Goal: Task Accomplishment & Management: Use online tool/utility

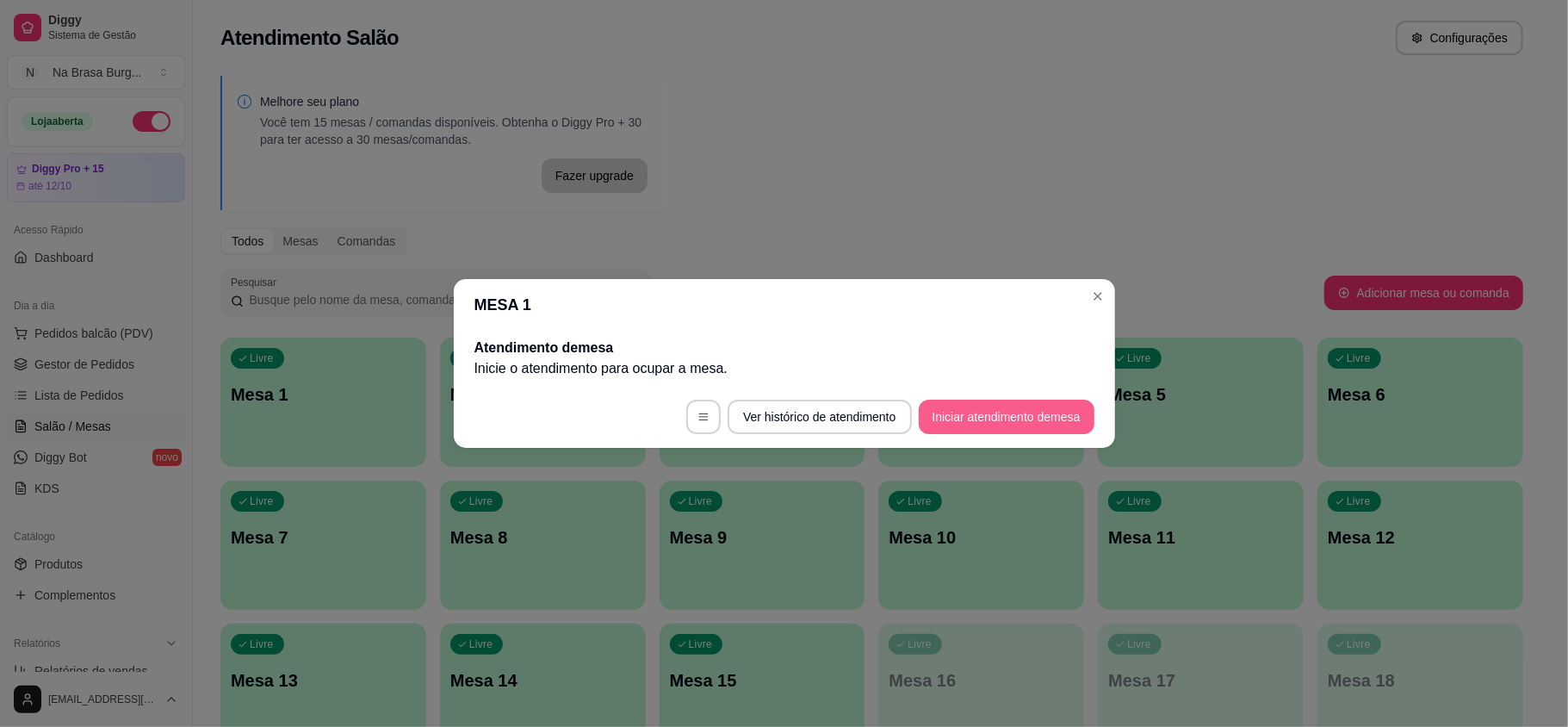
click at [1004, 425] on button "Iniciar atendimento de mesa" at bounding box center [1006, 417] width 176 height 35
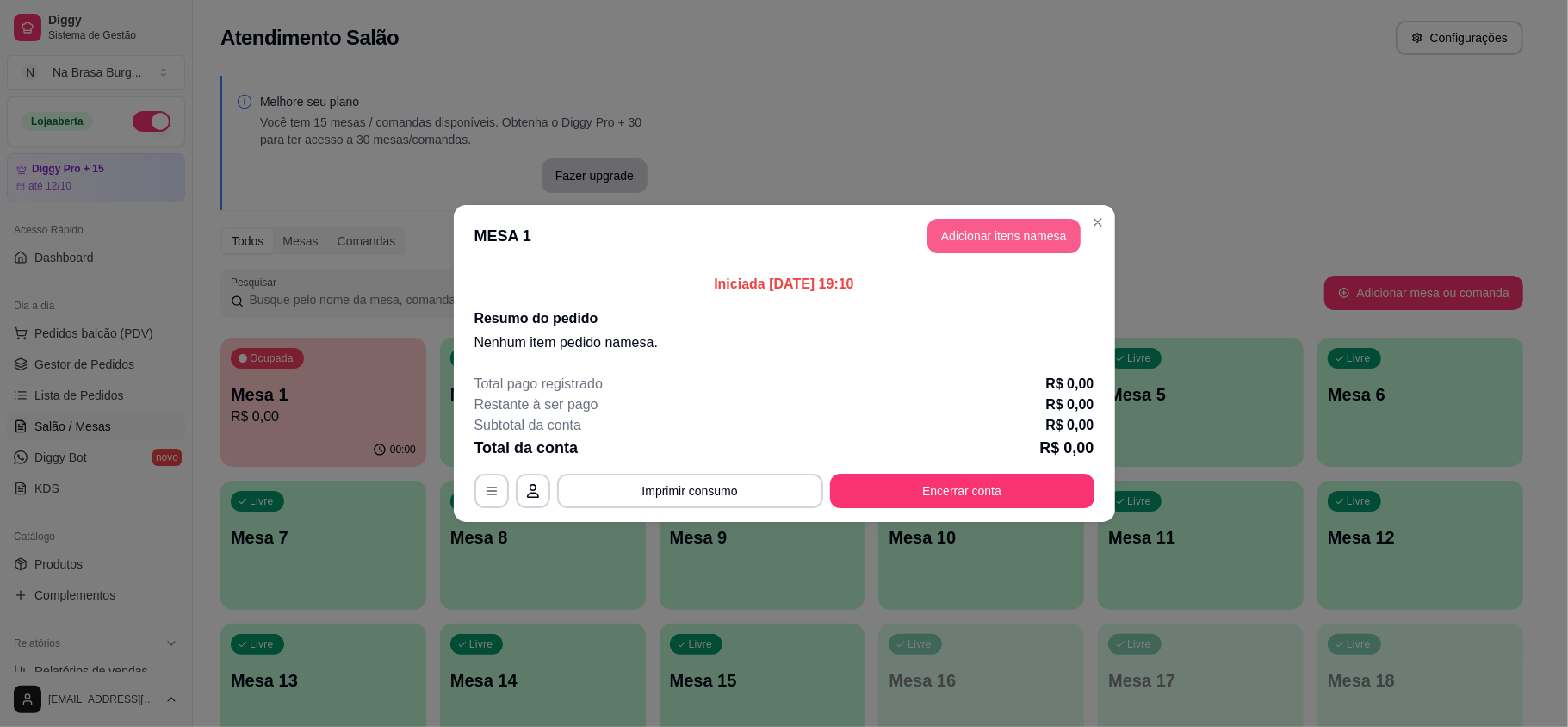
click at [996, 248] on button "Adicionar itens na mesa" at bounding box center [1004, 235] width 153 height 35
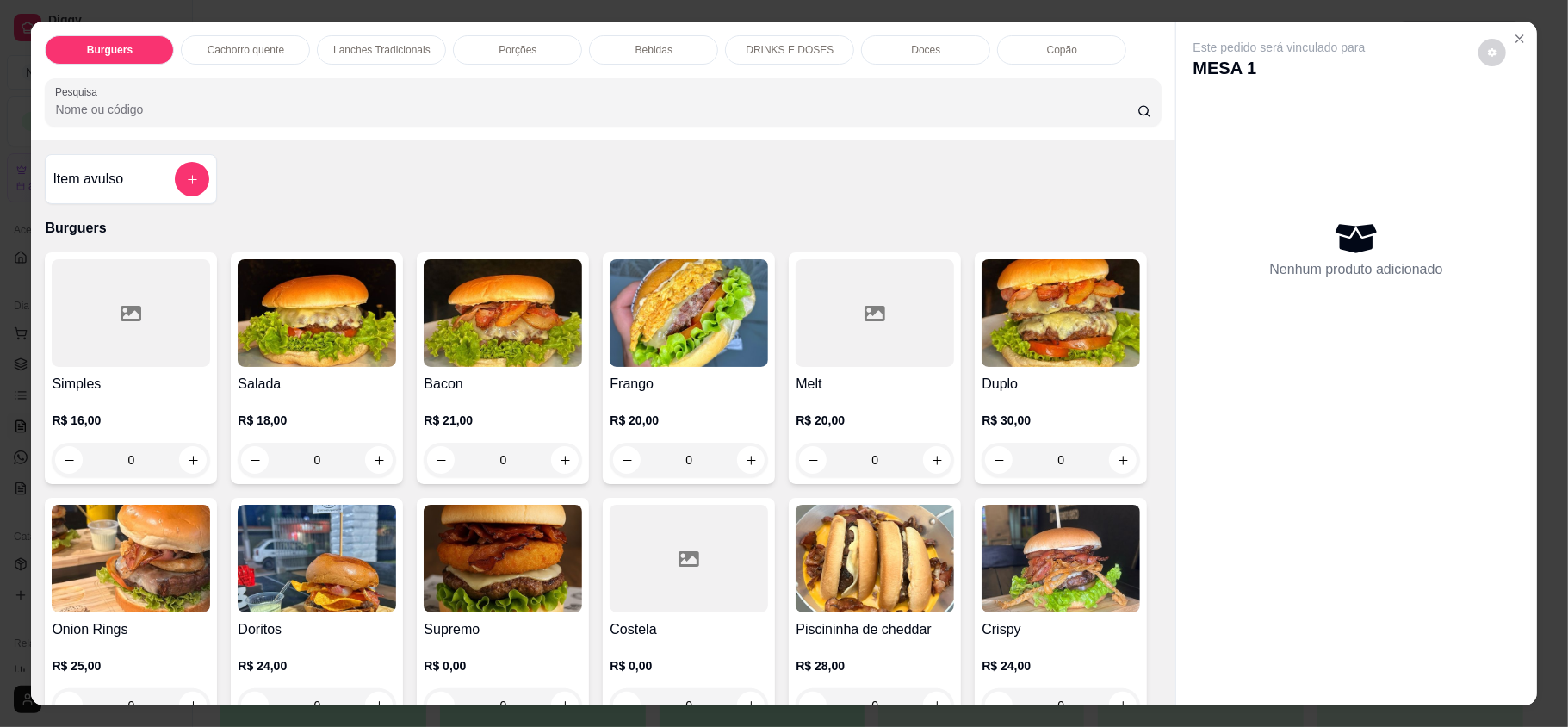
click at [555, 460] on div "0" at bounding box center [503, 460] width 159 height 35
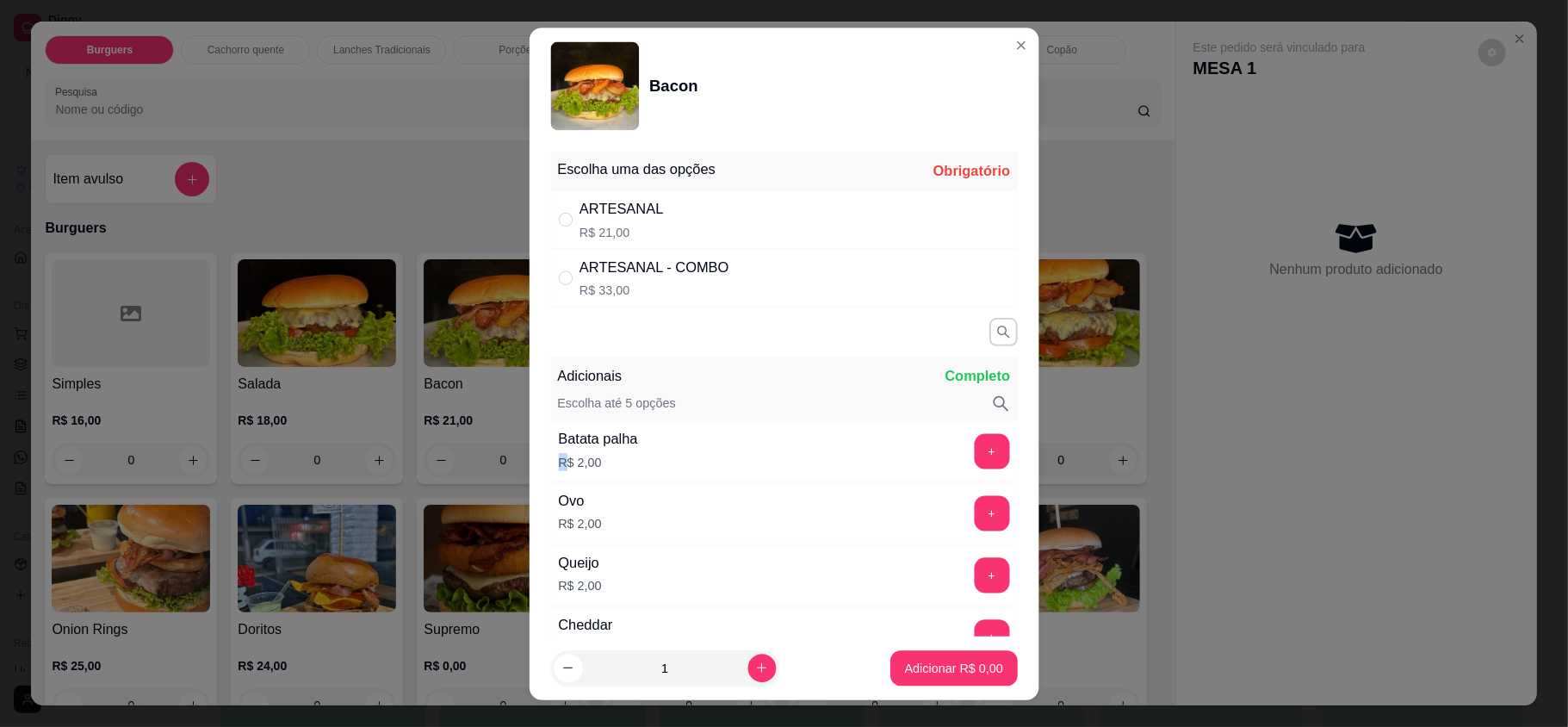
click at [559, 460] on p "R$ 2,00" at bounding box center [598, 462] width 79 height 18
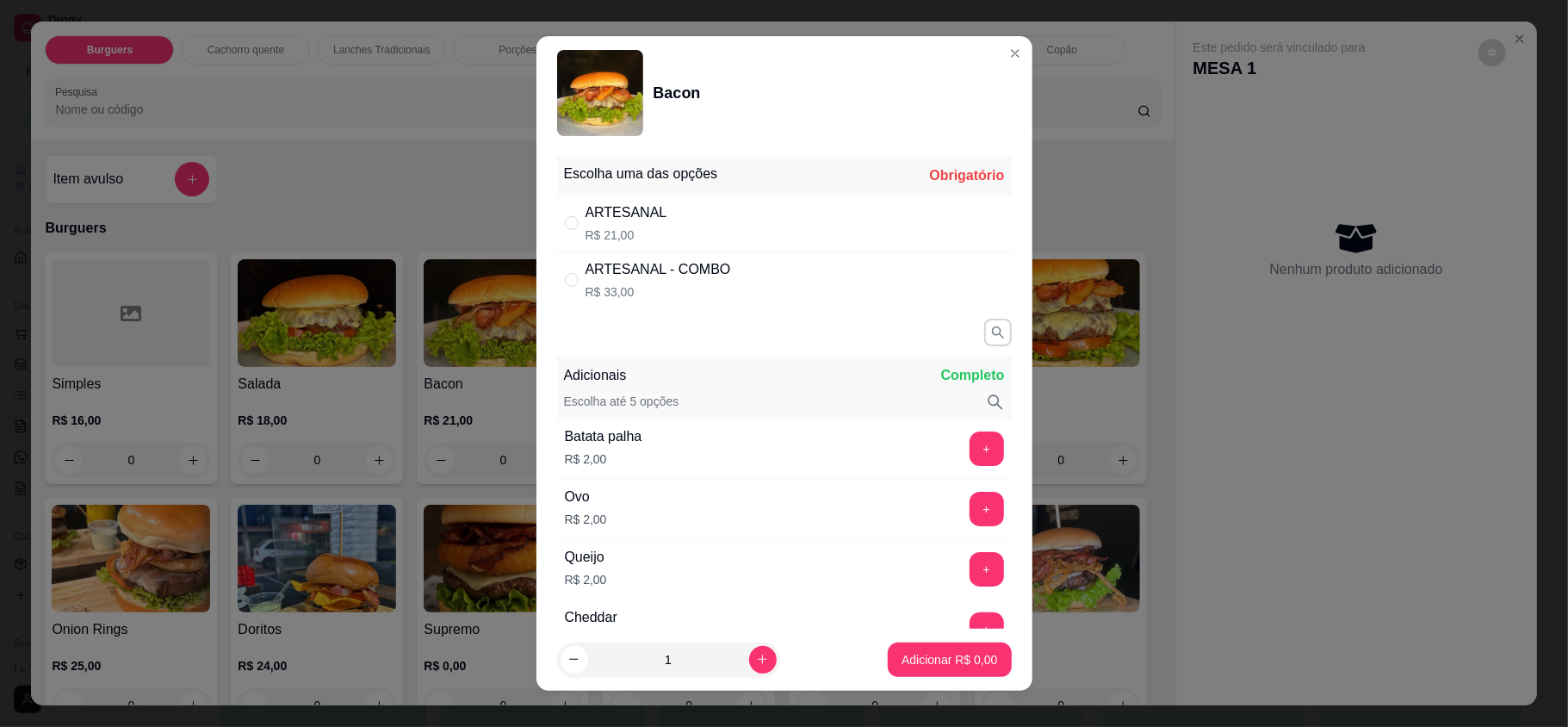
click at [630, 222] on div "ARTESANAL" at bounding box center [627, 212] width 82 height 21
radio input "true"
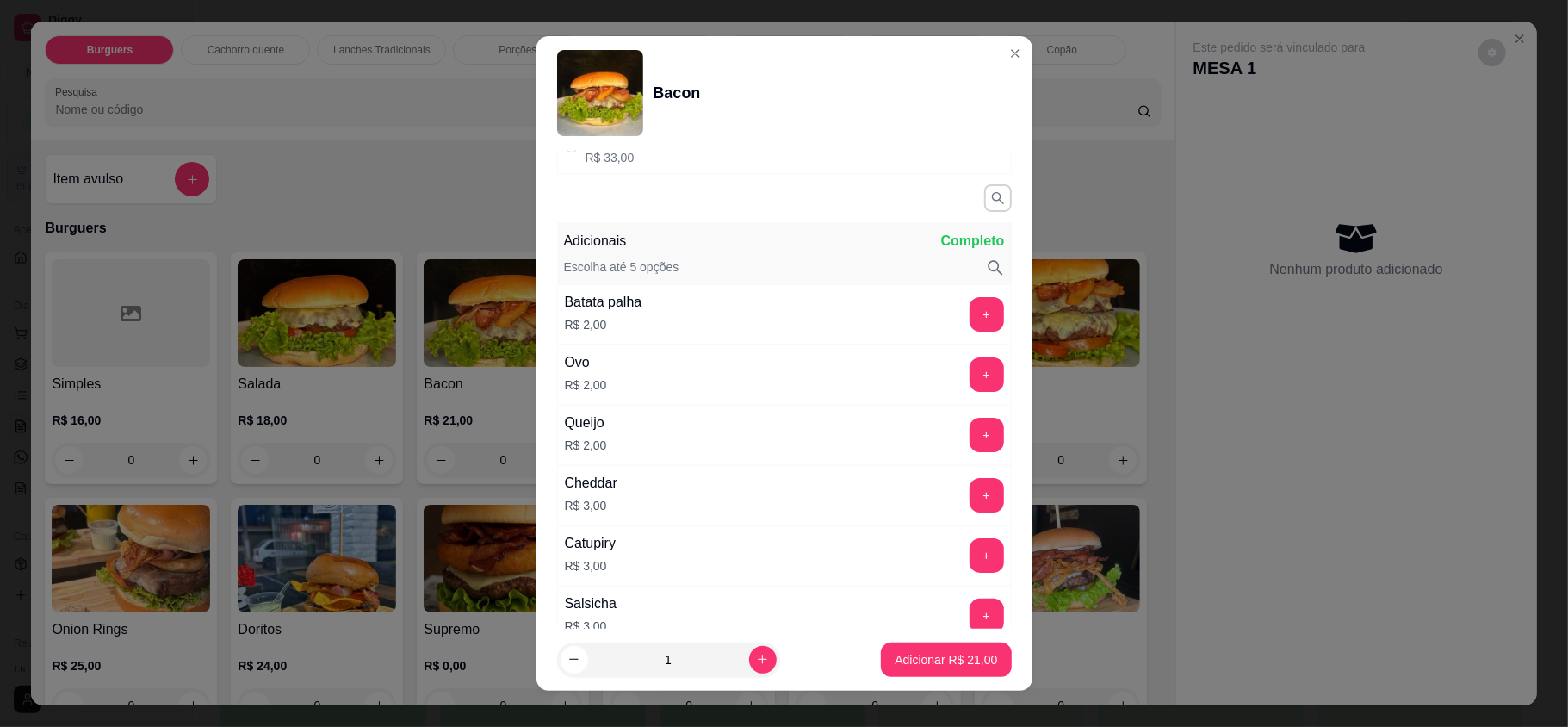
scroll to position [229, 0]
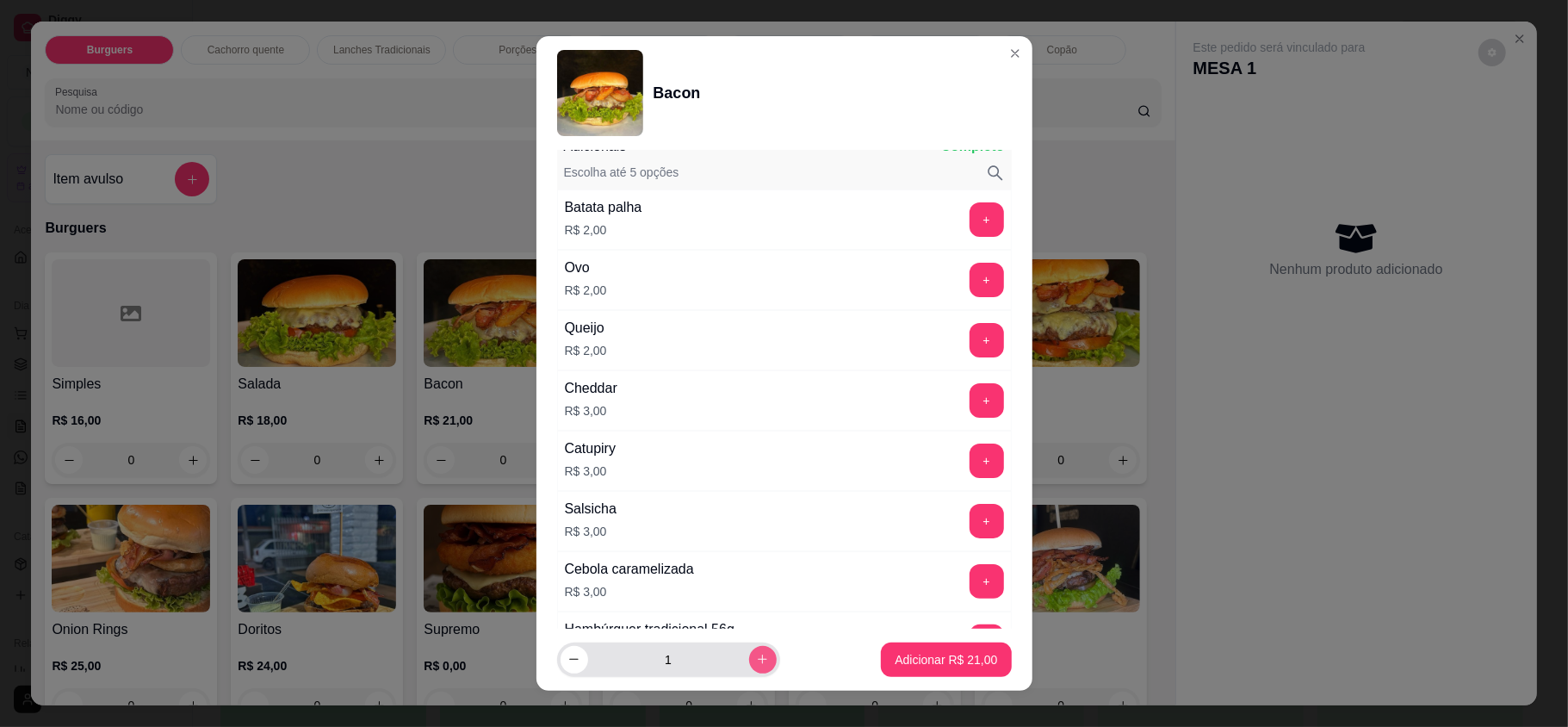
click at [756, 653] on icon "increase-product-quantity" at bounding box center [762, 659] width 12 height 12
click at [749, 651] on button "increase-product-quantity" at bounding box center [762, 660] width 28 height 28
type input "4"
click at [973, 653] on button "Adicionar R$ 84,00" at bounding box center [946, 660] width 130 height 35
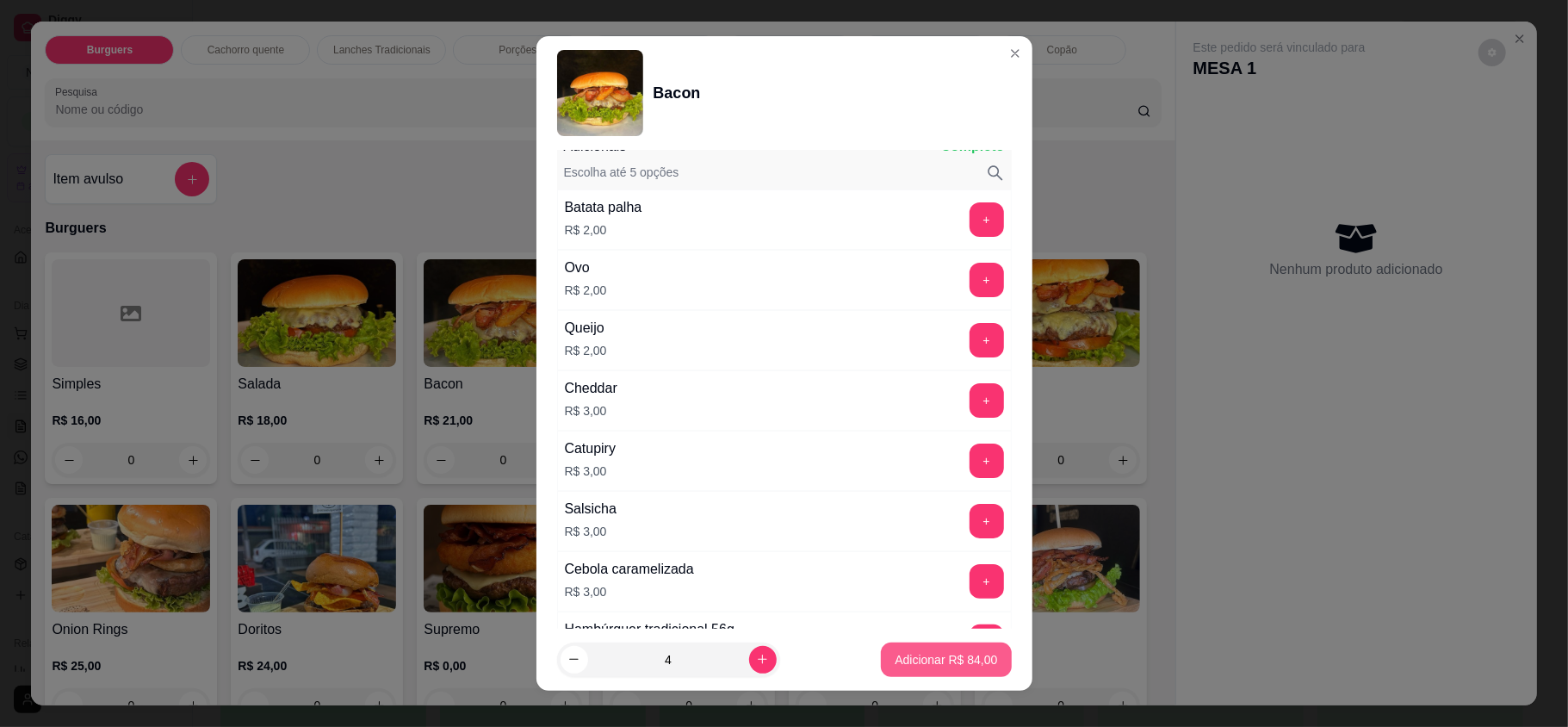
type input "4"
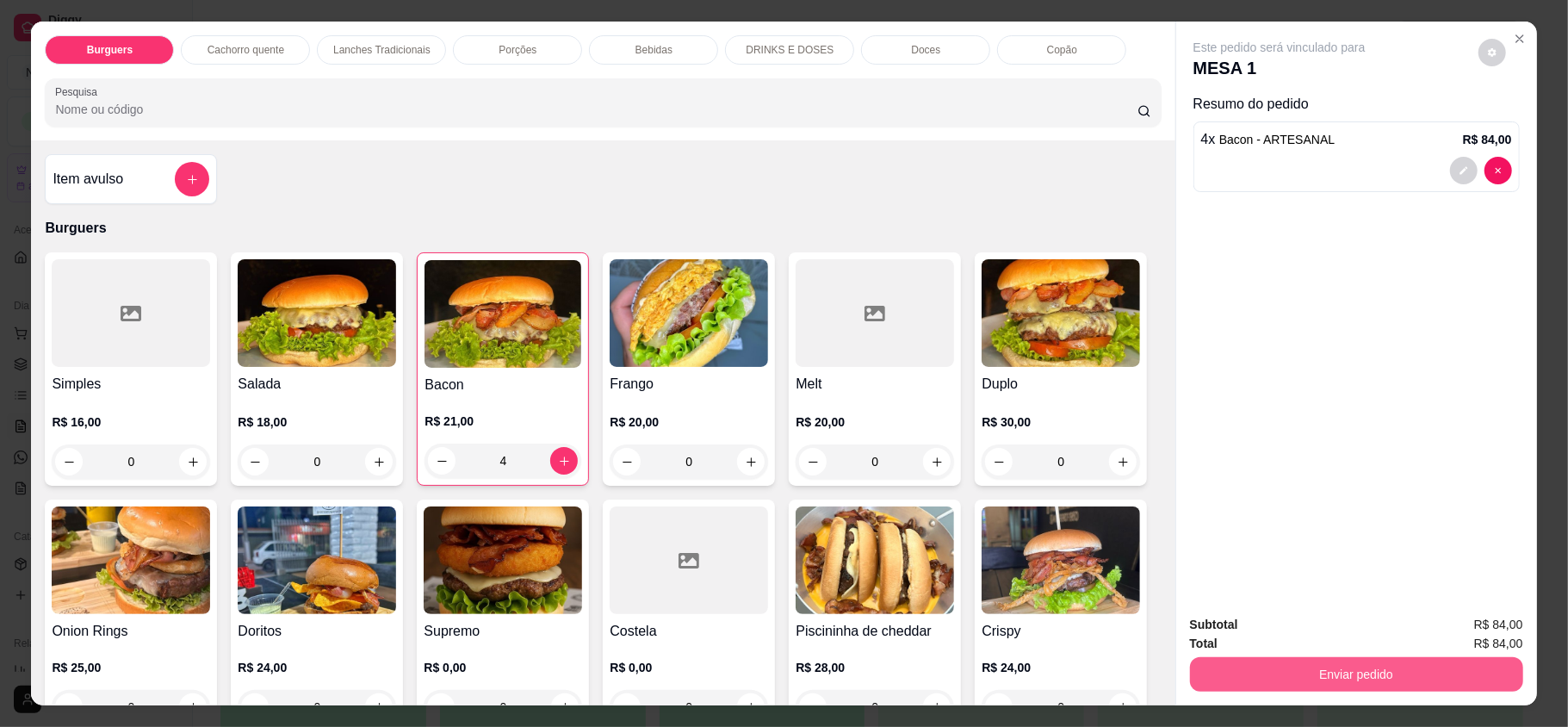
click at [1366, 680] on button "Enviar pedido" at bounding box center [1357, 674] width 333 height 35
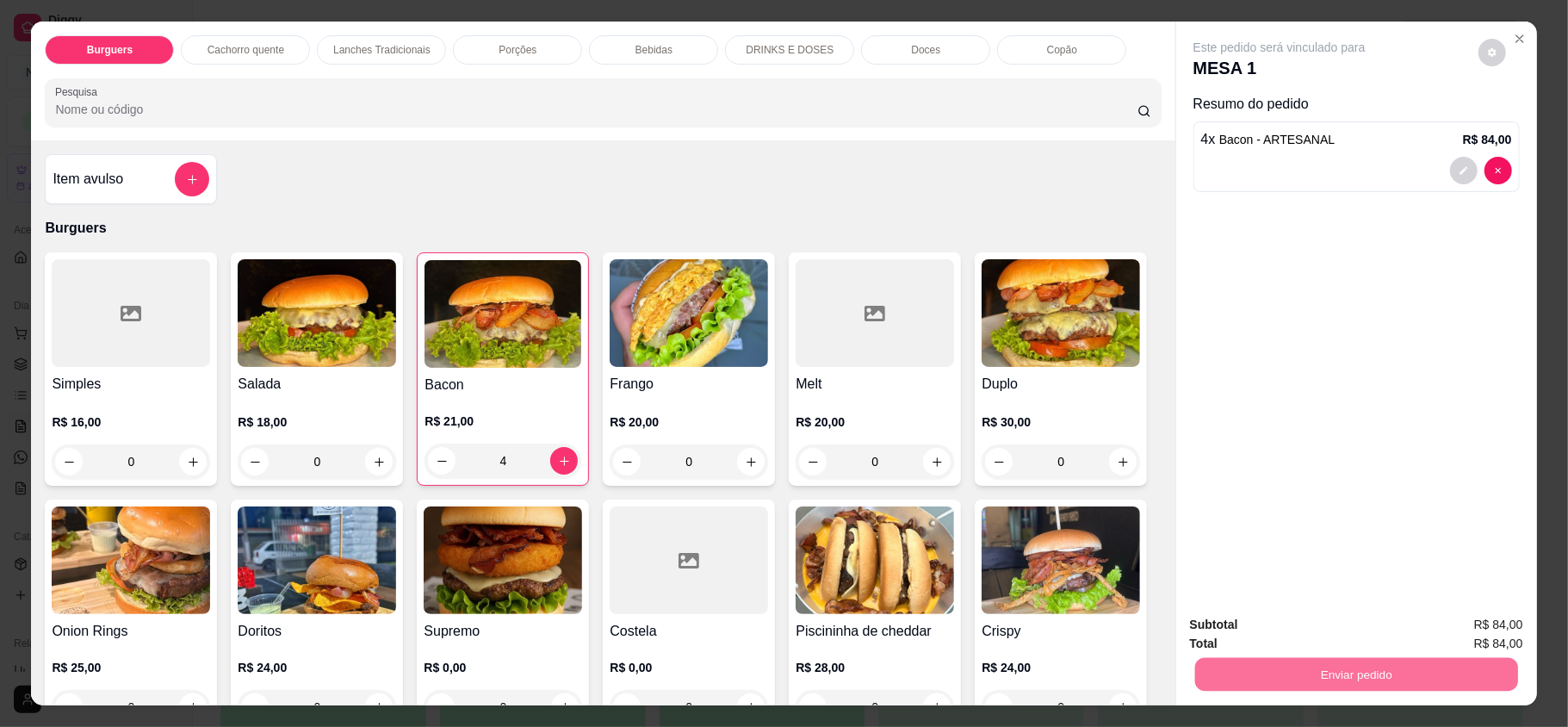
click at [1468, 631] on button "Enviar pedido" at bounding box center [1476, 632] width 97 height 33
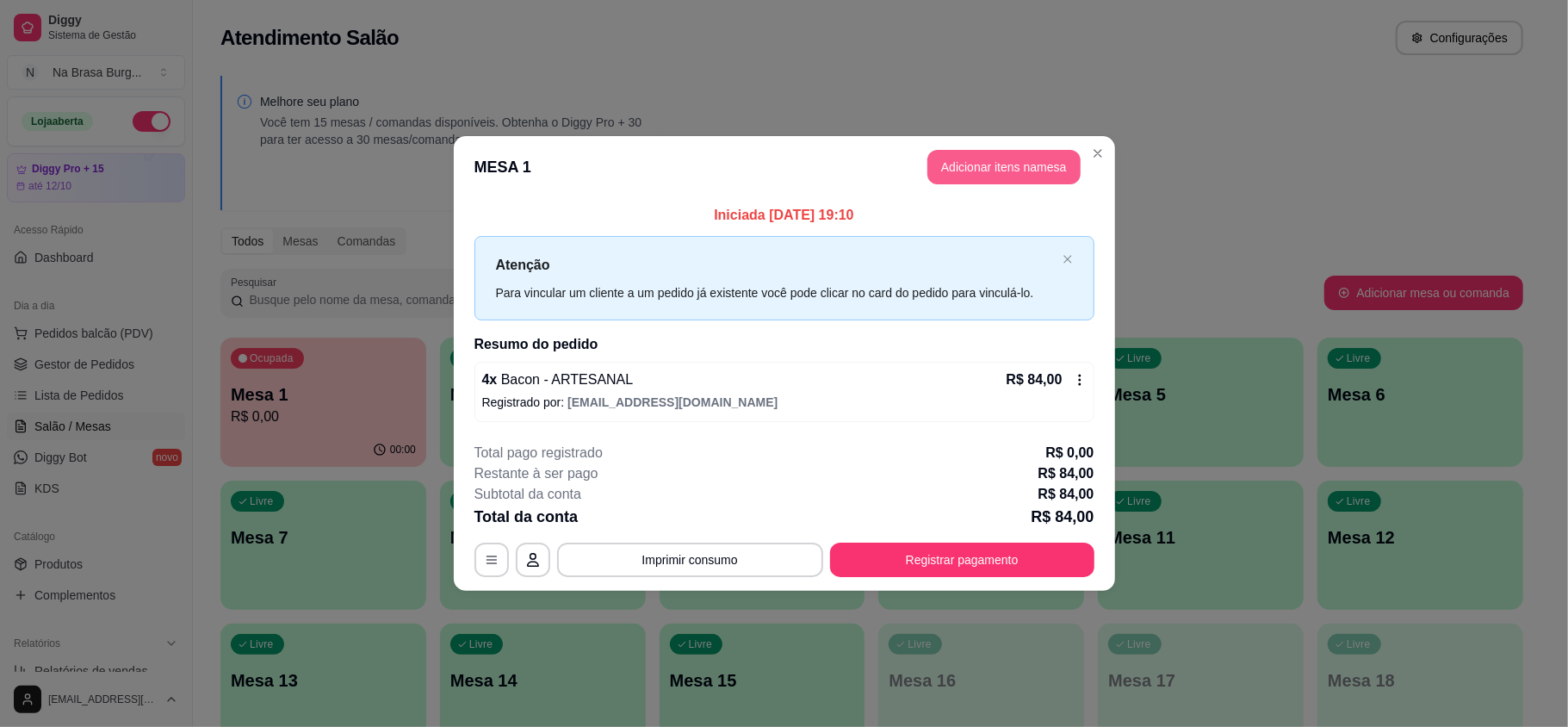
click at [1059, 170] on button "Adicionar itens na mesa" at bounding box center [1004, 167] width 153 height 35
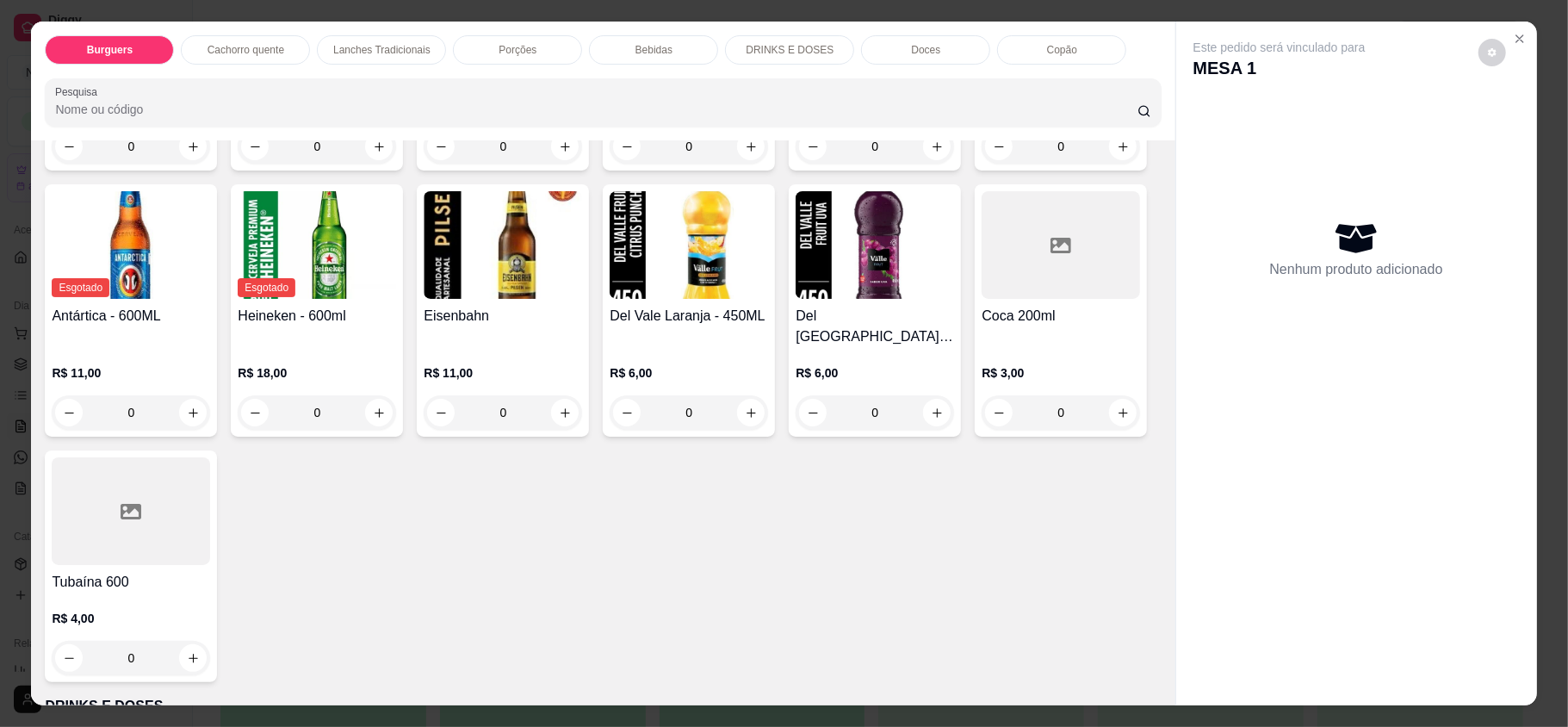
scroll to position [2872, 0]
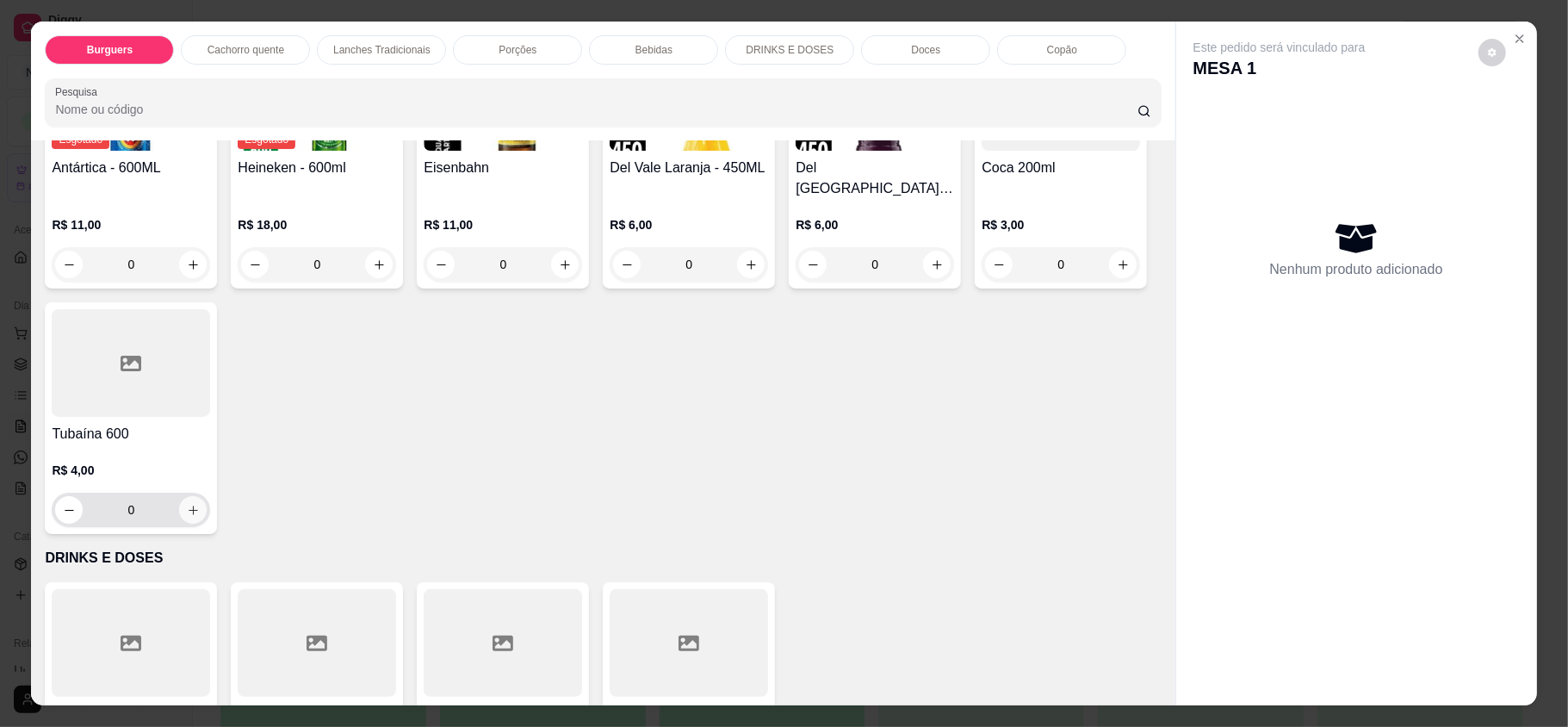
click at [207, 496] on button "increase-product-quantity" at bounding box center [193, 509] width 28 height 28
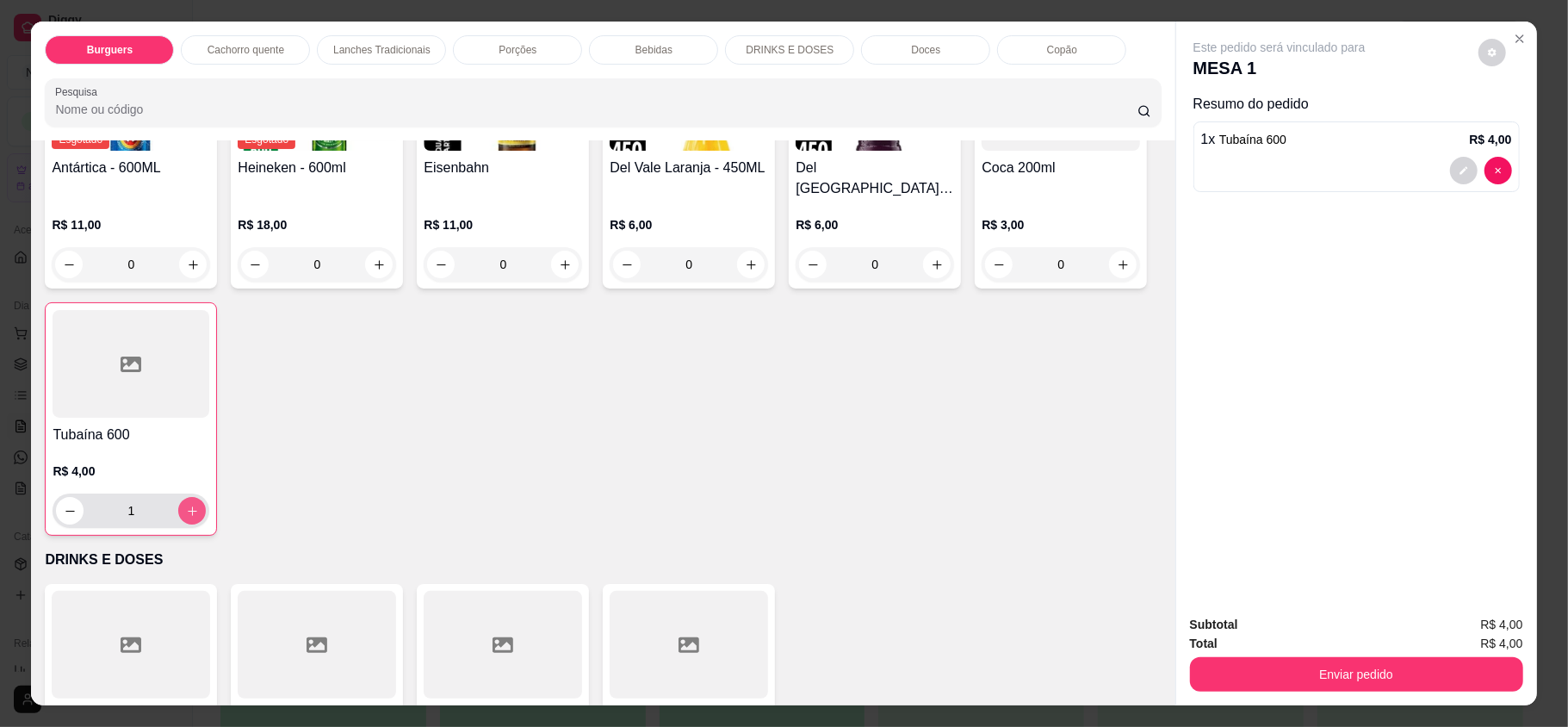
type input "1"
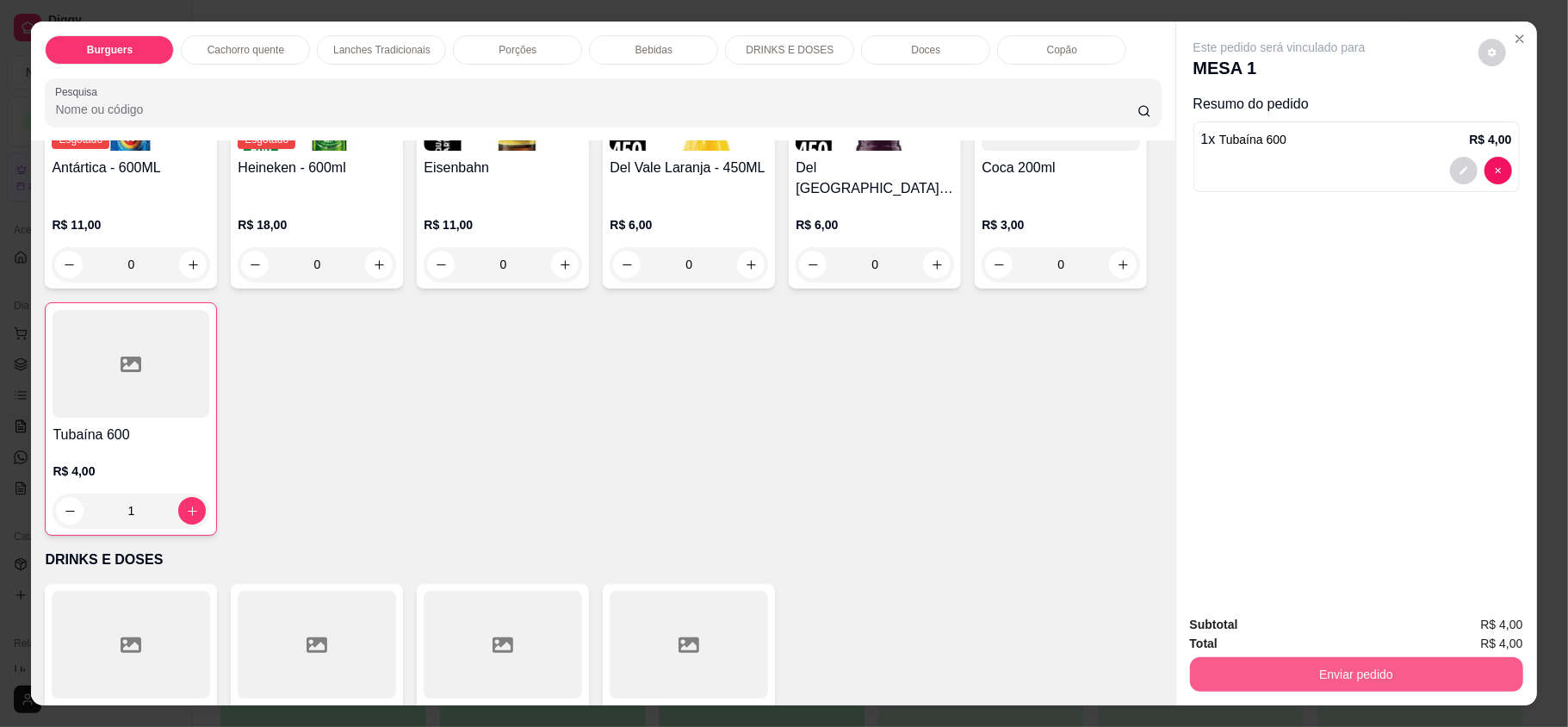
click at [1293, 659] on button "Enviar pedido" at bounding box center [1357, 674] width 333 height 35
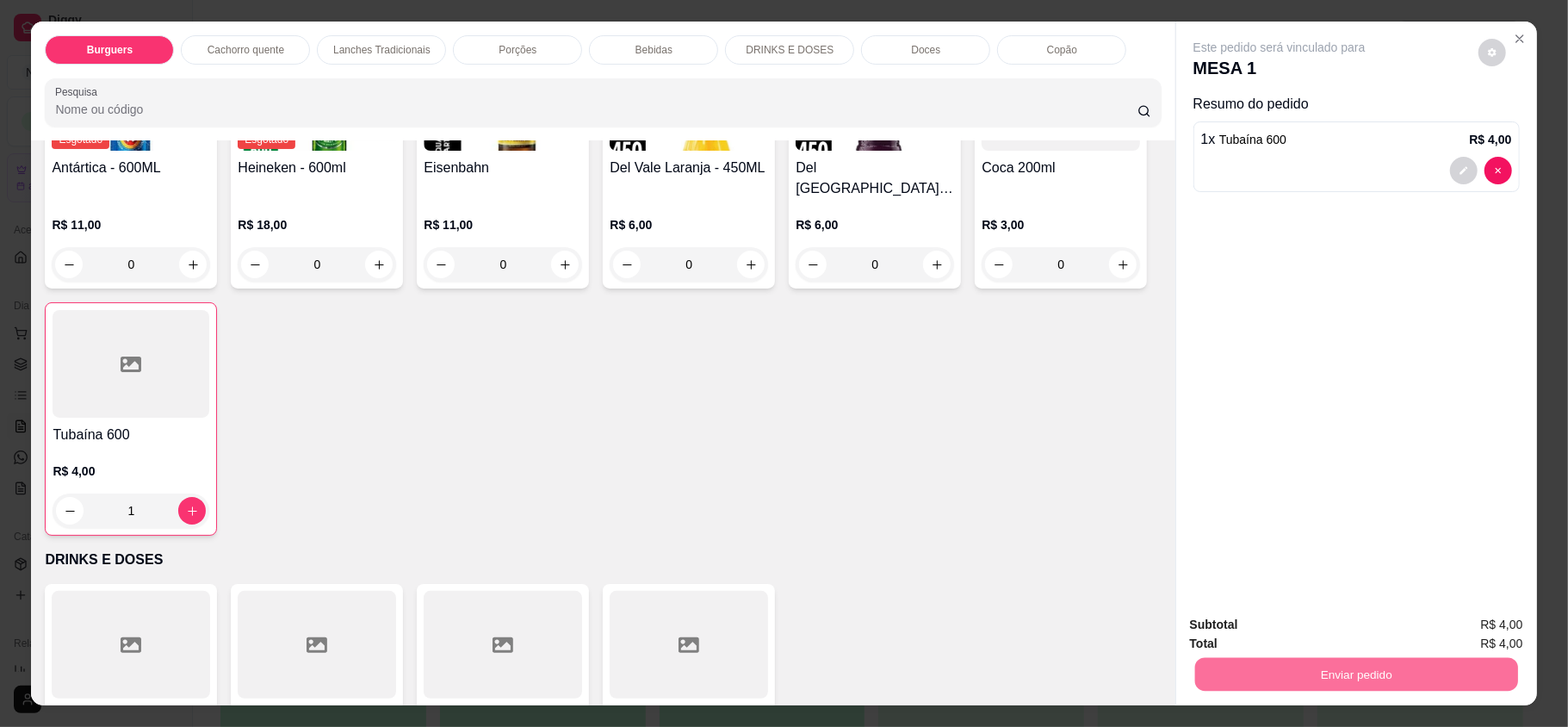
click at [1467, 646] on button "Enviar pedido" at bounding box center [1476, 632] width 97 height 33
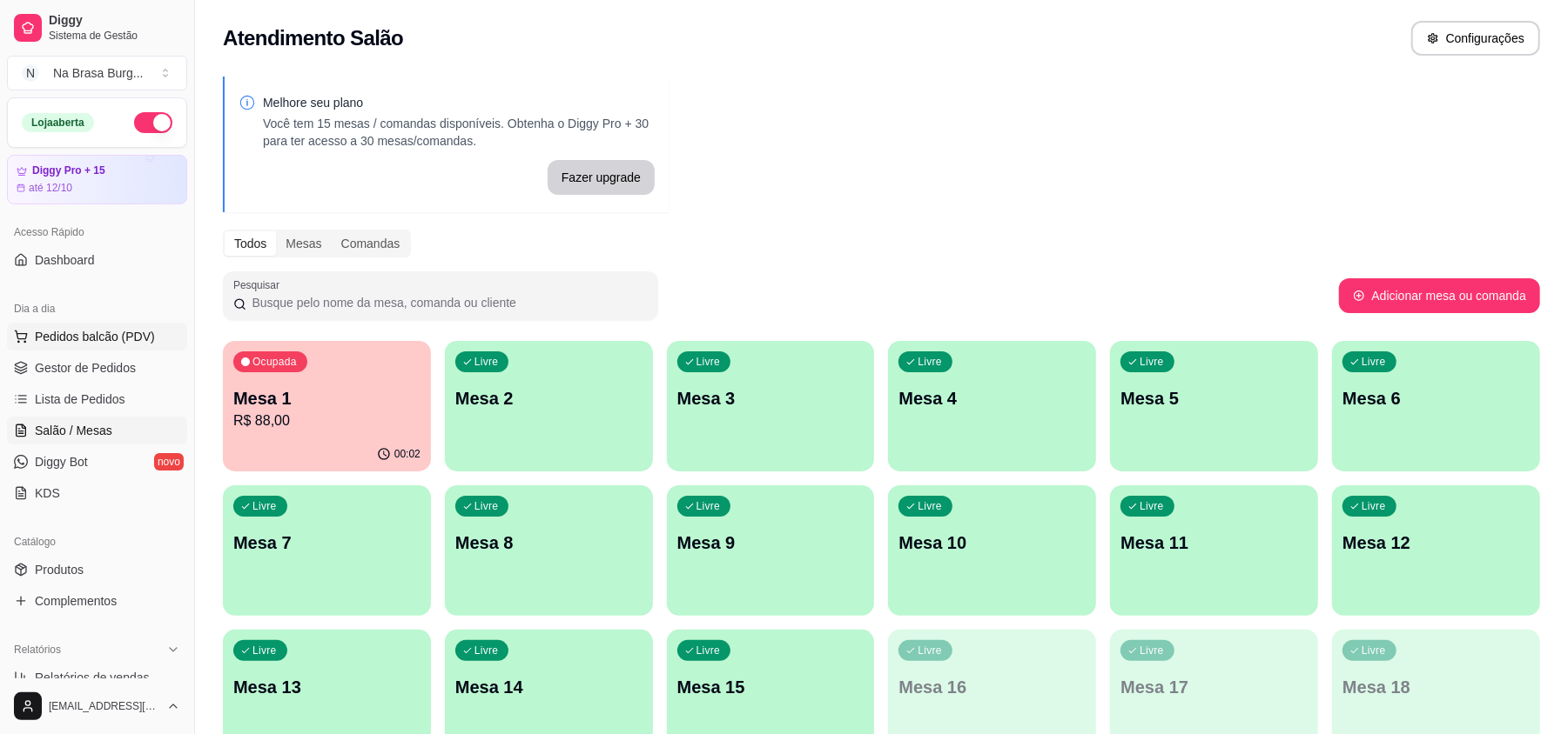
click at [122, 335] on span "Pedidos balcão (PDV)" at bounding box center [95, 336] width 120 height 17
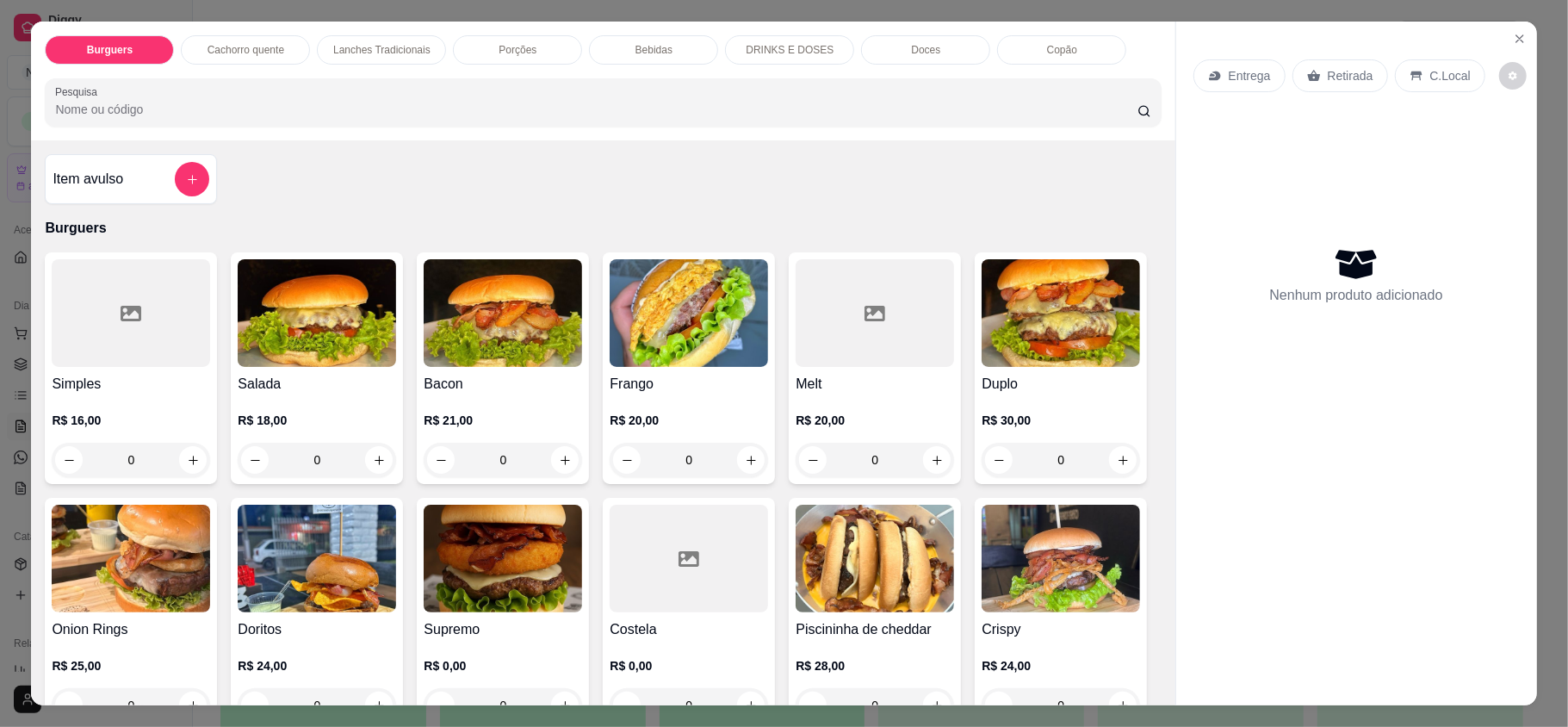
scroll to position [114, 0]
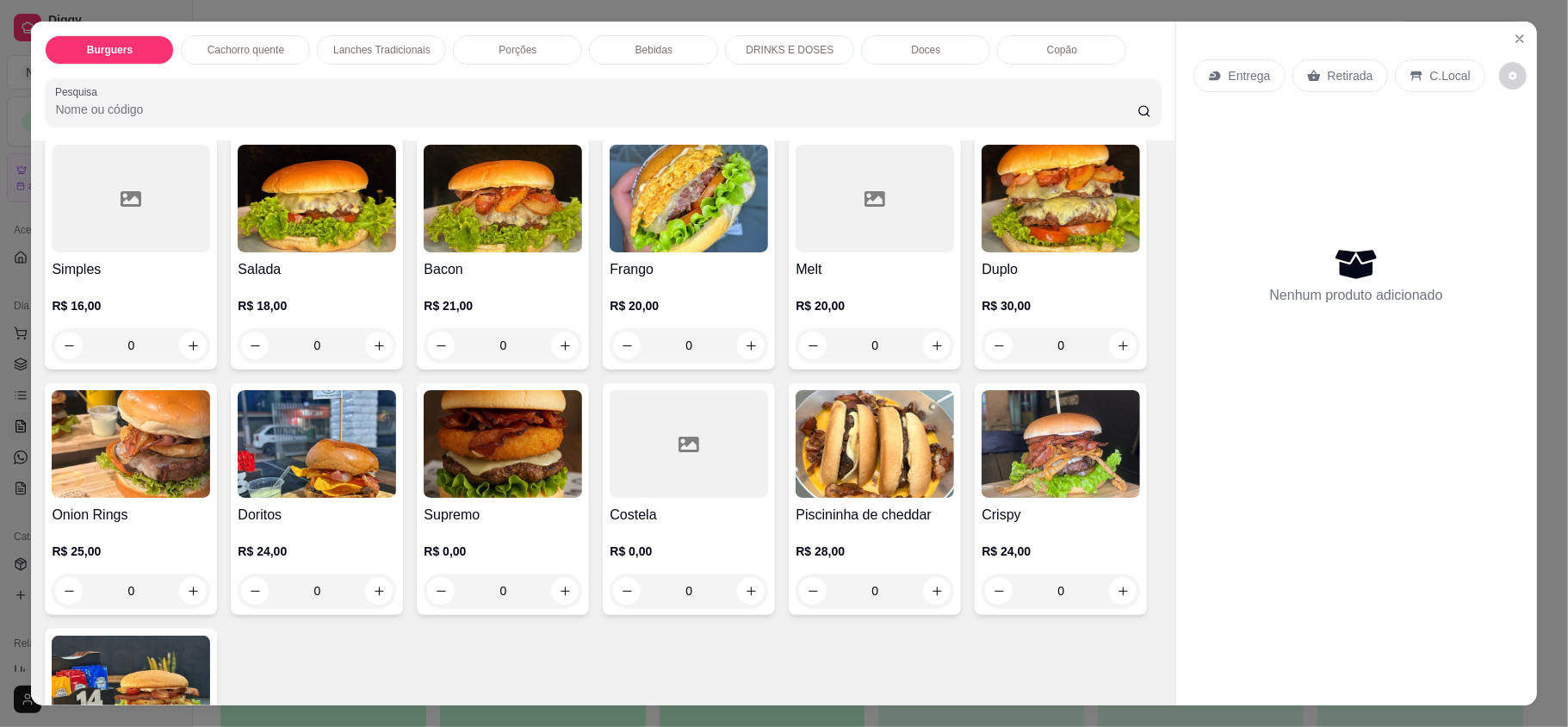
click at [379, 335] on div "0" at bounding box center [317, 345] width 159 height 35
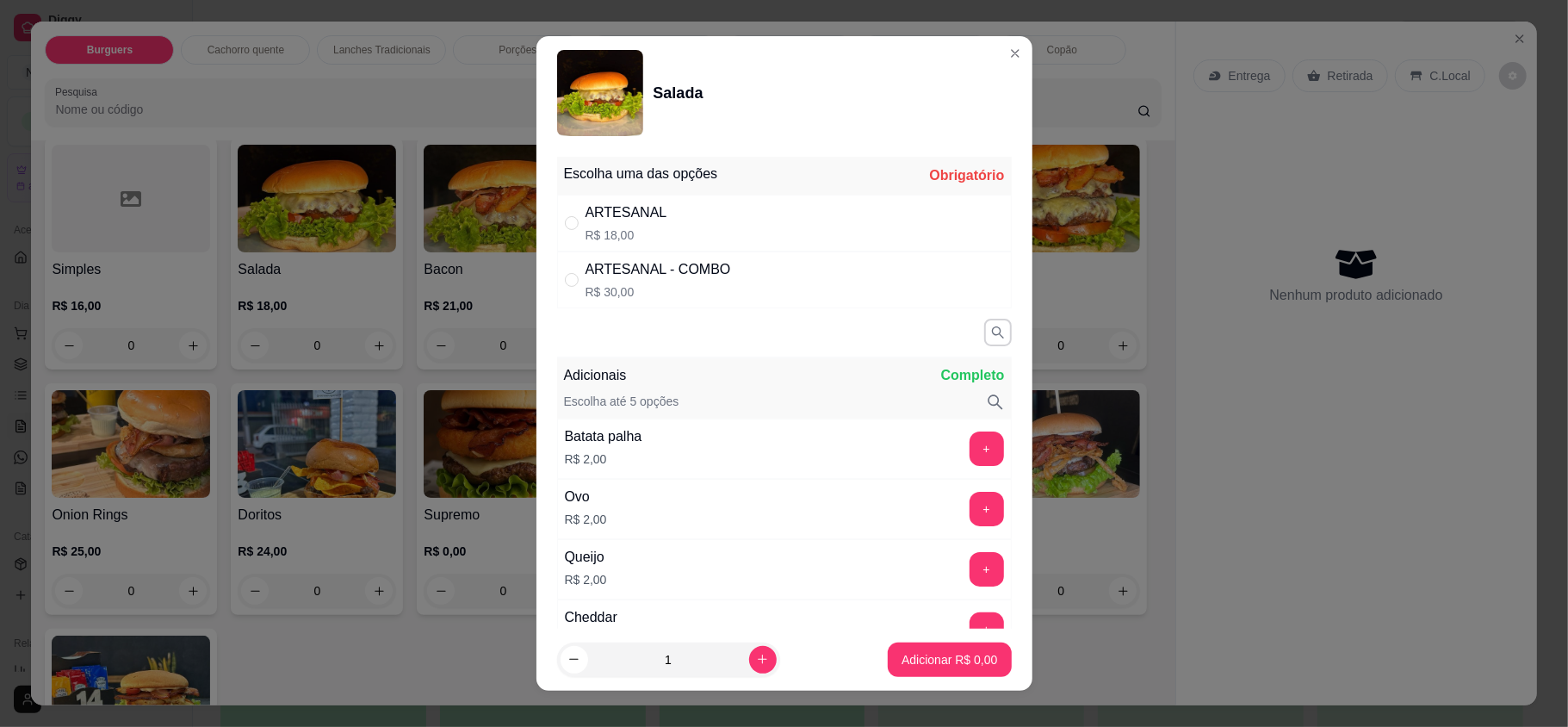
click at [656, 245] on div "ARTESANAL R$ 18,00" at bounding box center [784, 223] width 455 height 57
radio input "true"
click at [751, 659] on button "increase-product-quantity" at bounding box center [762, 660] width 28 height 28
click at [751, 659] on button "increase-product-quantity" at bounding box center [762, 660] width 27 height 27
type input "3"
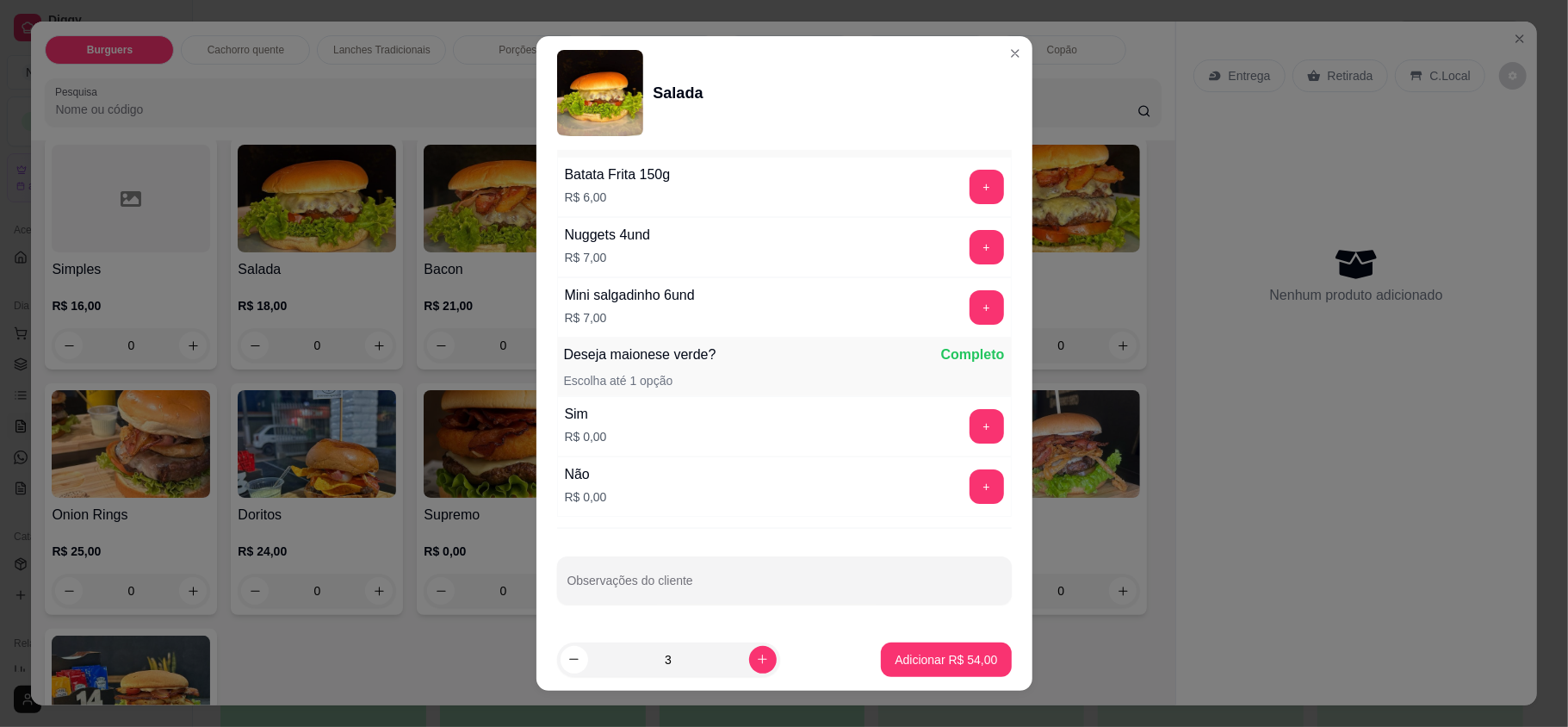
scroll to position [18, 0]
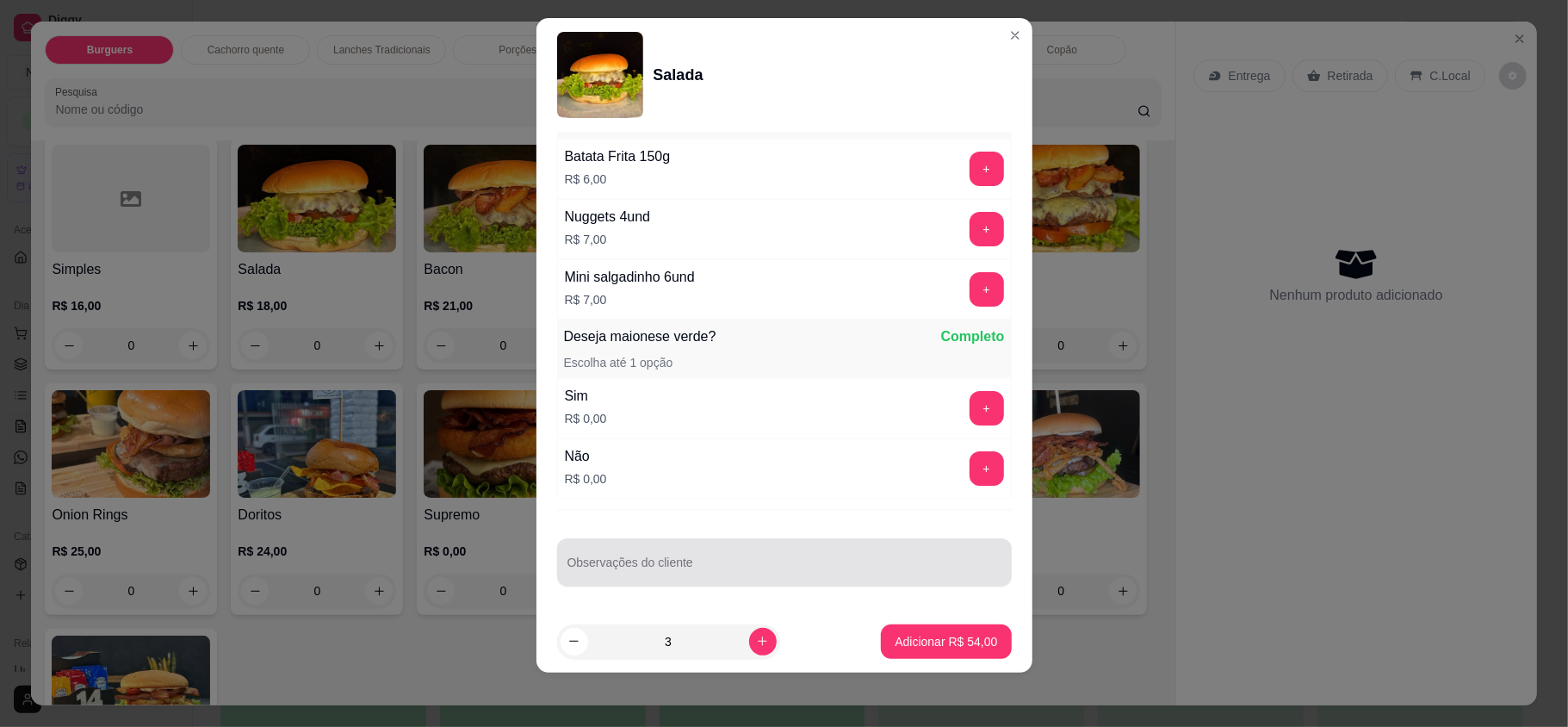
click at [722, 549] on div at bounding box center [784, 562] width 434 height 35
click at [909, 569] on input "um sem cebola e sem maionese e dois sem maionese, todos bem prrensado" at bounding box center [784, 569] width 434 height 17
type input "um sem cebola e sem maionese e dois sem maionese, todos bem prensados"
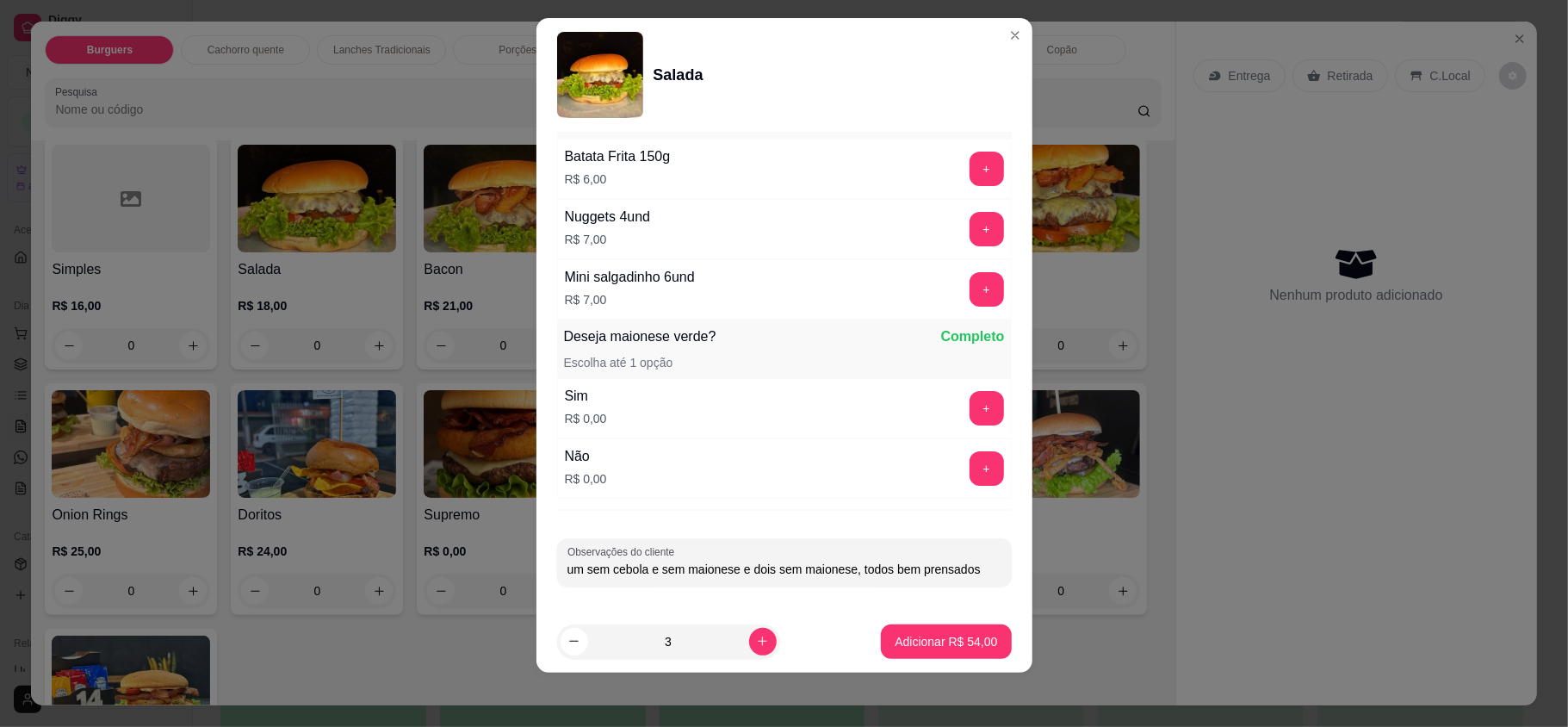
scroll to position [0, 12]
click at [926, 641] on p "Adicionar R$ 54,00" at bounding box center [946, 641] width 103 height 17
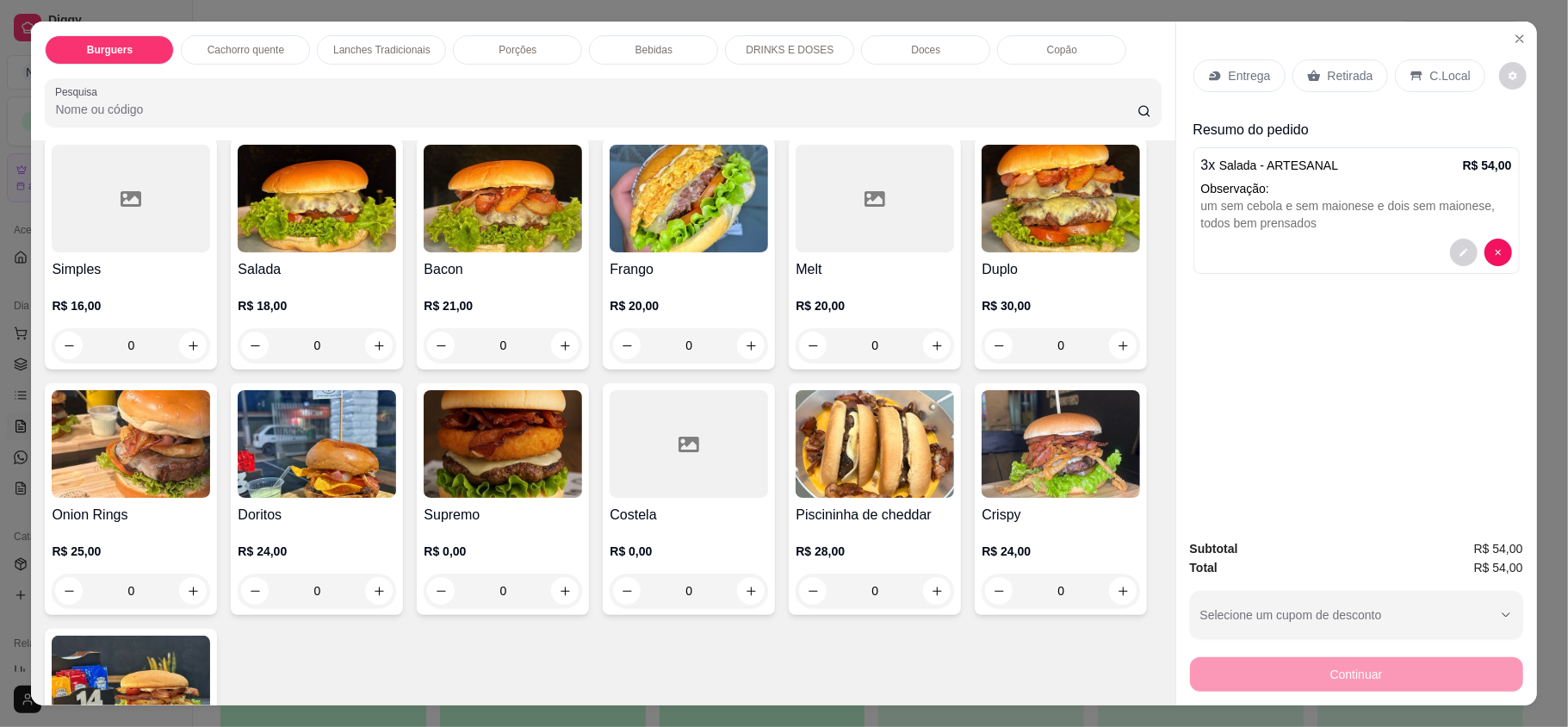
click at [1220, 65] on div "Entrega" at bounding box center [1239, 76] width 92 height 33
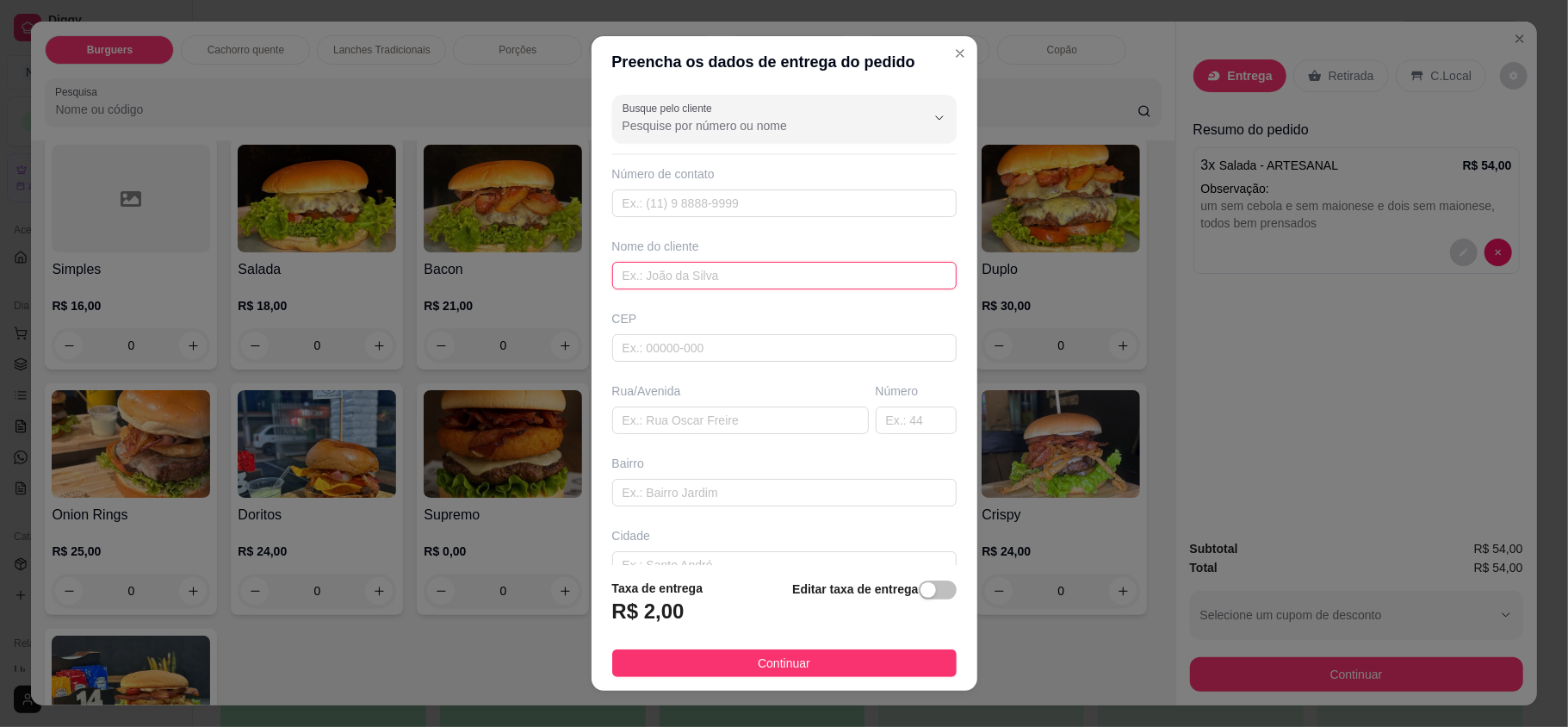
click at [727, 284] on input "text" at bounding box center [784, 276] width 344 height 28
type input "marilza [PERSON_NAME]"
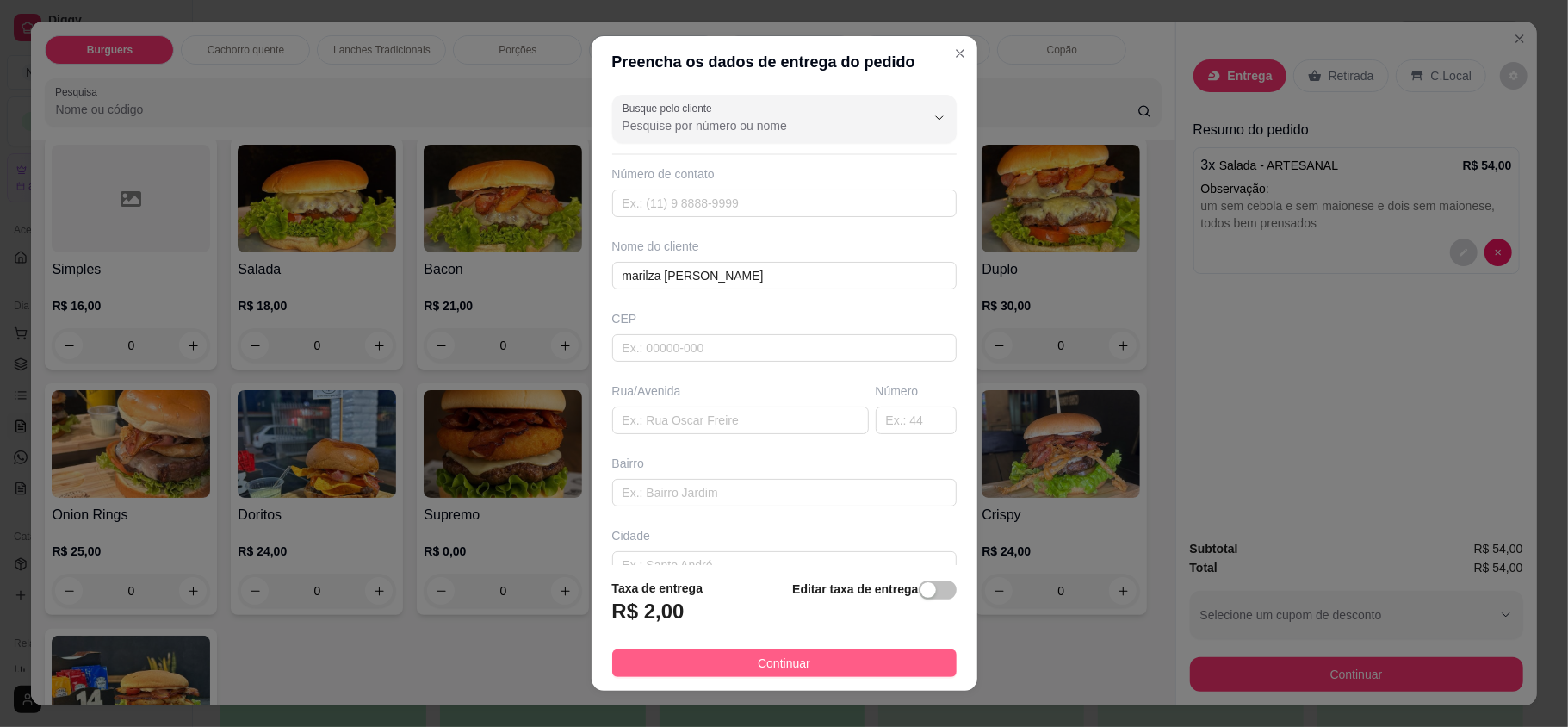
click at [879, 657] on button "Continuar" at bounding box center [784, 663] width 344 height 28
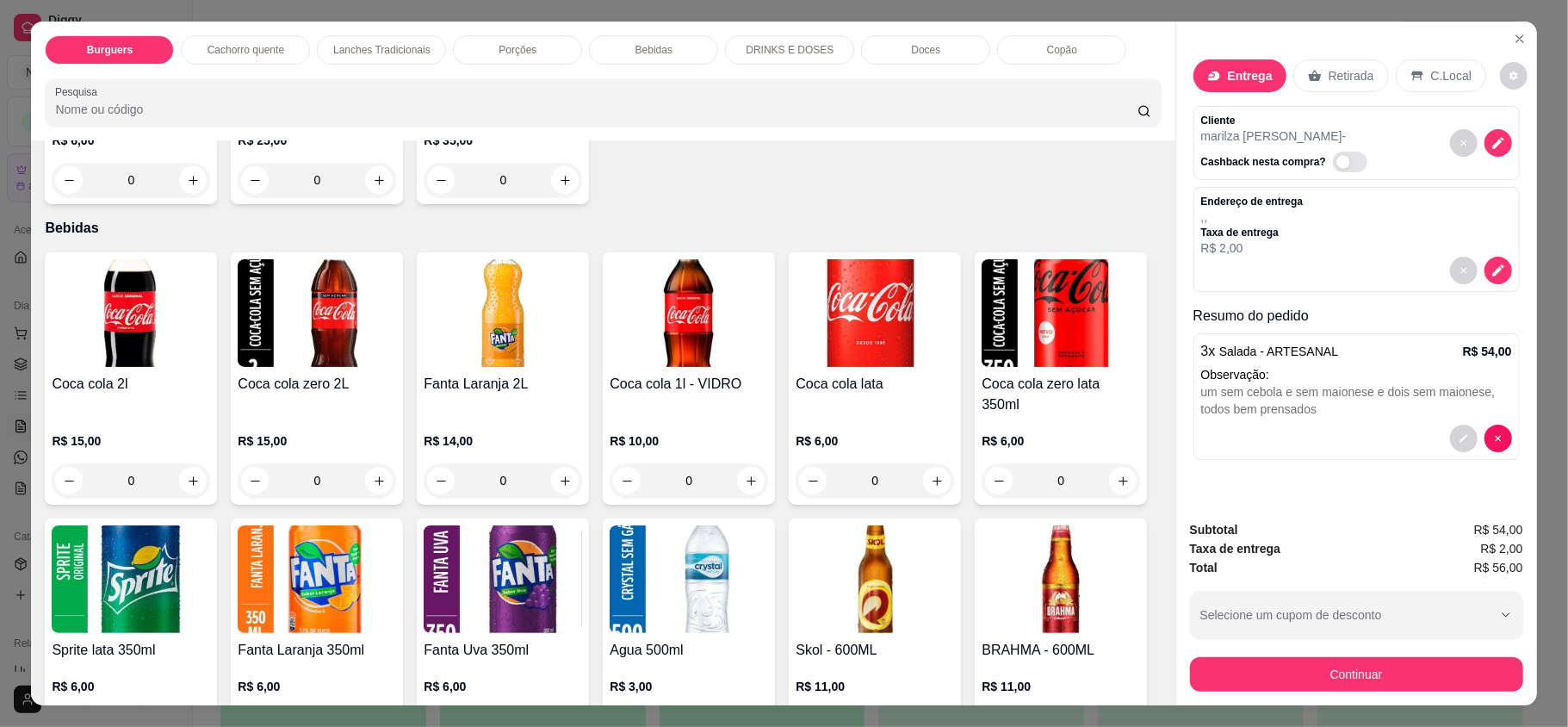
scroll to position [2183, 0]
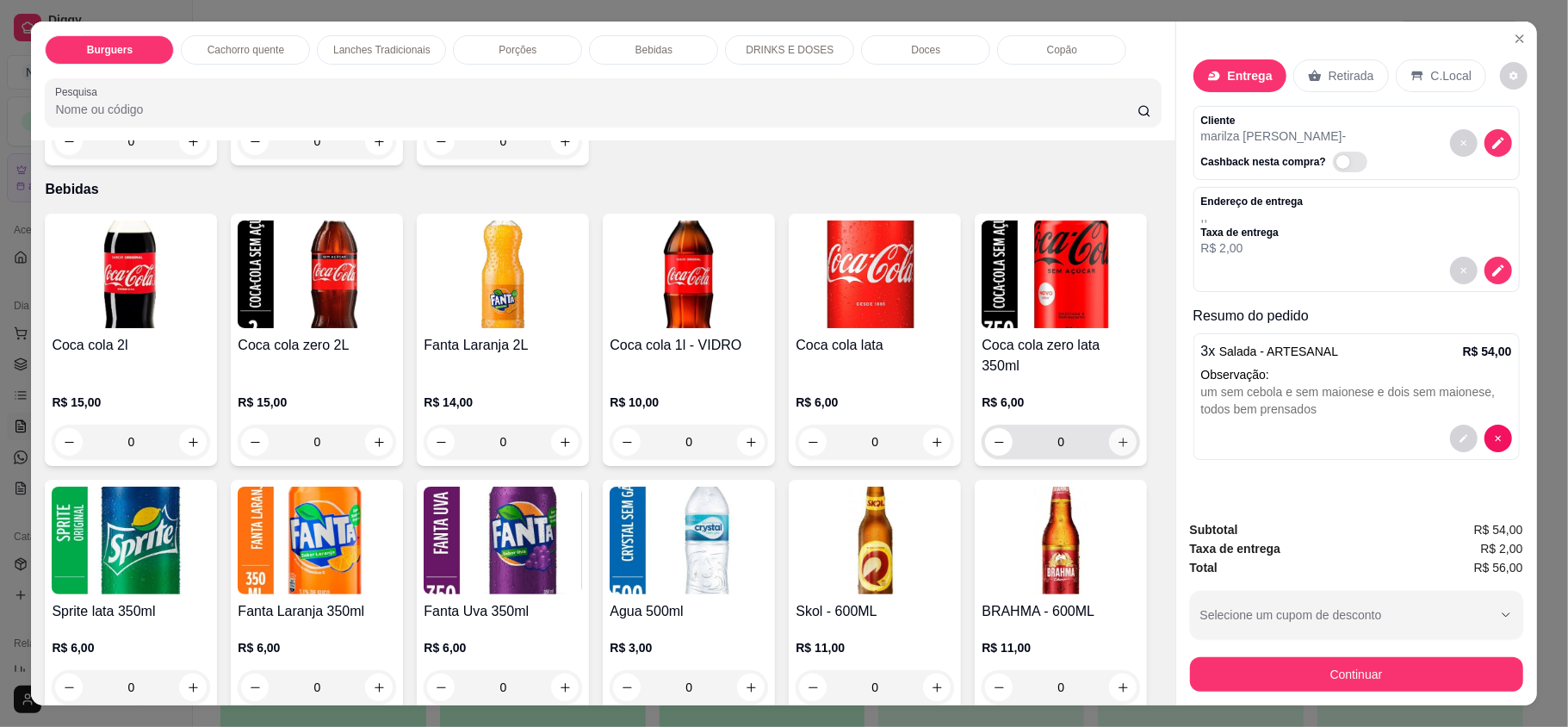
click at [1109, 456] on button "increase-product-quantity" at bounding box center [1122, 442] width 28 height 28
type input "1"
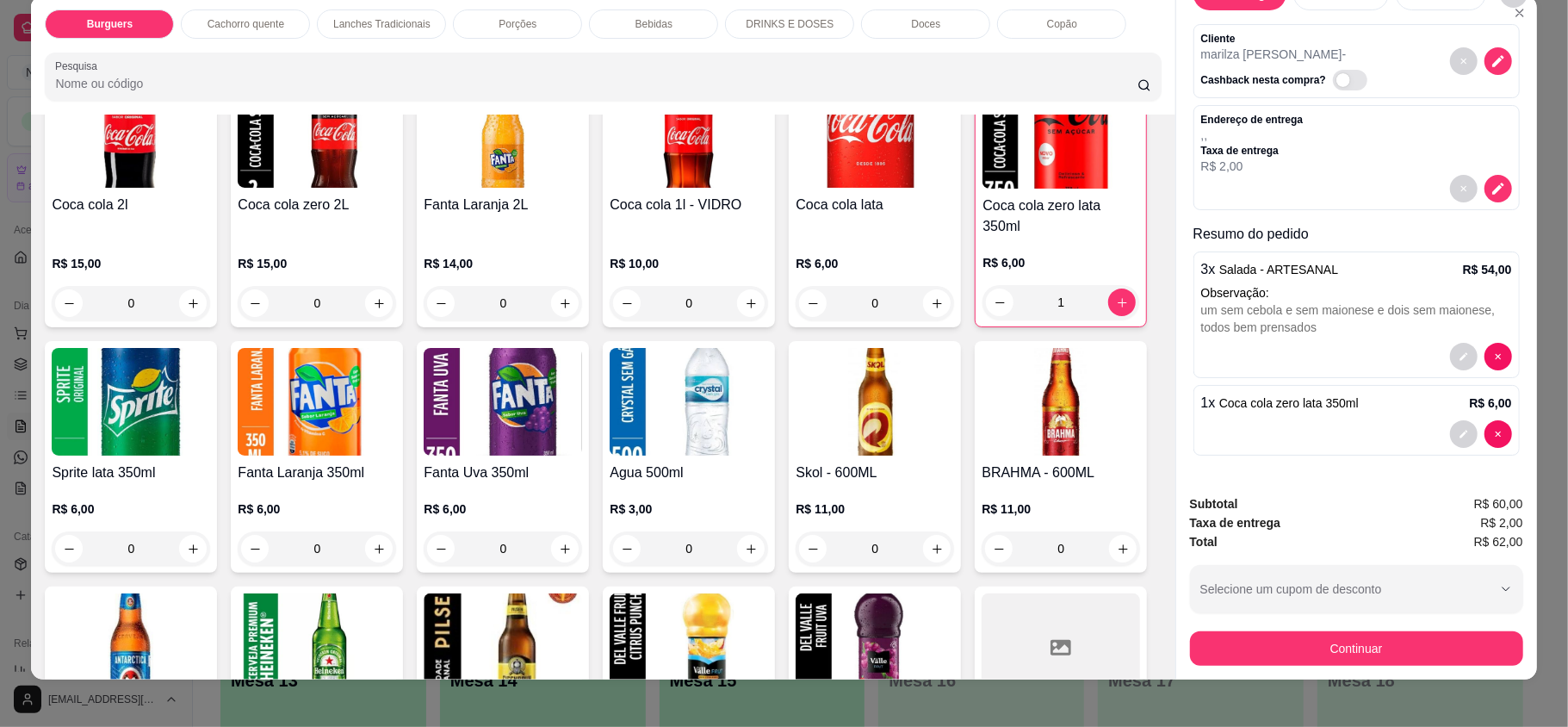
scroll to position [33, 0]
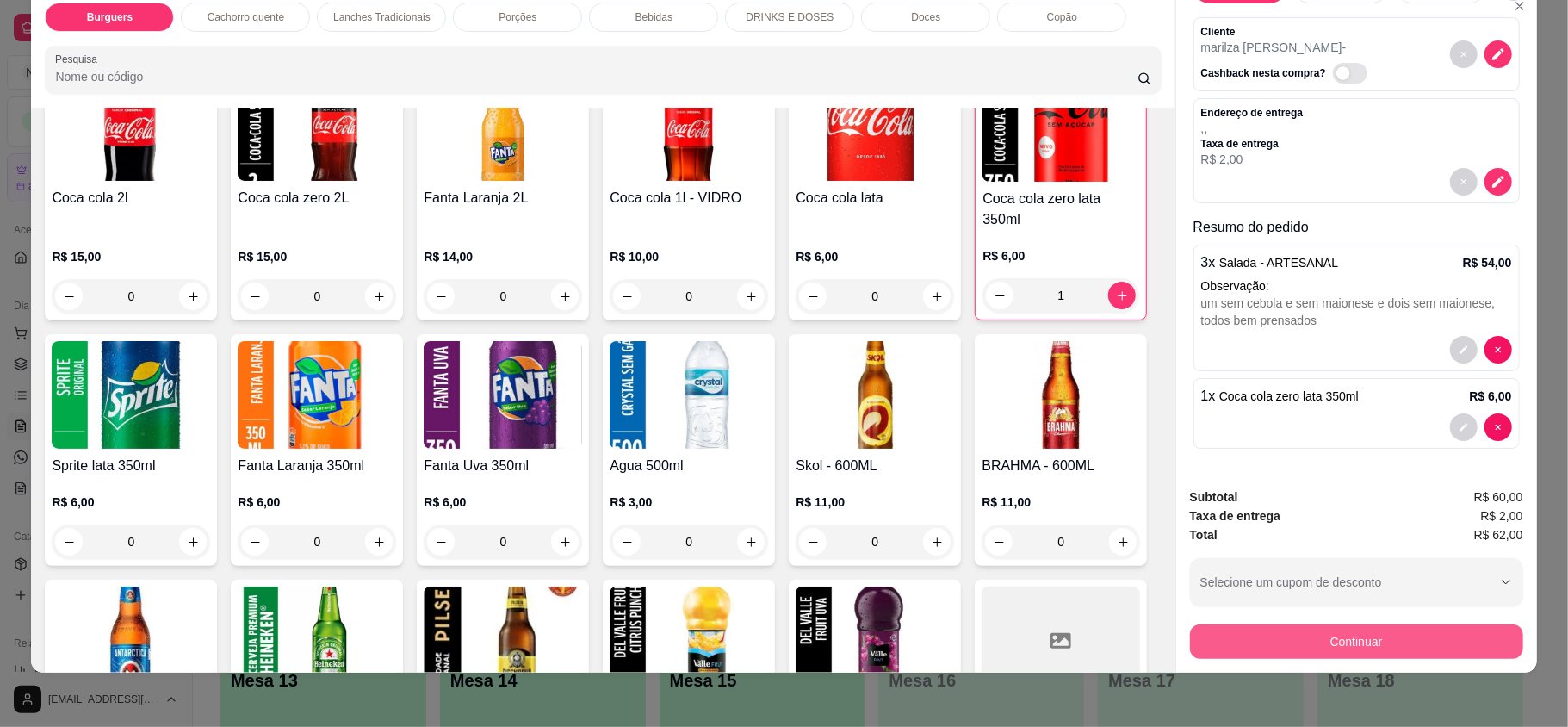
click at [1403, 628] on button "Continuar" at bounding box center [1357, 641] width 333 height 35
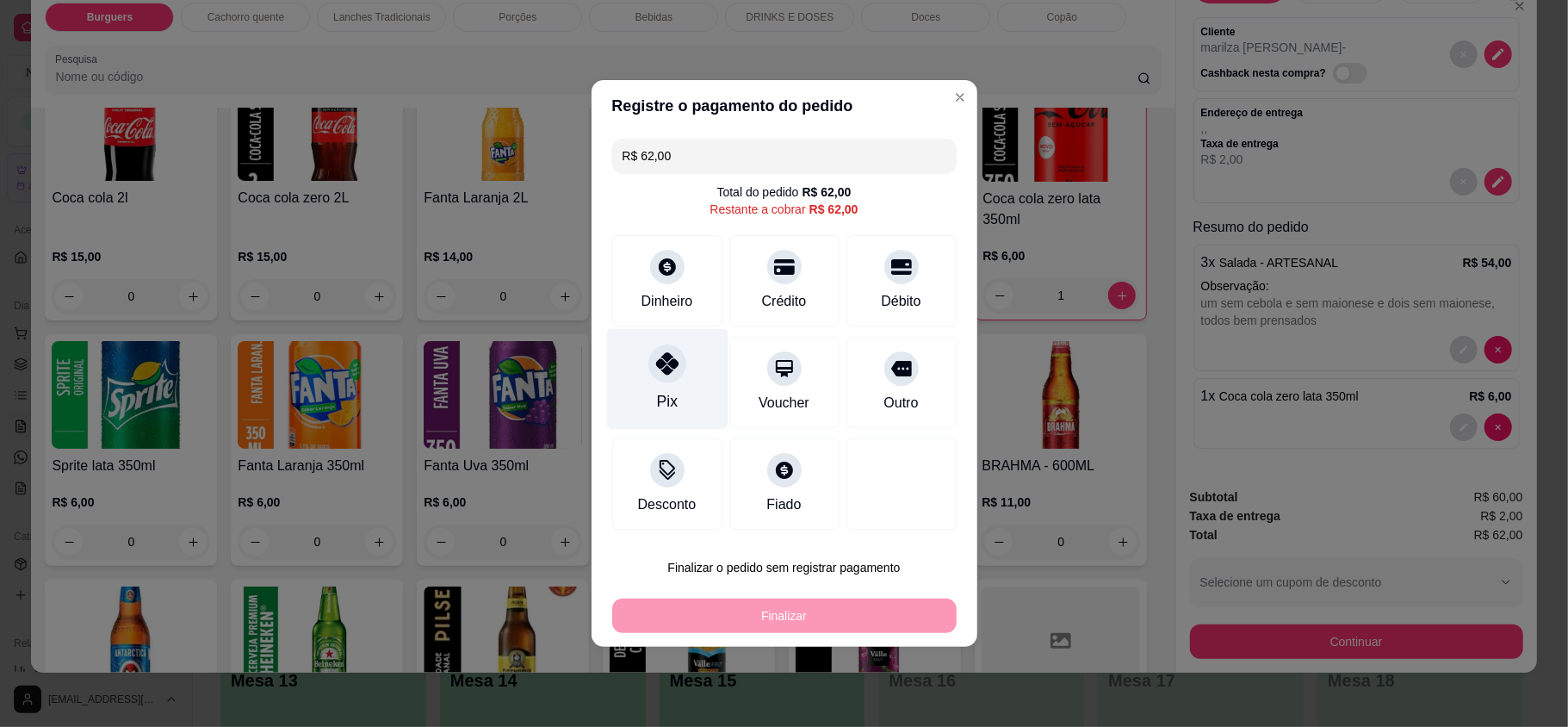
click at [693, 368] on div "Pix" at bounding box center [667, 379] width 121 height 101
type input "R$ 0,00"
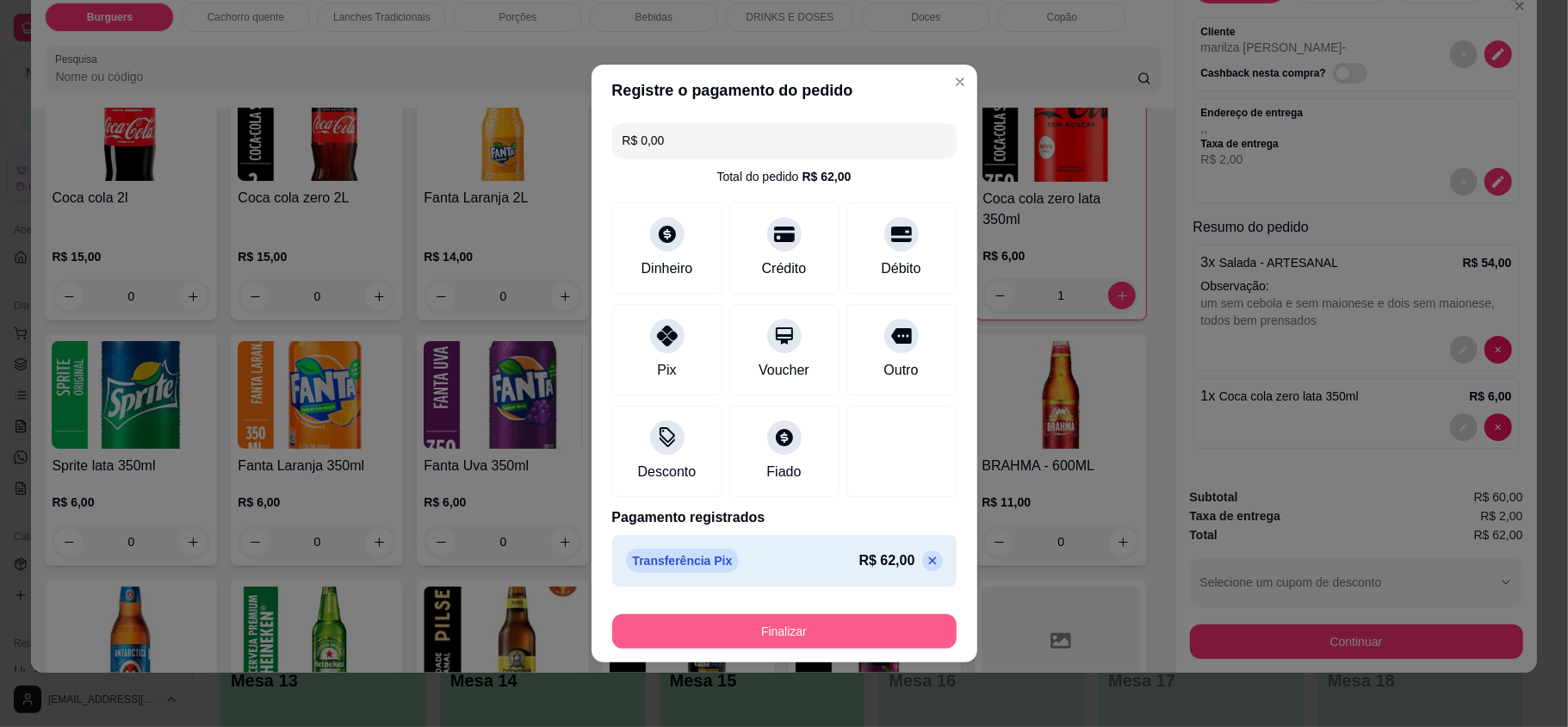
click at [828, 622] on button "Finalizar" at bounding box center [784, 632] width 344 height 35
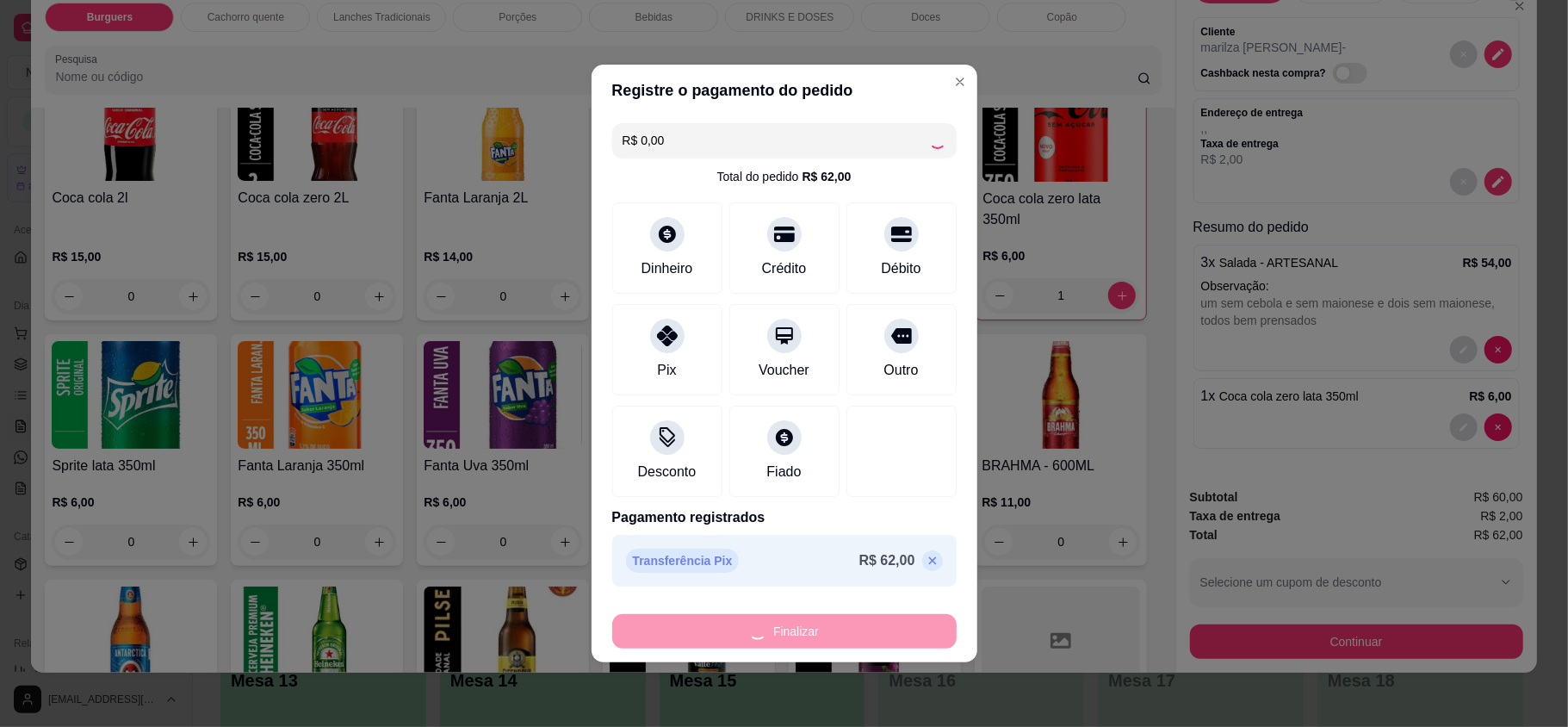
type input "0"
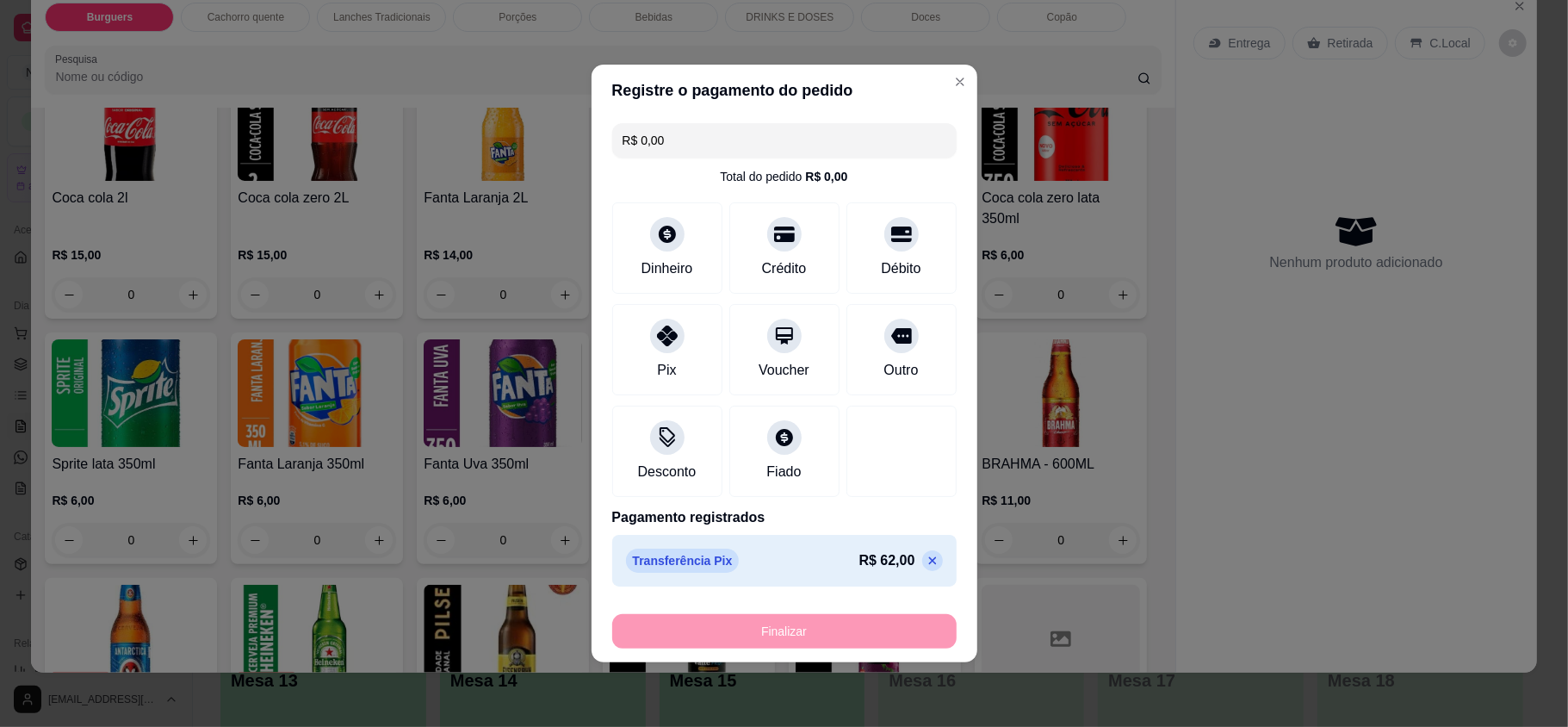
type input "-R$ 62,00"
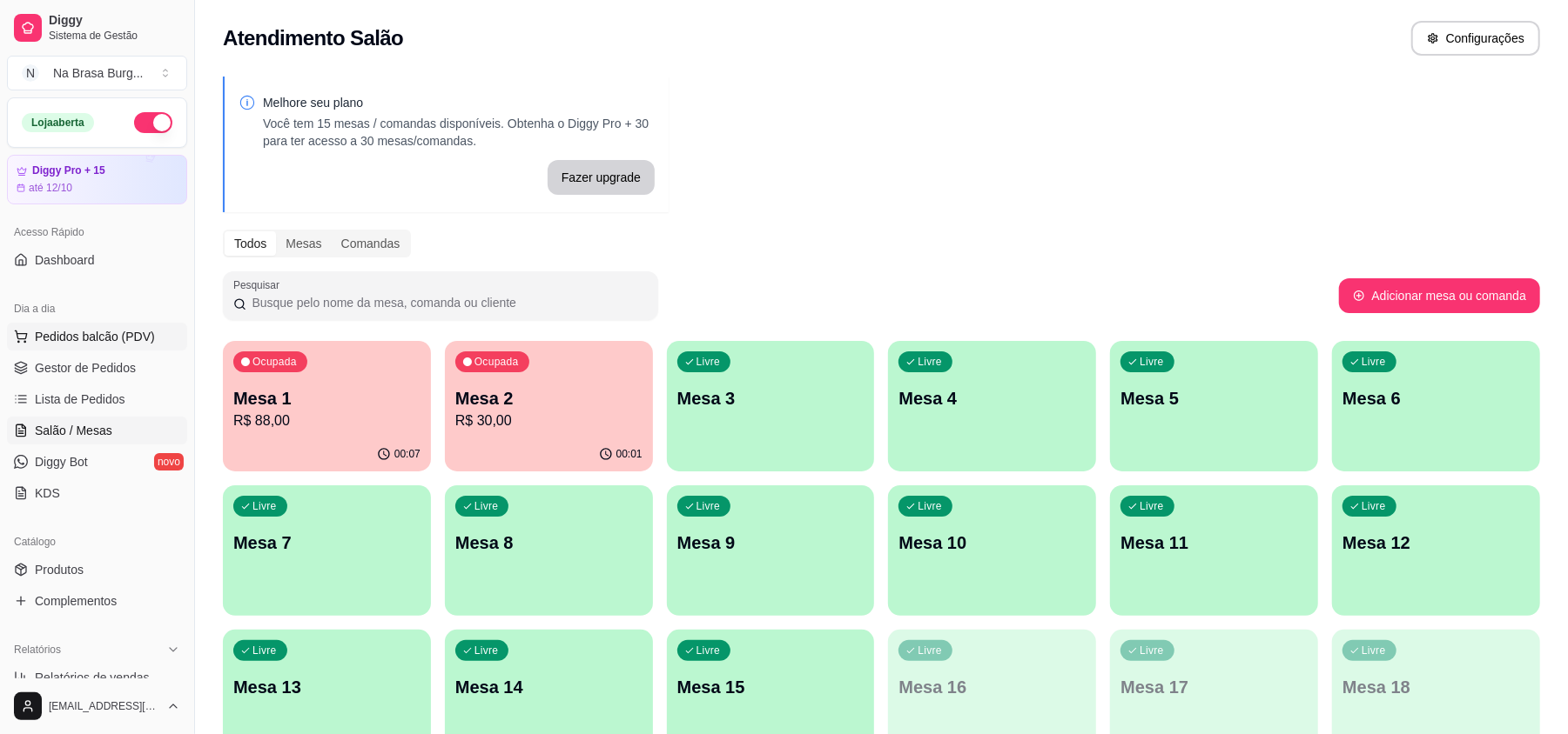
click at [66, 334] on span "Pedidos balcão (PDV)" at bounding box center [95, 336] width 120 height 17
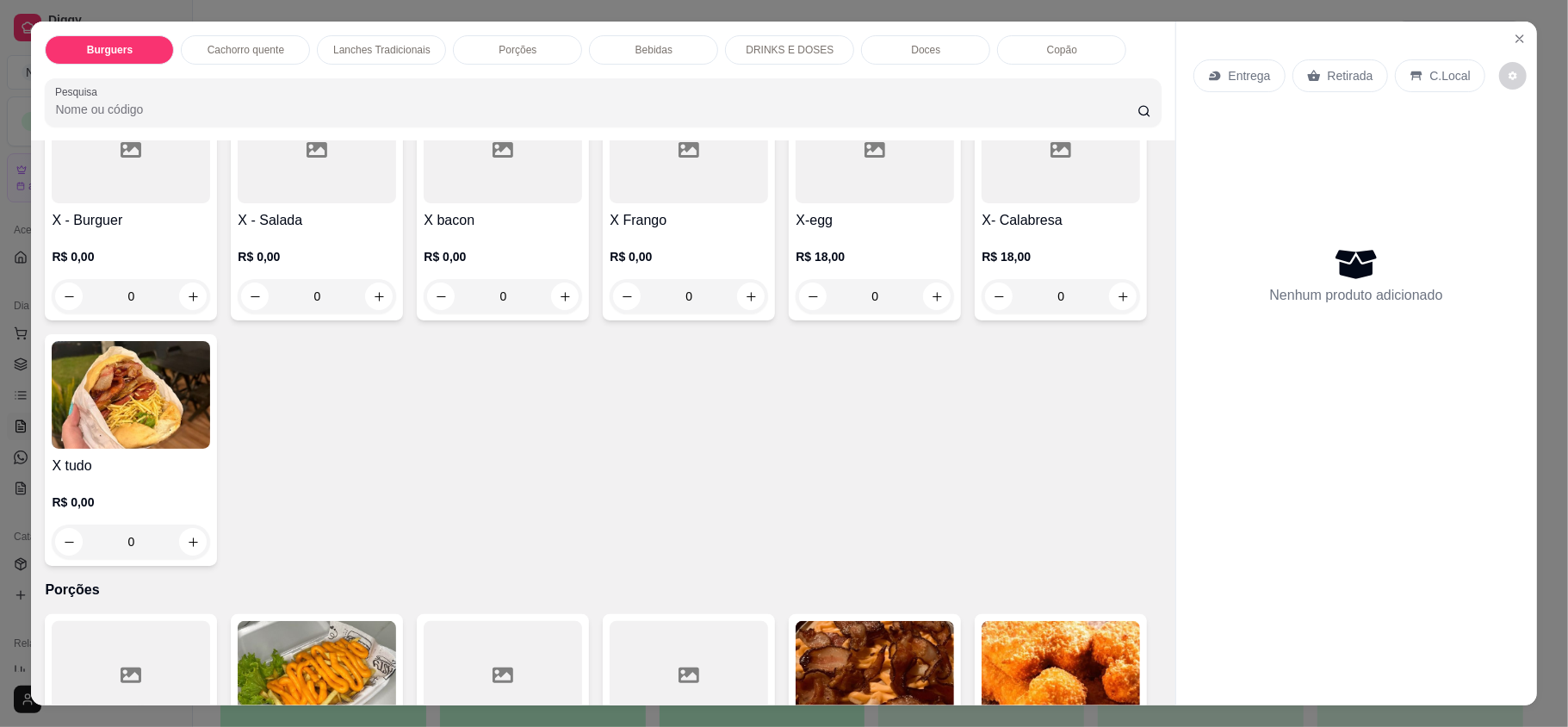
scroll to position [1263, 0]
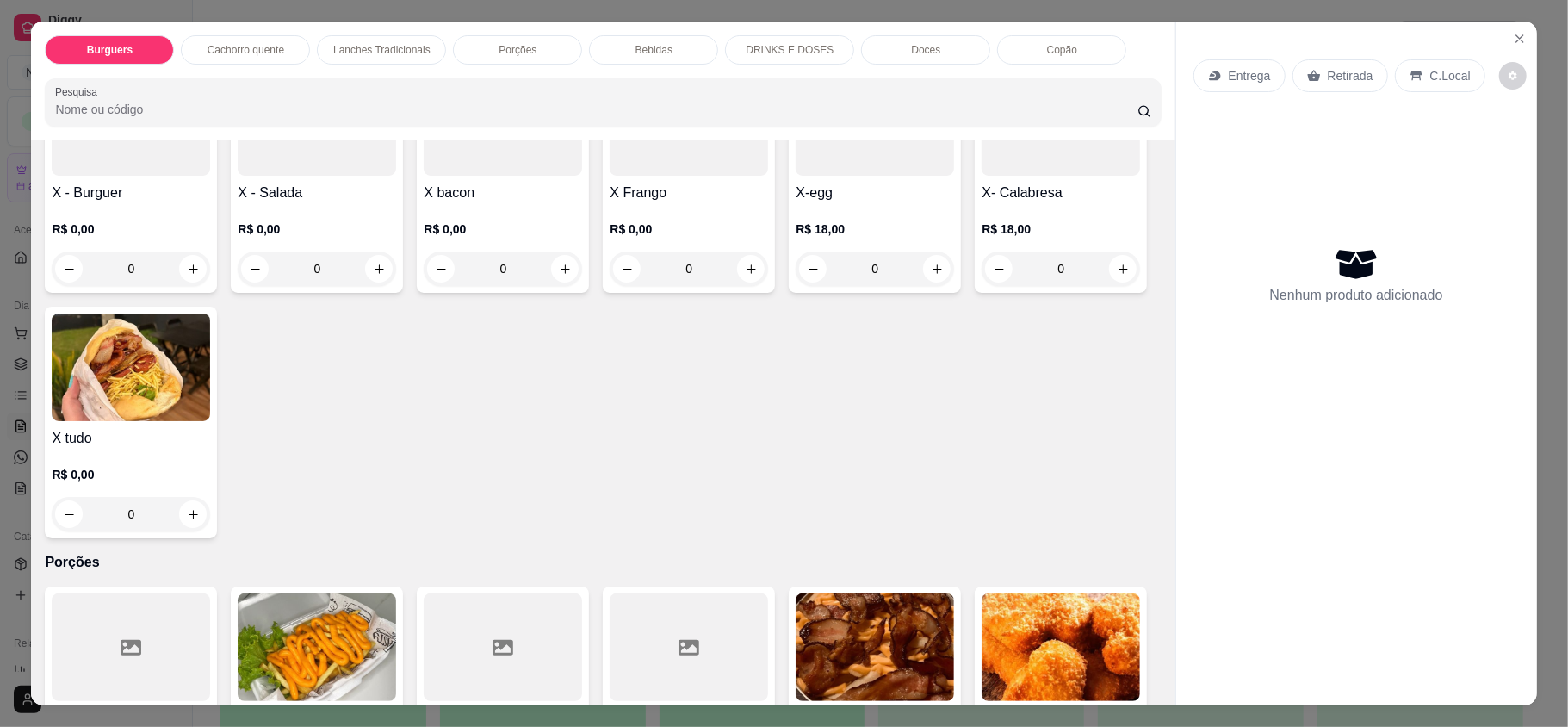
click at [210, 511] on div "0" at bounding box center [131, 514] width 159 height 35
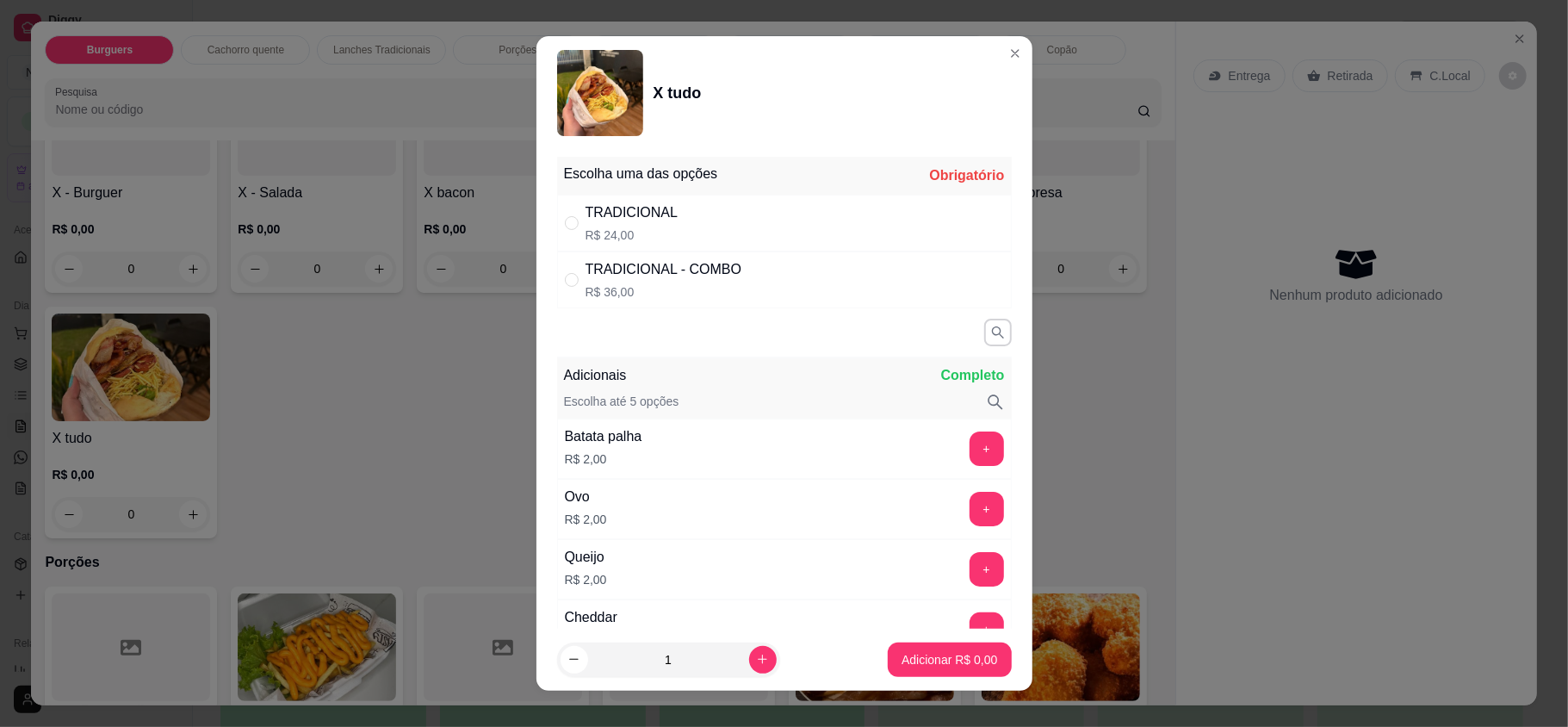
click at [889, 229] on div "TRADICIONAL R$ 24,00" at bounding box center [784, 223] width 455 height 57
radio input "true"
click at [749, 656] on button "increase-product-quantity" at bounding box center [762, 660] width 28 height 28
type input "2"
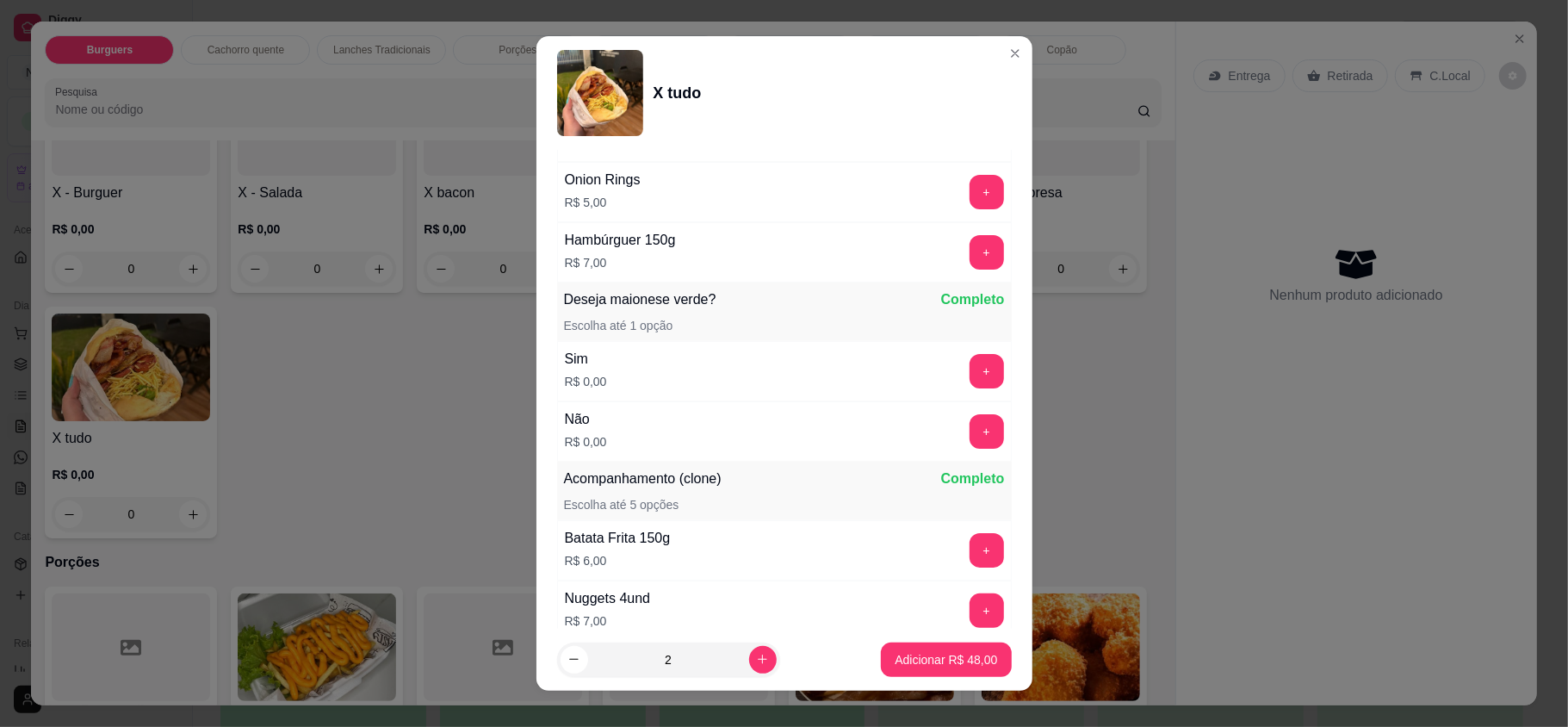
scroll to position [1056, 0]
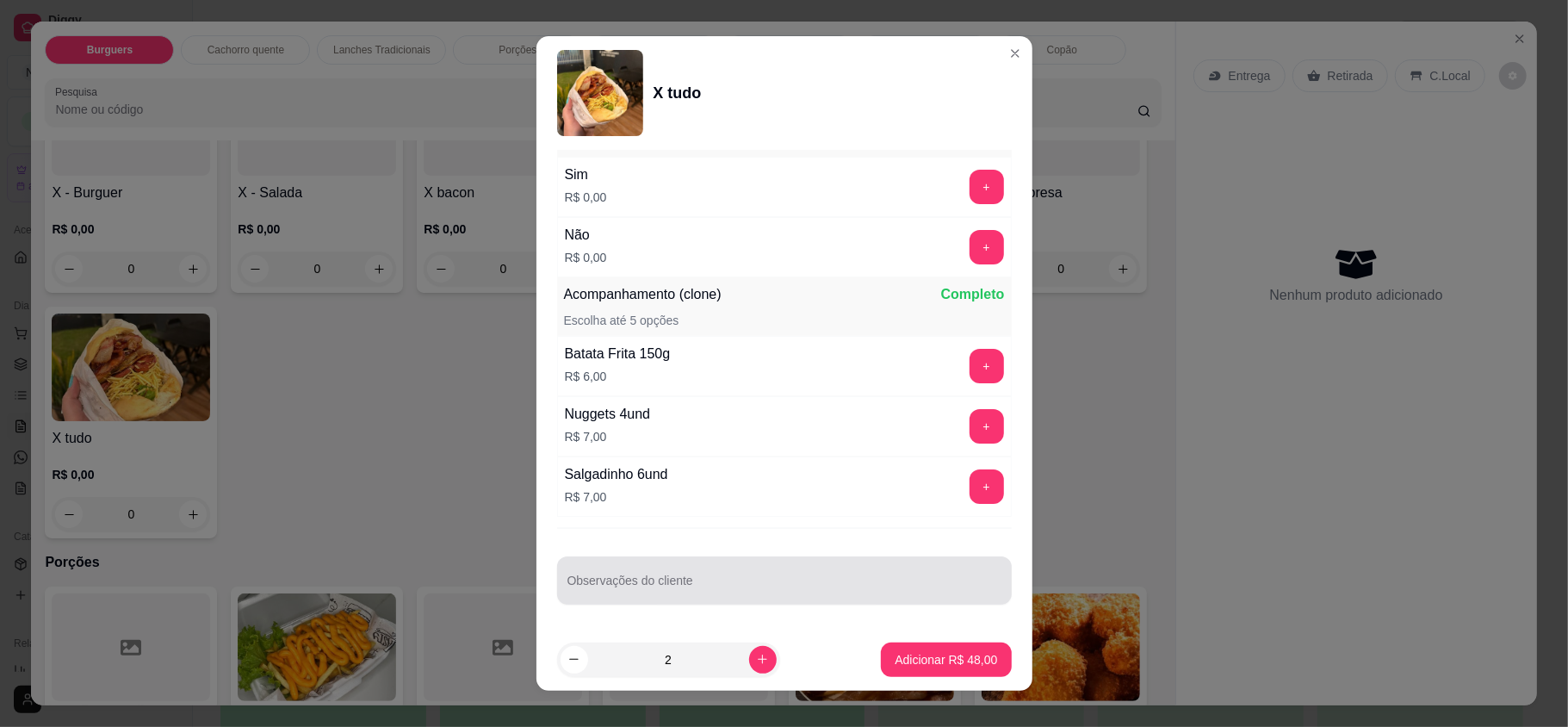
click at [689, 579] on input "Observações do cliente" at bounding box center [784, 587] width 434 height 17
type input "um xtudo cortar ao meio"
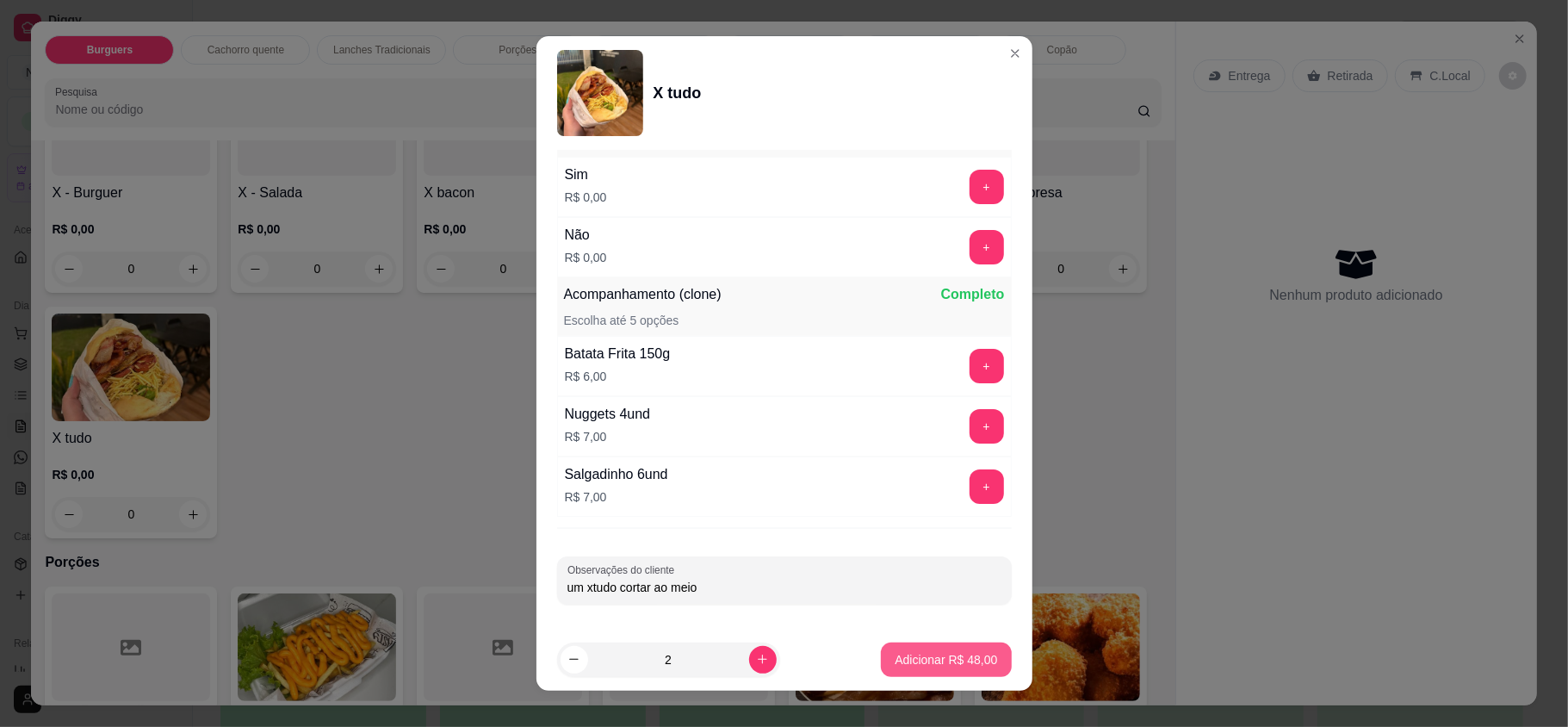
click at [937, 647] on button "Adicionar R$ 48,00" at bounding box center [946, 660] width 130 height 35
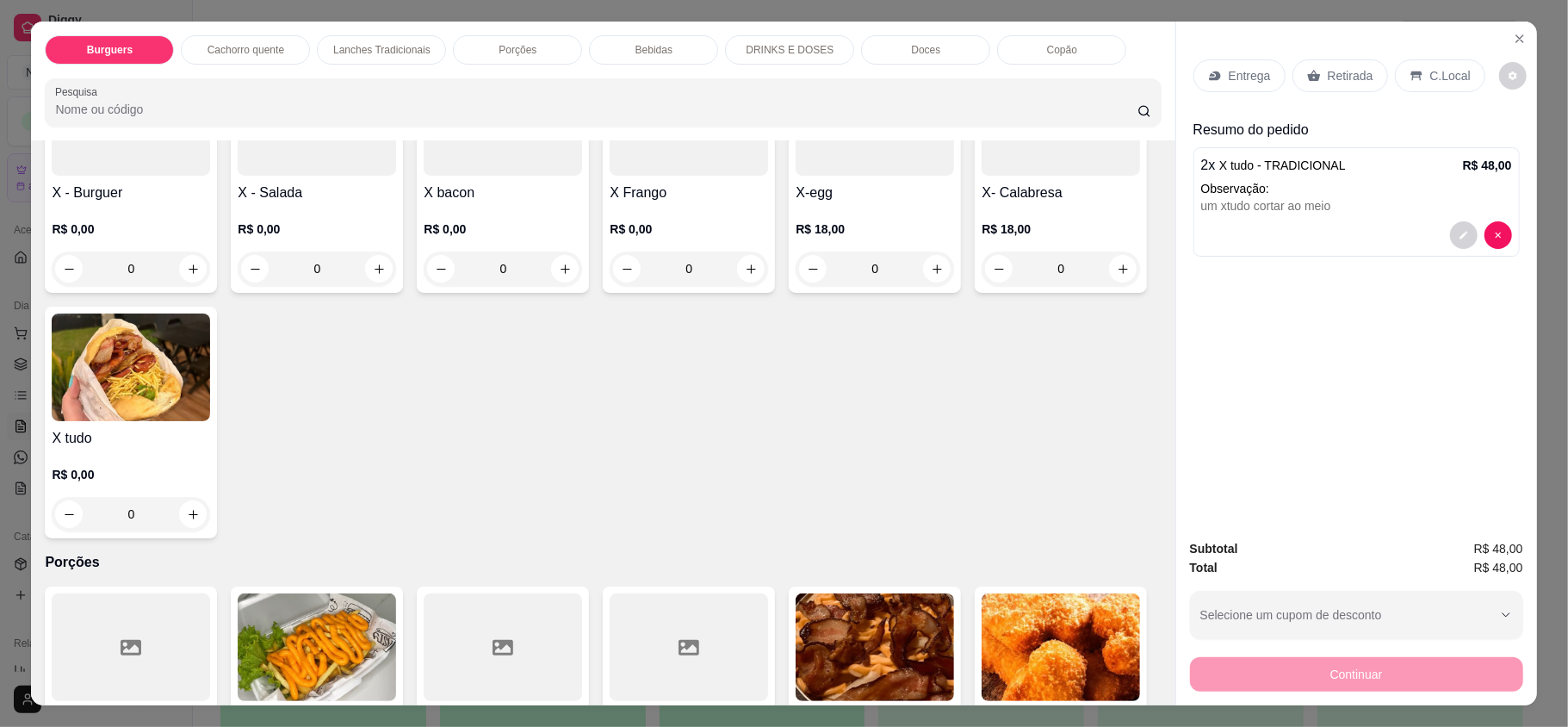
click at [1328, 81] on p "Retirada" at bounding box center [1350, 75] width 45 height 17
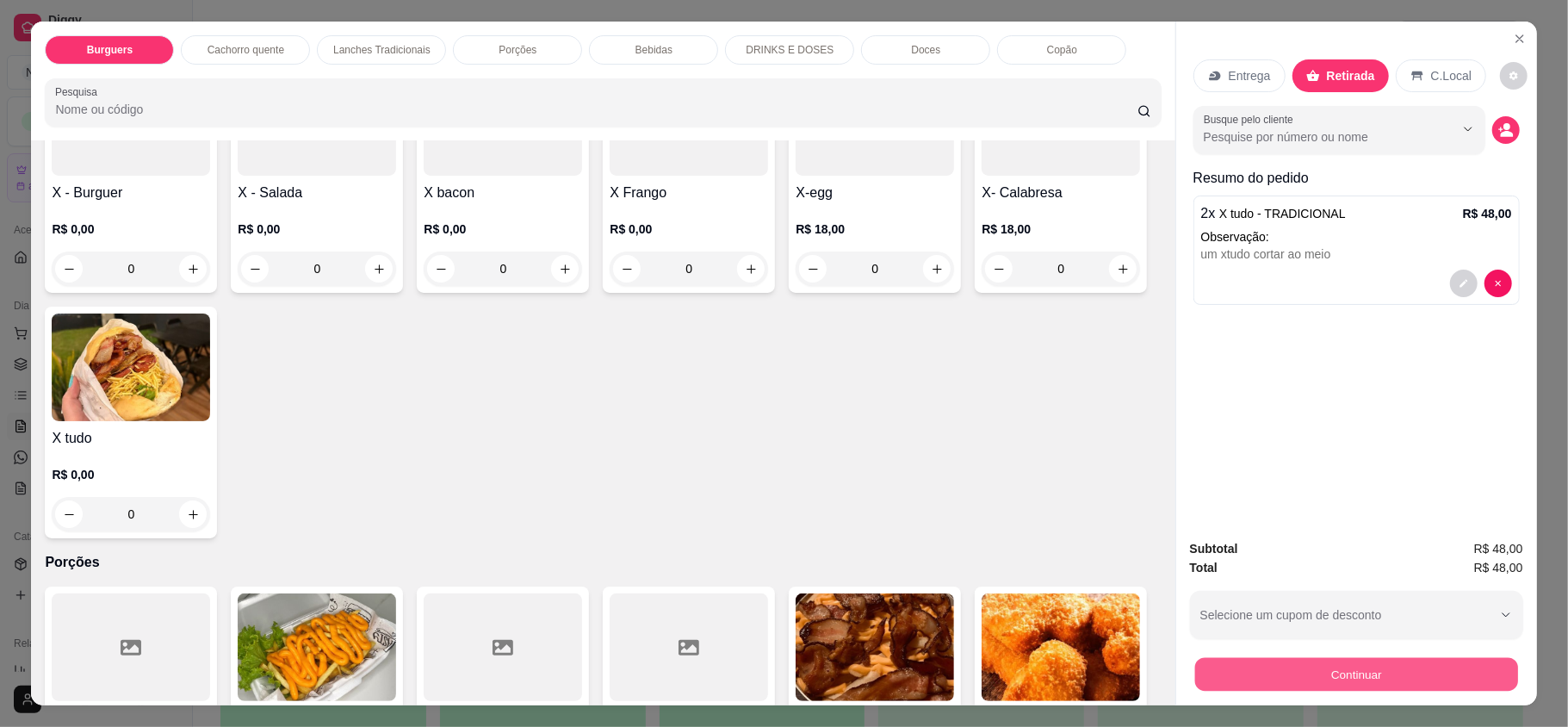
click at [1378, 677] on button "Continuar" at bounding box center [1356, 674] width 323 height 34
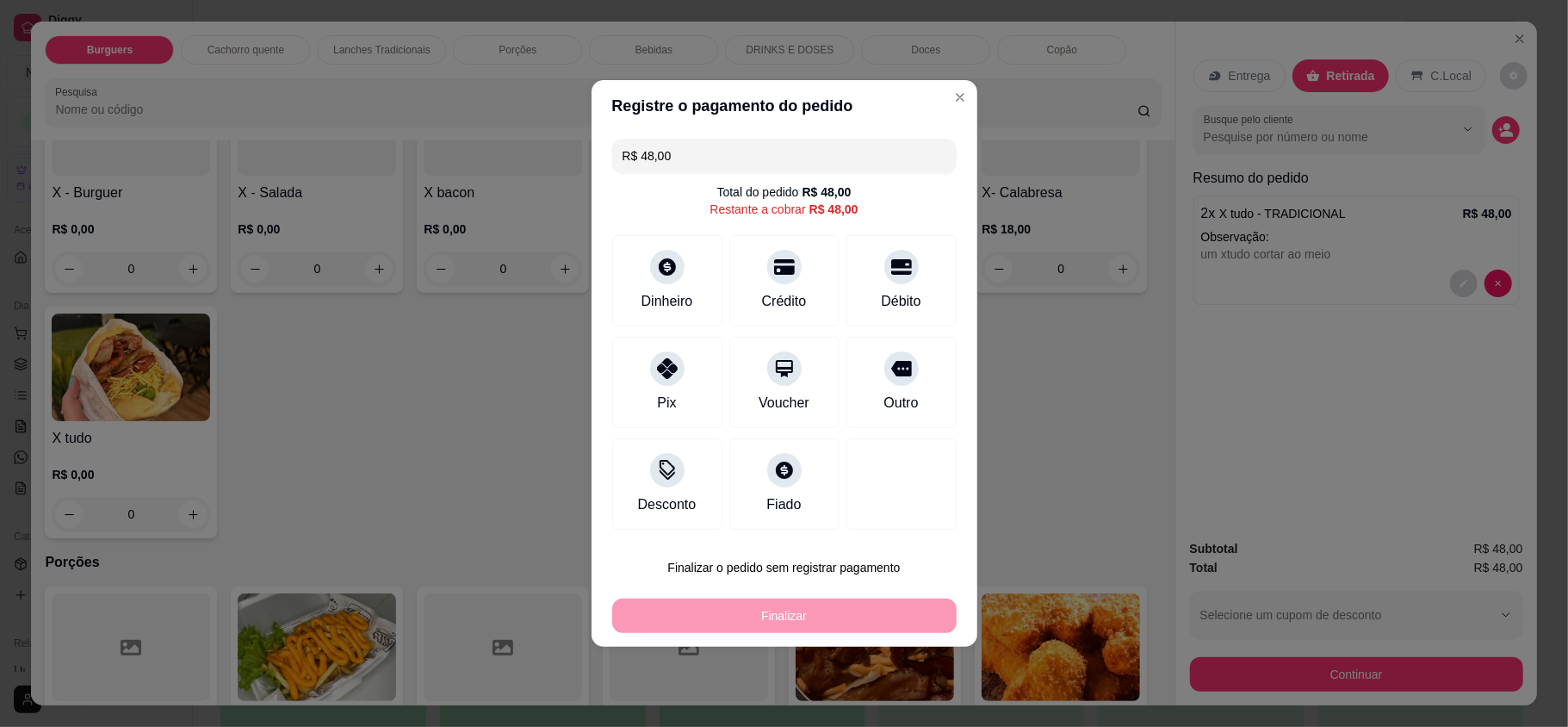
click at [767, 301] on div "Crédito" at bounding box center [784, 302] width 45 height 21
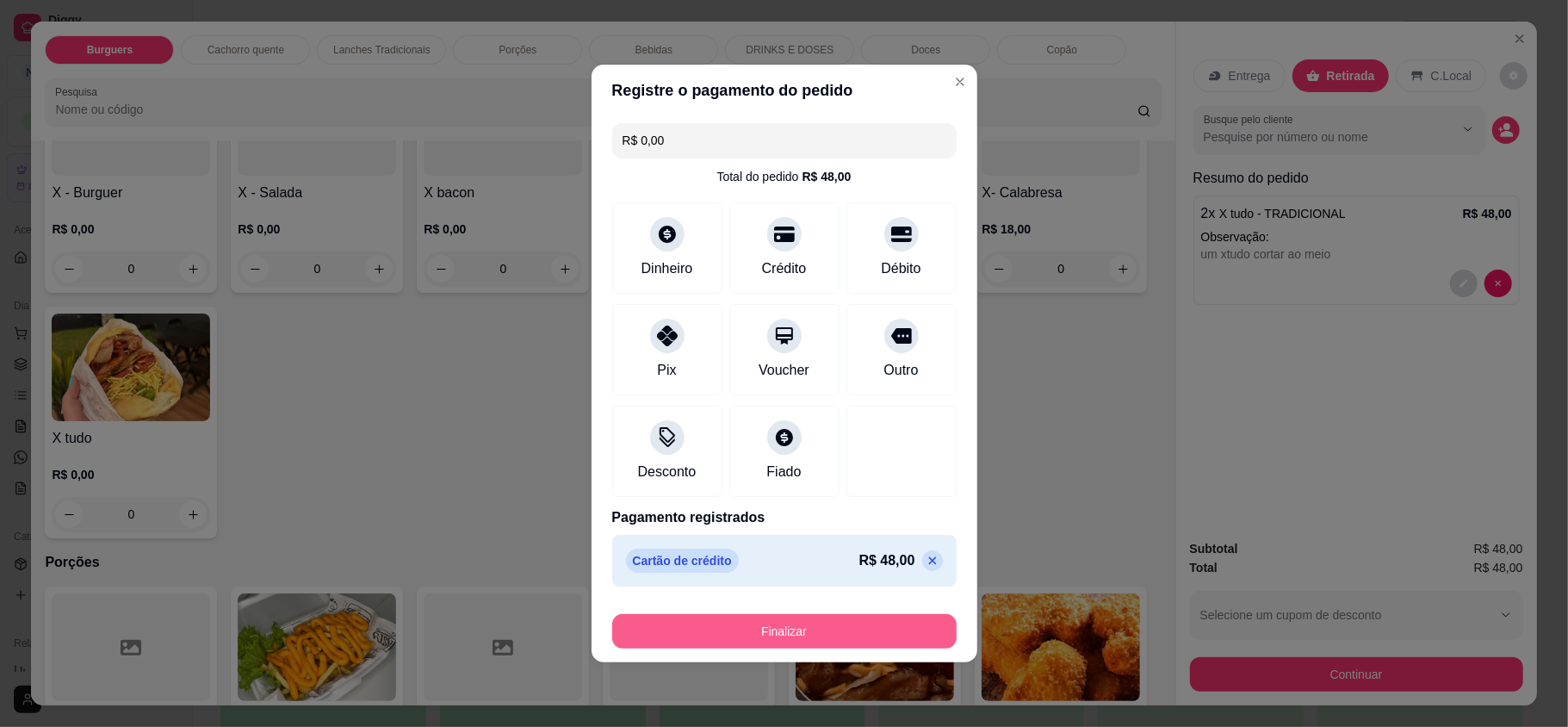
click at [873, 635] on button "Finalizar" at bounding box center [784, 632] width 344 height 35
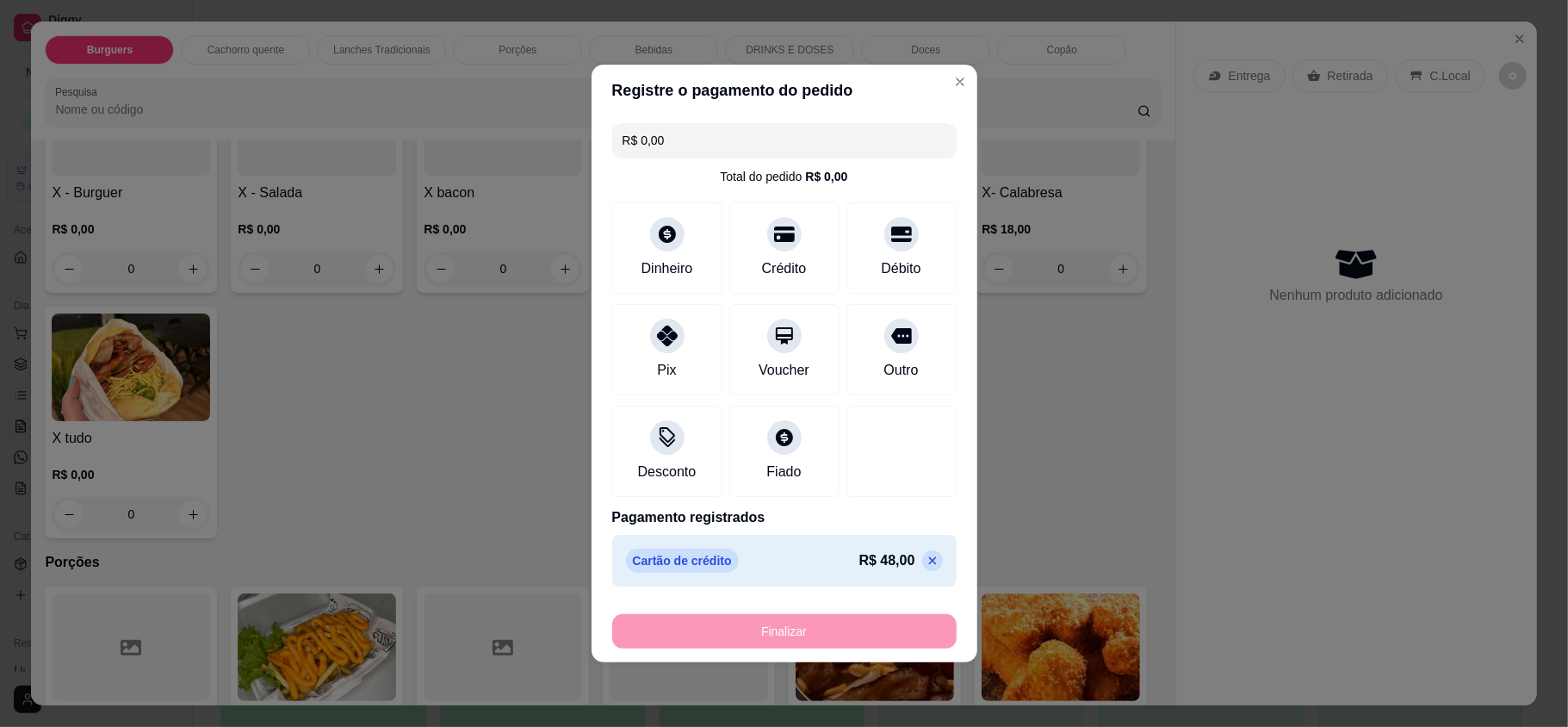
type input "-R$ 48,00"
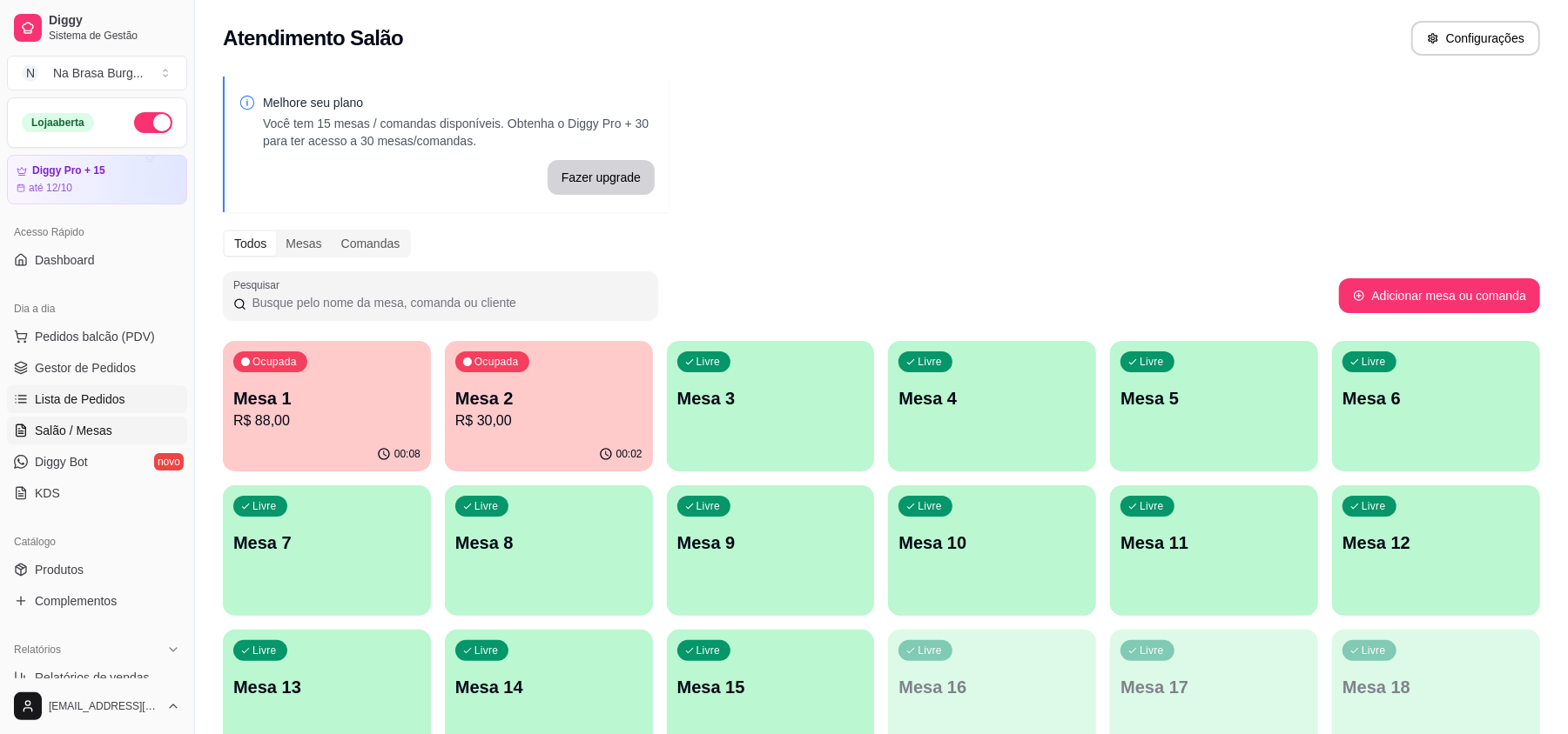
click at [97, 390] on link "Lista de Pedidos" at bounding box center [97, 399] width 180 height 28
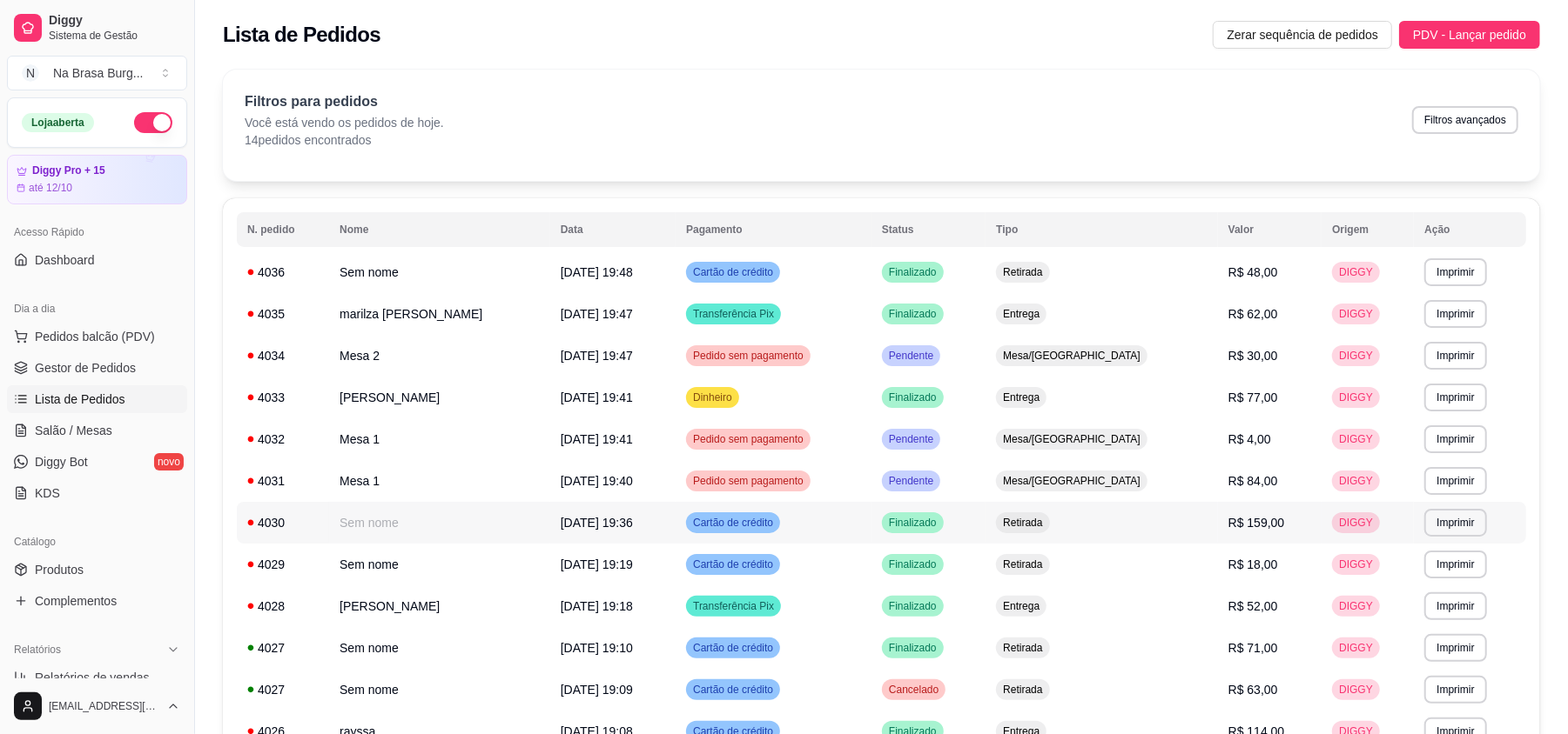
click at [607, 536] on td "[DATE] 19:36" at bounding box center [613, 522] width 125 height 41
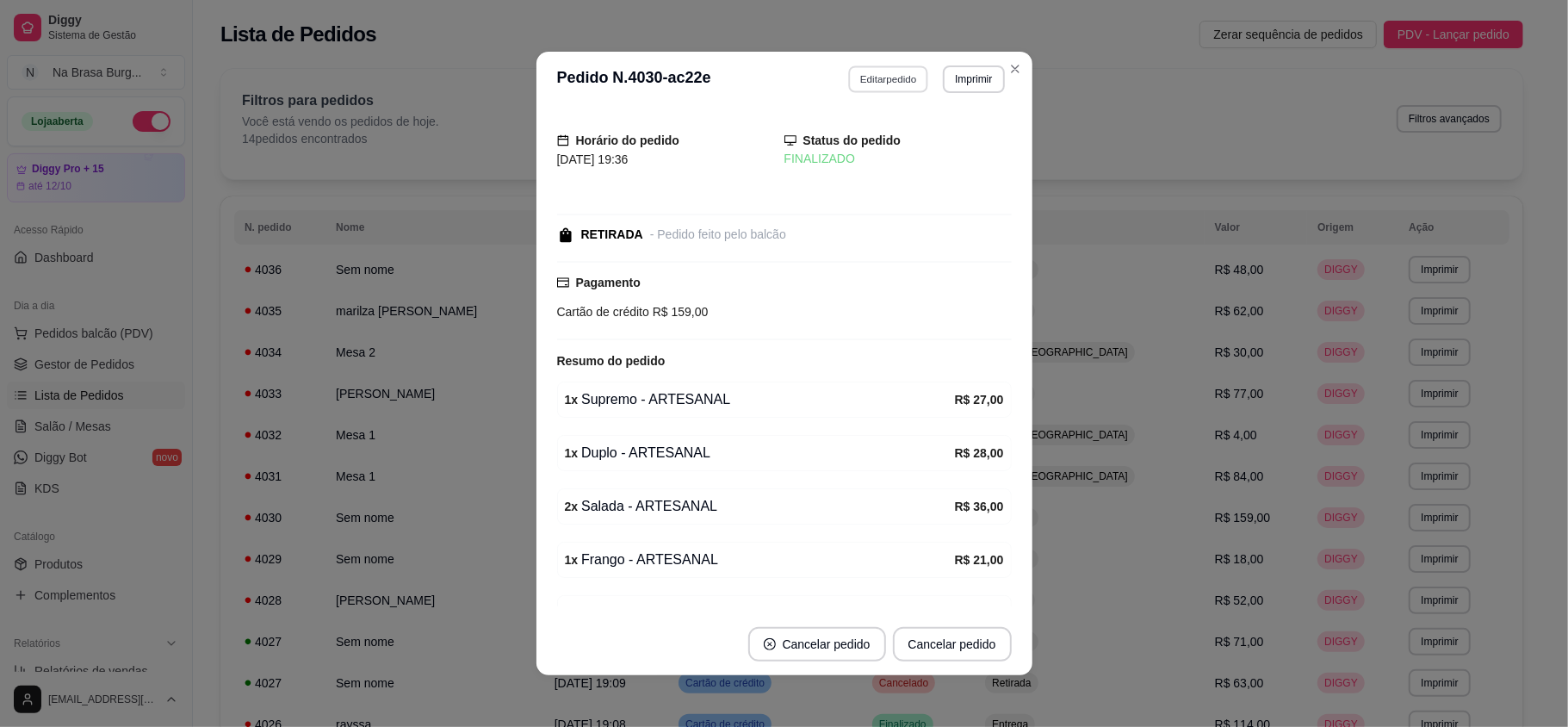
click at [855, 78] on button "Editar pedido" at bounding box center [889, 78] width 80 height 27
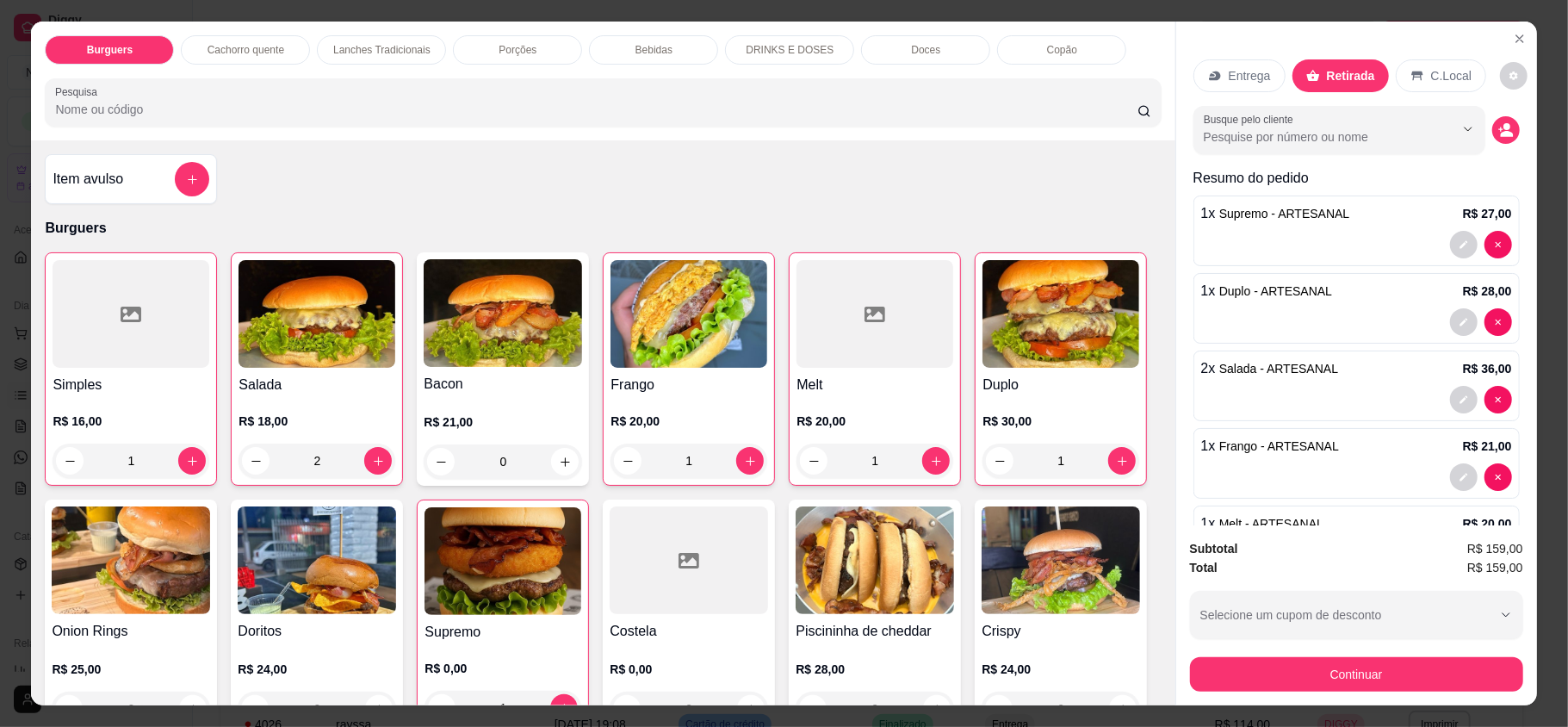
click at [636, 50] on p "Bebidas" at bounding box center [654, 49] width 37 height 13
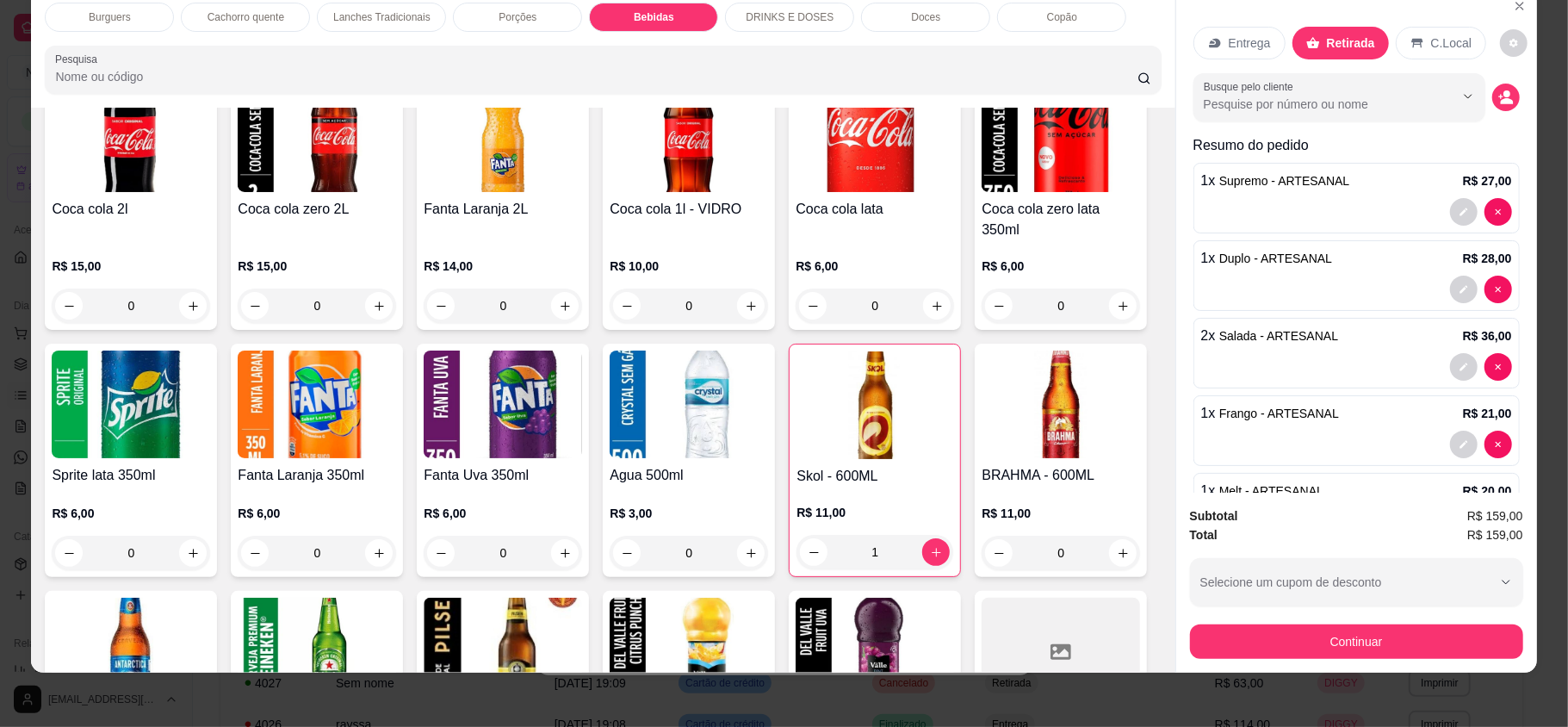
scroll to position [2342, 0]
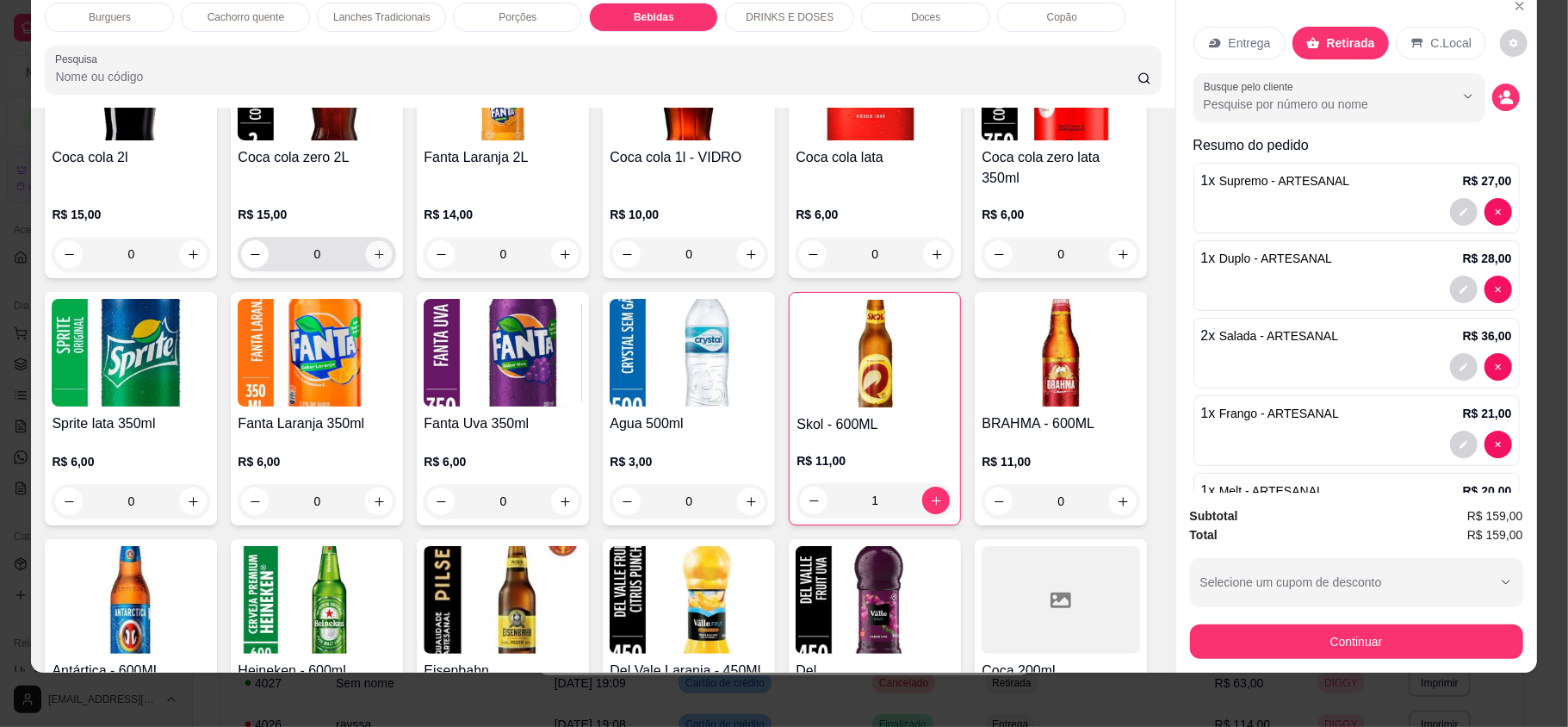
click at [366, 241] on button "increase-product-quantity" at bounding box center [380, 254] width 27 height 27
type input "1"
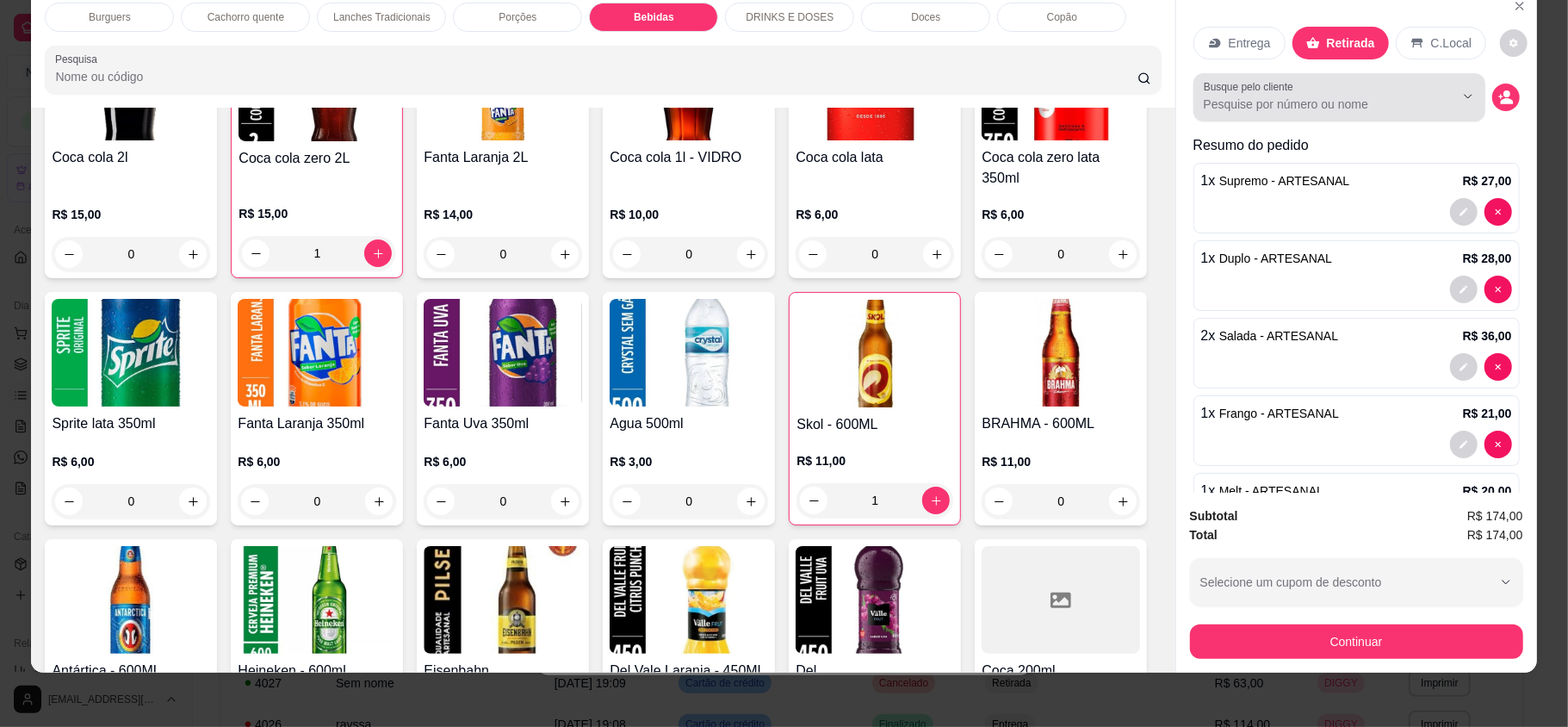
scroll to position [0, 0]
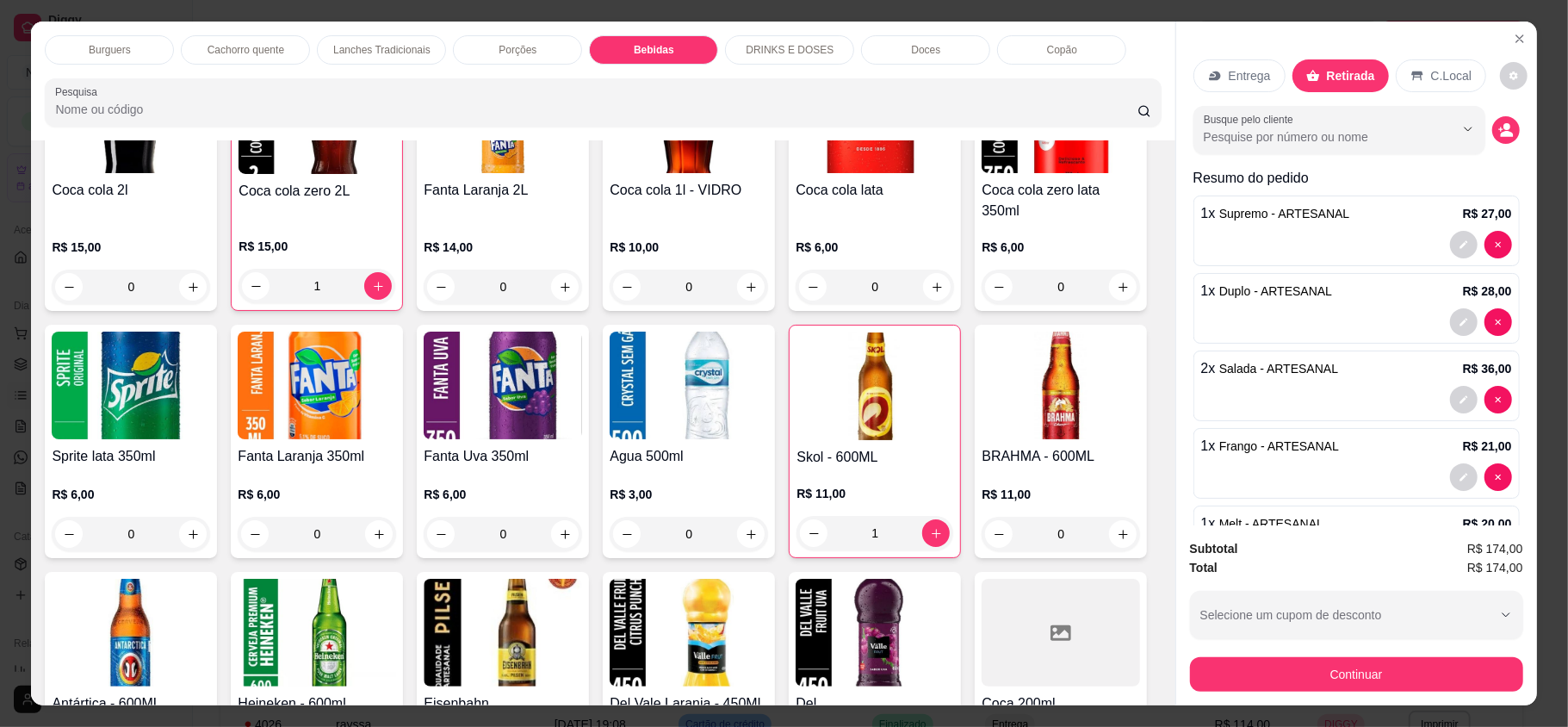
click at [1395, 691] on div "Continuar" at bounding box center [1357, 672] width 333 height 38
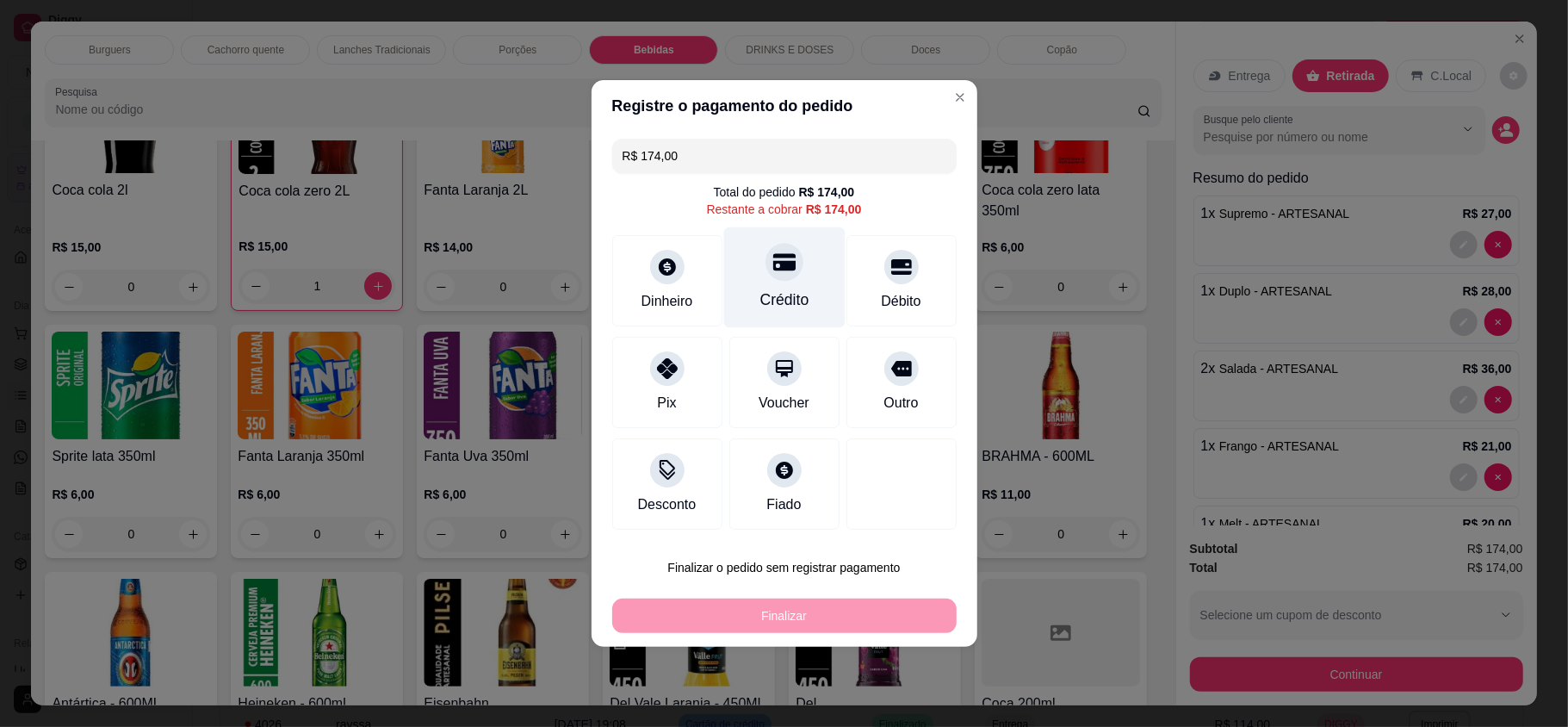
click at [802, 305] on div "Crédito" at bounding box center [784, 277] width 121 height 101
type input "R$ 0,00"
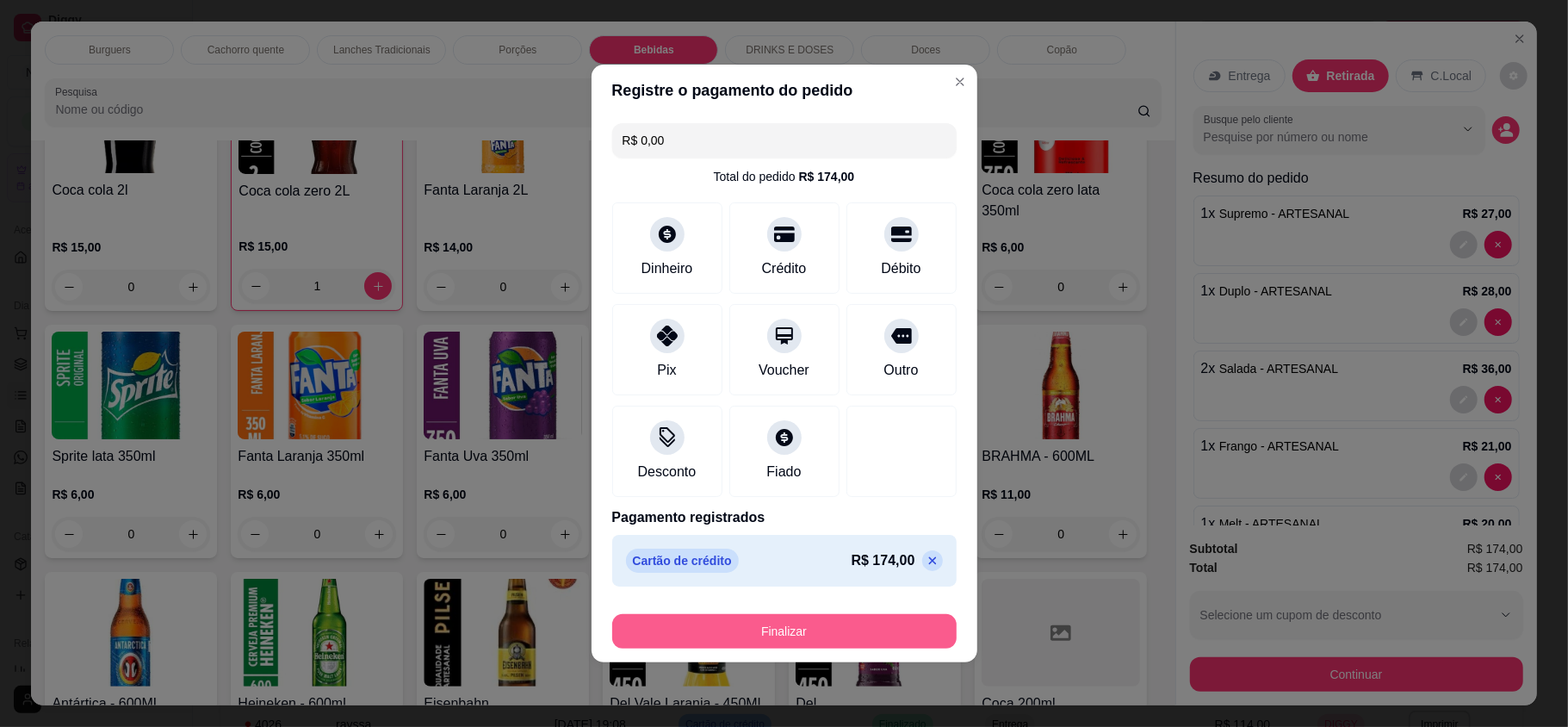
click at [899, 638] on button "Finalizar" at bounding box center [784, 632] width 344 height 35
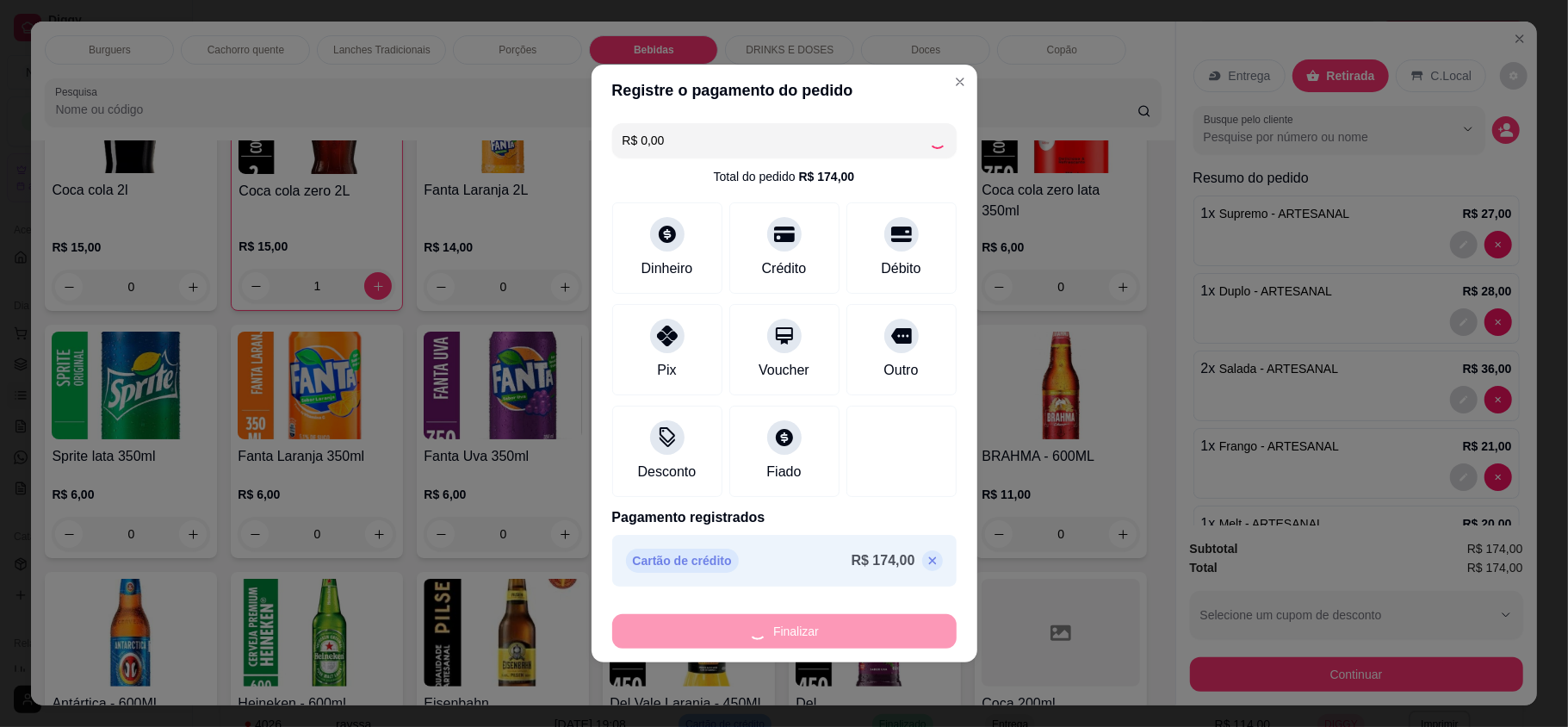
type input "0"
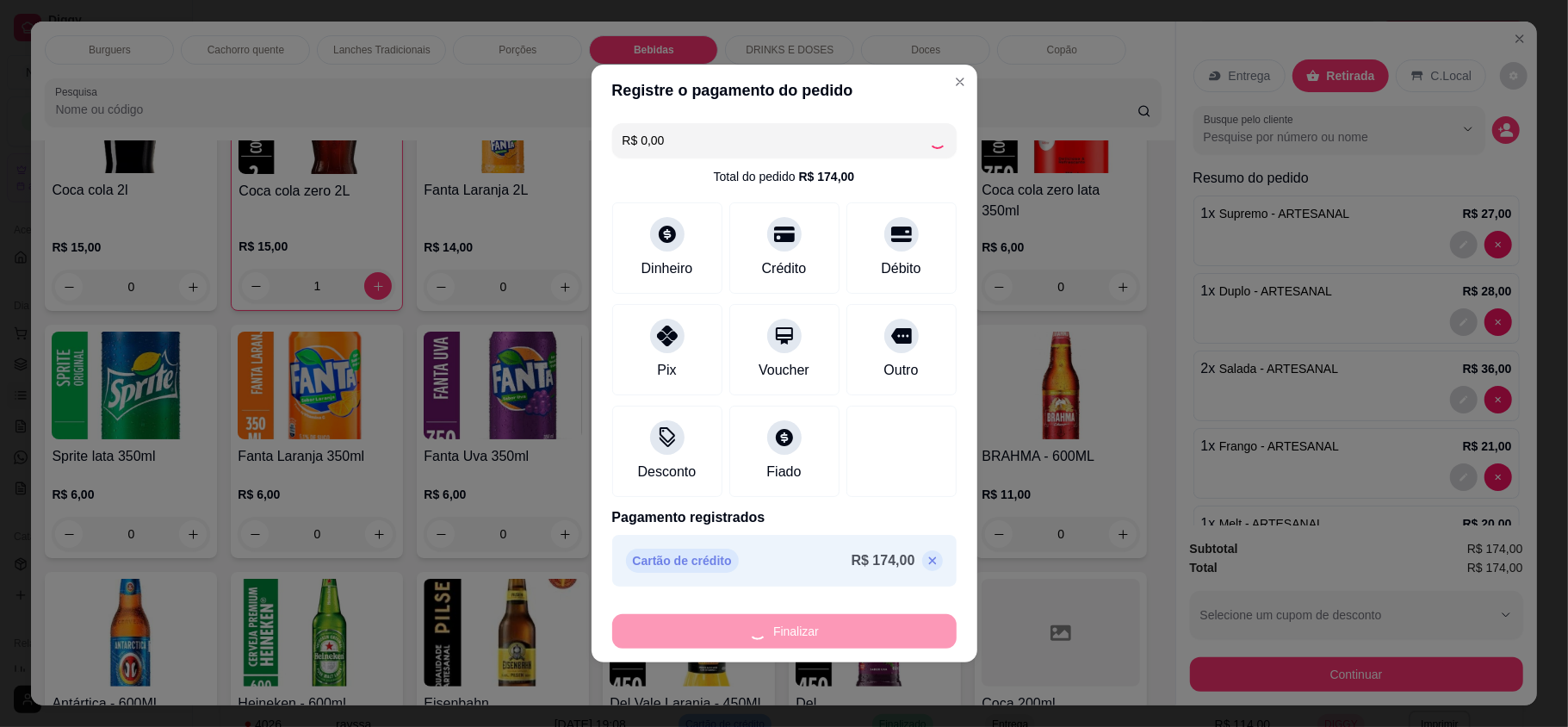
type input "0"
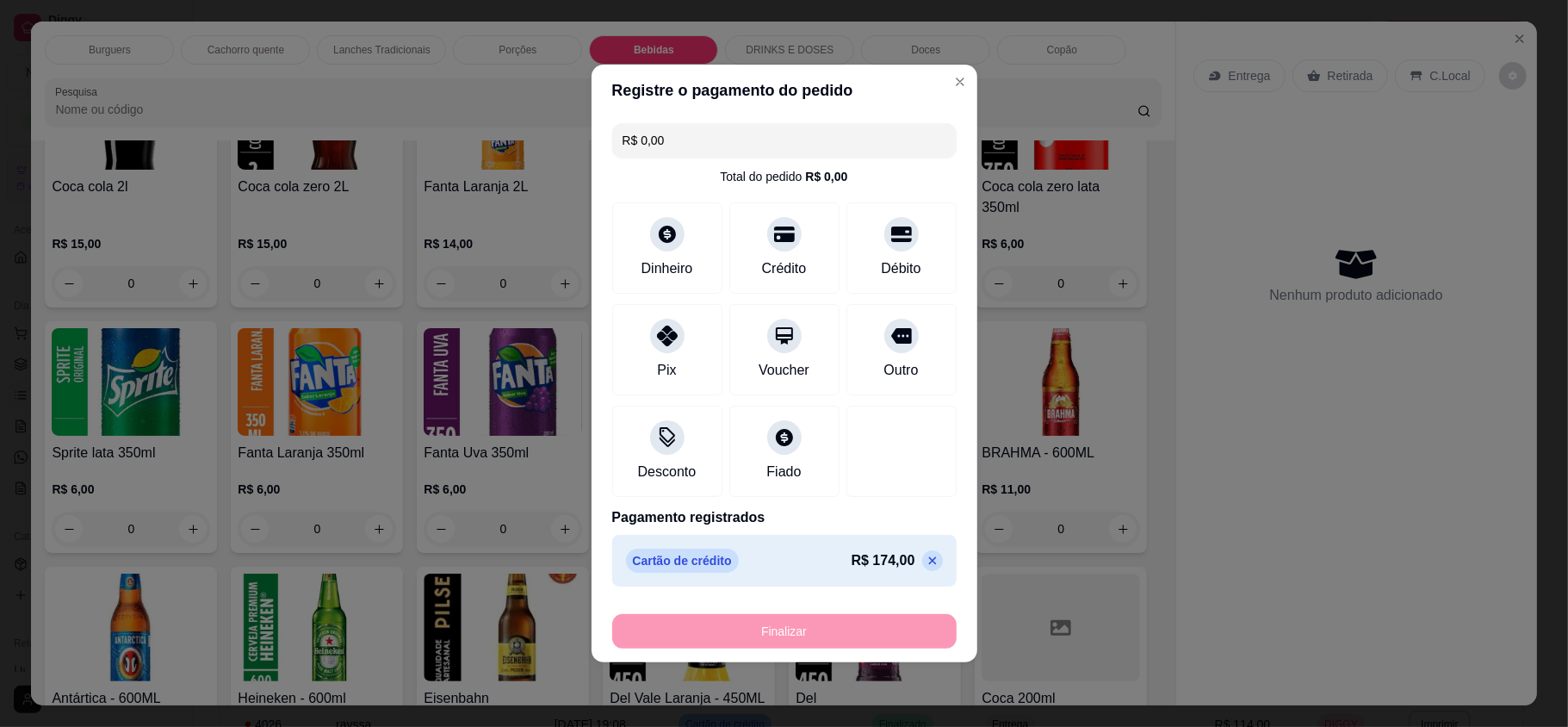
type input "-R$ 174,00"
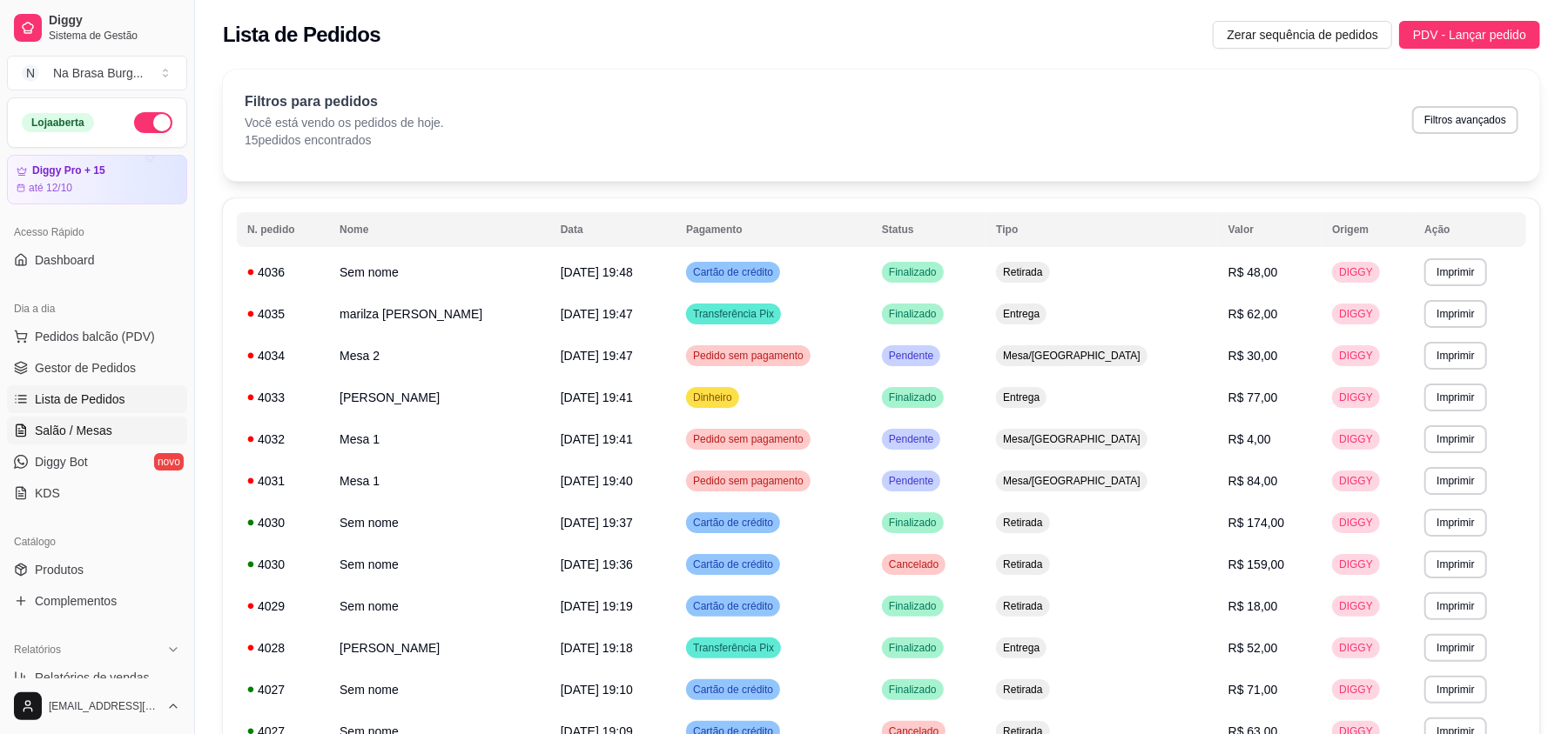
click at [112, 415] on ul "Pedidos balcão (PDV) Gestor de Pedidos Lista de Pedidos Salão / Mesas Diggy Bot…" at bounding box center [97, 414] width 180 height 185
click at [105, 430] on span "Salão / Mesas" at bounding box center [74, 430] width 77 height 17
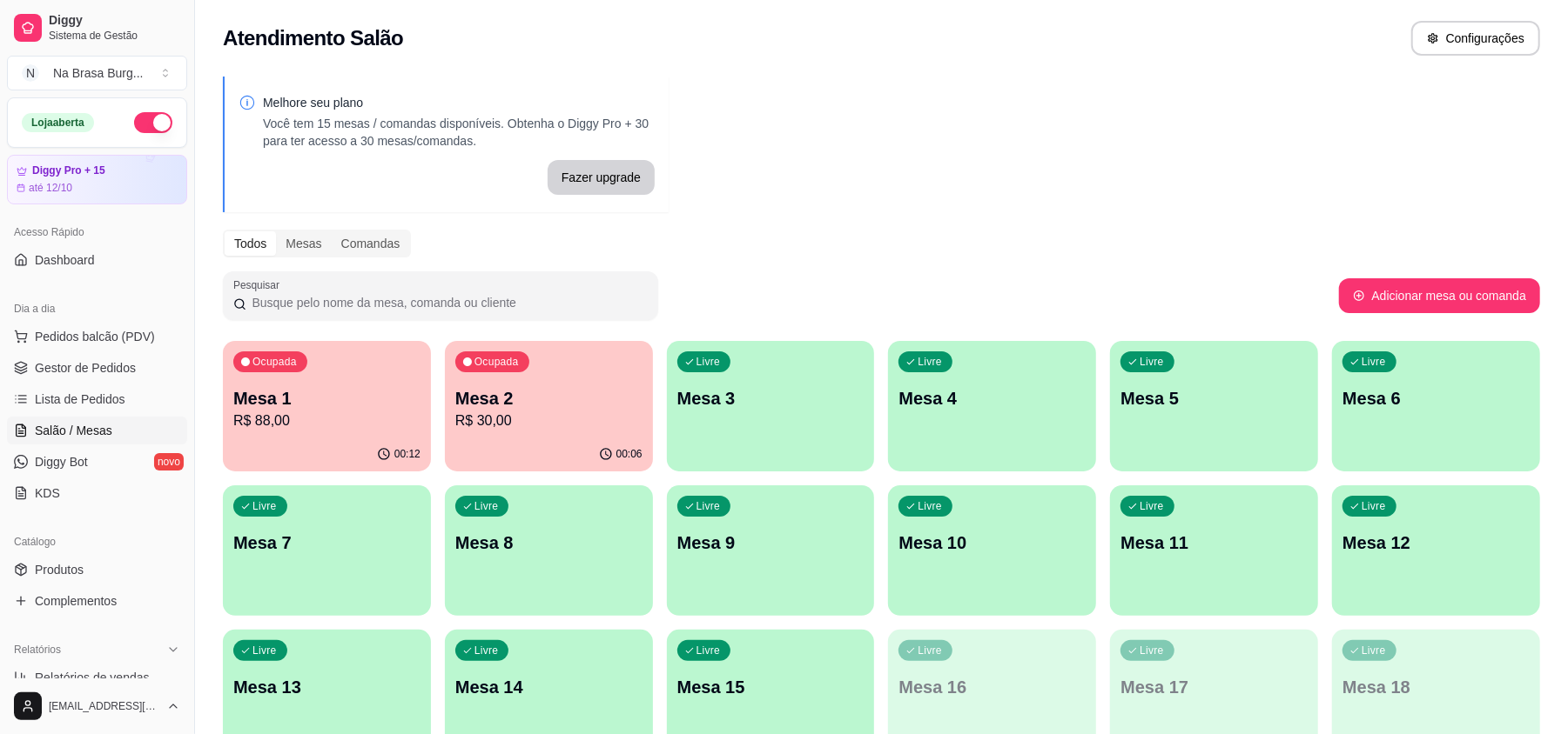
click at [249, 395] on p "Mesa 1" at bounding box center [327, 398] width 187 height 24
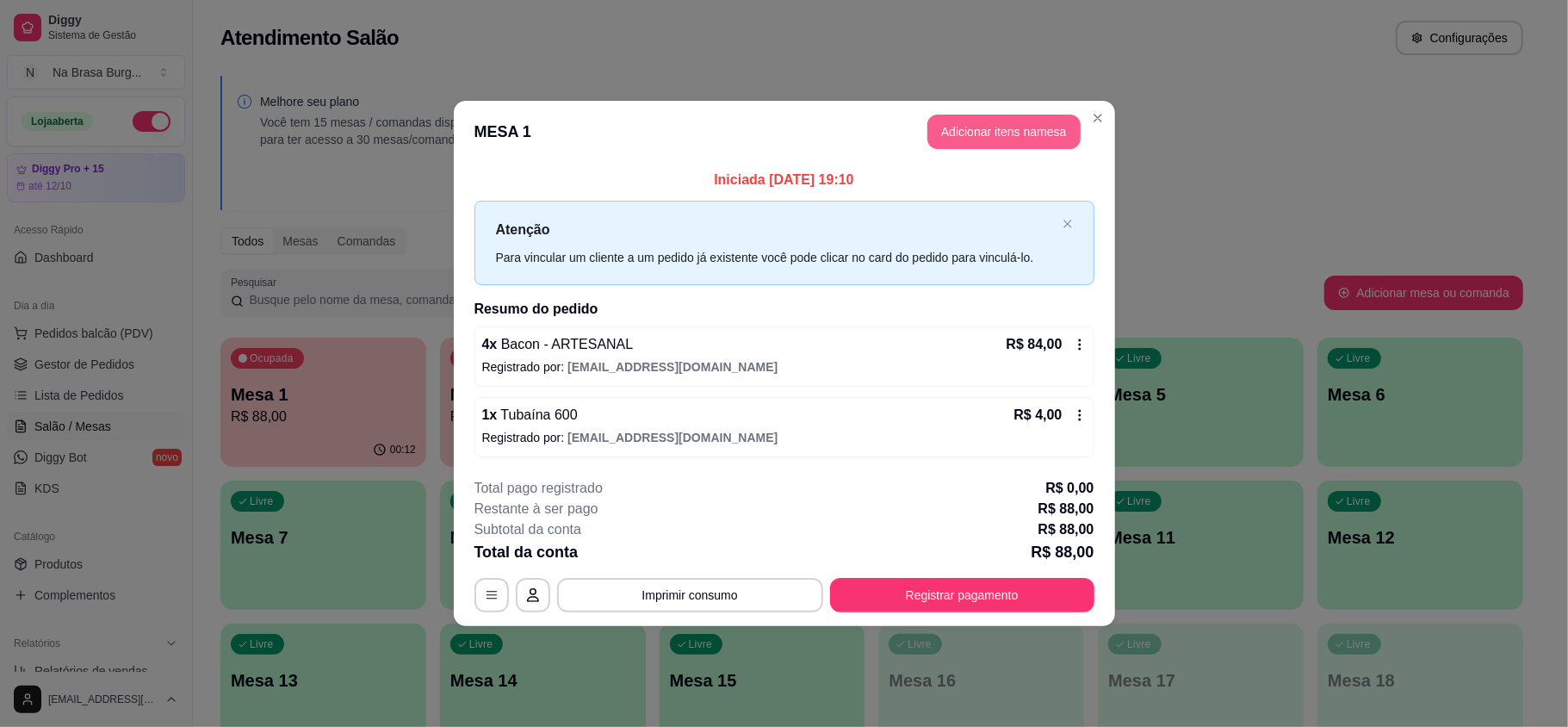
click at [993, 119] on button "Adicionar itens na mesa" at bounding box center [1004, 131] width 153 height 35
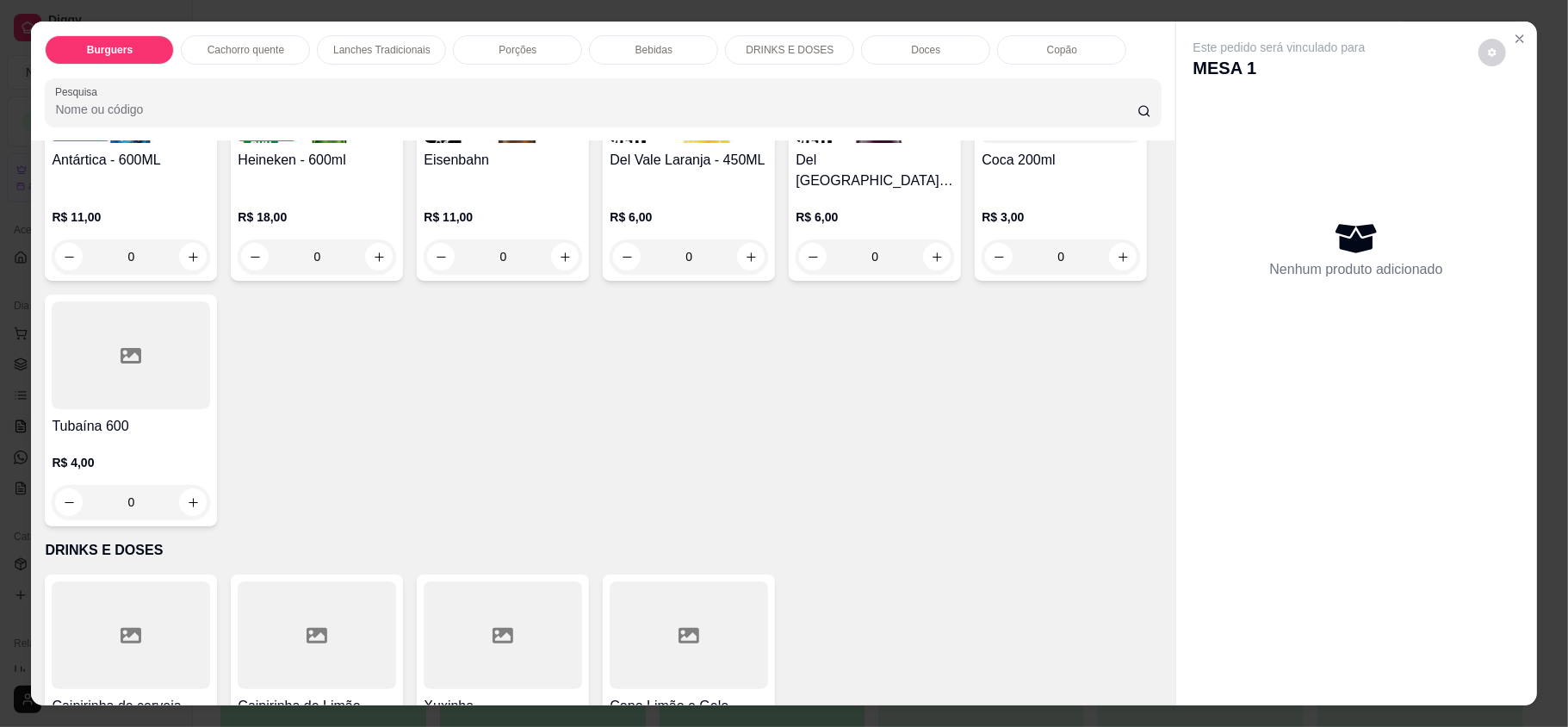
scroll to position [2872, 0]
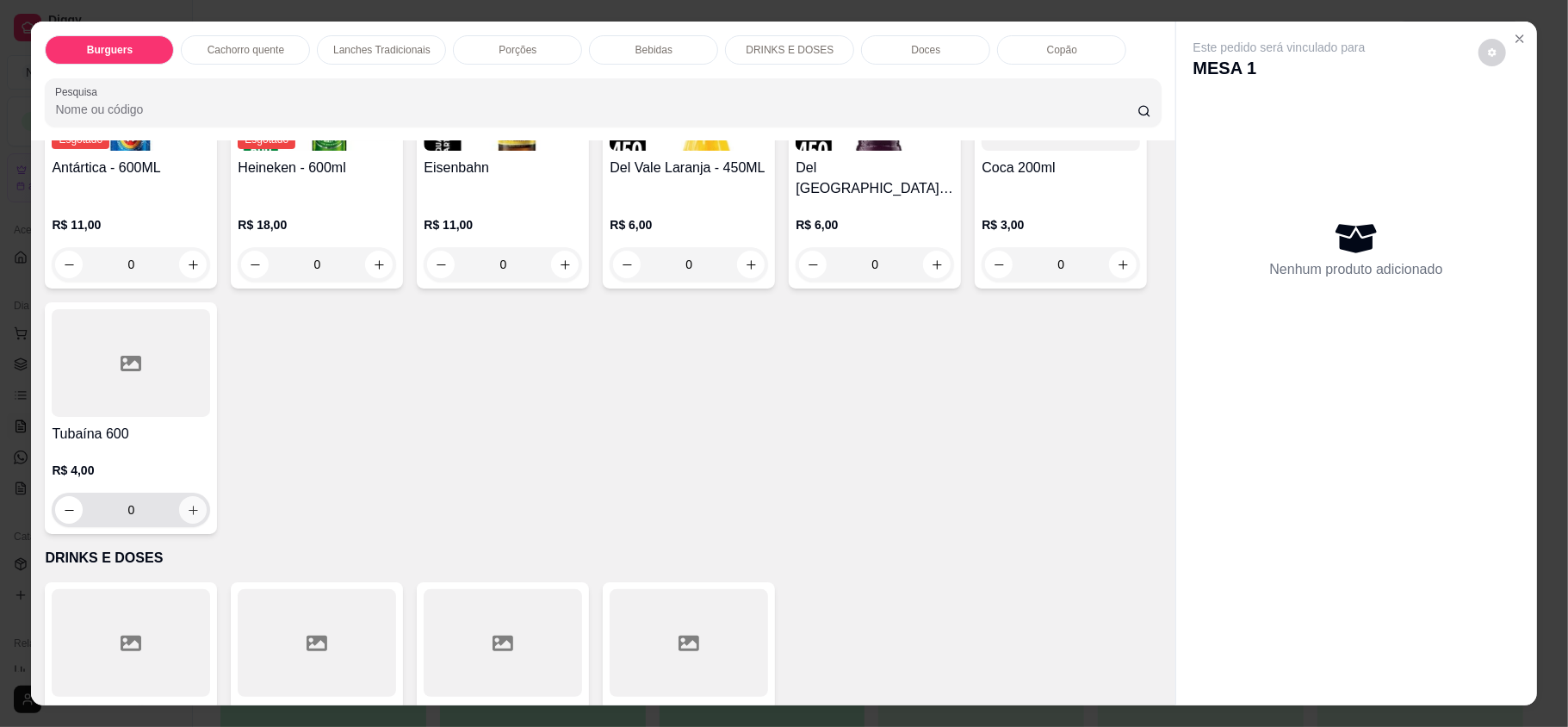
click at [200, 504] on icon "increase-product-quantity" at bounding box center [193, 510] width 12 height 12
type input "1"
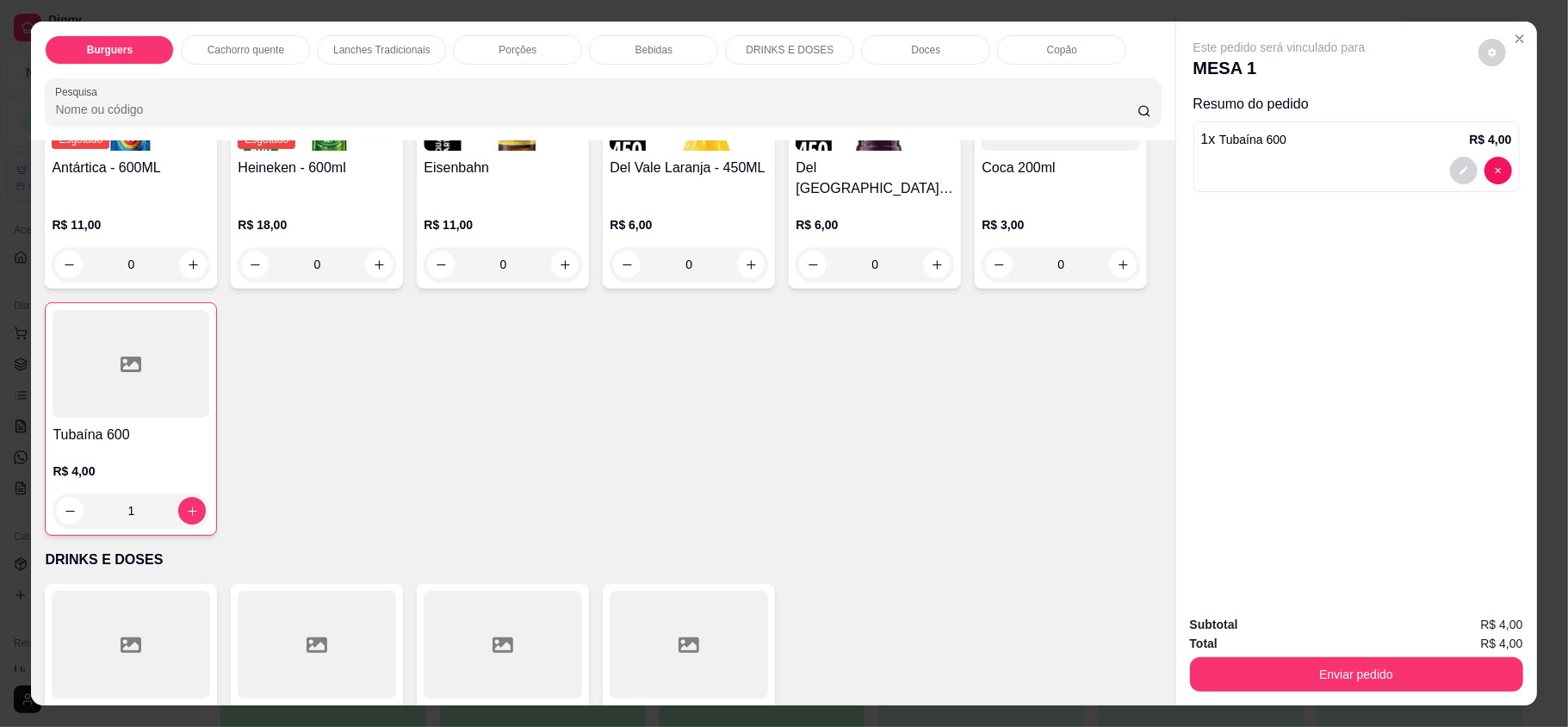
click at [1331, 667] on button "Enviar pedido" at bounding box center [1357, 674] width 333 height 35
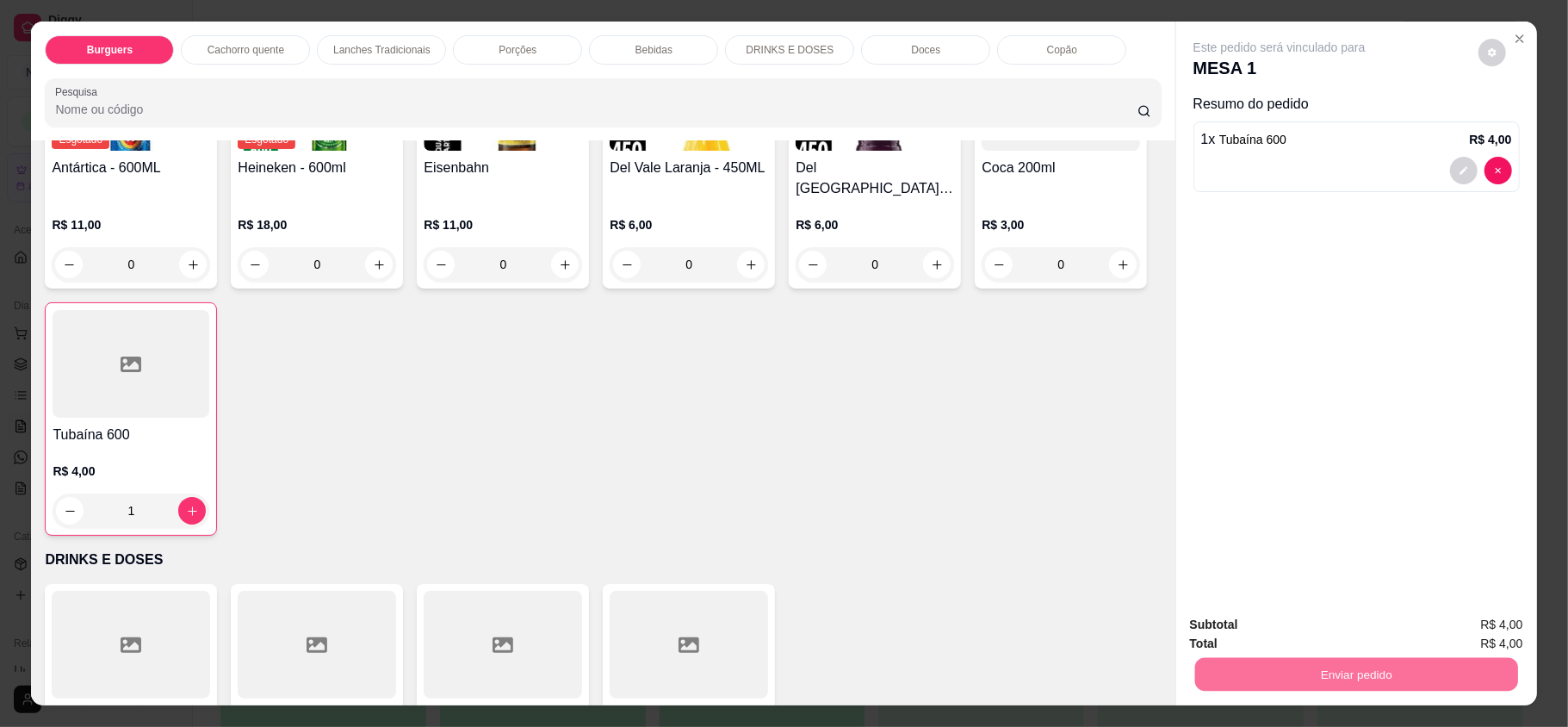
click at [1497, 638] on button "Enviar pedido" at bounding box center [1476, 632] width 97 height 33
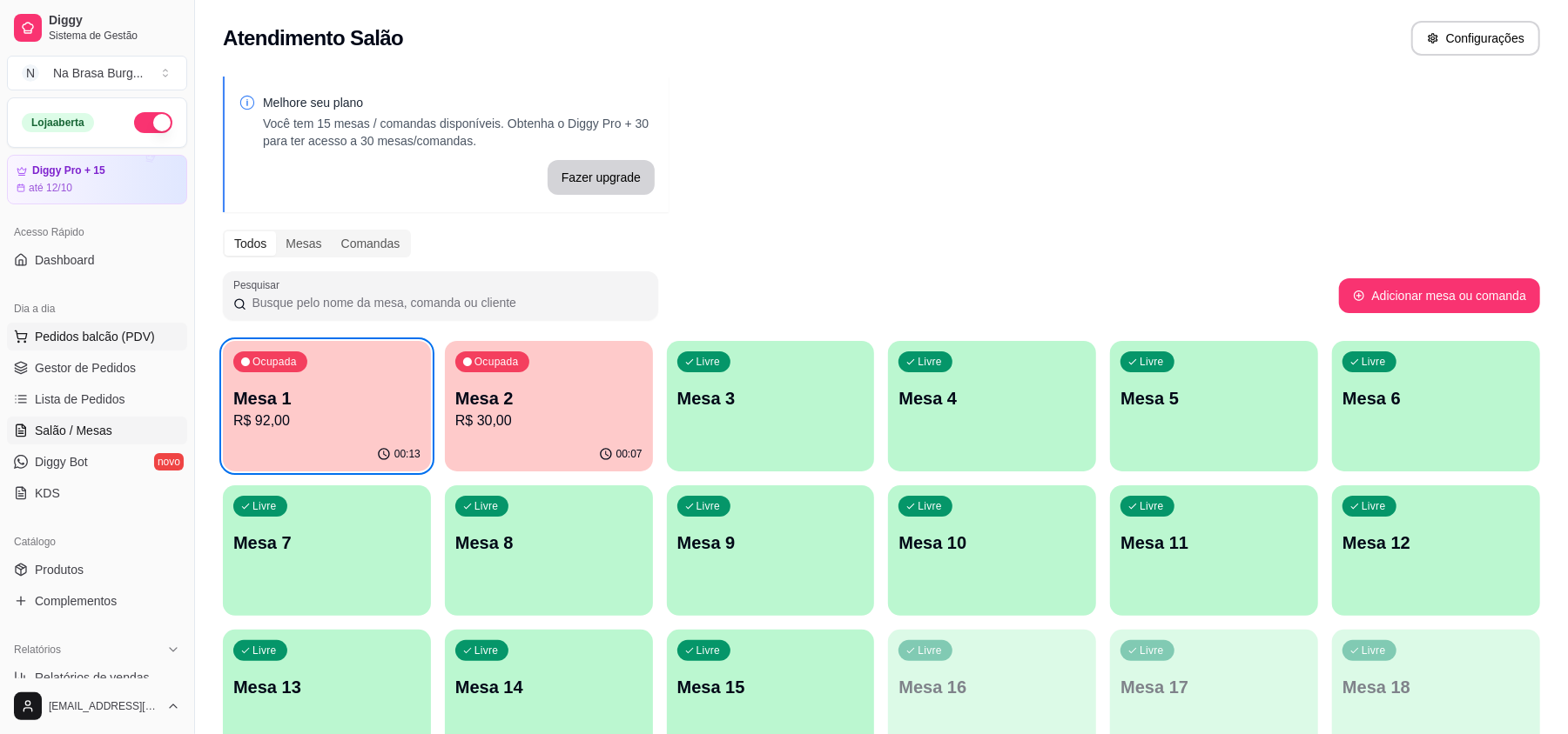
click at [82, 341] on span "Pedidos balcão (PDV)" at bounding box center [95, 336] width 120 height 17
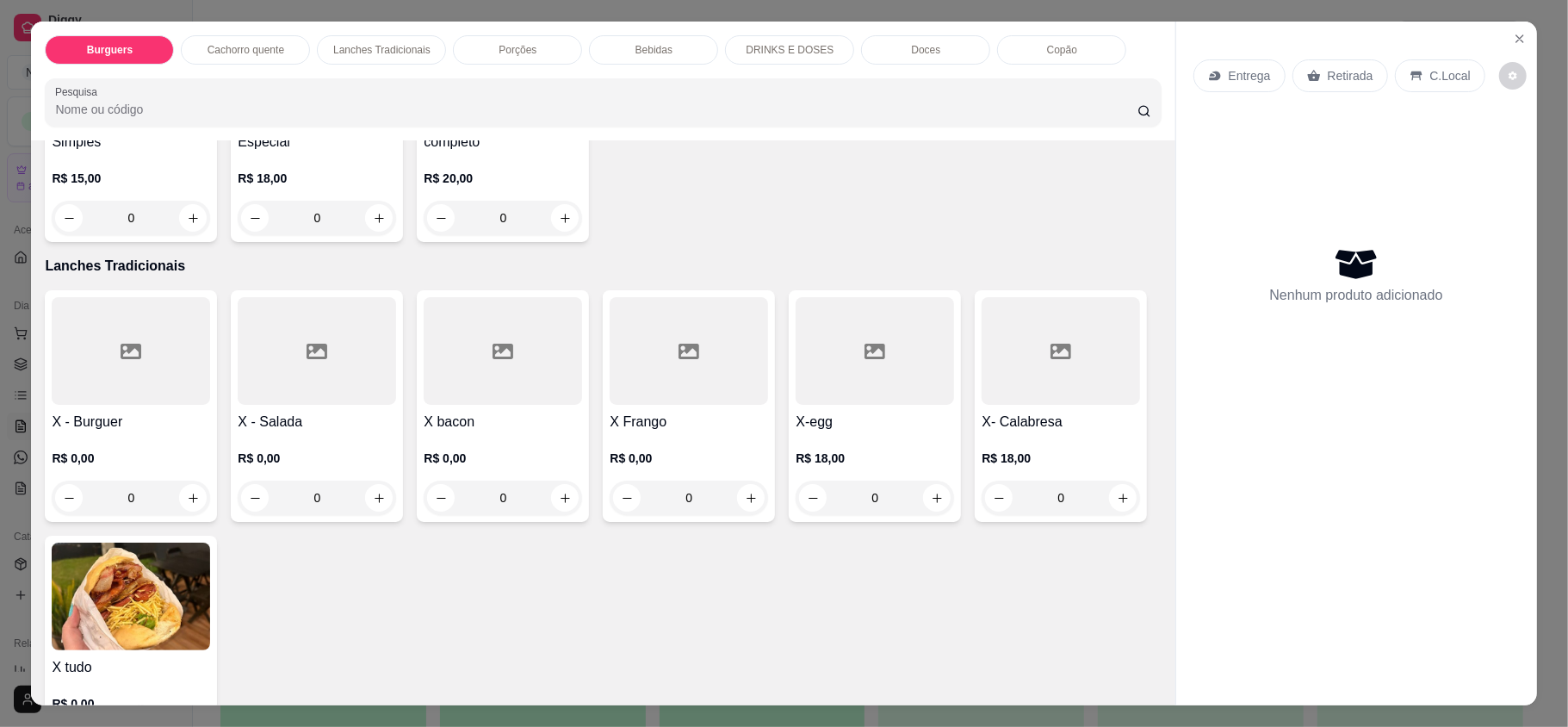
scroll to position [1263, 0]
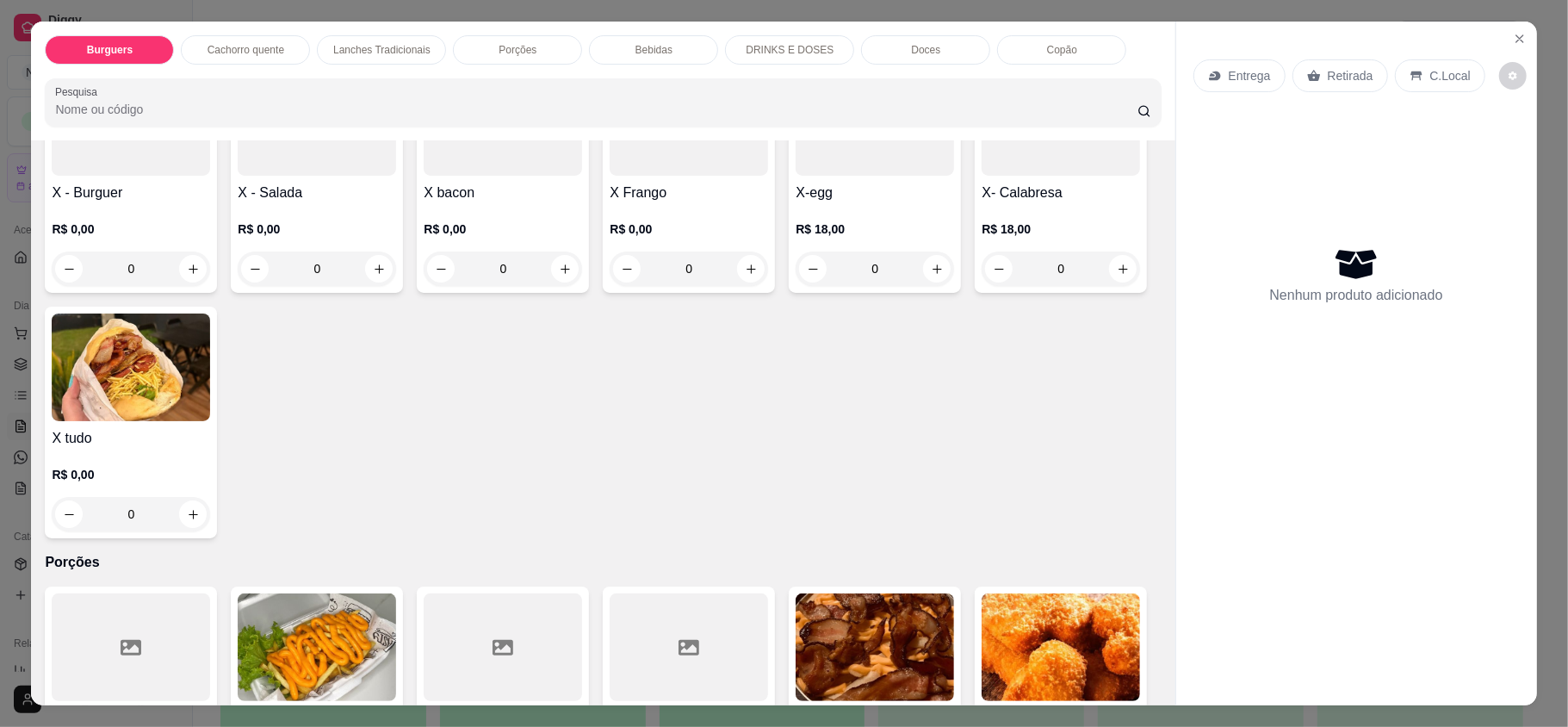
click at [210, 507] on div "0" at bounding box center [131, 514] width 159 height 35
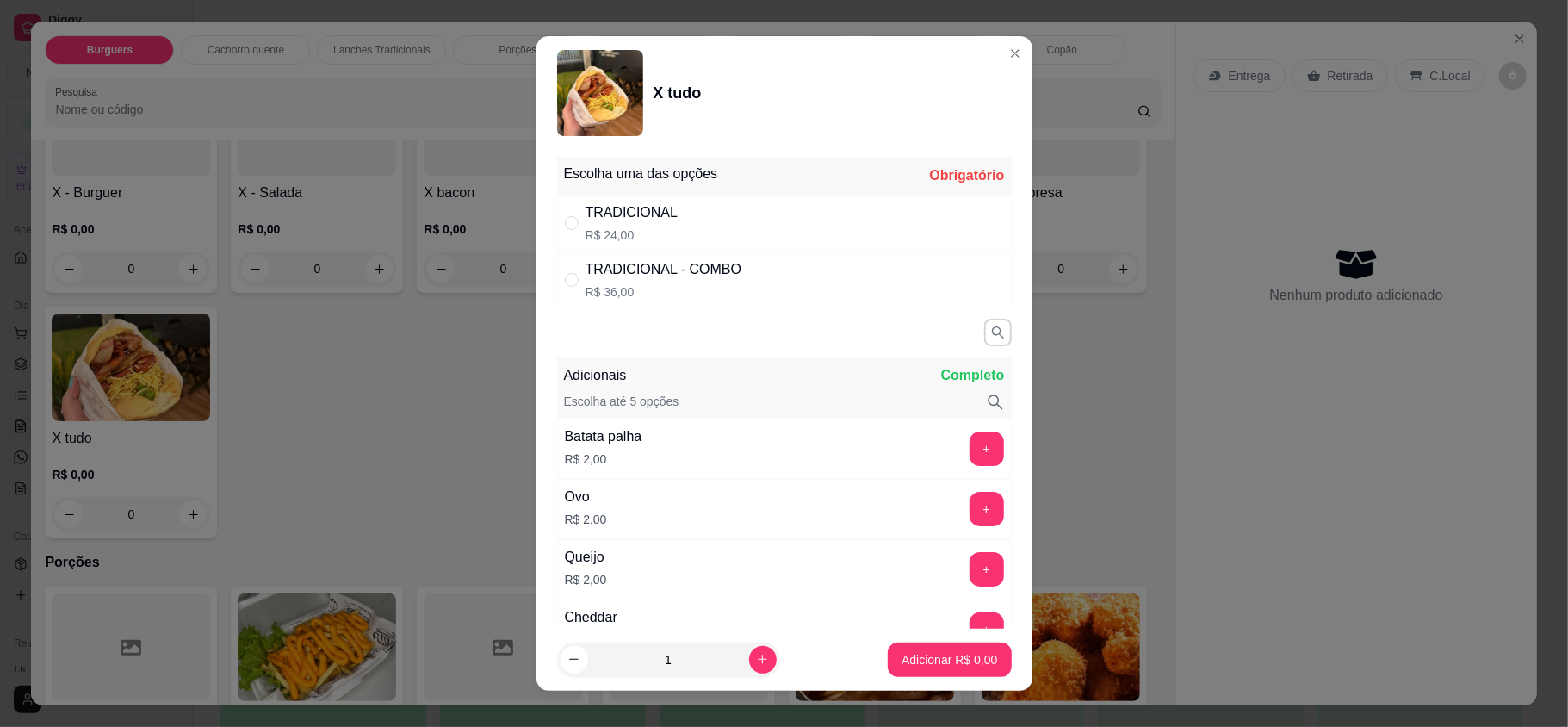
click at [679, 215] on div "TRADICIONAL R$ 24,00" at bounding box center [784, 223] width 455 height 57
radio input "true"
click at [889, 670] on button "Adicionar R$ 24,00" at bounding box center [946, 660] width 130 height 35
type input "1"
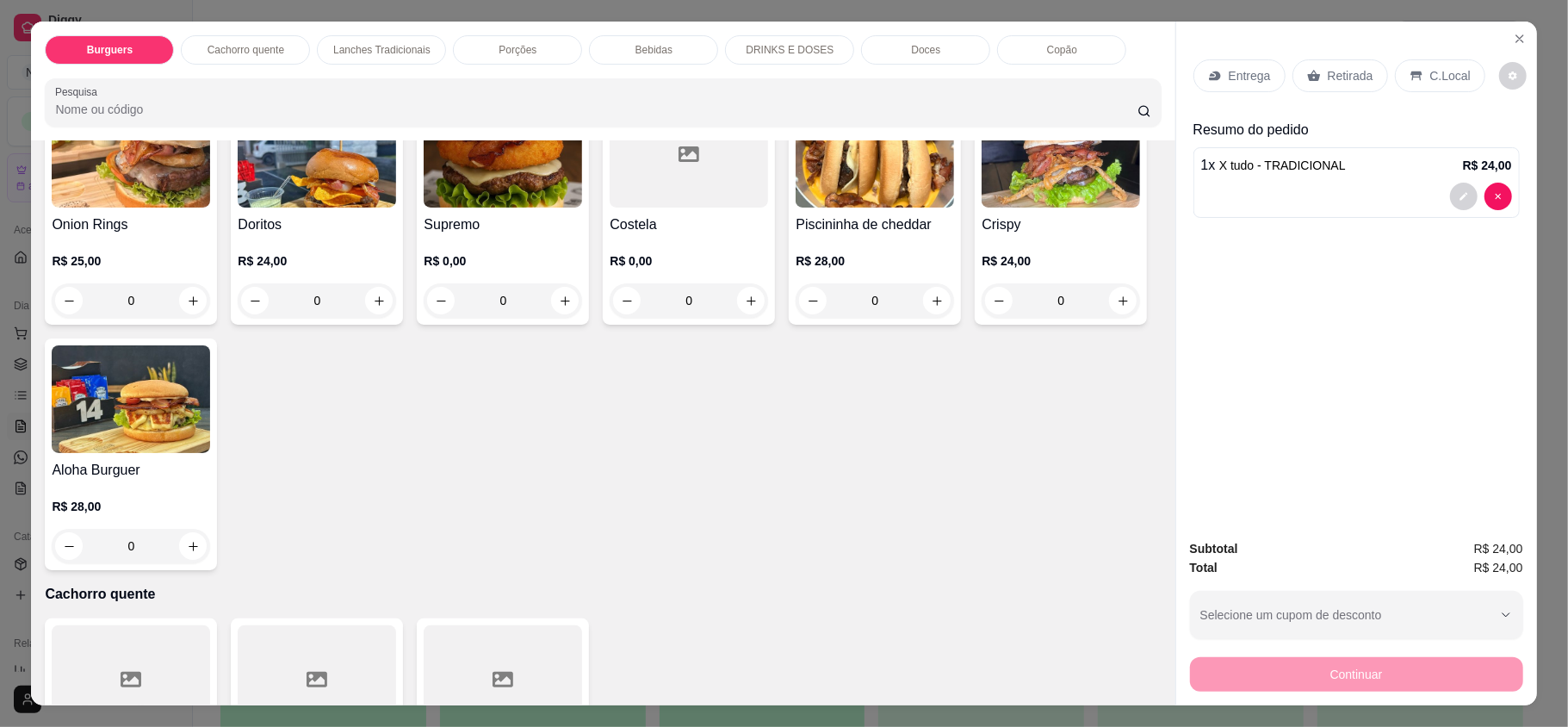
scroll to position [690, 0]
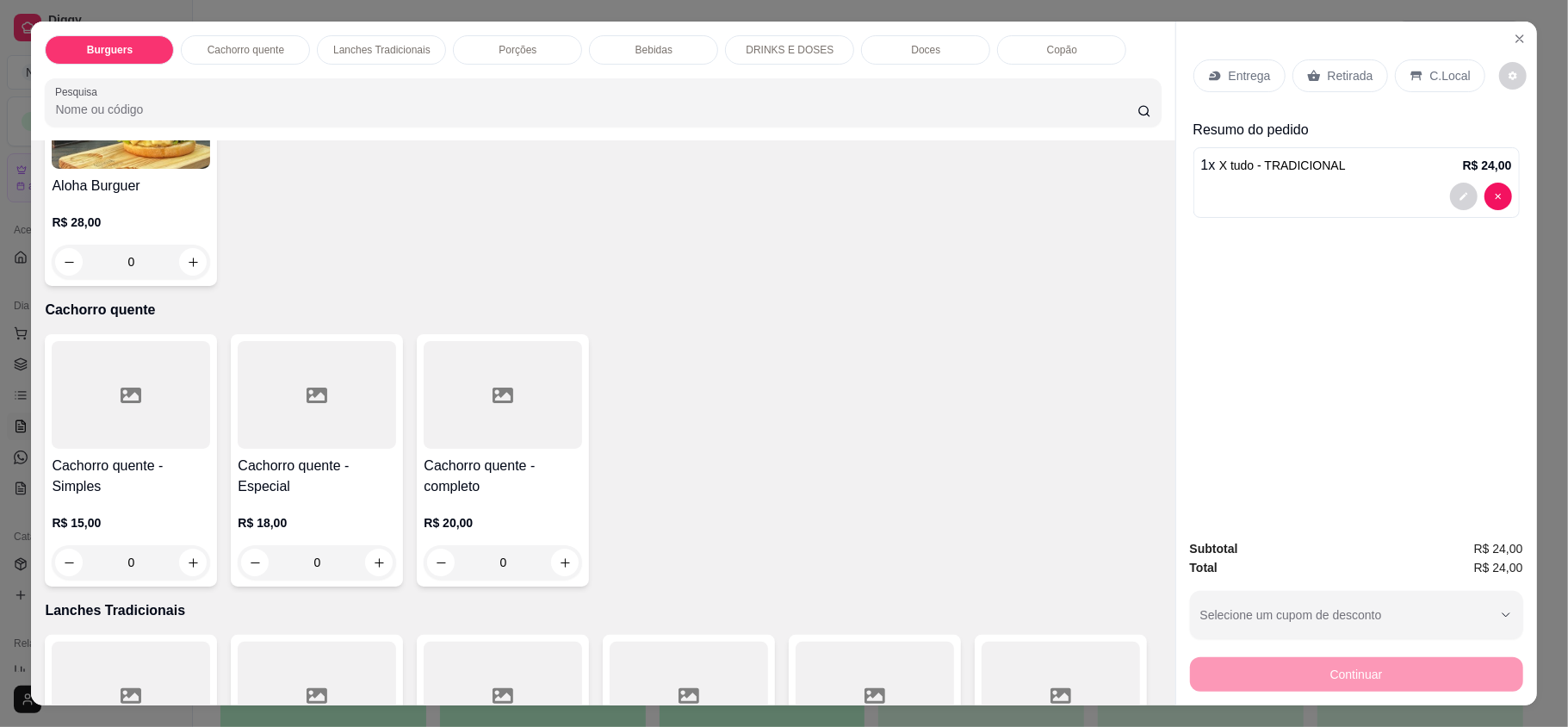
click at [370, 575] on div "0" at bounding box center [317, 562] width 159 height 35
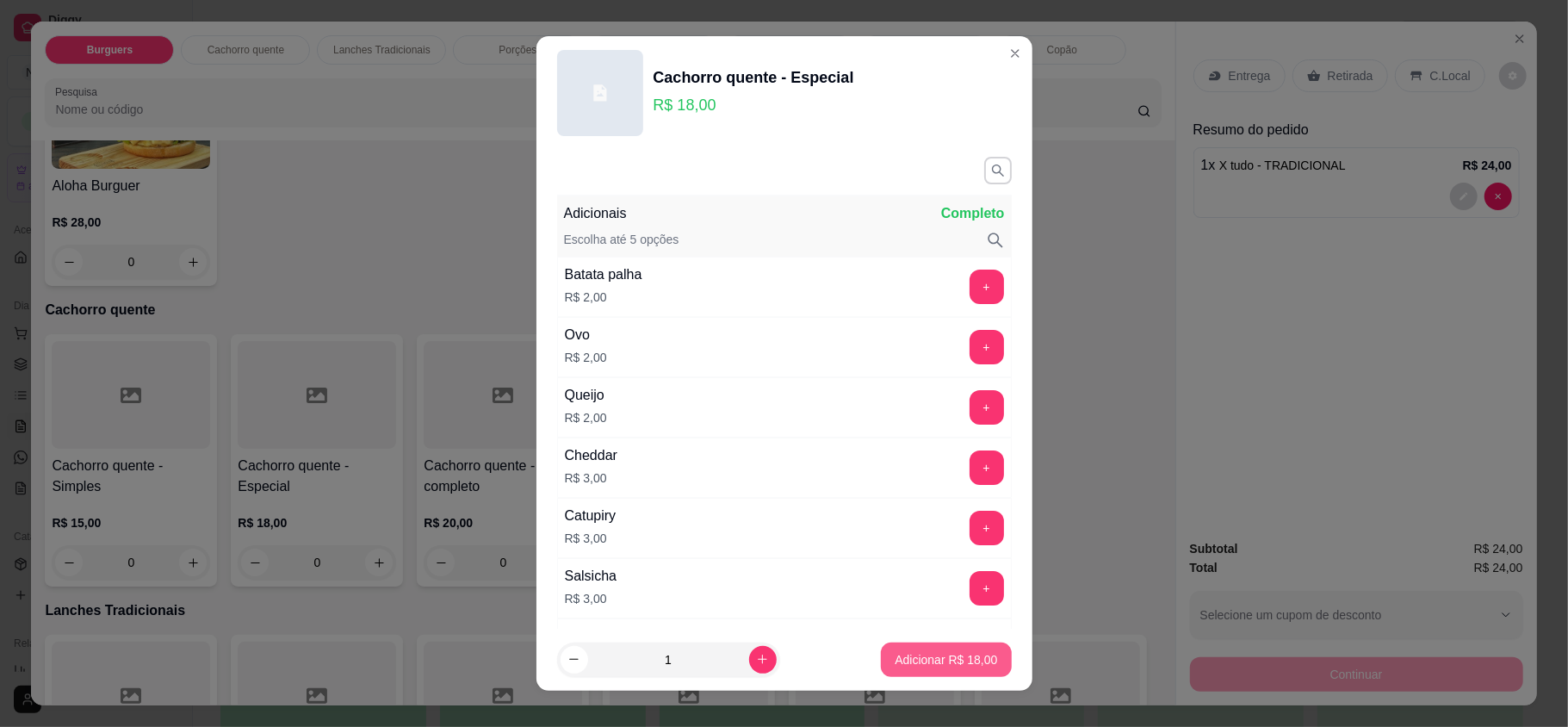
click at [914, 658] on p "Adicionar R$ 18,00" at bounding box center [946, 659] width 103 height 17
type input "1"
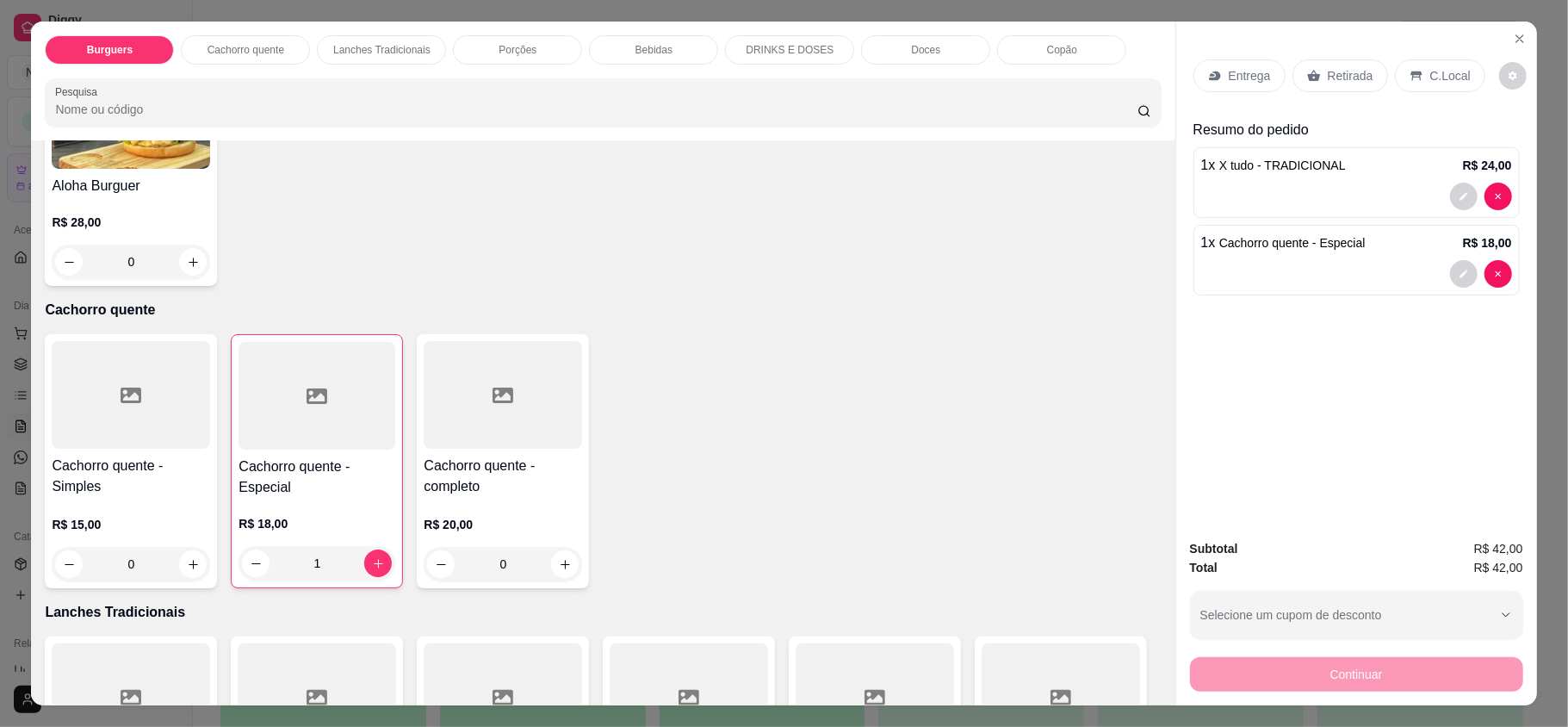
click at [1229, 83] on p "Entrega" at bounding box center [1250, 75] width 42 height 17
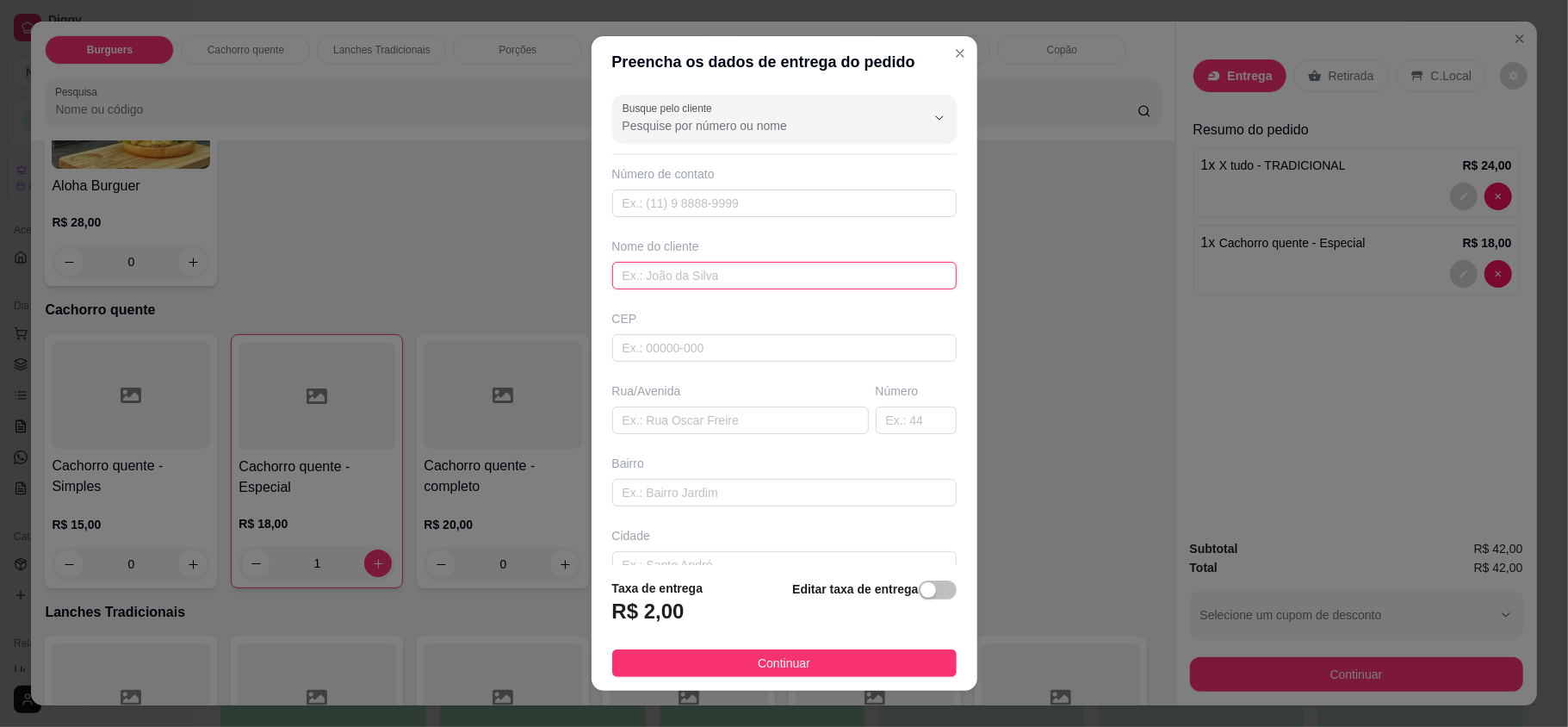
click at [702, 268] on input "text" at bounding box center [784, 276] width 344 height 28
type input "[PERSON_NAME]"
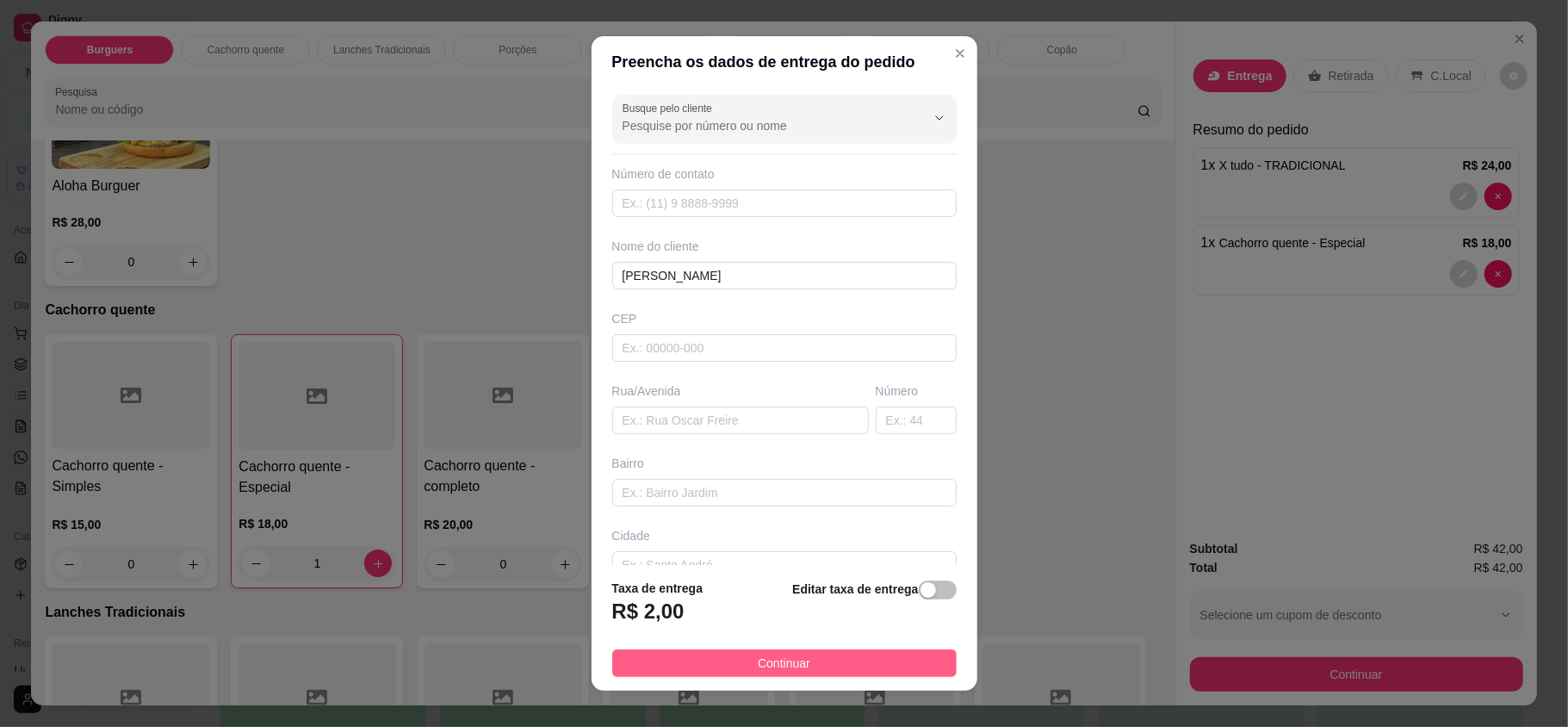
click at [880, 662] on button "Continuar" at bounding box center [784, 663] width 344 height 28
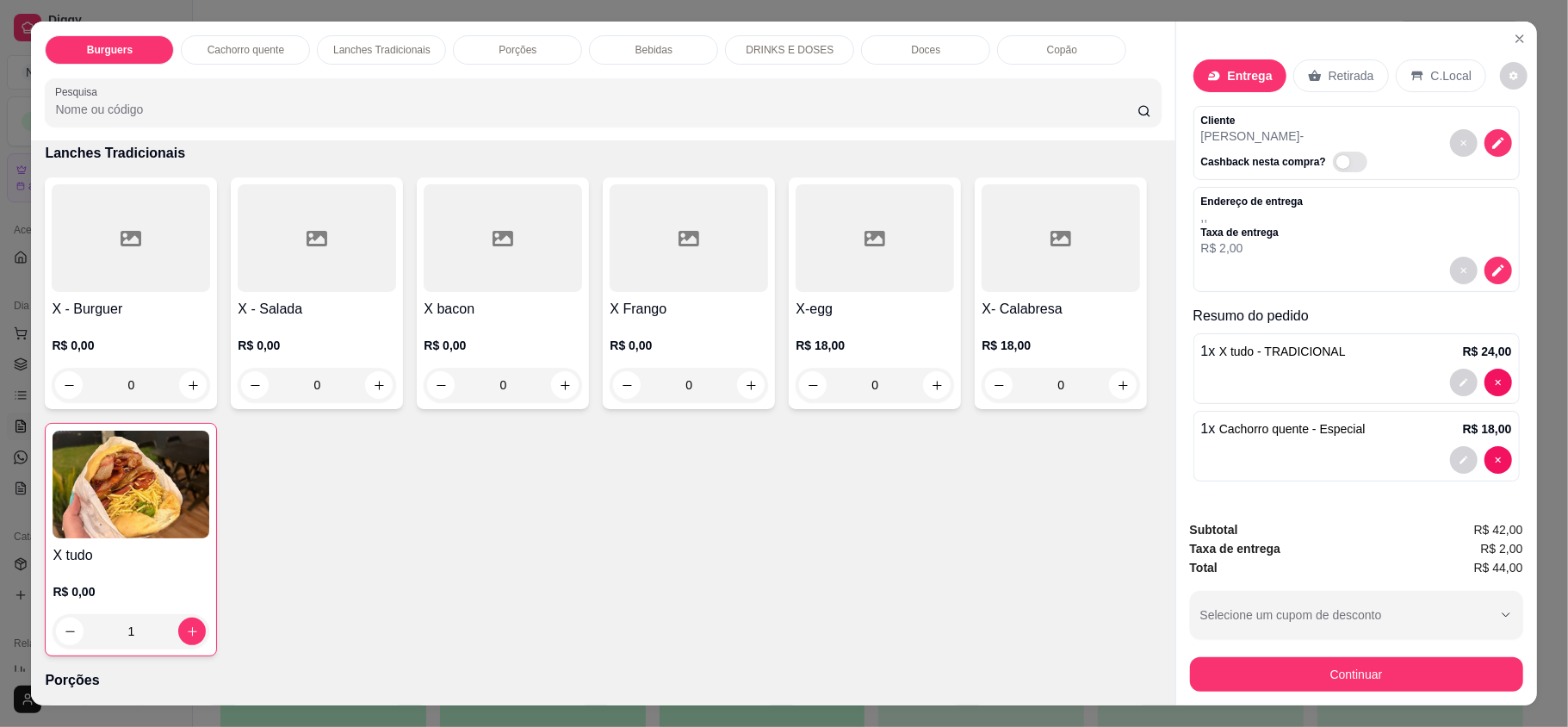
scroll to position [19, 0]
click at [1328, 679] on button "Continuar" at bounding box center [1357, 674] width 333 height 35
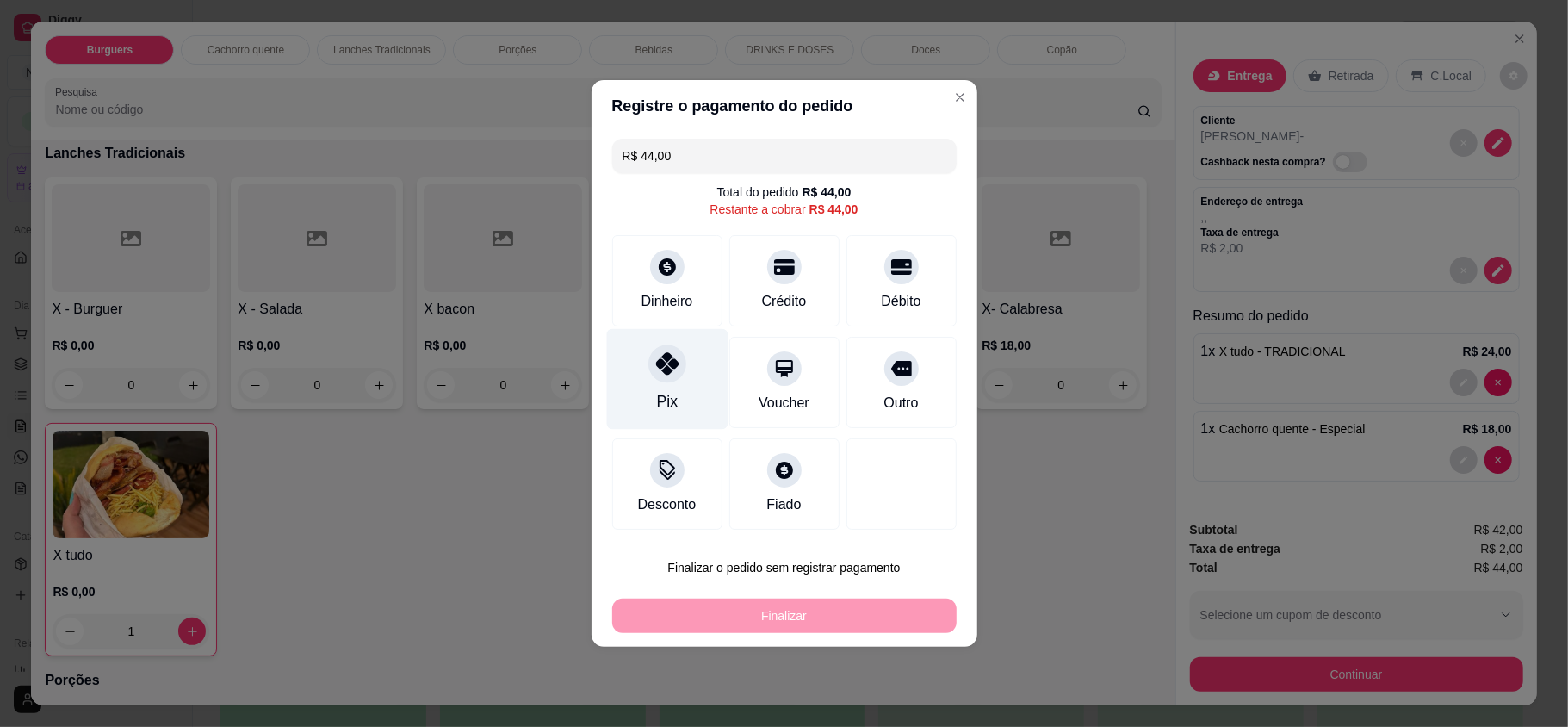
click at [672, 342] on div "Pix" at bounding box center [667, 379] width 121 height 101
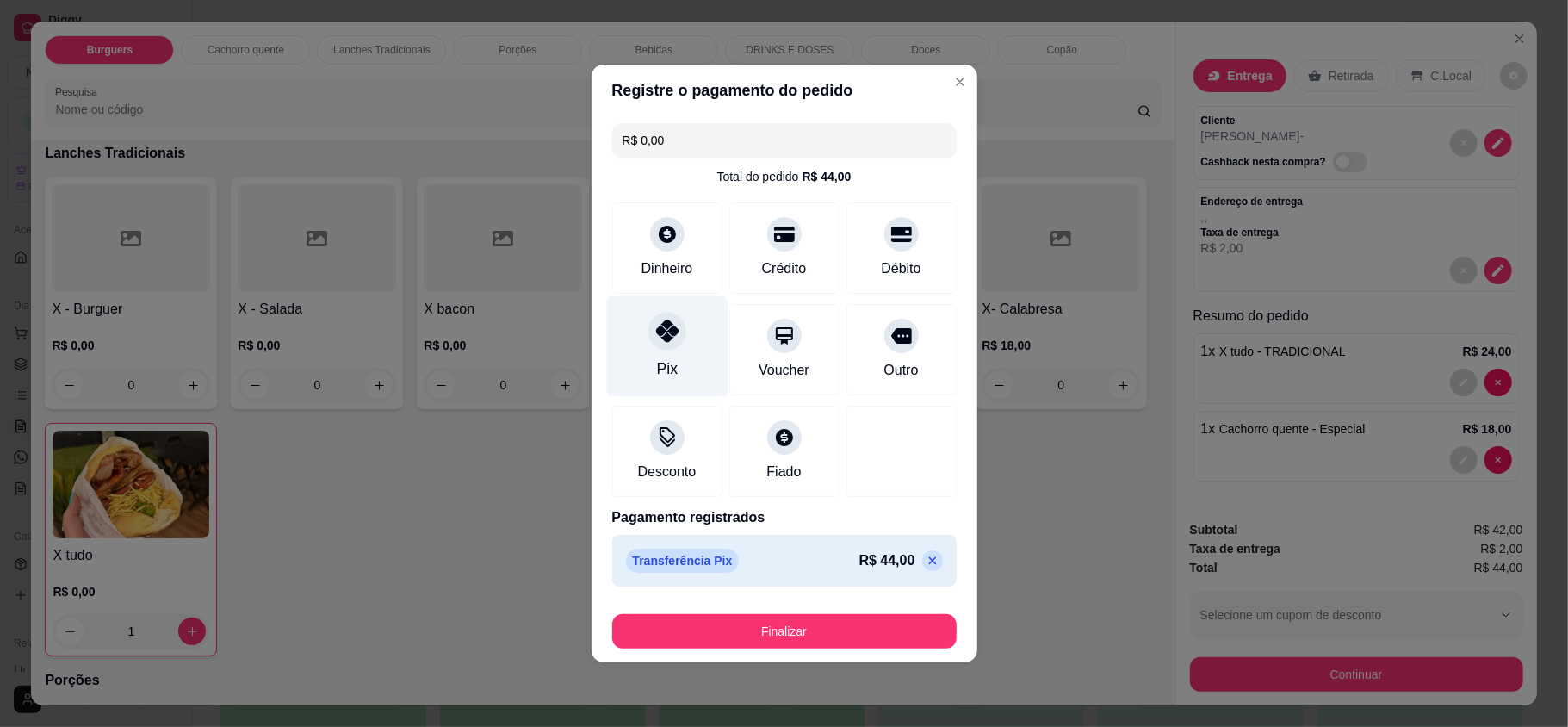
type input "R$ 0,00"
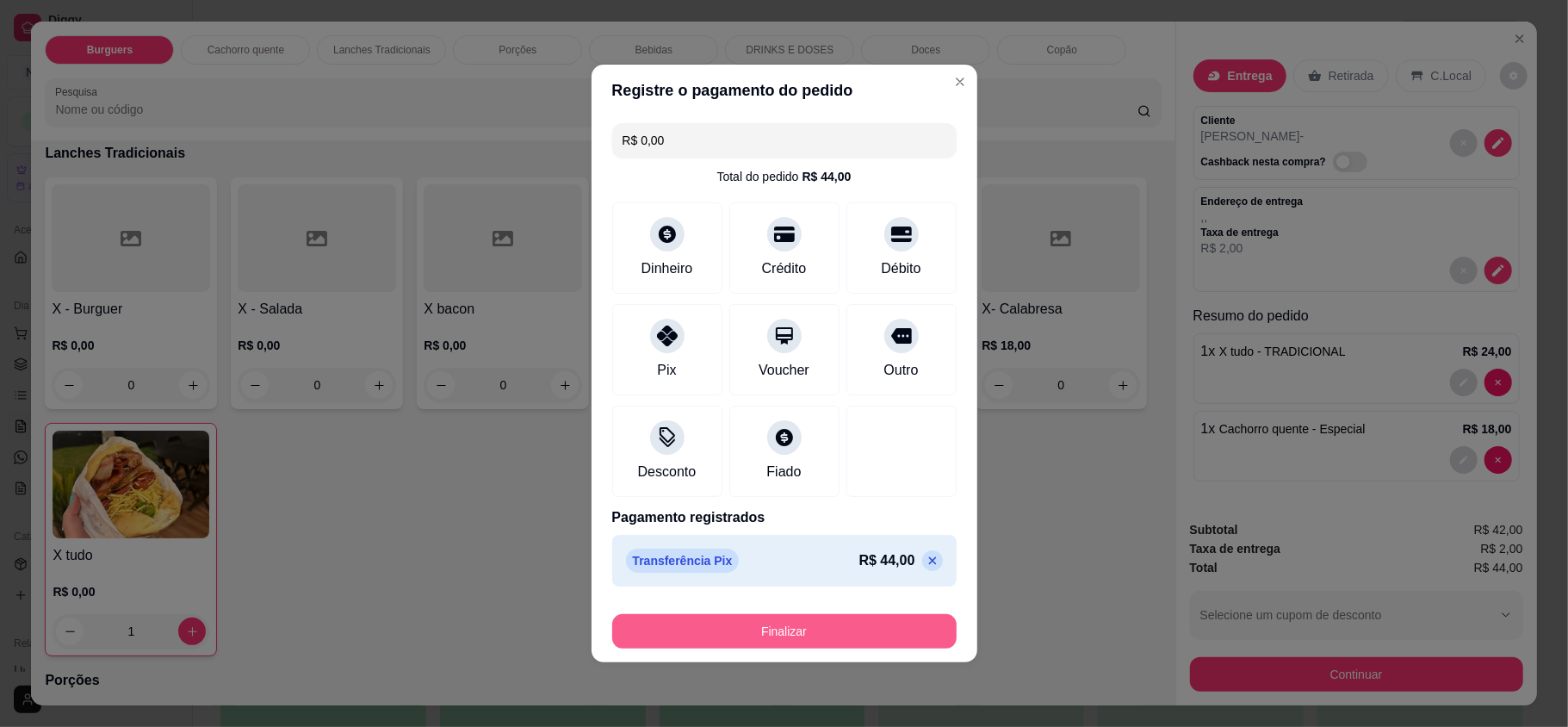
click at [824, 631] on button "Finalizar" at bounding box center [784, 632] width 344 height 35
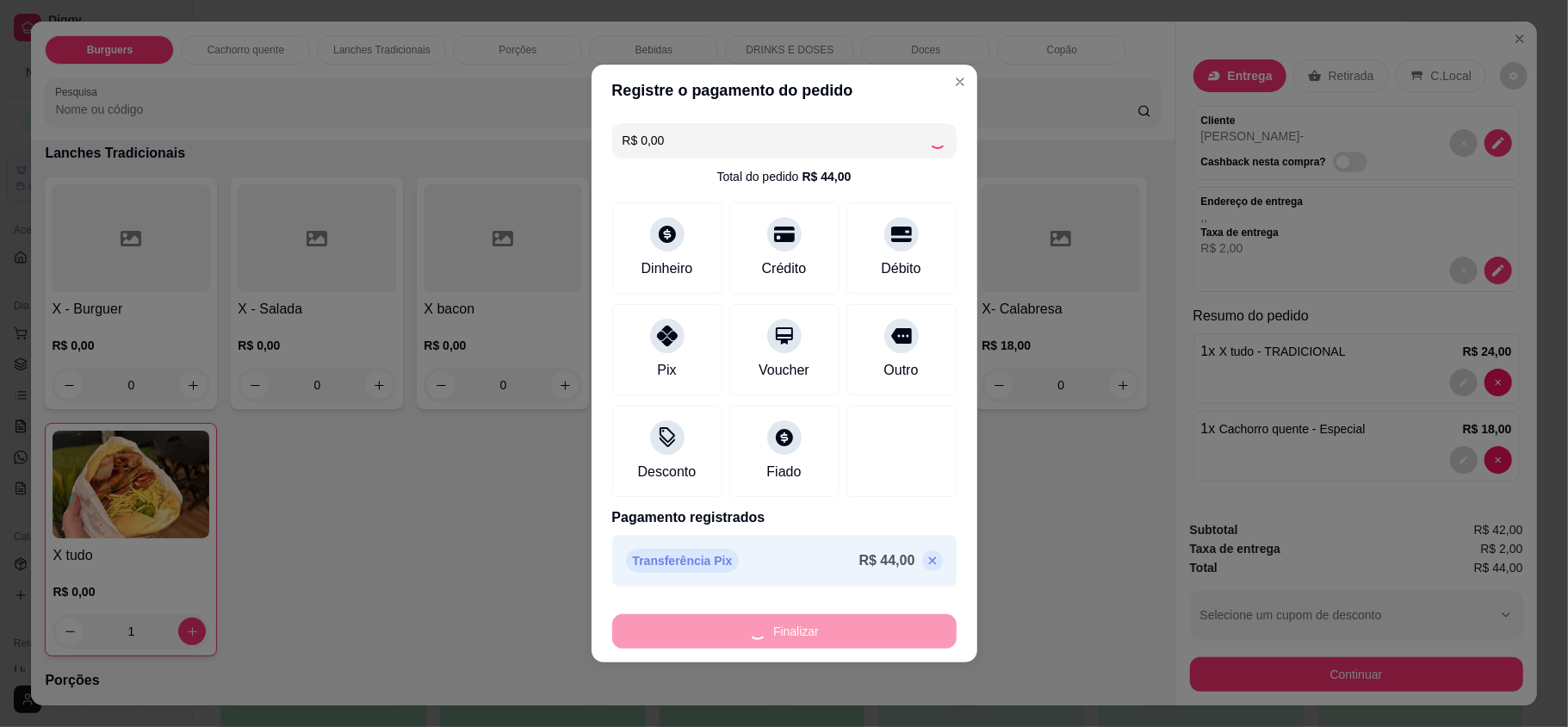
type input "0"
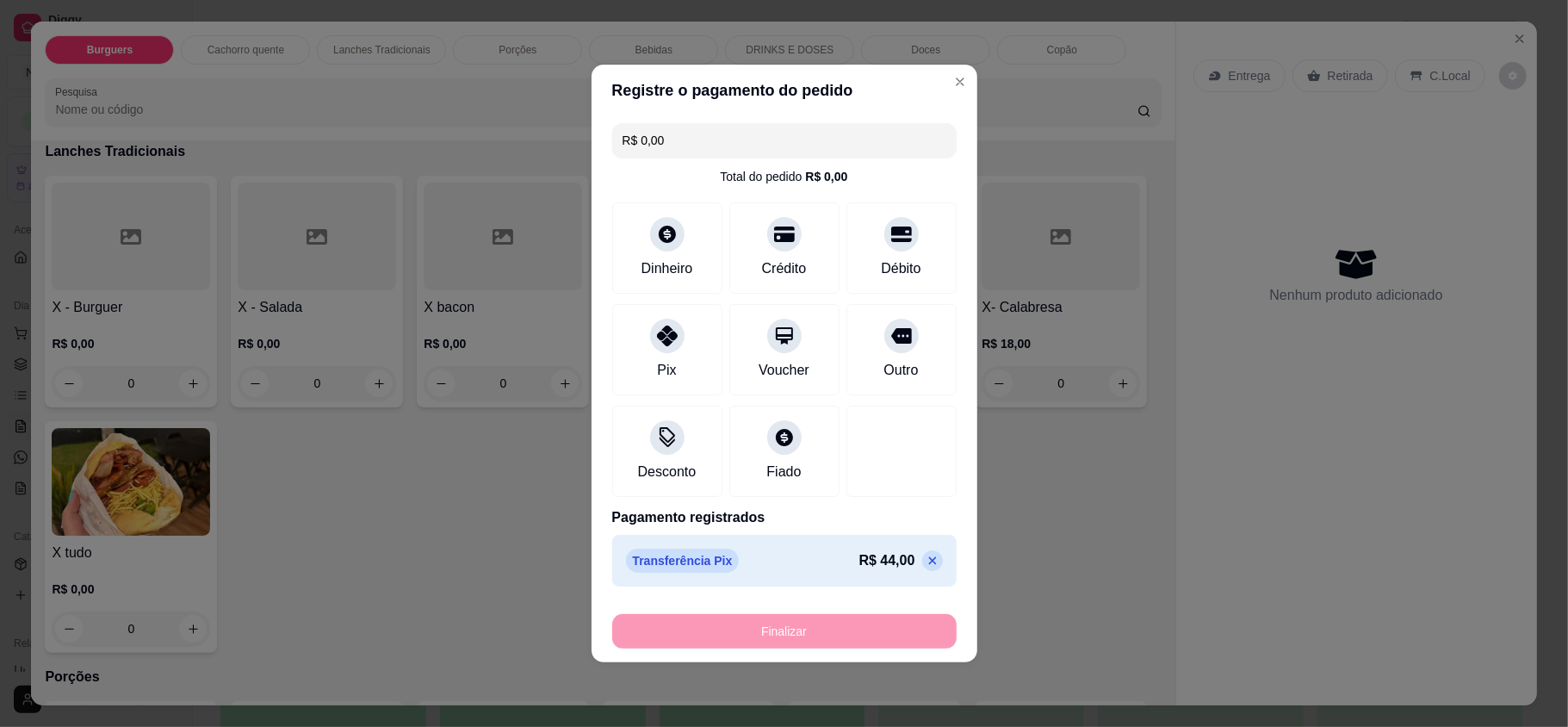
type input "-R$ 44,00"
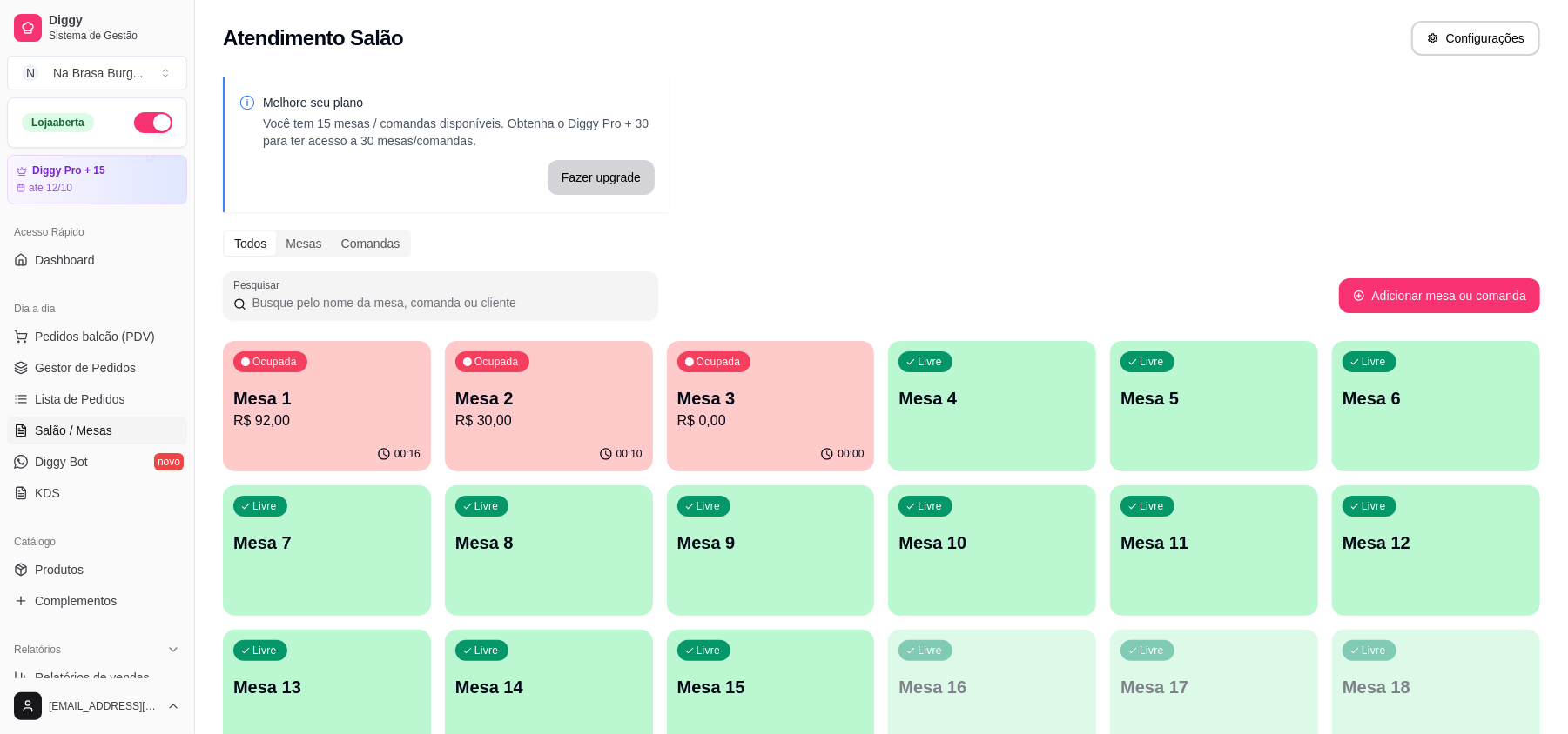
drag, startPoint x: 102, startPoint y: 360, endPoint x: 228, endPoint y: 385, distance: 128.5
click at [102, 360] on span "Gestor de Pedidos" at bounding box center [86, 367] width 101 height 17
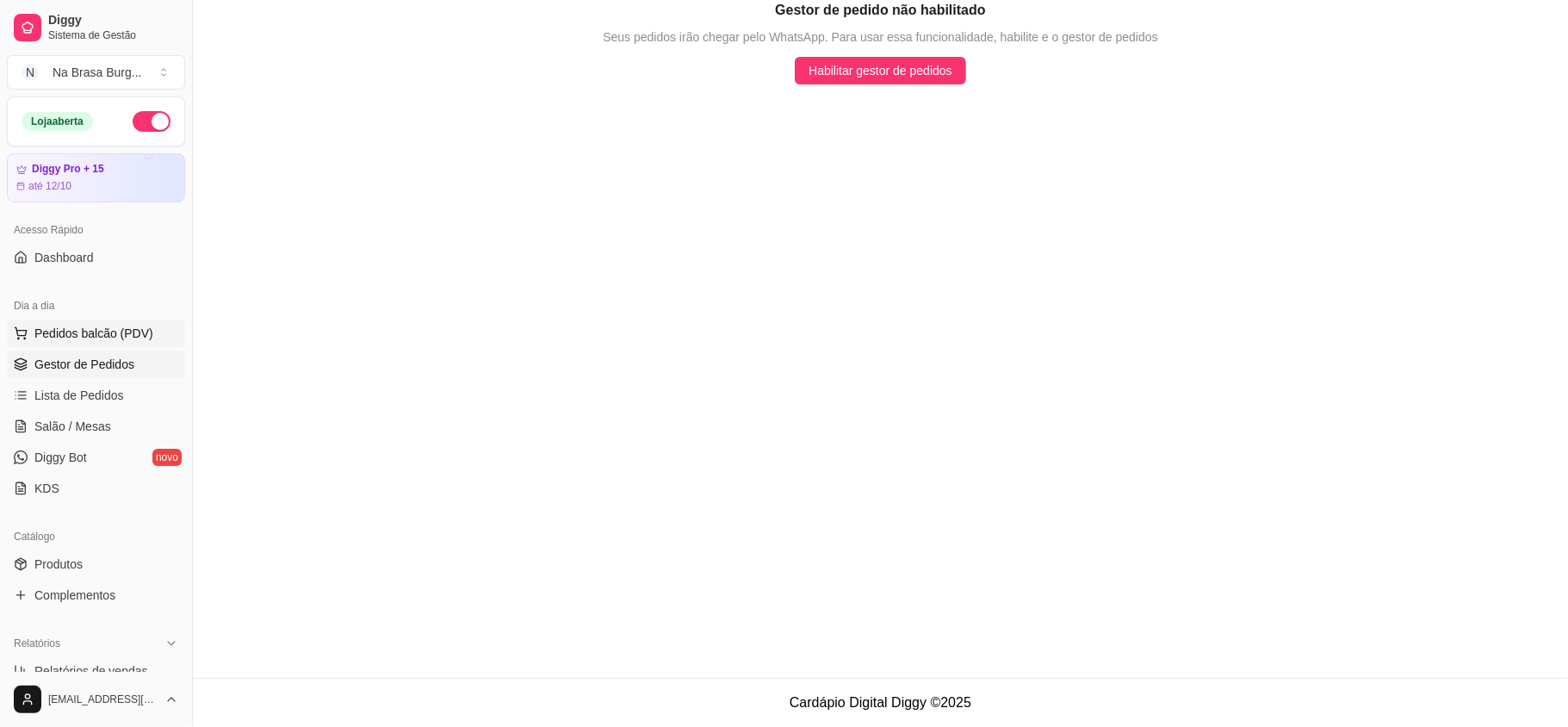
drag, startPoint x: 96, startPoint y: 325, endPoint x: 136, endPoint y: 324, distance: 40.0
click at [98, 325] on span "Pedidos balcão (PDV)" at bounding box center [94, 333] width 119 height 17
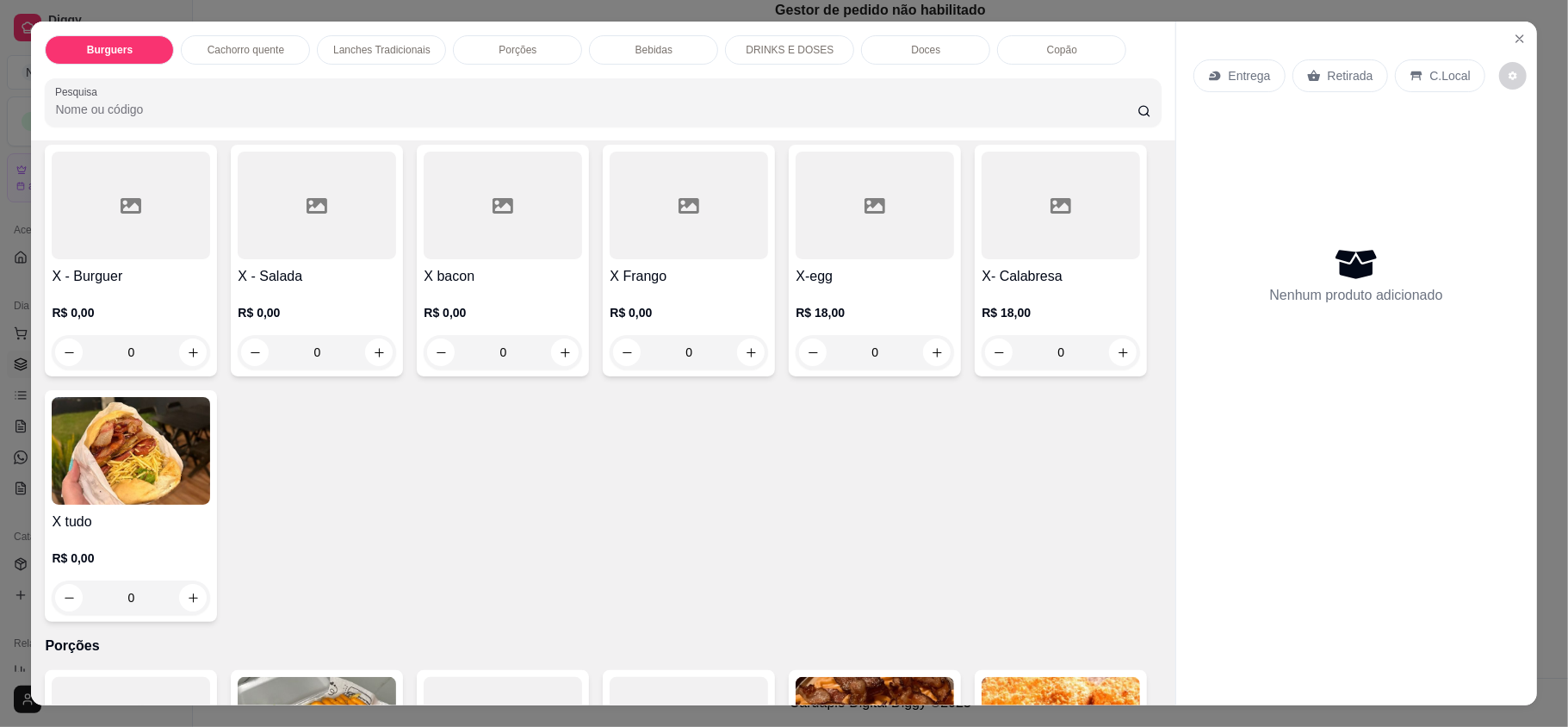
scroll to position [1149, 0]
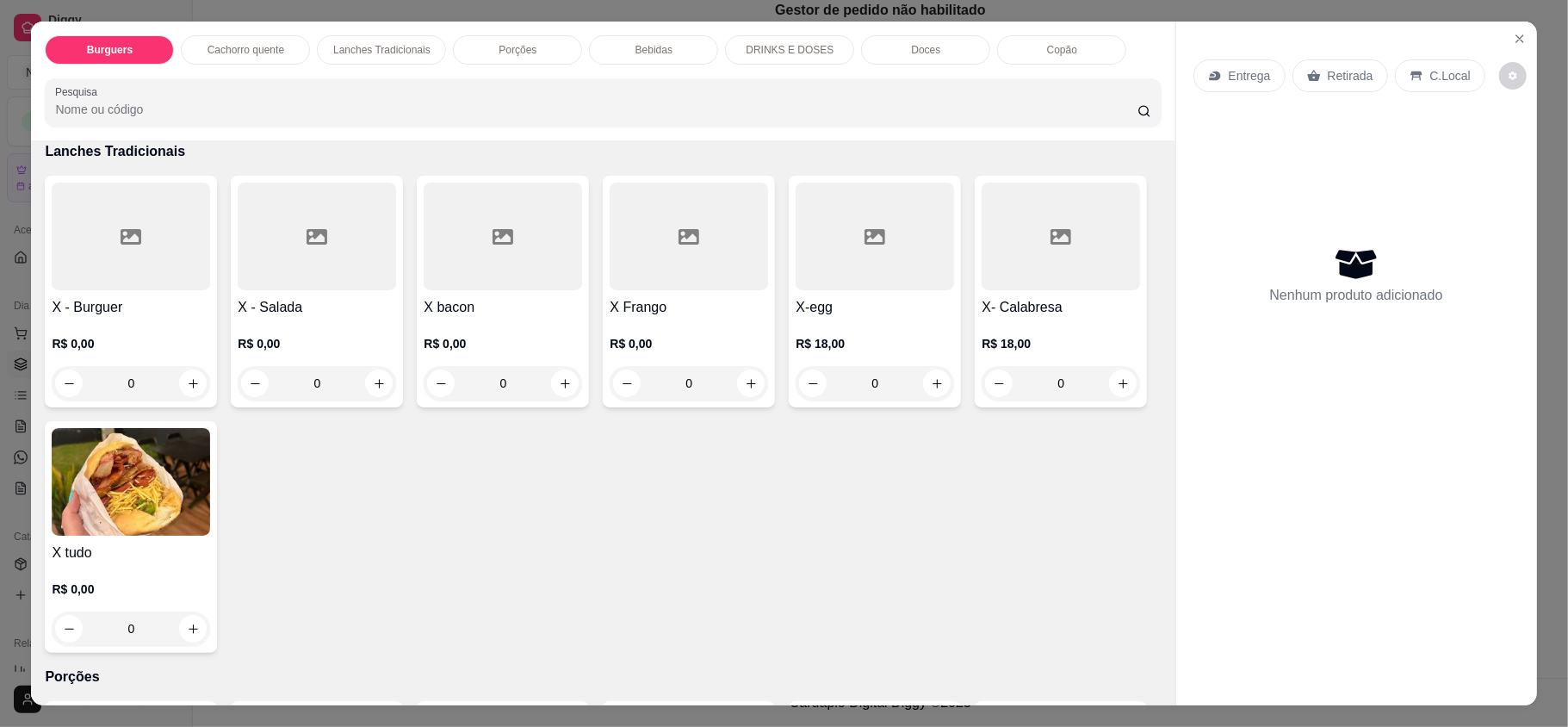
click at [210, 619] on div "0" at bounding box center [131, 629] width 159 height 35
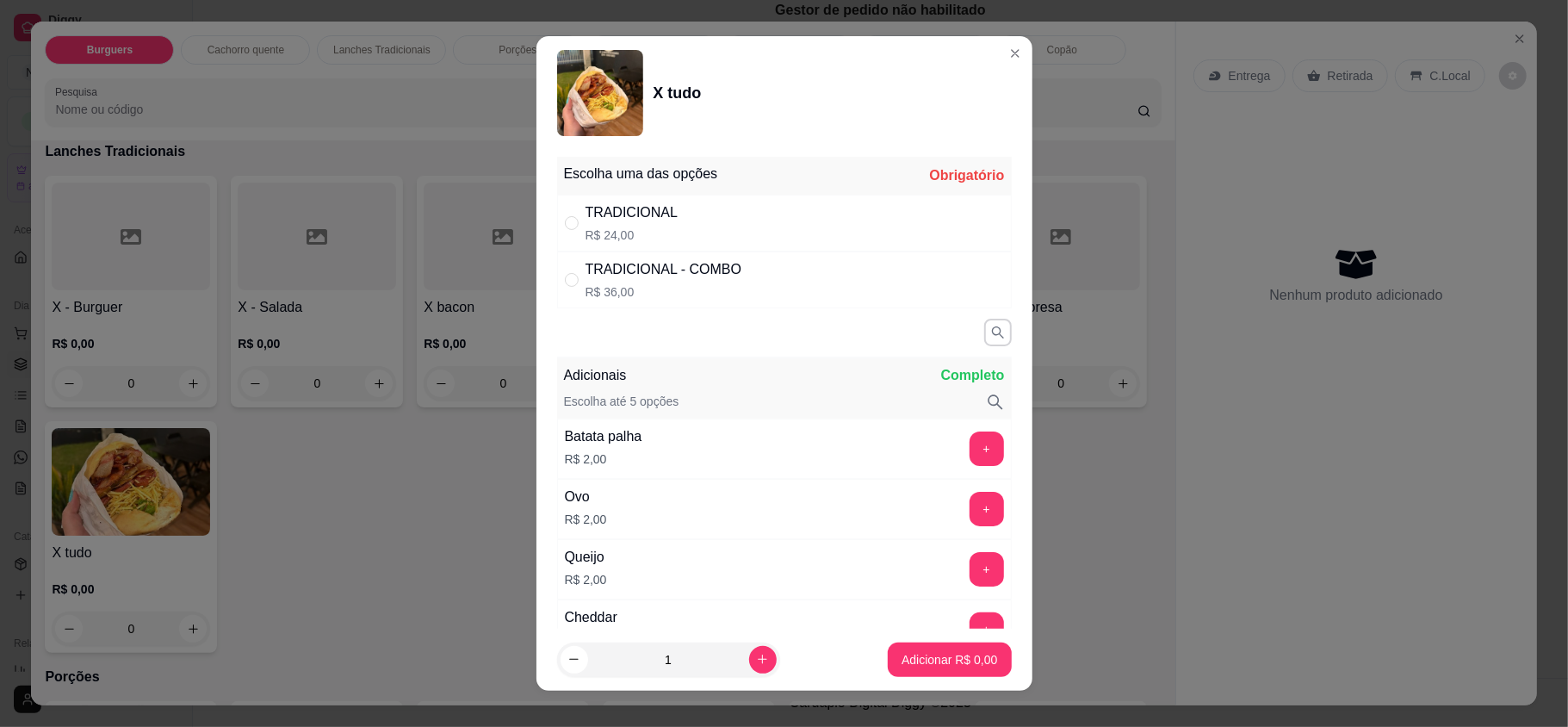
click at [693, 228] on div "TRADICIONAL R$ 24,00" at bounding box center [784, 223] width 455 height 57
radio input "true"
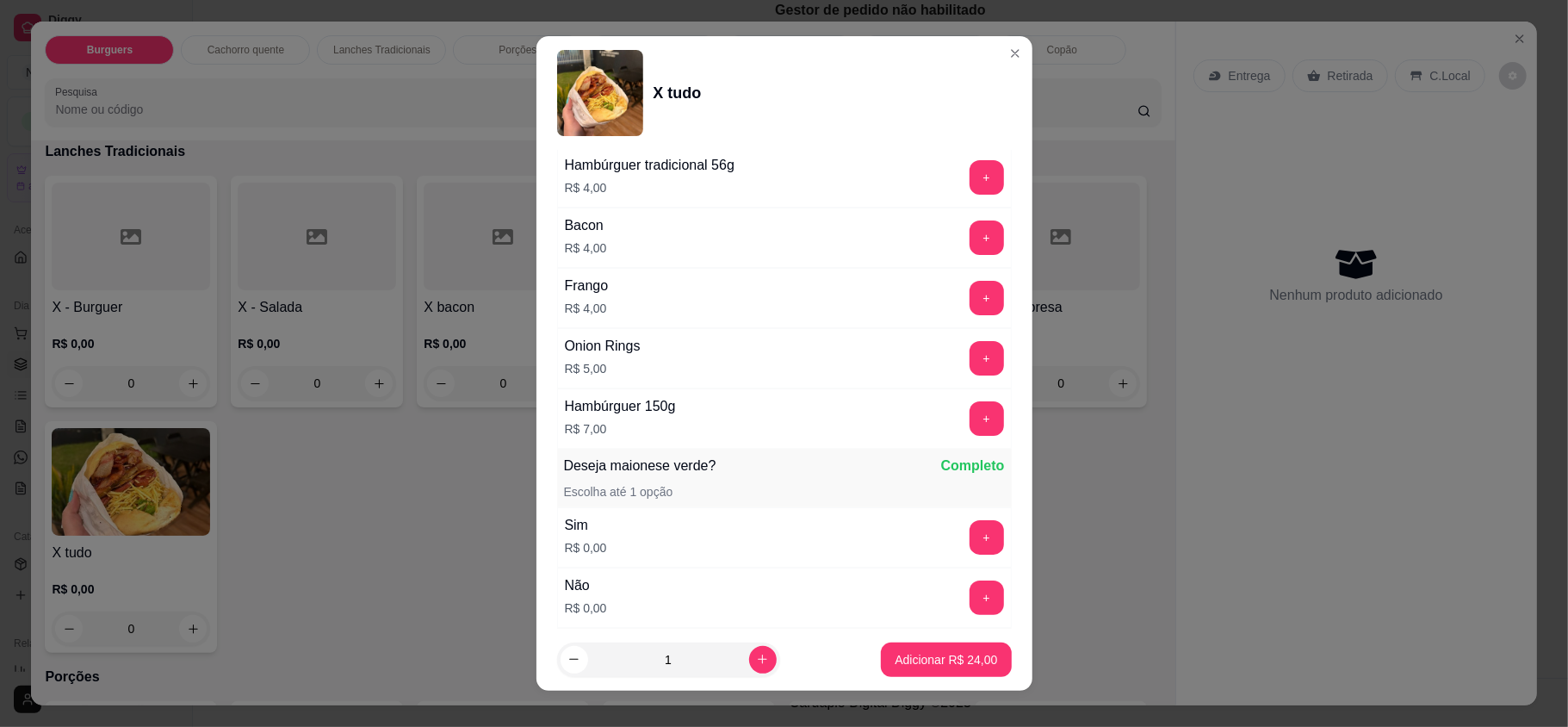
scroll to position [804, 0]
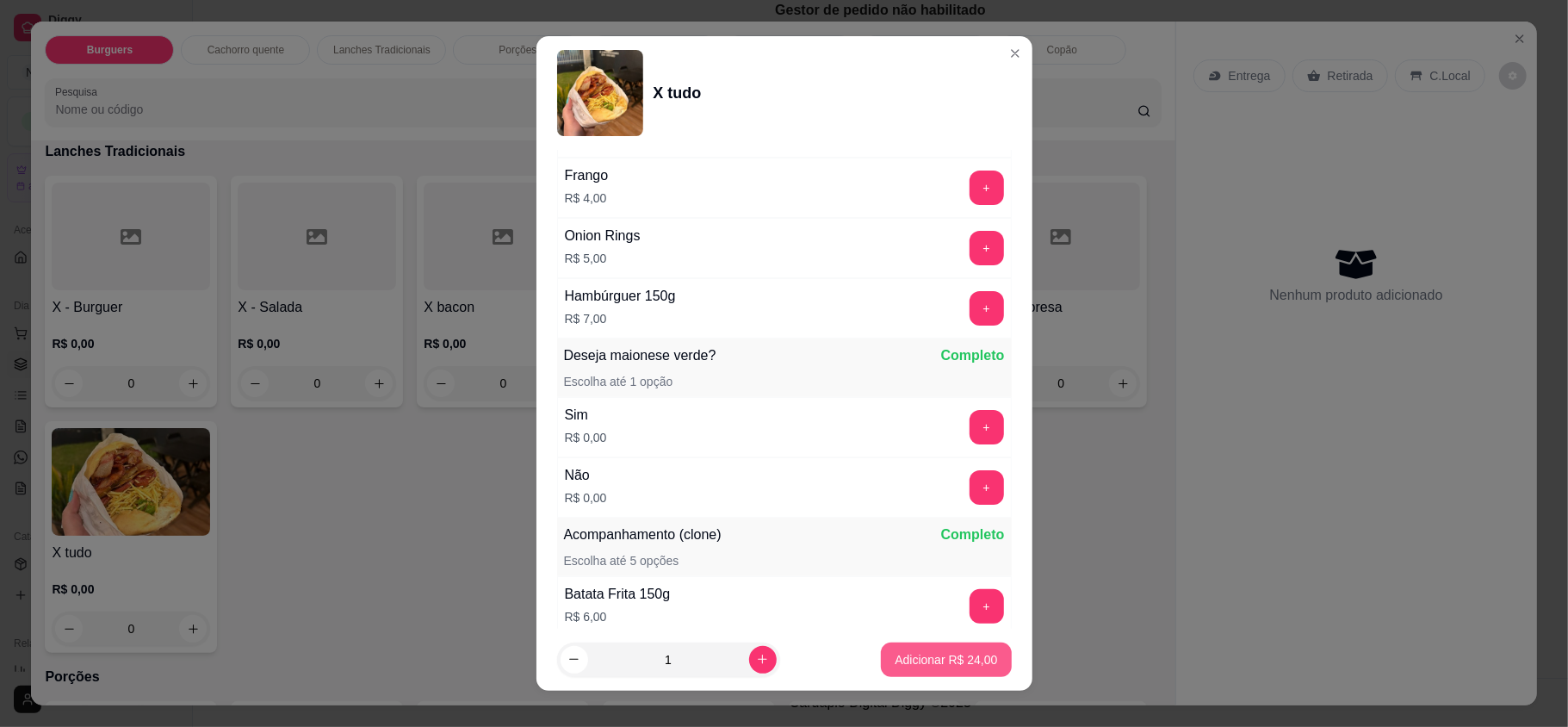
click at [895, 652] on p "Adicionar R$ 24,00" at bounding box center [946, 659] width 103 height 17
type input "1"
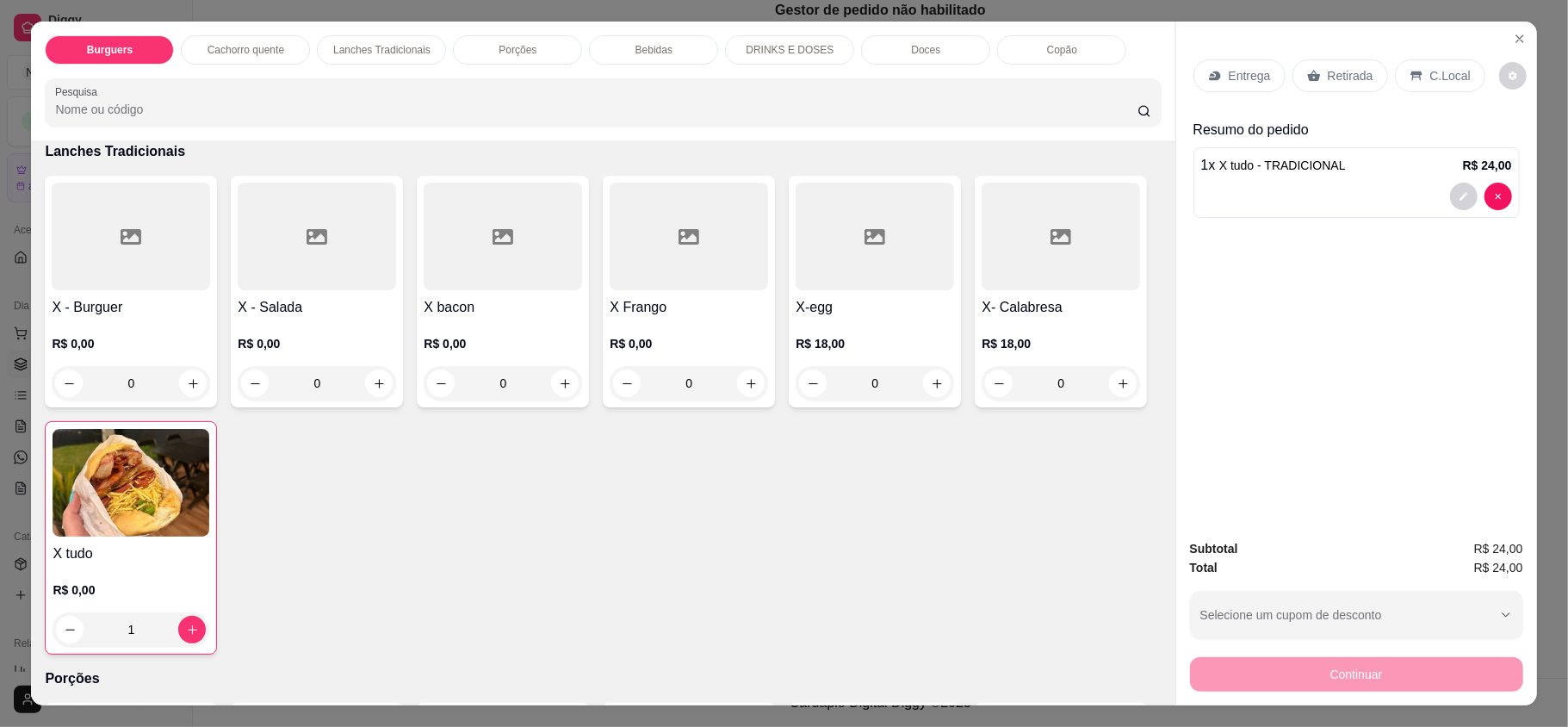
click at [1259, 80] on p "Entrega" at bounding box center [1250, 75] width 42 height 17
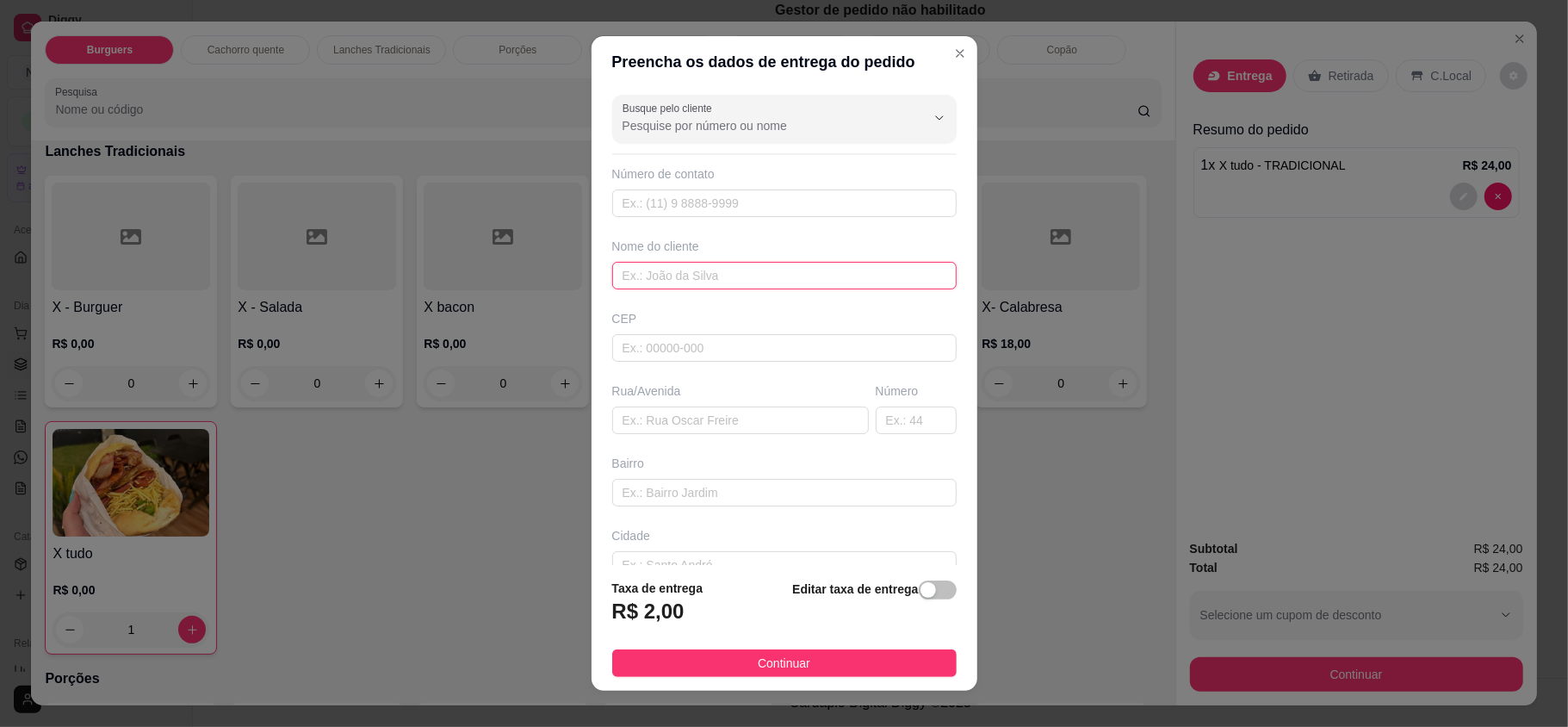
click at [735, 273] on input "text" at bounding box center [784, 276] width 344 height 28
type input "[PERSON_NAME]"
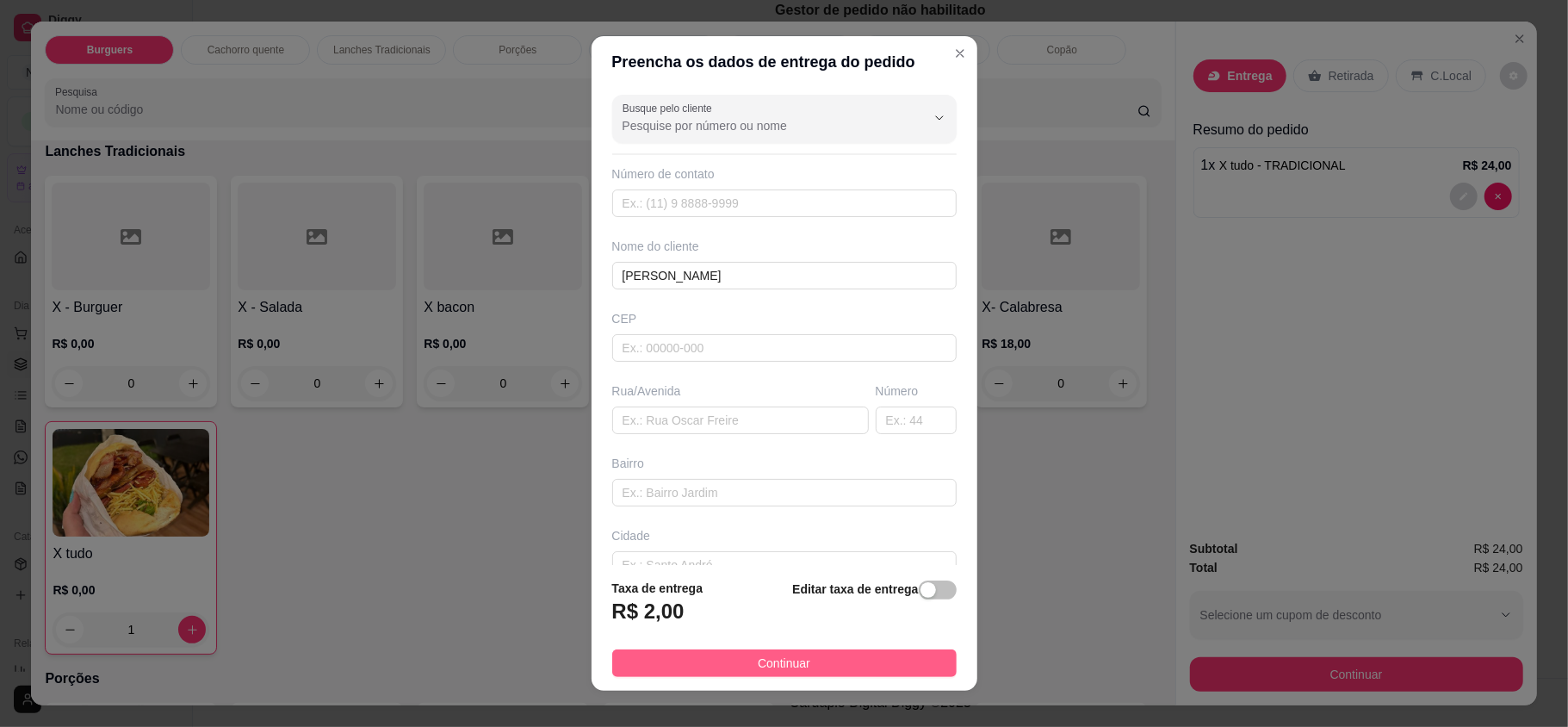
click at [883, 663] on button "Continuar" at bounding box center [784, 663] width 344 height 28
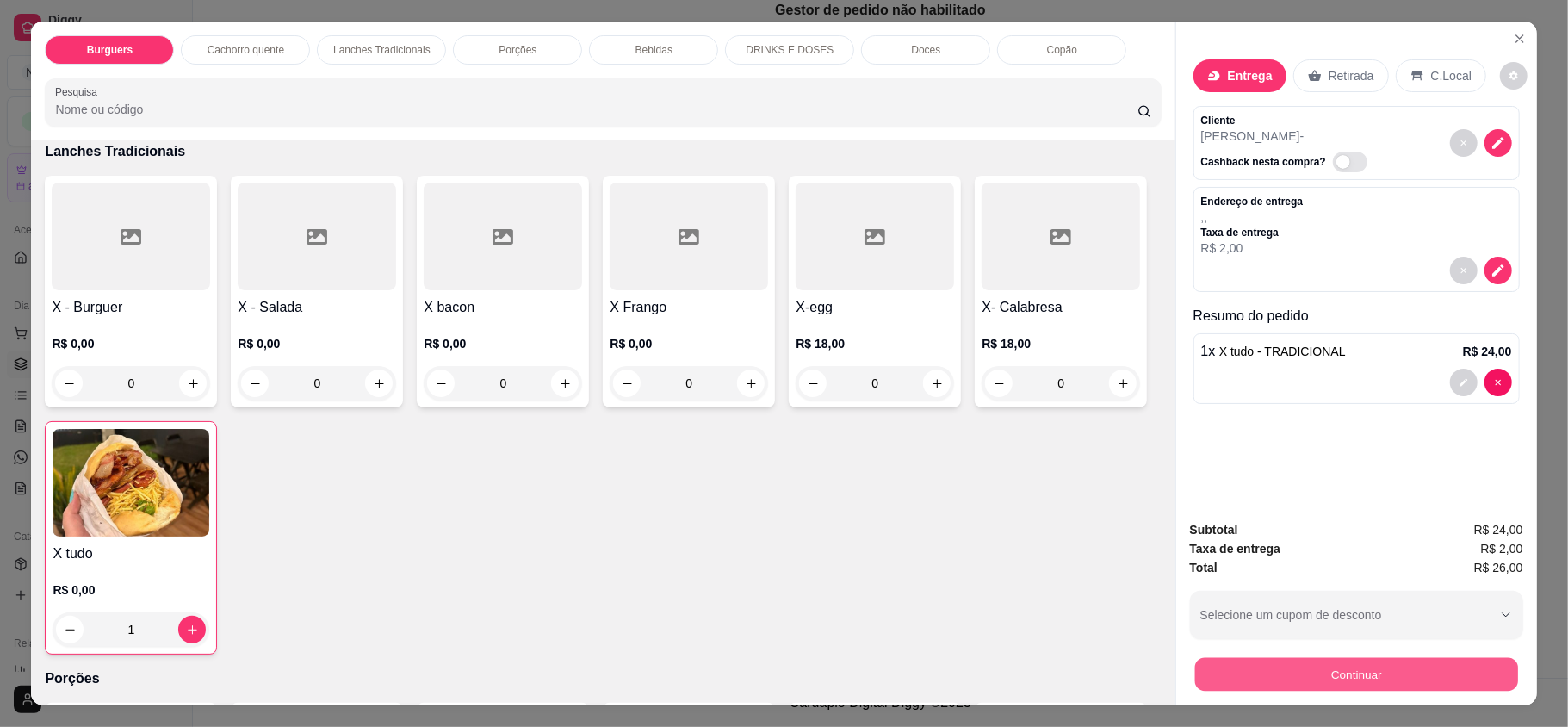
click at [1331, 673] on button "Continuar" at bounding box center [1356, 674] width 323 height 34
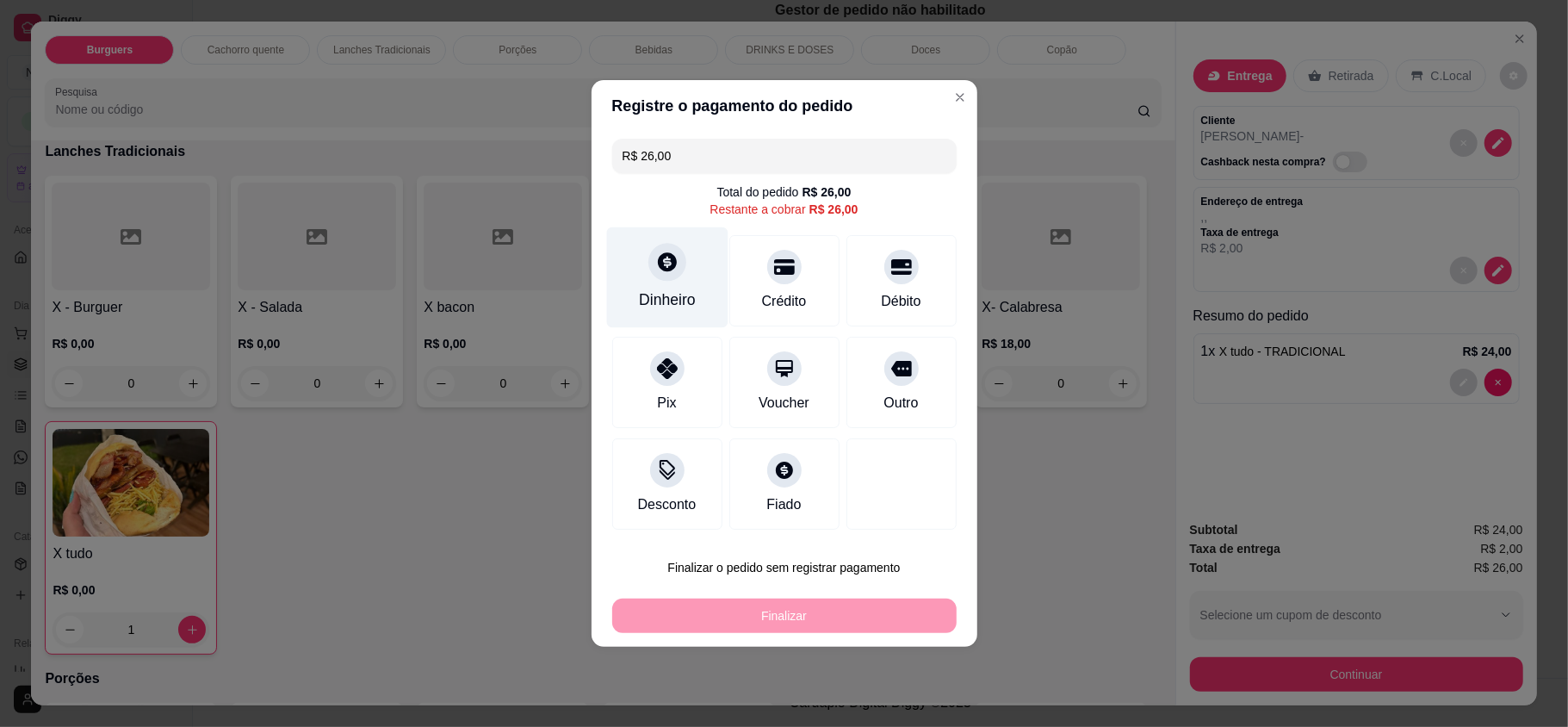
click at [693, 311] on div "Dinheiro" at bounding box center [667, 277] width 121 height 101
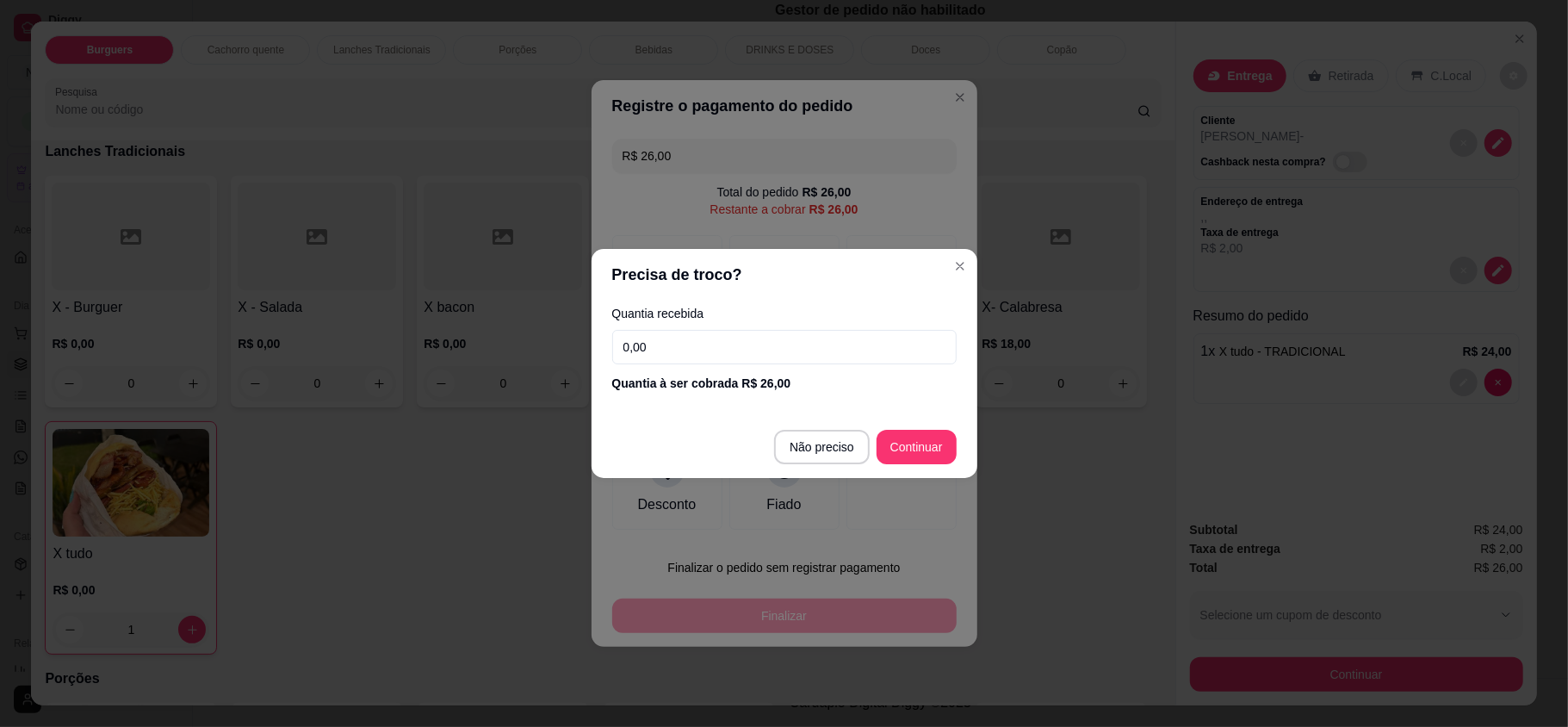
click at [743, 355] on input "0,00" at bounding box center [784, 347] width 344 height 35
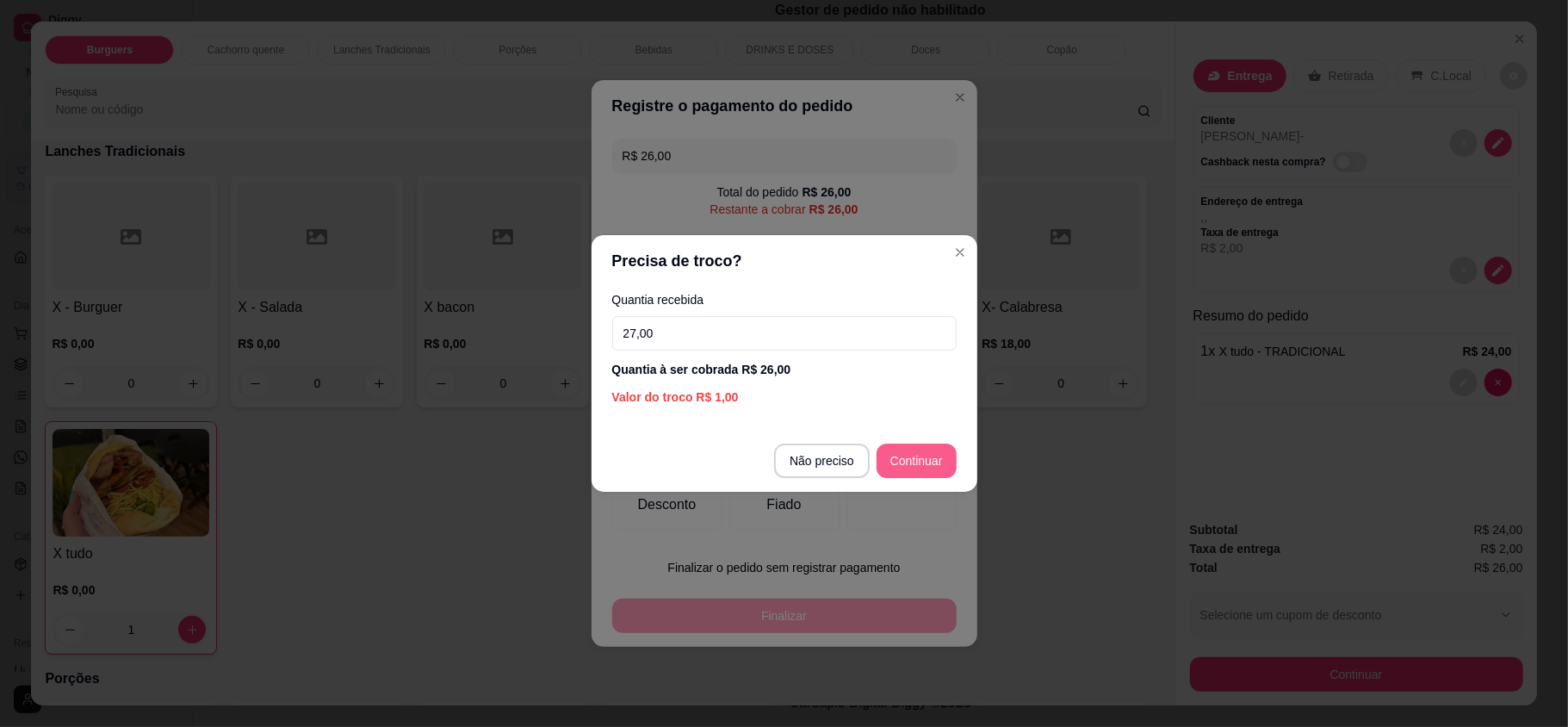
type input "27,00"
type input "R$ 0,00"
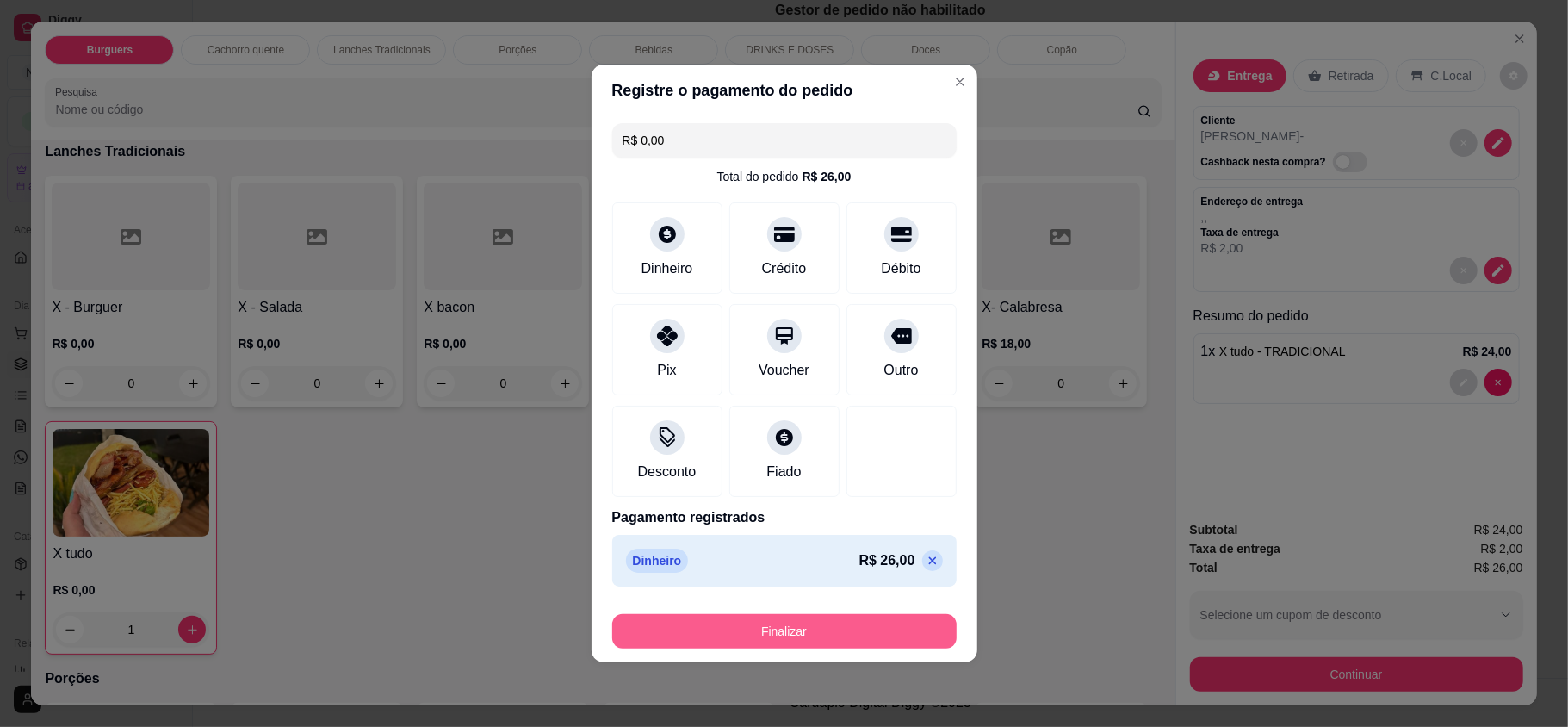
click at [866, 634] on button "Finalizar" at bounding box center [784, 632] width 344 height 35
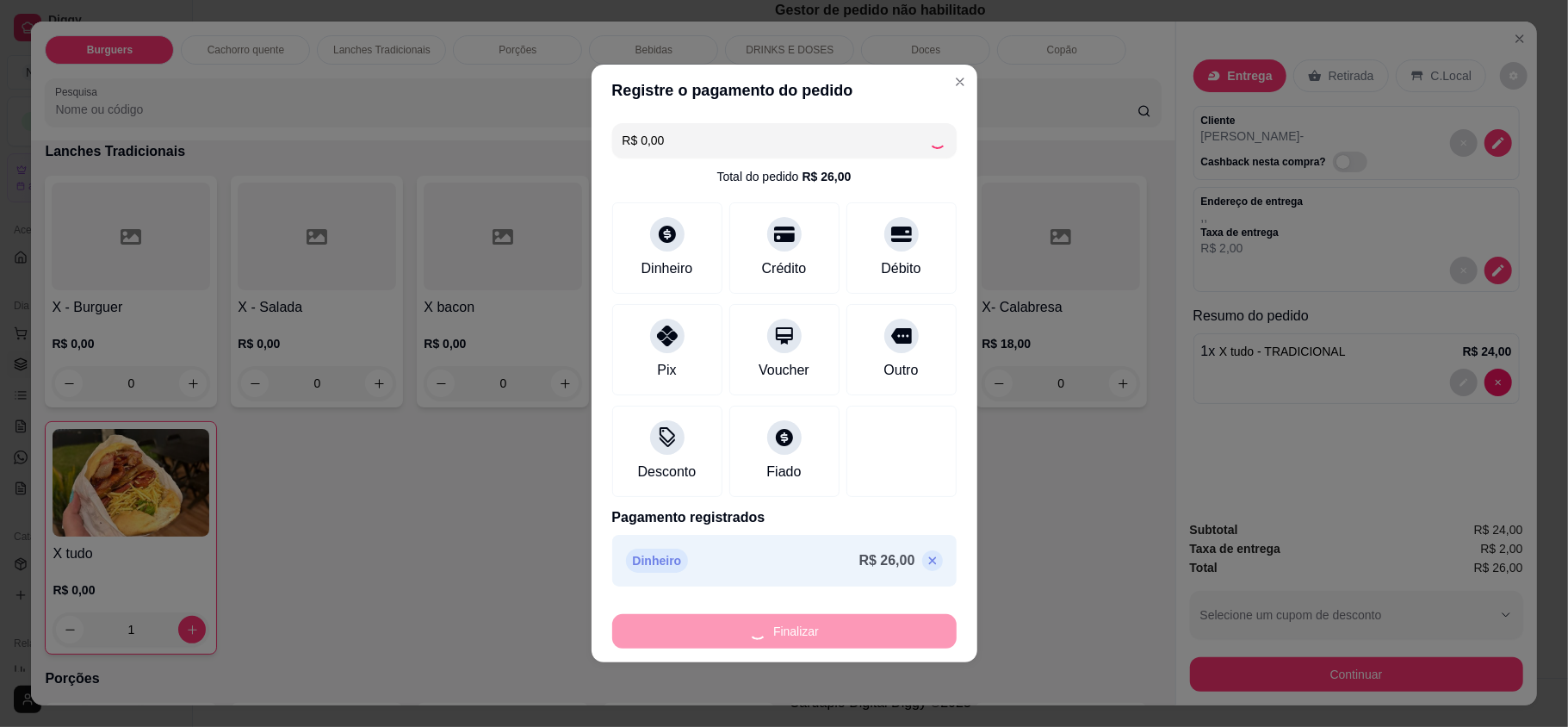
type input "0"
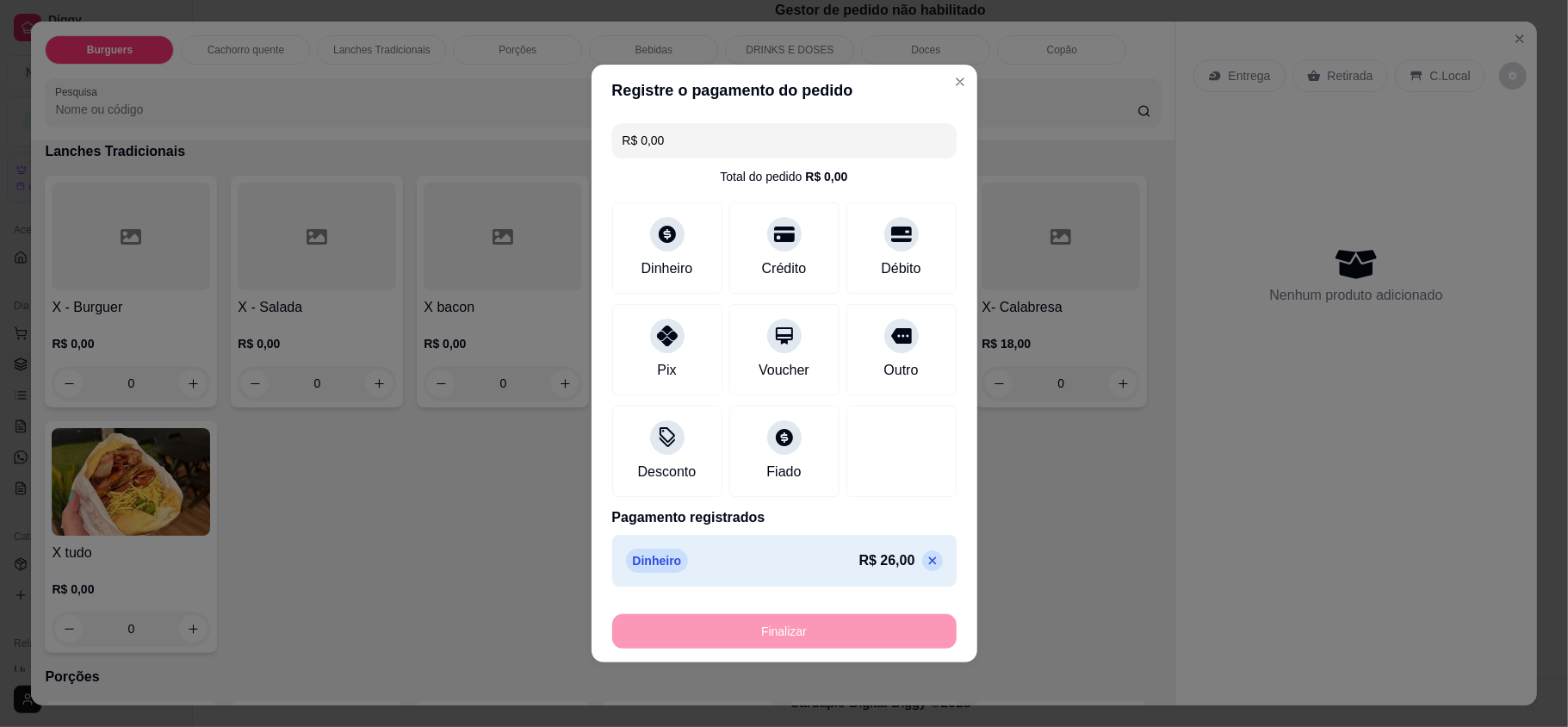
type input "-R$ 26,00"
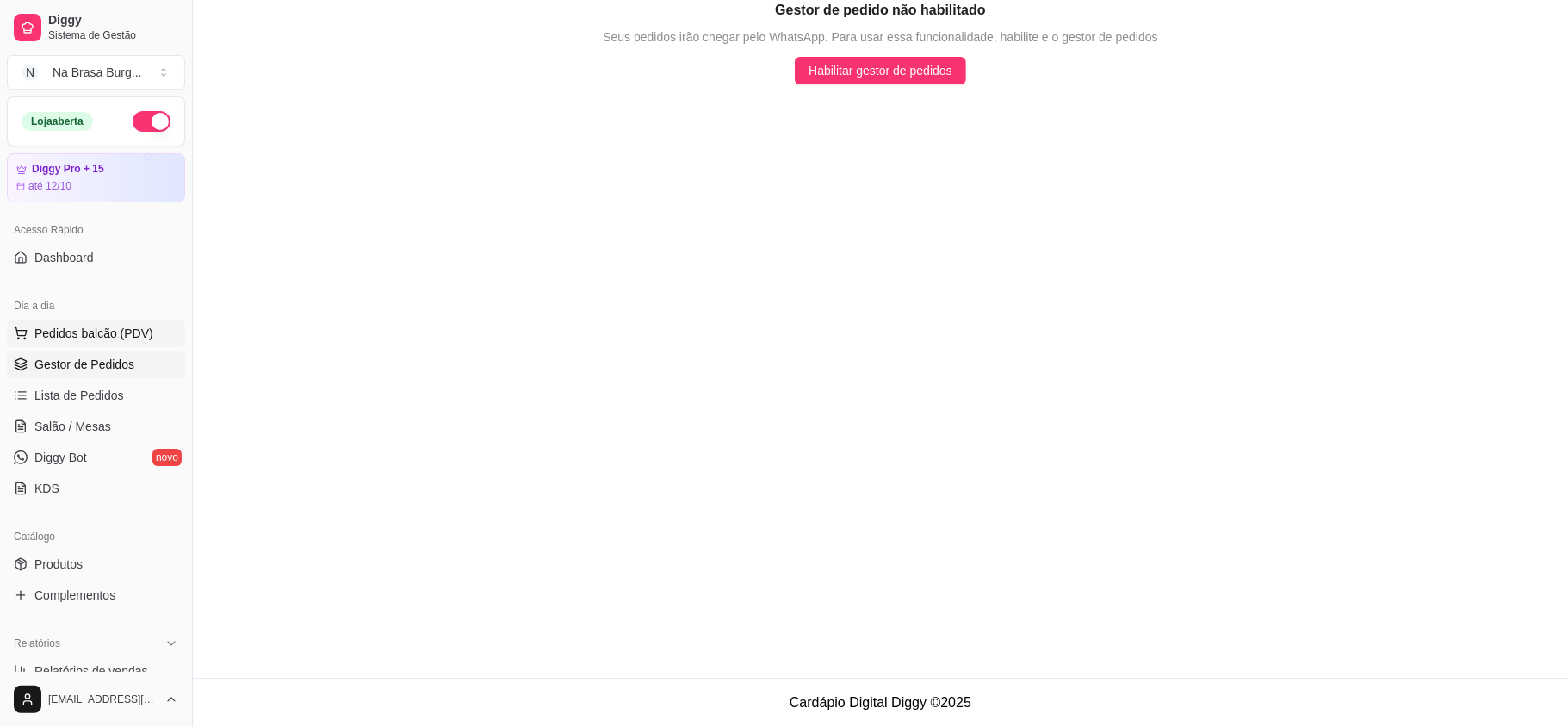
click at [111, 333] on span "Pedidos balcão (PDV)" at bounding box center [94, 333] width 119 height 17
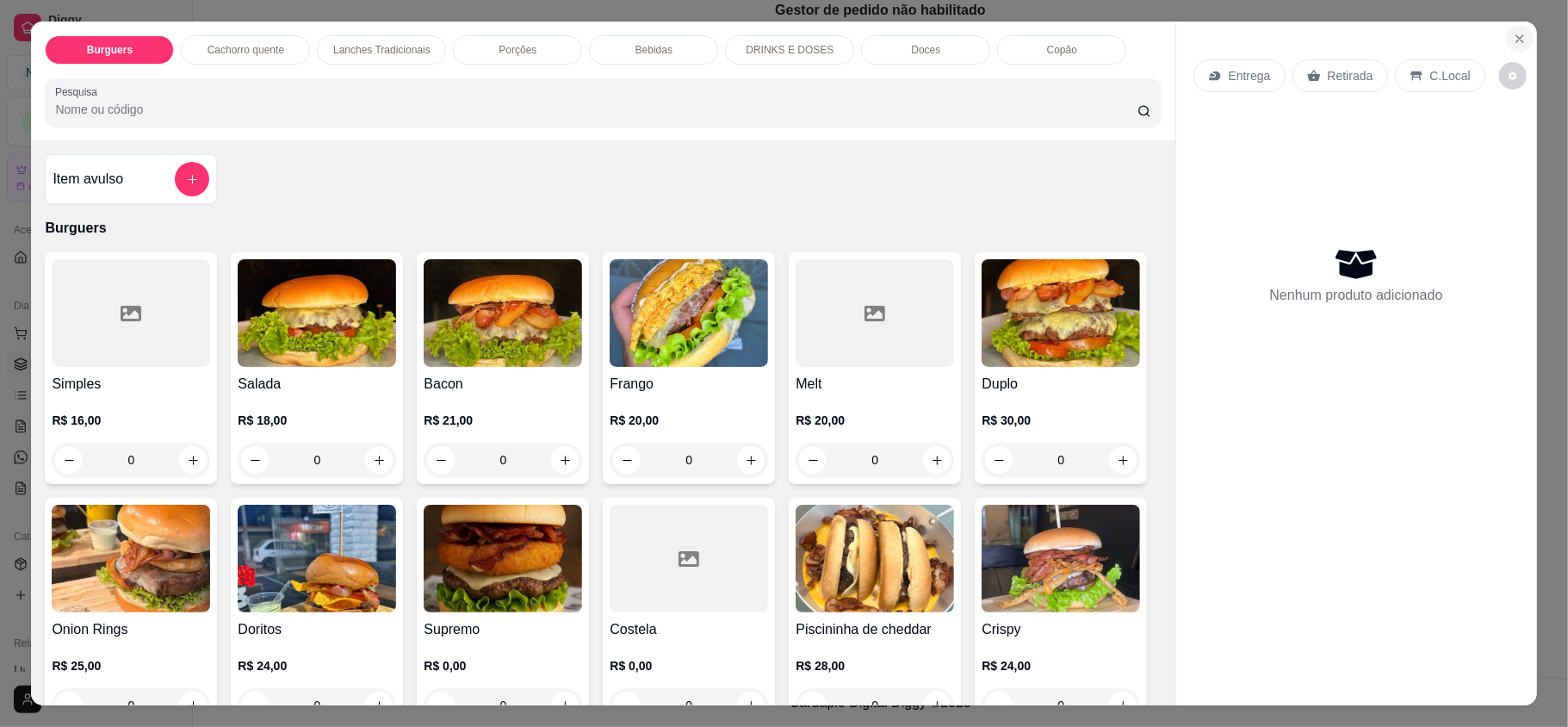
click at [1506, 33] on button "Close" at bounding box center [1520, 38] width 28 height 28
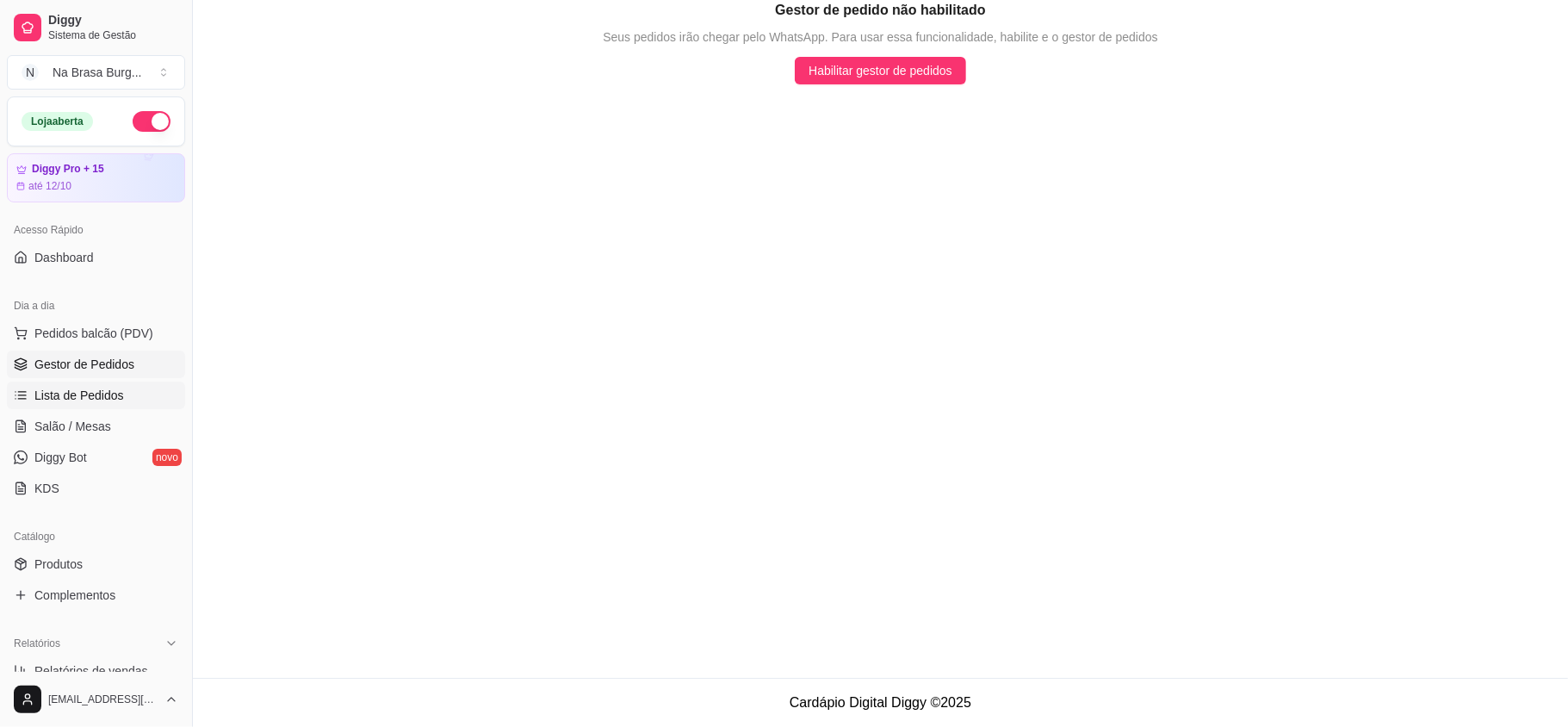
click at [105, 394] on span "Lista de Pedidos" at bounding box center [79, 395] width 89 height 17
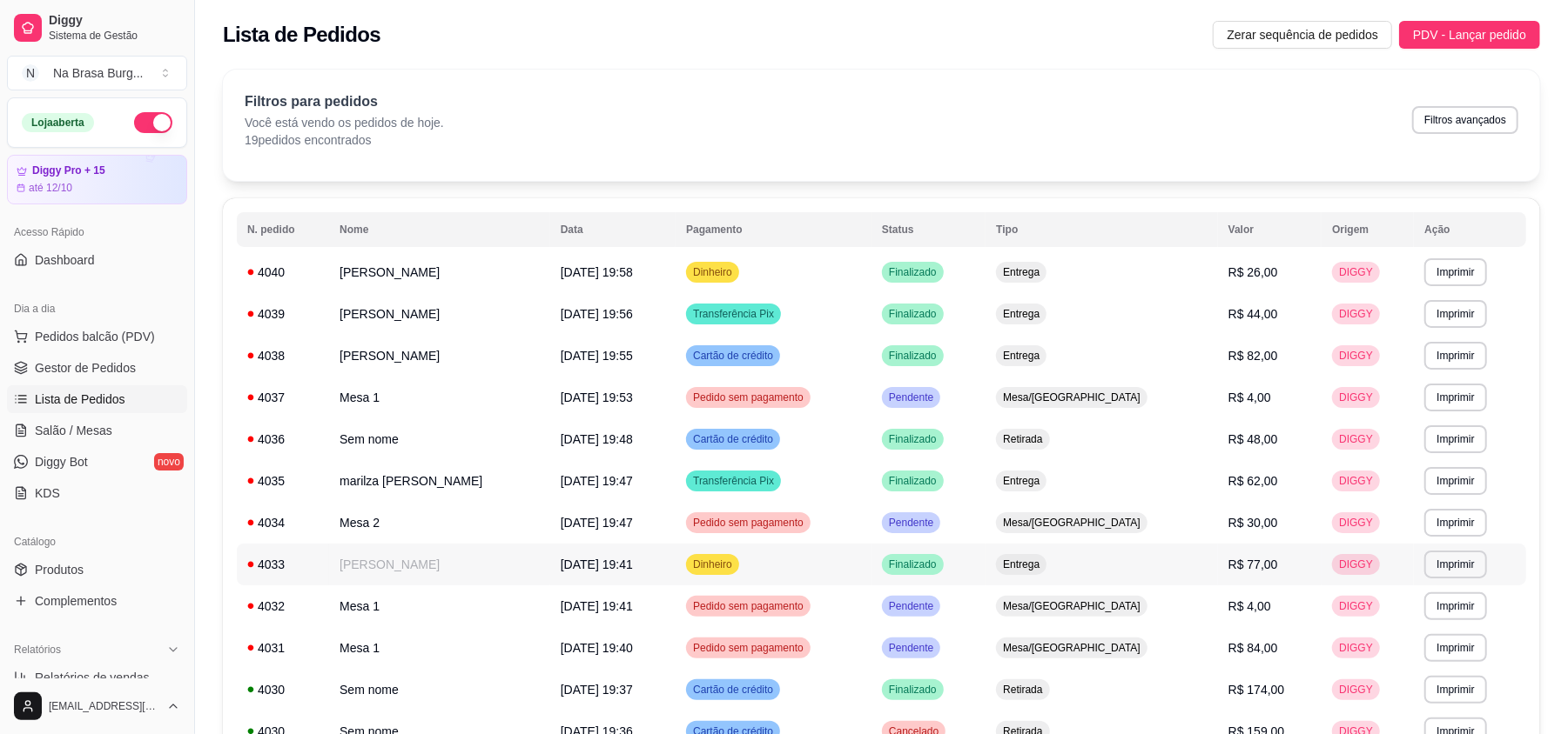
click at [411, 561] on td "[PERSON_NAME]" at bounding box center [439, 565] width 221 height 41
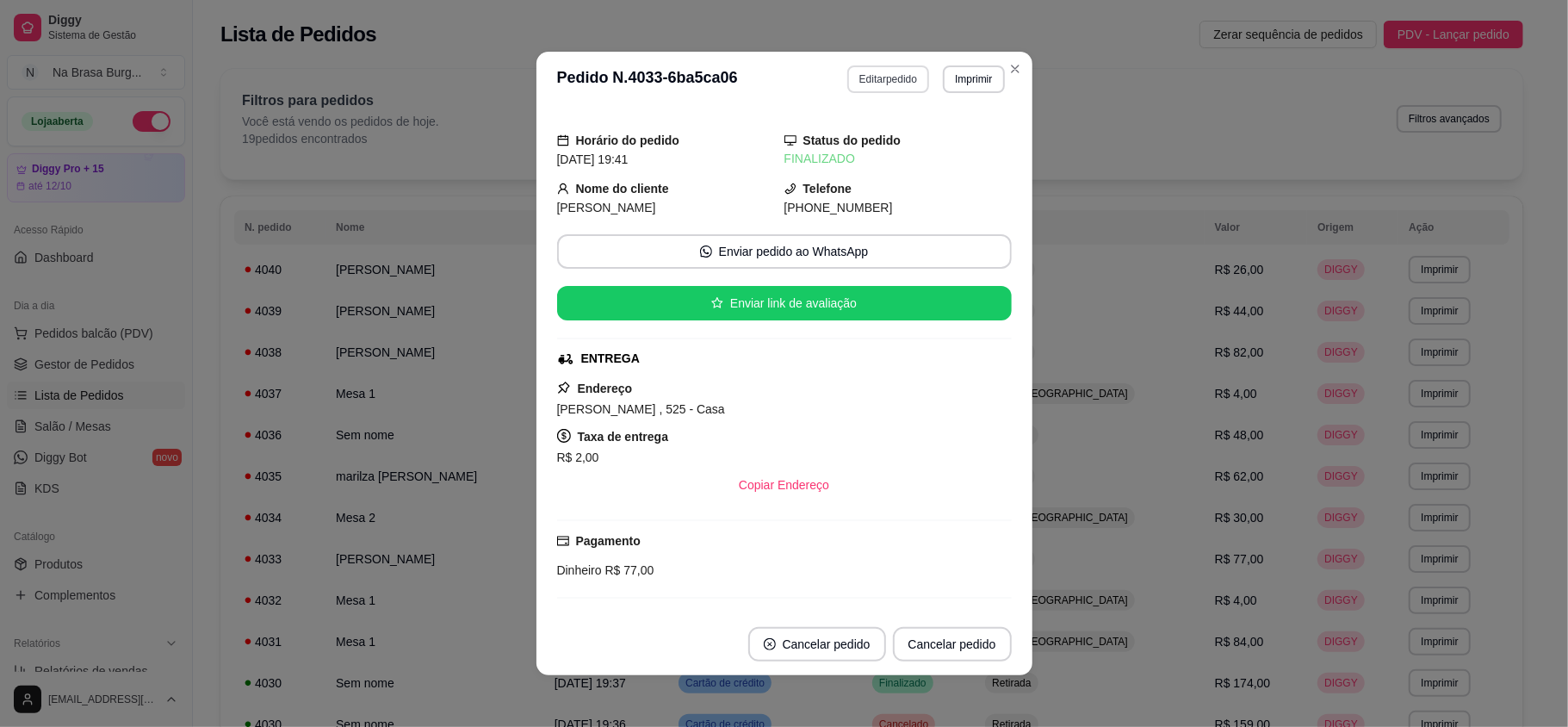
click at [875, 78] on button "Editar pedido" at bounding box center [889, 78] width 82 height 28
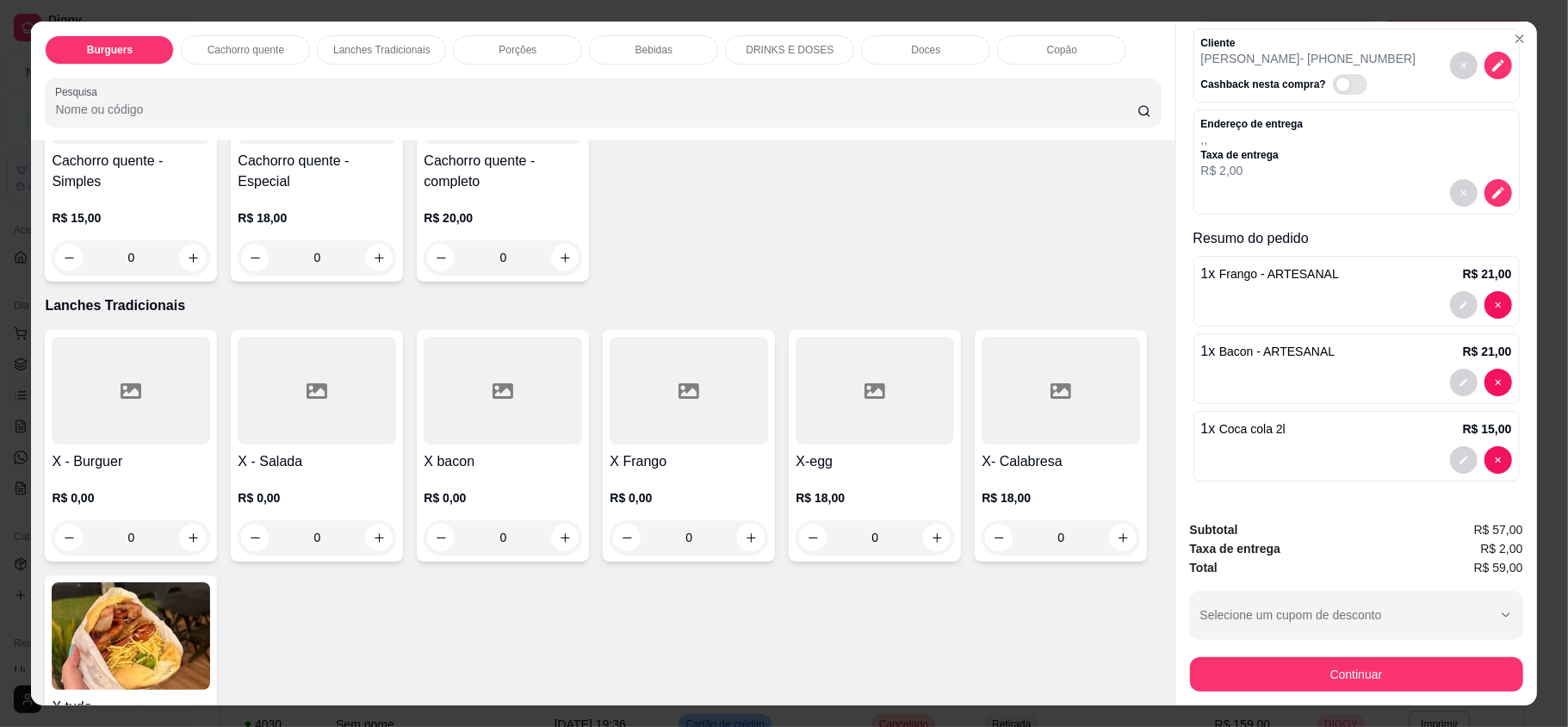
scroll to position [1149, 0]
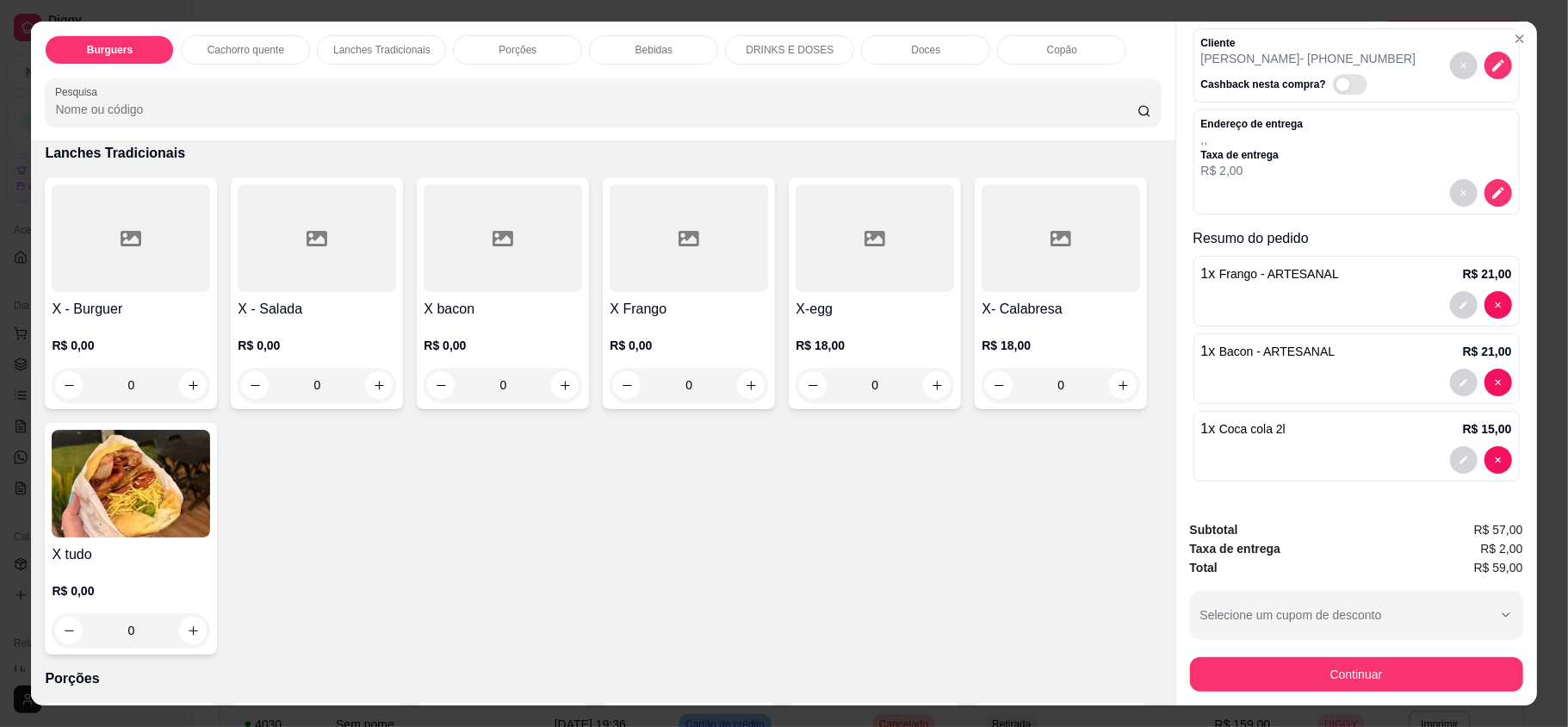
click at [210, 638] on div "0" at bounding box center [131, 631] width 159 height 35
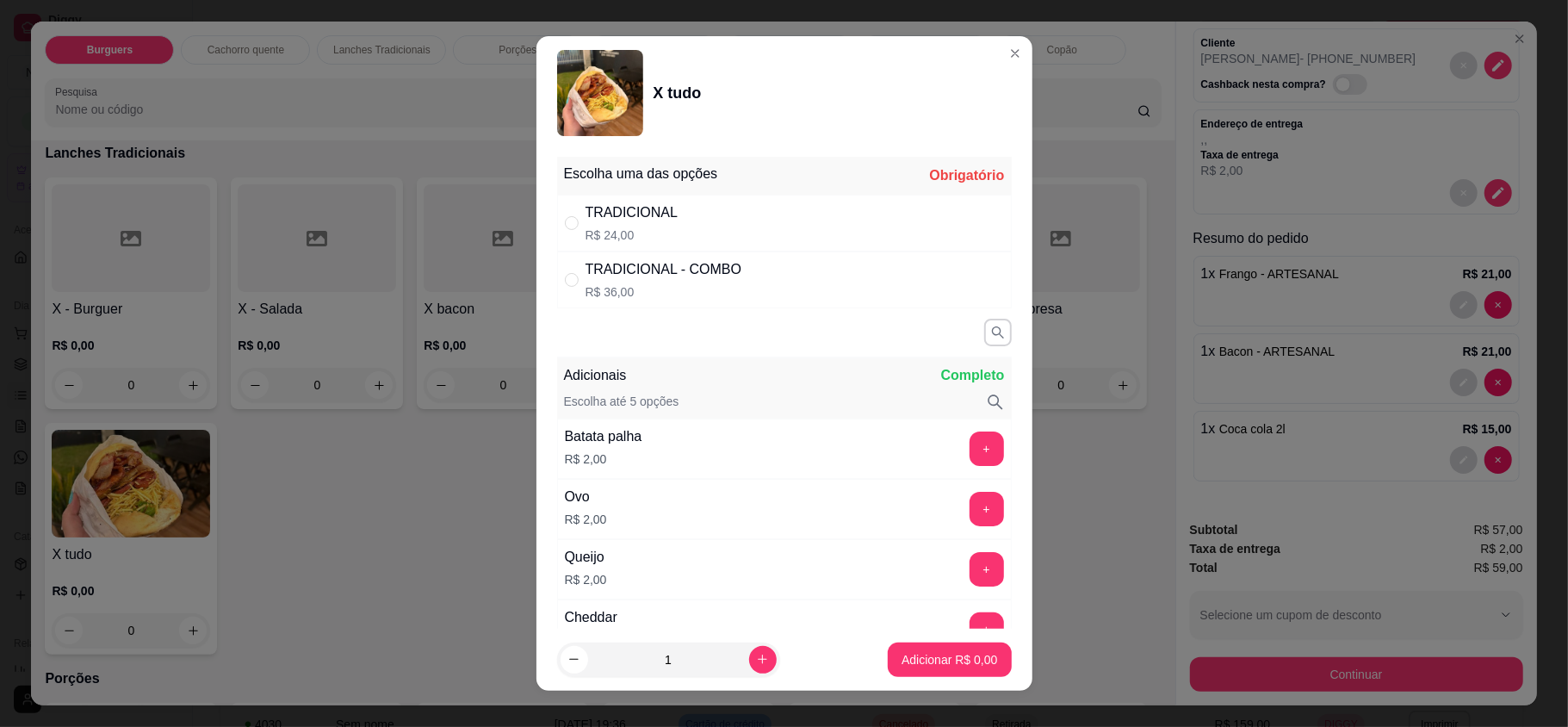
click at [684, 236] on div "TRADICIONAL R$ 24,00" at bounding box center [784, 223] width 455 height 57
radio input "true"
click at [922, 658] on p "Adicionar R$ 24,00" at bounding box center [946, 659] width 103 height 17
type input "1"
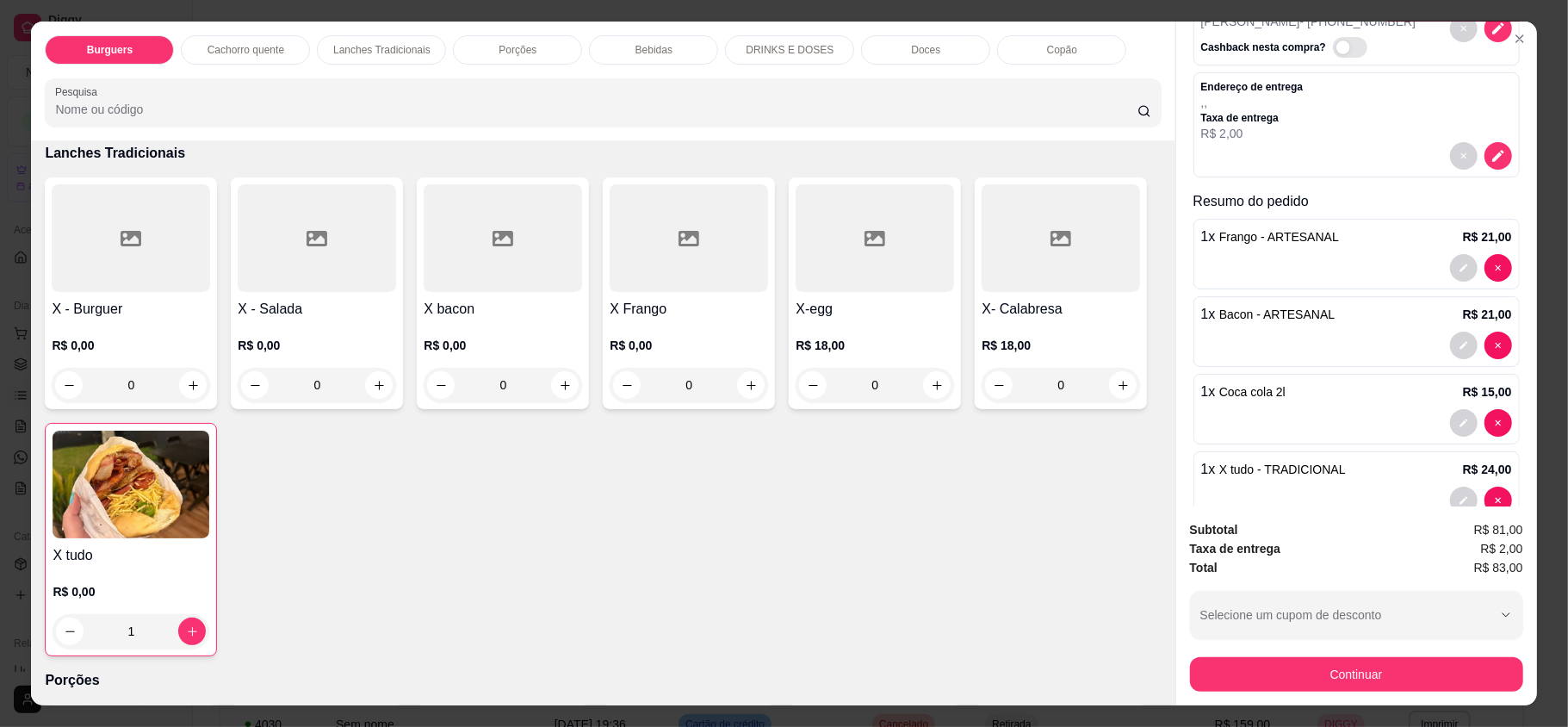
scroll to position [33, 0]
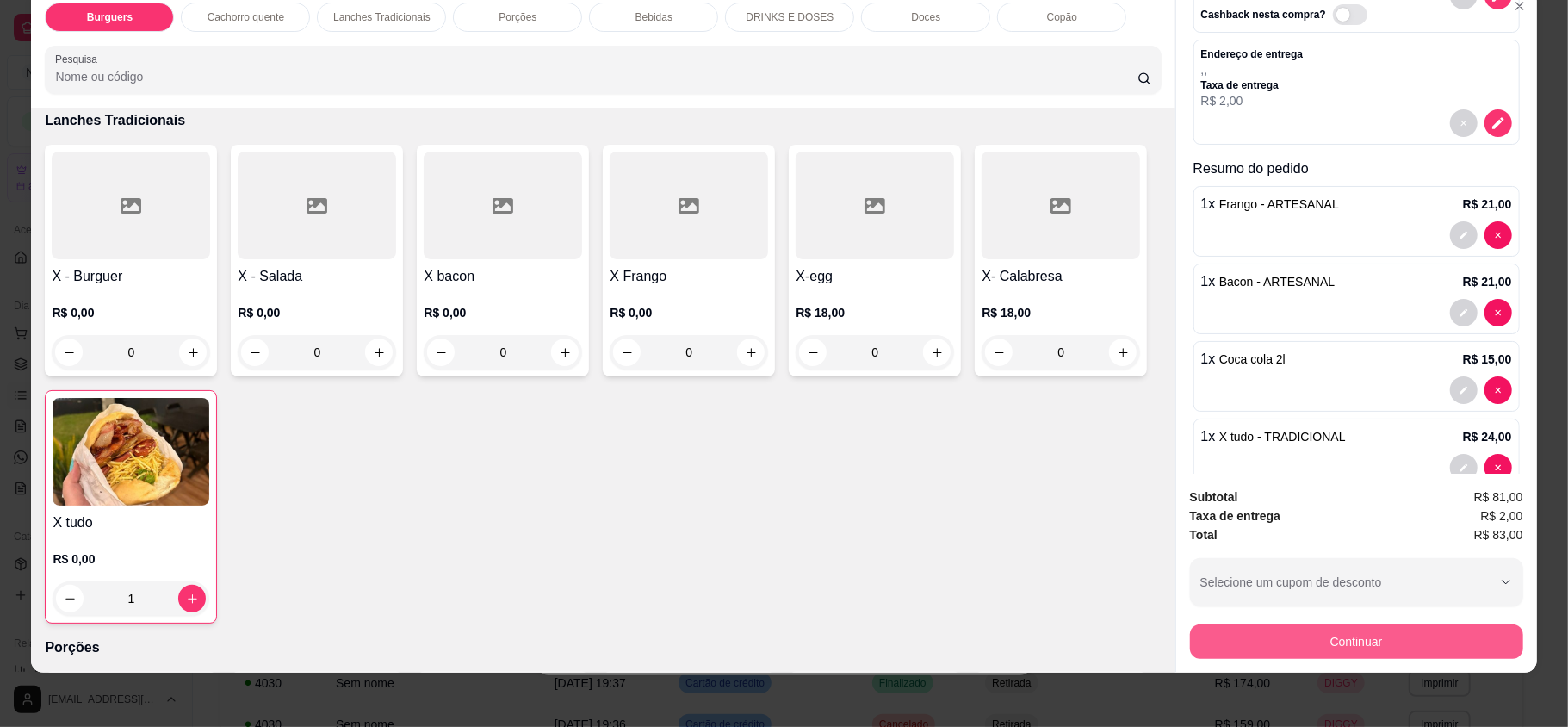
click at [1278, 639] on button "Continuar" at bounding box center [1357, 641] width 333 height 35
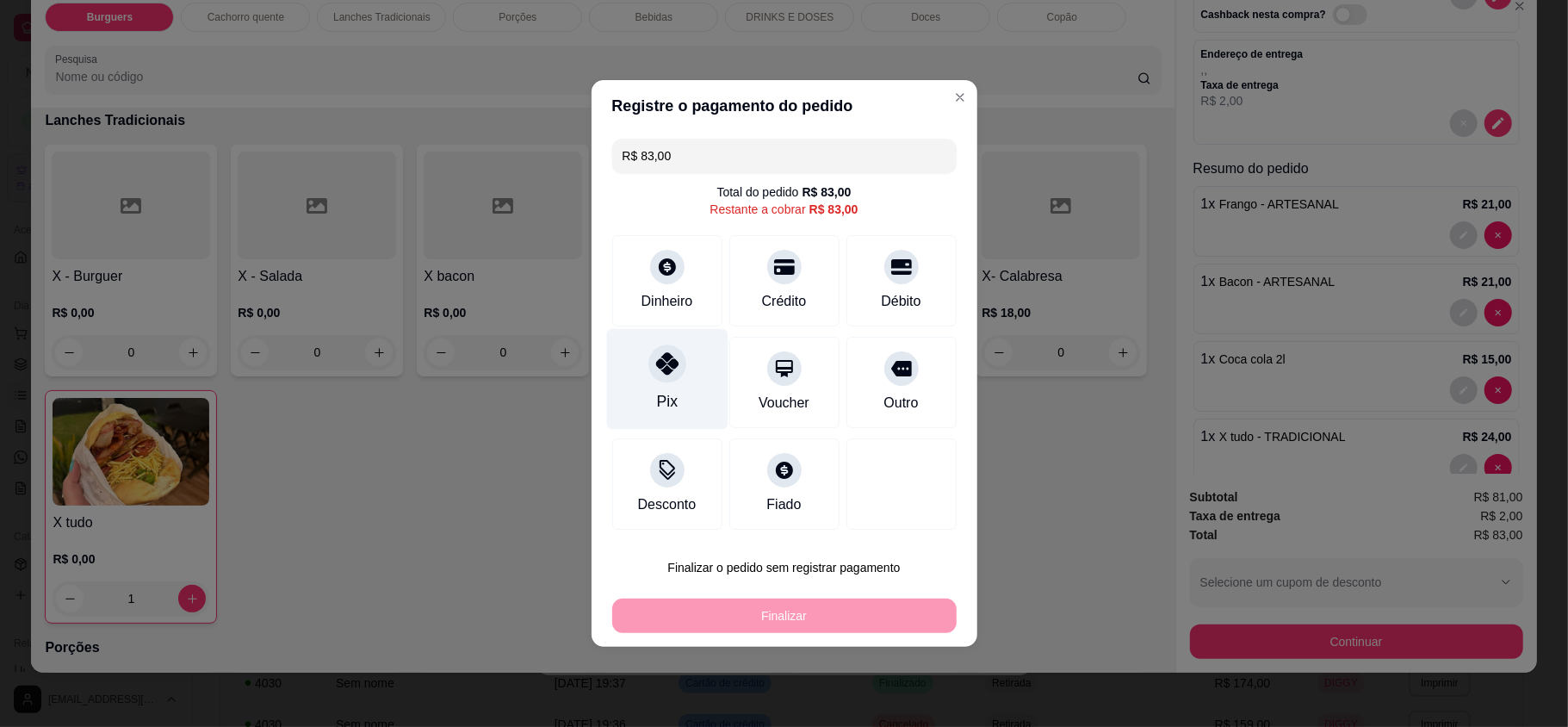
click at [676, 370] on div at bounding box center [667, 363] width 38 height 38
type input "R$ 0,00"
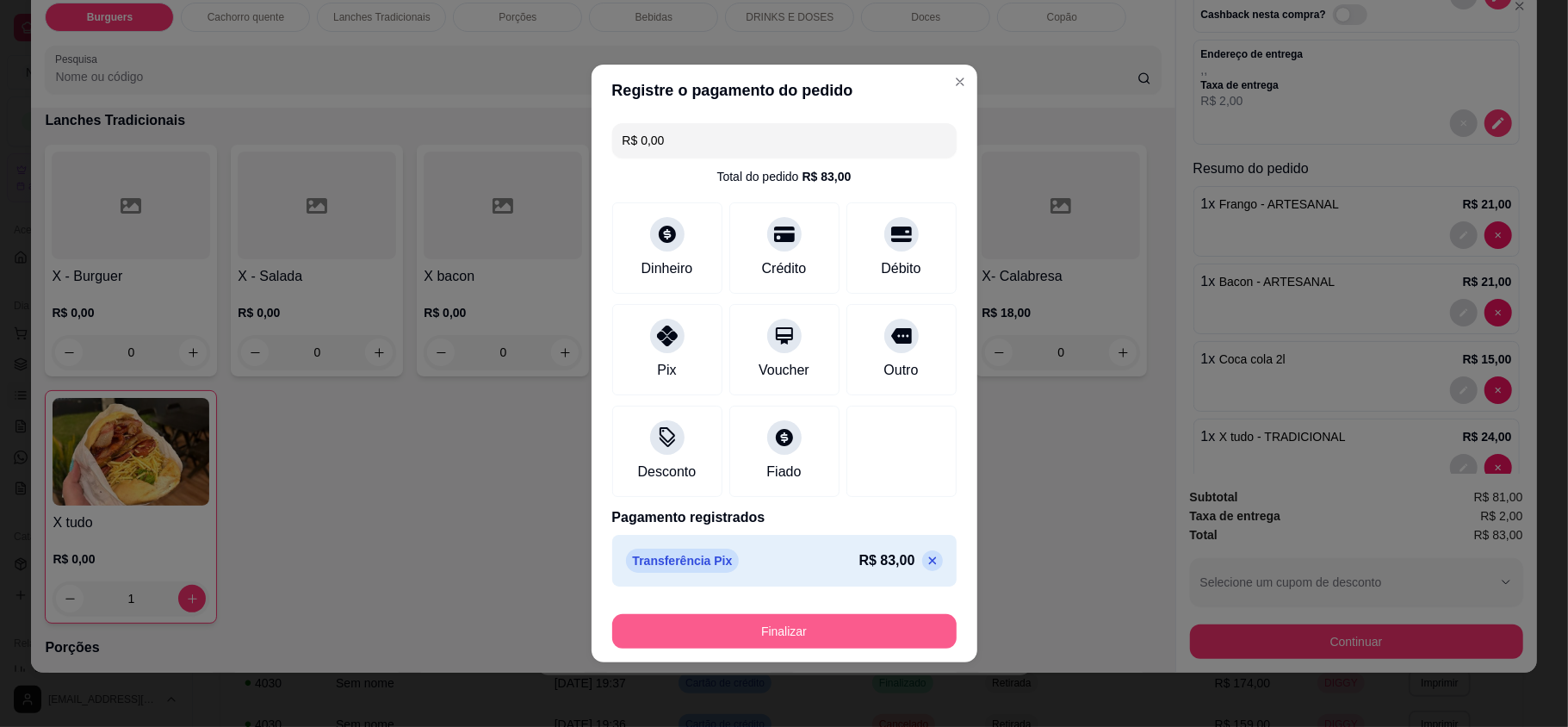
click at [858, 632] on button "Finalizar" at bounding box center [784, 632] width 344 height 35
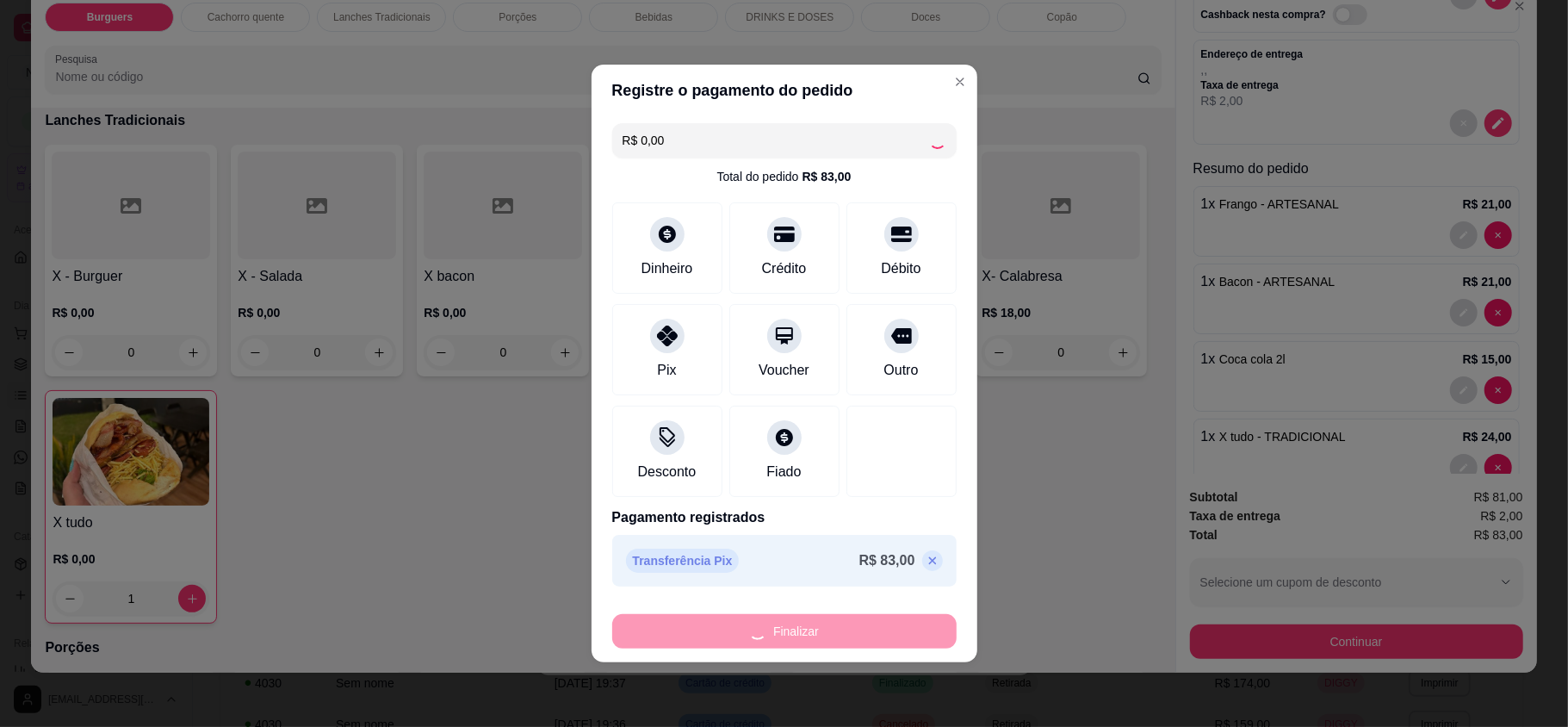
type input "0"
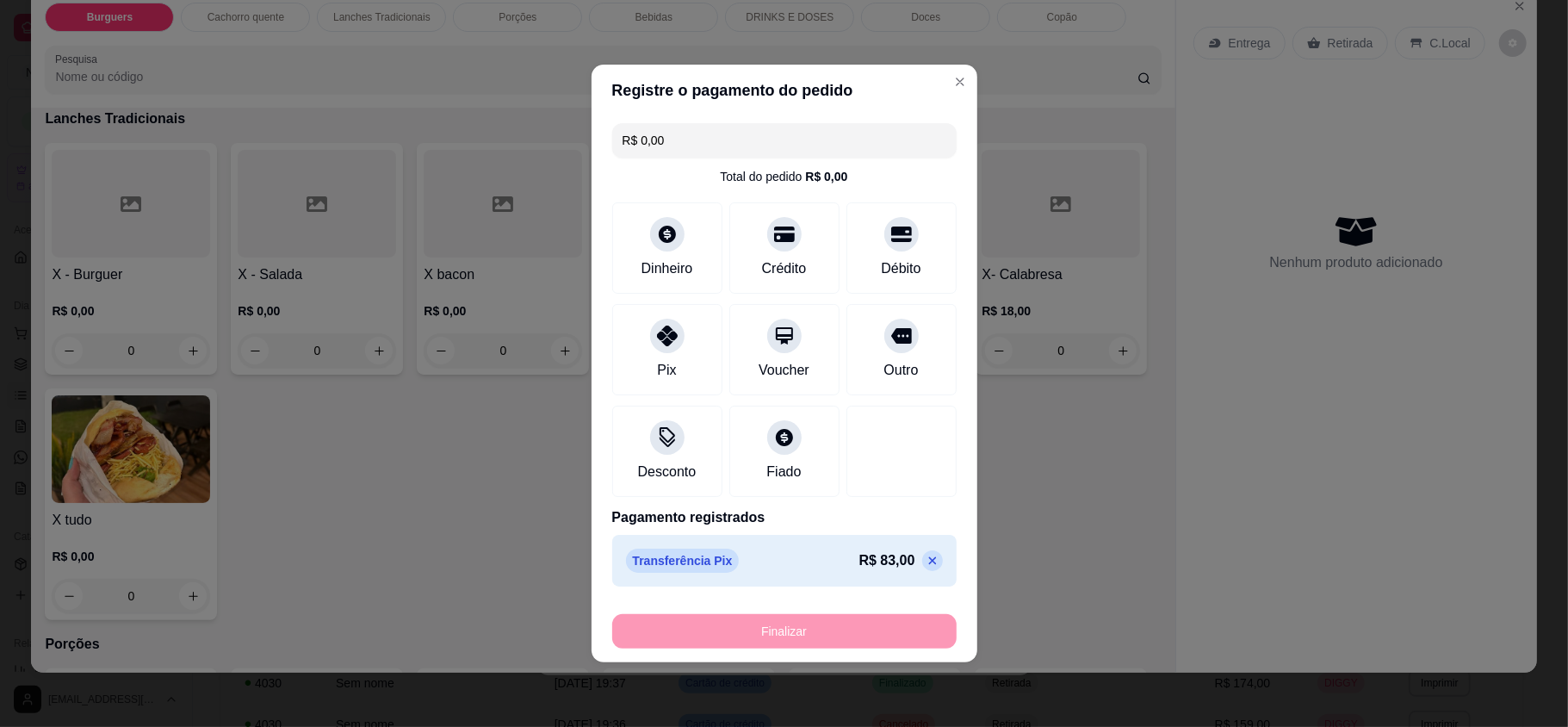
type input "-R$ 83,00"
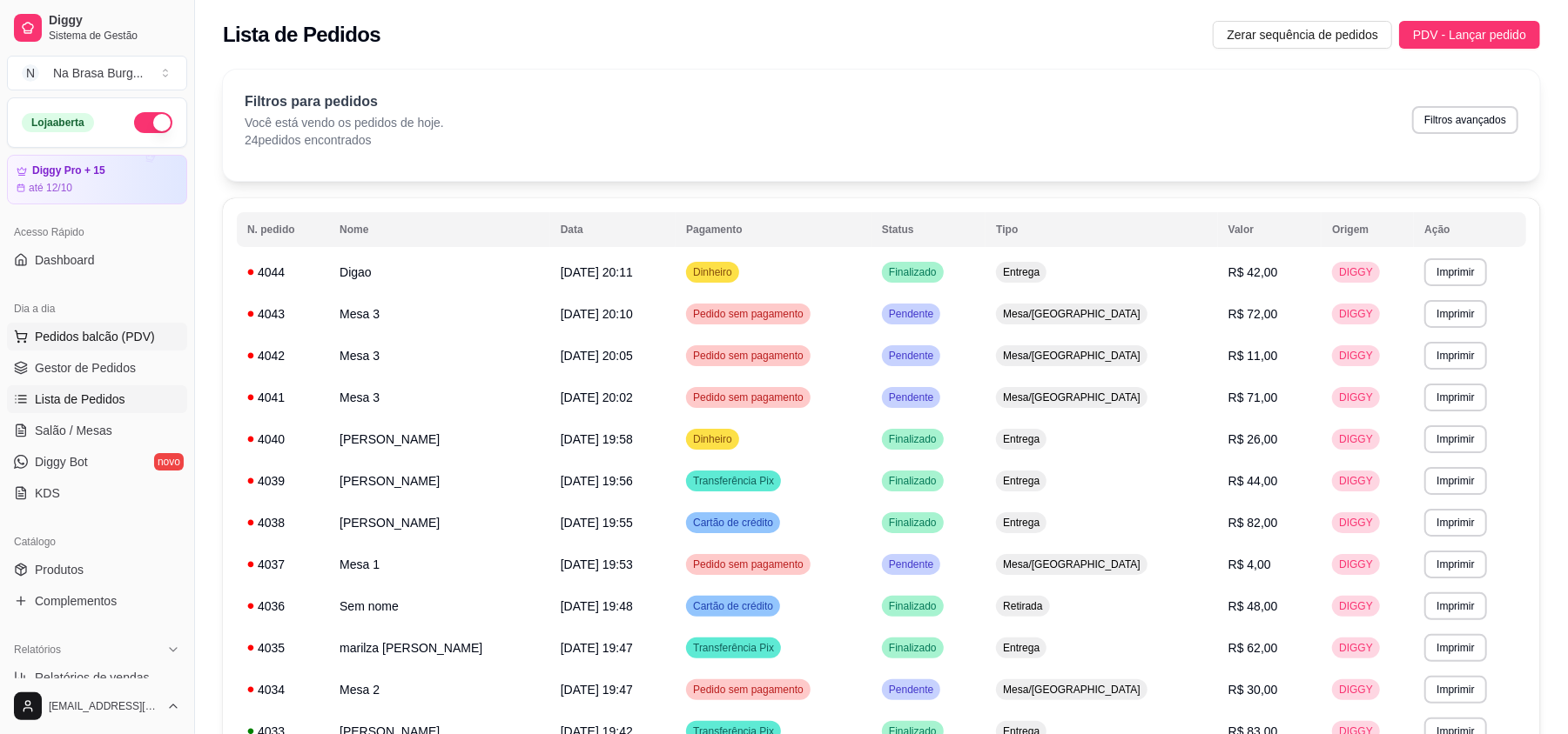
click at [137, 334] on span "Pedidos balcão (PDV)" at bounding box center [95, 336] width 120 height 17
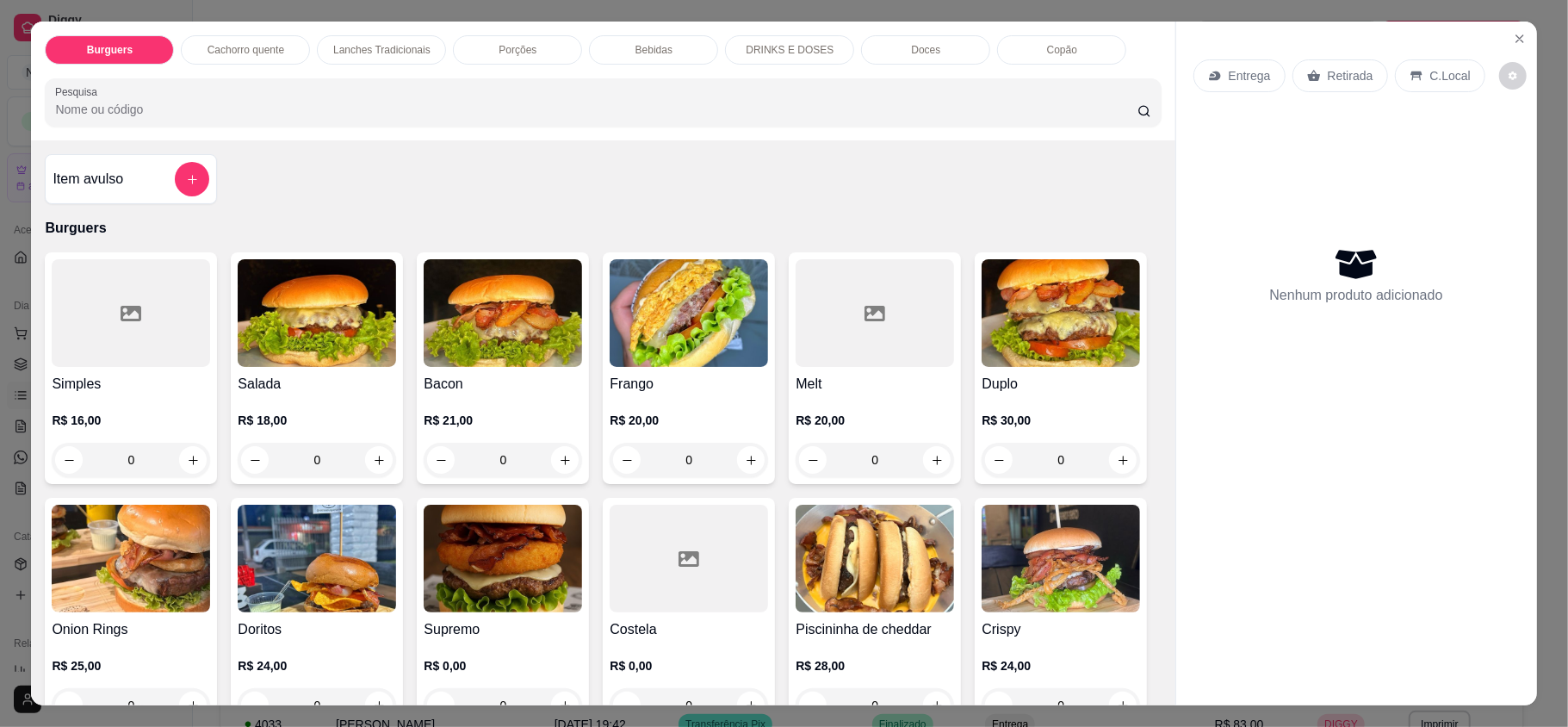
click at [356, 33] on div "Burguers Cachorro quente Lanches Tradicionais Porções Bebidas DRINKS E DOSES Do…" at bounding box center [603, 80] width 1144 height 119
click at [356, 39] on div "Lanches Tradicionais" at bounding box center [381, 50] width 129 height 29
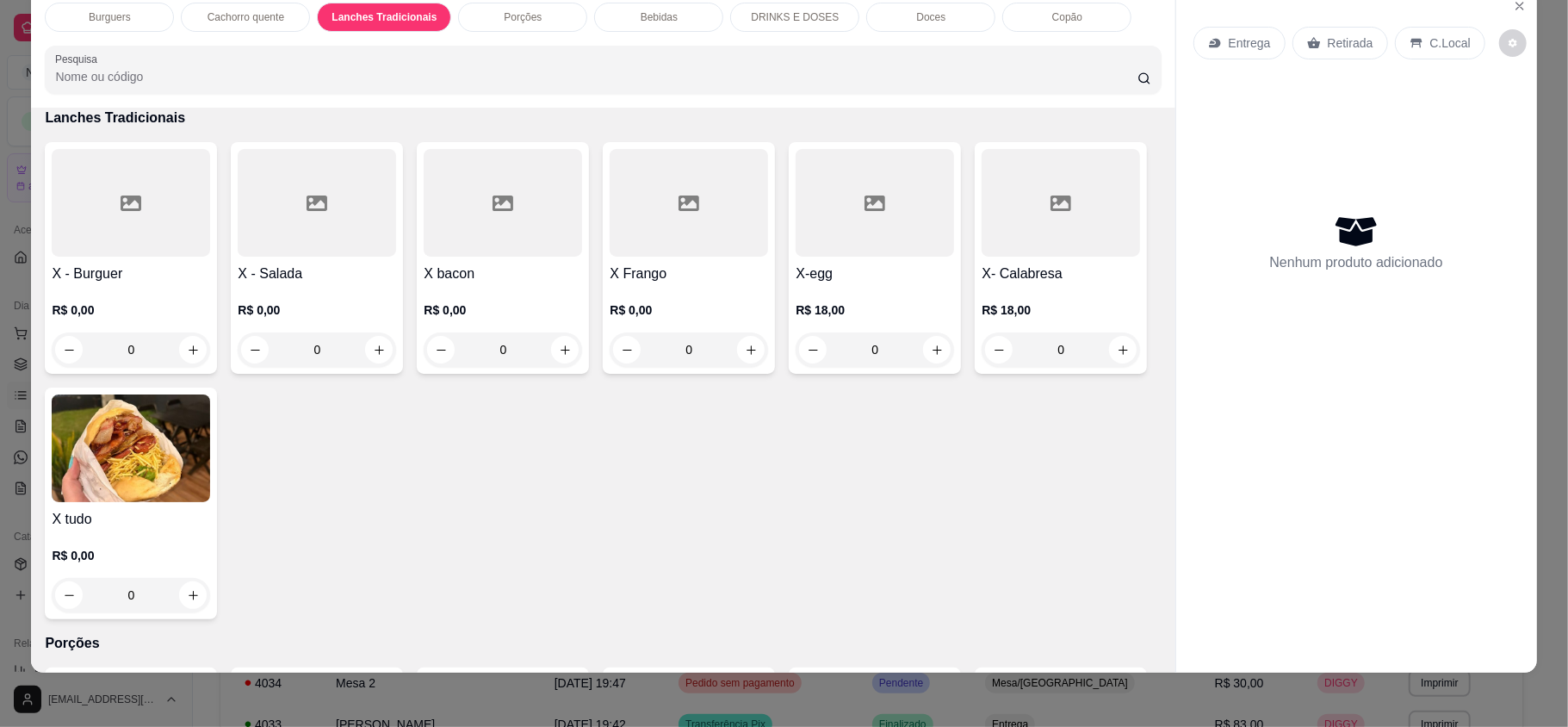
click at [476, 232] on div at bounding box center [503, 202] width 159 height 108
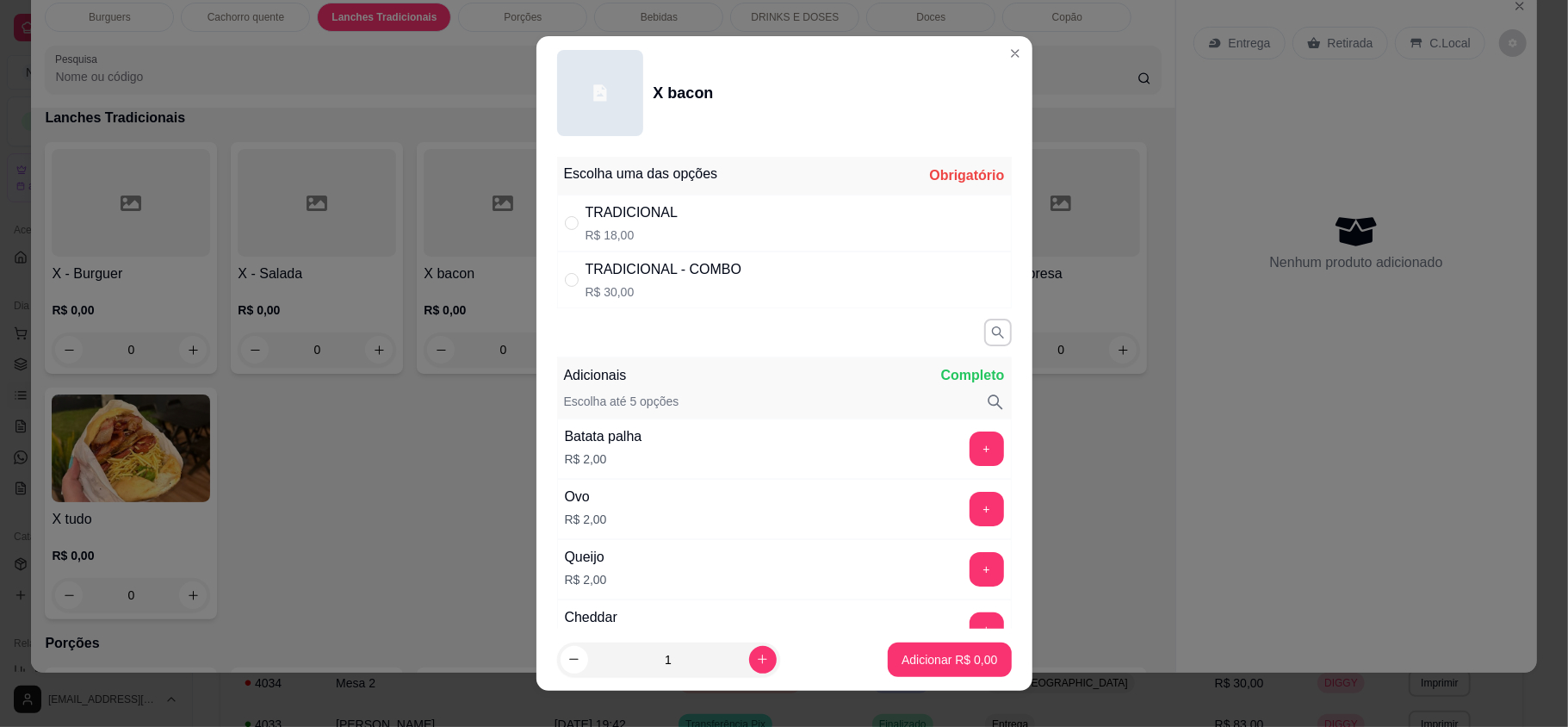
click at [590, 214] on div "TRADICIONAL" at bounding box center [632, 212] width 93 height 21
radio input "true"
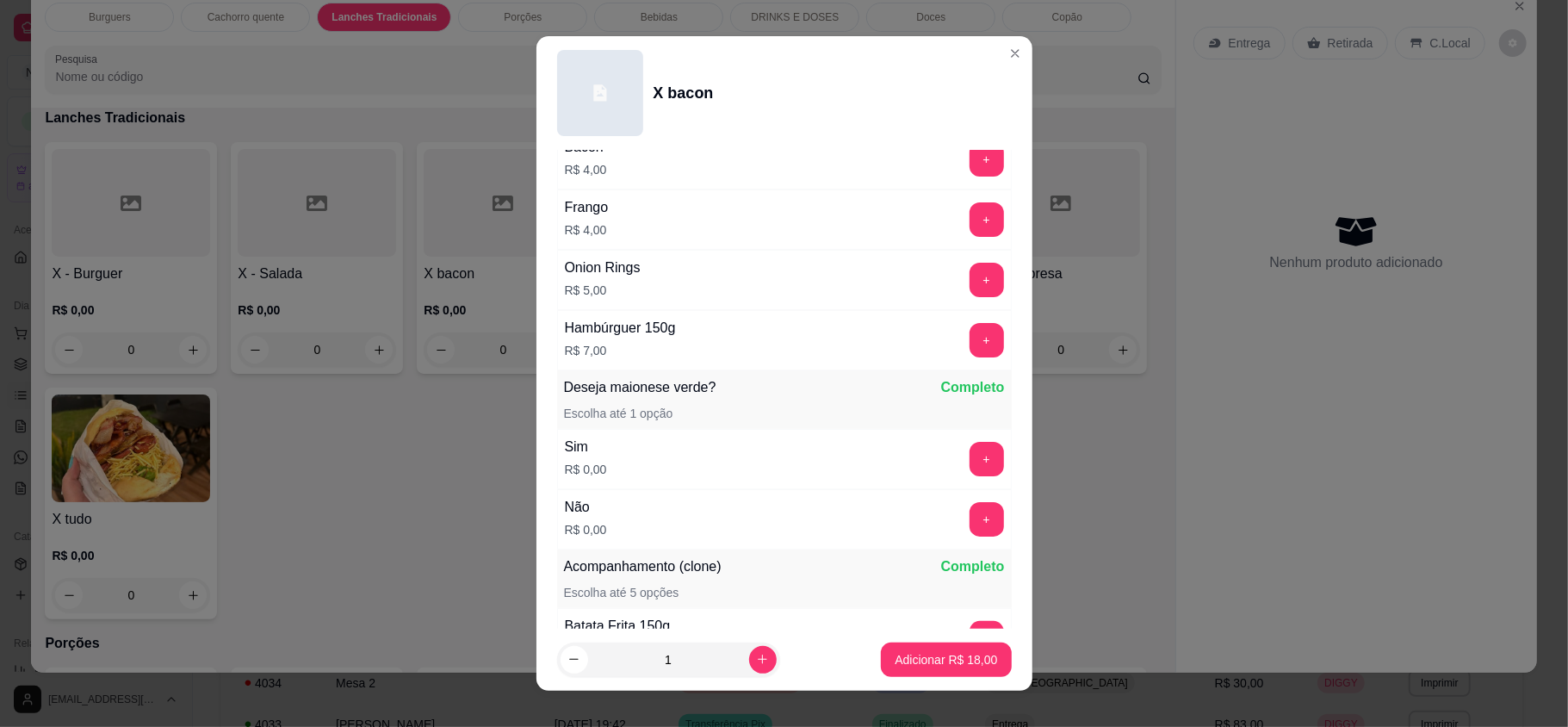
scroll to position [1034, 0]
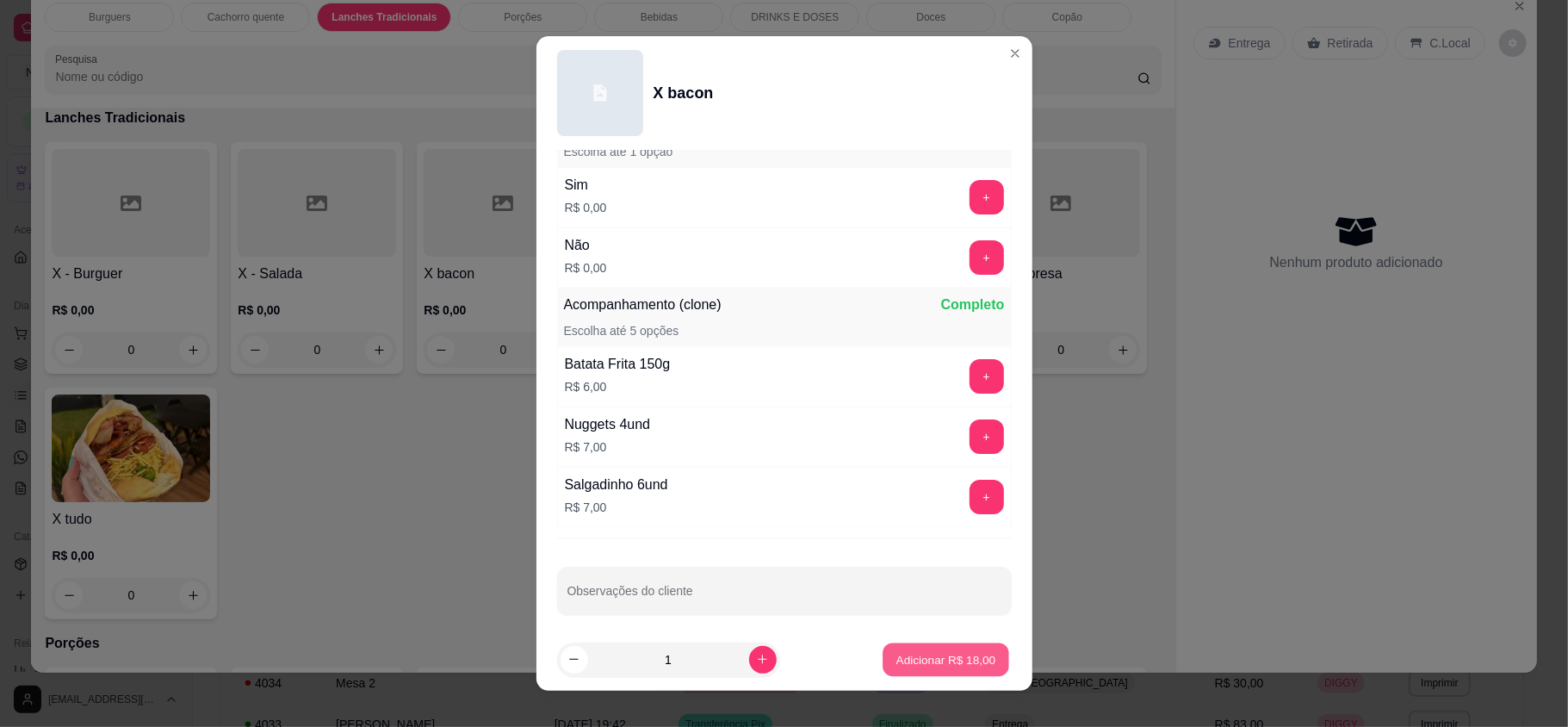
click at [909, 663] on p "Adicionar R$ 18,00" at bounding box center [947, 659] width 100 height 16
type input "1"
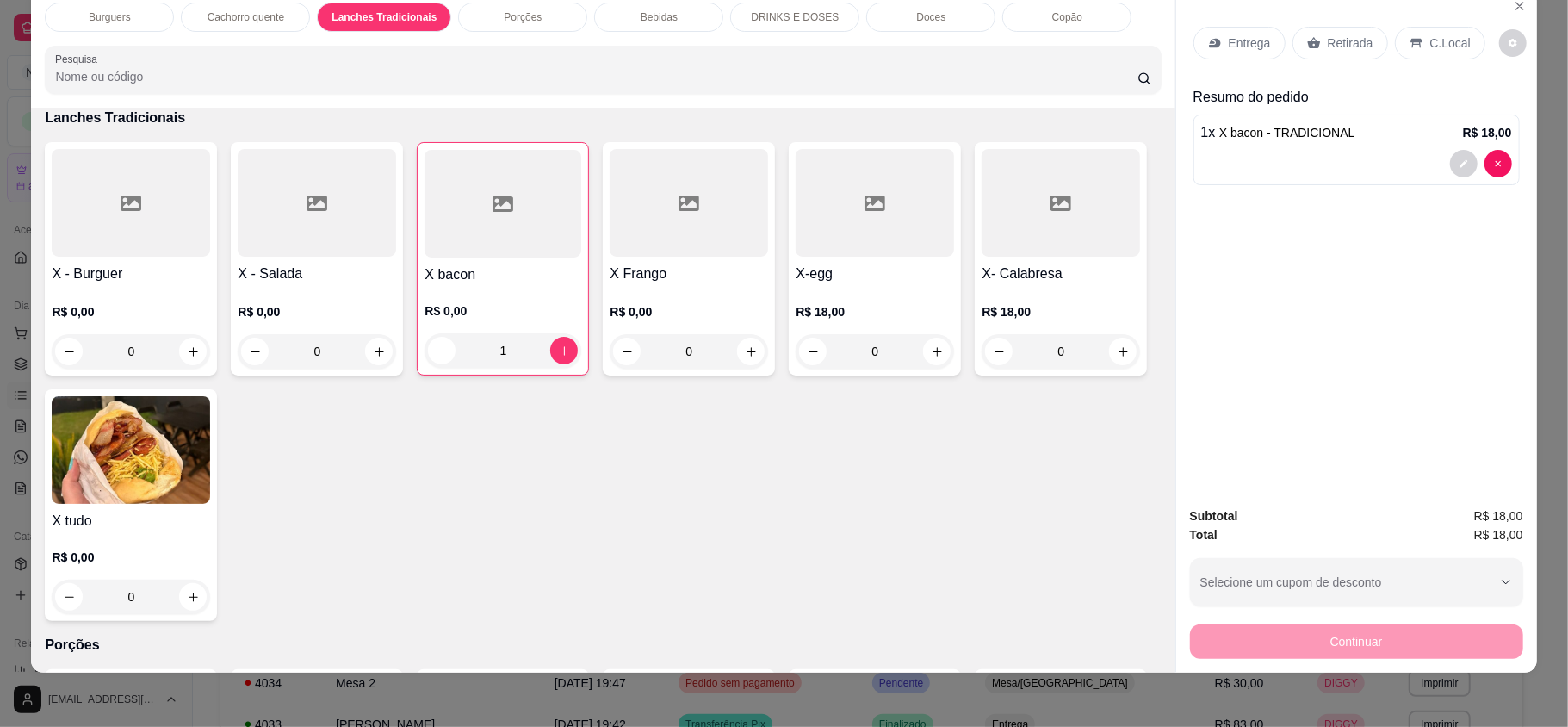
click at [1242, 38] on p "Entrega" at bounding box center [1250, 43] width 42 height 17
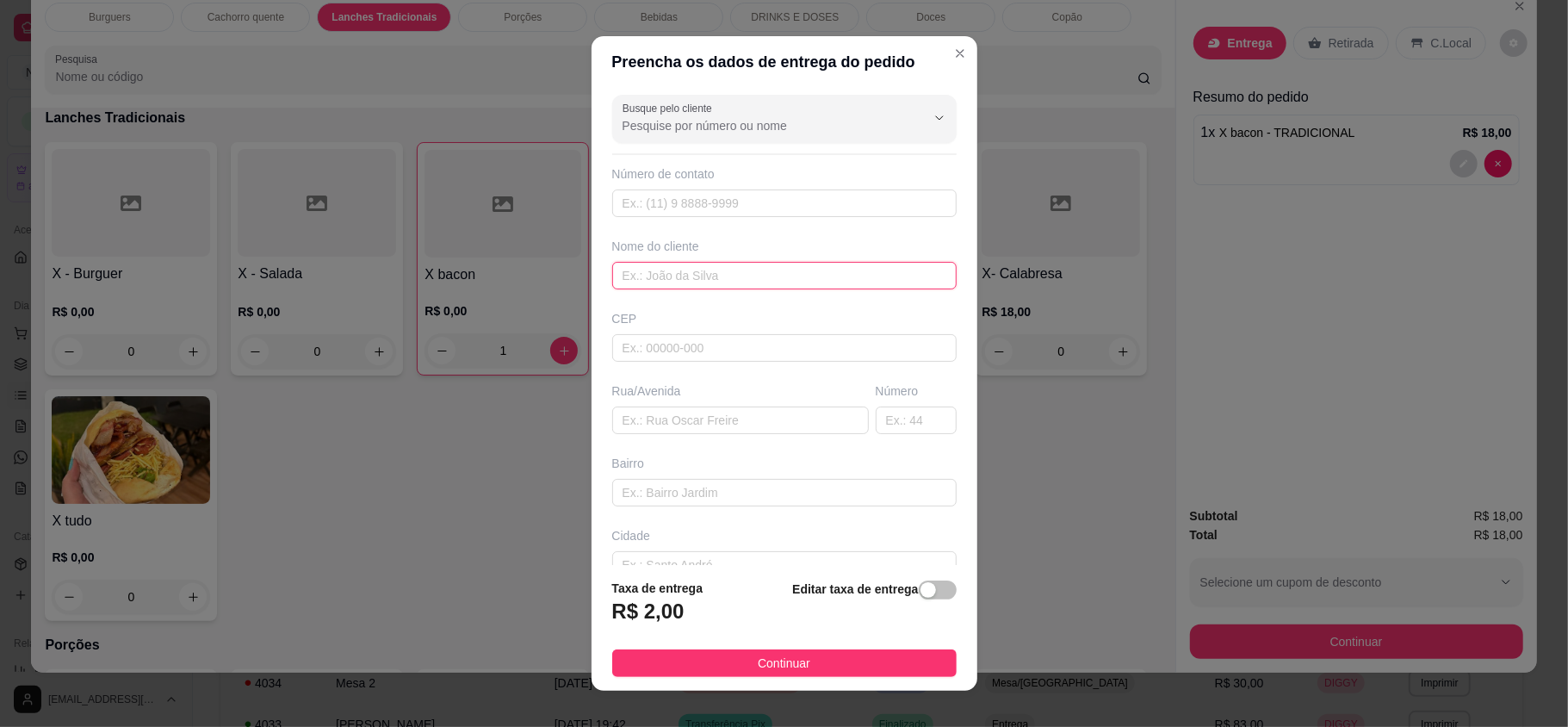
click at [748, 280] on input "text" at bounding box center [784, 276] width 344 height 28
type input "seu marinho"
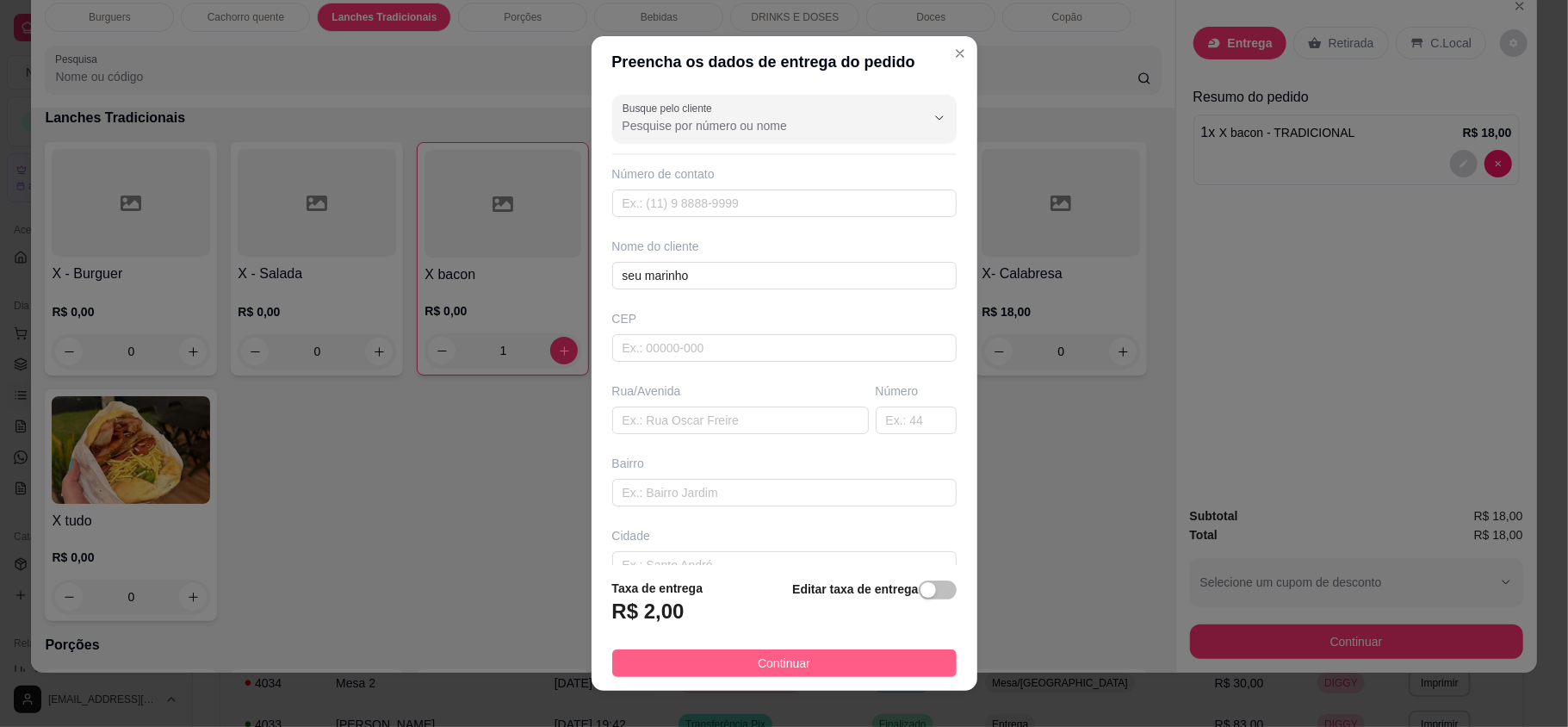
click at [827, 662] on button "Continuar" at bounding box center [784, 663] width 344 height 28
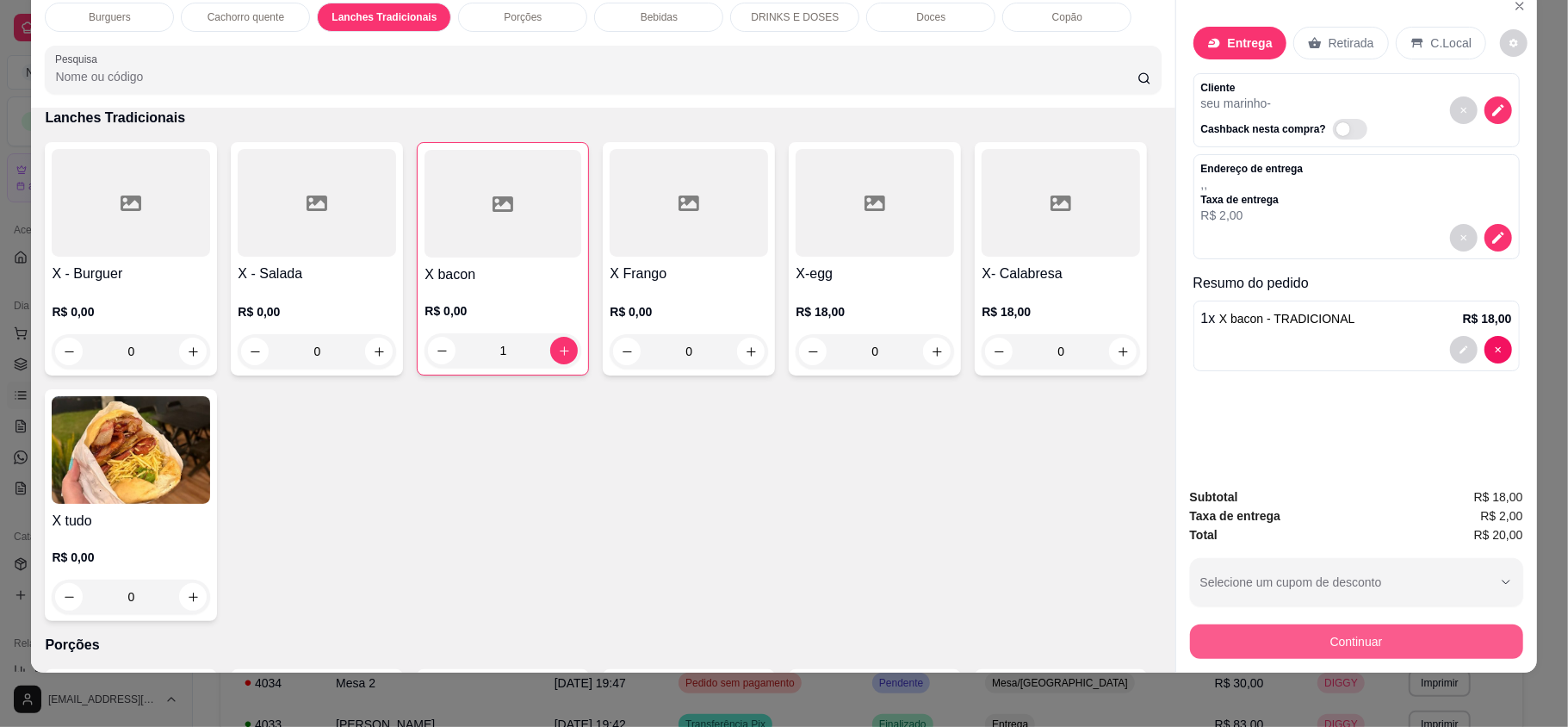
click at [1307, 648] on button "Continuar" at bounding box center [1357, 641] width 333 height 35
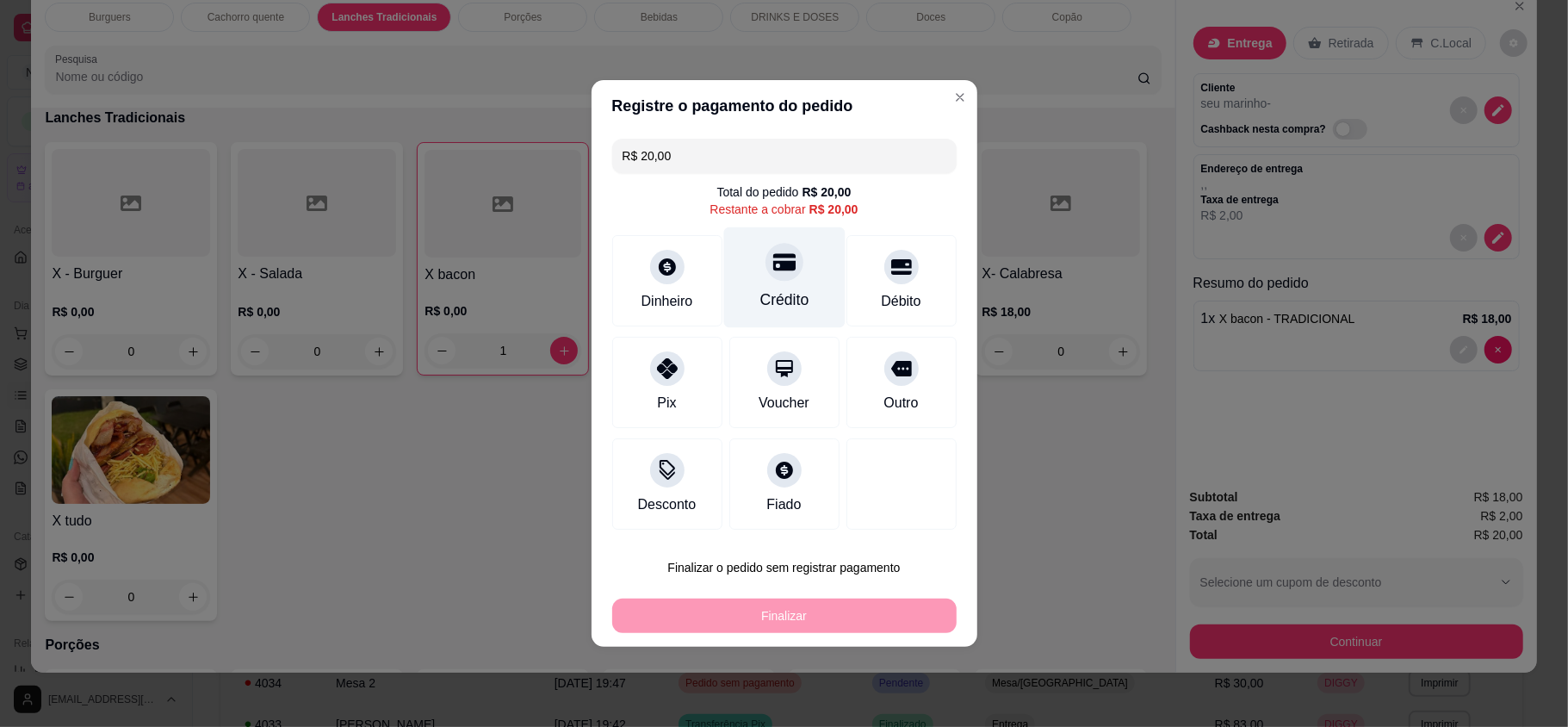
click at [739, 303] on div "Crédito" at bounding box center [784, 277] width 121 height 101
type input "R$ 0,00"
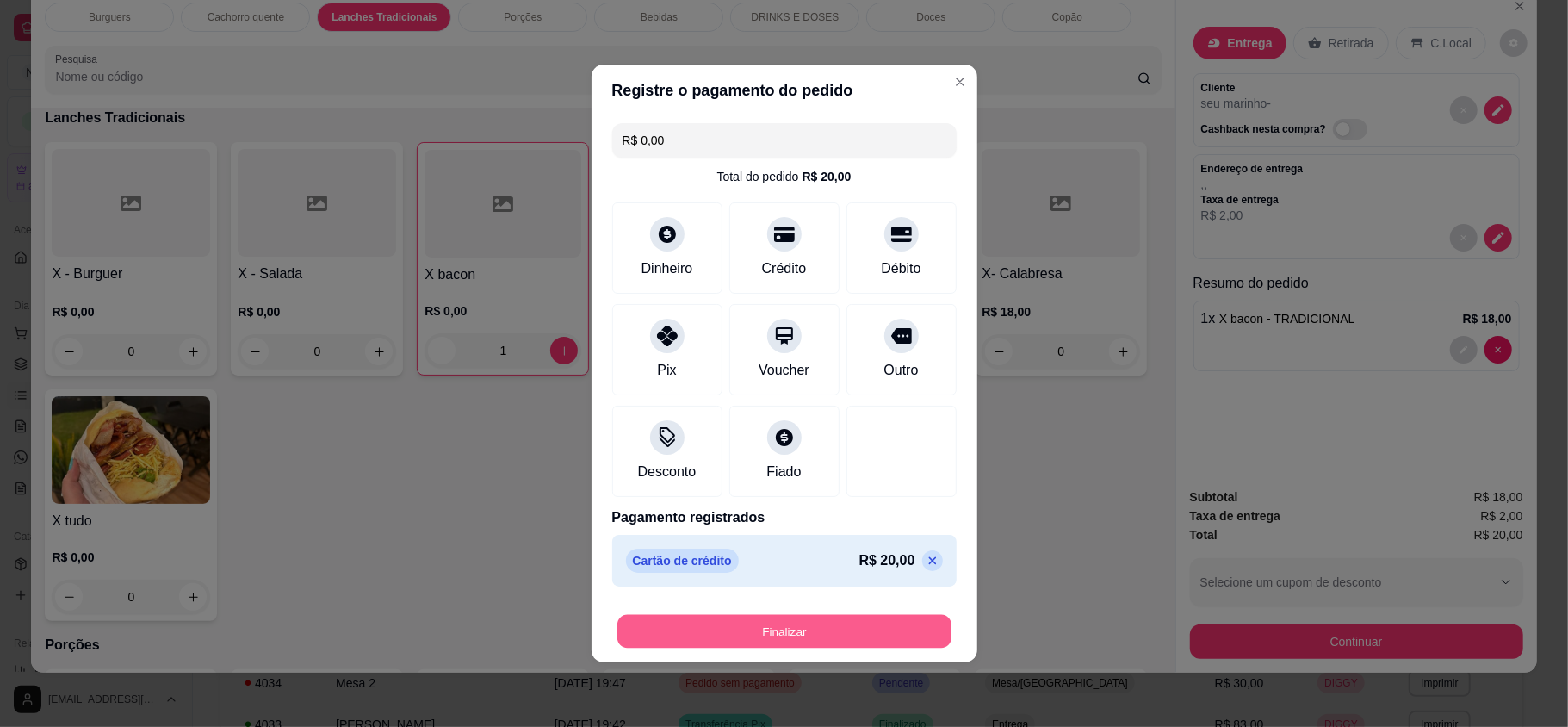
click at [866, 631] on button "Finalizar" at bounding box center [784, 632] width 334 height 34
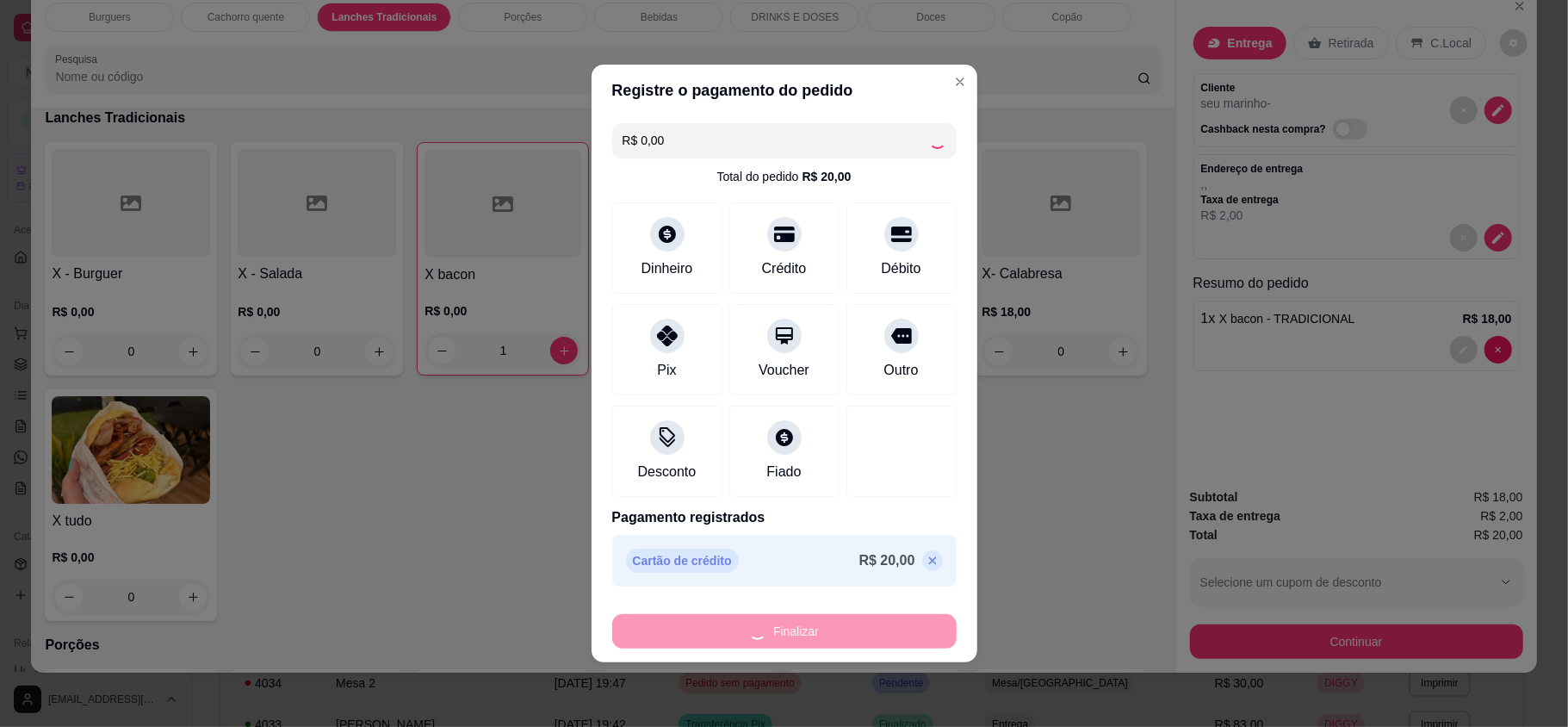
type input "0"
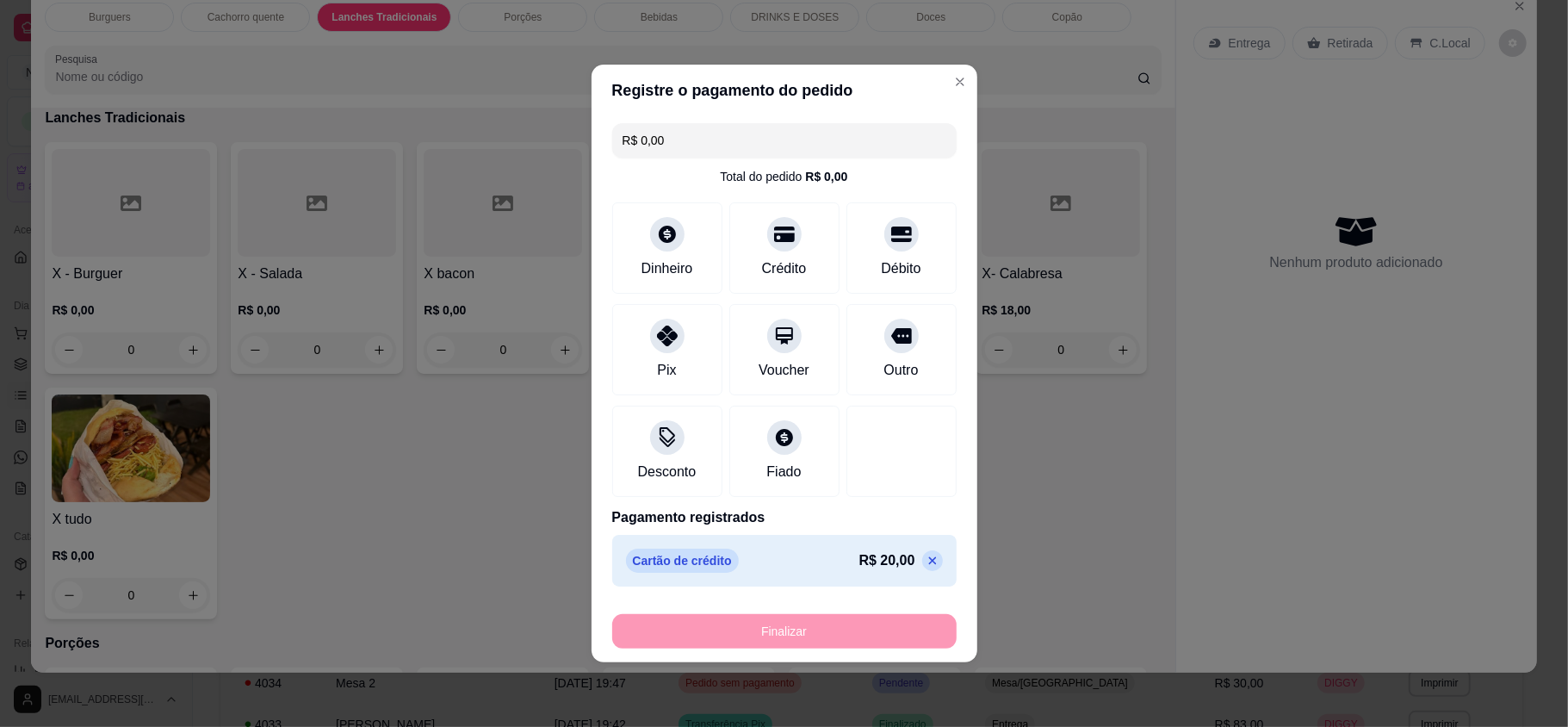
type input "-R$ 20,00"
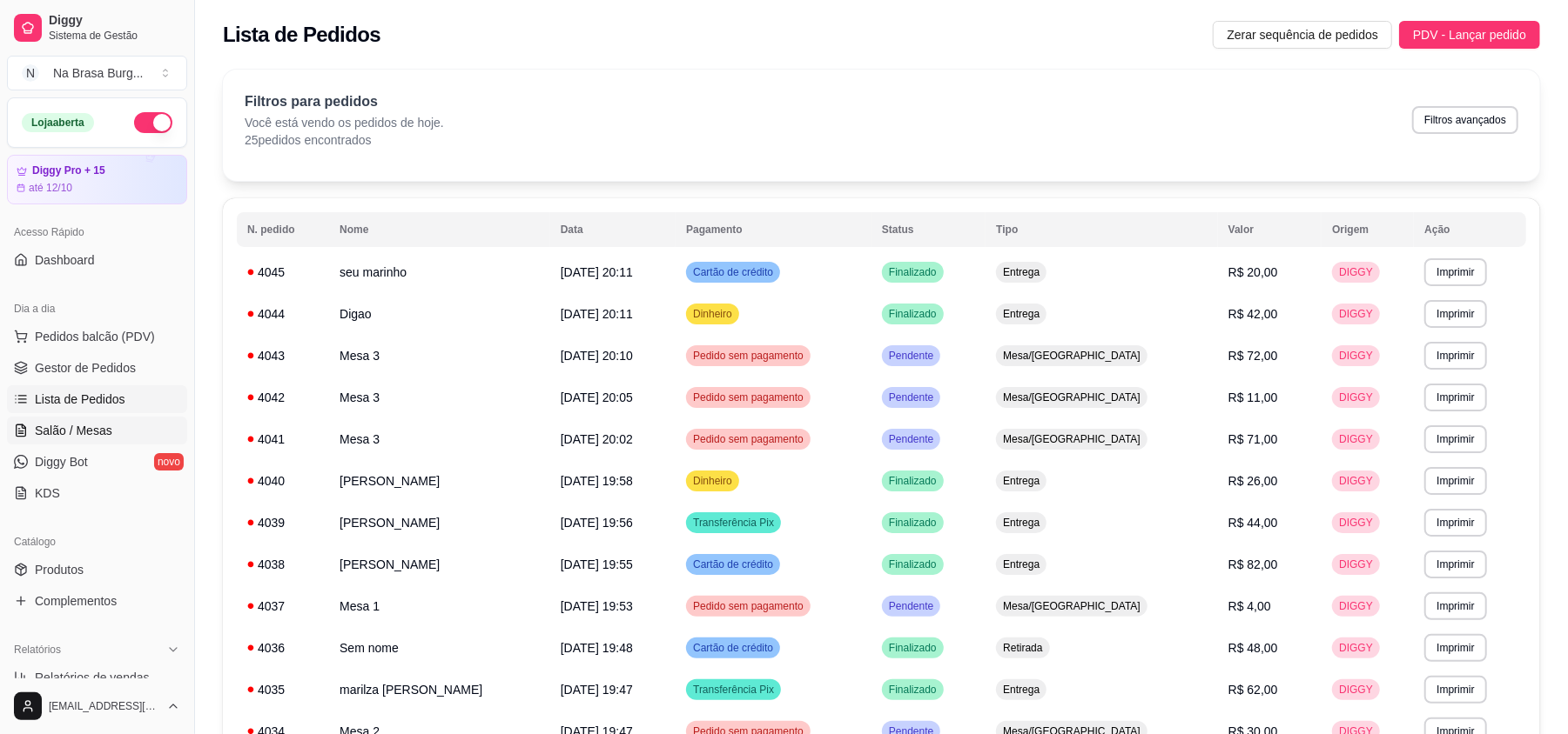
click at [77, 422] on span "Salão / Mesas" at bounding box center [74, 430] width 77 height 17
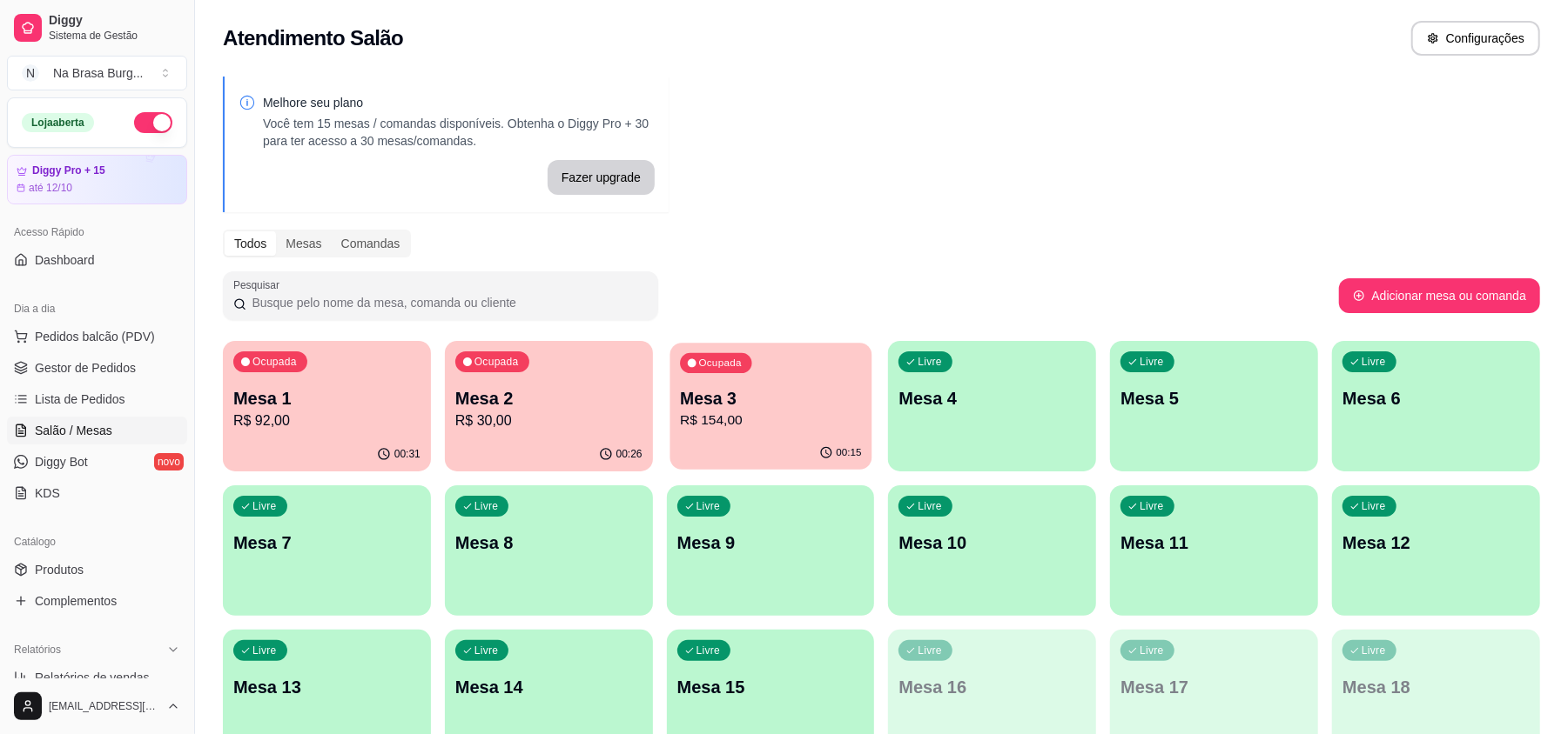
click at [787, 467] on div "00:15" at bounding box center [770, 453] width 202 height 33
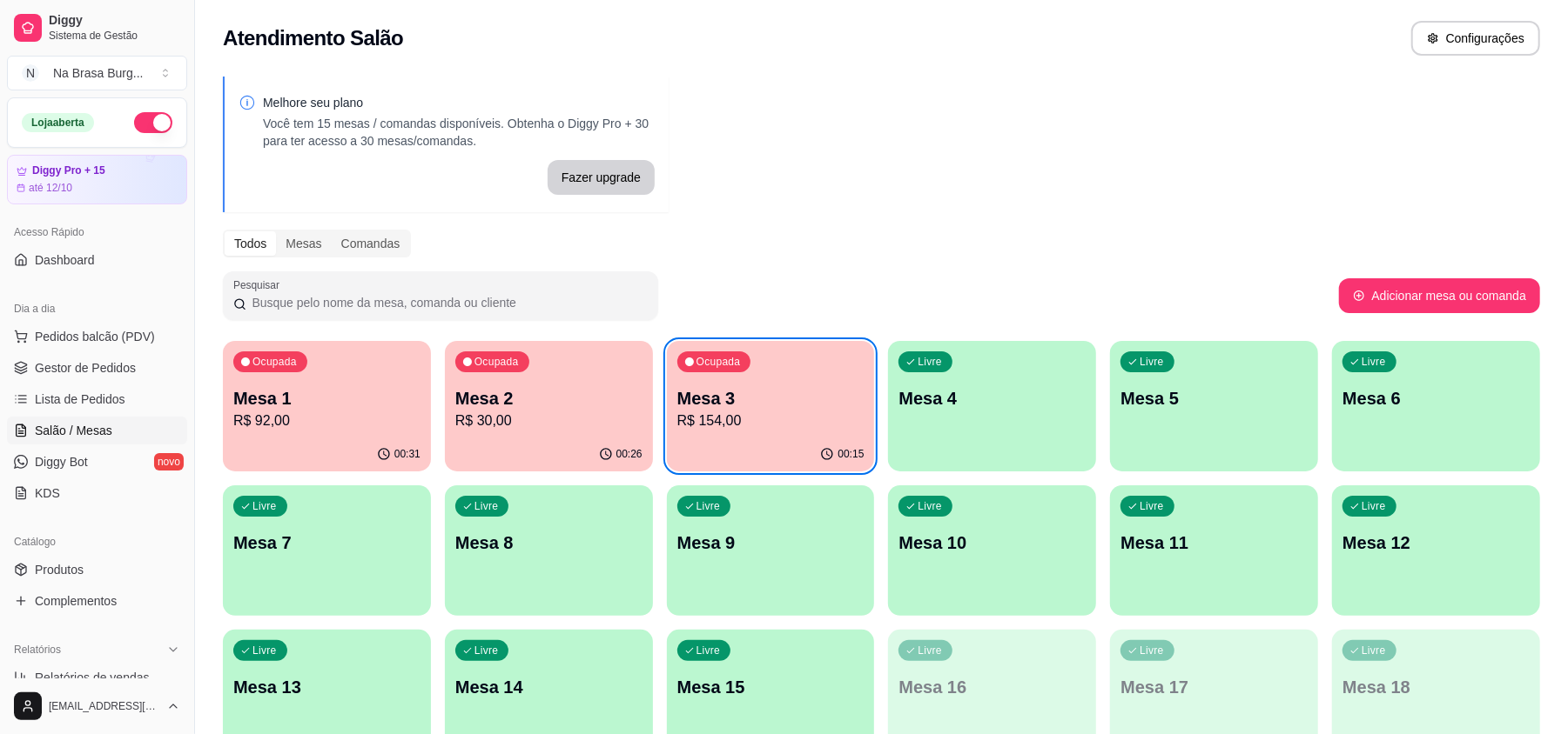
click at [569, 454] on div "00:26" at bounding box center [549, 455] width 208 height 34
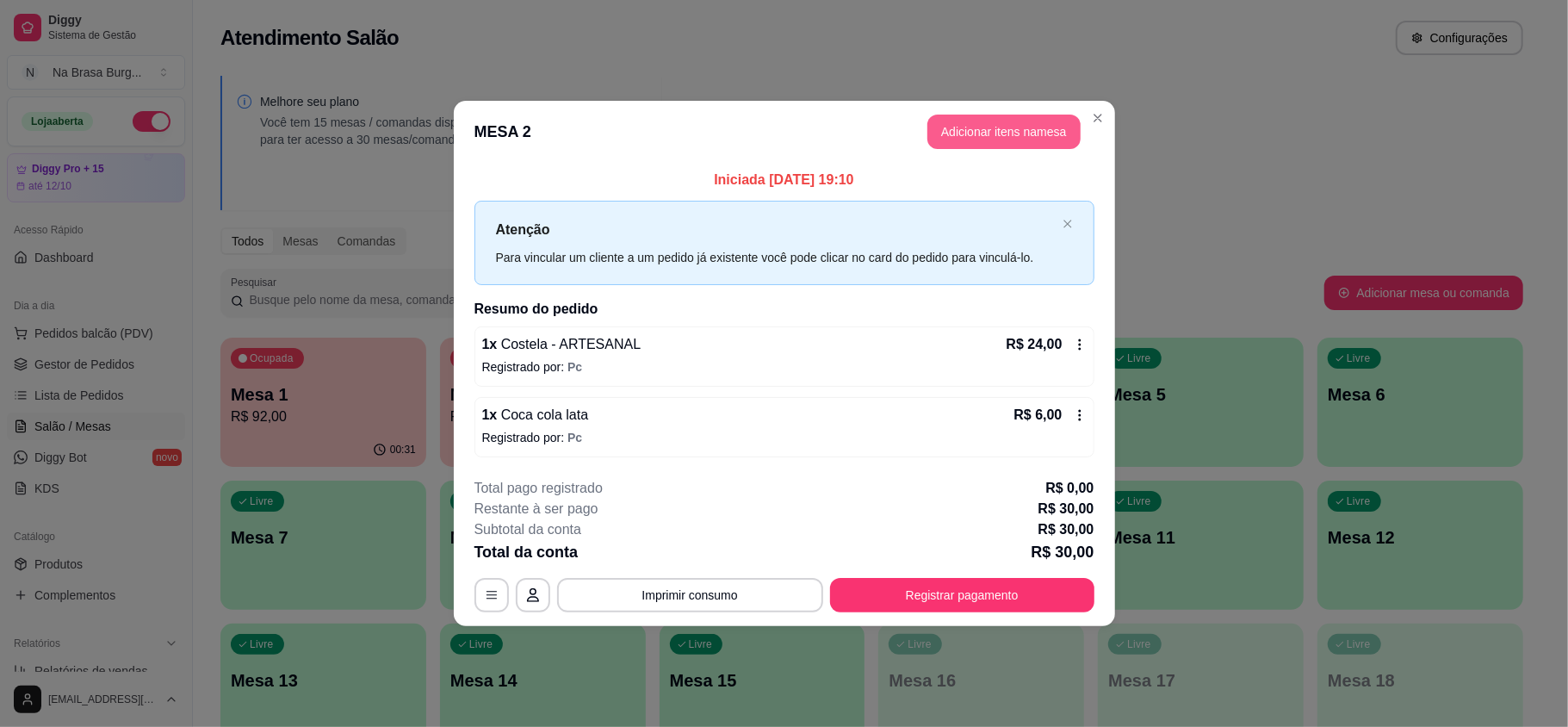
click at [1018, 114] on button "Adicionar itens na mesa" at bounding box center [1004, 131] width 153 height 35
click at [676, 39] on div "Bebidas" at bounding box center [653, 50] width 129 height 29
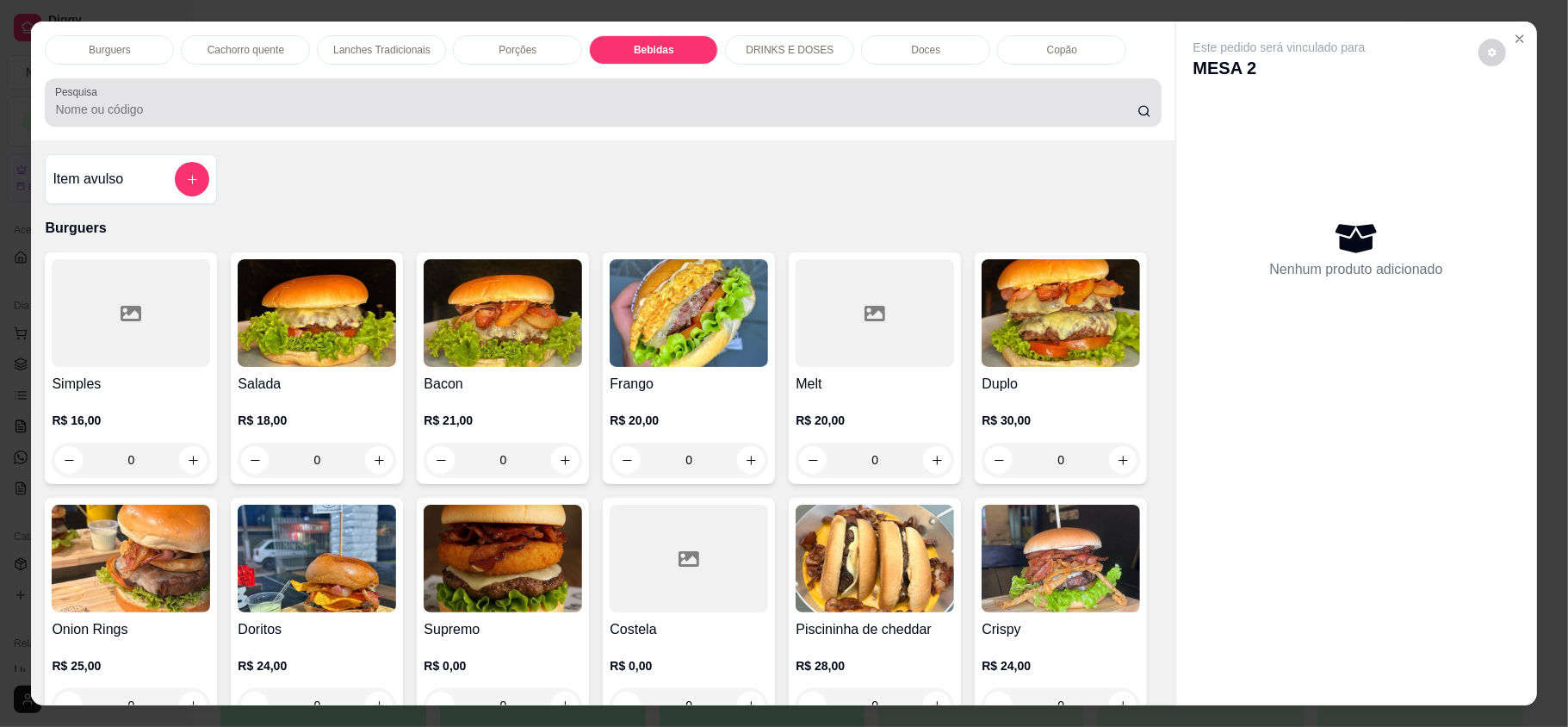
scroll to position [33, 0]
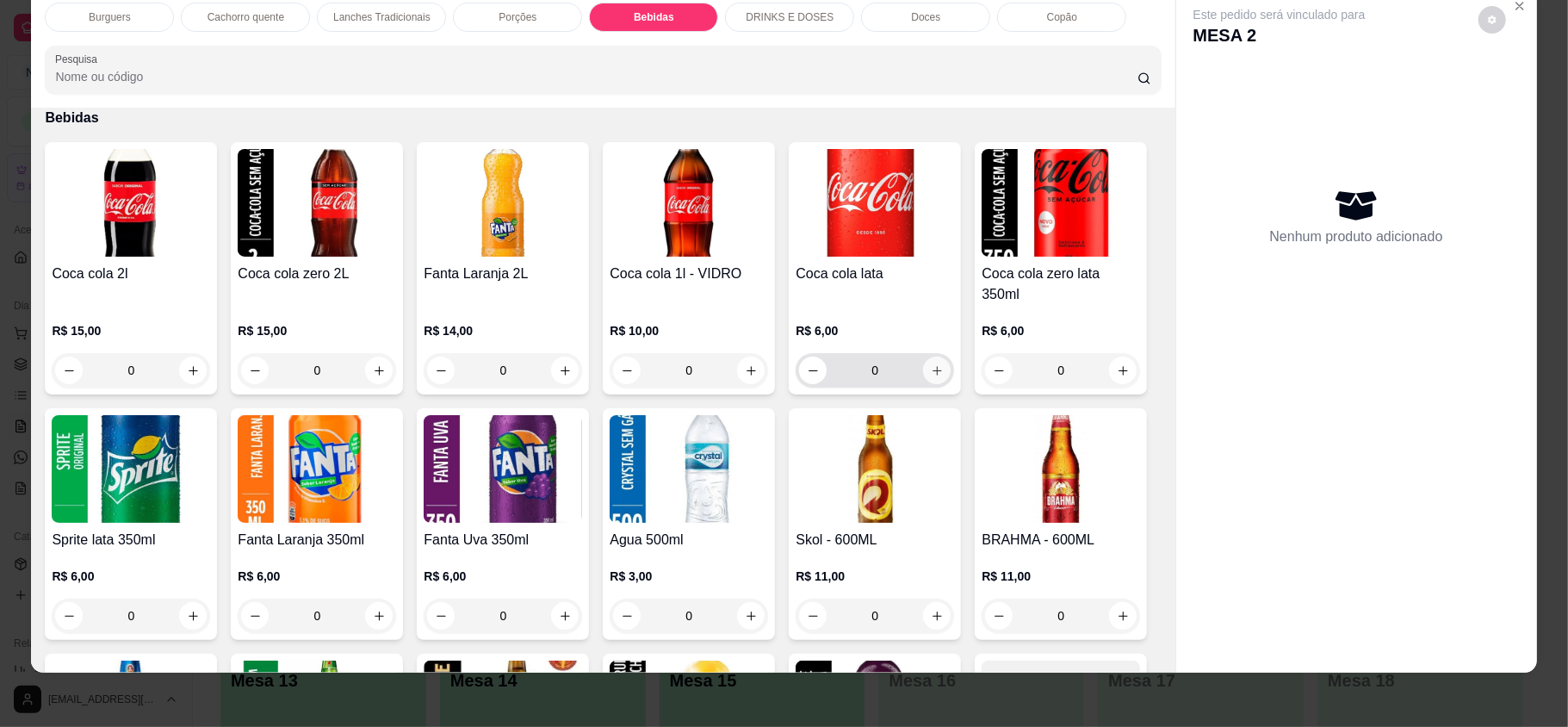
click at [906, 353] on input "0" at bounding box center [874, 370] width 96 height 35
click at [935, 357] on button "increase-product-quantity" at bounding box center [937, 370] width 28 height 28
type input "1"
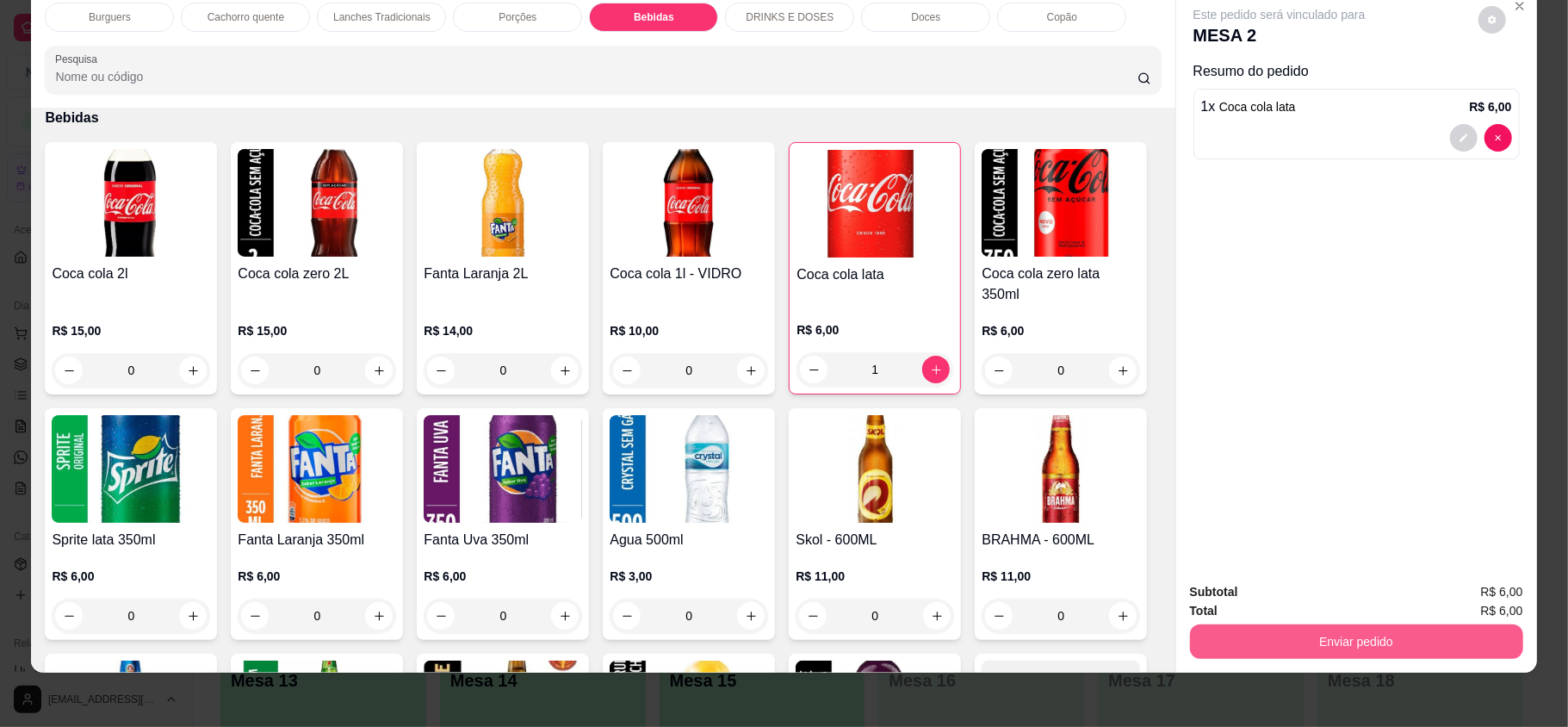
click at [1358, 652] on button "Enviar pedido" at bounding box center [1357, 641] width 333 height 35
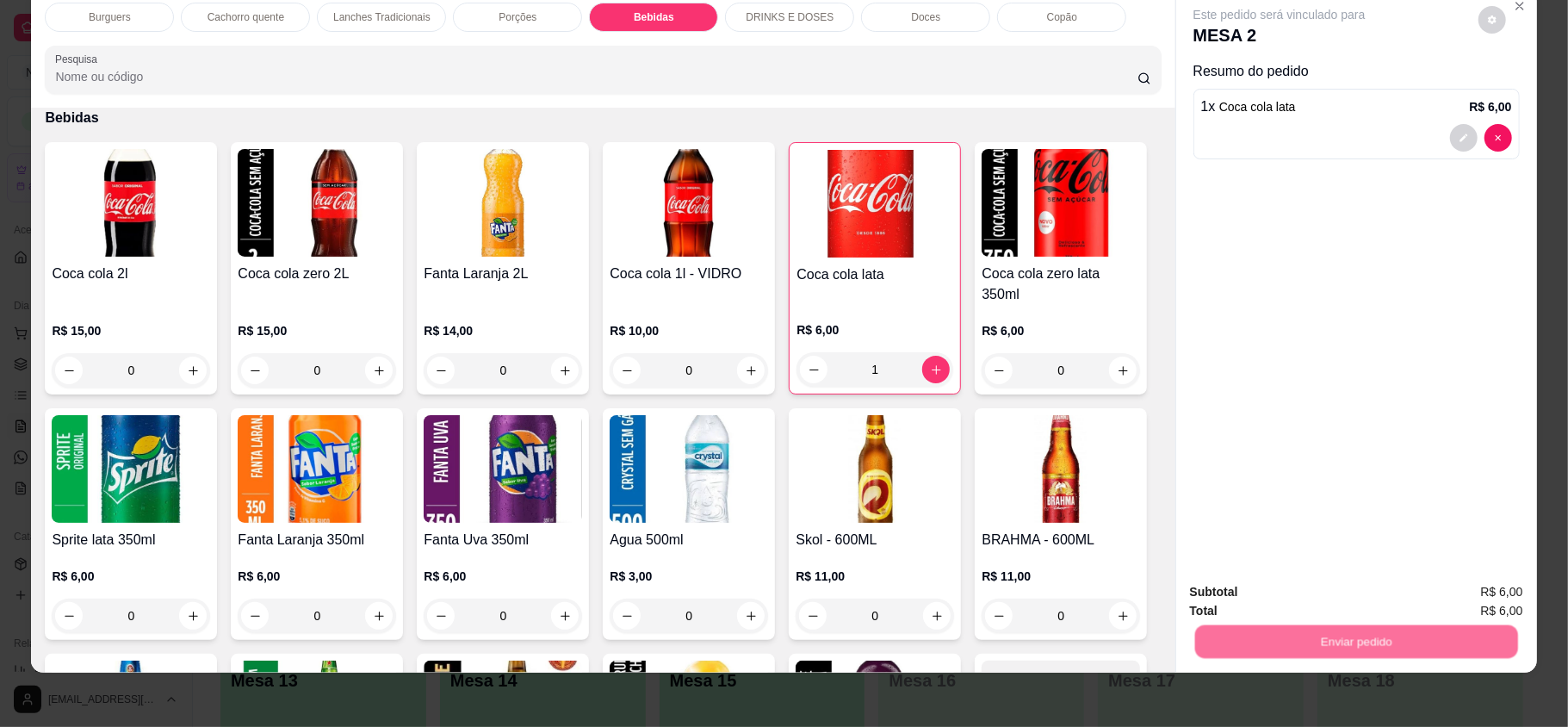
click at [1454, 598] on button "Enviar pedido" at bounding box center [1477, 599] width 94 height 32
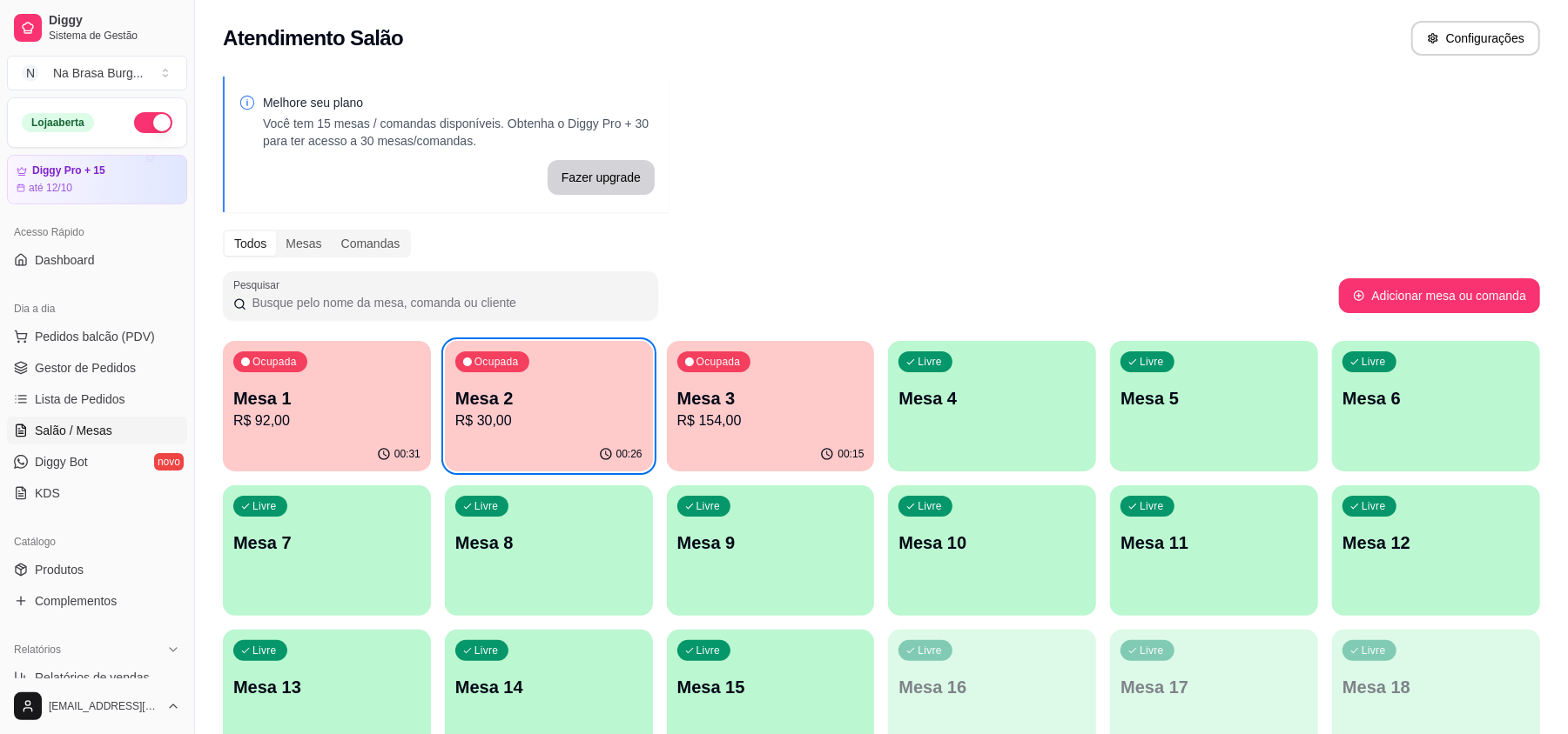
click at [306, 444] on div "00:31" at bounding box center [326, 455] width 208 height 34
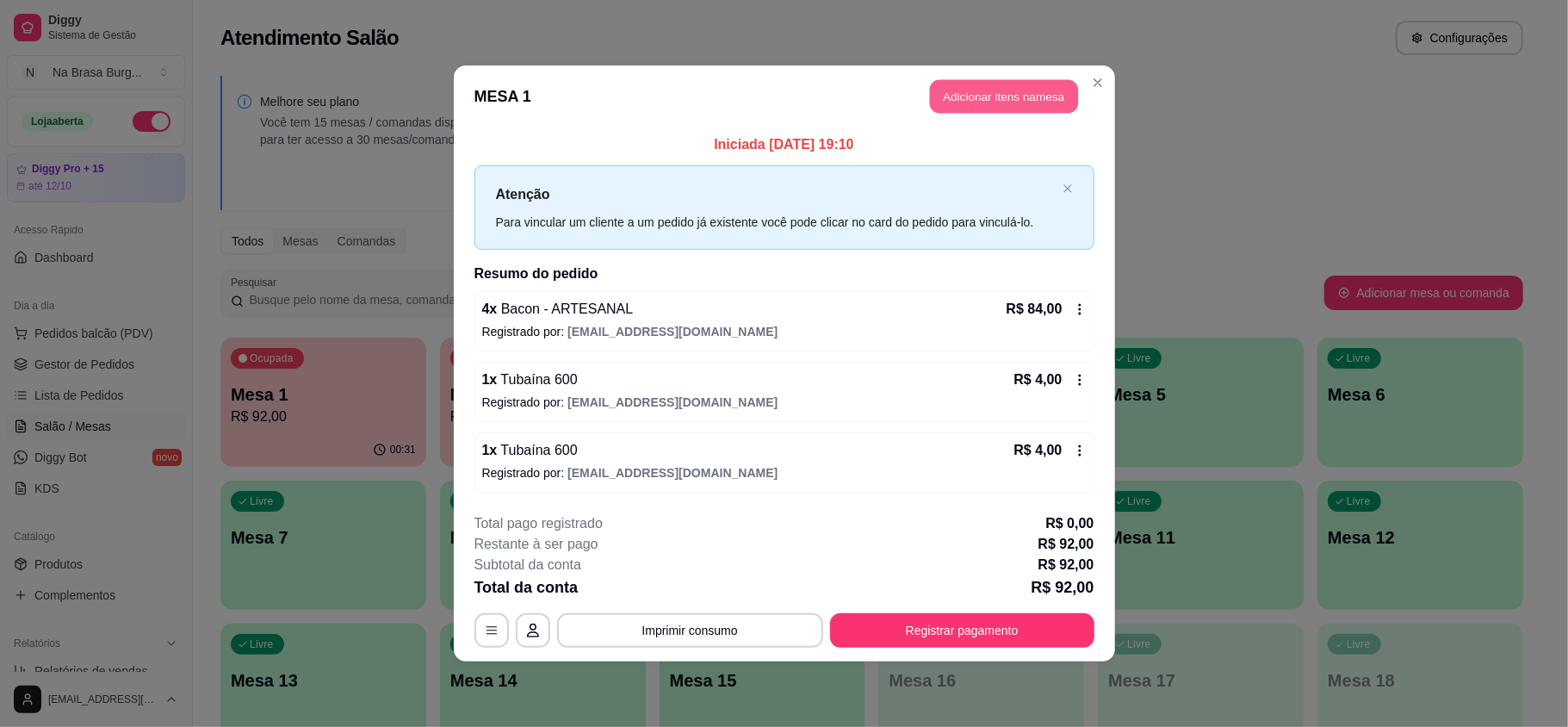
click at [982, 111] on button "Adicionar itens na mesa" at bounding box center [1004, 97] width 148 height 34
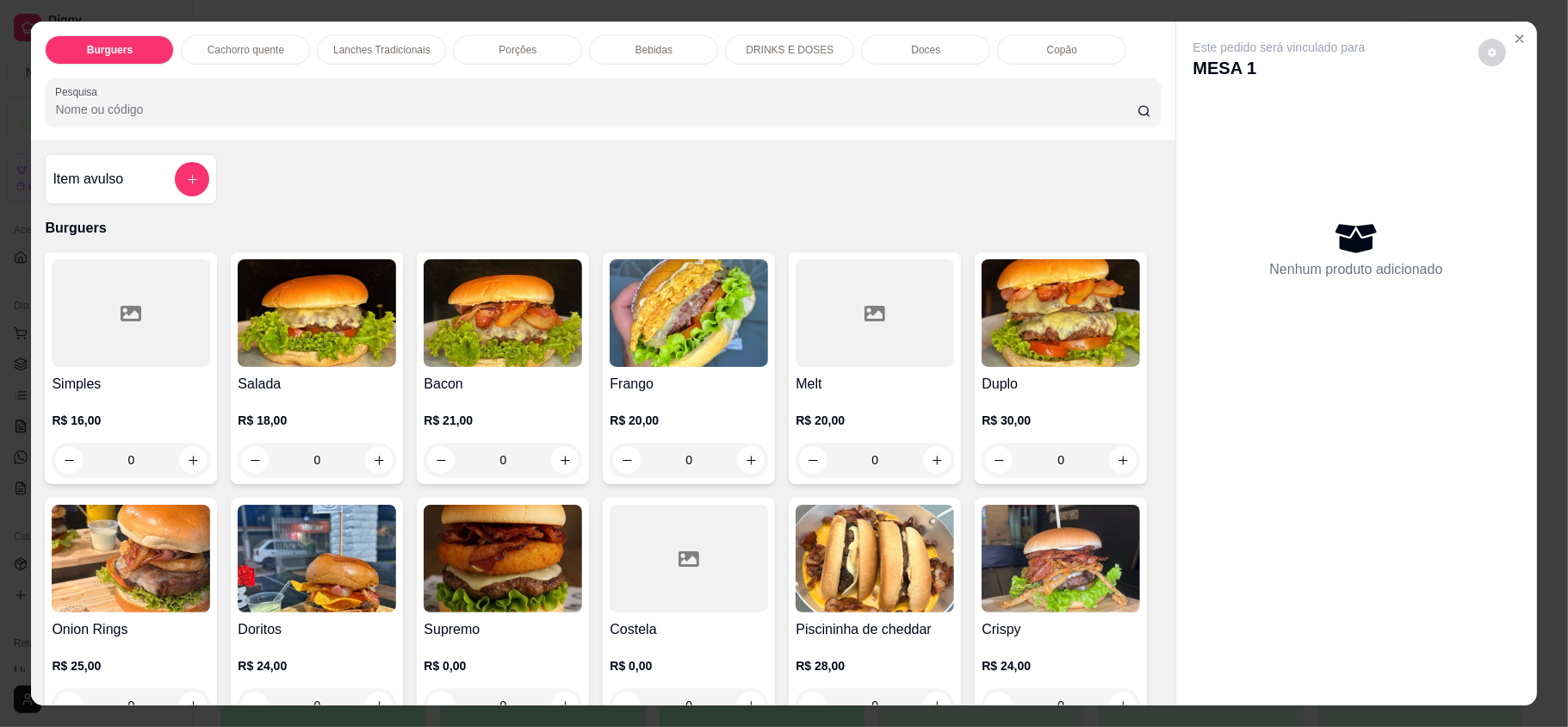
click at [693, 52] on div "Bebidas" at bounding box center [653, 50] width 129 height 29
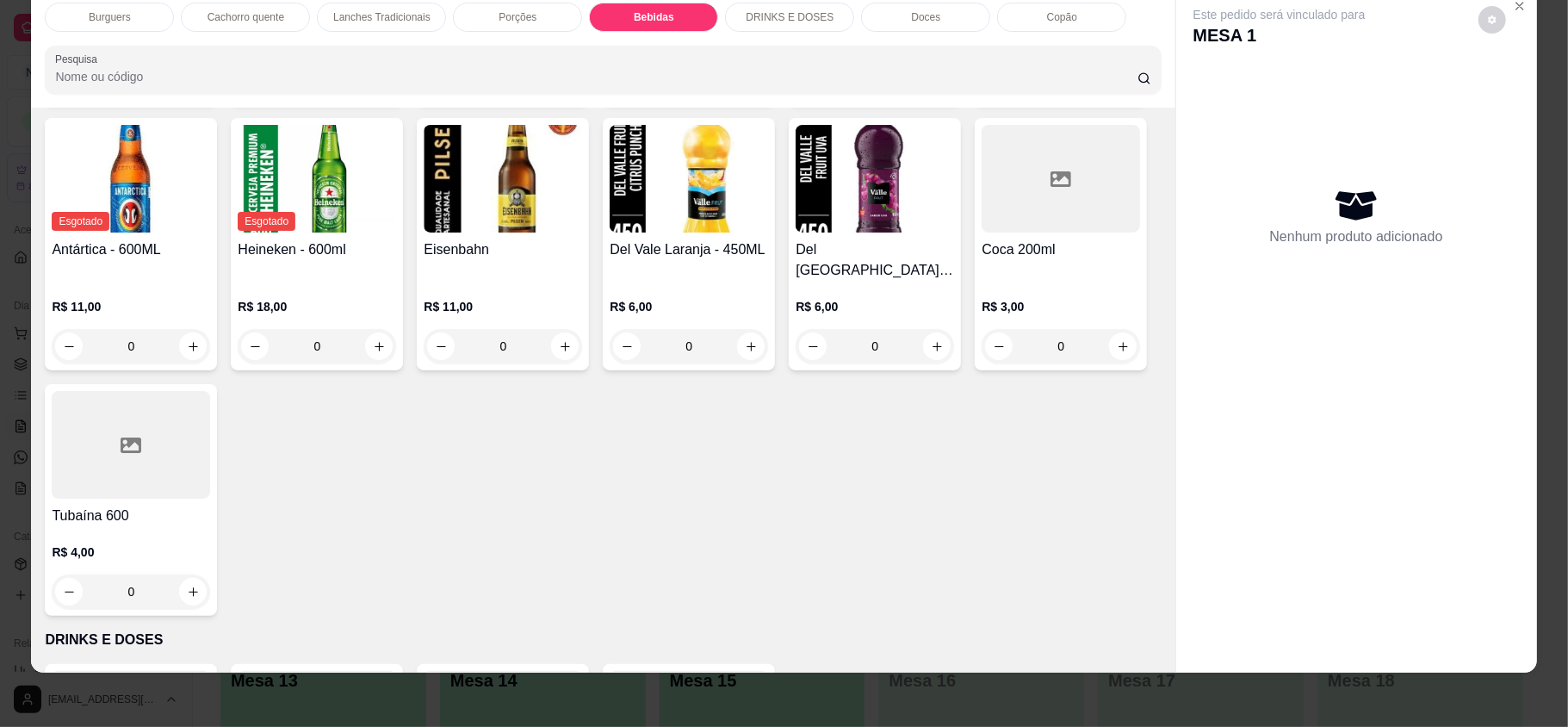
scroll to position [2796, 0]
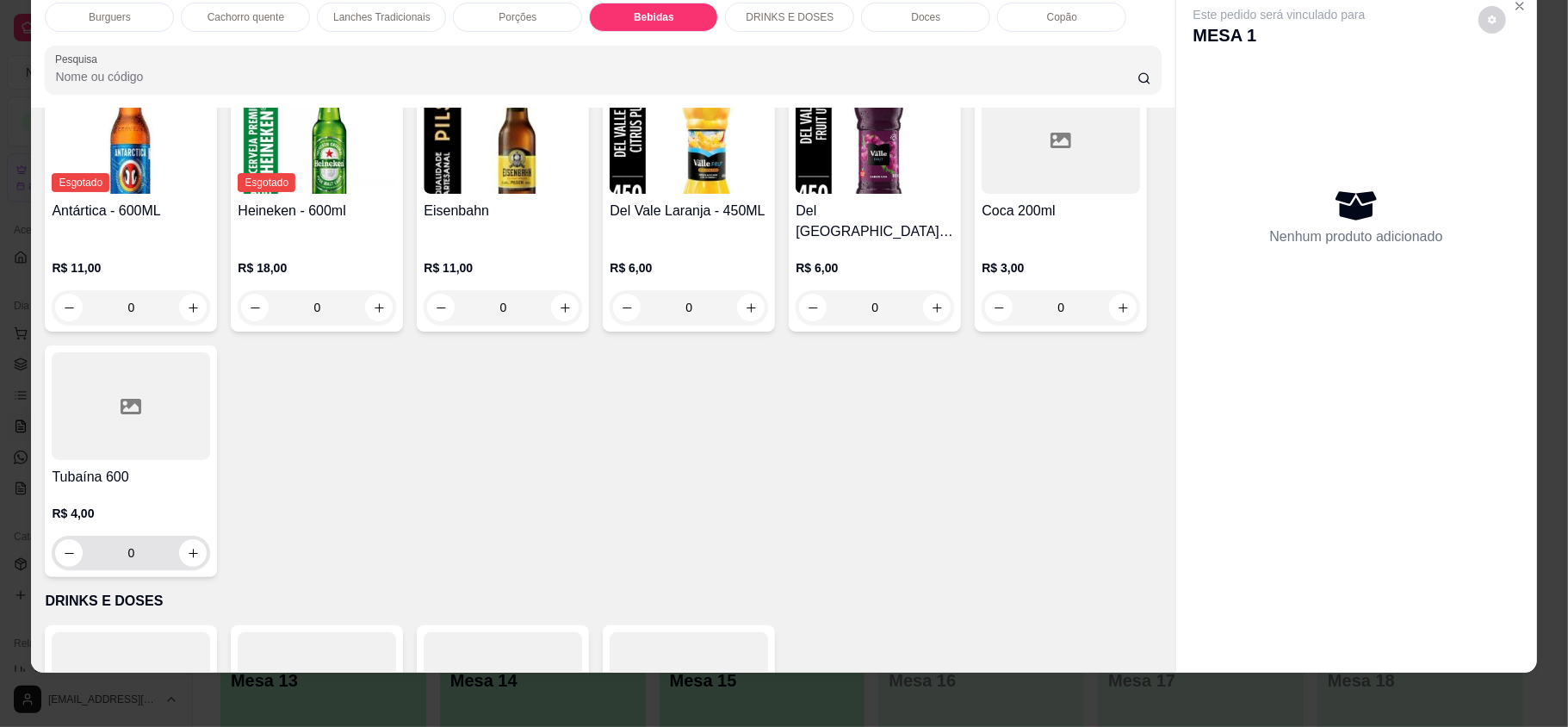
click at [207, 536] on div "0" at bounding box center [131, 553] width 152 height 35
click at [207, 540] on button "increase-product-quantity" at bounding box center [193, 553] width 28 height 28
type input "1"
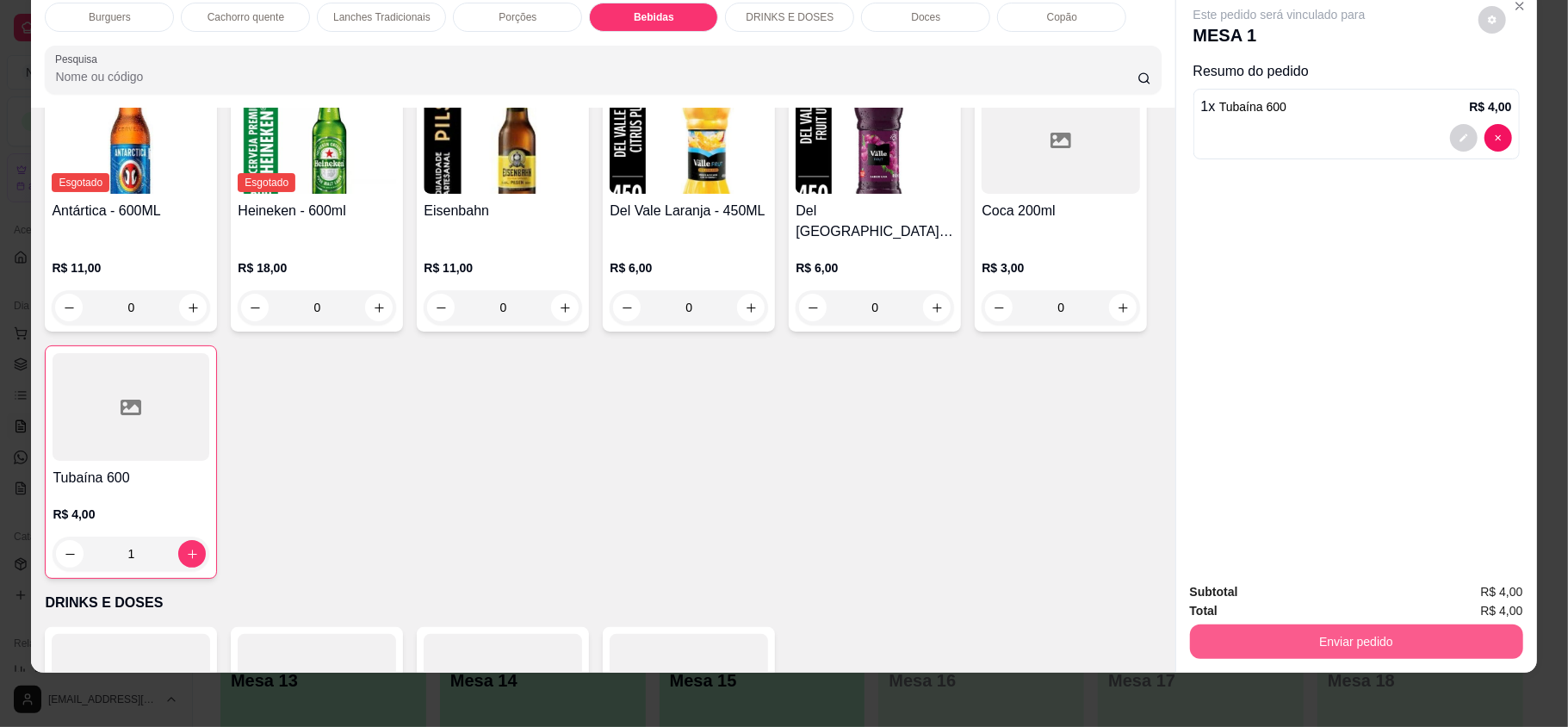
click at [1451, 632] on button "Enviar pedido" at bounding box center [1357, 641] width 333 height 35
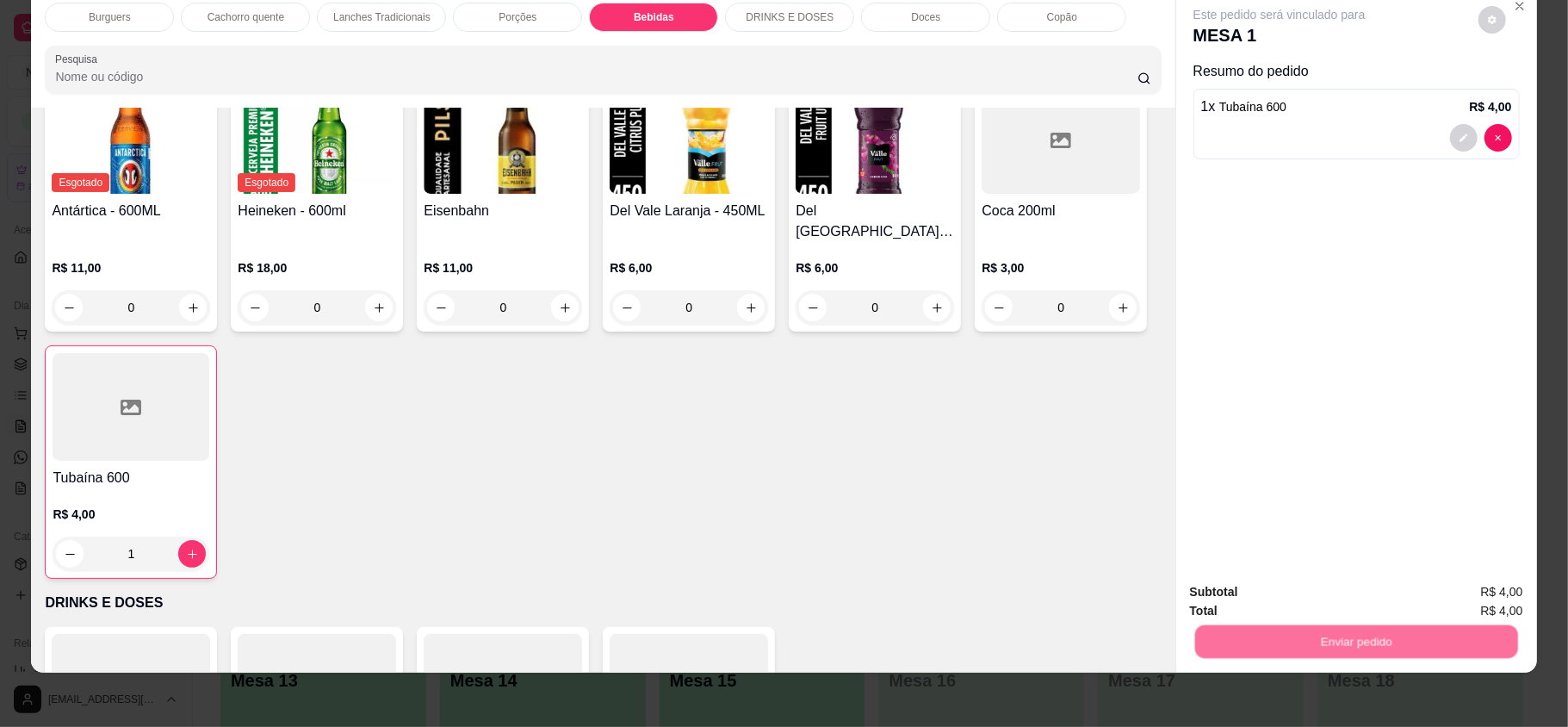
click at [1486, 594] on button "Enviar pedido" at bounding box center [1476, 599] width 97 height 33
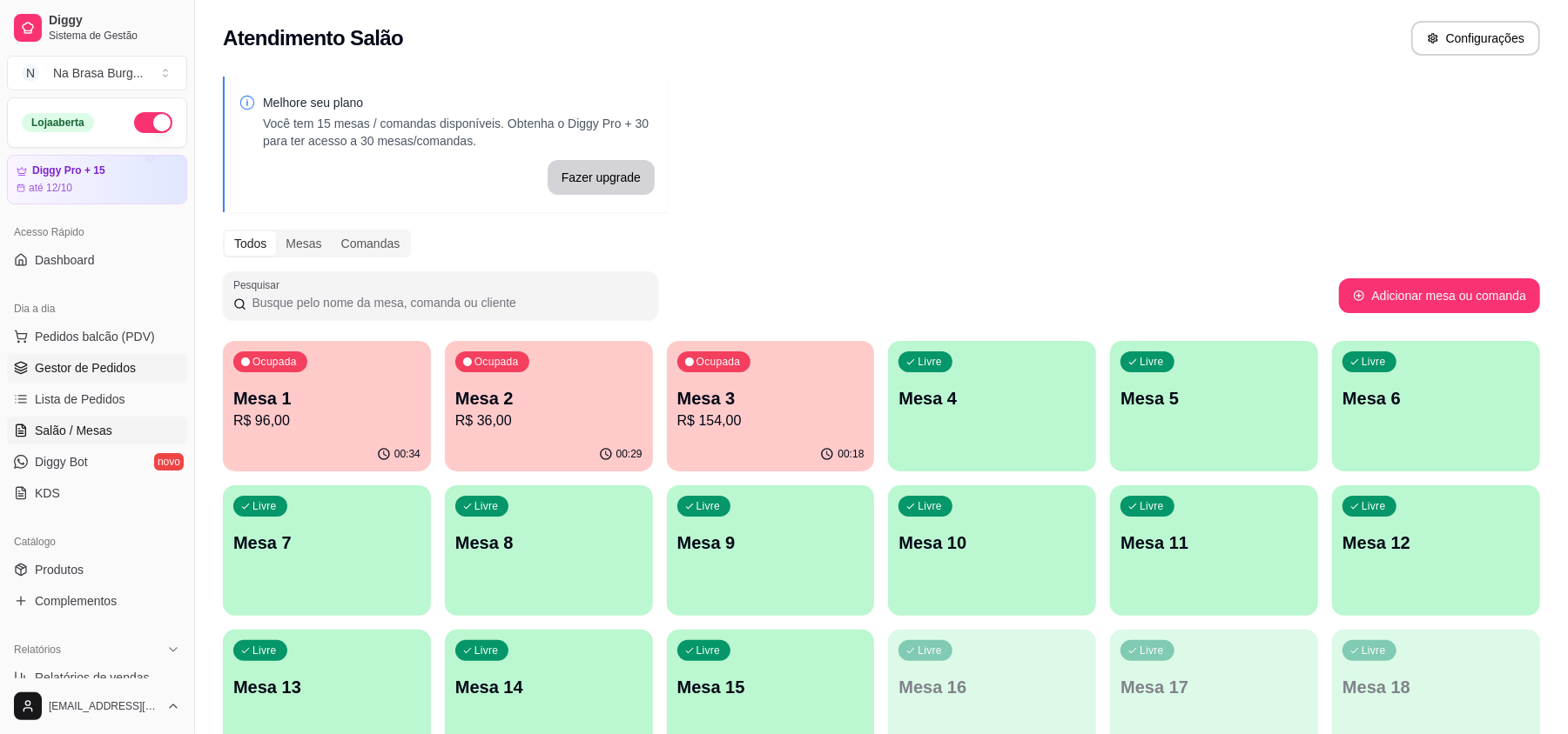
click at [126, 372] on span "Gestor de Pedidos" at bounding box center [86, 367] width 101 height 17
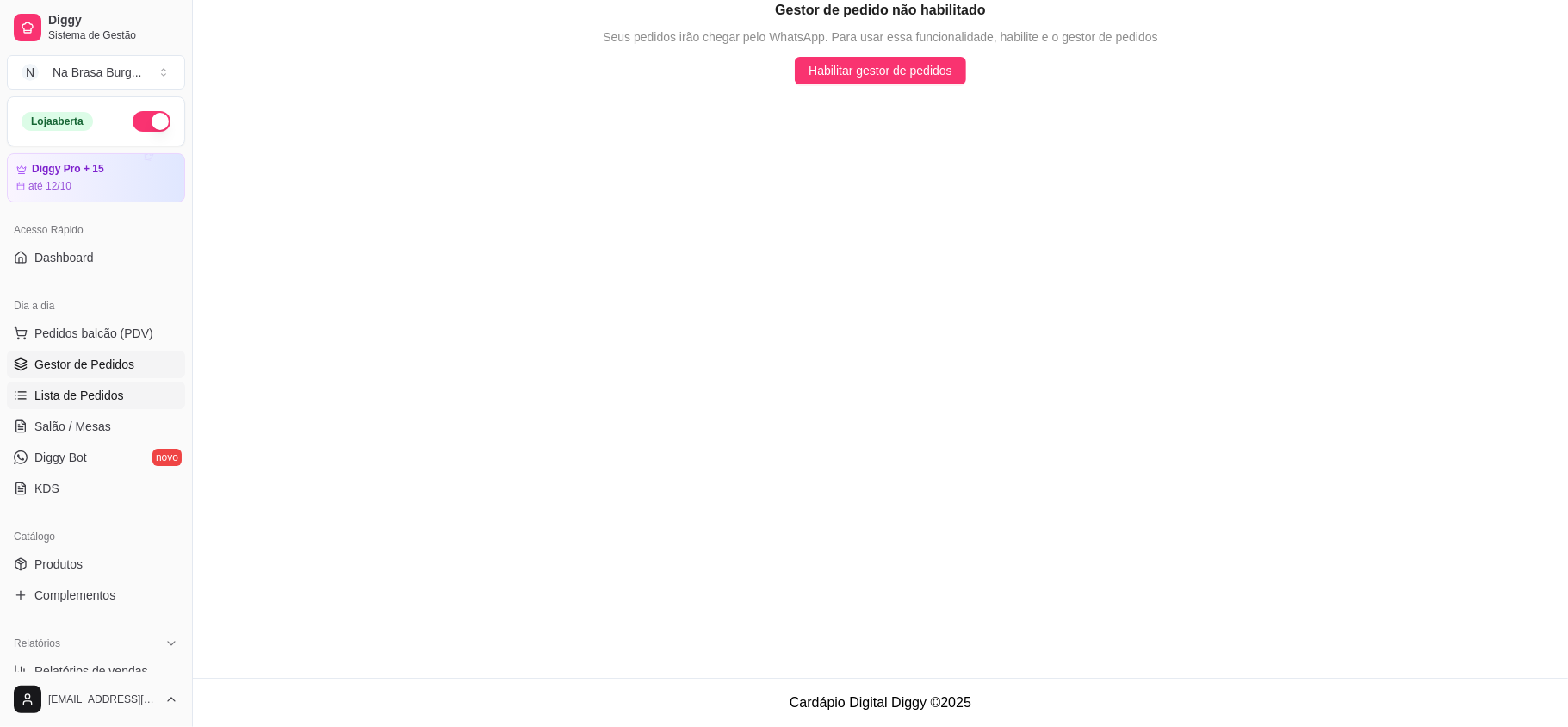
click at [125, 384] on link "Lista de Pedidos" at bounding box center [96, 395] width 178 height 28
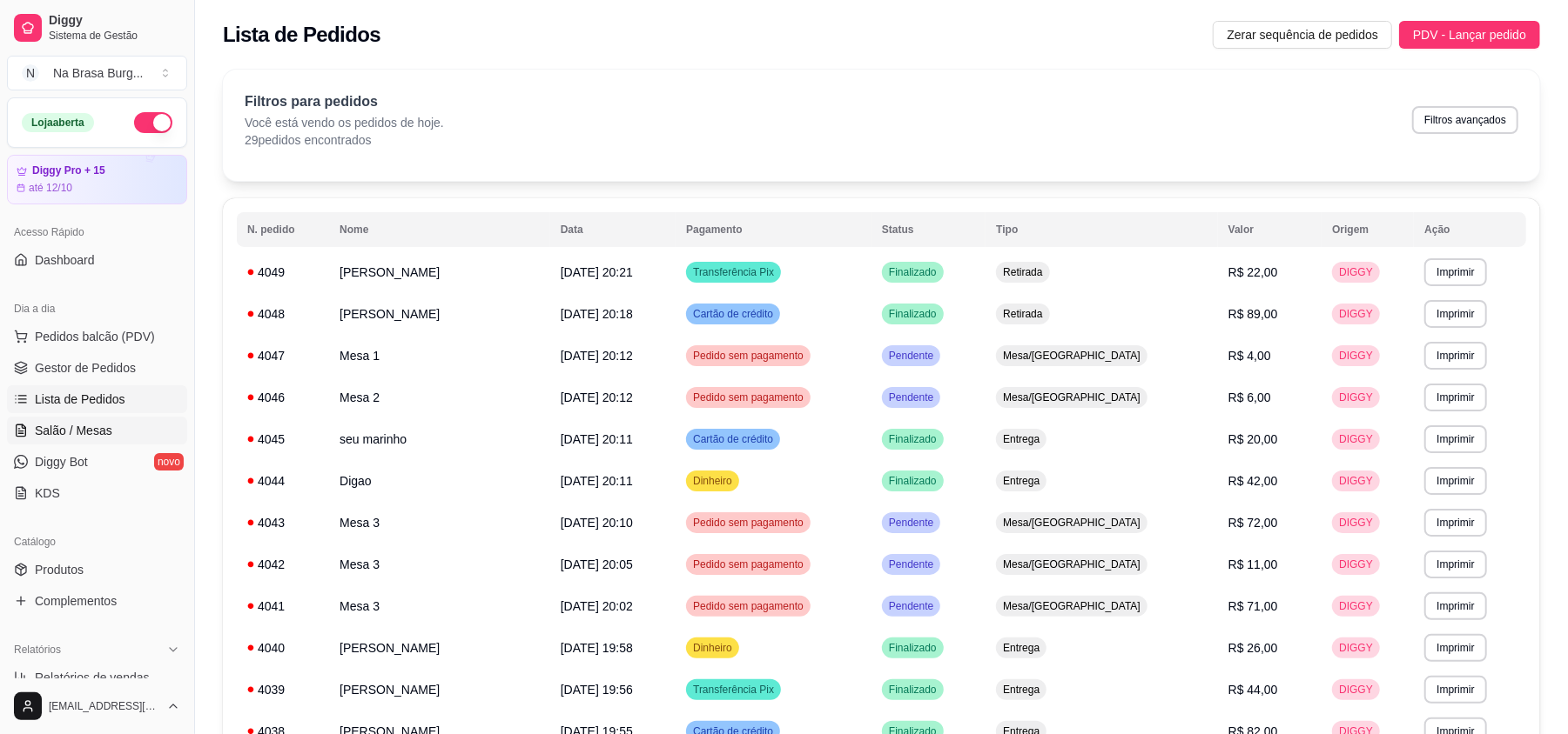
click at [110, 426] on link "Salão / Mesas" at bounding box center [97, 430] width 180 height 28
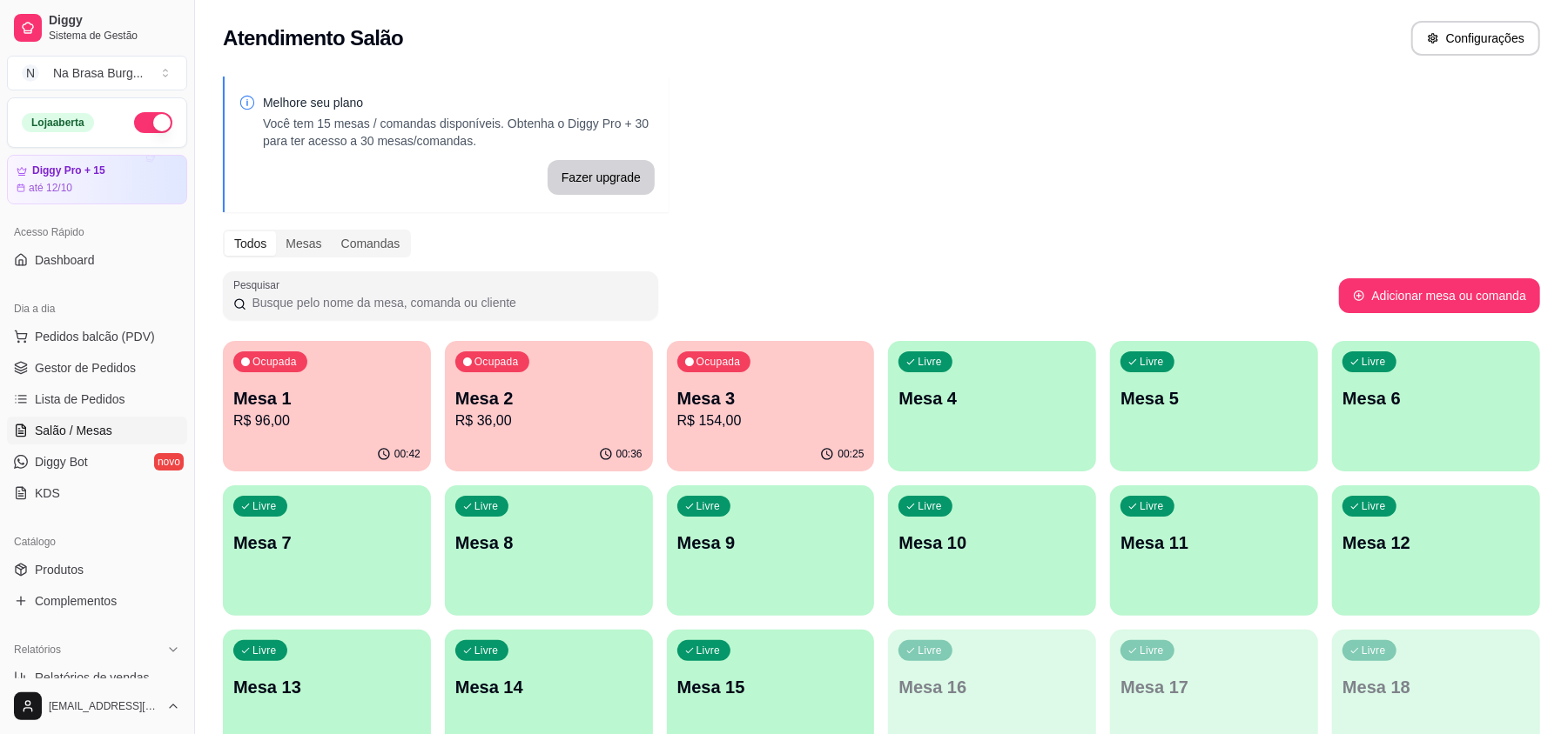
click at [538, 448] on div "00:36" at bounding box center [549, 455] width 208 height 34
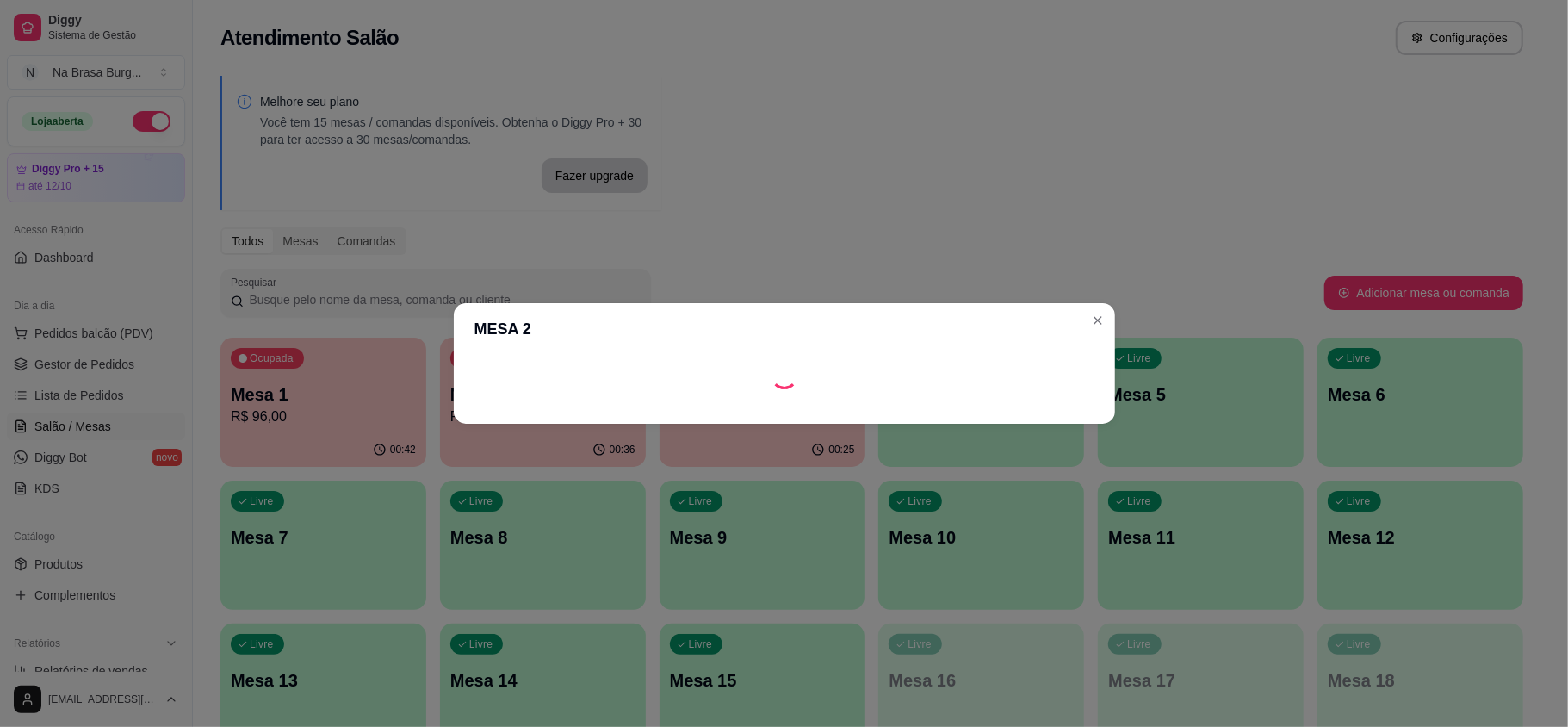
click at [458, 514] on div "MESA 2" at bounding box center [784, 363] width 1568 height 727
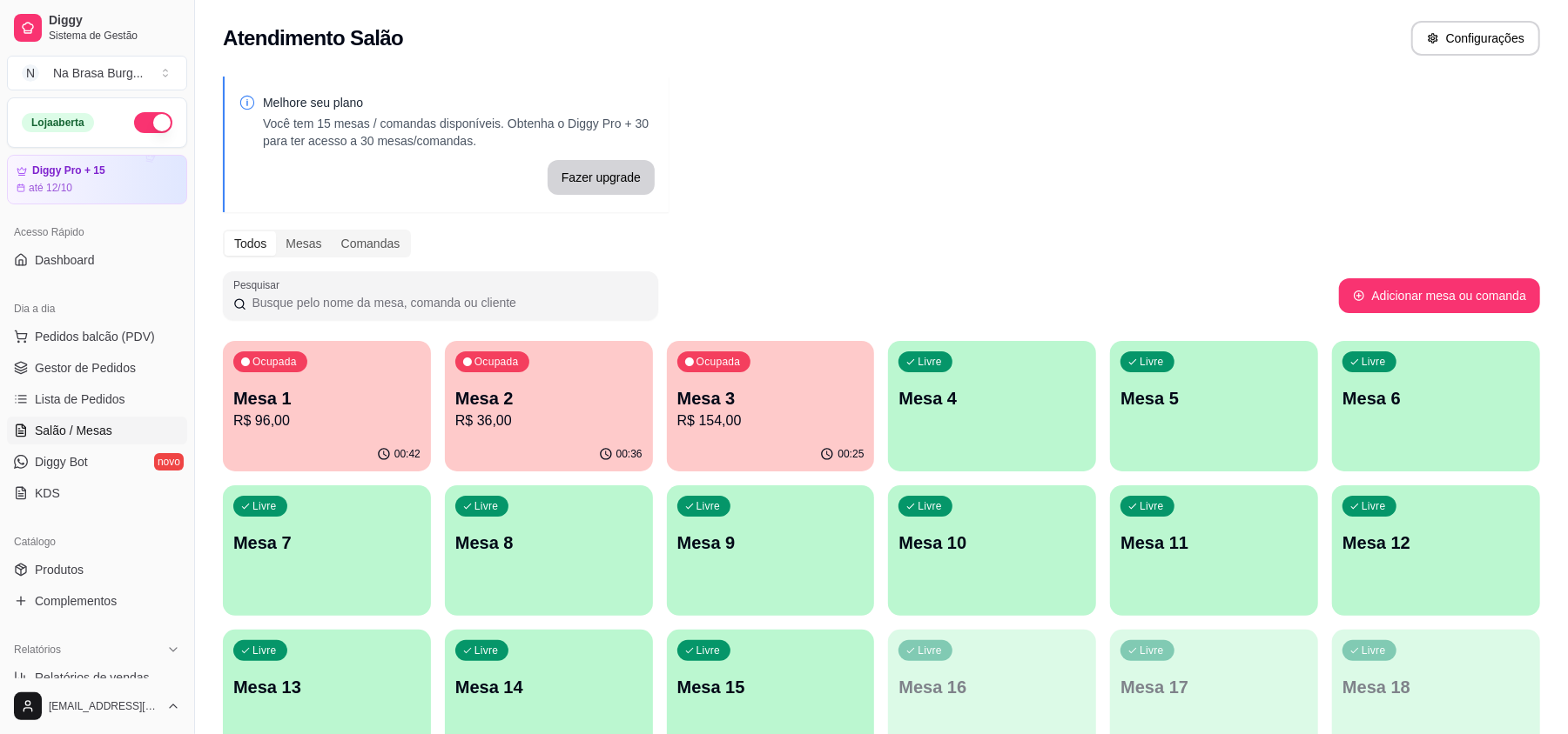
click at [286, 439] on div "00:42" at bounding box center [326, 455] width 208 height 34
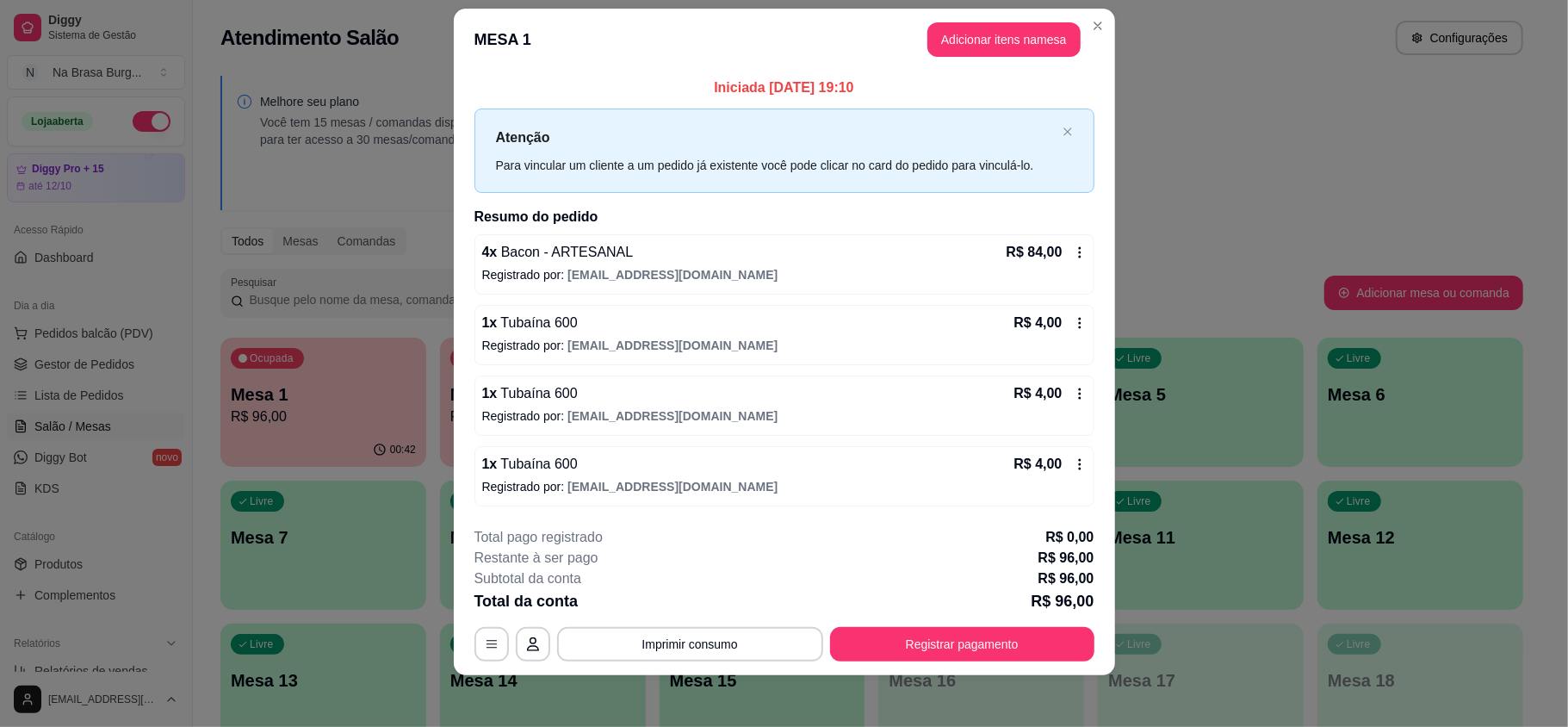
scroll to position [26, 0]
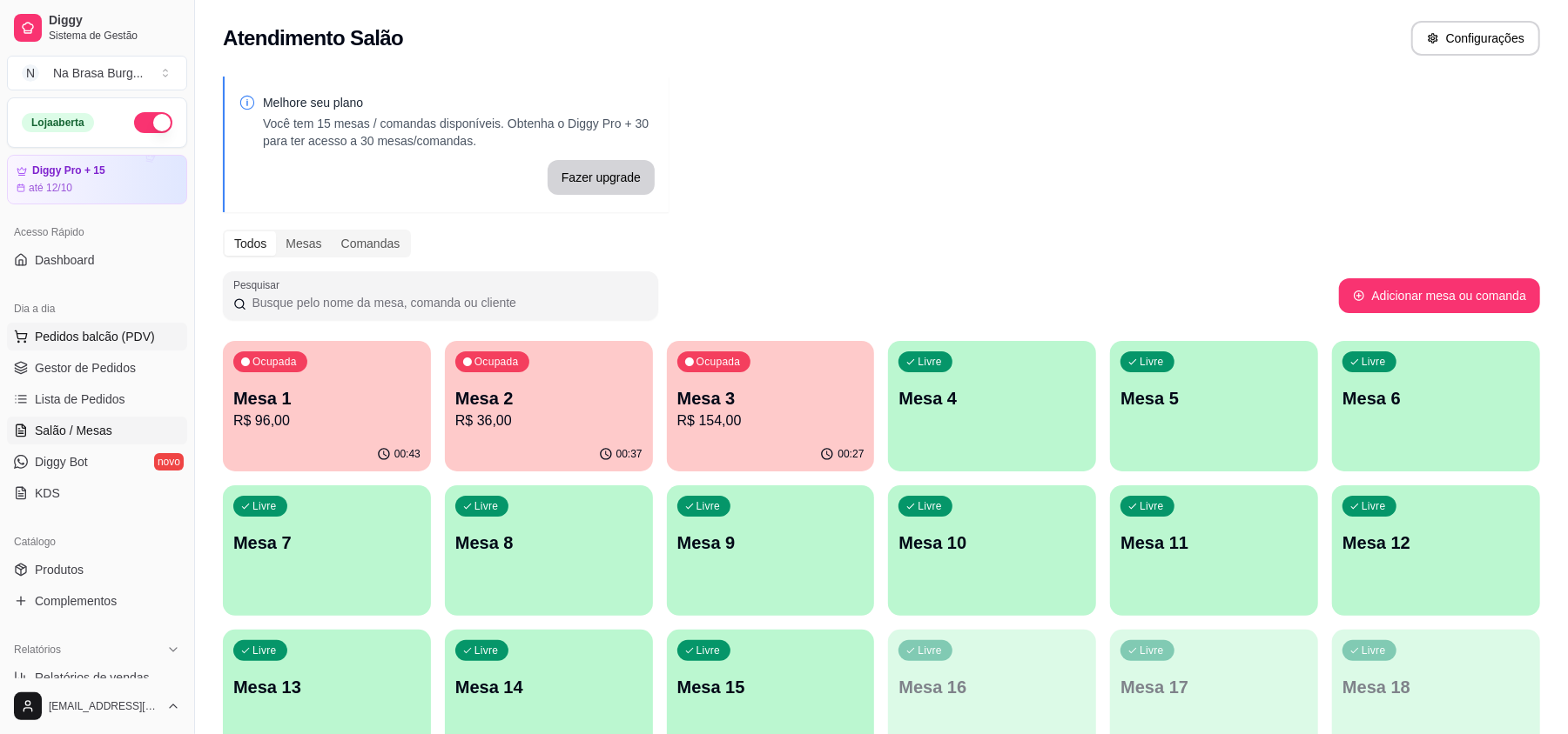
click at [116, 336] on span "Pedidos balcão (PDV)" at bounding box center [95, 336] width 120 height 17
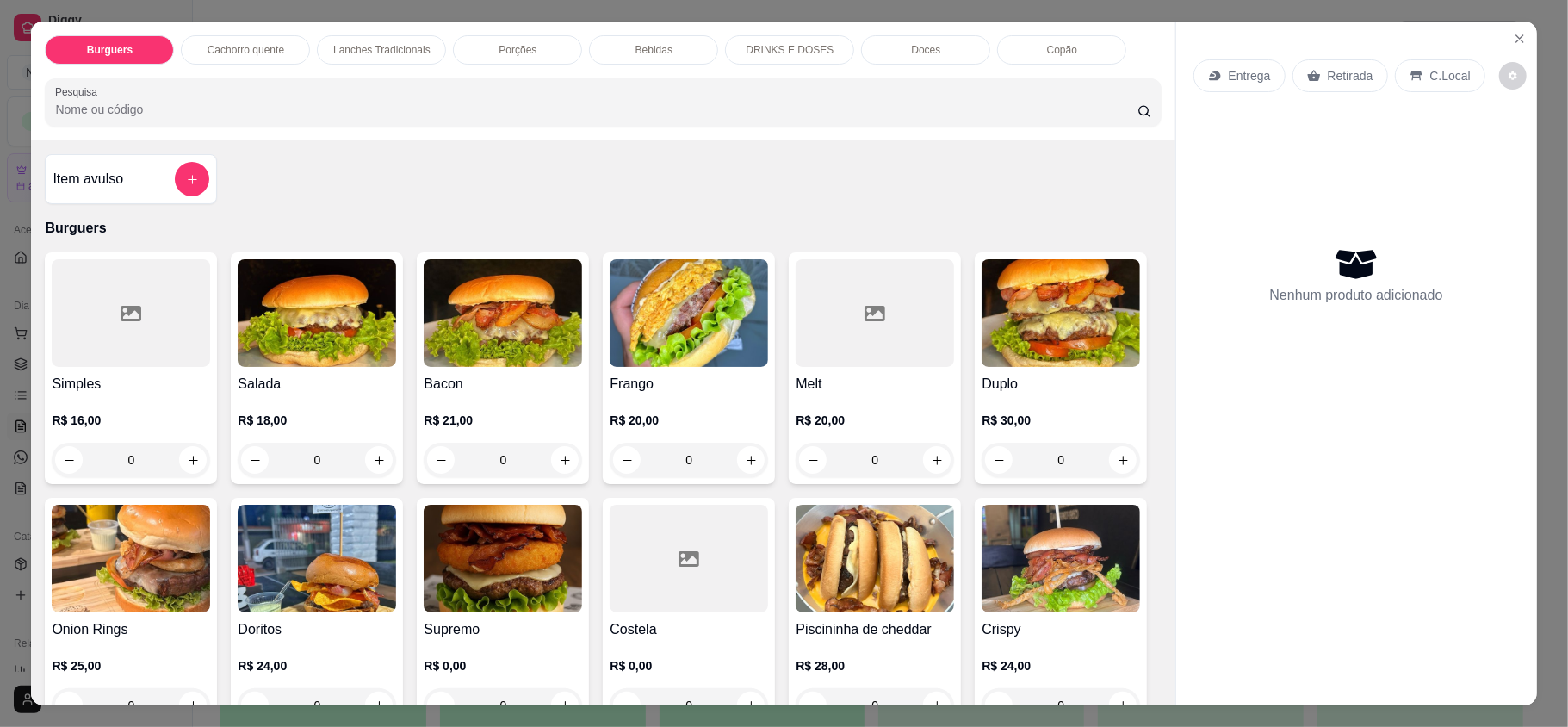
click at [159, 332] on div at bounding box center [131, 313] width 159 height 108
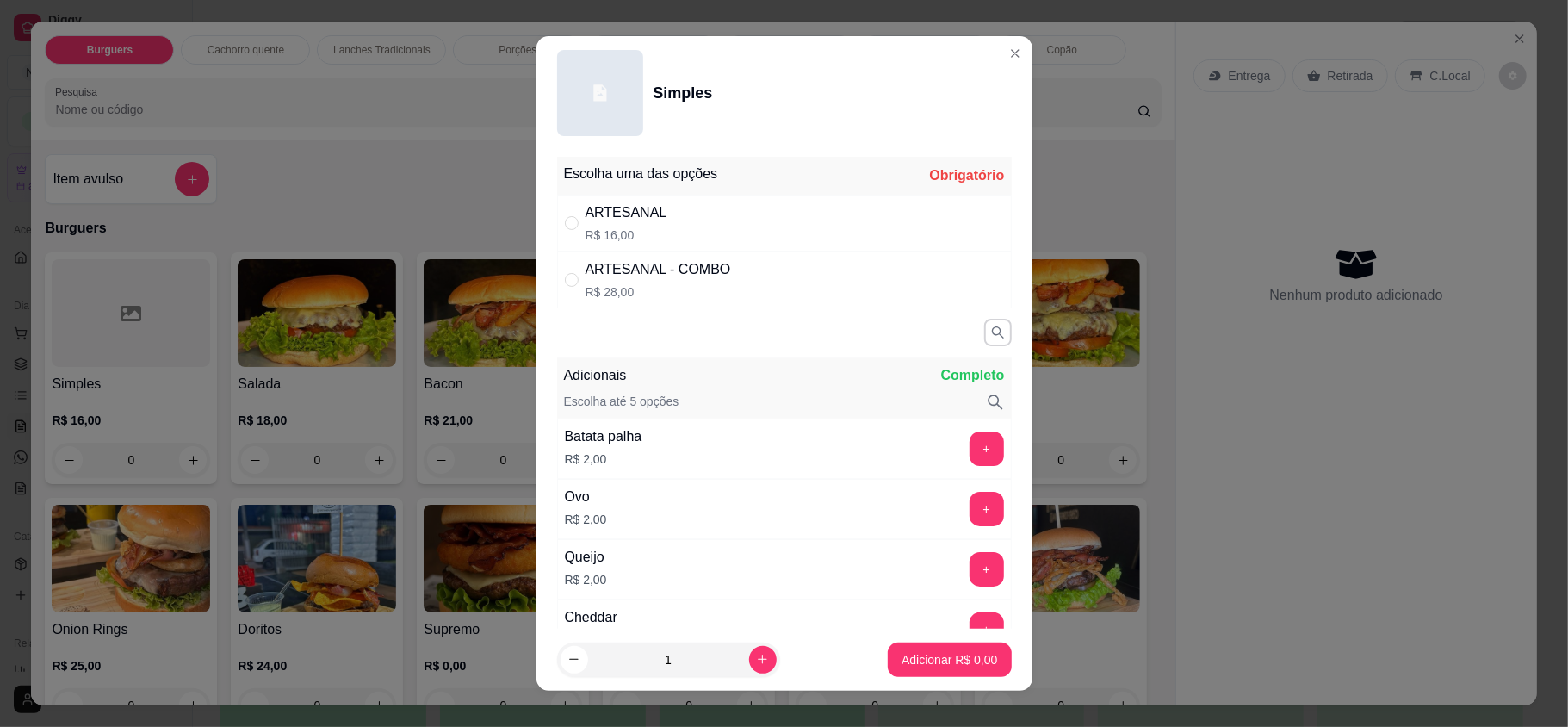
click at [641, 217] on div "ARTESANAL" at bounding box center [627, 212] width 82 height 21
radio input "true"
click at [895, 657] on p "Adicionar R$ 16,00" at bounding box center [946, 659] width 103 height 17
type input "1"
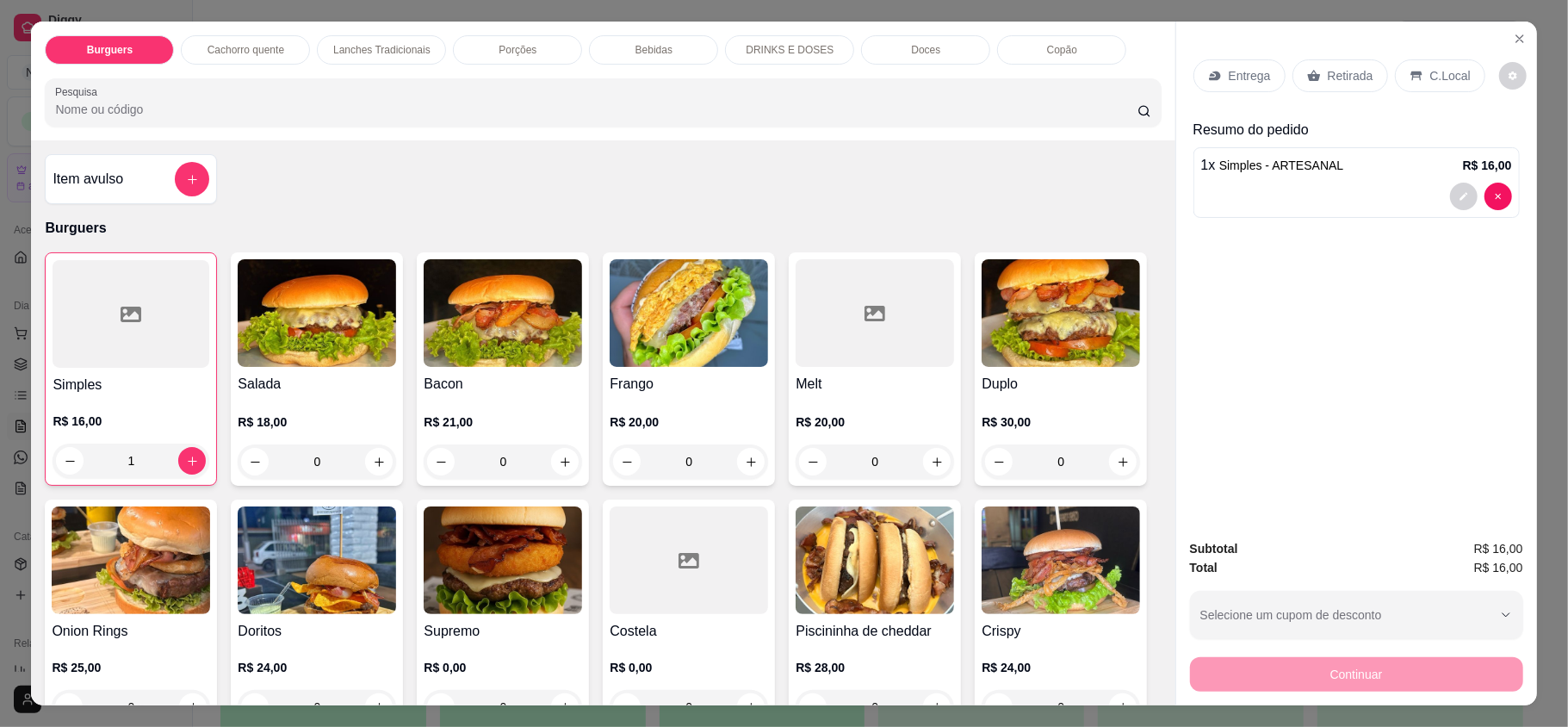
click at [379, 376] on h4 "Salada" at bounding box center [317, 384] width 159 height 21
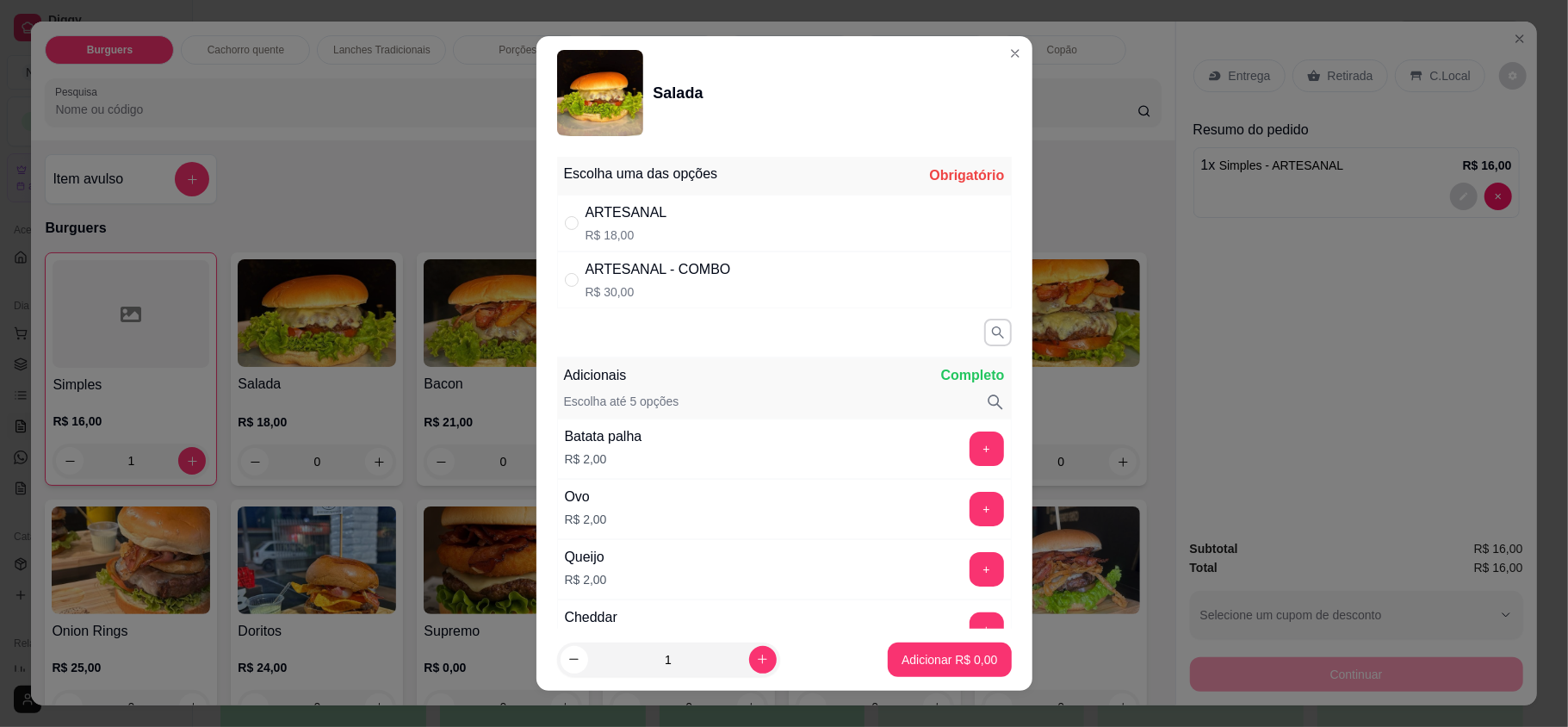
click at [682, 225] on div "ARTESANAL R$ 18,00" at bounding box center [784, 223] width 455 height 57
radio input "true"
click at [756, 656] on icon "increase-product-quantity" at bounding box center [762, 660] width 12 height 12
type input "2"
click at [881, 651] on button "Adicionar R$ 36,00" at bounding box center [946, 660] width 130 height 35
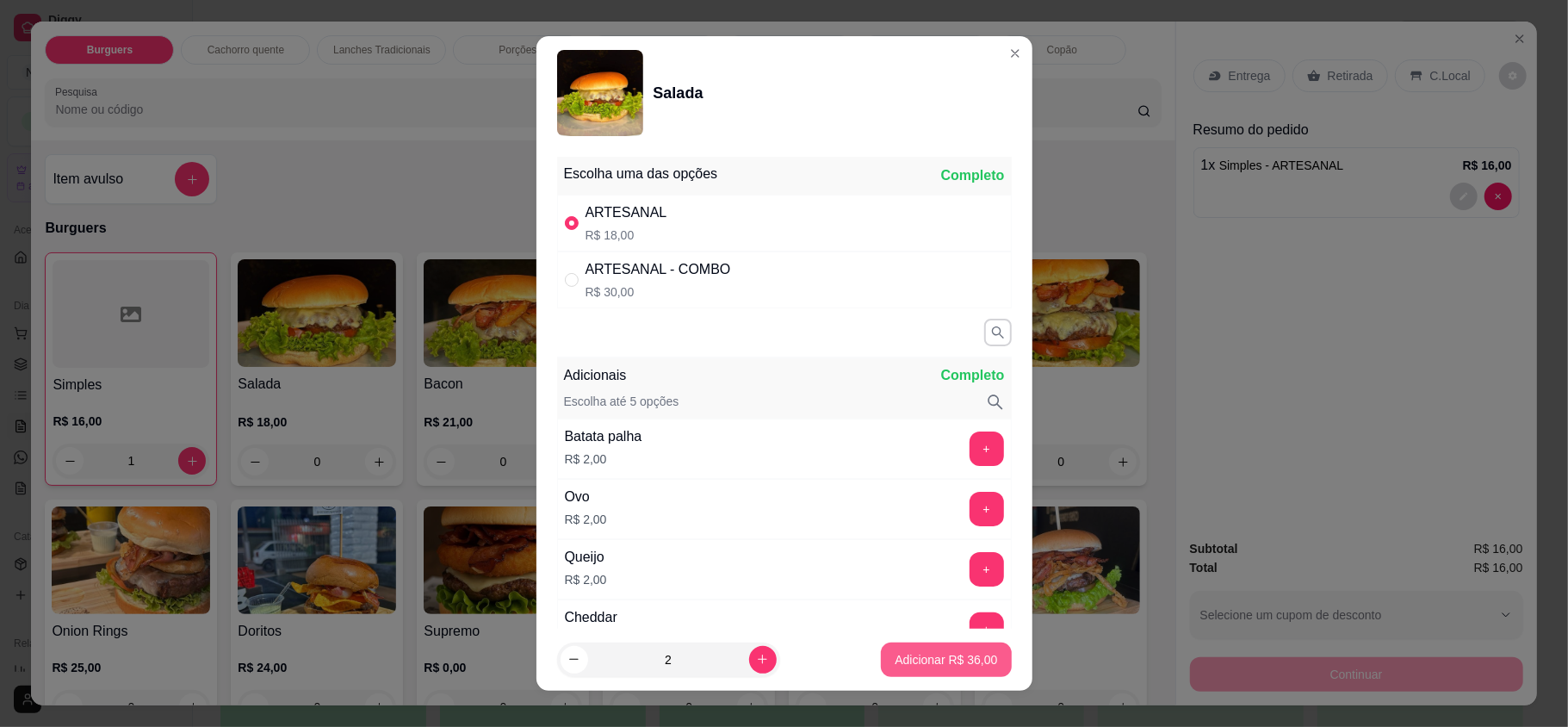
type input "2"
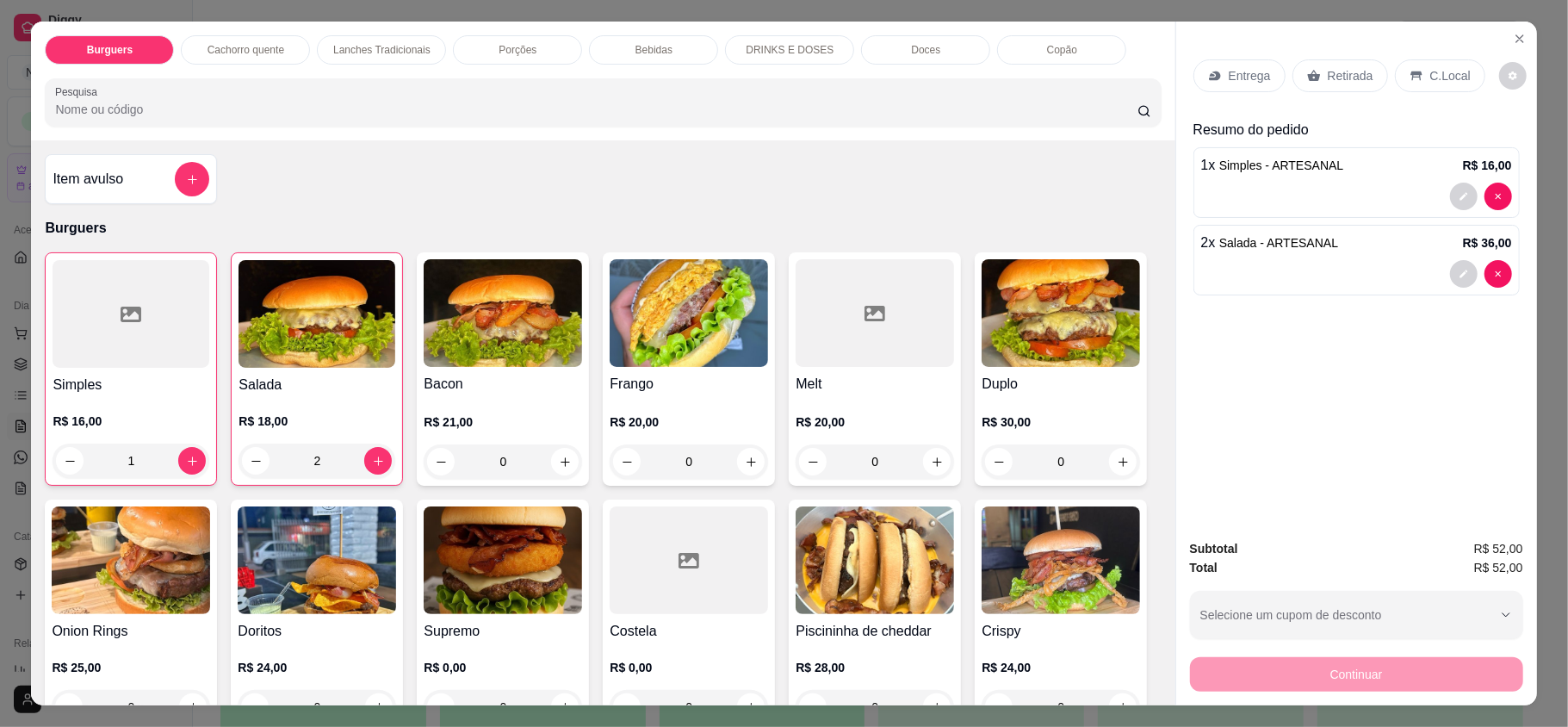
click at [1229, 74] on p "Entrega" at bounding box center [1250, 75] width 42 height 17
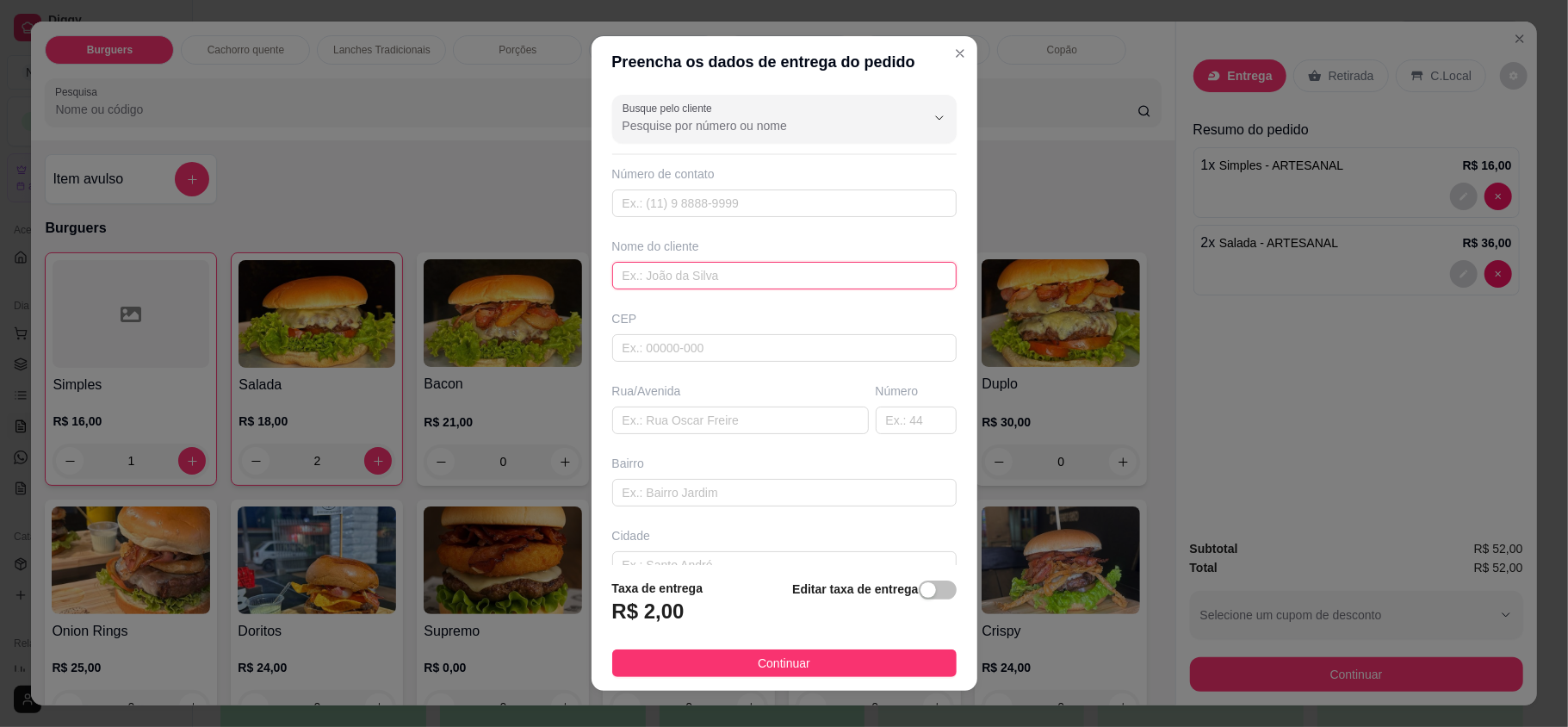
click at [742, 290] on input "text" at bounding box center [784, 276] width 344 height 28
type input "[PERSON_NAME]"
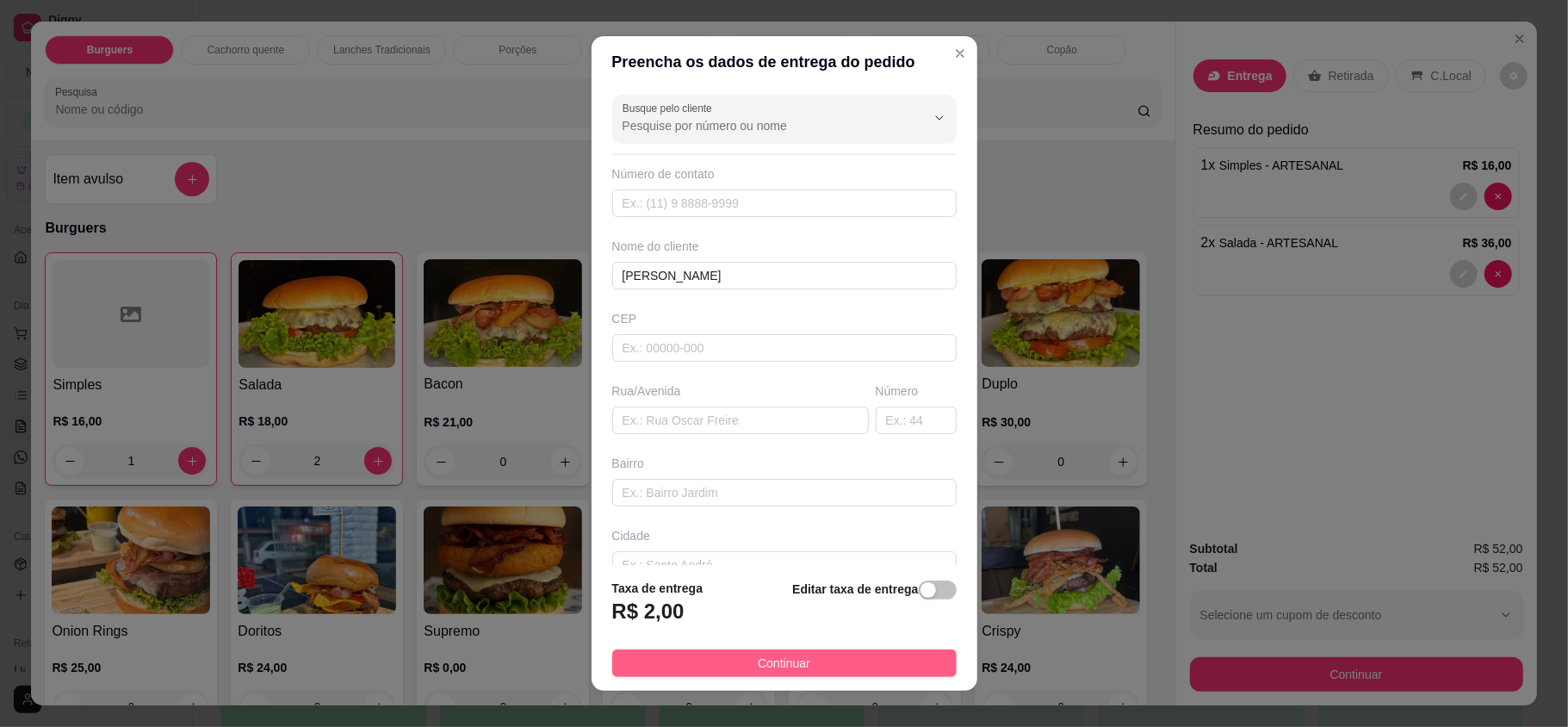
click at [830, 660] on button "Continuar" at bounding box center [784, 663] width 344 height 28
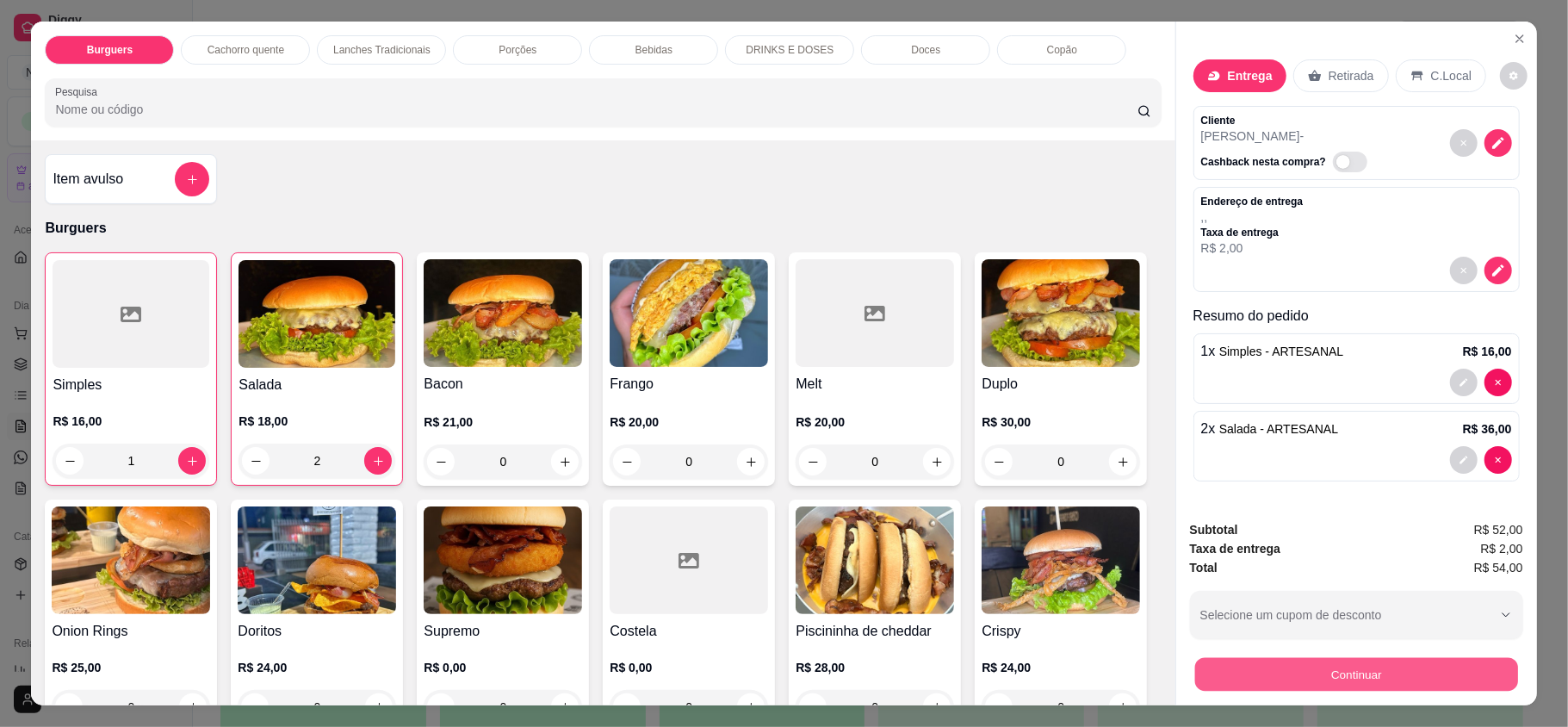
click at [1338, 677] on button "Continuar" at bounding box center [1356, 674] width 323 height 34
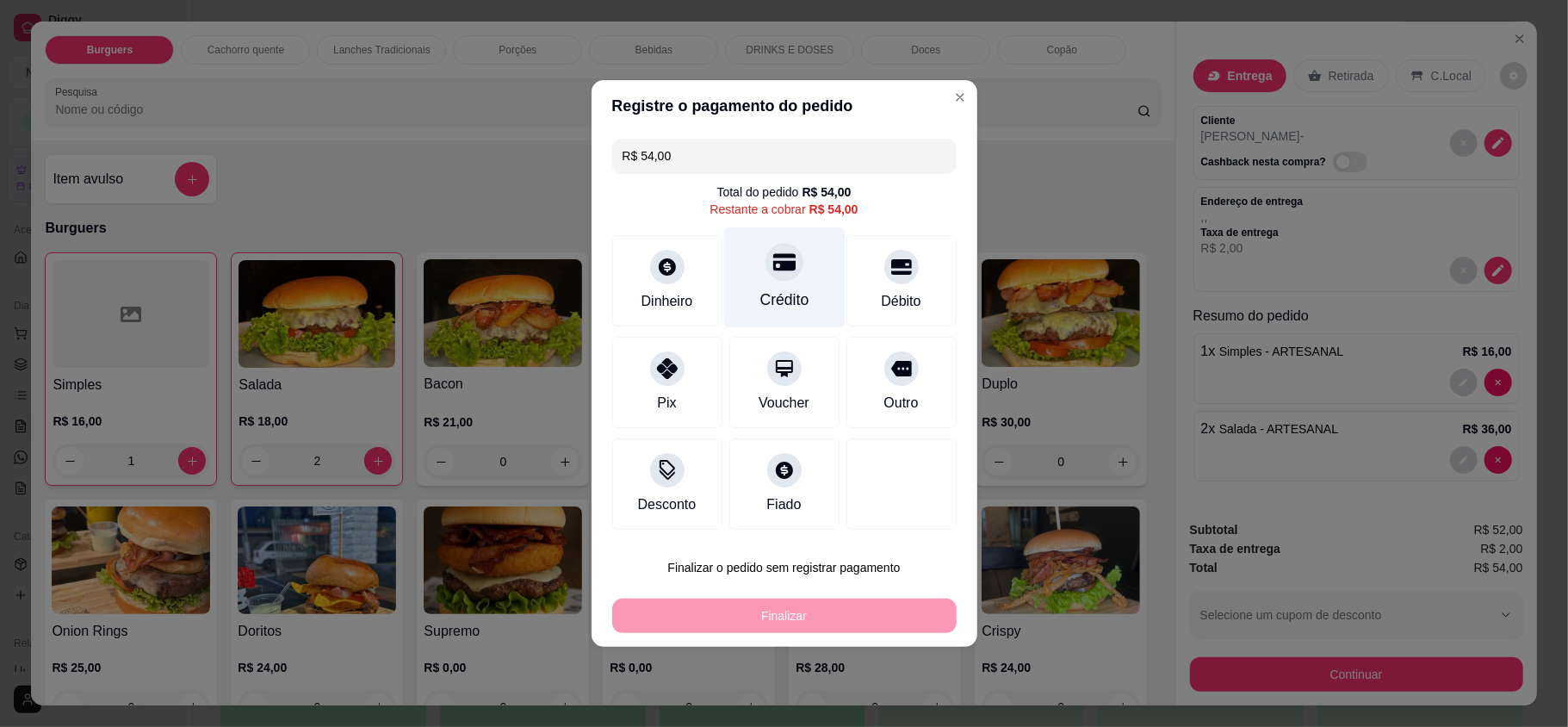
click at [759, 296] on div "Crédito" at bounding box center [784, 300] width 49 height 22
type input "R$ 0,00"
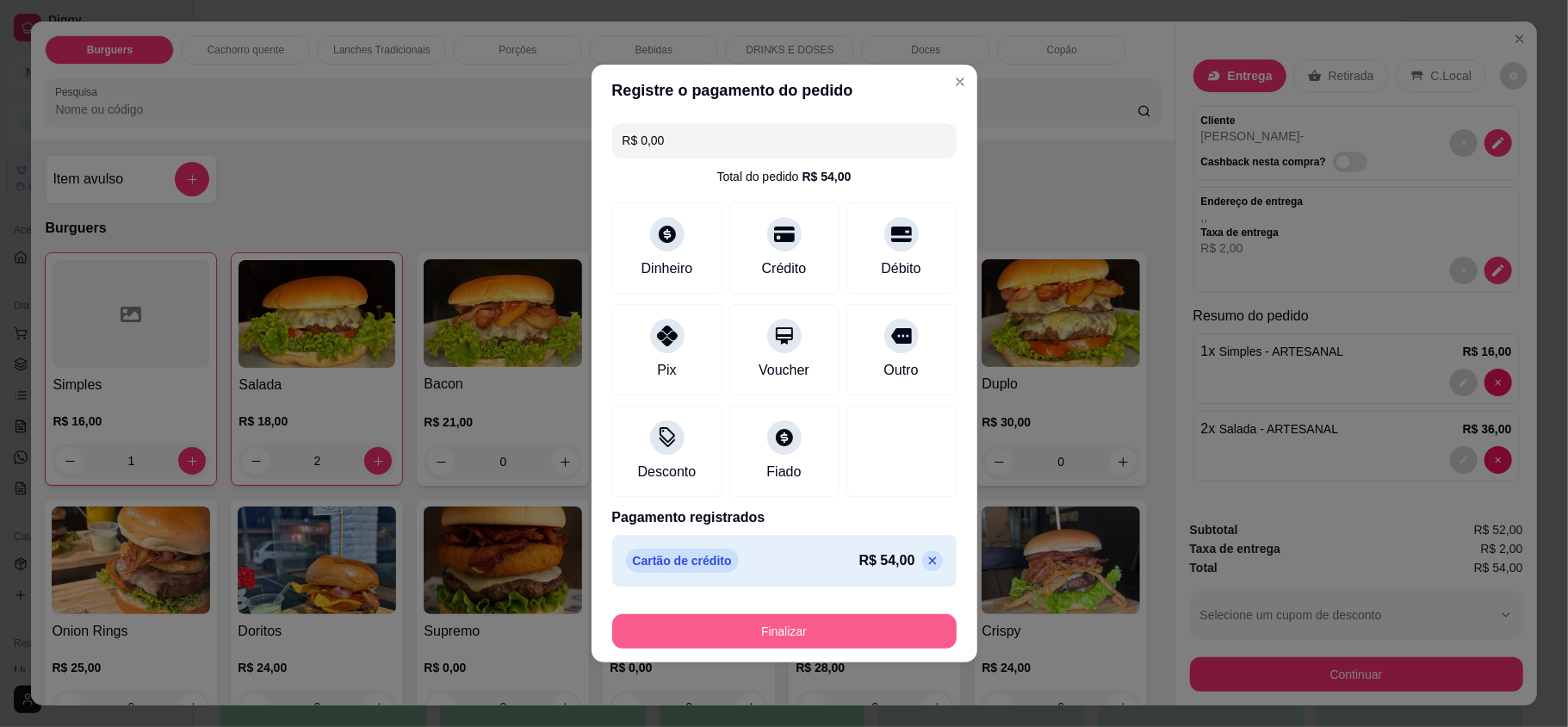
click at [806, 648] on button "Finalizar" at bounding box center [784, 632] width 344 height 35
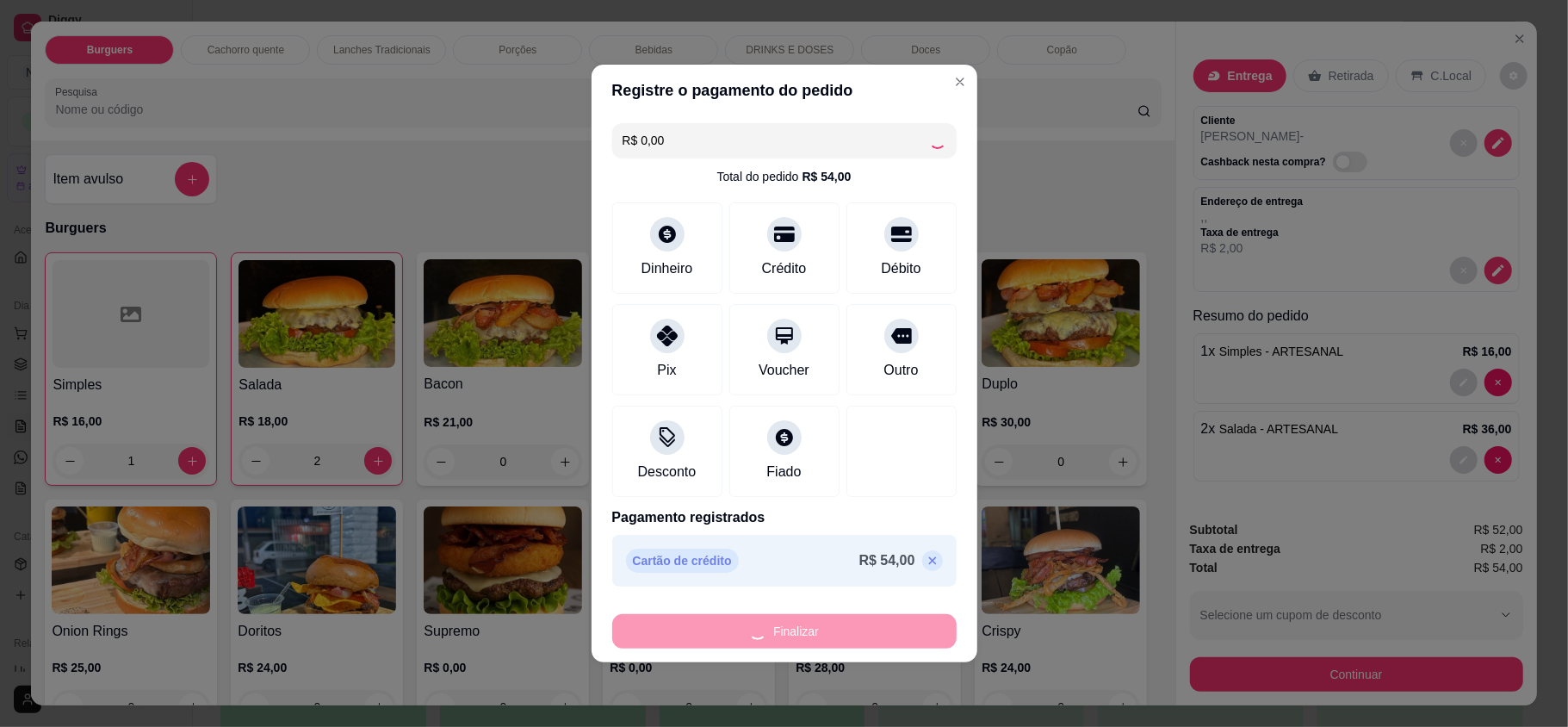
type input "0"
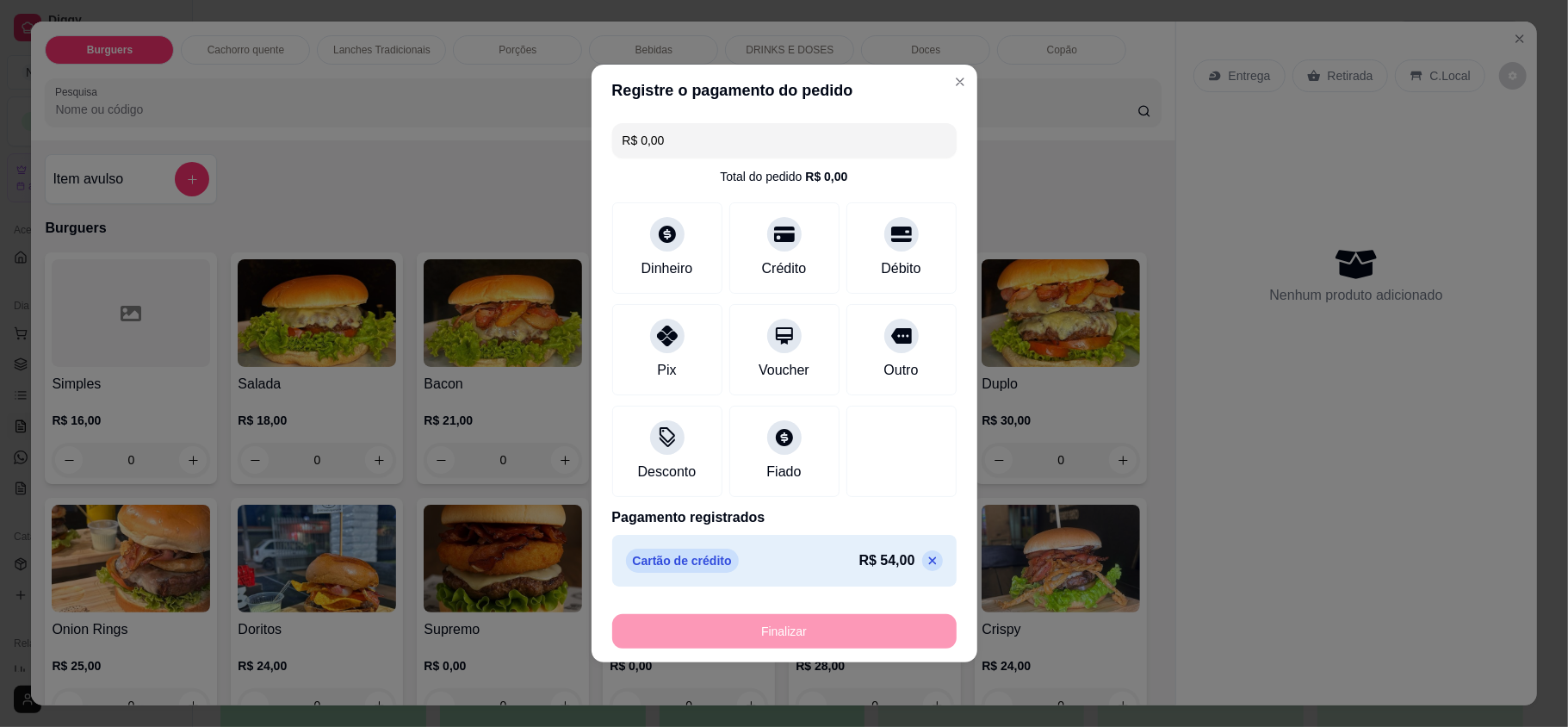
type input "-R$ 54,00"
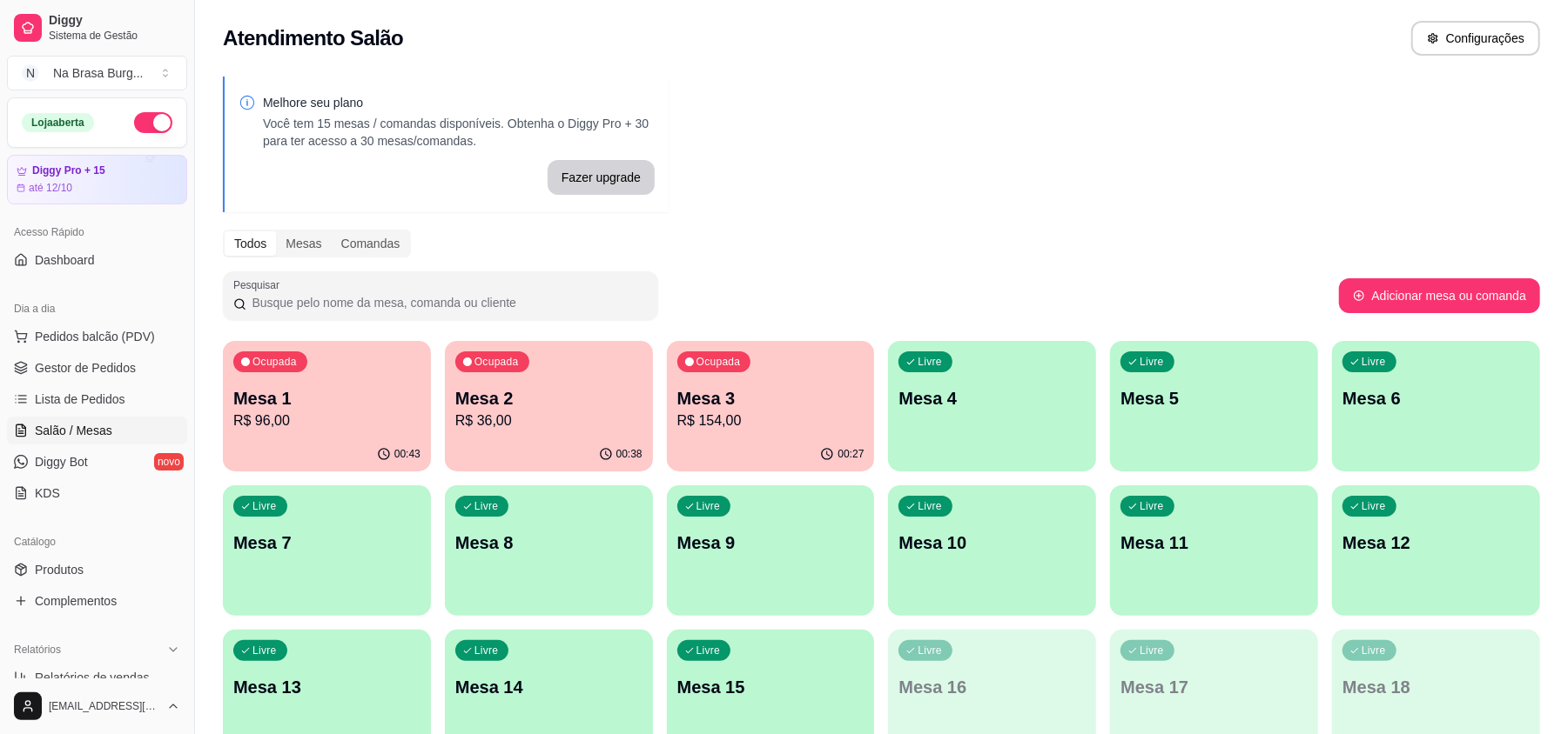
click at [533, 387] on p "Mesa 2" at bounding box center [549, 398] width 187 height 24
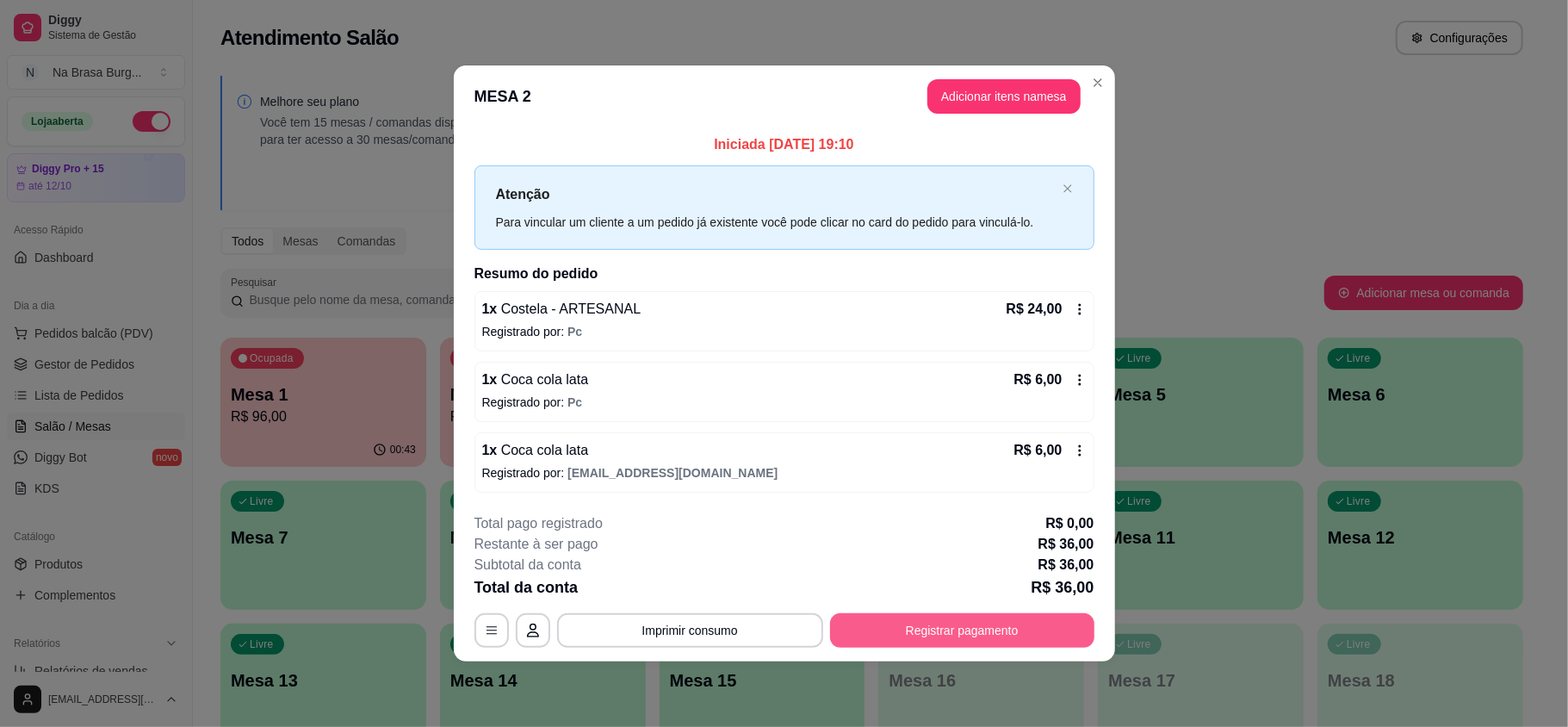
click at [1021, 635] on button "Registrar pagamento" at bounding box center [962, 631] width 265 height 35
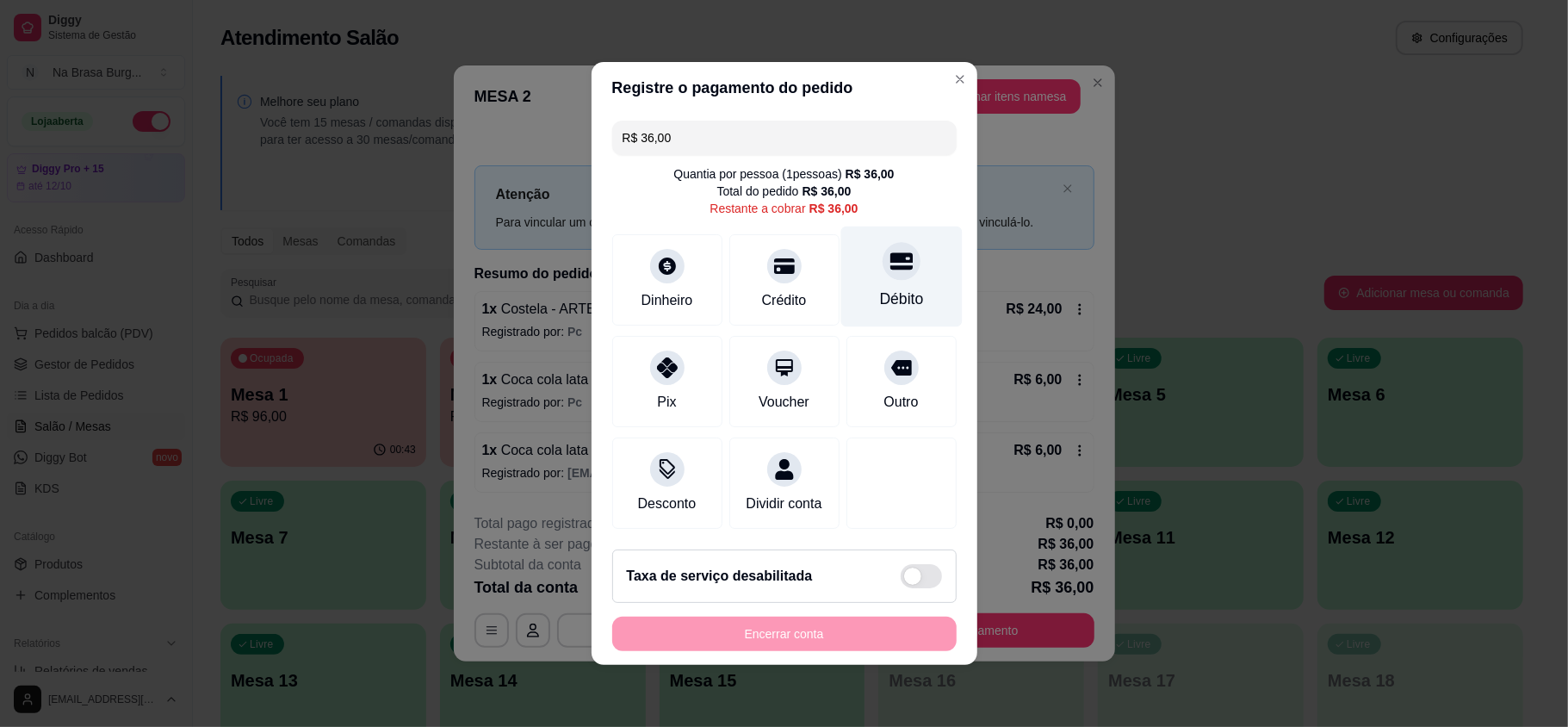
click at [892, 255] on div at bounding box center [901, 260] width 38 height 38
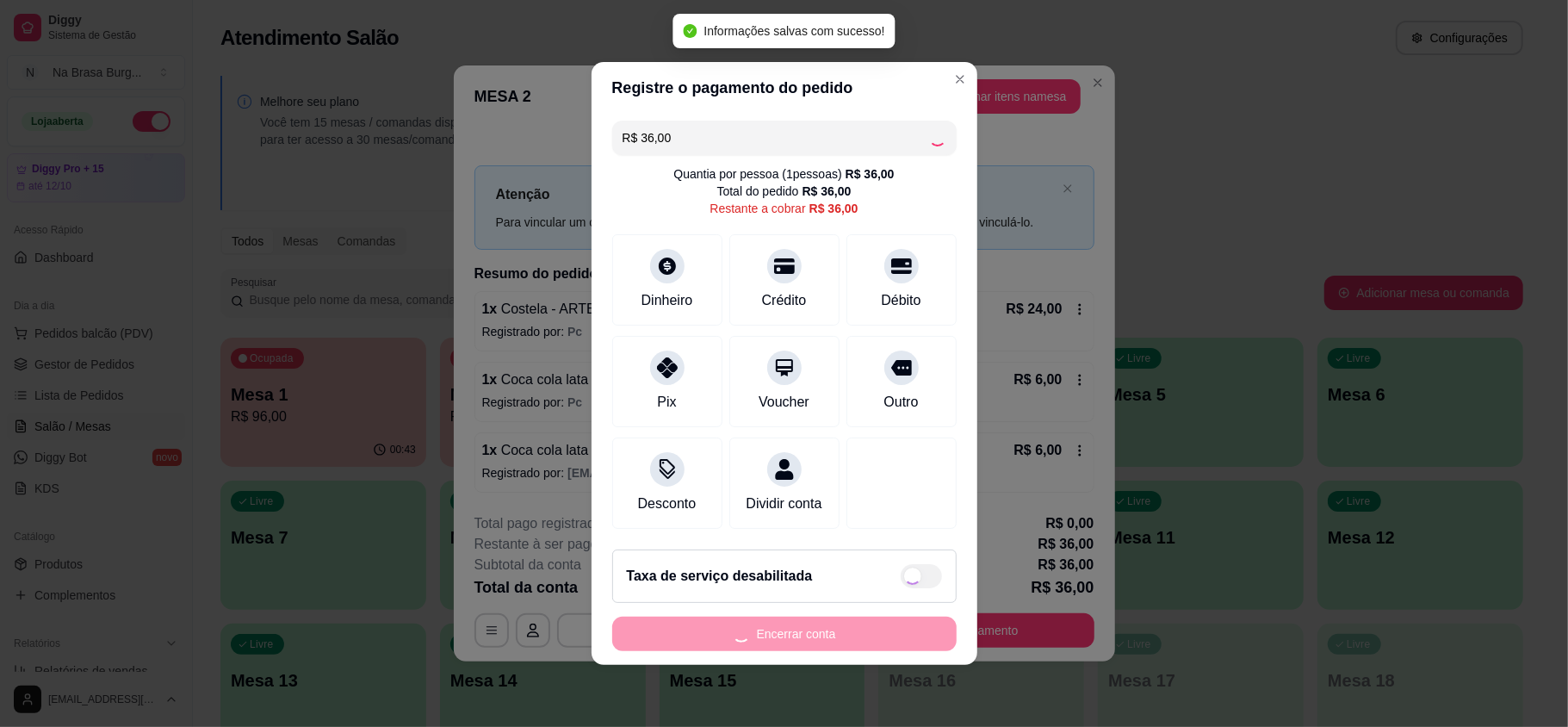
type input "R$ 0,00"
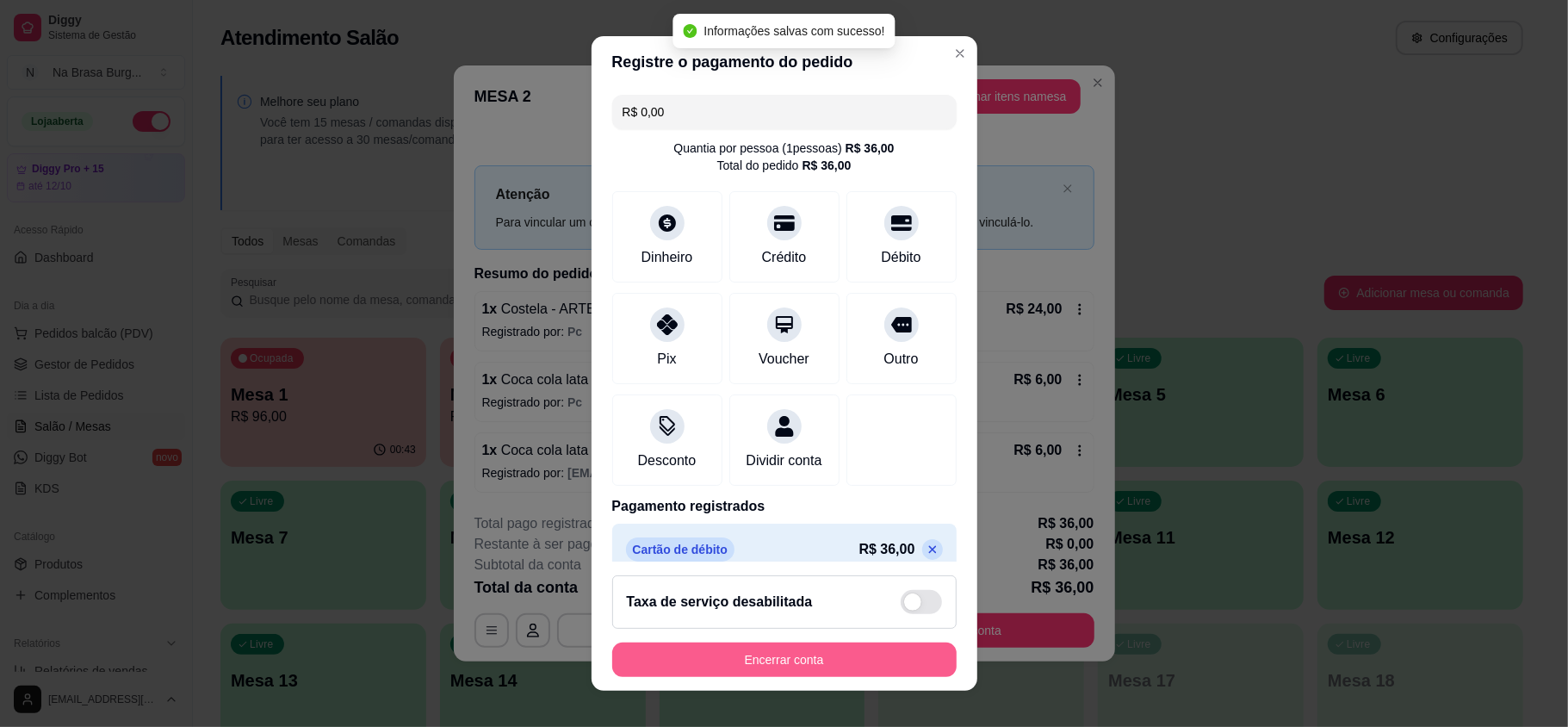
click at [832, 646] on button "Encerrar conta" at bounding box center [784, 660] width 344 height 35
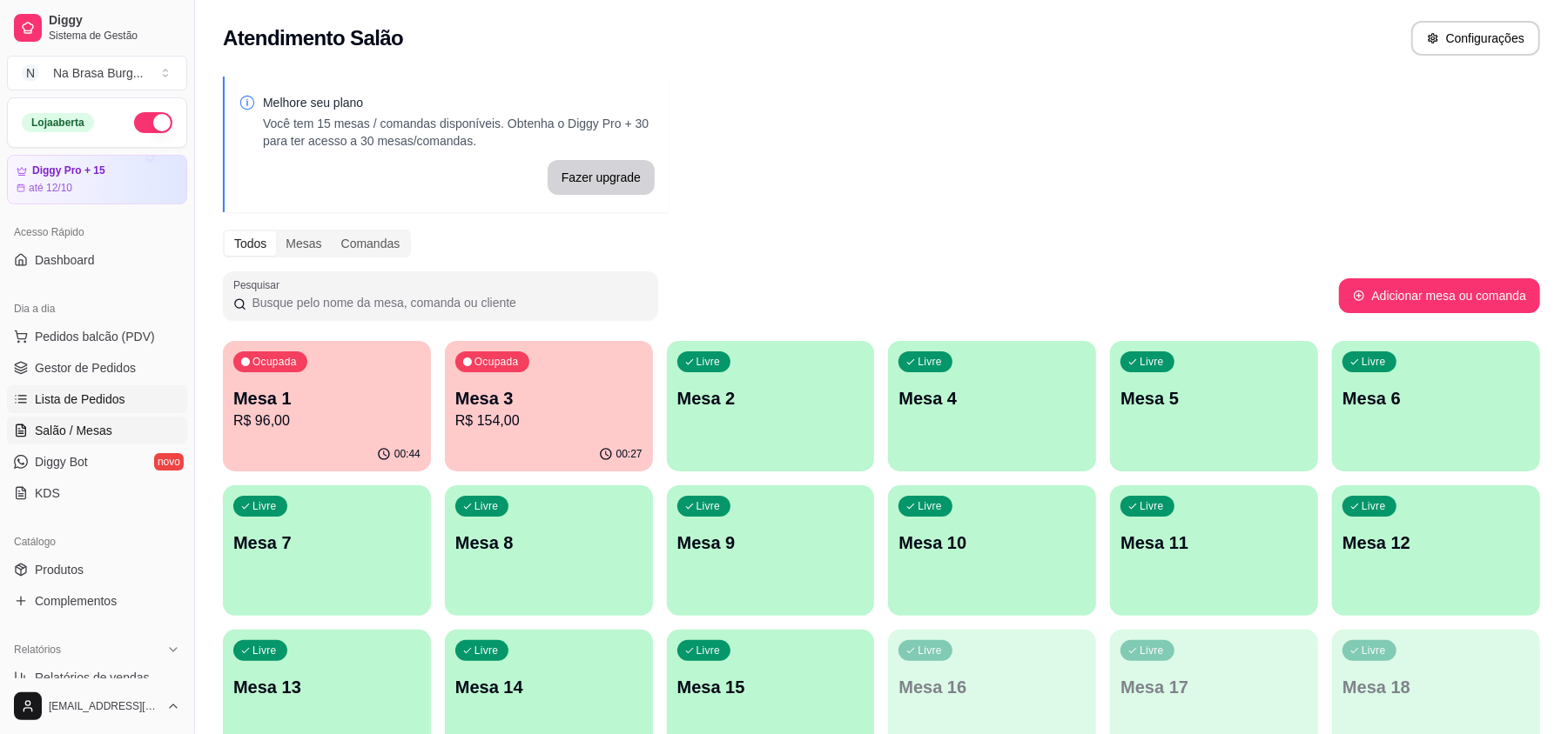
click at [131, 404] on link "Lista de Pedidos" at bounding box center [97, 399] width 180 height 28
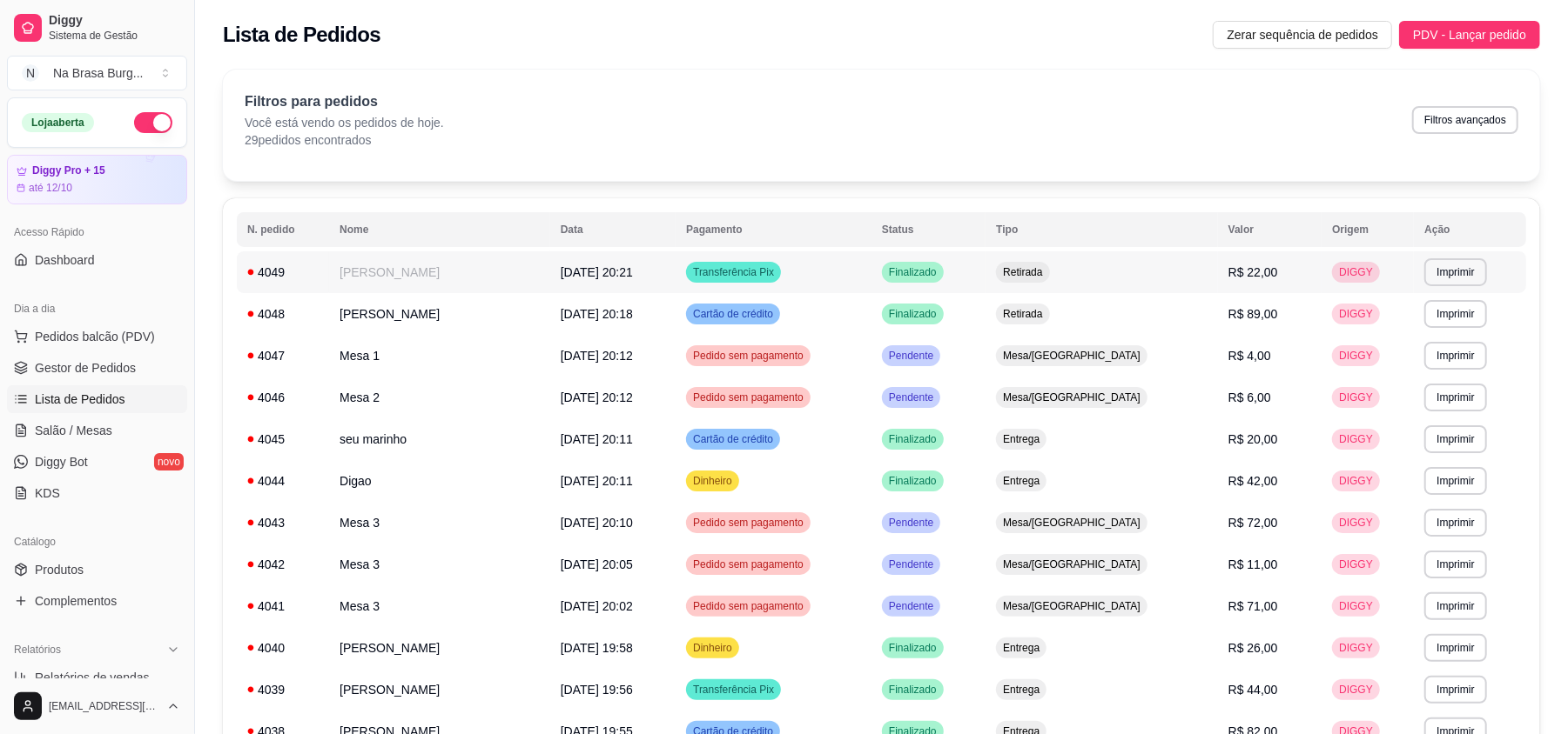
click at [551, 287] on td "[DATE] 20:21" at bounding box center [613, 272] width 125 height 41
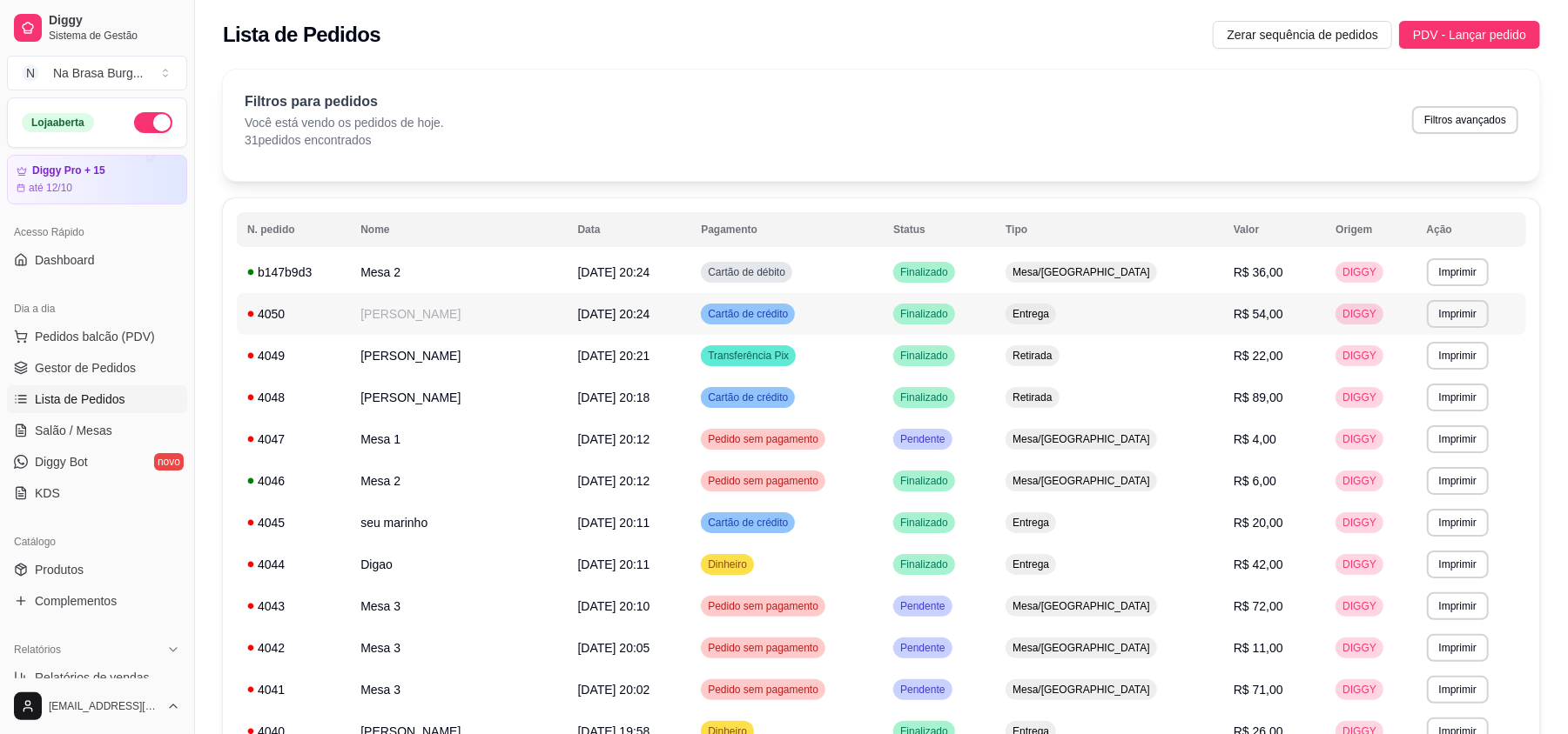
click at [453, 297] on td "[PERSON_NAME]" at bounding box center [458, 314] width 217 height 41
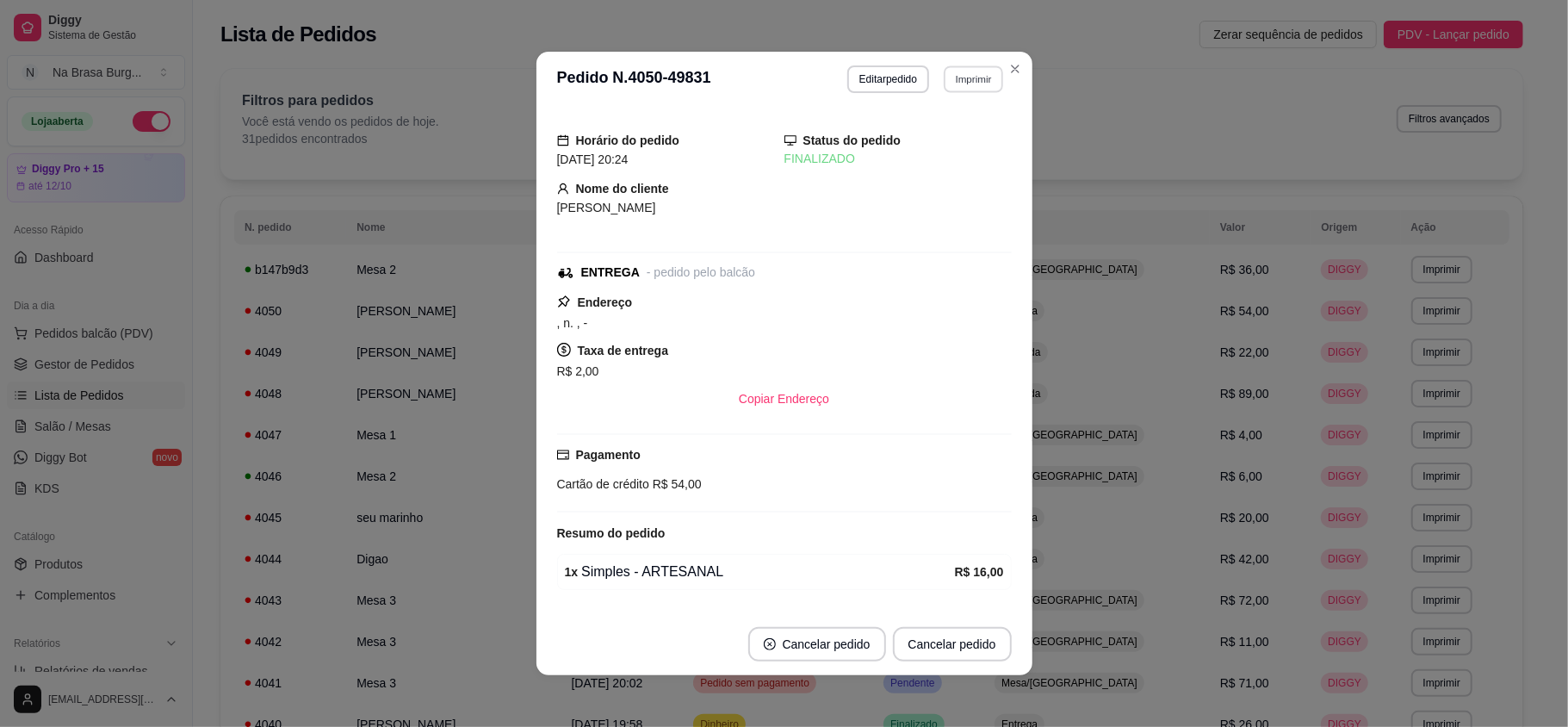
click at [944, 79] on button "Imprimir" at bounding box center [973, 78] width 60 height 27
click at [933, 136] on button "IMPRESSORA" at bounding box center [936, 139] width 125 height 28
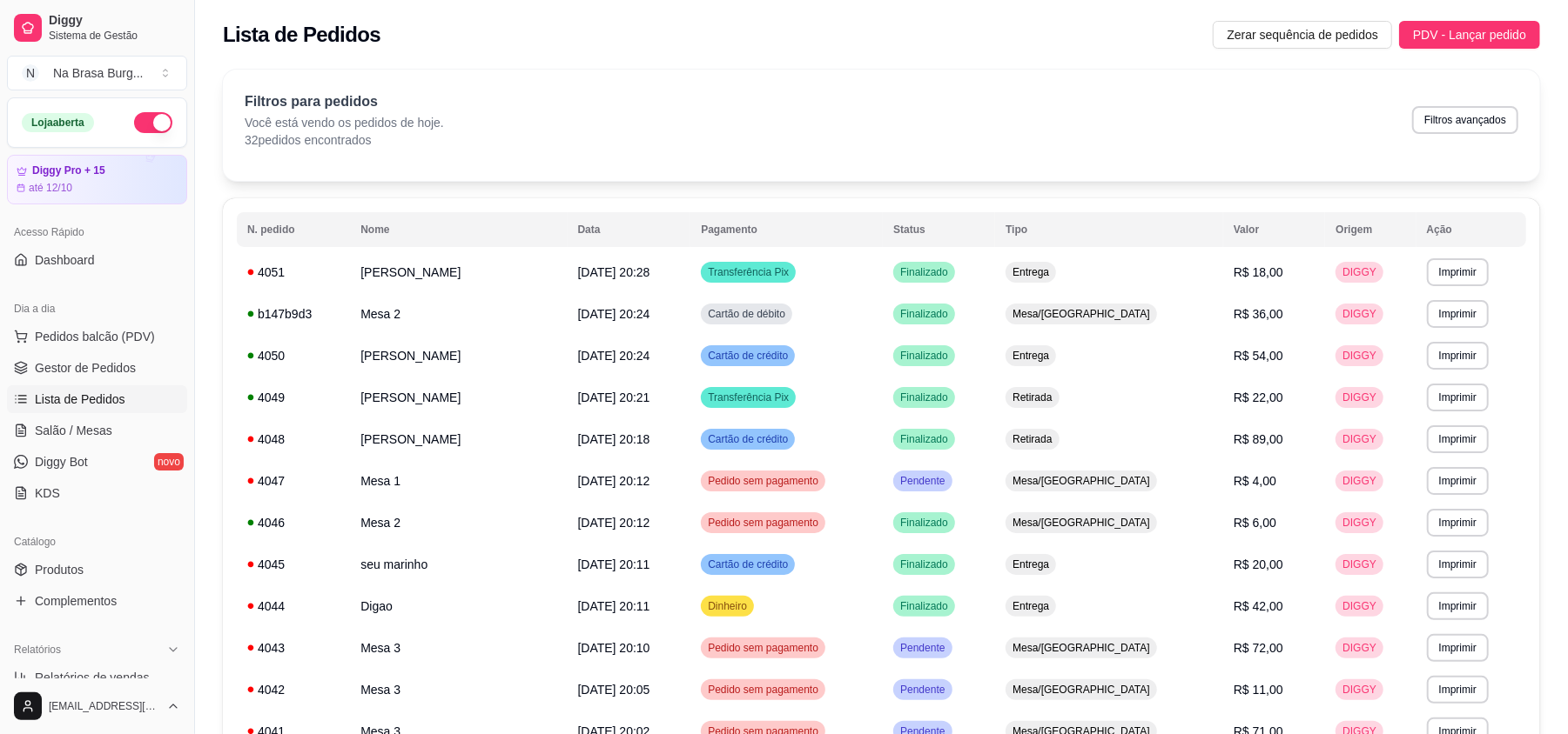
click at [118, 313] on div "Dia a dia" at bounding box center [97, 308] width 180 height 28
click at [126, 323] on button "Pedidos balcão (PDV)" at bounding box center [97, 336] width 180 height 28
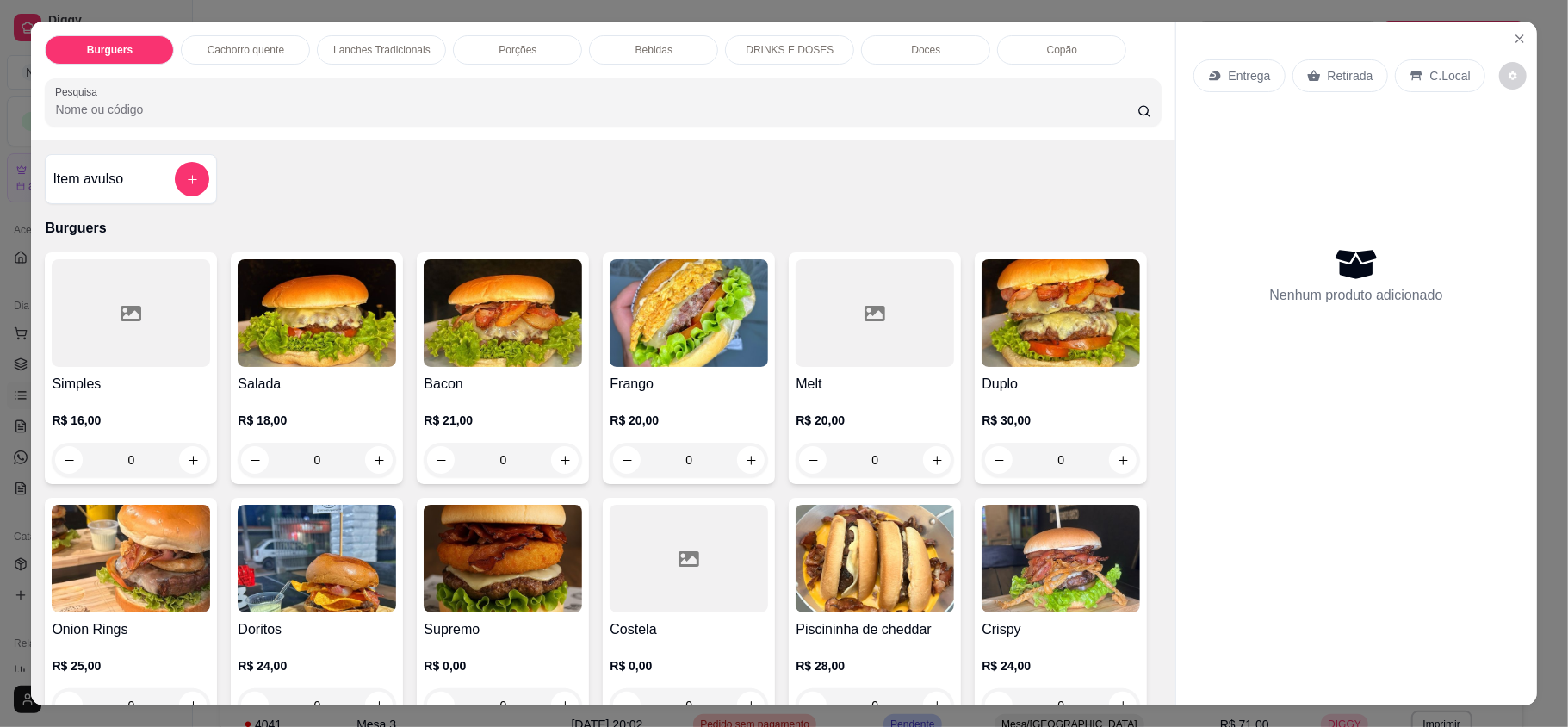
click at [370, 45] on p "Lanches Tradicionais" at bounding box center [382, 49] width 97 height 13
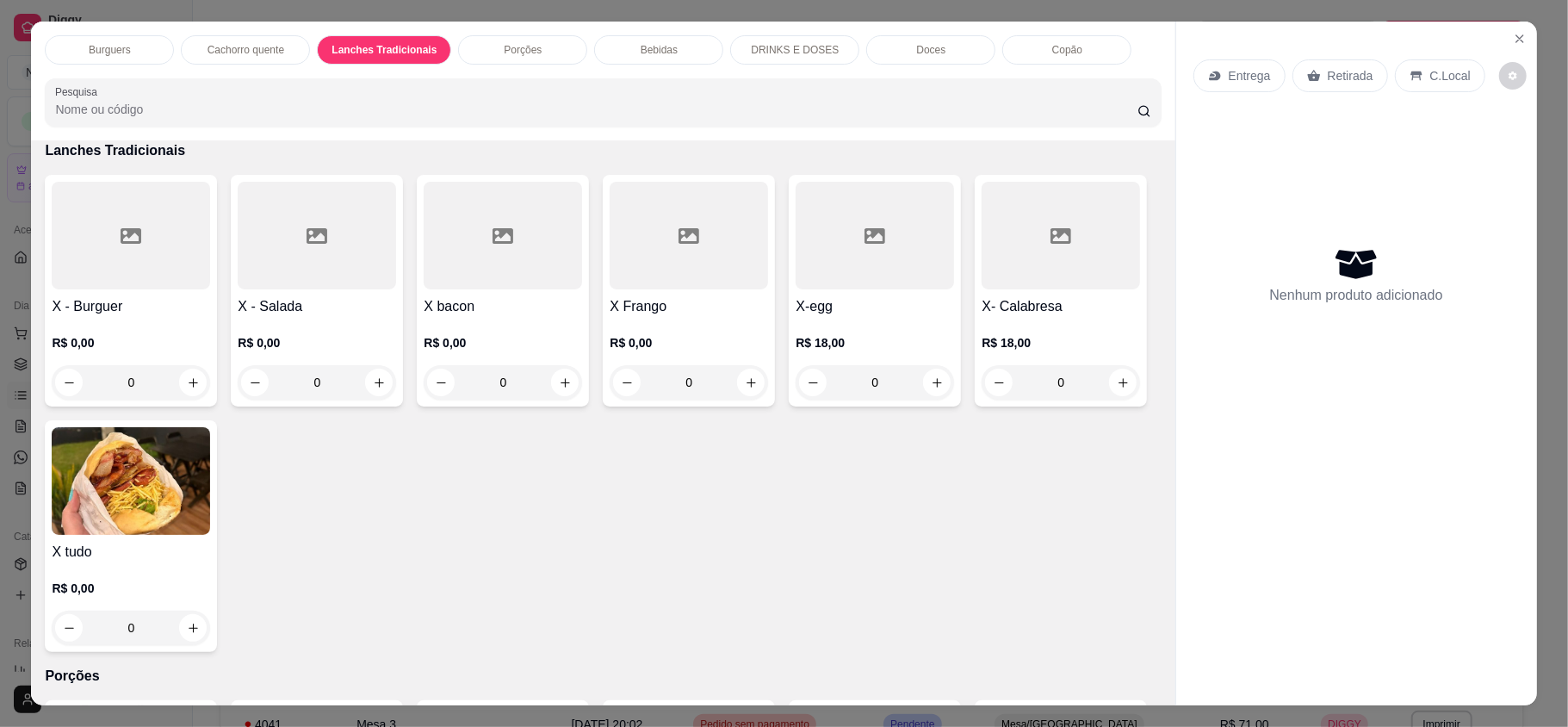
scroll to position [33, 0]
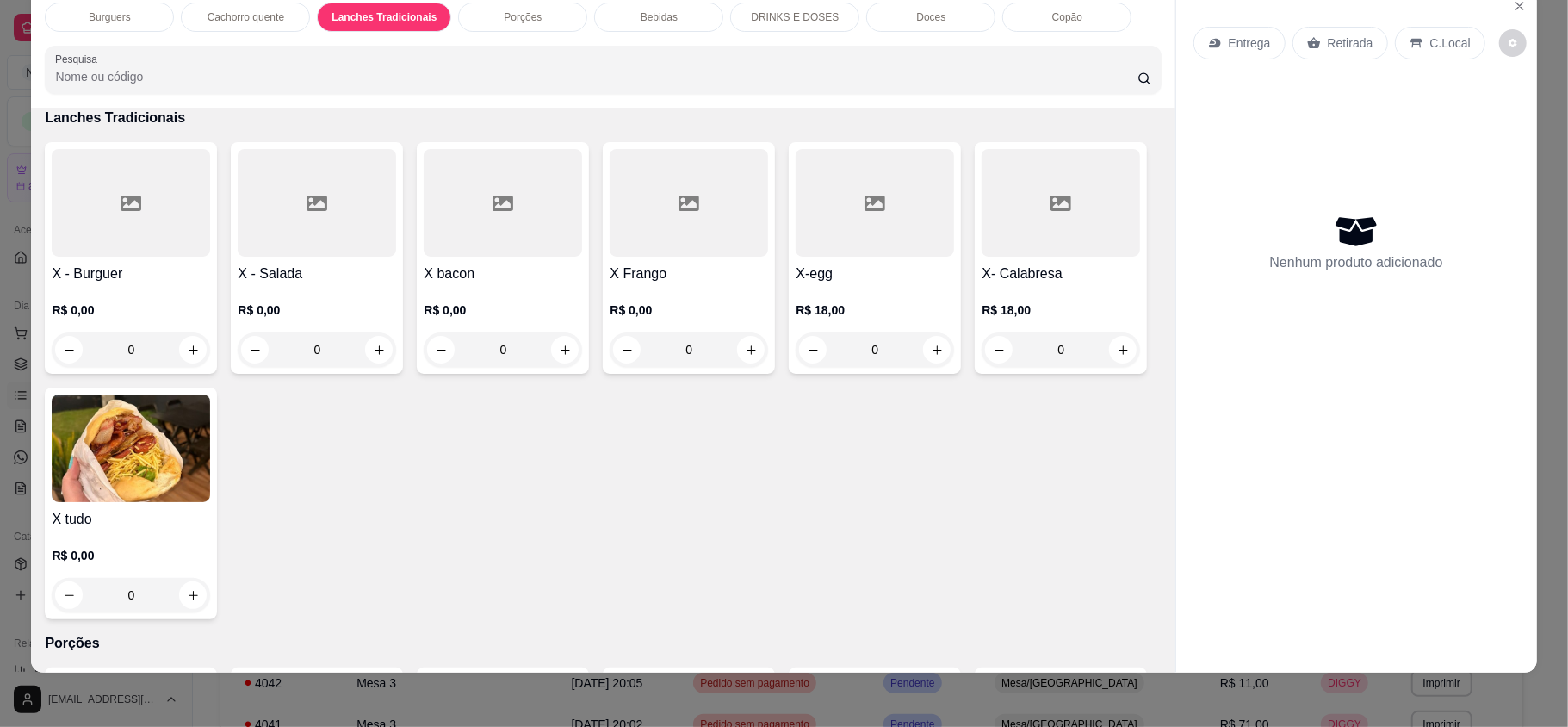
click at [139, 318] on div "R$ 0,00 0" at bounding box center [131, 334] width 159 height 65
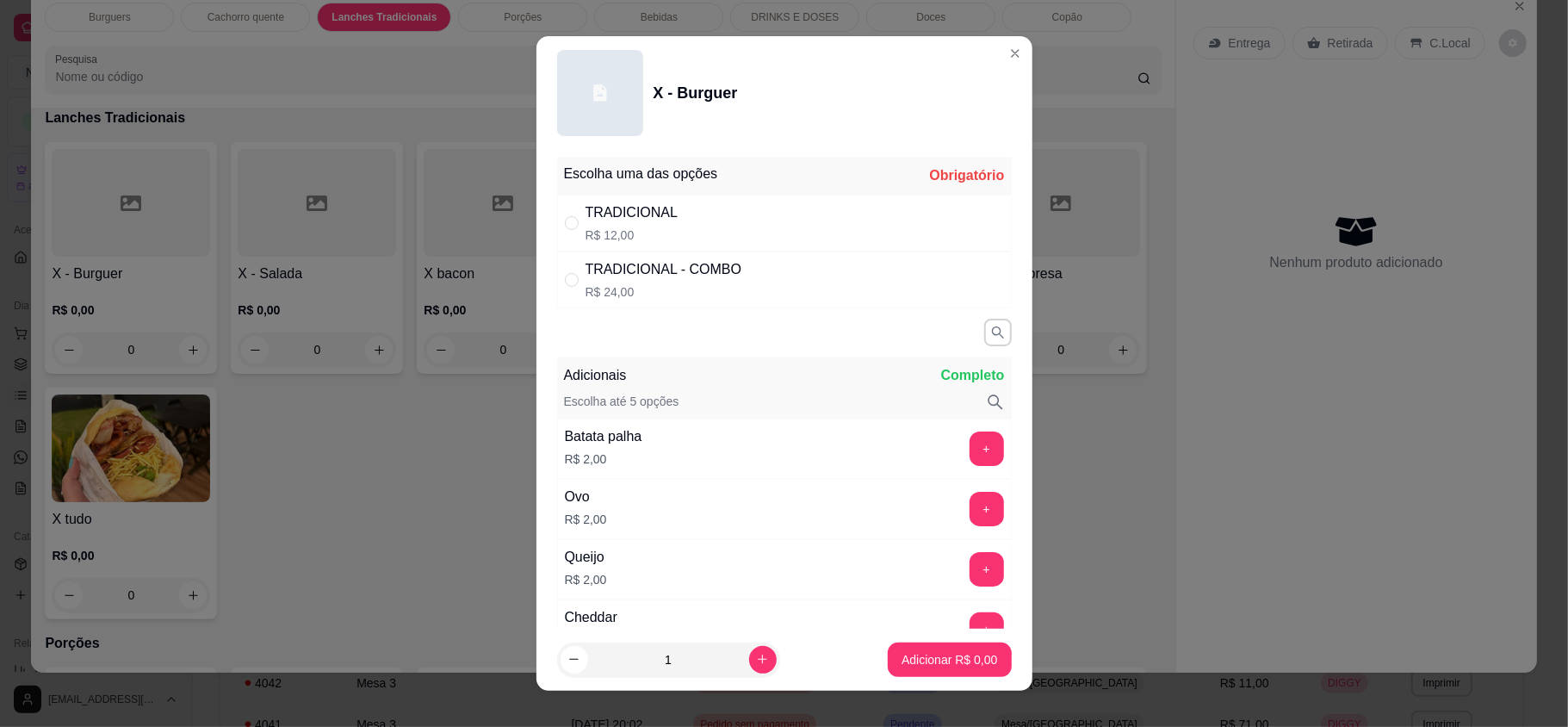
click at [583, 193] on div "Escolha uma das opções Obrigatório" at bounding box center [784, 176] width 455 height 38
click at [653, 231] on p "R$ 12,00" at bounding box center [632, 235] width 93 height 17
radio input "true"
click at [758, 659] on icon "increase-product-quantity" at bounding box center [762, 660] width 9 height 9
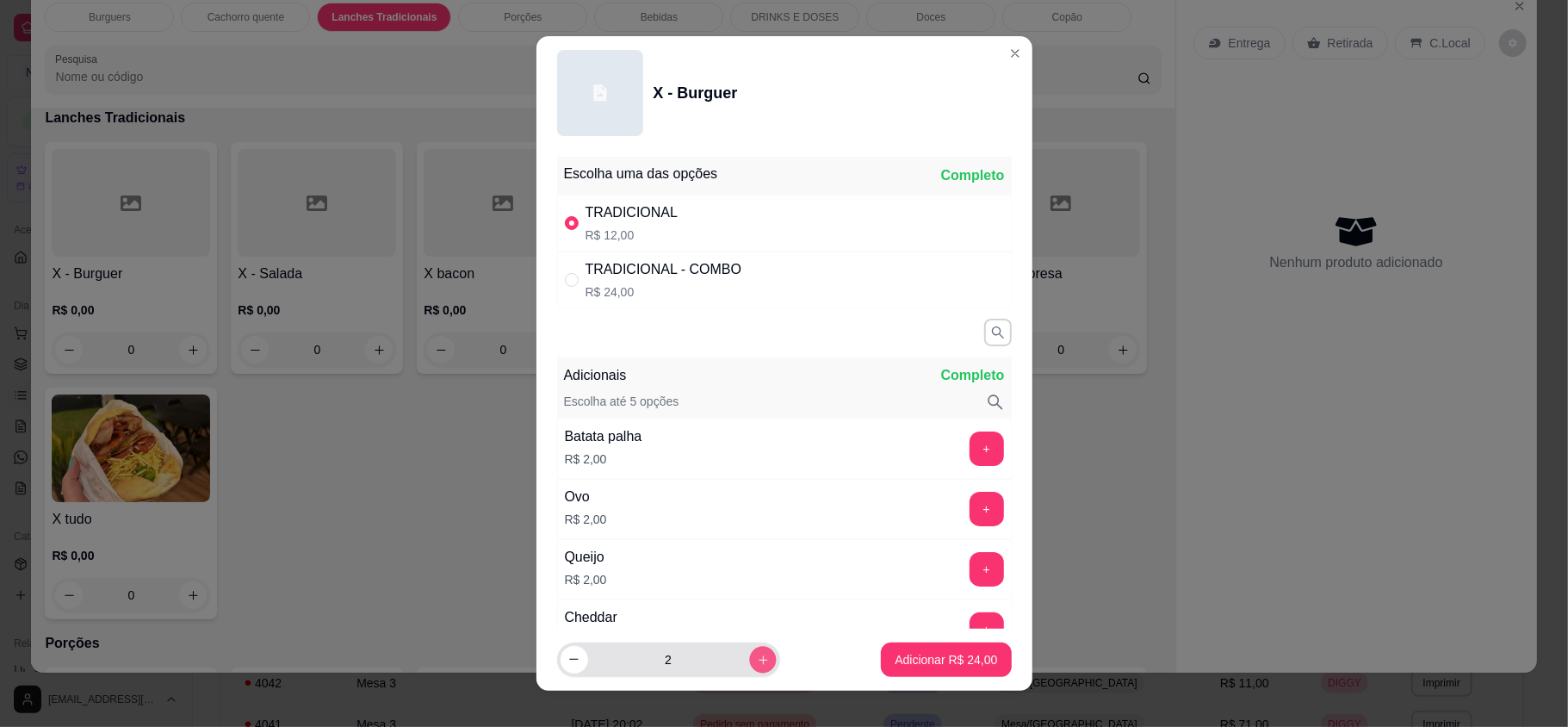
type input "3"
click at [926, 669] on button "Adicionar R$ 36,00" at bounding box center [947, 660] width 127 height 34
type input "3"
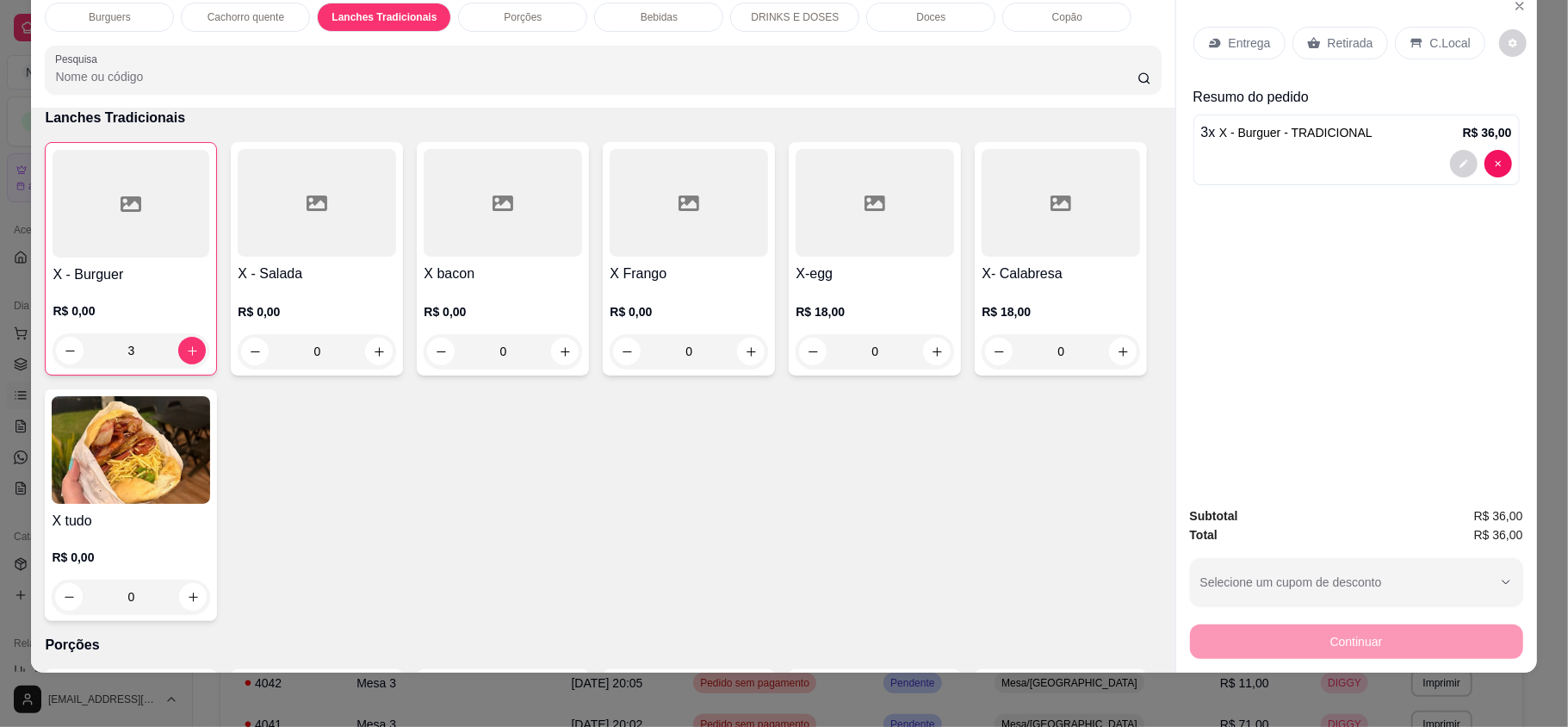
click at [1229, 46] on p "Entrega" at bounding box center [1250, 43] width 42 height 17
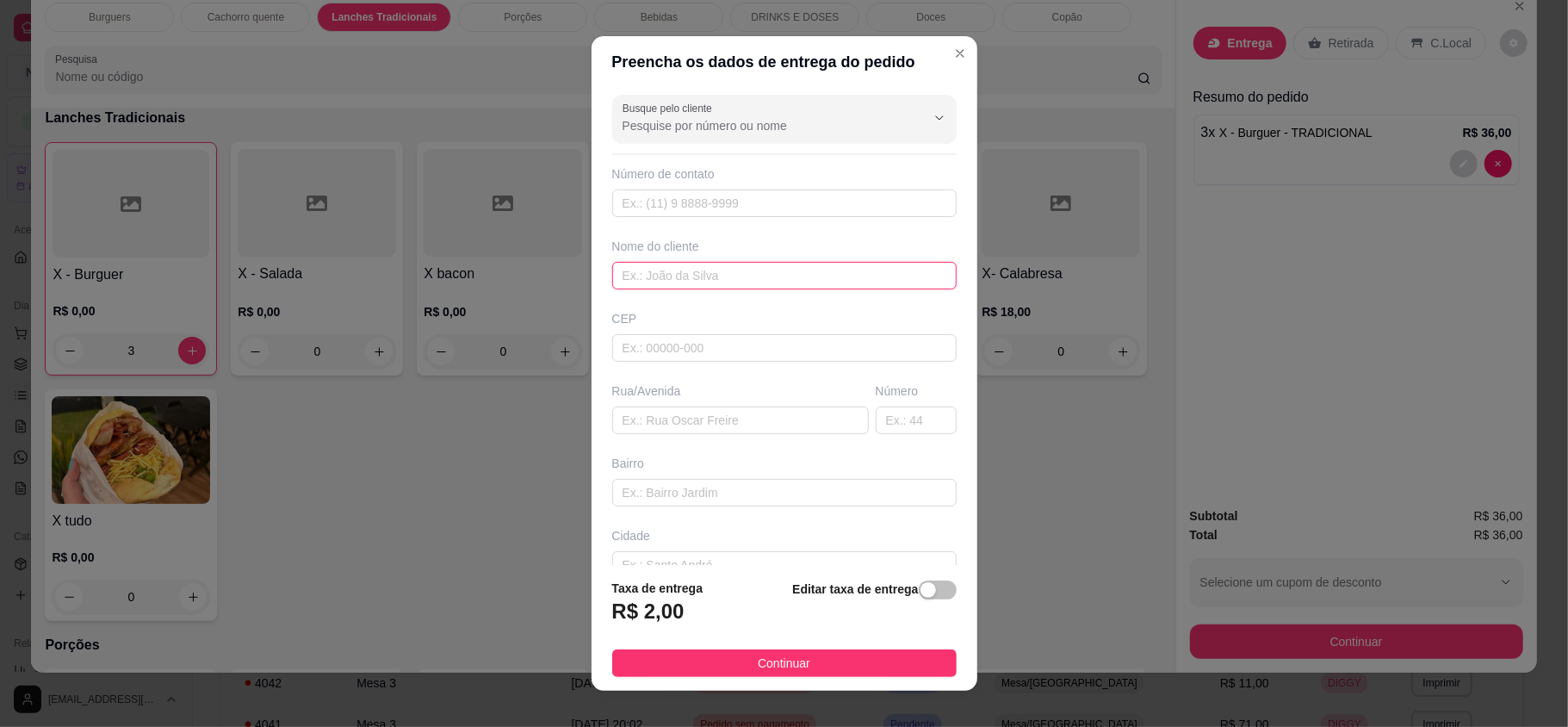
click at [778, 290] on input "text" at bounding box center [784, 276] width 344 height 28
type input "d"
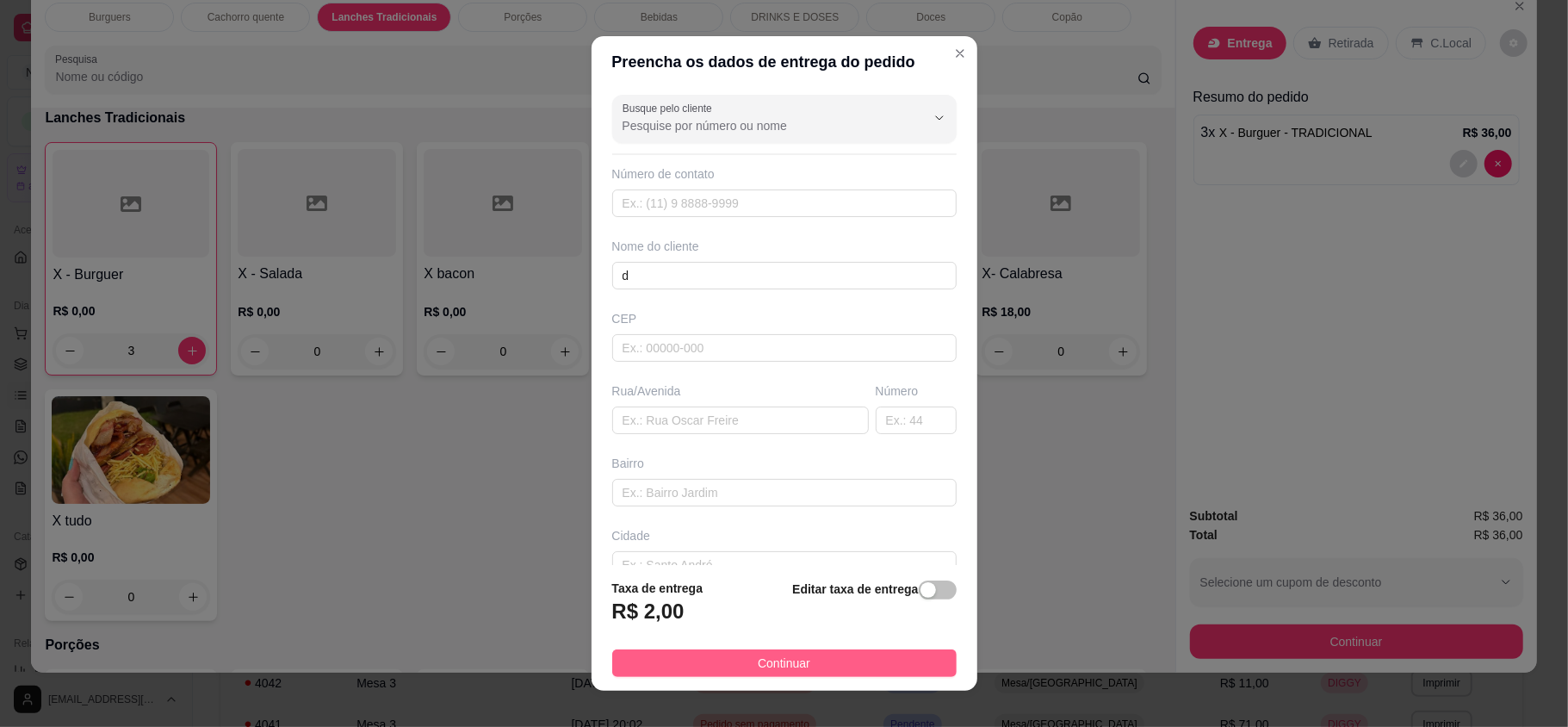
click at [796, 673] on button "Continuar" at bounding box center [784, 663] width 344 height 28
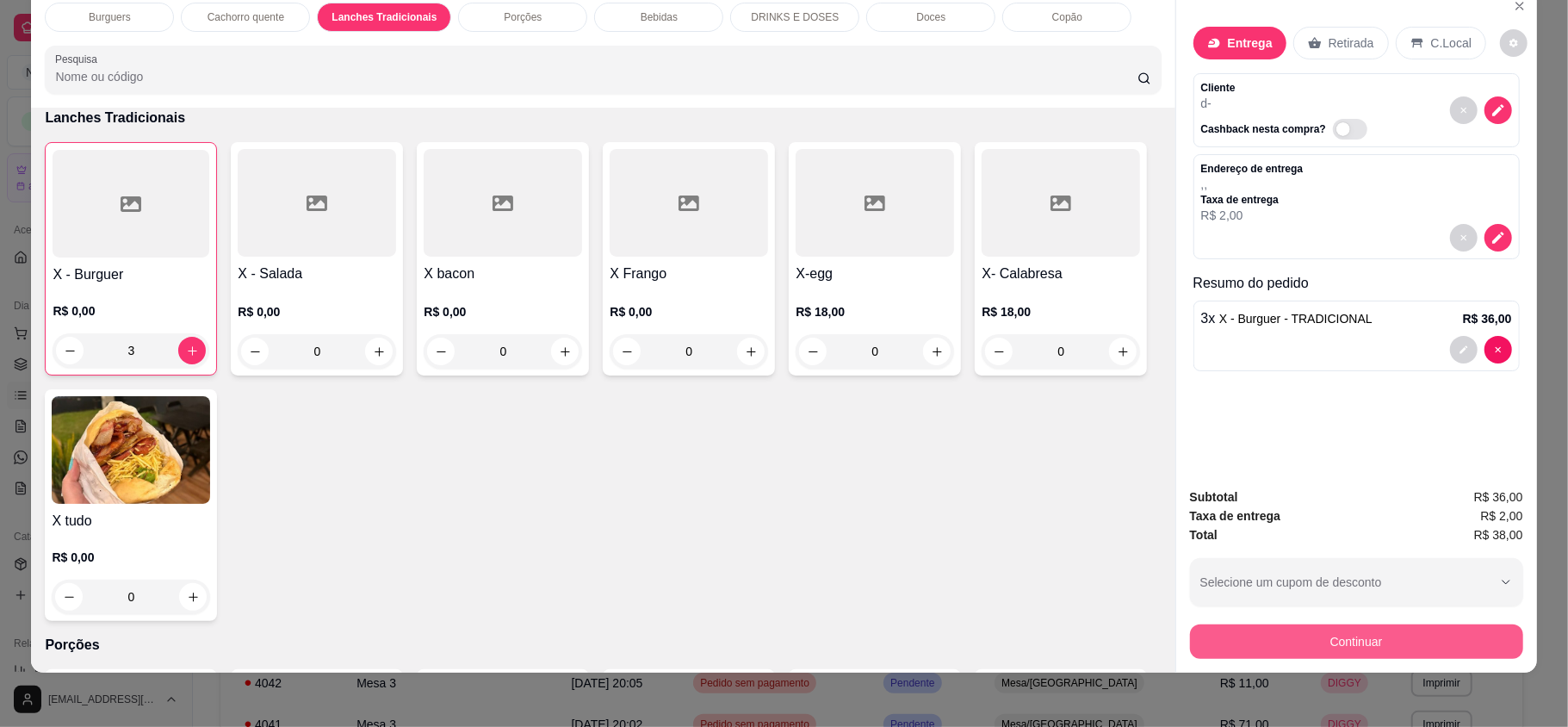
click at [1264, 640] on button "Continuar" at bounding box center [1357, 641] width 333 height 35
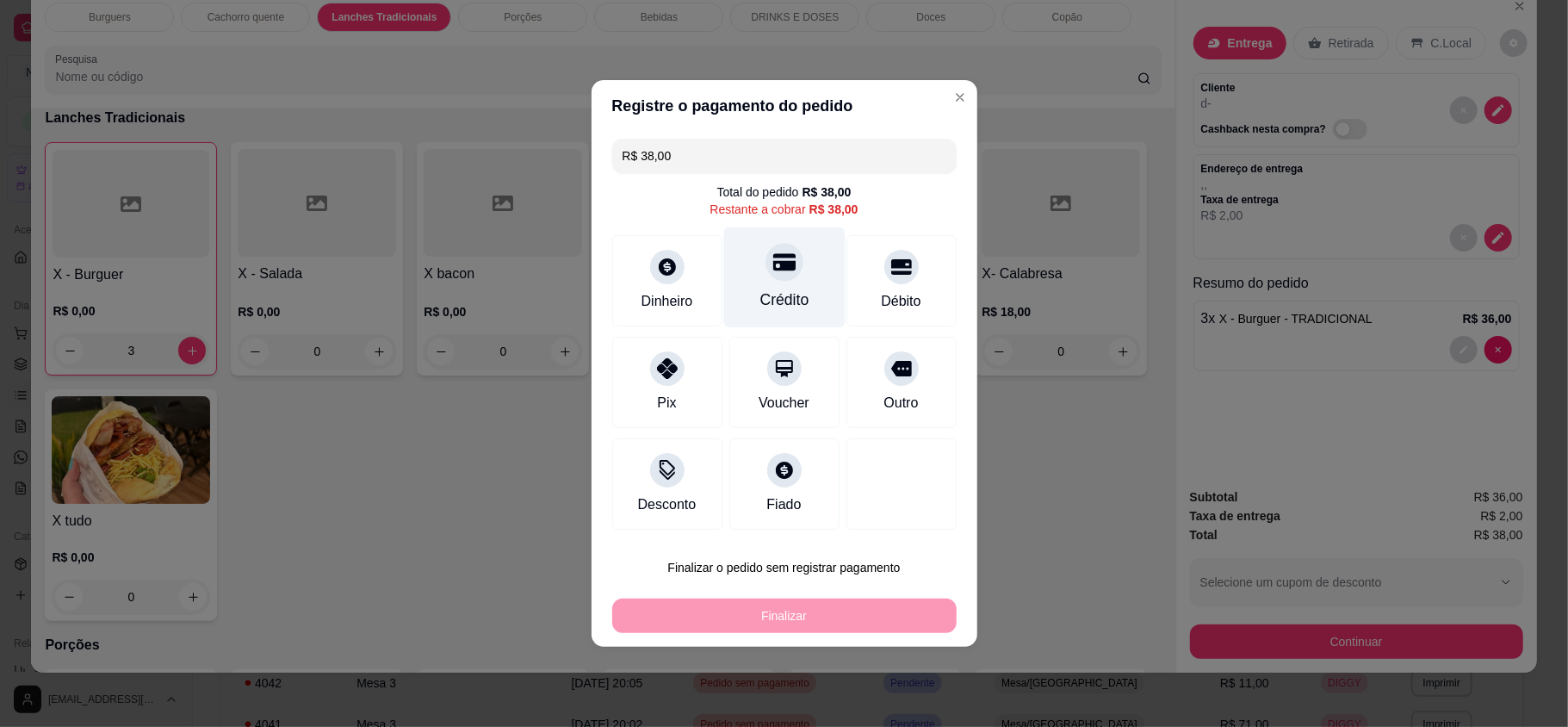
click at [789, 277] on div "Crédito" at bounding box center [784, 277] width 121 height 101
type input "R$ 0,00"
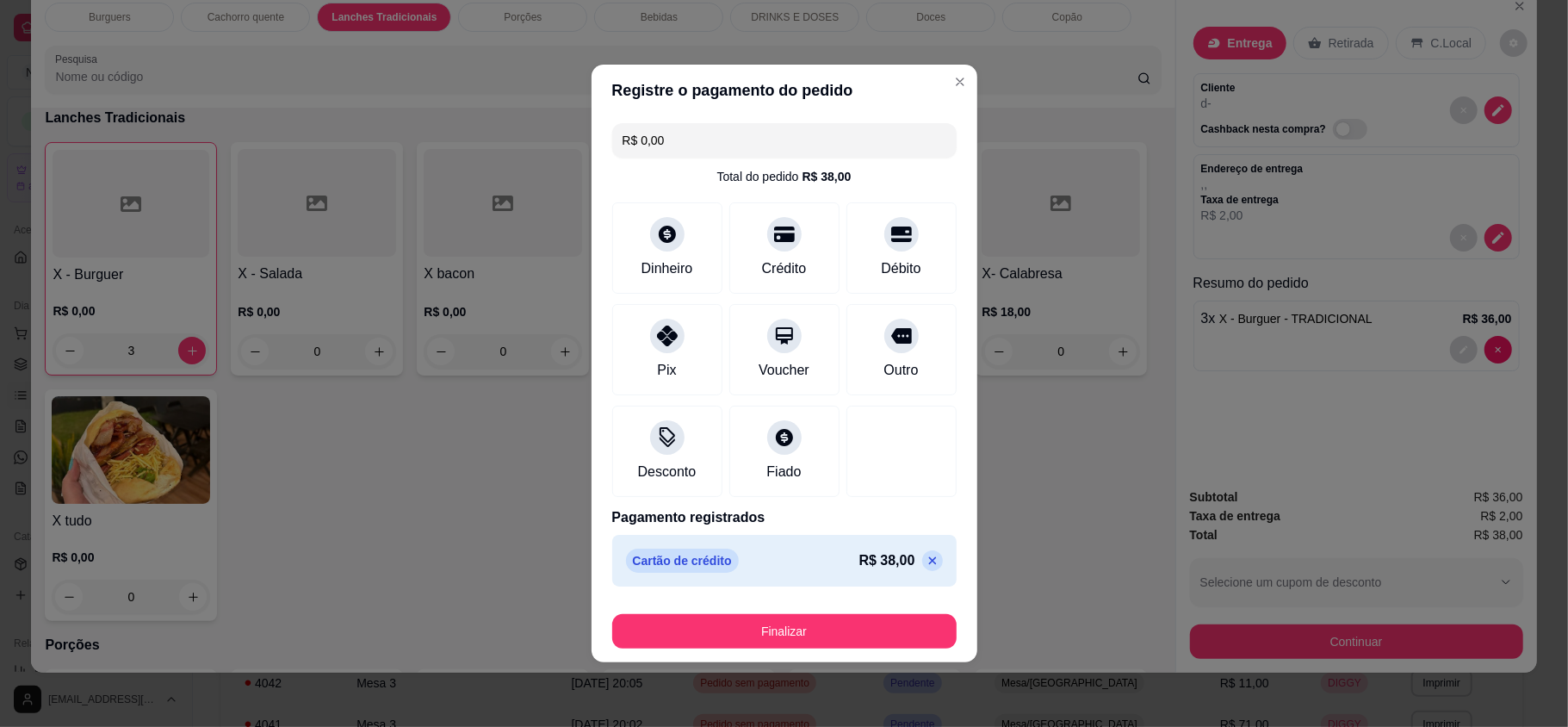
click at [844, 653] on footer "Finalizar" at bounding box center [784, 628] width 386 height 69
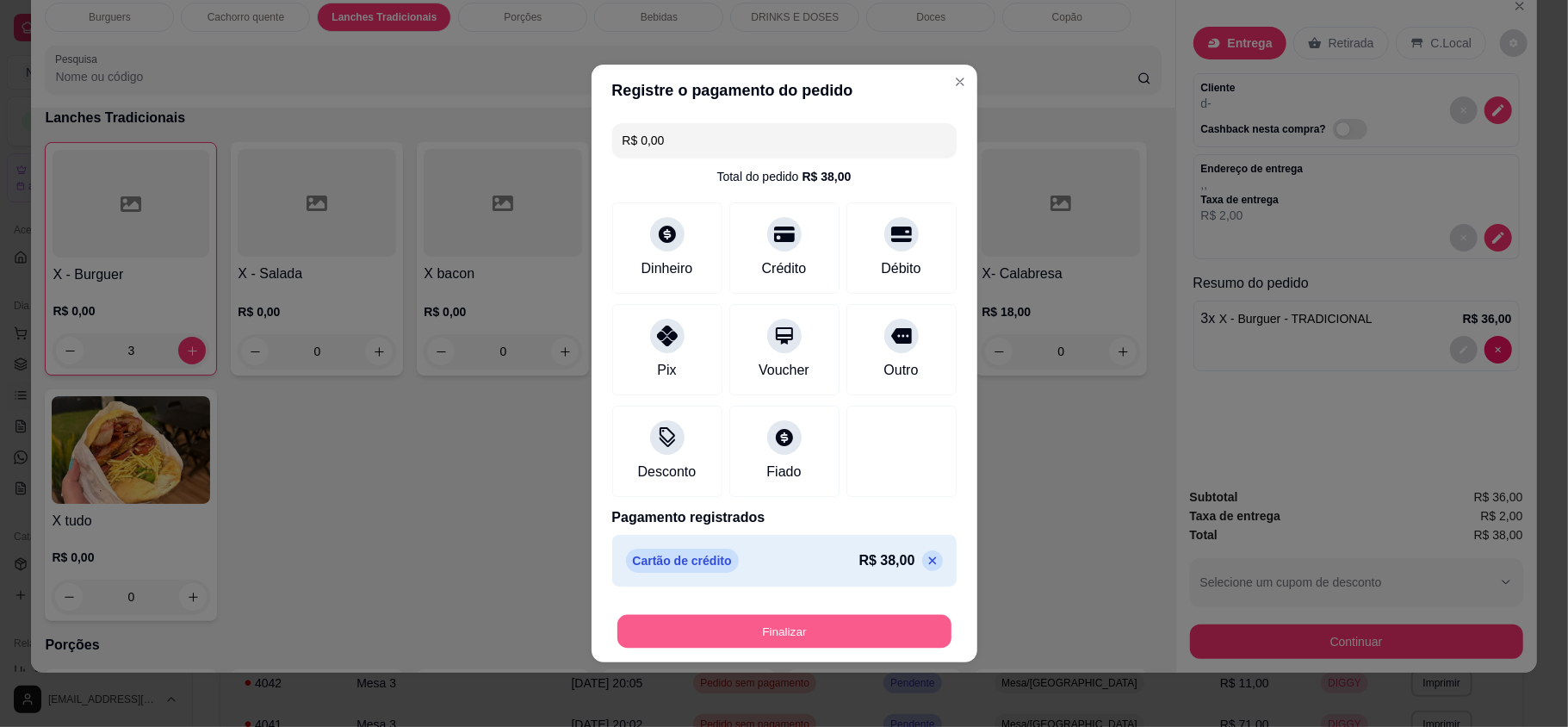
click at [842, 639] on button "Finalizar" at bounding box center [784, 632] width 334 height 34
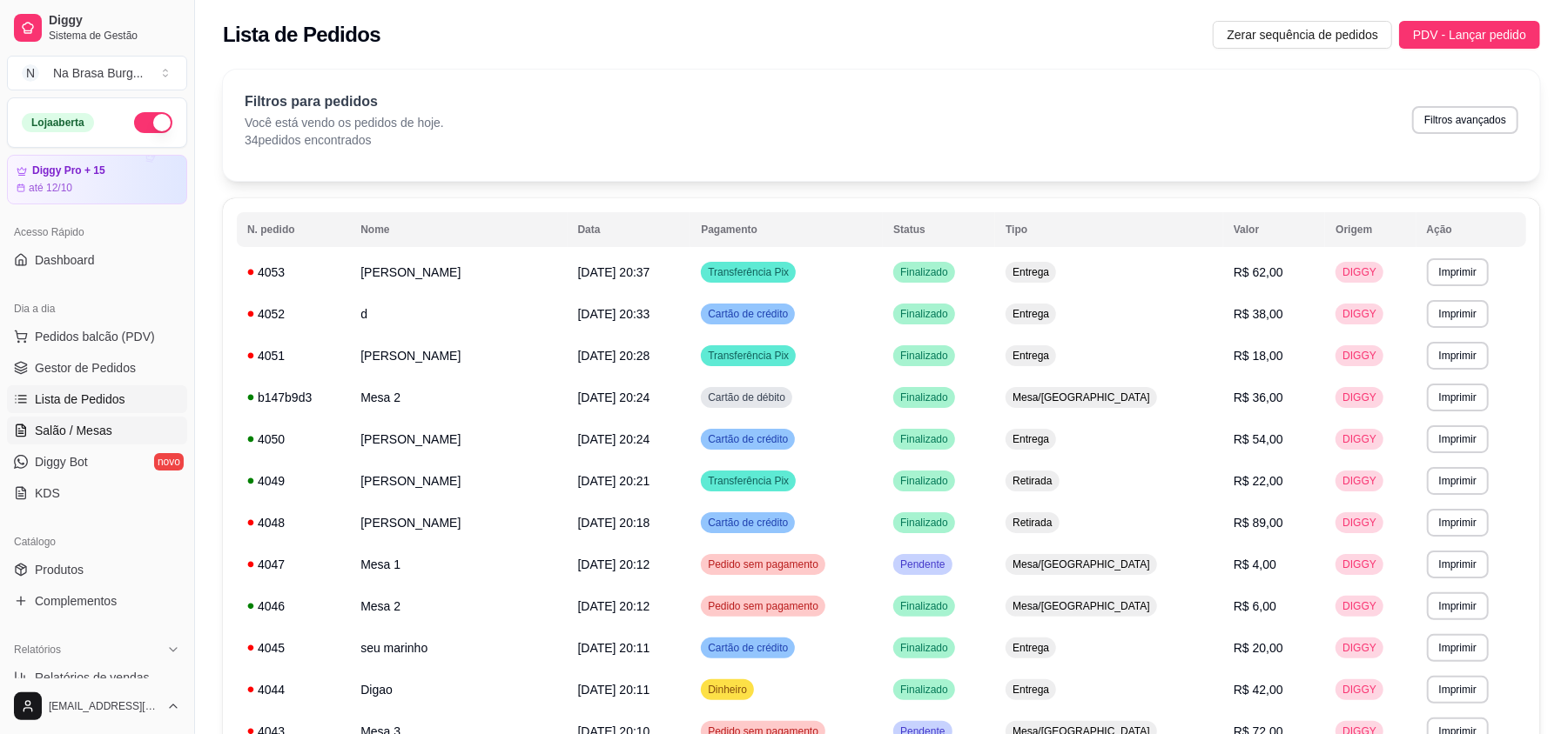
click at [70, 432] on span "Salão / Mesas" at bounding box center [74, 430] width 77 height 17
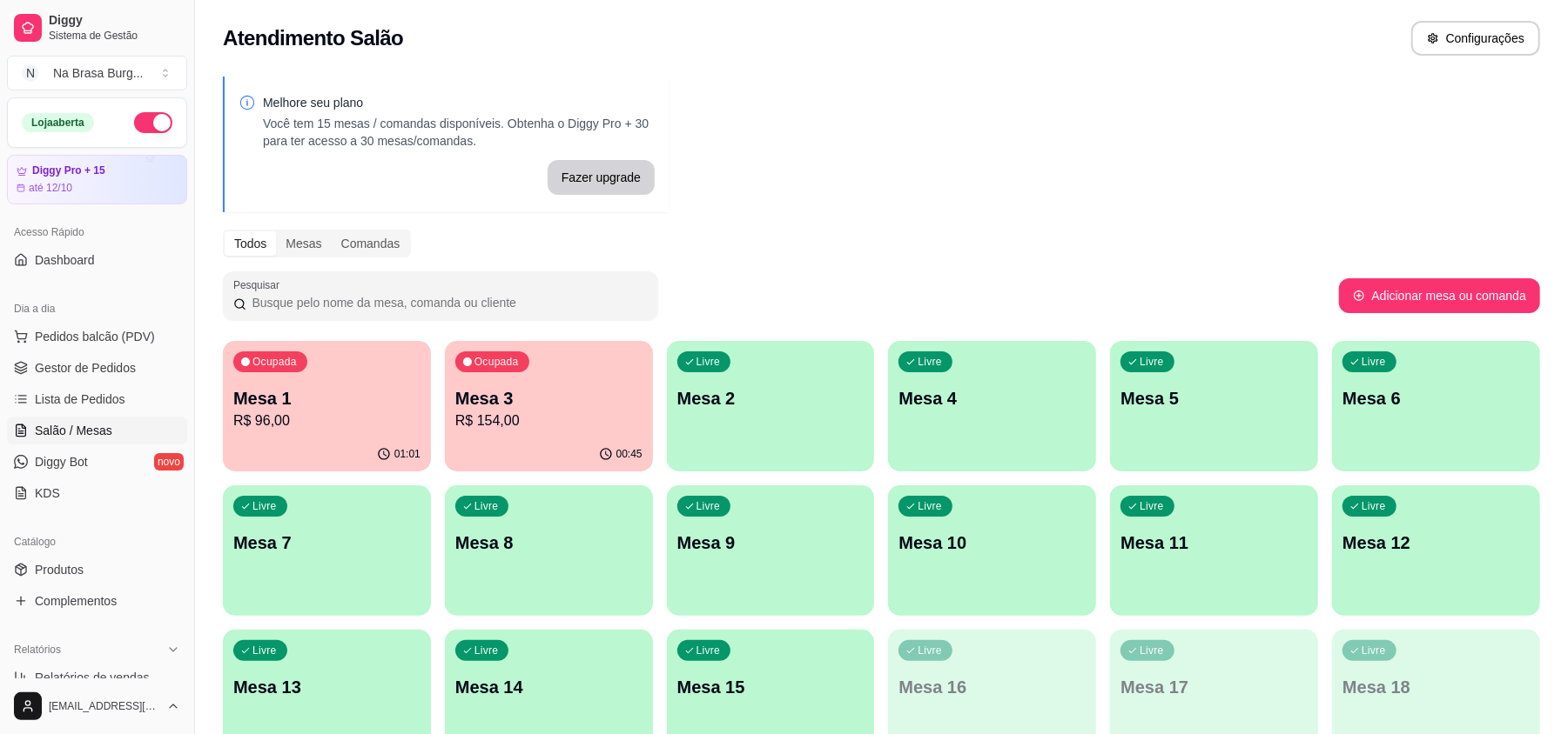
click at [491, 461] on div "00:45" at bounding box center [549, 455] width 208 height 34
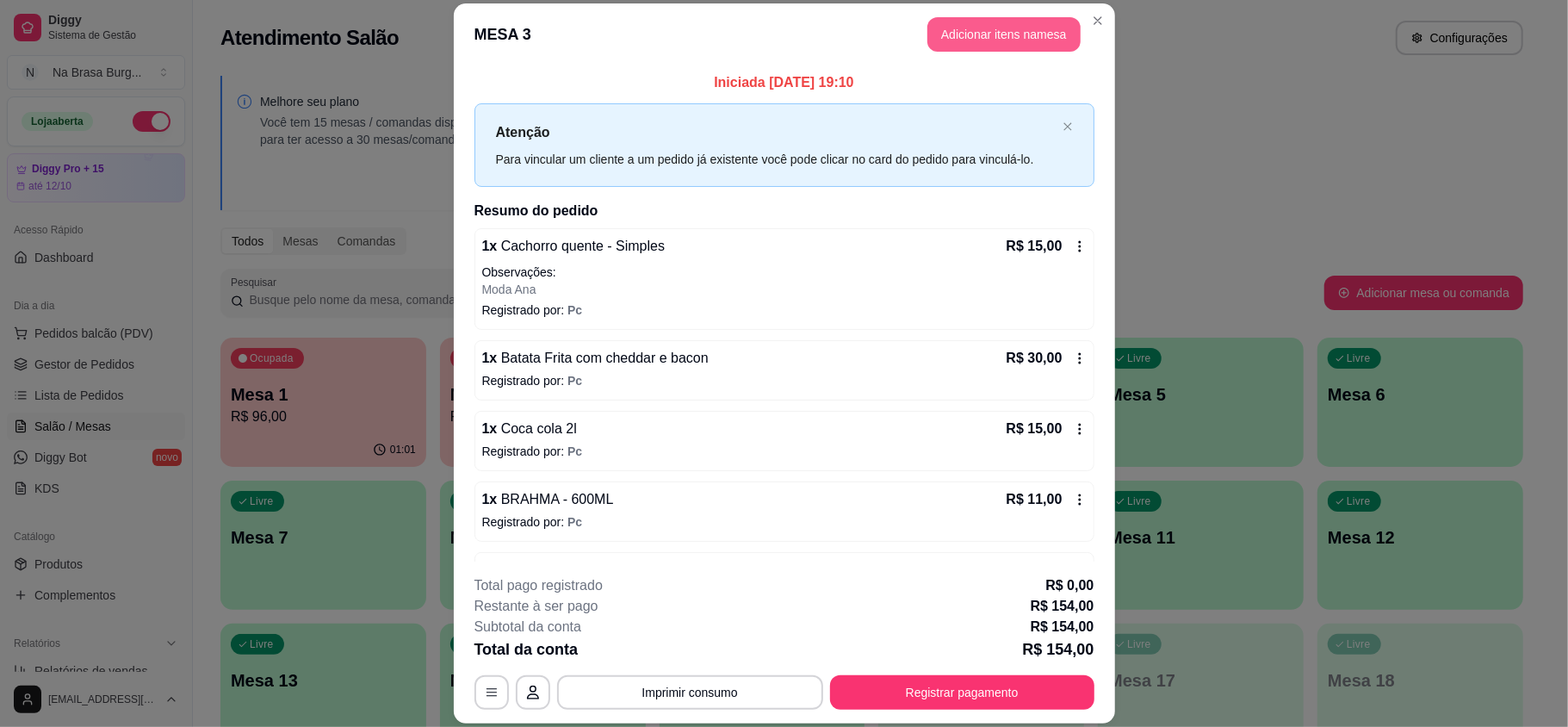
click at [987, 31] on button "Adicionar itens na mesa" at bounding box center [1004, 34] width 153 height 35
click at [672, 56] on div "Bebidas" at bounding box center [653, 50] width 129 height 29
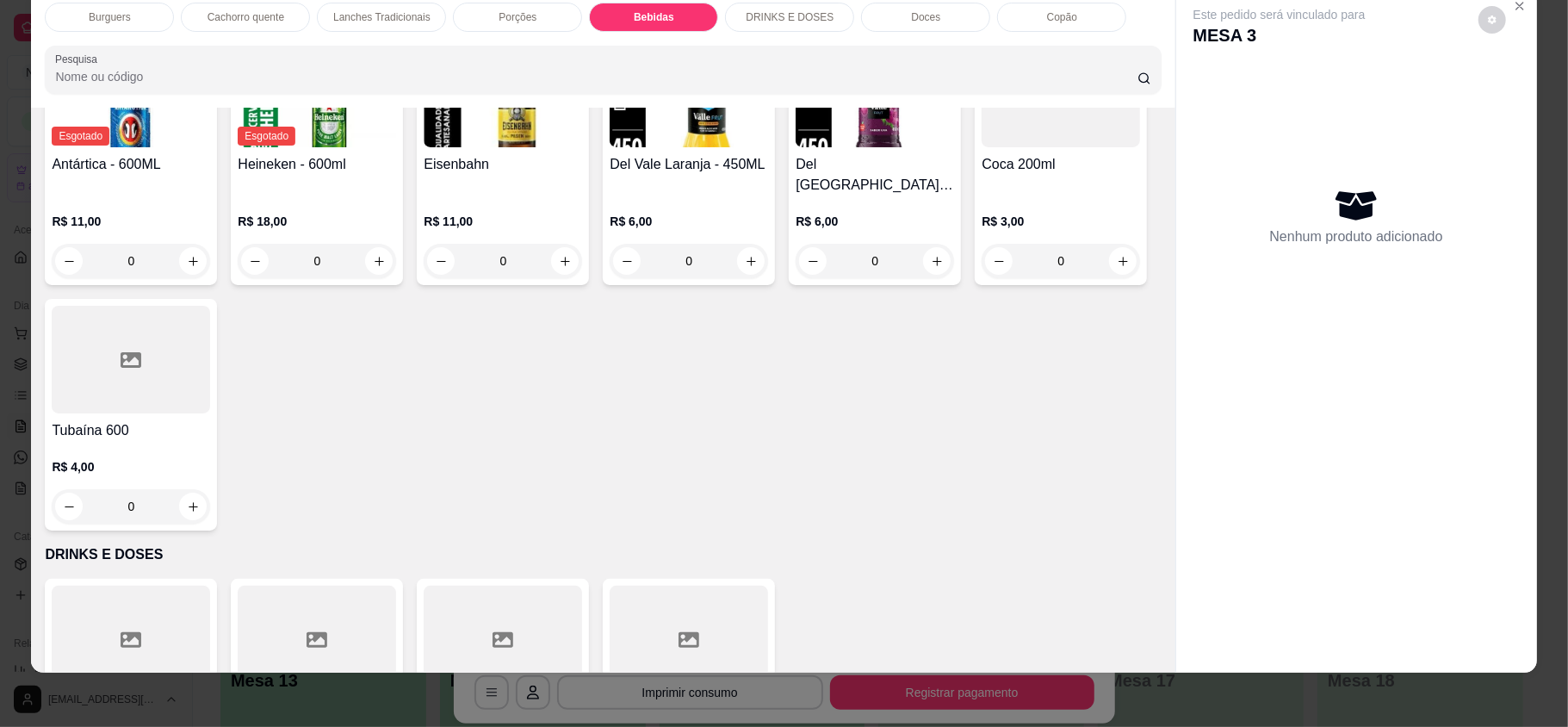
scroll to position [2681, 0]
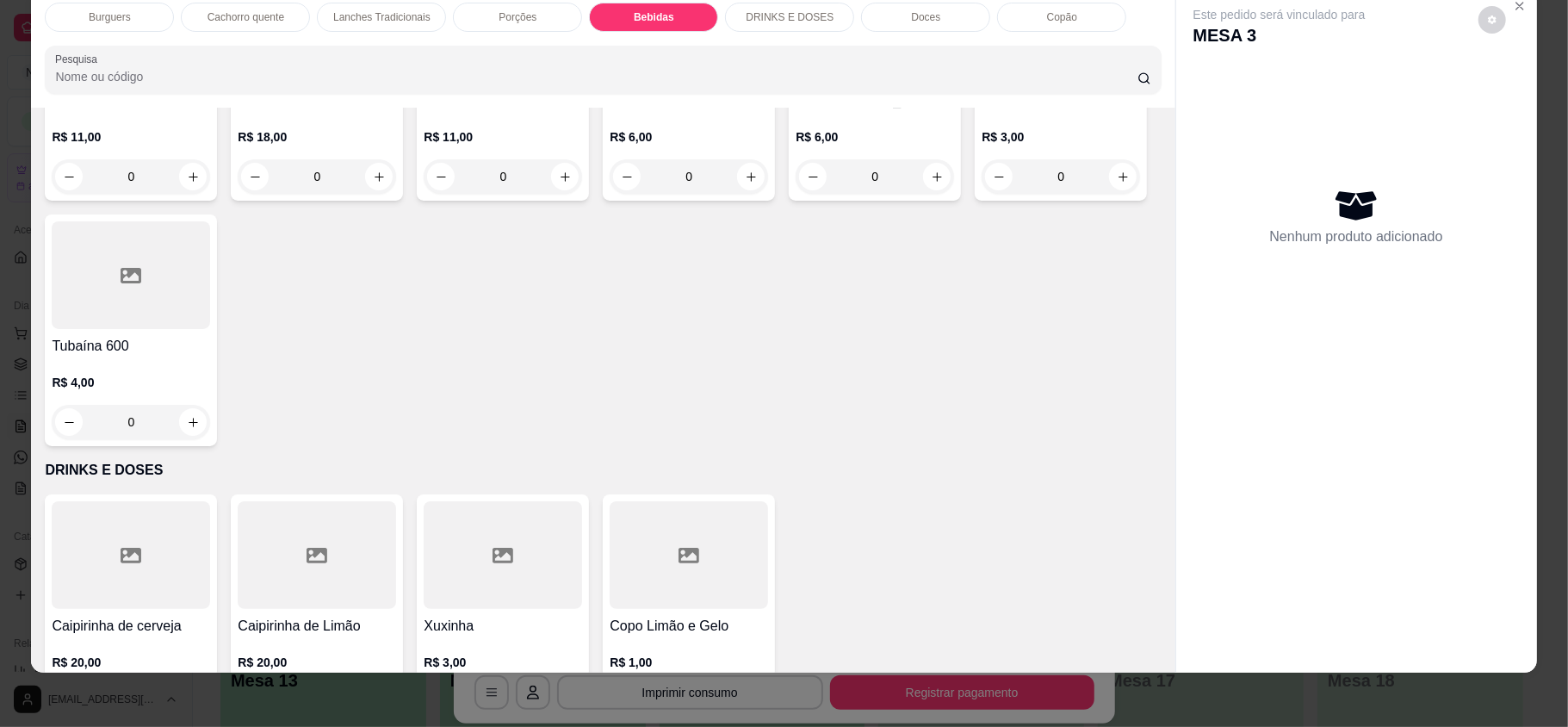
type input "1"
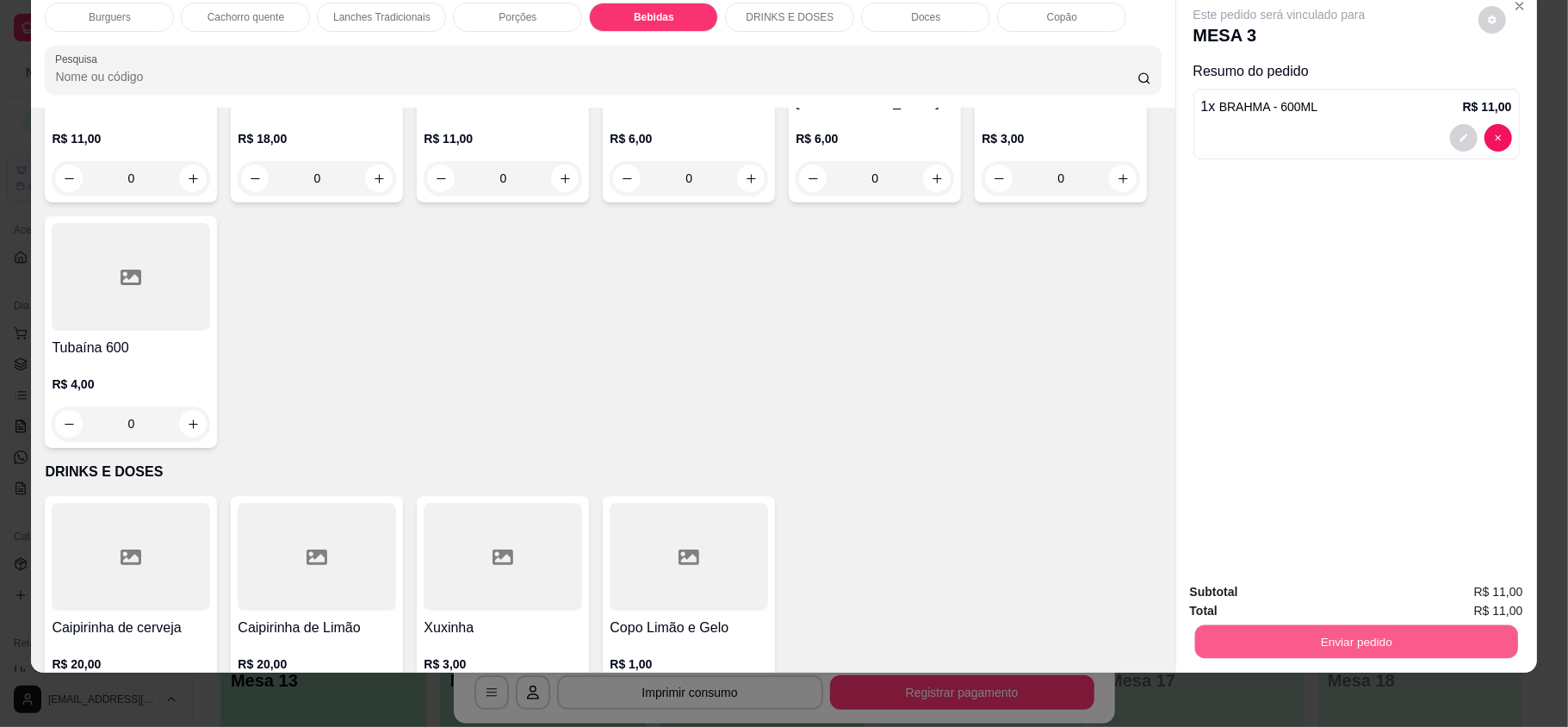
click at [1280, 648] on button "Enviar pedido" at bounding box center [1356, 641] width 323 height 34
click at [1486, 584] on button "Enviar pedido" at bounding box center [1476, 599] width 97 height 33
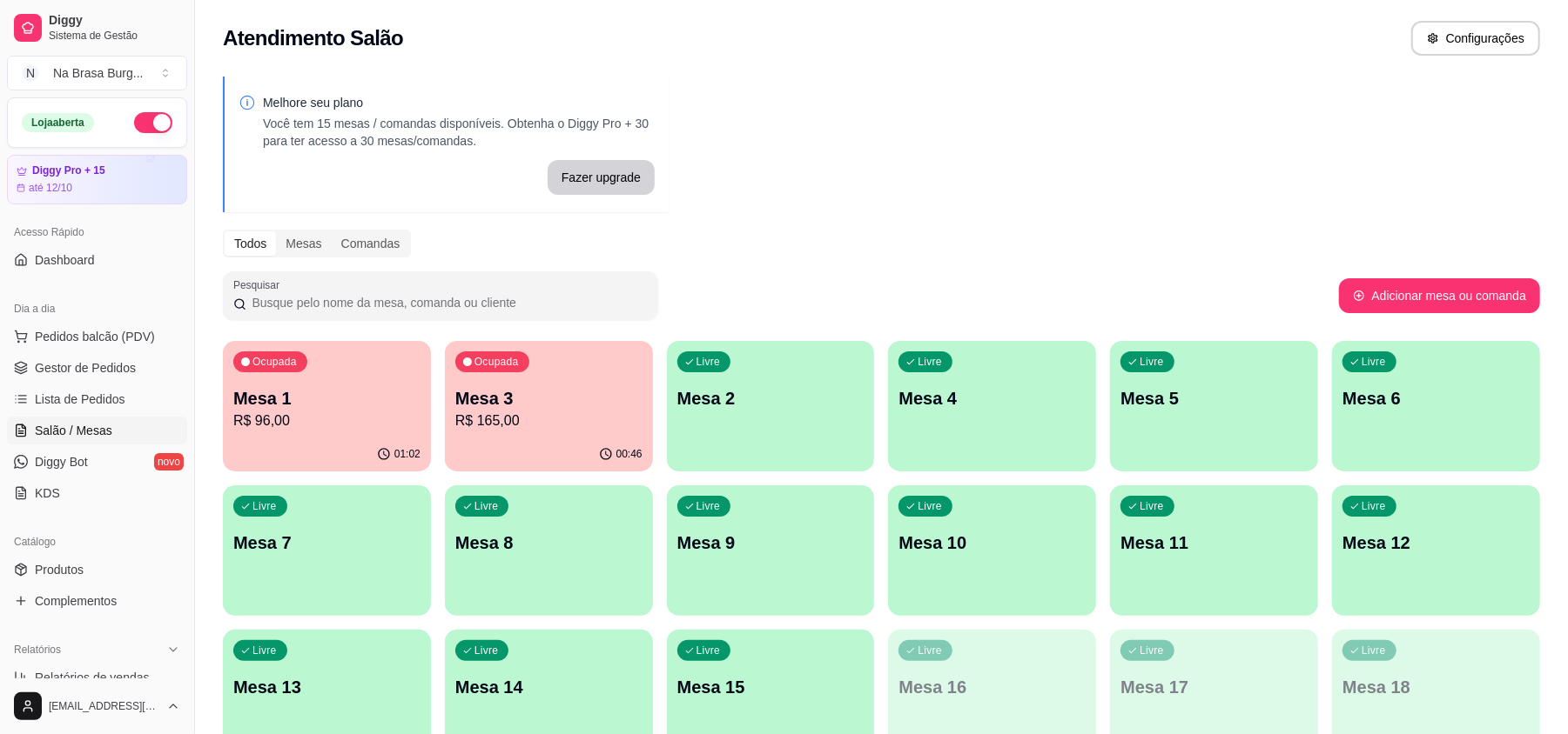
click at [582, 436] on div "Ocupada Mesa 3 R$ 165,00" at bounding box center [549, 389] width 208 height 96
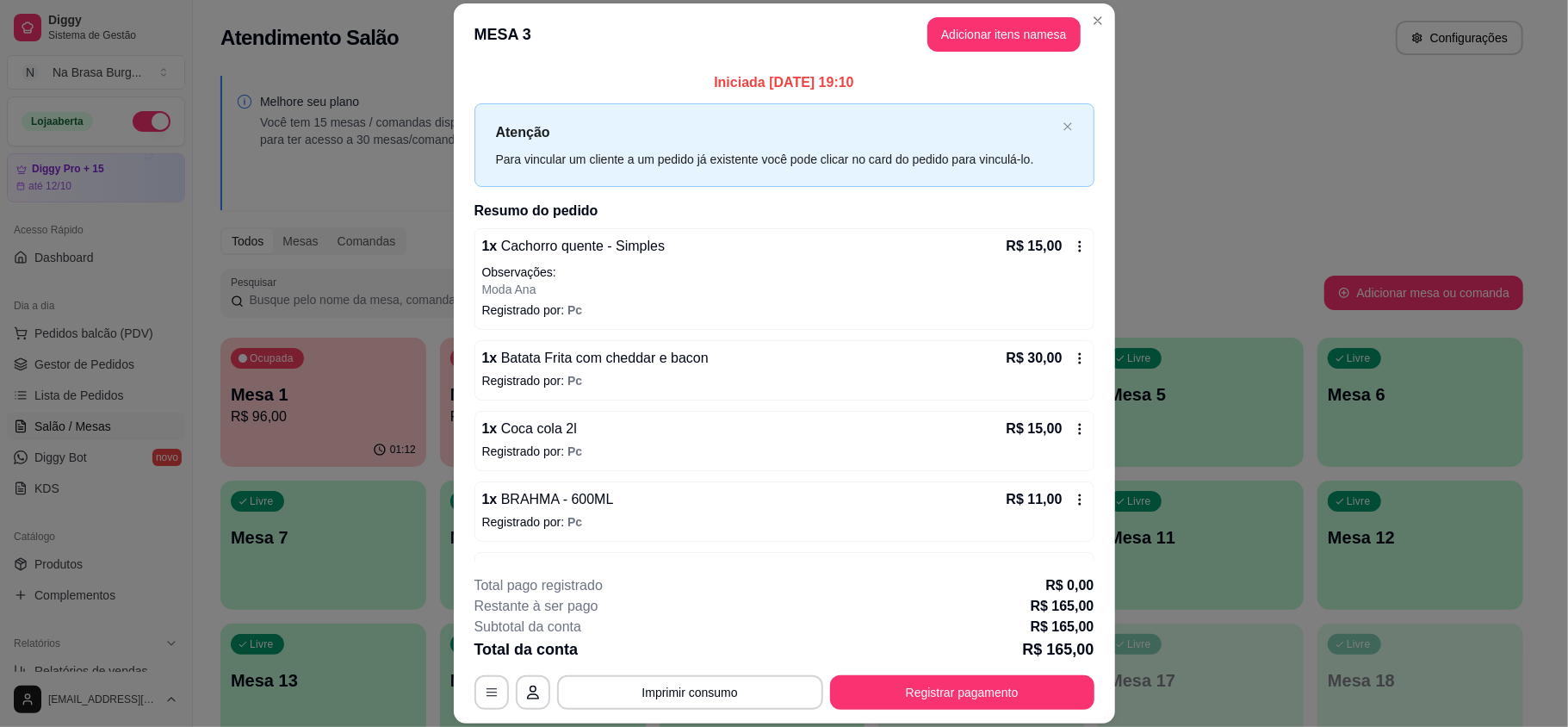
scroll to position [316, 0]
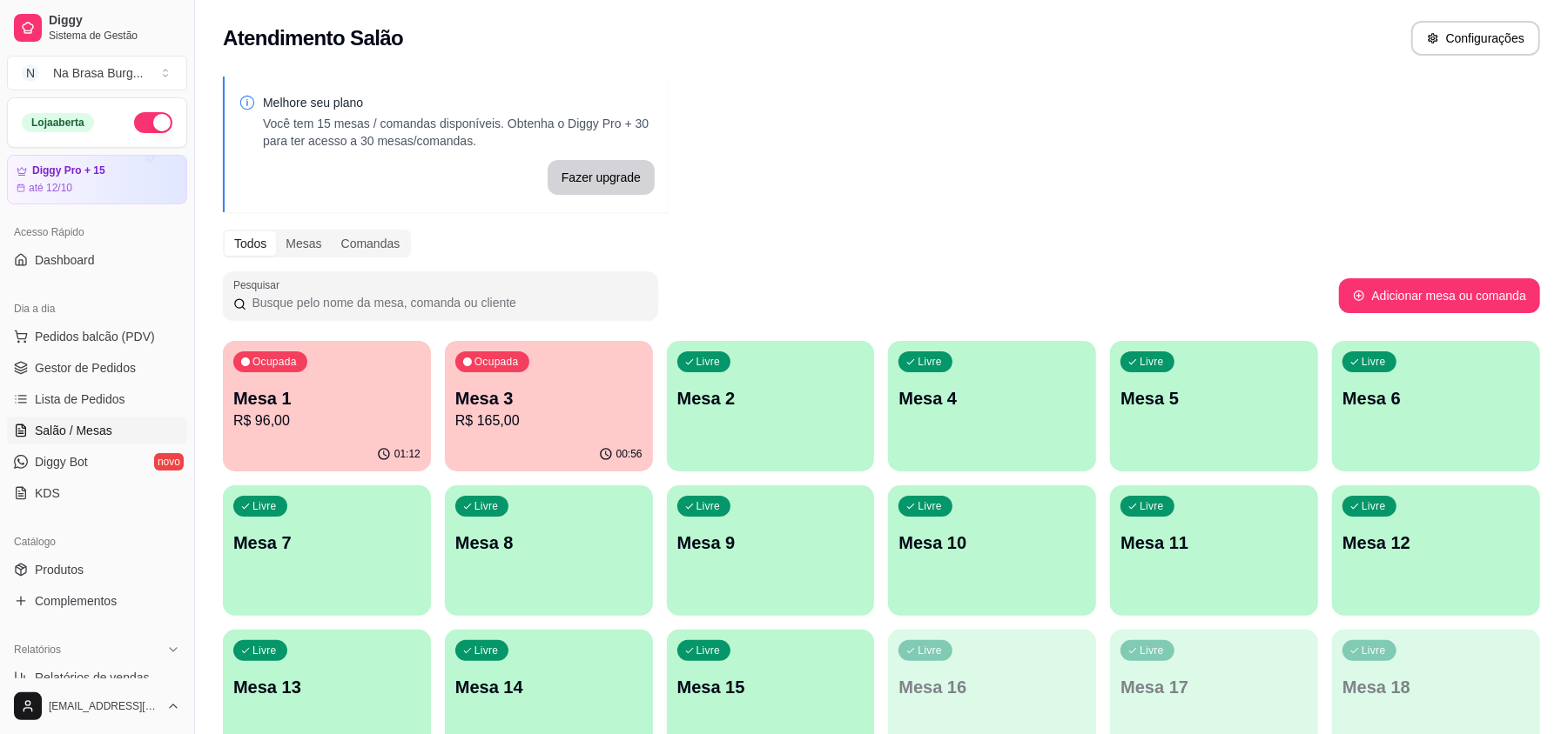
click at [359, 404] on p "Mesa 1" at bounding box center [327, 398] width 187 height 24
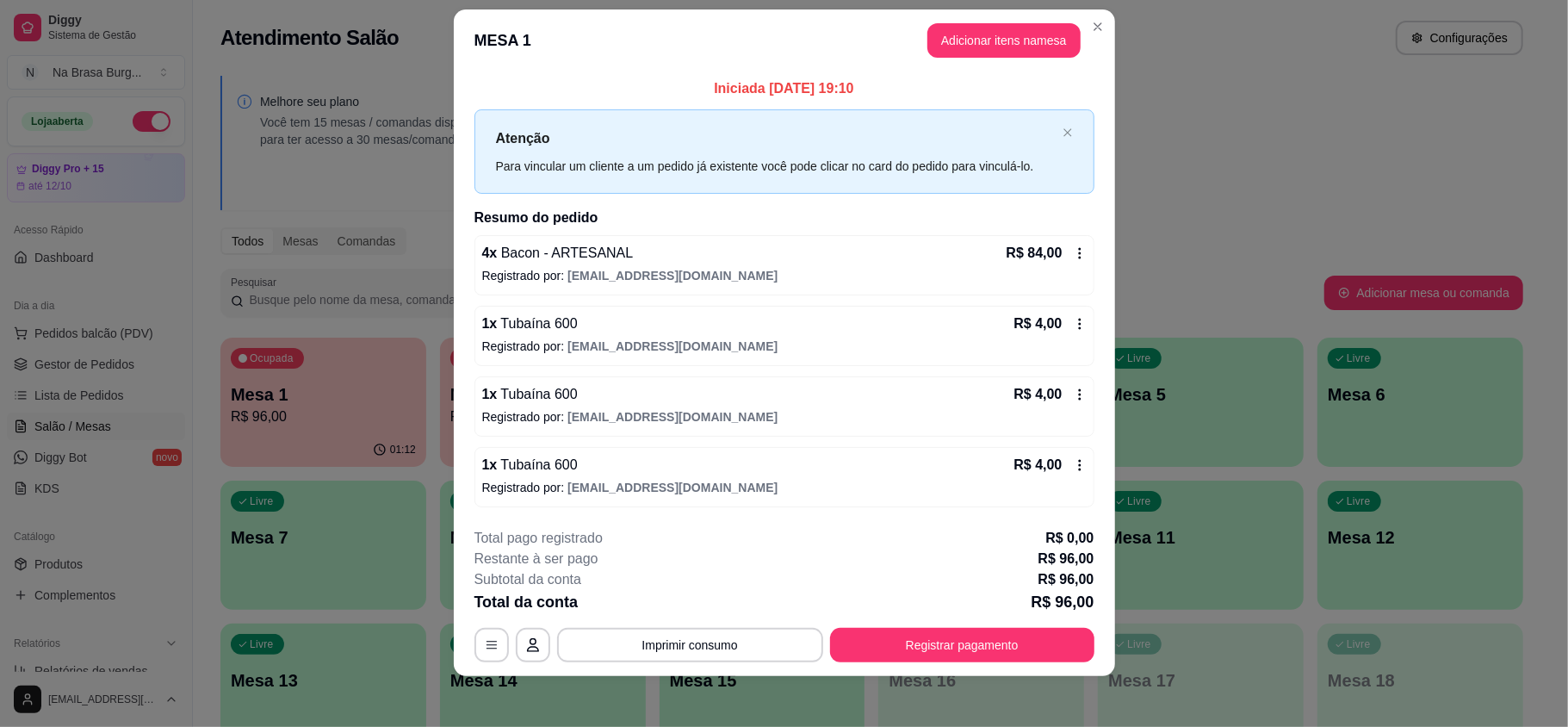
scroll to position [26, 0]
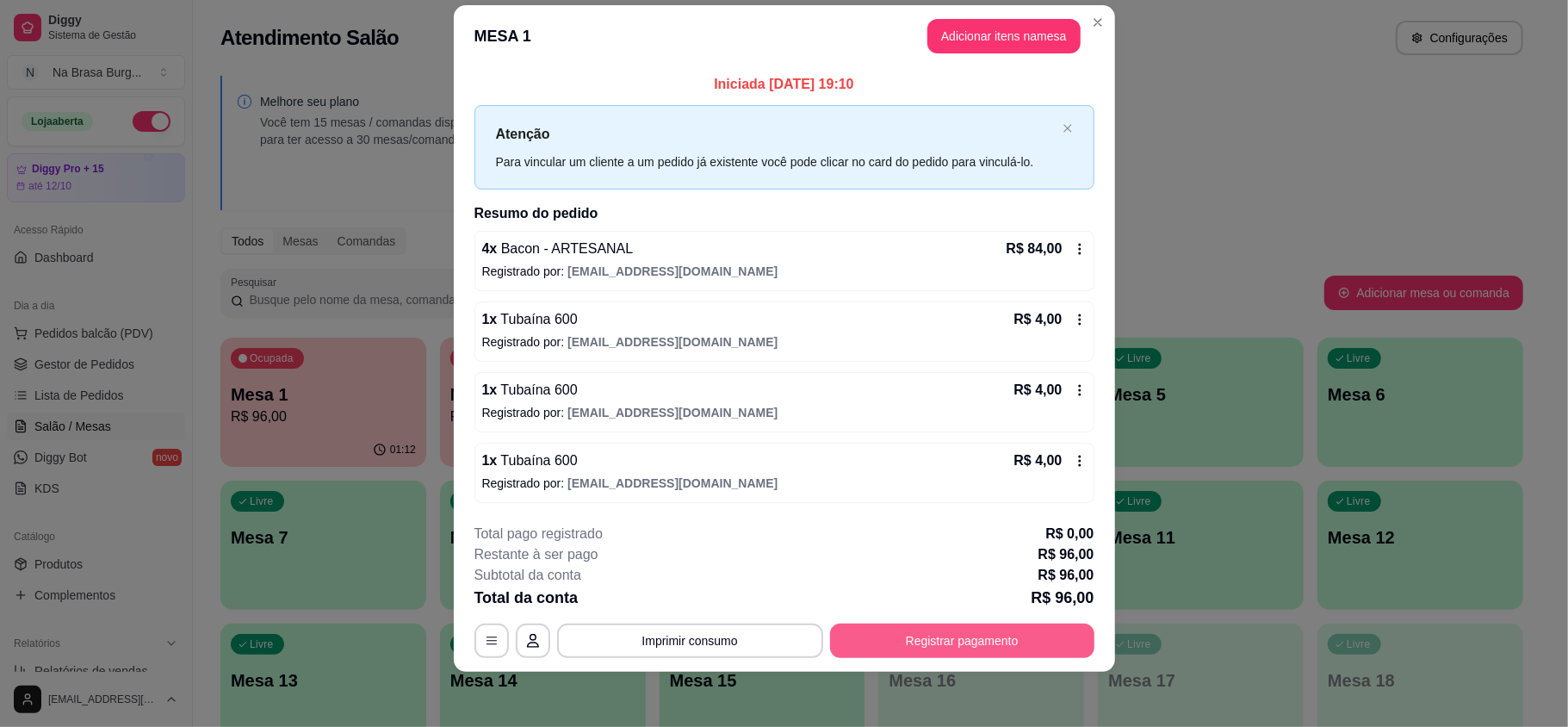
click at [906, 634] on button "Registrar pagamento" at bounding box center [962, 640] width 265 height 35
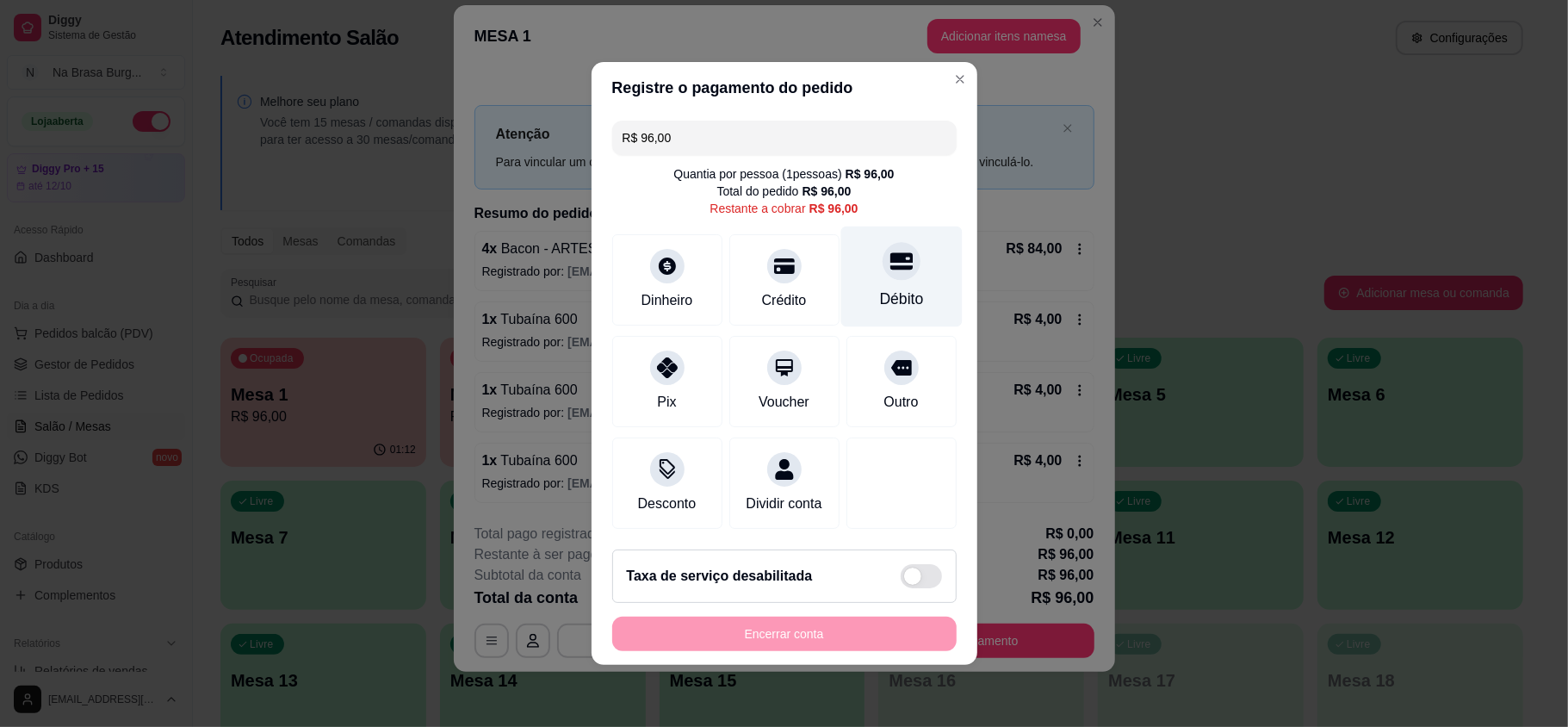
click at [883, 263] on div at bounding box center [901, 260] width 38 height 38
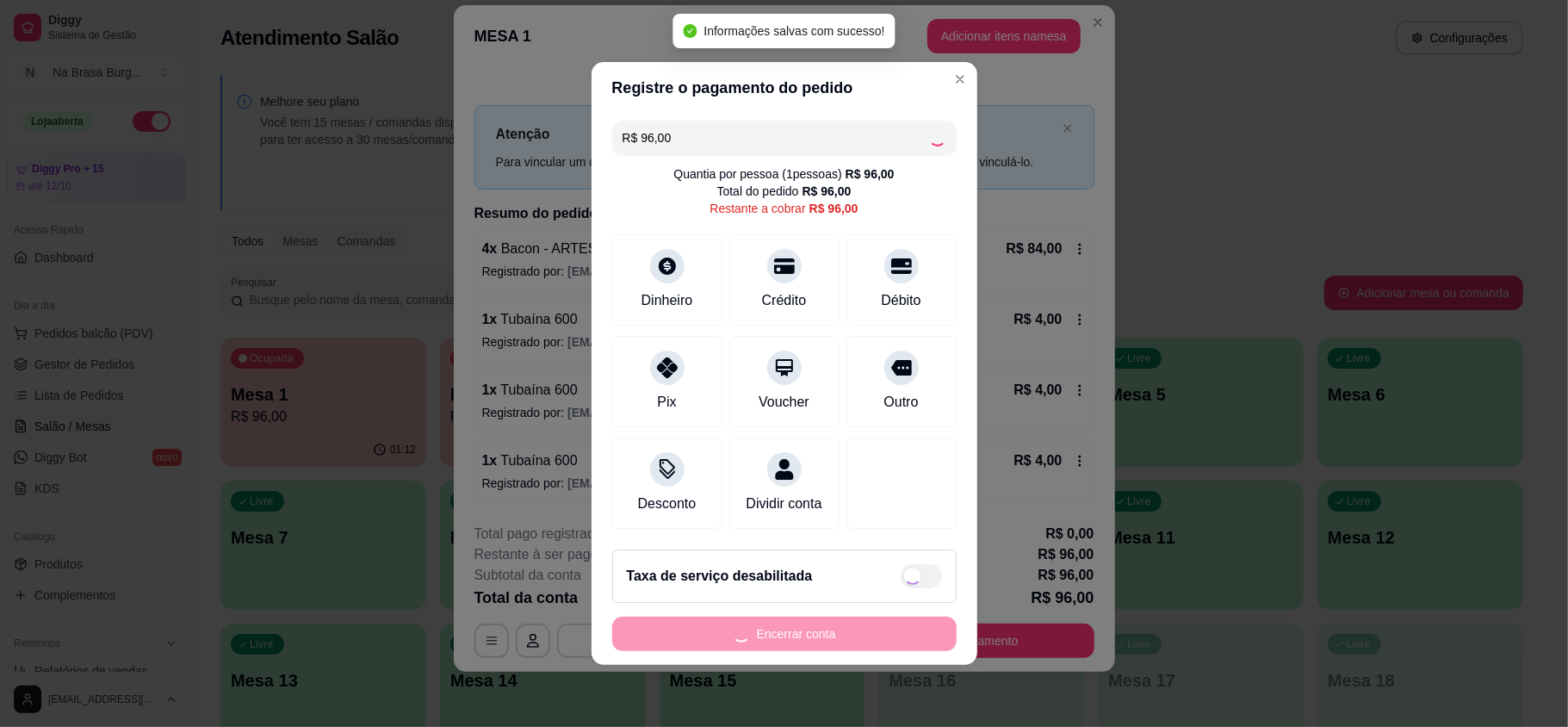
type input "R$ 0,00"
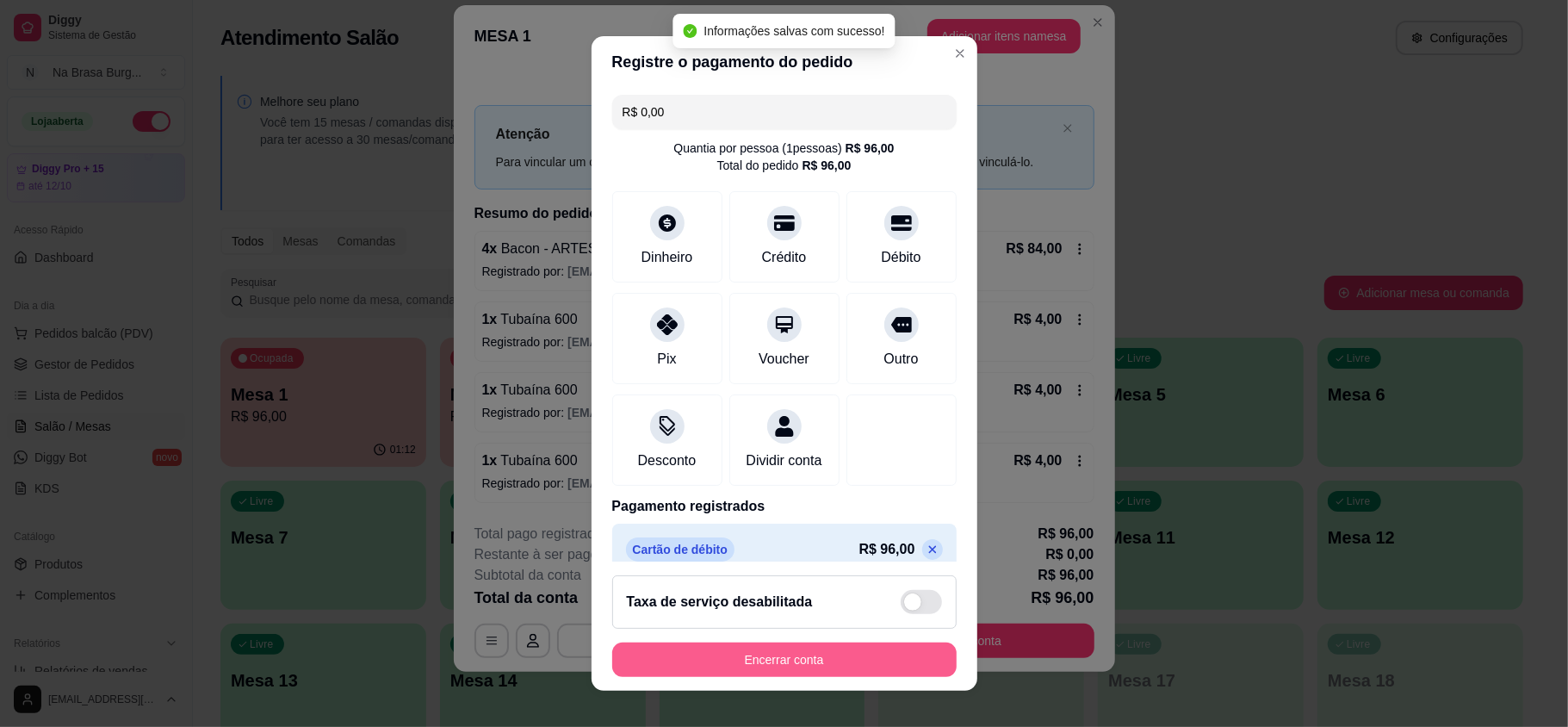
click at [849, 651] on button "Encerrar conta" at bounding box center [784, 660] width 344 height 35
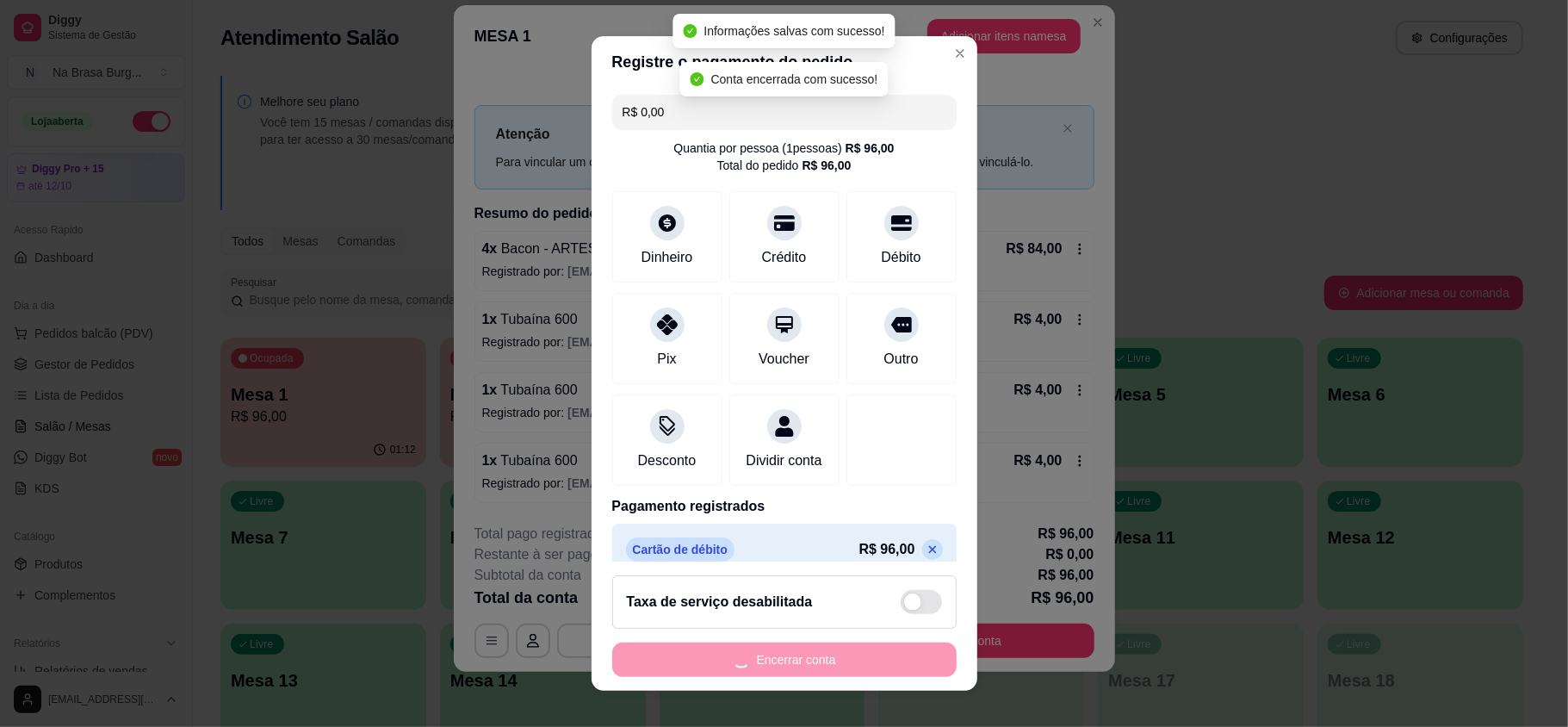
scroll to position [0, 0]
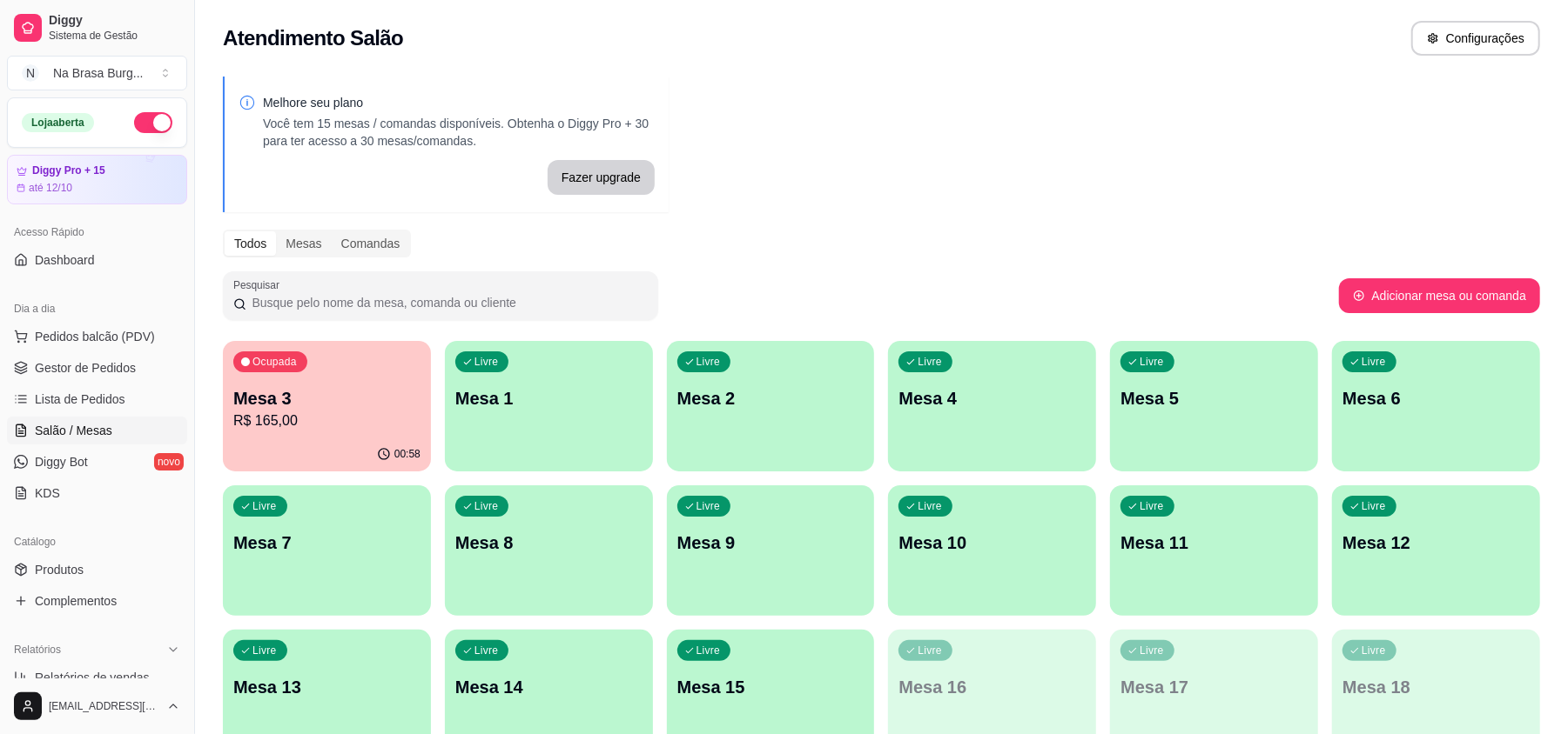
click at [716, 161] on div "Melhore seu plano Você tem 15 mesas / comandas disponíveis. Obtenha o Diggy Pro…" at bounding box center [880, 423] width 1372 height 715
click at [90, 341] on span "Pedidos balcão (PDV)" at bounding box center [95, 336] width 120 height 17
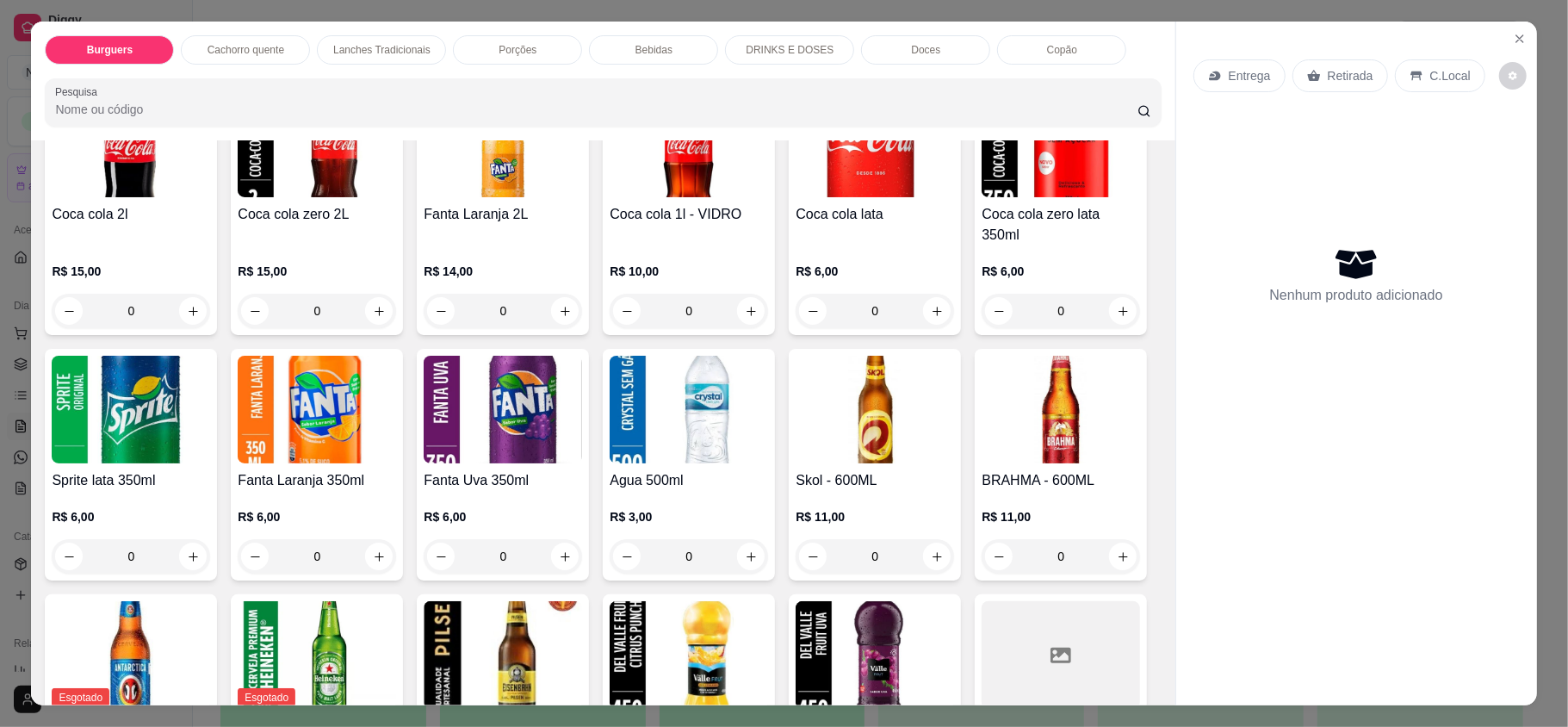
scroll to position [2297, 0]
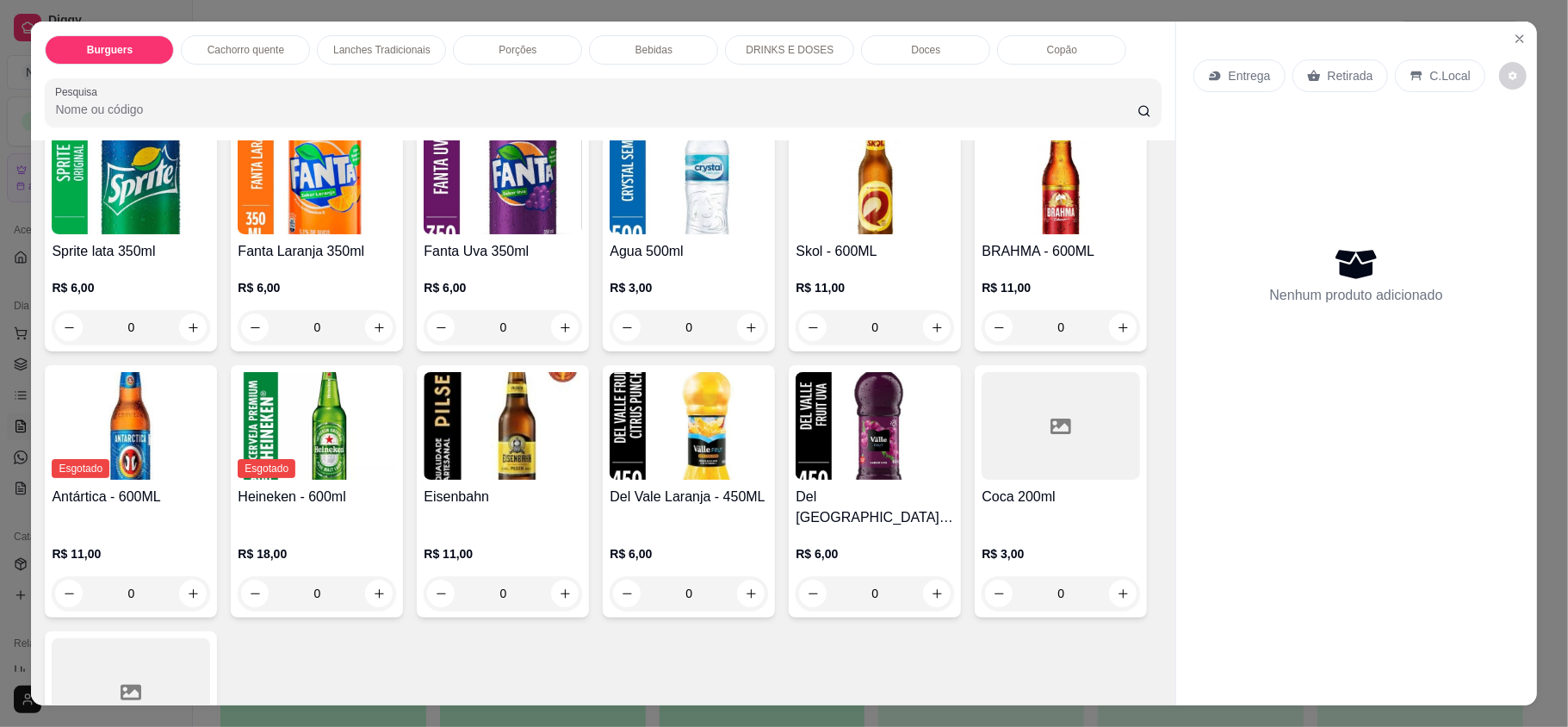
click at [981, 99] on div "0" at bounding box center [1061, 81] width 159 height 35
click at [1109, 95] on button "increase-product-quantity" at bounding box center [1122, 81] width 28 height 28
type input "1"
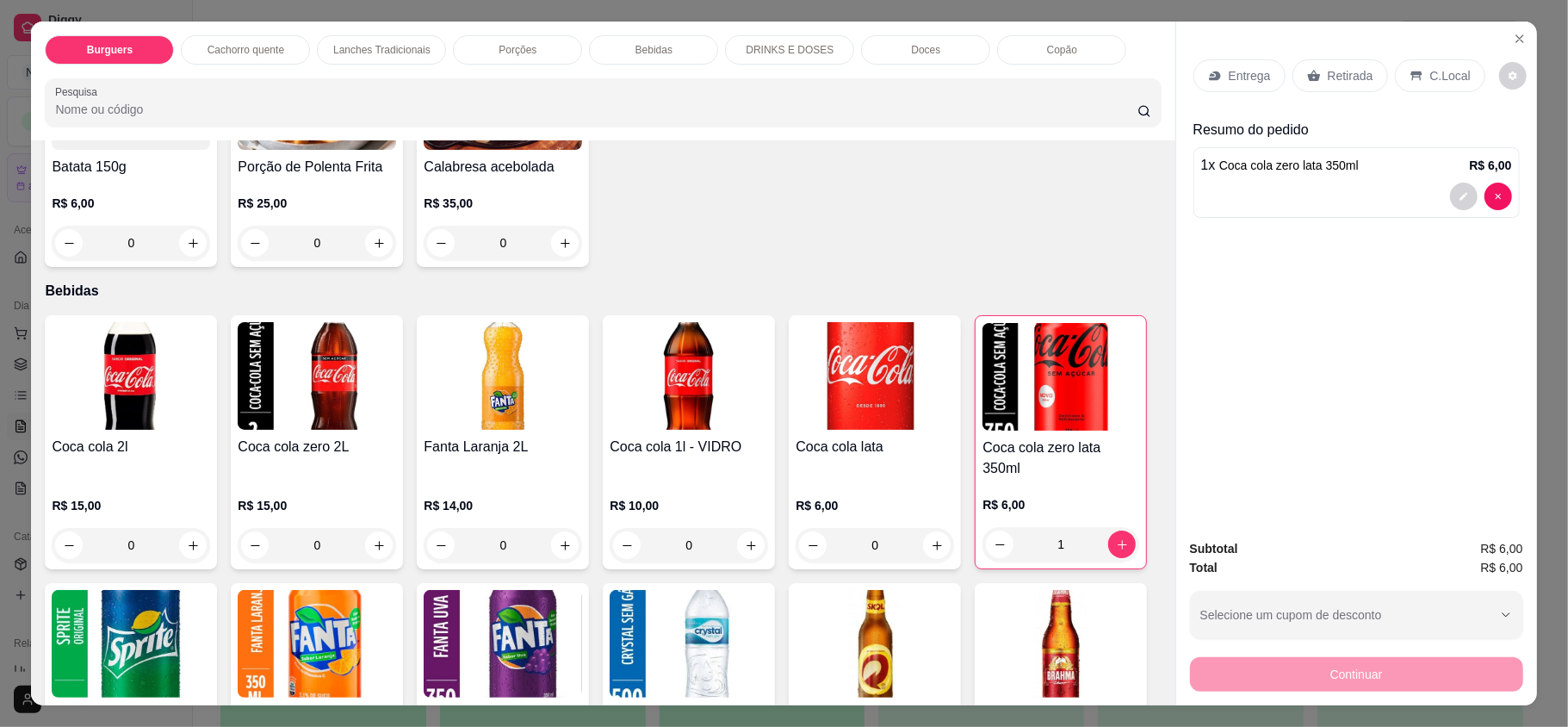
scroll to position [1838, 0]
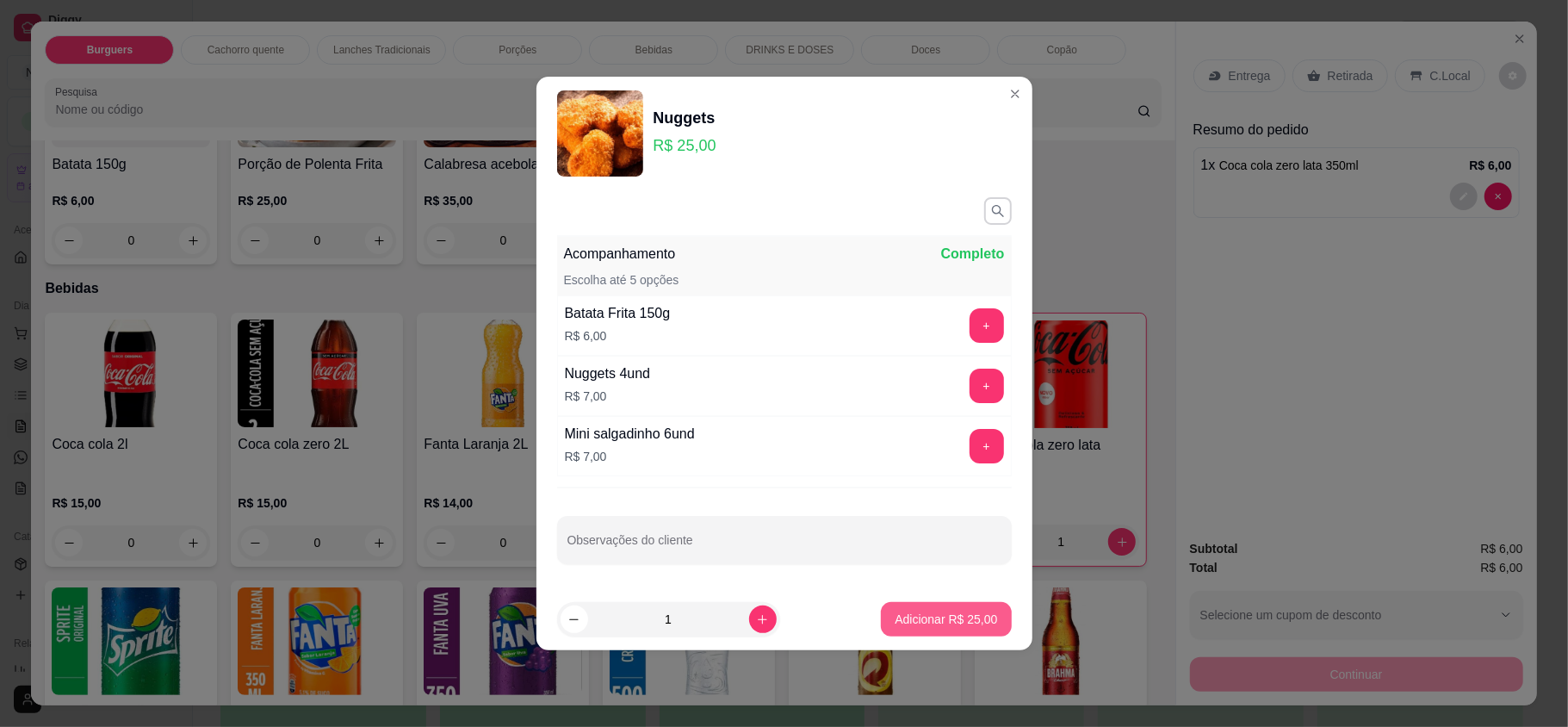
click at [928, 611] on button "Adicionar R$ 25,00" at bounding box center [946, 619] width 130 height 35
type input "1"
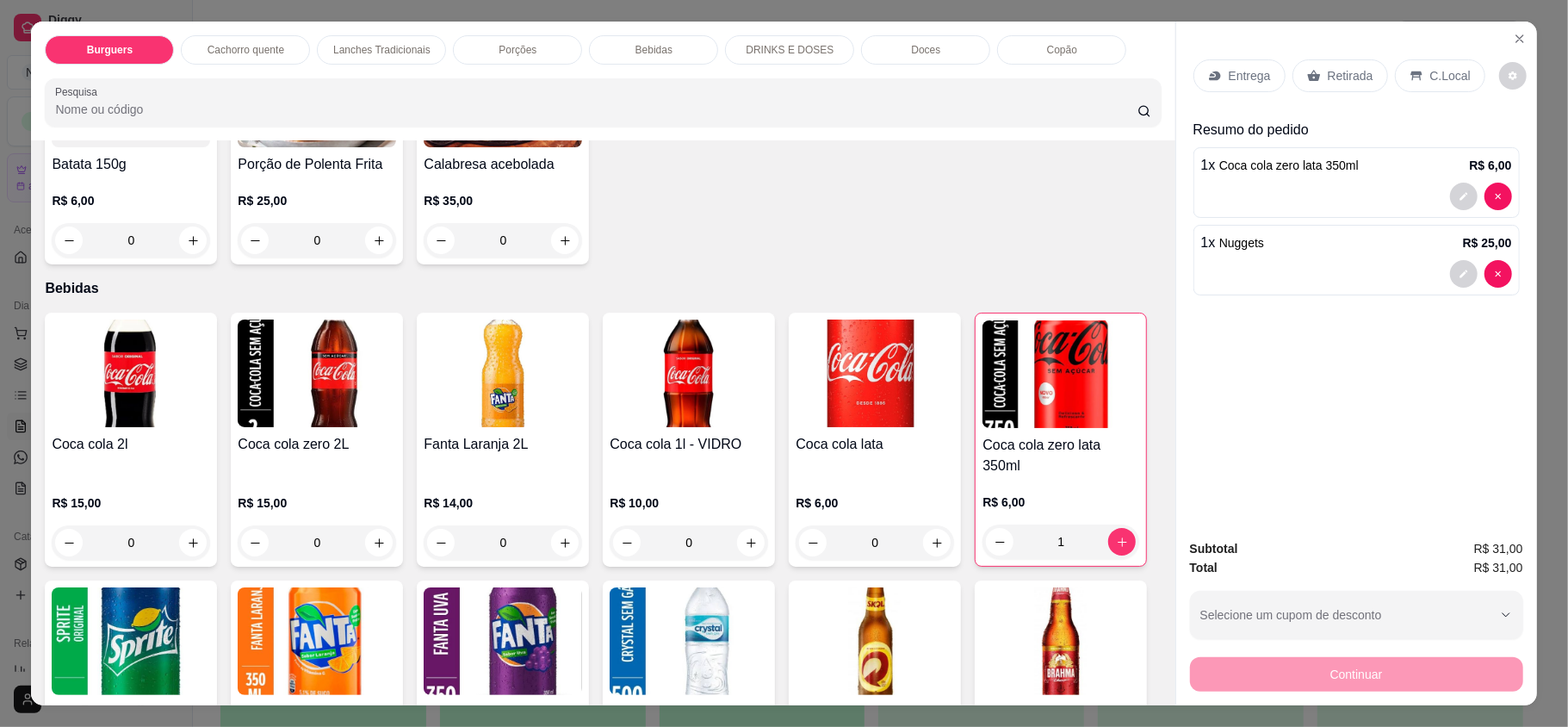
click at [1229, 69] on p "Entrega" at bounding box center [1250, 75] width 42 height 17
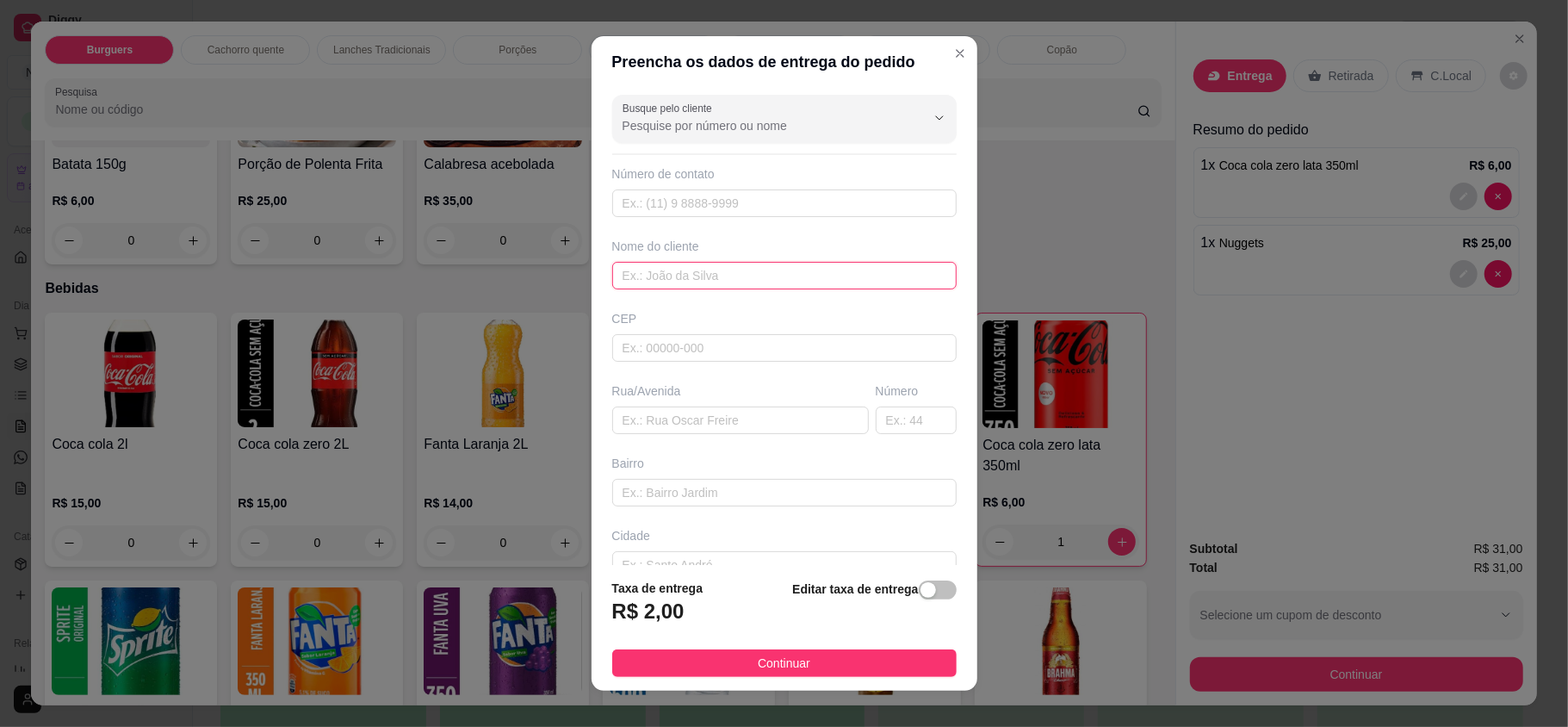
click at [762, 277] on input "text" at bounding box center [784, 276] width 344 height 28
type input "[PERSON_NAME]"
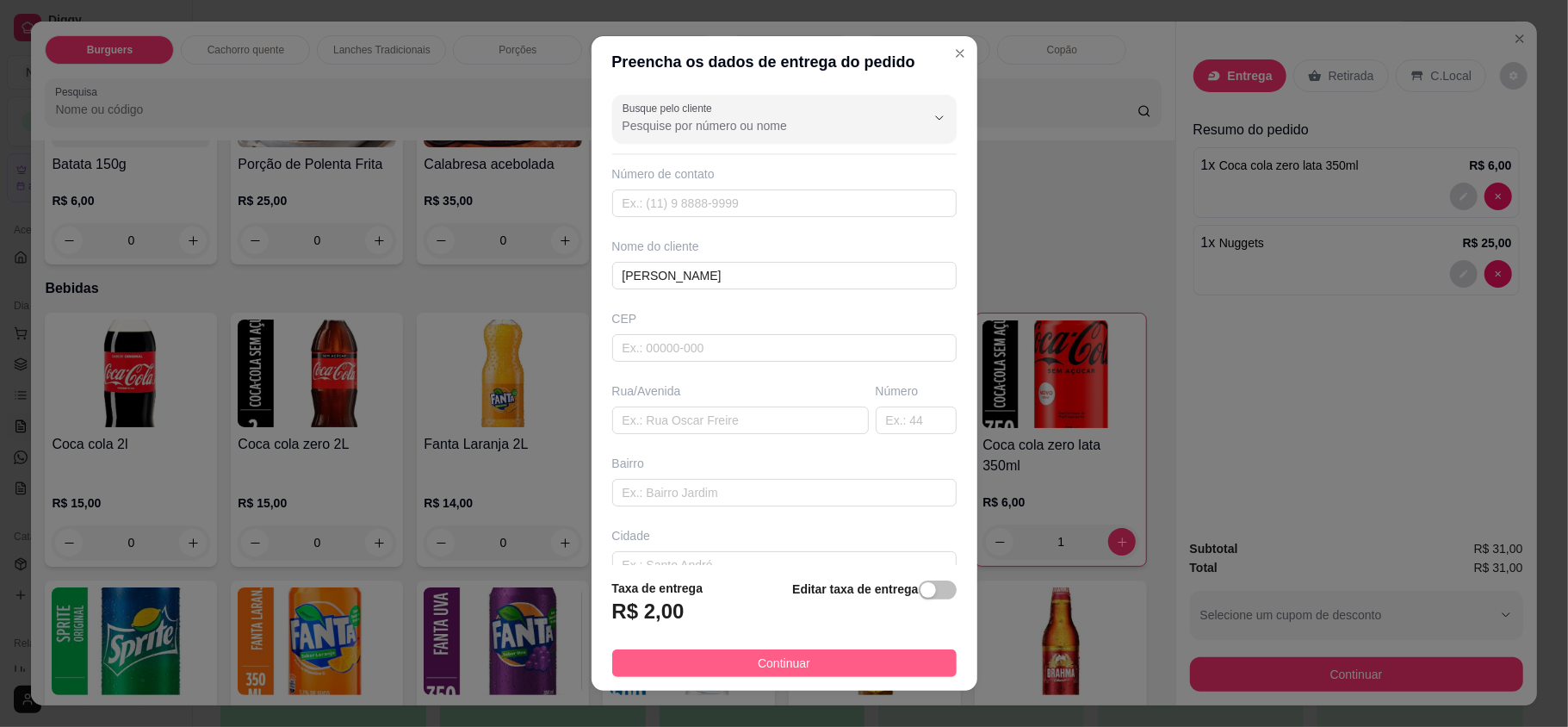
click at [790, 673] on button "Continuar" at bounding box center [784, 663] width 344 height 28
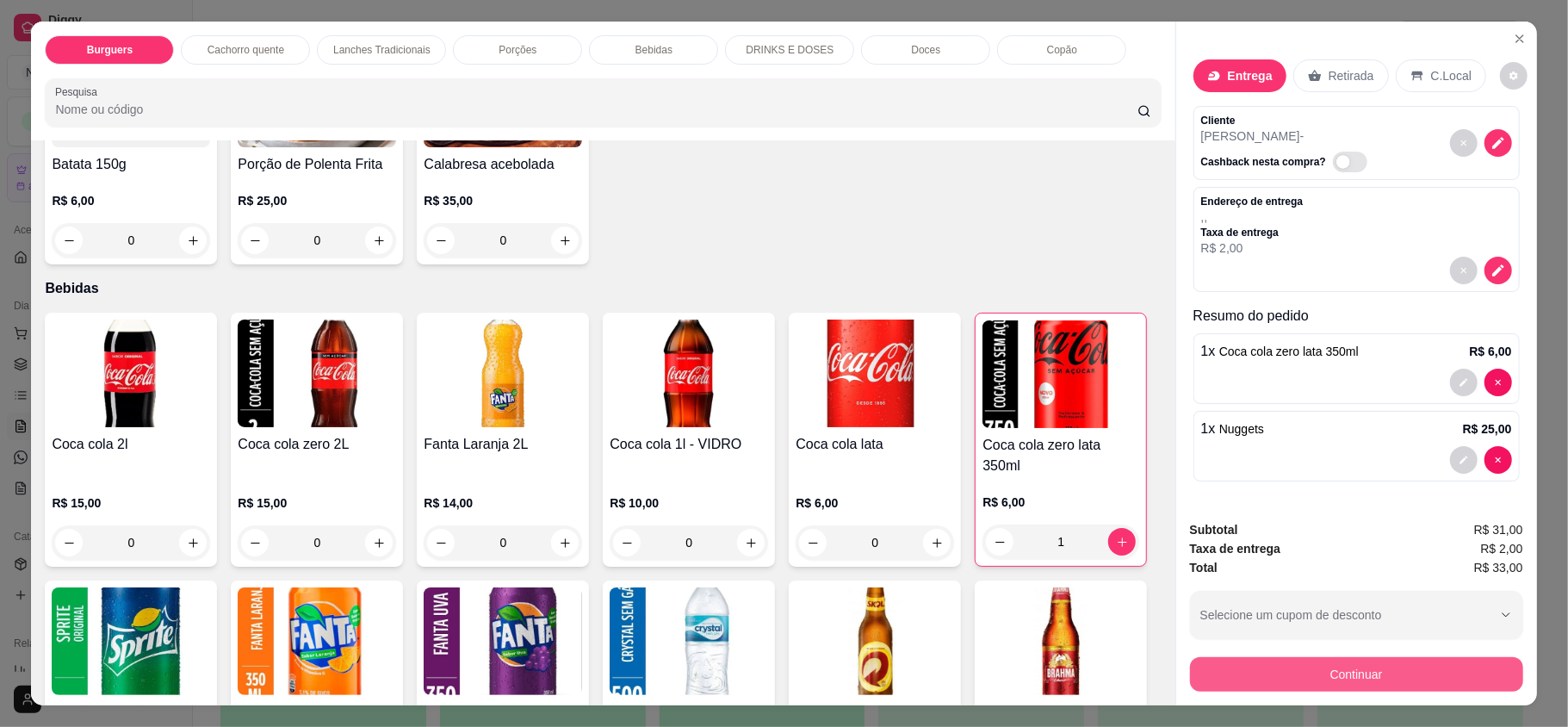
click at [1266, 686] on button "Continuar" at bounding box center [1357, 674] width 333 height 35
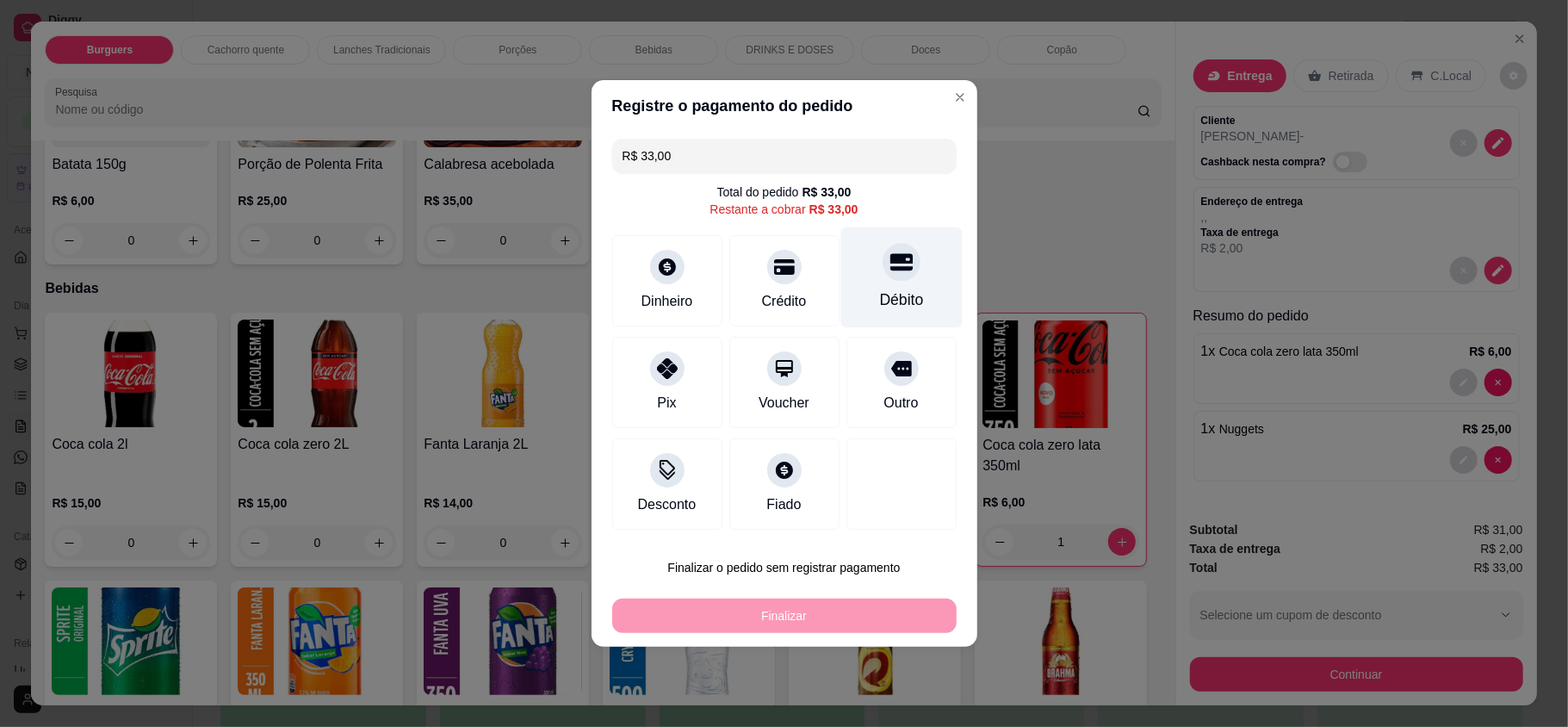
click at [858, 273] on div "Débito" at bounding box center [901, 277] width 121 height 101
type input "R$ 0,00"
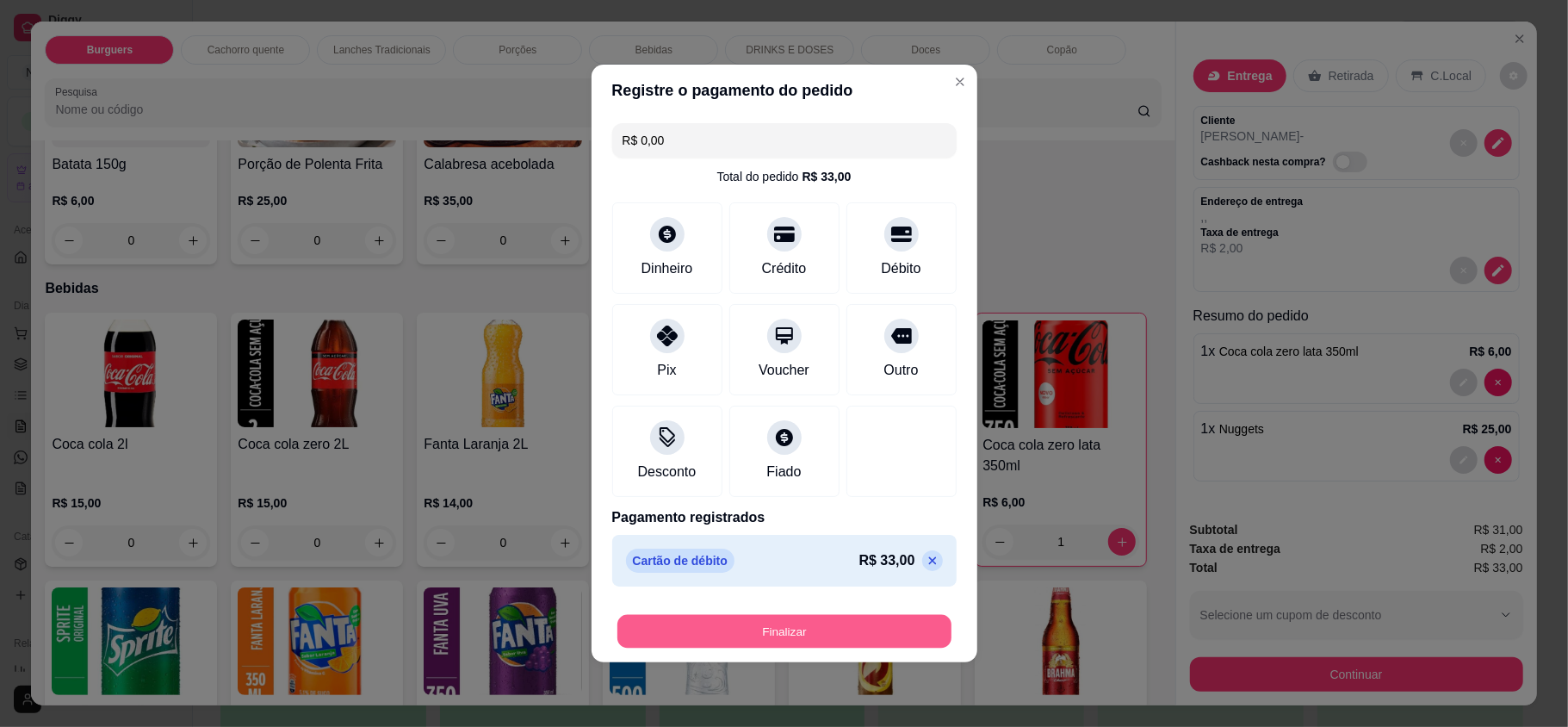
click at [761, 622] on button "Finalizar" at bounding box center [784, 632] width 334 height 34
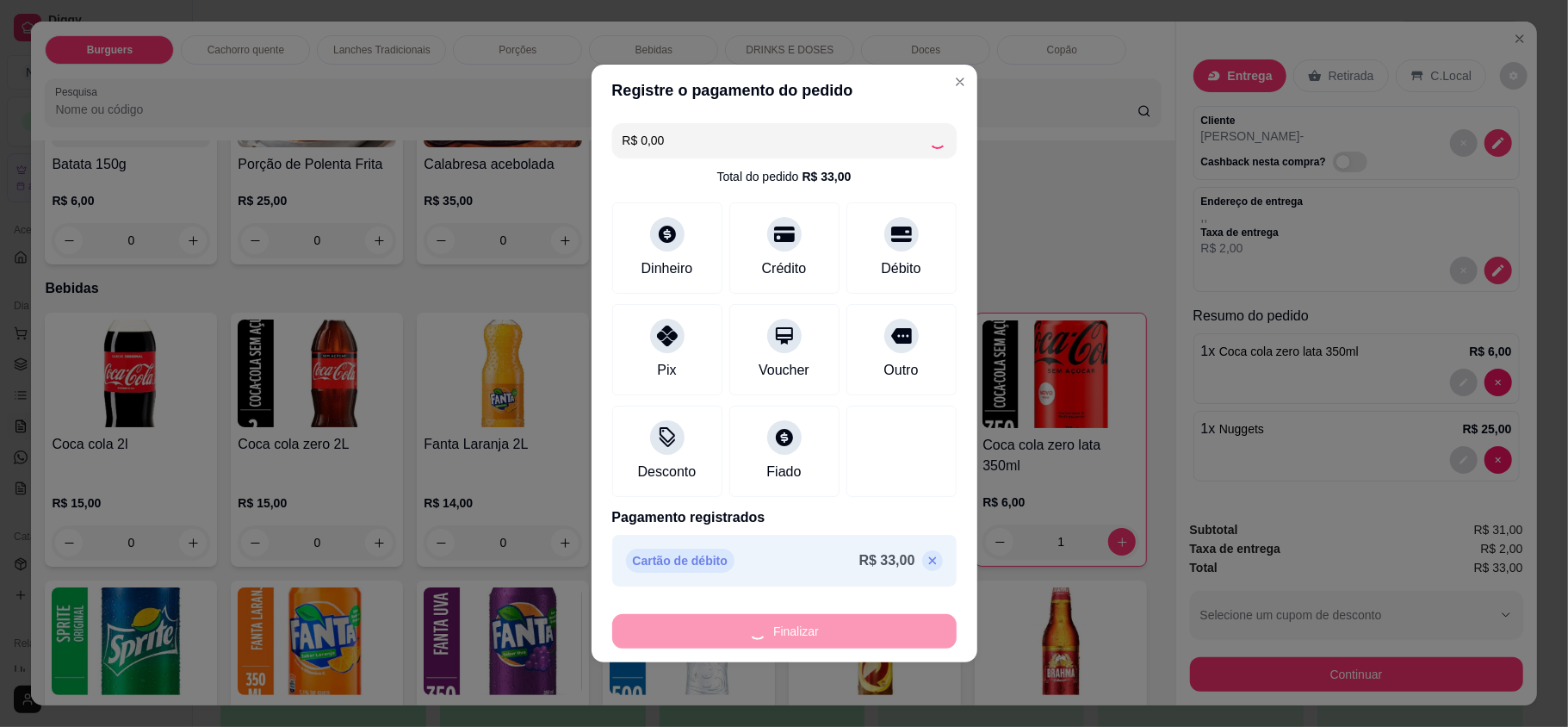
type input "0"
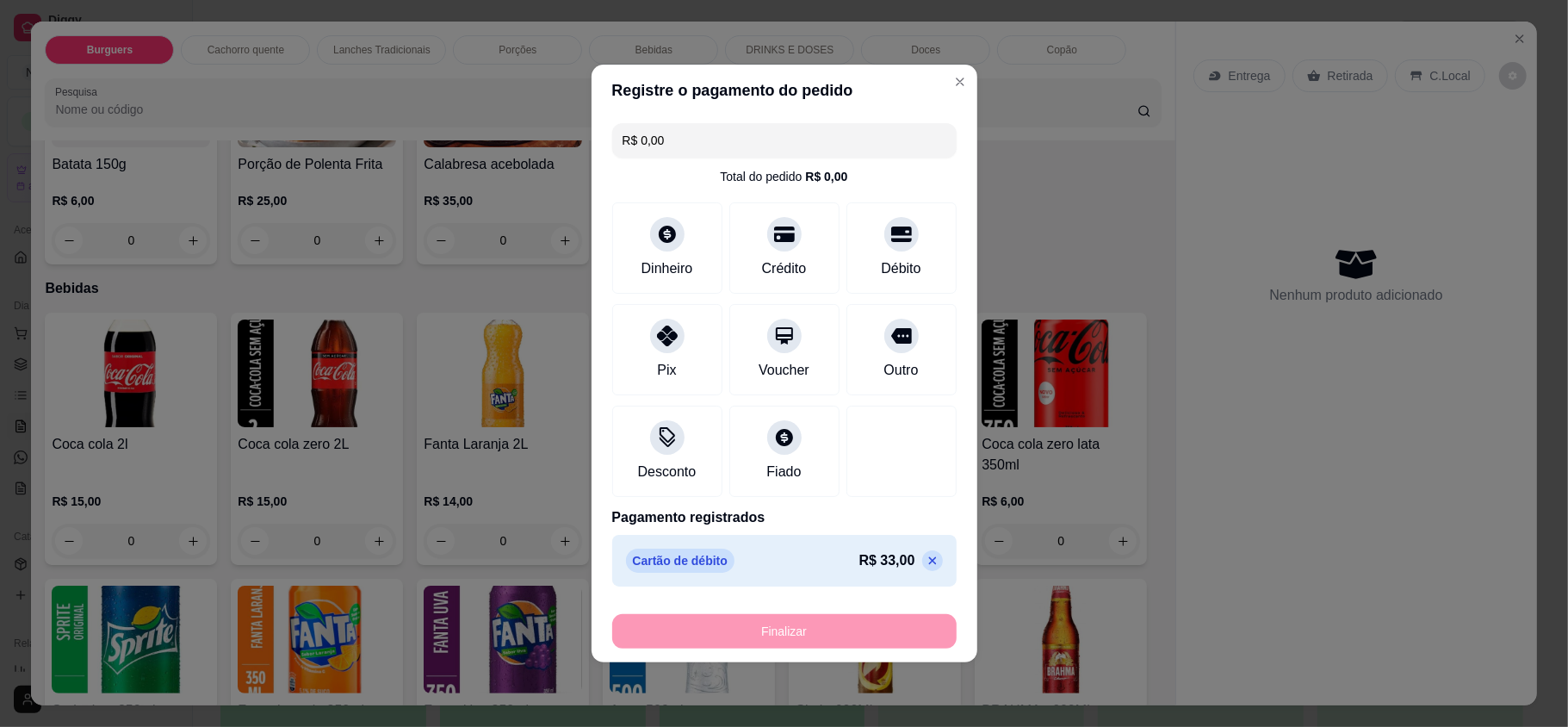
type input "-R$ 33,00"
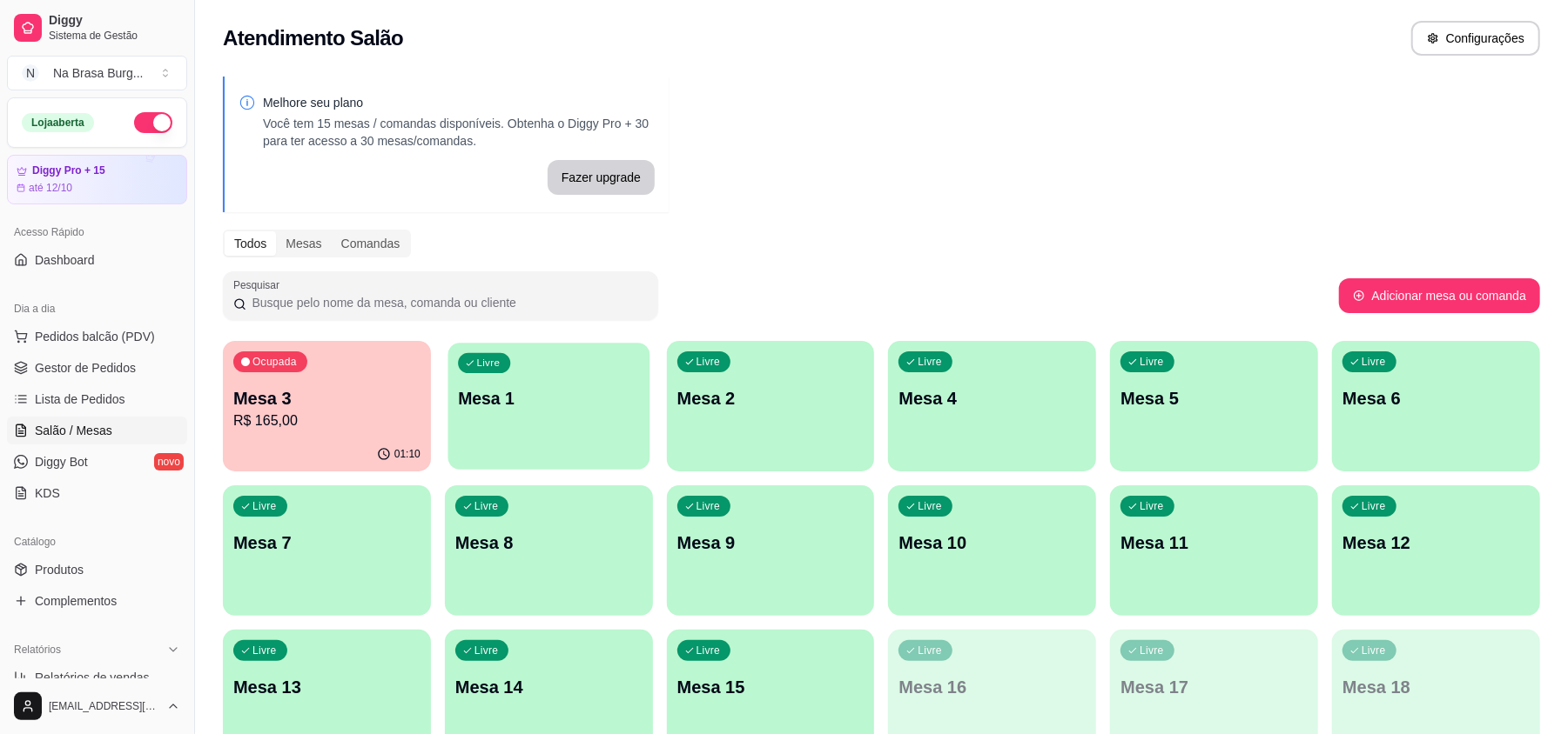
click at [554, 355] on div "Livre Mesa 1" at bounding box center [549, 396] width 202 height 106
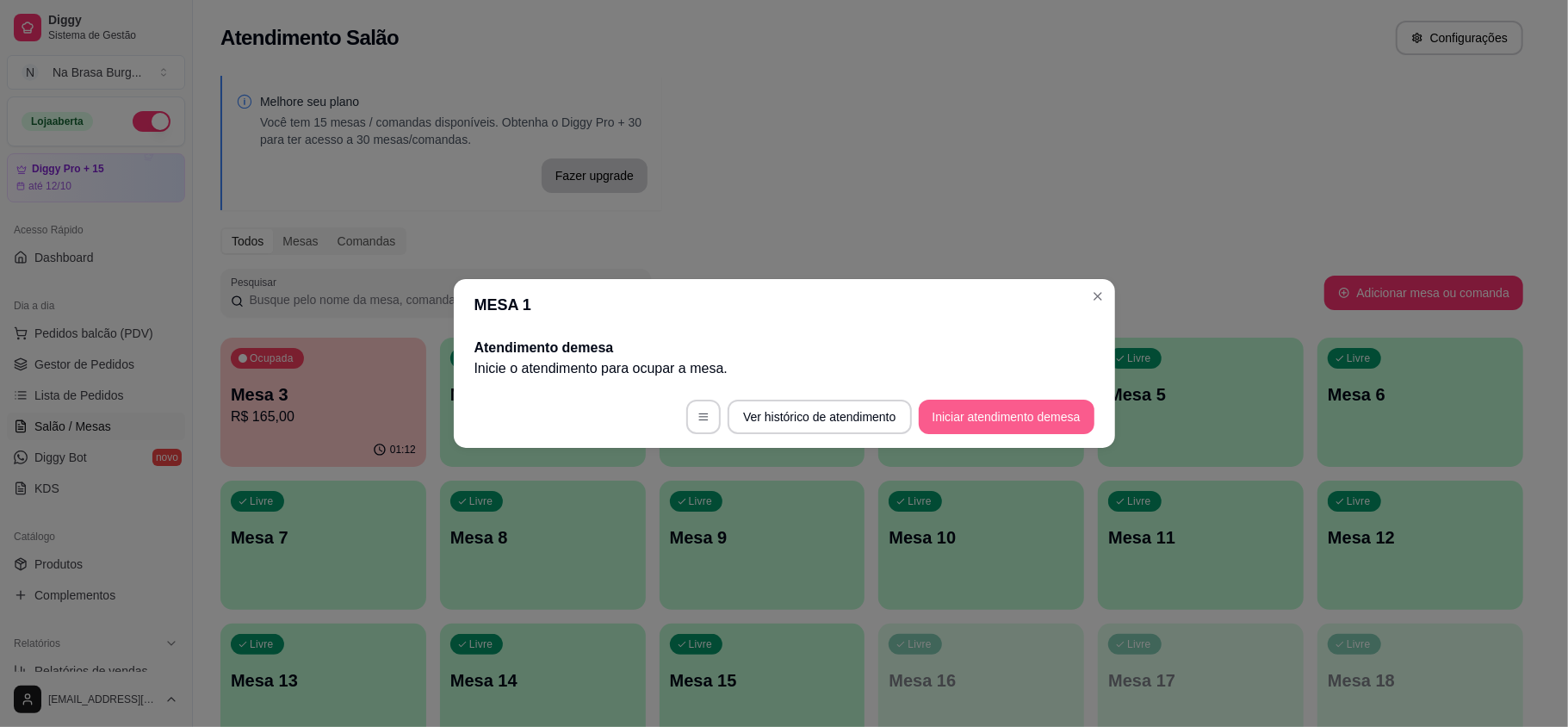
click at [1038, 407] on button "Iniciar atendimento de mesa" at bounding box center [1006, 417] width 176 height 35
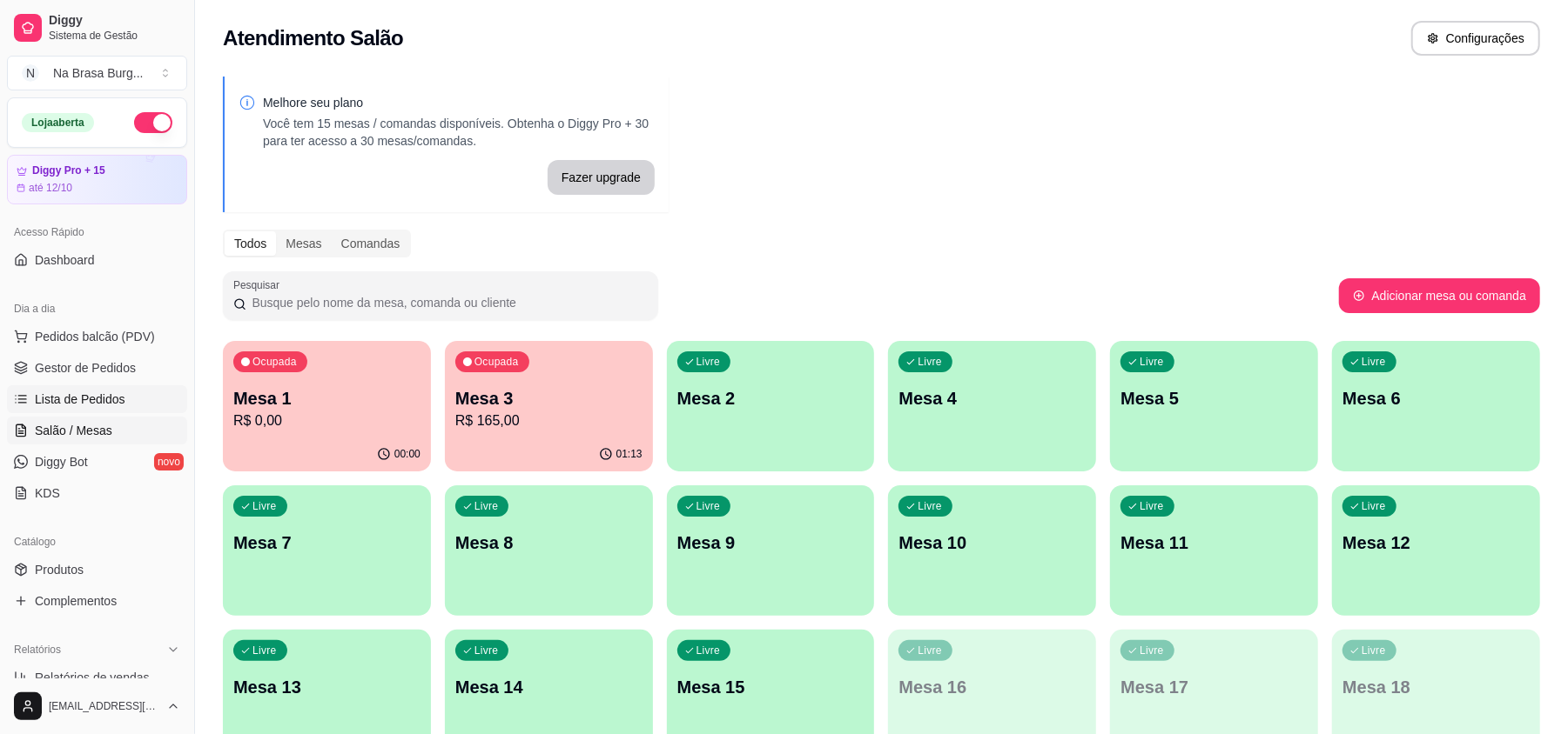
click at [112, 405] on span "Lista de Pedidos" at bounding box center [80, 399] width 90 height 17
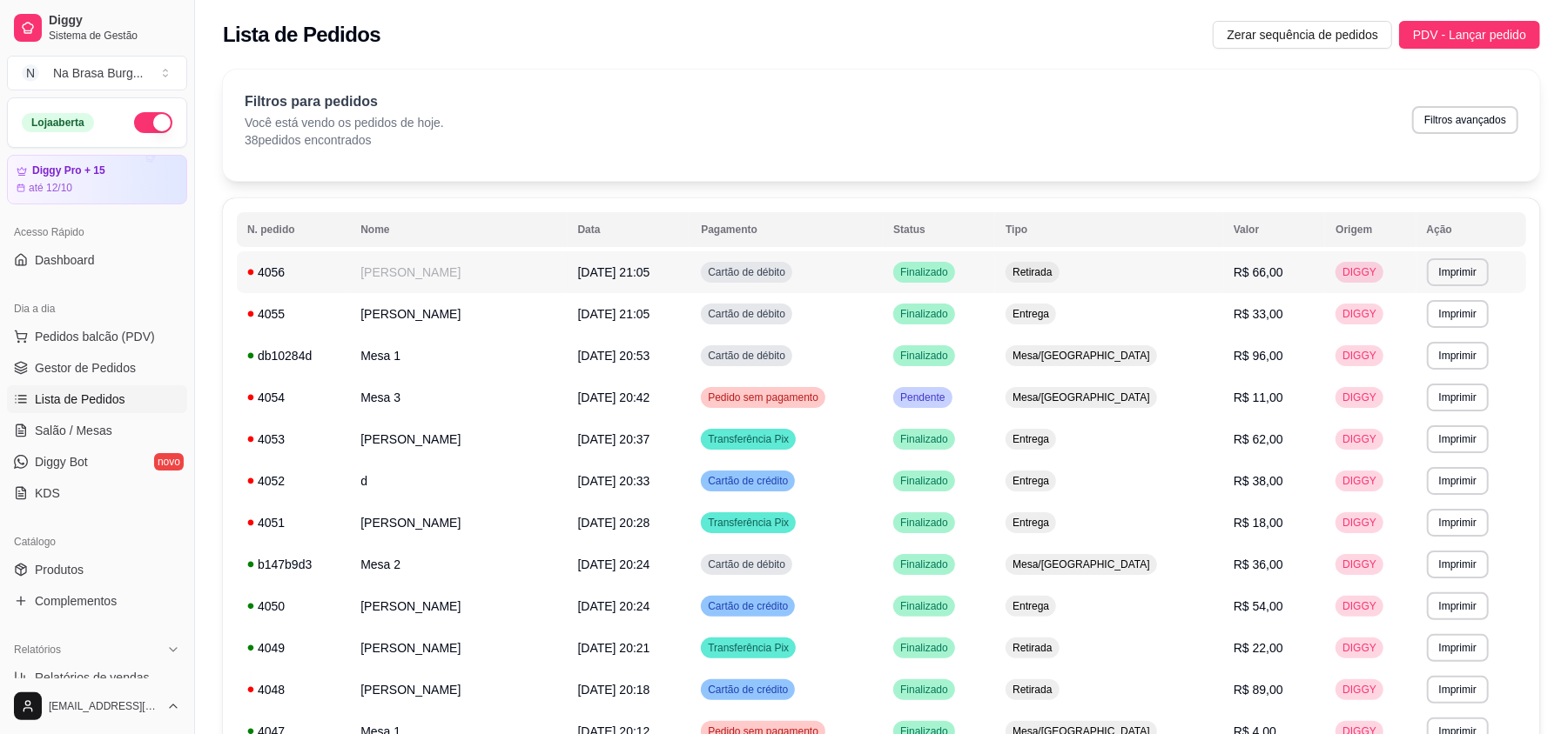
click at [568, 284] on td "[DATE] 21:05" at bounding box center [629, 272] width 123 height 41
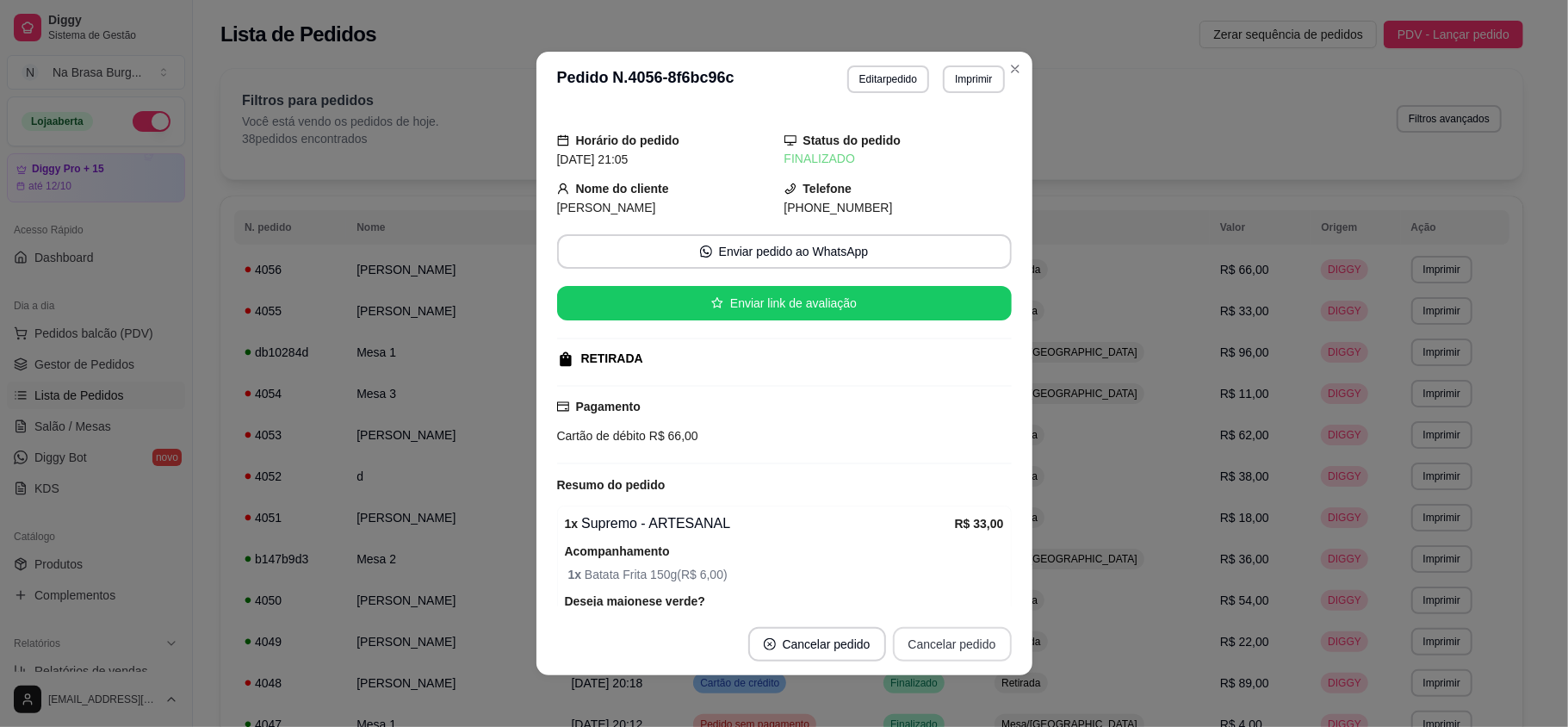
click at [906, 648] on button "Cancelar pedido" at bounding box center [952, 644] width 119 height 35
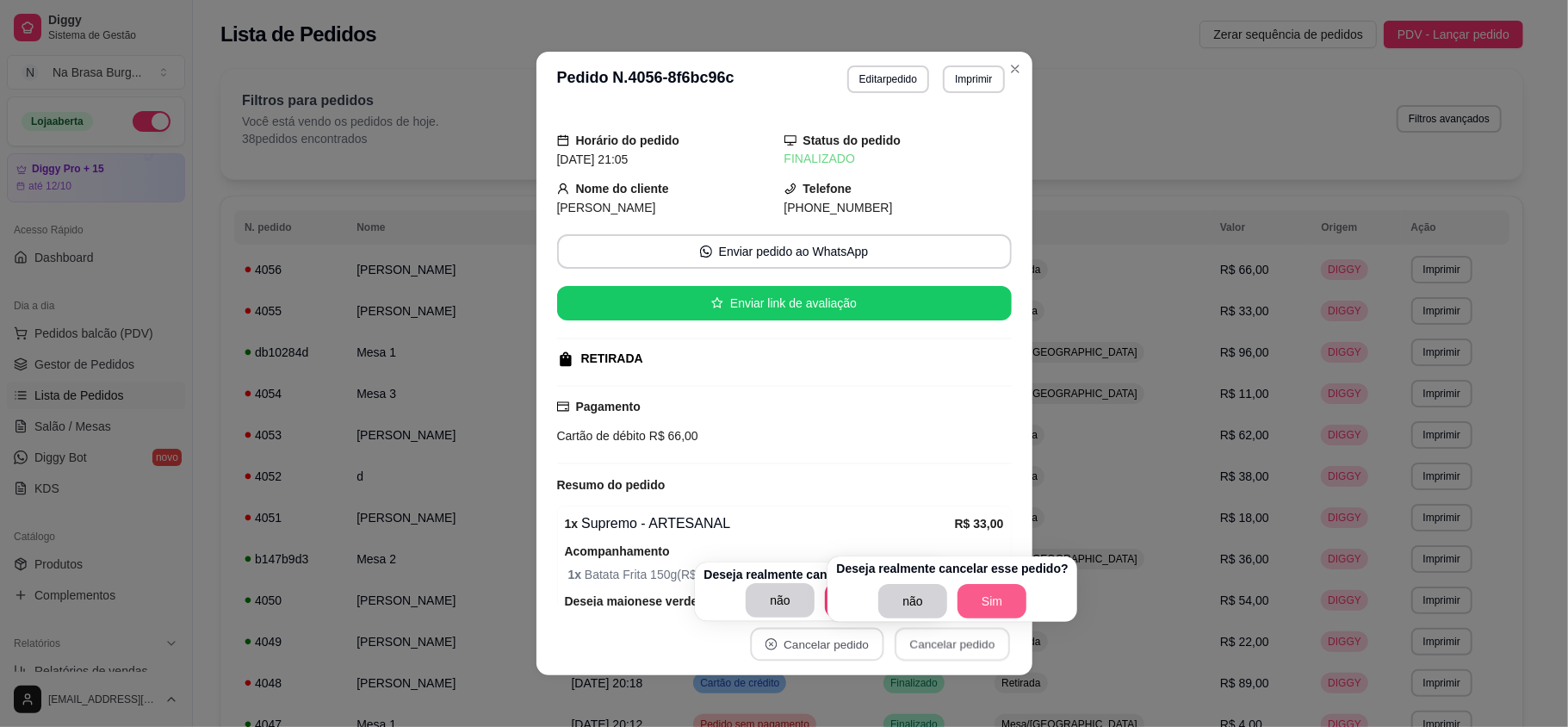
click at [979, 607] on button "Sim" at bounding box center [991, 601] width 69 height 35
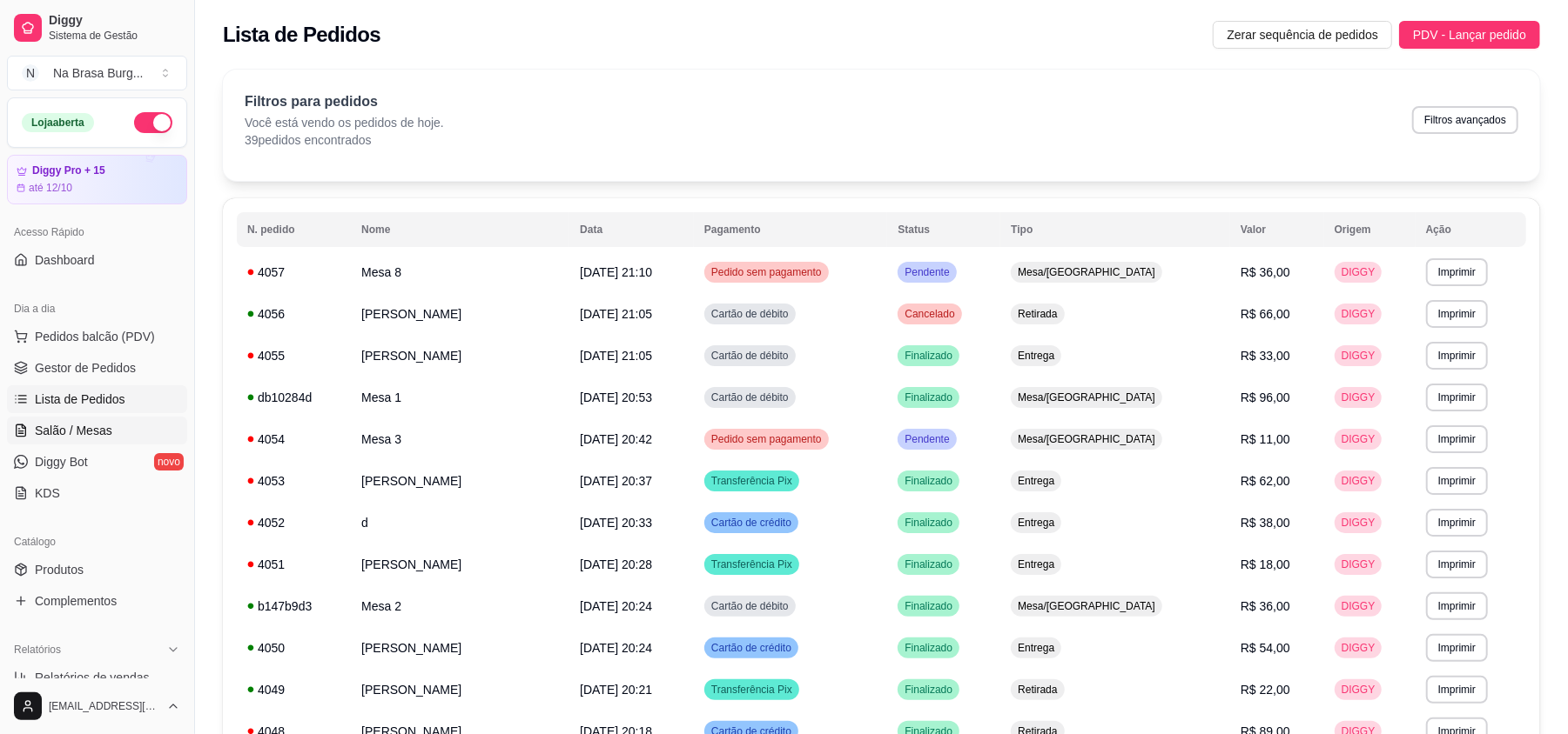
click at [118, 436] on link "Salão / Mesas" at bounding box center [97, 430] width 180 height 28
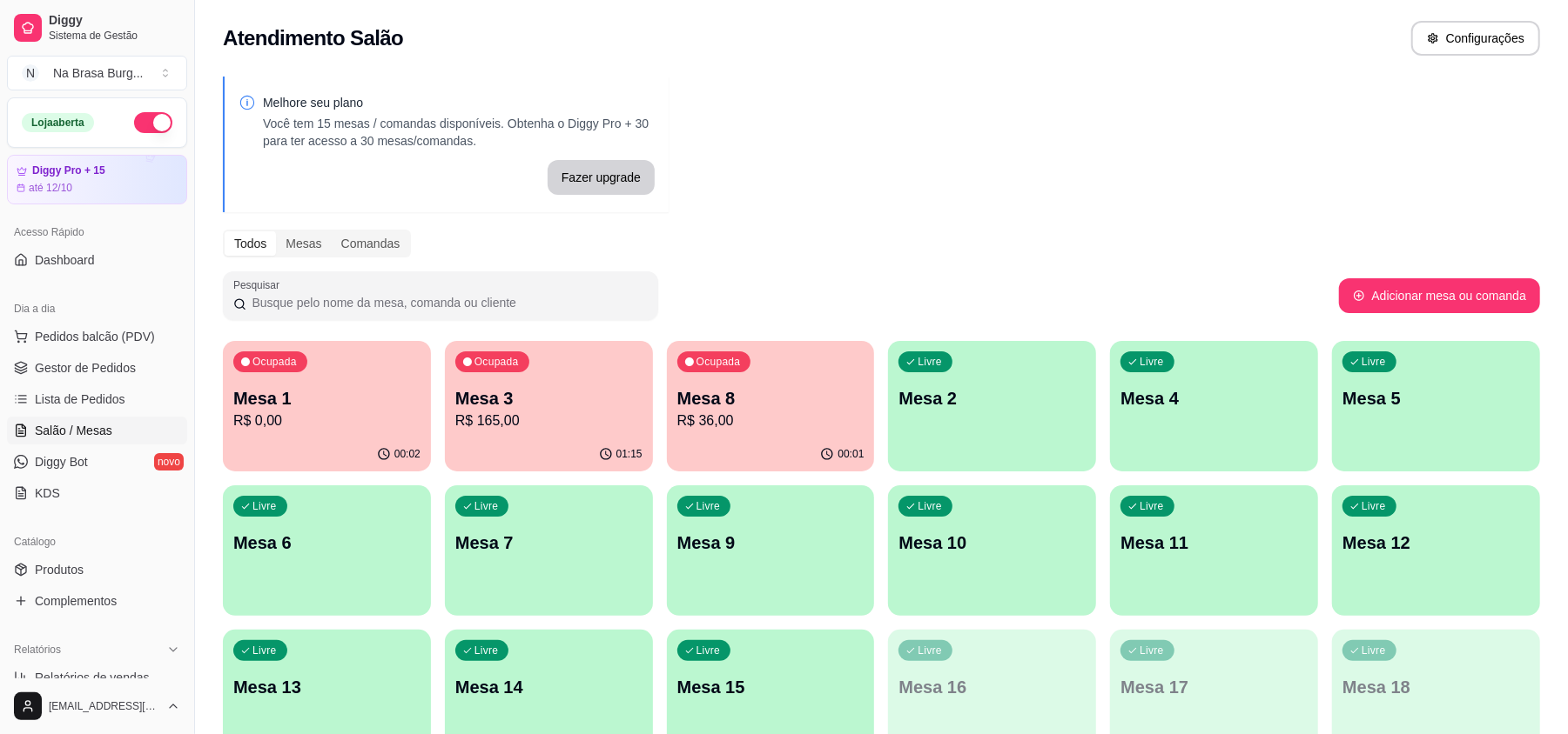
click at [784, 449] on div "00:01" at bounding box center [770, 455] width 208 height 34
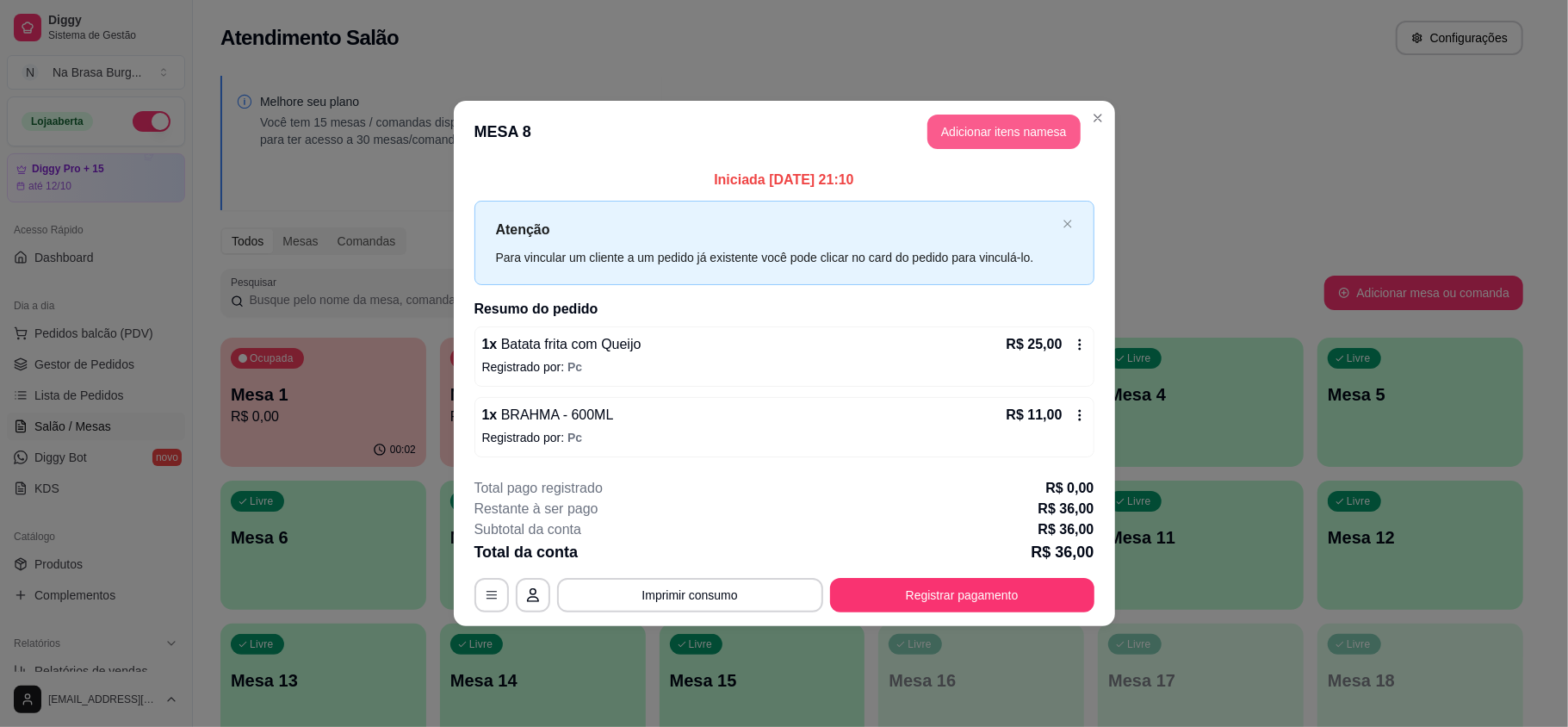
click at [992, 141] on button "Adicionar itens na mesa" at bounding box center [1004, 131] width 153 height 35
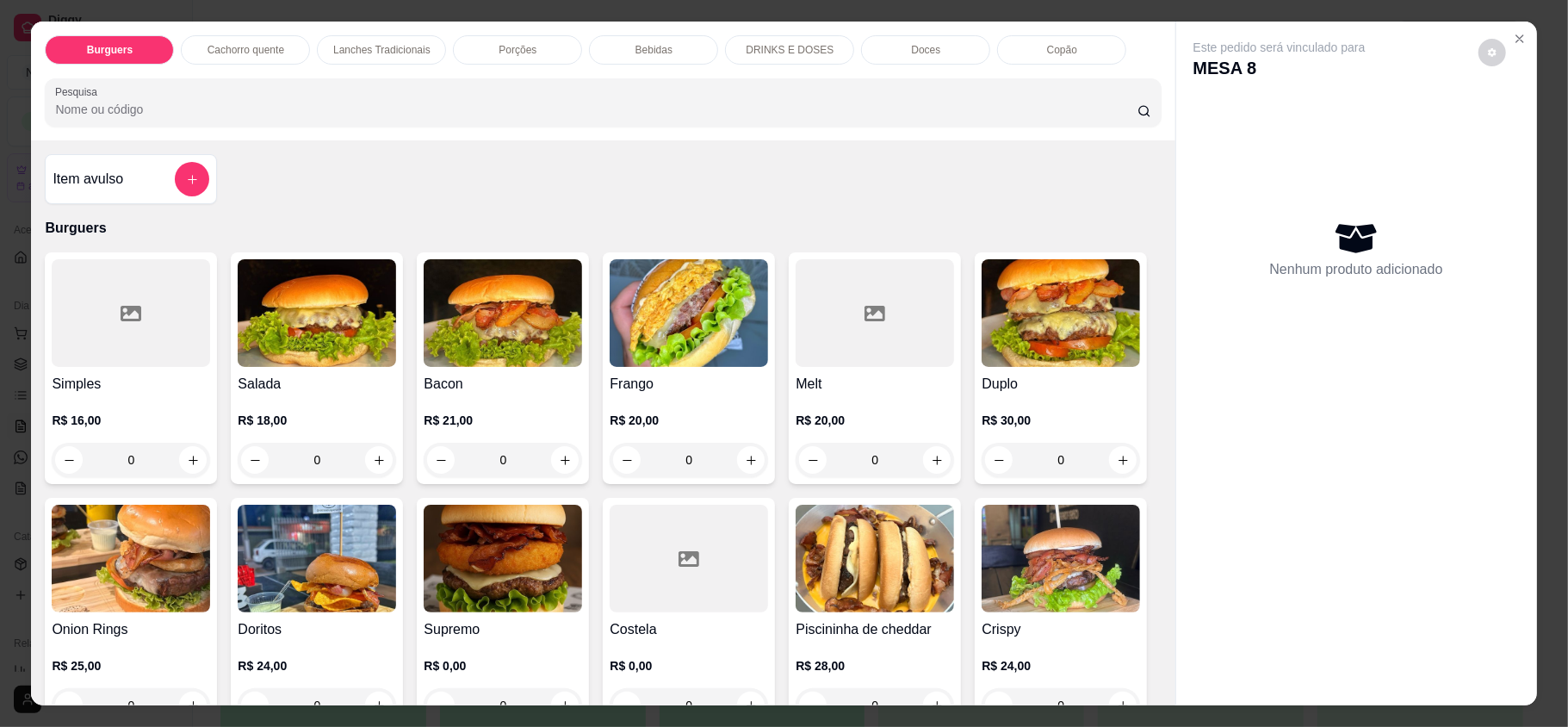
click at [659, 49] on p "Bebidas" at bounding box center [654, 49] width 37 height 13
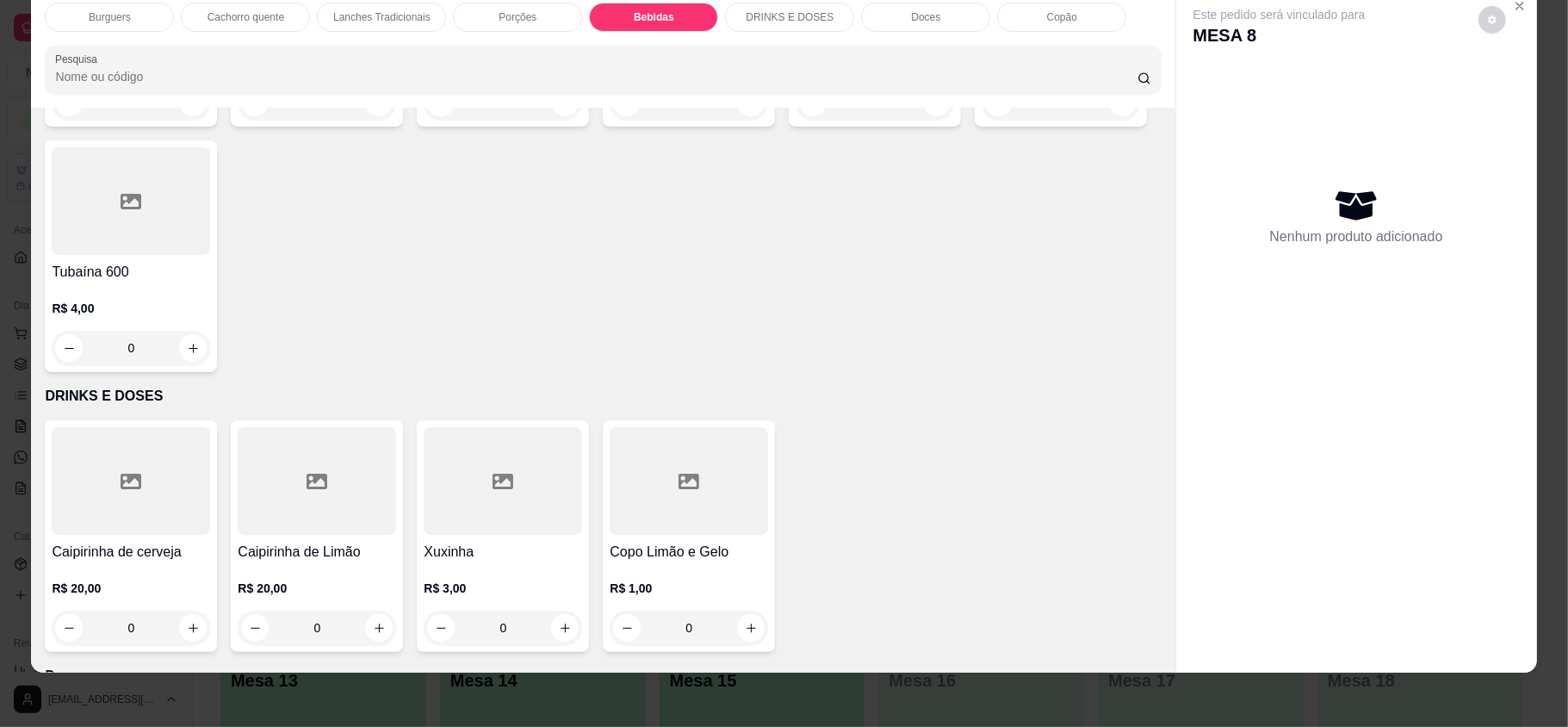
scroll to position [2796, 0]
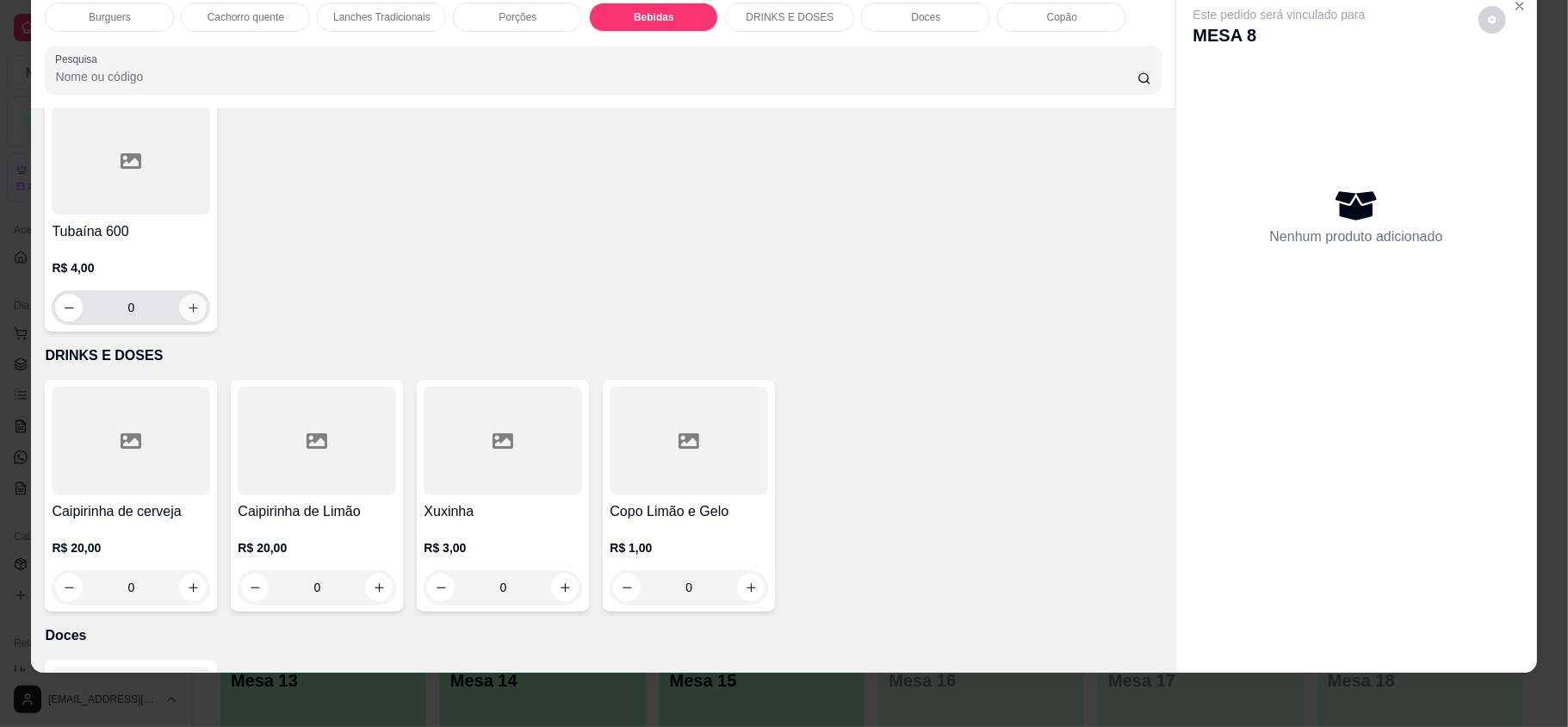
click at [207, 321] on button "increase-product-quantity" at bounding box center [193, 307] width 28 height 28
type input "1"
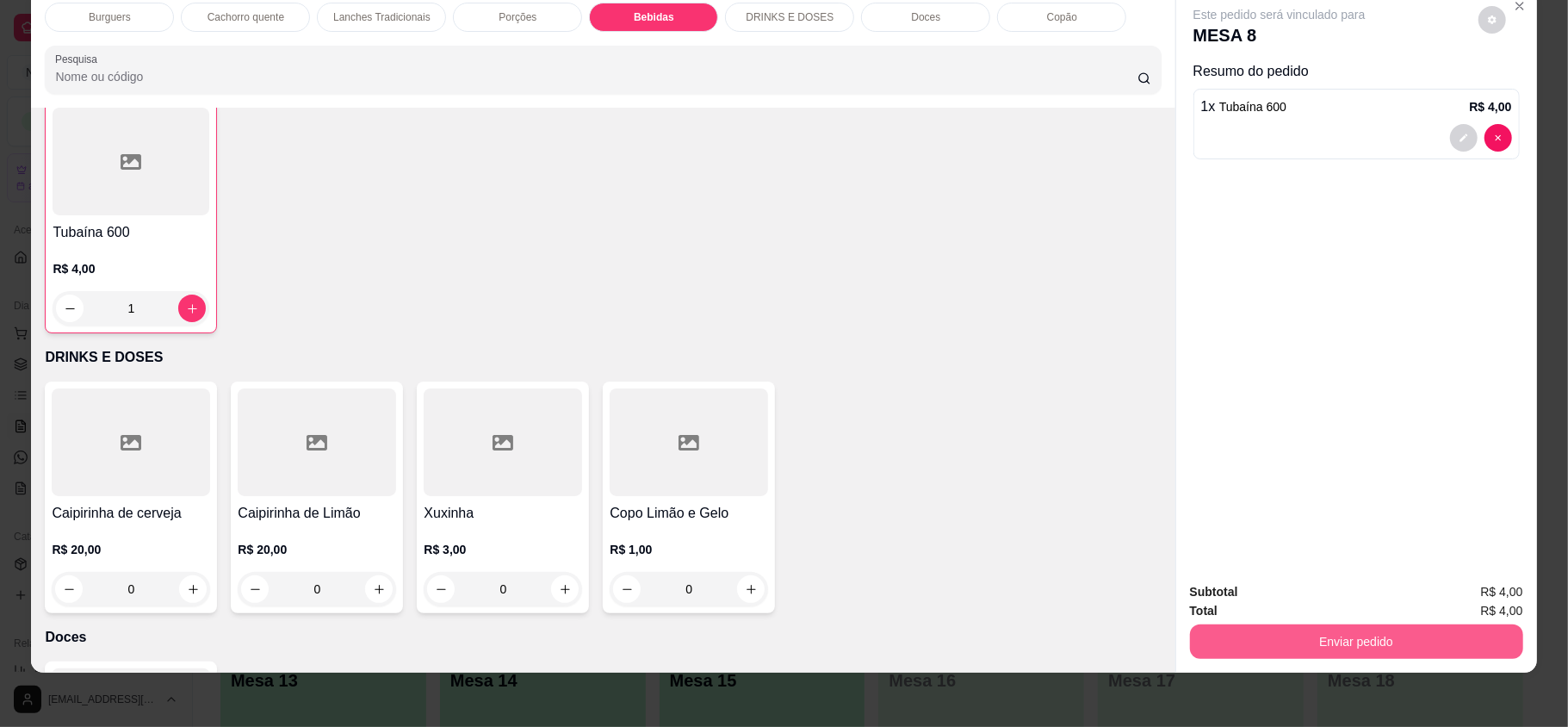
click at [1424, 640] on button "Enviar pedido" at bounding box center [1357, 641] width 333 height 35
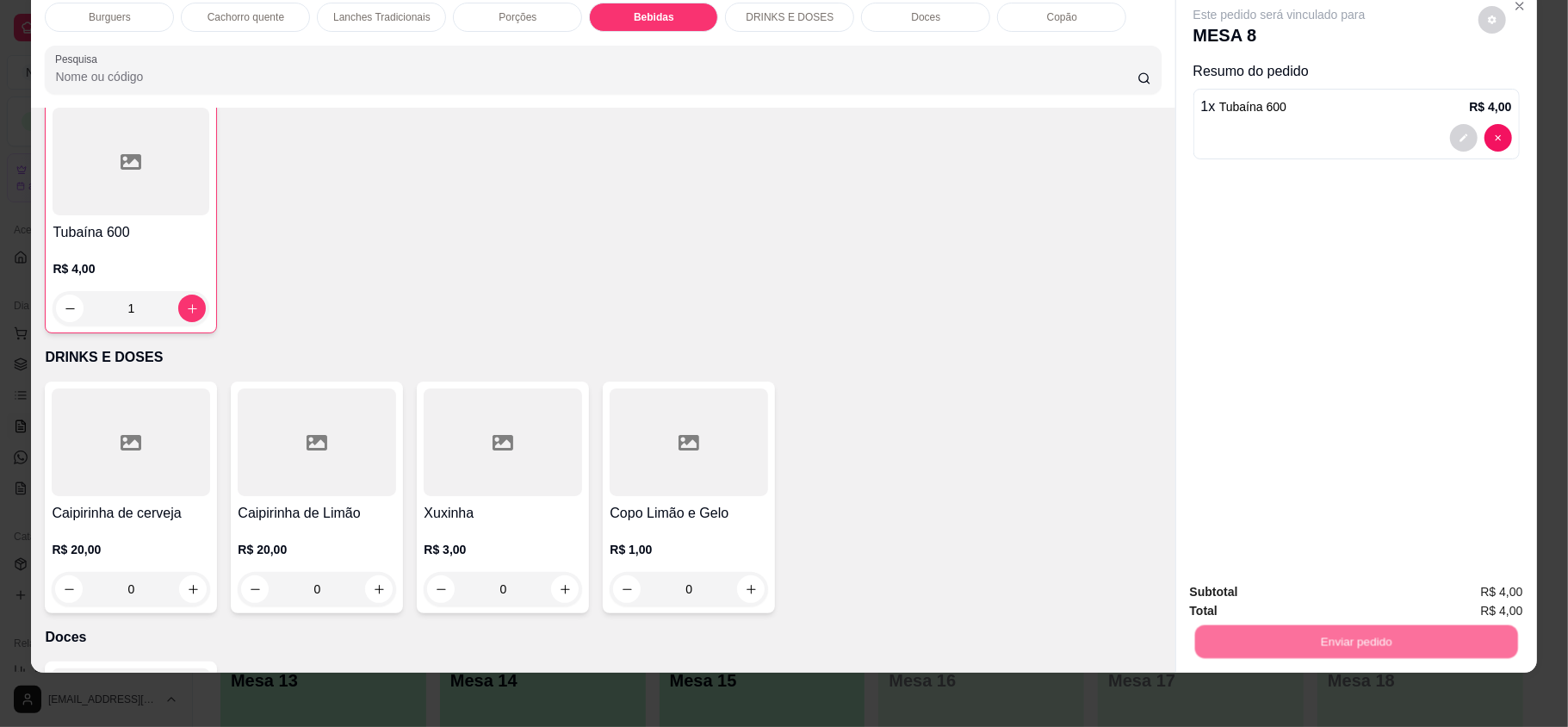
click at [1461, 591] on button "Enviar pedido" at bounding box center [1476, 599] width 97 height 33
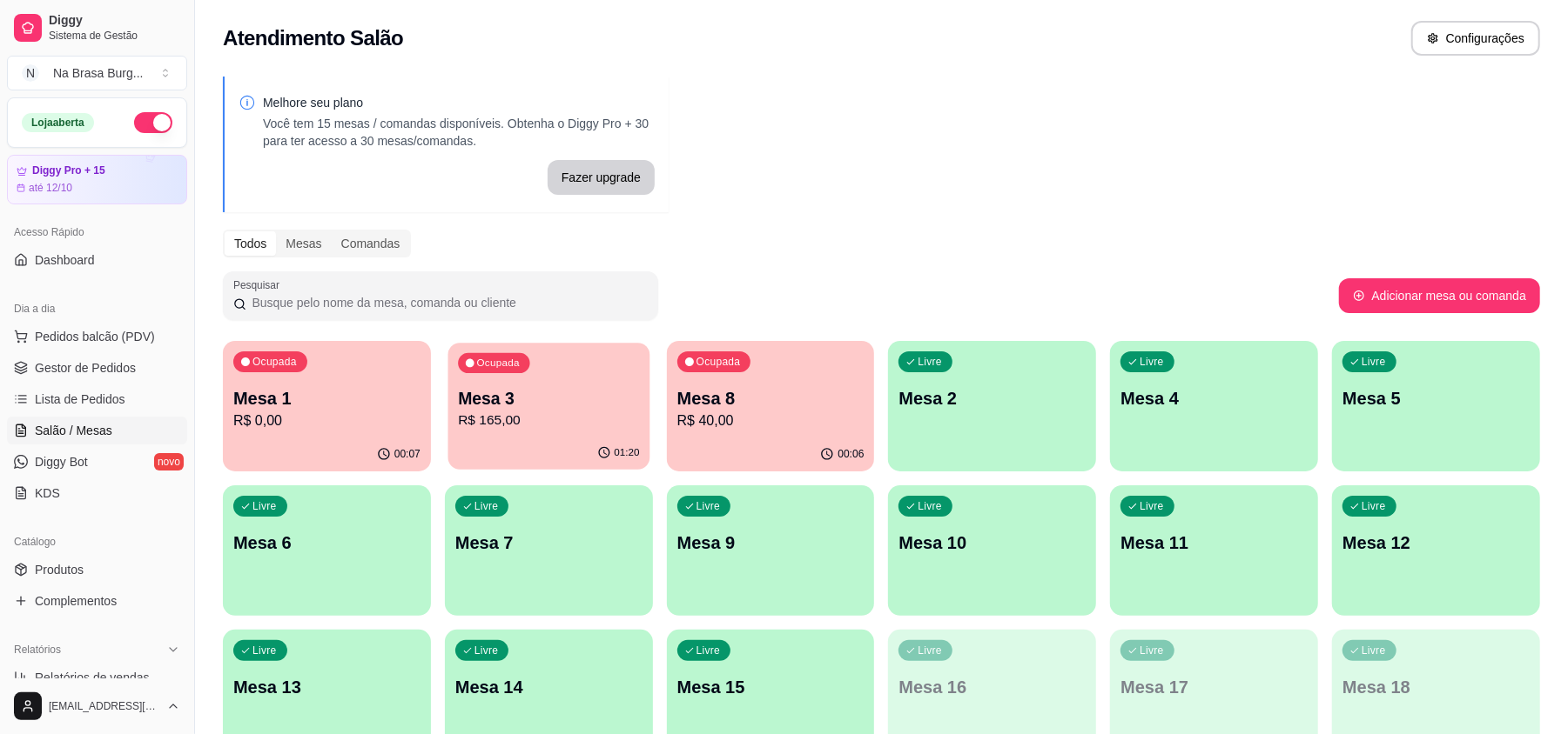
click at [599, 411] on p "R$ 165,00" at bounding box center [548, 421] width 181 height 20
click at [542, 412] on p "R$ 165,00" at bounding box center [549, 421] width 187 height 21
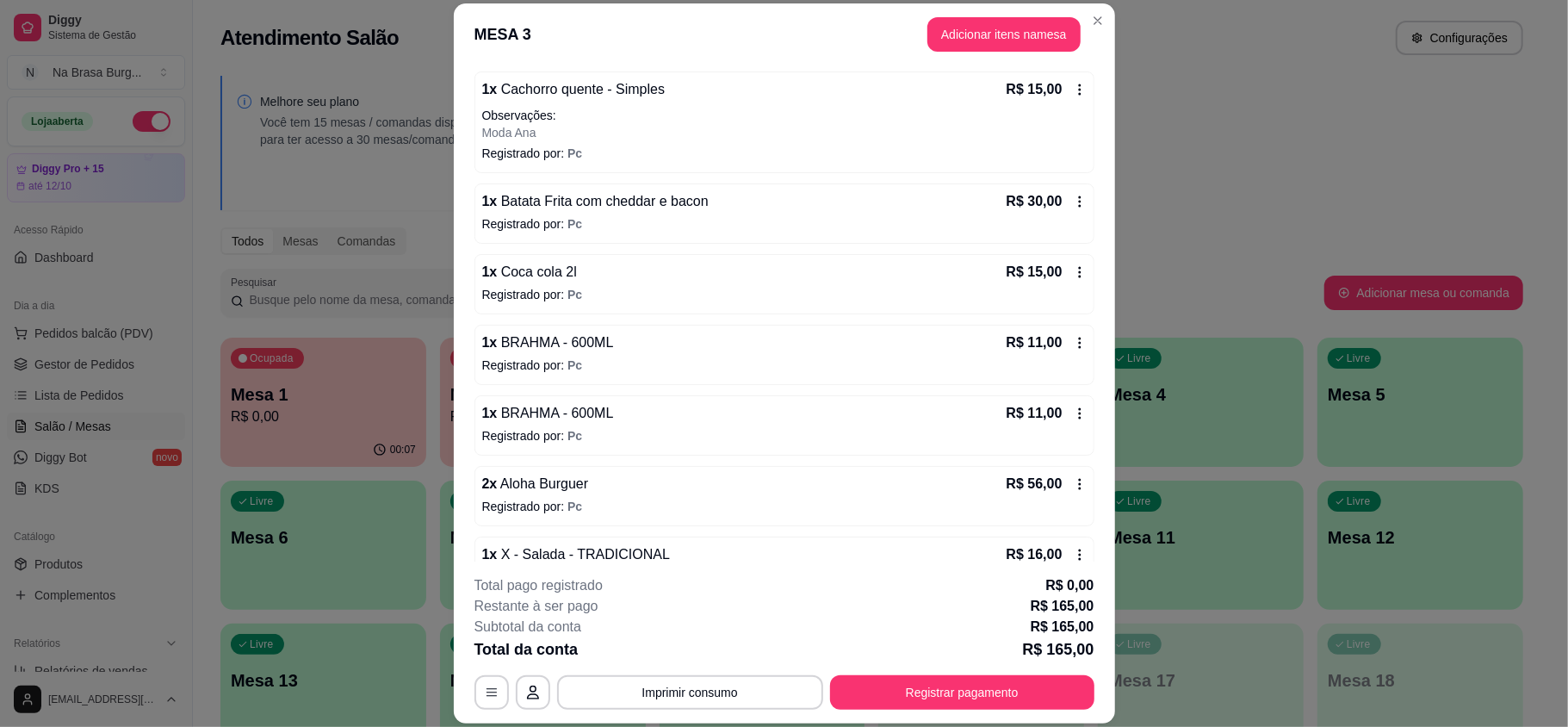
scroll to position [0, 0]
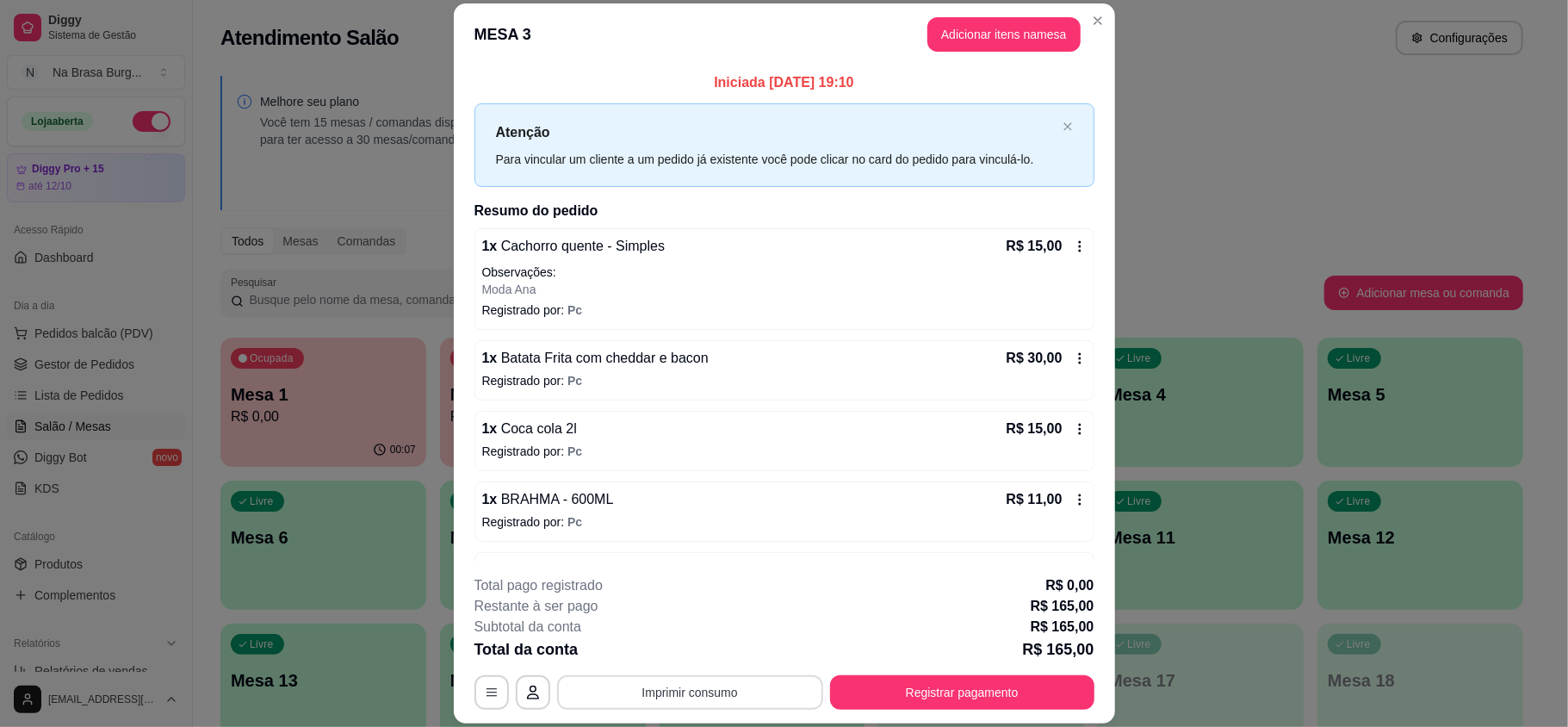
click at [707, 695] on button "Imprimir consumo" at bounding box center [690, 692] width 267 height 35
click at [710, 649] on button "IMPRESSORA" at bounding box center [686, 653] width 125 height 28
click at [949, 695] on button "Registrar pagamento" at bounding box center [962, 692] width 265 height 35
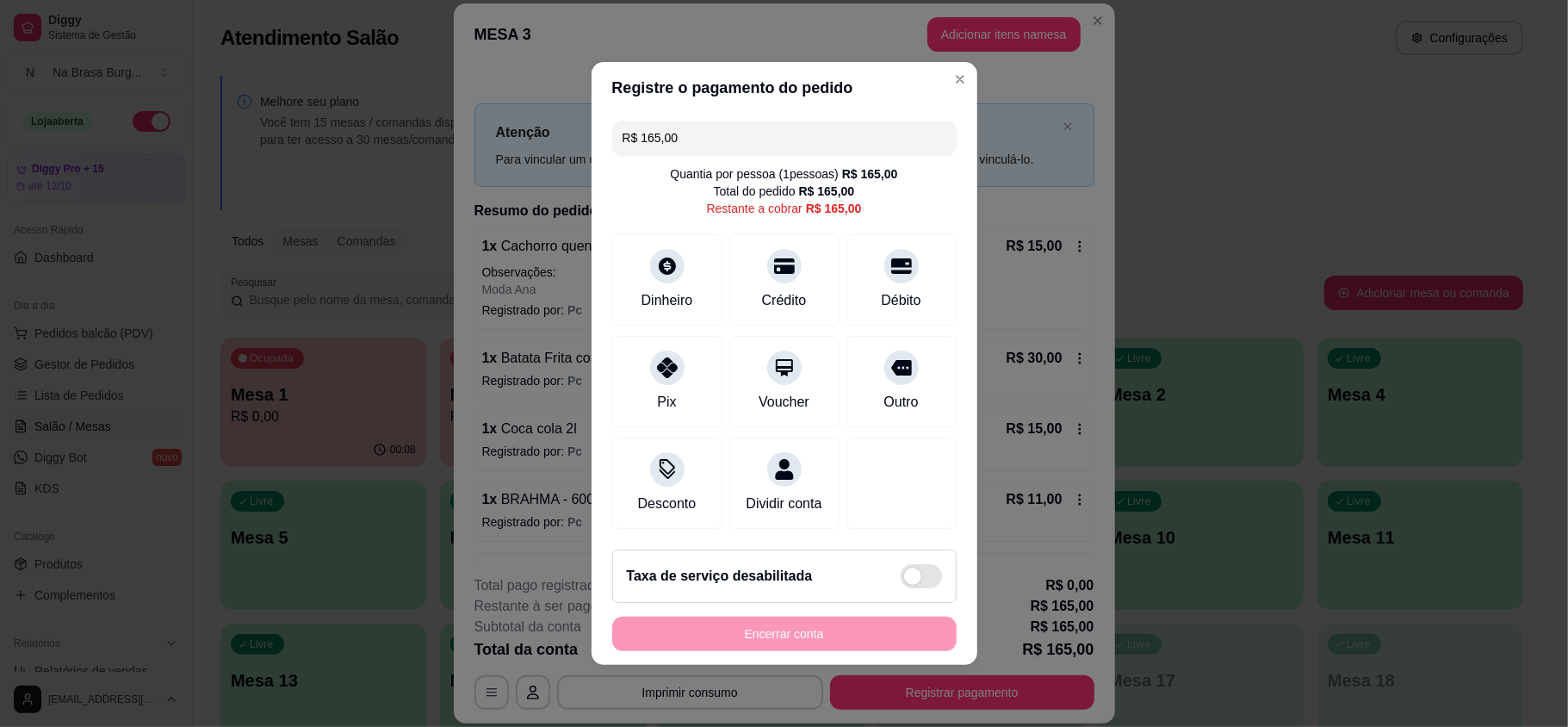
drag, startPoint x: 697, startPoint y: 118, endPoint x: 81, endPoint y: 136, distance: 616.3
click at [83, 136] on div "Registre o pagamento do pedido R$ 165,00 Quantia por pessoa ( 1 pessoas) R$ 165…" at bounding box center [784, 363] width 1568 height 727
click at [632, 370] on div "Pix" at bounding box center [667, 378] width 121 height 101
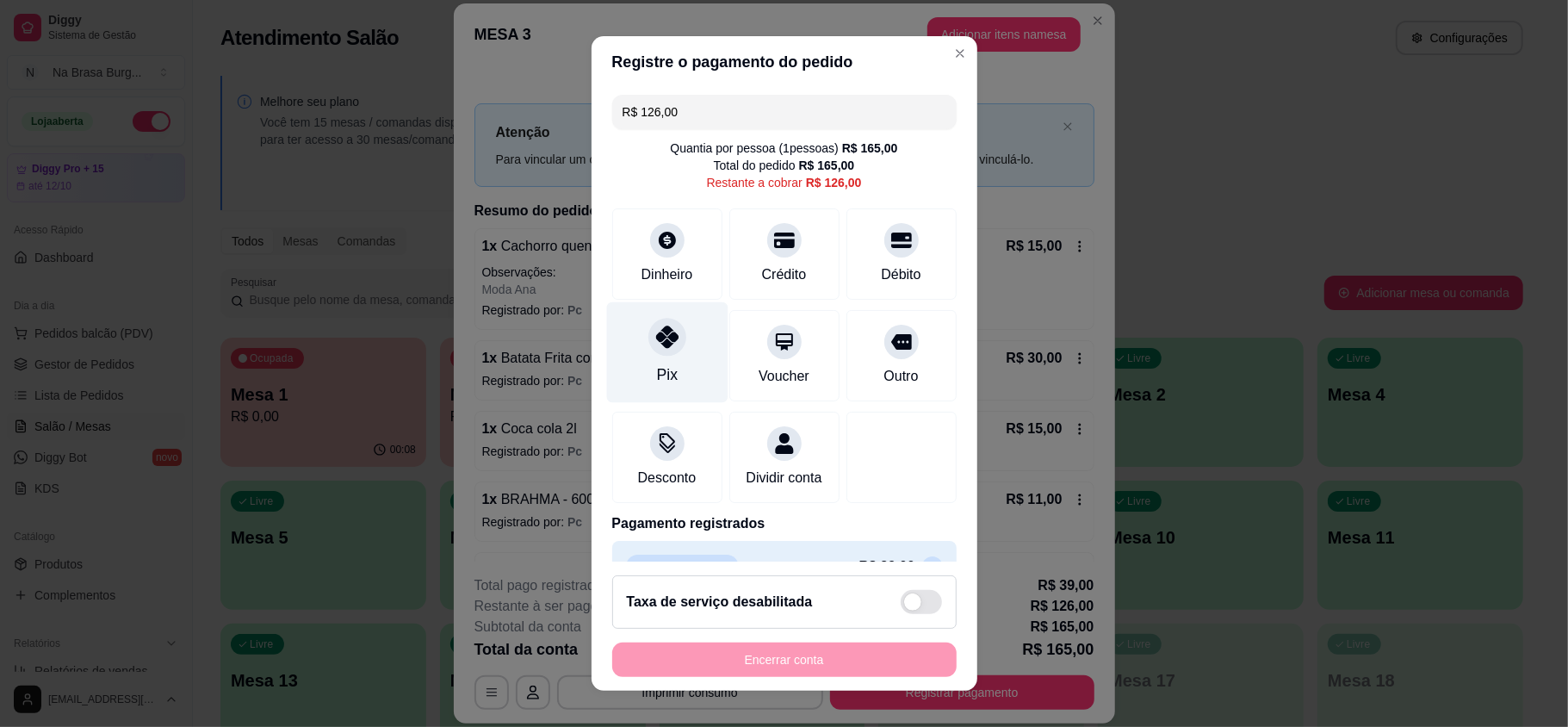
click at [661, 376] on div "Pix" at bounding box center [666, 375] width 21 height 22
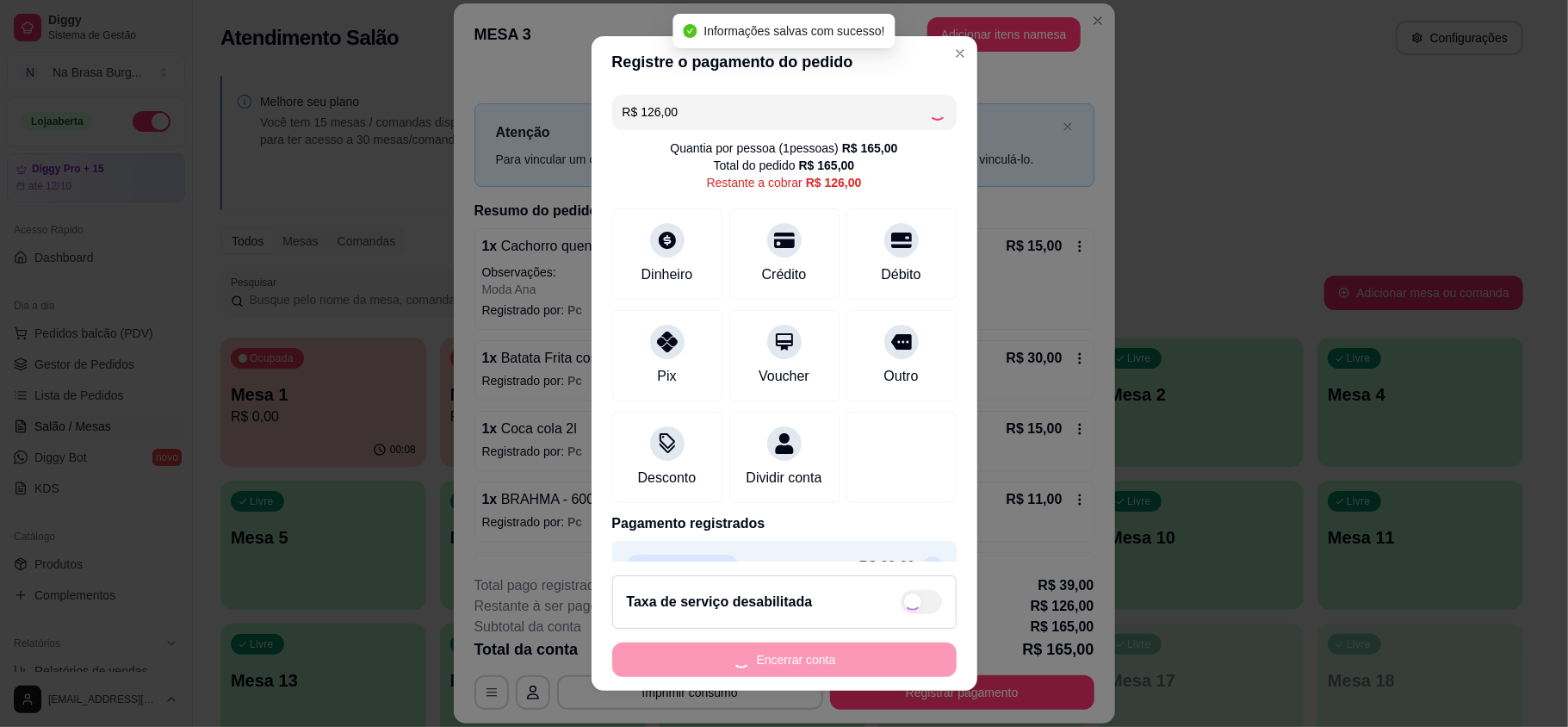
type input "R$ 0,00"
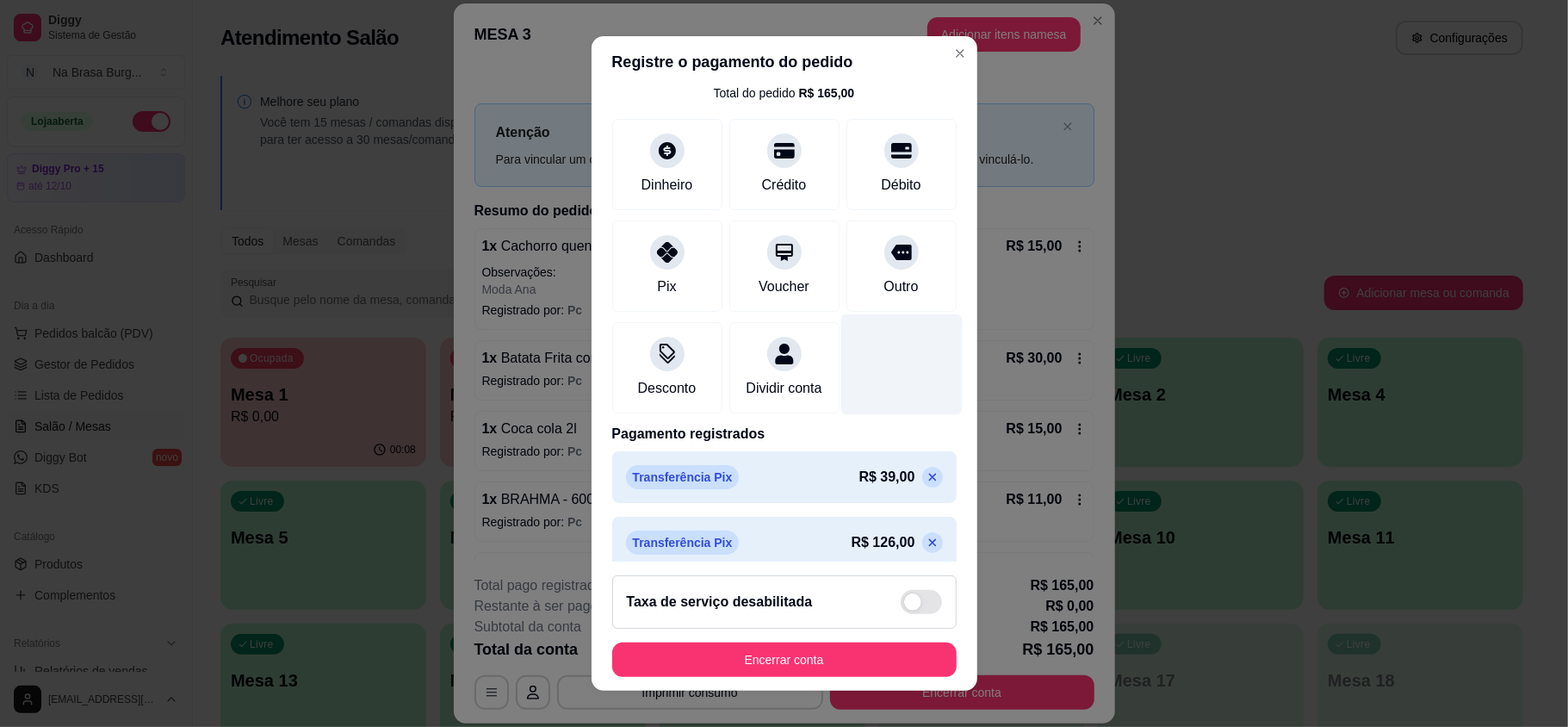
scroll to position [109, 0]
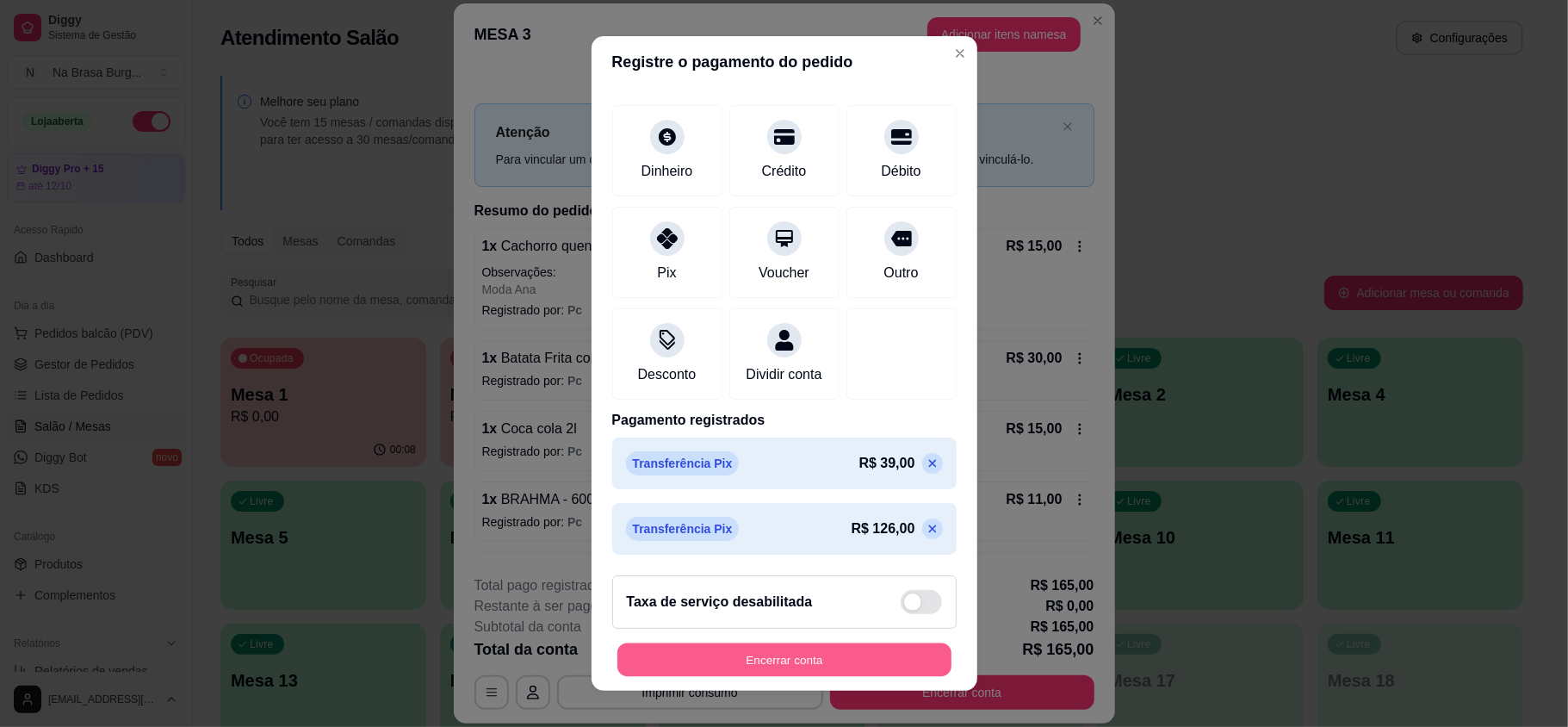
click at [783, 662] on button "Encerrar conta" at bounding box center [784, 660] width 334 height 34
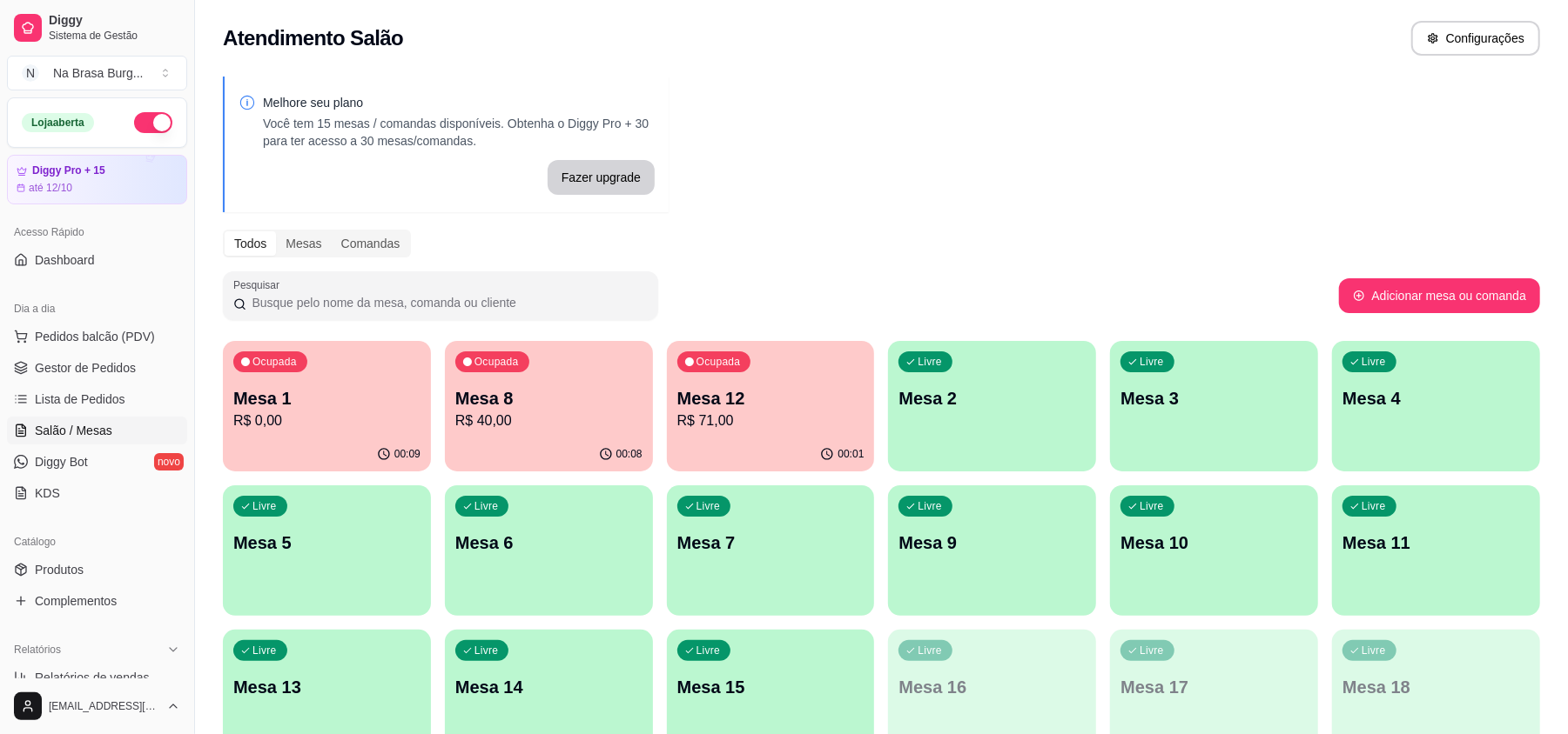
click at [531, 429] on p "R$ 40,00" at bounding box center [549, 421] width 187 height 21
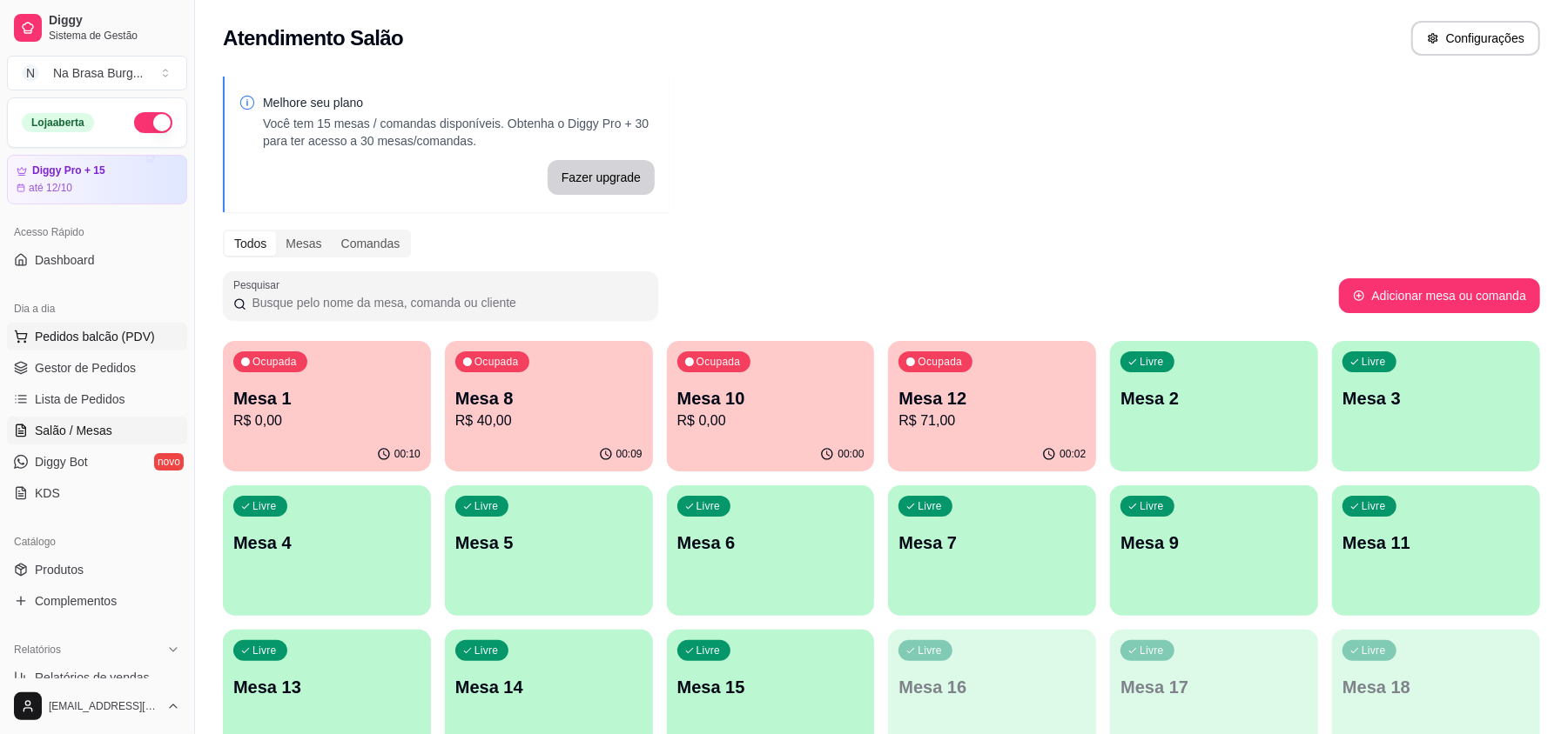
click at [129, 327] on button "Pedidos balcão (PDV)" at bounding box center [97, 336] width 180 height 28
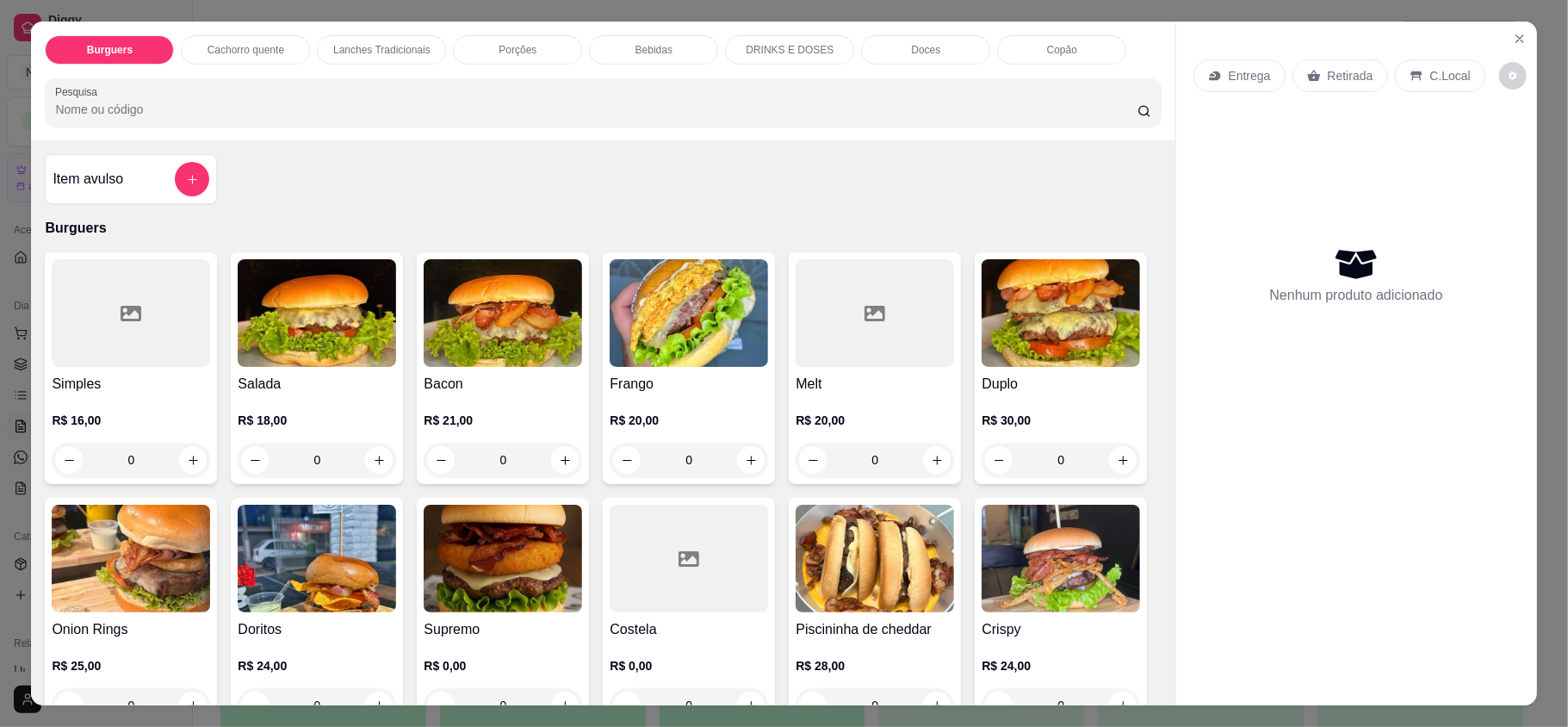
click at [555, 462] on div "0" at bounding box center [503, 460] width 159 height 35
click at [621, 229] on p "R$ 21,00" at bounding box center [626, 235] width 82 height 17
radio input "true"
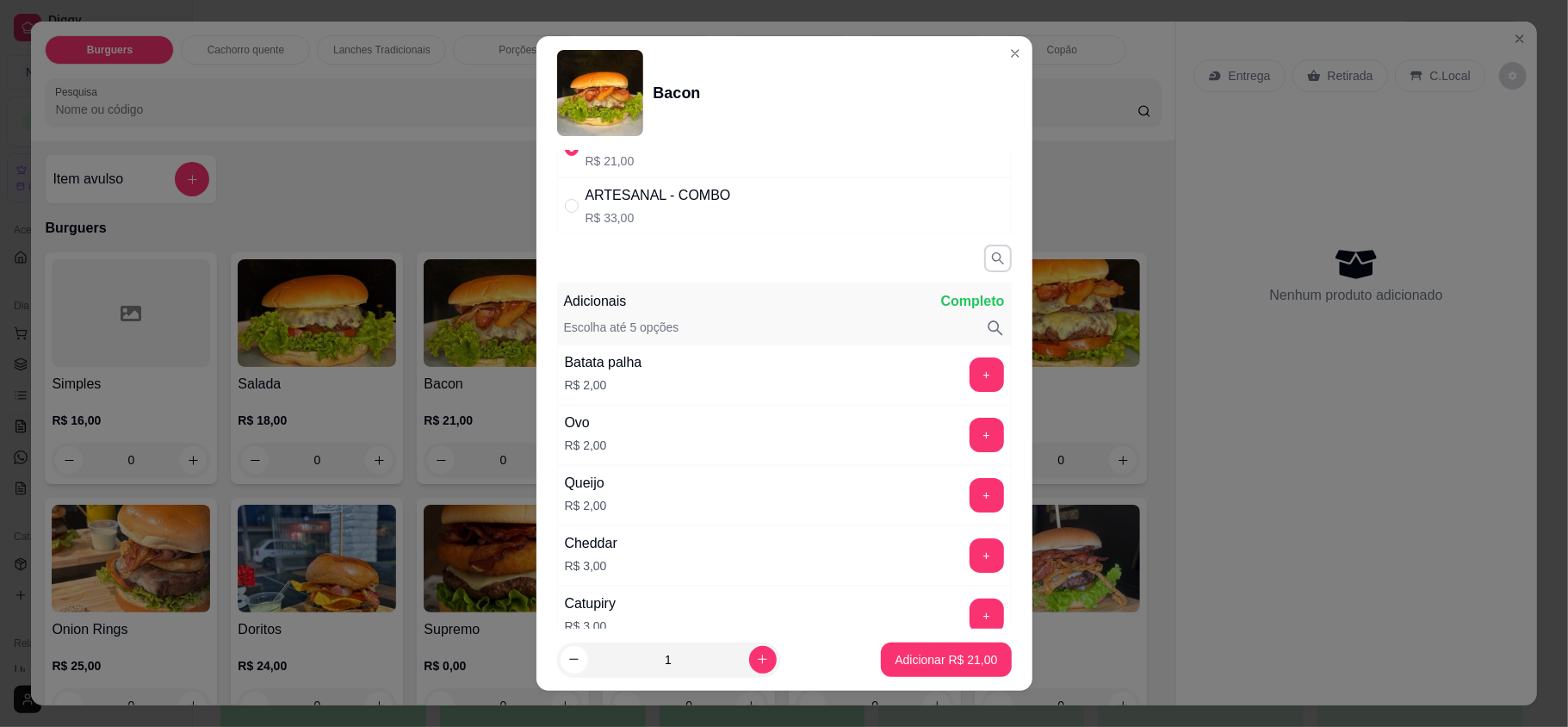
scroll to position [114, 0]
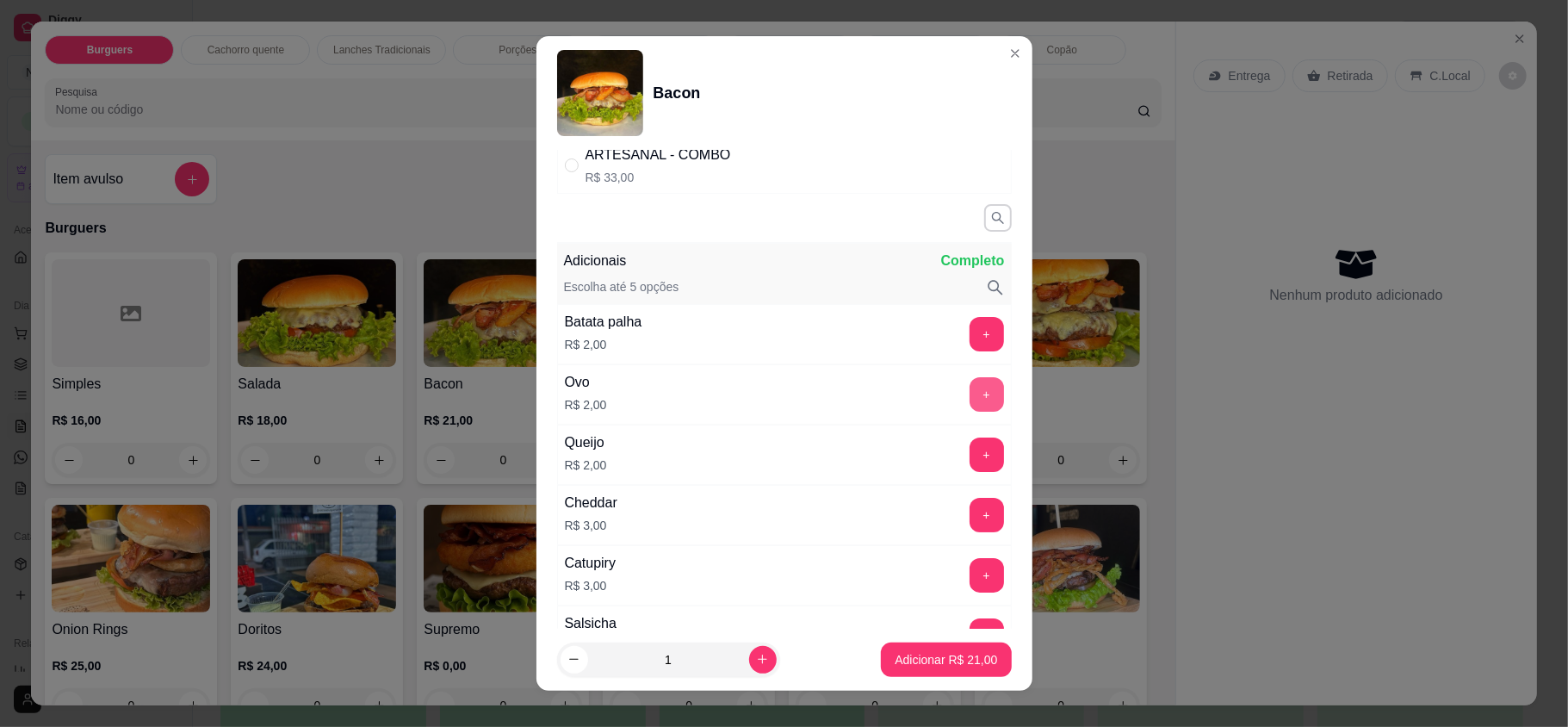
click at [970, 397] on button "+" at bounding box center [987, 394] width 35 height 35
click at [756, 654] on icon "increase-product-quantity" at bounding box center [762, 660] width 12 height 12
type input "2"
click at [940, 653] on p "Adicionar R$ 46,00" at bounding box center [946, 659] width 103 height 17
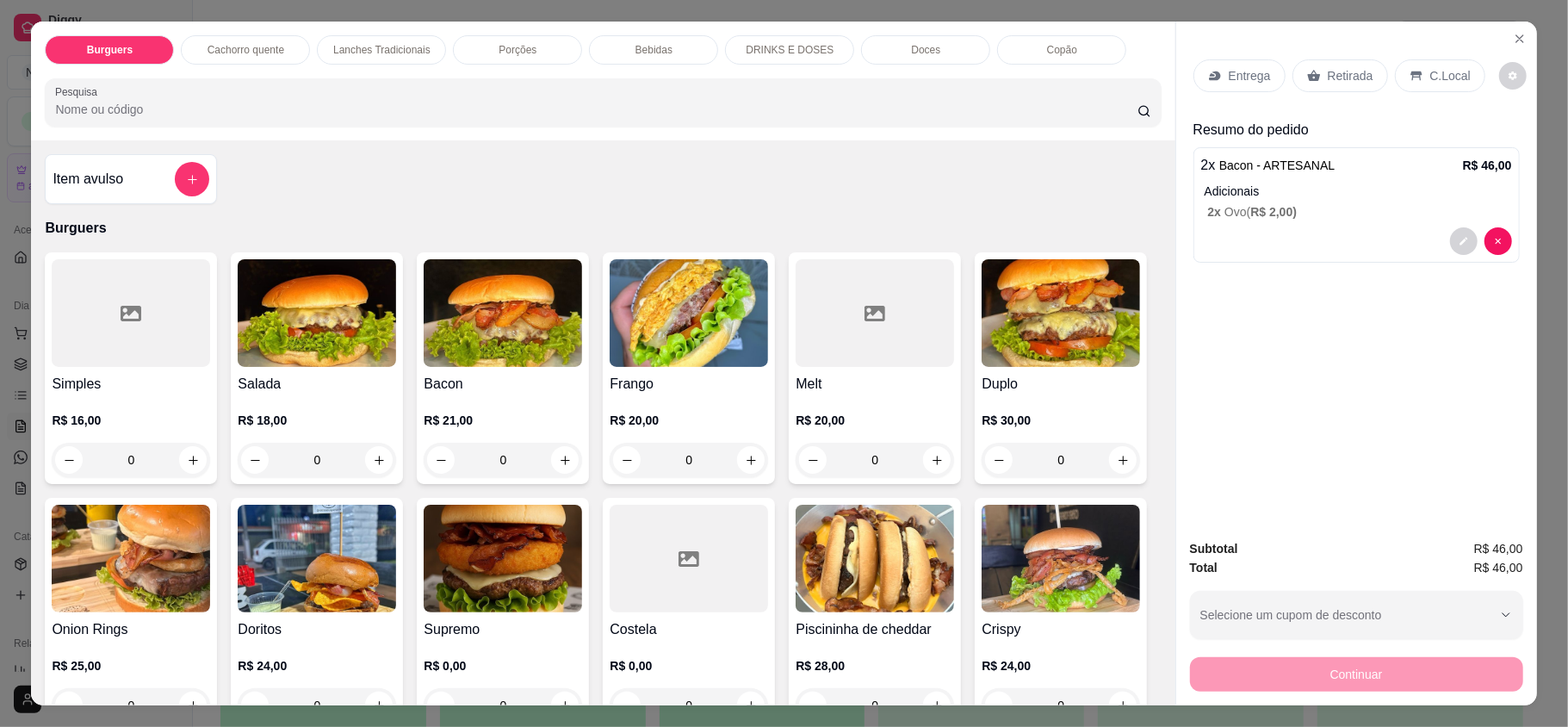
click at [1229, 83] on p "Entrega" at bounding box center [1250, 75] width 42 height 17
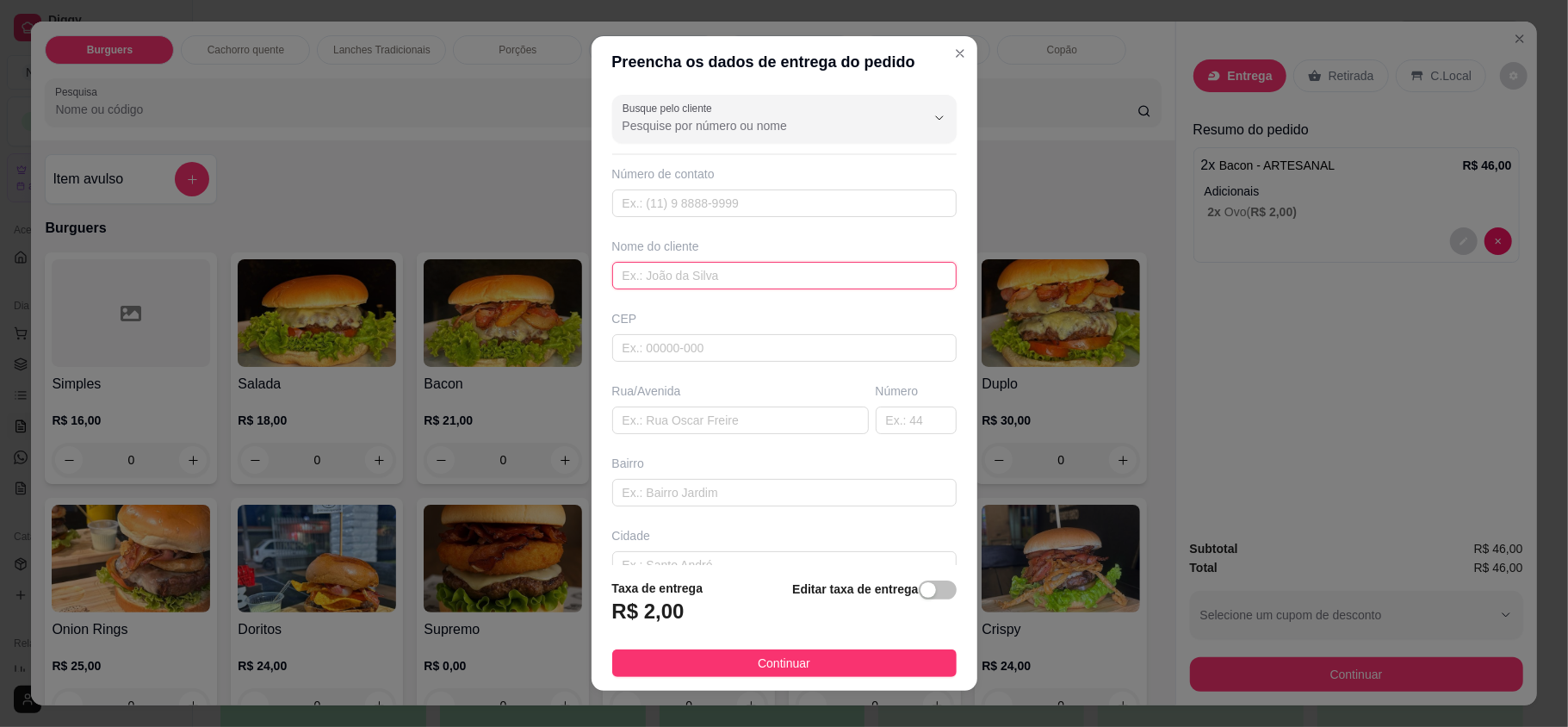
click at [765, 285] on input "text" at bounding box center [784, 276] width 344 height 28
type input "z"
type input "[PERSON_NAME]"
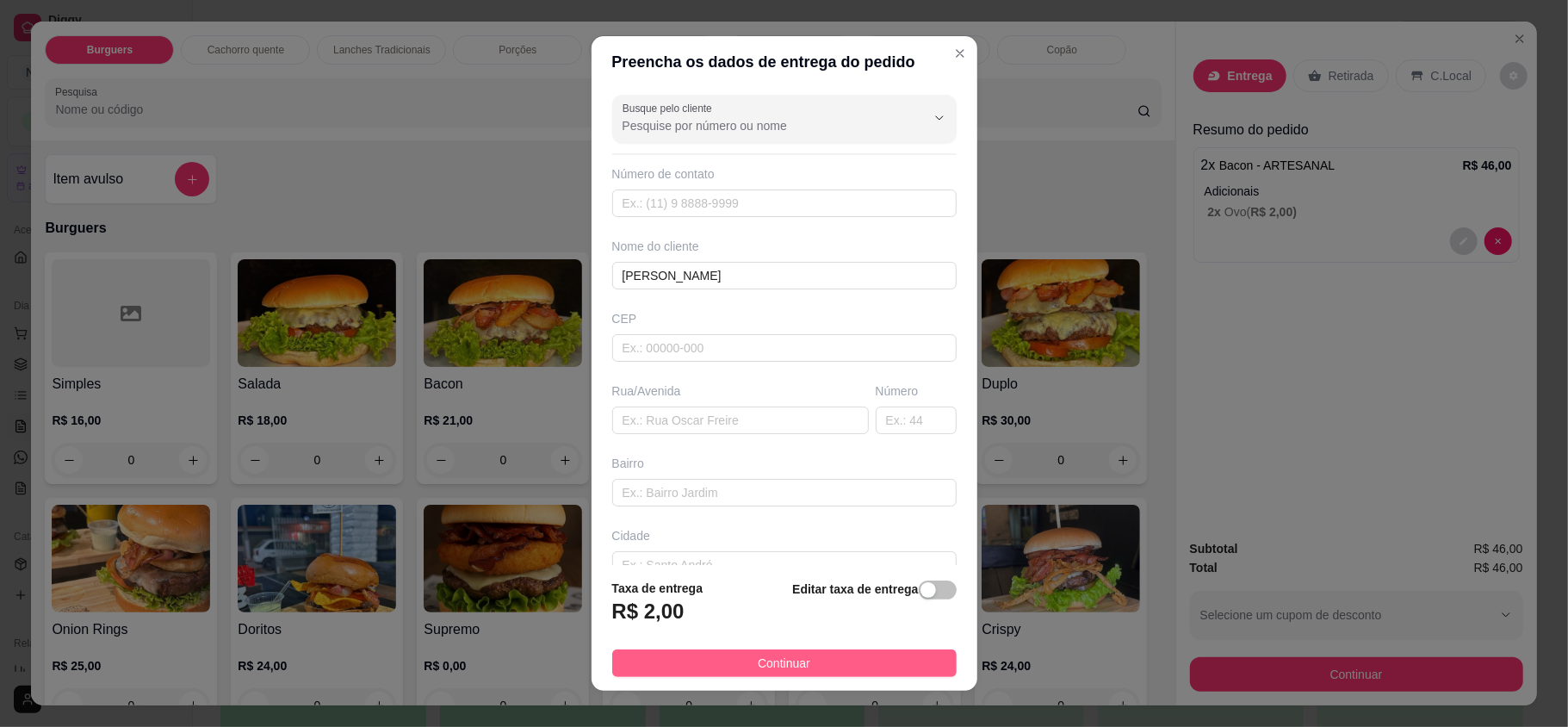
click at [718, 656] on button "Continuar" at bounding box center [784, 663] width 344 height 28
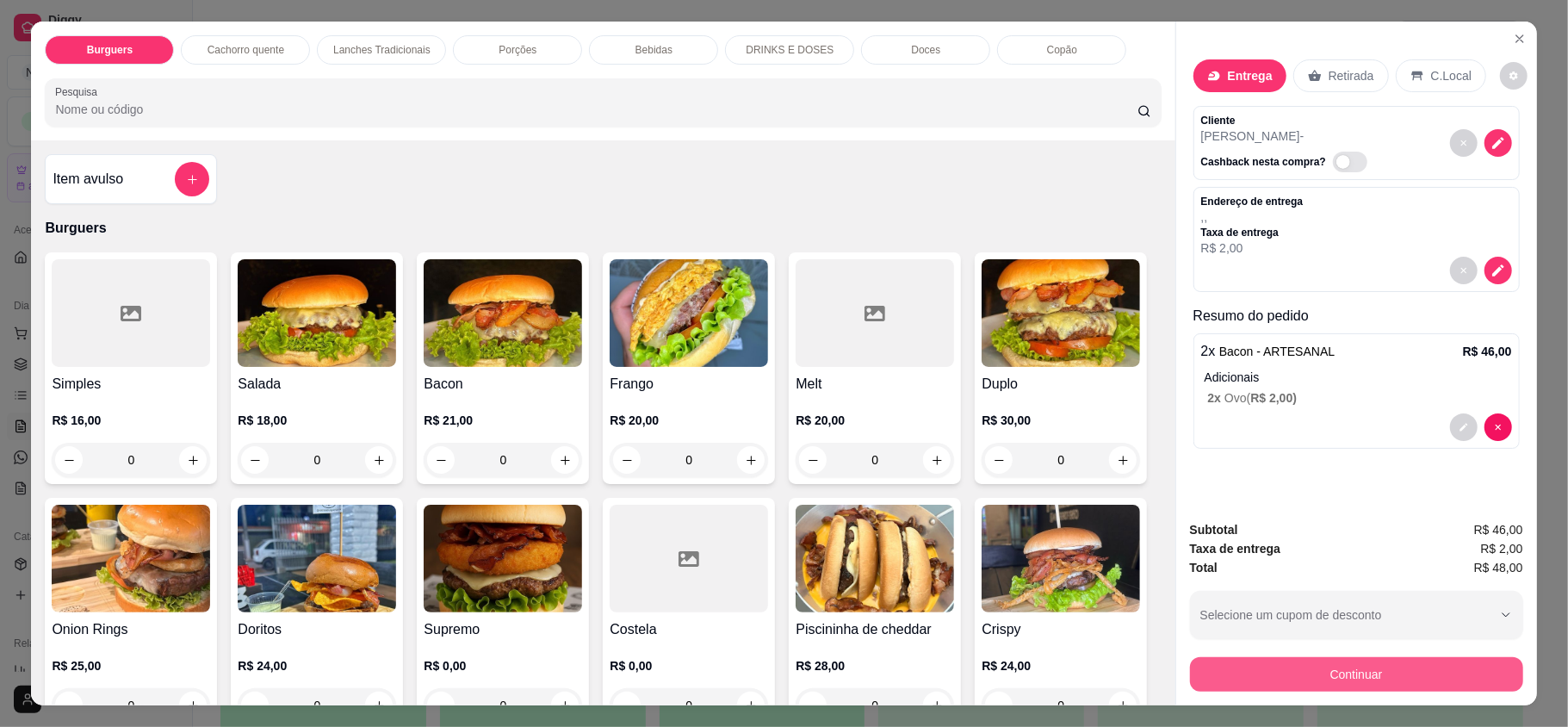
click at [1384, 680] on button "Continuar" at bounding box center [1357, 674] width 333 height 35
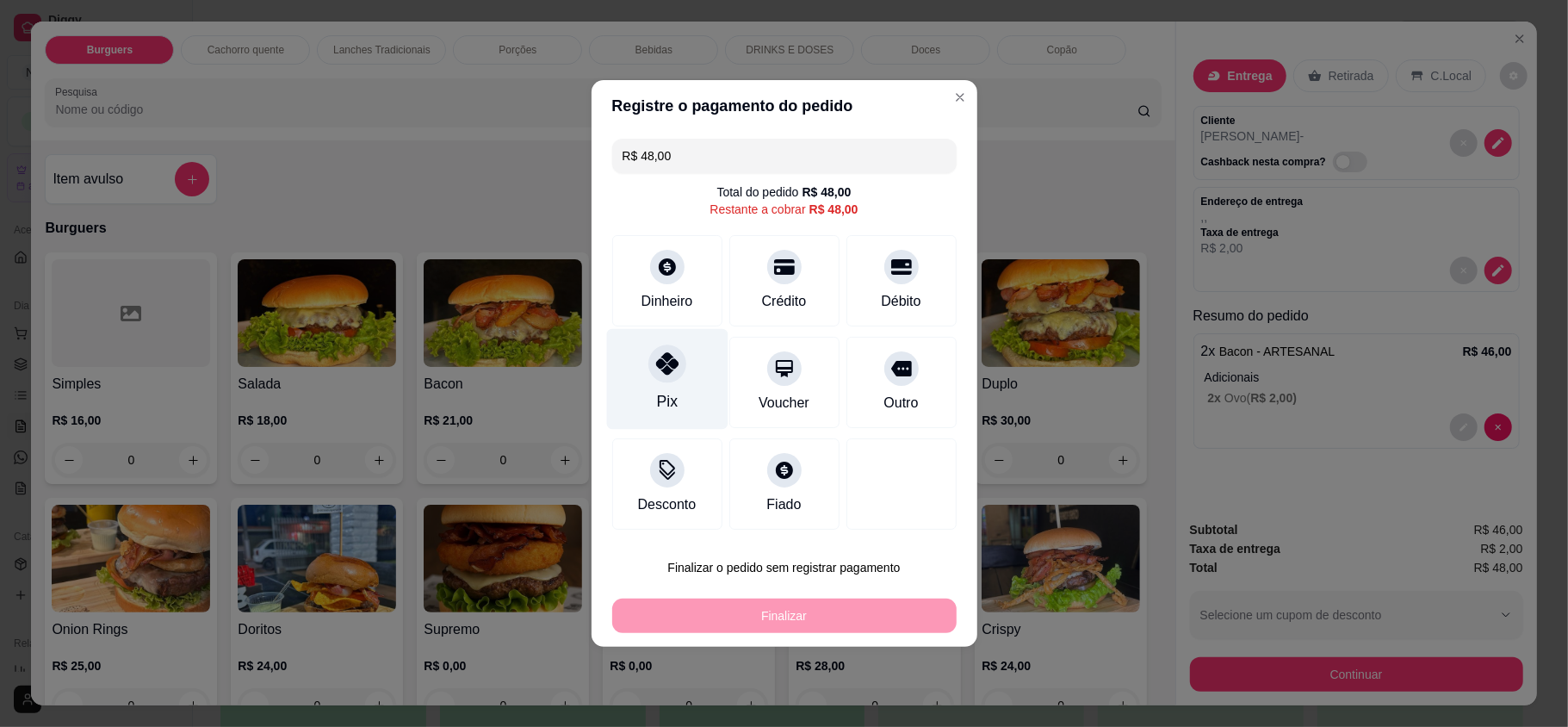
click at [676, 380] on div "Pix" at bounding box center [667, 379] width 121 height 101
type input "R$ 0,00"
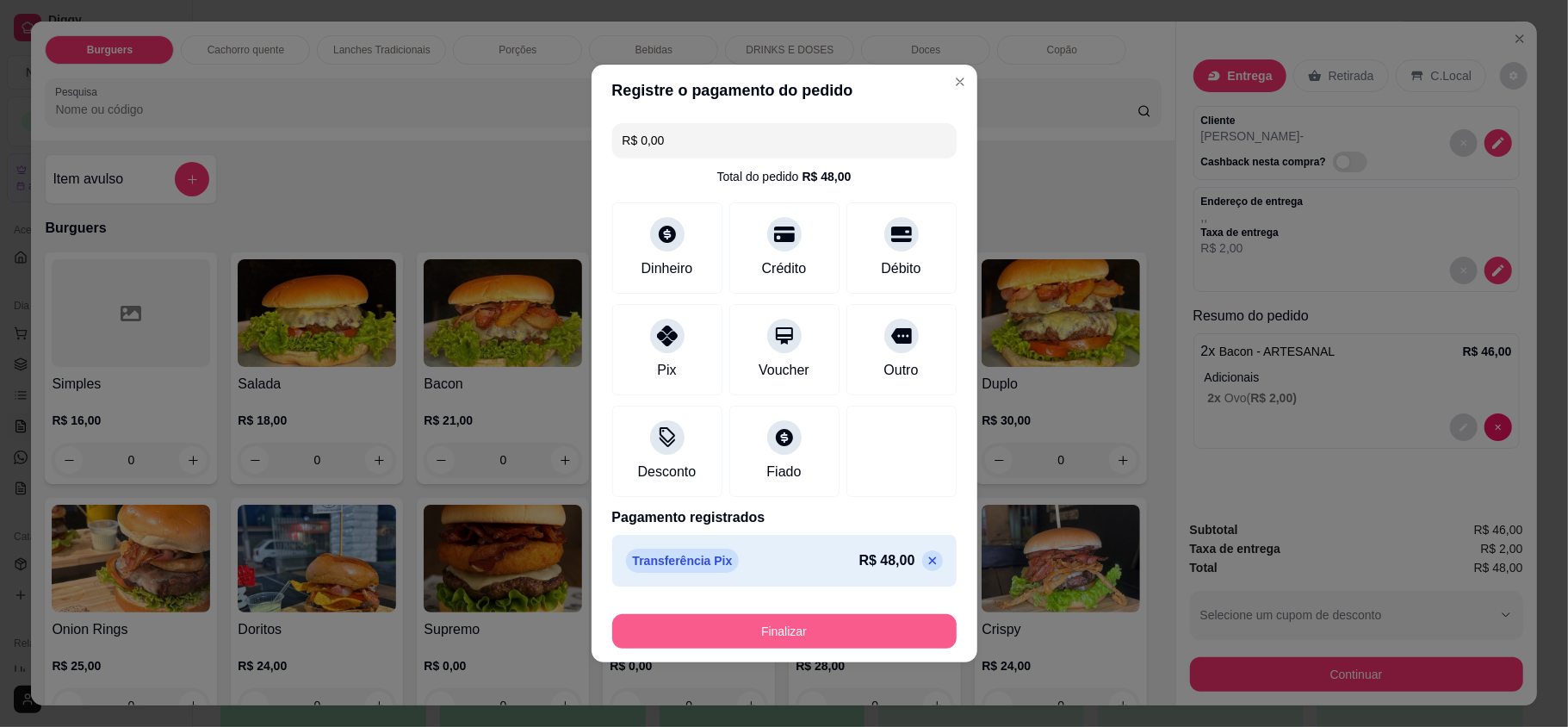
click at [839, 635] on button "Finalizar" at bounding box center [784, 632] width 344 height 35
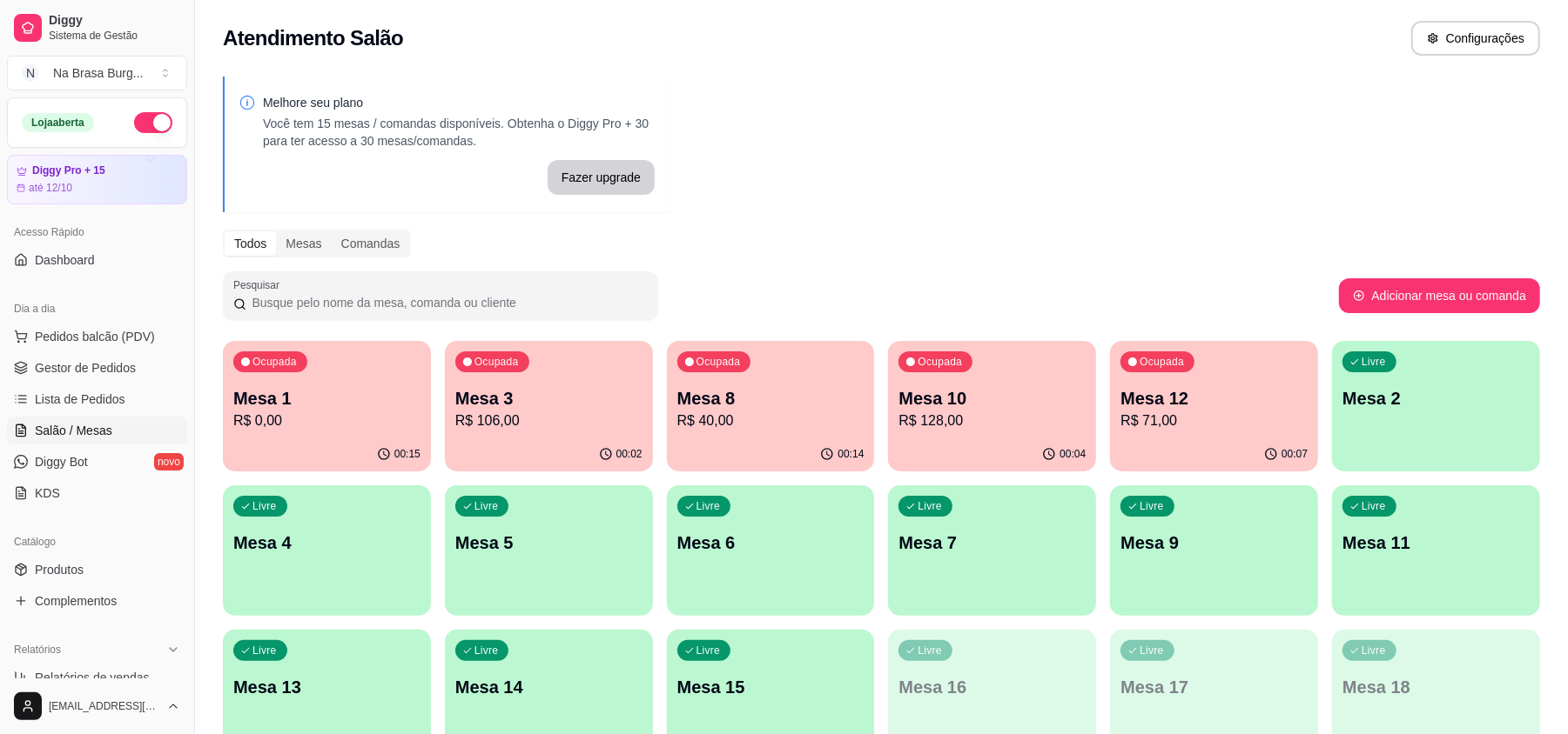
click at [1010, 447] on div "00:04" at bounding box center [991, 455] width 208 height 34
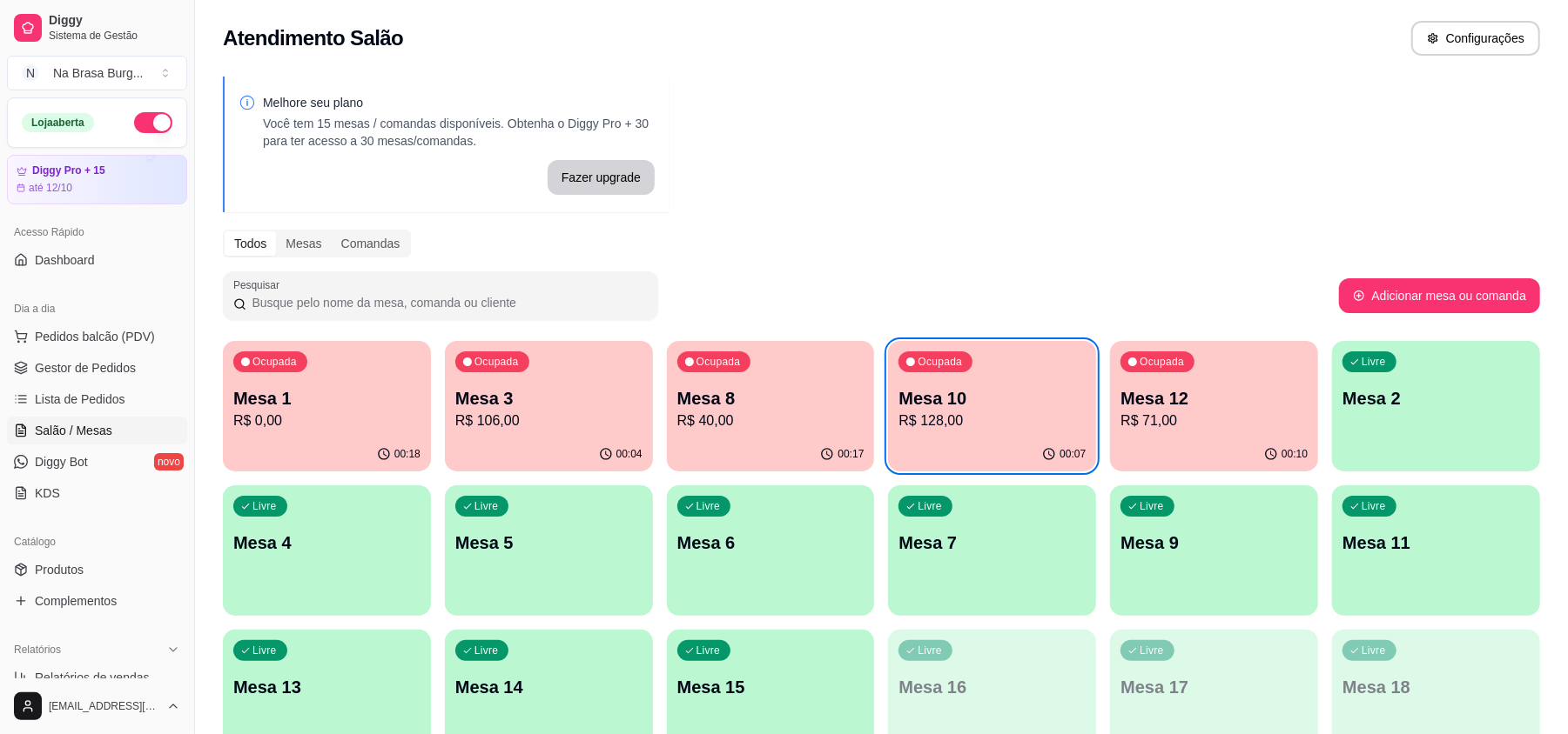
click at [1166, 367] on p "Ocupada" at bounding box center [1162, 361] width 44 height 14
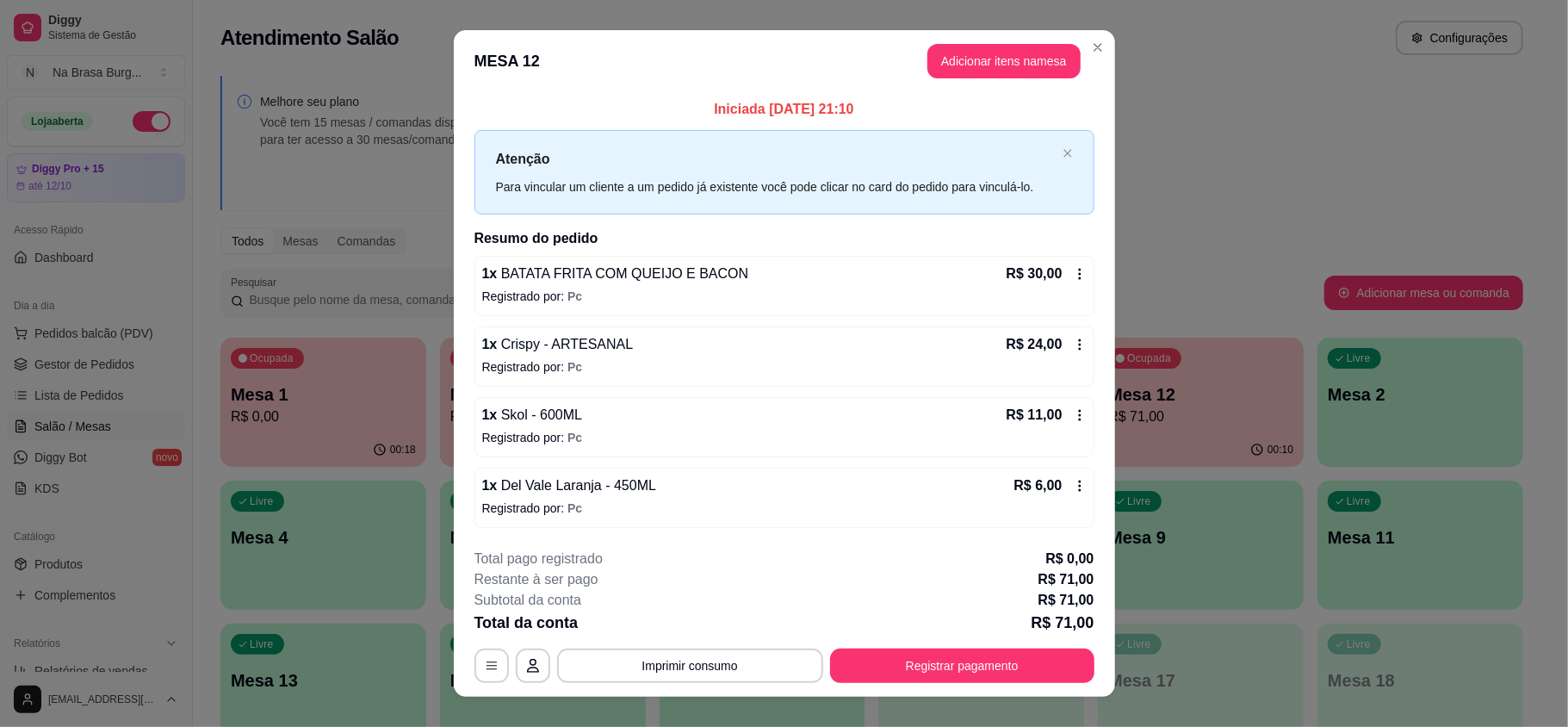
scroll to position [26, 0]
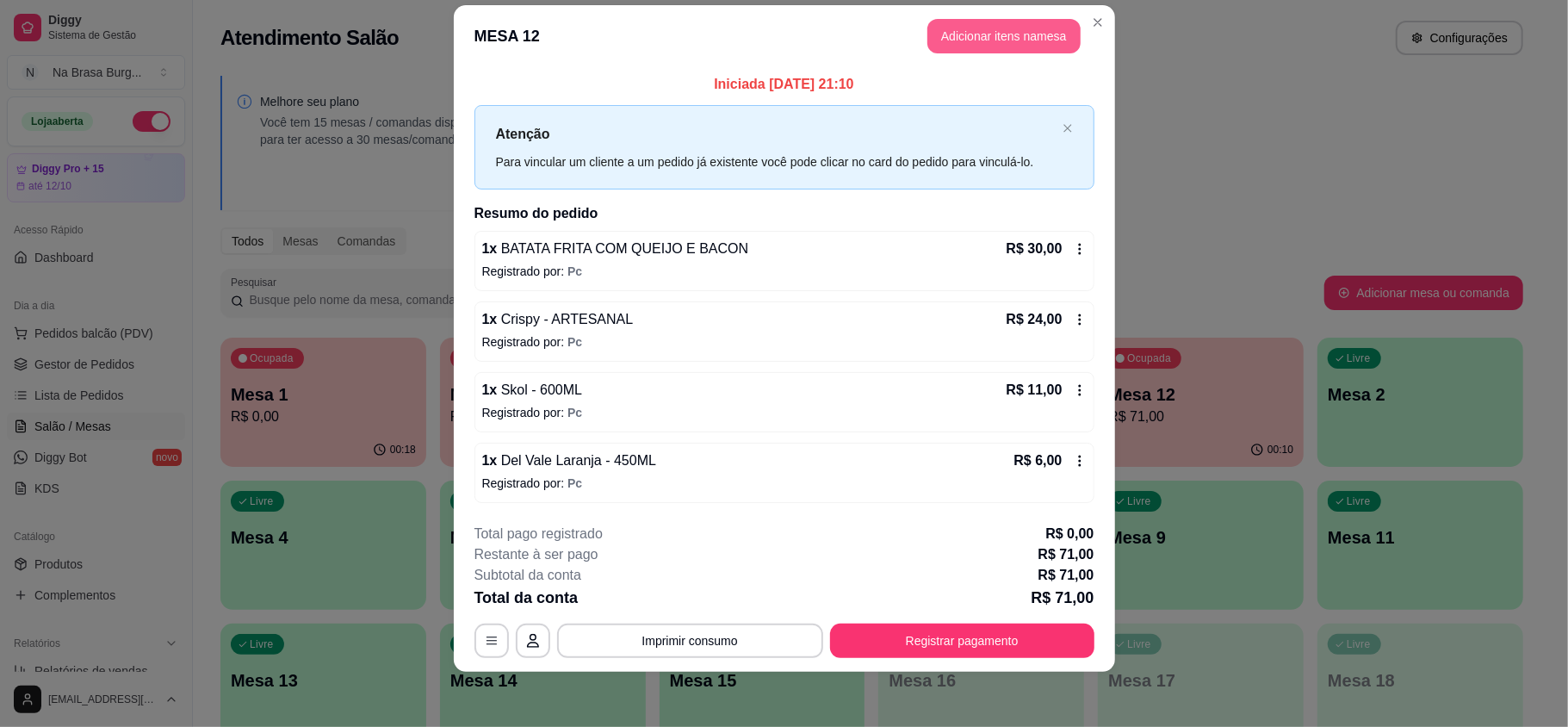
click at [989, 36] on button "Adicionar itens na mesa" at bounding box center [1004, 36] width 153 height 35
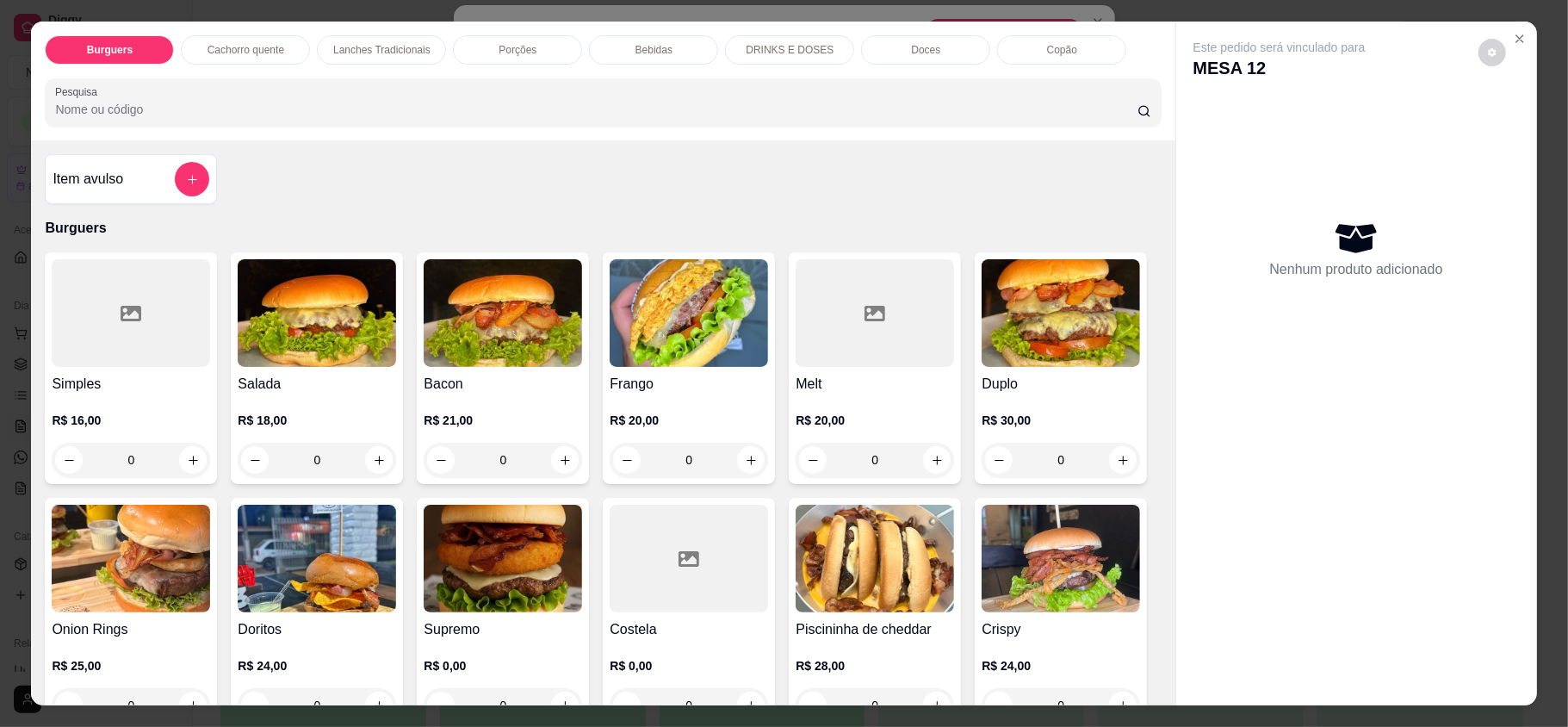
click at [693, 37] on div "Bebidas" at bounding box center [653, 50] width 129 height 29
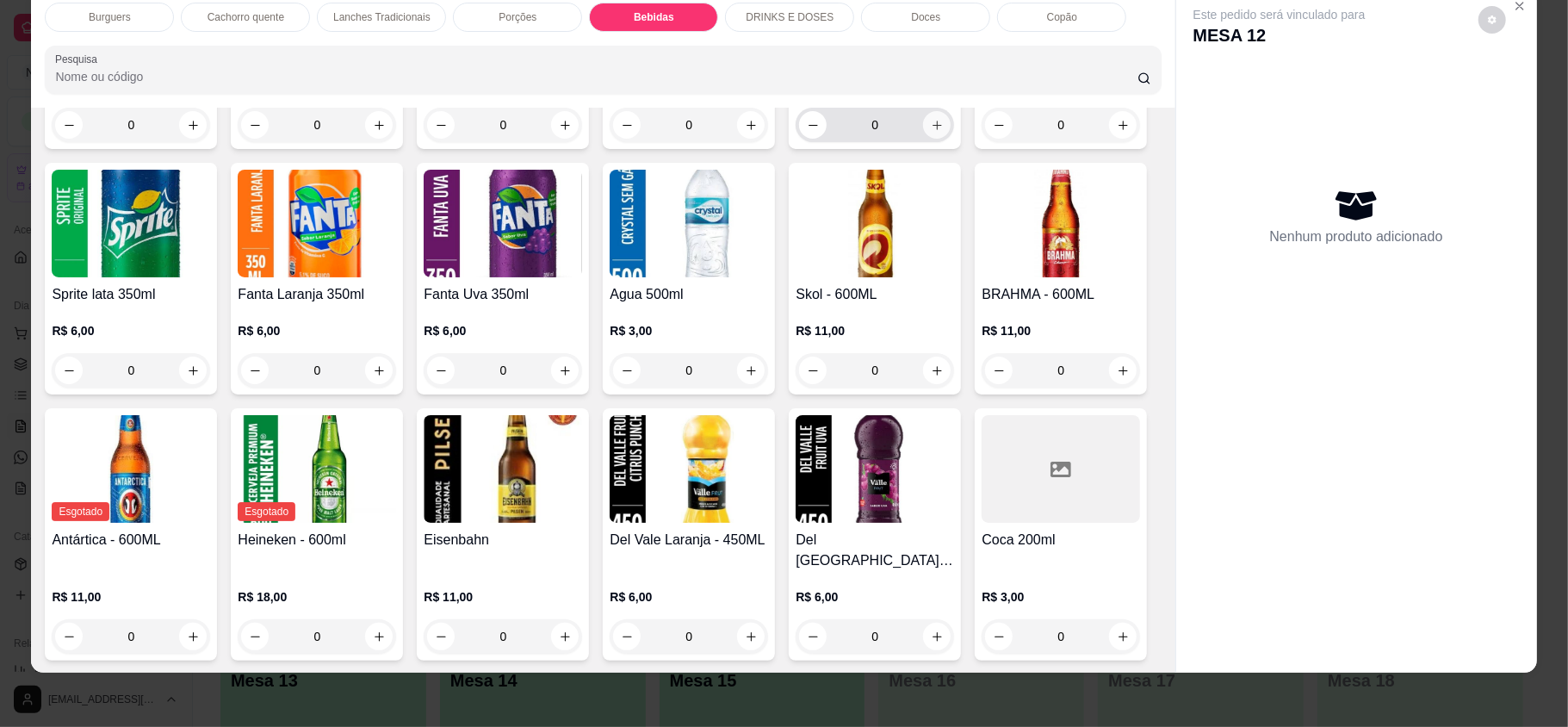
click at [933, 132] on icon "increase-product-quantity" at bounding box center [937, 125] width 12 height 12
type input "1"
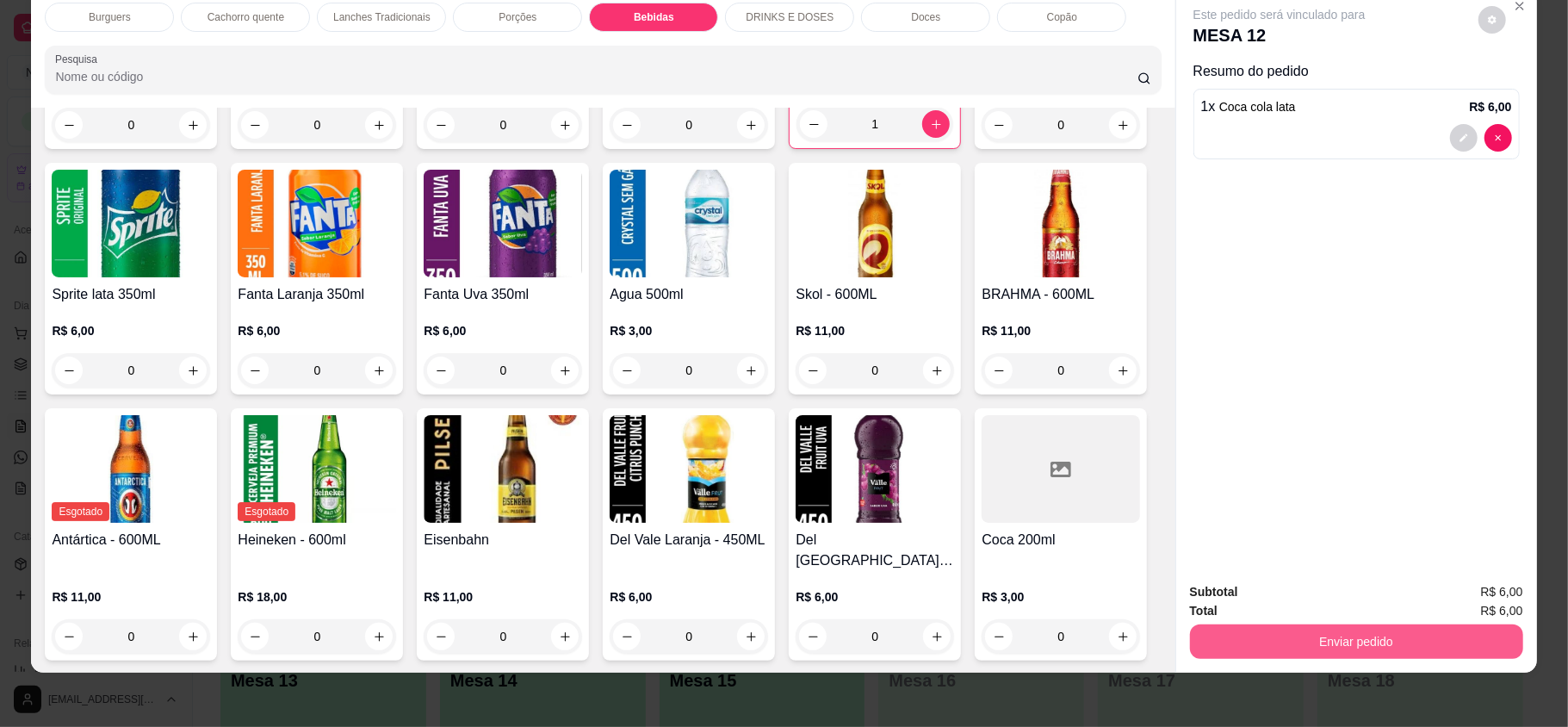
click at [1223, 649] on button "Enviar pedido" at bounding box center [1357, 641] width 333 height 35
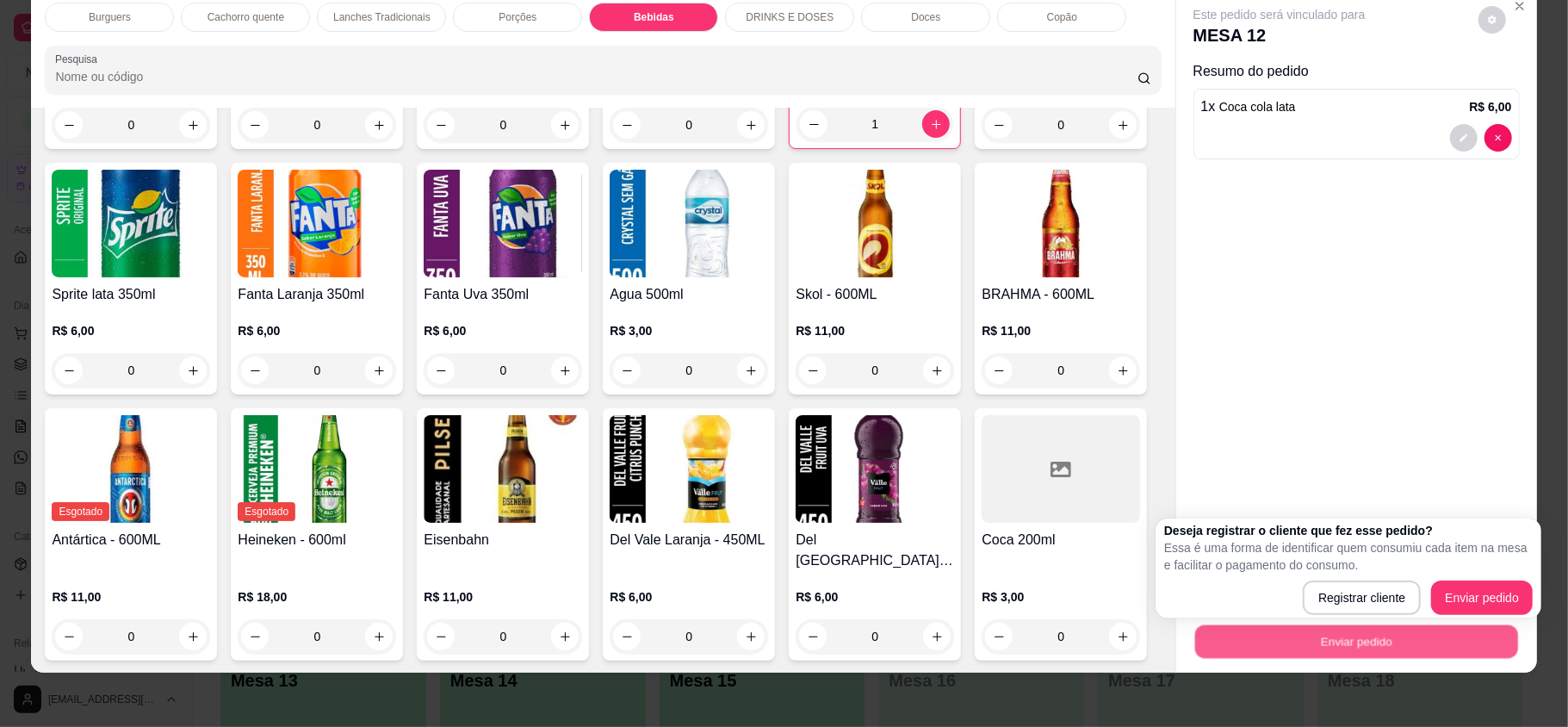
click at [1235, 629] on button "Enviar pedido" at bounding box center [1356, 641] width 323 height 34
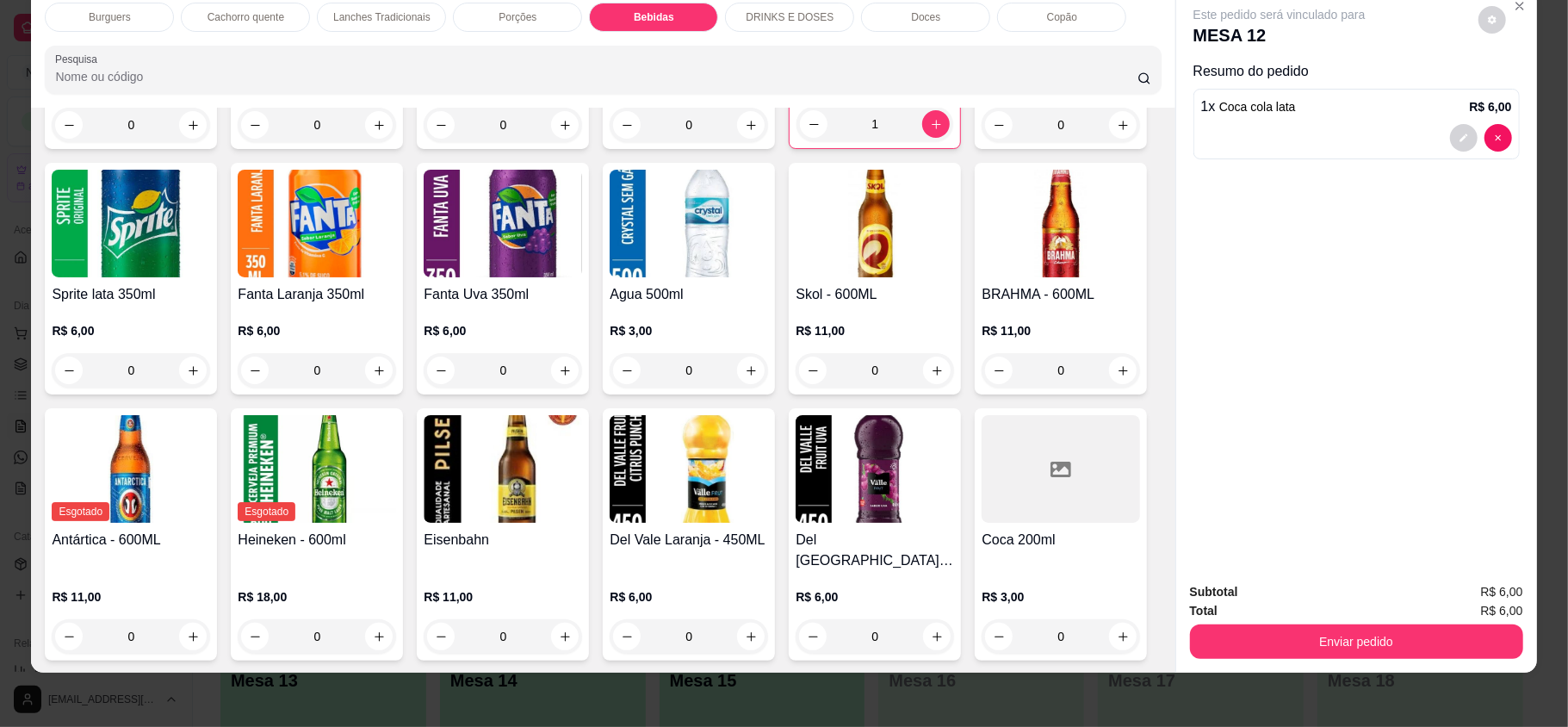
click at [1371, 634] on button "Enviar pedido" at bounding box center [1357, 641] width 333 height 35
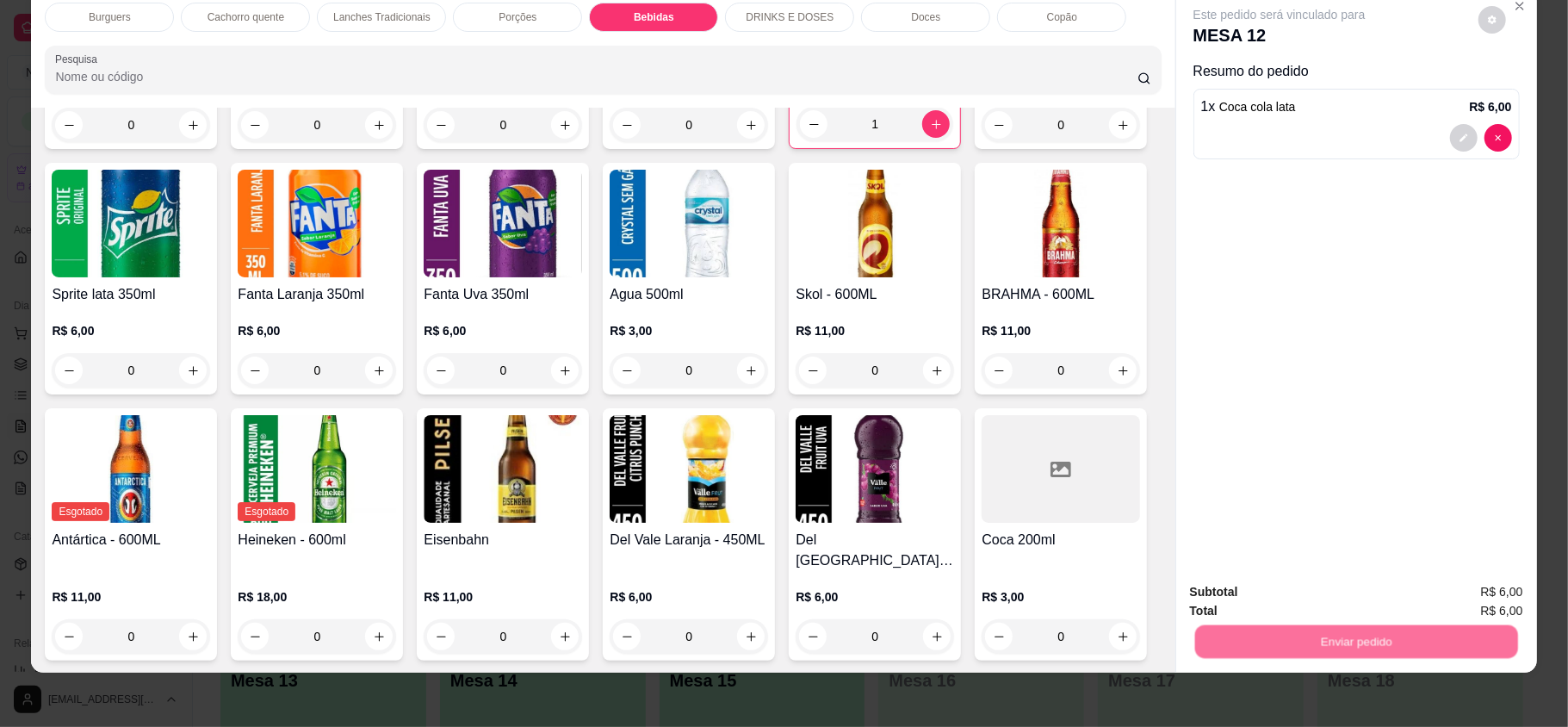
click at [1476, 583] on button "Enviar pedido" at bounding box center [1476, 599] width 97 height 33
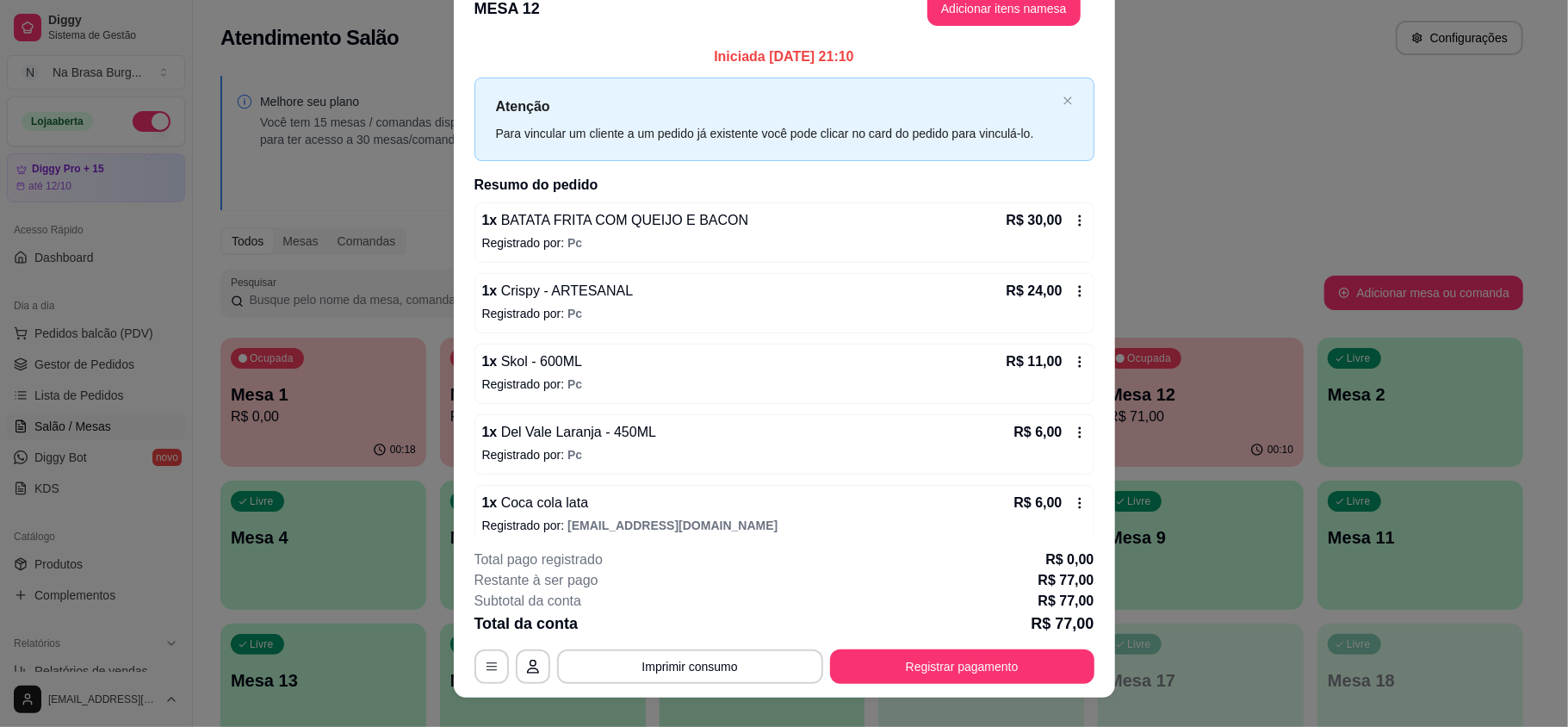
scroll to position [1, 0]
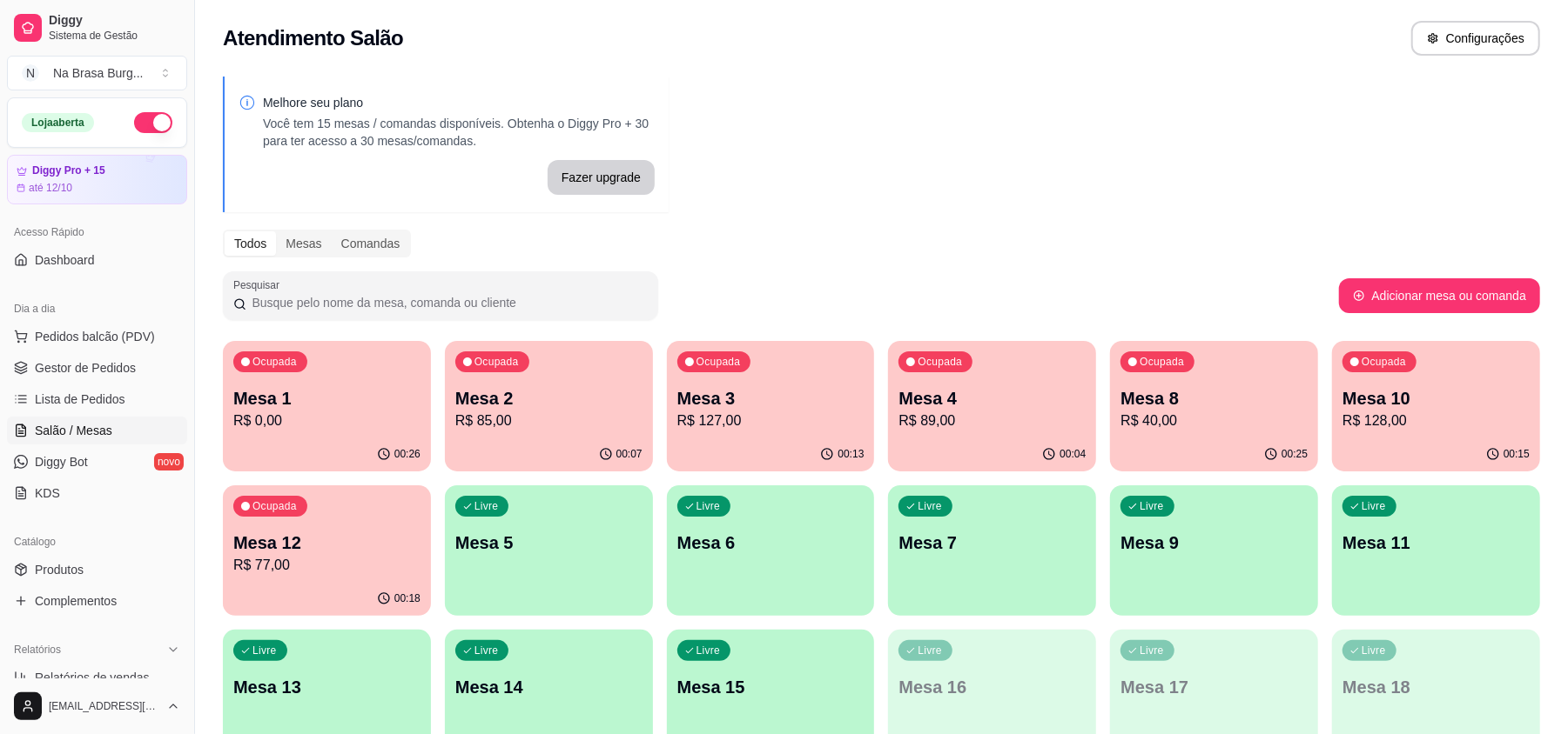
click at [1102, 439] on div "Ocupada Mesa 1 R$ 0,00 00:26 Ocupada Mesa 2 R$ 85,00 00:07 Ocupada Mesa 3 R$ 12…" at bounding box center [881, 551] width 1317 height 420
click at [1055, 431] on div "Ocupada Mesa 4 R$ 89,00" at bounding box center [992, 390] width 202 height 94
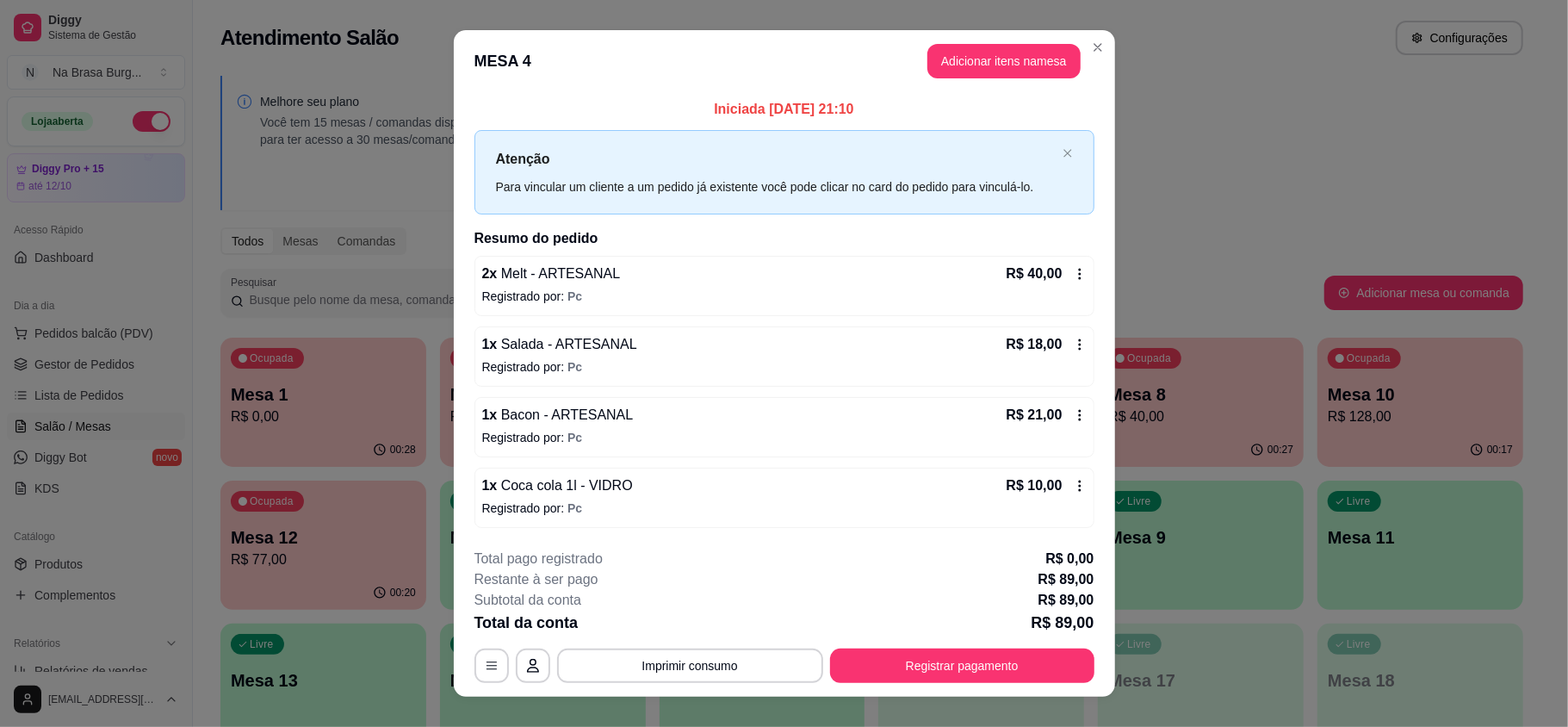
scroll to position [26, 0]
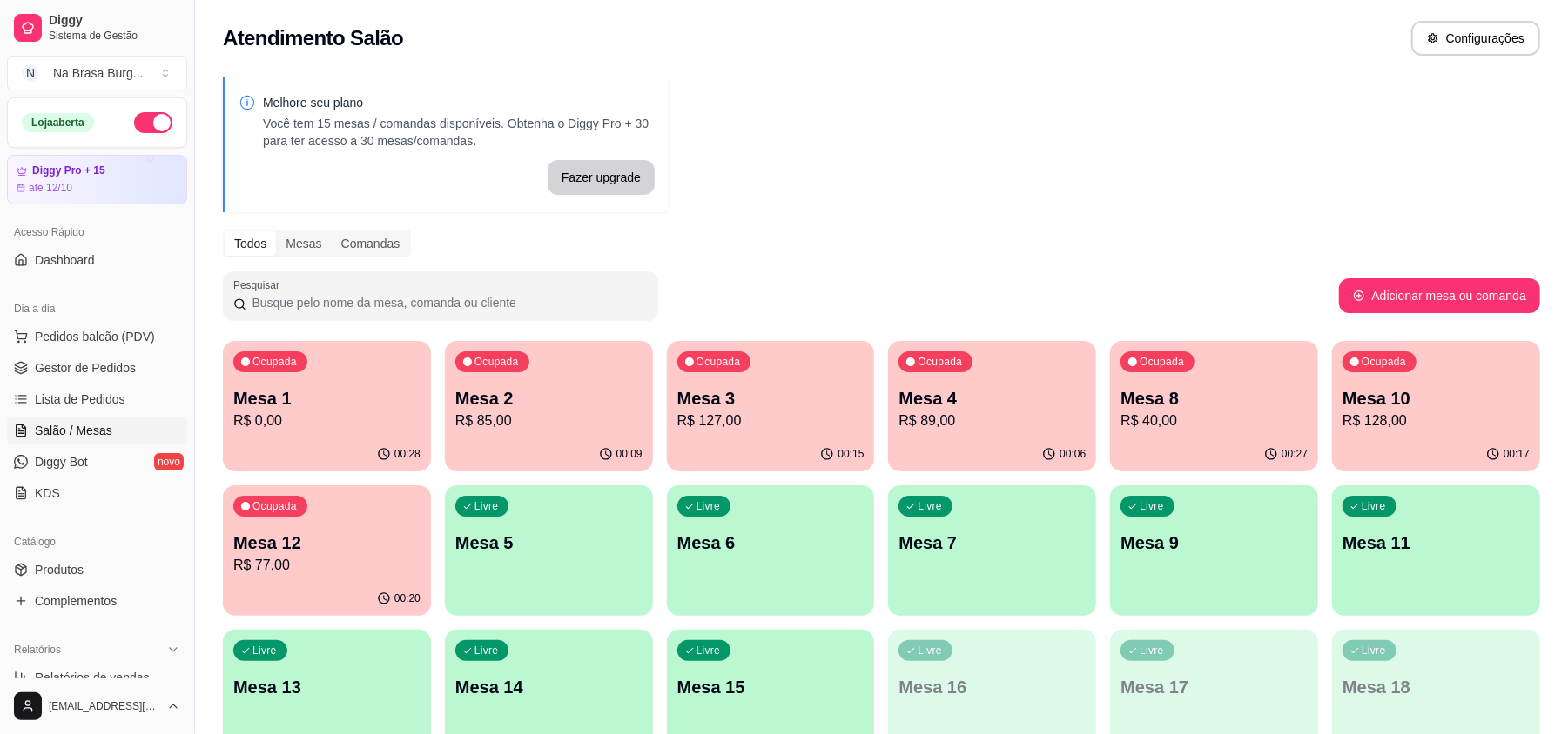
click at [1279, 384] on div "Ocupada Mesa 8 R$ 40,00" at bounding box center [1214, 389] width 208 height 96
click at [1410, 422] on p "R$ 128,00" at bounding box center [1436, 421] width 187 height 21
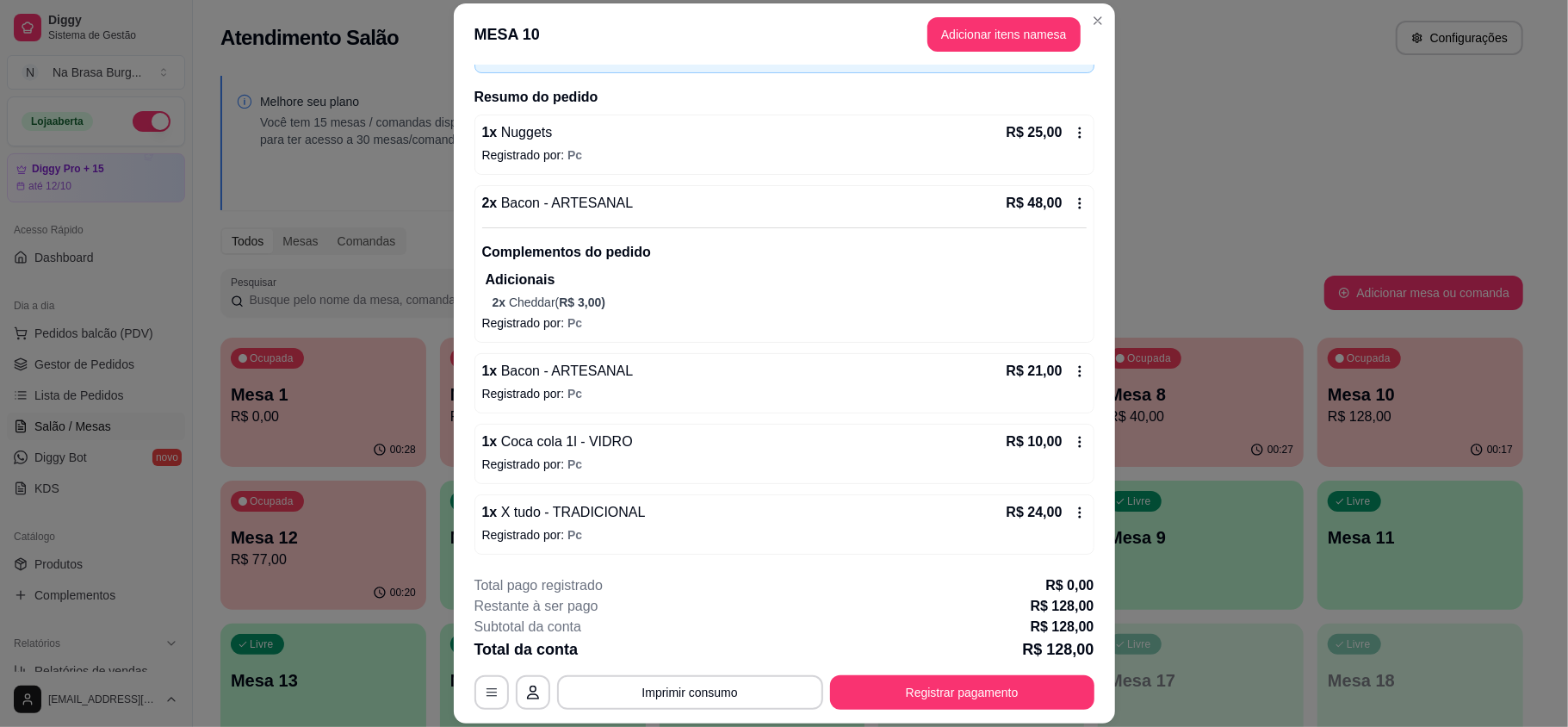
scroll to position [117, 0]
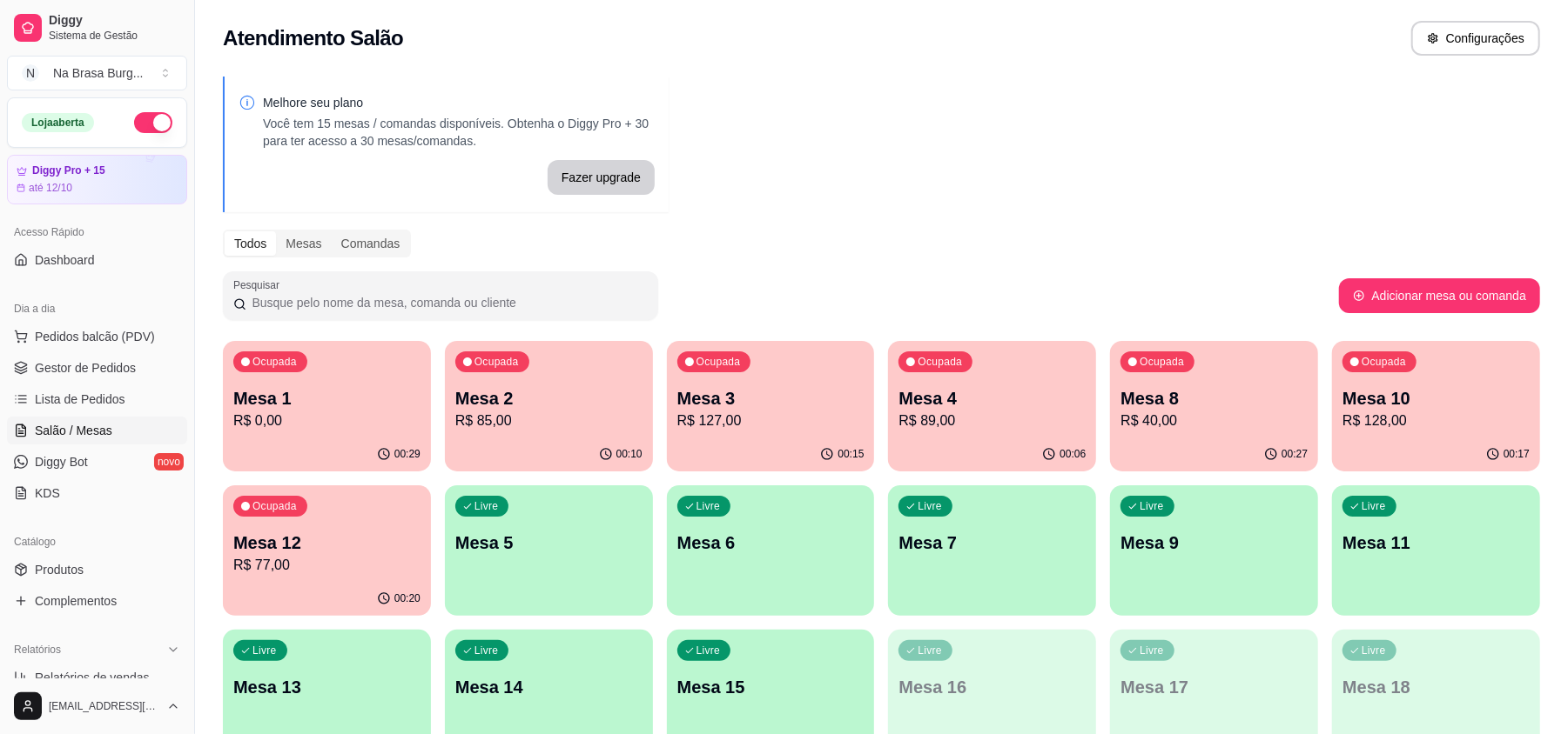
click at [432, 452] on div "Ocupada Mesa 1 R$ 0,00 00:29 Ocupada Mesa 2 R$ 85,00 00:10 Ocupada Mesa 3 R$ 12…" at bounding box center [881, 551] width 1317 height 420
click at [514, 422] on p "R$ 85,00" at bounding box center [549, 421] width 187 height 21
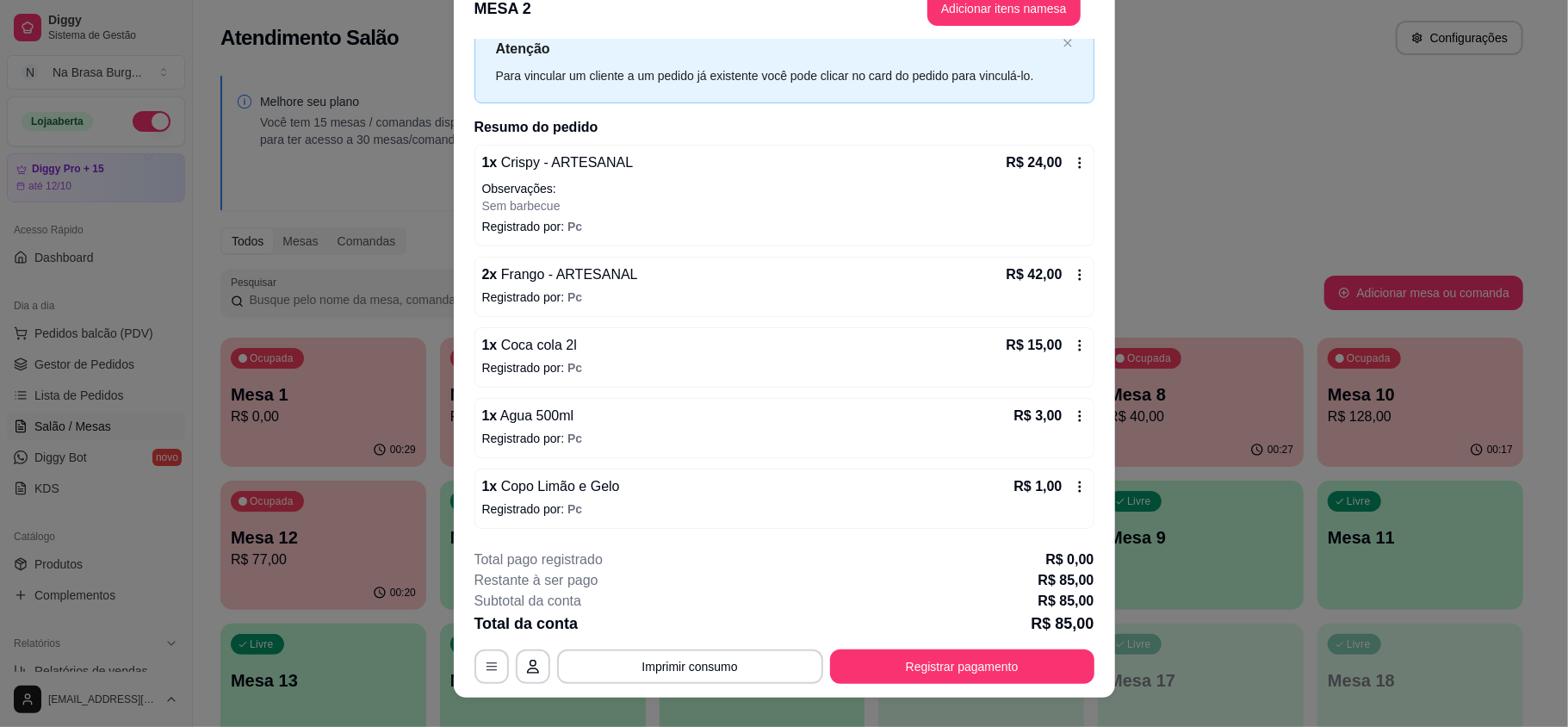
scroll to position [52, 0]
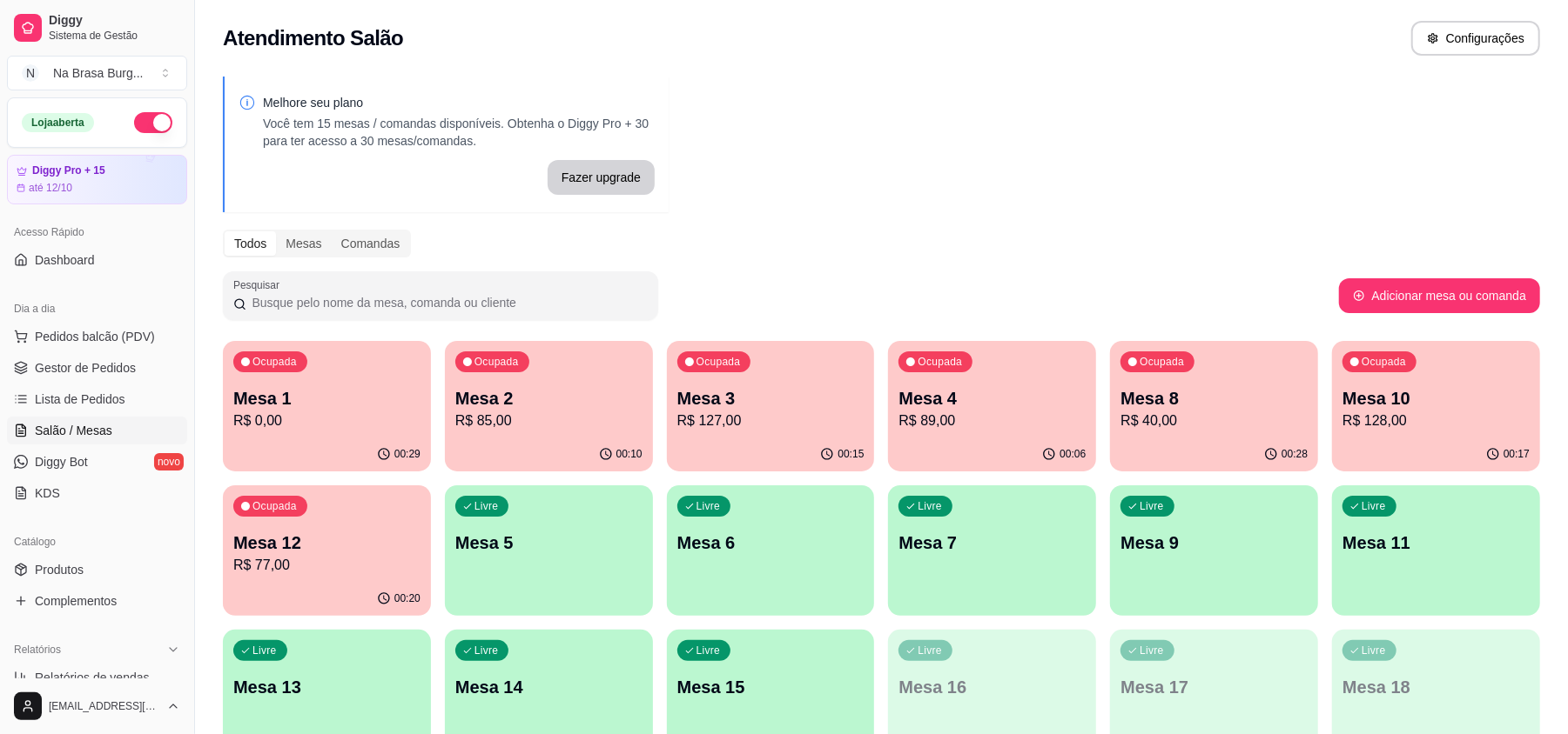
click at [303, 585] on div "00:20" at bounding box center [326, 599] width 208 height 34
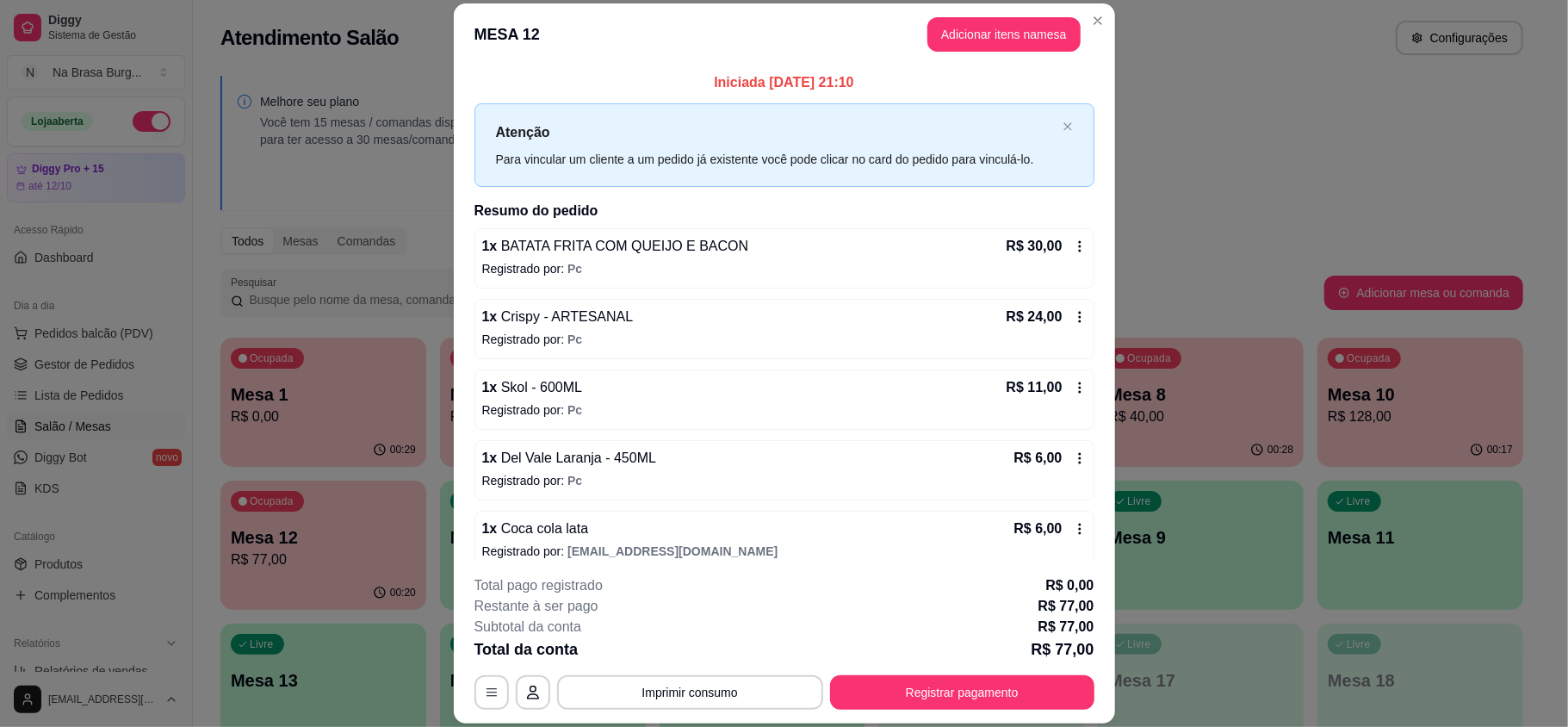
scroll to position [19, 0]
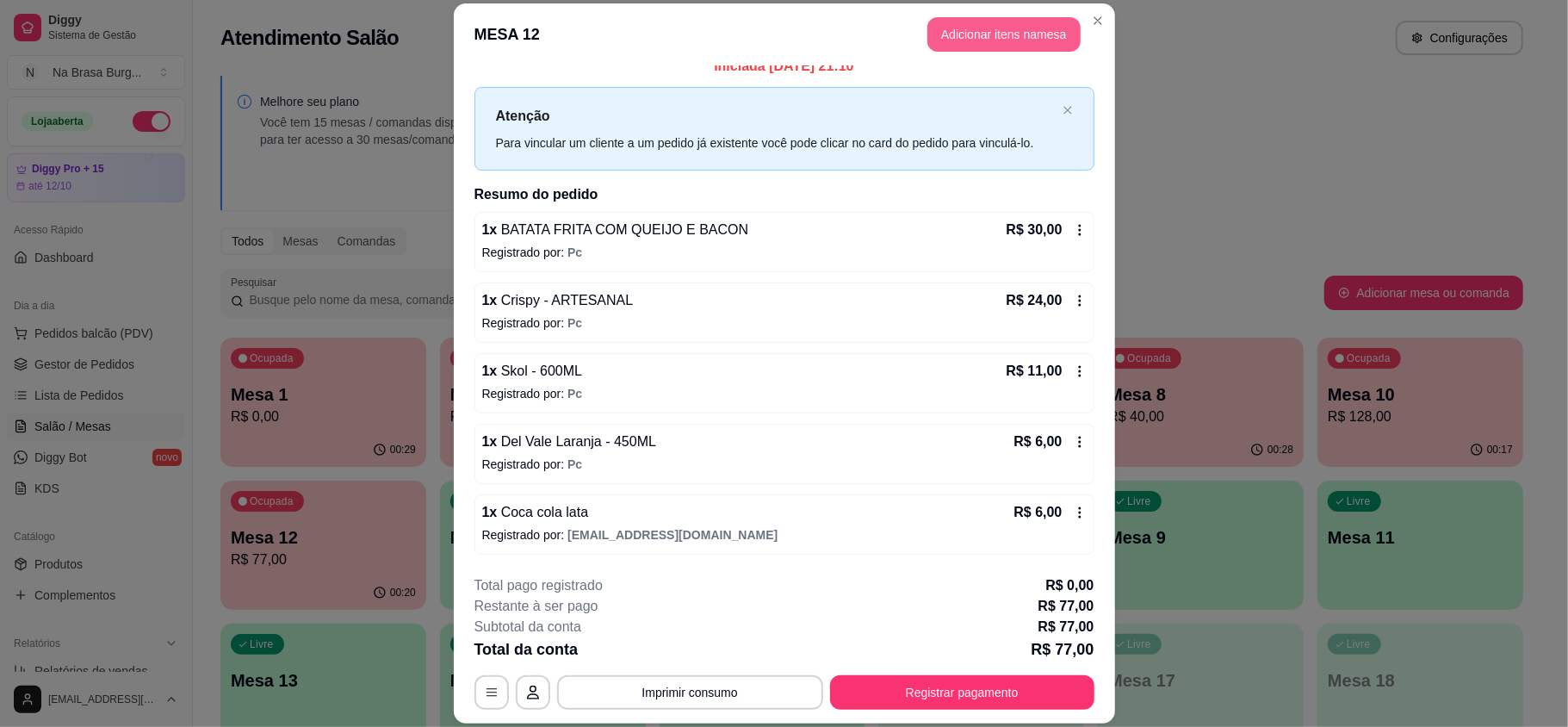
click at [963, 21] on button "Adicionar itens na mesa" at bounding box center [1004, 34] width 153 height 35
click at [683, 66] on div "Burguers Cachorro quente Lanches Tradicionais Porções Bebidas DRINKS E DOSES Do…" at bounding box center [603, 80] width 1144 height 119
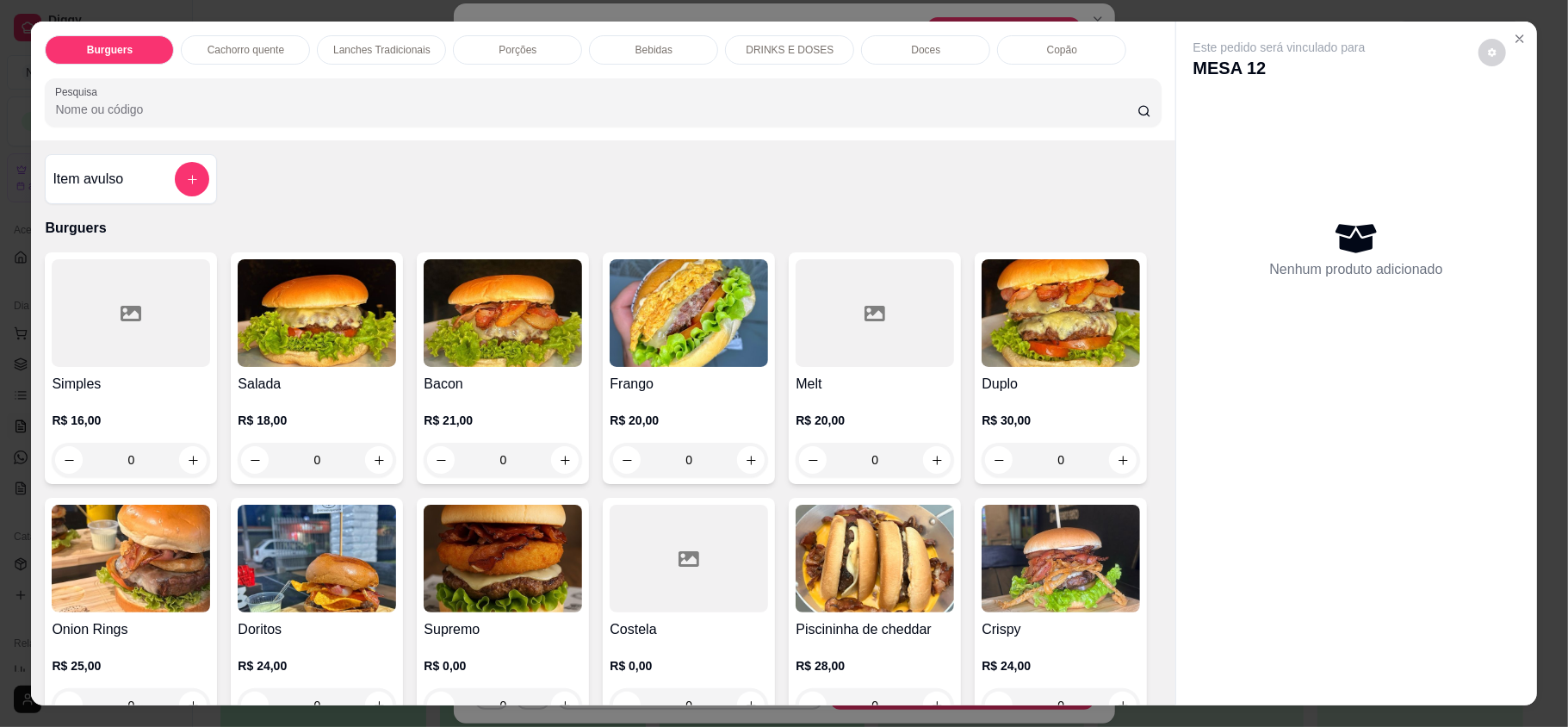
click at [680, 49] on div "Bebidas" at bounding box center [653, 50] width 129 height 29
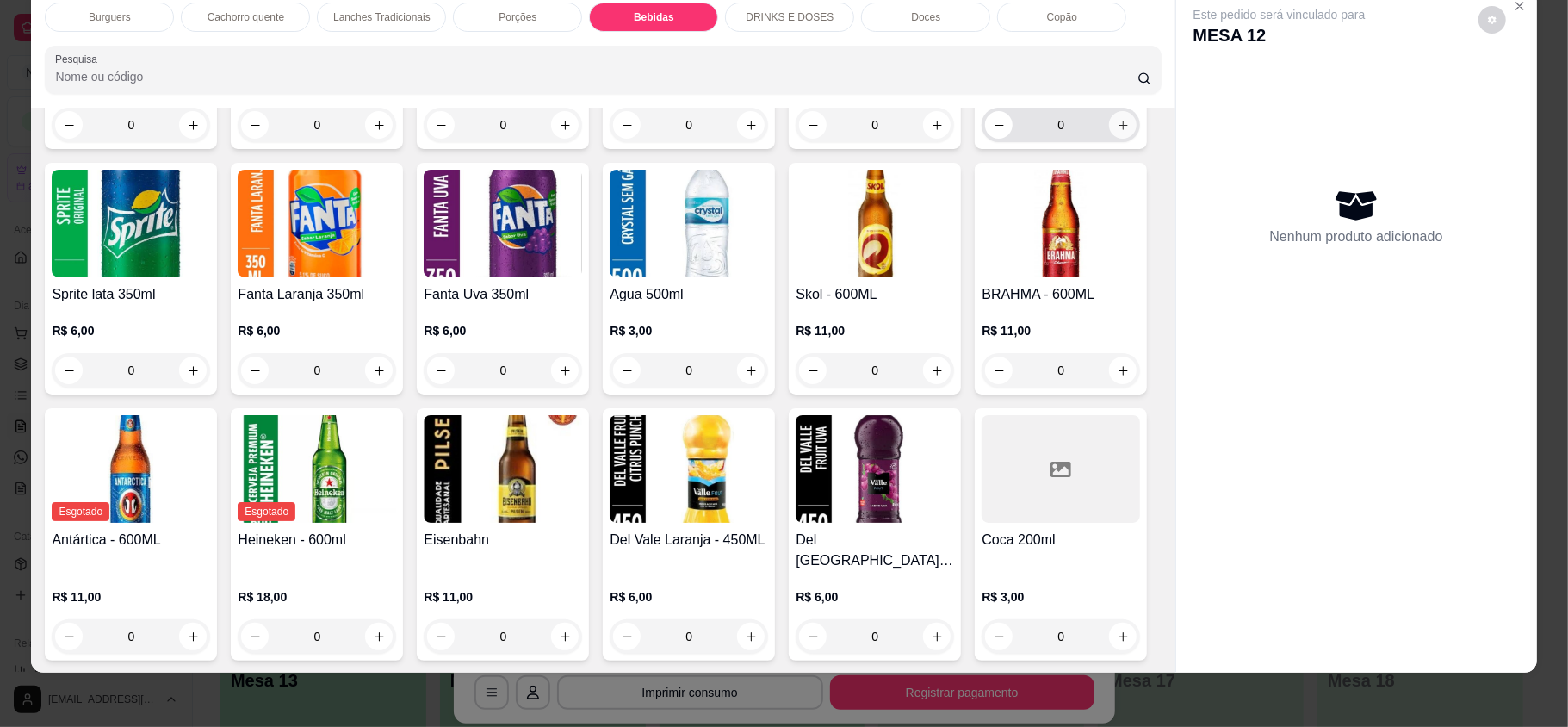
click at [1117, 132] on icon "increase-product-quantity" at bounding box center [1123, 125] width 12 height 12
type input "1"
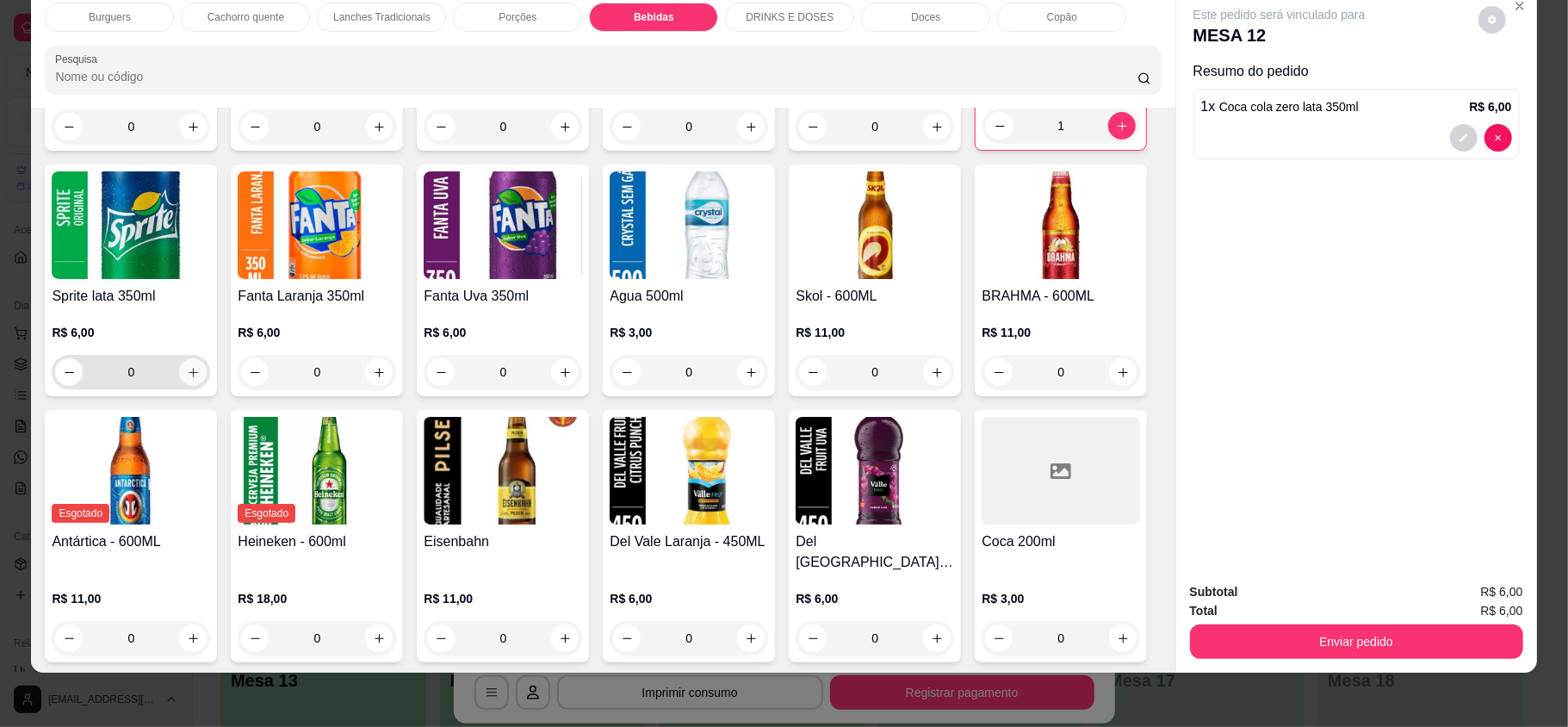
click at [200, 379] on icon "increase-product-quantity" at bounding box center [193, 373] width 12 height 12
type input "1"
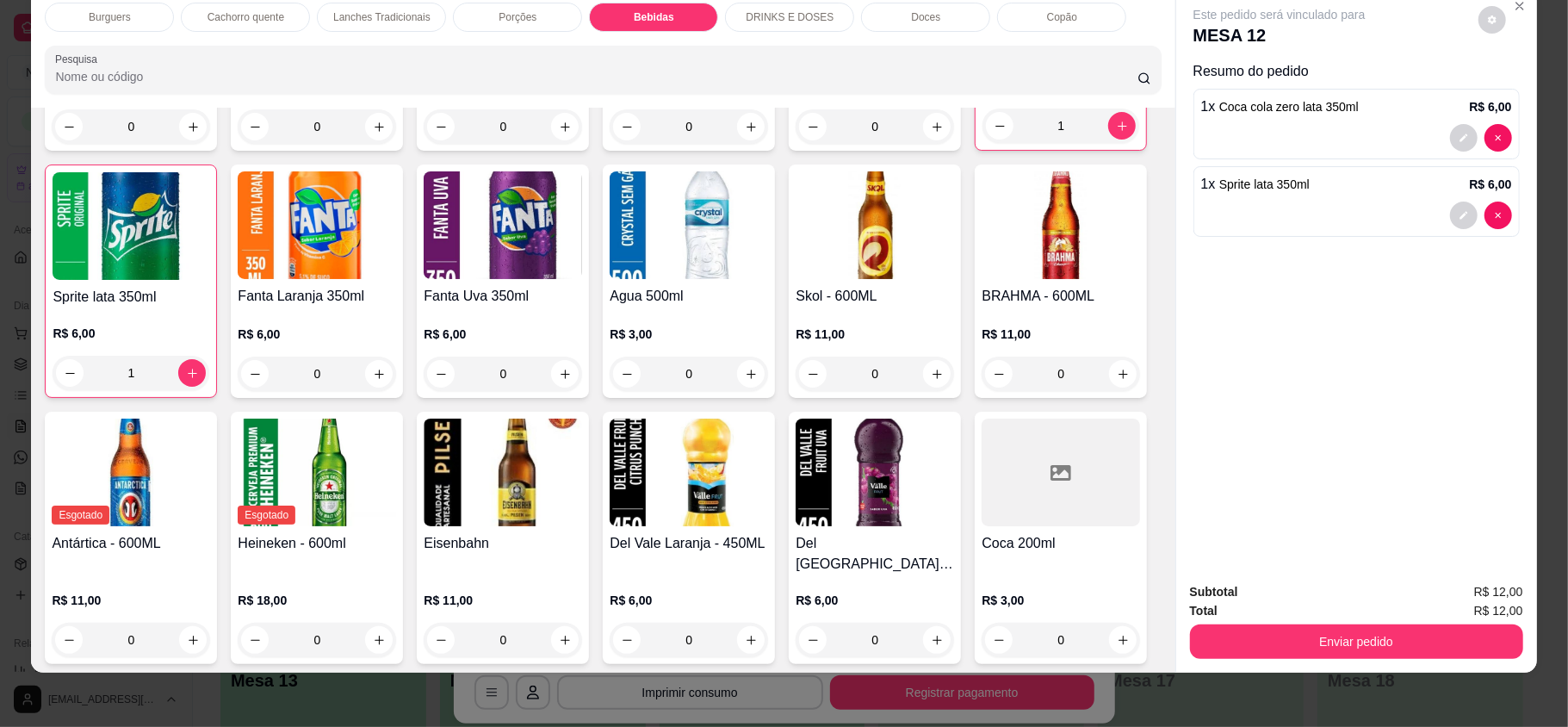
click at [1324, 646] on button "Enviar pedido" at bounding box center [1357, 641] width 333 height 35
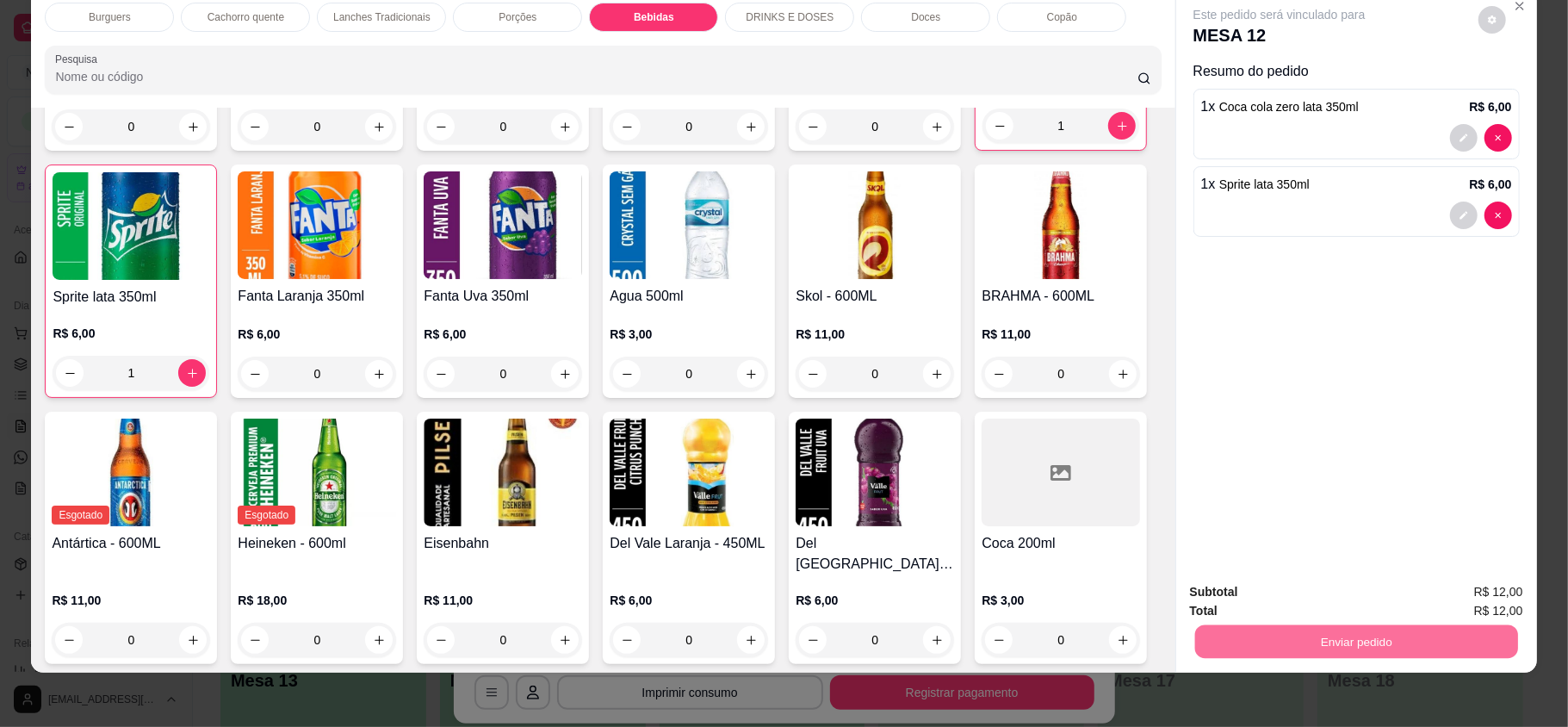
click at [1451, 590] on button "Enviar pedido" at bounding box center [1477, 599] width 94 height 32
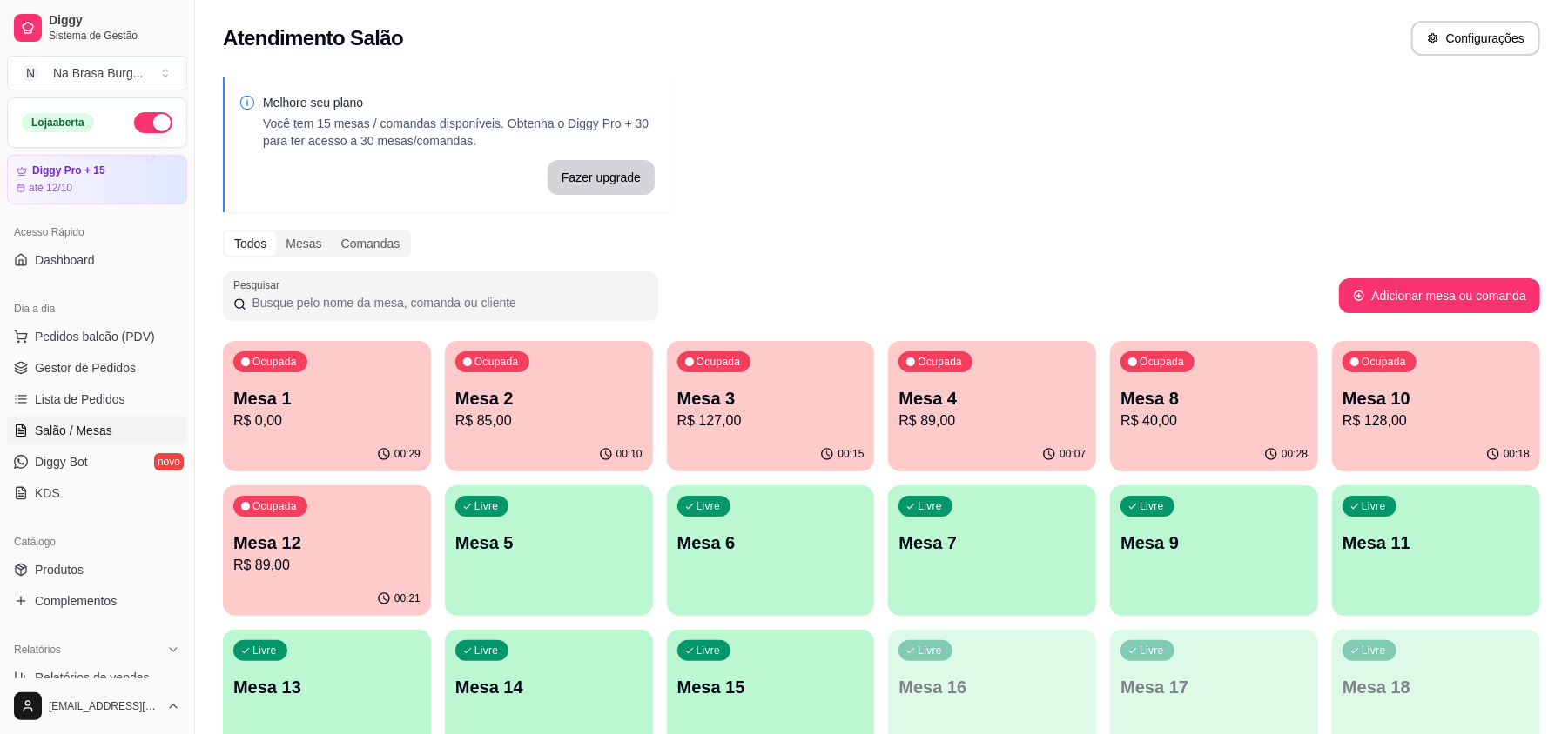
click at [360, 520] on div "Ocupada Mesa 12 R$ 89,00" at bounding box center [326, 533] width 208 height 96
click at [958, 408] on p "Mesa 4" at bounding box center [992, 398] width 187 height 24
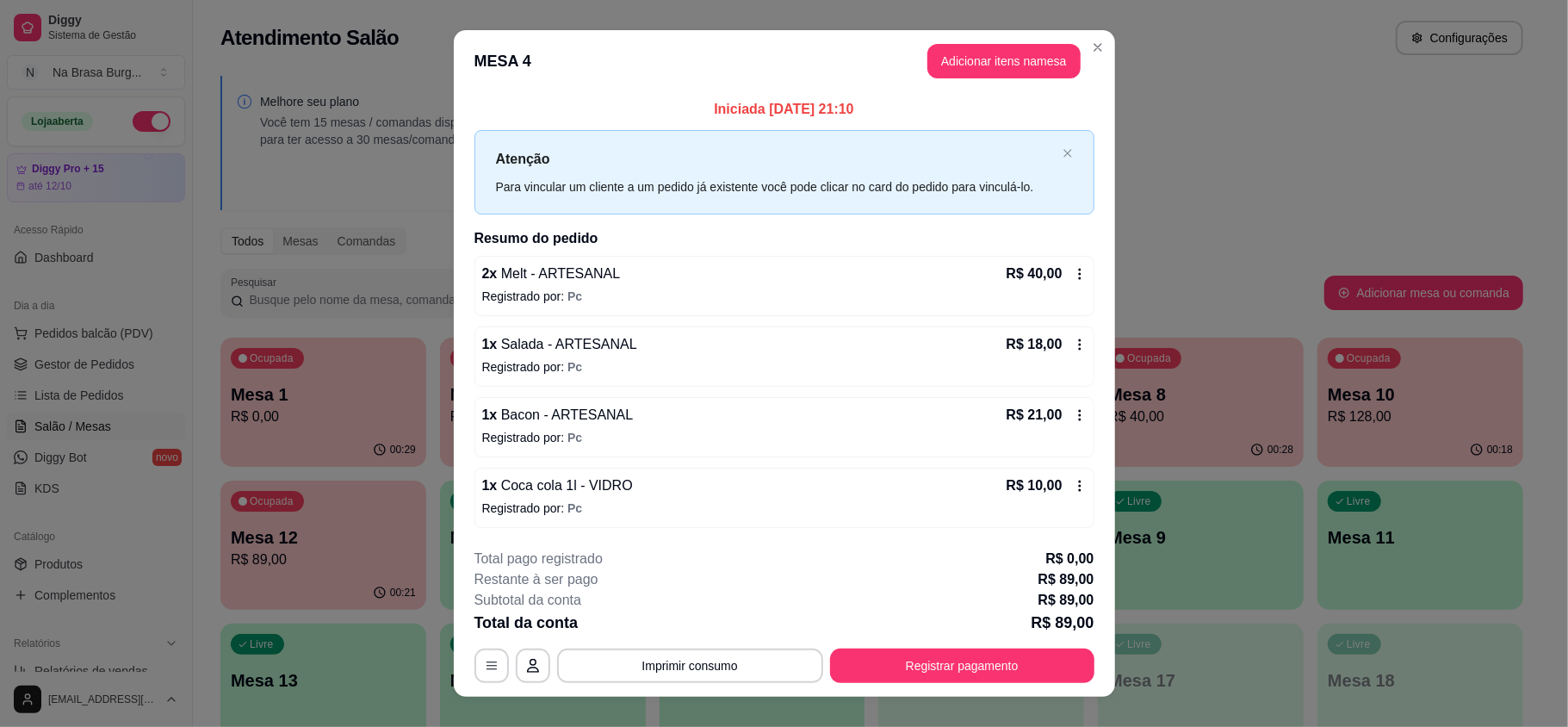
scroll to position [26, 0]
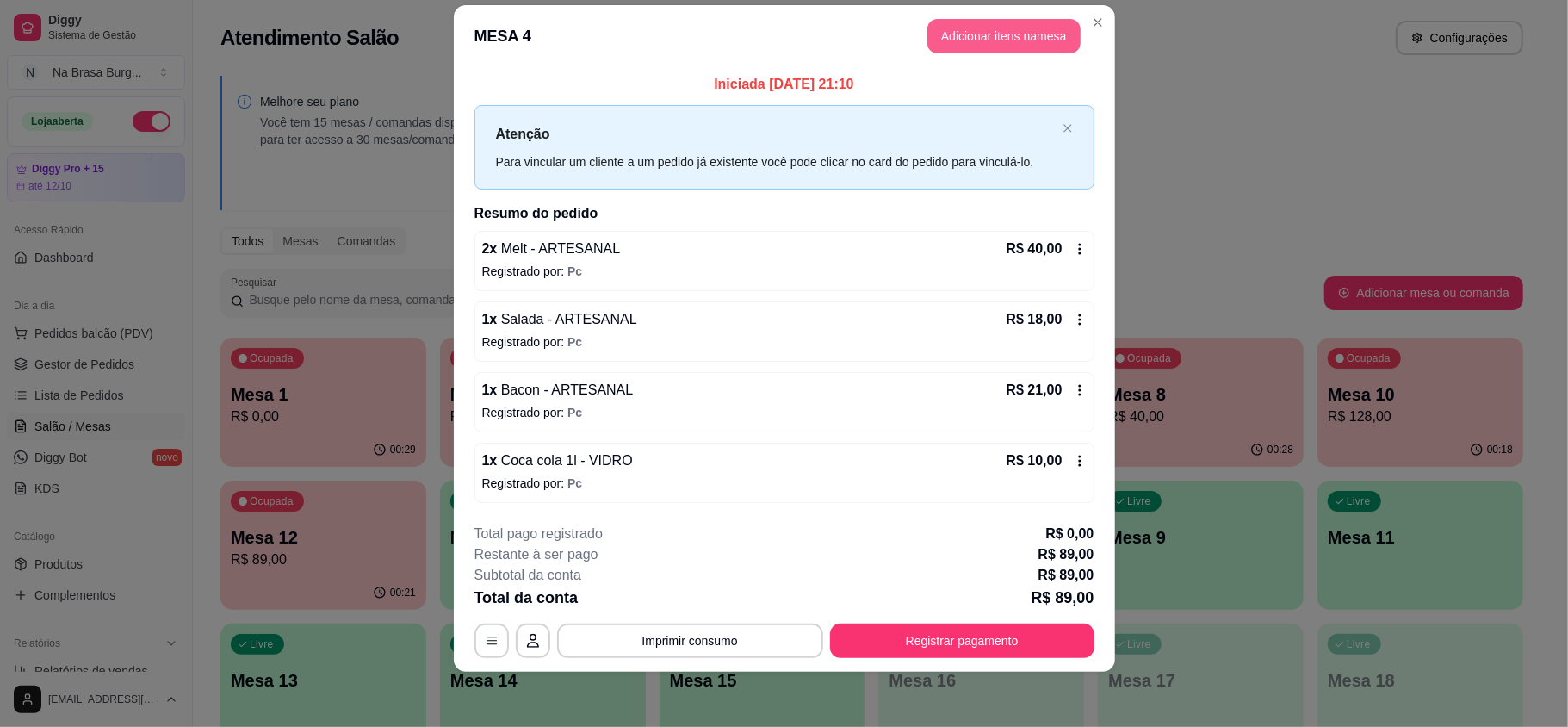
click at [951, 28] on button "Adicionar itens na mesa" at bounding box center [1004, 36] width 153 height 35
click at [679, 42] on div "Bebidas" at bounding box center [653, 50] width 129 height 29
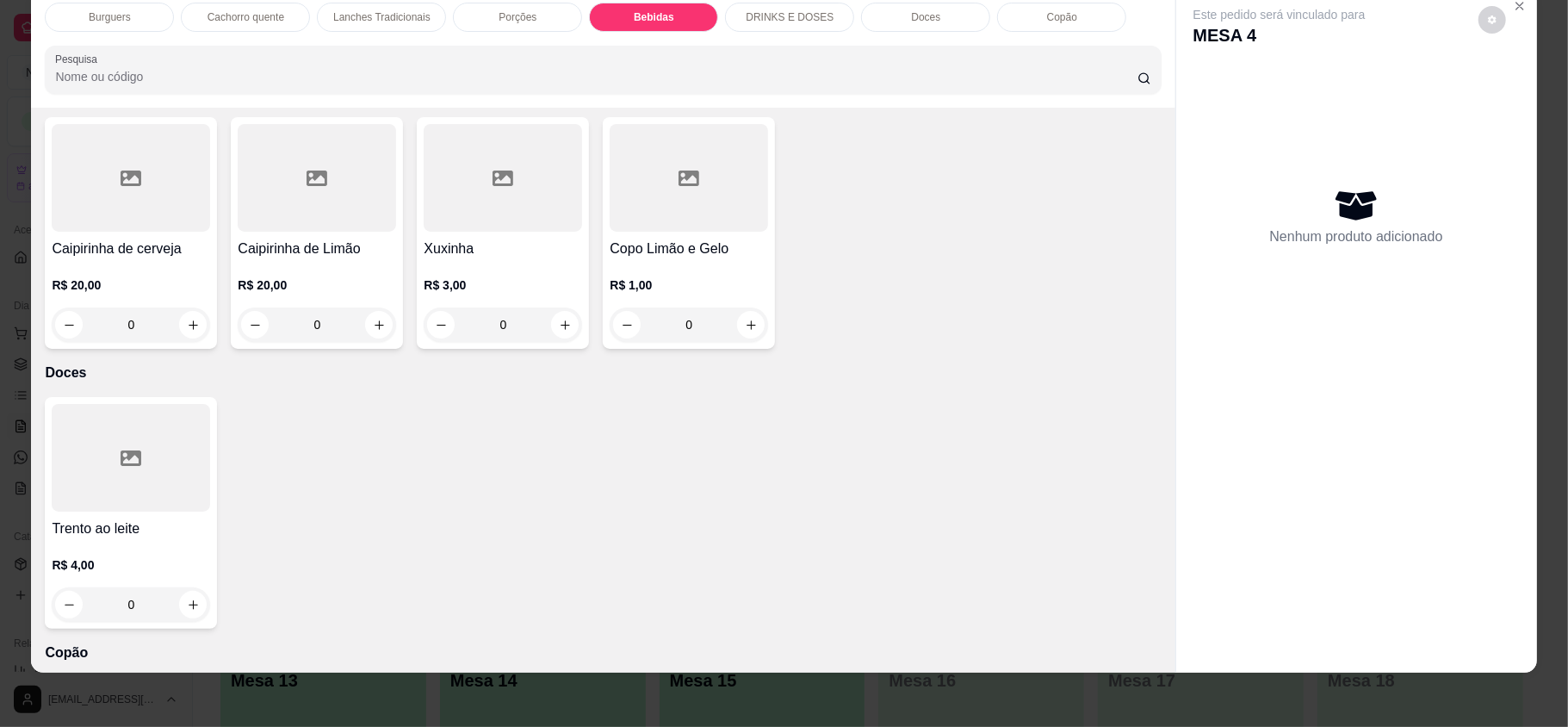
scroll to position [3256, 0]
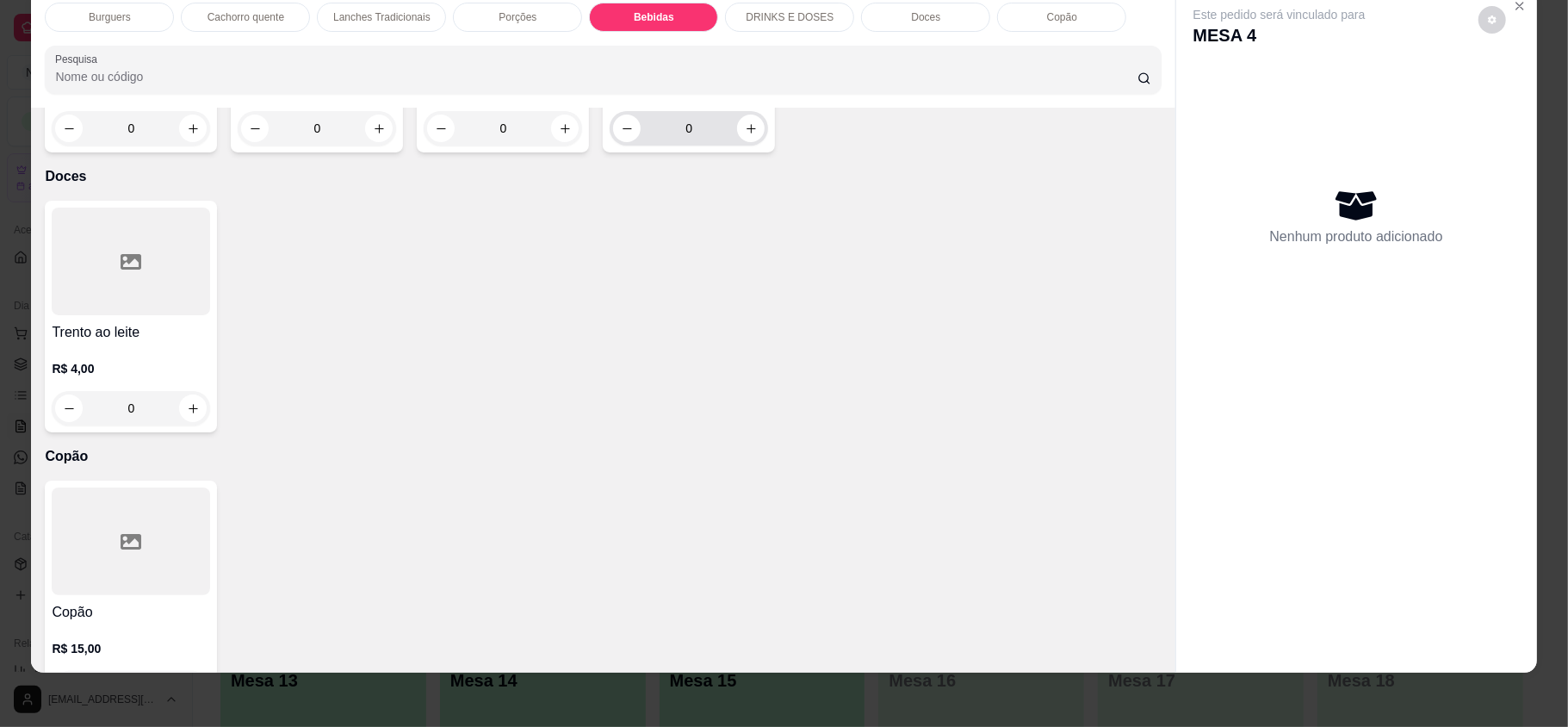
click at [727, 145] on input "0" at bounding box center [689, 128] width 96 height 35
click at [746, 142] on button "increase-product-quantity" at bounding box center [751, 128] width 28 height 28
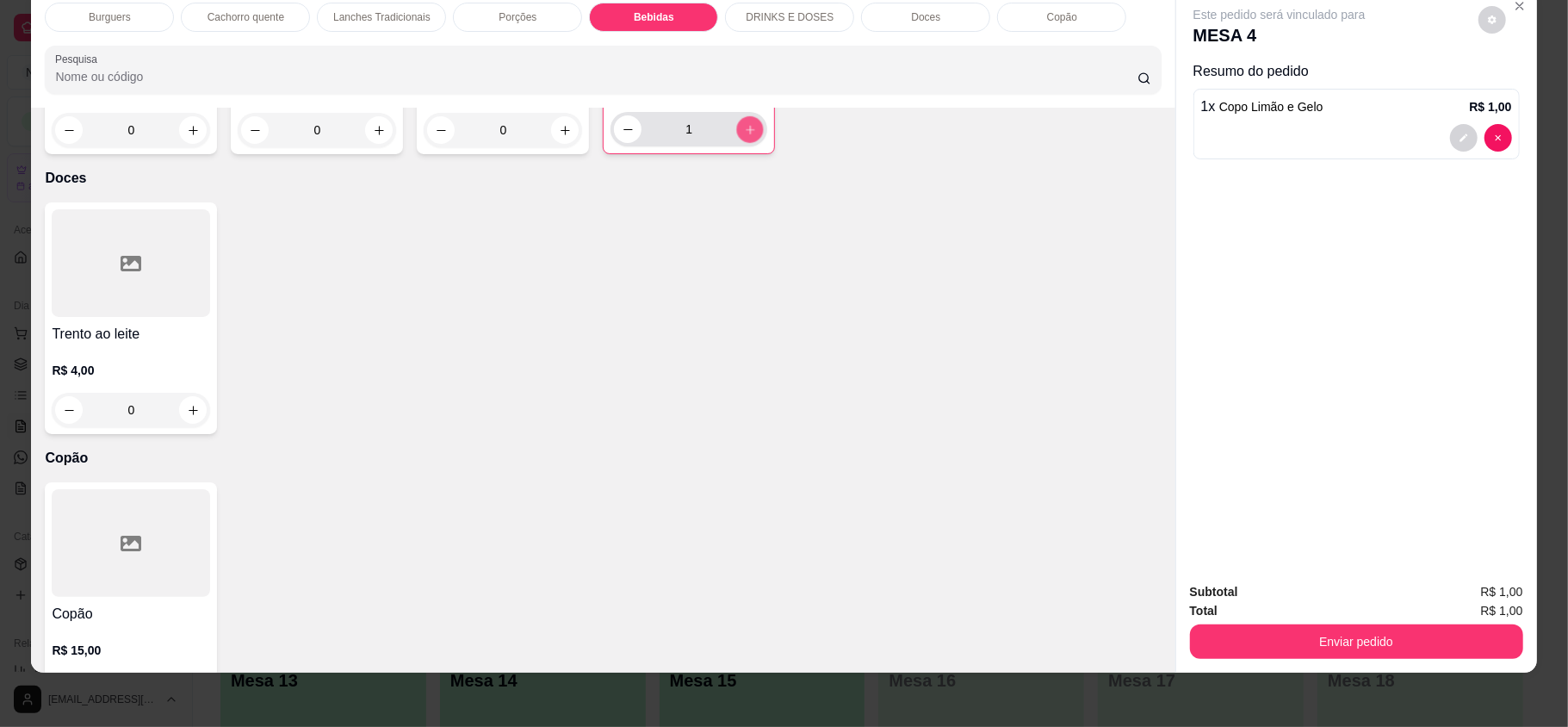
click at [746, 143] on button "increase-product-quantity" at bounding box center [751, 129] width 27 height 27
type input "2"
click at [1330, 635] on button "Enviar pedido" at bounding box center [1357, 641] width 333 height 35
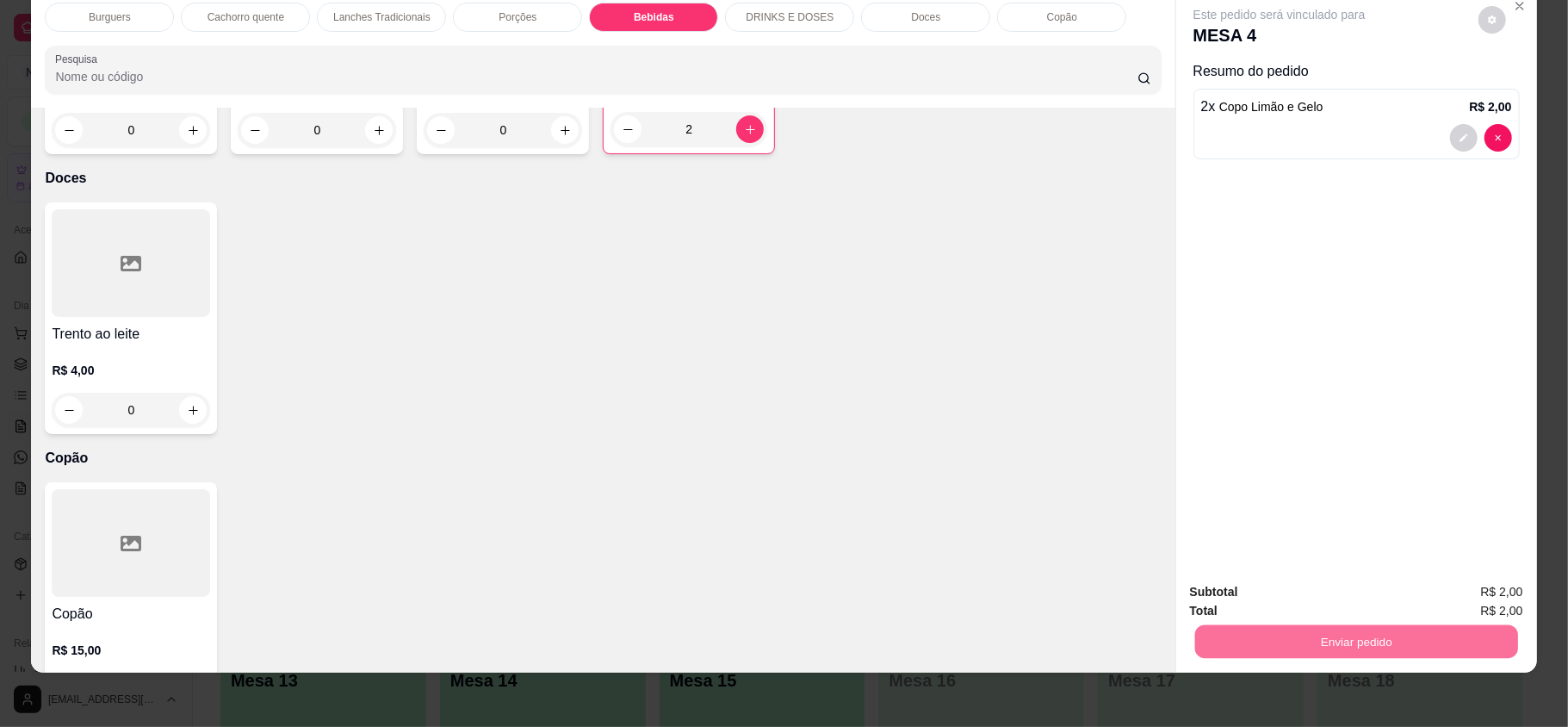
click at [1519, 595] on button "Enviar pedido" at bounding box center [1477, 599] width 94 height 32
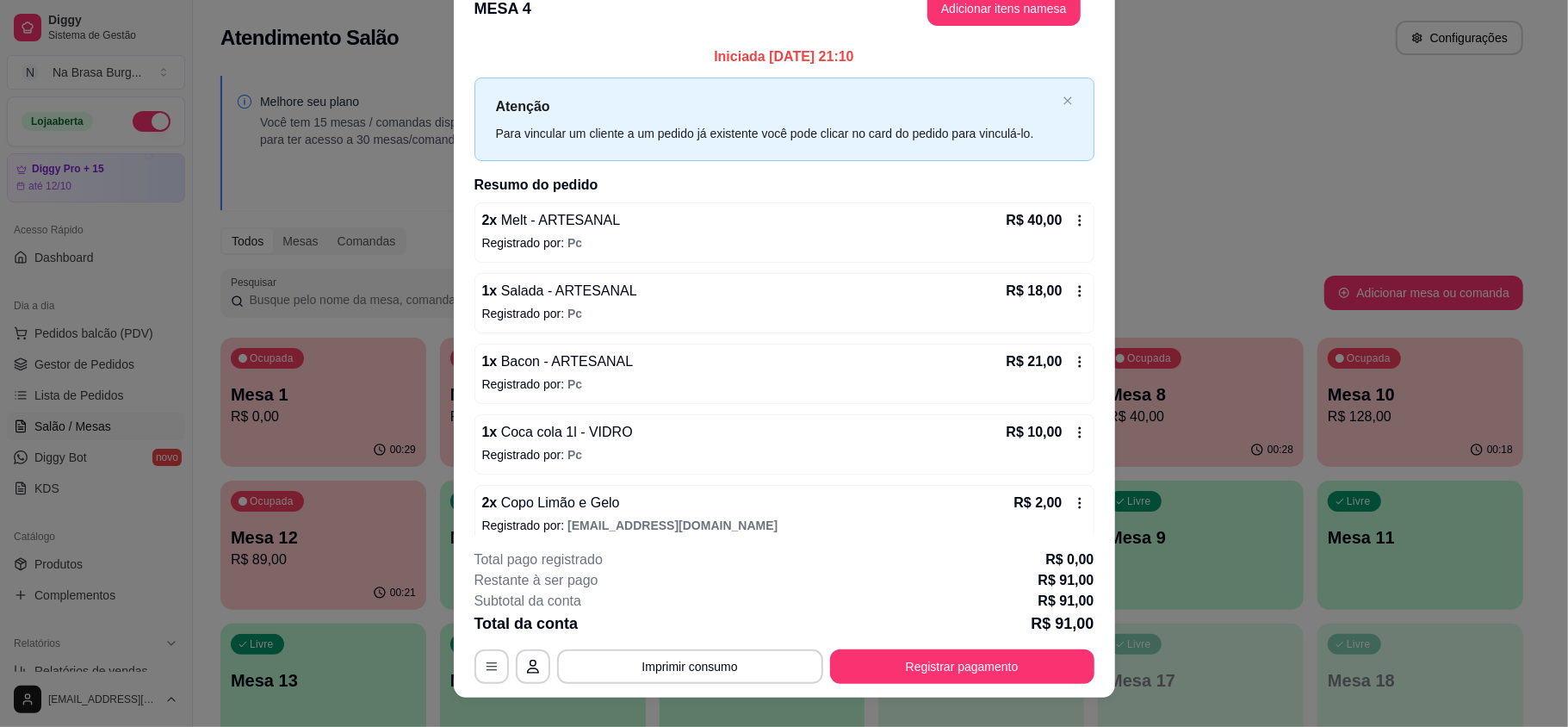
scroll to position [1, 0]
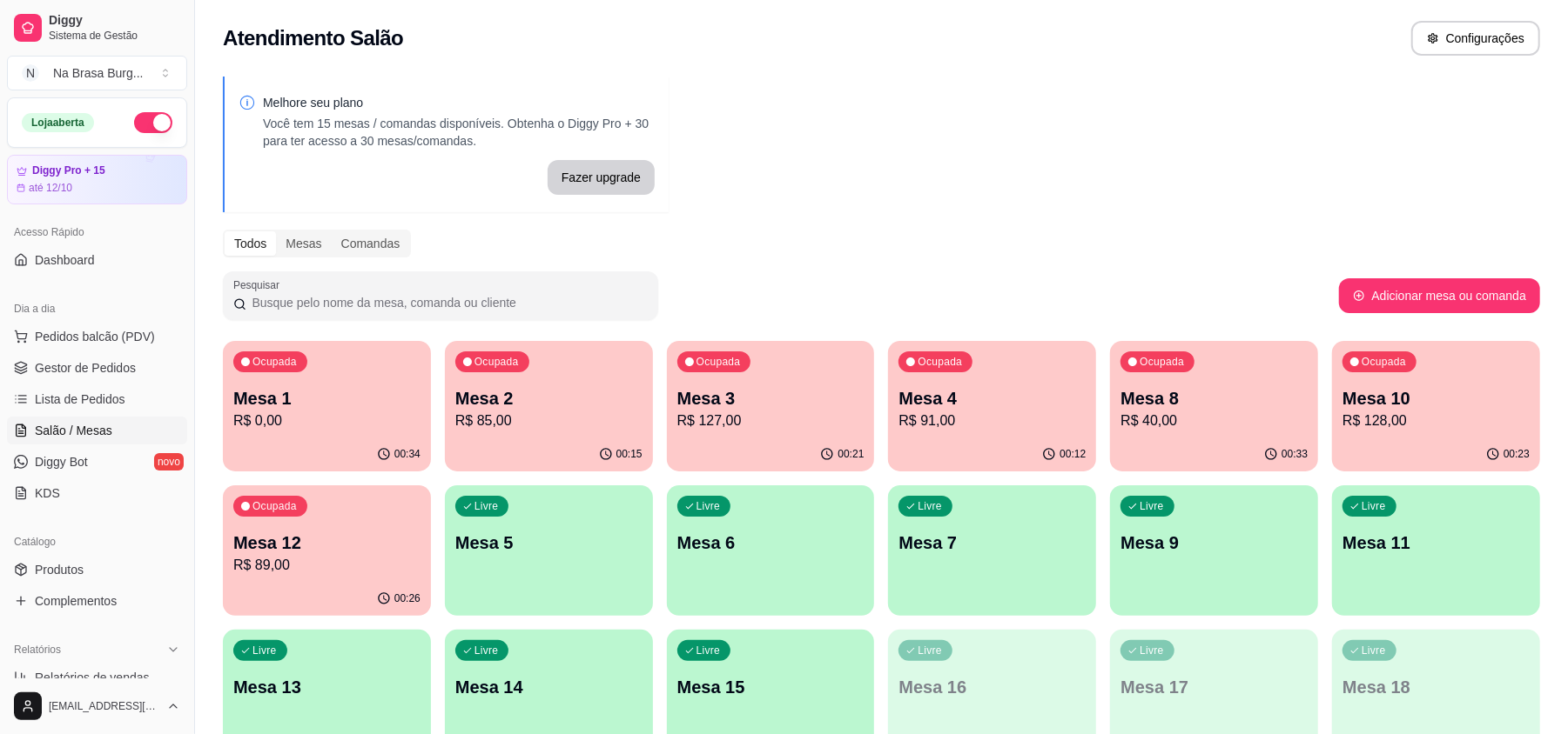
click at [368, 450] on div "00:34" at bounding box center [326, 455] width 208 height 34
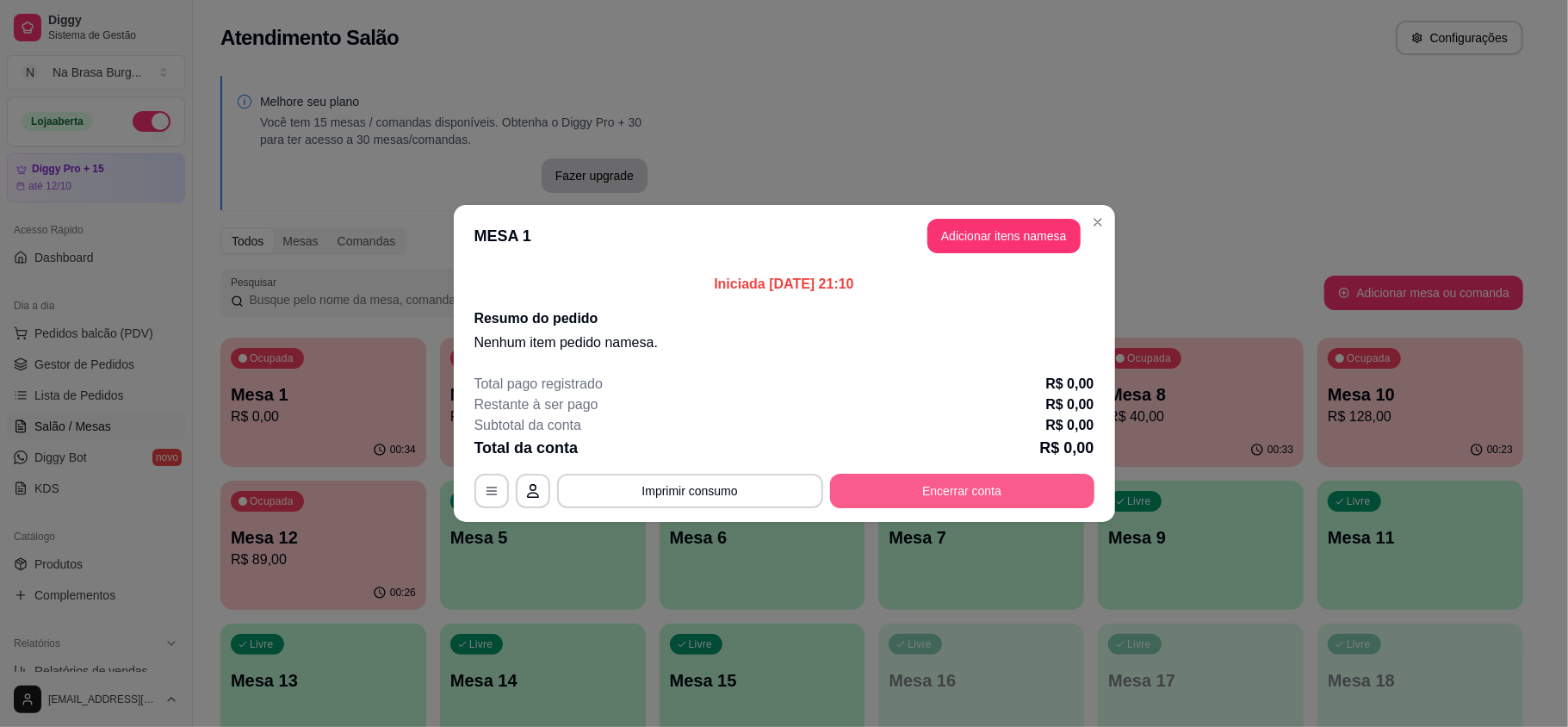
click at [937, 493] on button "Encerrar conta" at bounding box center [962, 491] width 265 height 35
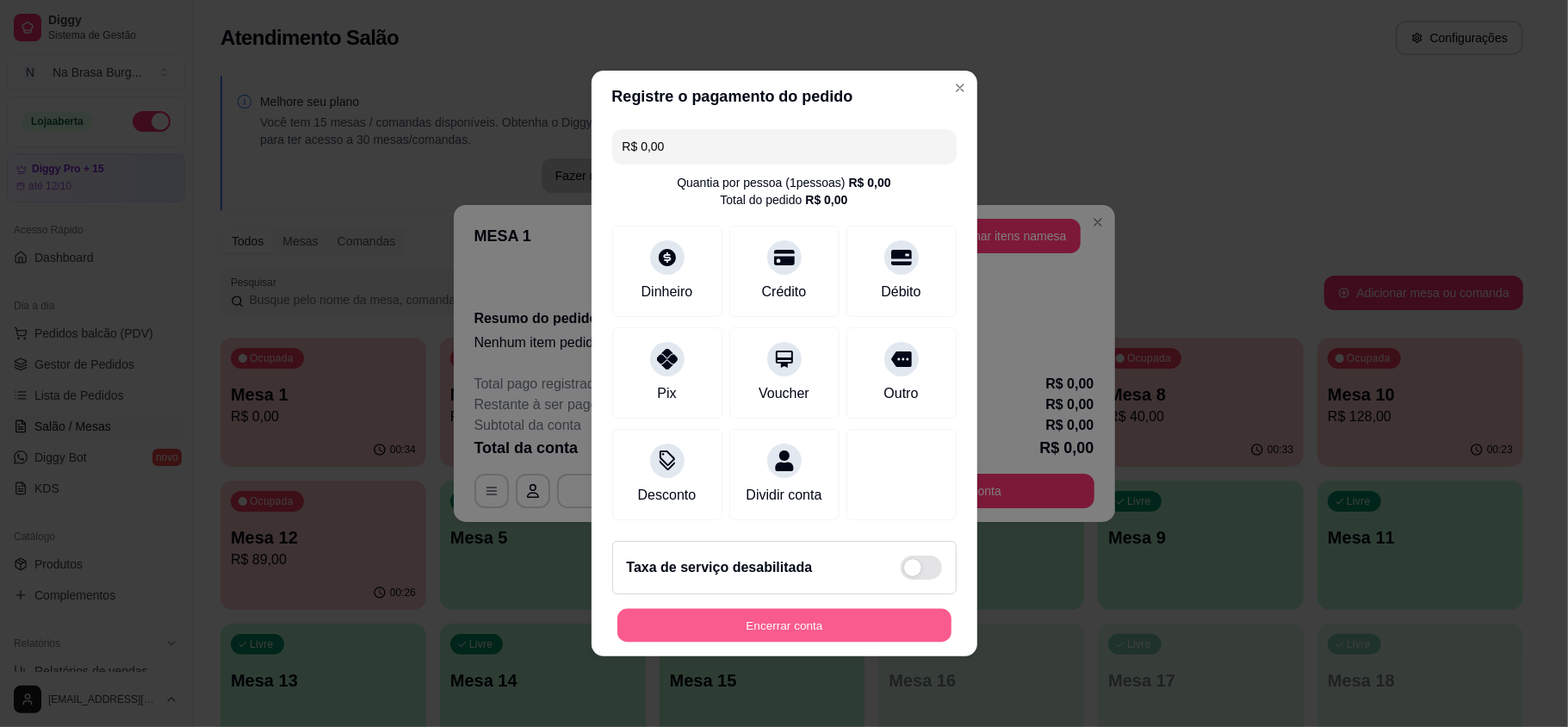
click at [820, 643] on button "Encerrar conta" at bounding box center [784, 626] width 334 height 34
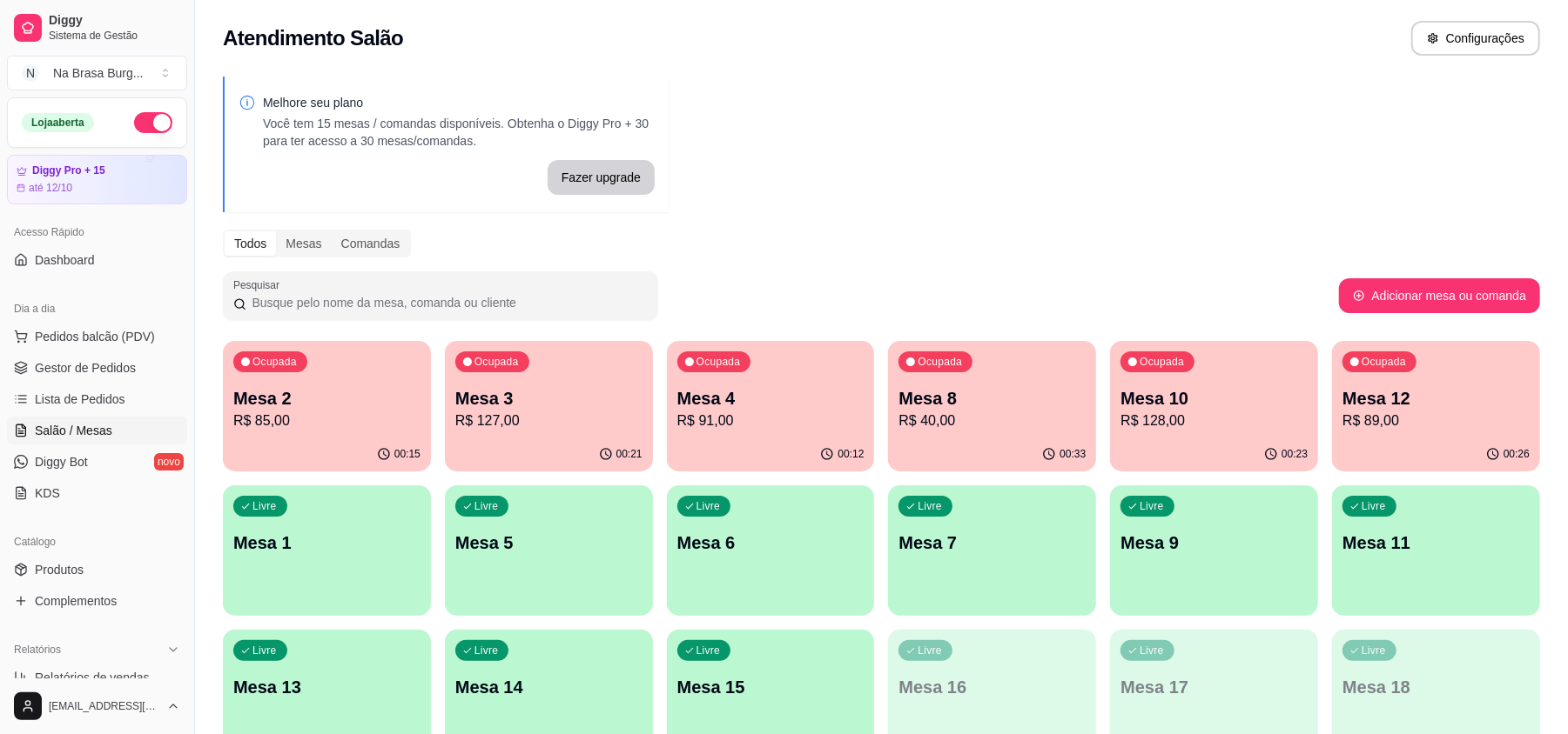
click at [331, 418] on p "R$ 85,00" at bounding box center [327, 421] width 187 height 21
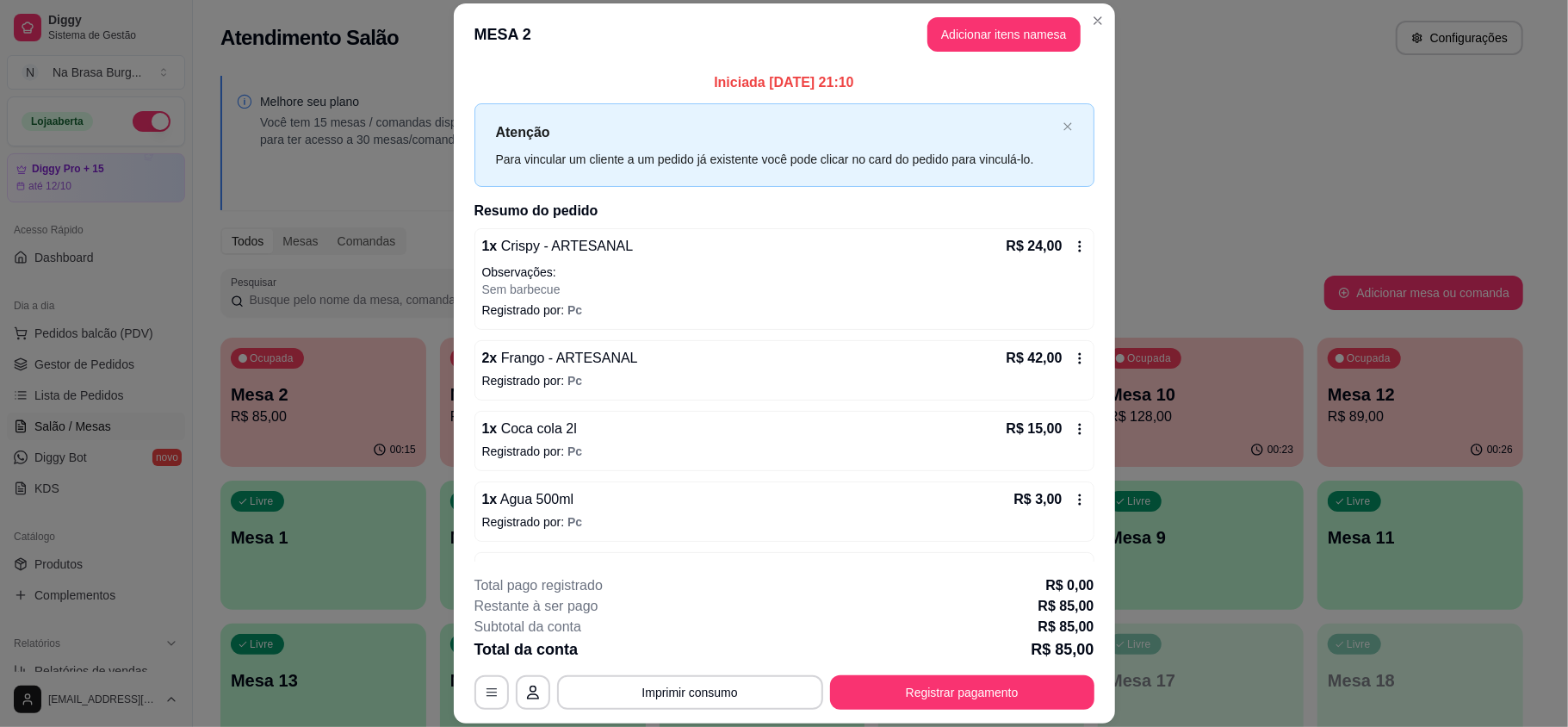
scroll to position [61, 0]
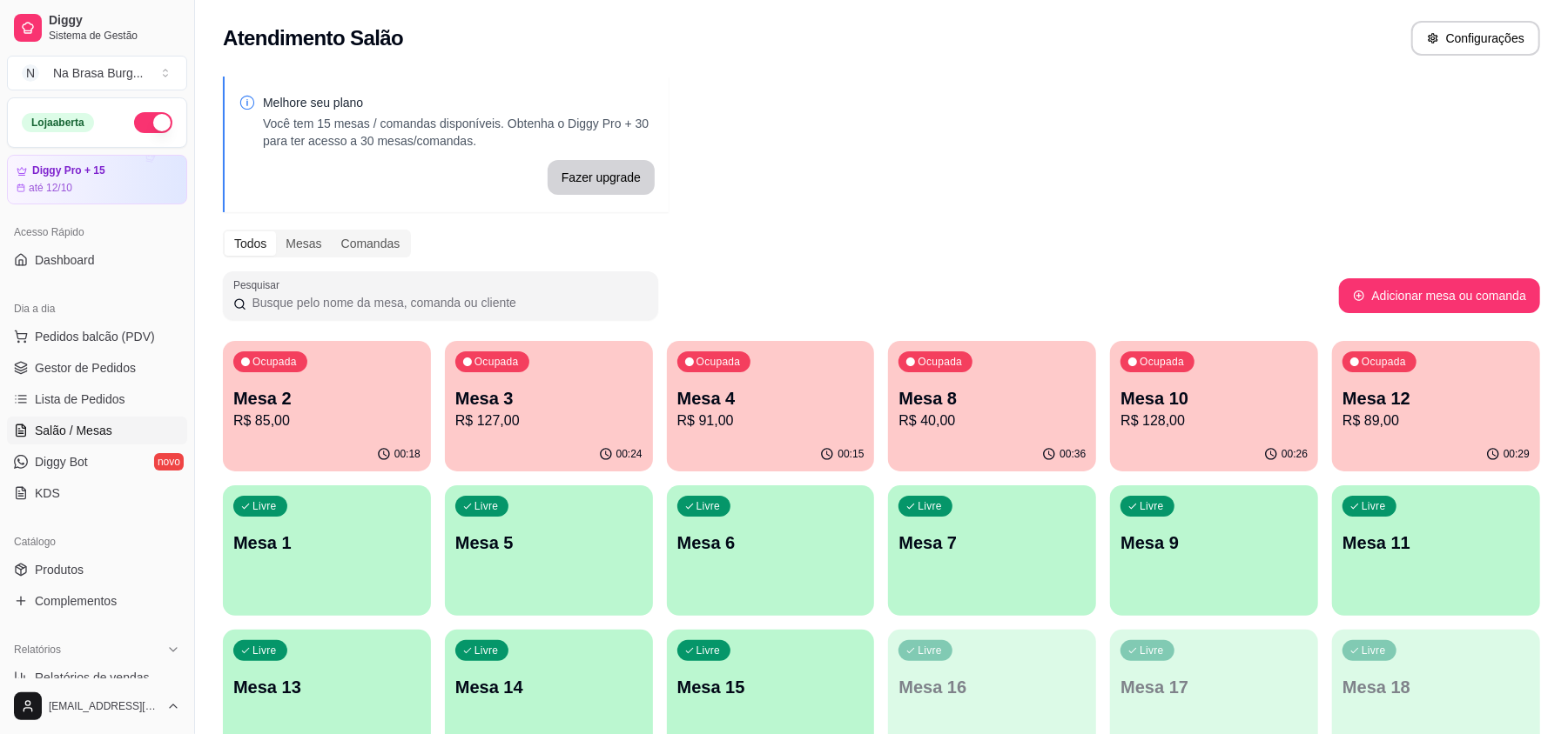
click at [287, 421] on p "R$ 85,00" at bounding box center [327, 421] width 187 height 21
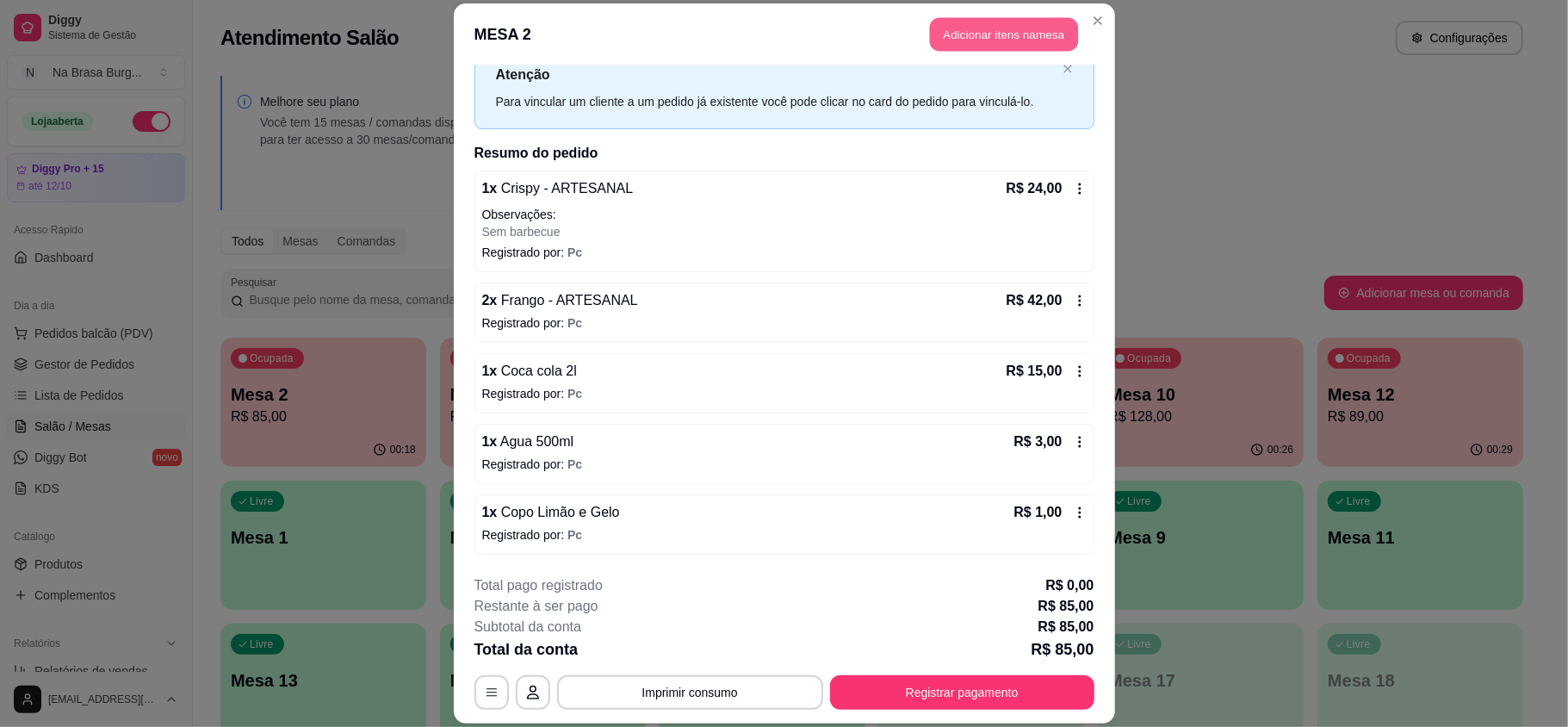
click at [965, 25] on button "Adicionar itens na mesa" at bounding box center [1004, 35] width 148 height 34
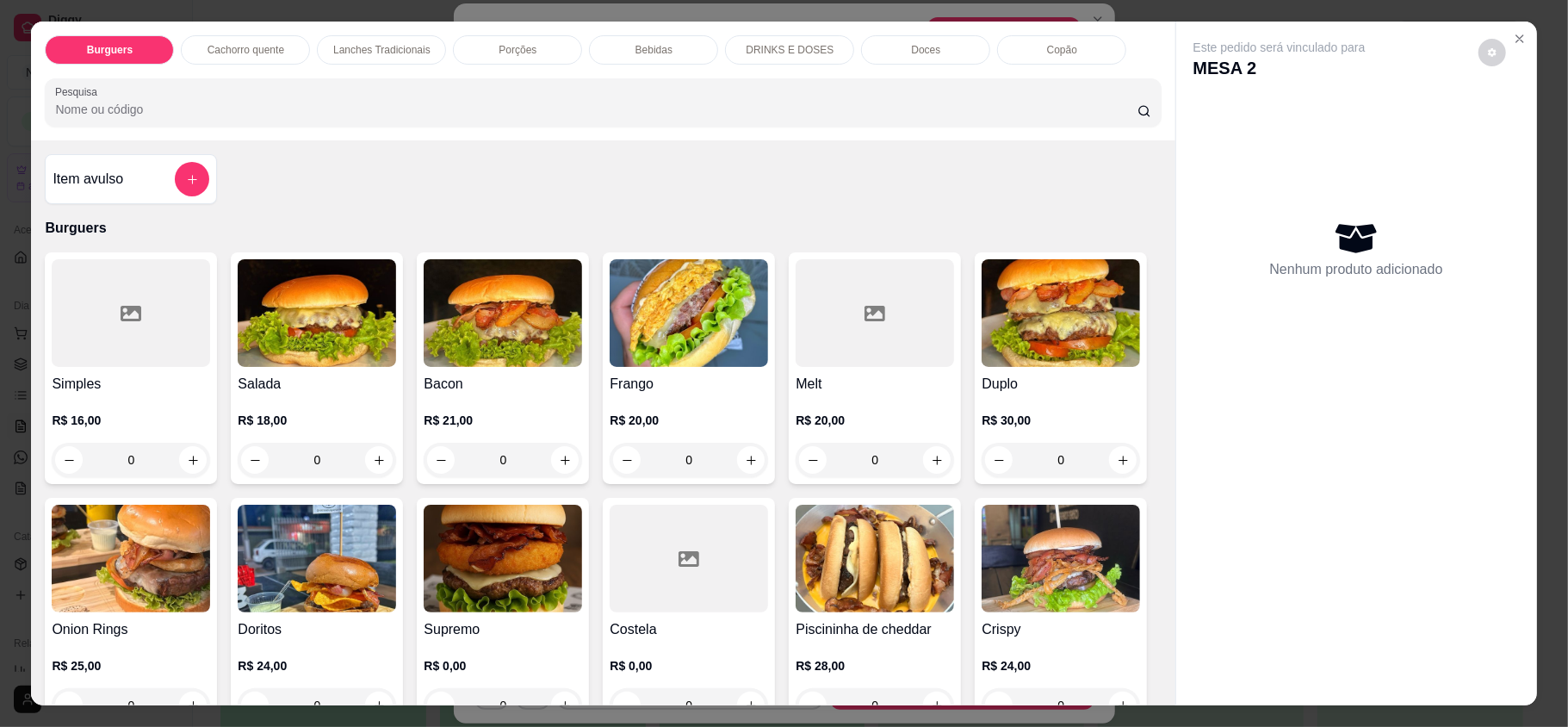
click at [636, 56] on p "Bebidas" at bounding box center [654, 49] width 37 height 13
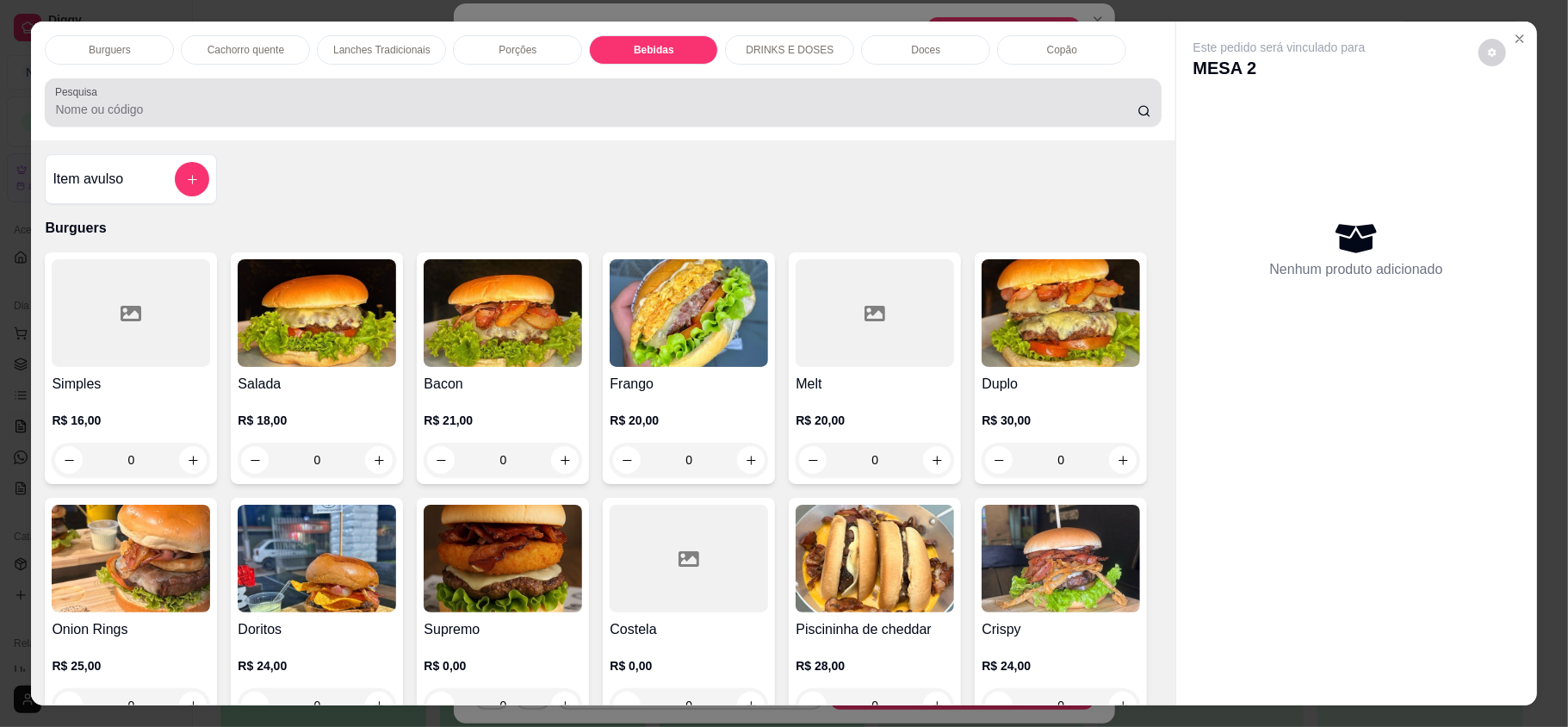
scroll to position [33, 0]
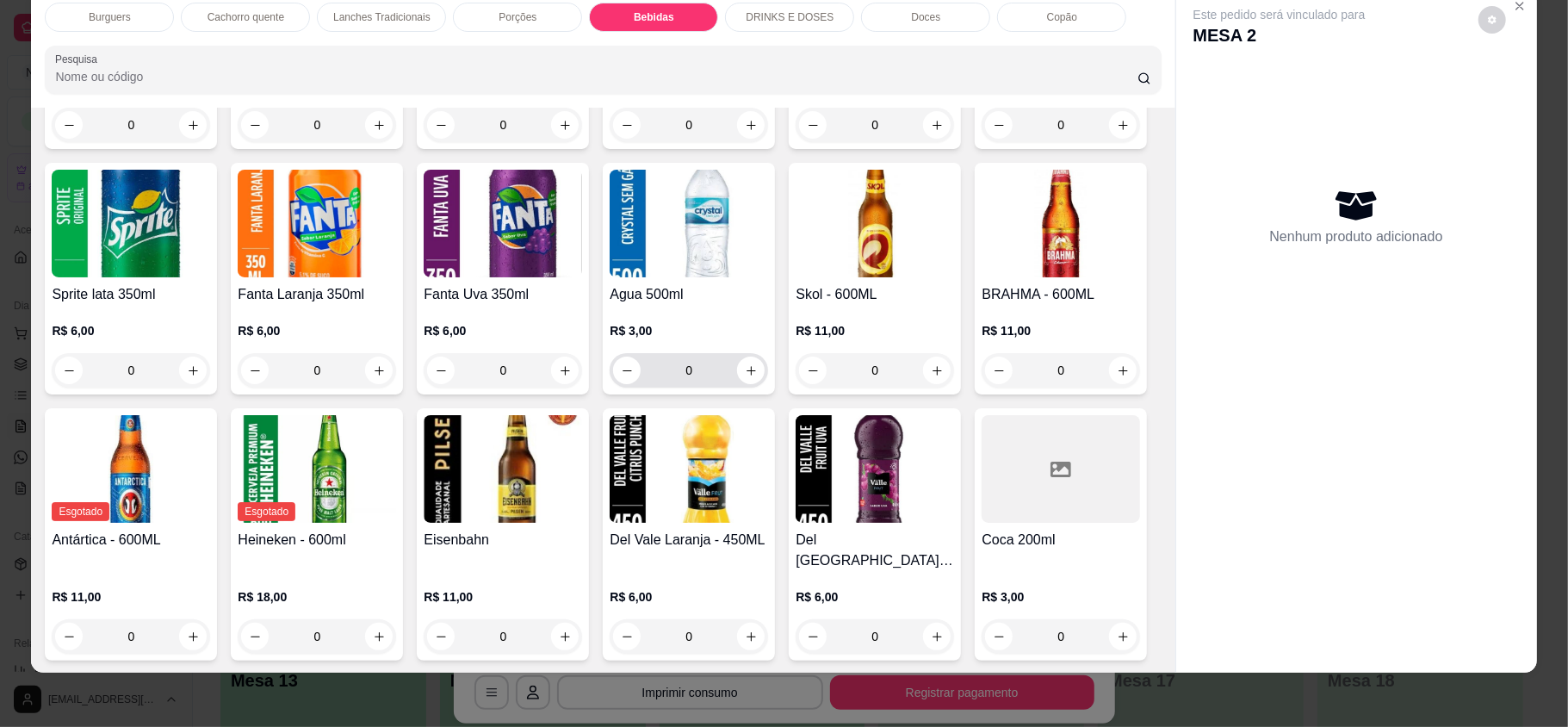
click at [758, 377] on icon "increase-product-quantity" at bounding box center [751, 371] width 12 height 12
type input "1"
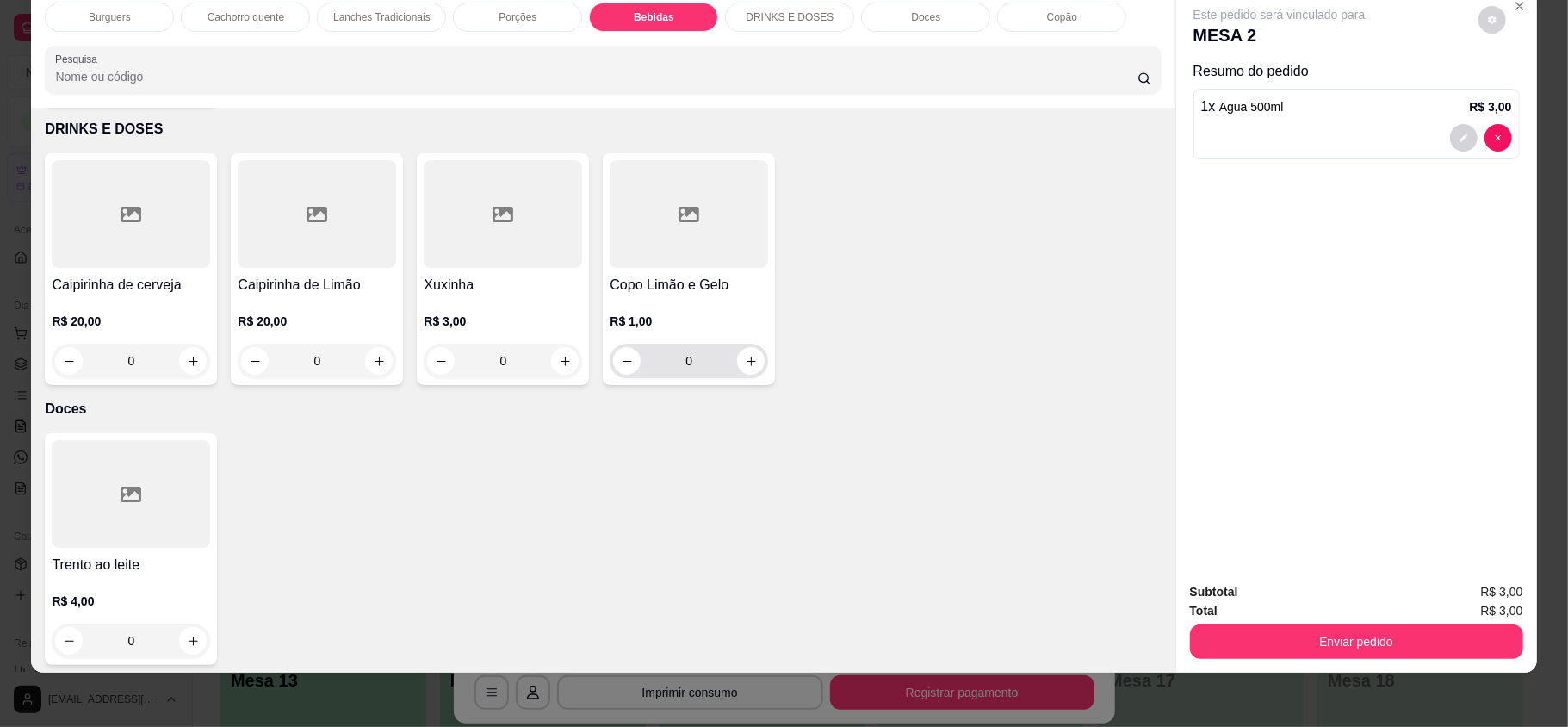
scroll to position [3027, 0]
click at [738, 373] on button "increase-product-quantity" at bounding box center [751, 359] width 28 height 28
type input "2"
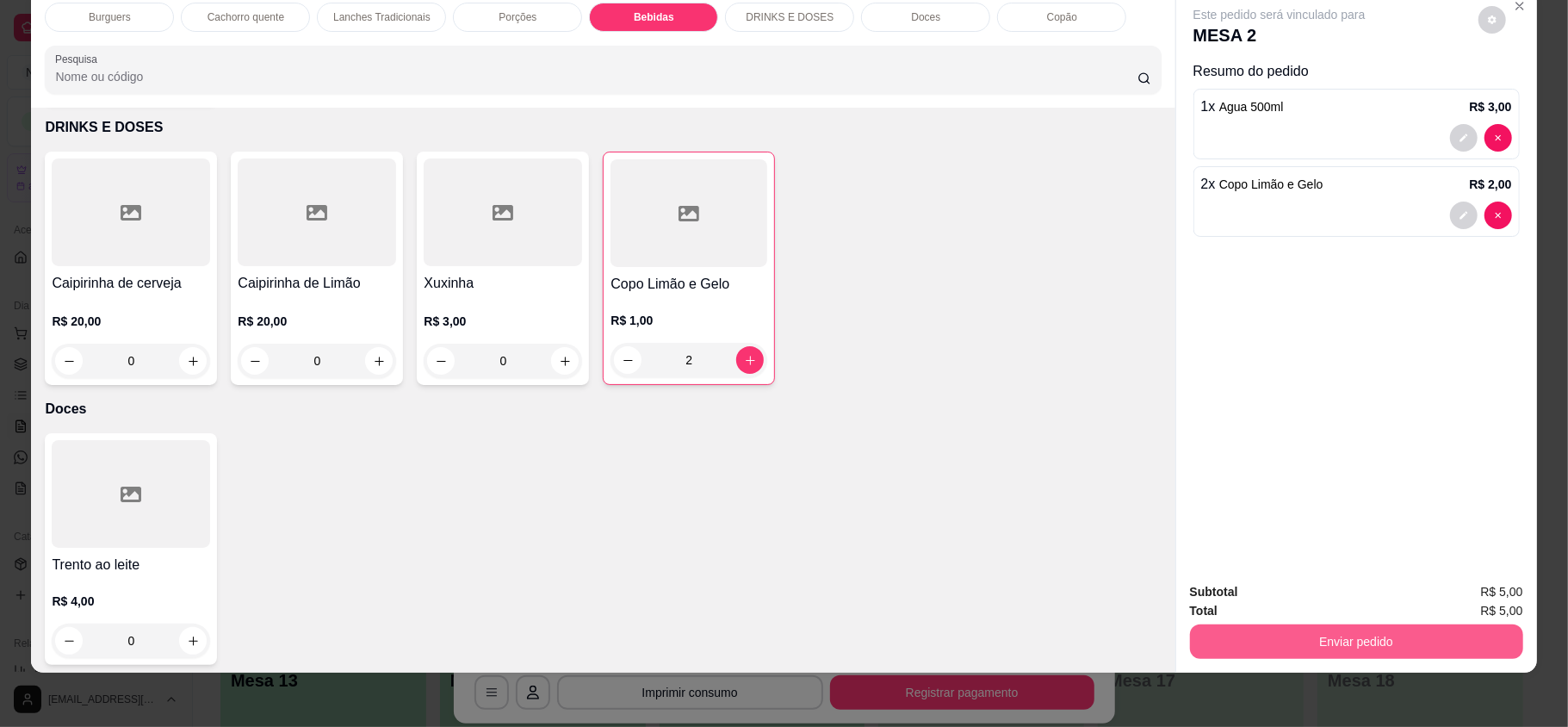
click at [1247, 649] on button "Enviar pedido" at bounding box center [1357, 641] width 333 height 35
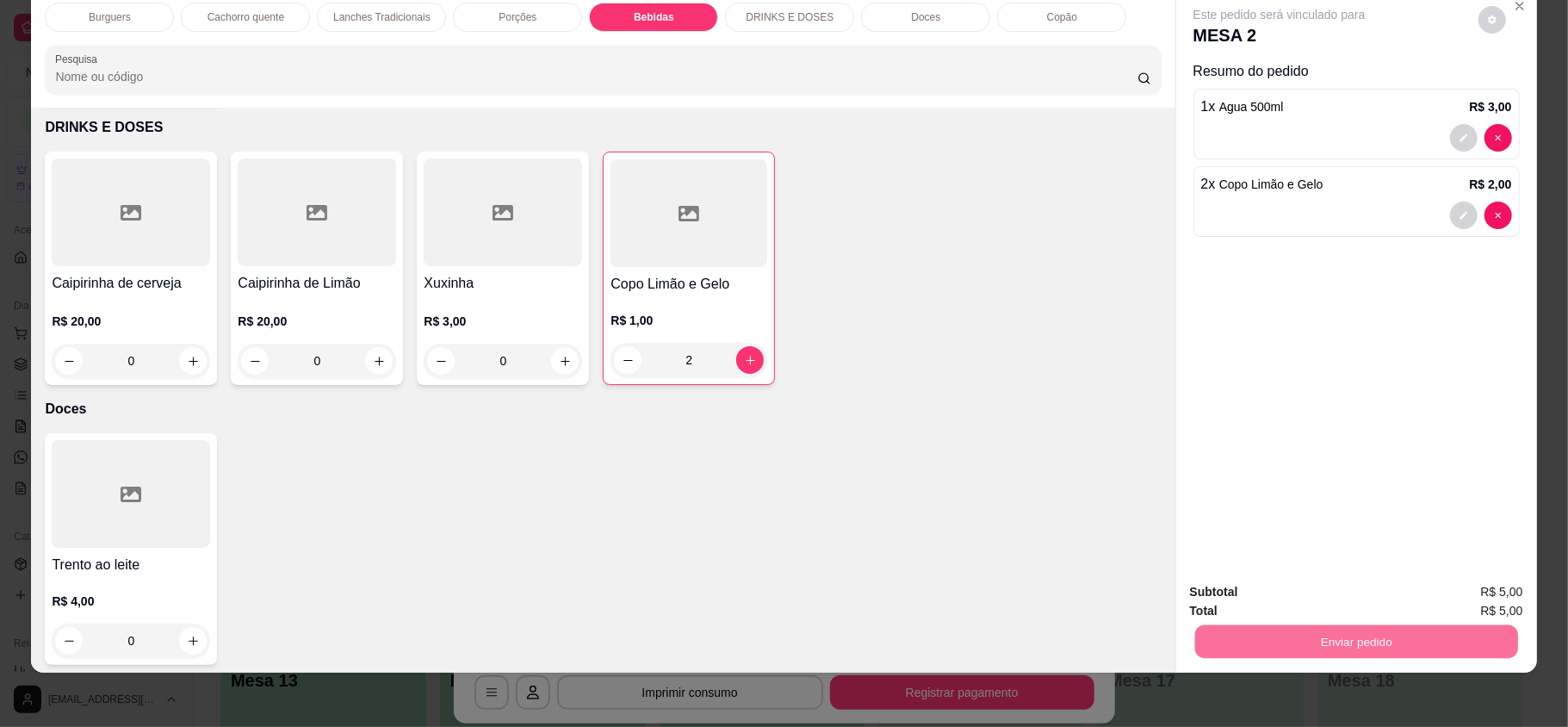
click at [1465, 588] on button "Enviar pedido" at bounding box center [1477, 599] width 94 height 32
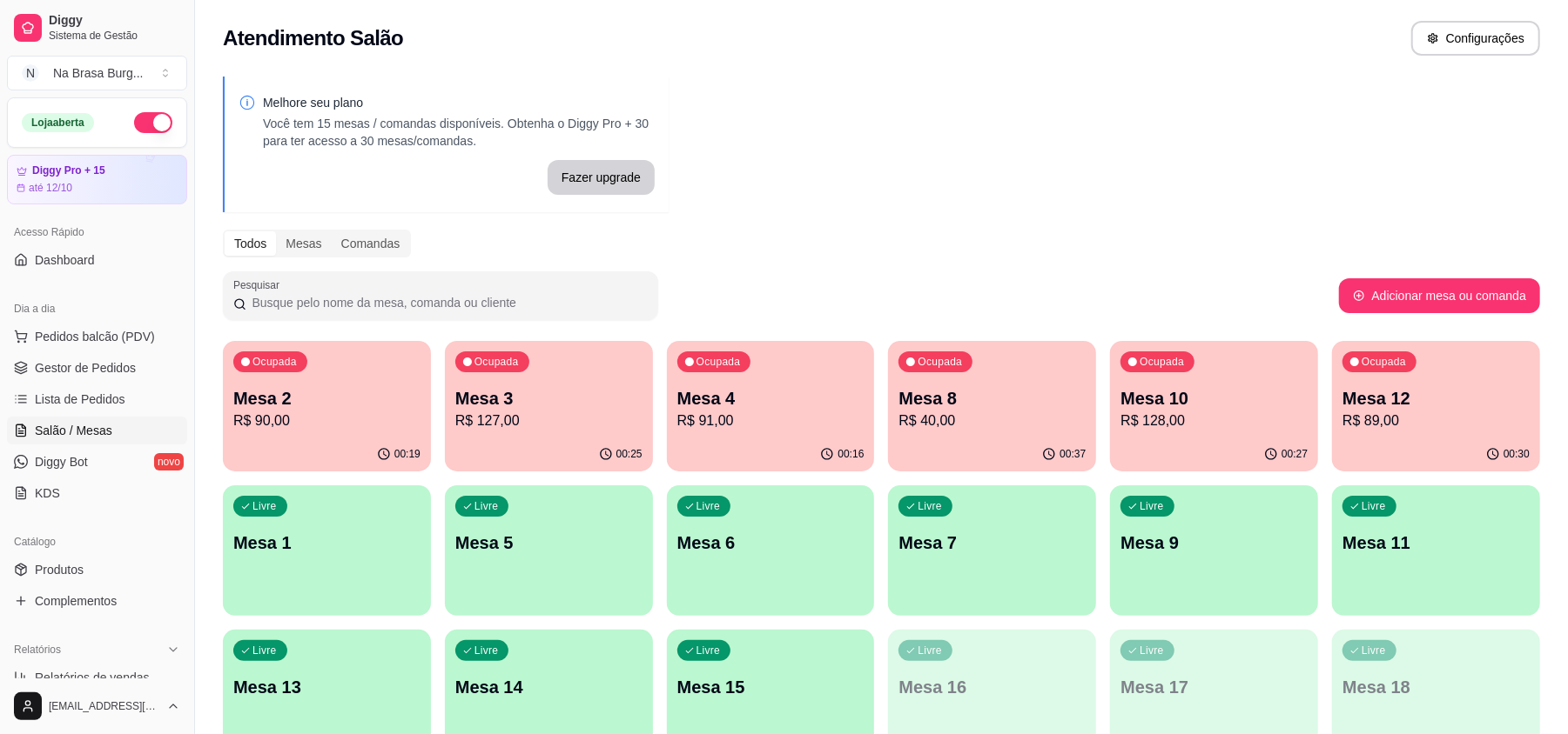
click at [960, 422] on p "R$ 40,00" at bounding box center [992, 421] width 187 height 21
click at [80, 334] on span "Pedidos balcão (PDV)" at bounding box center [95, 336] width 120 height 17
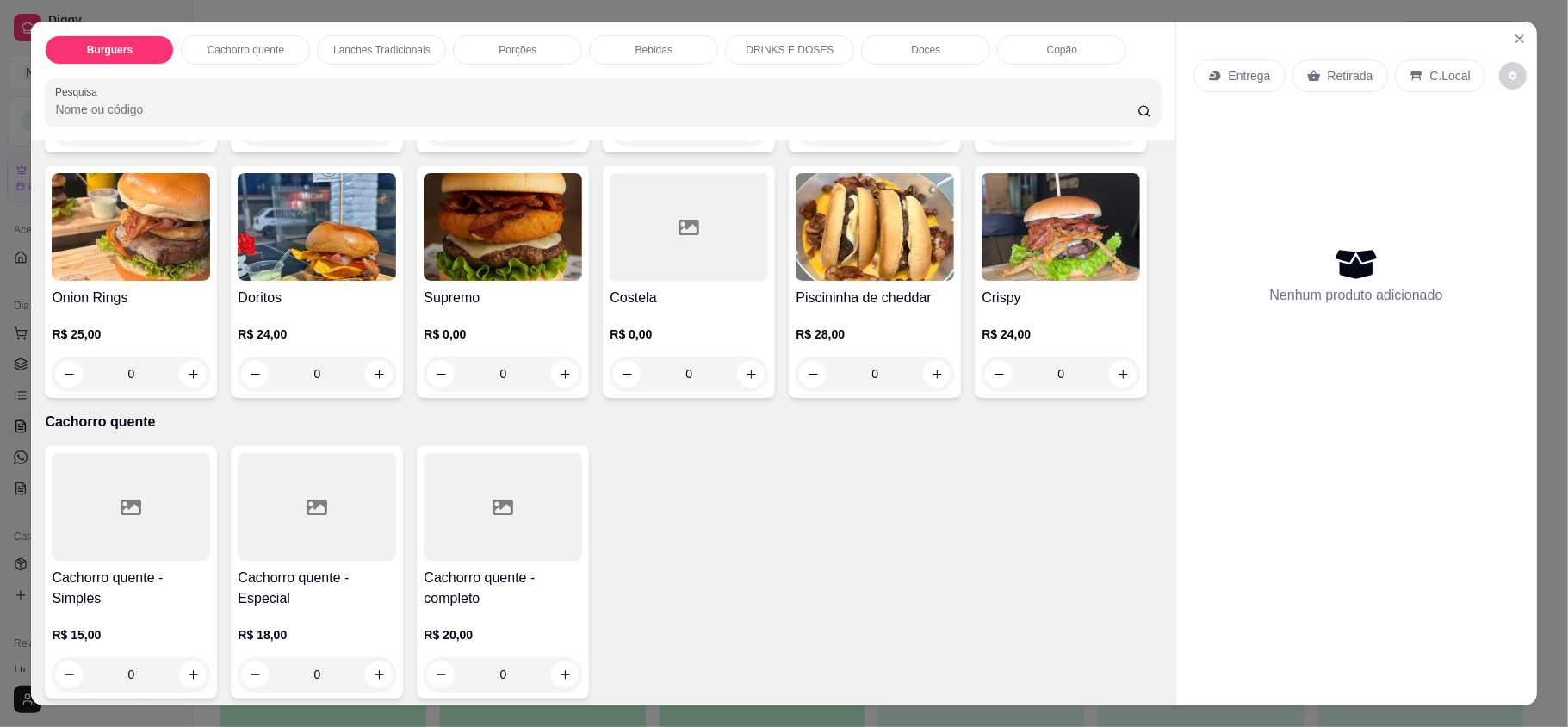
scroll to position [344, 0]
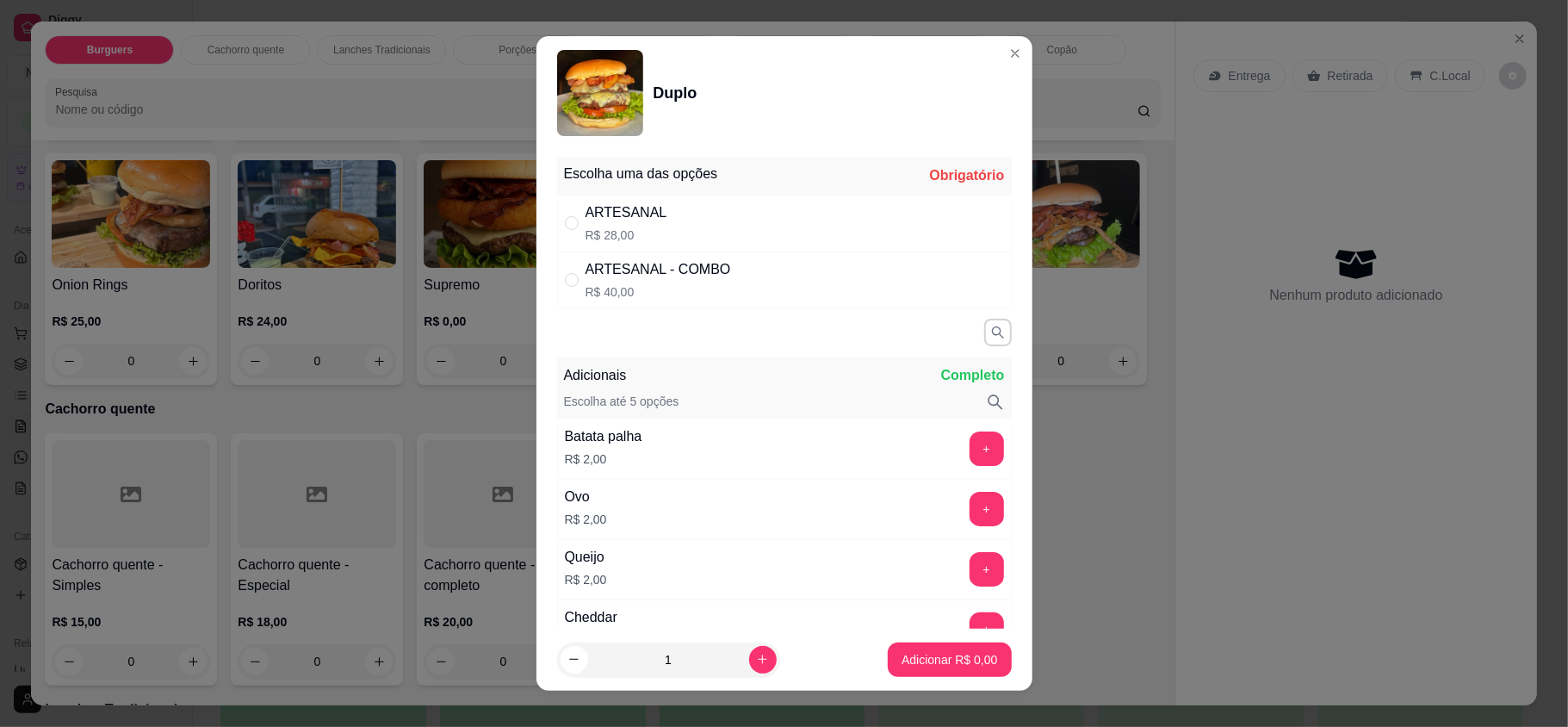
click at [850, 235] on div "ARTESANAL R$ 28,00" at bounding box center [784, 223] width 455 height 57
radio input "true"
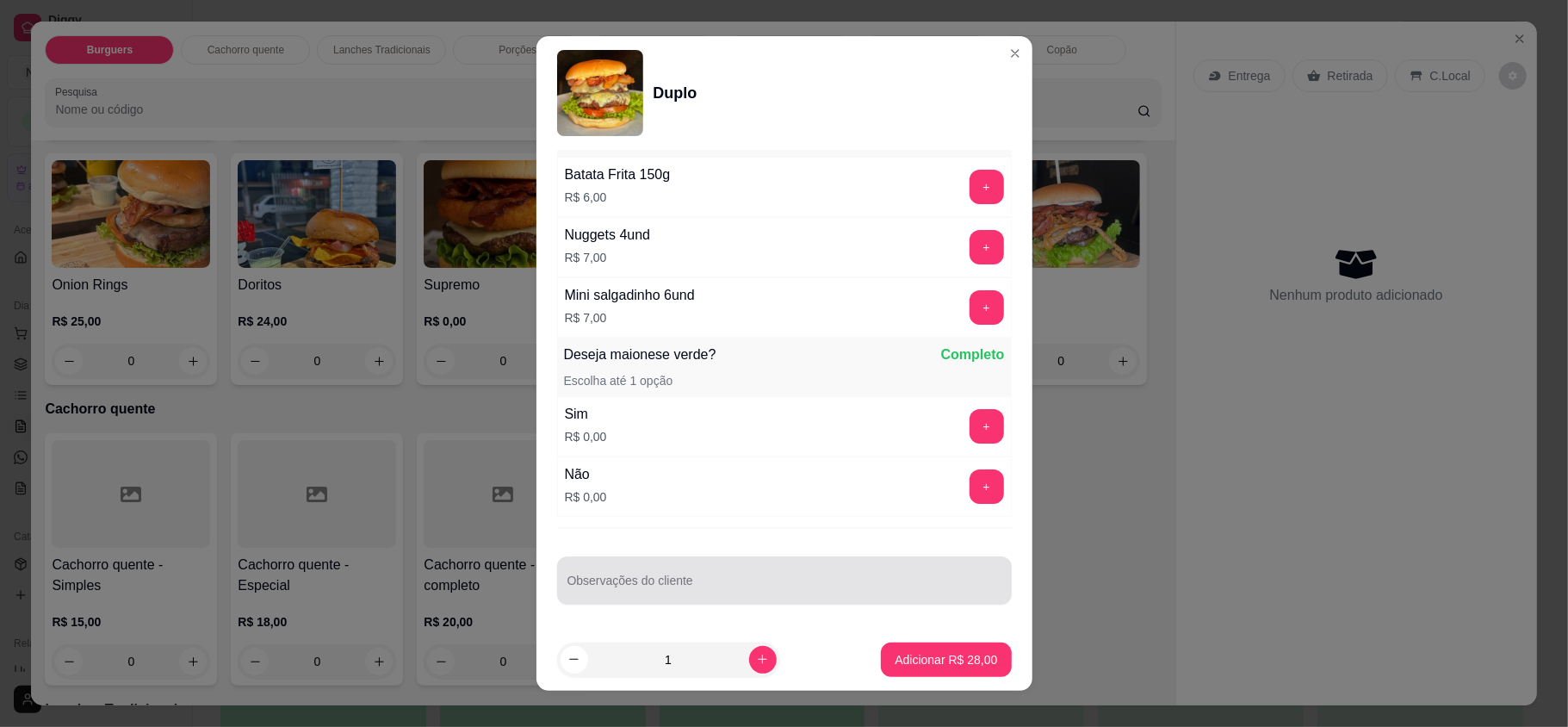
scroll to position [1056, 0]
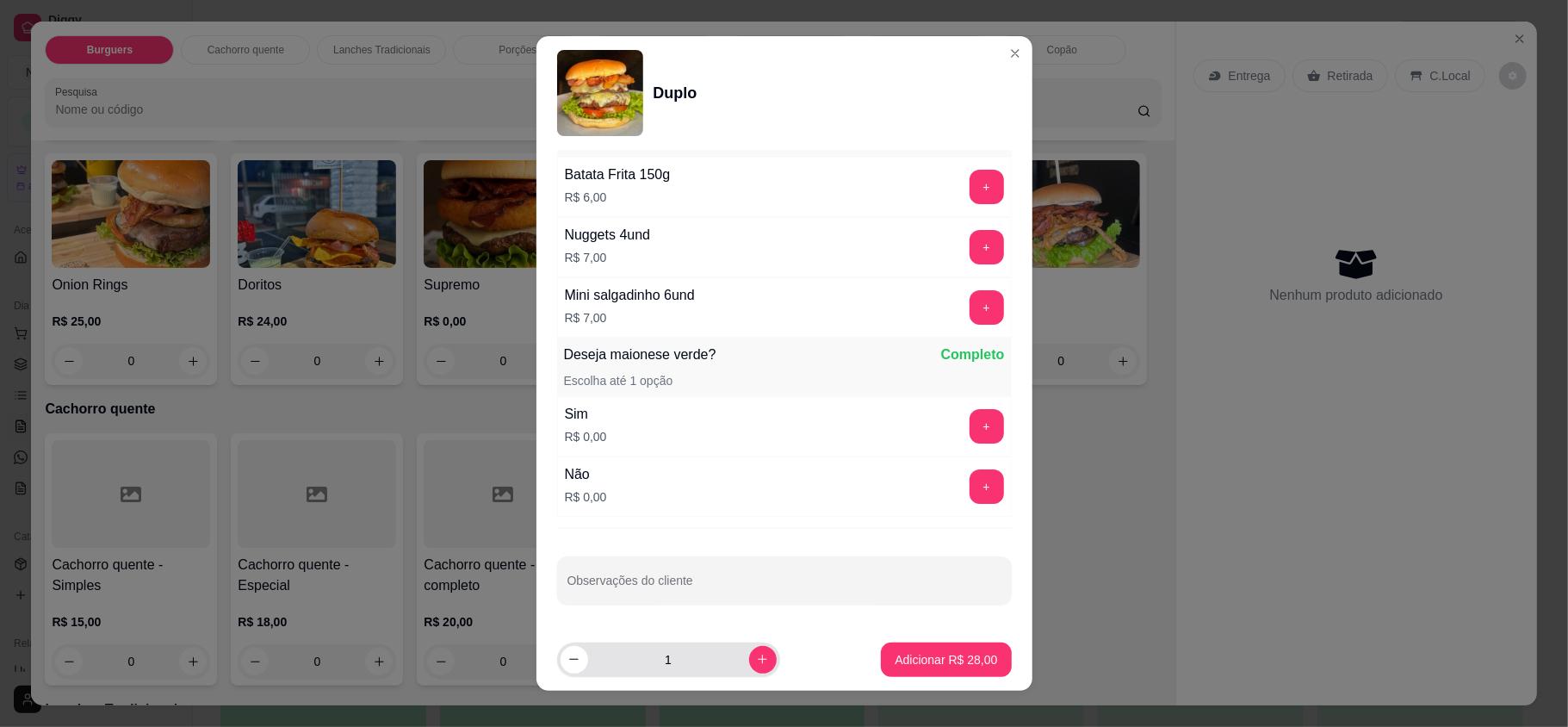
click at [732, 643] on div "1" at bounding box center [669, 660] width 216 height 35
click at [749, 649] on button "increase-product-quantity" at bounding box center [762, 660] width 28 height 28
type input "2"
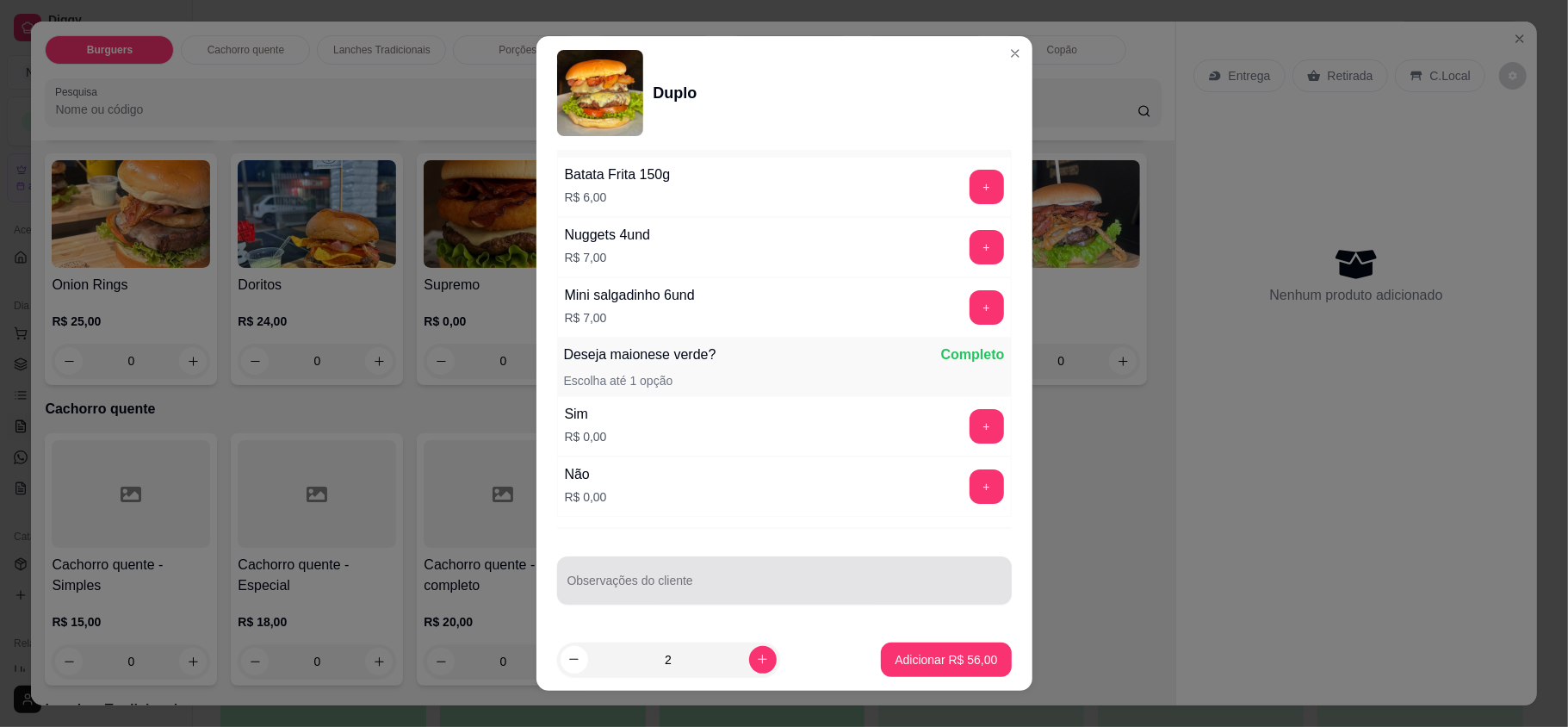
click at [800, 581] on input "Observações do cliente" at bounding box center [784, 587] width 434 height 17
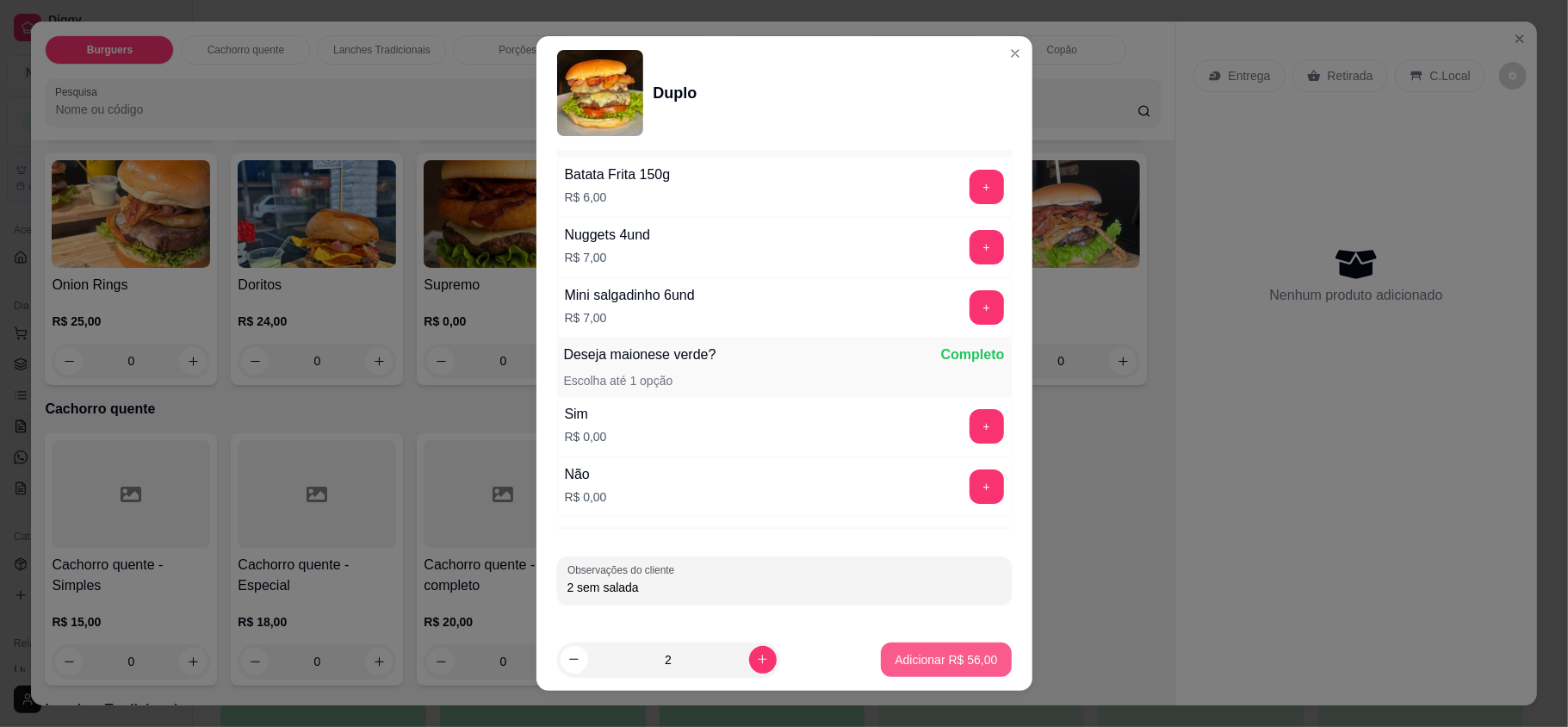
type input "2 sem salada"
click at [979, 663] on button "Adicionar R$ 56,00" at bounding box center [946, 660] width 130 height 35
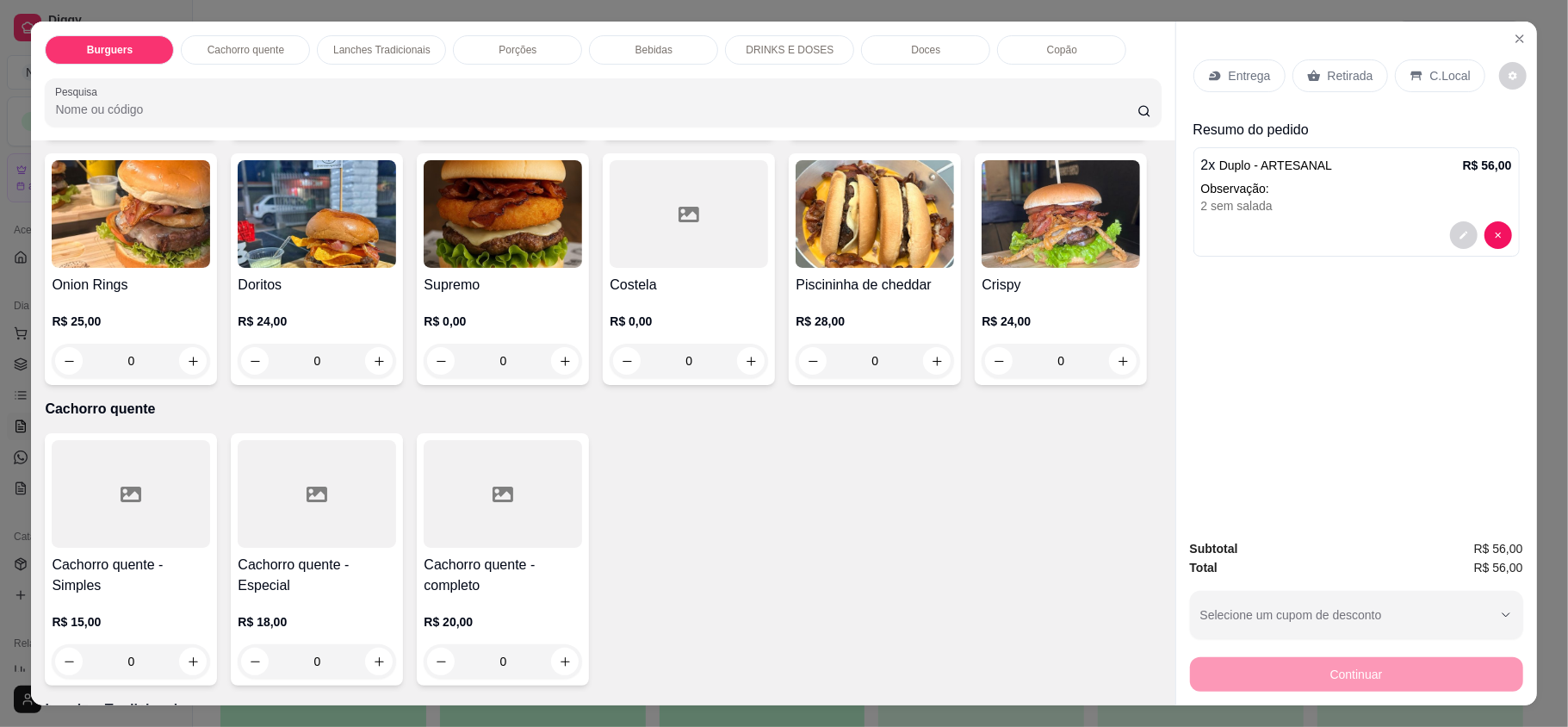
click at [1352, 70] on p "Retirada" at bounding box center [1350, 75] width 45 height 17
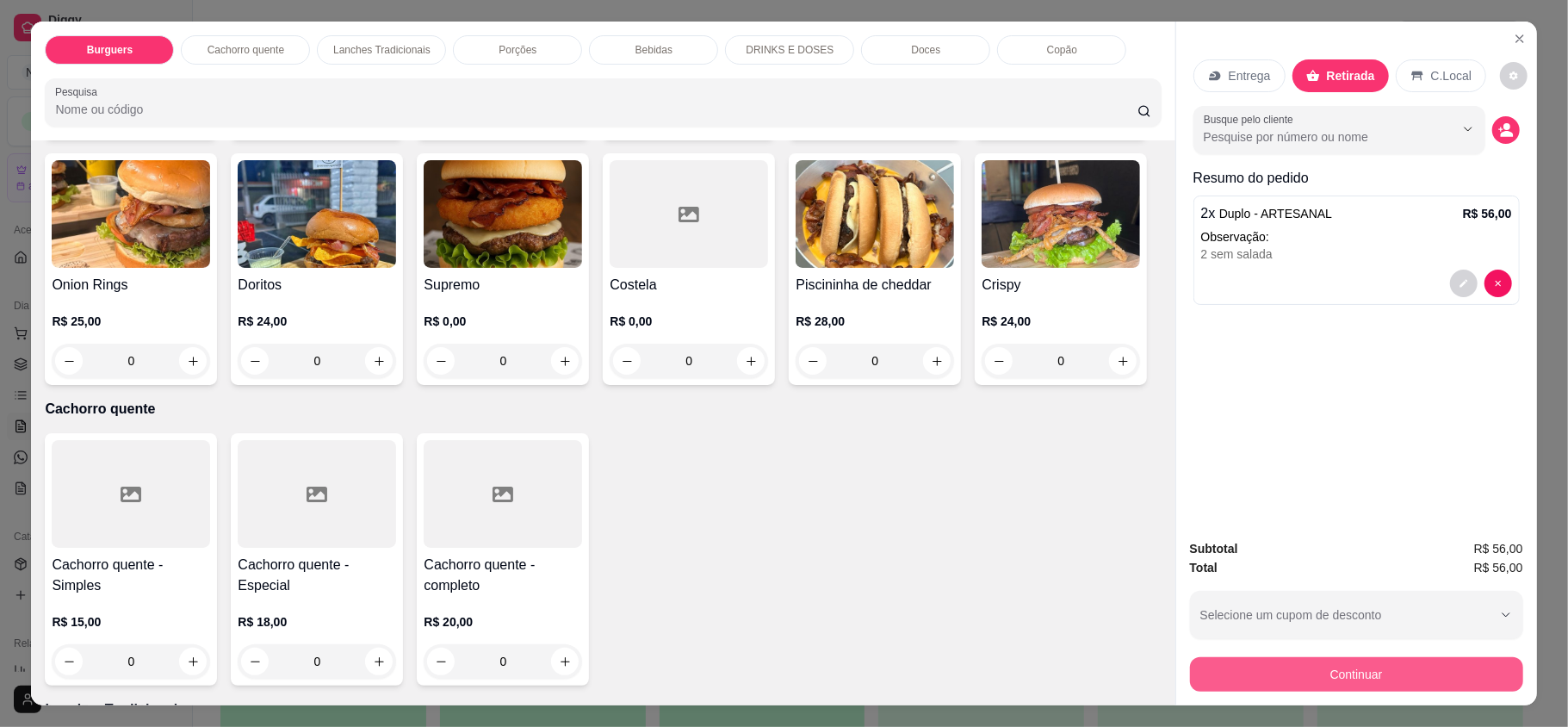
click at [1438, 679] on button "Continuar" at bounding box center [1357, 674] width 333 height 35
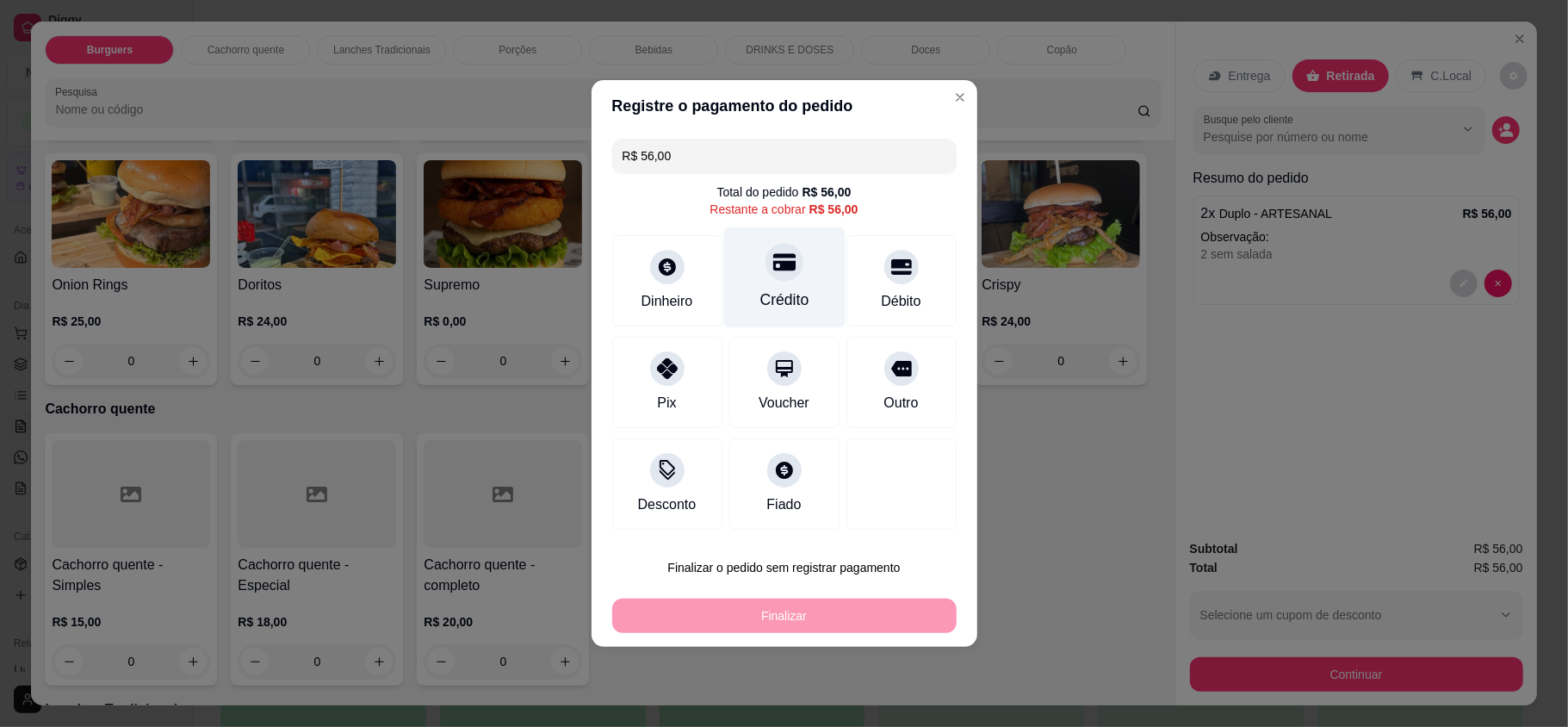
click at [810, 269] on div "Crédito" at bounding box center [784, 277] width 121 height 101
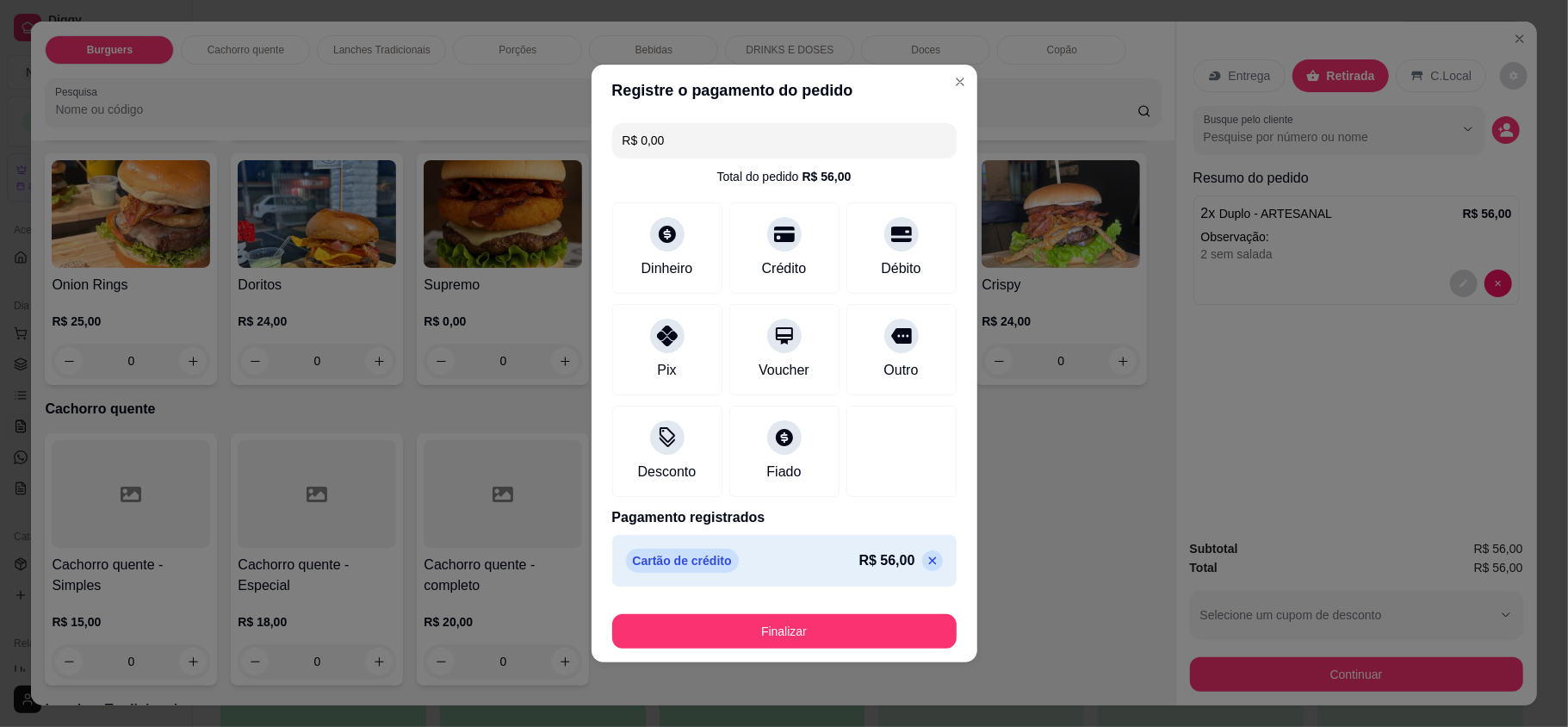
click at [892, 627] on button "Finalizar" at bounding box center [784, 632] width 344 height 35
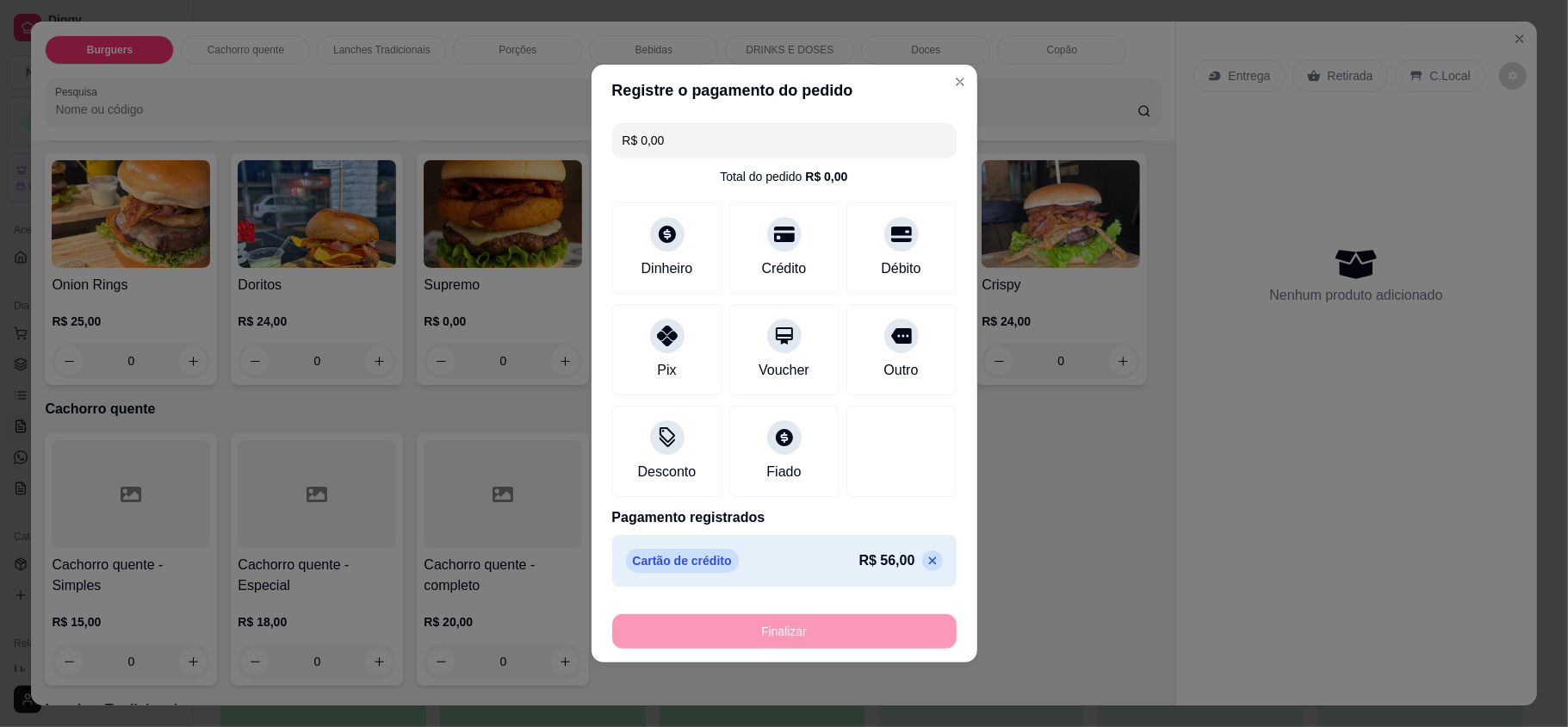
type input "-R$ 56,00"
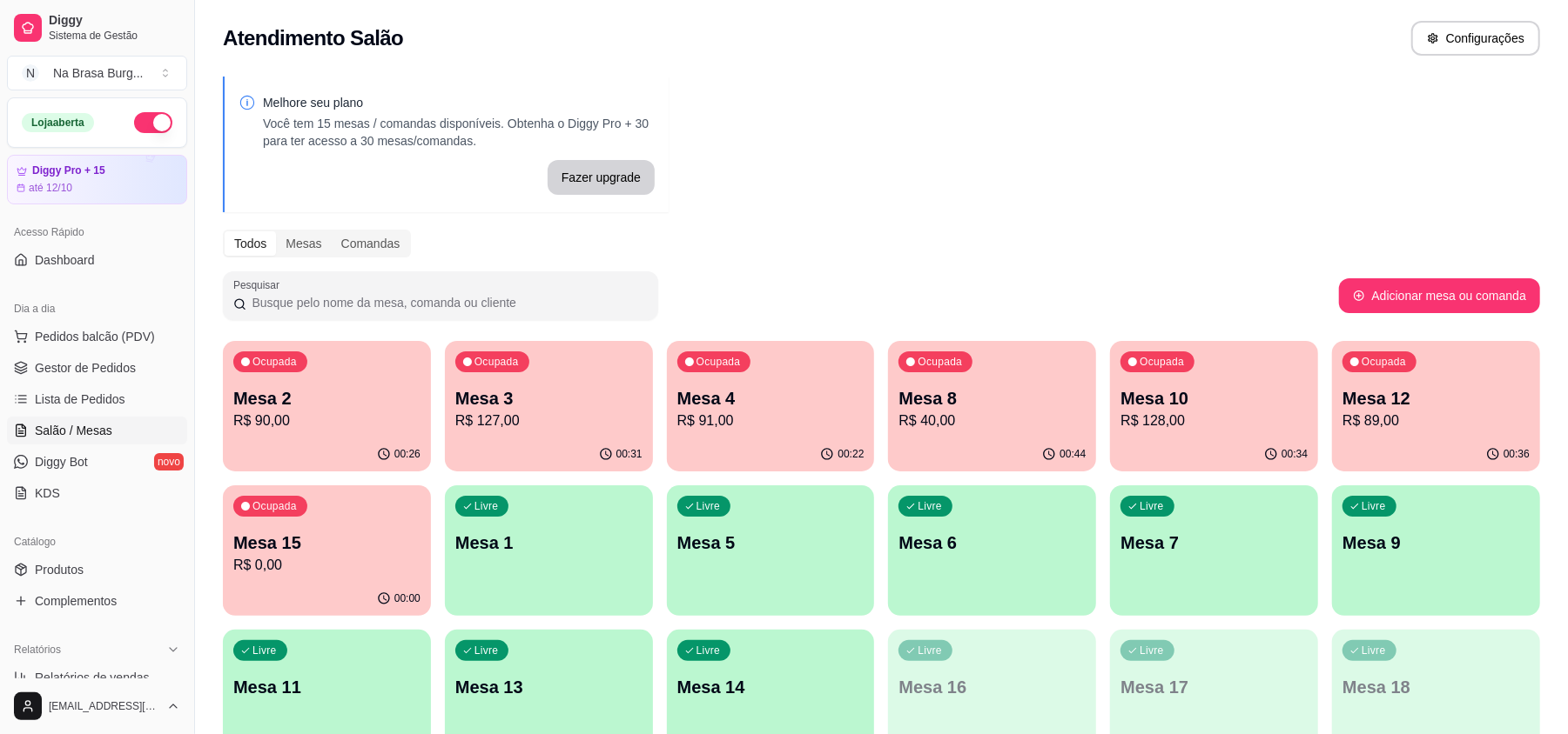
click at [1029, 421] on p "R$ 40,00" at bounding box center [992, 421] width 187 height 21
click at [1186, 404] on p "Mesa 10" at bounding box center [1214, 399] width 181 height 23
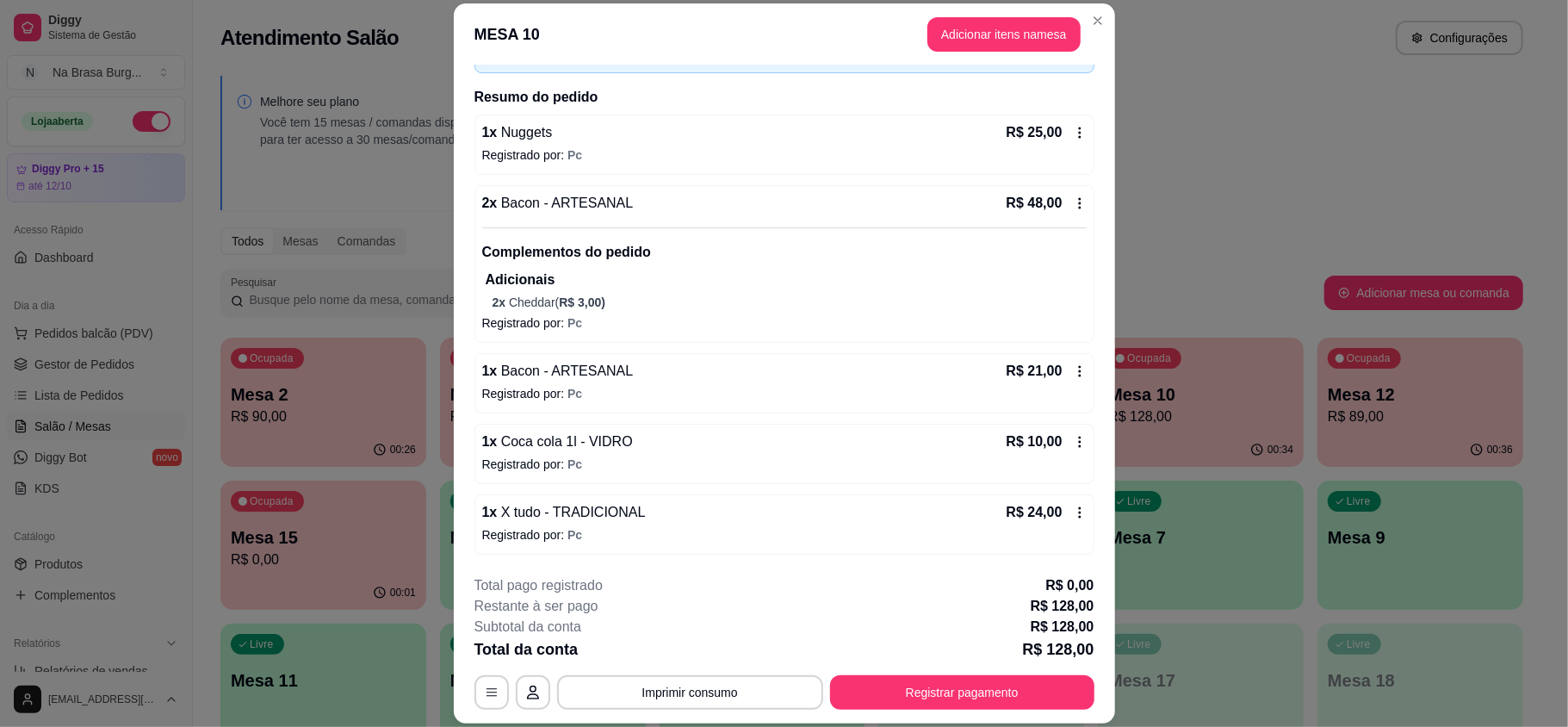
scroll to position [117, 0]
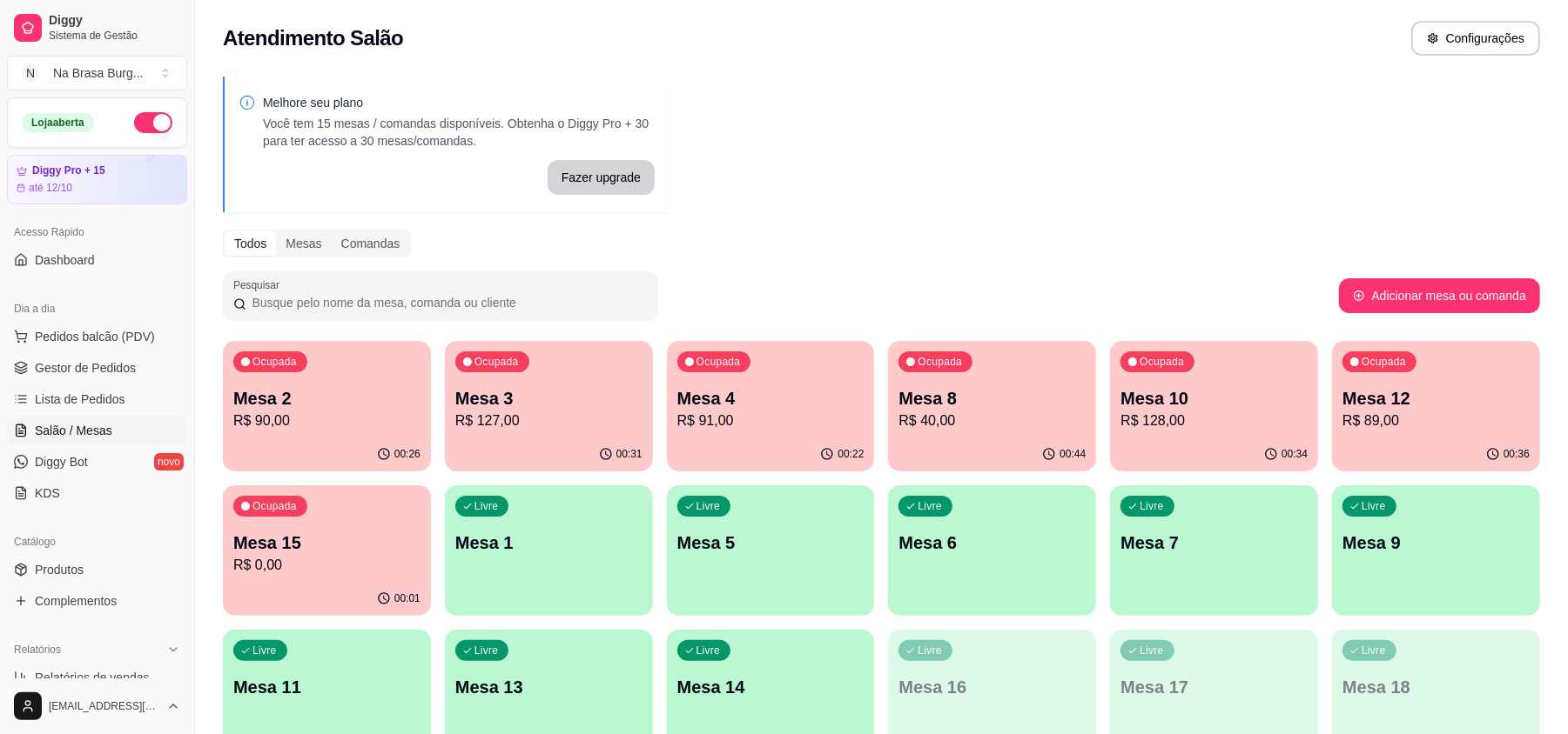
click at [1418, 342] on div "Ocupada Mesa 12 R$ 89,00" at bounding box center [1436, 389] width 208 height 96
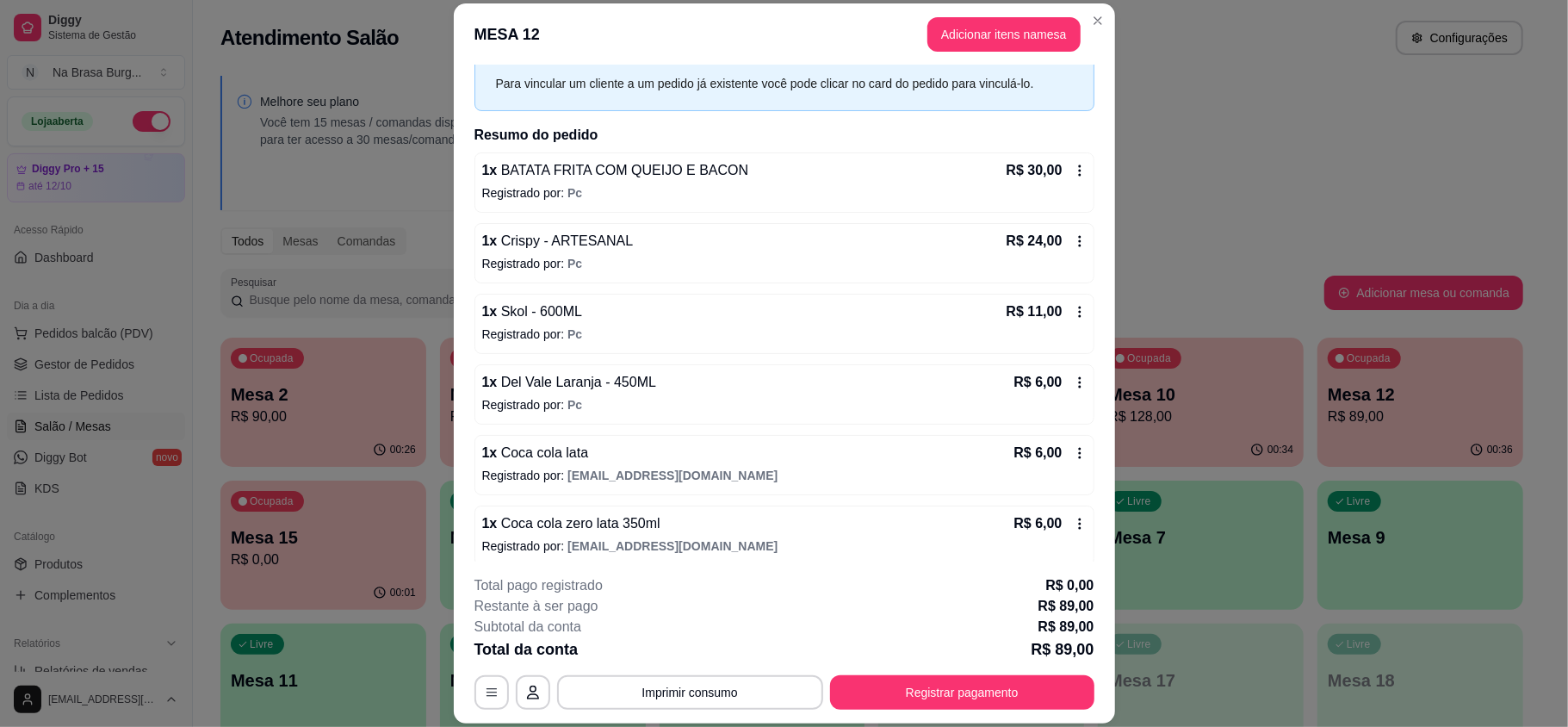
scroll to position [114, 0]
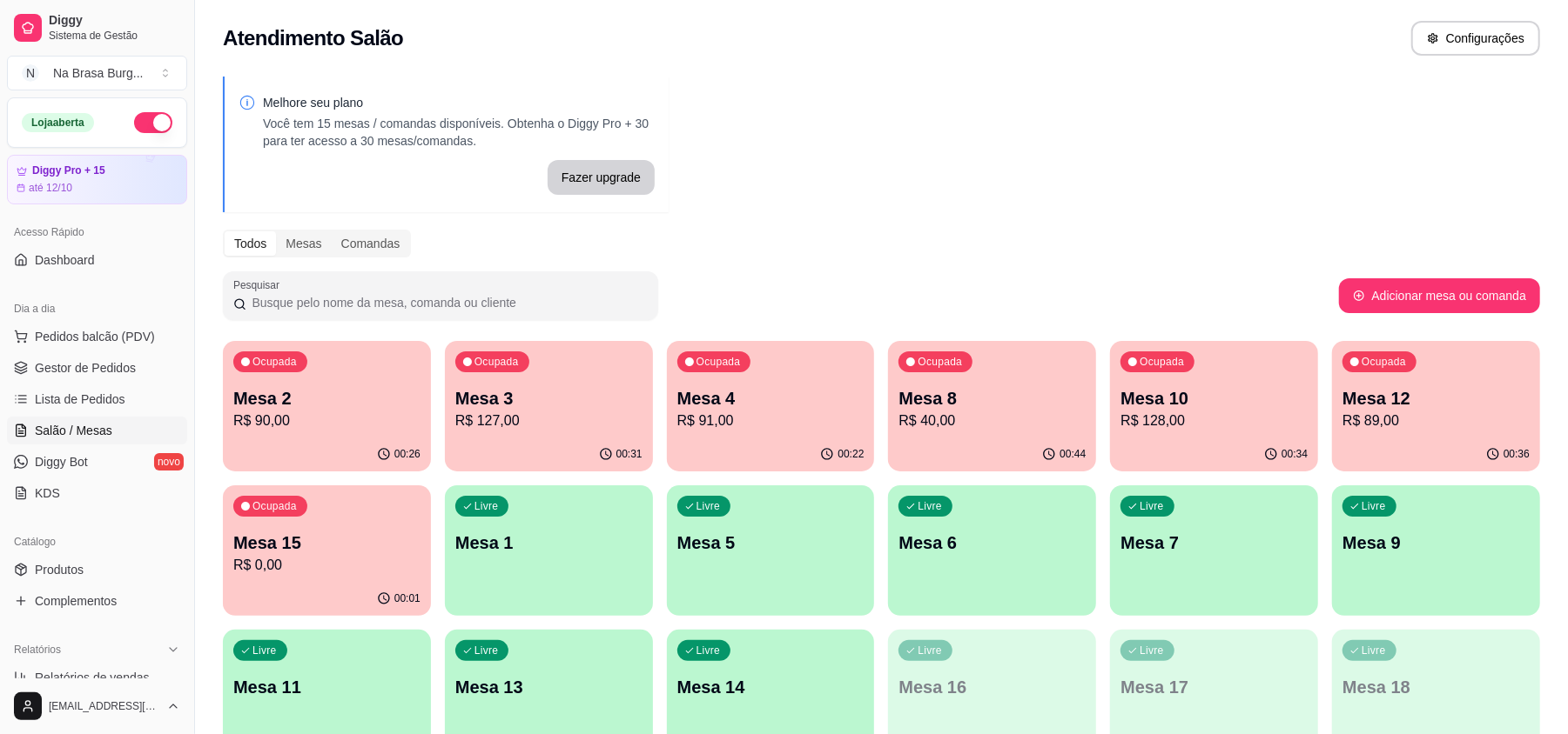
click at [607, 439] on div "00:31" at bounding box center [549, 455] width 208 height 34
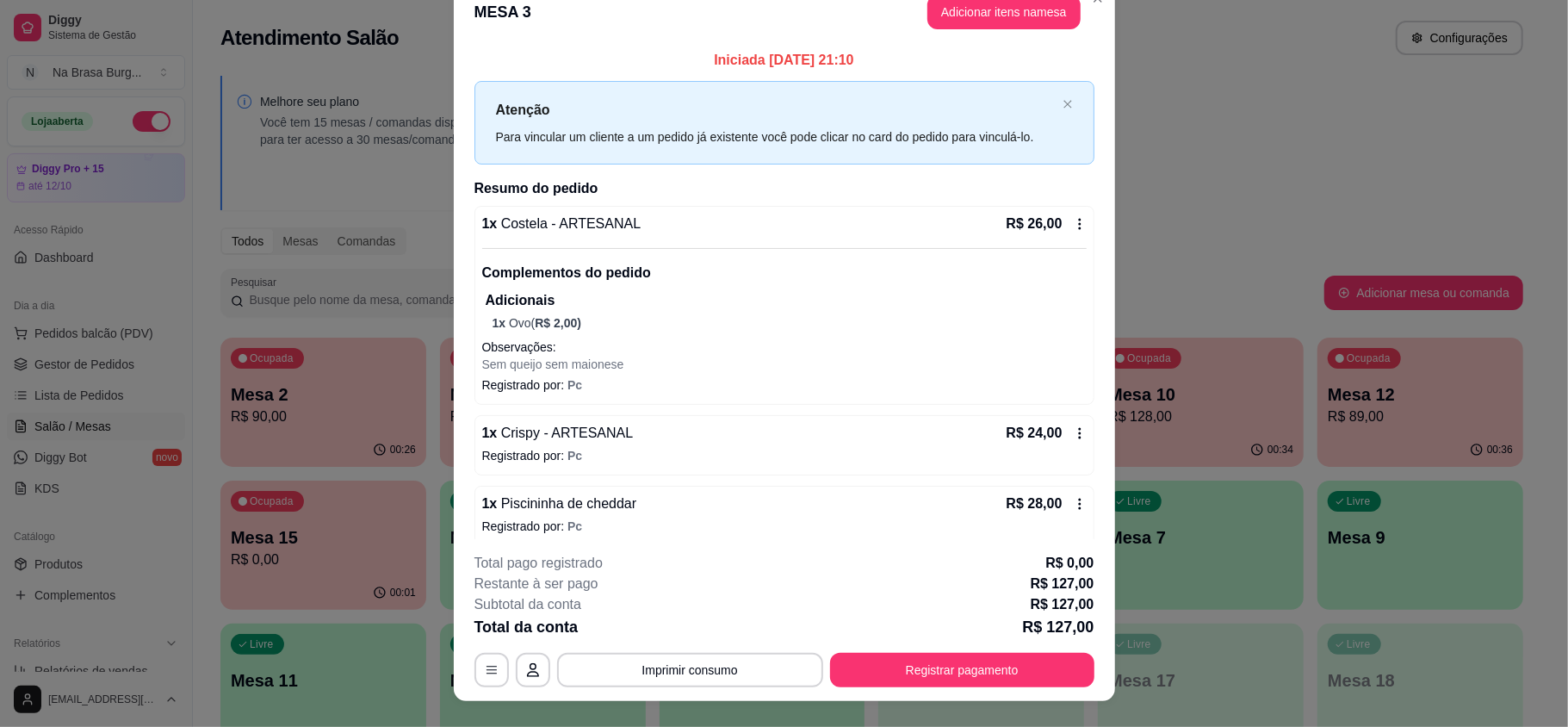
scroll to position [0, 0]
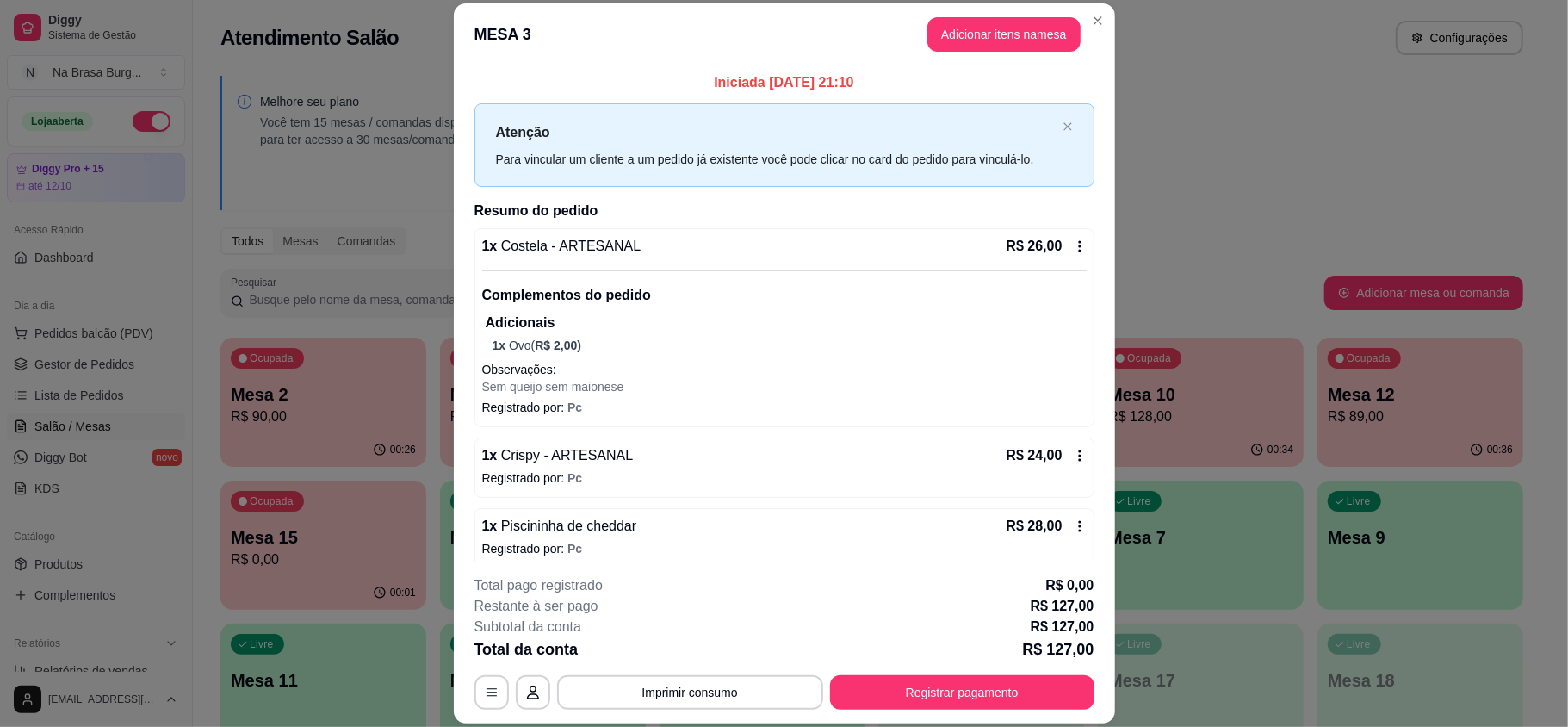
click at [1022, 12] on header "MESA 3 Adicionar itens na mesa" at bounding box center [784, 35] width 661 height 62
click at [973, 14] on header "MESA 3 Adicionar itens na mesa" at bounding box center [784, 35] width 661 height 62
click at [973, 22] on button "Adicionar itens na mesa" at bounding box center [1004, 34] width 153 height 35
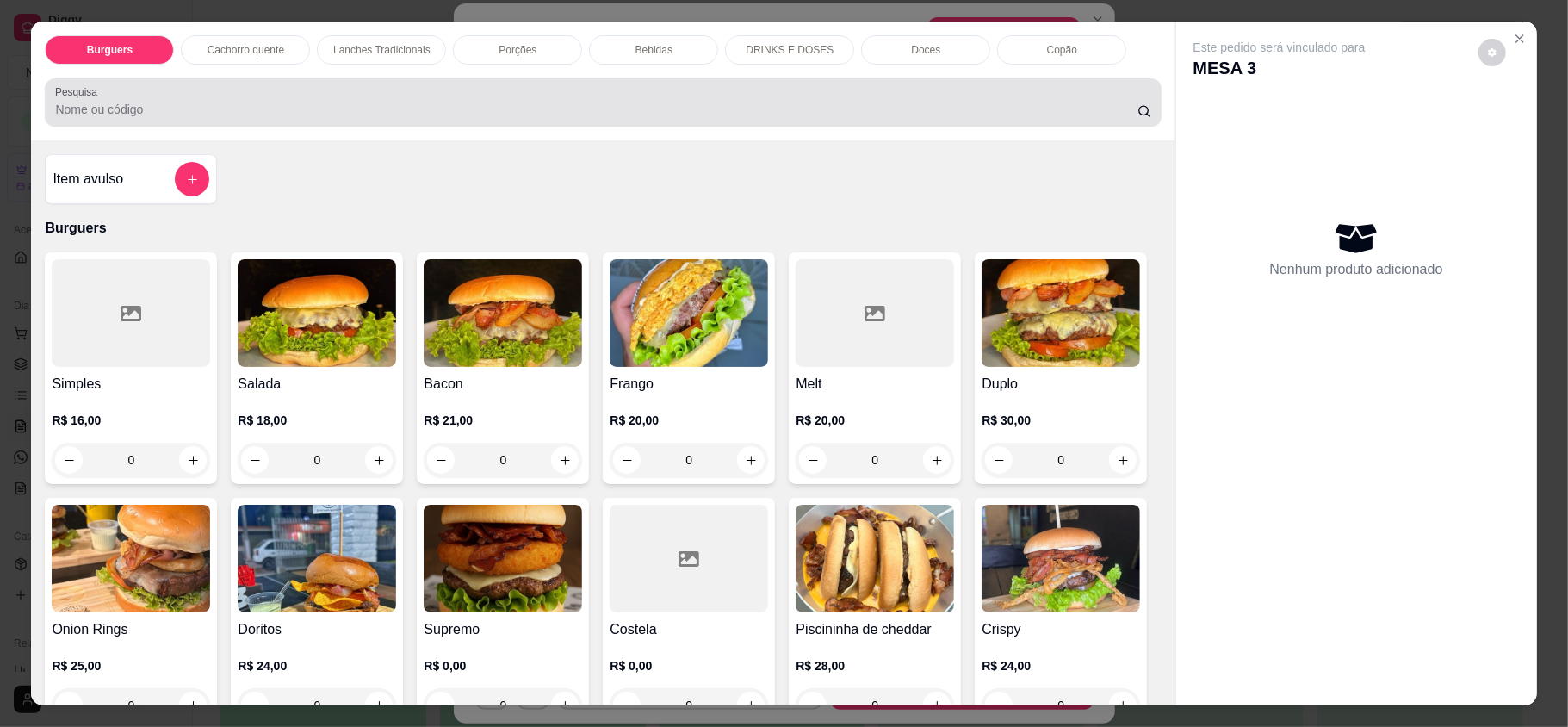
click at [691, 63] on div "Bebidas" at bounding box center [653, 50] width 129 height 29
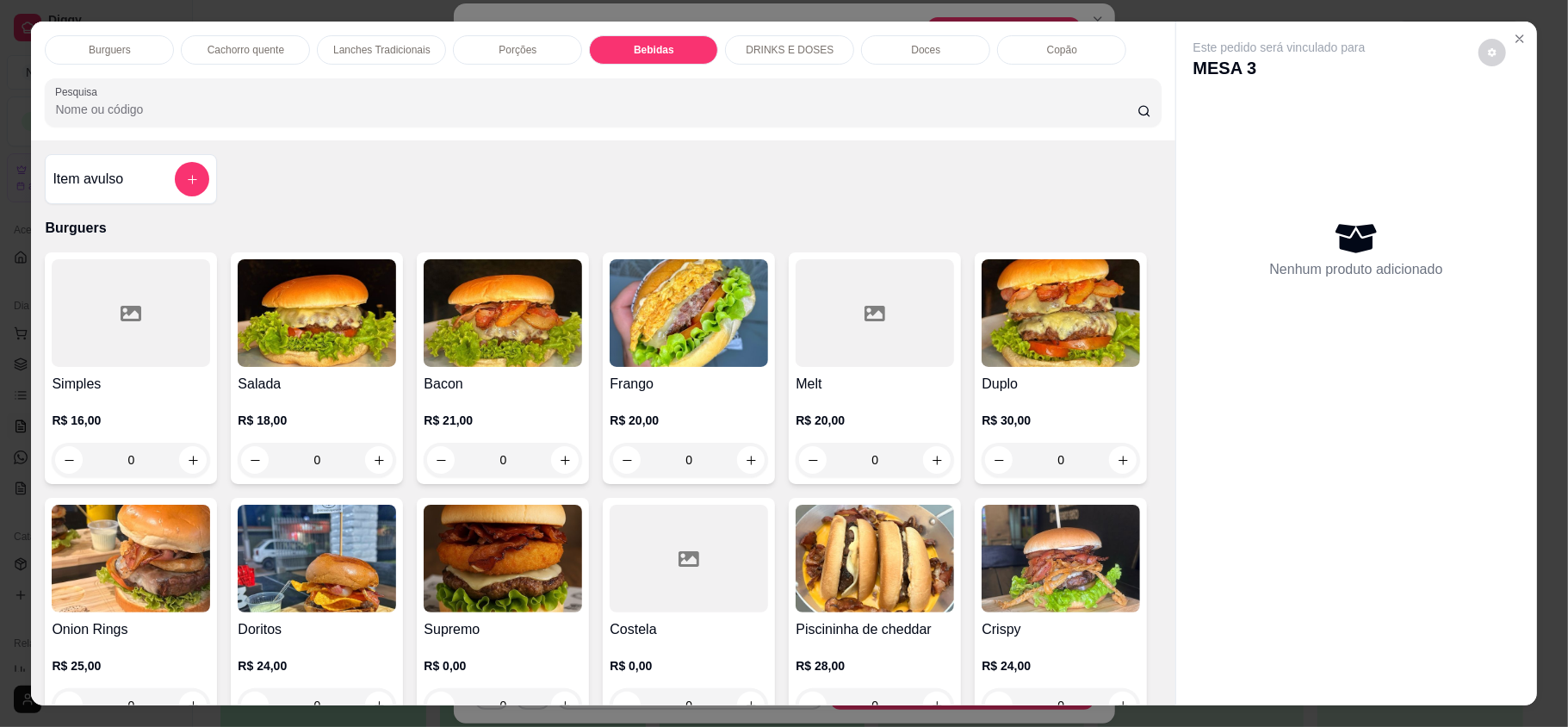
scroll to position [33, 0]
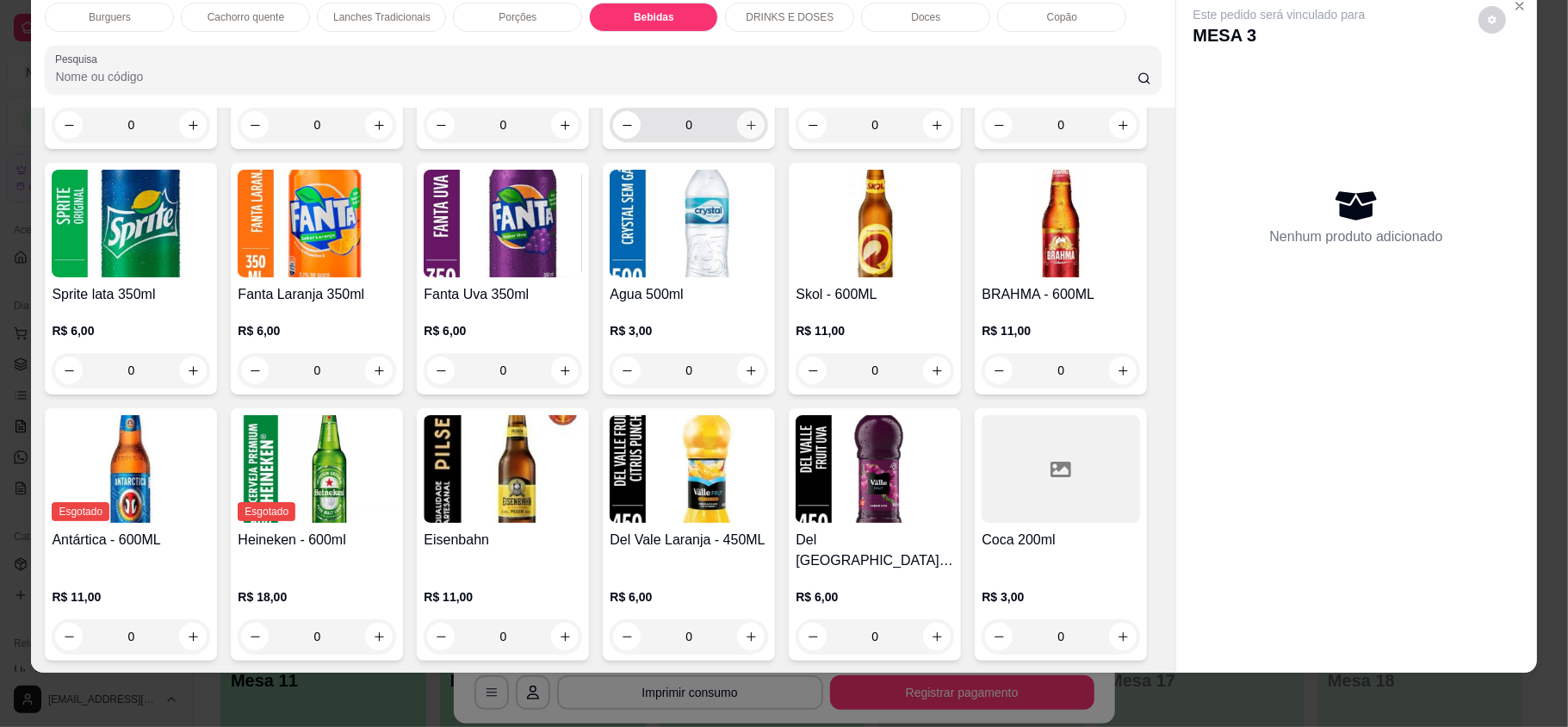
click at [746, 132] on icon "increase-product-quantity" at bounding box center [751, 125] width 12 height 12
type input "1"
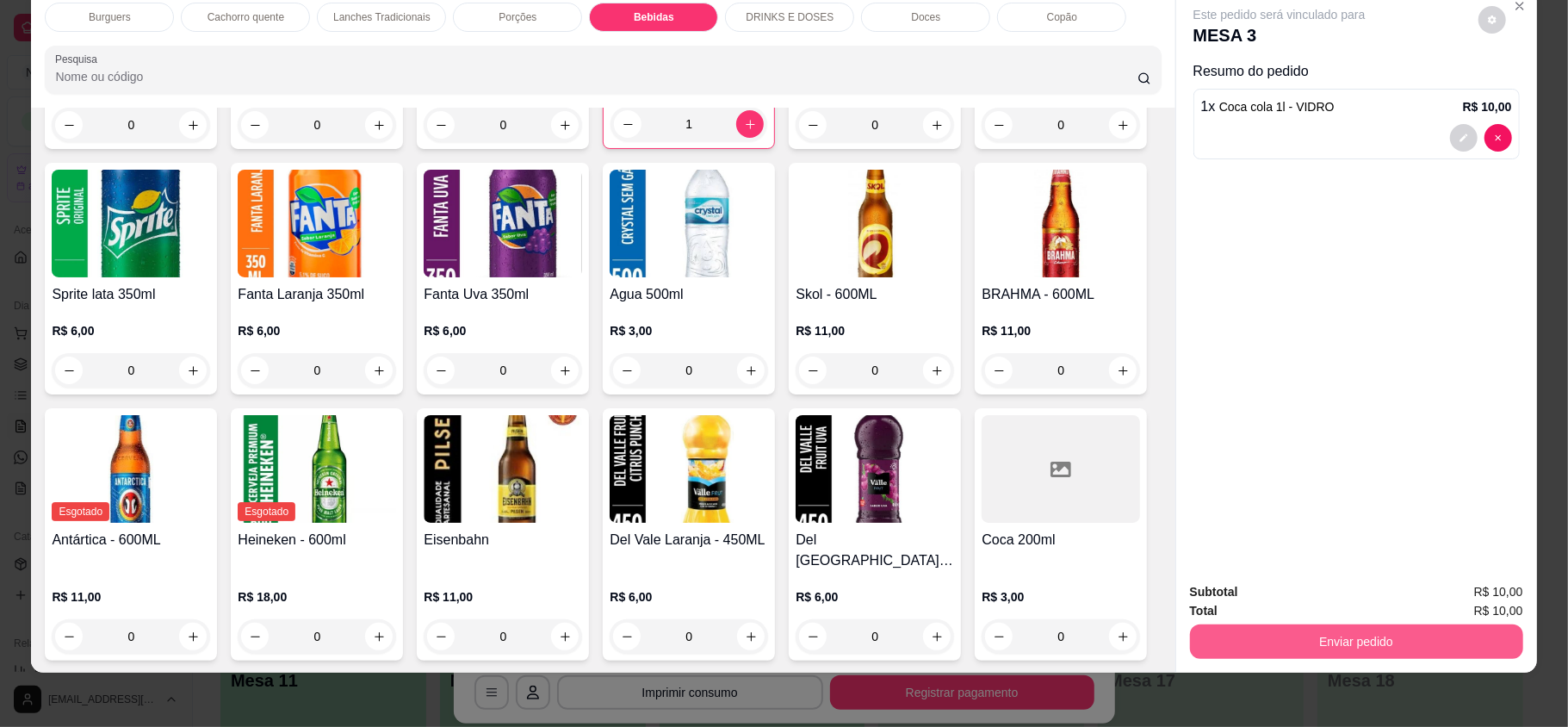
click at [1319, 638] on button "Enviar pedido" at bounding box center [1357, 641] width 333 height 35
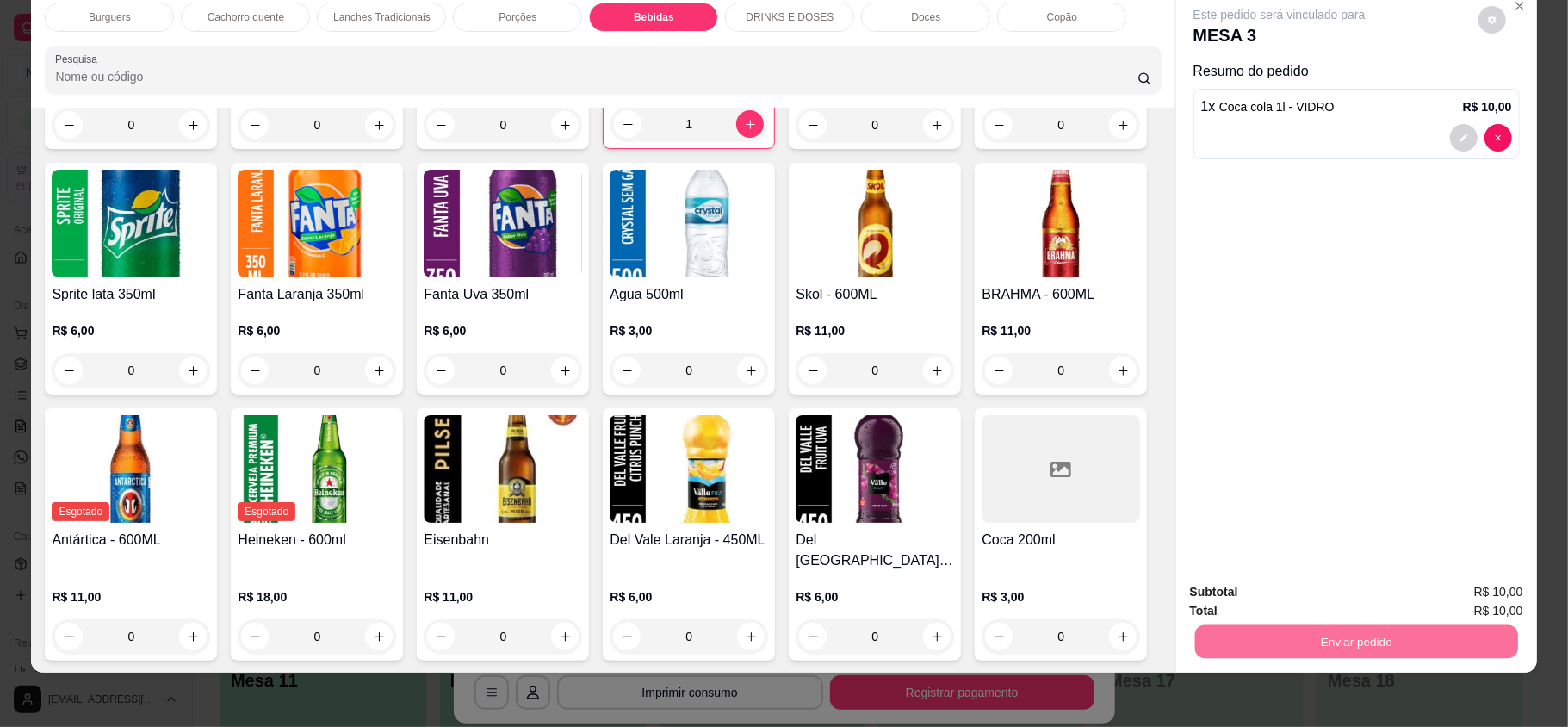
click at [1482, 605] on button "Enviar pedido" at bounding box center [1476, 599] width 97 height 33
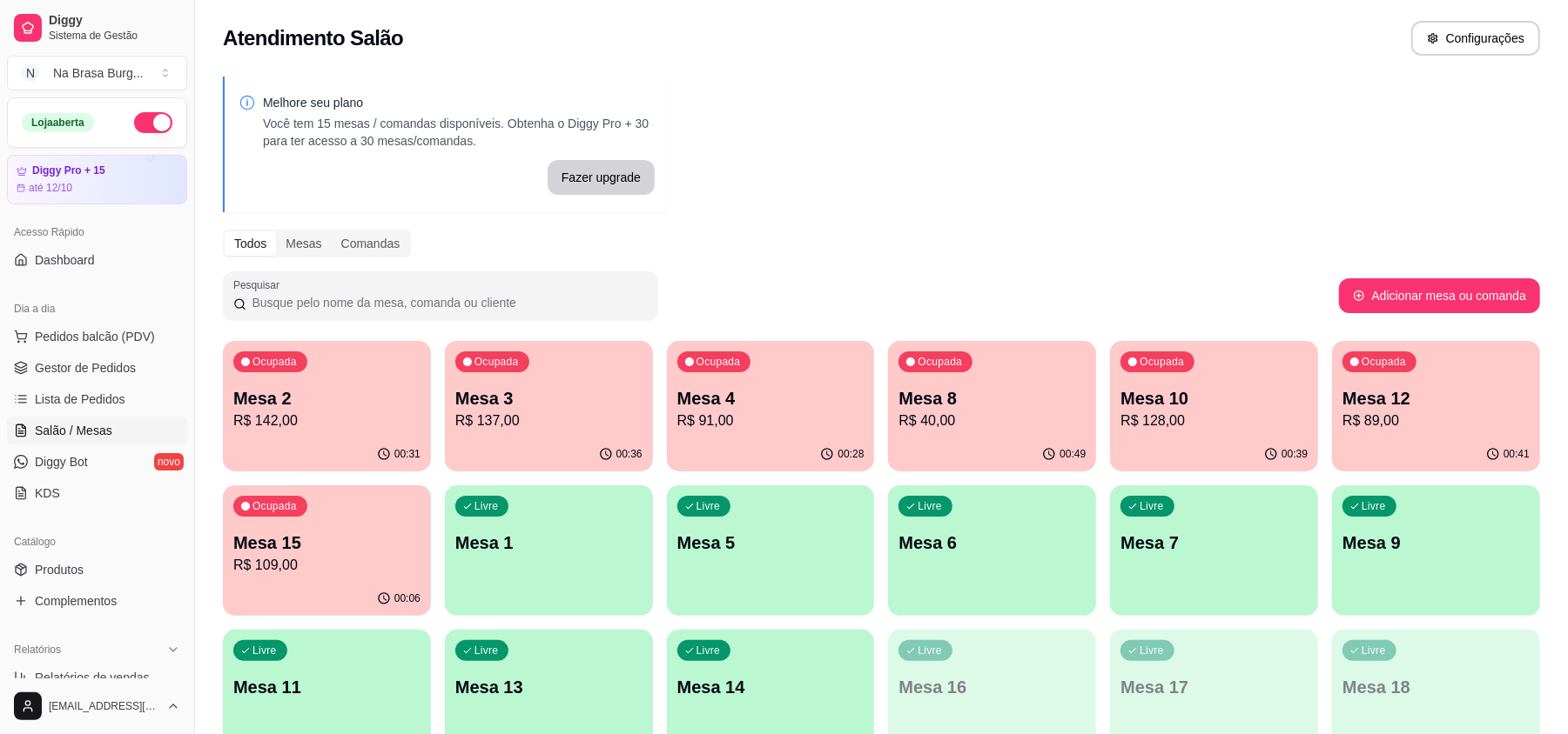
click at [363, 572] on p "R$ 109,00" at bounding box center [327, 565] width 187 height 21
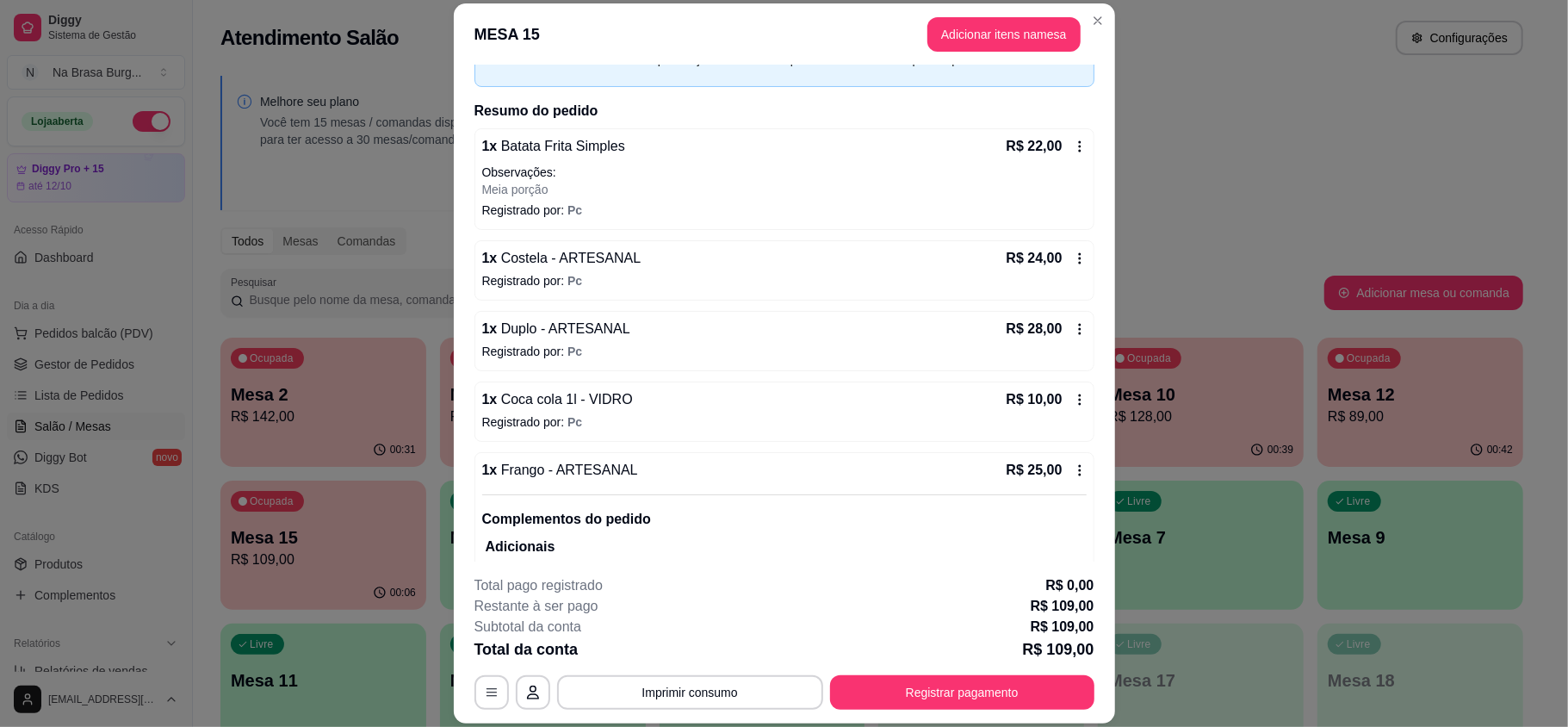
scroll to position [200, 0]
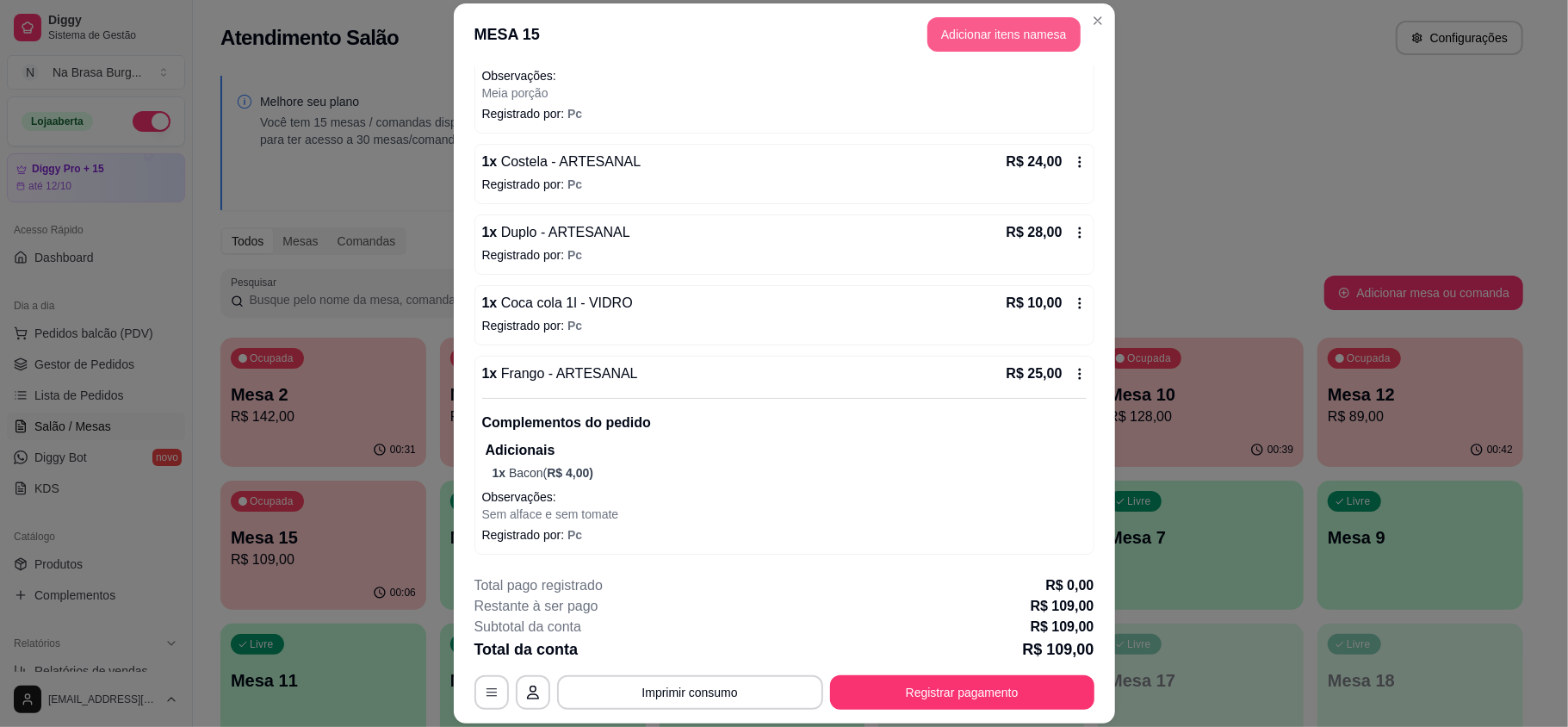
click at [989, 33] on button "Adicionar itens na mesa" at bounding box center [1004, 34] width 153 height 35
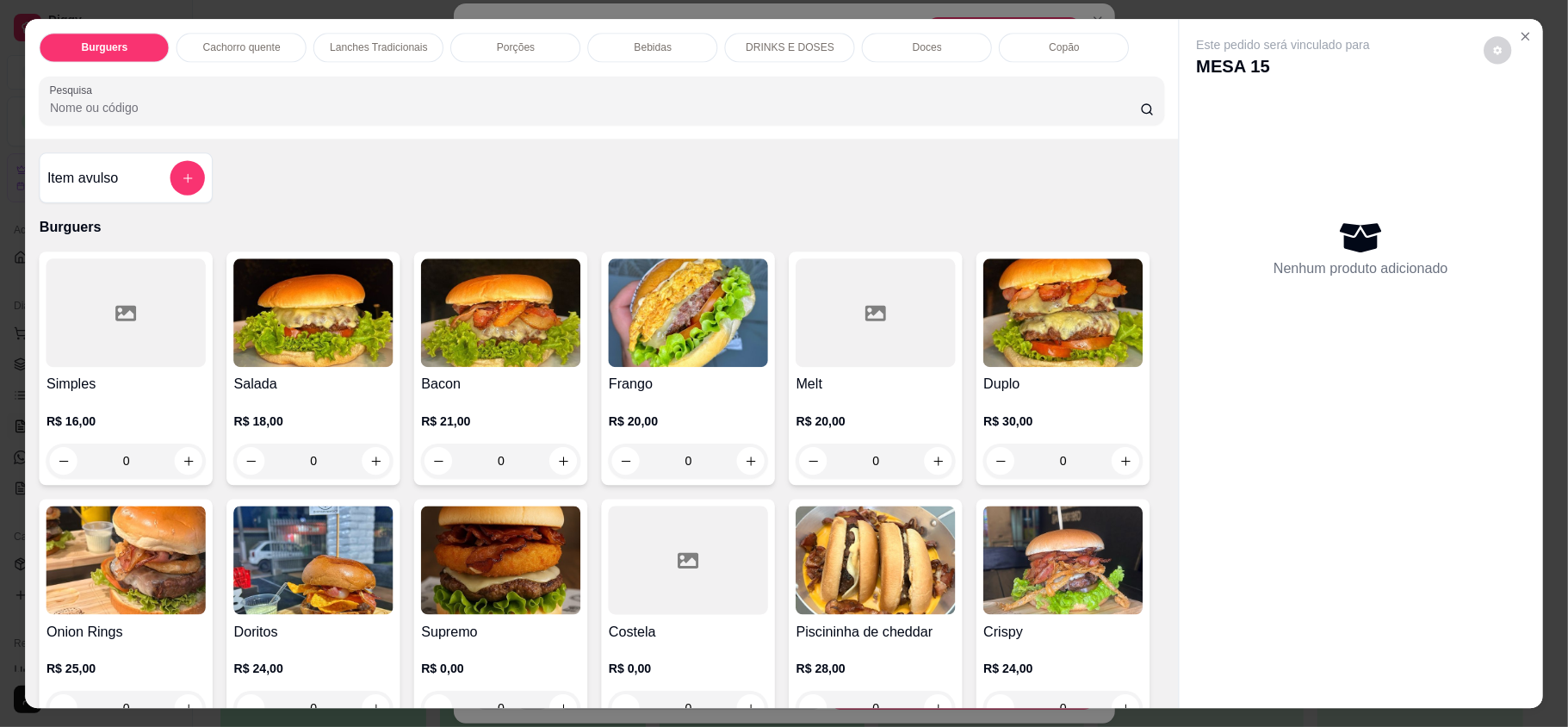
click at [989, 43] on div "Burguers Cachorro quente Lanches Tradicionais Porções Bebidas DRINKS E DOSES Do…" at bounding box center [602, 47] width 1125 height 29
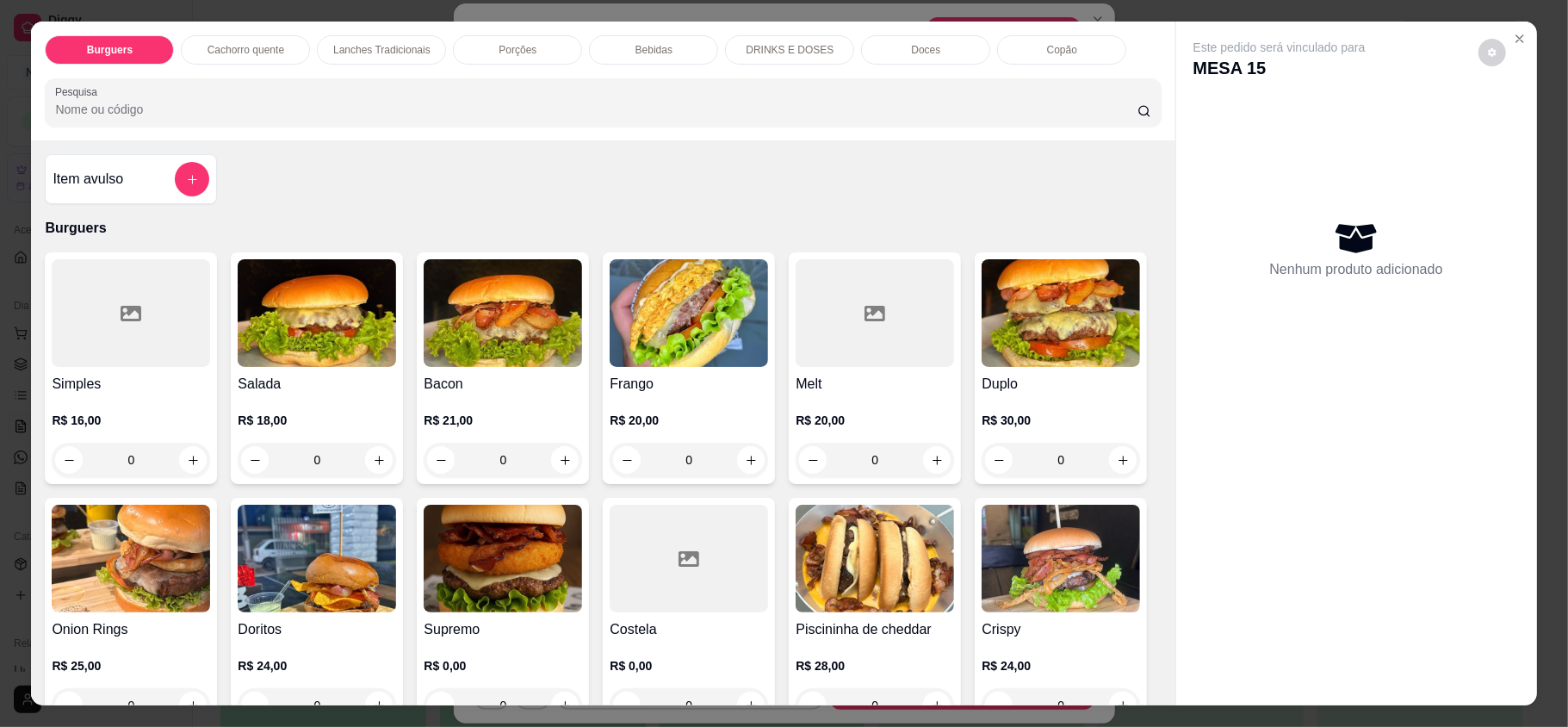
click at [655, 60] on div "Bebidas" at bounding box center [653, 50] width 129 height 29
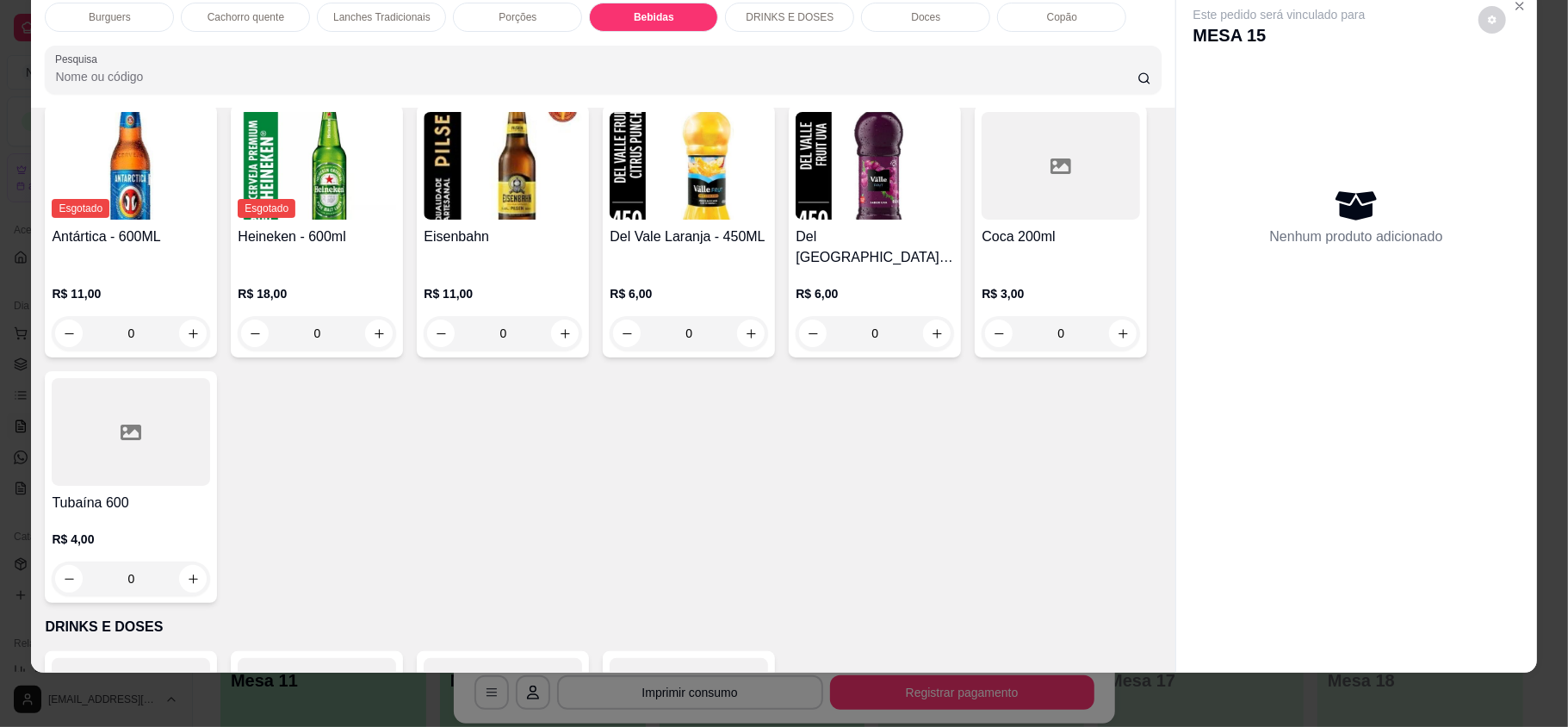
scroll to position [2681, 0]
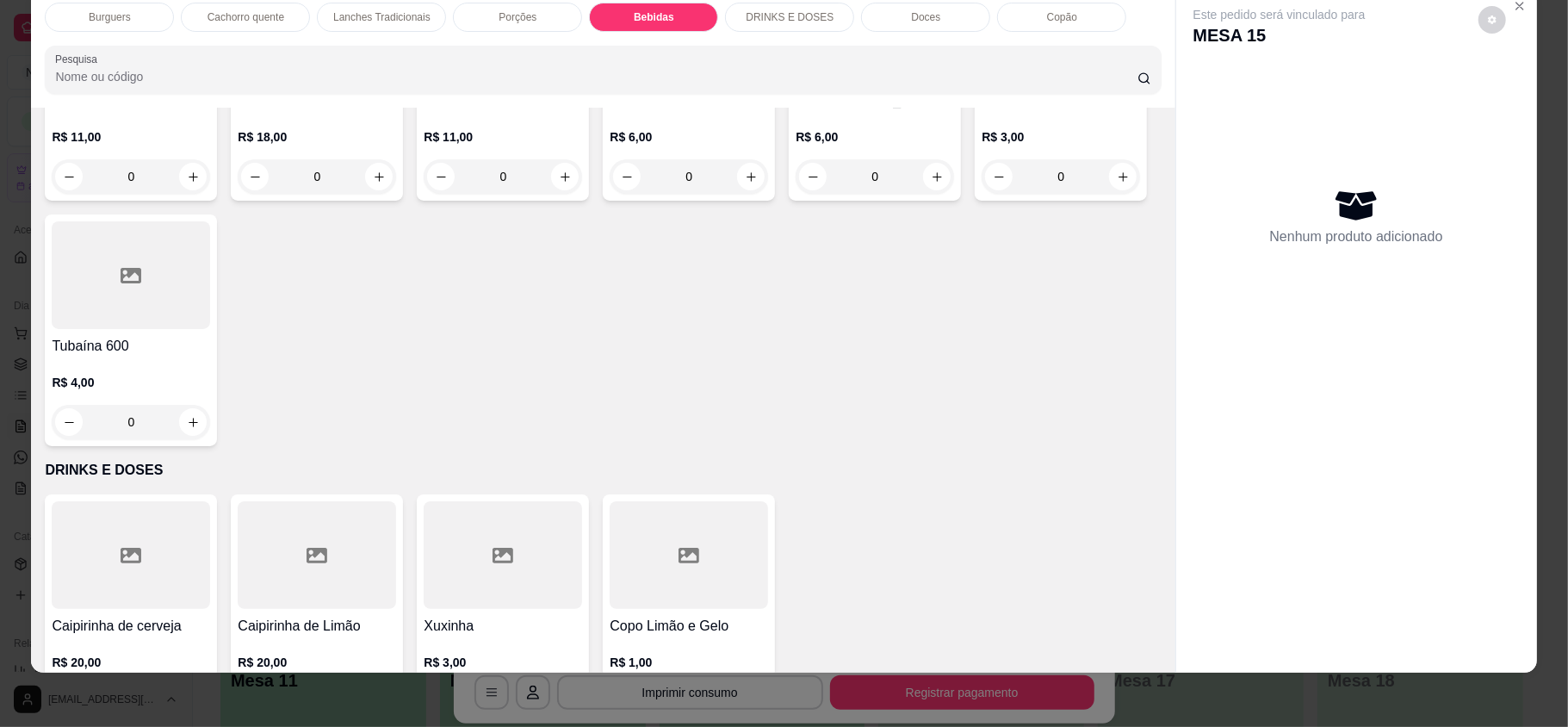
type input "1"
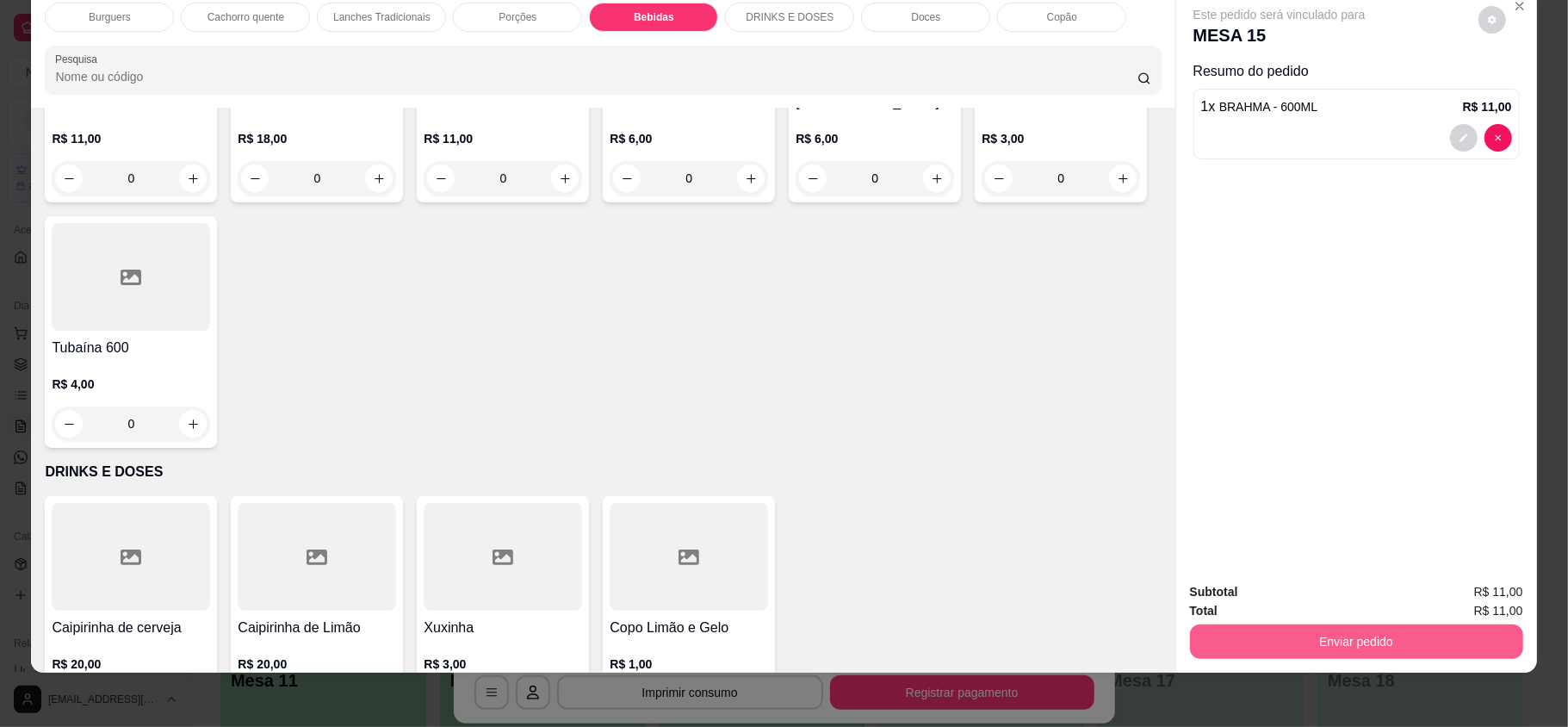
click at [1290, 651] on button "Enviar pedido" at bounding box center [1357, 641] width 333 height 35
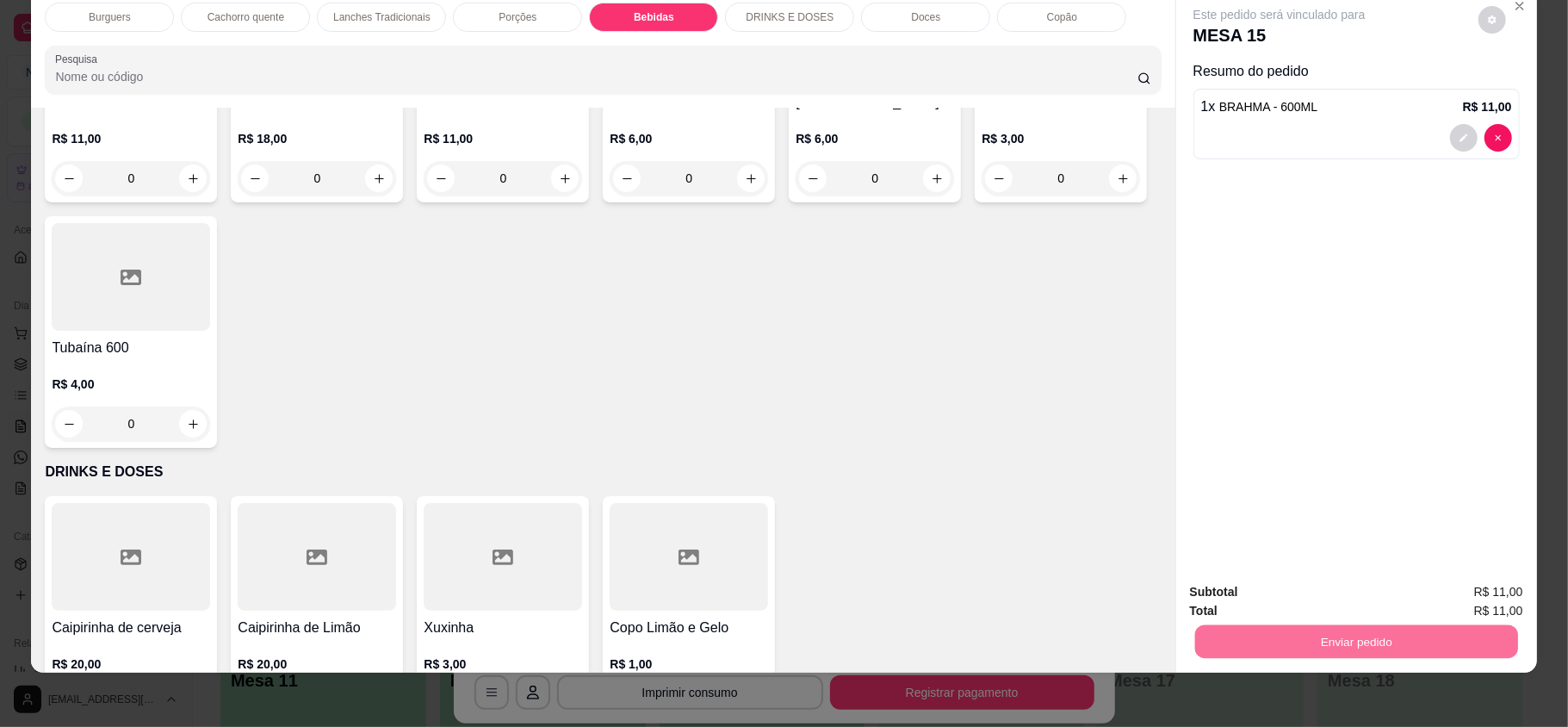
click at [1452, 597] on button "Enviar pedido" at bounding box center [1476, 599] width 97 height 33
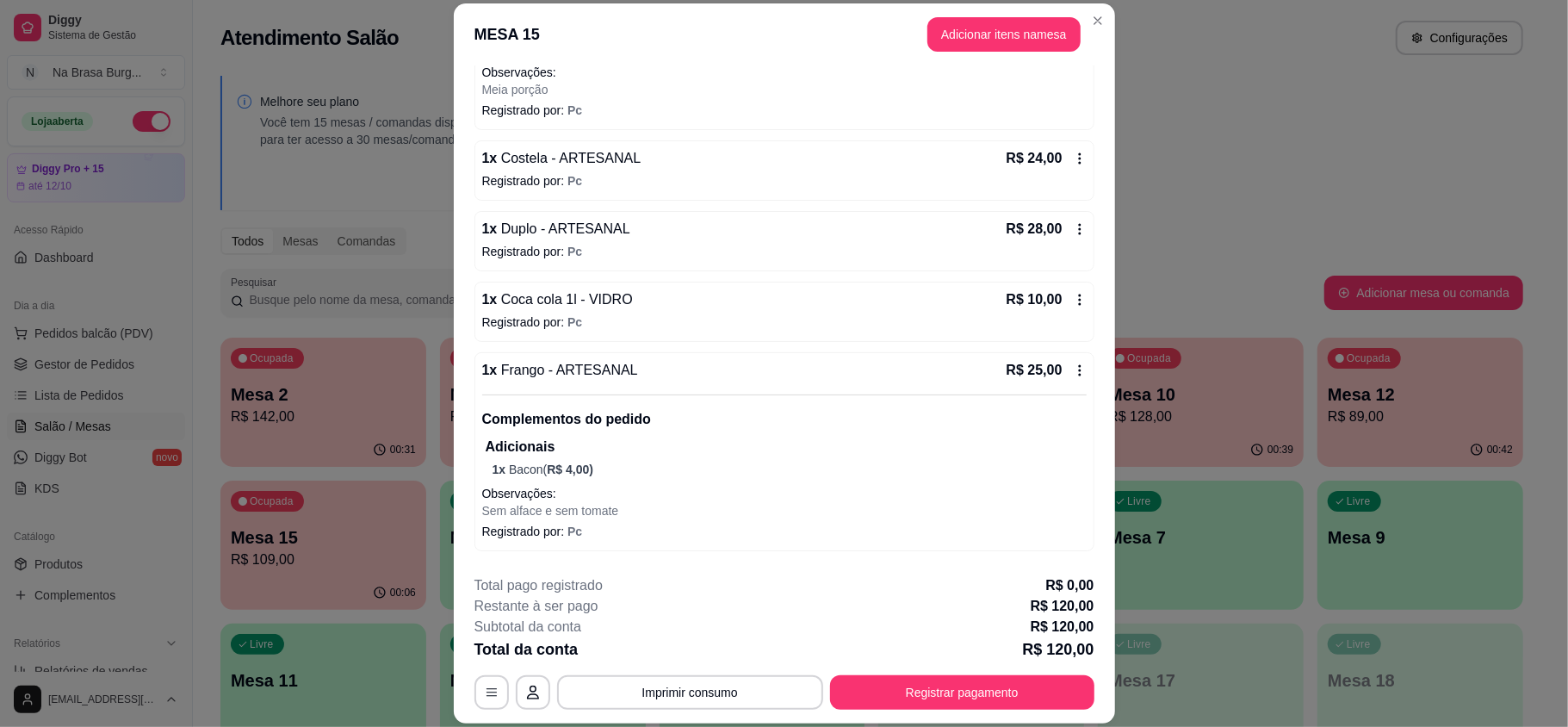
click at [966, 12] on header "MESA 15 Adicionar itens na mesa" at bounding box center [784, 35] width 661 height 62
click at [966, 15] on header "MESA 15 Adicionar itens na mesa" at bounding box center [784, 35] width 661 height 62
click at [966, 22] on button "Adicionar itens na mesa" at bounding box center [1004, 34] width 153 height 35
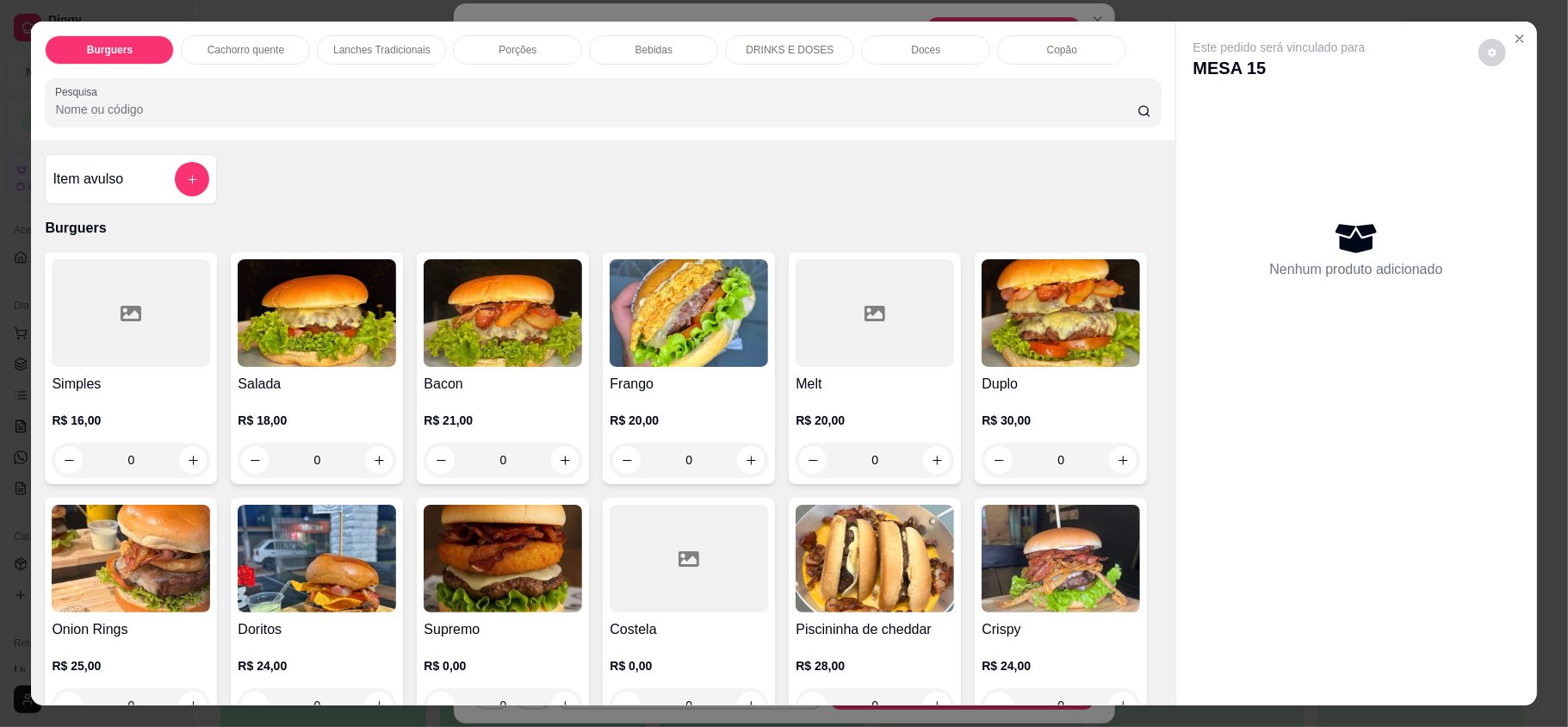
click at [689, 50] on div "Bebidas" at bounding box center [653, 50] width 129 height 29
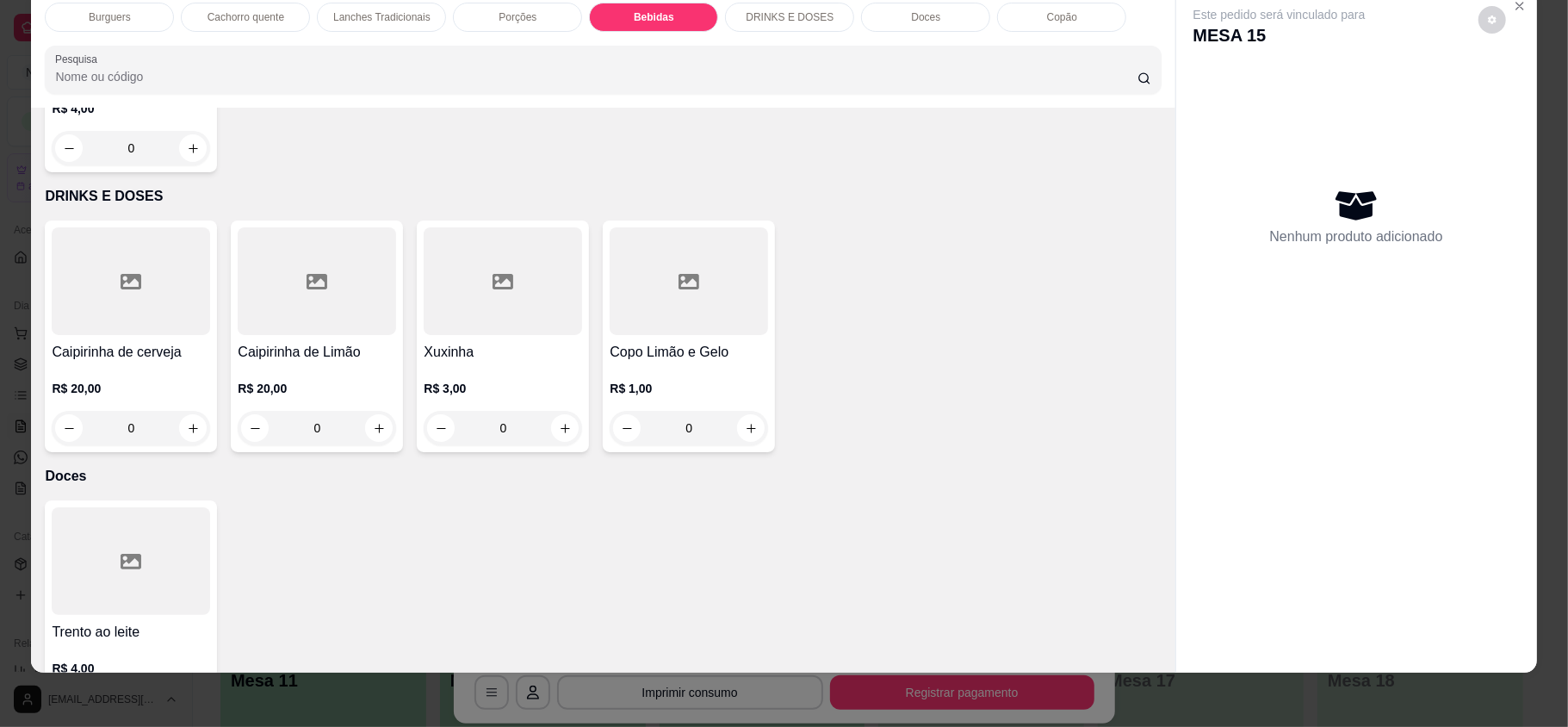
scroll to position [3256, 0]
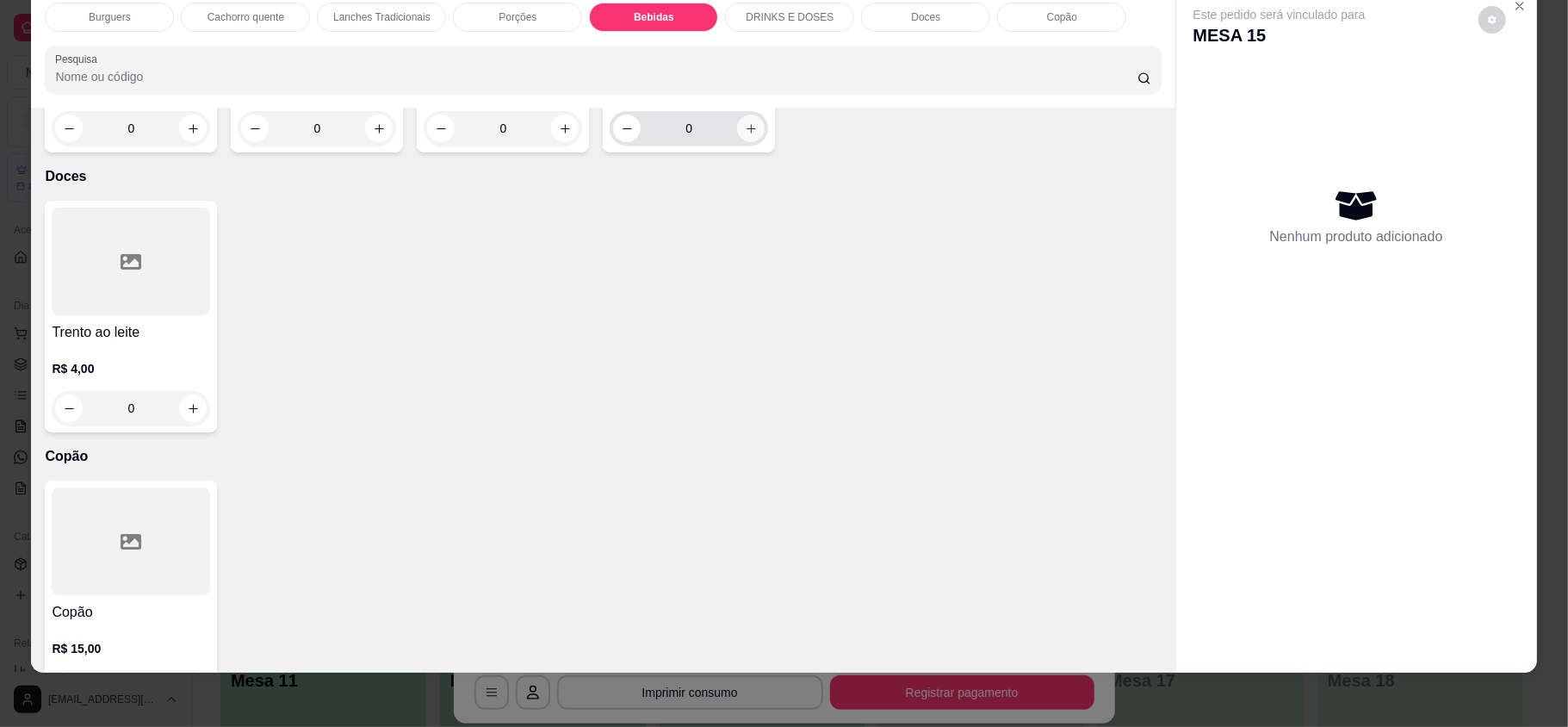
click at [742, 142] on button "increase-product-quantity" at bounding box center [751, 128] width 28 height 28
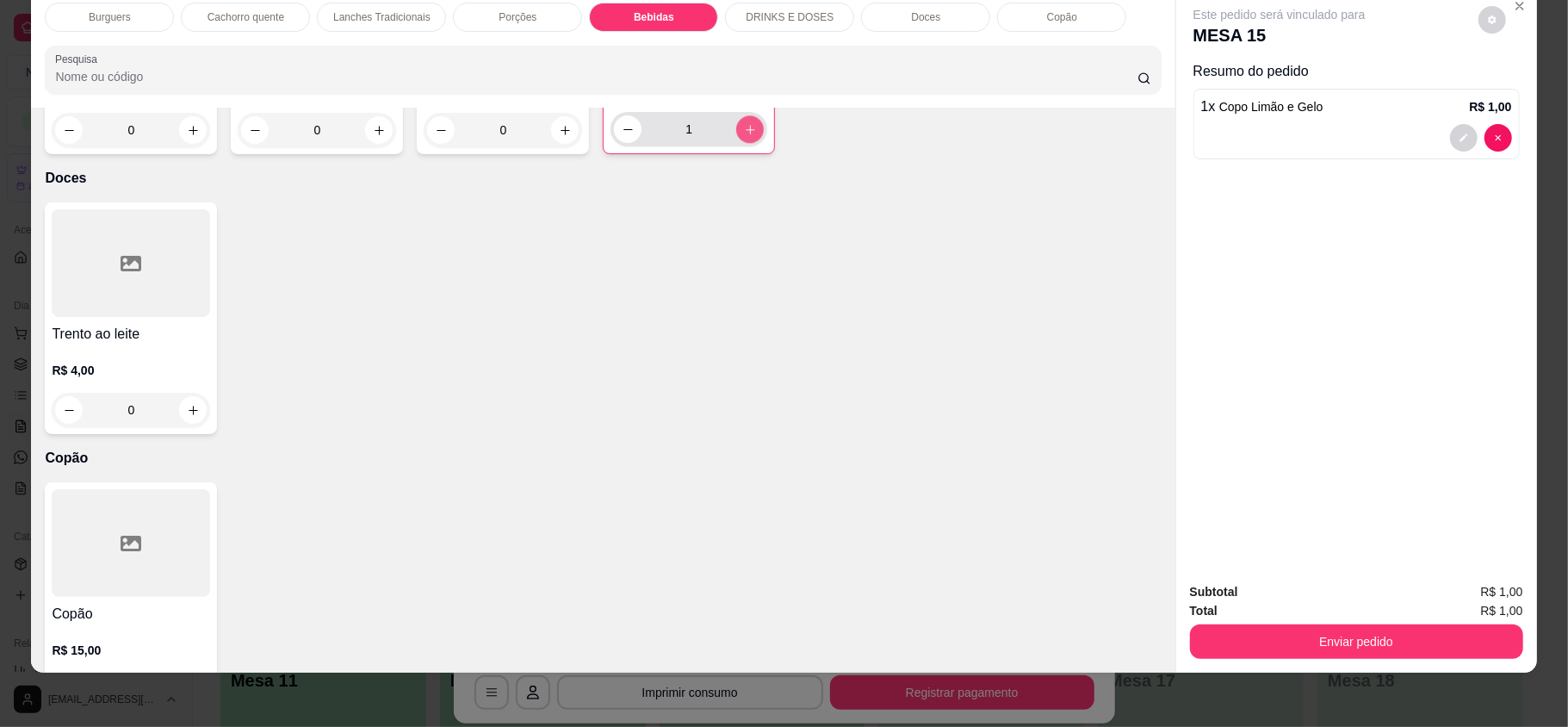
click at [742, 143] on button "increase-product-quantity" at bounding box center [750, 128] width 28 height 28
click at [742, 143] on button "increase-product-quantity" at bounding box center [751, 129] width 27 height 27
type input "3"
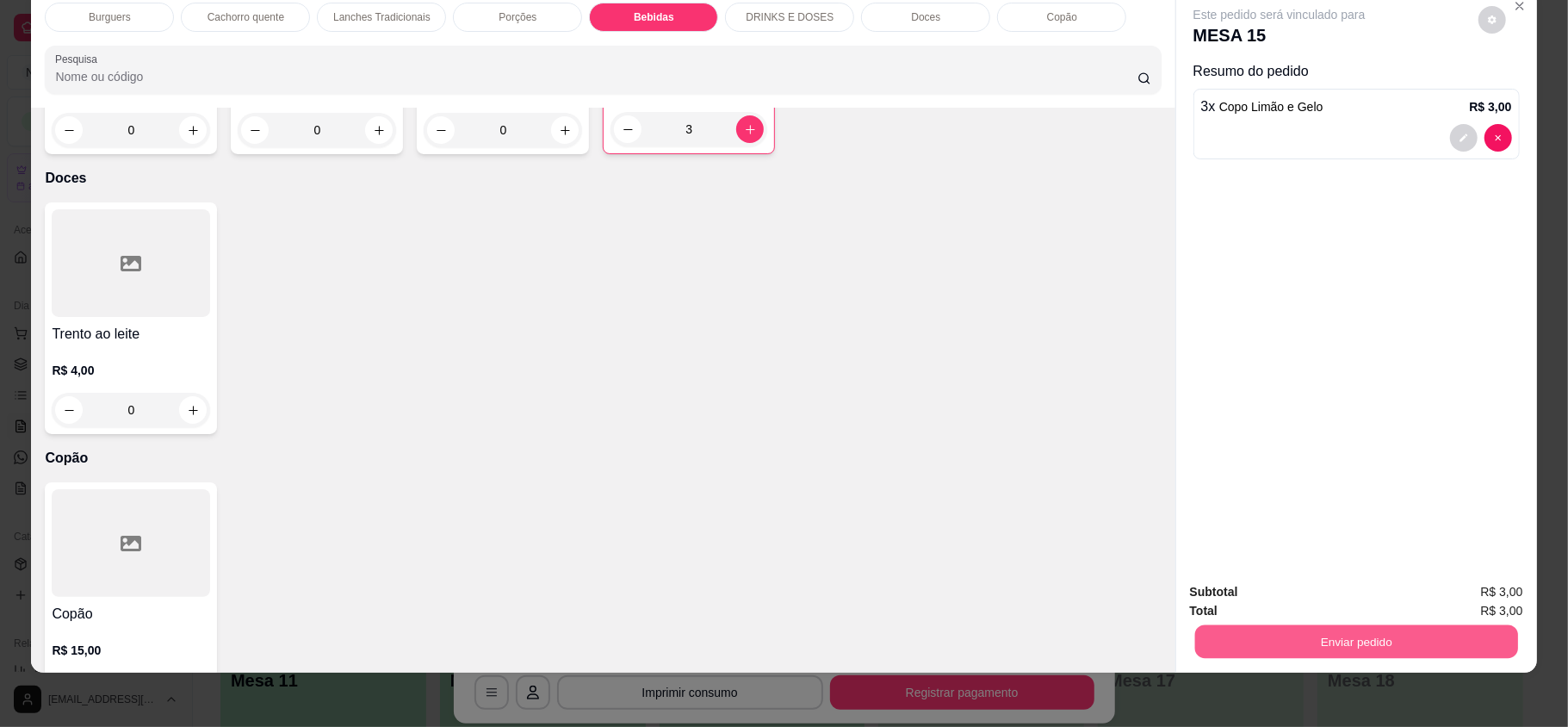
click at [1297, 647] on button "Enviar pedido" at bounding box center [1356, 641] width 323 height 34
click at [1497, 588] on button "Enviar pedido" at bounding box center [1476, 599] width 97 height 33
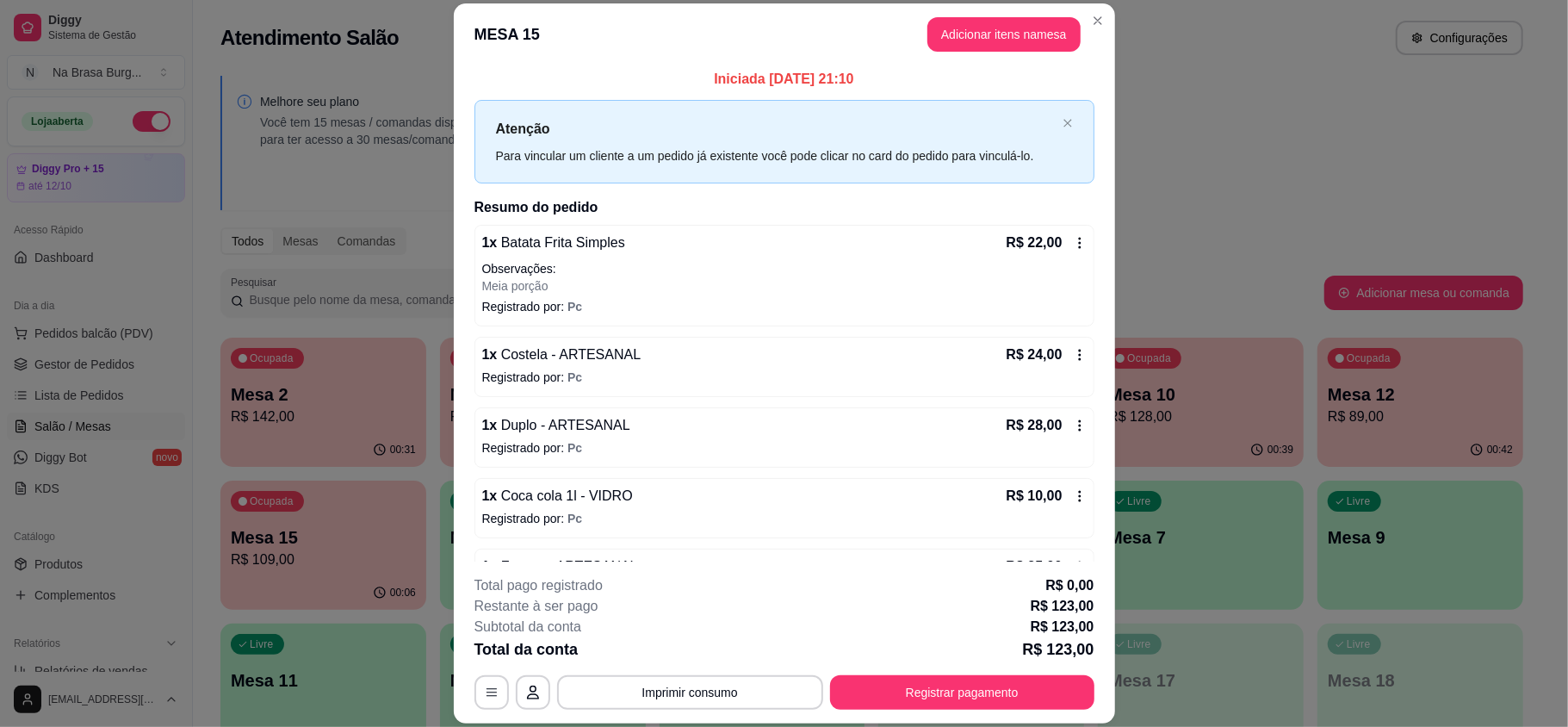
scroll to position [0, 0]
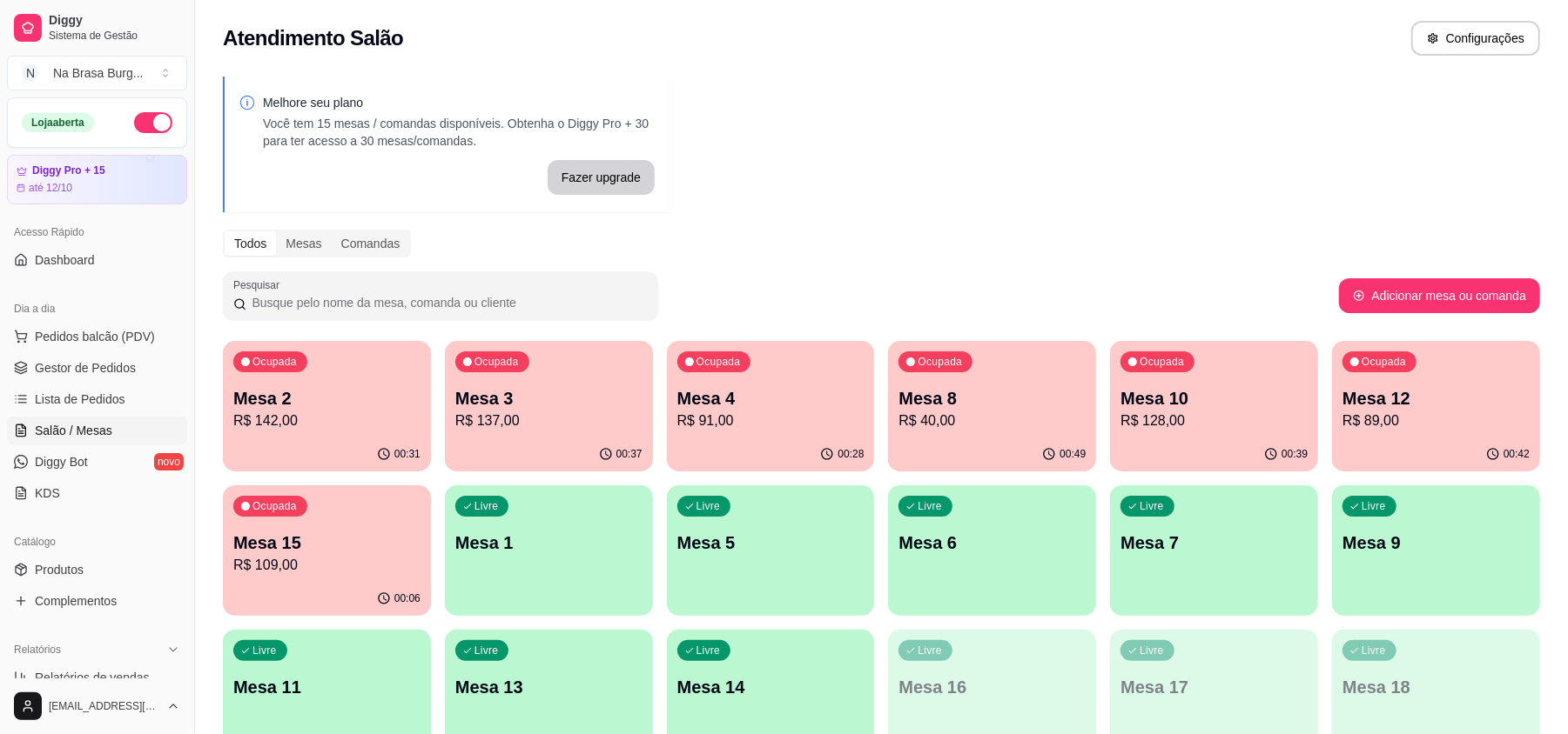
click at [368, 397] on p "Mesa 2" at bounding box center [327, 398] width 187 height 24
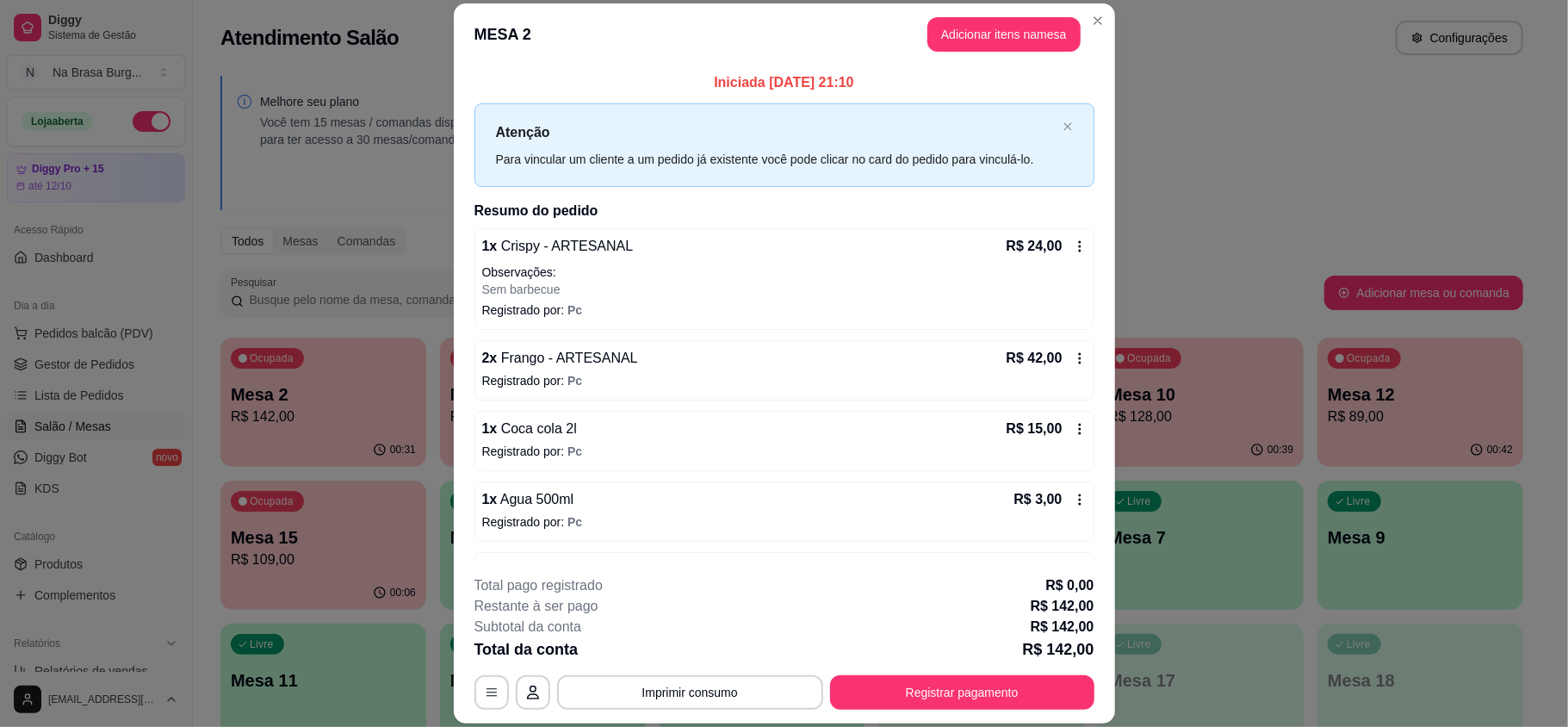
scroll to position [627, 0]
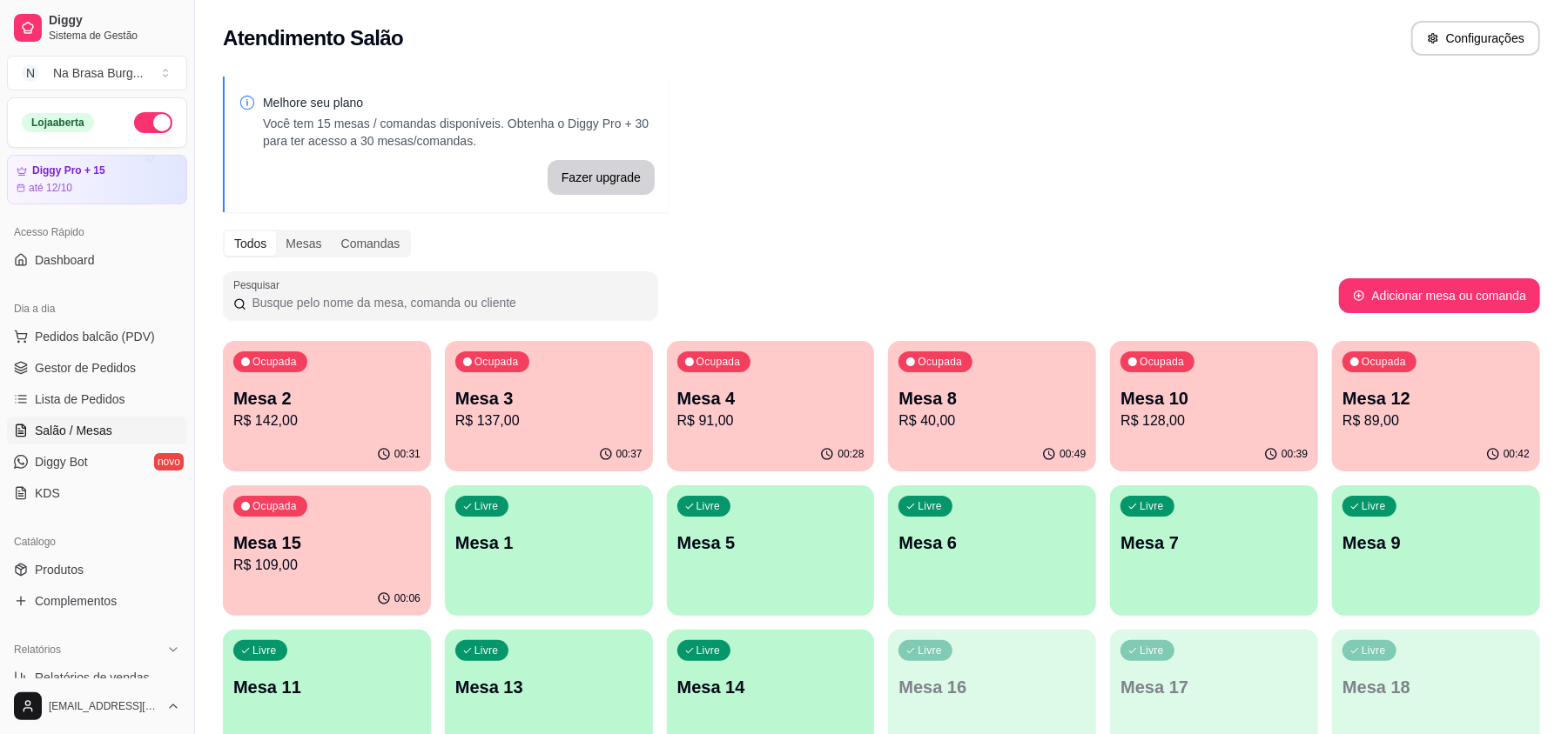
click at [482, 414] on p "R$ 137,00" at bounding box center [549, 421] width 187 height 21
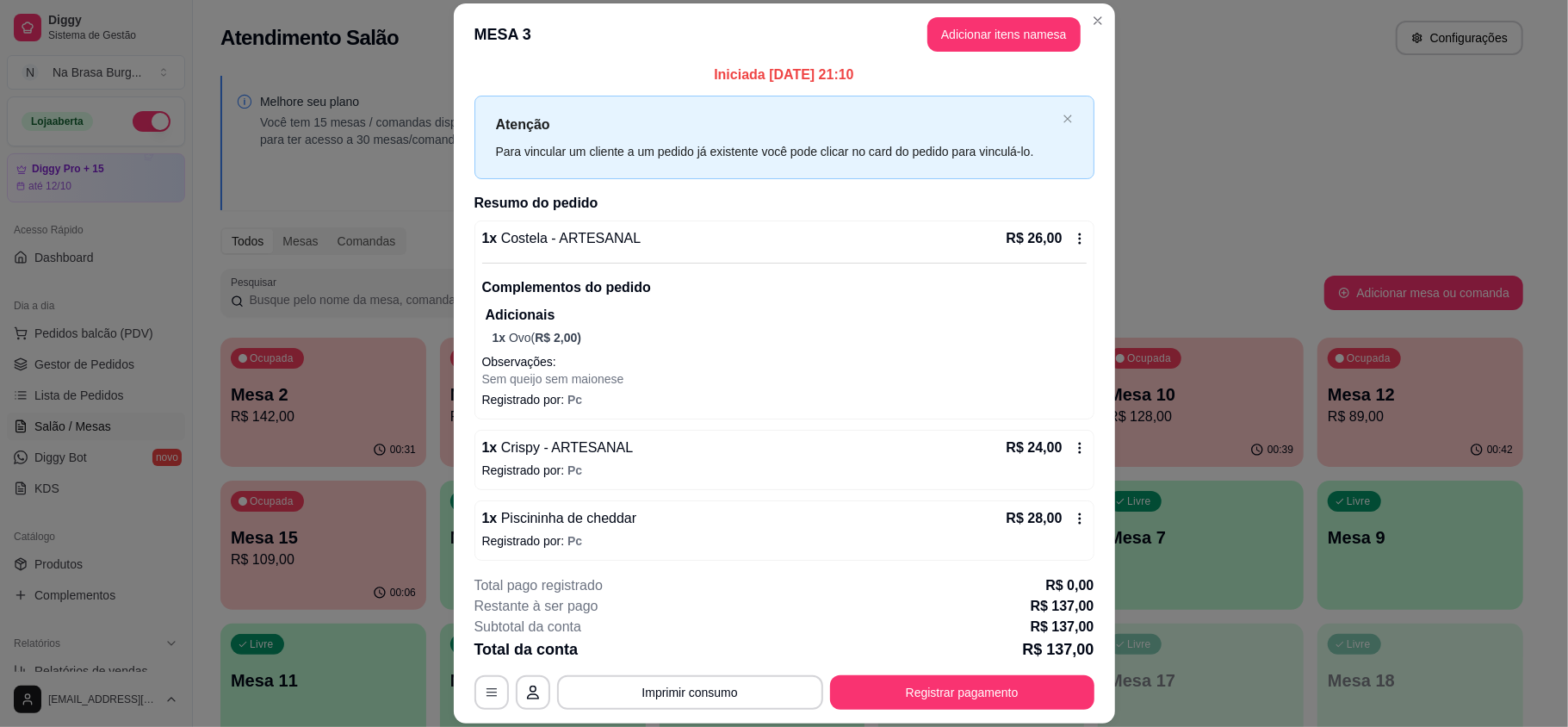
scroll to position [0, 0]
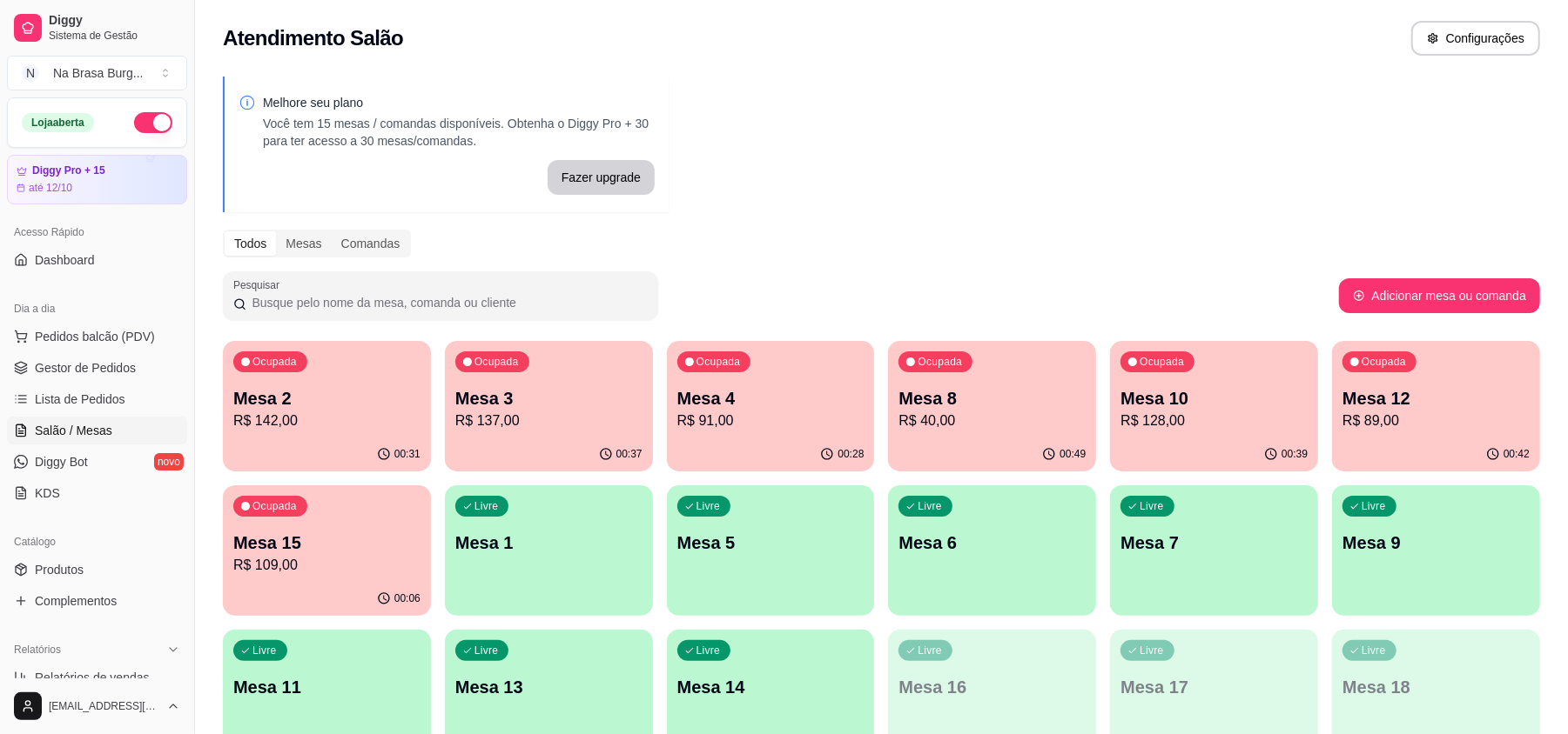
click at [1167, 339] on div "Melhore seu plano Você tem 15 mesas / comandas disponíveis. Obtenha o Diggy Pro…" at bounding box center [880, 423] width 1372 height 715
click at [1157, 383] on div "Ocupada Mesa 10 R$ 128,00" at bounding box center [1214, 389] width 208 height 96
click at [1412, 384] on div "Ocupada Mesa 12 R$ 89,00" at bounding box center [1436, 389] width 208 height 96
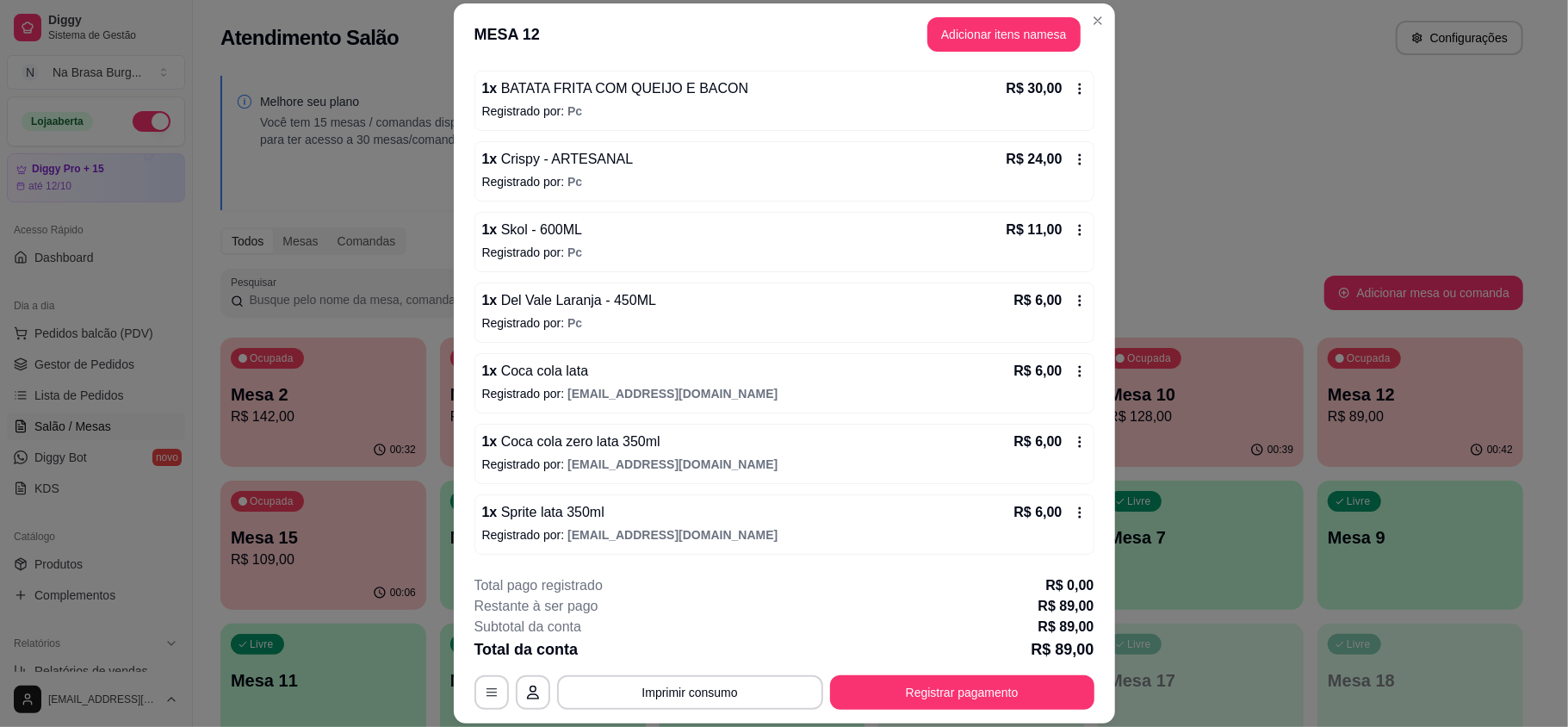
scroll to position [162, 0]
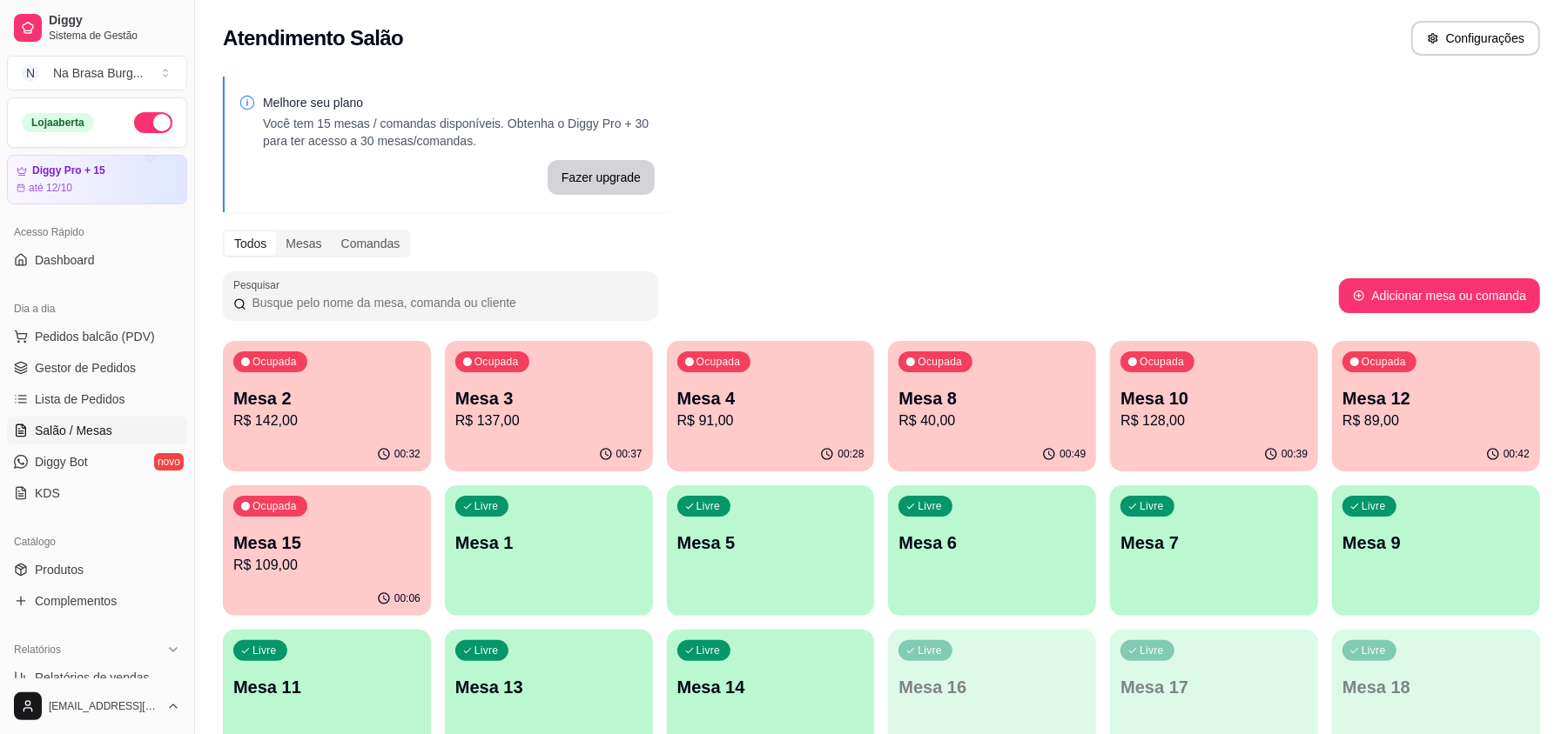
click at [1201, 384] on div "Ocupada Mesa 10 R$ 128,00" at bounding box center [1214, 389] width 208 height 96
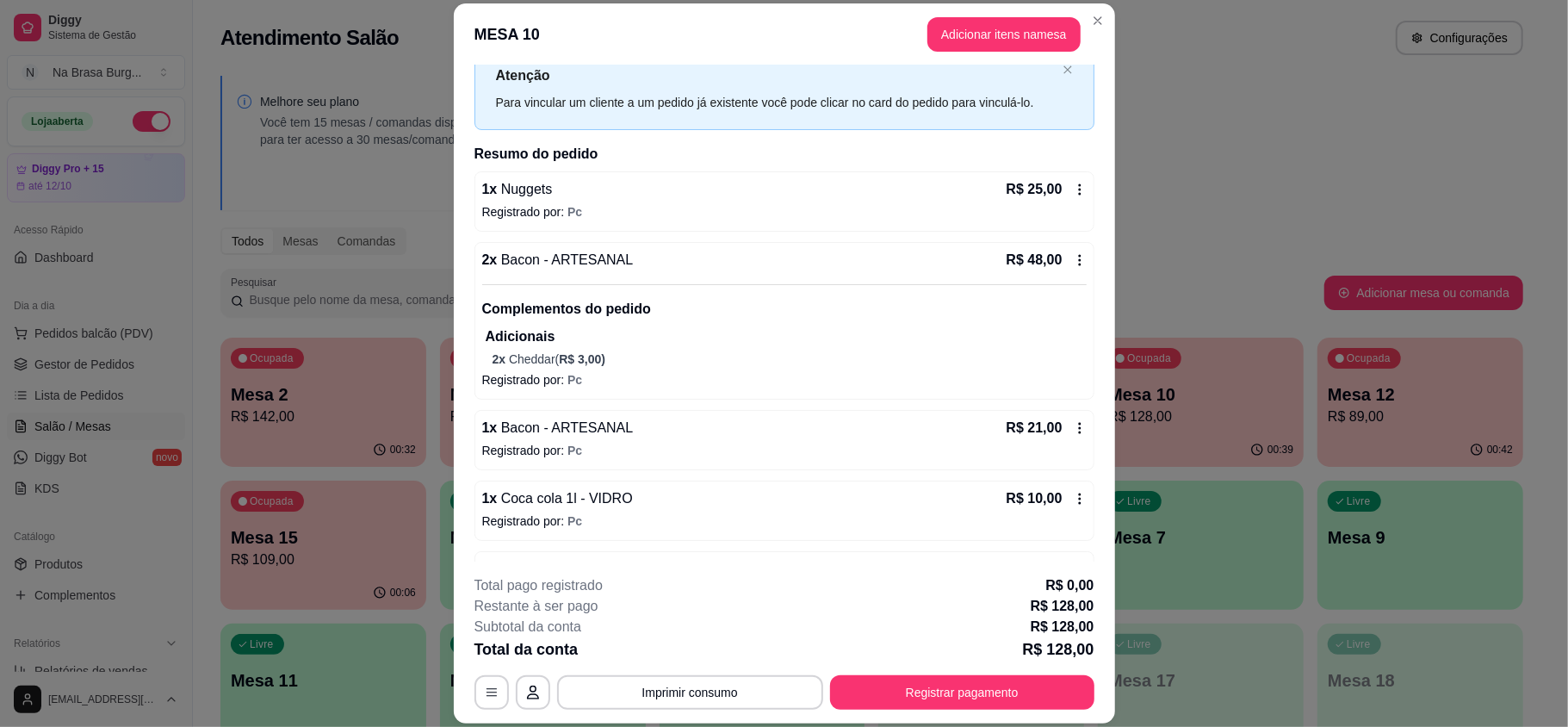
scroll to position [114, 0]
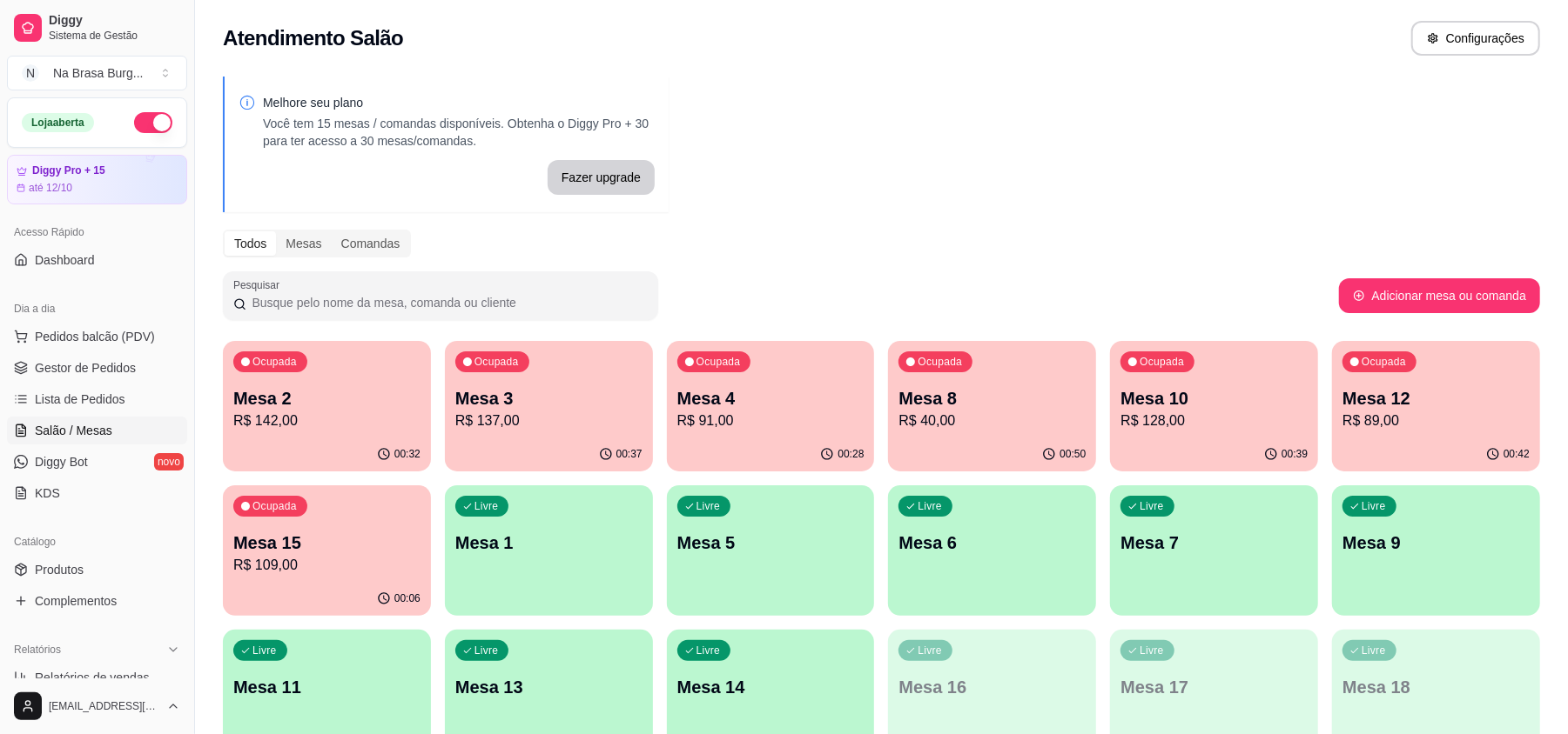
click at [717, 421] on p "R$ 91,00" at bounding box center [771, 421] width 187 height 21
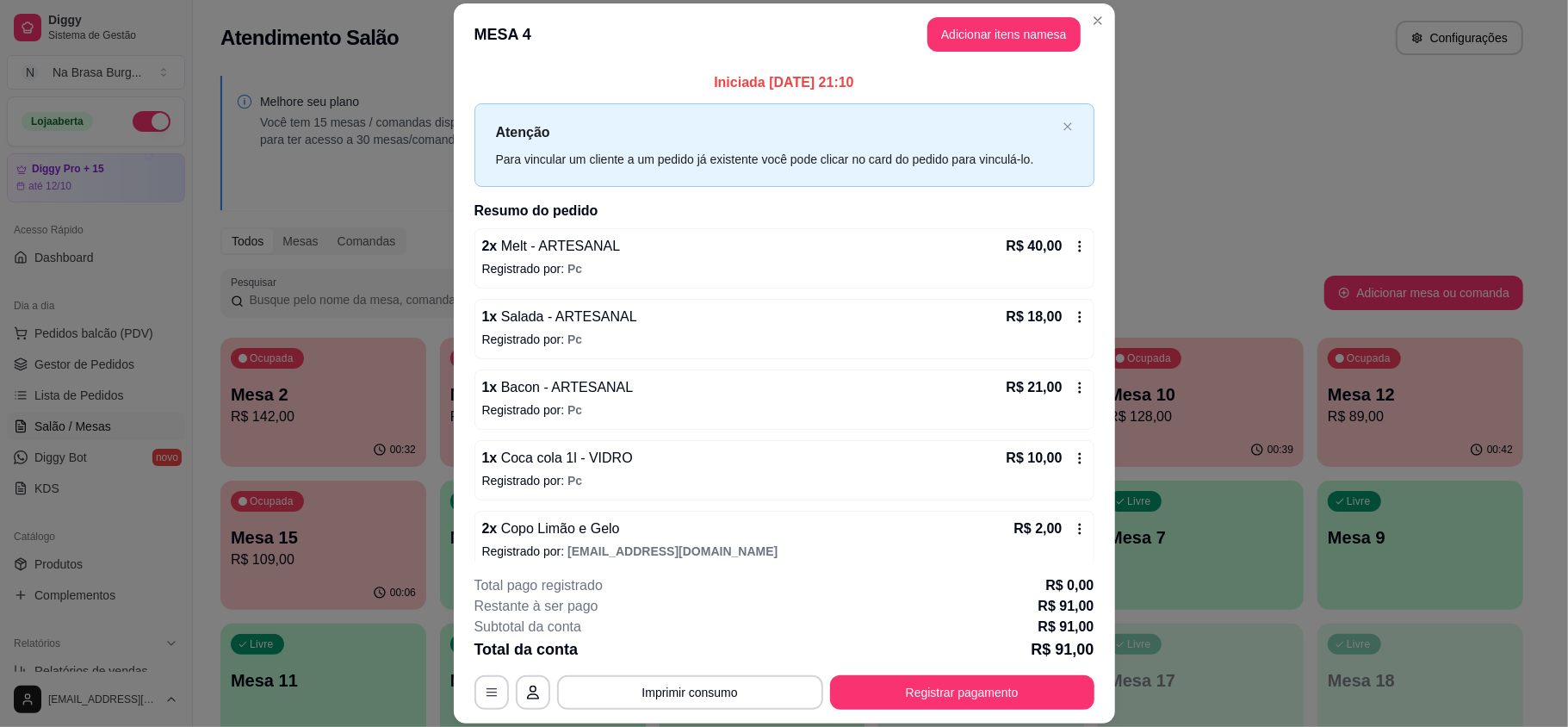
scroll to position [19, 0]
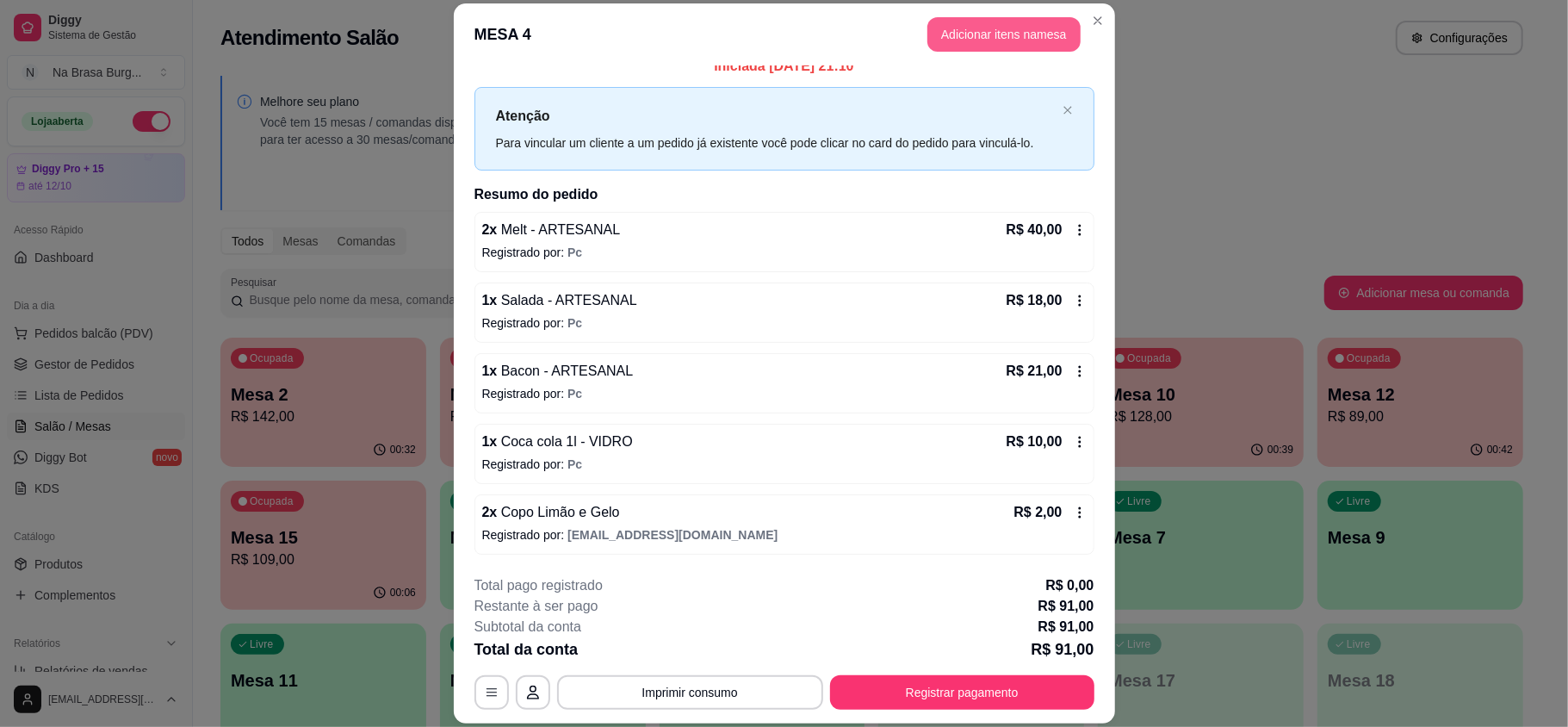
click at [1045, 45] on button "Adicionar itens na mesa" at bounding box center [1004, 34] width 153 height 35
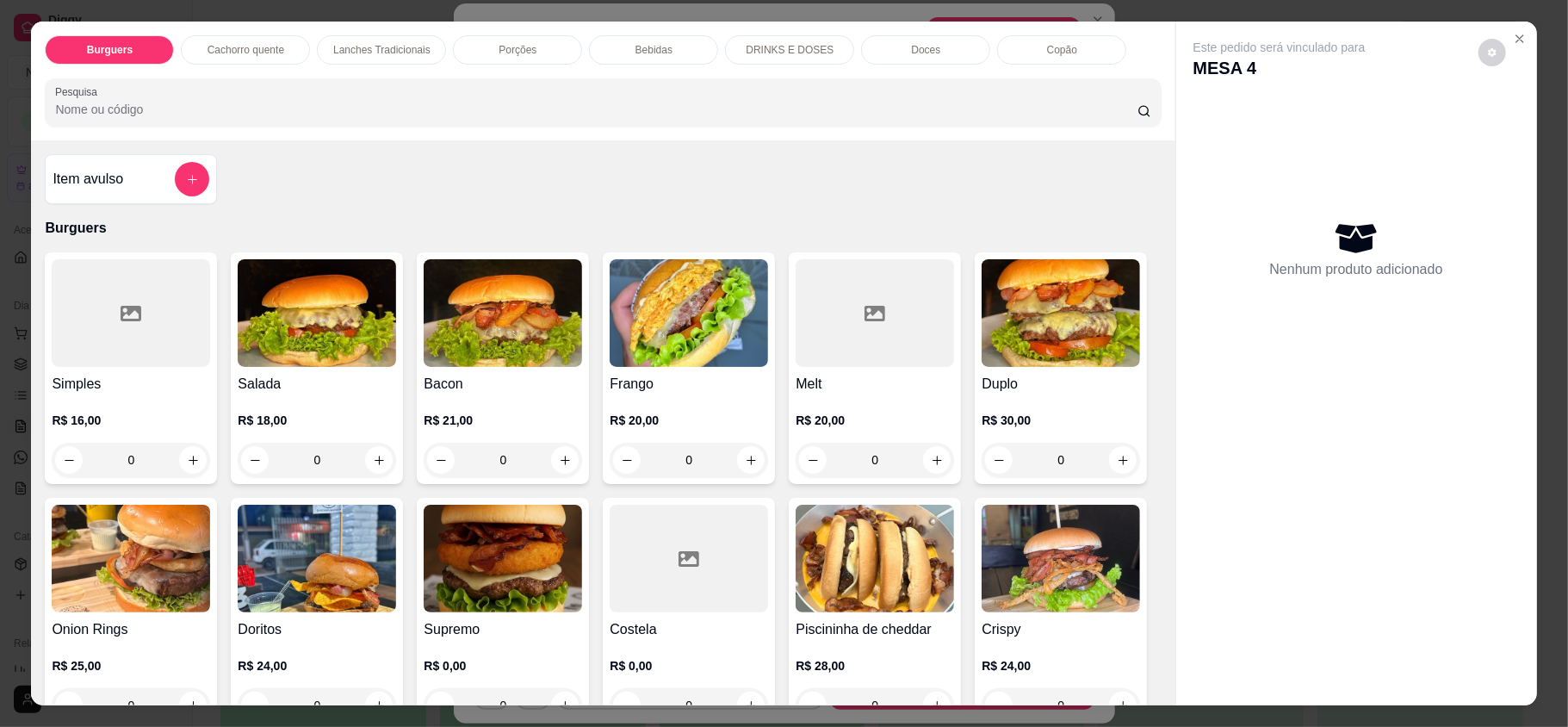
click at [647, 46] on p "Bebidas" at bounding box center [654, 49] width 37 height 13
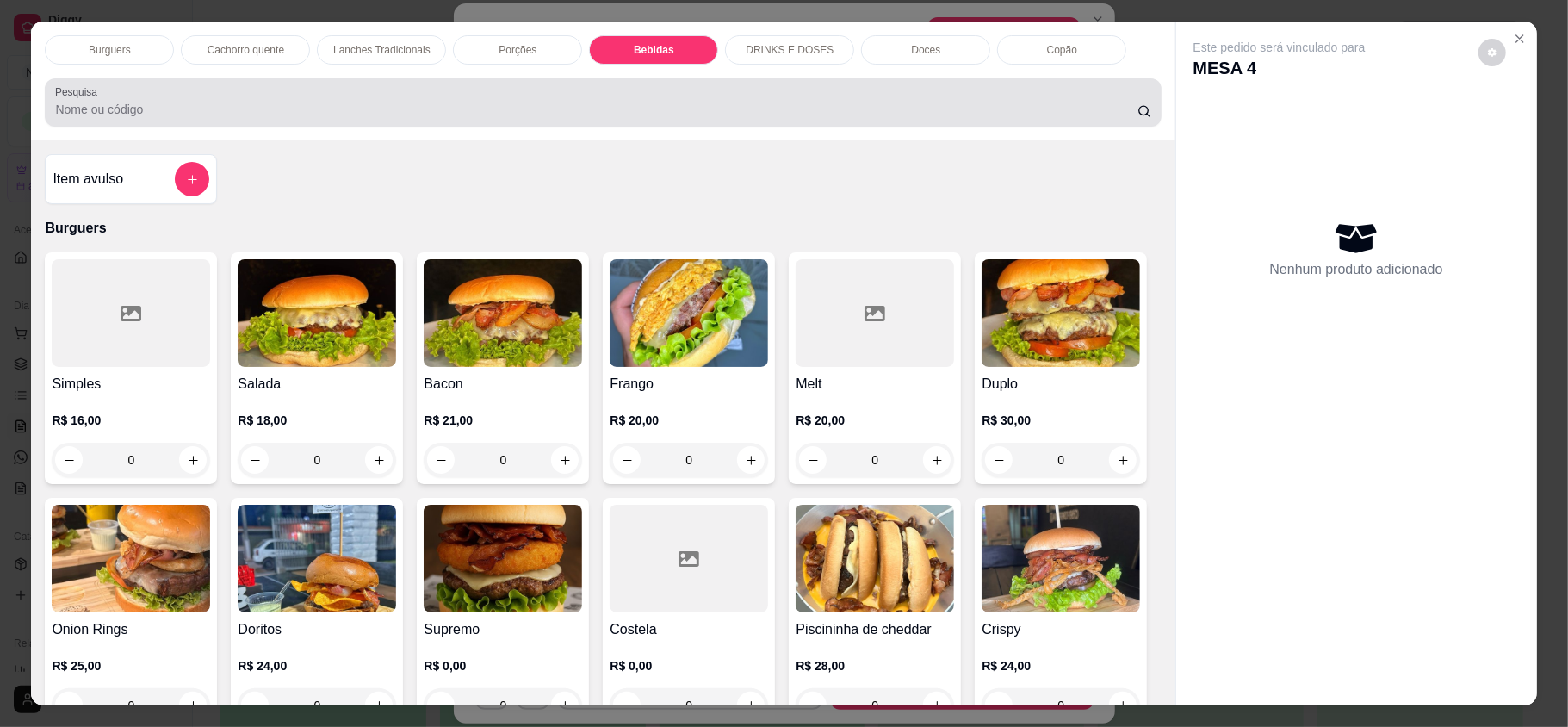
scroll to position [33, 0]
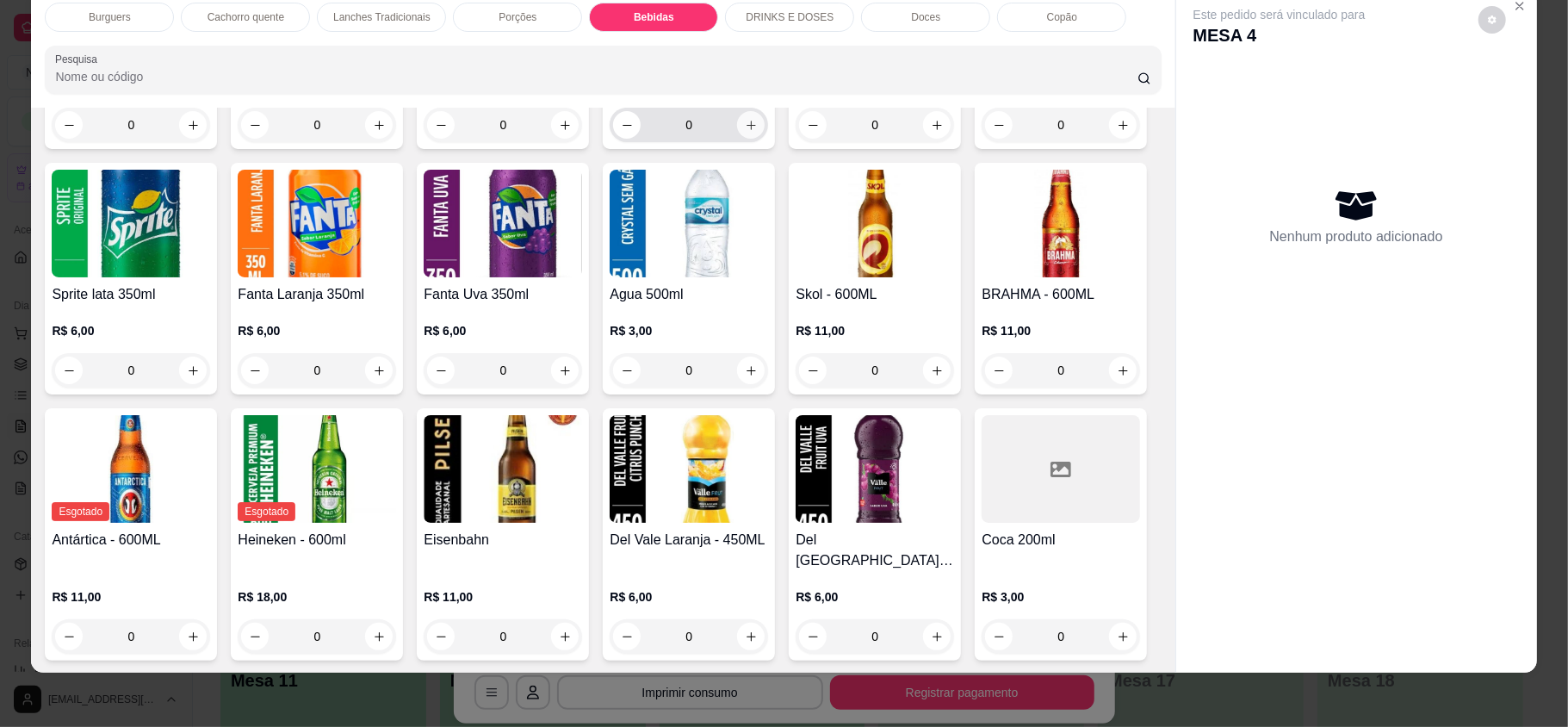
click at [738, 139] on button "increase-product-quantity" at bounding box center [751, 125] width 28 height 28
type input "1"
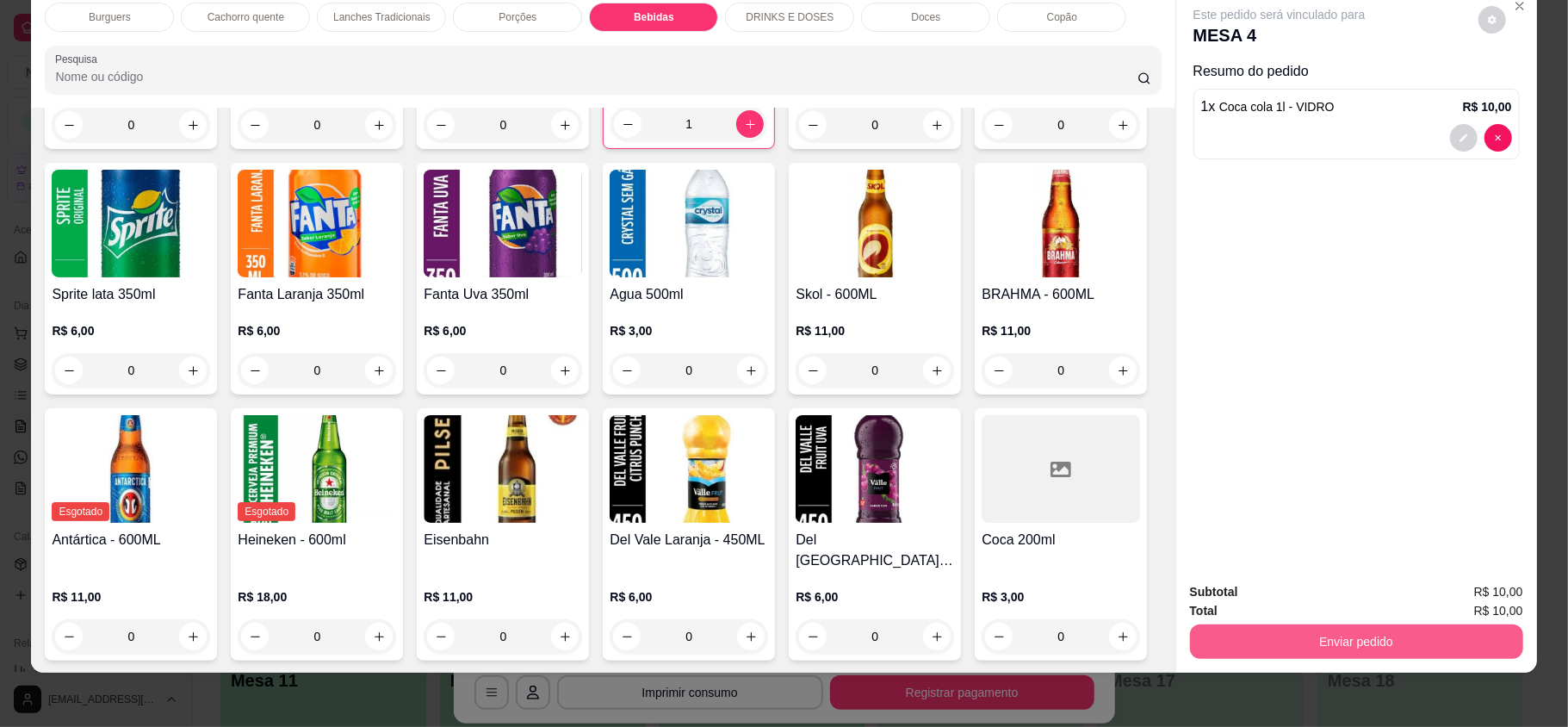
click at [1365, 666] on div "Subtotal R$ 10,00 Total R$ 10,00 Enviar pedido" at bounding box center [1357, 621] width 361 height 104
click at [1431, 624] on button "Enviar pedido" at bounding box center [1356, 641] width 323 height 34
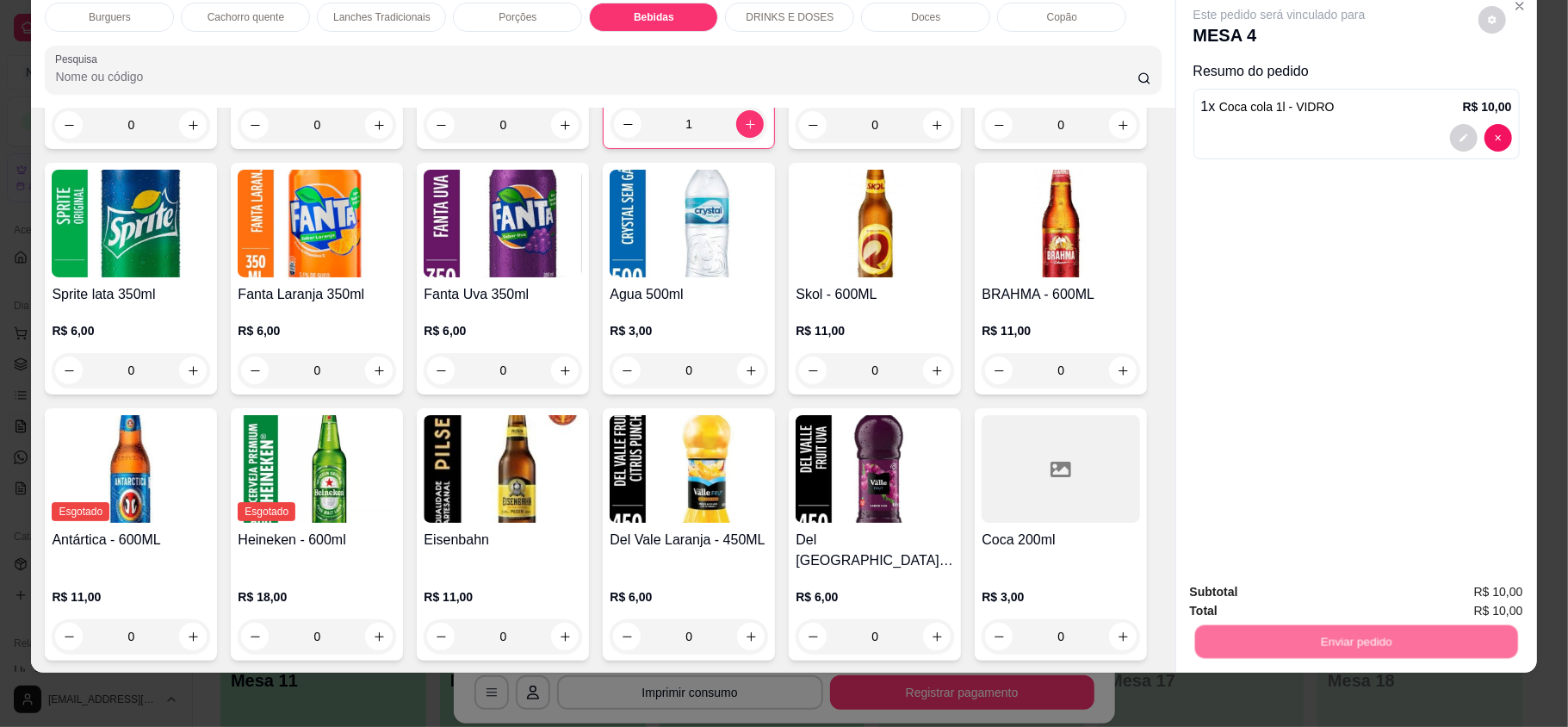
click at [1475, 582] on button "Enviar pedido" at bounding box center [1476, 599] width 97 height 33
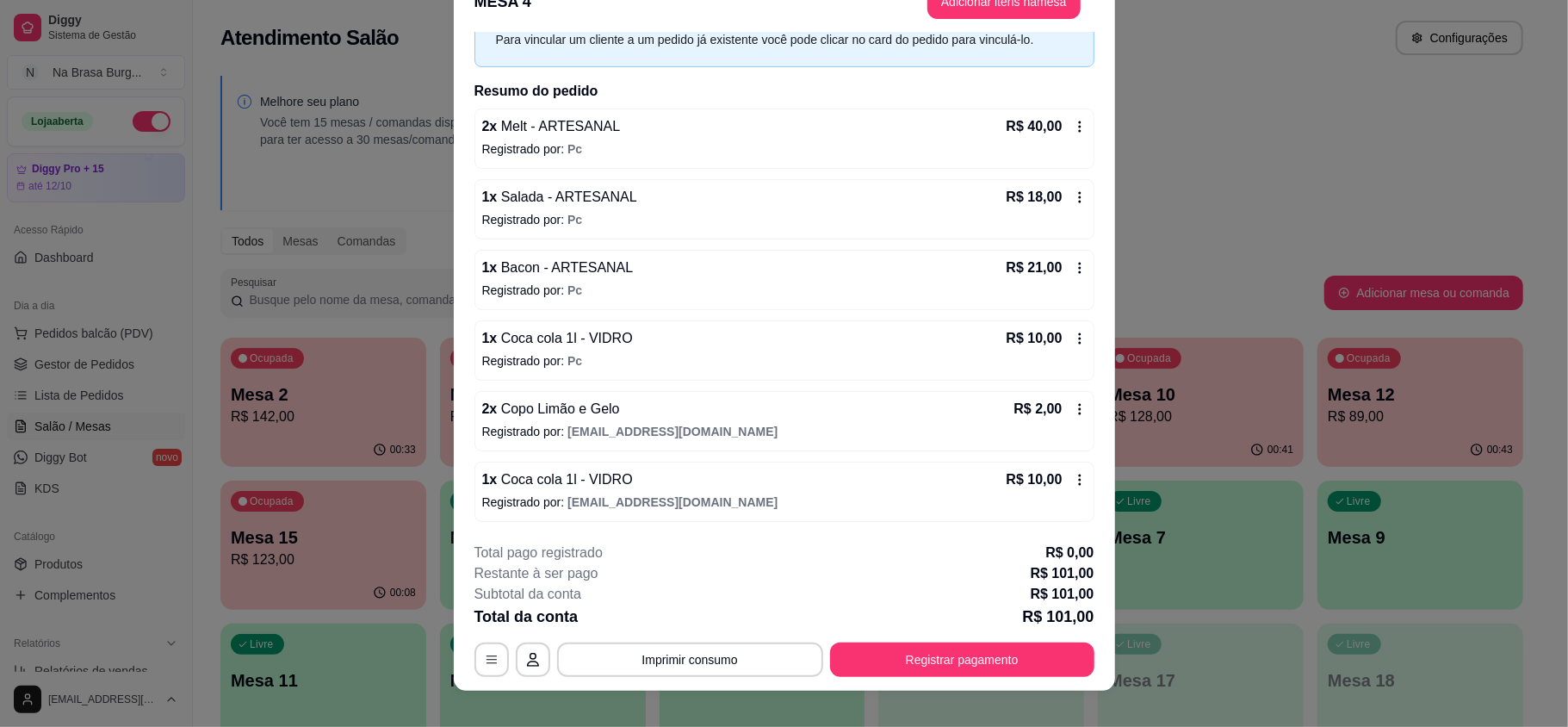
scroll to position [52, 0]
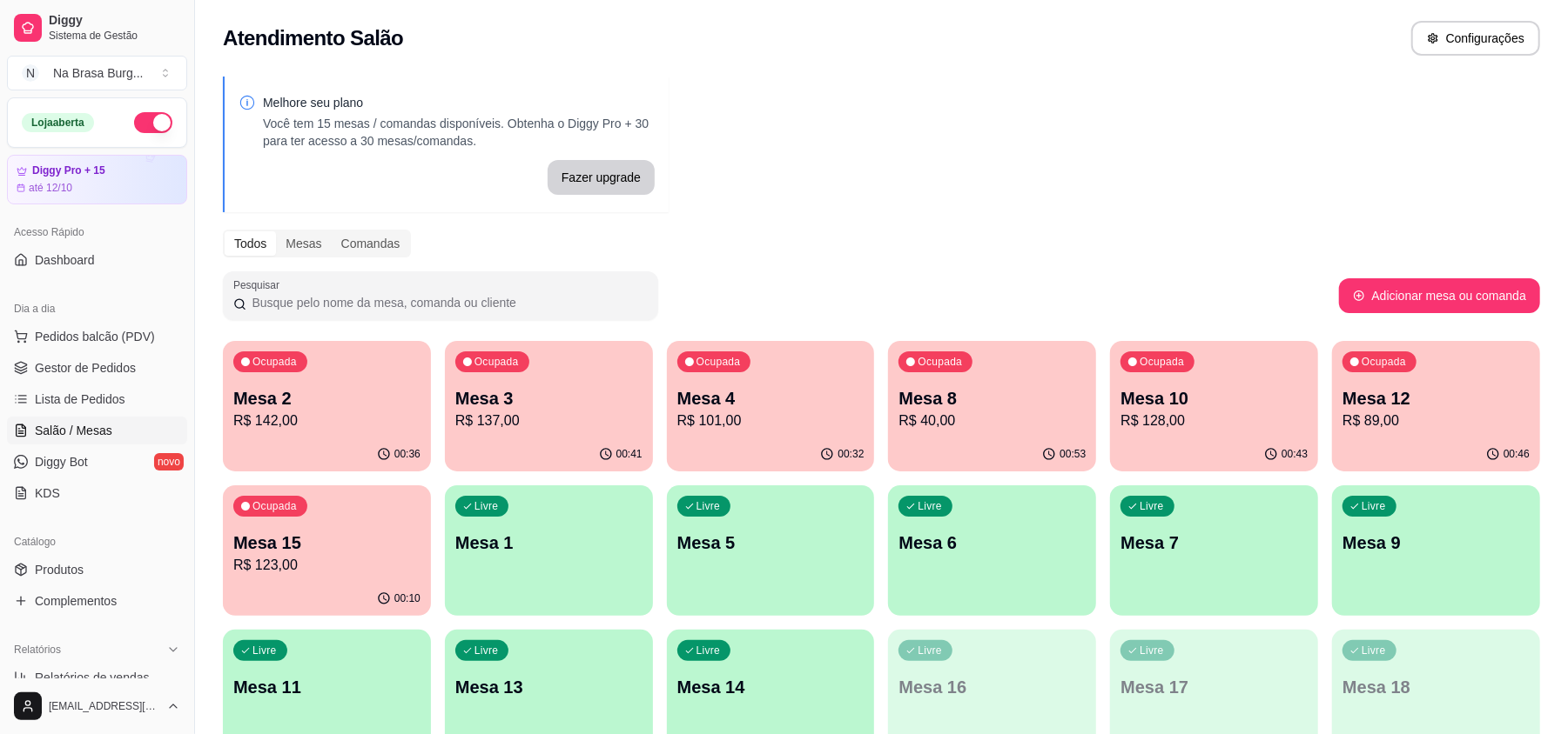
click at [299, 439] on div "00:36" at bounding box center [326, 455] width 208 height 34
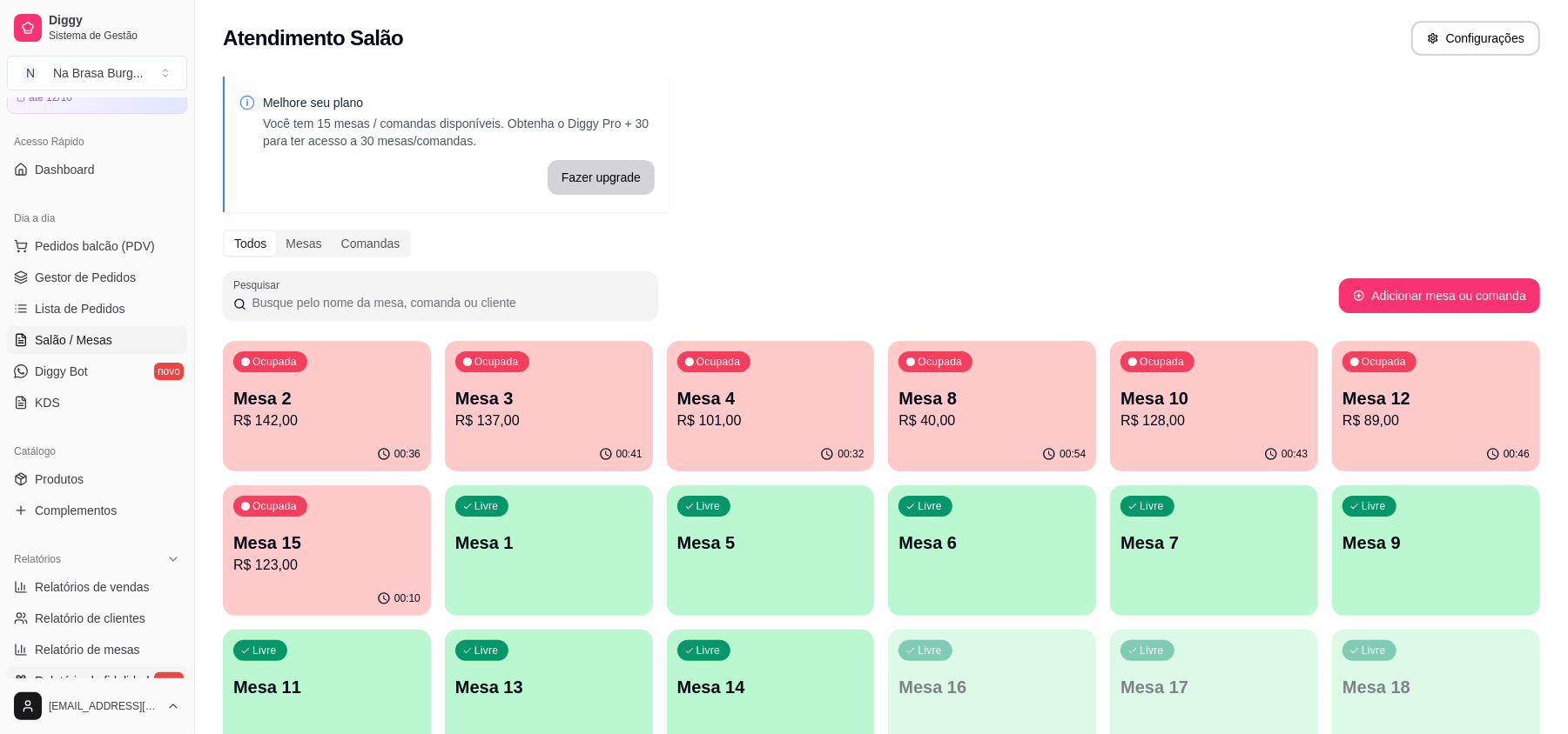
scroll to position [231, 0]
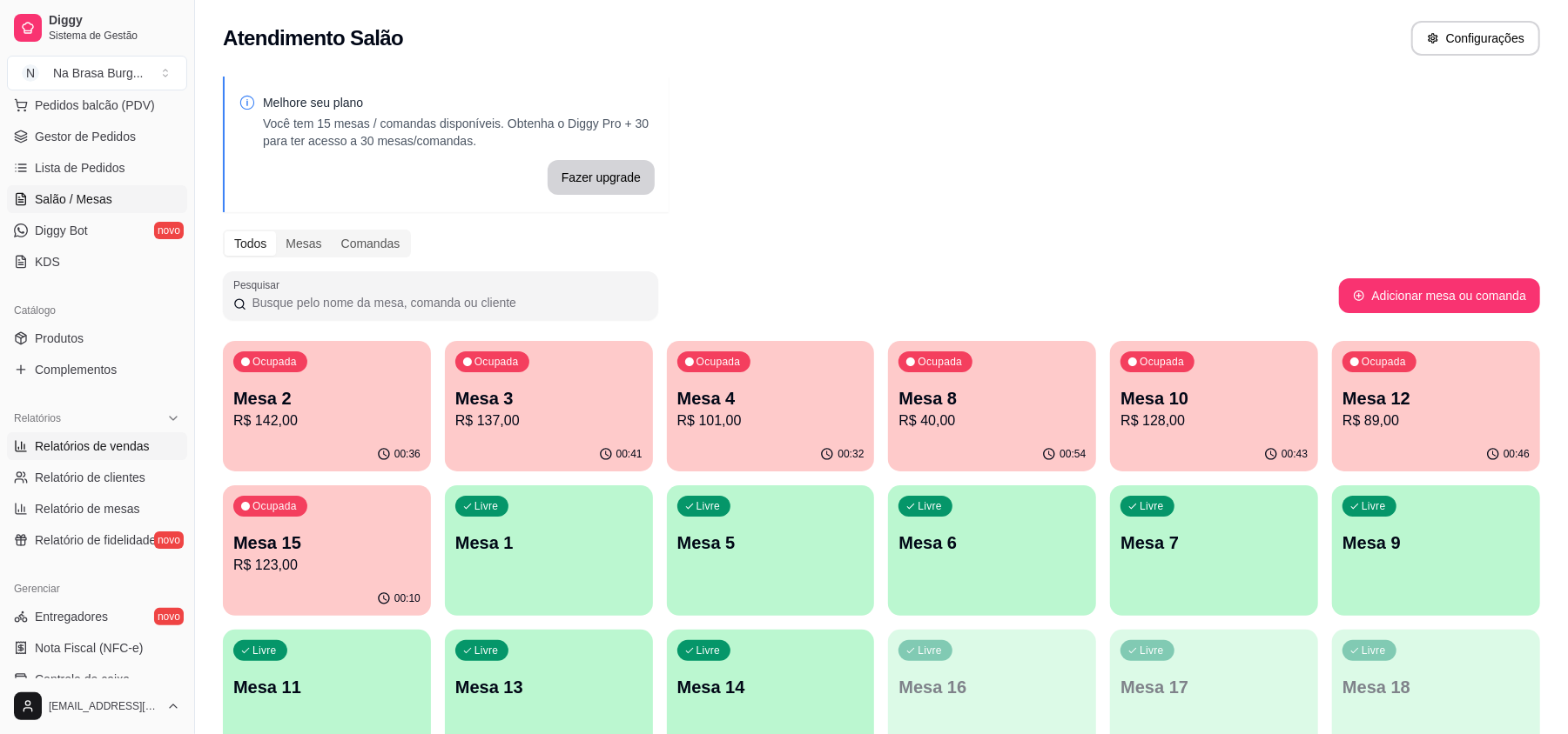
click at [115, 446] on span "Relatórios de vendas" at bounding box center [93, 446] width 115 height 17
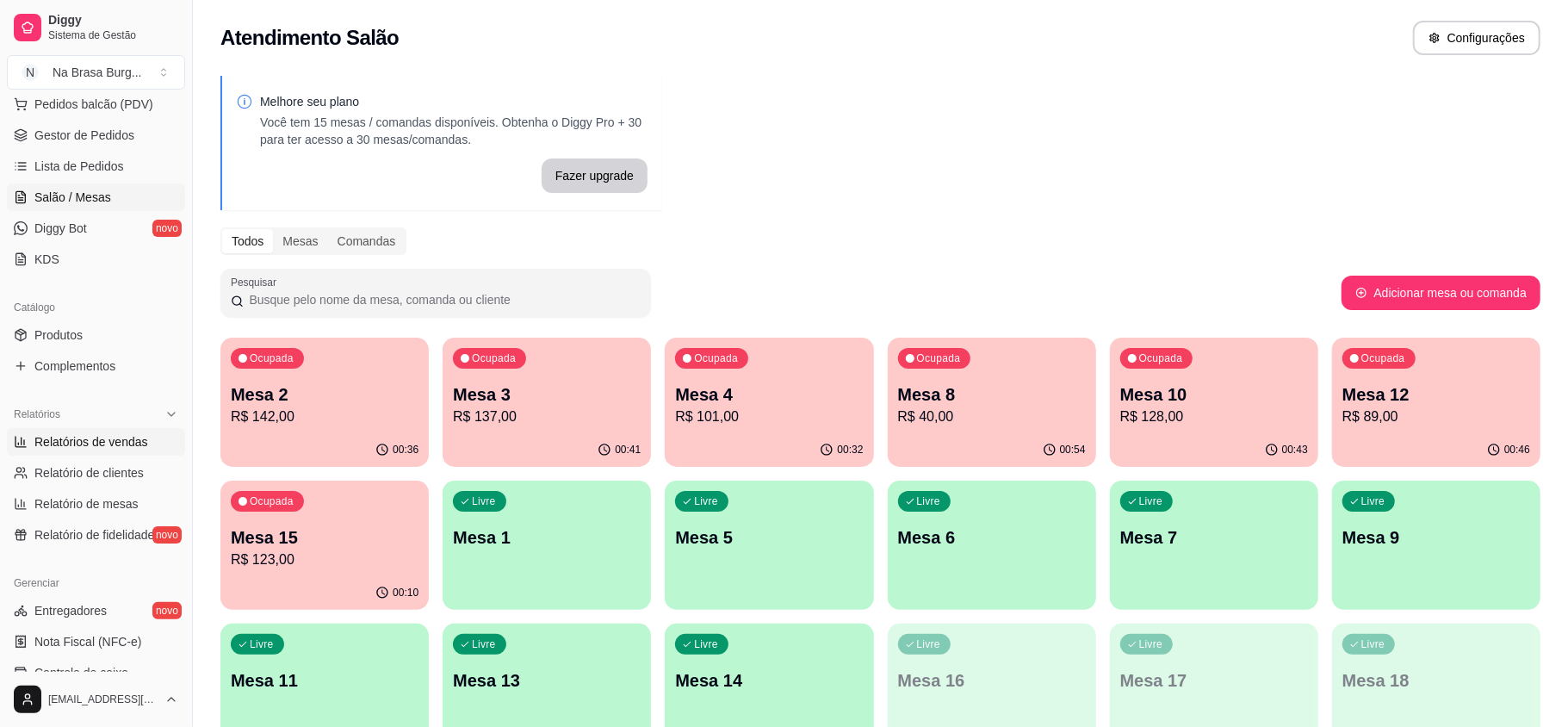
select select "ALL"
select select "0"
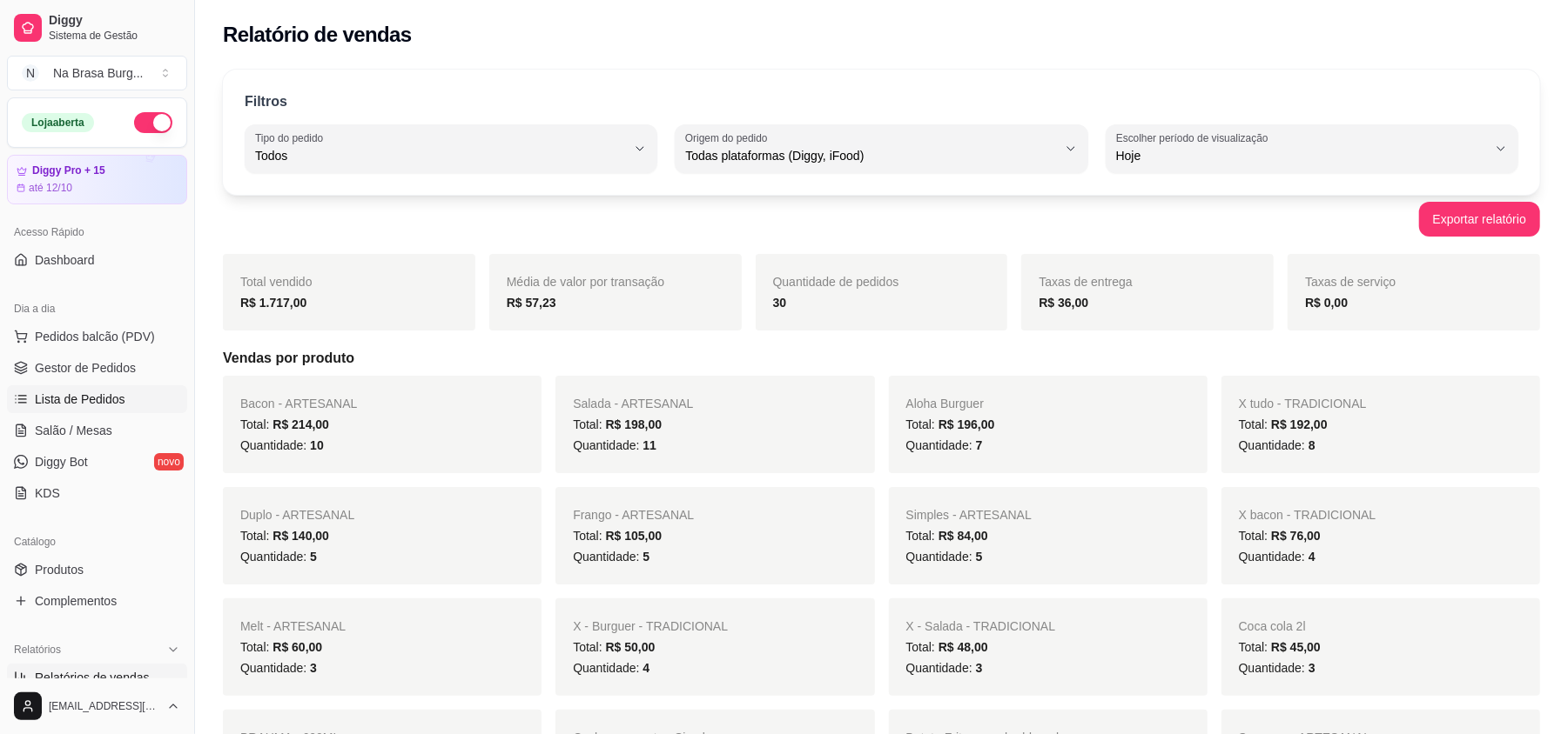
click at [123, 394] on link "Lista de Pedidos" at bounding box center [97, 399] width 180 height 28
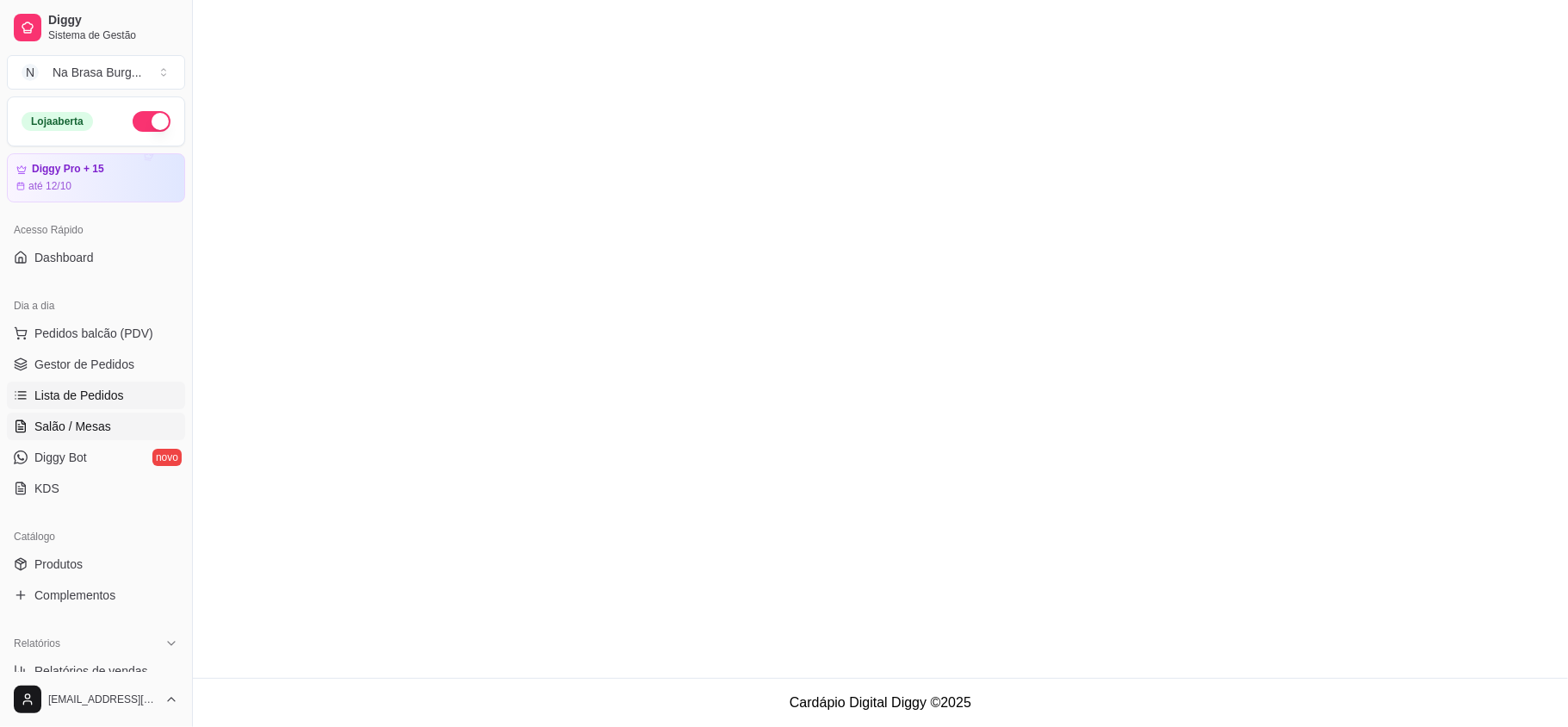
click at [117, 364] on span "Gestor de Pedidos" at bounding box center [85, 364] width 100 height 17
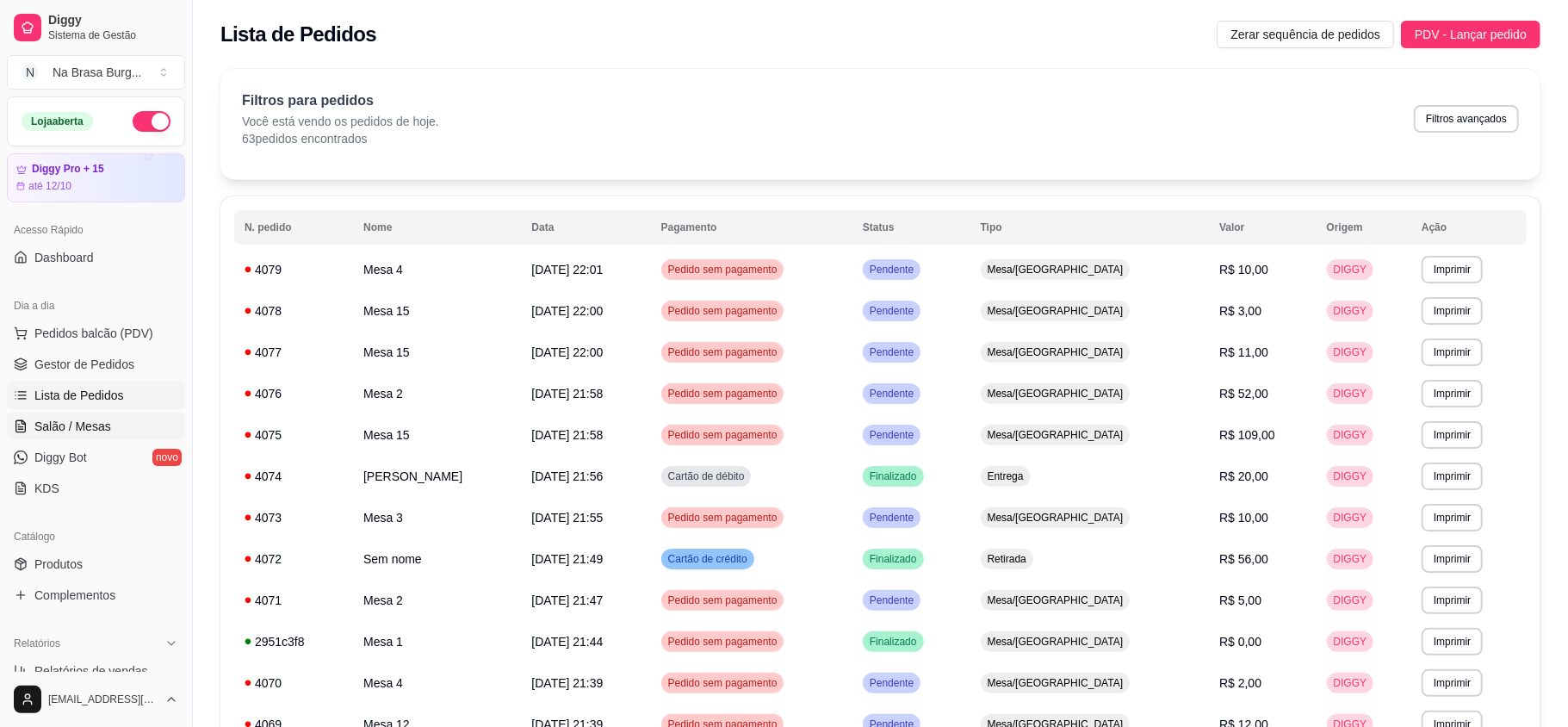
click at [119, 429] on link "Salão / Mesas" at bounding box center [96, 426] width 178 height 28
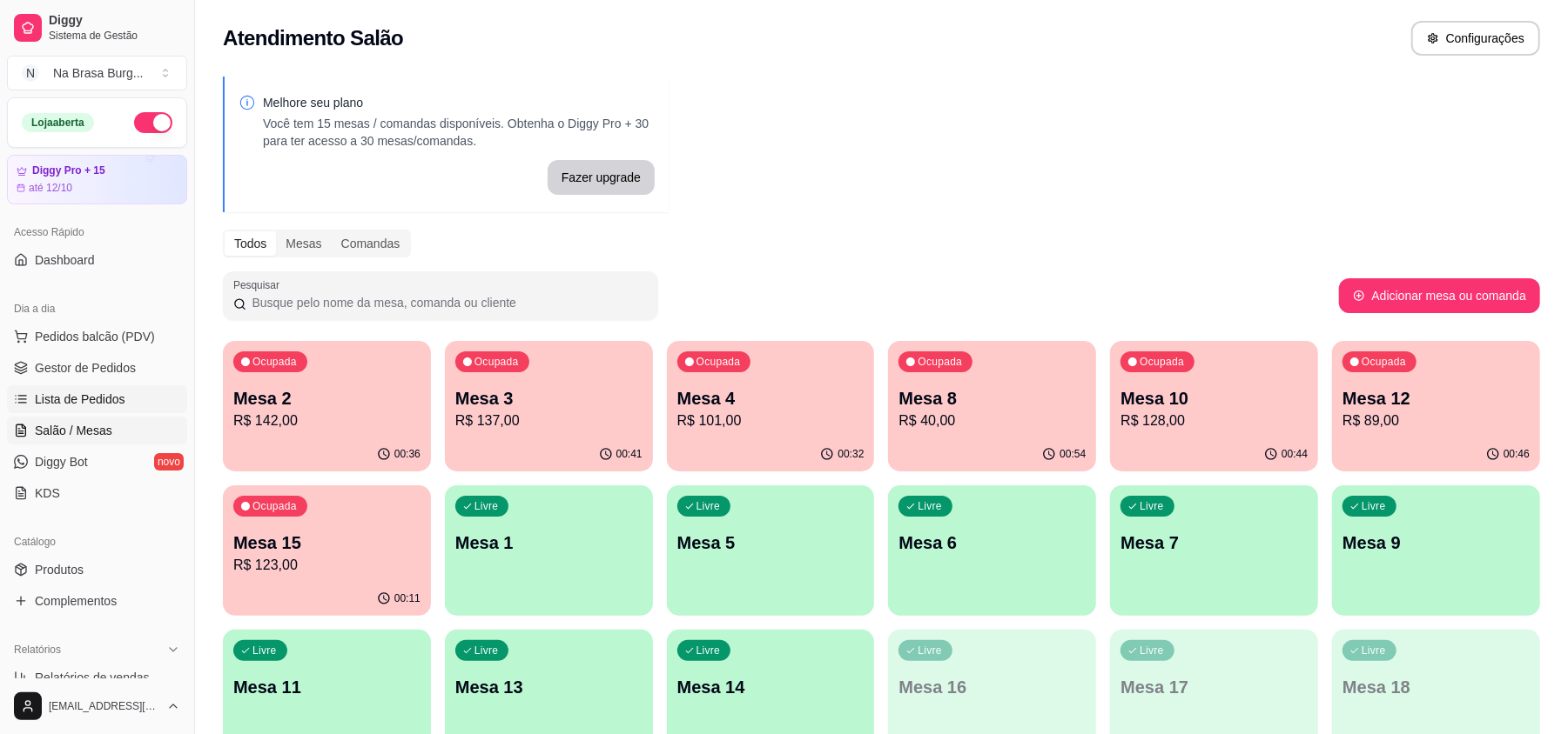
click at [114, 392] on span "Lista de Pedidos" at bounding box center [80, 399] width 90 height 17
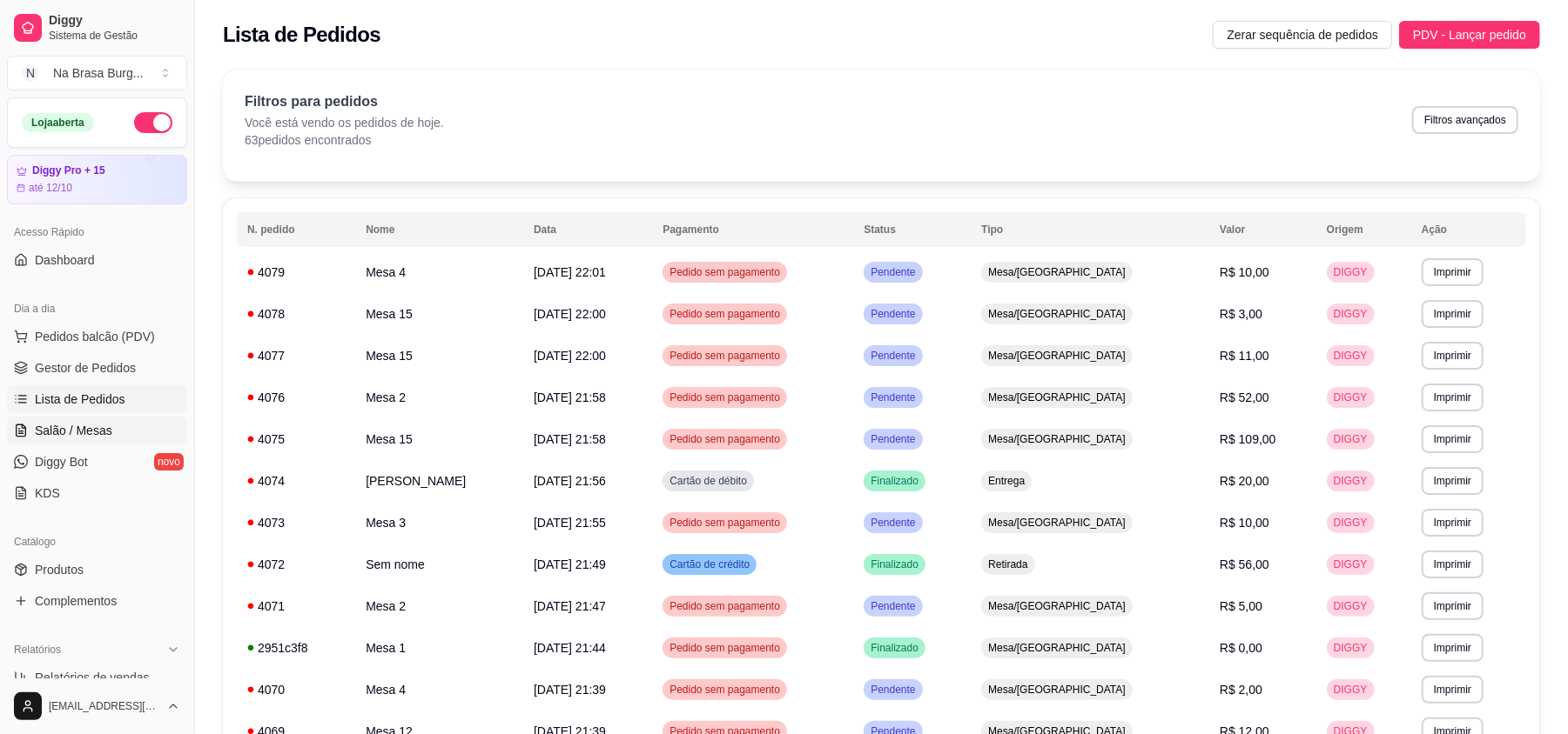
click at [94, 444] on link "Salão / Mesas" at bounding box center [97, 430] width 180 height 28
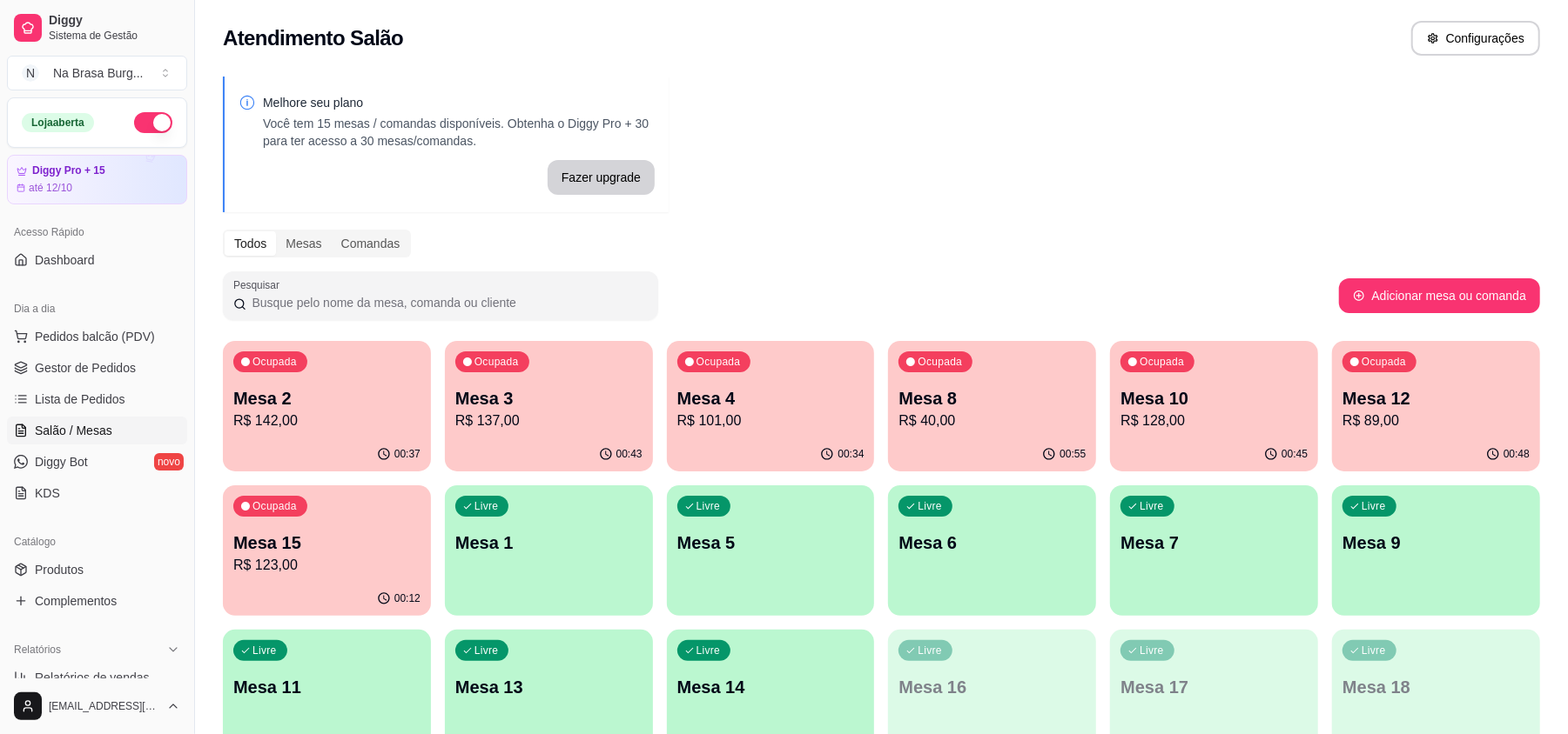
click at [423, 355] on div "Ocupada Mesa 2 R$ 142,00" at bounding box center [326, 389] width 208 height 96
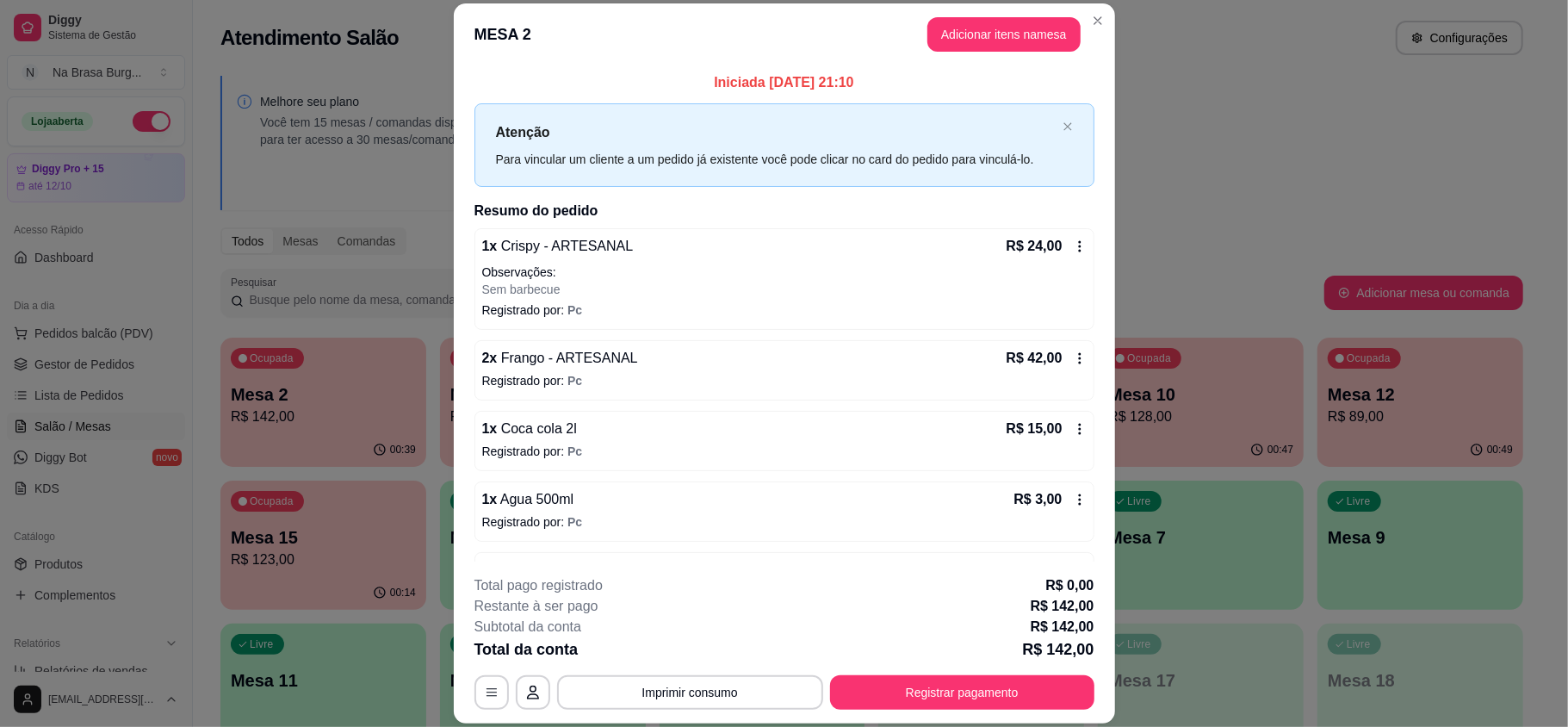
click at [652, 376] on p "Registrado por: Pc" at bounding box center [784, 380] width 604 height 17
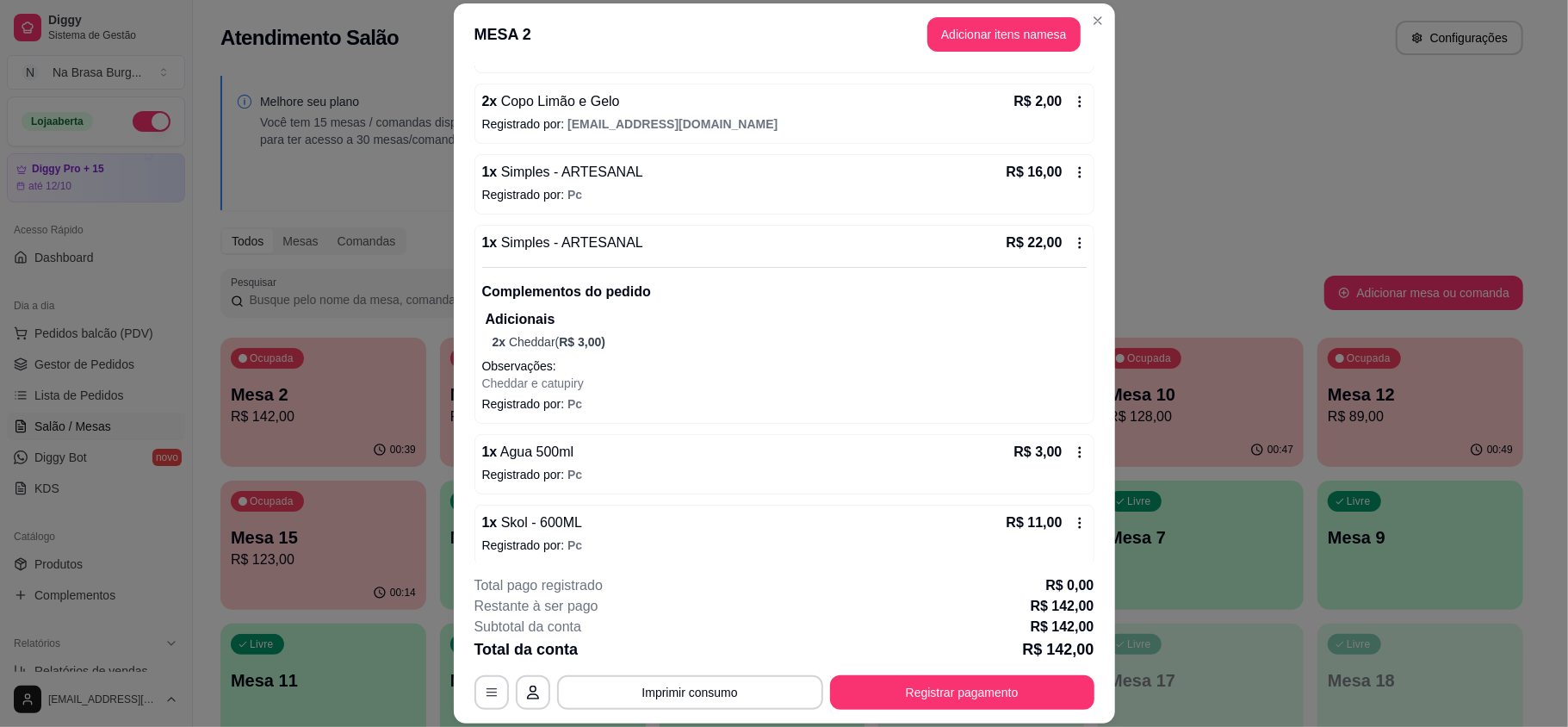
scroll to position [627, 0]
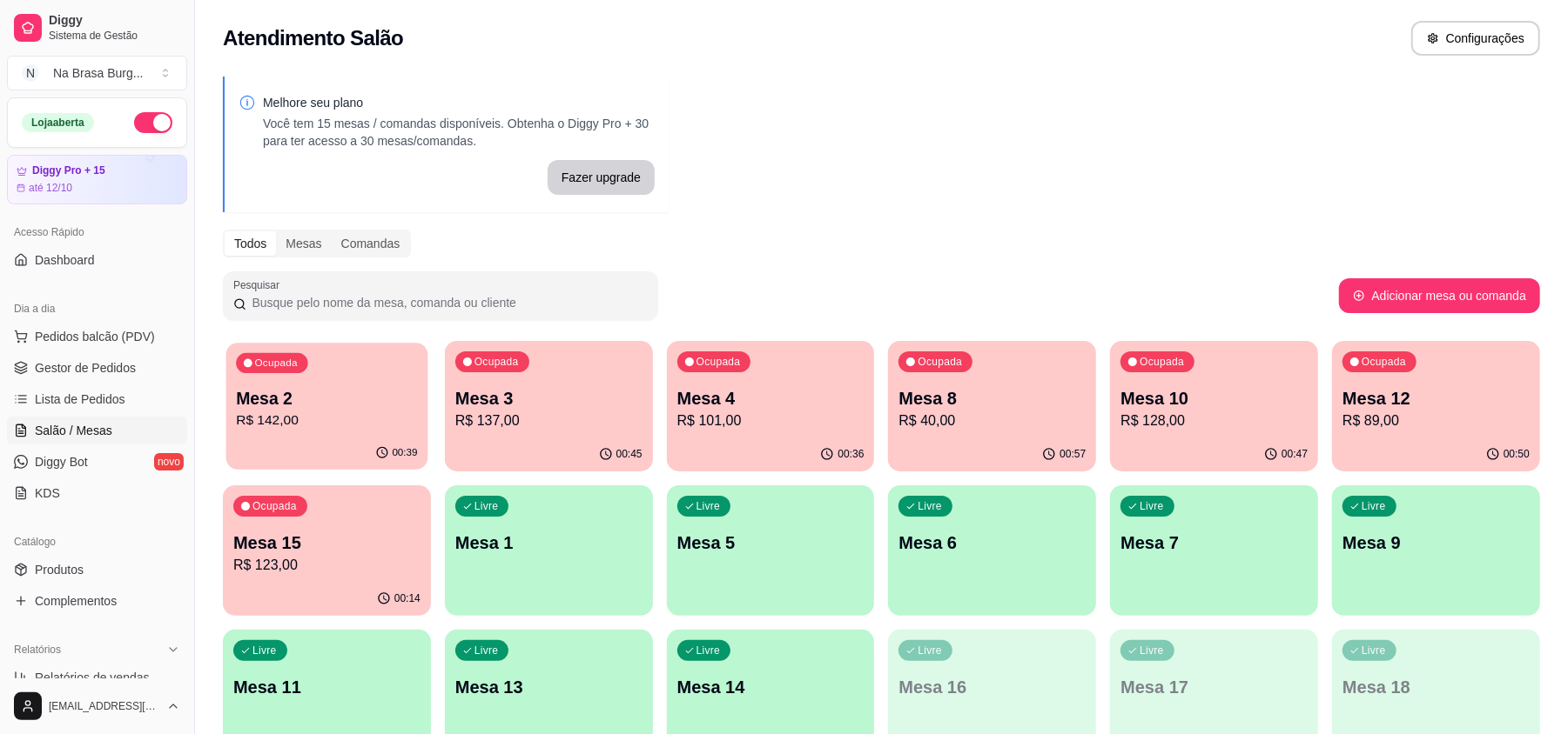
click at [397, 400] on p "Mesa 2" at bounding box center [326, 399] width 181 height 23
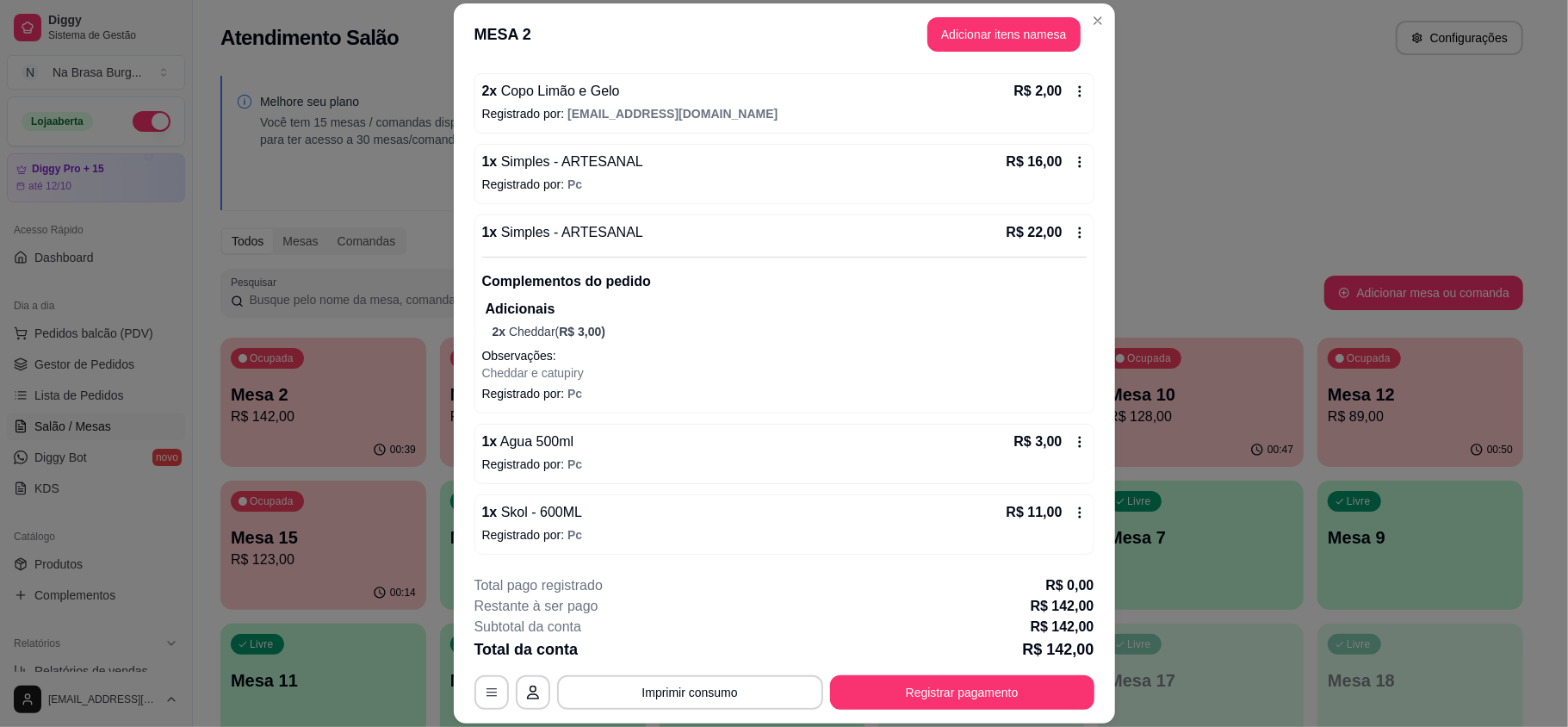
click at [989, 33] on button "Adicionar itens na mesa" at bounding box center [1004, 34] width 153 height 35
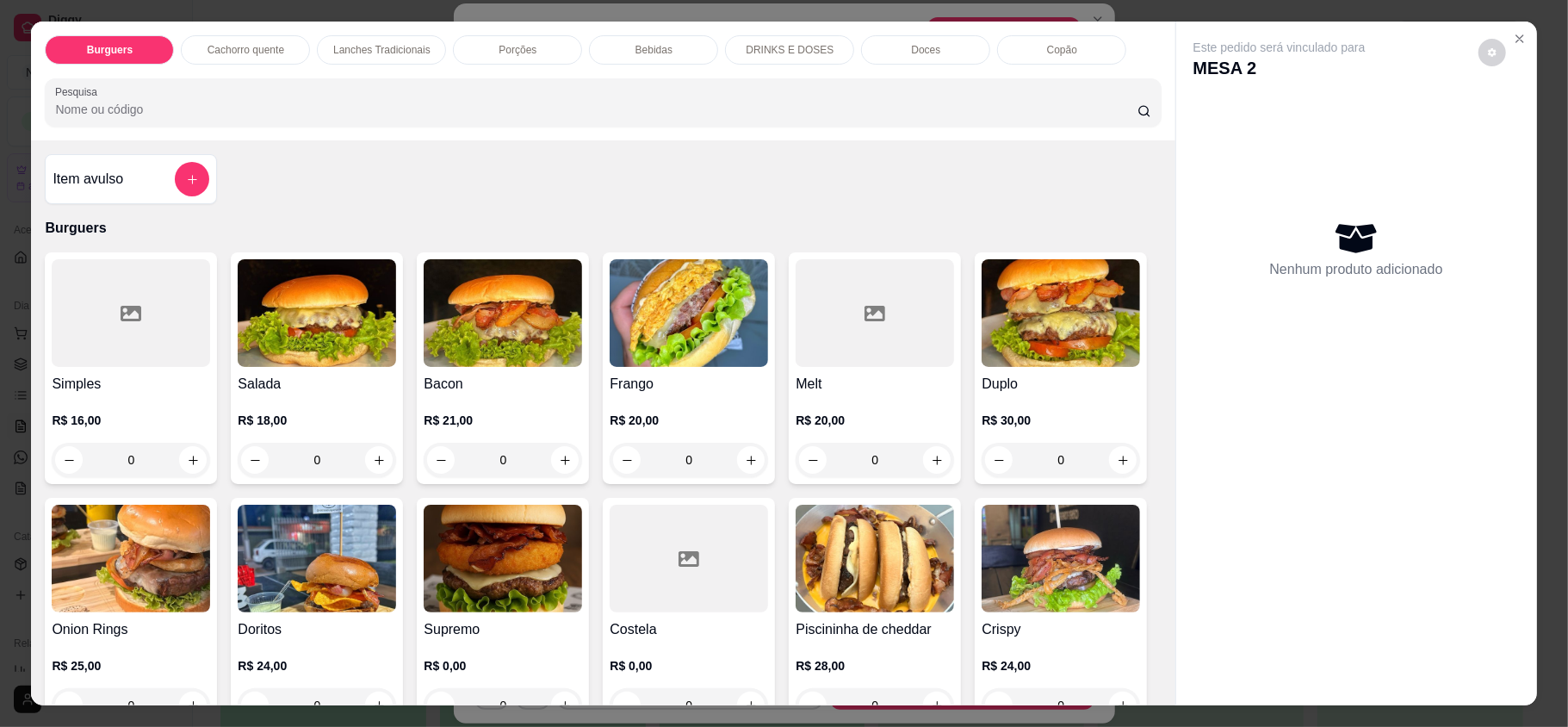
click at [735, 459] on div "0" at bounding box center [689, 460] width 159 height 35
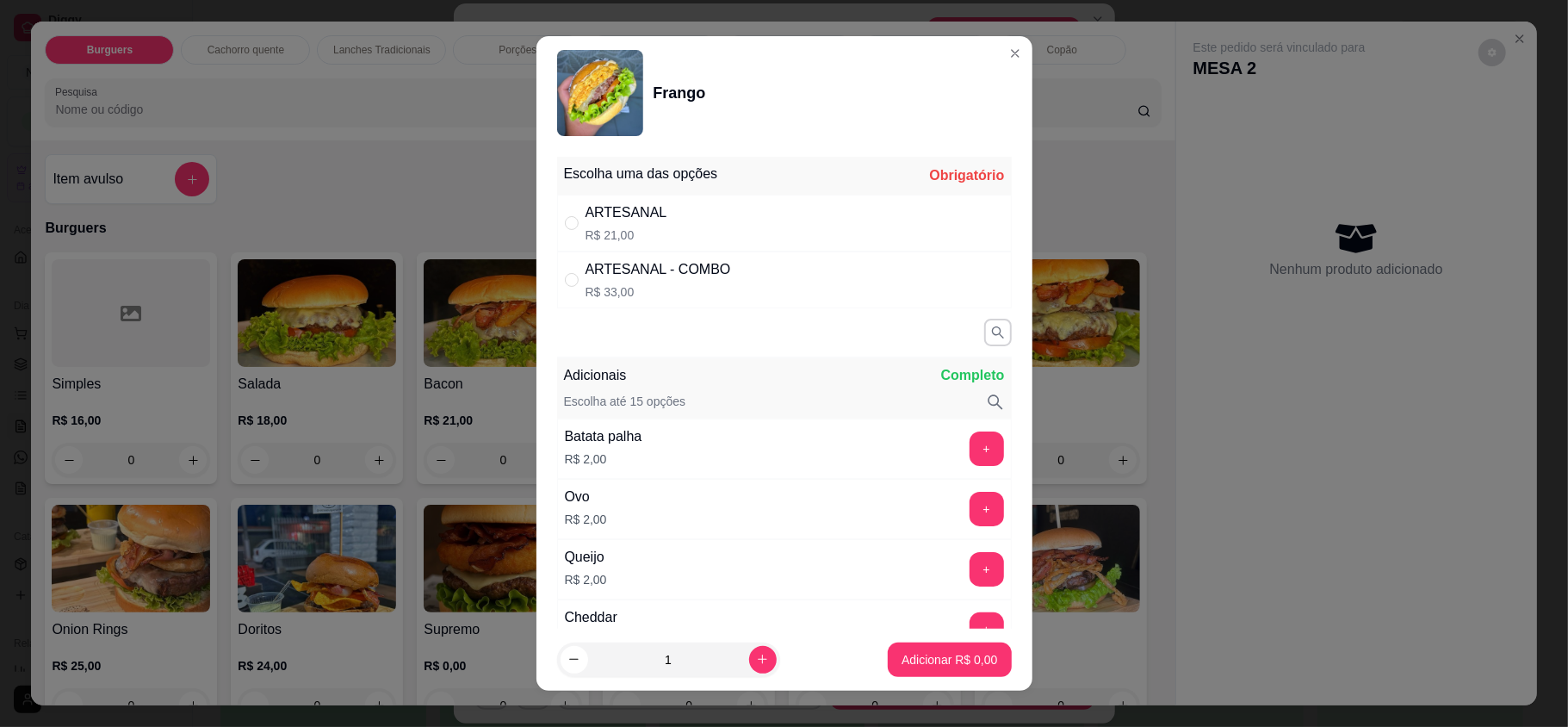
click at [735, 224] on div "ARTESANAL R$ 21,00" at bounding box center [784, 223] width 455 height 57
radio input "true"
click at [937, 671] on button "Adicionar R$ 21,00" at bounding box center [946, 660] width 130 height 35
type input "1"
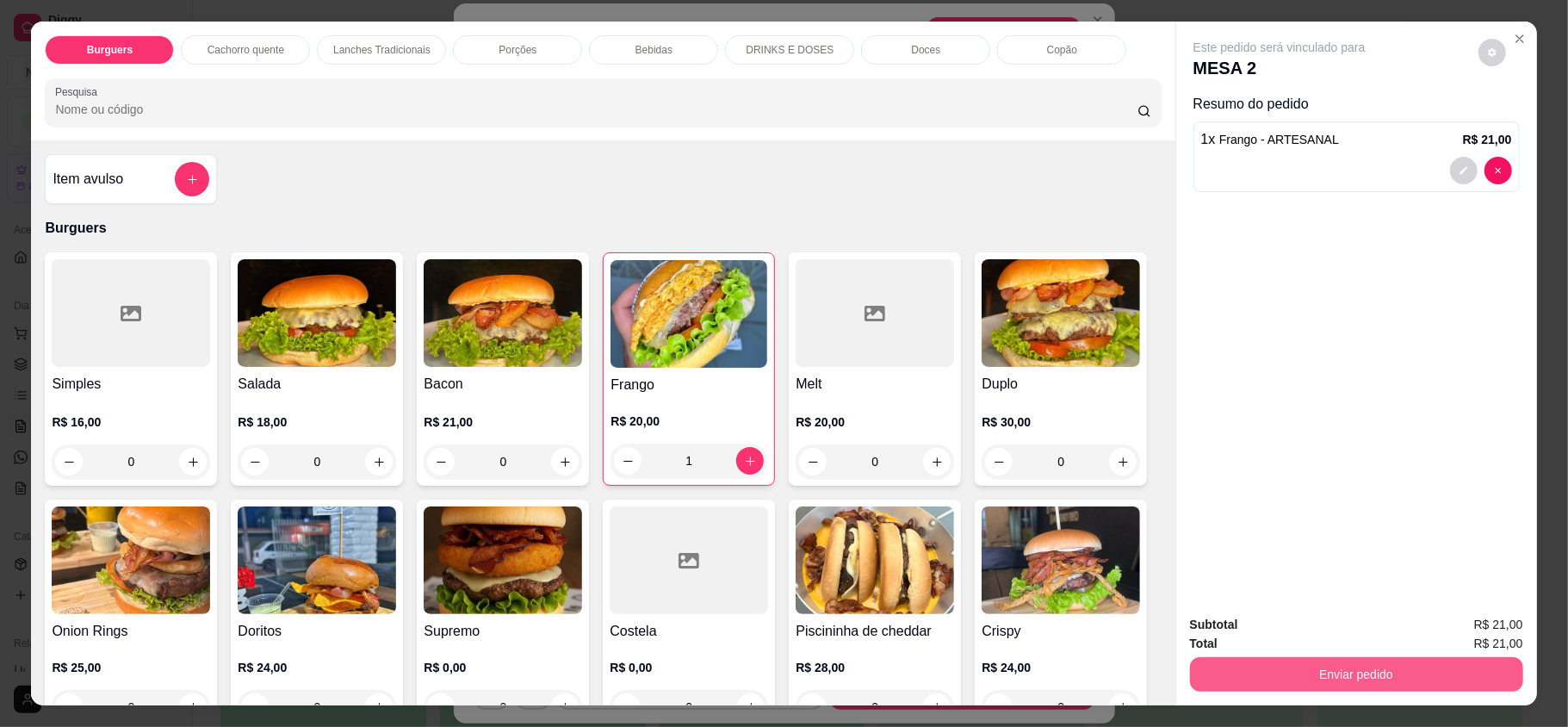
click at [1276, 682] on button "Enviar pedido" at bounding box center [1357, 674] width 333 height 35
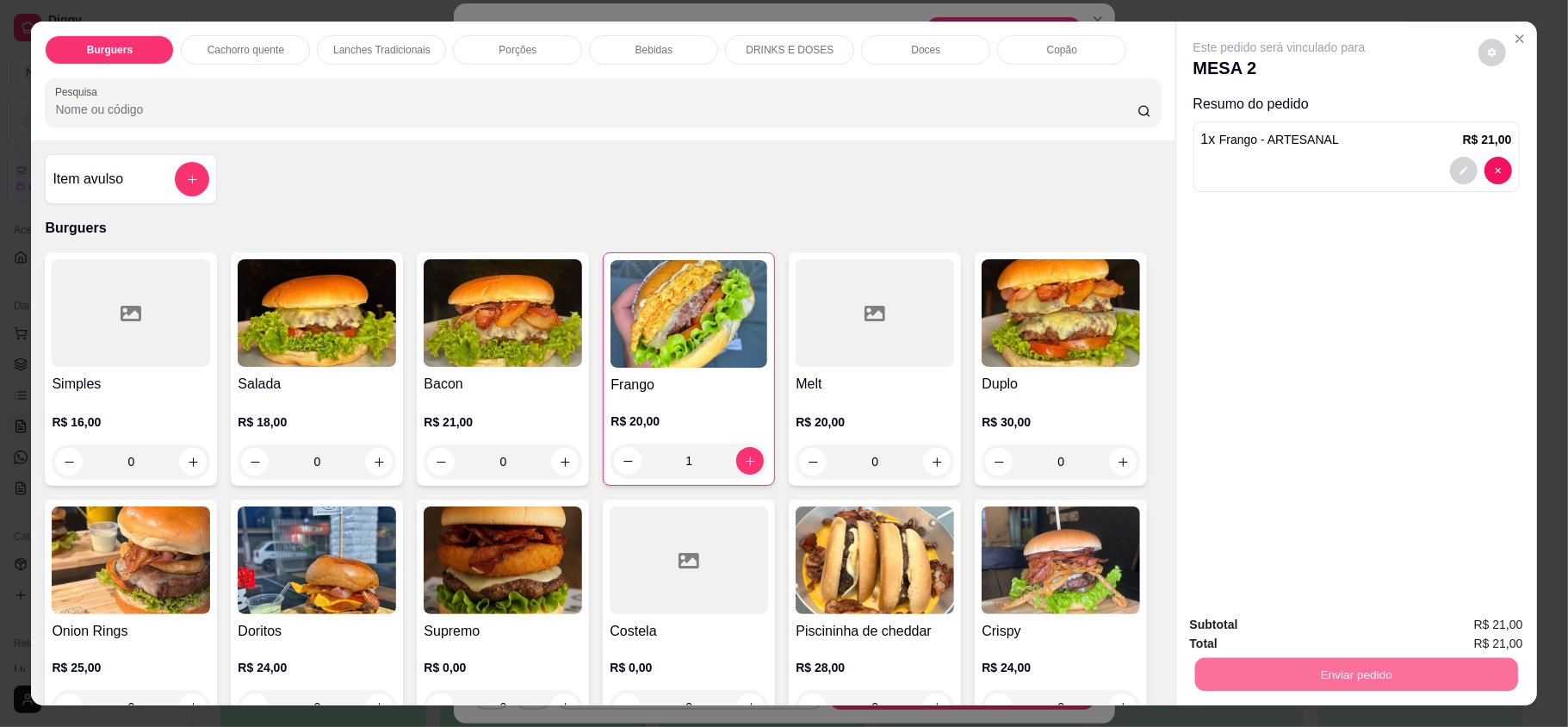
click at [1464, 631] on button "Enviar pedido" at bounding box center [1476, 632] width 97 height 33
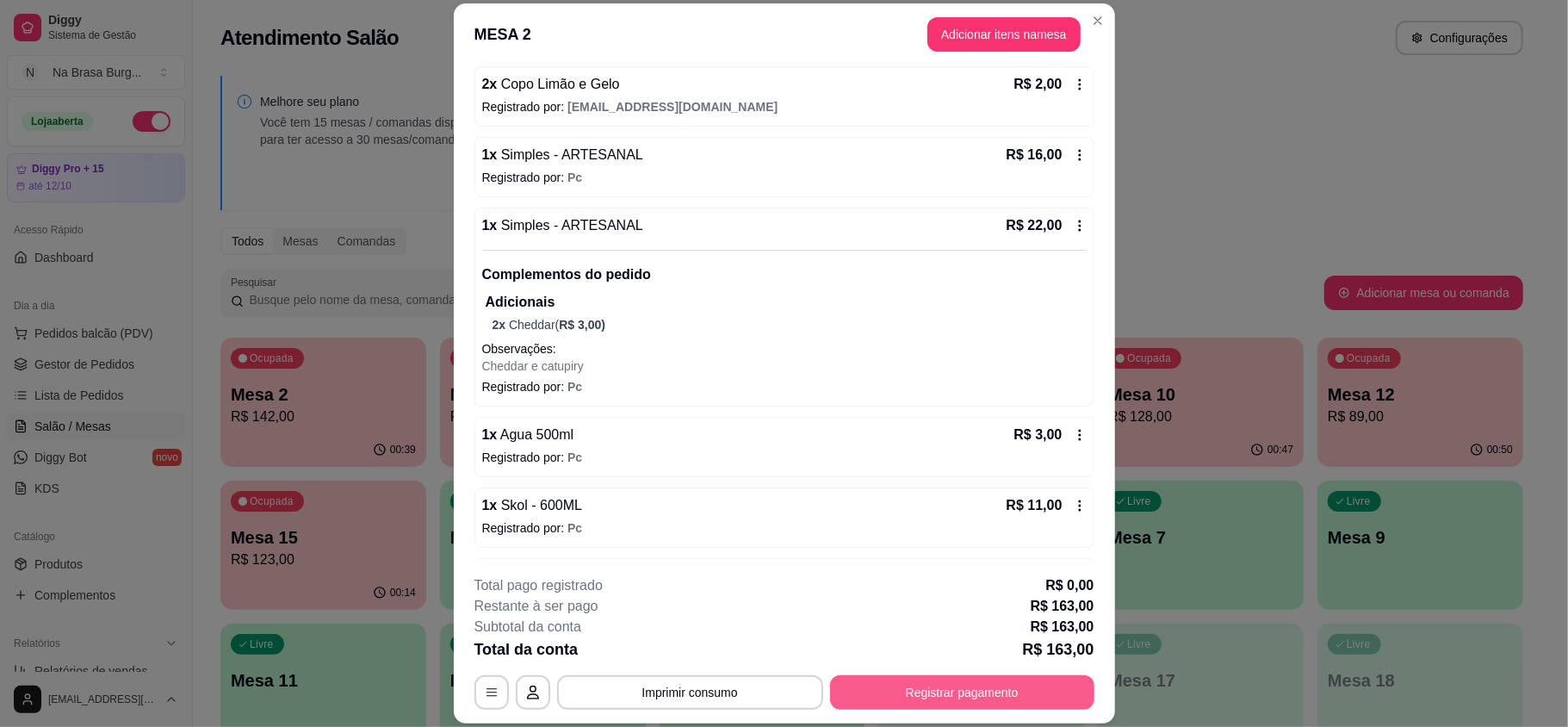
click at [965, 704] on button "Registrar pagamento" at bounding box center [962, 692] width 265 height 35
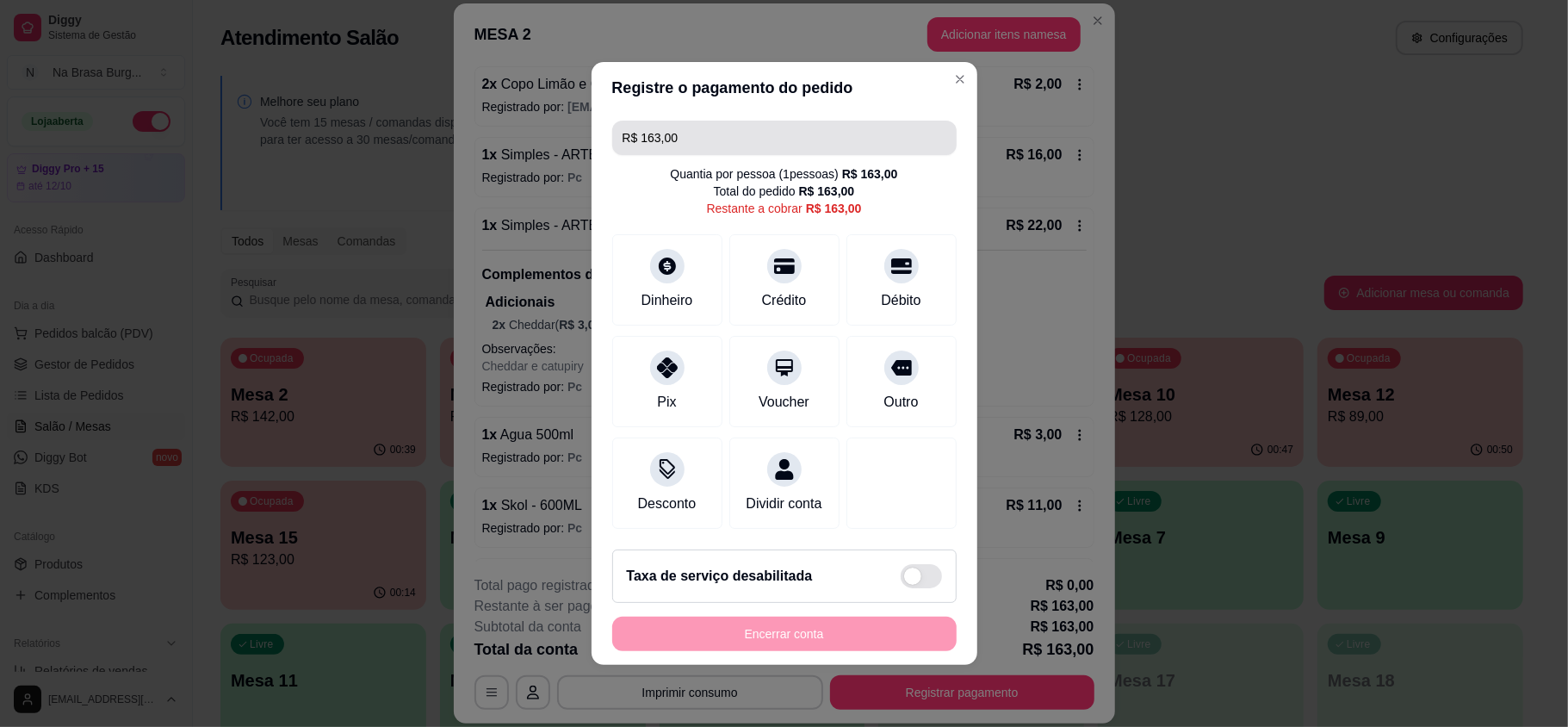
click at [708, 122] on input "R$ 163,00" at bounding box center [784, 137] width 324 height 35
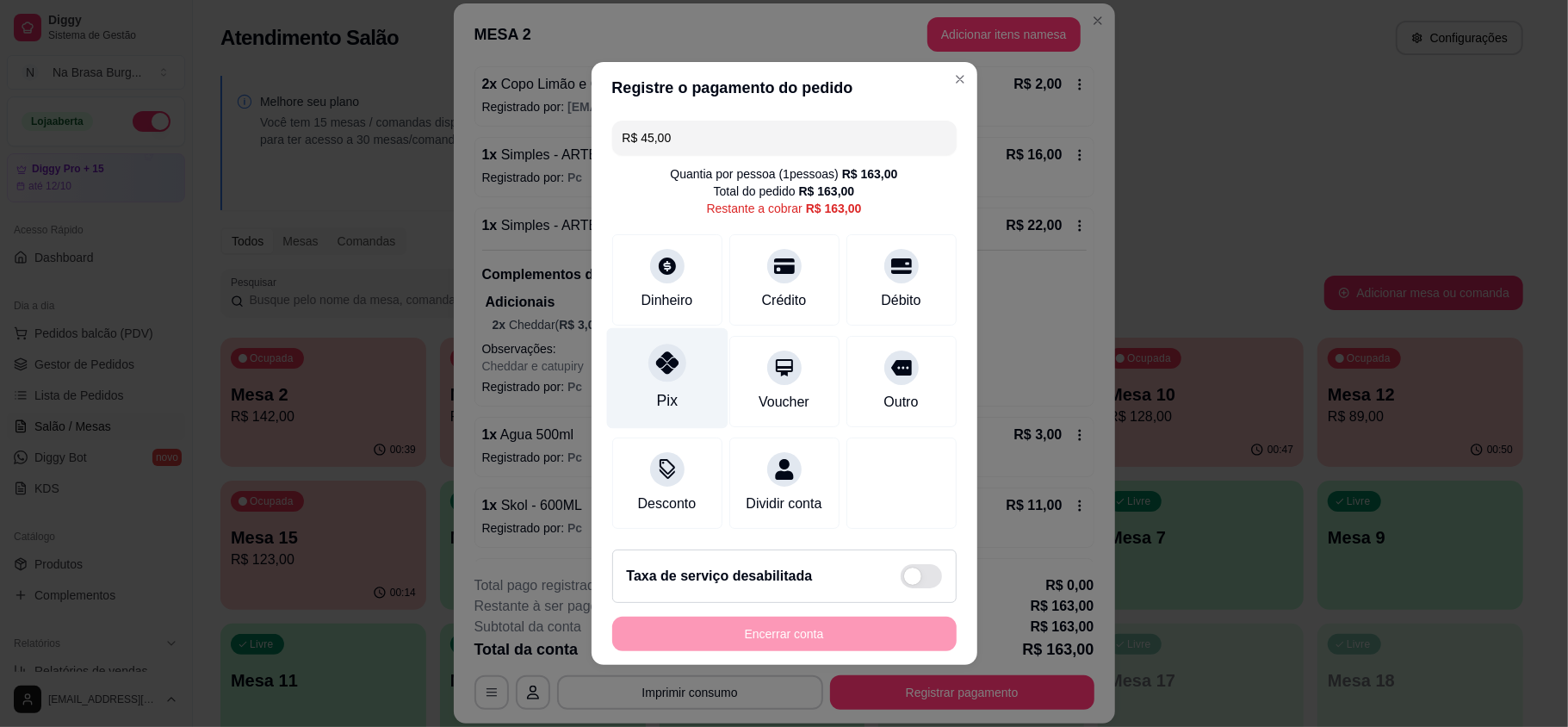
click at [639, 376] on div "Pix" at bounding box center [667, 378] width 121 height 101
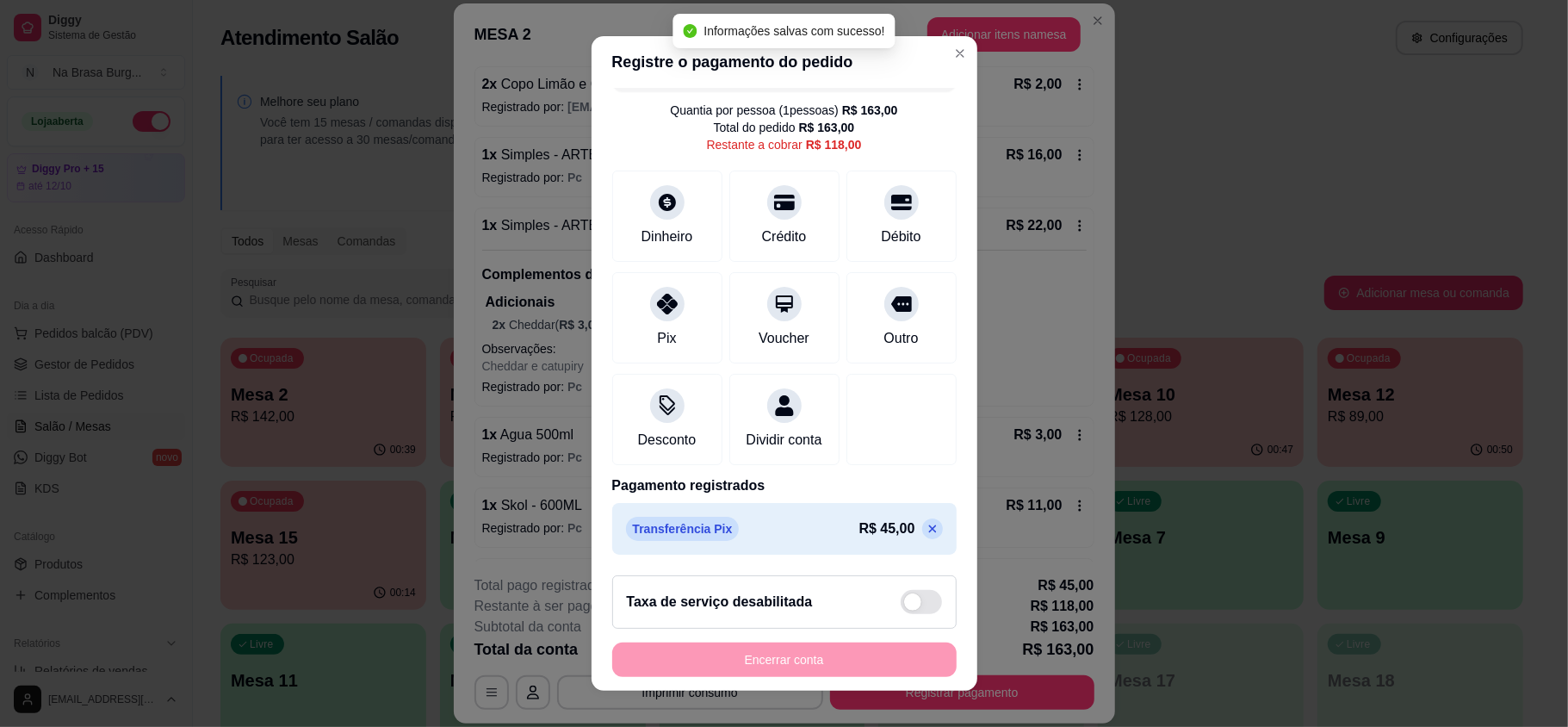
scroll to position [18, 0]
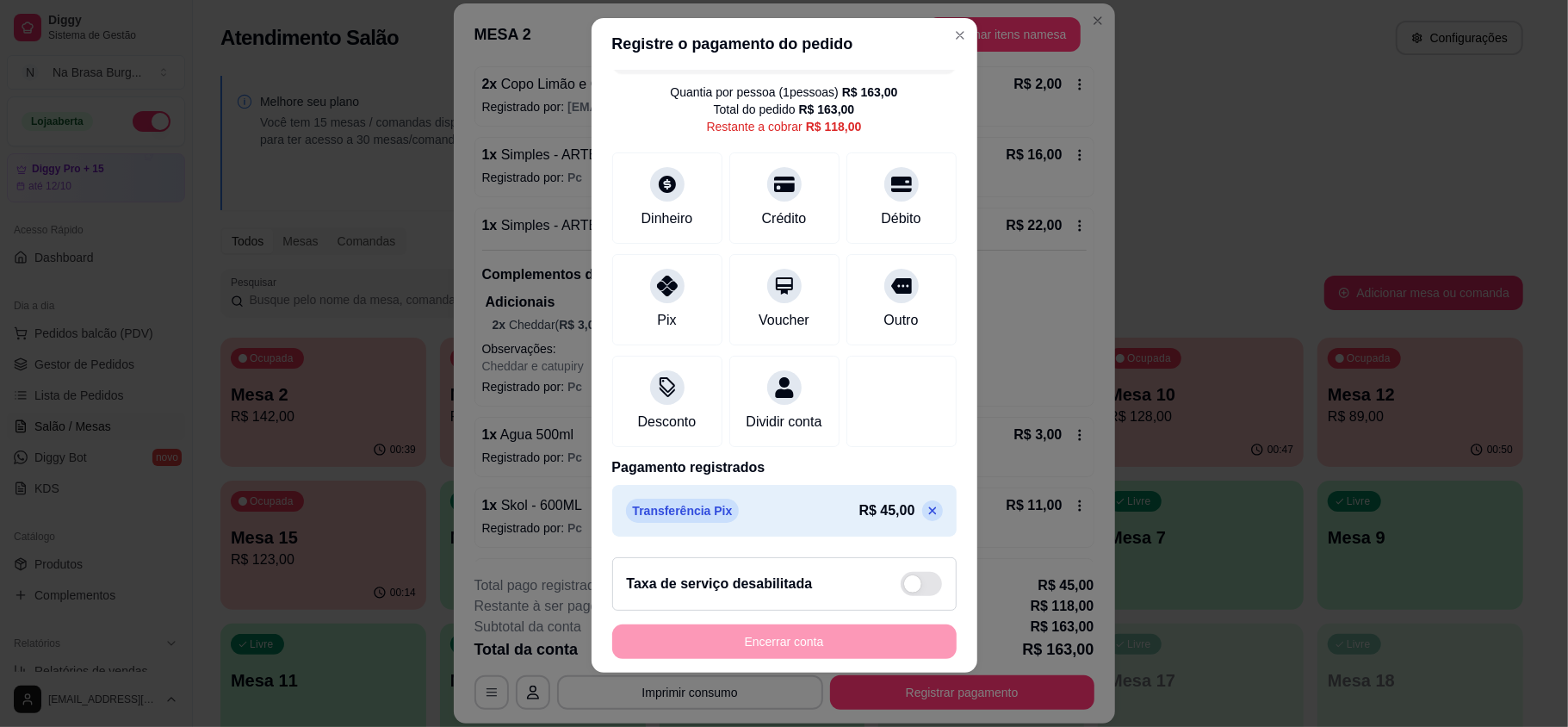
click at [928, 512] on icon at bounding box center [932, 511] width 8 height 8
type input "R$ 163,00"
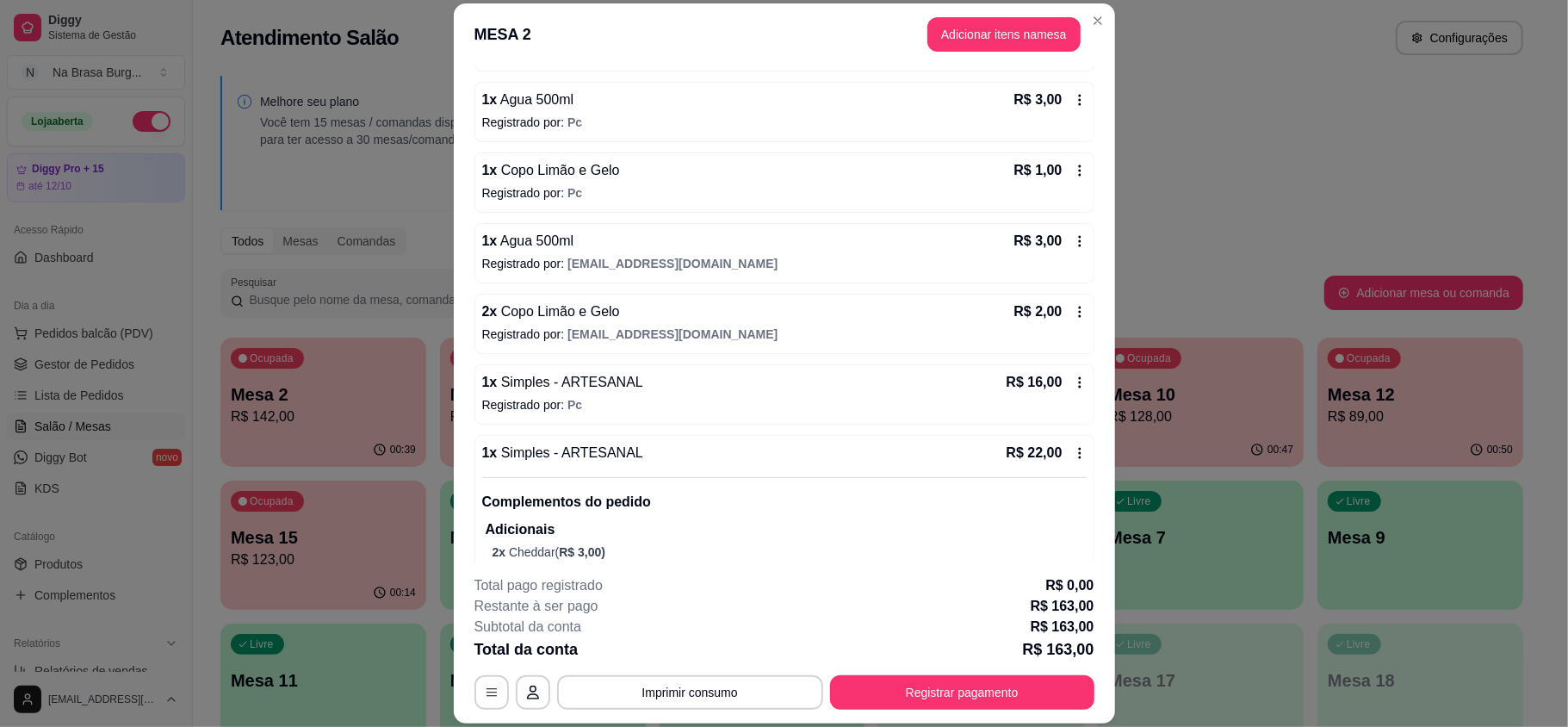
scroll to position [397, 0]
click at [1078, 109] on icon at bounding box center [1079, 103] width 3 height 12
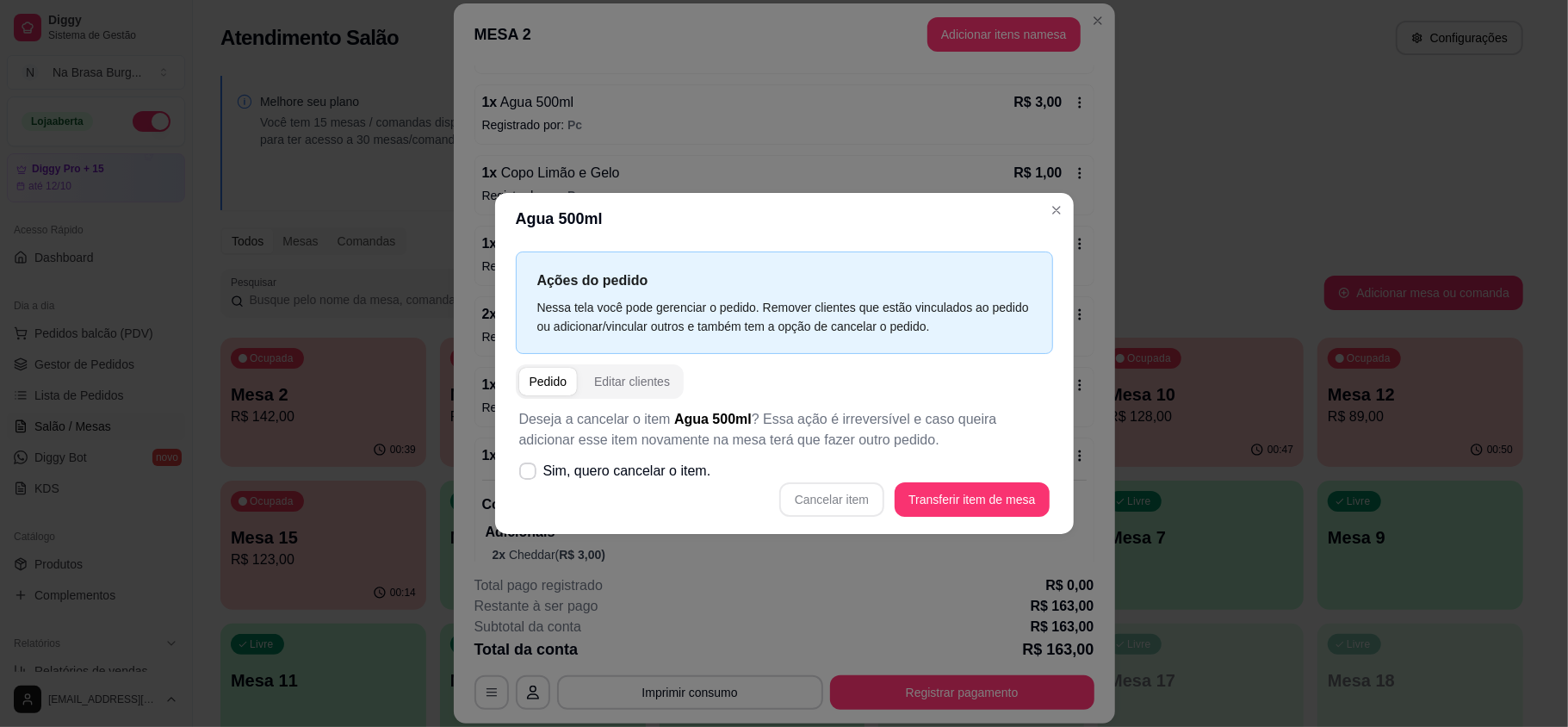
click at [851, 496] on div "Cancelar item Transferir item de mesa" at bounding box center [784, 500] width 530 height 35
click at [571, 475] on span "Sim, quero cancelar o item." at bounding box center [628, 471] width 168 height 21
click at [530, 475] on input "Sim, quero cancelar o item." at bounding box center [524, 480] width 12 height 12
checkbox input "true"
click at [841, 507] on button "Cancelar item" at bounding box center [832, 500] width 105 height 35
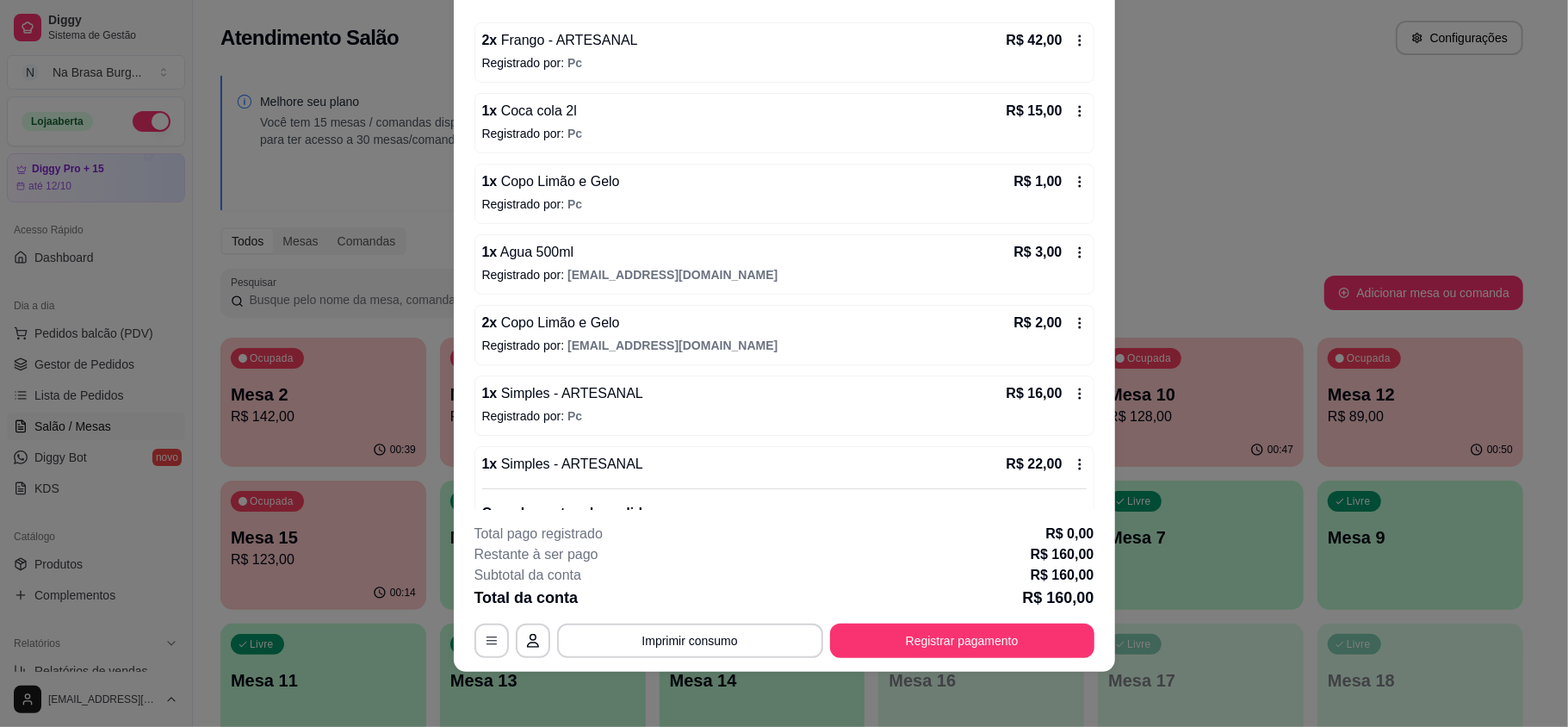
scroll to position [0, 0]
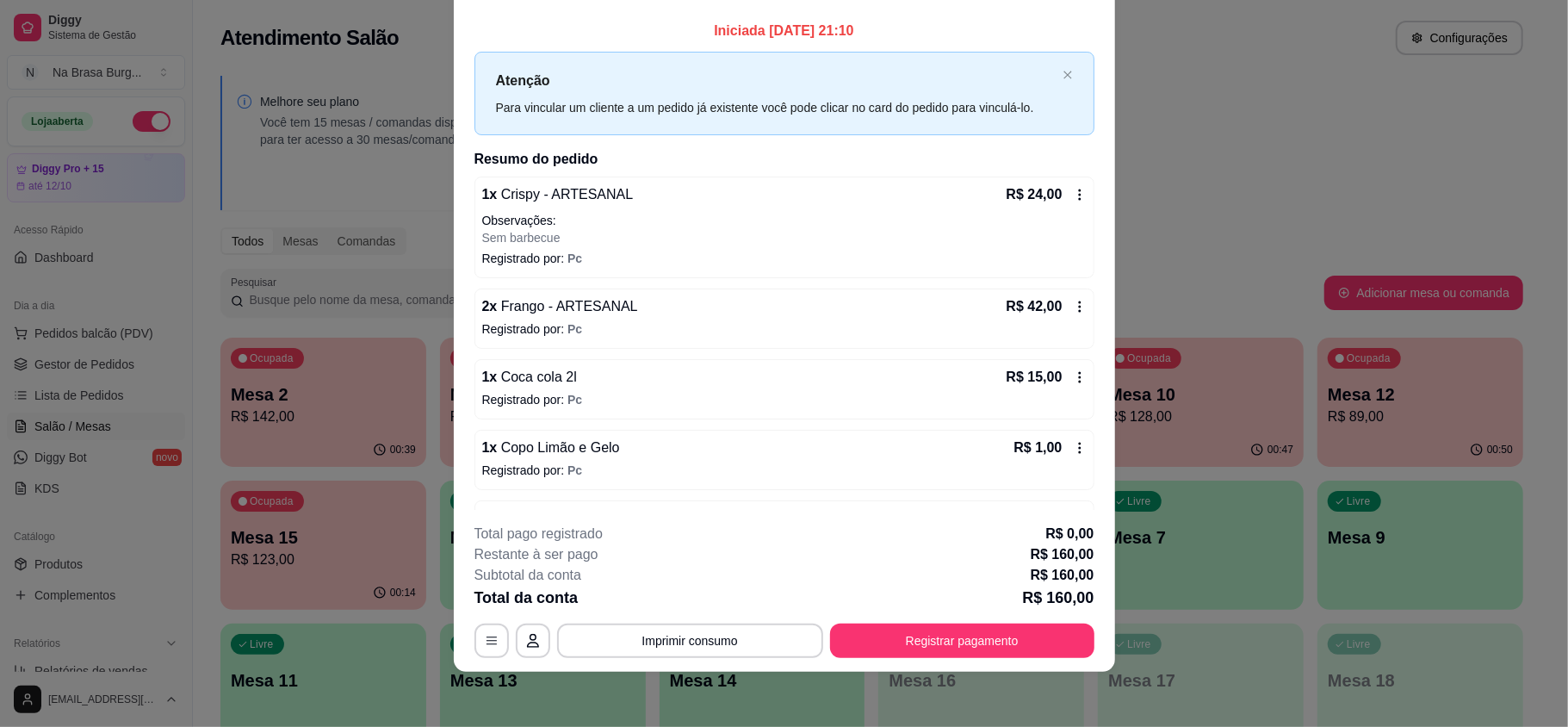
click at [1073, 301] on icon at bounding box center [1080, 306] width 13 height 13
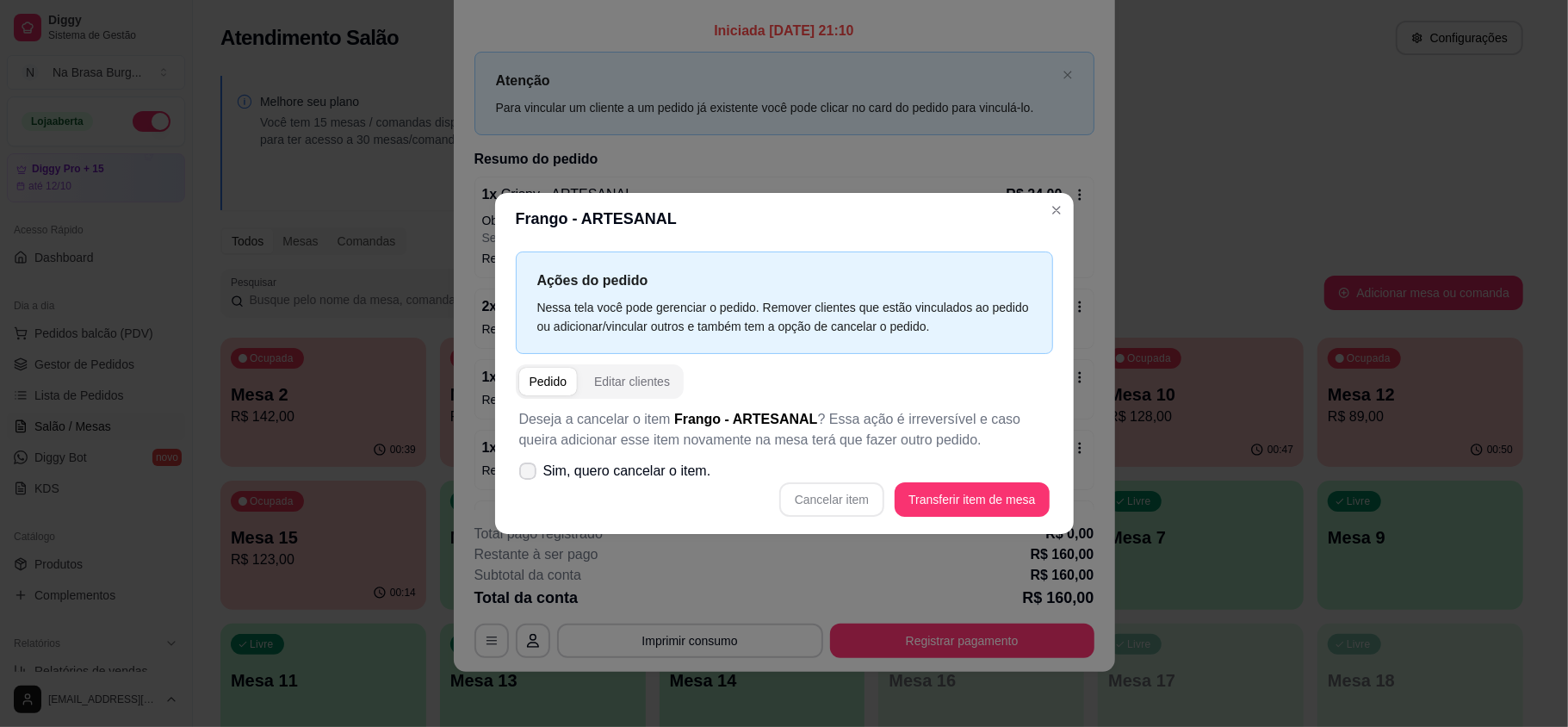
click at [542, 469] on label "Sim, quero cancelar o item." at bounding box center [615, 471] width 206 height 35
click at [530, 475] on input "Sim, quero cancelar o item." at bounding box center [524, 480] width 12 height 12
checkbox input "true"
click at [846, 487] on button "Cancelar item" at bounding box center [832, 500] width 105 height 35
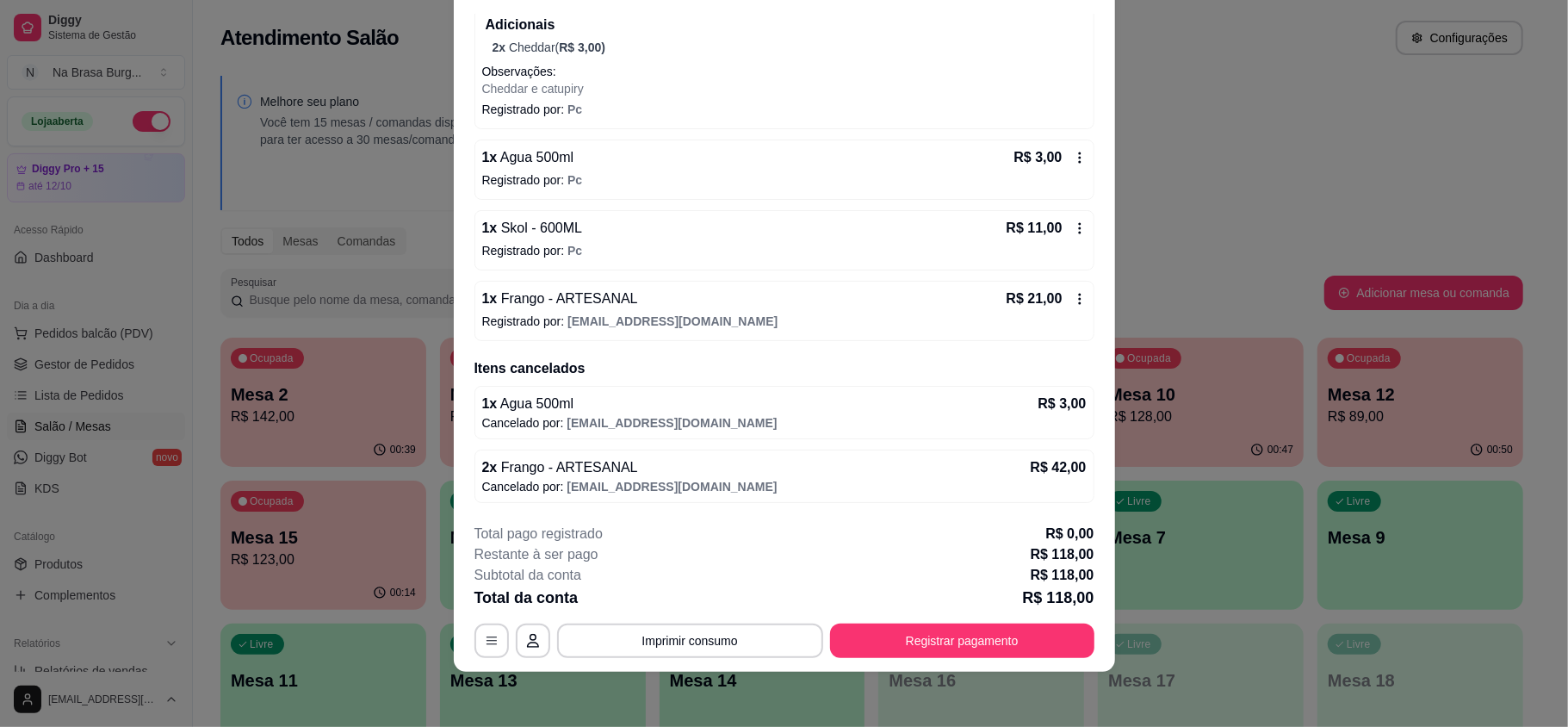
scroll to position [719, 0]
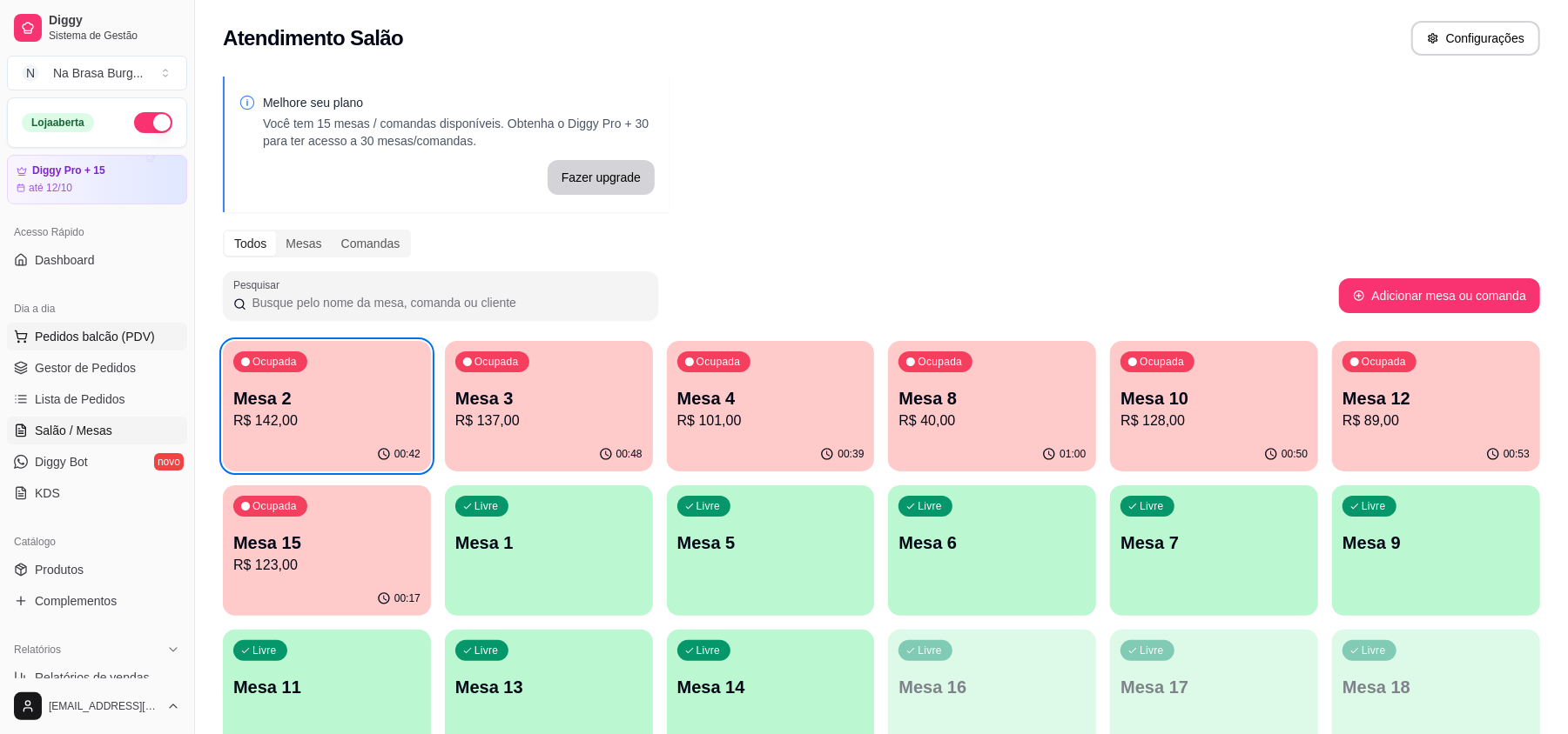
click at [98, 341] on span "Pedidos balcão (PDV)" at bounding box center [95, 336] width 120 height 17
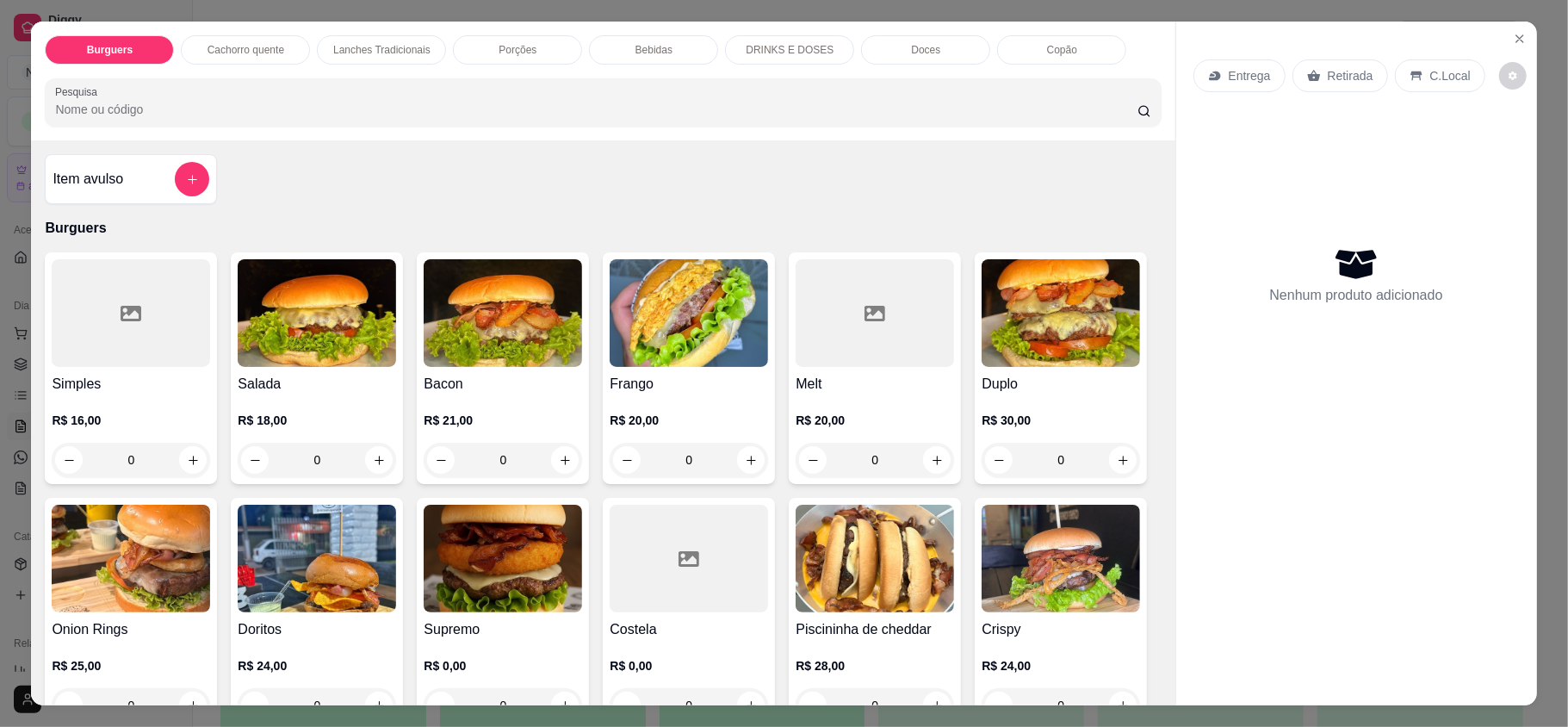
click at [731, 457] on div "0" at bounding box center [689, 460] width 159 height 35
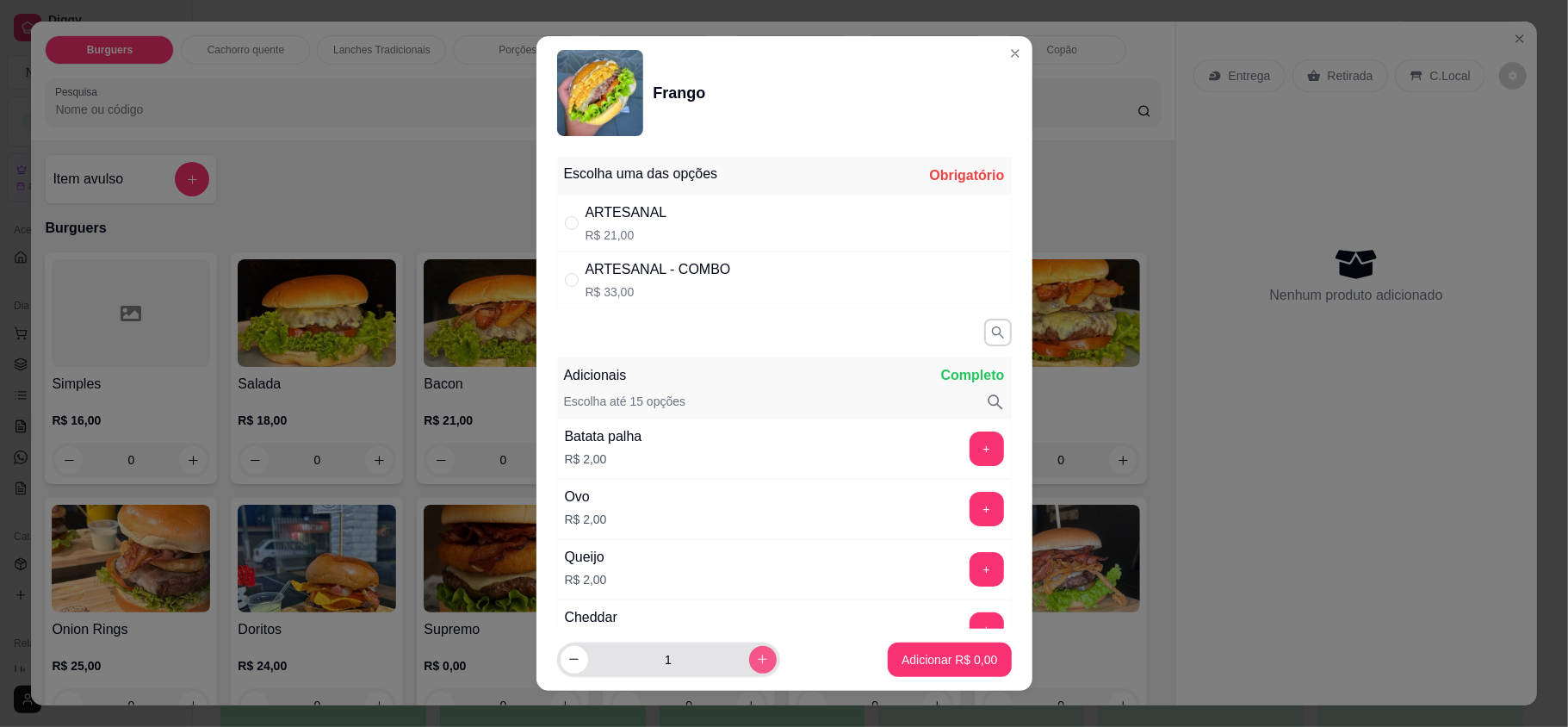
click at [749, 666] on button "increase-product-quantity" at bounding box center [762, 660] width 28 height 28
type input "2"
click at [720, 212] on div "ARTESANAL R$ 21,00" at bounding box center [784, 223] width 455 height 57
radio input "true"
click at [946, 673] on button "Adicionar R$ 42,00" at bounding box center [947, 660] width 127 height 34
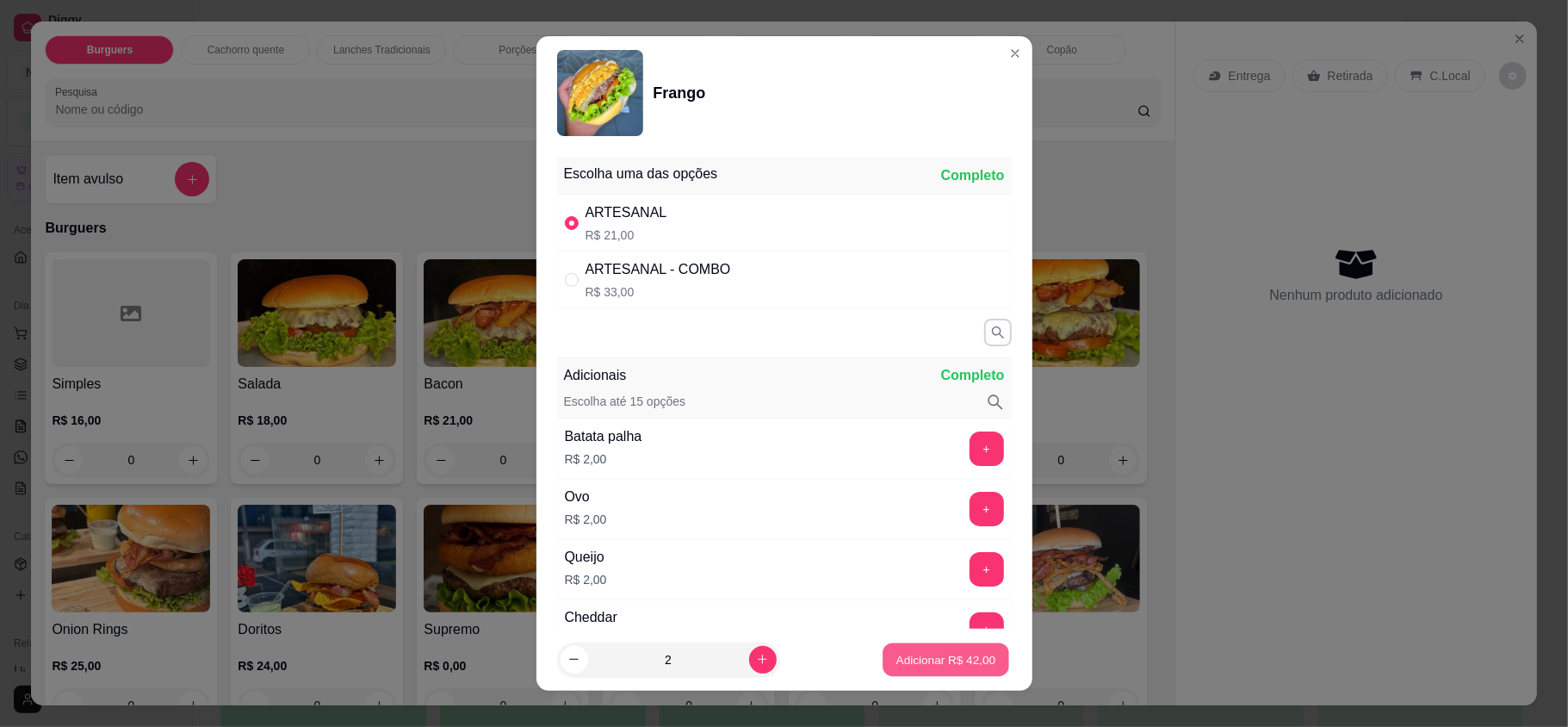
type input "2"
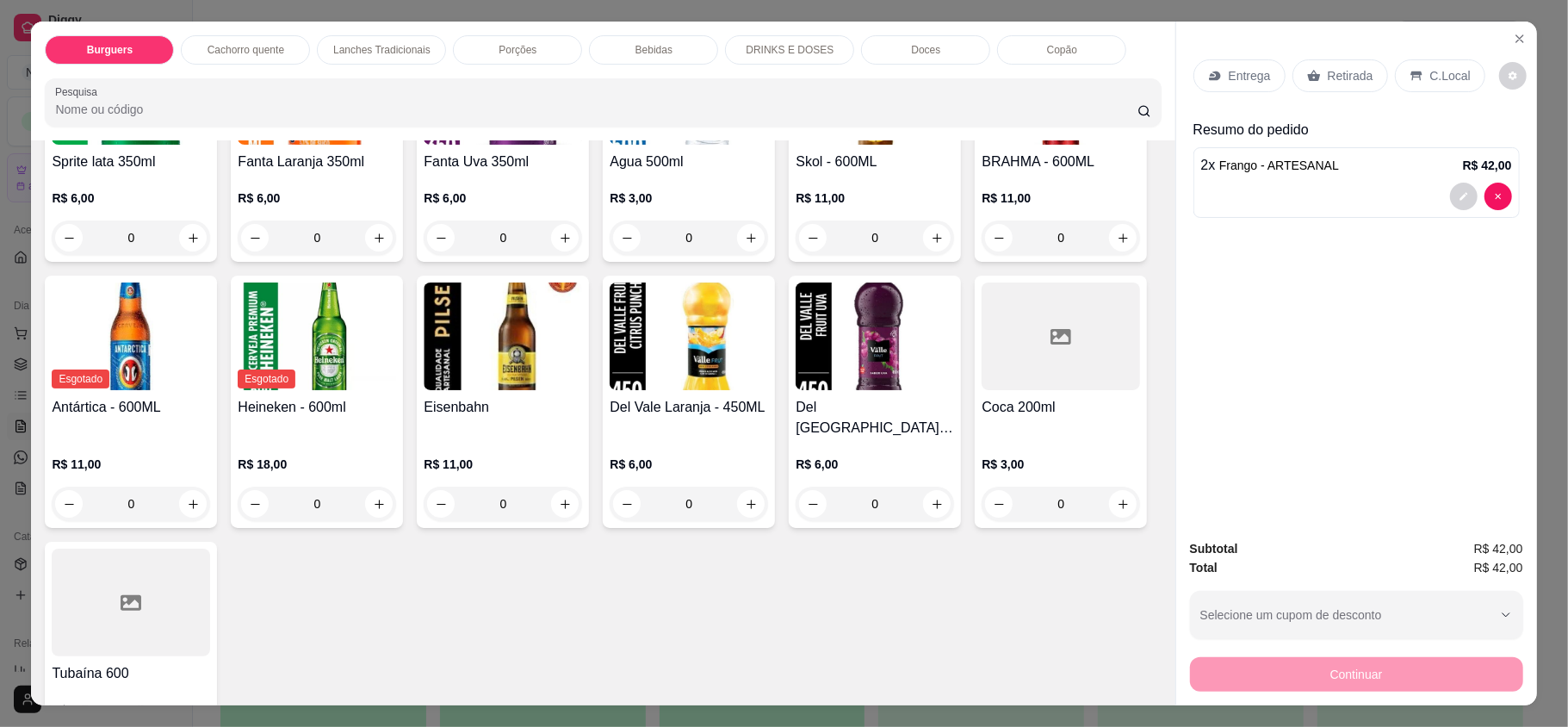
scroll to position [2413, 0]
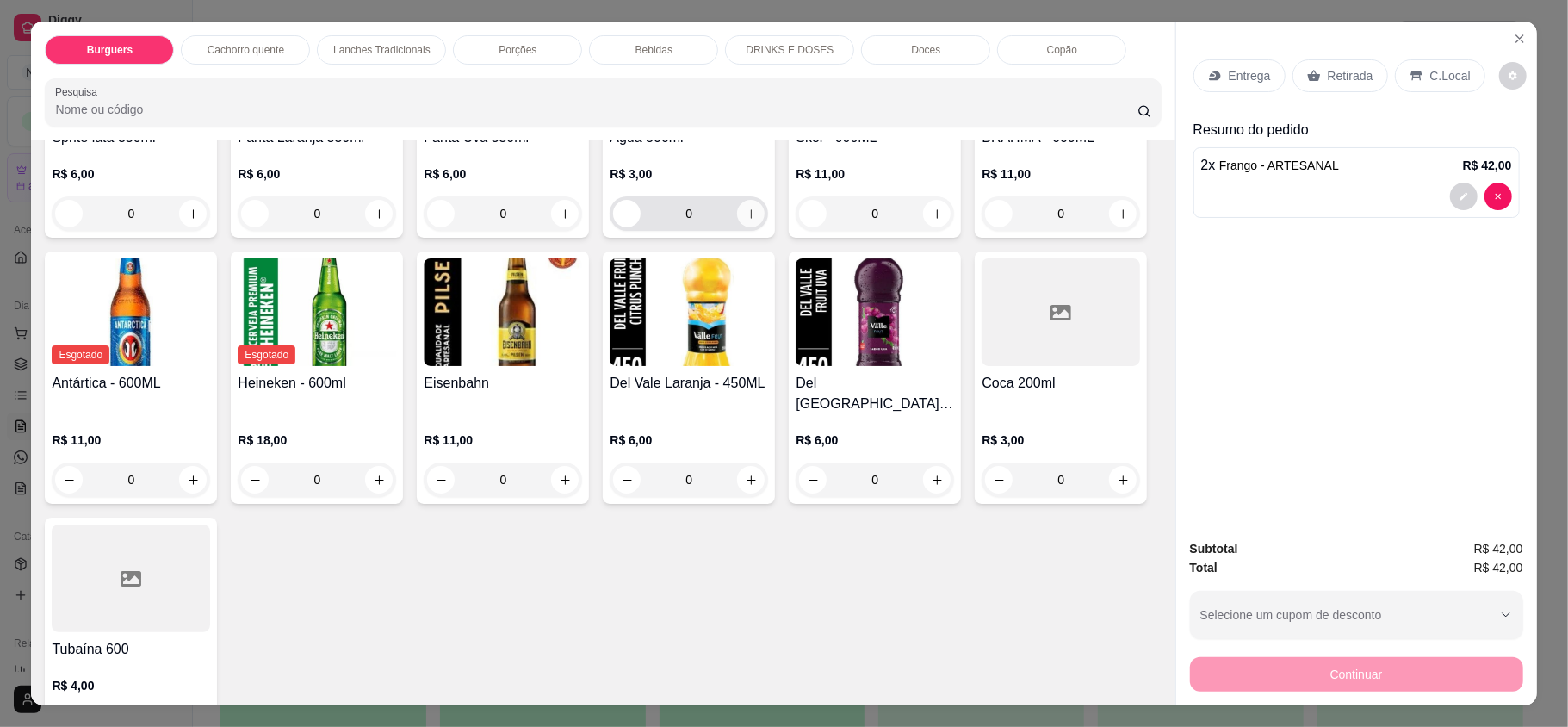
click at [758, 220] on icon "increase-product-quantity" at bounding box center [751, 214] width 12 height 12
type input "1"
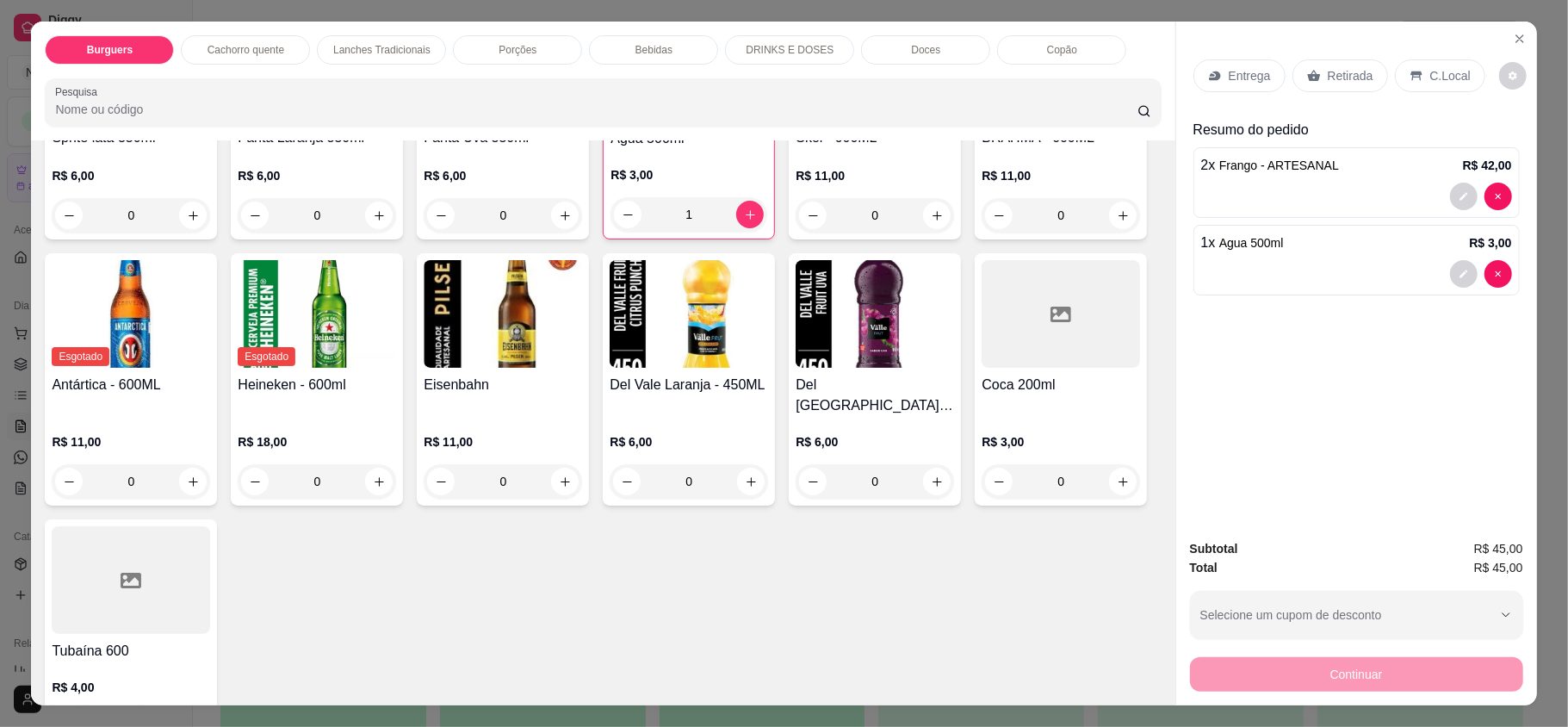
click at [1328, 77] on p "Retirada" at bounding box center [1350, 75] width 45 height 17
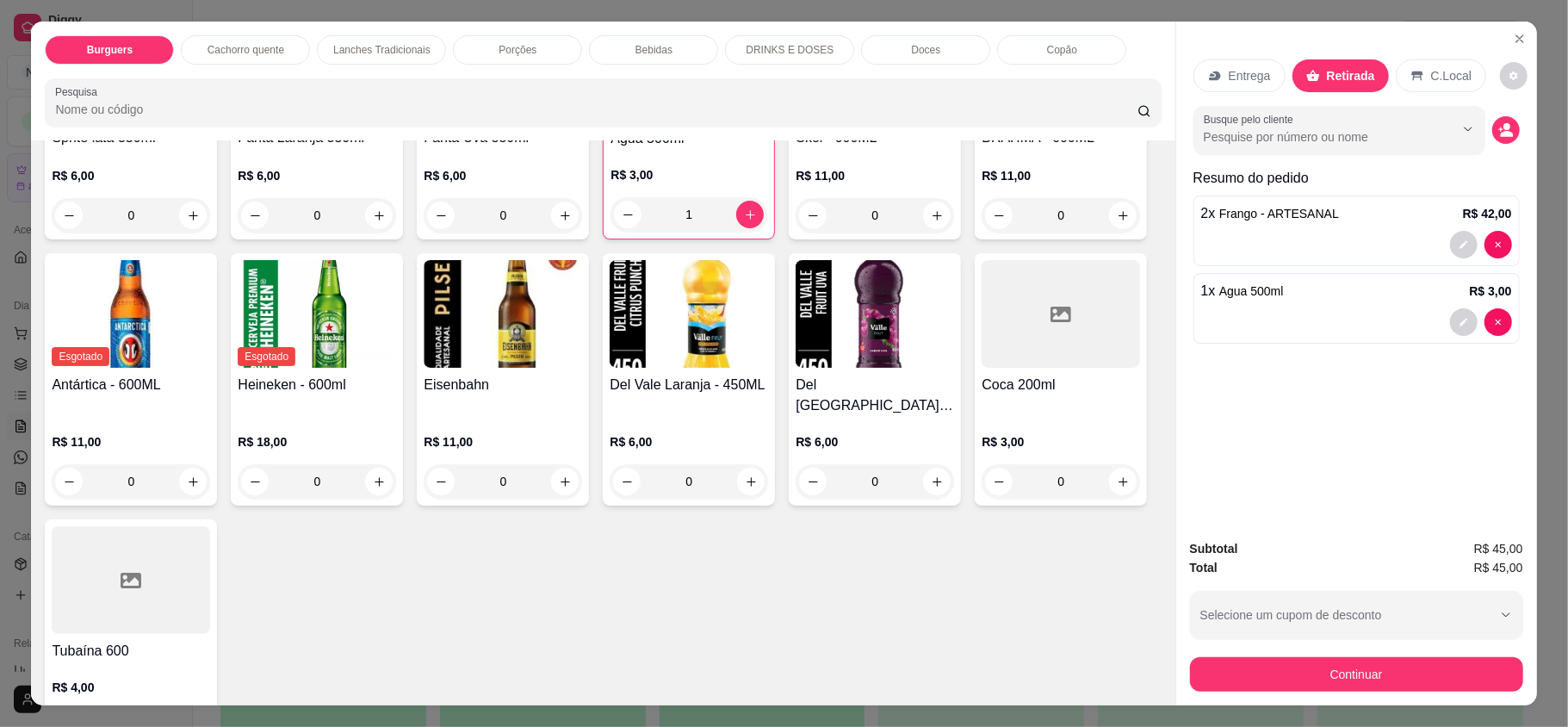
click at [1445, 83] on p "C.Local" at bounding box center [1451, 75] width 40 height 17
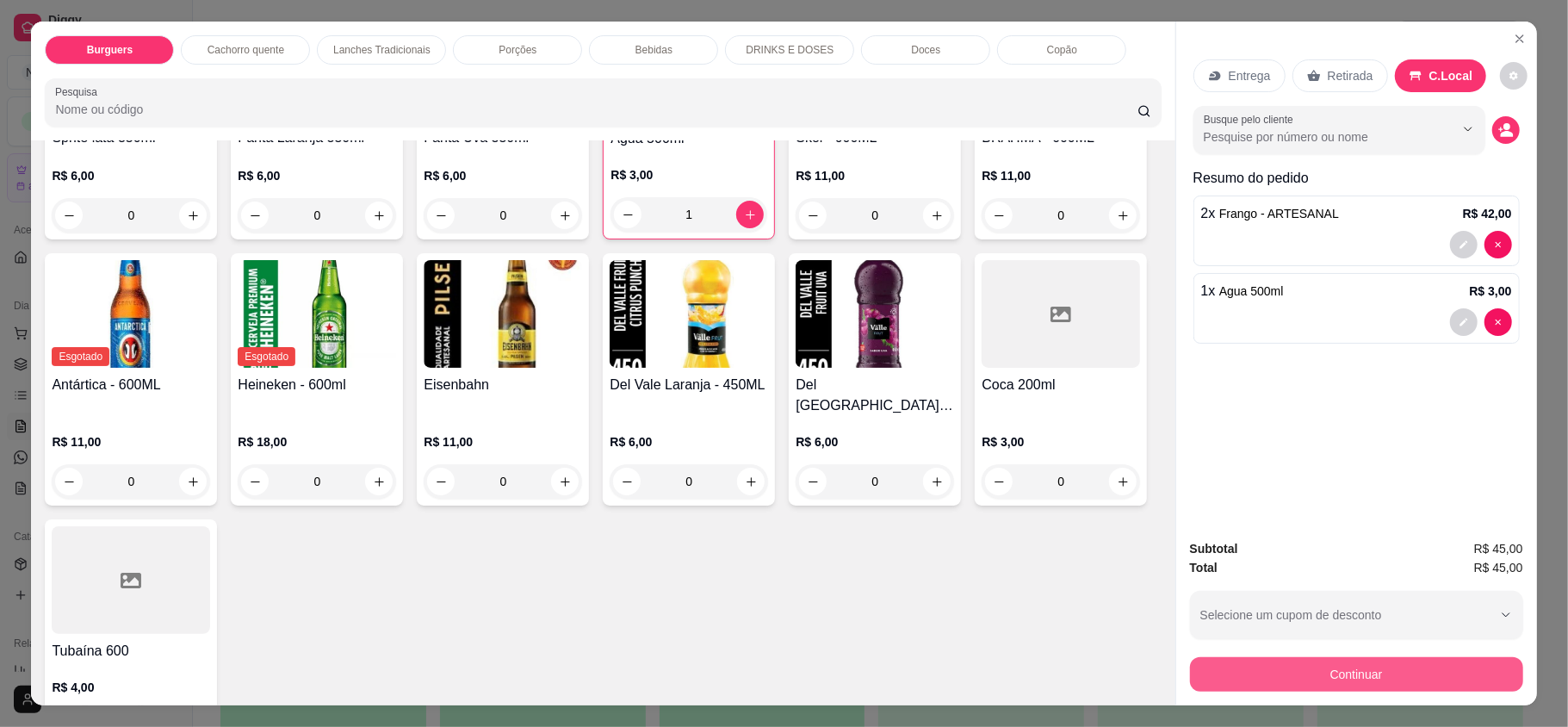
click at [1390, 673] on button "Continuar" at bounding box center [1357, 674] width 333 height 35
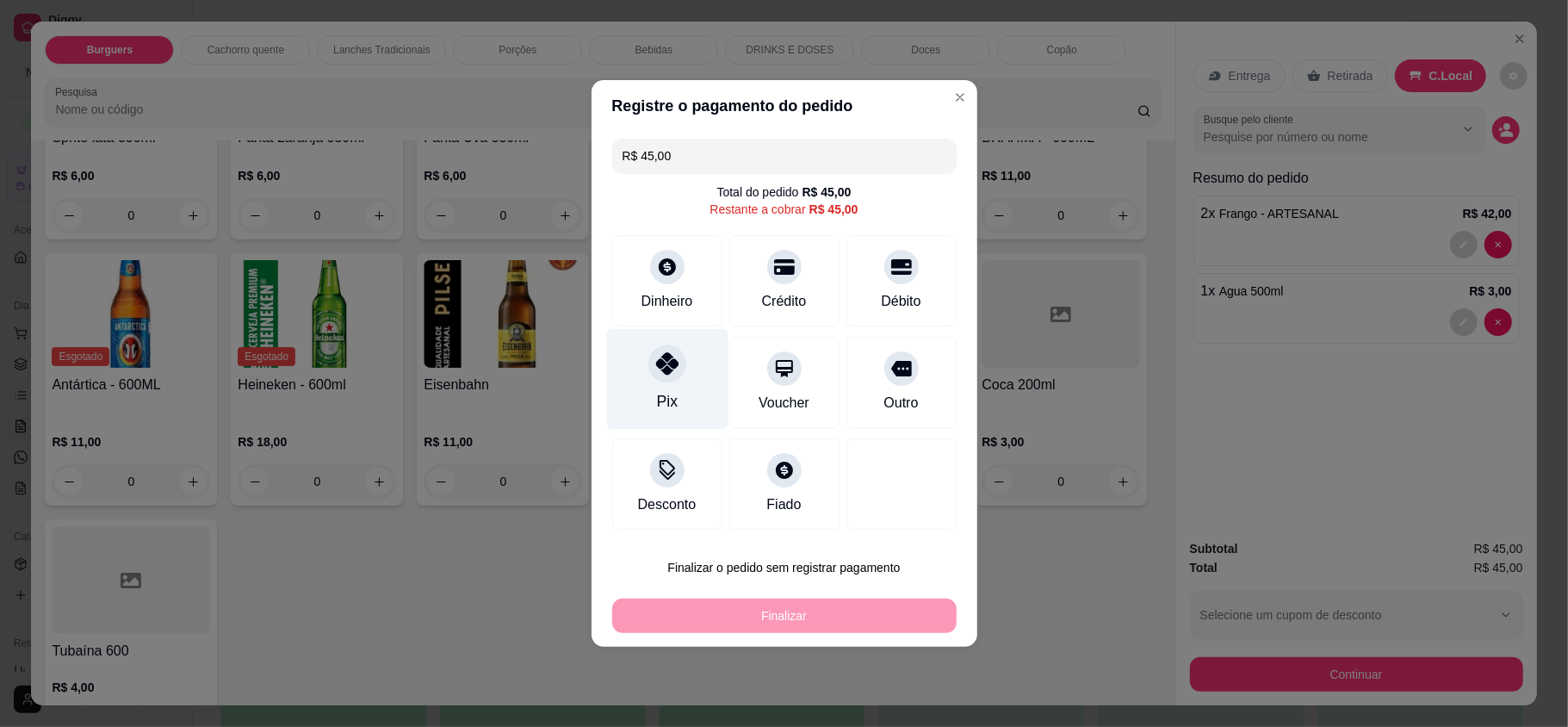
click at [654, 348] on div at bounding box center [667, 363] width 38 height 38
type input "R$ 0,00"
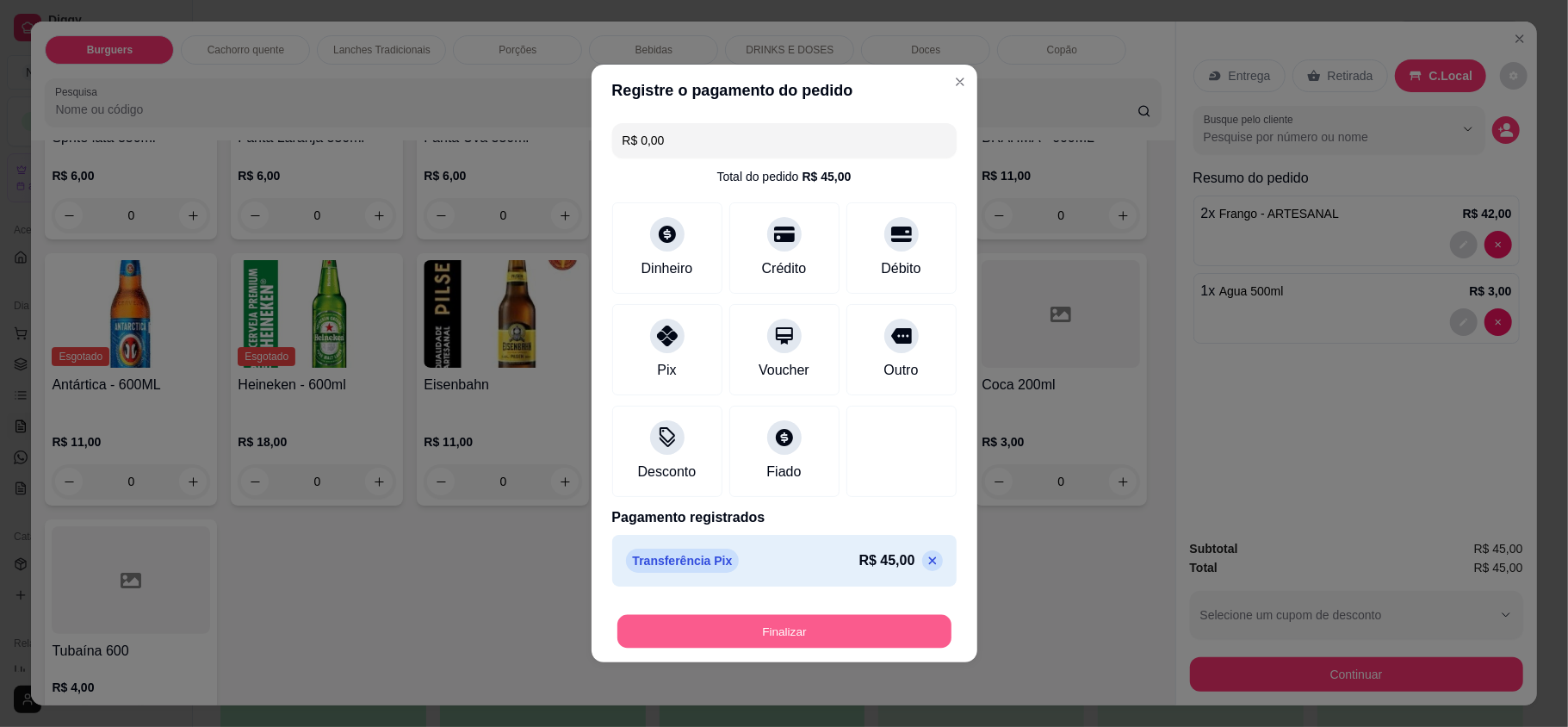
click at [800, 628] on button "Finalizar" at bounding box center [784, 632] width 334 height 34
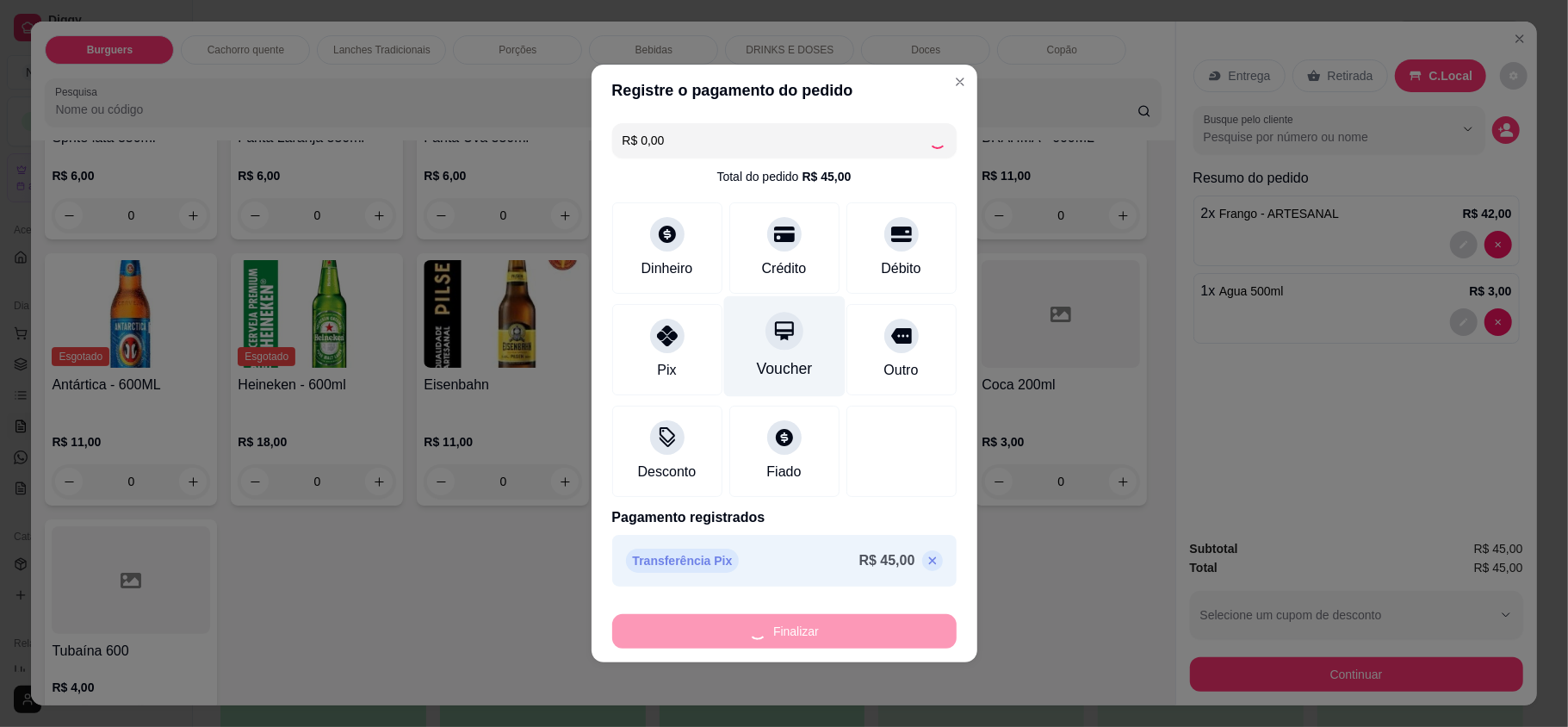
type input "0"
type input "-R$ 45,00"
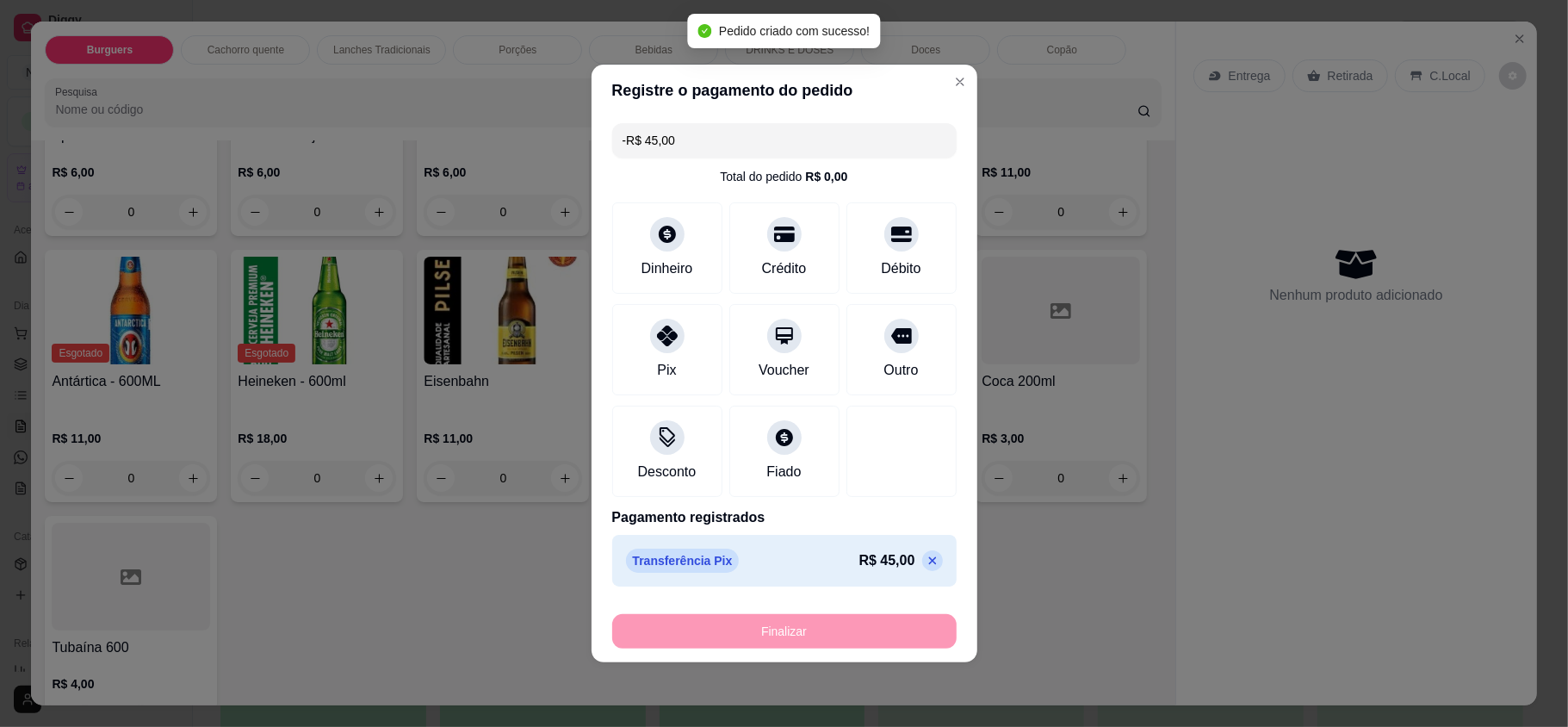
scroll to position [2410, 0]
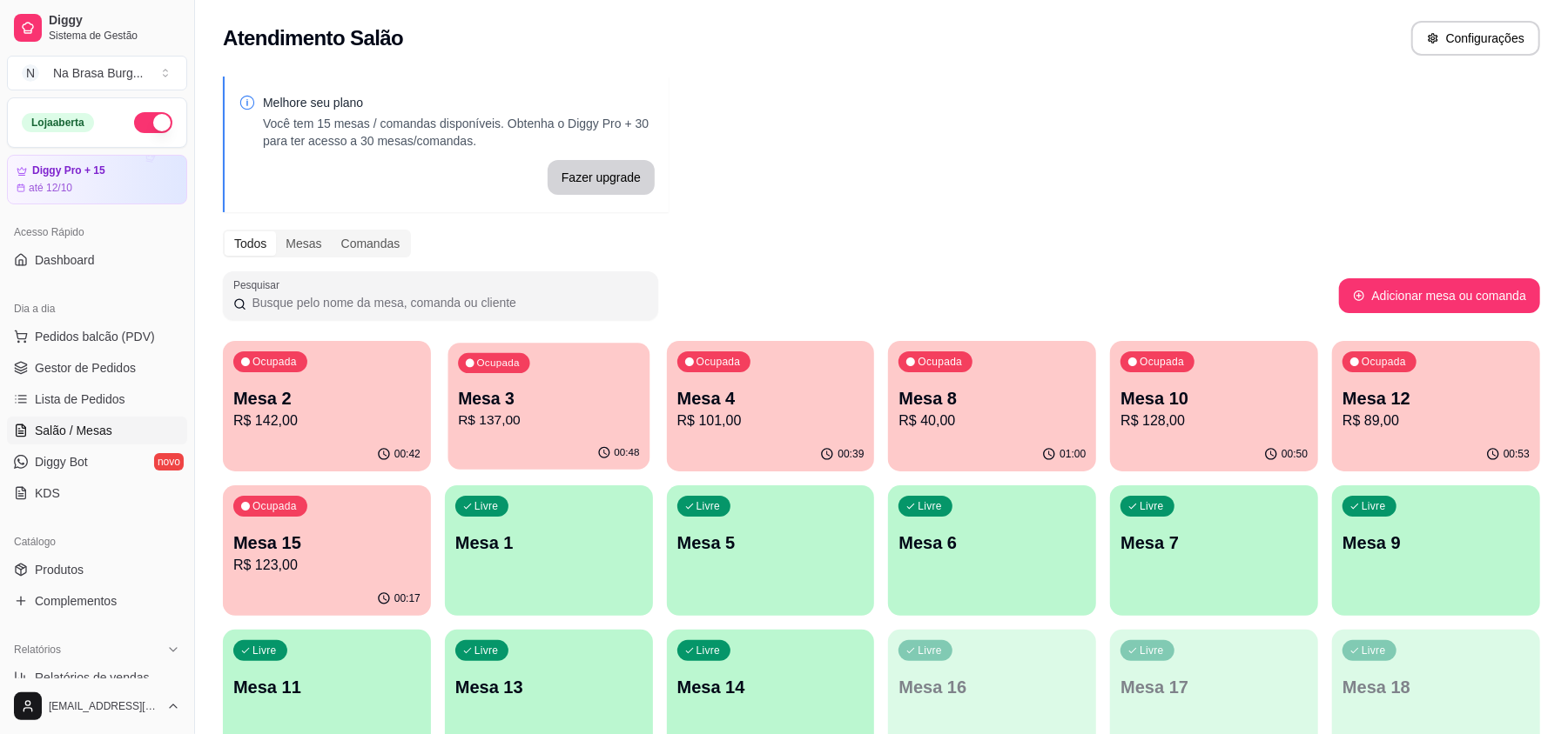
click at [486, 371] on div "Ocupada" at bounding box center [493, 363] width 71 height 20
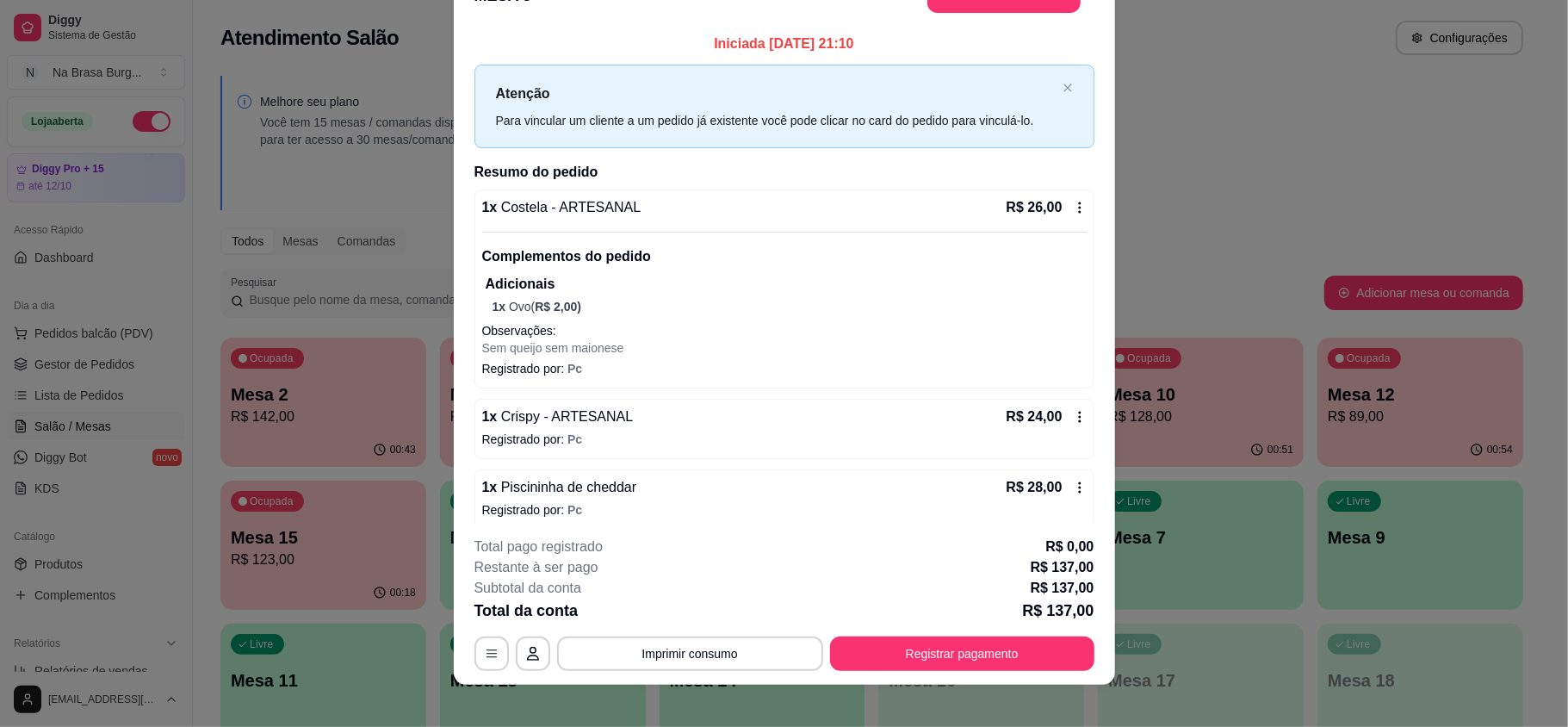
scroll to position [52, 0]
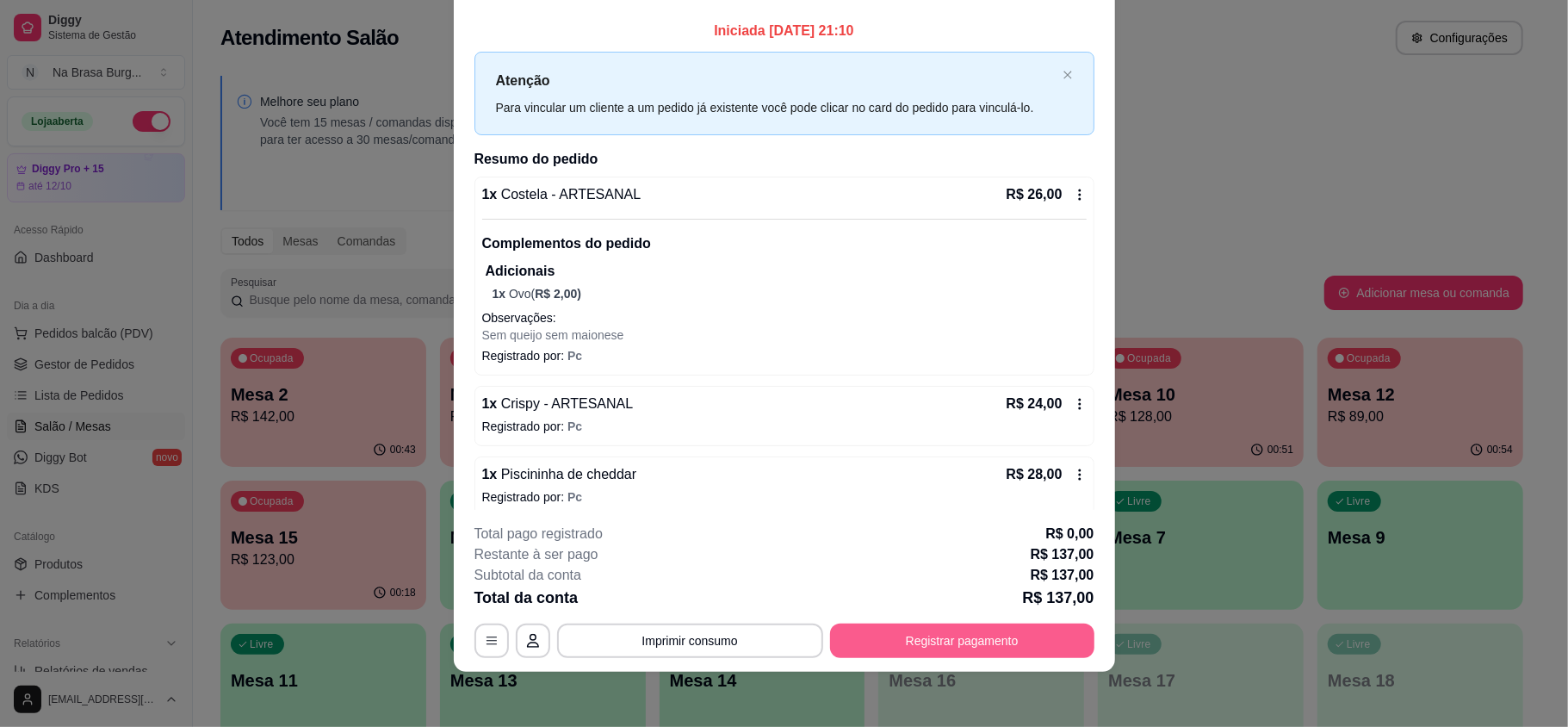
click at [965, 651] on button "Registrar pagamento" at bounding box center [962, 640] width 265 height 35
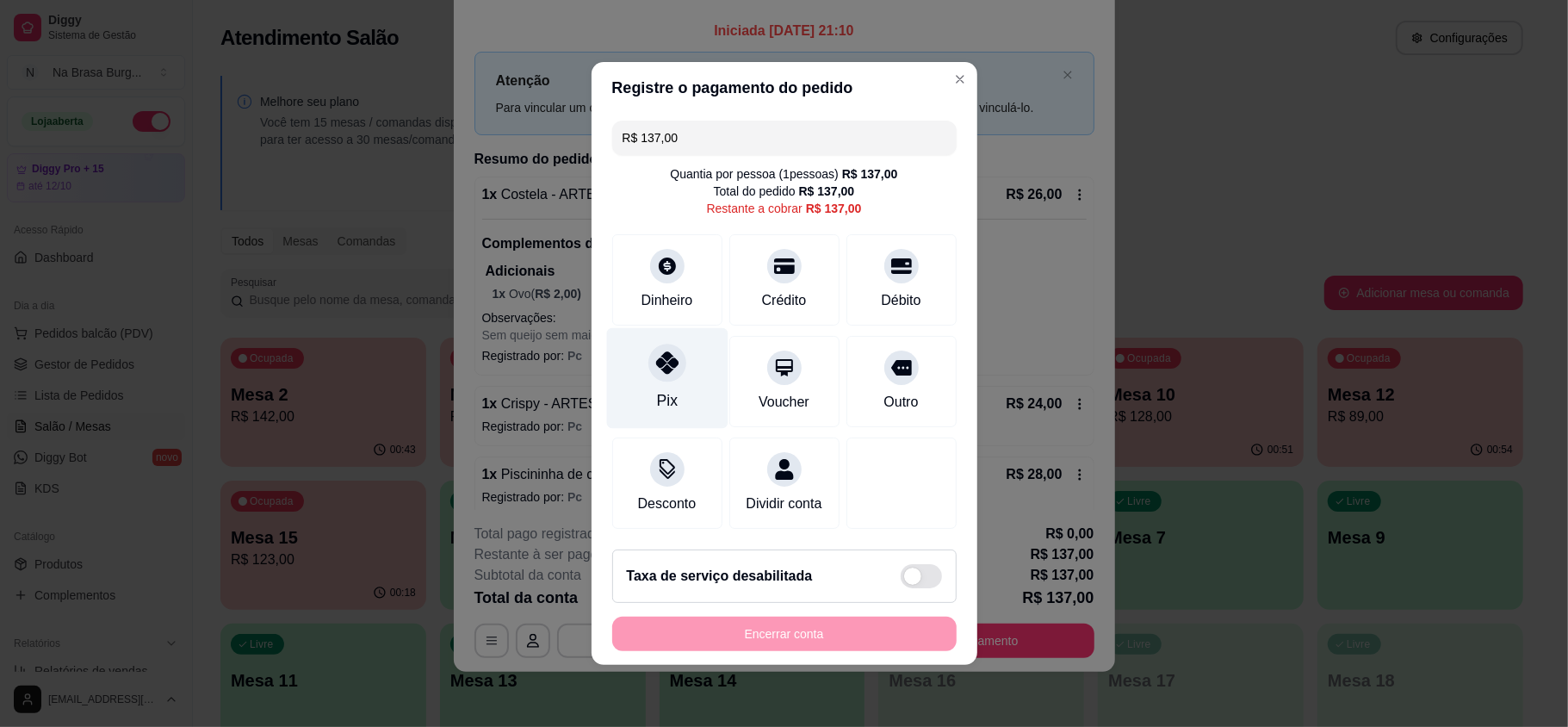
click at [661, 372] on div "Pix" at bounding box center [667, 378] width 121 height 101
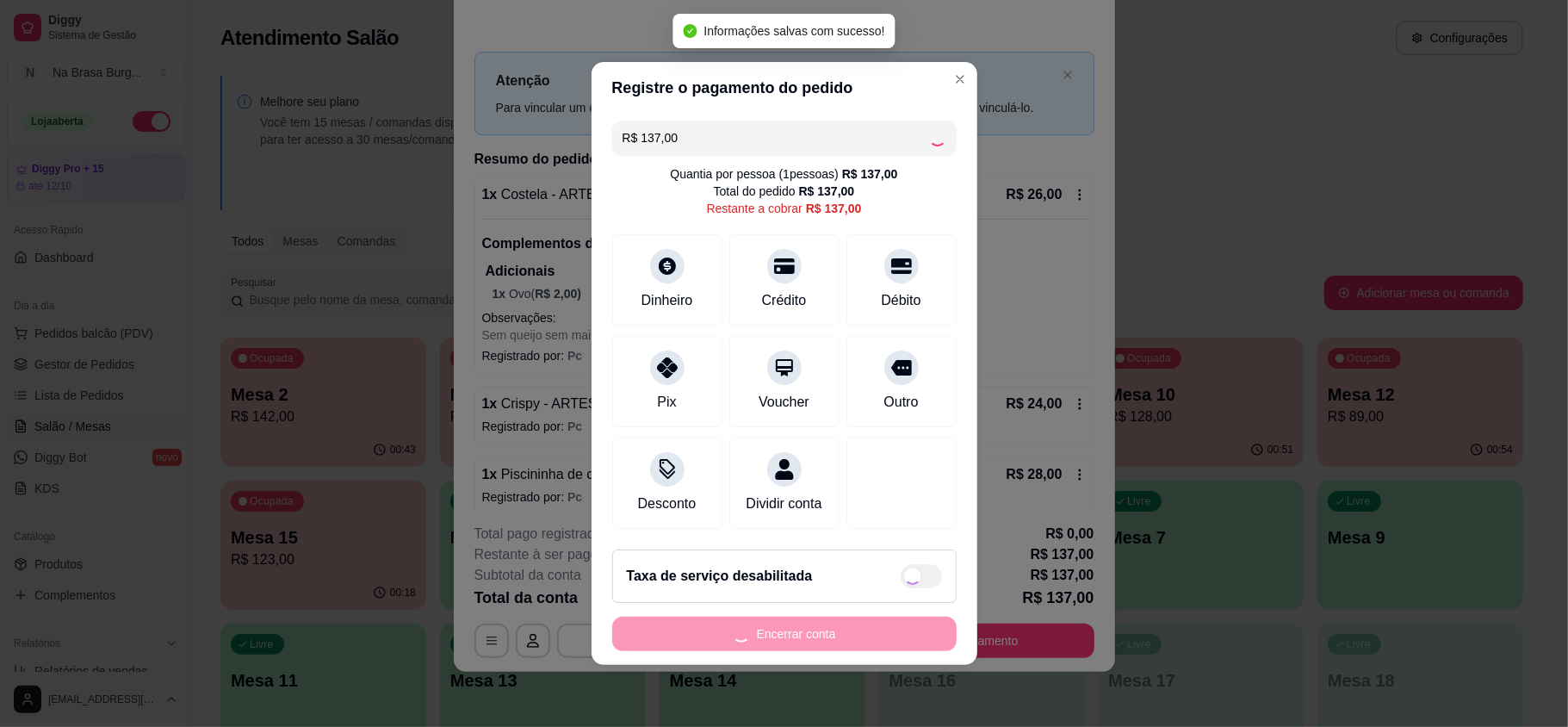
type input "R$ 0,00"
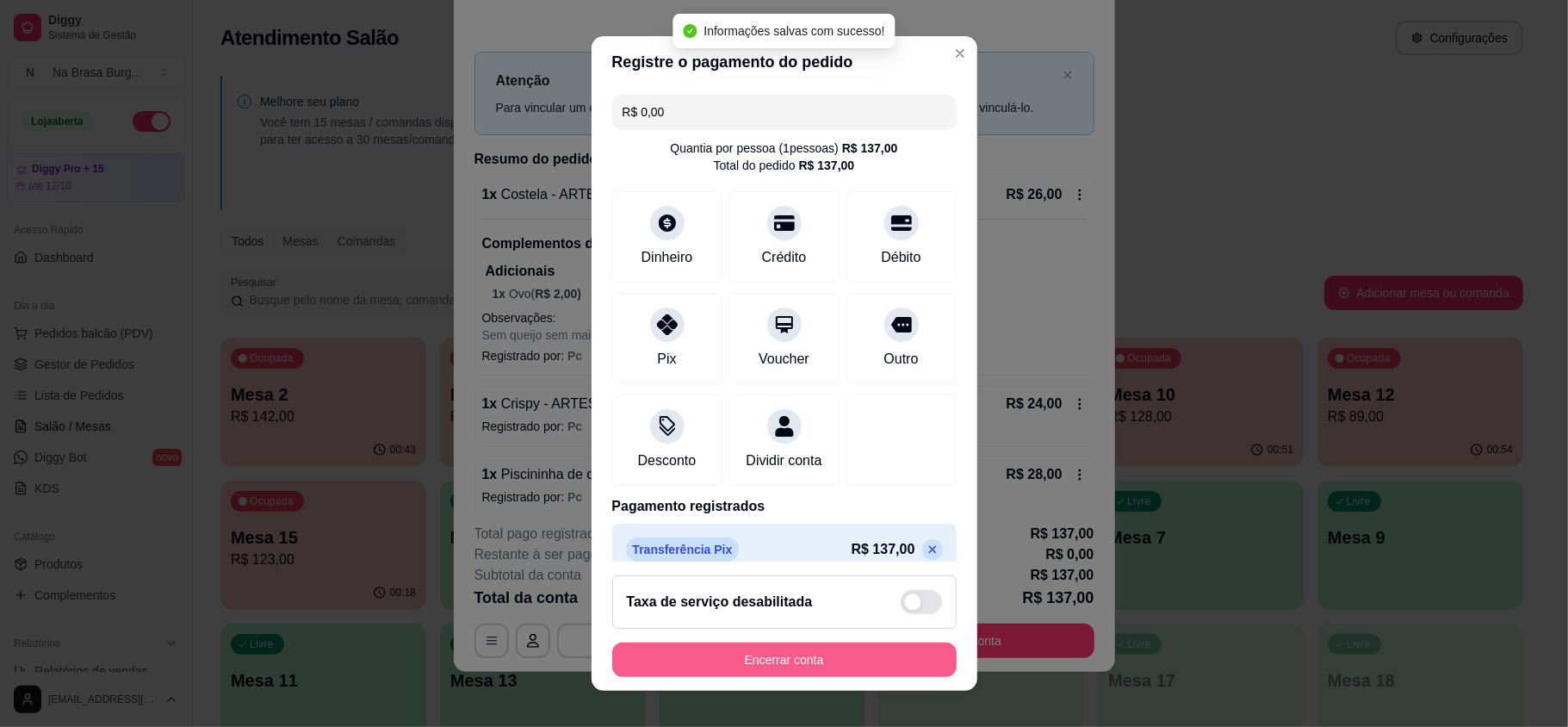
click at [813, 647] on button "Encerrar conta" at bounding box center [784, 660] width 344 height 35
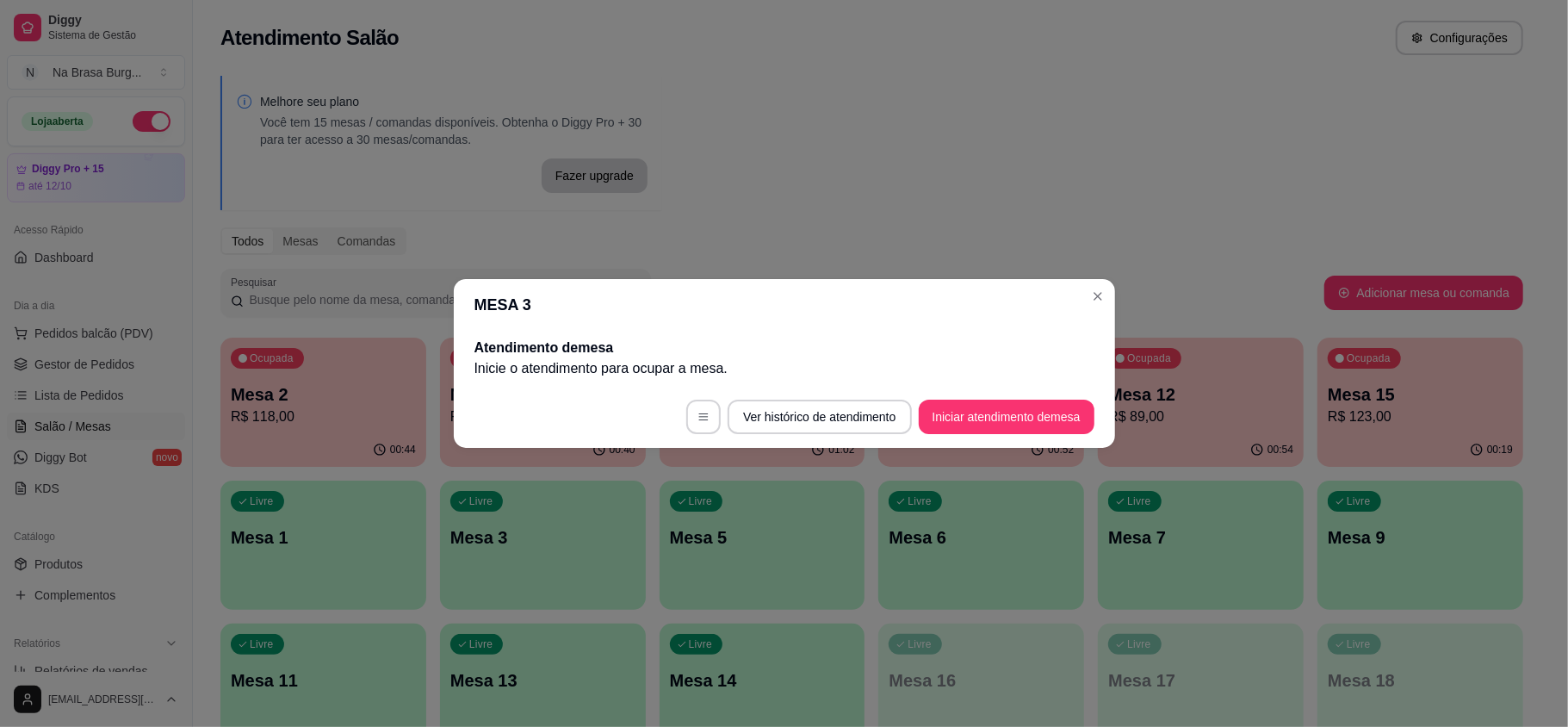
scroll to position [0, 0]
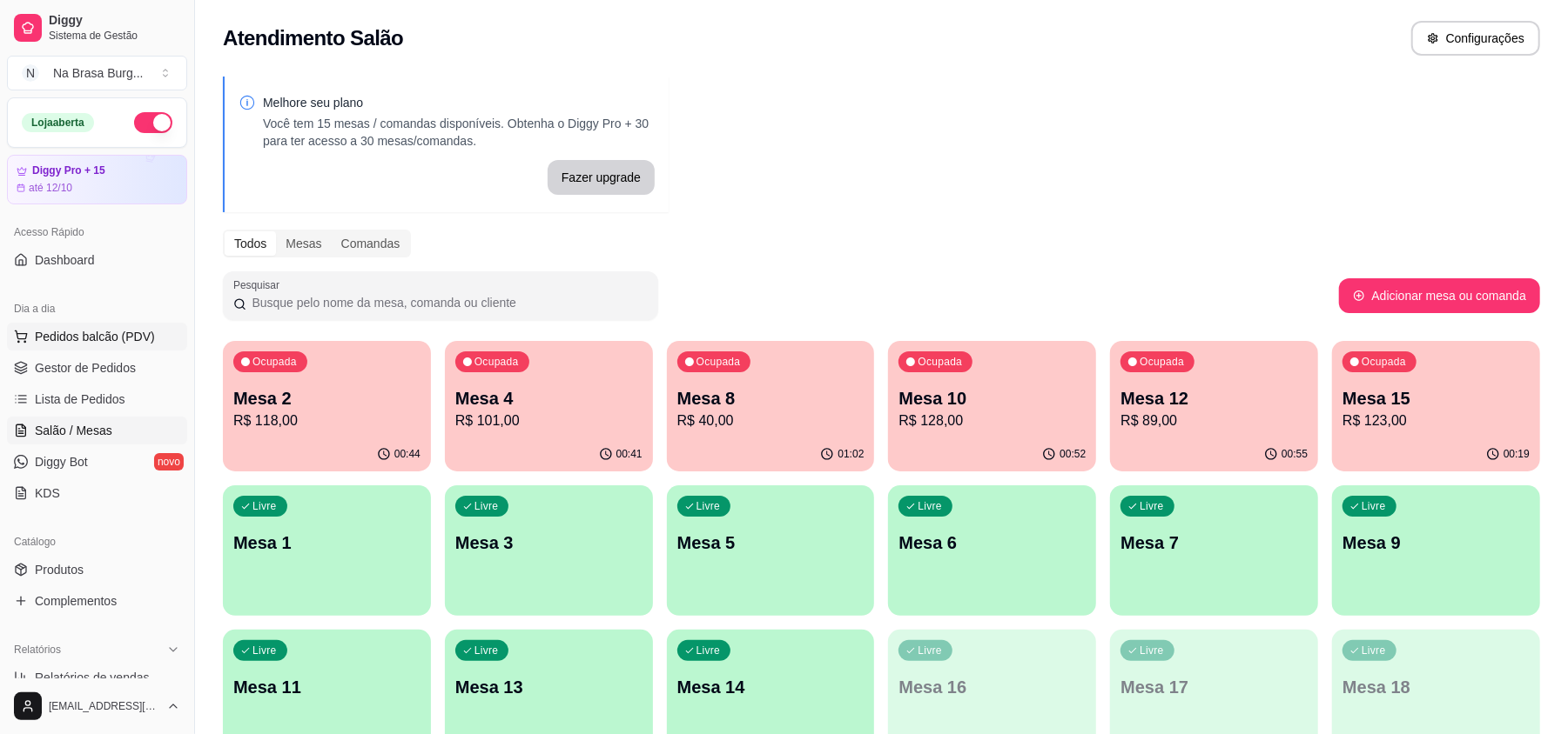
click at [110, 343] on span "Pedidos balcão (PDV)" at bounding box center [95, 336] width 120 height 17
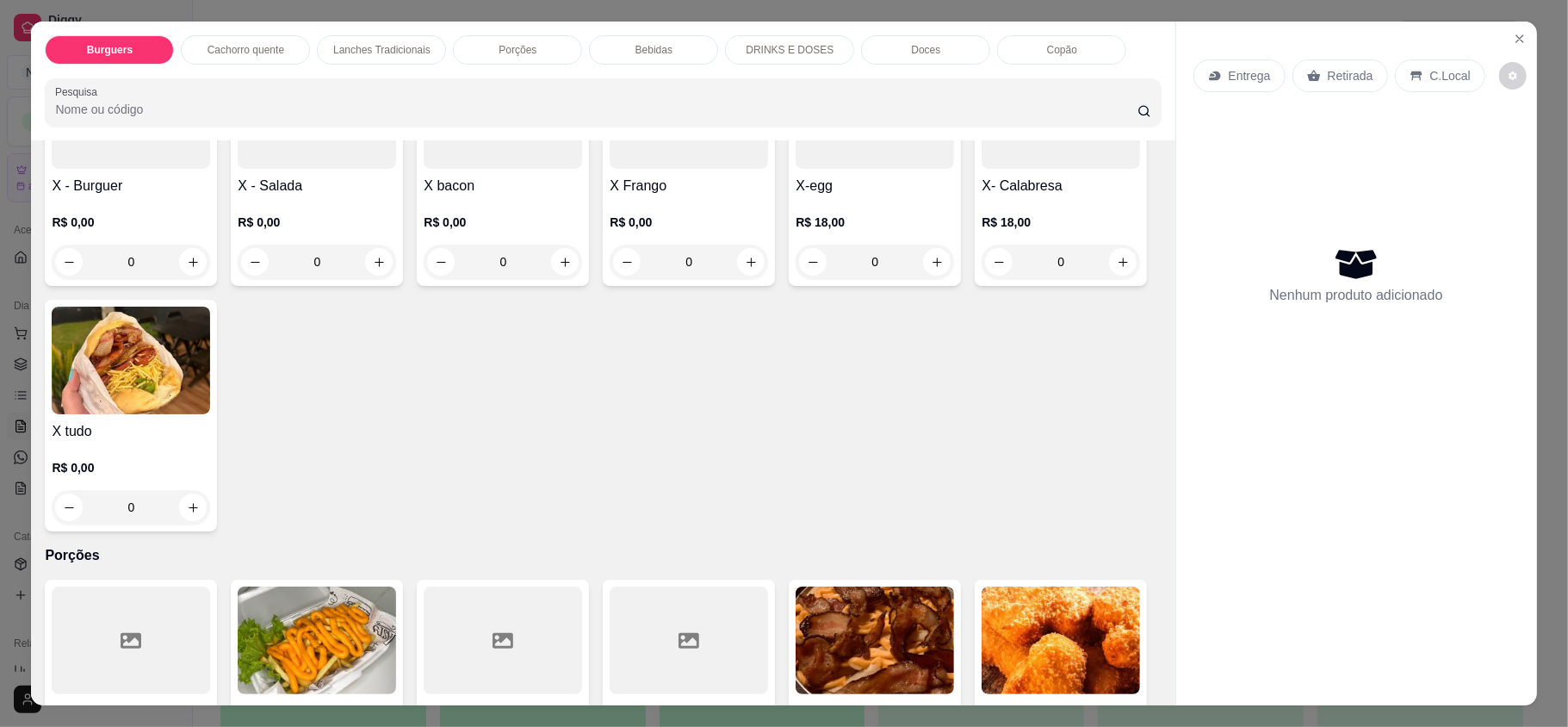
scroll to position [1263, 0]
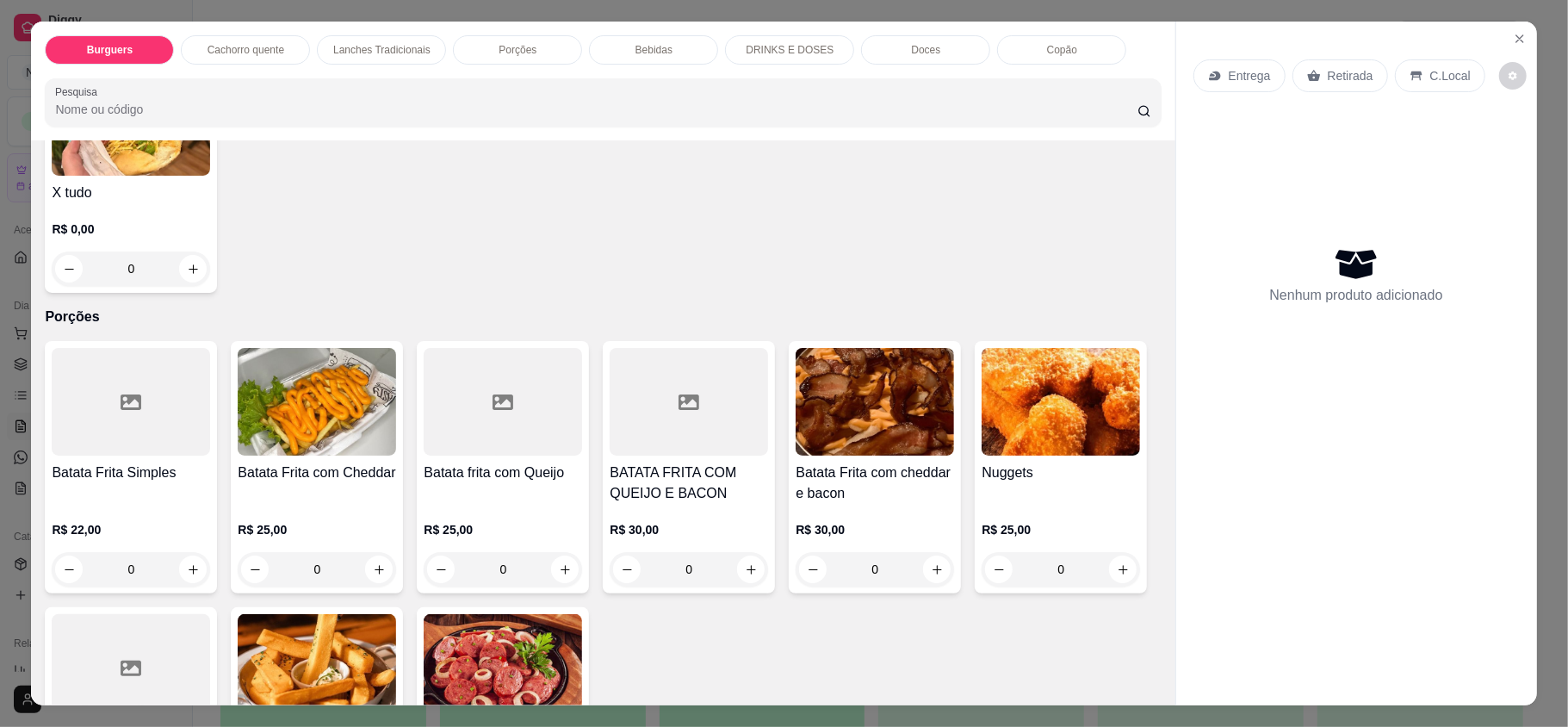
click at [210, 286] on div "0" at bounding box center [131, 268] width 159 height 35
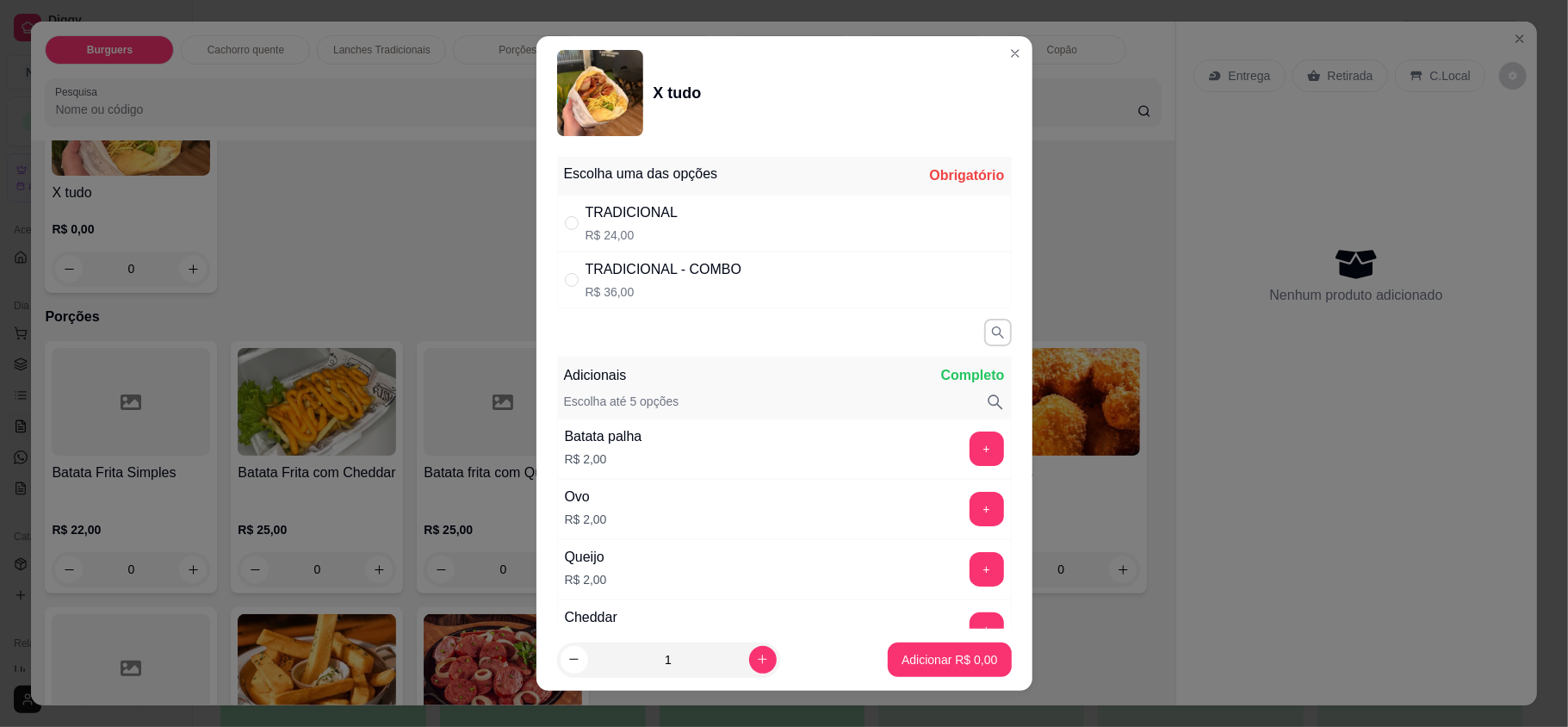
click at [794, 219] on div "TRADICIONAL R$ 24,00" at bounding box center [784, 223] width 455 height 57
radio input "true"
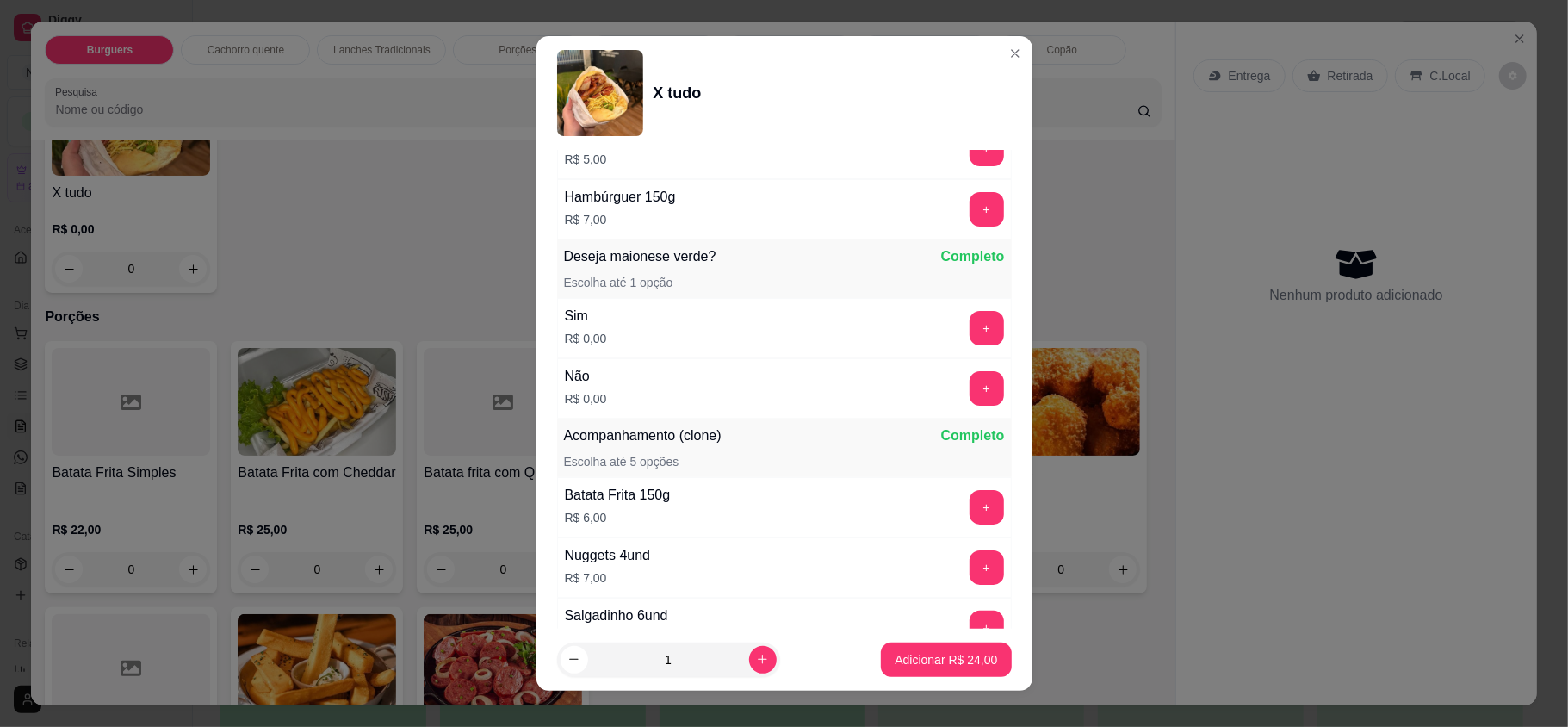
scroll to position [1056, 0]
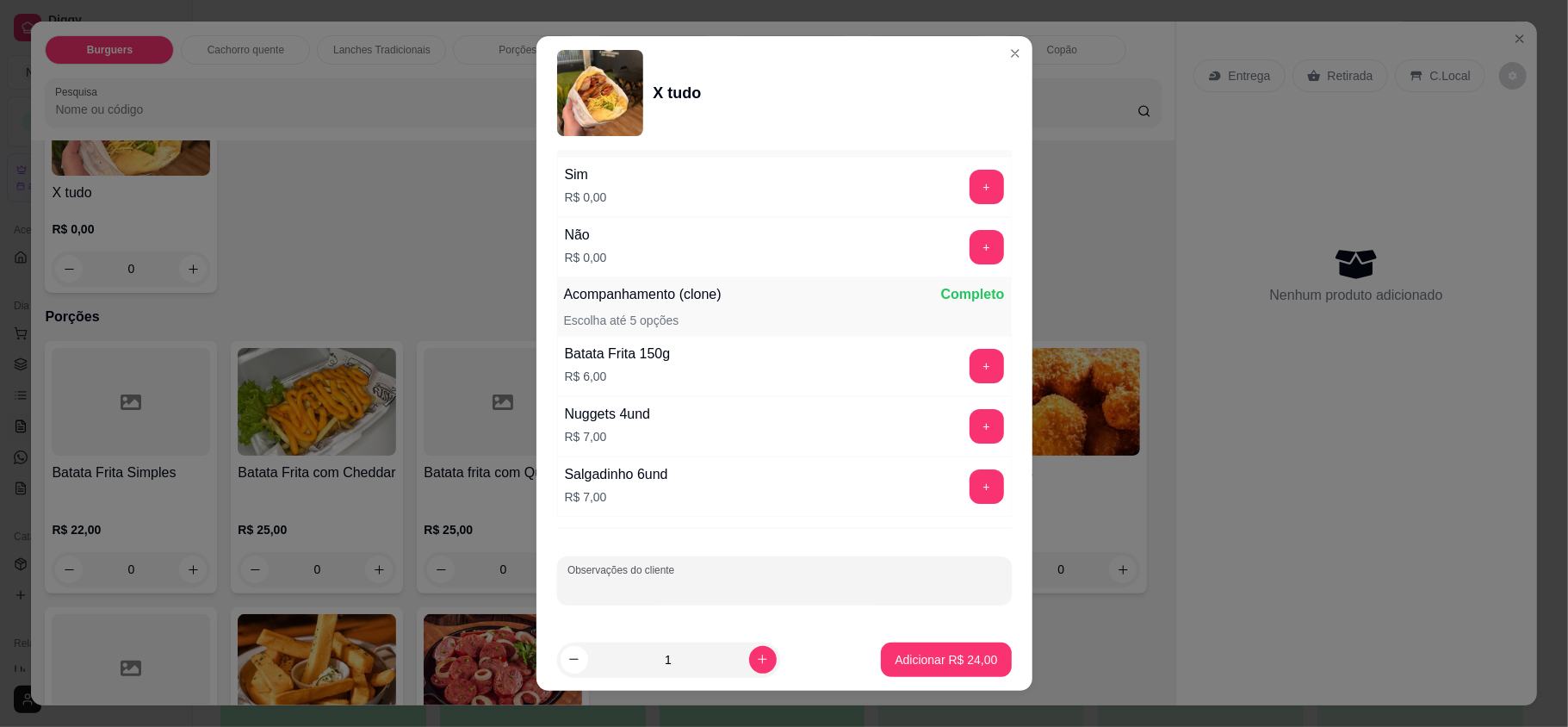
click at [718, 584] on input "Observações do cliente" at bounding box center [784, 587] width 434 height 17
click at [718, 570] on div at bounding box center [784, 581] width 434 height 35
type input "cortar ao meio"
click at [937, 655] on p "Adicionar R$ 24,00" at bounding box center [946, 659] width 103 height 17
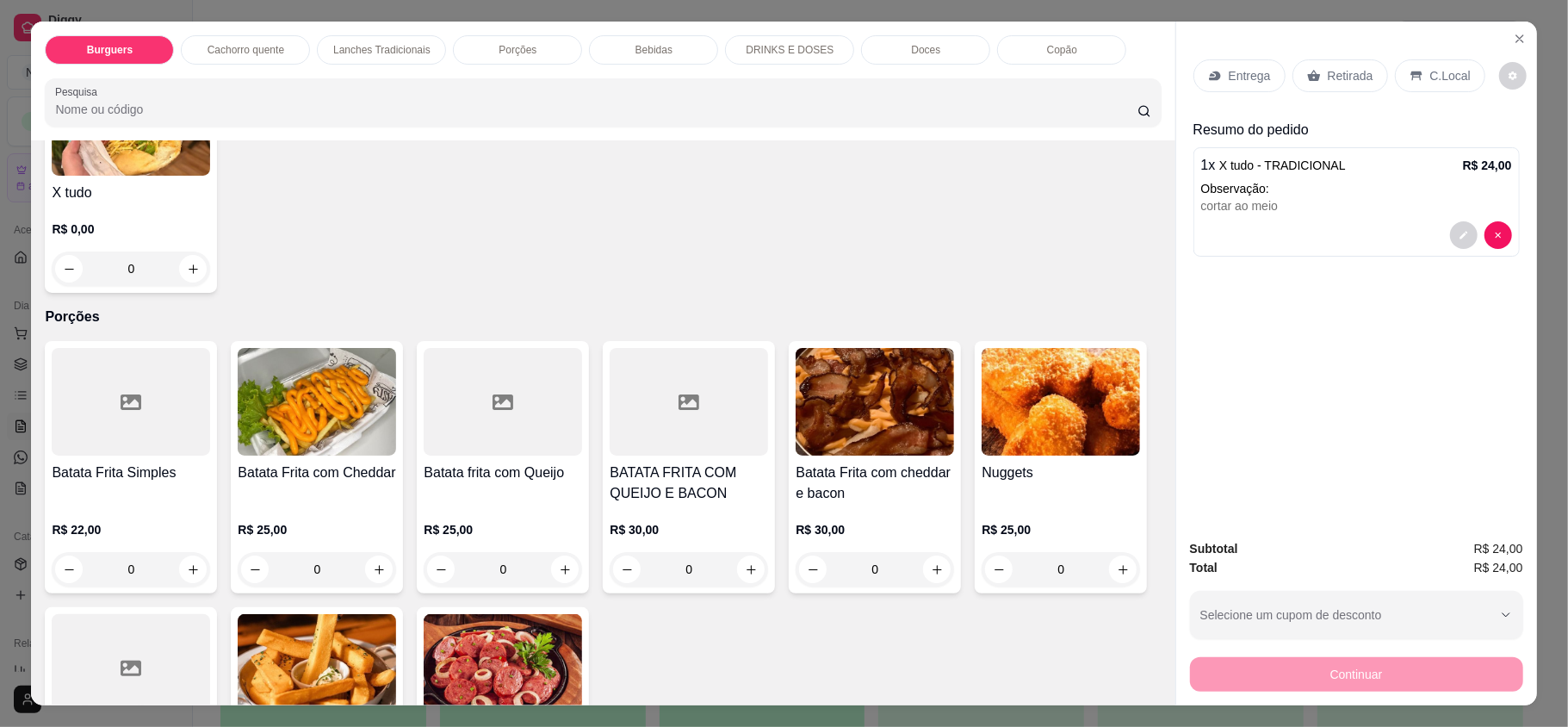
click at [1233, 63] on div "Entrega" at bounding box center [1239, 76] width 92 height 33
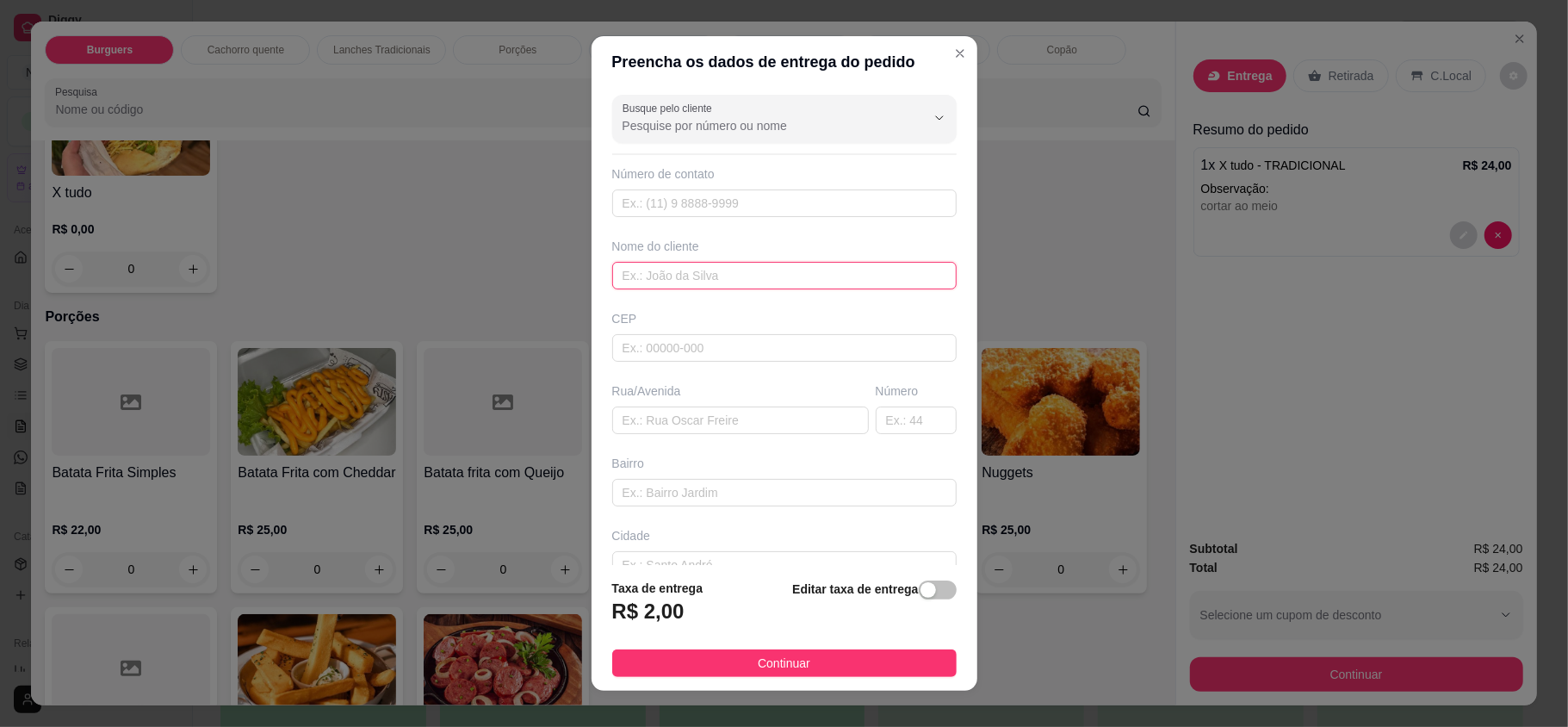
click at [746, 277] on input "text" at bounding box center [784, 276] width 344 height 28
type input "[PERSON_NAME]"
click at [676, 418] on input "text" at bounding box center [741, 420] width 257 height 28
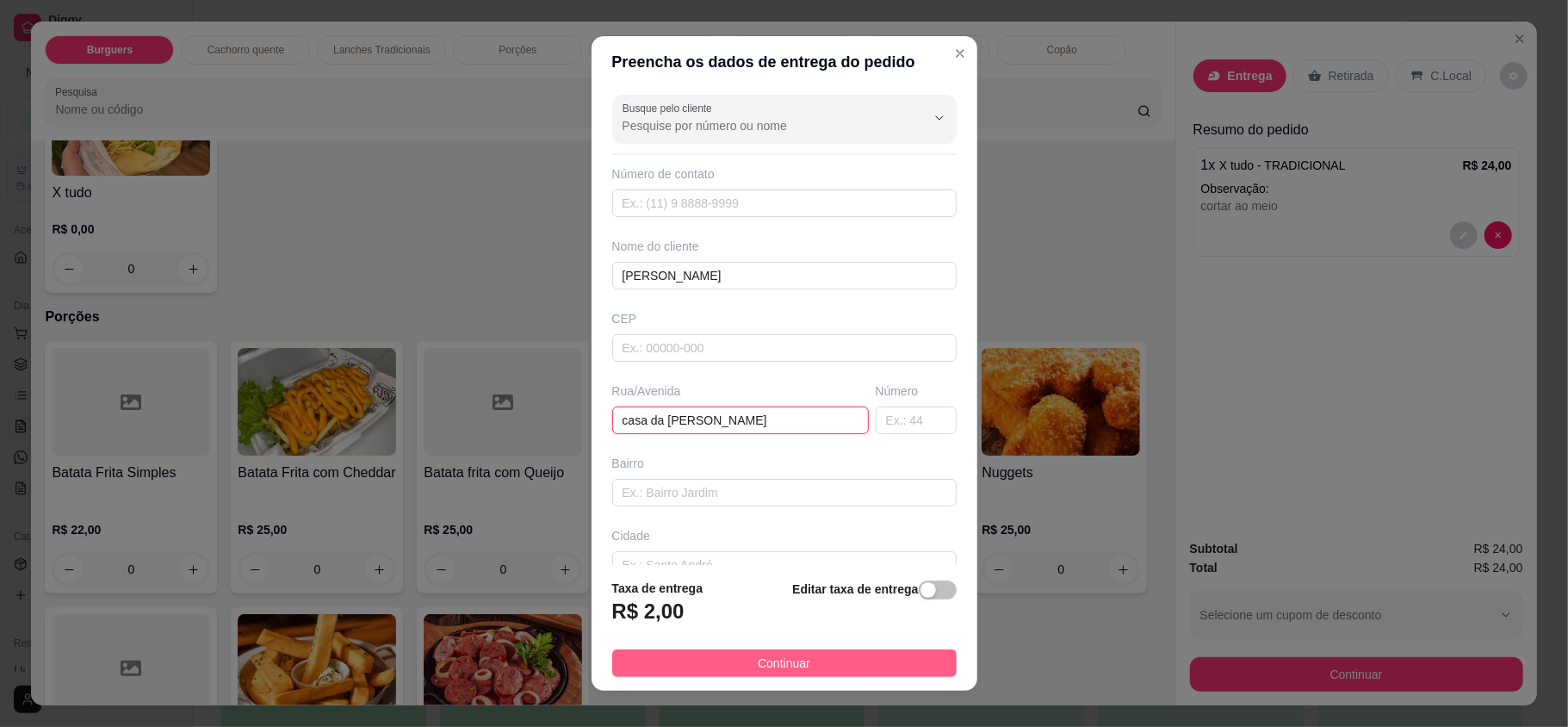
type input "casa da [PERSON_NAME]"
click at [828, 675] on button "Continuar" at bounding box center [784, 663] width 344 height 28
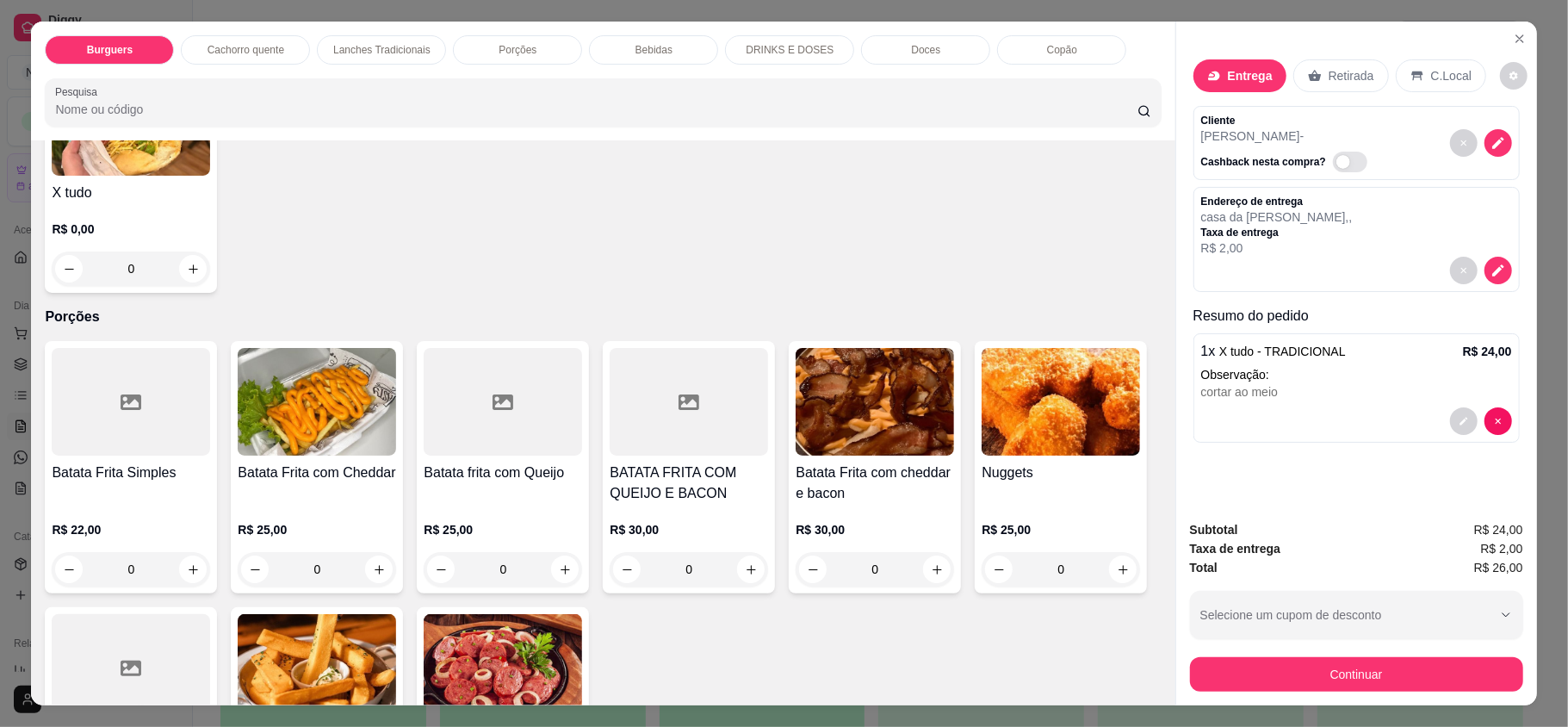
click at [1258, 673] on button "Continuar" at bounding box center [1357, 674] width 333 height 35
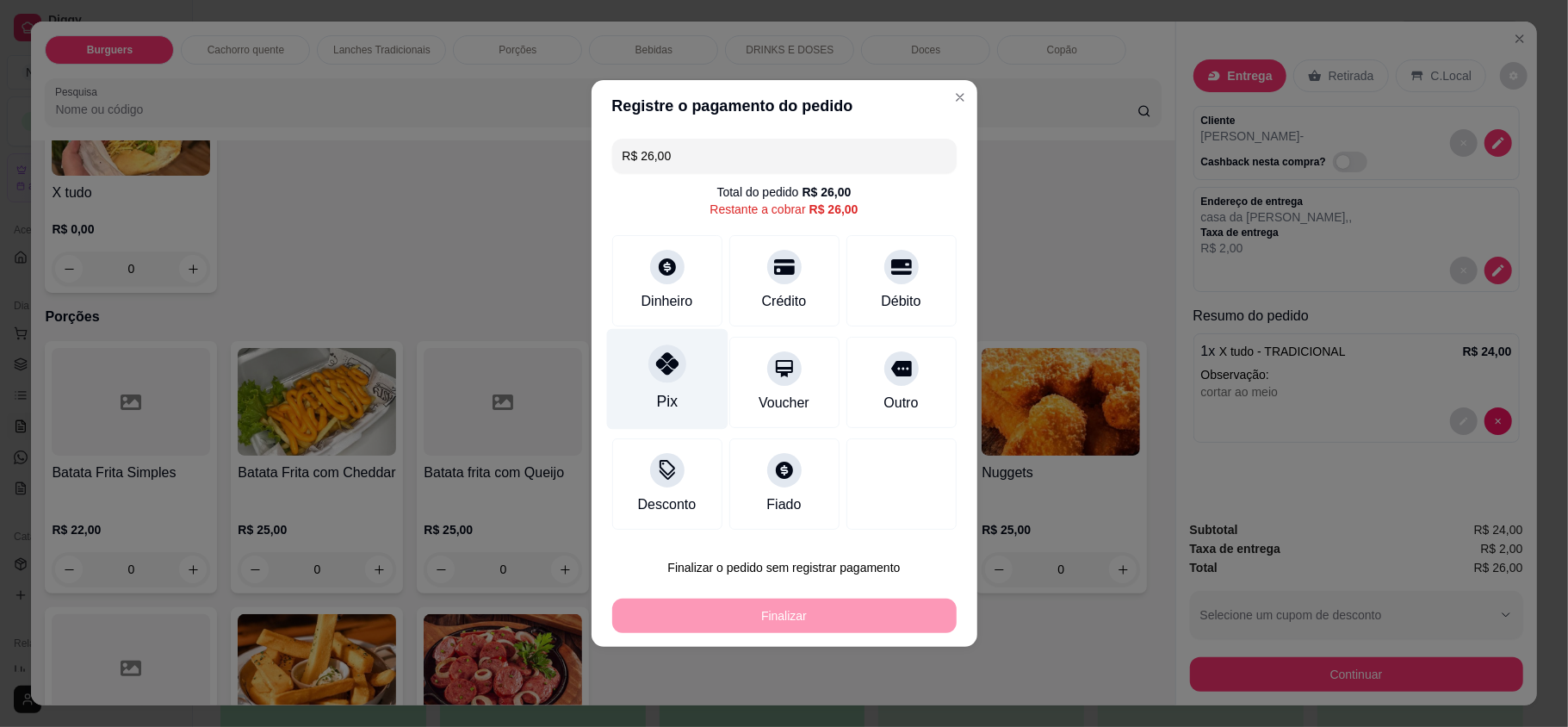
click at [686, 353] on div "Pix" at bounding box center [667, 379] width 121 height 101
type input "R$ 0,00"
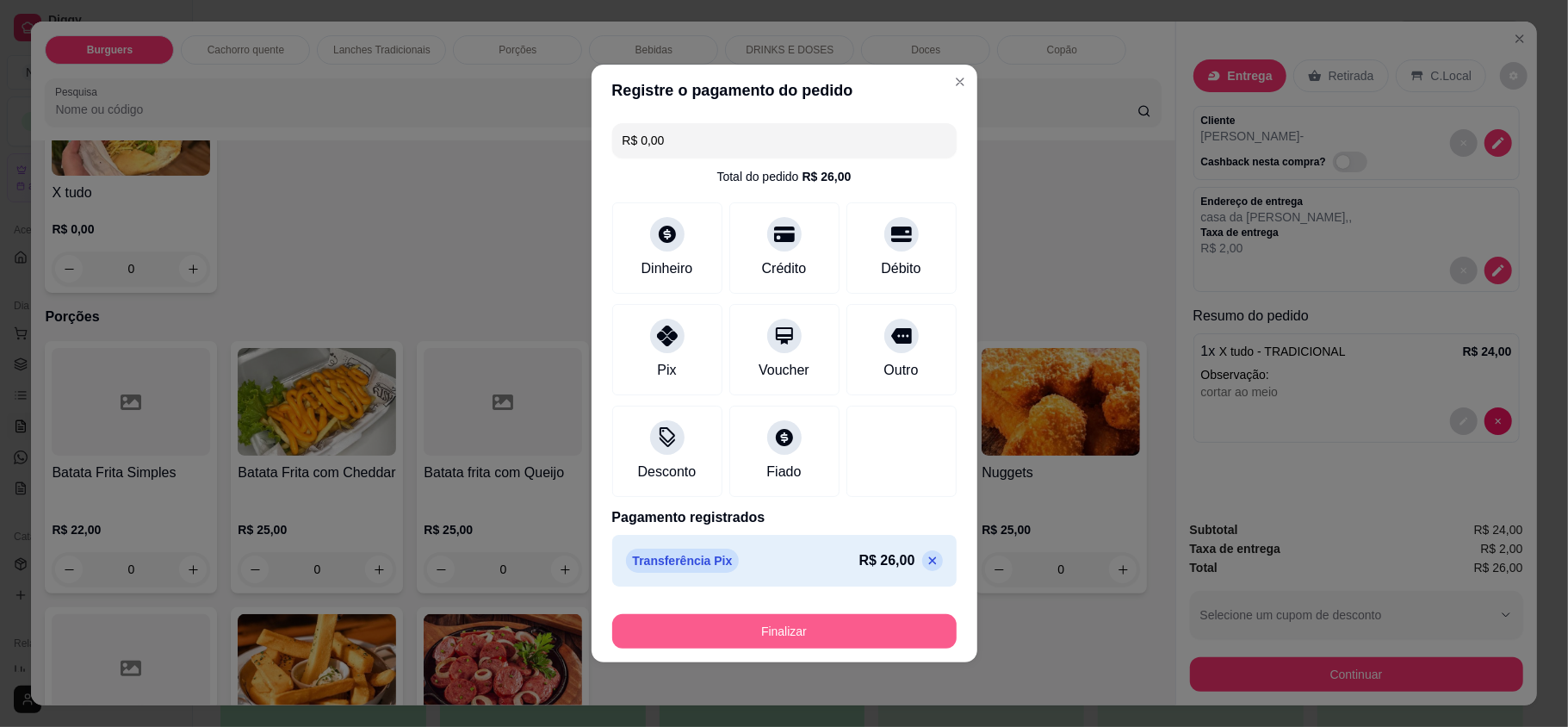
click at [845, 615] on button "Finalizar" at bounding box center [784, 632] width 344 height 35
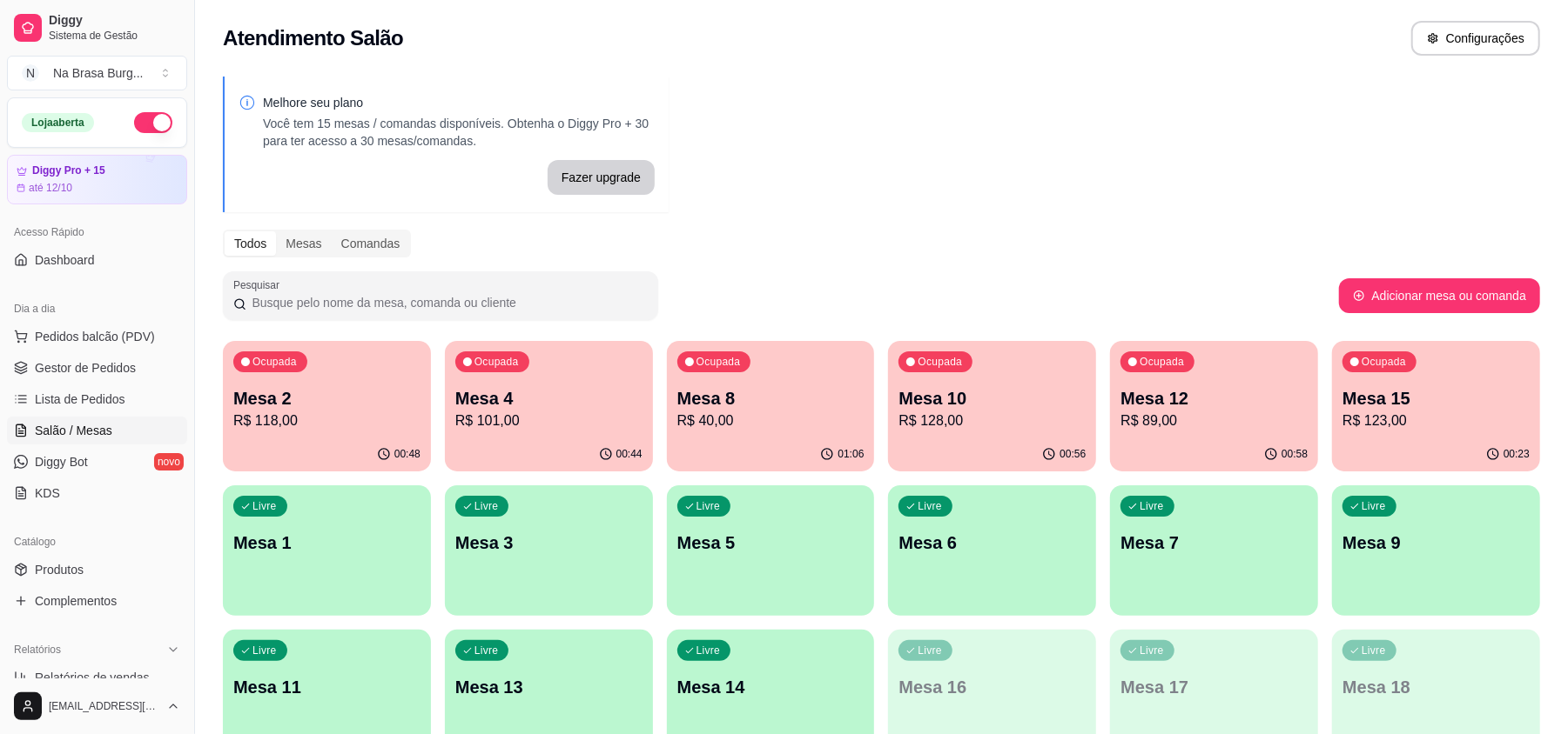
click at [1421, 407] on p "Mesa 15" at bounding box center [1436, 398] width 187 height 24
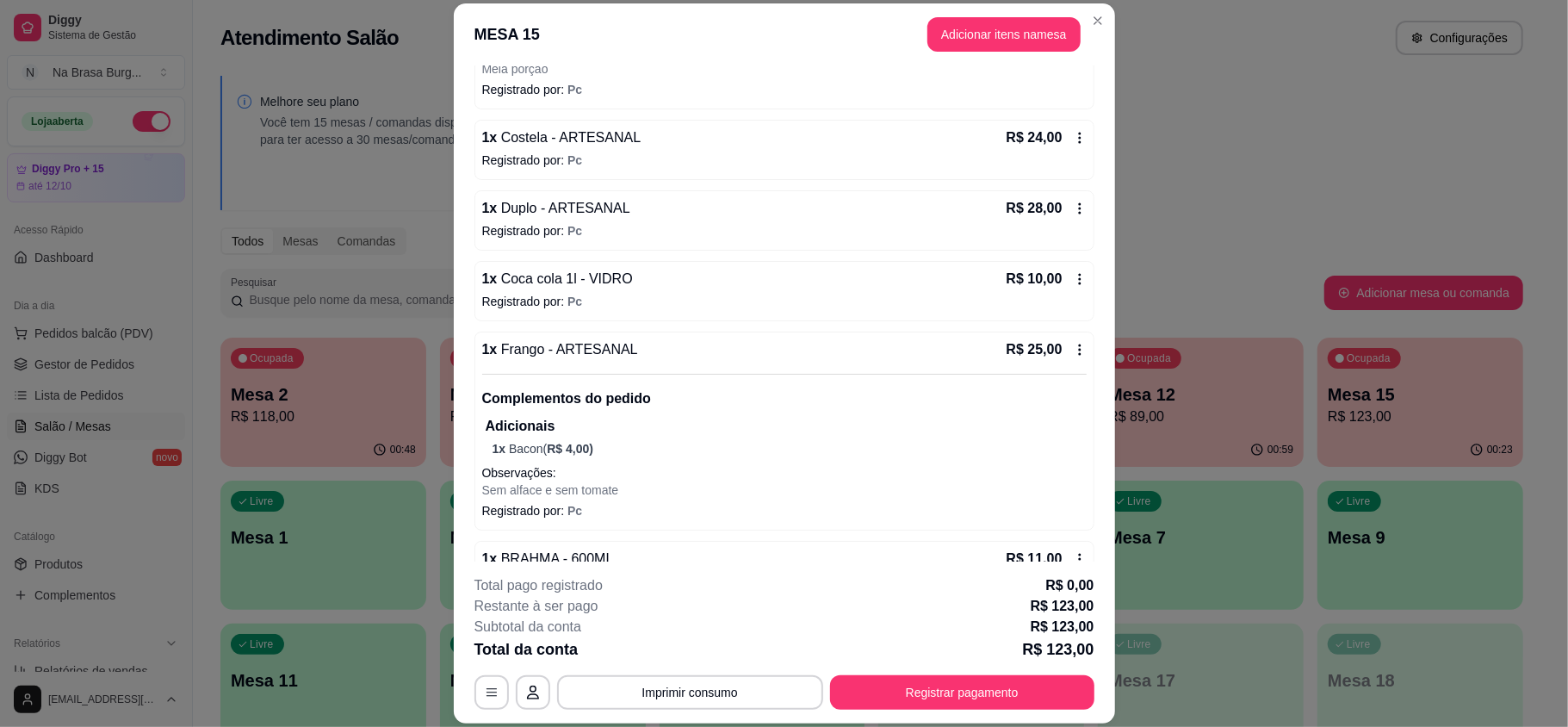
scroll to position [229, 0]
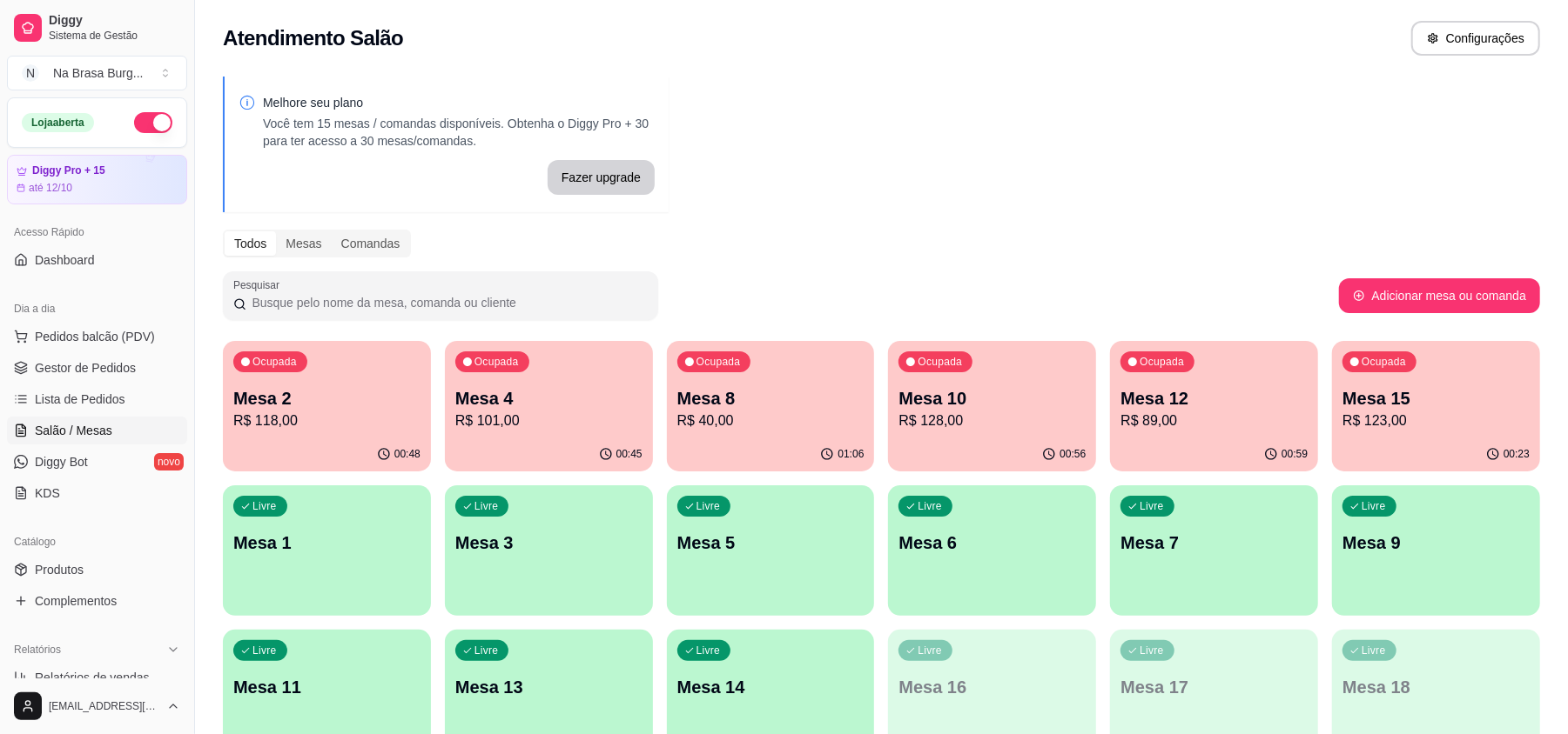
click at [956, 387] on p "Mesa 10" at bounding box center [992, 398] width 187 height 24
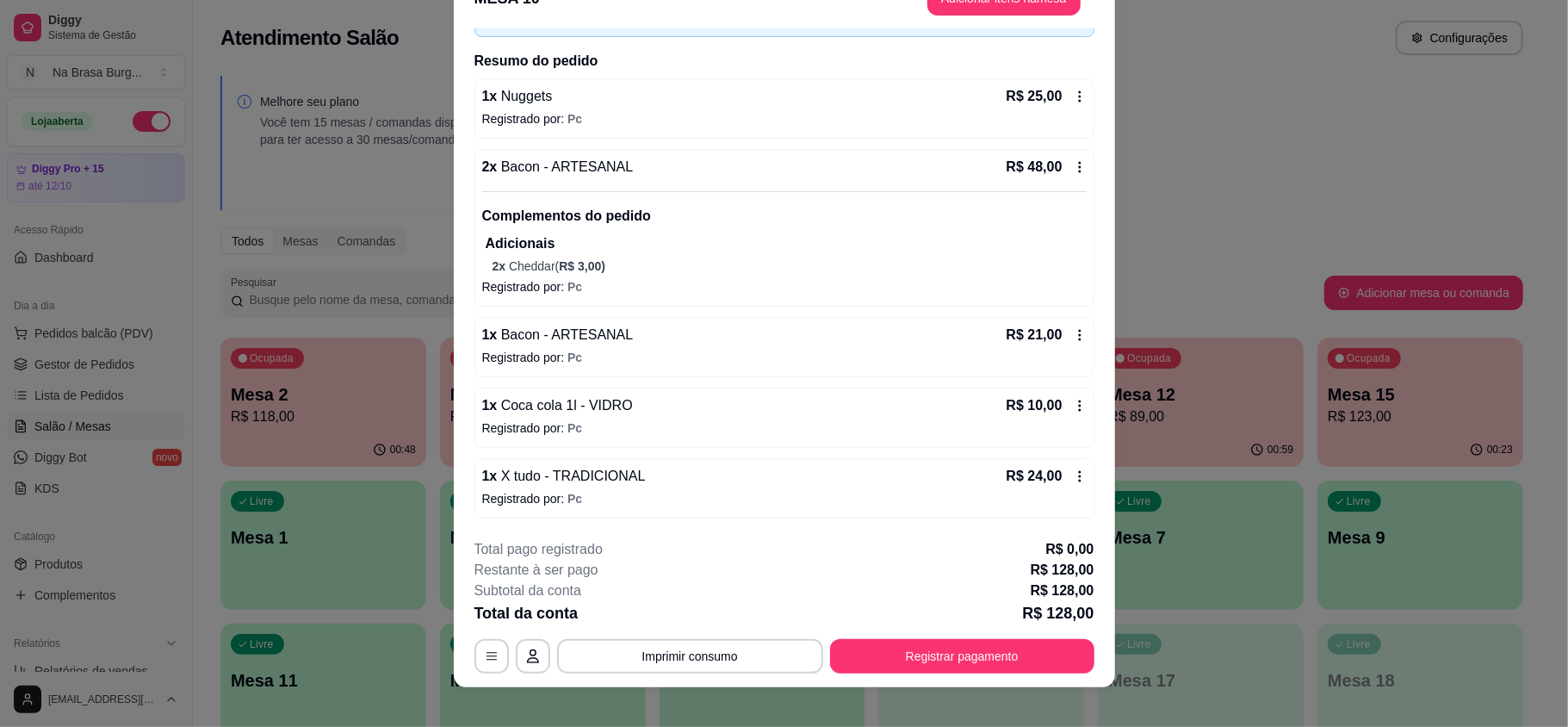
scroll to position [52, 0]
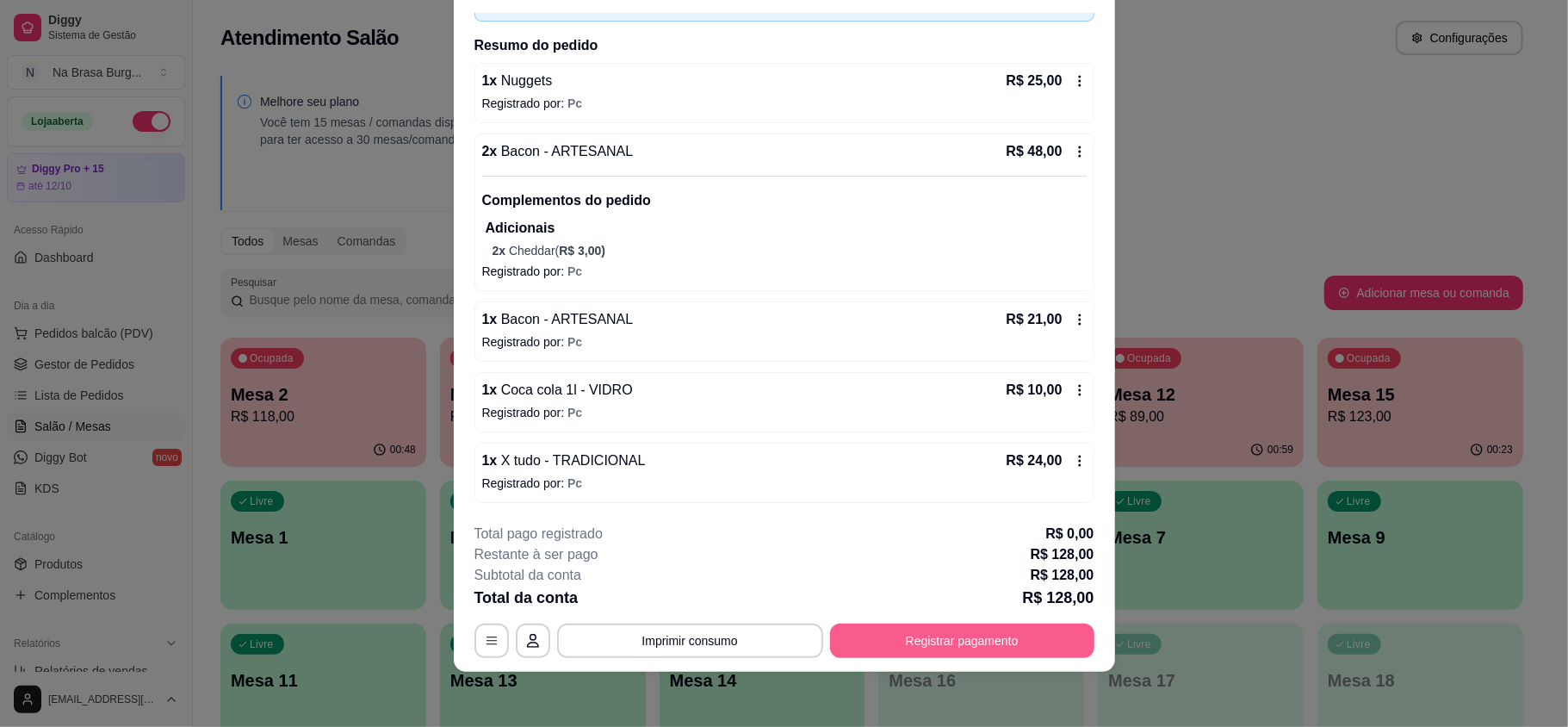
click at [987, 639] on button "Registrar pagamento" at bounding box center [962, 640] width 265 height 35
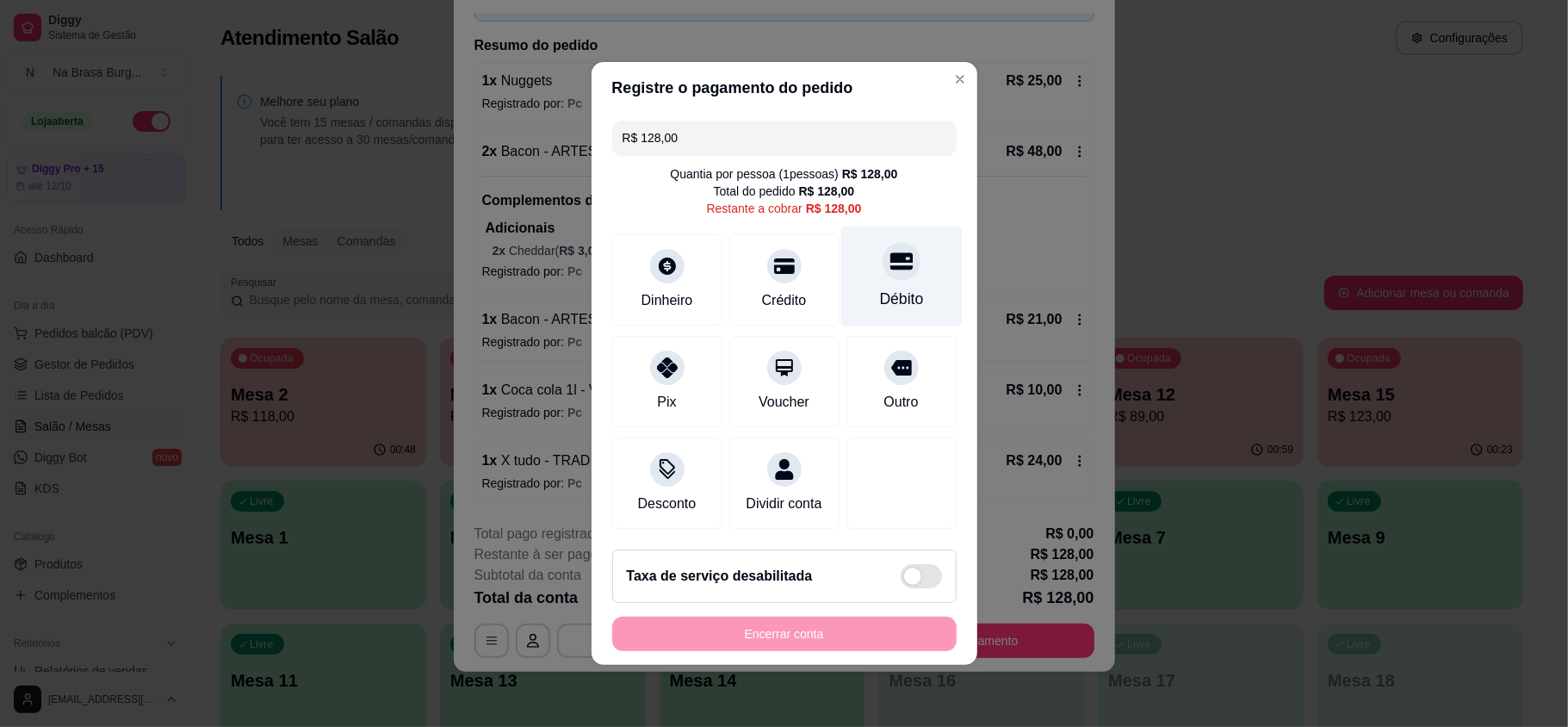
click at [890, 253] on icon at bounding box center [900, 261] width 22 height 17
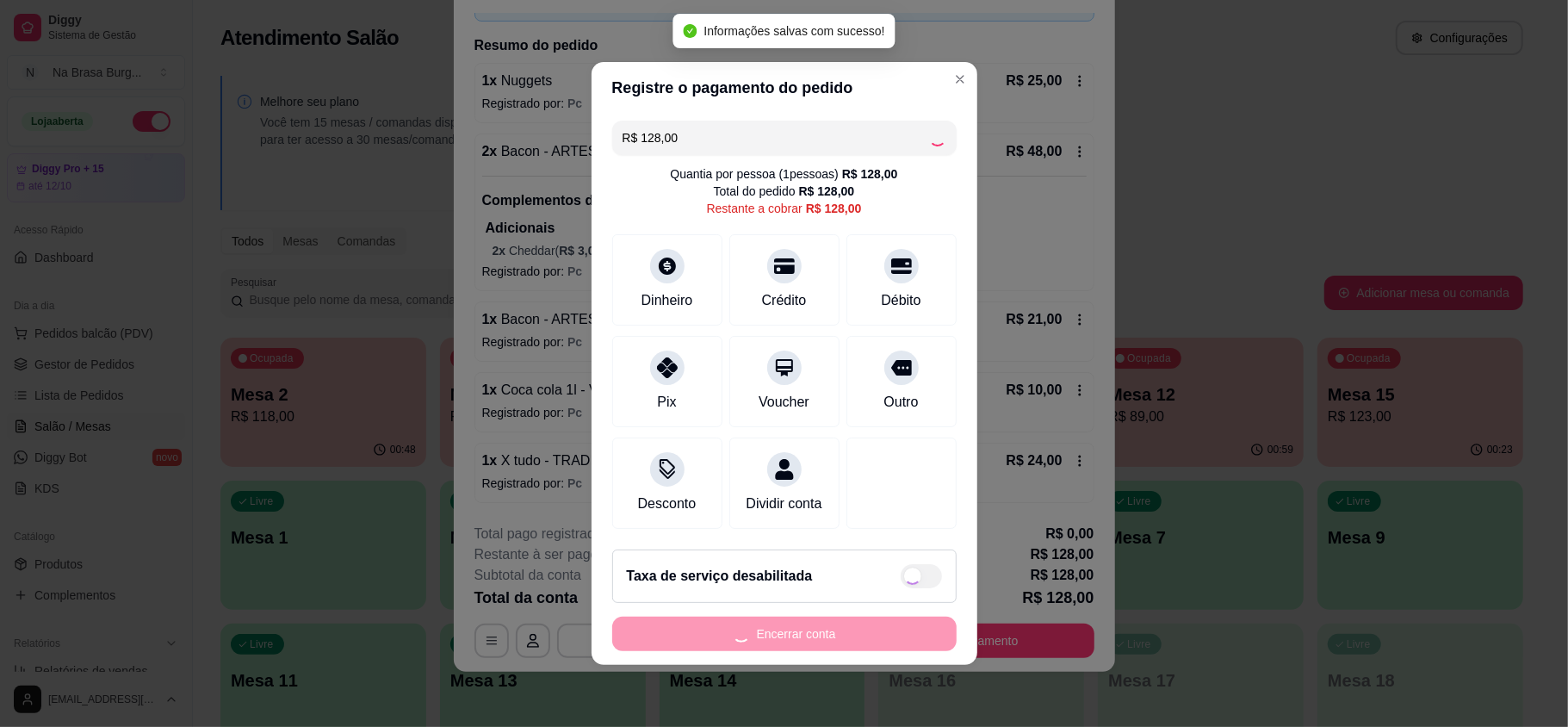
type input "R$ 0,00"
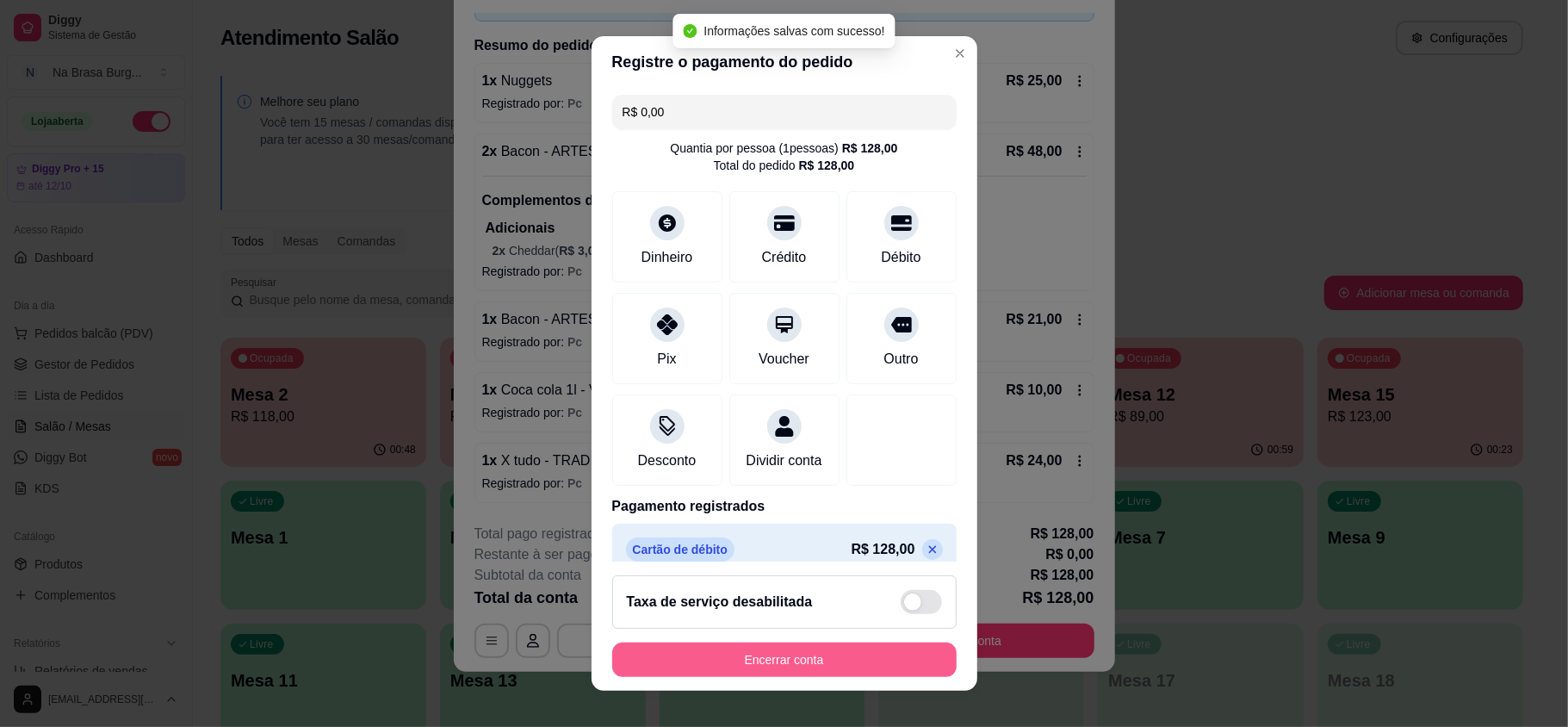
click at [844, 657] on button "Encerrar conta" at bounding box center [784, 660] width 344 height 35
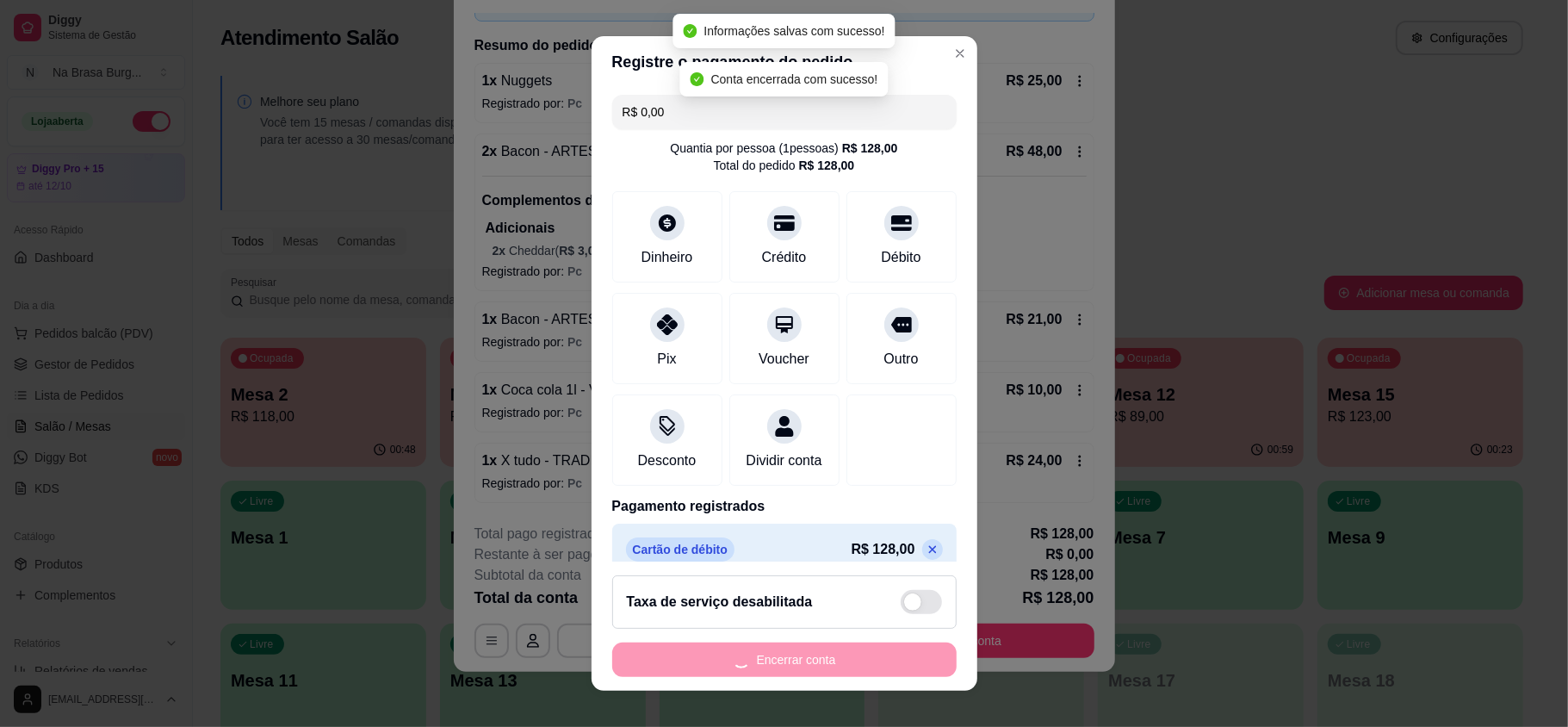
scroll to position [0, 0]
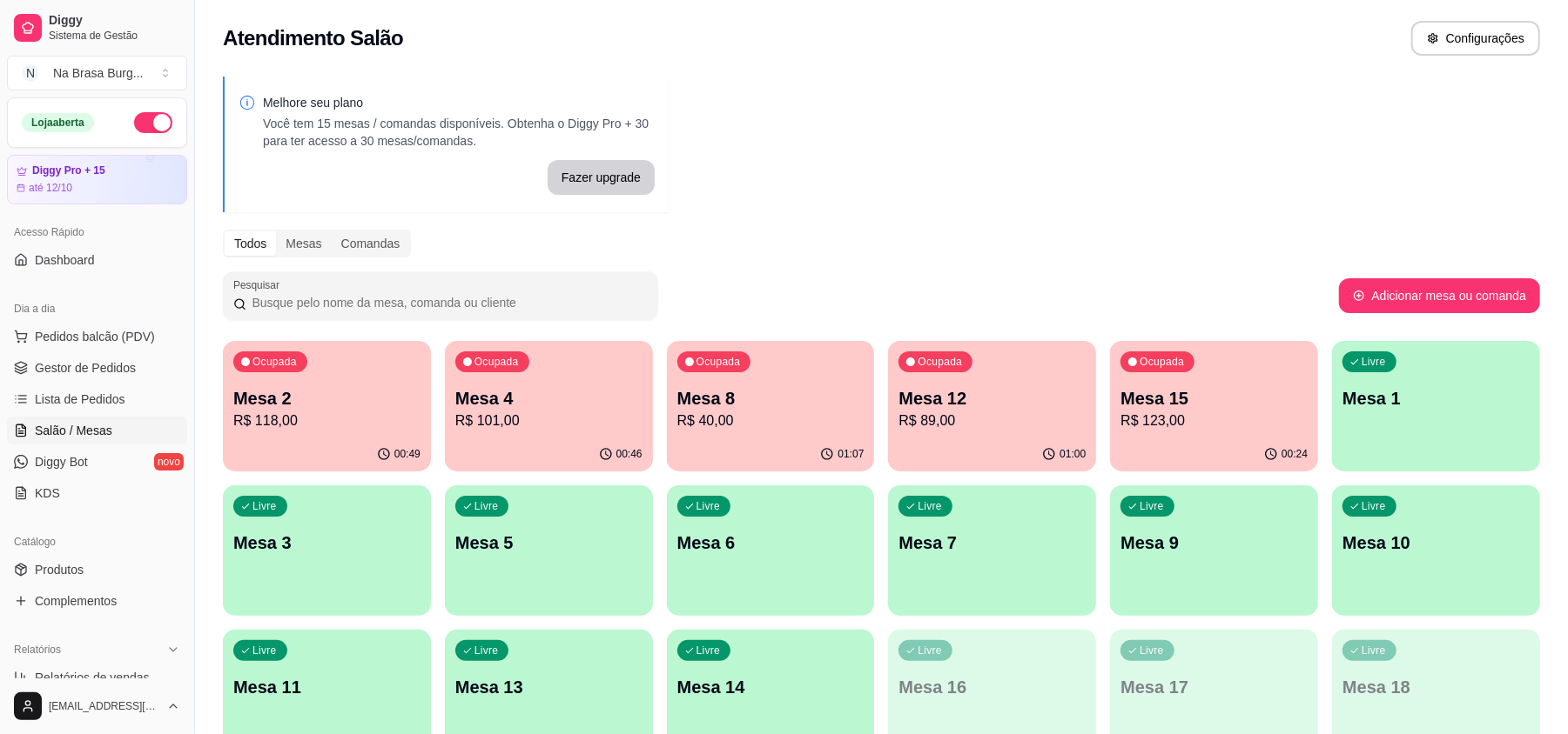
click at [481, 380] on div "Ocupada Mesa 4 R$ 101,00" at bounding box center [549, 389] width 208 height 96
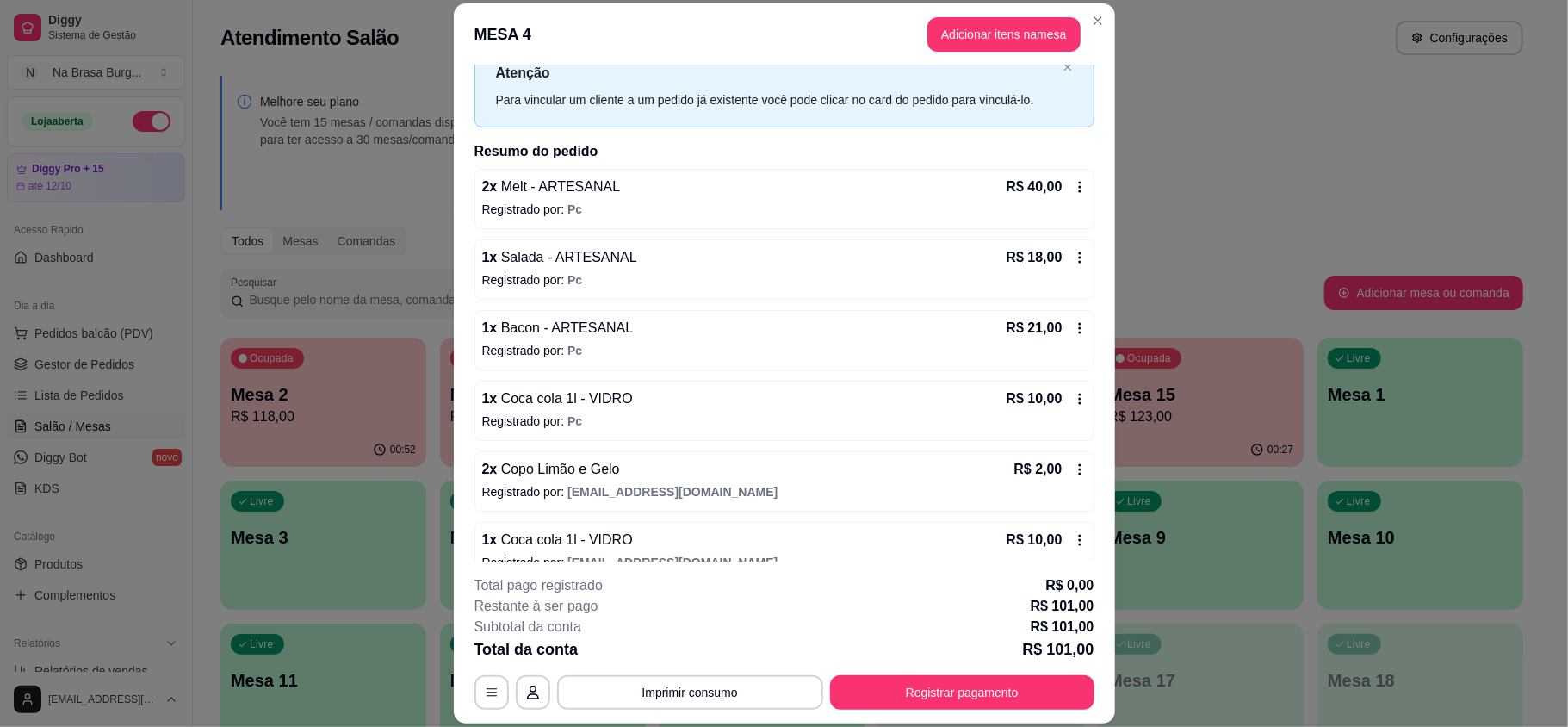
scroll to position [90, 0]
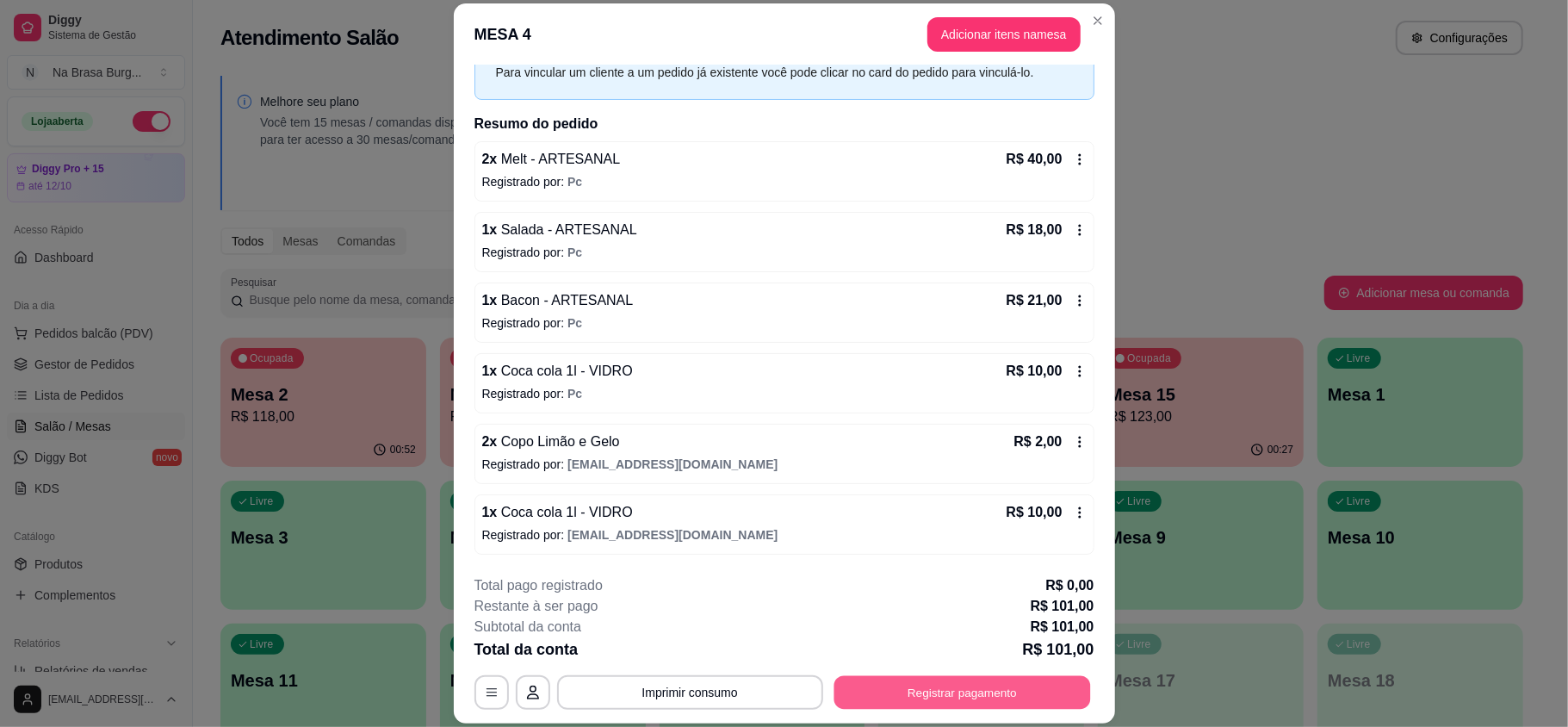
click at [981, 697] on button "Registrar pagamento" at bounding box center [962, 692] width 257 height 34
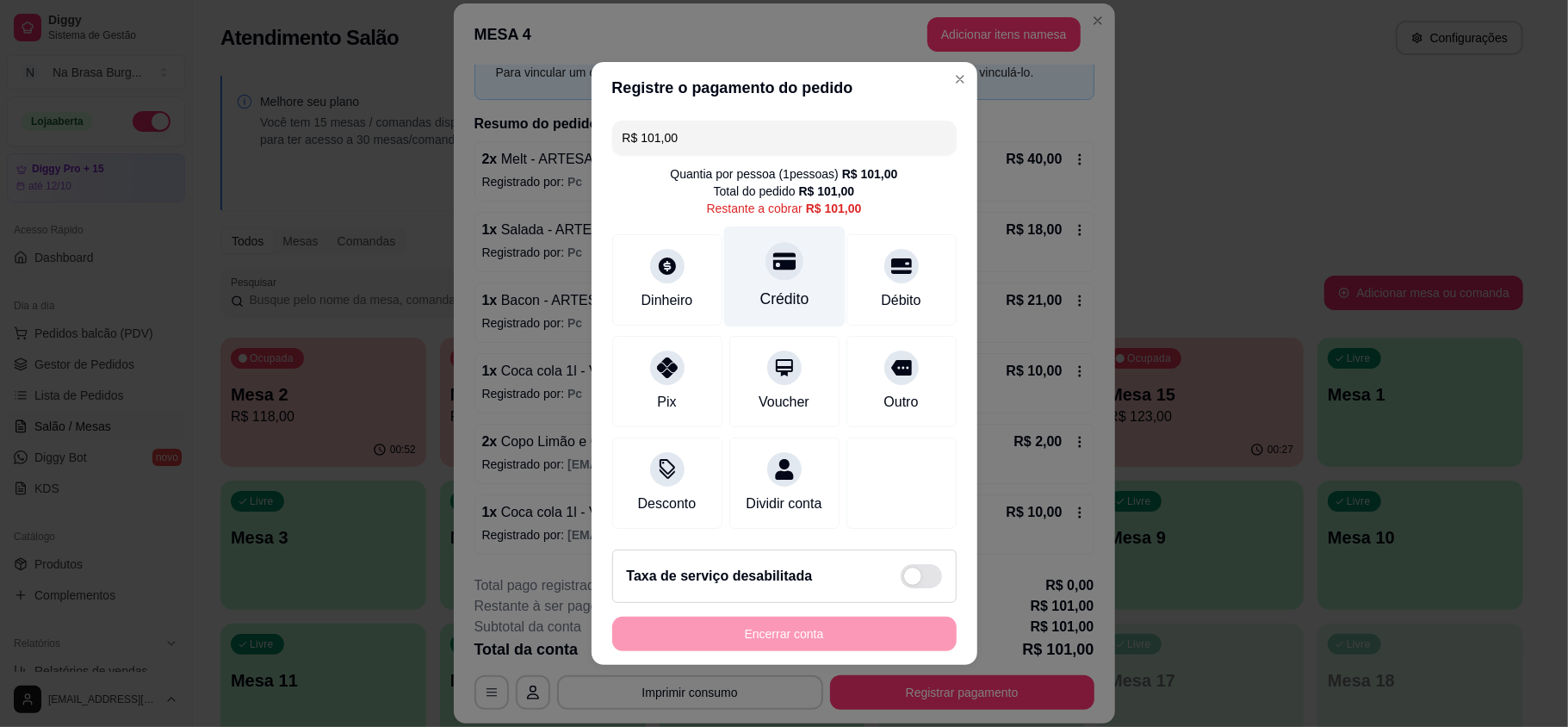
click at [759, 293] on div "Crédito" at bounding box center [784, 299] width 49 height 22
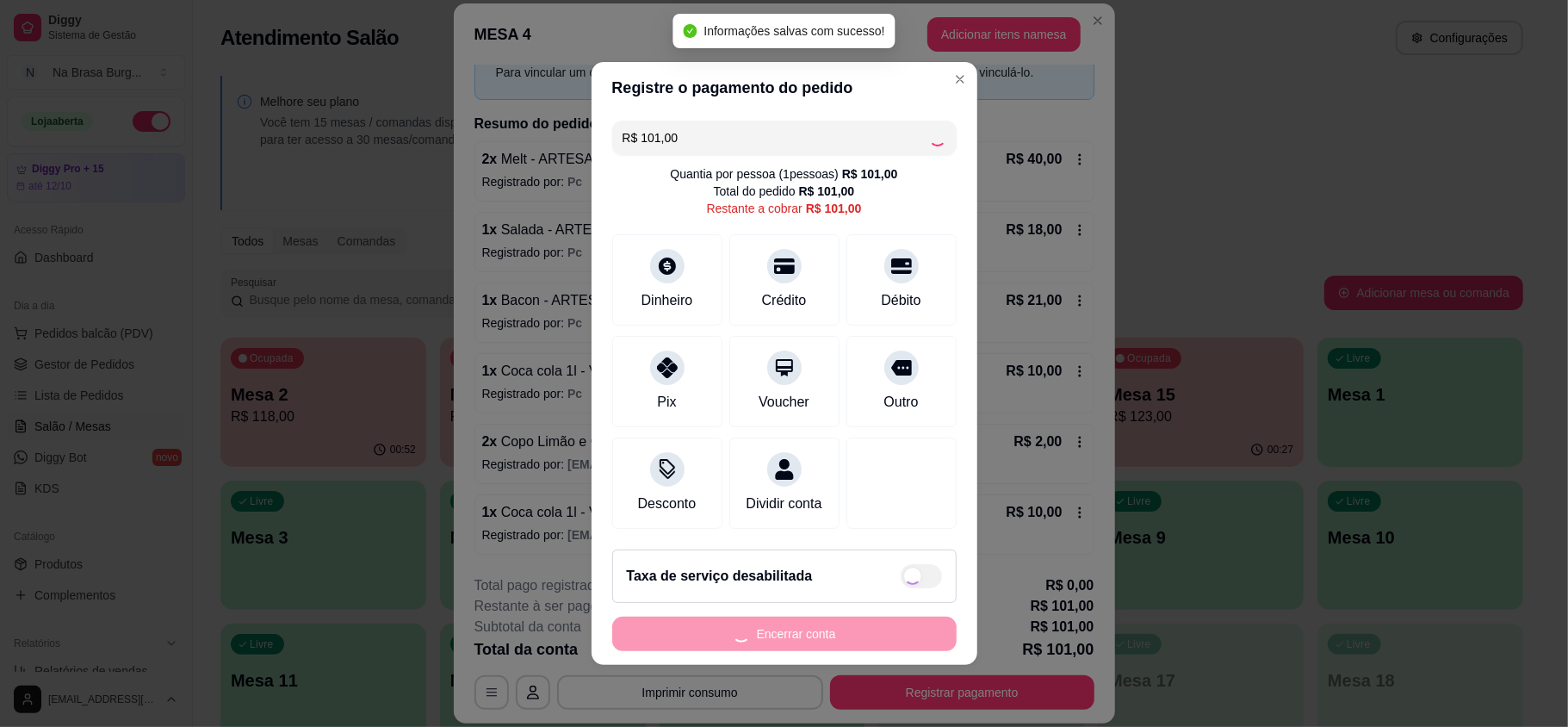
type input "R$ 0,00"
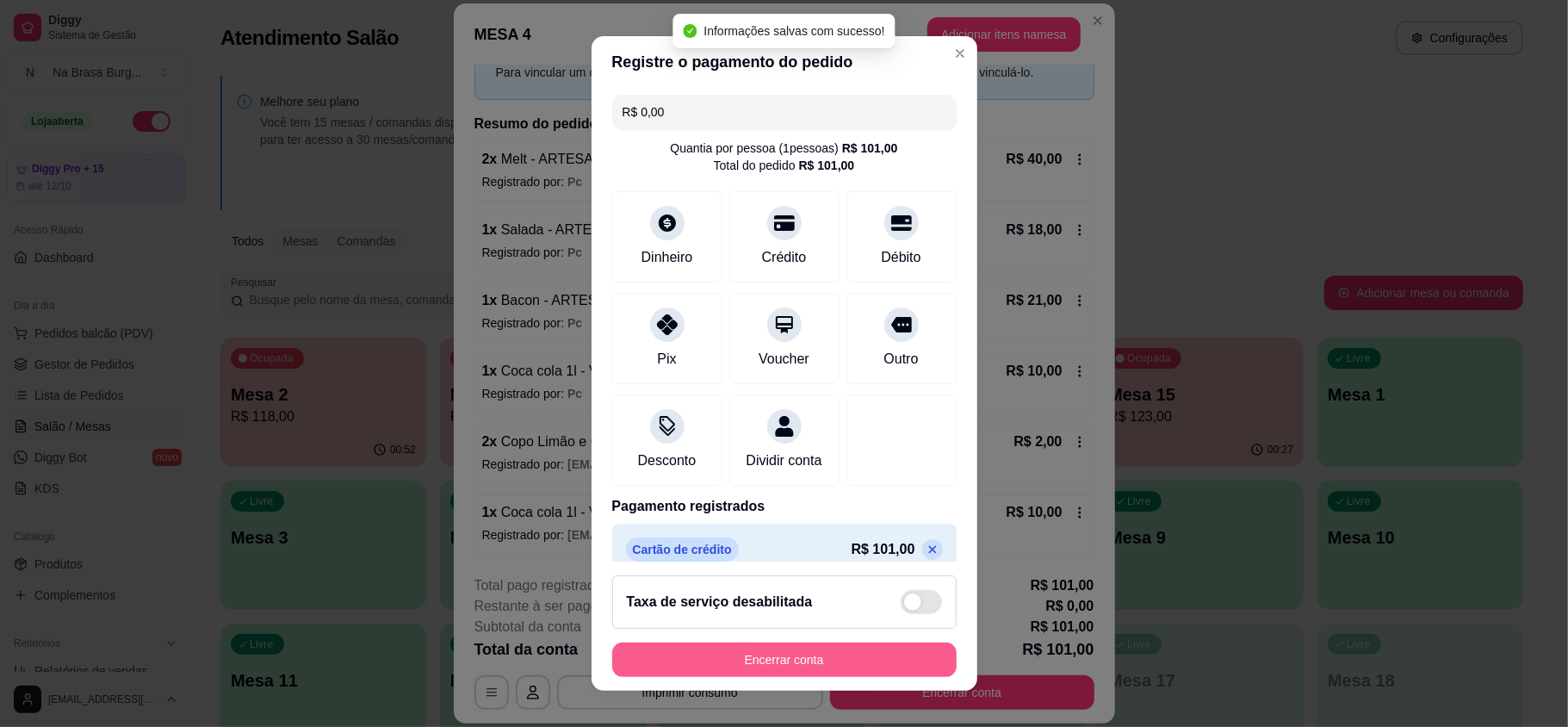
click at [885, 663] on button "Encerrar conta" at bounding box center [784, 660] width 344 height 35
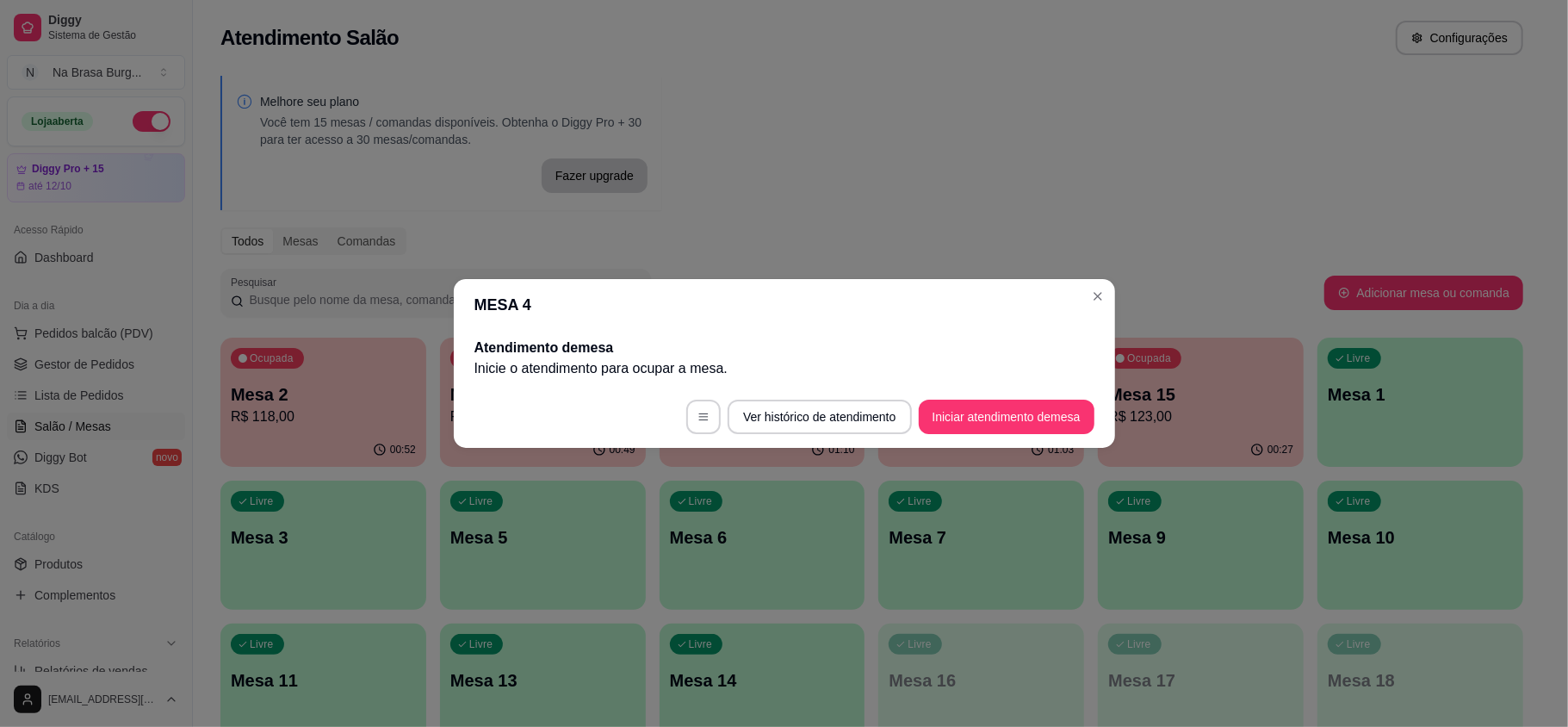
scroll to position [0, 0]
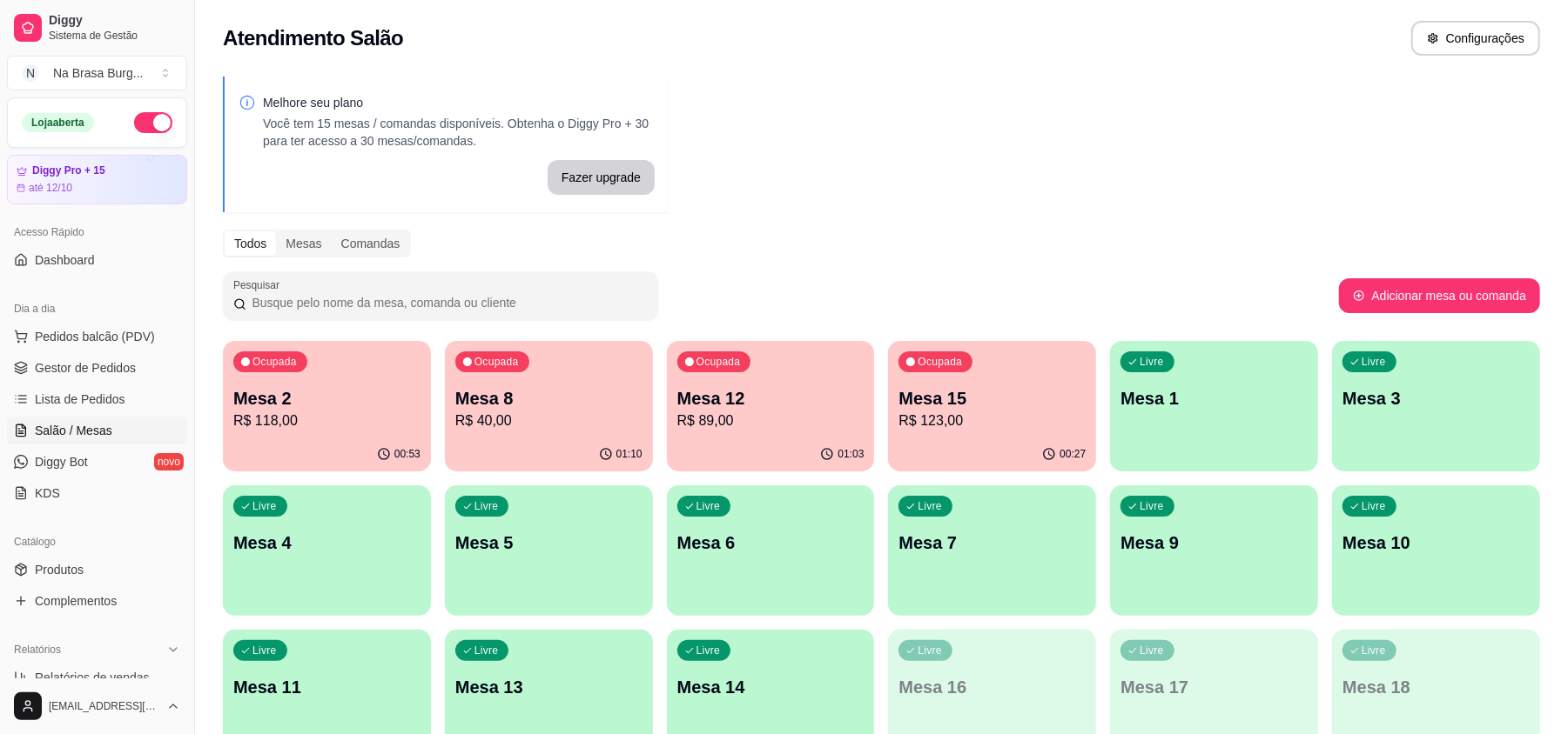
click at [1044, 379] on div "Ocupada Mesa 15 R$ 123,00" at bounding box center [991, 389] width 208 height 96
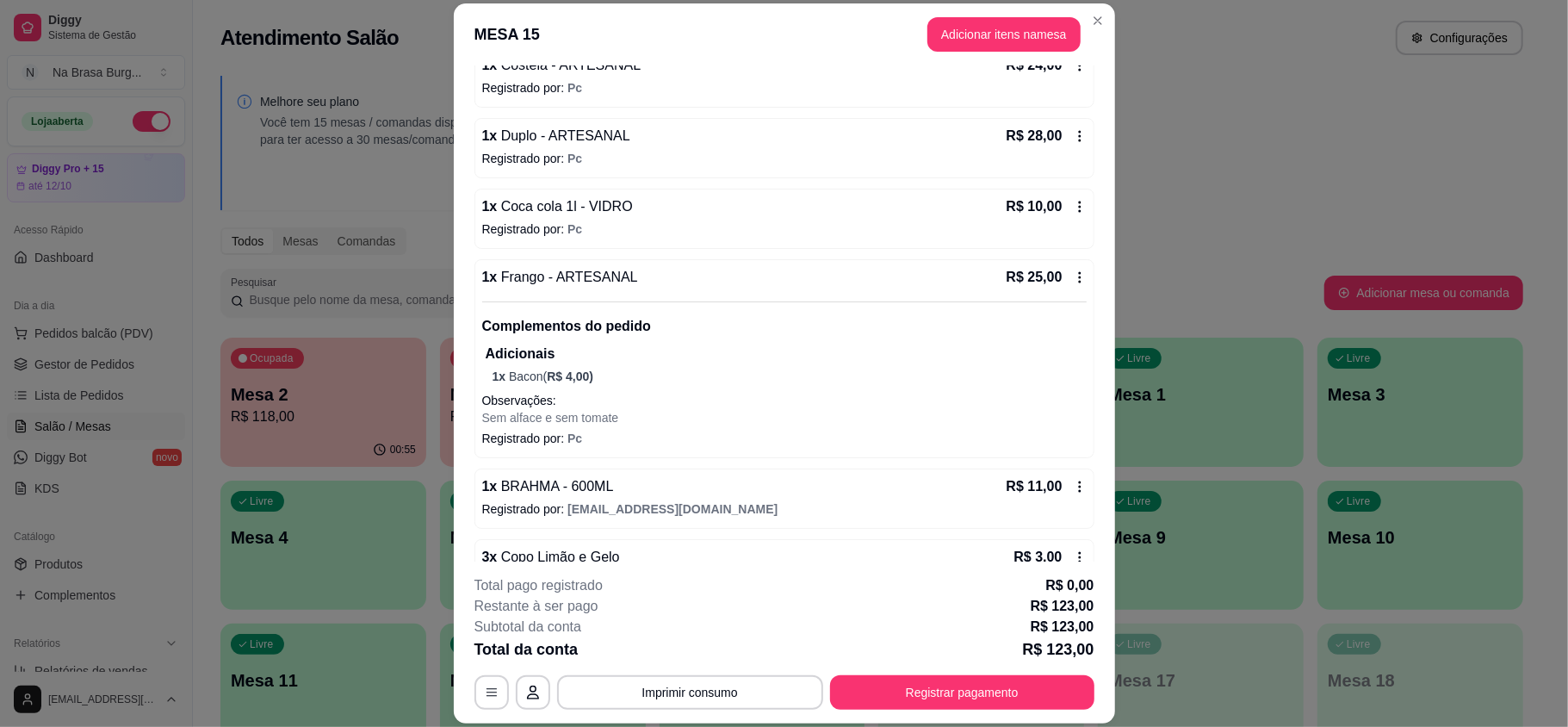
scroll to position [343, 0]
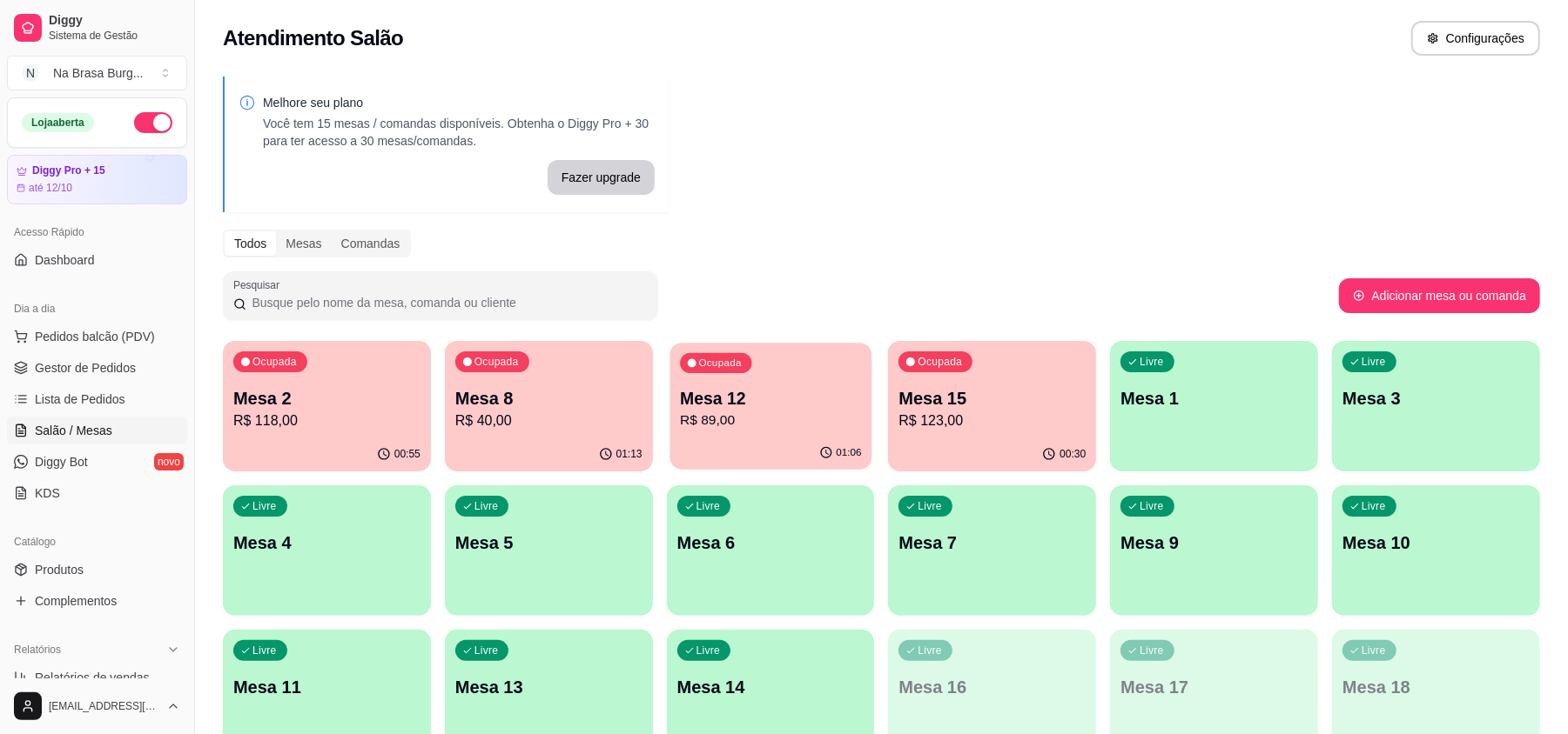
click at [811, 394] on p "Mesa 12" at bounding box center [770, 399] width 181 height 23
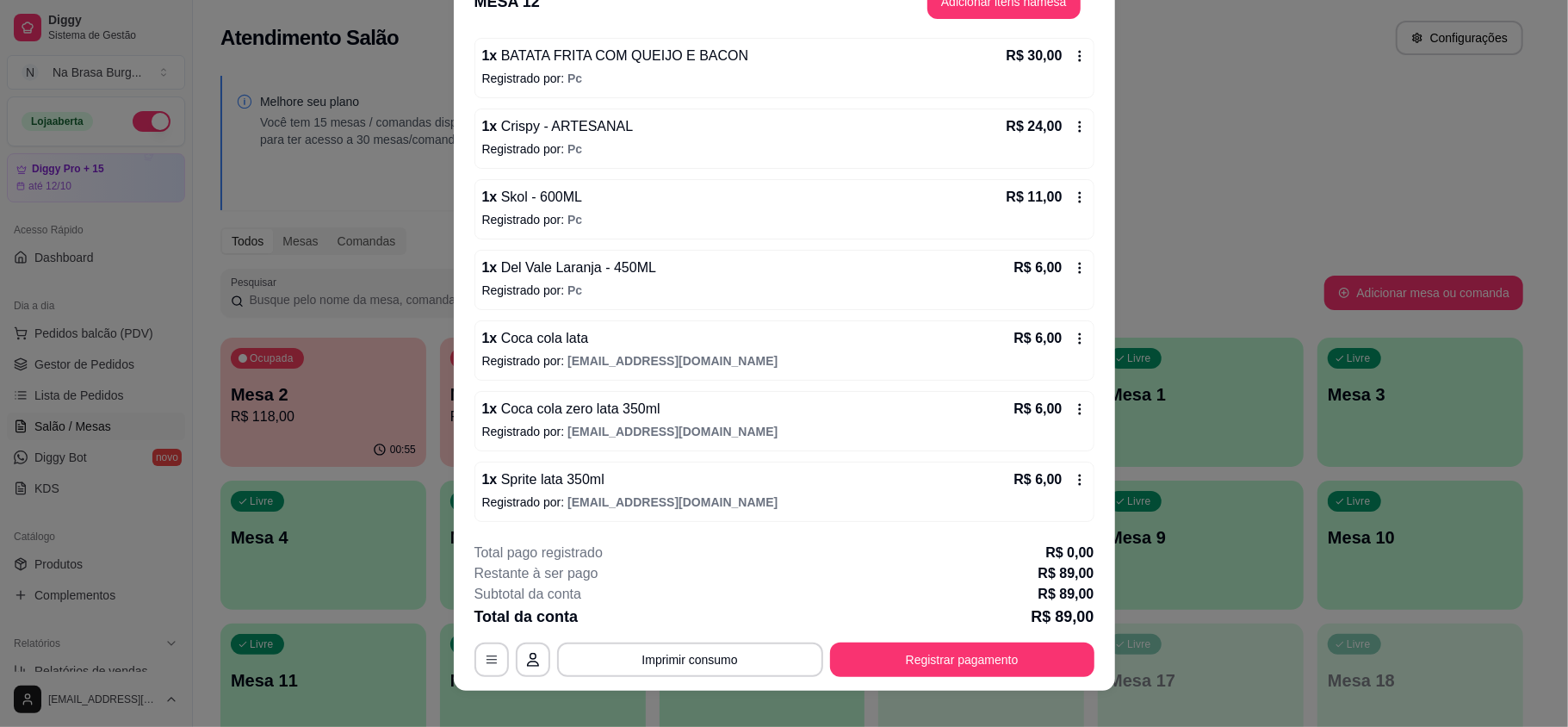
scroll to position [52, 0]
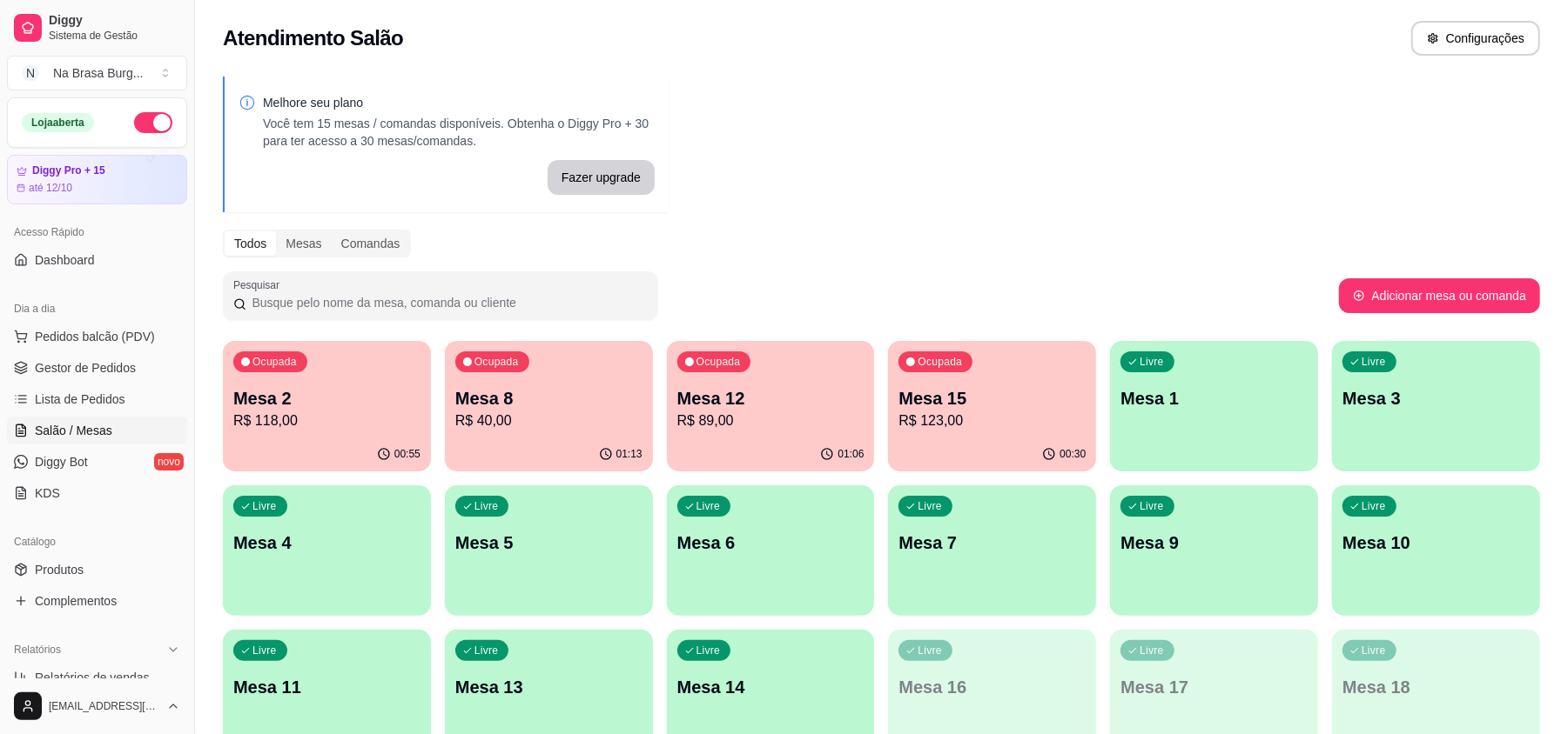
click at [576, 373] on div "Ocupada Mesa 8 R$ 40,00" at bounding box center [549, 389] width 208 height 96
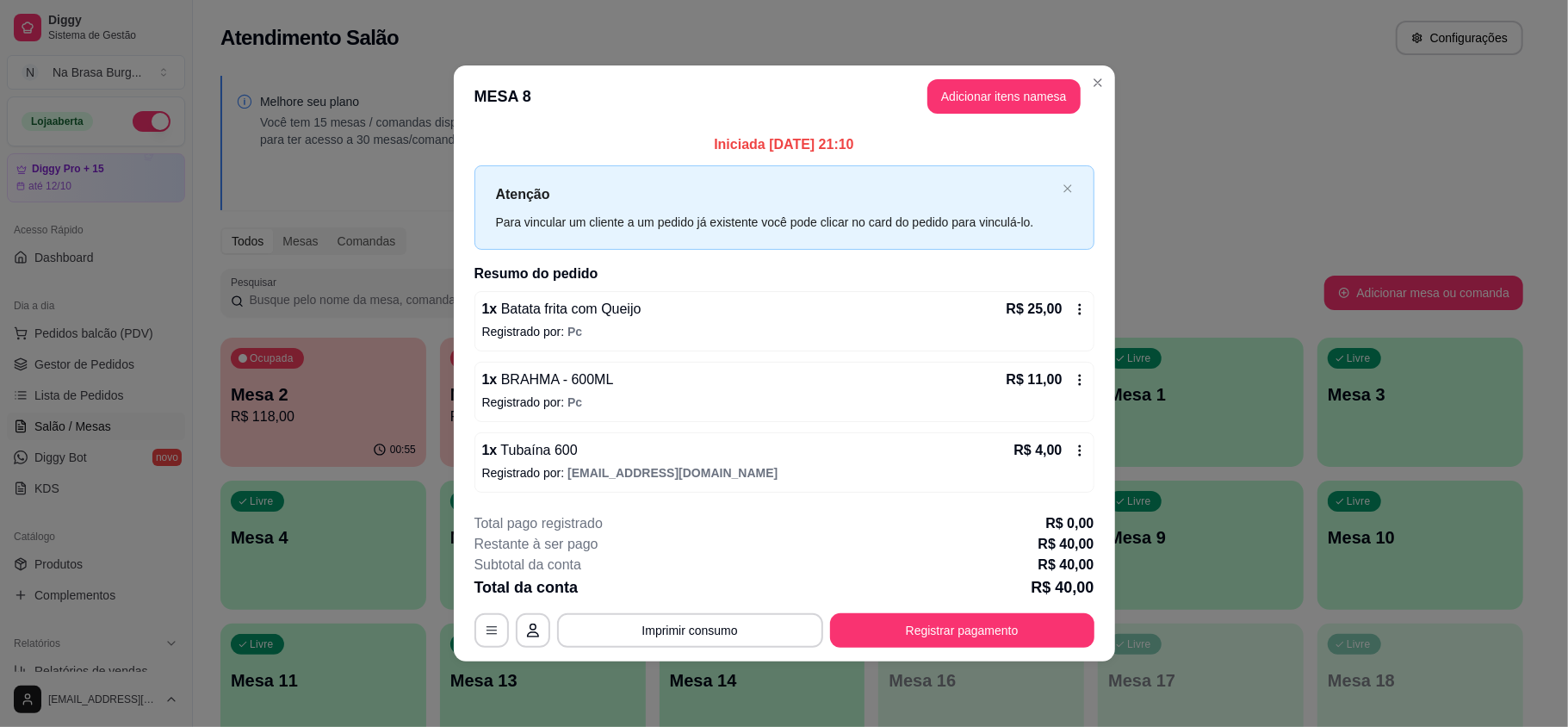
click at [955, 646] on button "Registrar pagamento" at bounding box center [962, 631] width 265 height 35
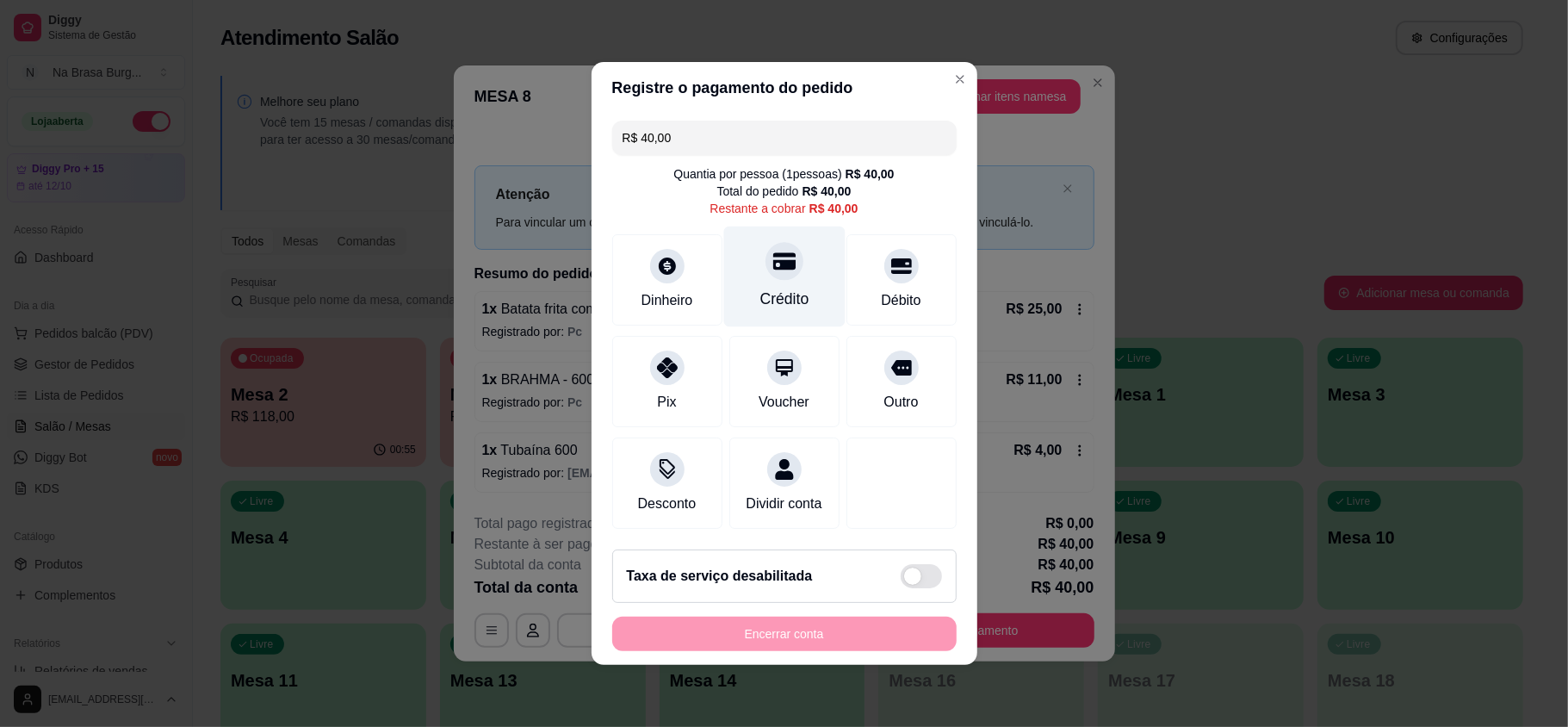
click at [776, 288] on div "Crédito" at bounding box center [784, 299] width 49 height 22
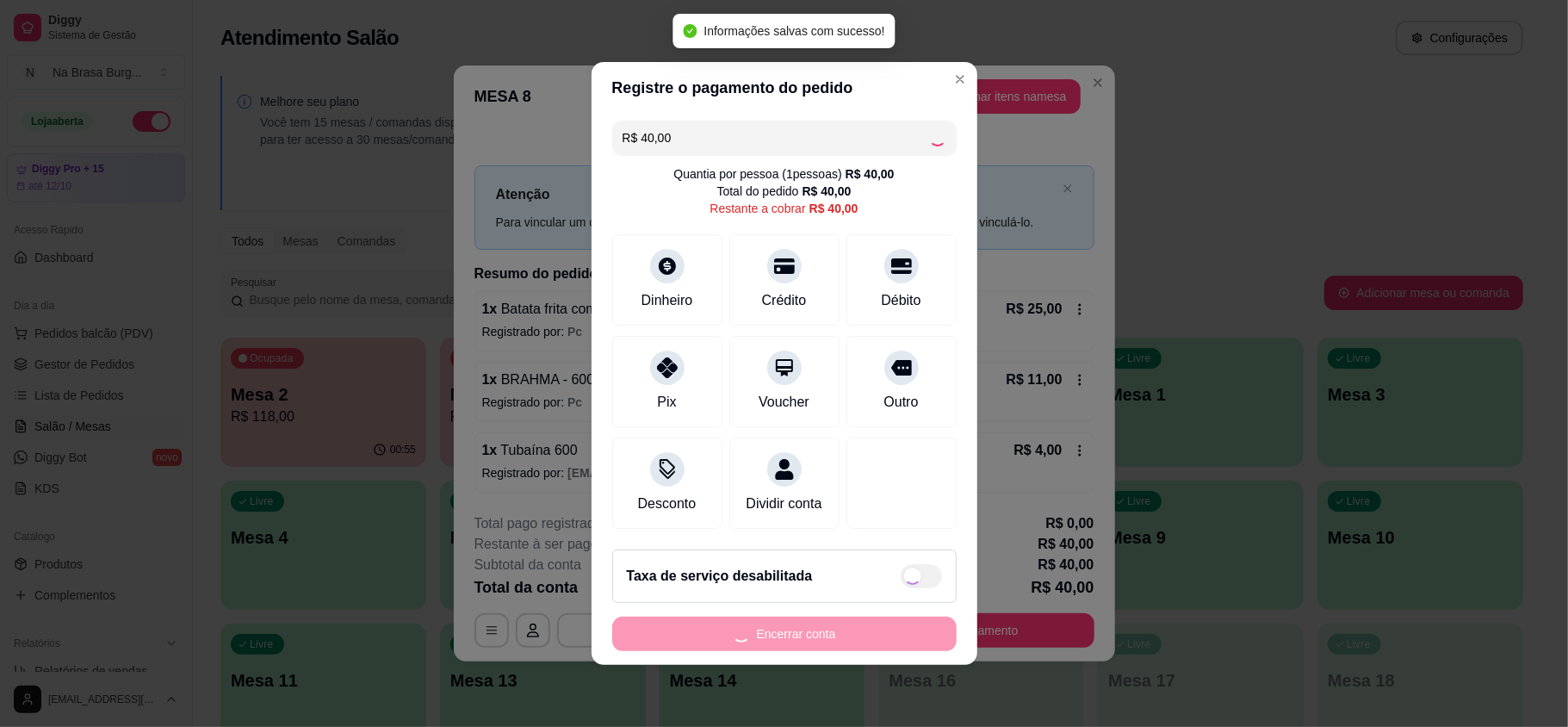
type input "R$ 0,00"
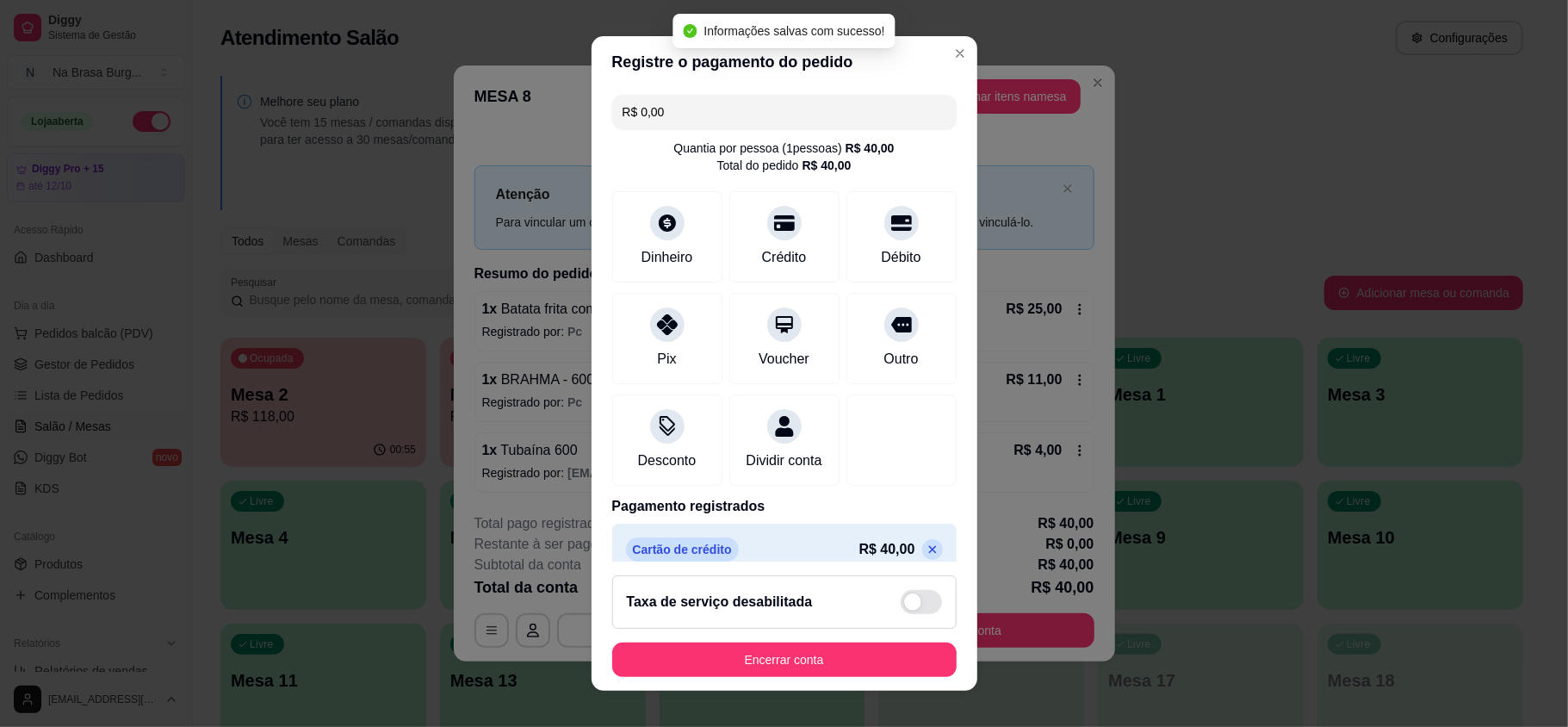
click at [845, 655] on button "Encerrar conta" at bounding box center [784, 660] width 344 height 35
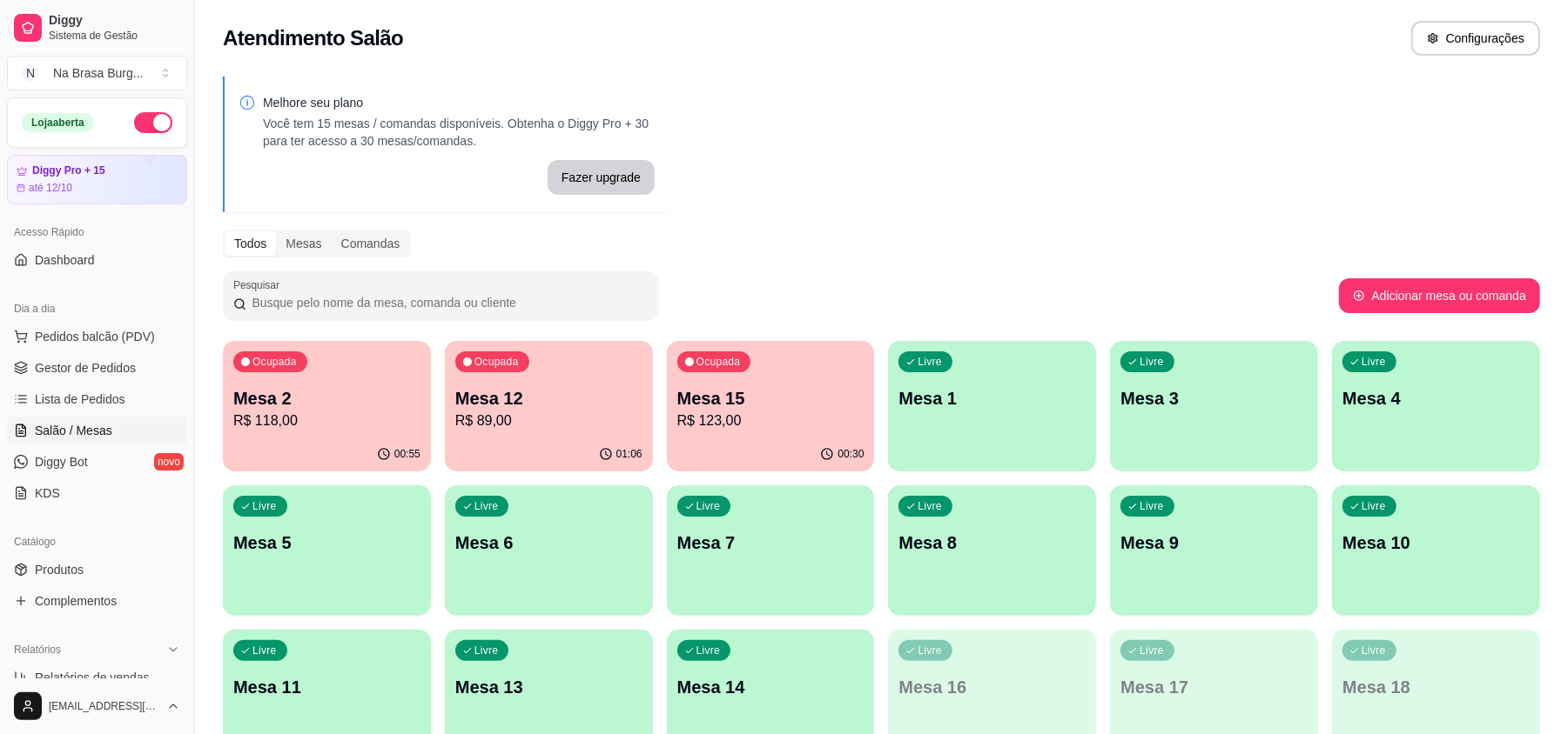
click at [346, 409] on div "Mesa 2 R$ 118,00" at bounding box center [327, 409] width 187 height 45
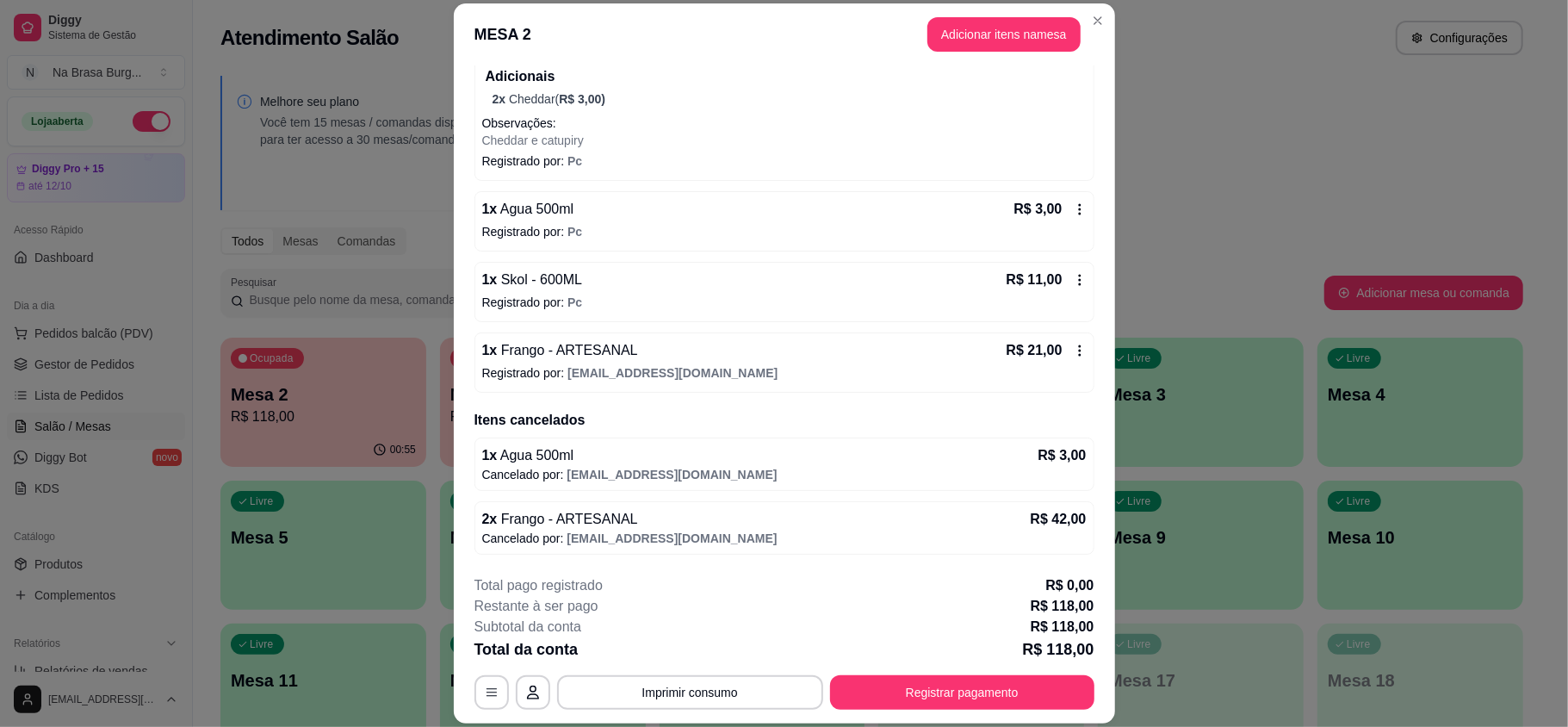
scroll to position [719, 0]
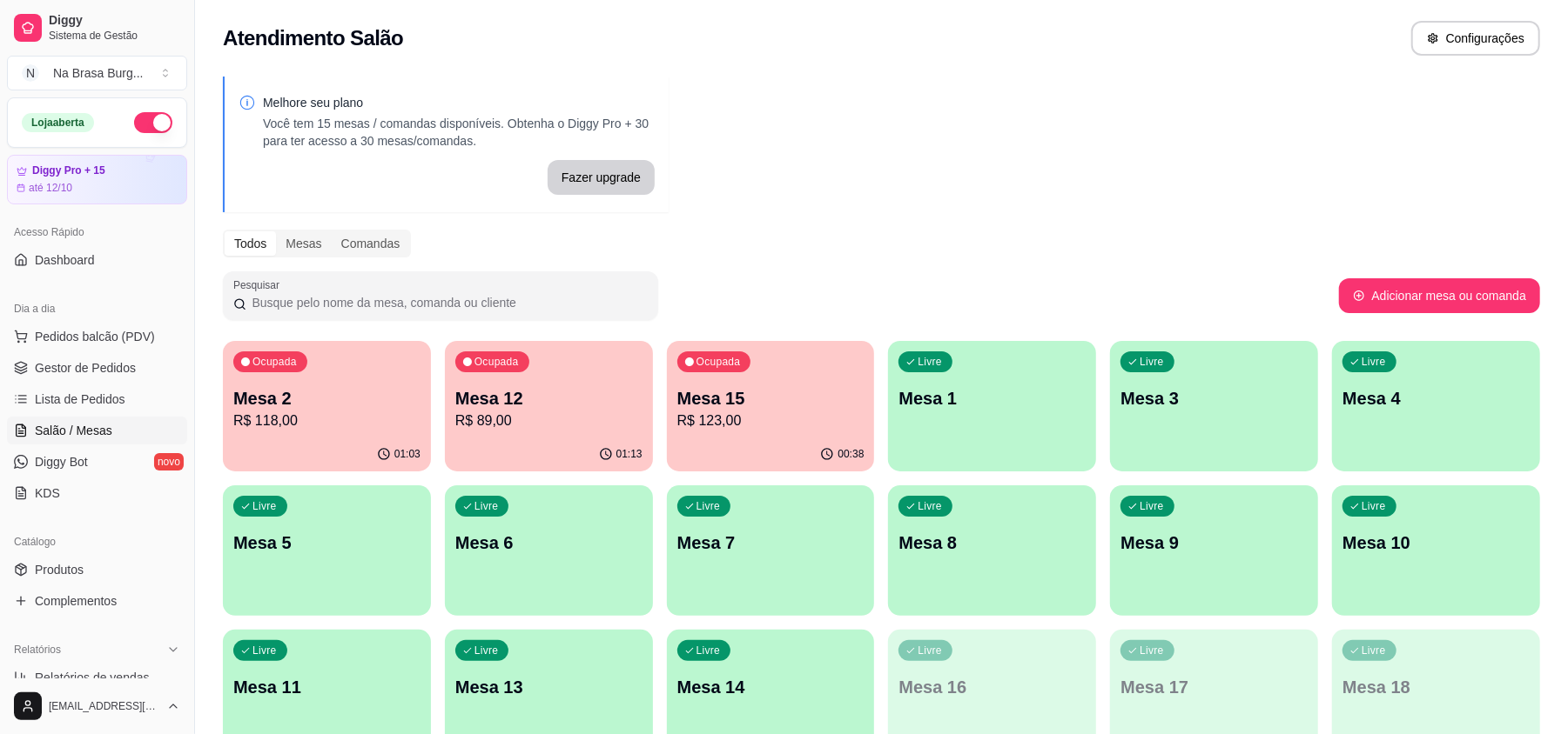
click at [383, 374] on div "Ocupada Mesa 2 R$ 118,00" at bounding box center [326, 389] width 208 height 96
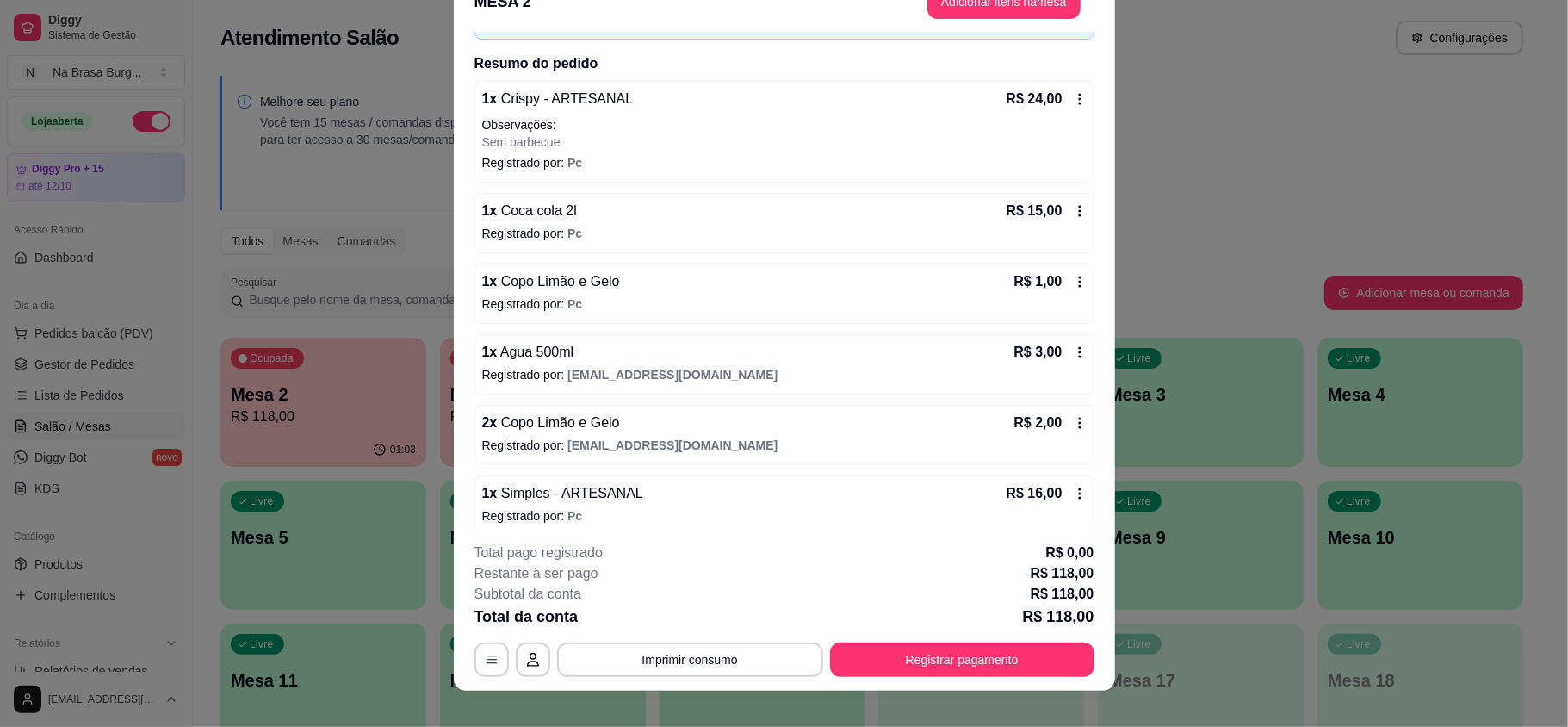
scroll to position [52, 0]
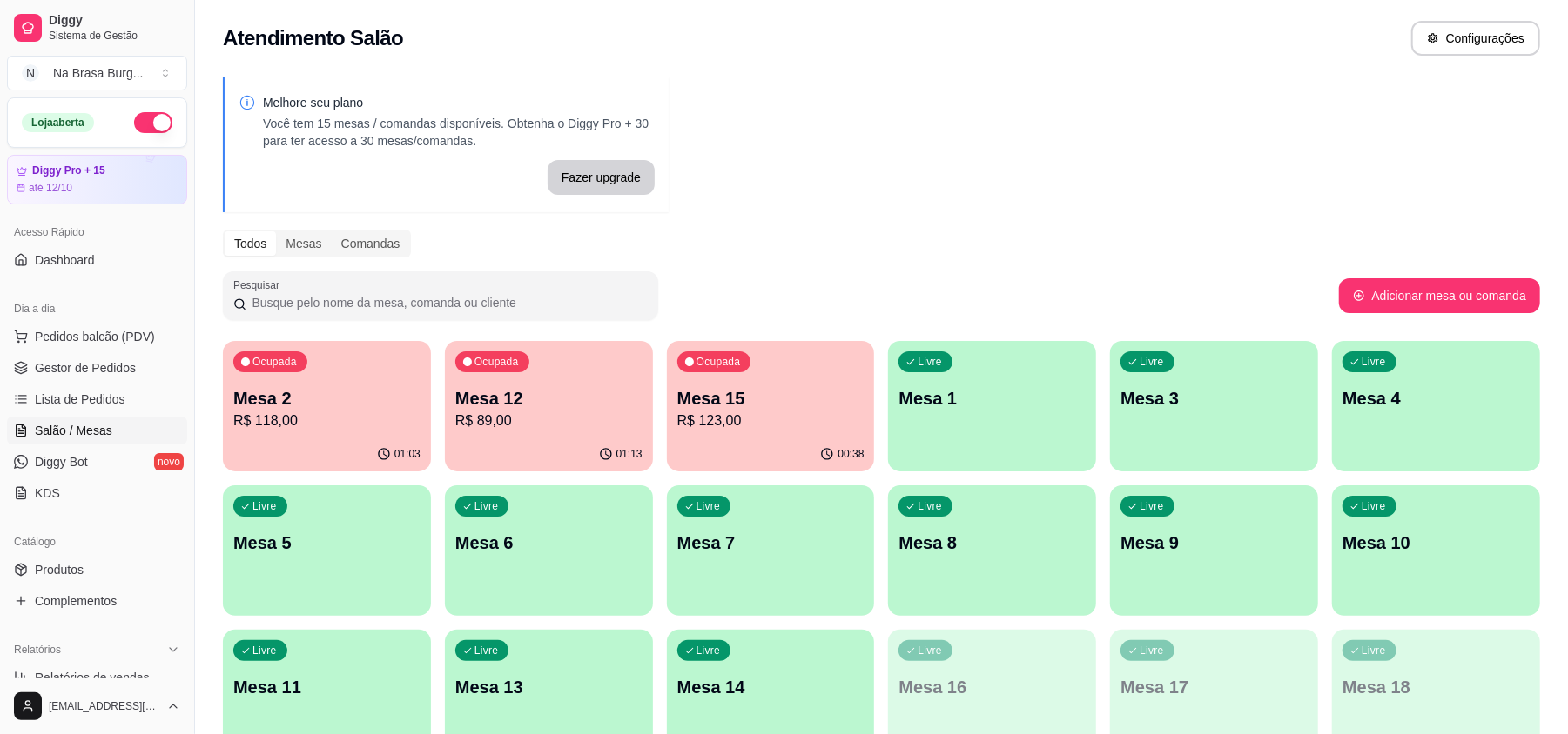
click at [829, 387] on p "Mesa 15" at bounding box center [771, 398] width 187 height 24
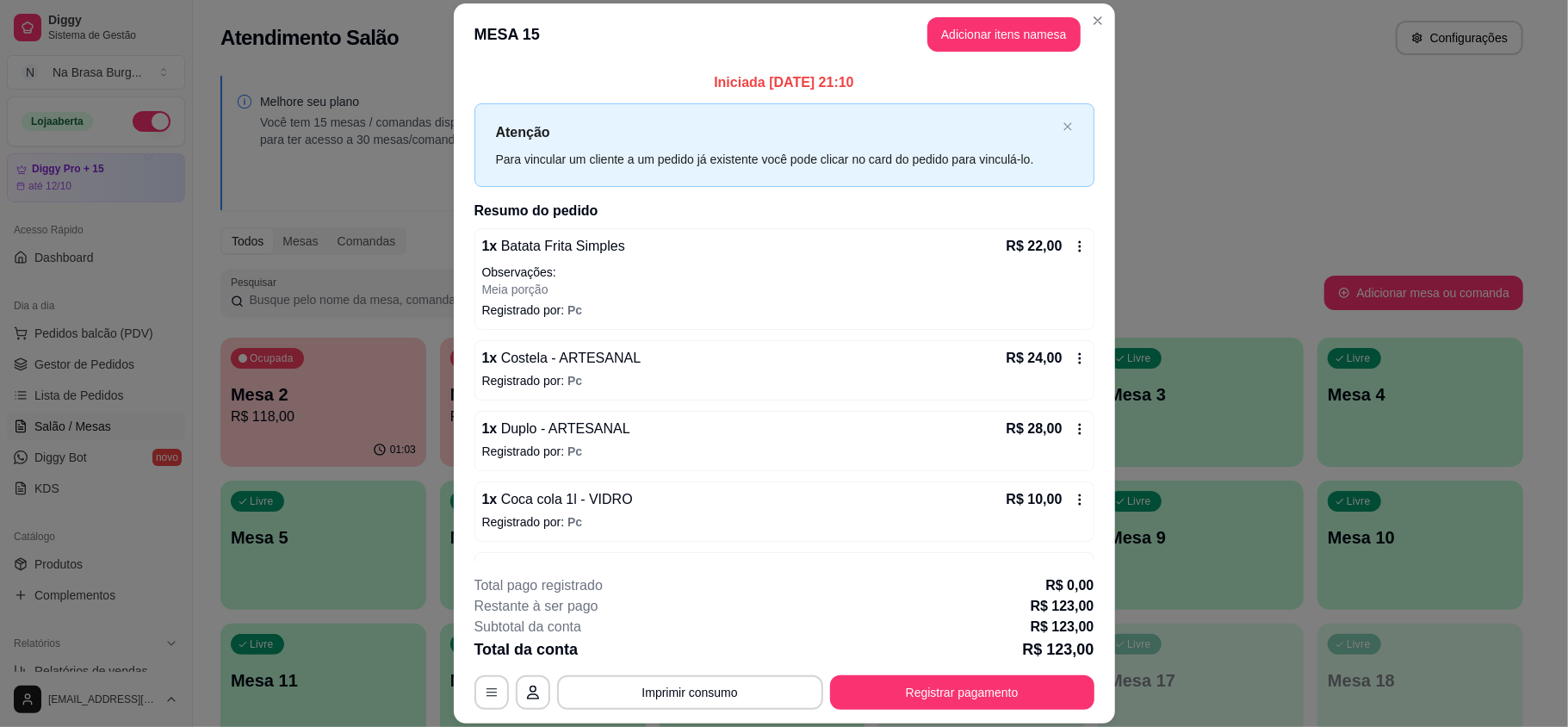
click at [746, 701] on button "Imprimir consumo" at bounding box center [690, 692] width 267 height 35
click at [680, 649] on button "IMPRESSORA" at bounding box center [685, 653] width 120 height 27
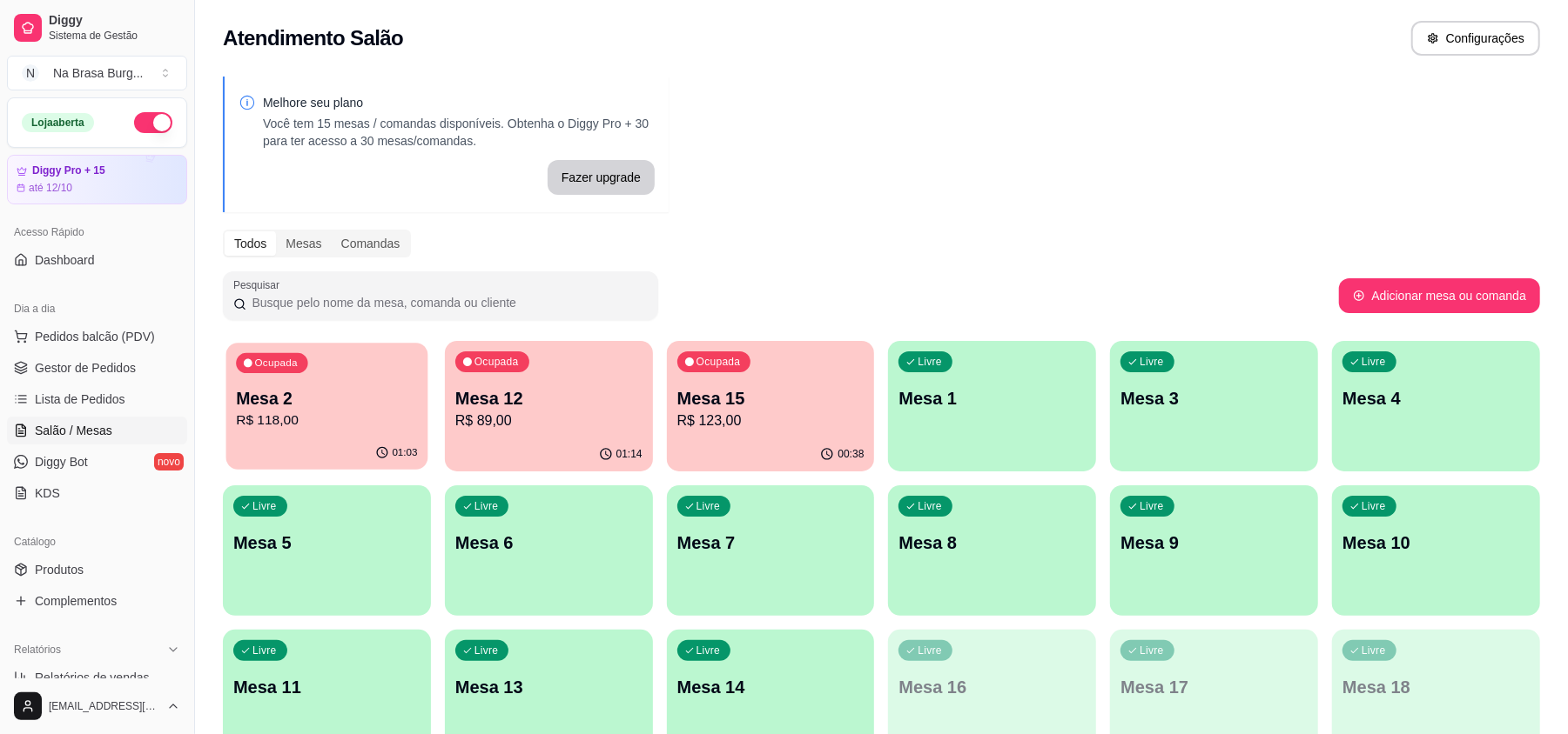
click at [329, 422] on p "R$ 118,00" at bounding box center [326, 421] width 181 height 20
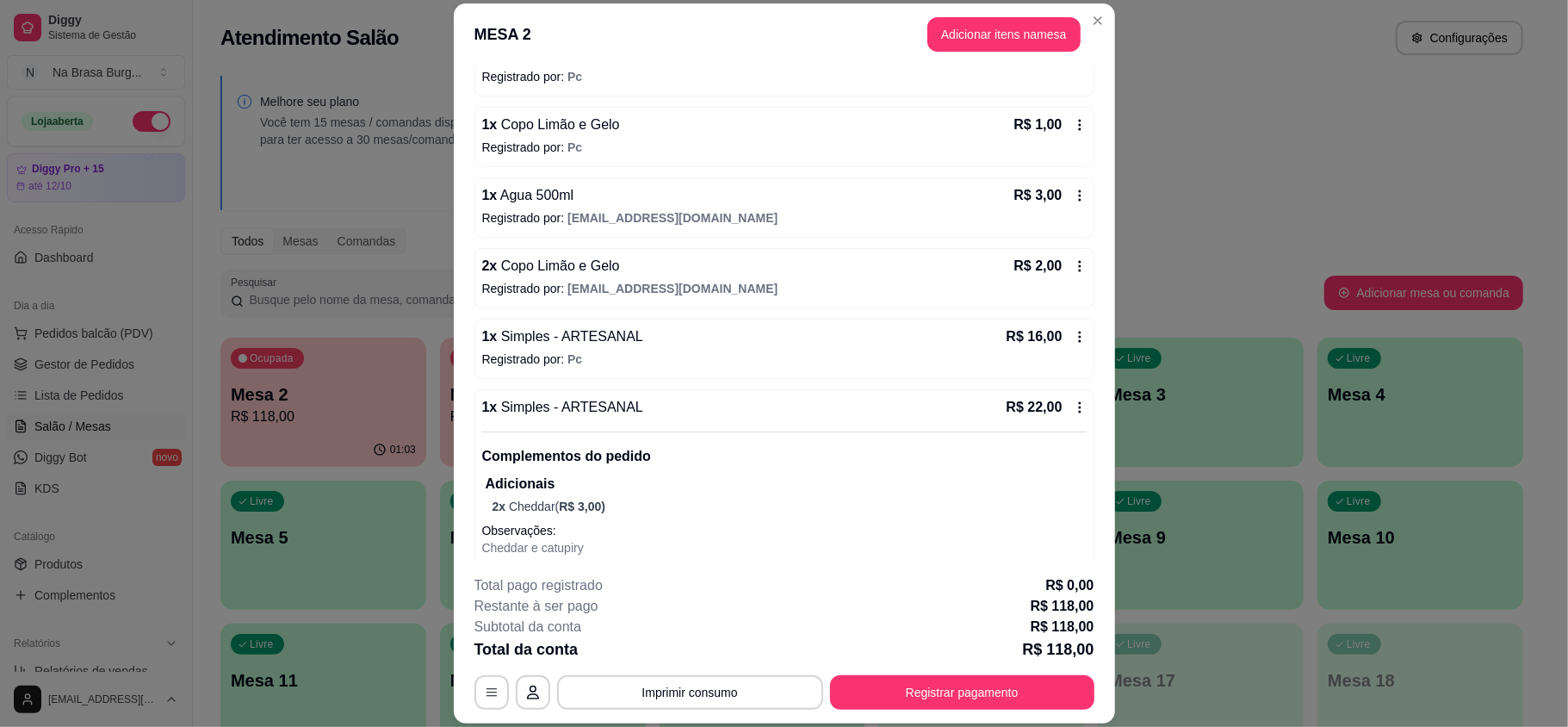
scroll to position [344, 0]
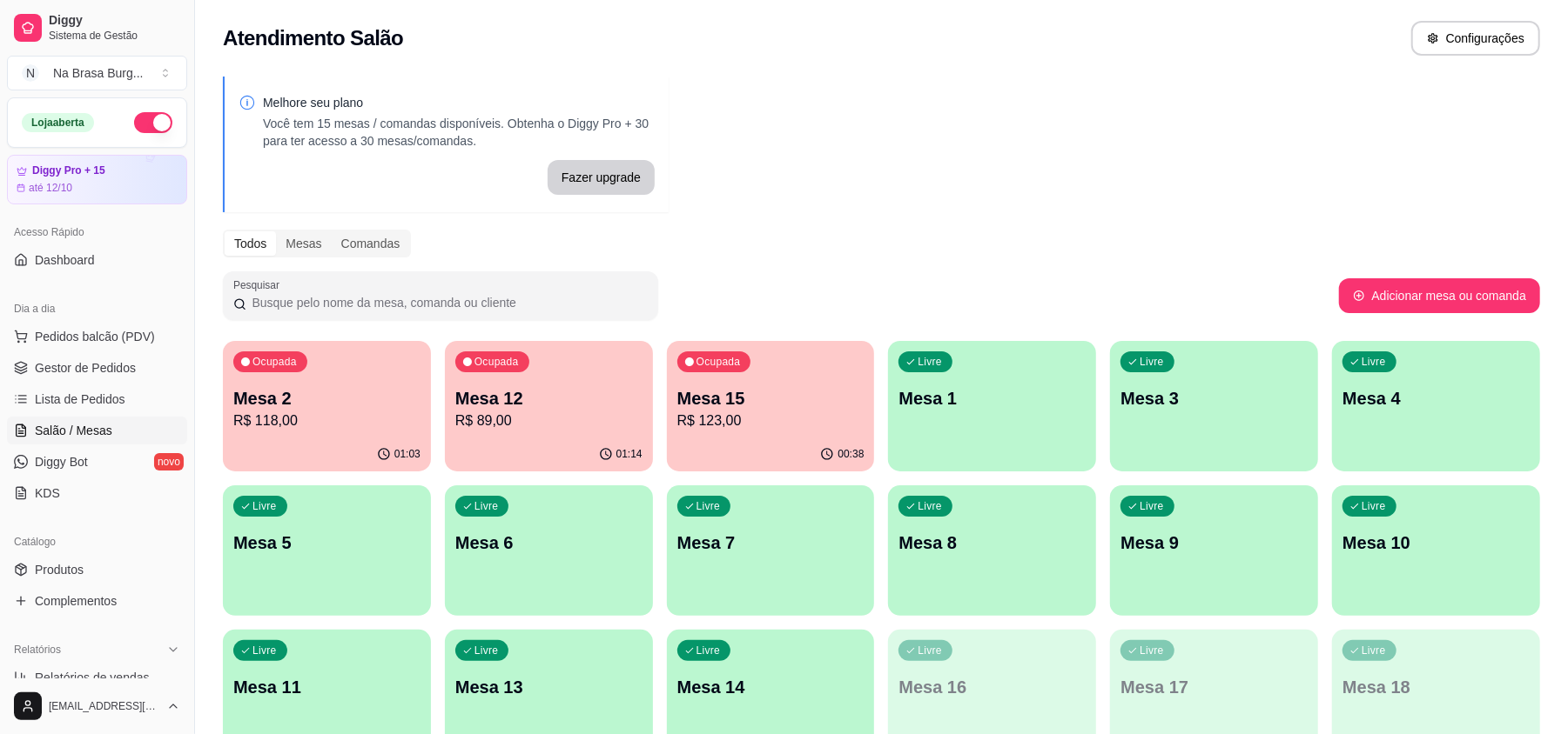
click at [582, 430] on p "R$ 89,00" at bounding box center [549, 421] width 187 height 21
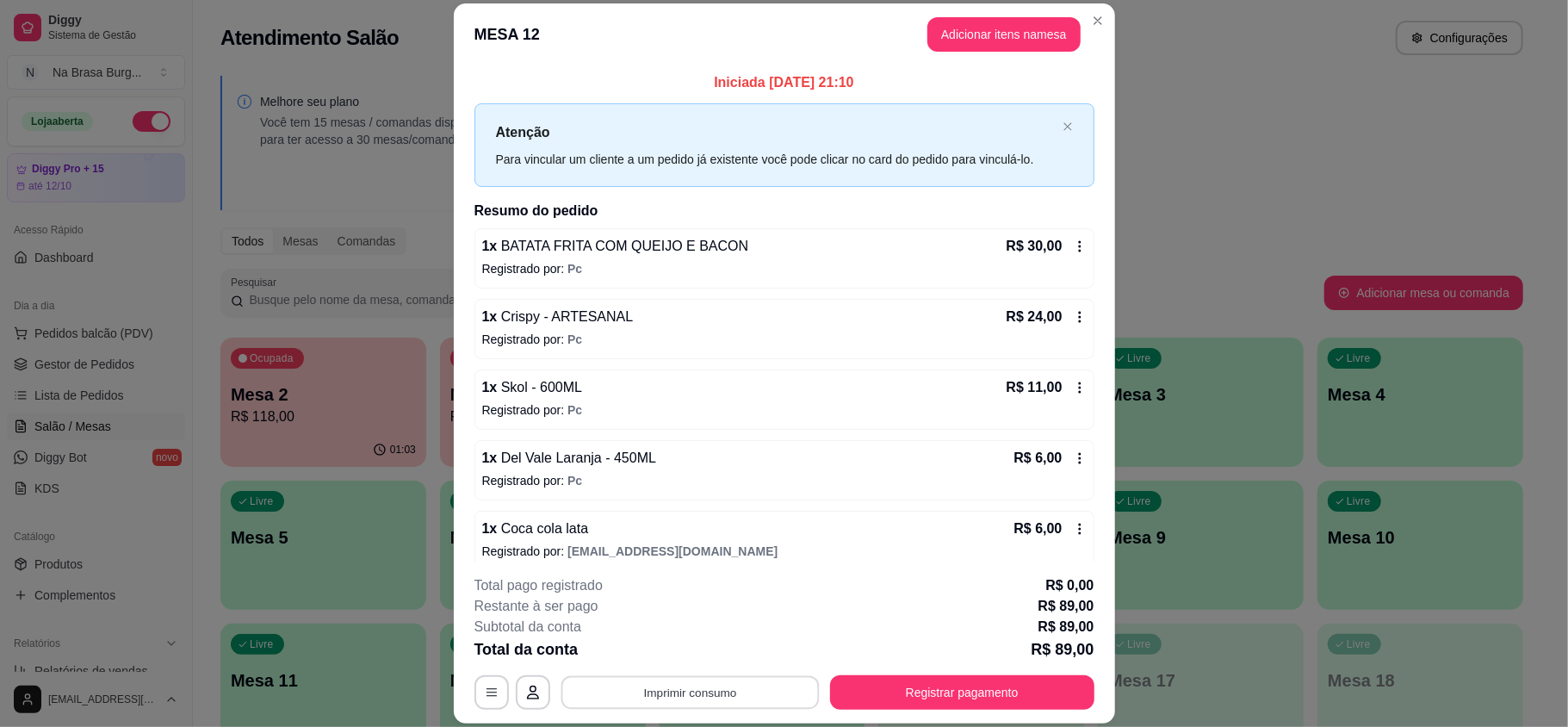
click at [644, 691] on button "Imprimir consumo" at bounding box center [690, 692] width 259 height 34
click at [690, 648] on button "IMPRESSORA" at bounding box center [686, 653] width 125 height 28
click at [1014, 15] on header "MESA 12 Adicionar itens na mesa" at bounding box center [784, 35] width 661 height 62
click at [1014, 29] on button "Adicionar itens na mesa" at bounding box center [1004, 35] width 148 height 34
click at [659, 52] on p "Bebidas" at bounding box center [654, 49] width 37 height 13
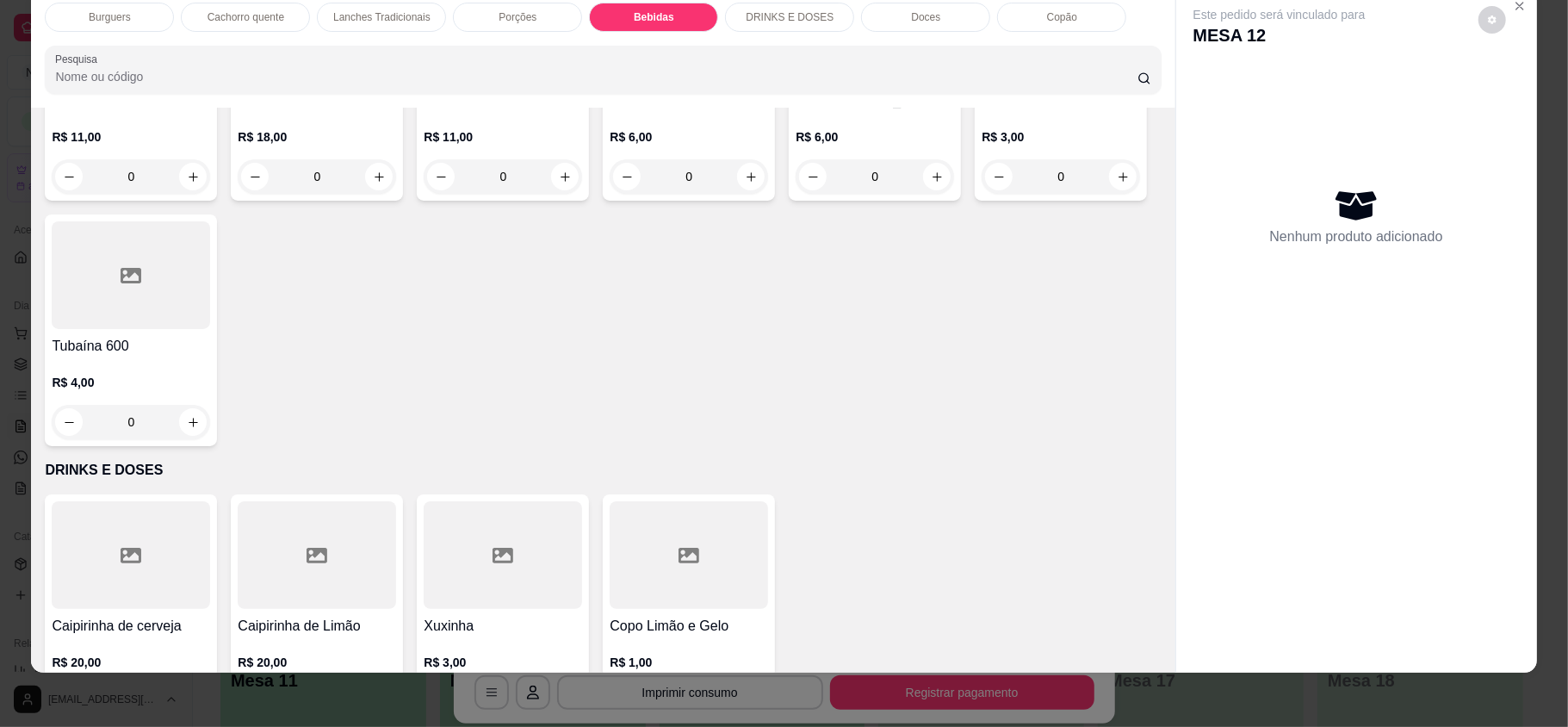
scroll to position [2911, 0]
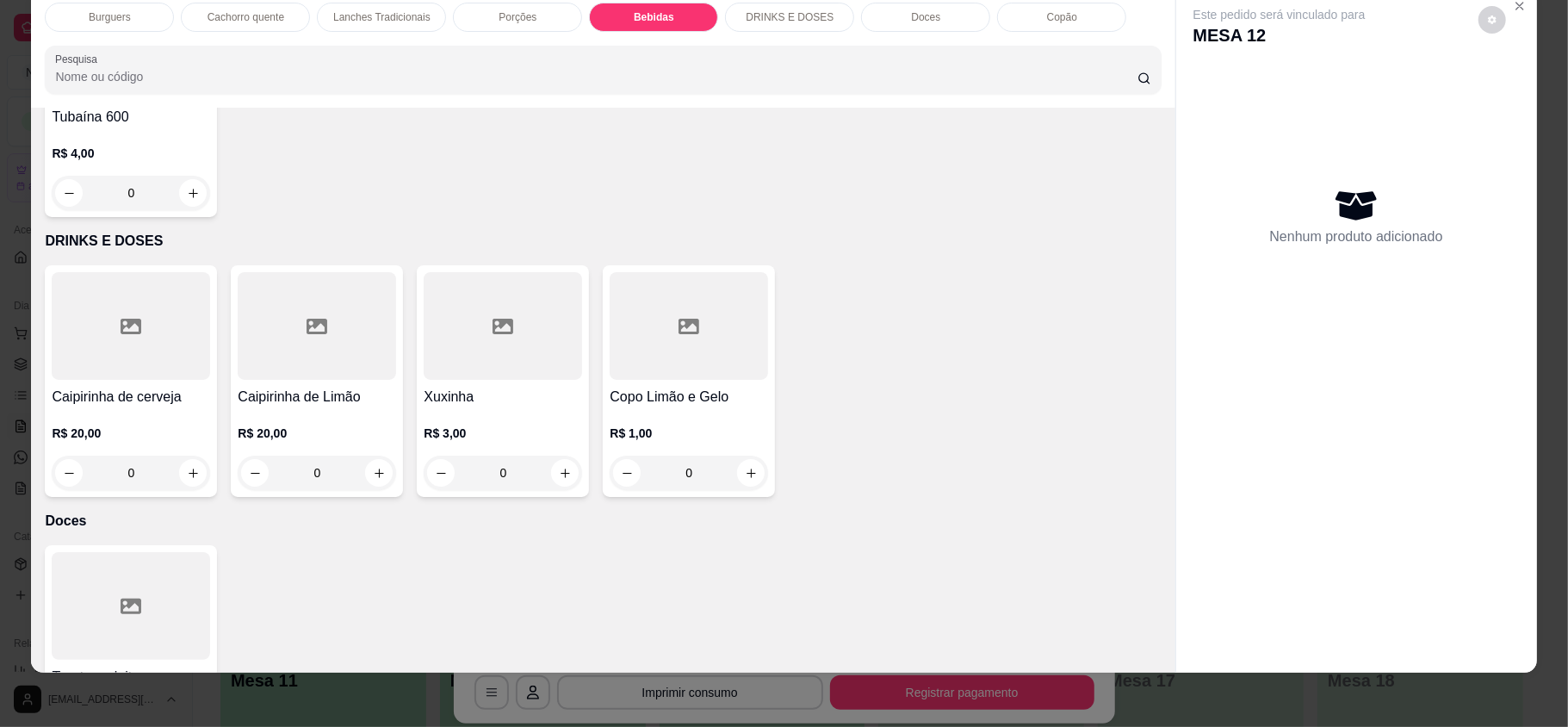
type input "1"
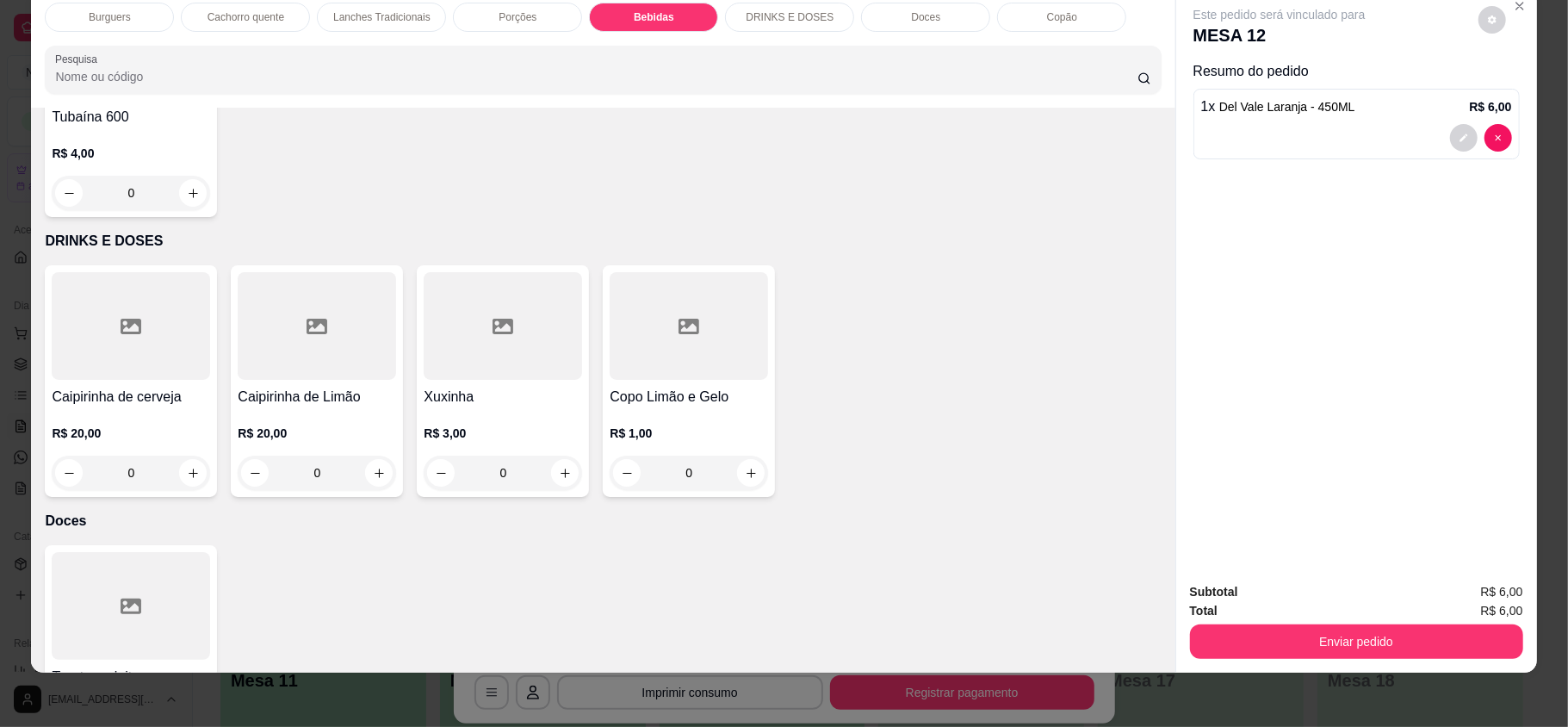
click at [1360, 622] on div "Enviar pedido" at bounding box center [1357, 640] width 333 height 38
click at [1365, 632] on button "Enviar pedido" at bounding box center [1357, 641] width 333 height 35
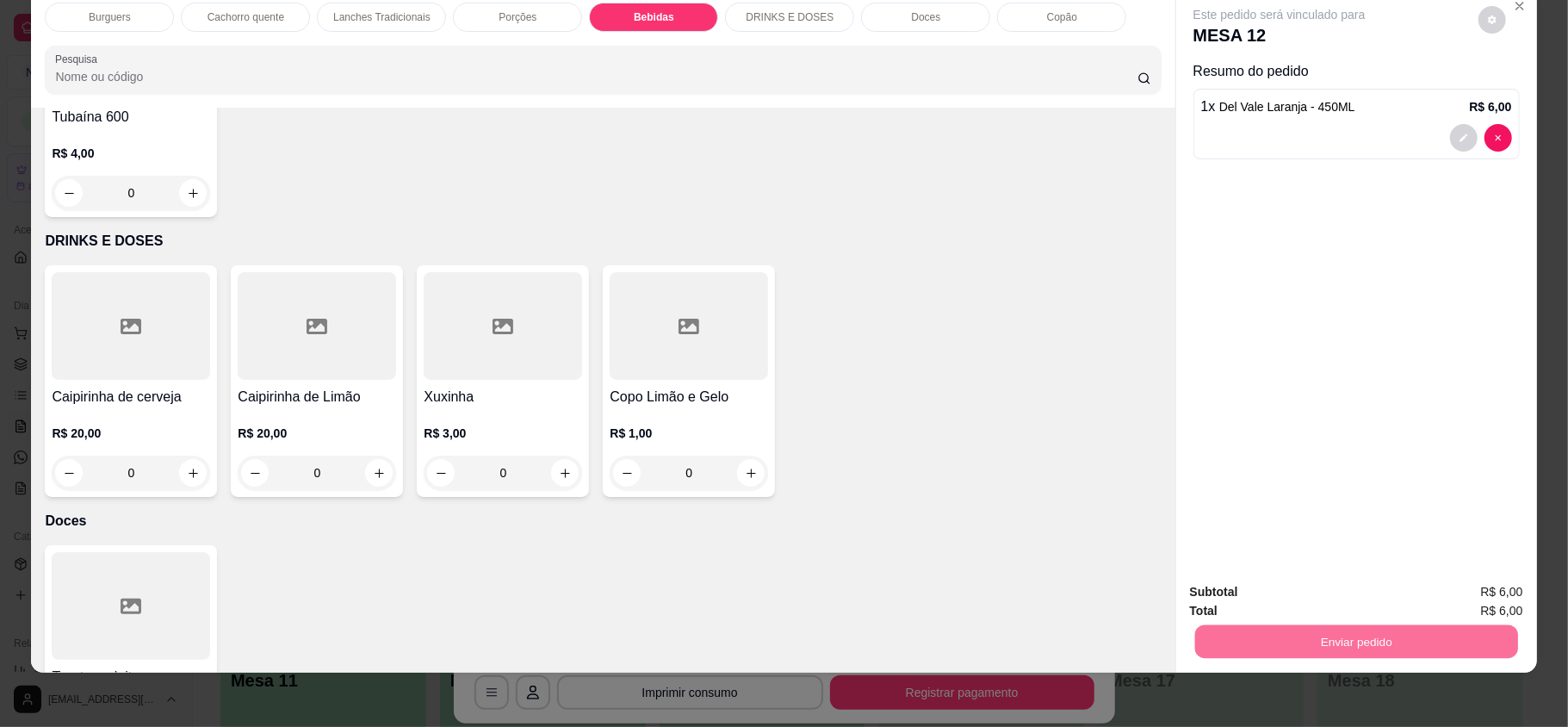
click at [1468, 593] on button "Enviar pedido" at bounding box center [1476, 599] width 97 height 33
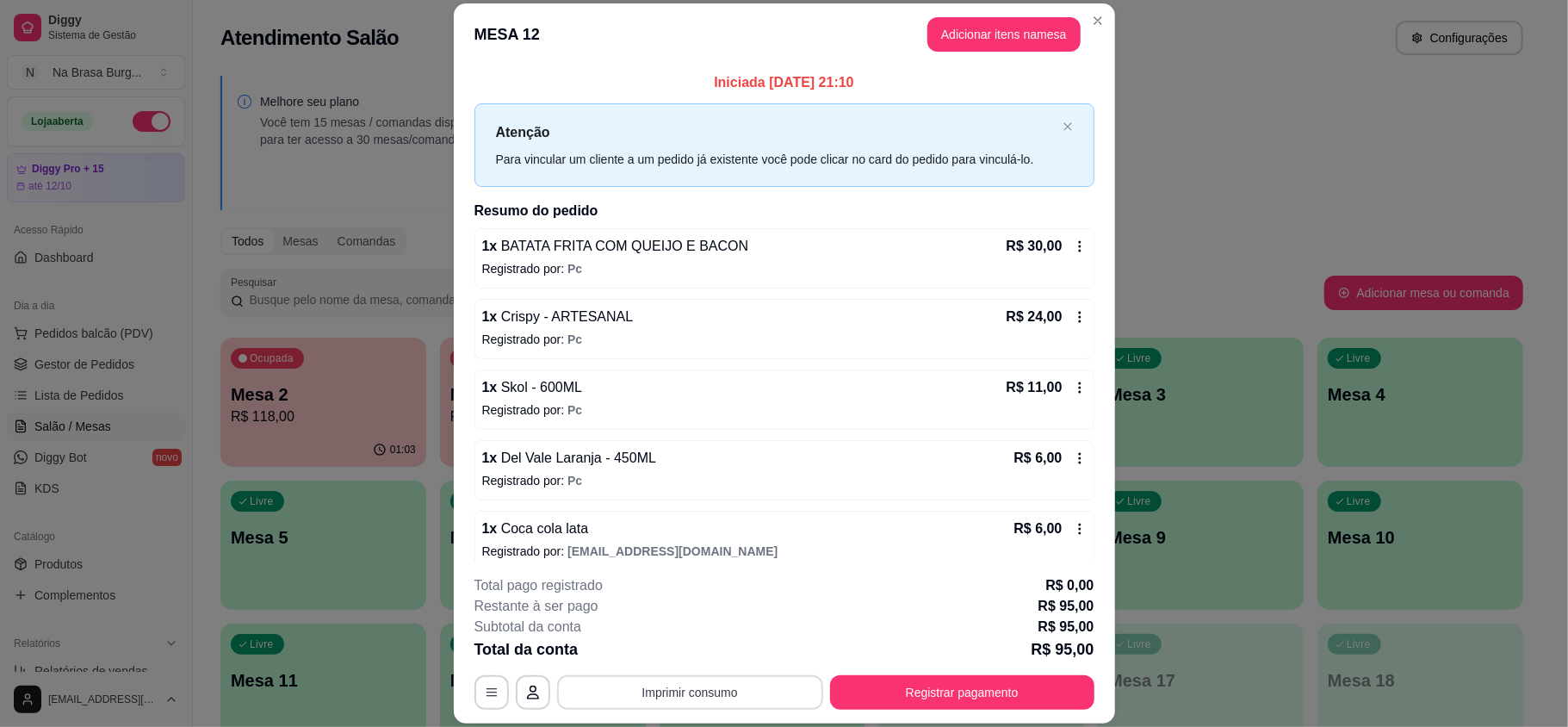
click at [815, 690] on div "**********" at bounding box center [784, 692] width 620 height 35
click at [806, 686] on button "Imprimir consumo" at bounding box center [690, 692] width 267 height 35
click at [743, 658] on div "Escolha a impressora IMPRESSORA" at bounding box center [686, 640] width 142 height 59
click at [734, 659] on button "IMPRESSORA" at bounding box center [686, 652] width 125 height 28
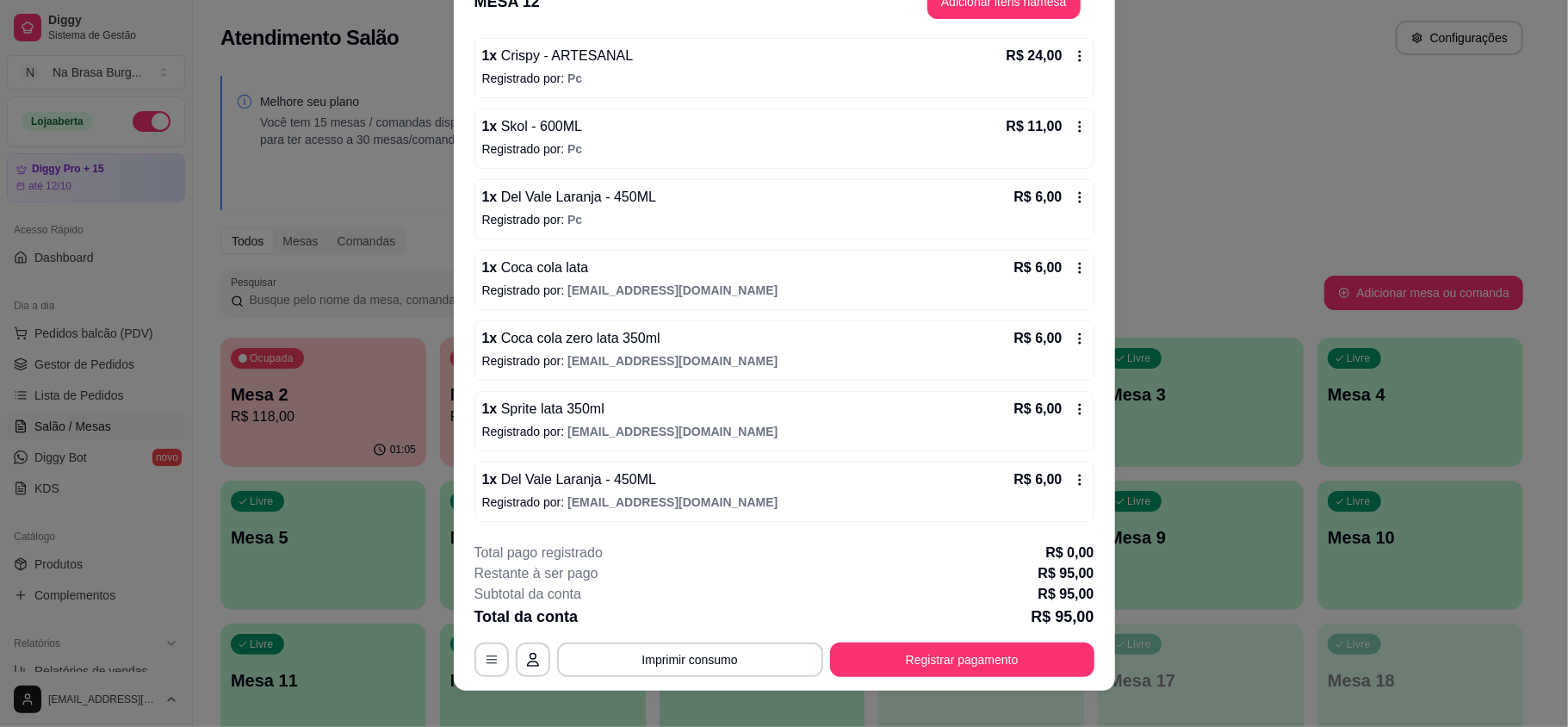
scroll to position [52, 0]
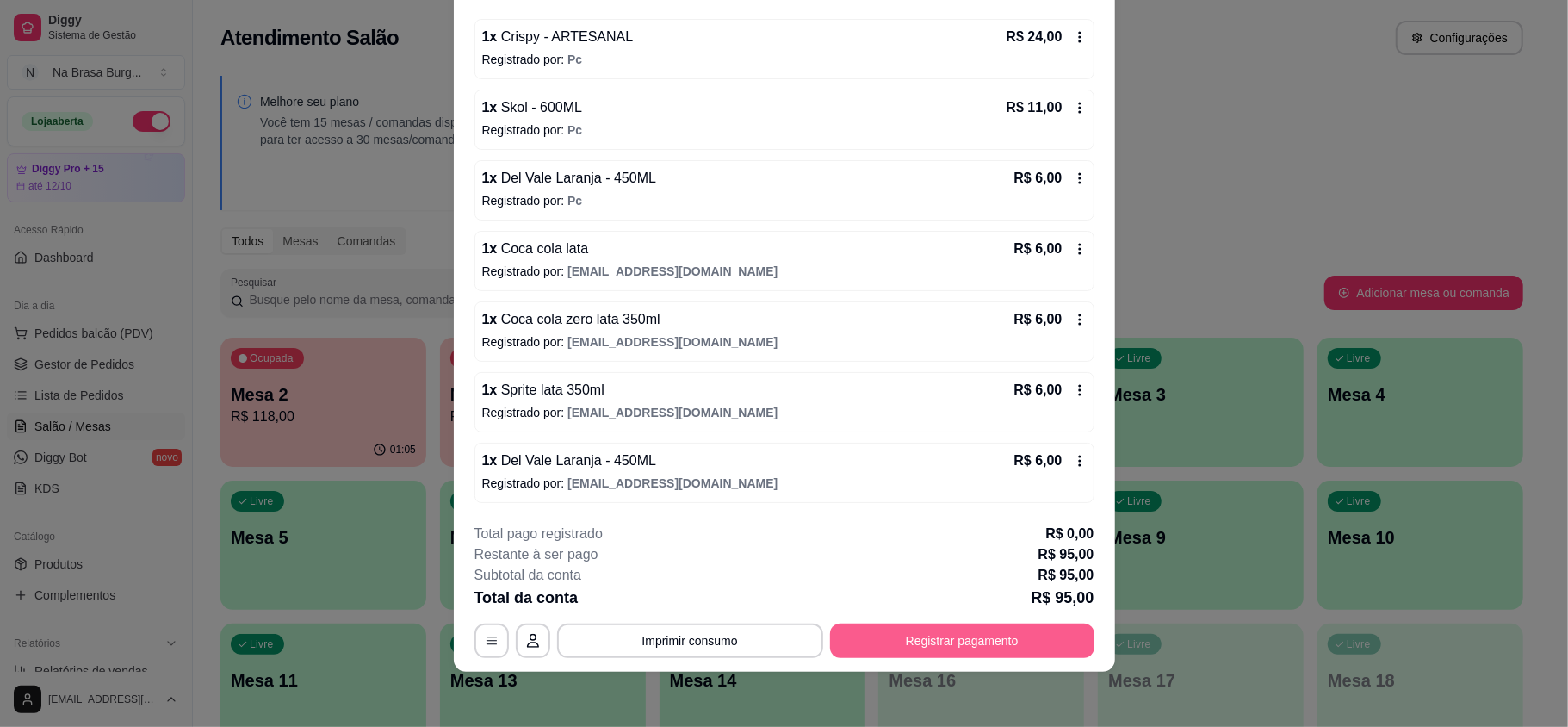
click at [939, 649] on button "Registrar pagamento" at bounding box center [962, 640] width 265 height 35
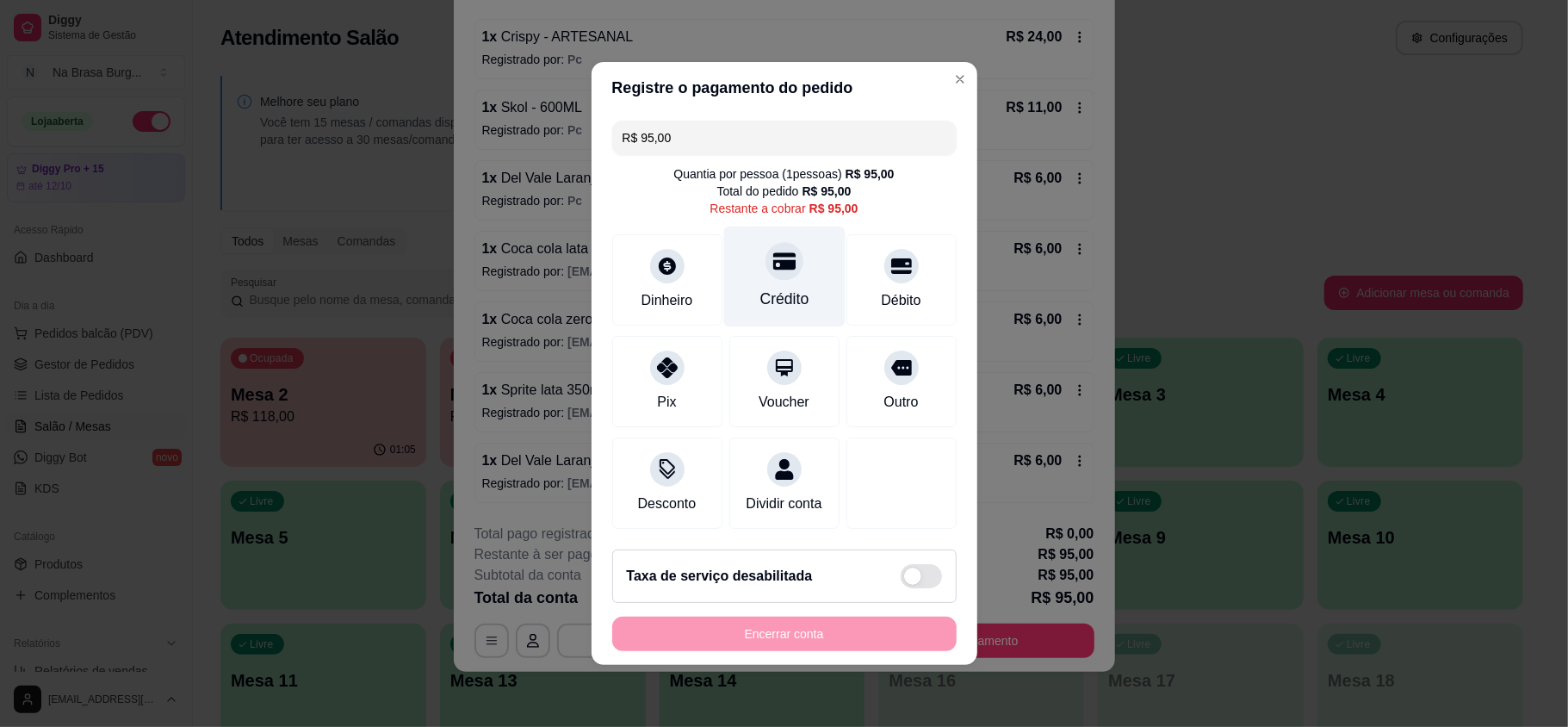
click at [735, 249] on div "Crédito" at bounding box center [784, 277] width 121 height 101
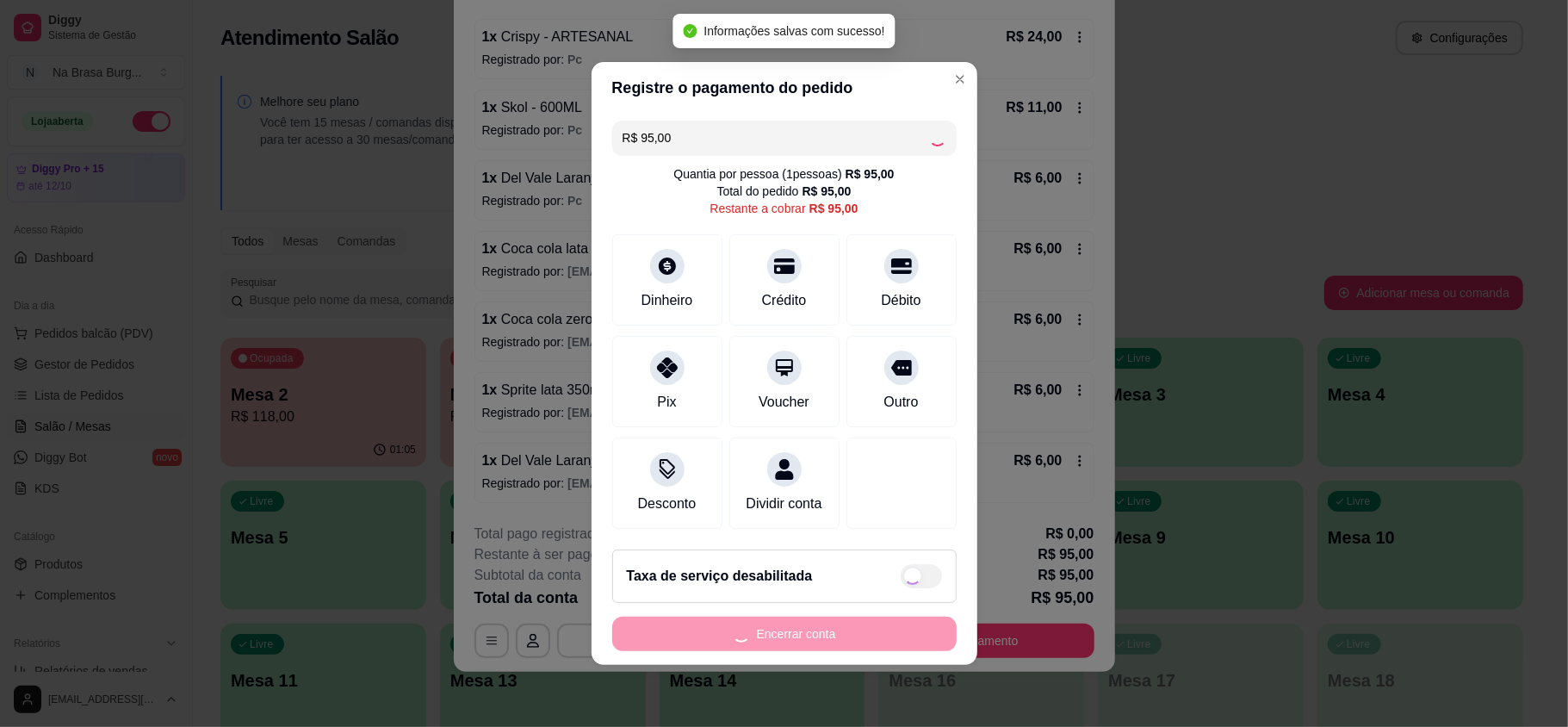
type input "R$ 0,00"
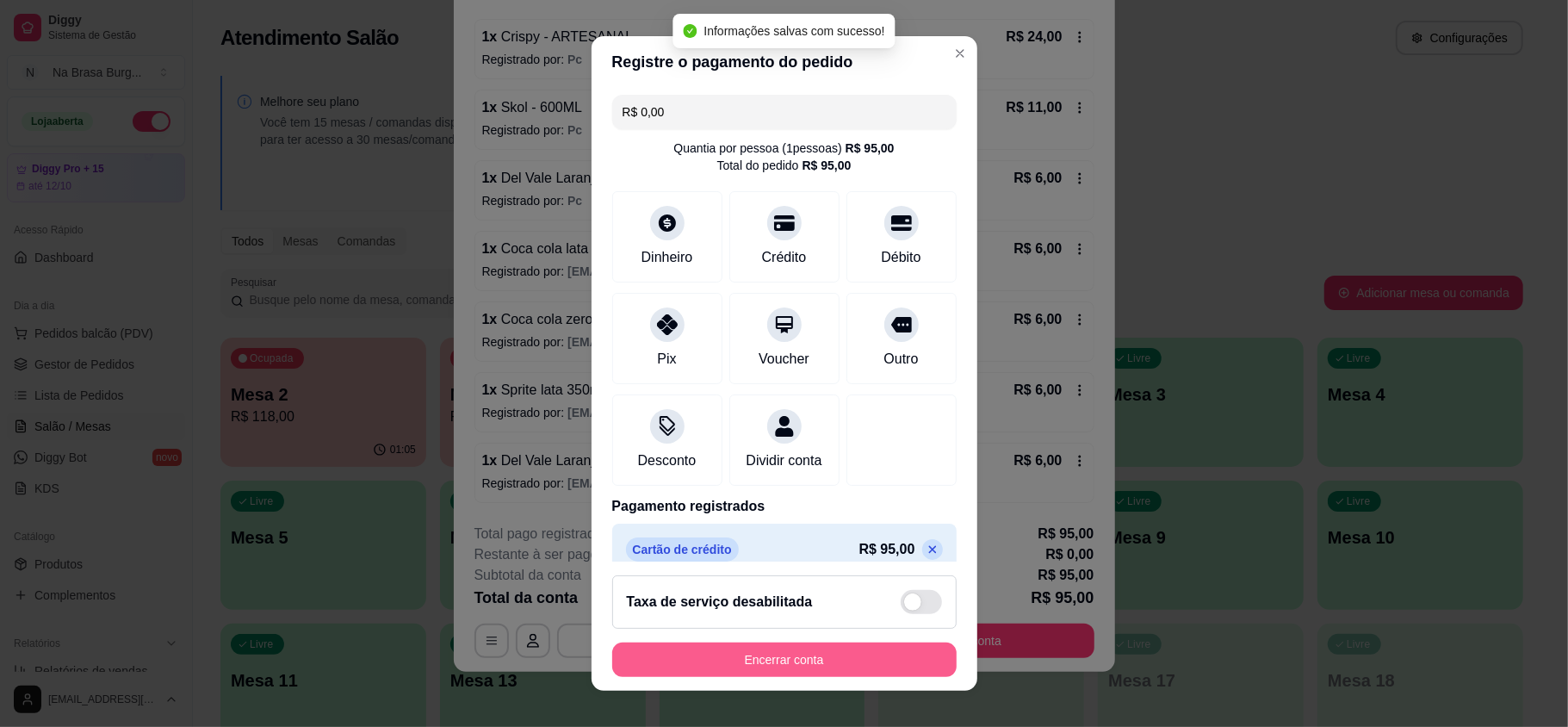
click at [868, 655] on button "Encerrar conta" at bounding box center [784, 660] width 344 height 35
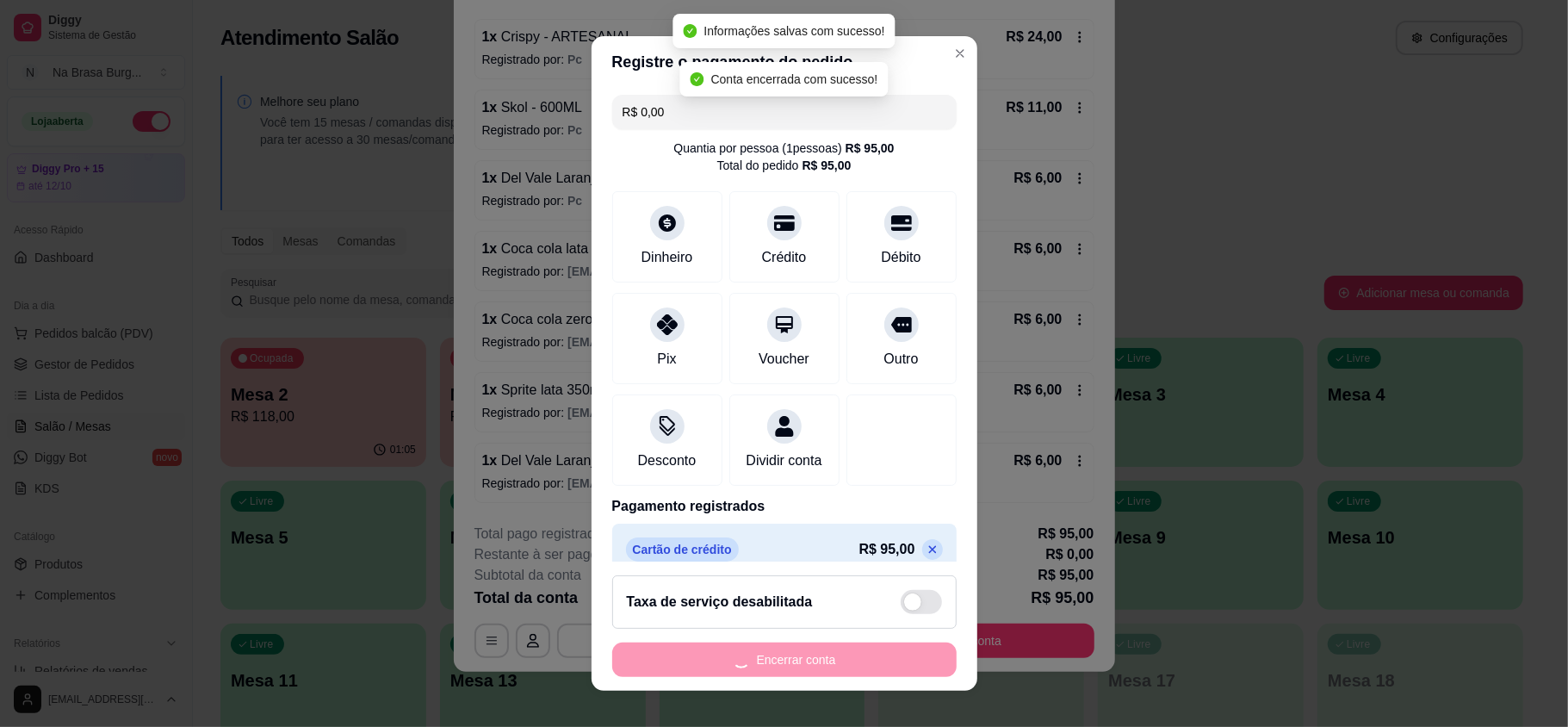
scroll to position [0, 0]
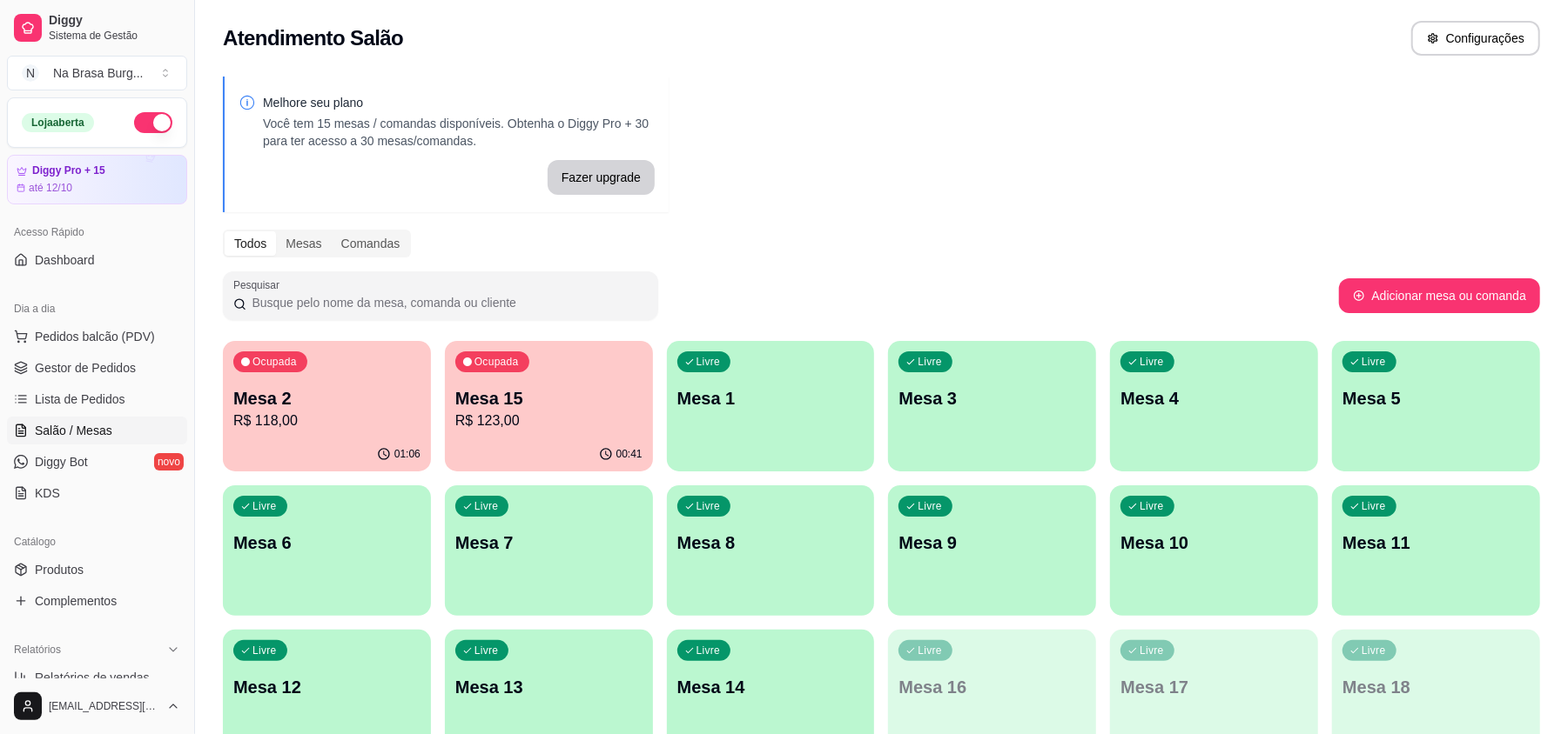
click at [295, 430] on p "R$ 118,00" at bounding box center [327, 421] width 187 height 21
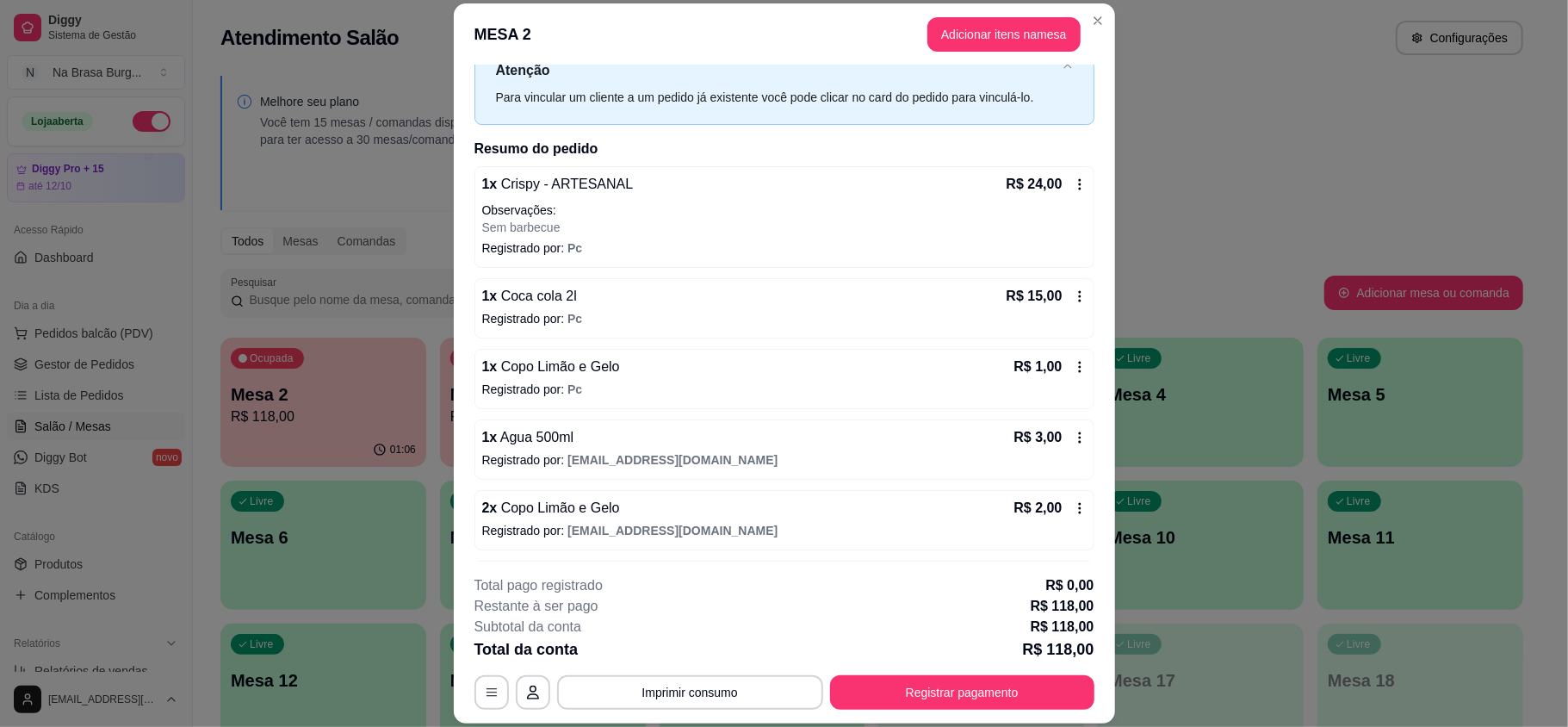
scroll to position [114, 0]
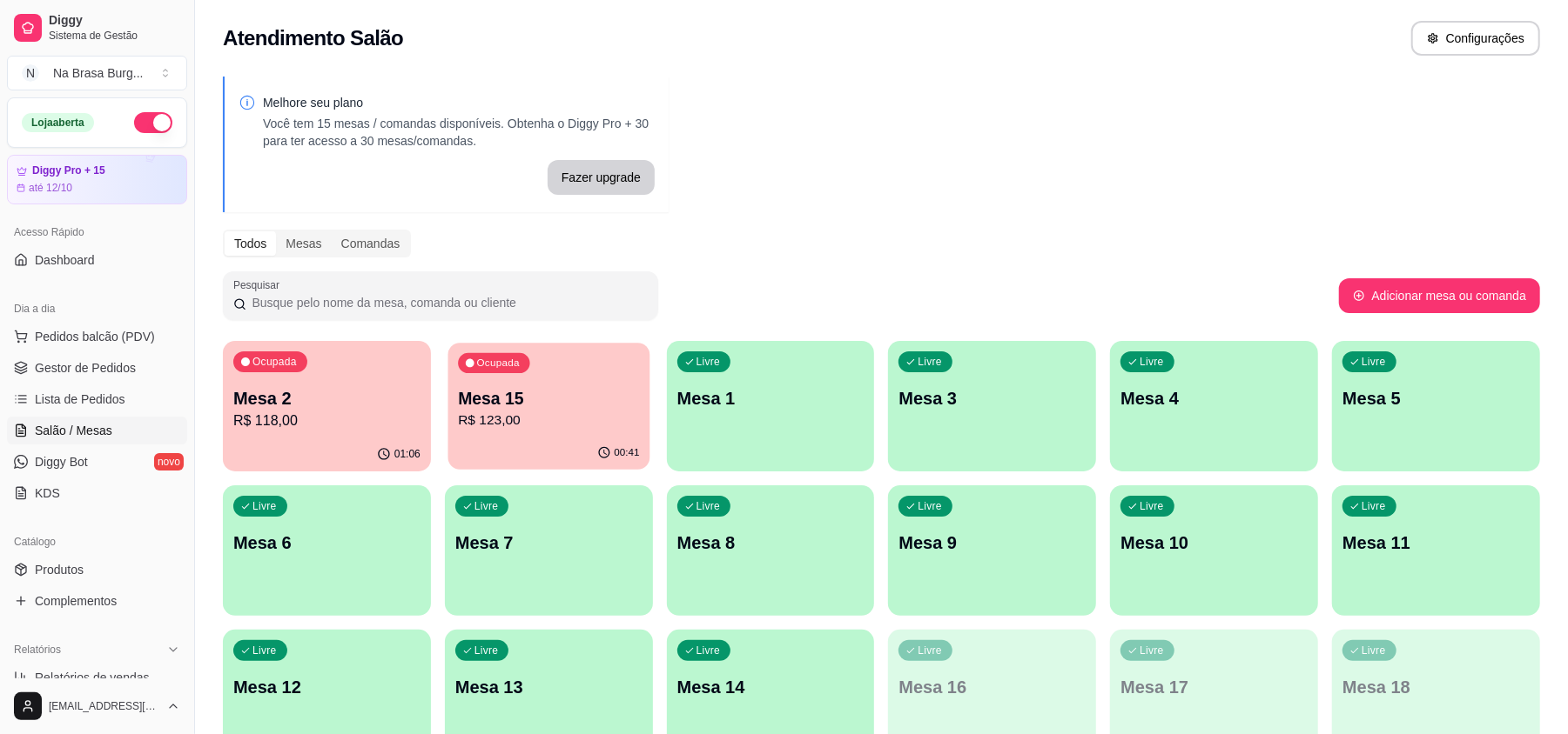
click at [486, 367] on p "Ocupada" at bounding box center [497, 363] width 42 height 14
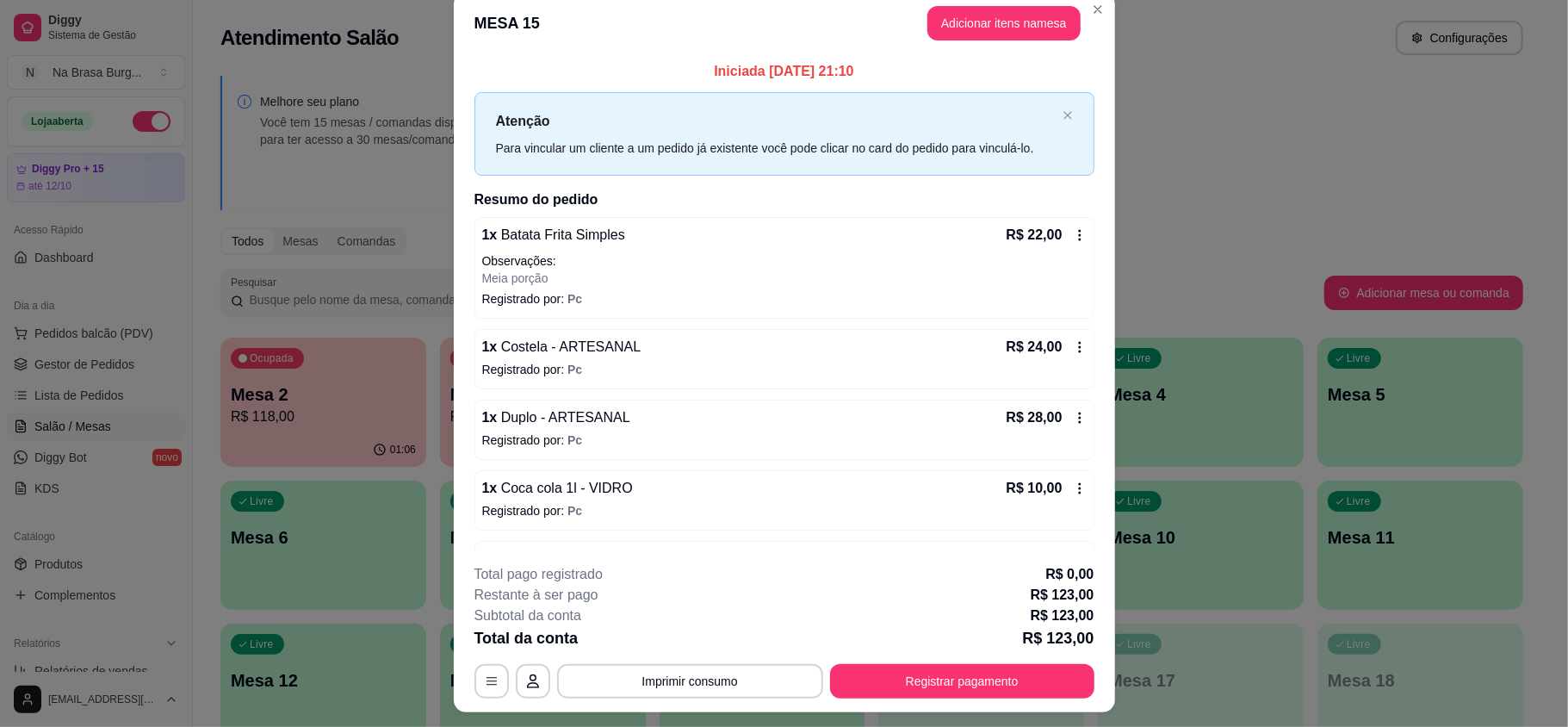
scroll to position [0, 0]
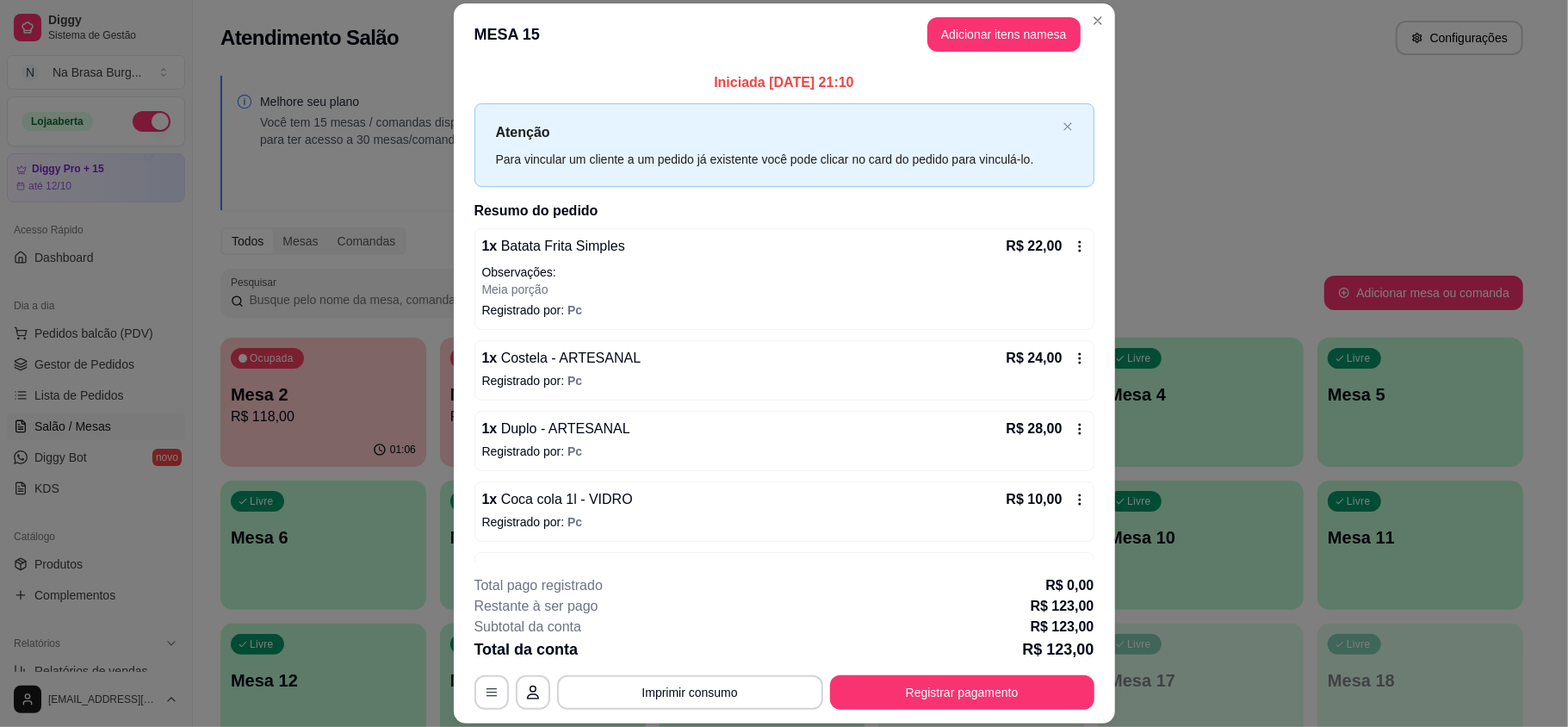
click at [973, 49] on button "Adicionar itens na mesa" at bounding box center [1004, 34] width 153 height 35
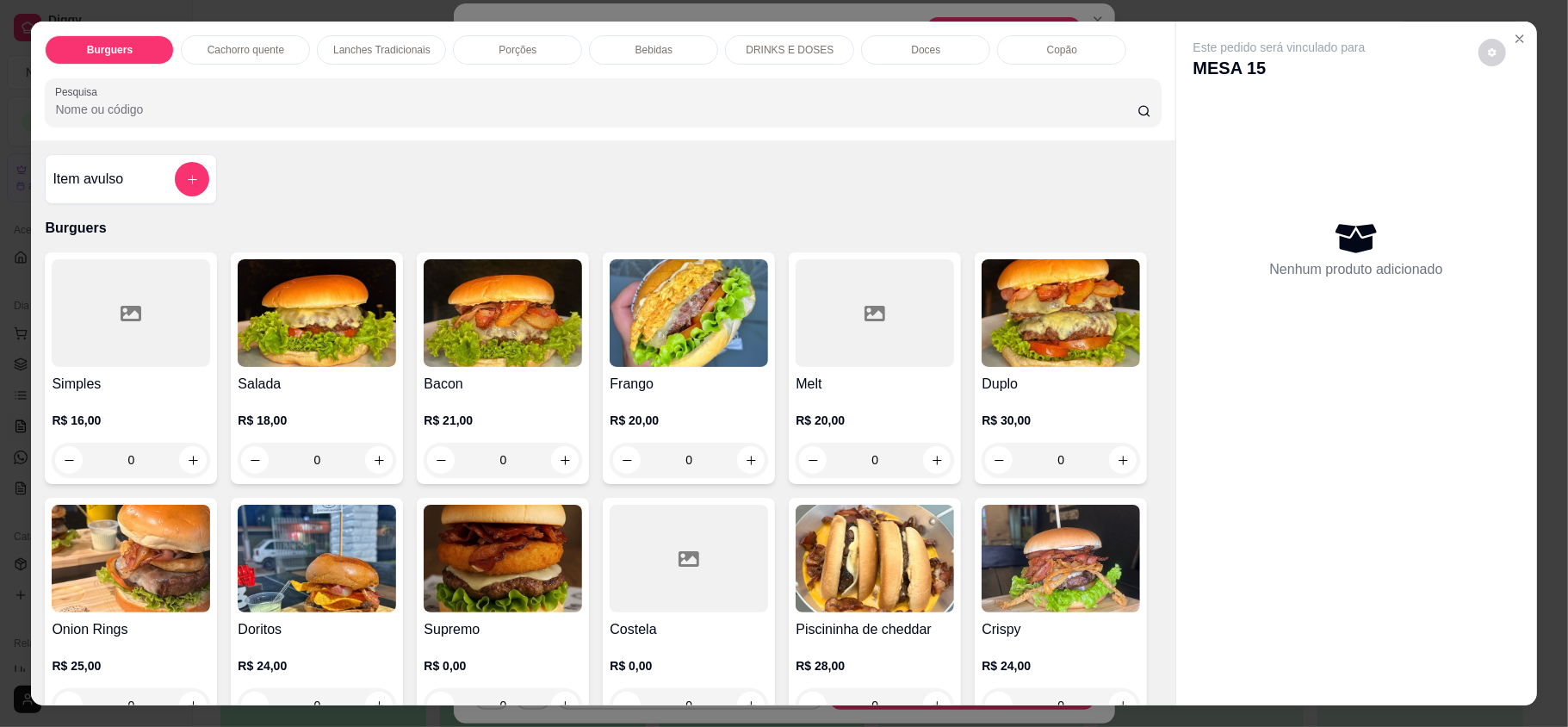
click at [672, 45] on div "Bebidas" at bounding box center [653, 50] width 129 height 29
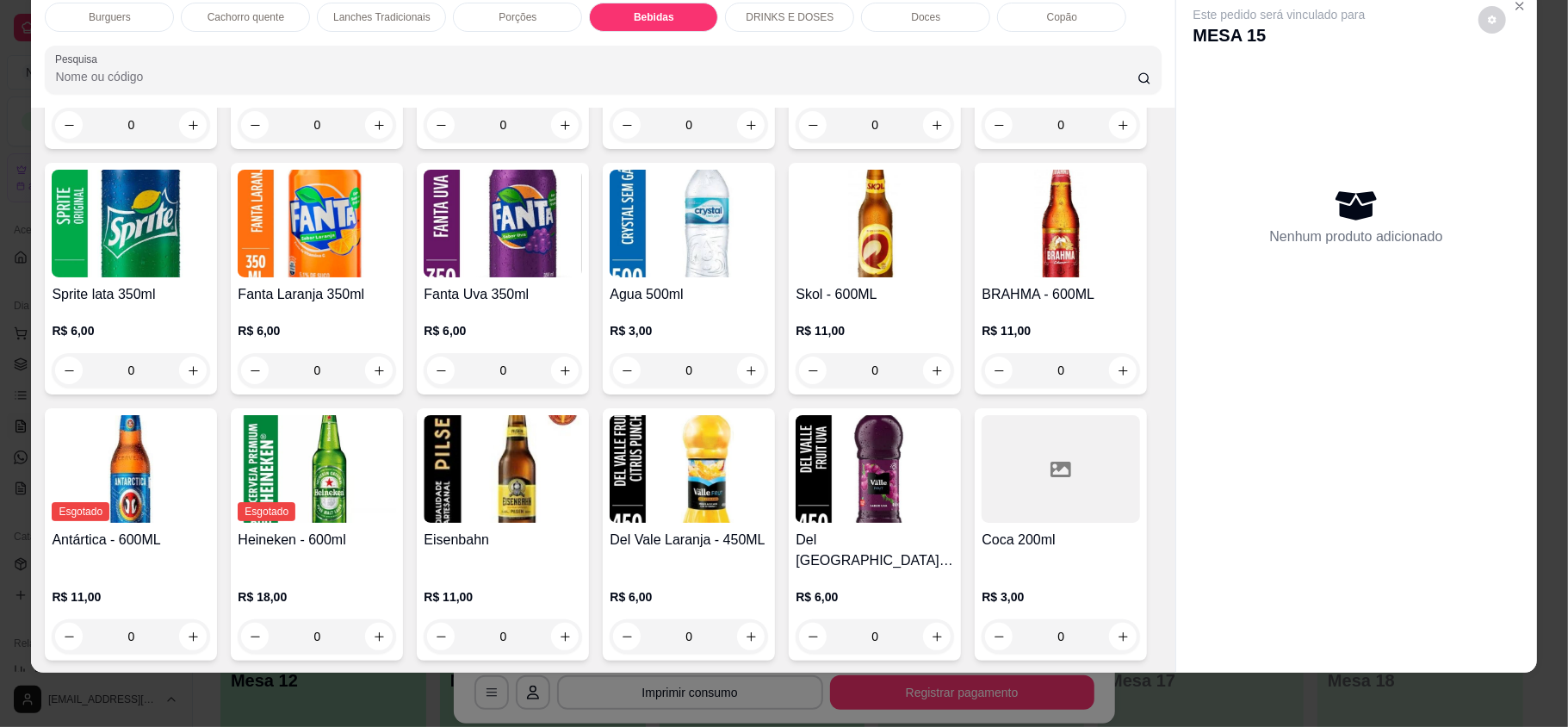
click at [96, 15] on p "Burguers" at bounding box center [110, 17] width 42 height 13
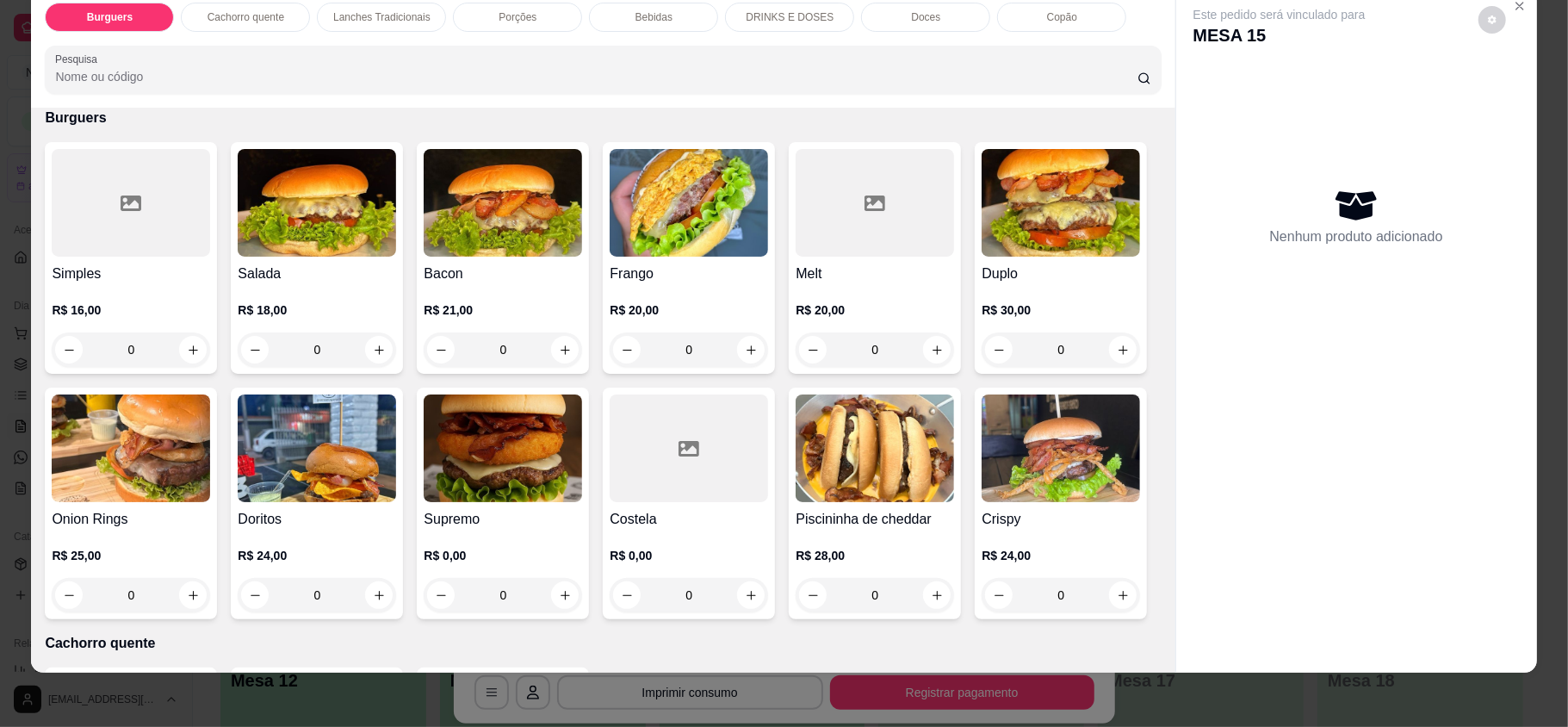
scroll to position [193, 0]
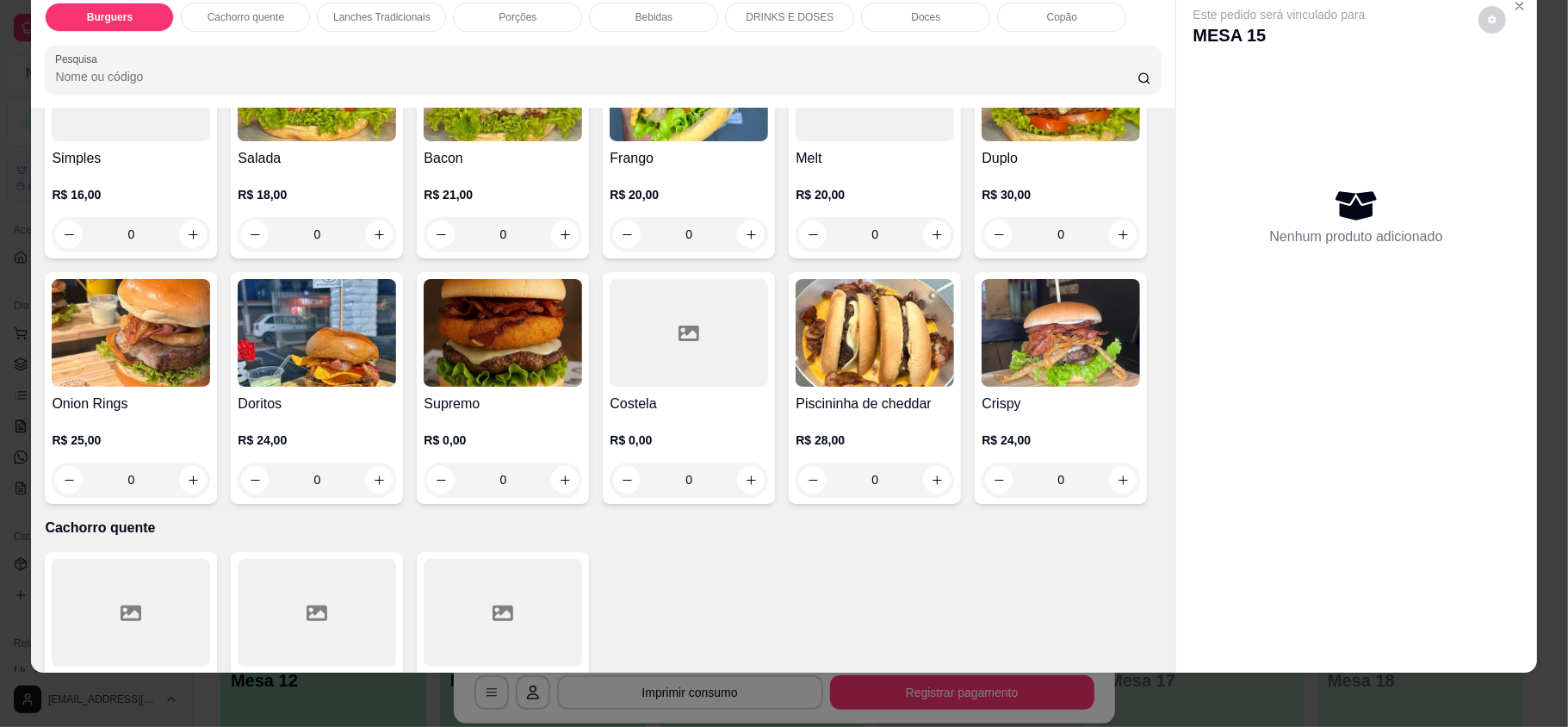
click at [643, 31] on div "Bebidas" at bounding box center [653, 17] width 129 height 29
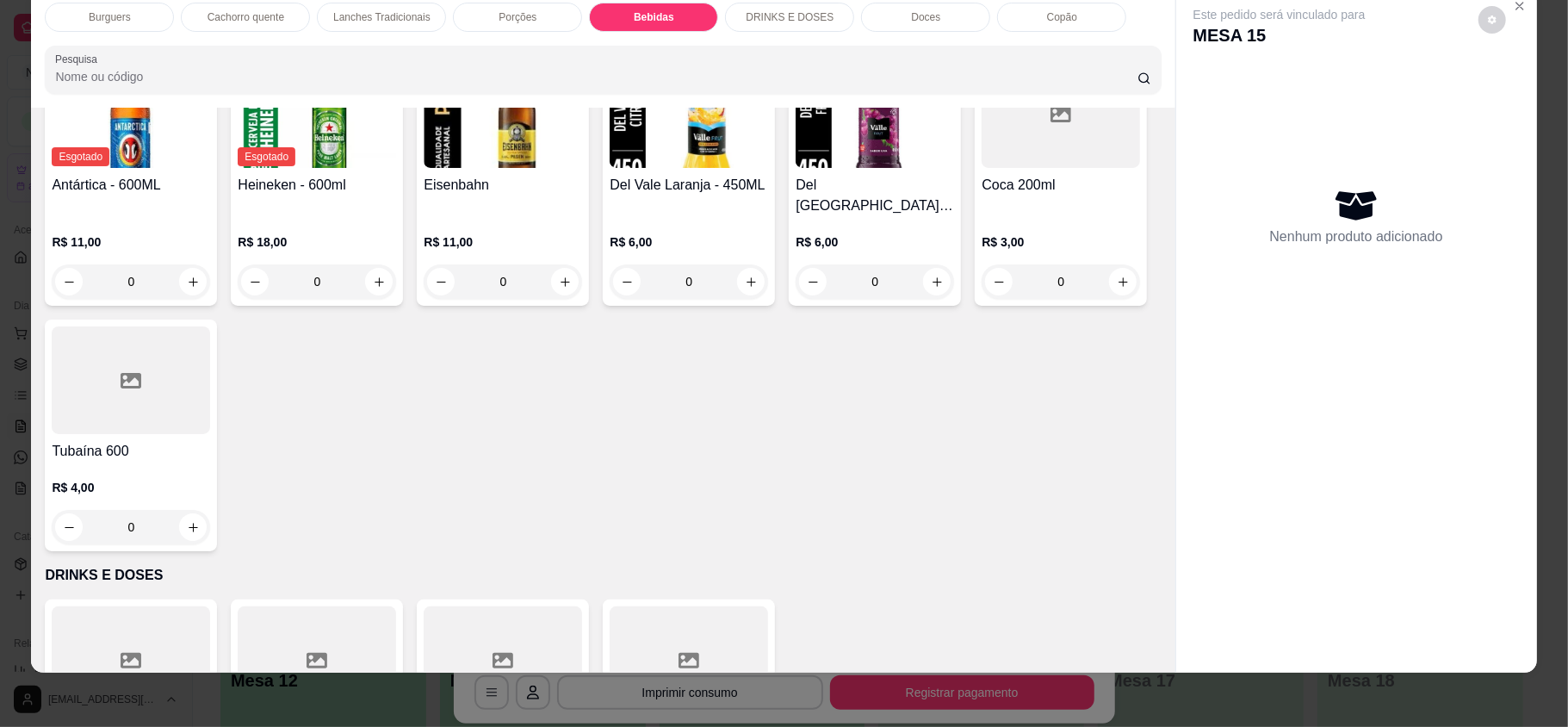
scroll to position [2566, 0]
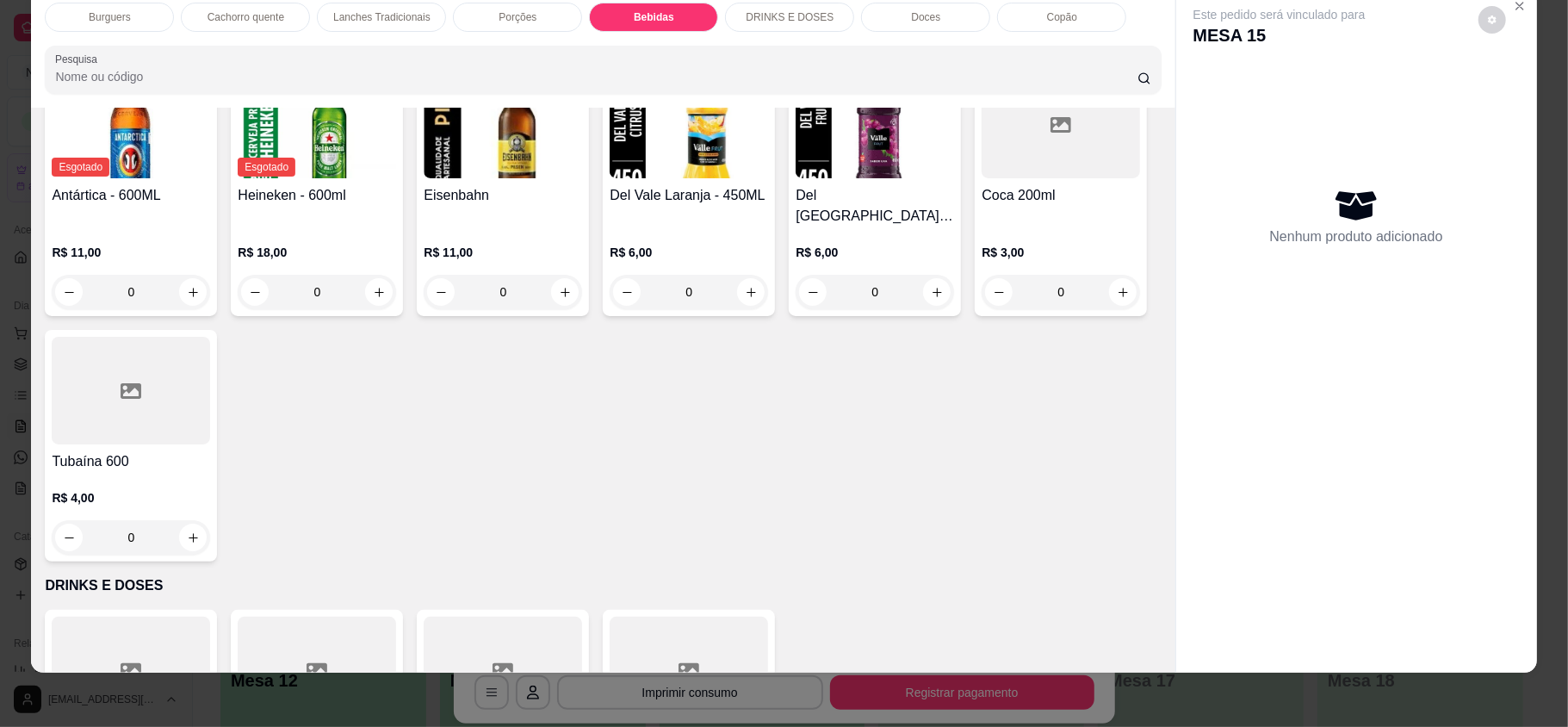
click at [985, 43] on div "0" at bounding box center [1061, 26] width 152 height 35
click at [1117, 33] on icon "increase-product-quantity" at bounding box center [1123, 26] width 12 height 12
type input "1"
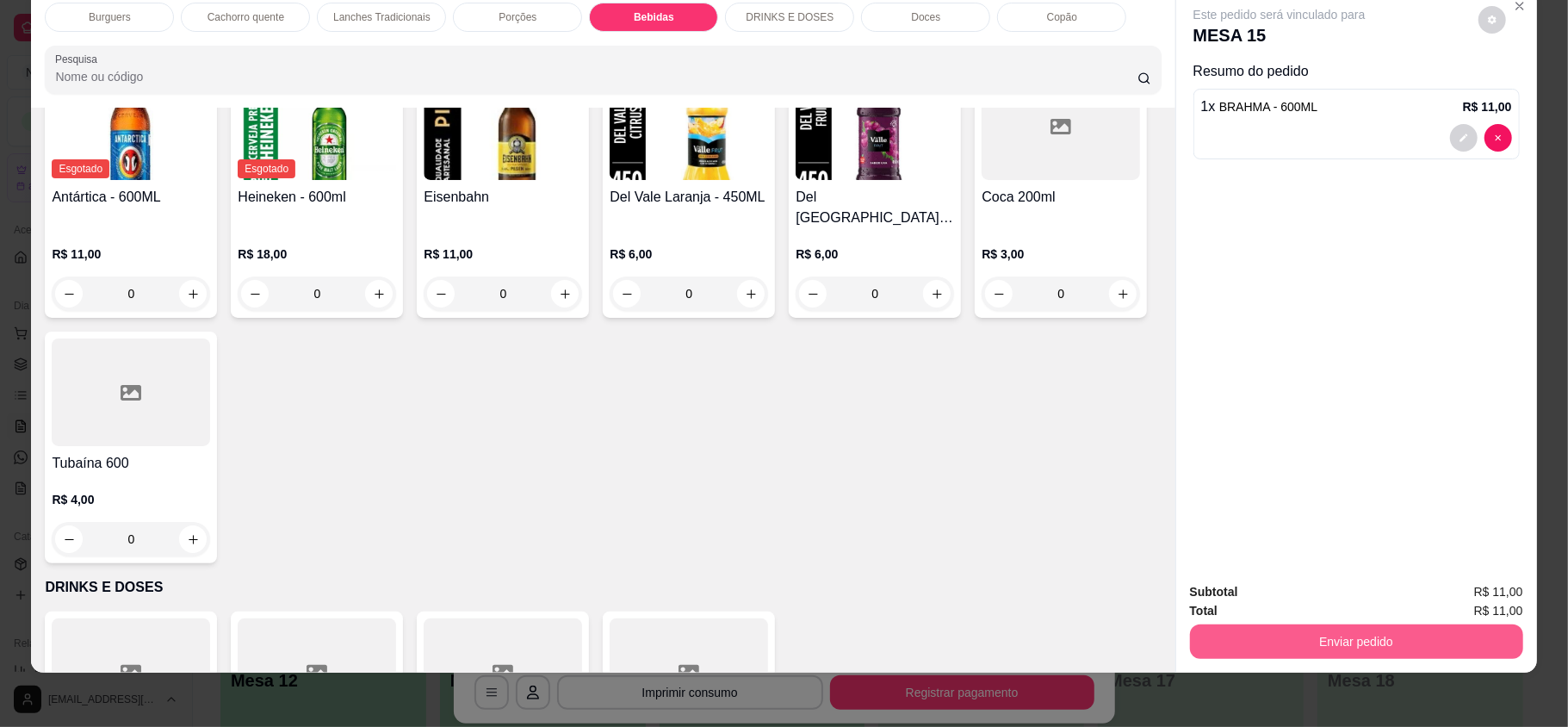
click at [1457, 647] on button "Enviar pedido" at bounding box center [1357, 641] width 333 height 35
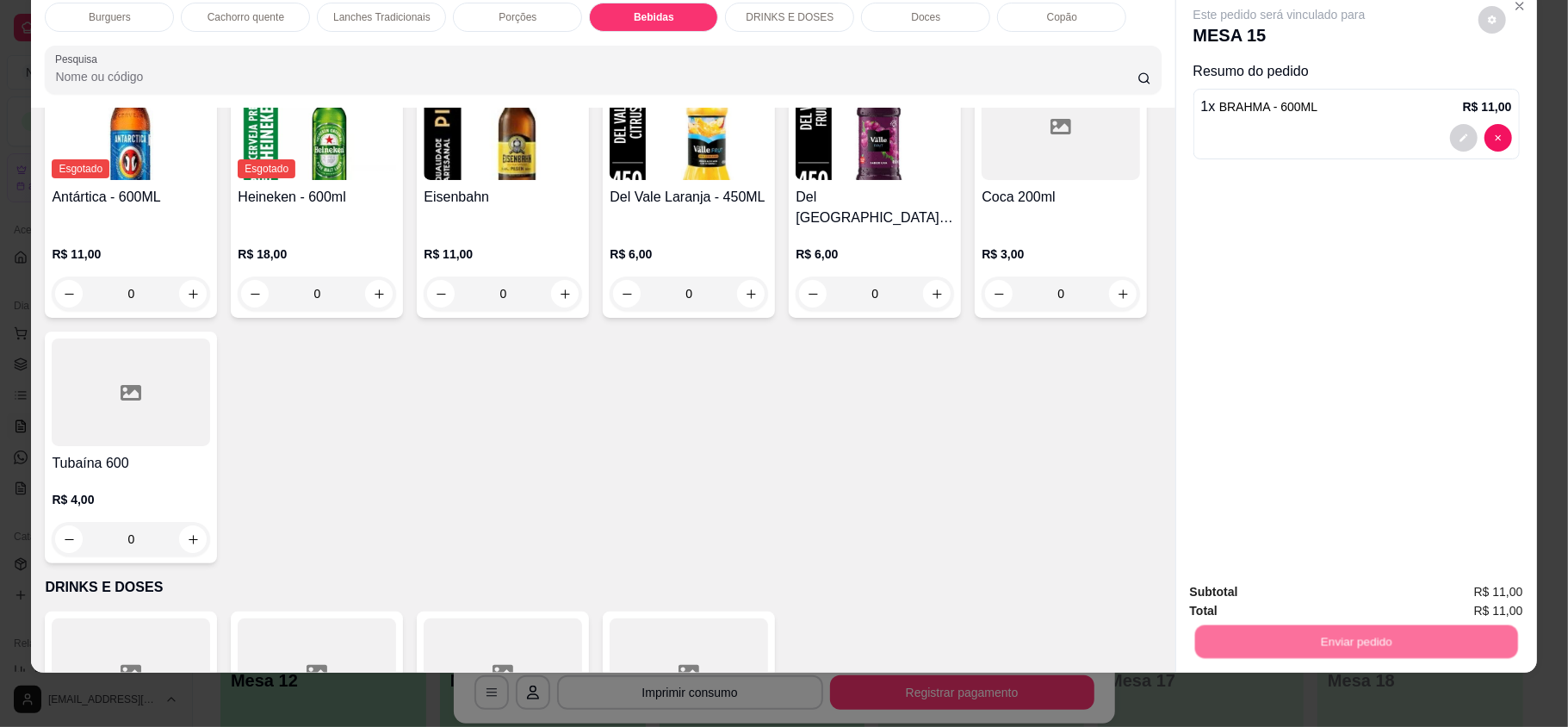
click at [1452, 595] on button "Enviar pedido" at bounding box center [1477, 599] width 94 height 32
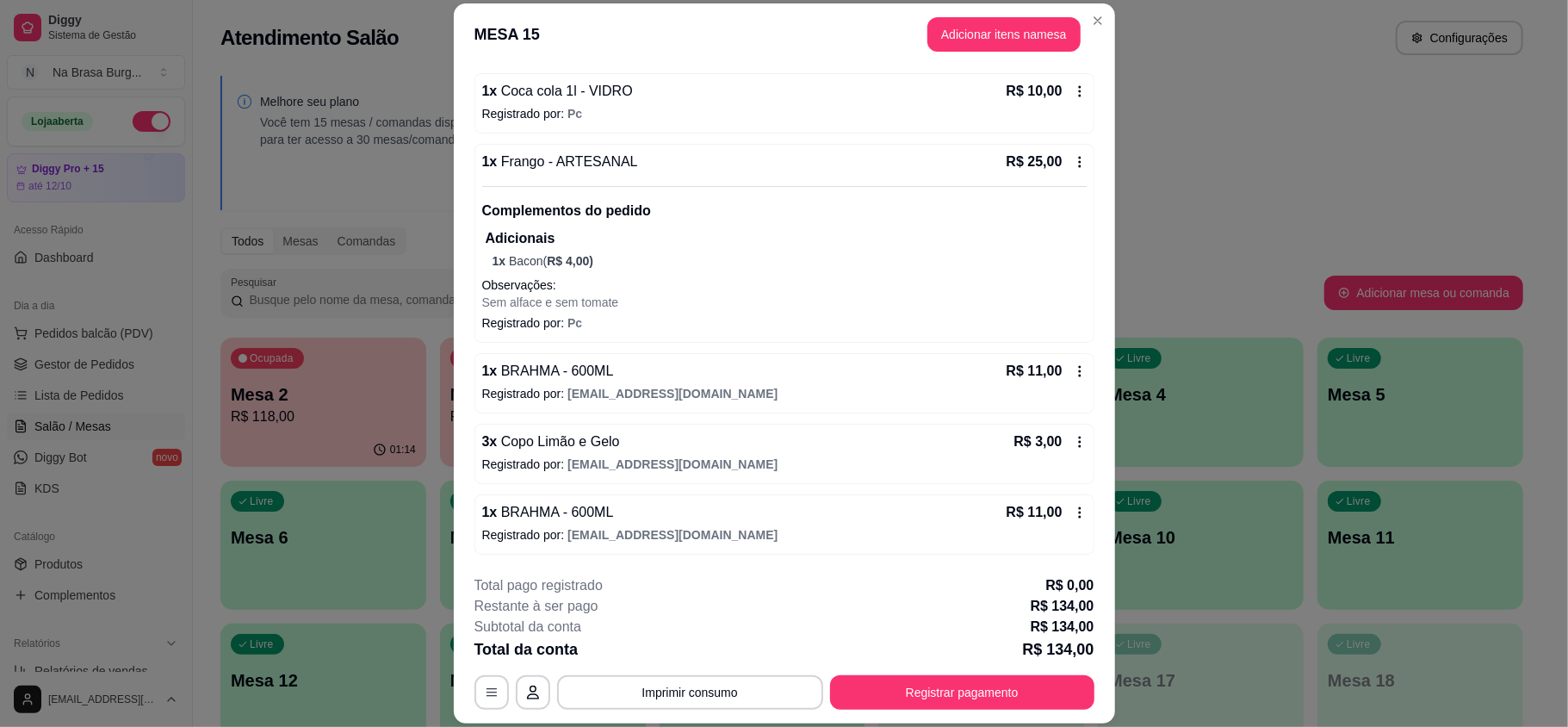
scroll to position [184, 0]
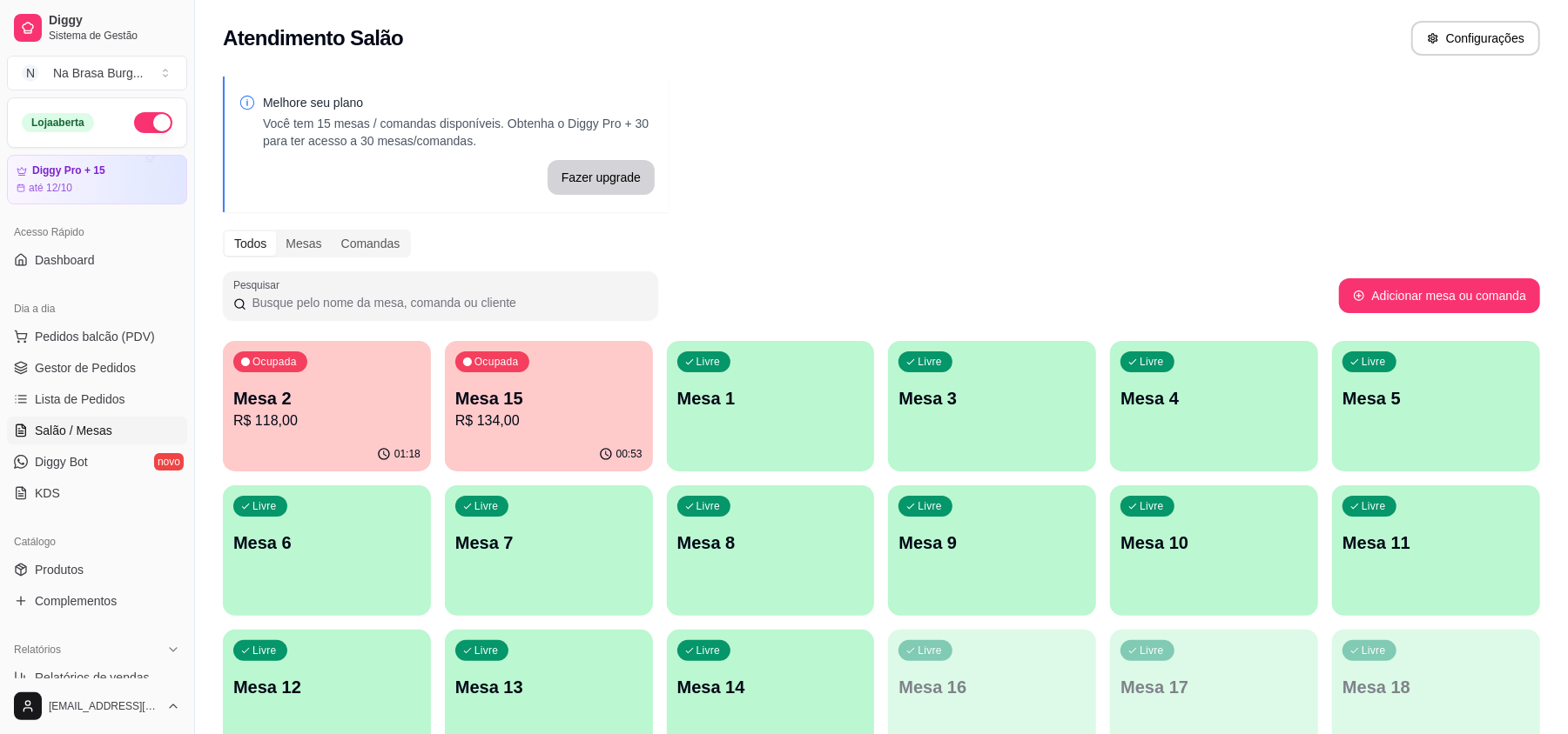
click at [136, 131] on button "button" at bounding box center [153, 122] width 39 height 21
click at [497, 424] on p "R$ 134,00" at bounding box center [549, 421] width 187 height 21
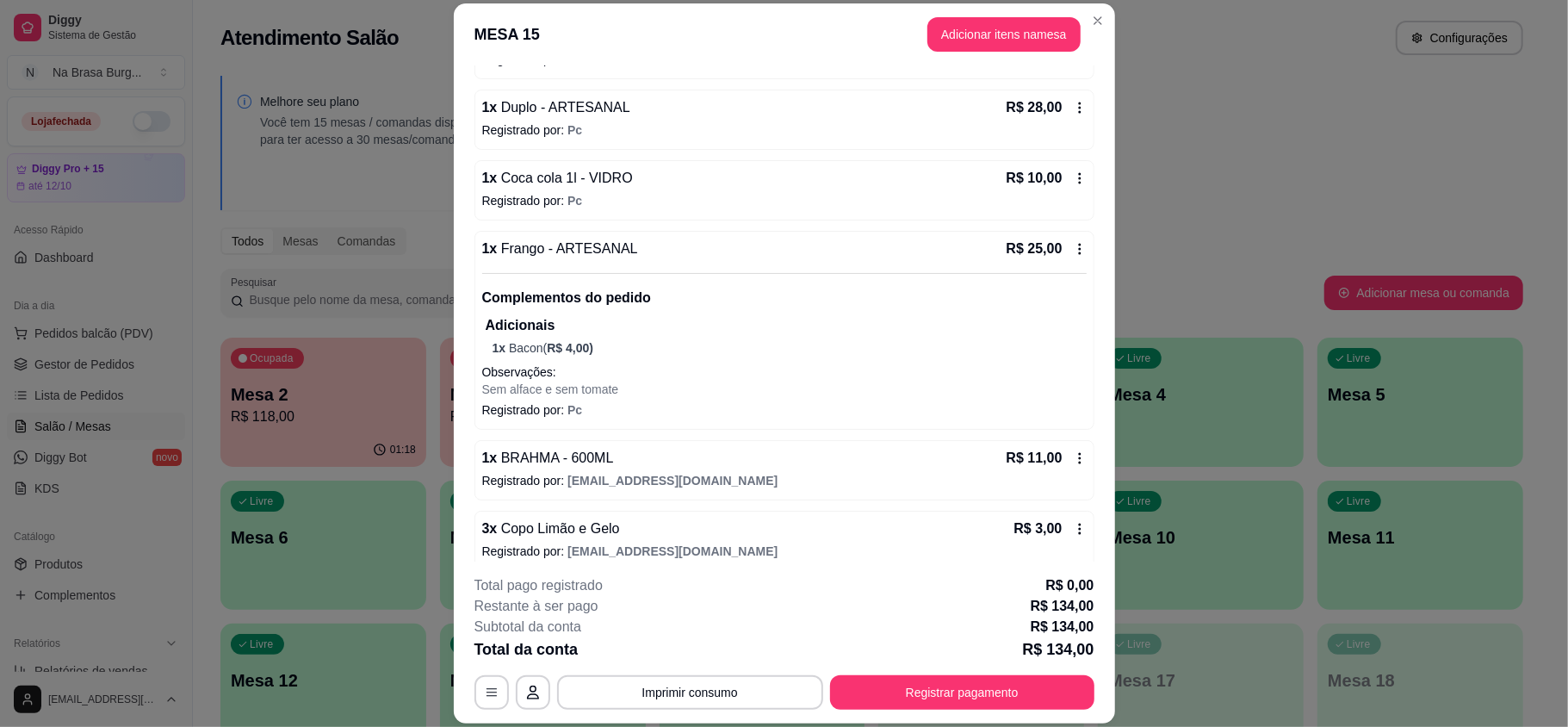
scroll to position [414, 0]
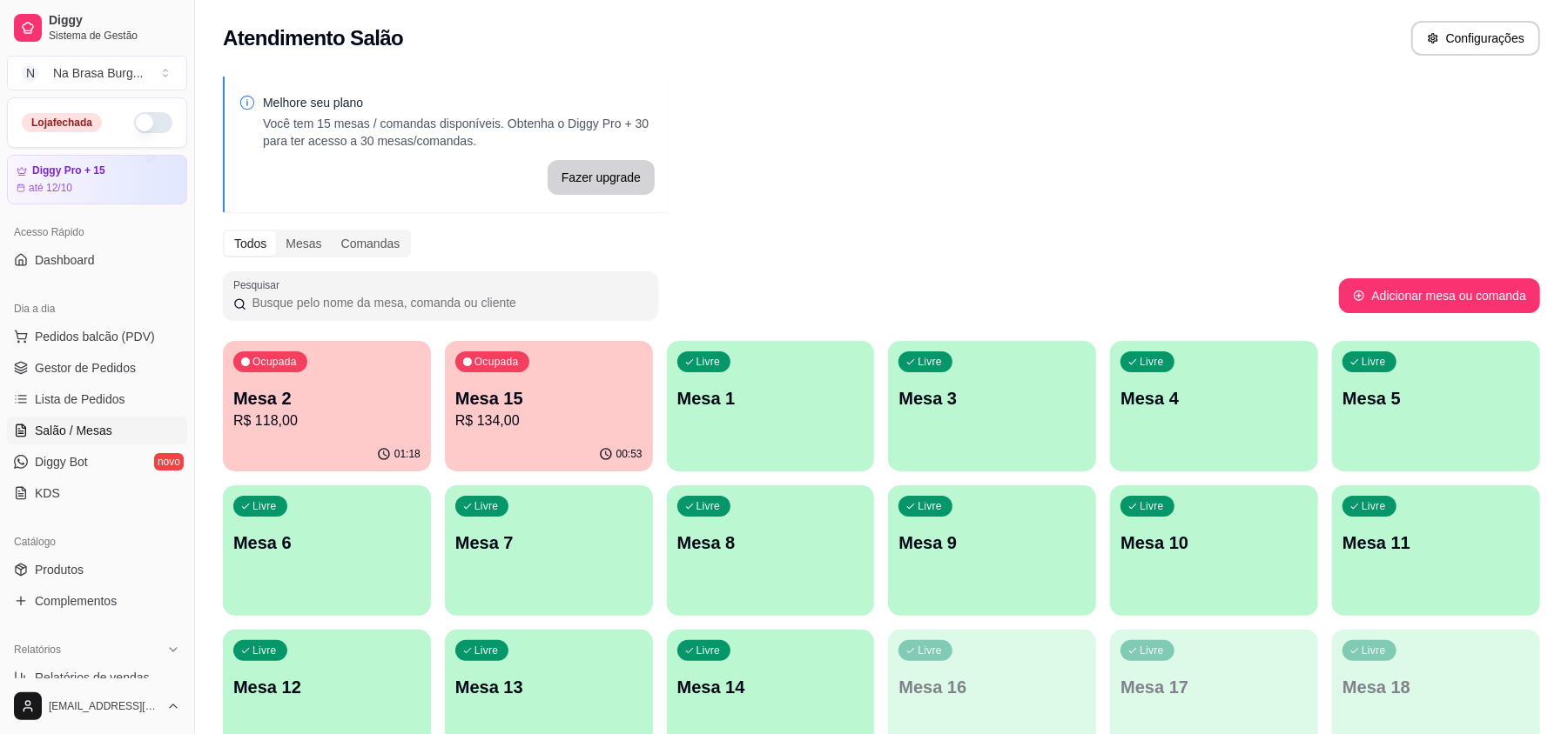
click at [327, 370] on div "Ocupada Mesa 2 R$ 118,00" at bounding box center [326, 389] width 208 height 96
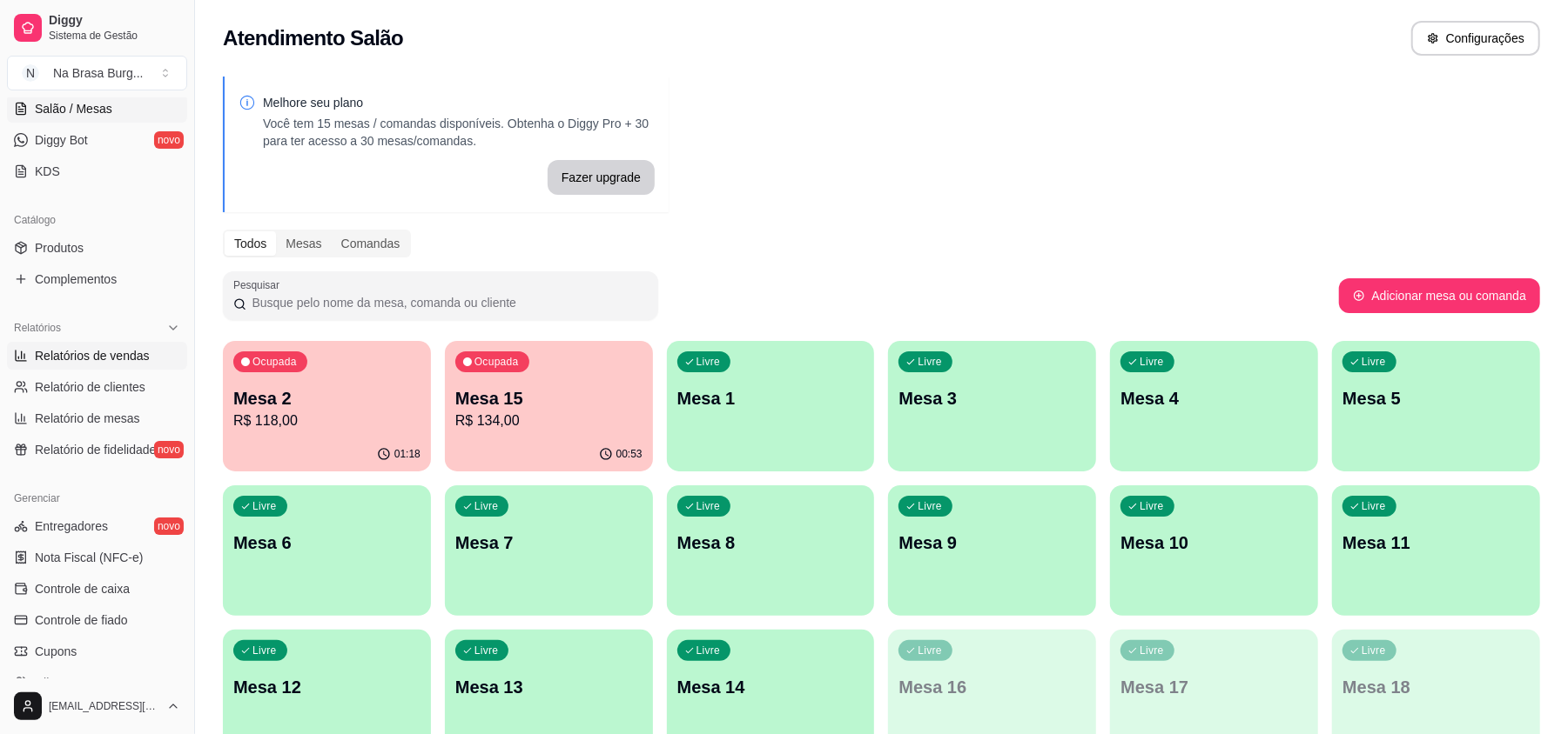
scroll to position [348, 0]
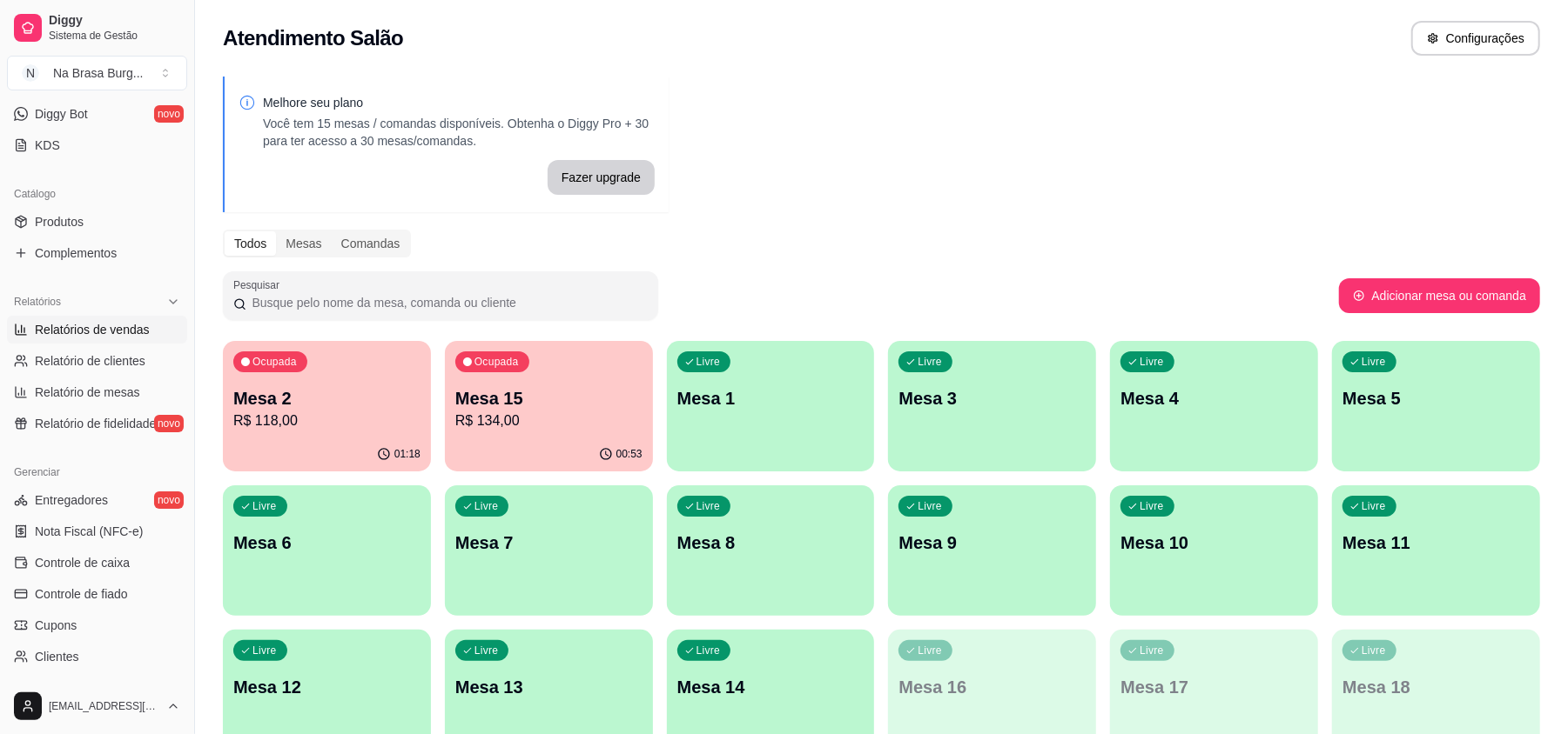
click at [122, 331] on span "Relatórios de vendas" at bounding box center [93, 329] width 115 height 17
select select "ALL"
select select "0"
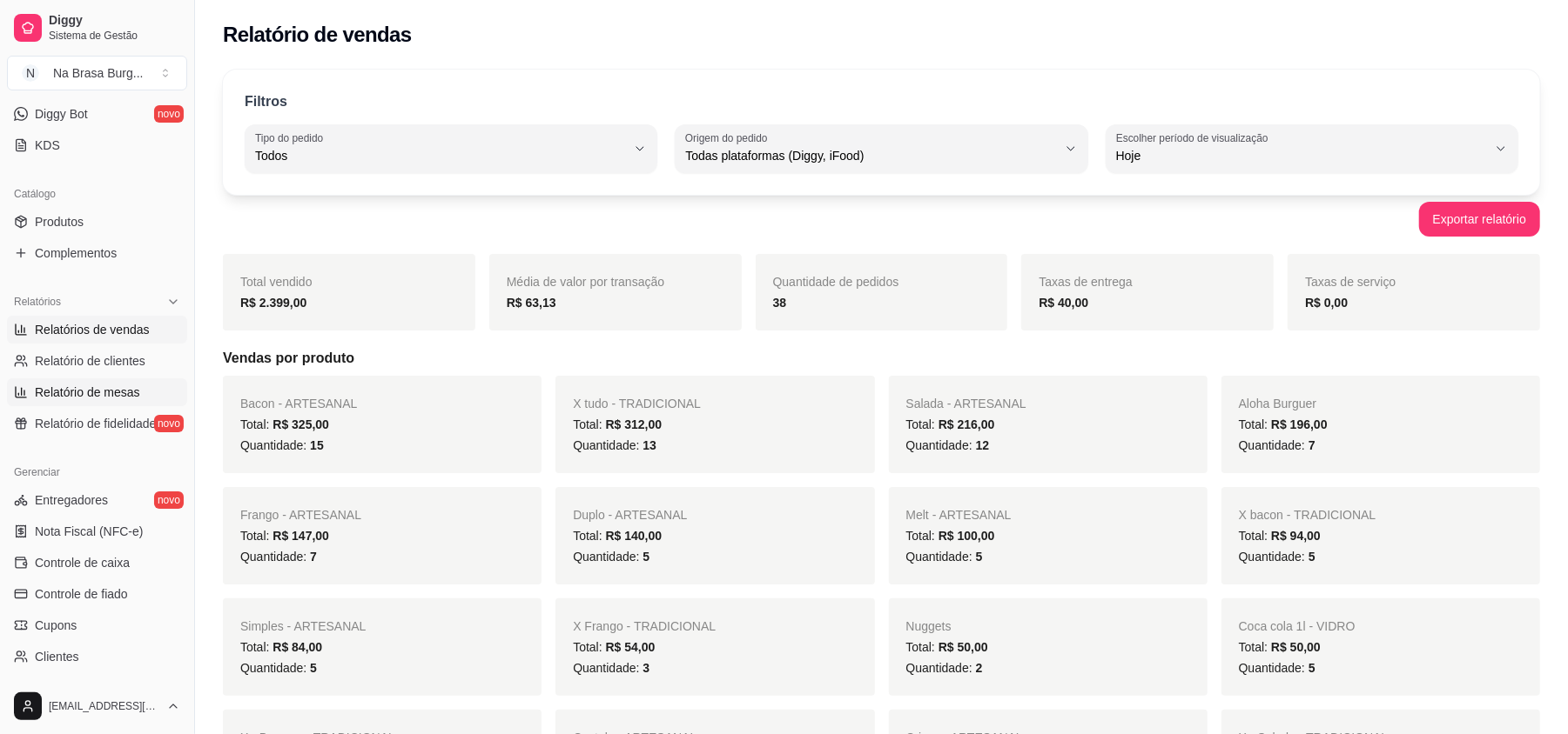
click at [85, 390] on span "Relatório de mesas" at bounding box center [87, 392] width 105 height 17
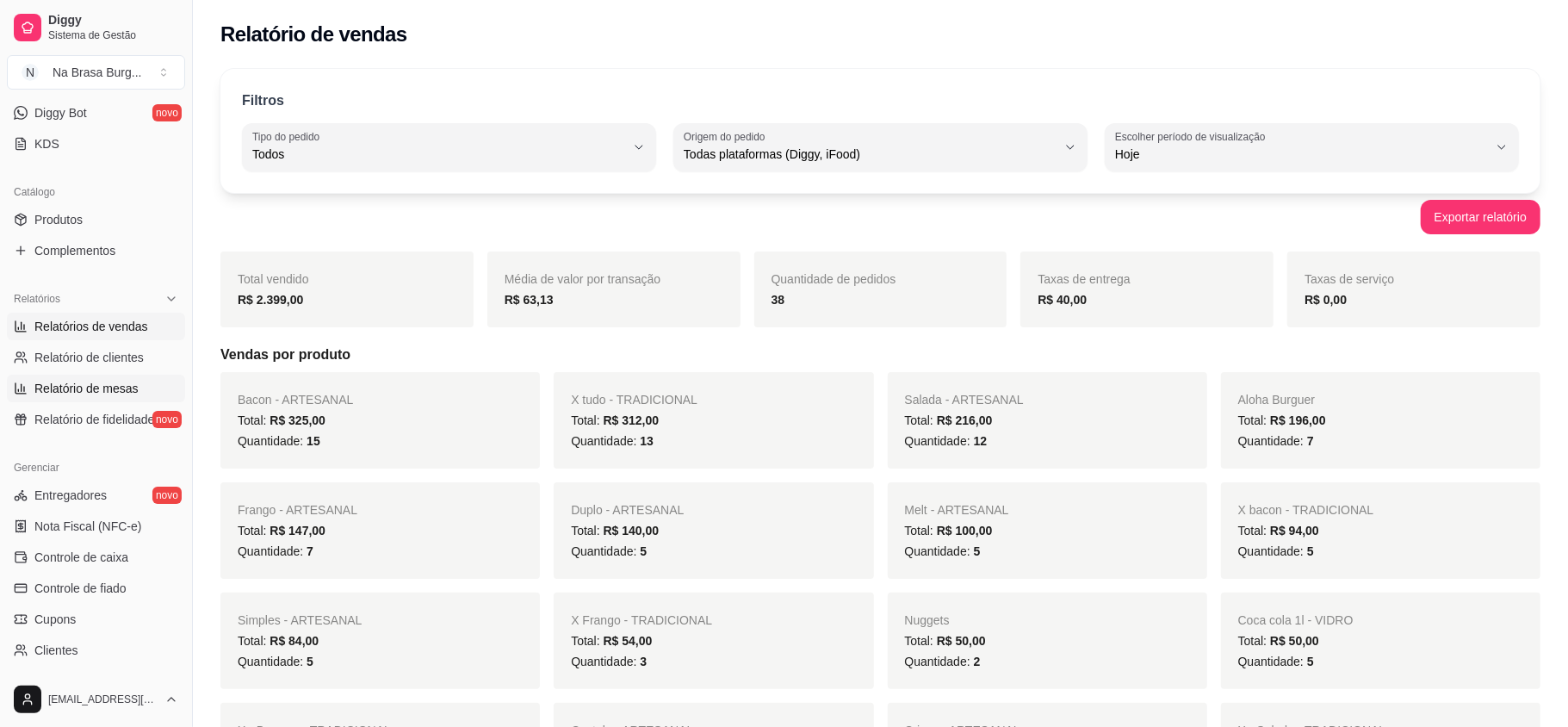
select select "TOTAL_OF_ORDERS"
select select "7"
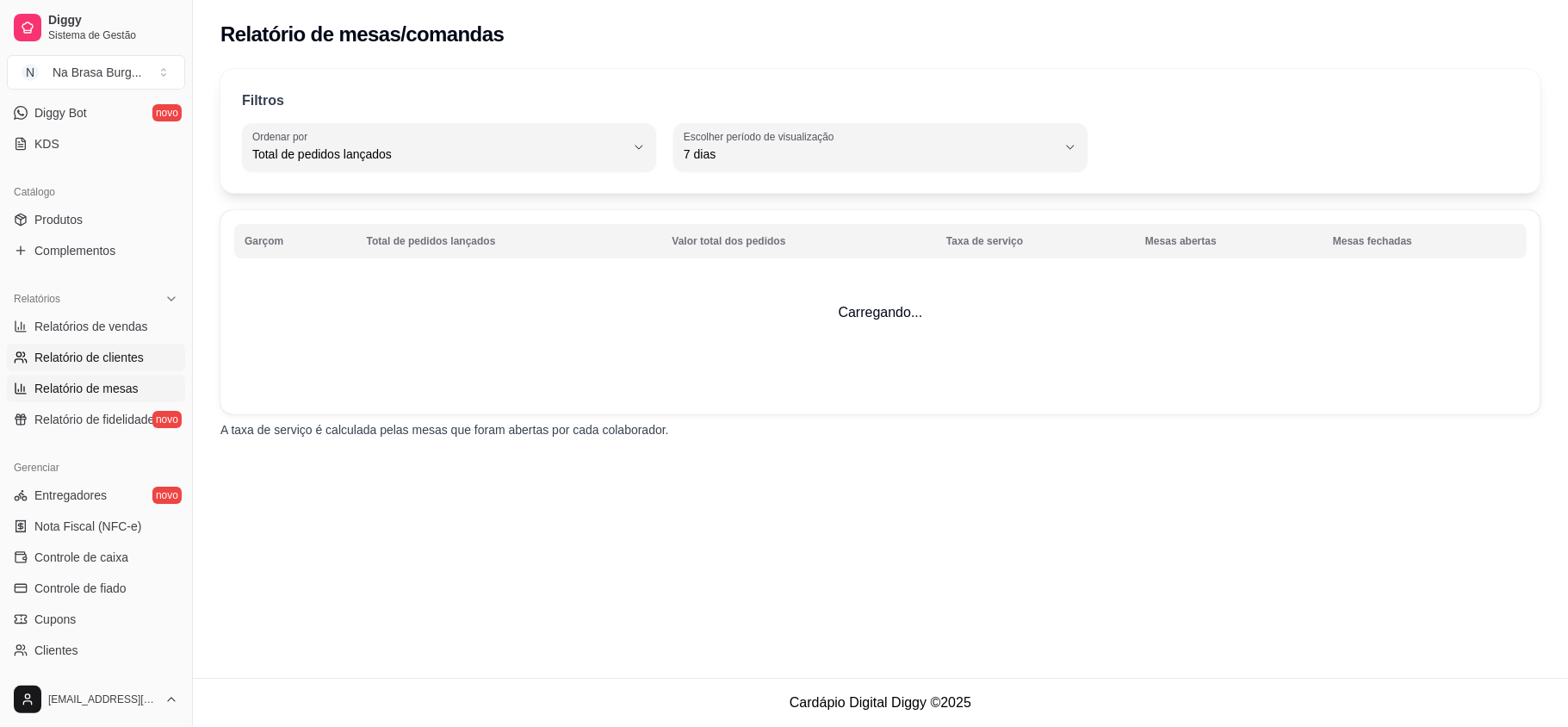
click at [118, 366] on span "Relatório de clientes" at bounding box center [89, 357] width 110 height 17
select select "30"
select select "HIGHEST_TOTAL_SPENT_WITH_ORDERS"
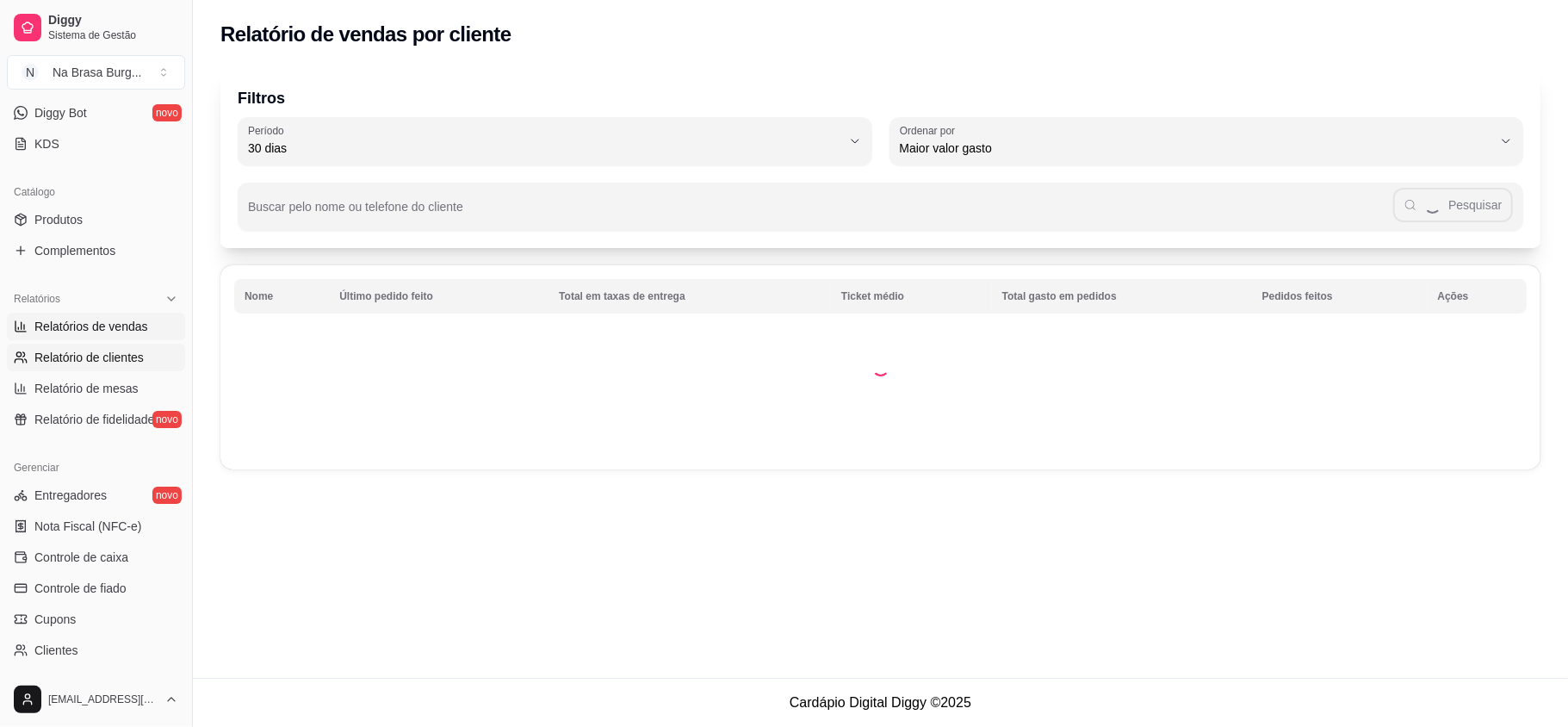
click at [96, 321] on span "Relatórios de vendas" at bounding box center [92, 326] width 114 height 17
select select "ALL"
select select "0"
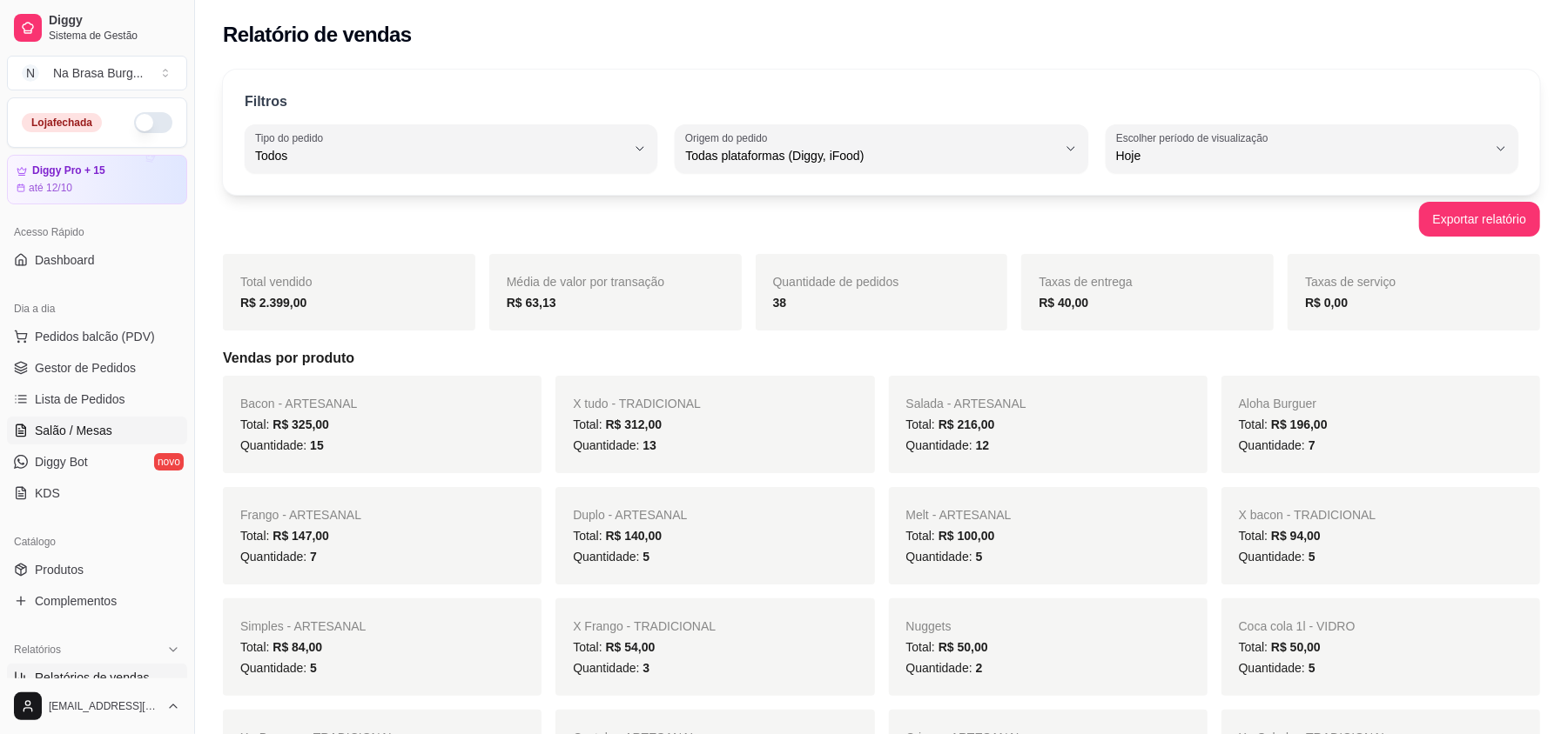
click at [106, 428] on span "Salão / Mesas" at bounding box center [74, 430] width 77 height 17
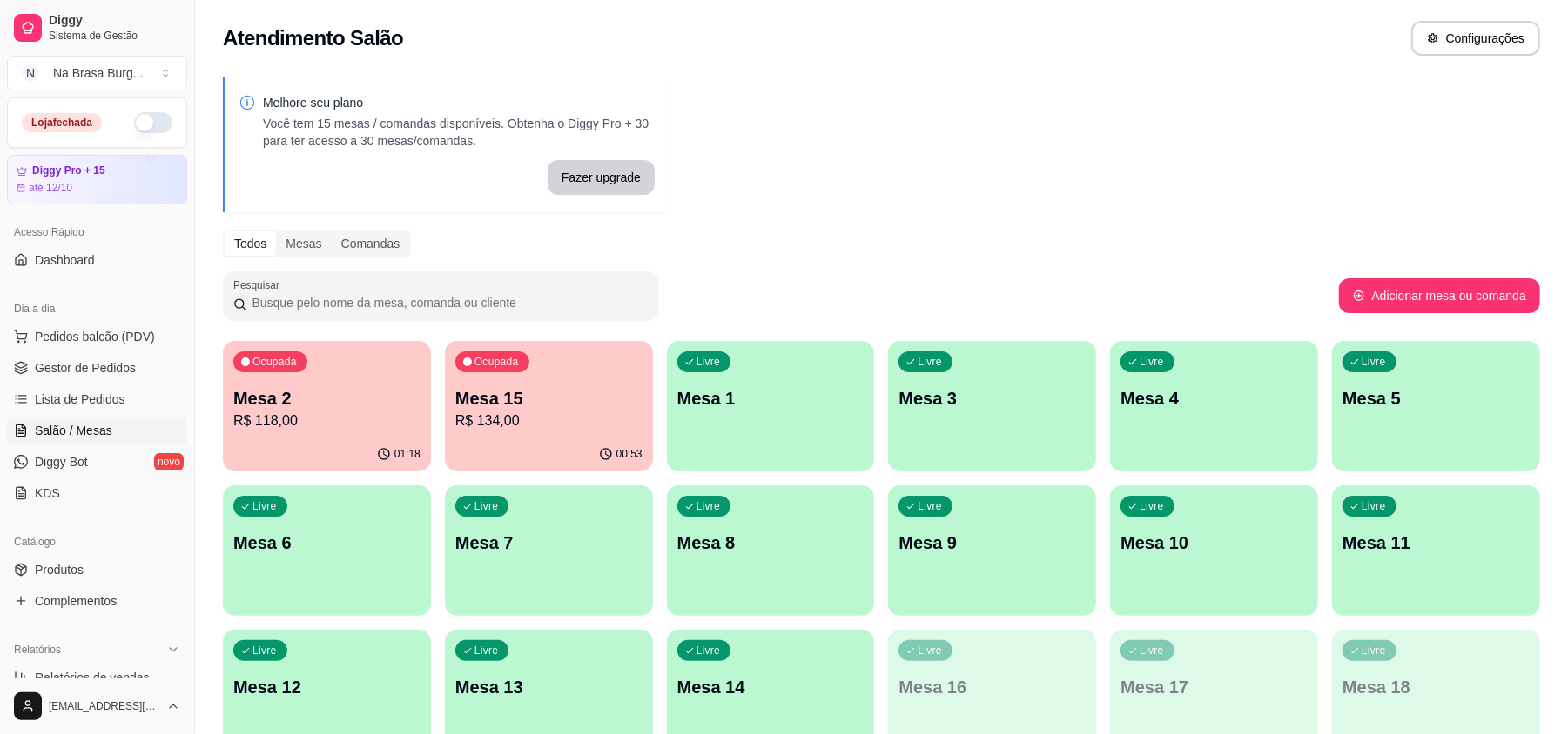
click at [394, 422] on p "R$ 118,00" at bounding box center [327, 421] width 187 height 21
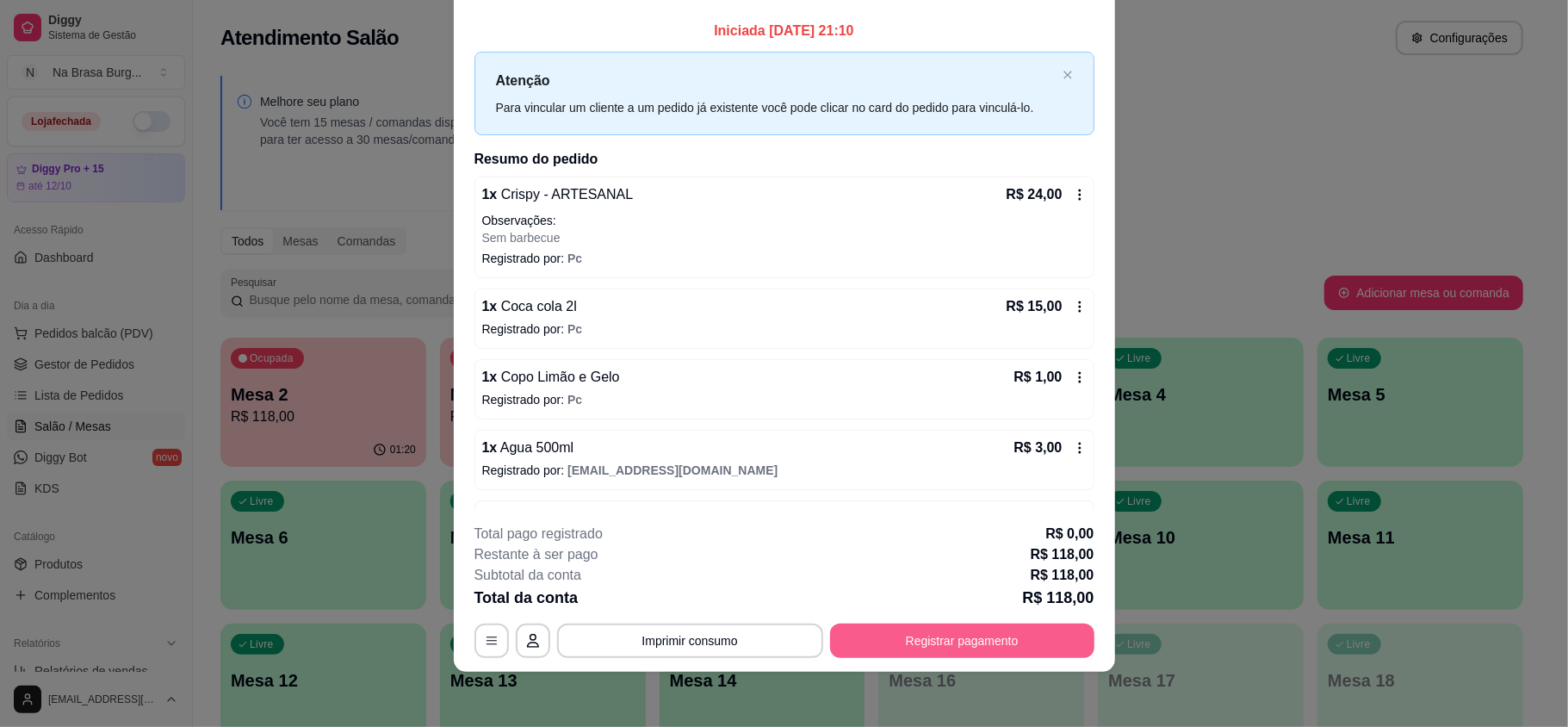
click at [959, 636] on button "Registrar pagamento" at bounding box center [962, 640] width 265 height 35
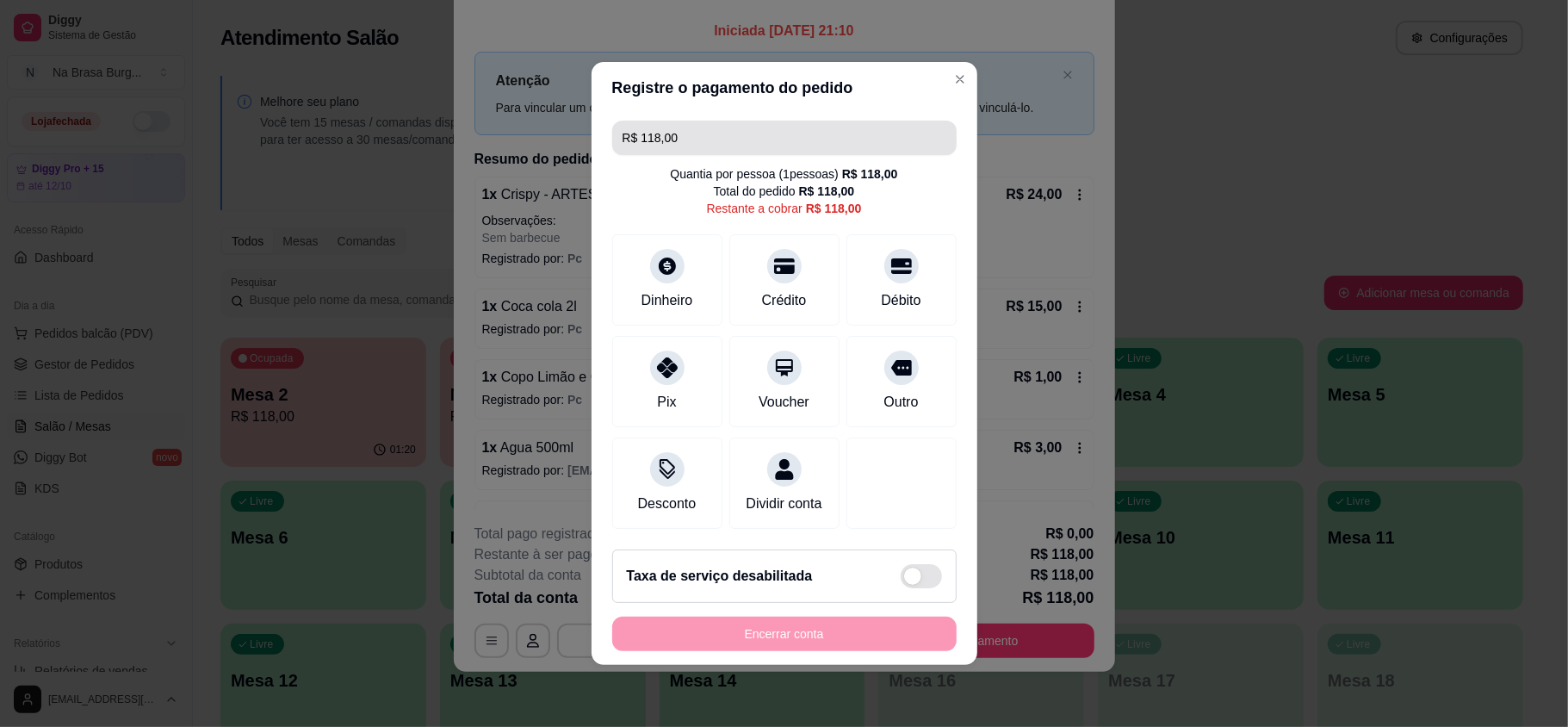
click at [731, 121] on input "R$ 118,00" at bounding box center [784, 137] width 324 height 35
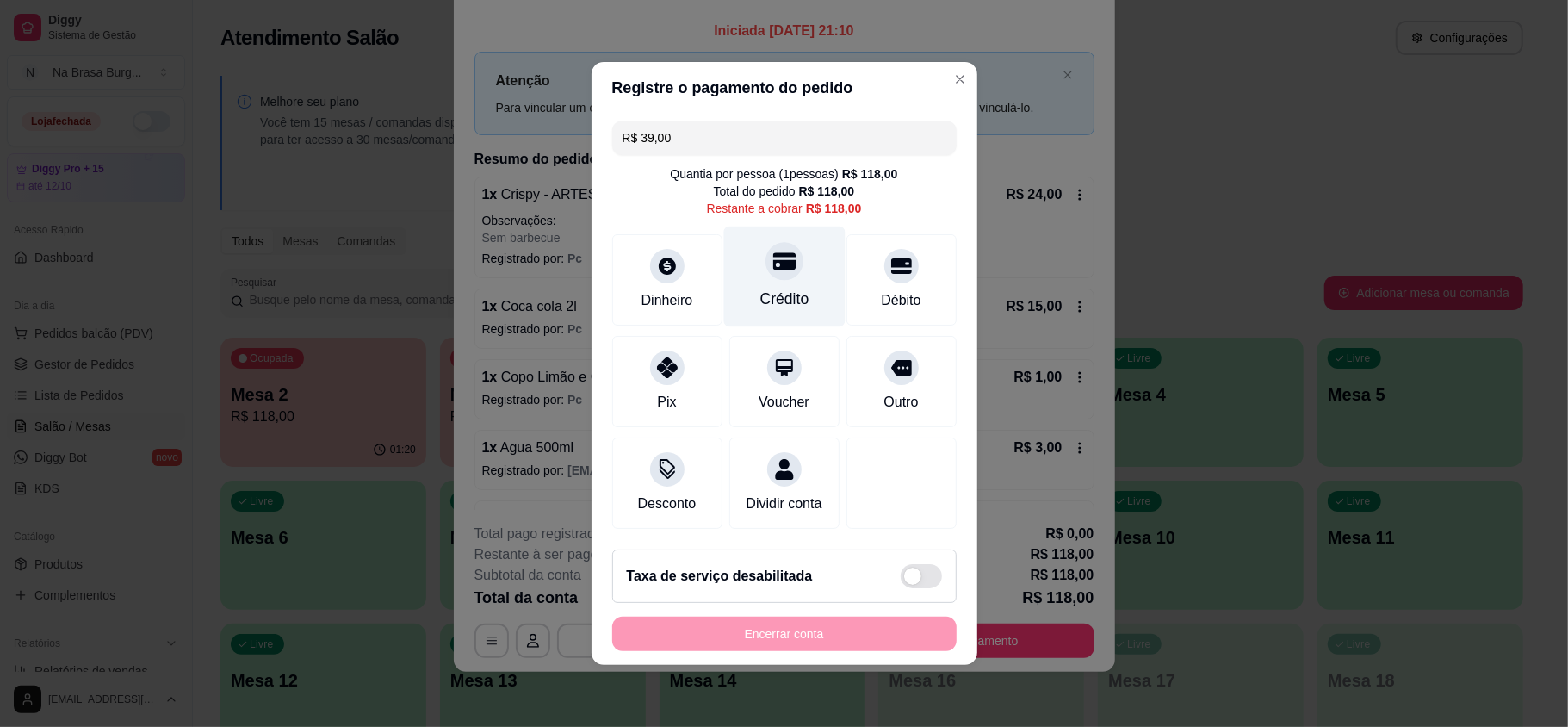
click at [787, 238] on div "Crédito" at bounding box center [784, 277] width 121 height 101
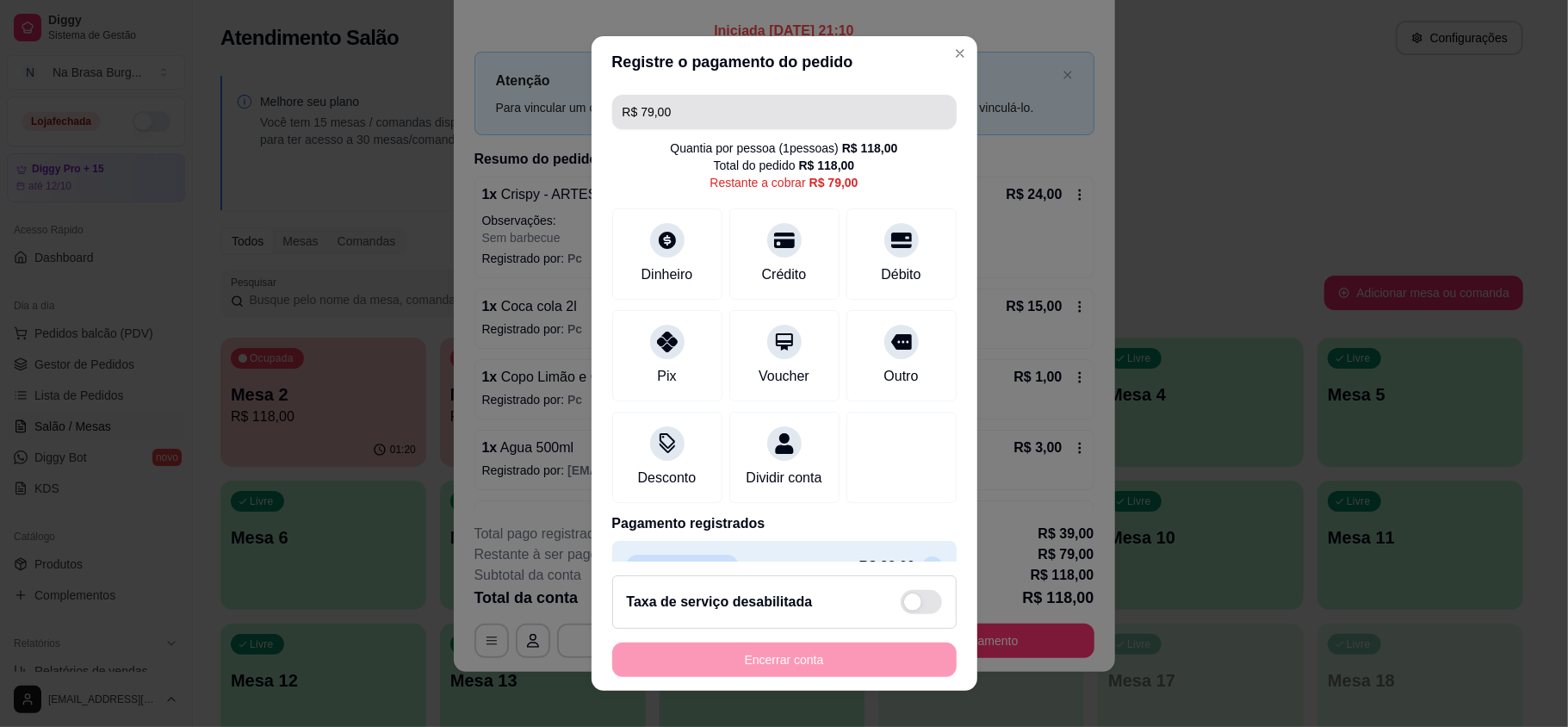
click at [727, 120] on input "R$ 79,00" at bounding box center [784, 112] width 324 height 35
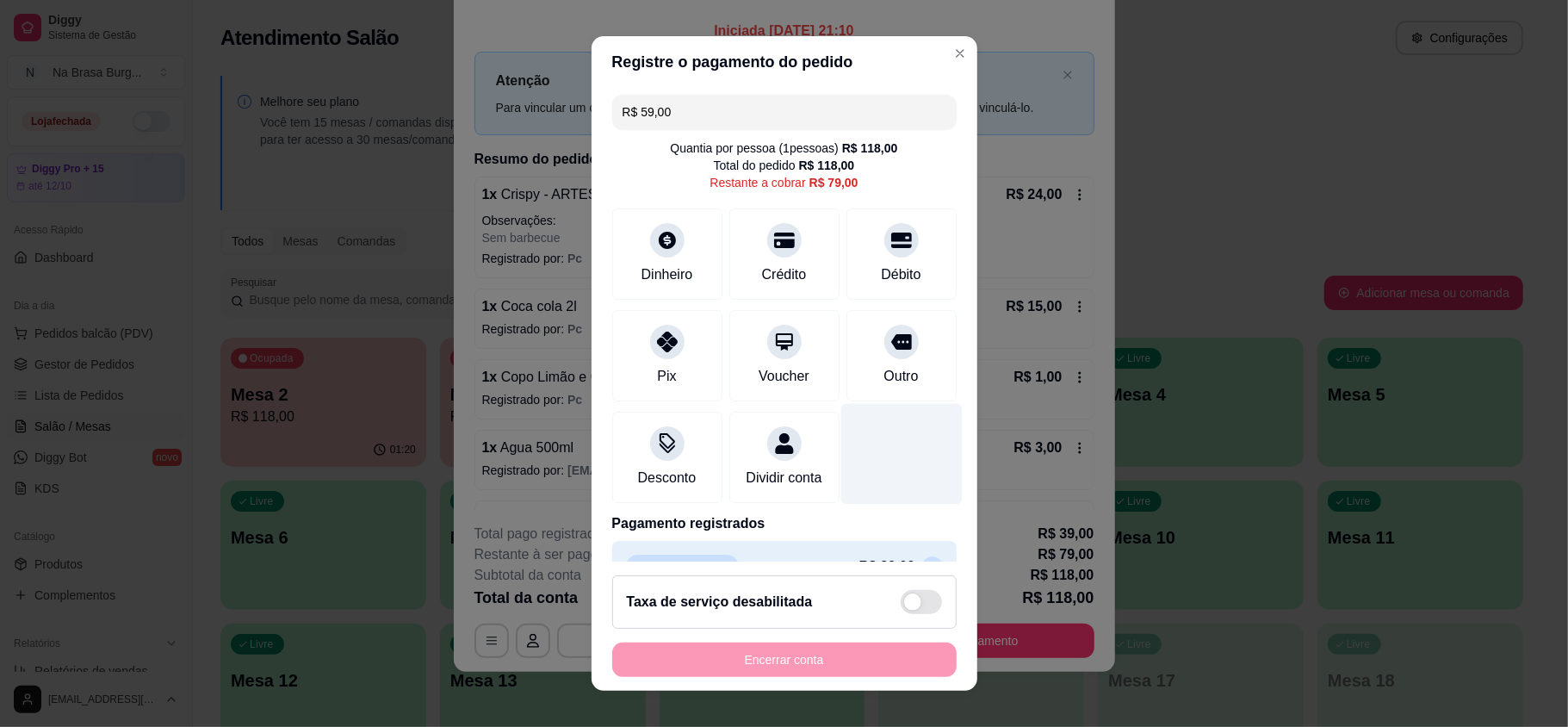
drag, startPoint x: 852, startPoint y: 269, endPoint x: 874, endPoint y: 448, distance: 180.3
click at [881, 268] on div "Débito" at bounding box center [900, 275] width 39 height 21
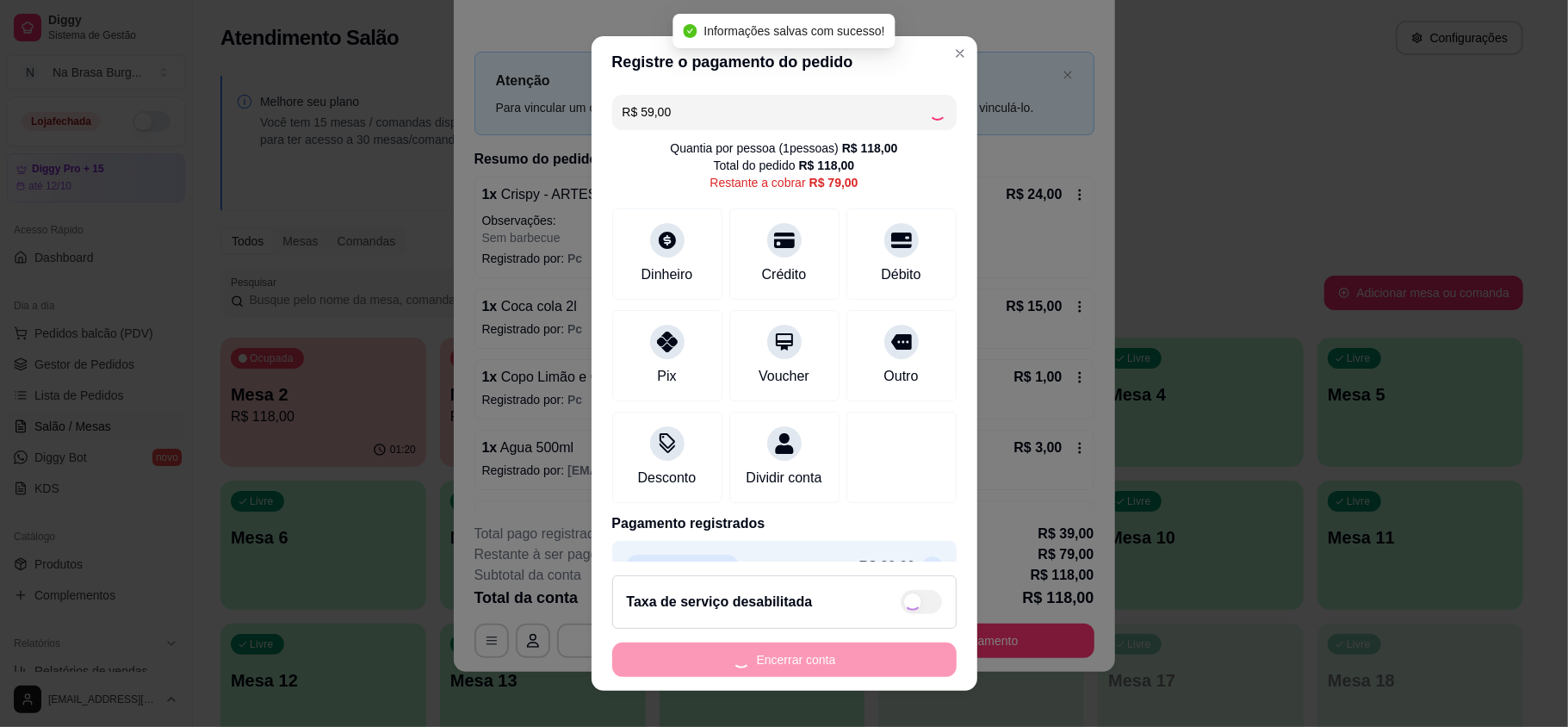
type input "R$ 20,00"
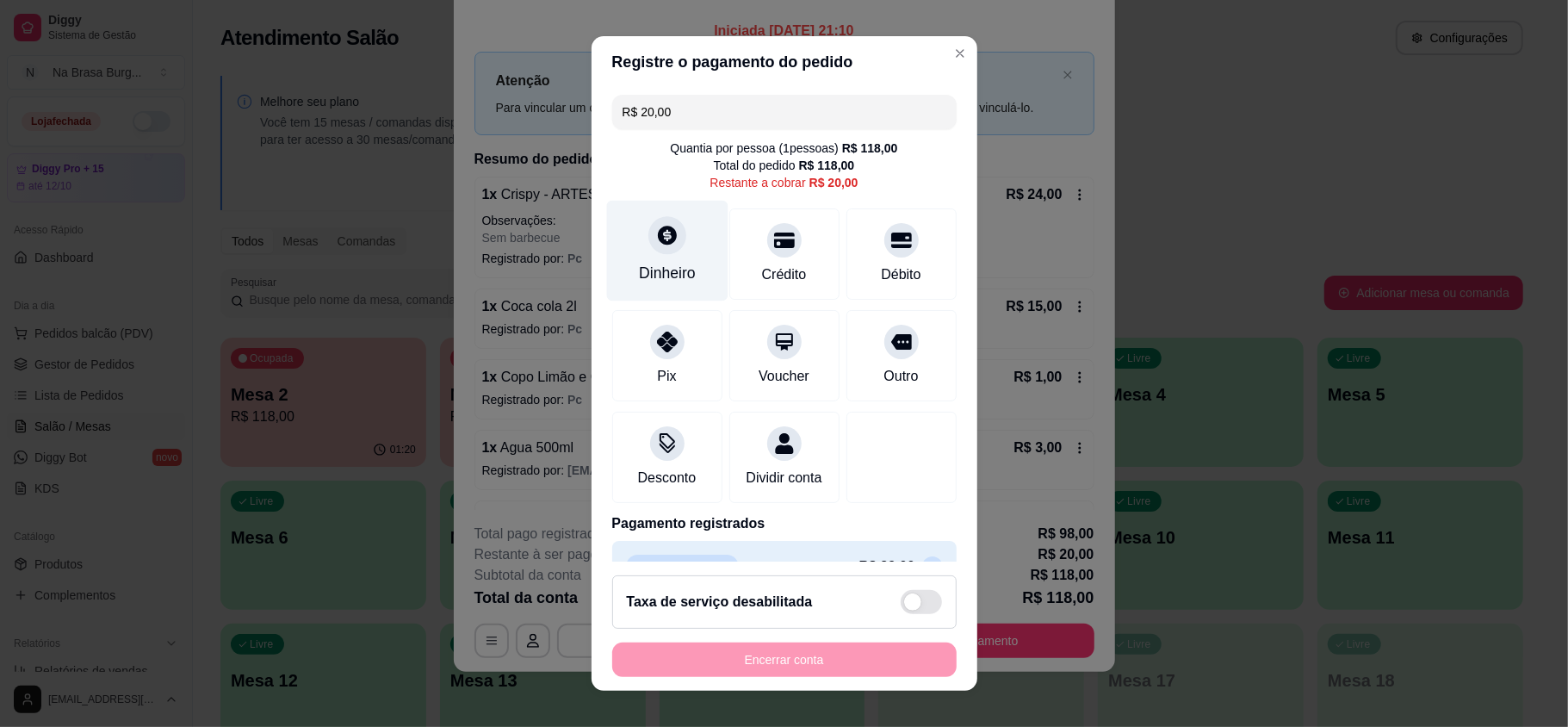
click at [673, 272] on div "Dinheiro" at bounding box center [668, 273] width 57 height 22
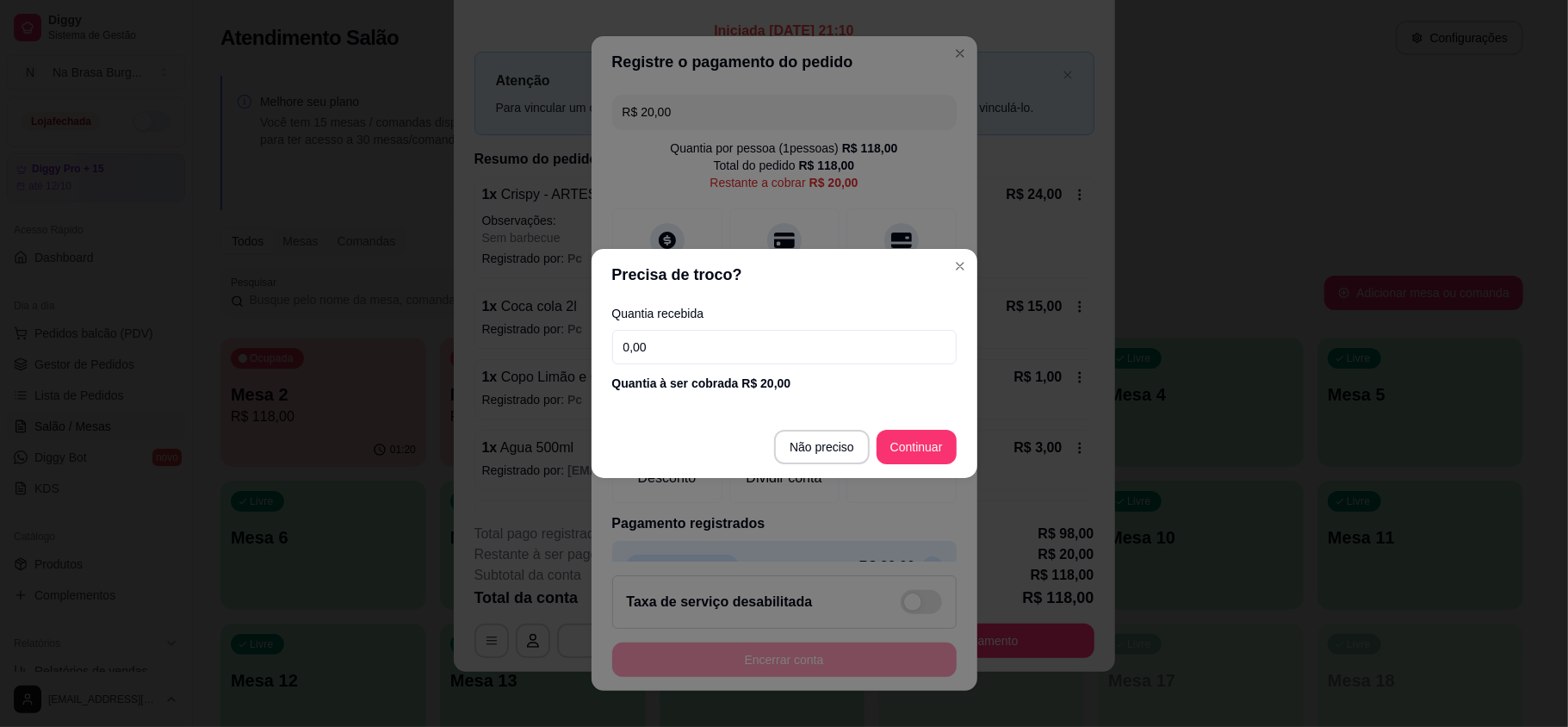
click at [828, 352] on input "0,00" at bounding box center [784, 347] width 344 height 35
type input "20,00"
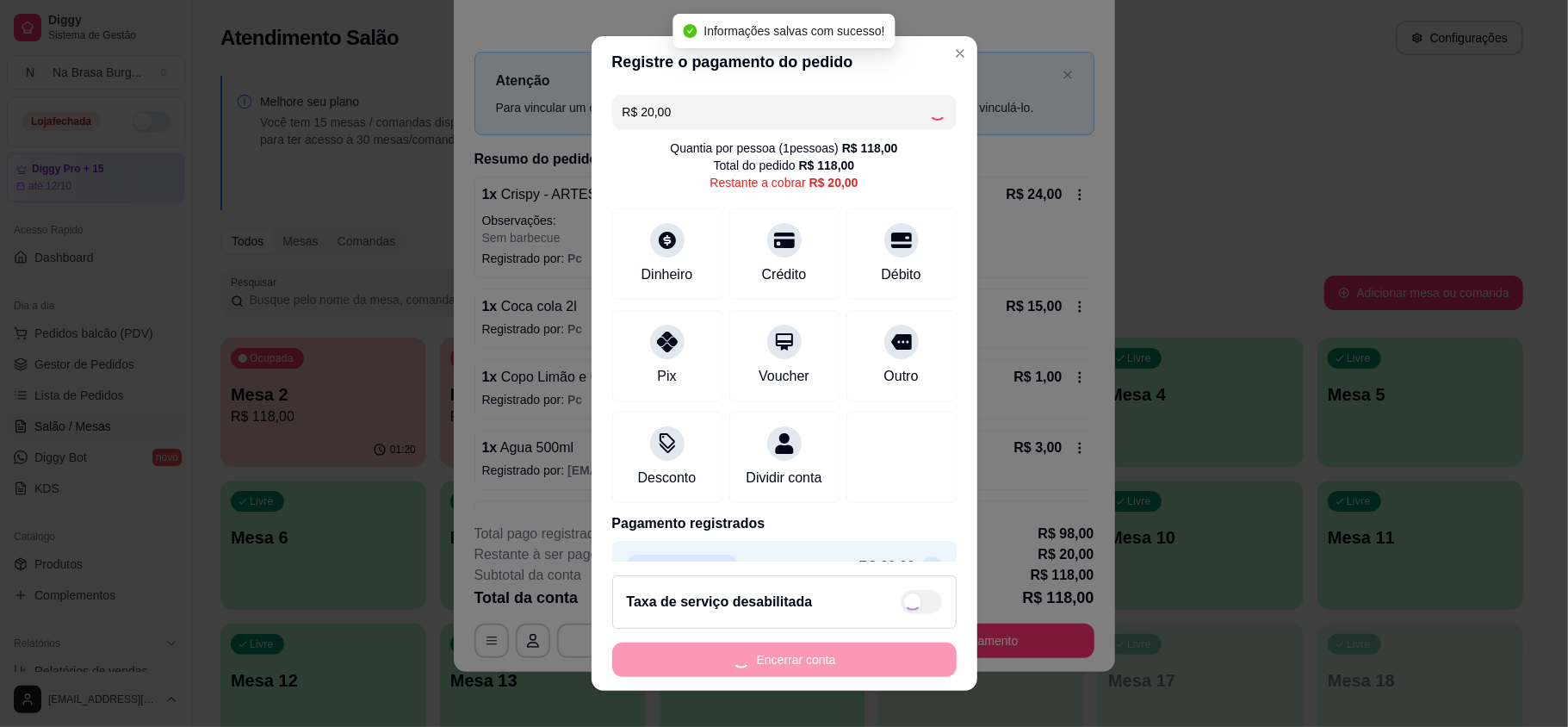
type input "R$ 0,00"
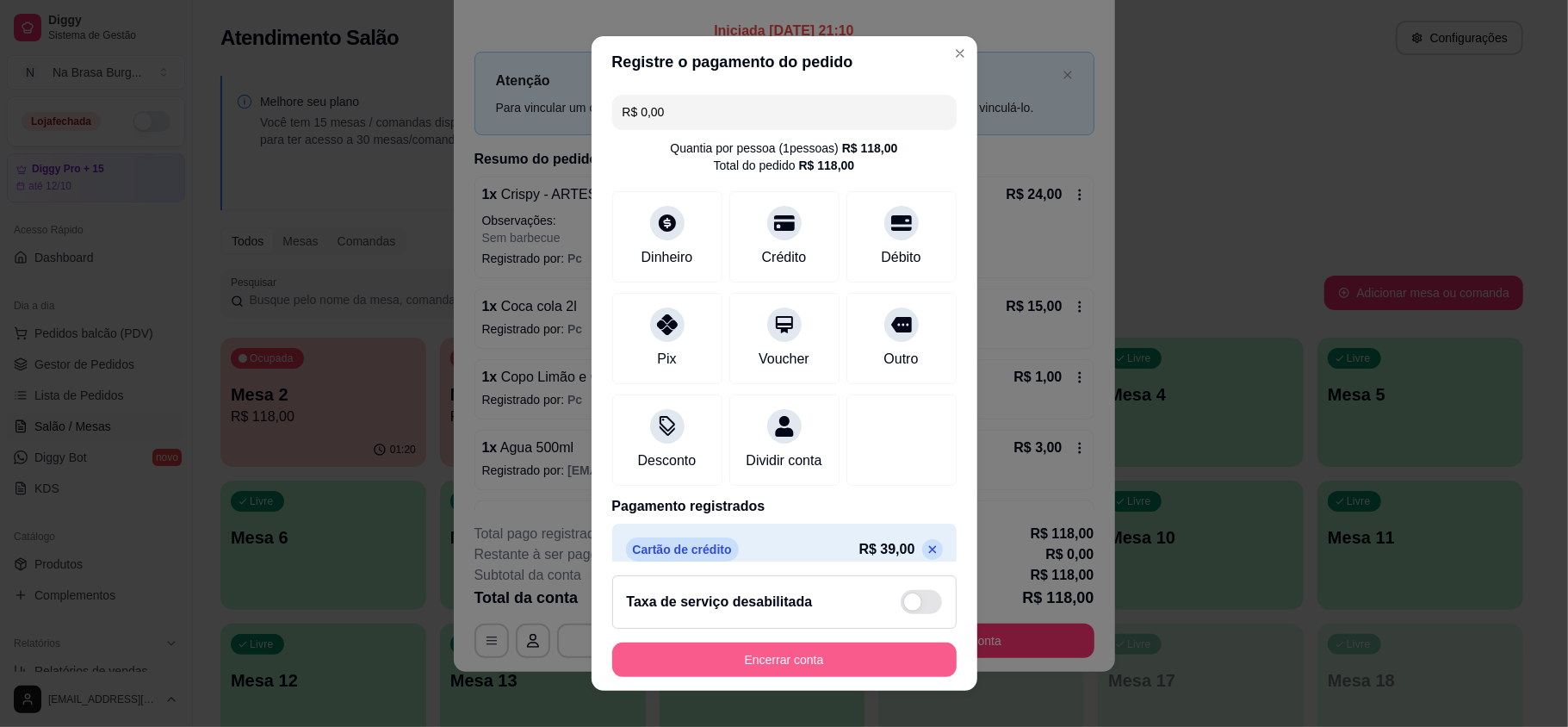
click at [824, 652] on button "Encerrar conta" at bounding box center [784, 660] width 344 height 35
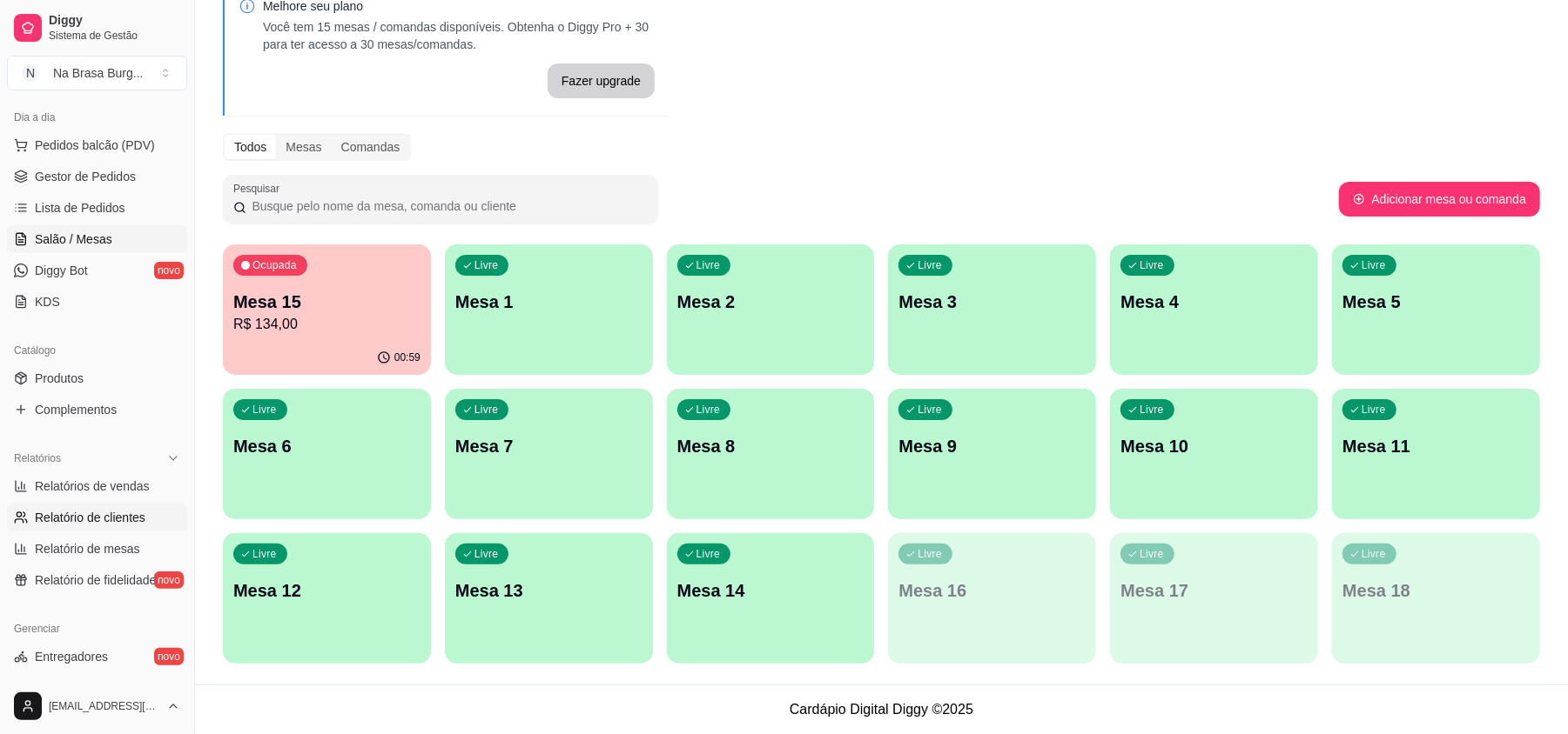
scroll to position [231, 0]
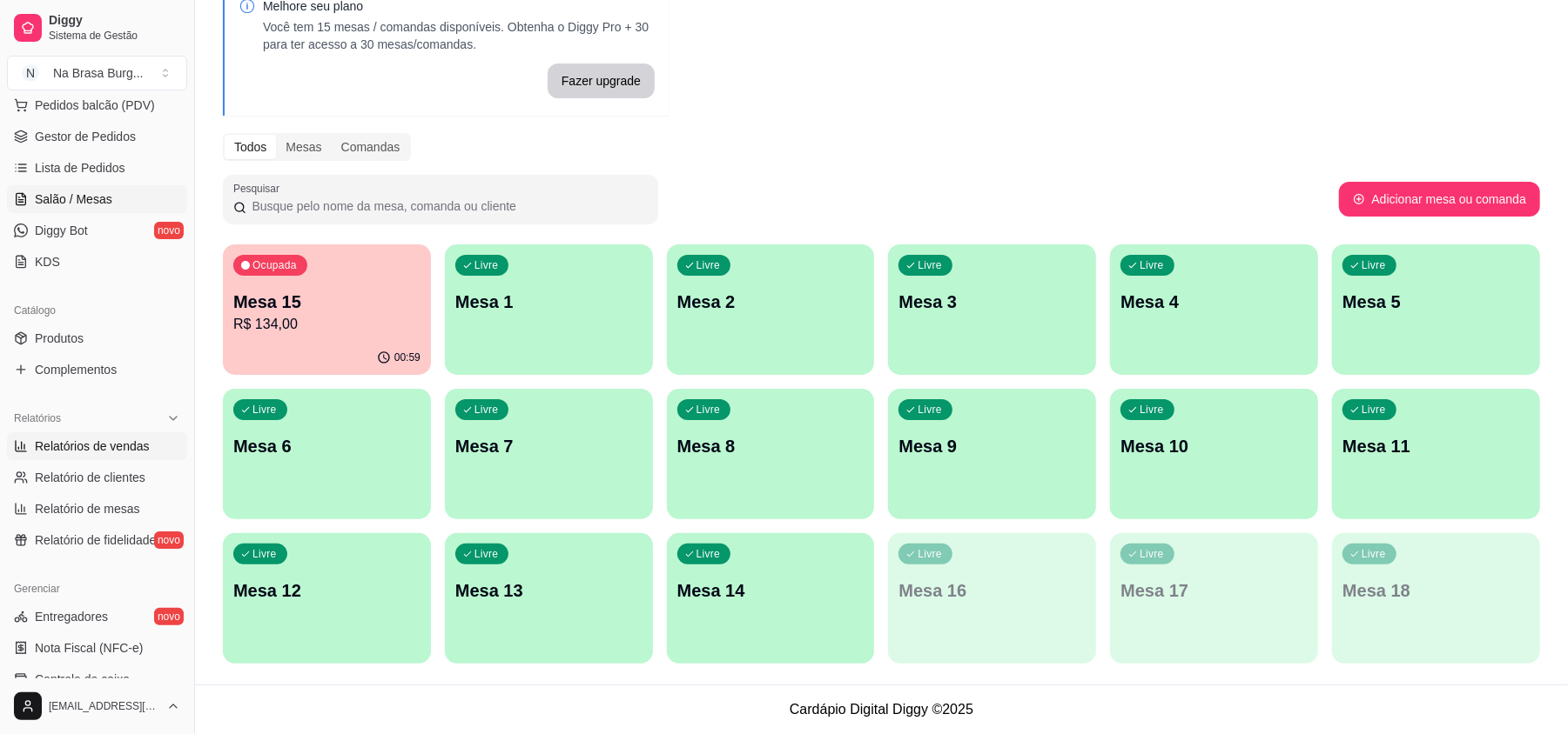
click at [141, 442] on span "Relatórios de vendas" at bounding box center [93, 446] width 115 height 17
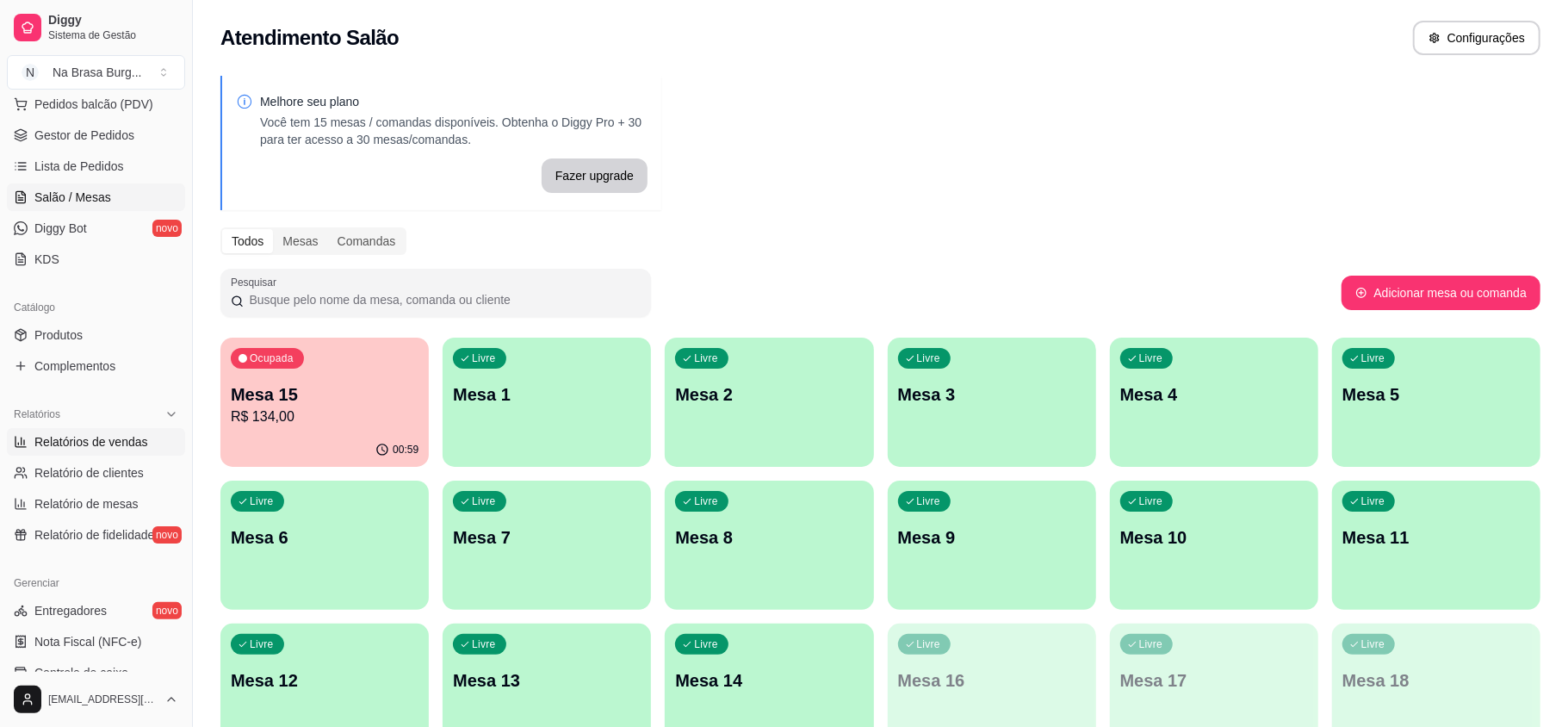
select select "ALL"
select select "0"
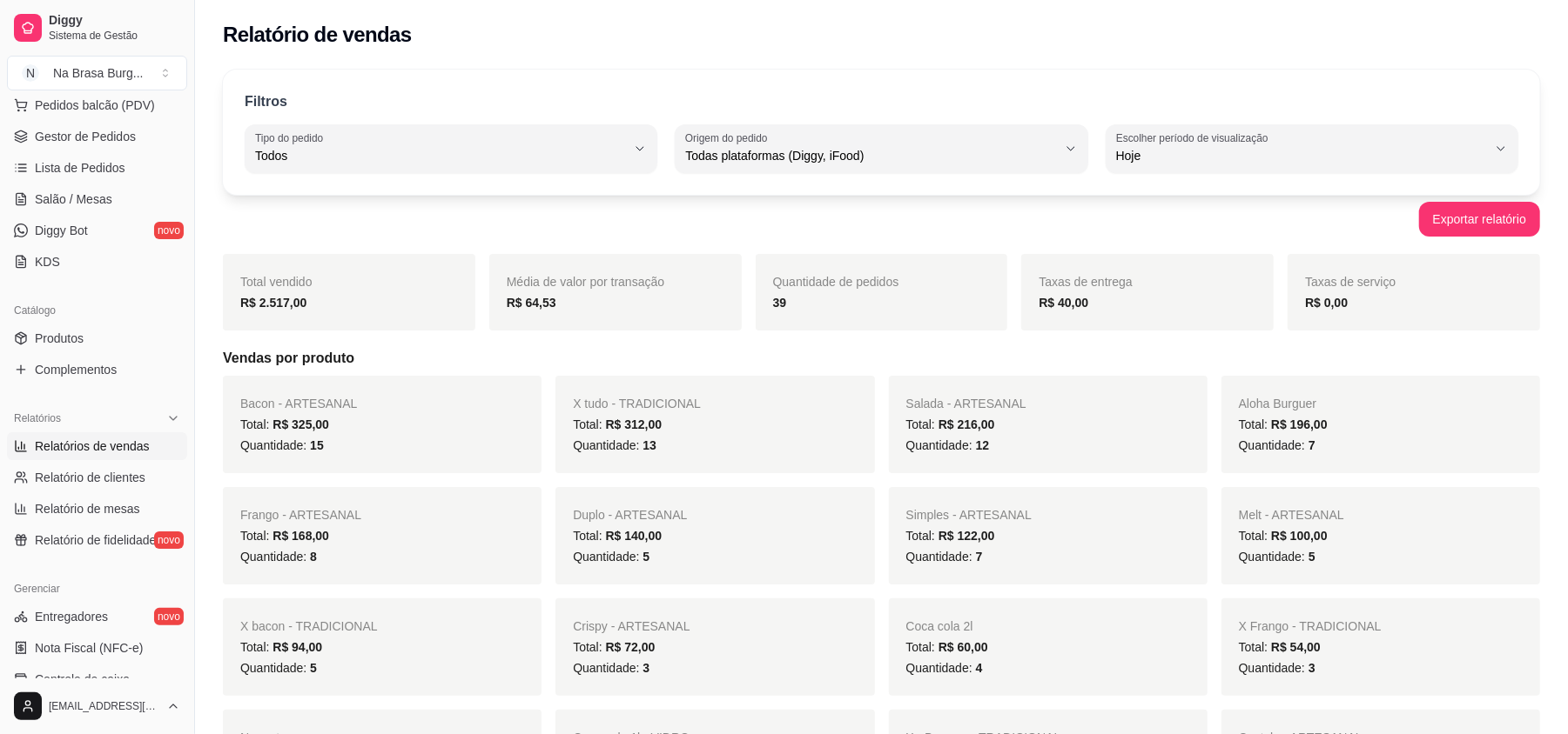
click at [105, 446] on span "Relatórios de vendas" at bounding box center [93, 446] width 115 height 17
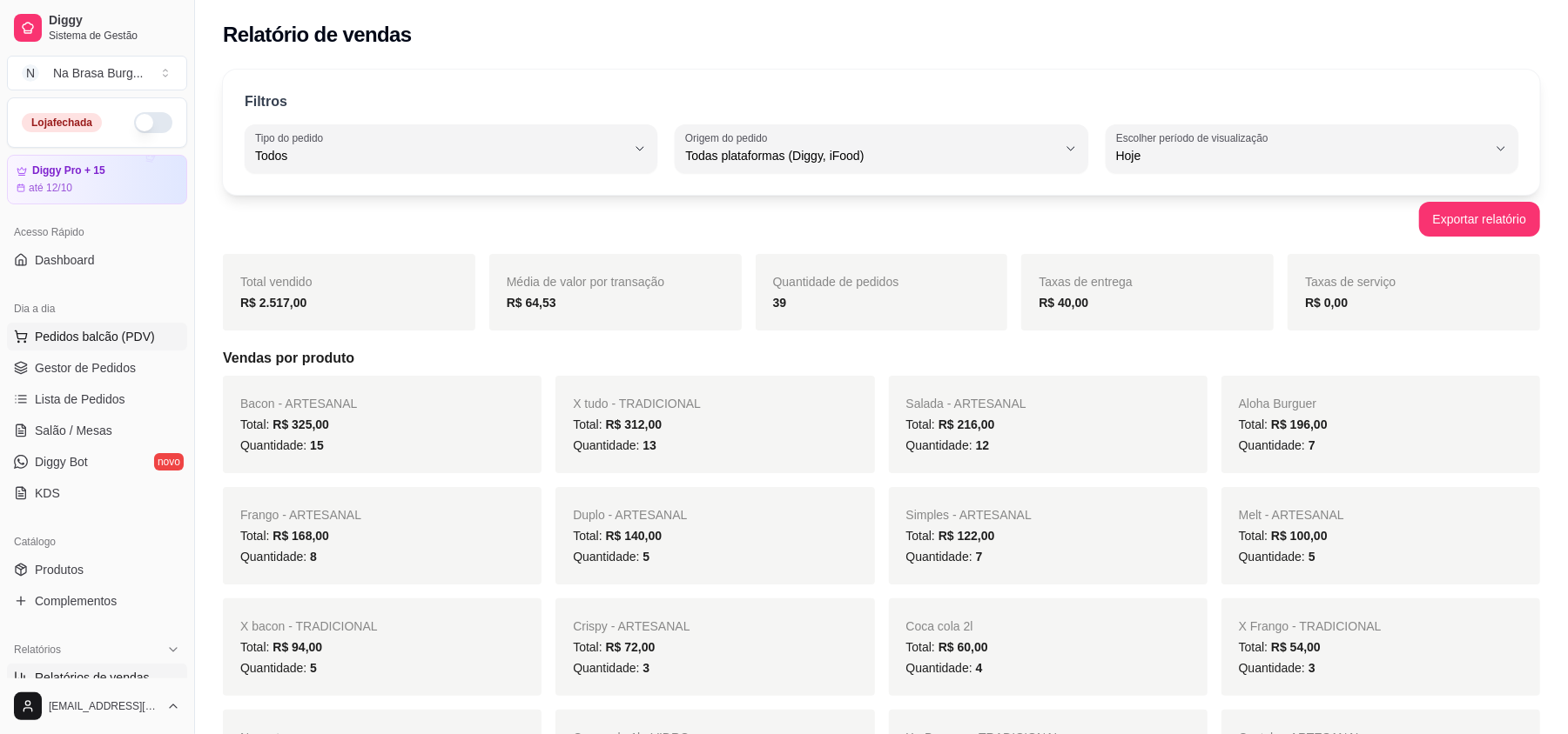
click at [95, 342] on span "Pedidos balcão (PDV)" at bounding box center [95, 336] width 120 height 17
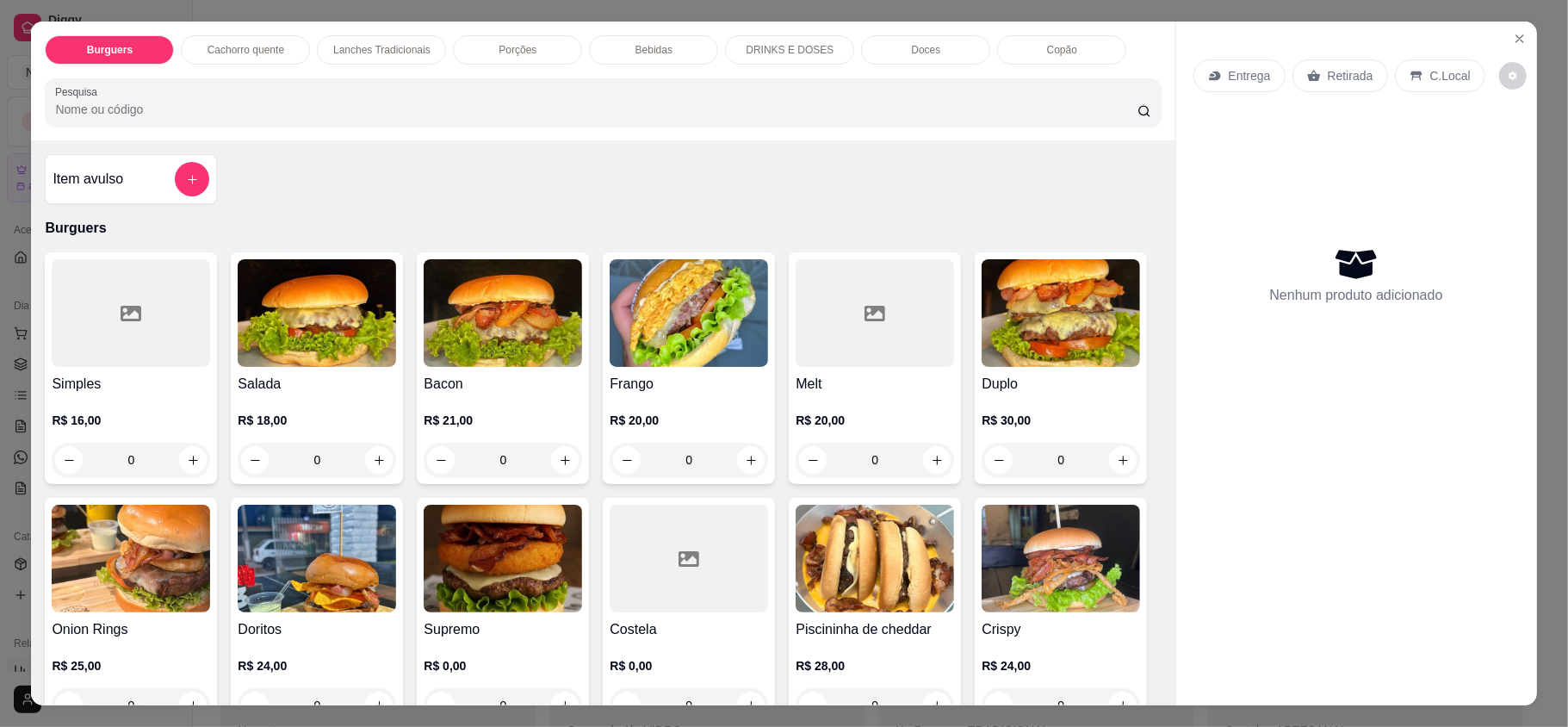
click at [107, 376] on h4 "Simples" at bounding box center [131, 384] width 159 height 21
click at [0, 336] on div "Burguers Cachorro quente Lanches Tradicionais Porções Bebidas DRINKS E DOSES Do…" at bounding box center [784, 363] width 1568 height 727
click at [1519, 33] on button "Close" at bounding box center [1520, 38] width 28 height 28
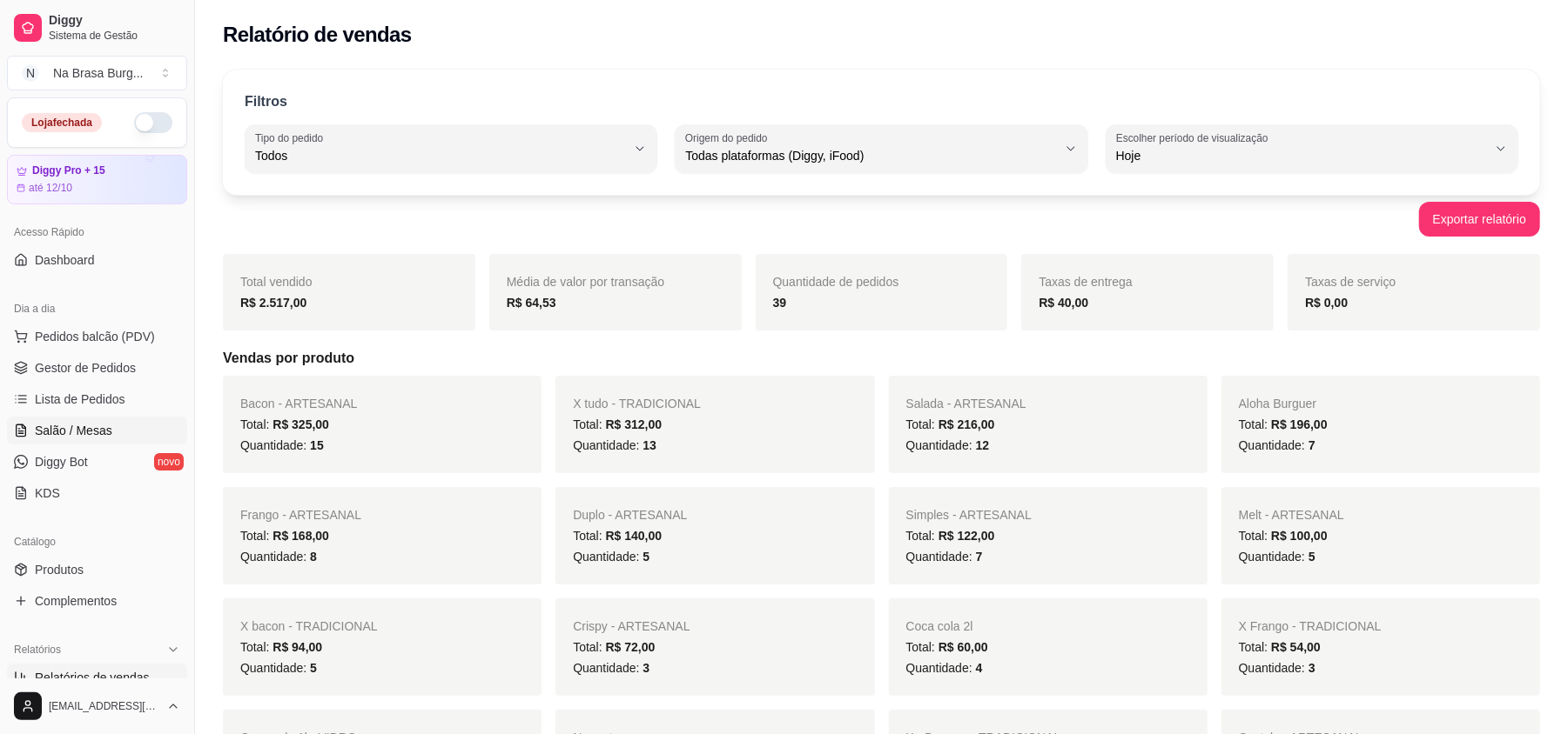
click at [101, 428] on span "Salão / Mesas" at bounding box center [74, 430] width 77 height 17
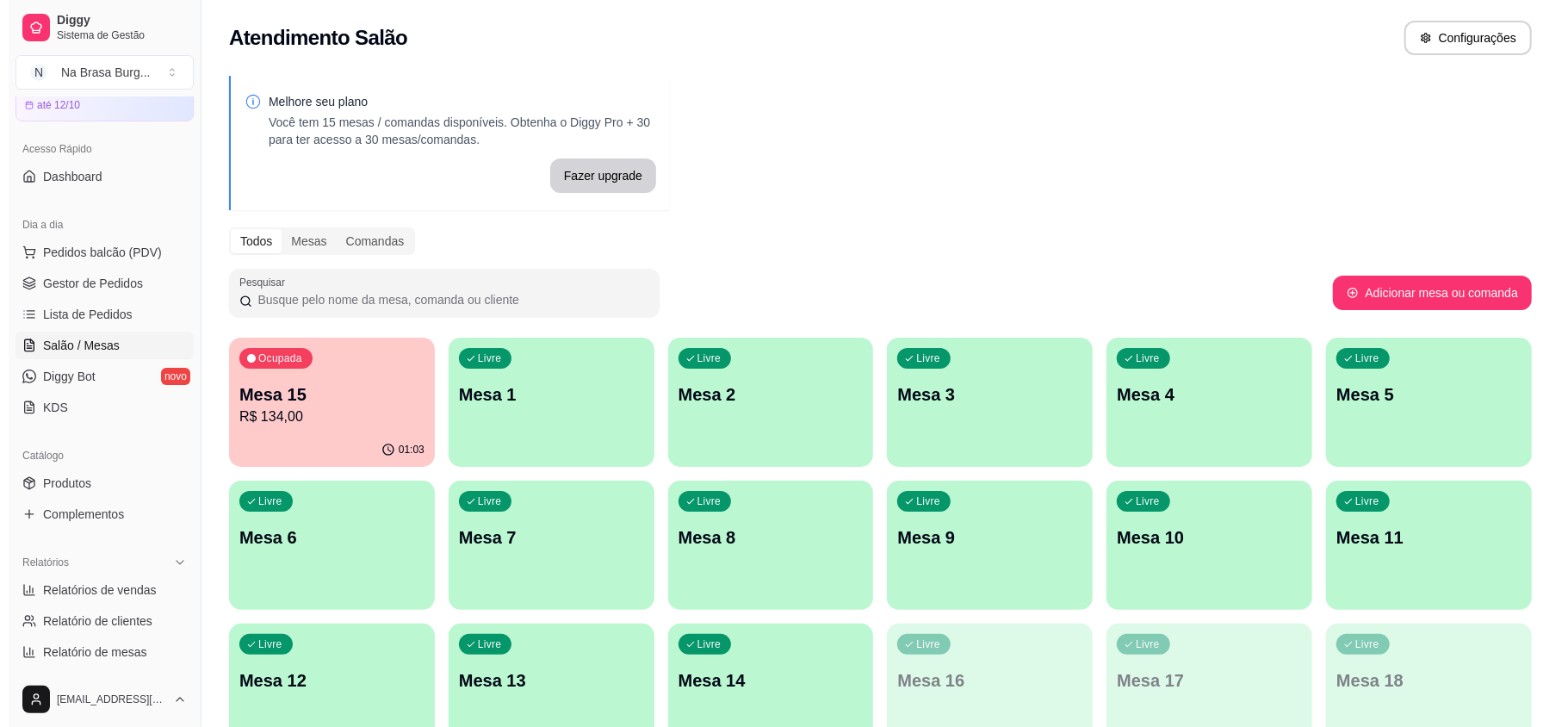
scroll to position [114, 0]
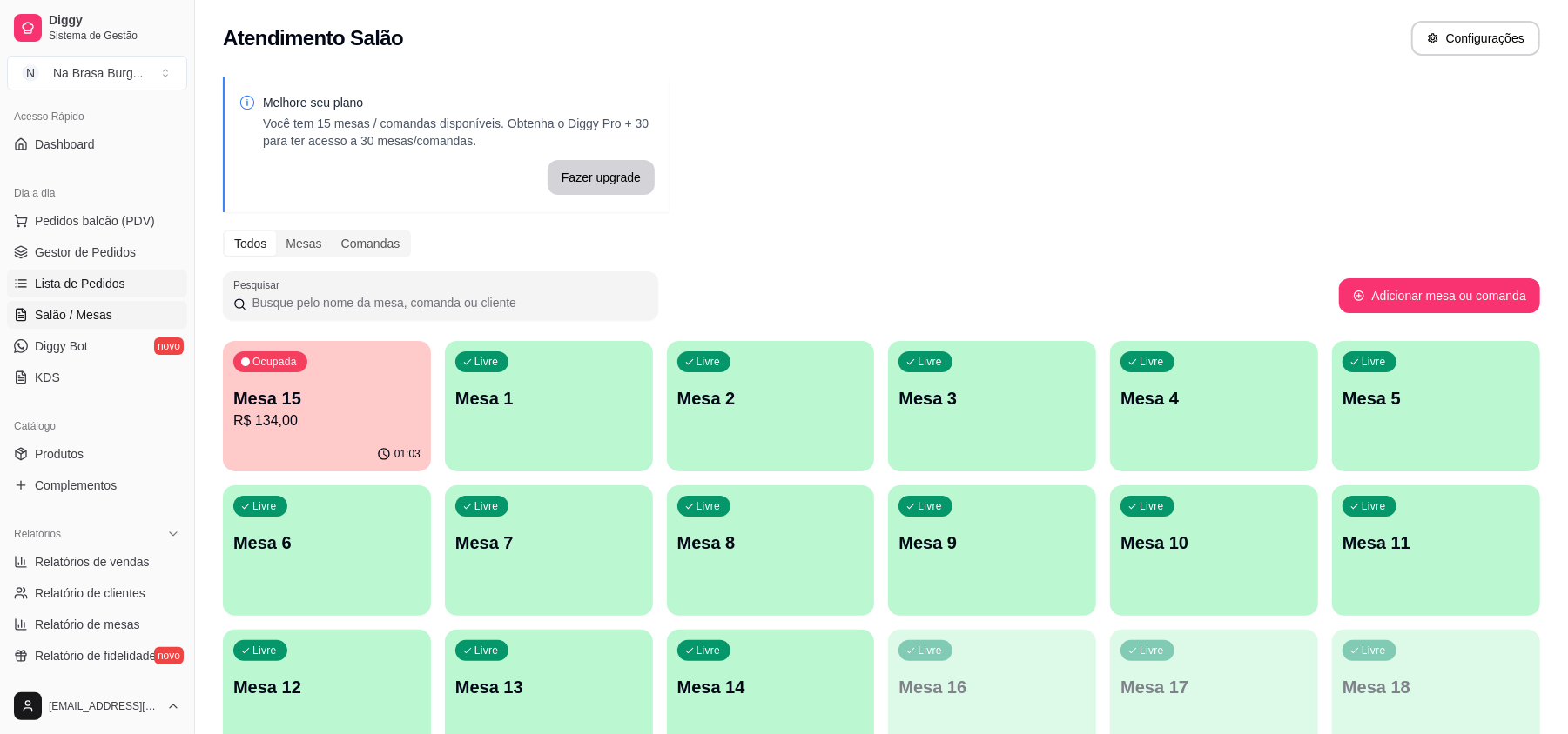
click at [110, 282] on span "Lista de Pedidos" at bounding box center [80, 283] width 90 height 17
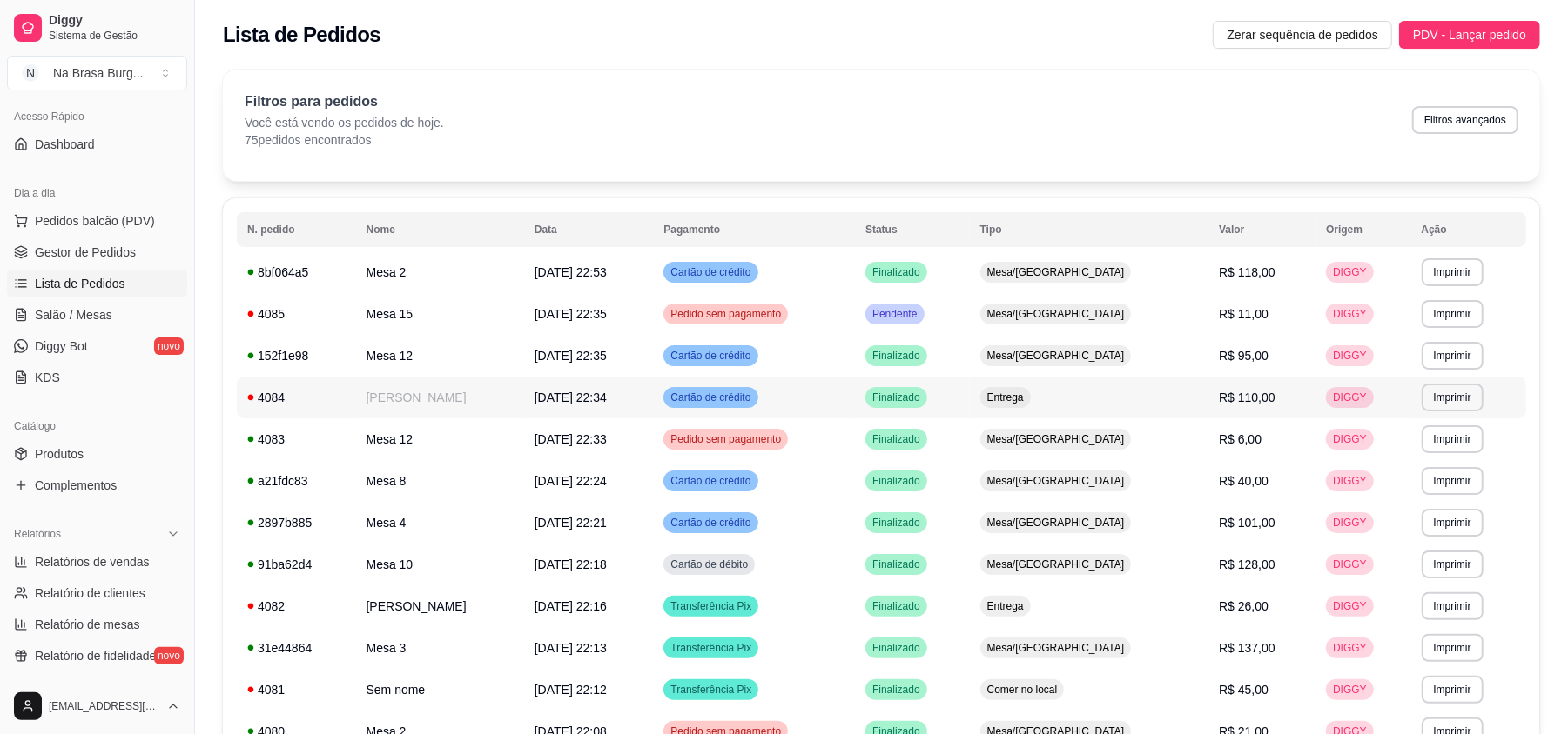
click at [639, 384] on td "[DATE] 22:34" at bounding box center [589, 397] width 130 height 41
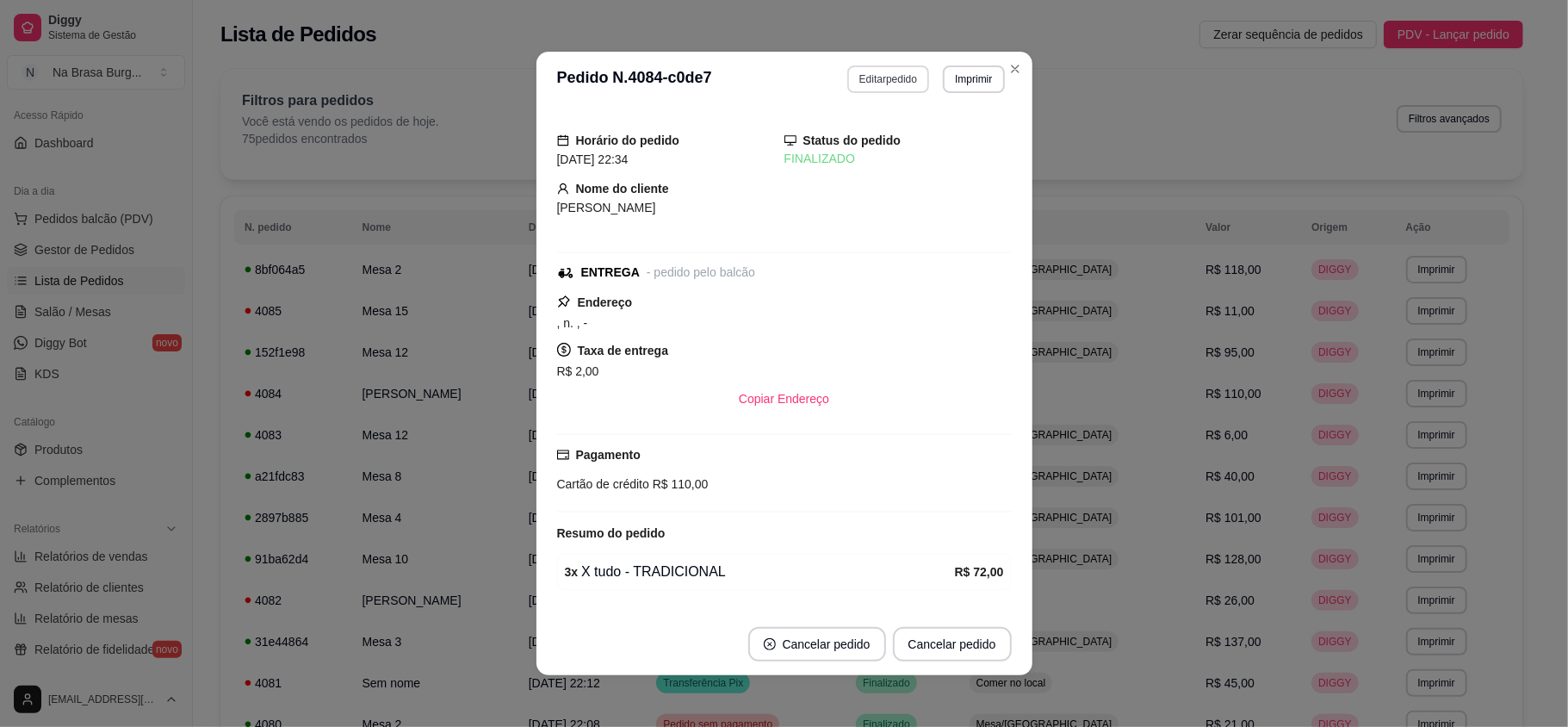
click at [891, 77] on button "Editar pedido" at bounding box center [889, 78] width 82 height 28
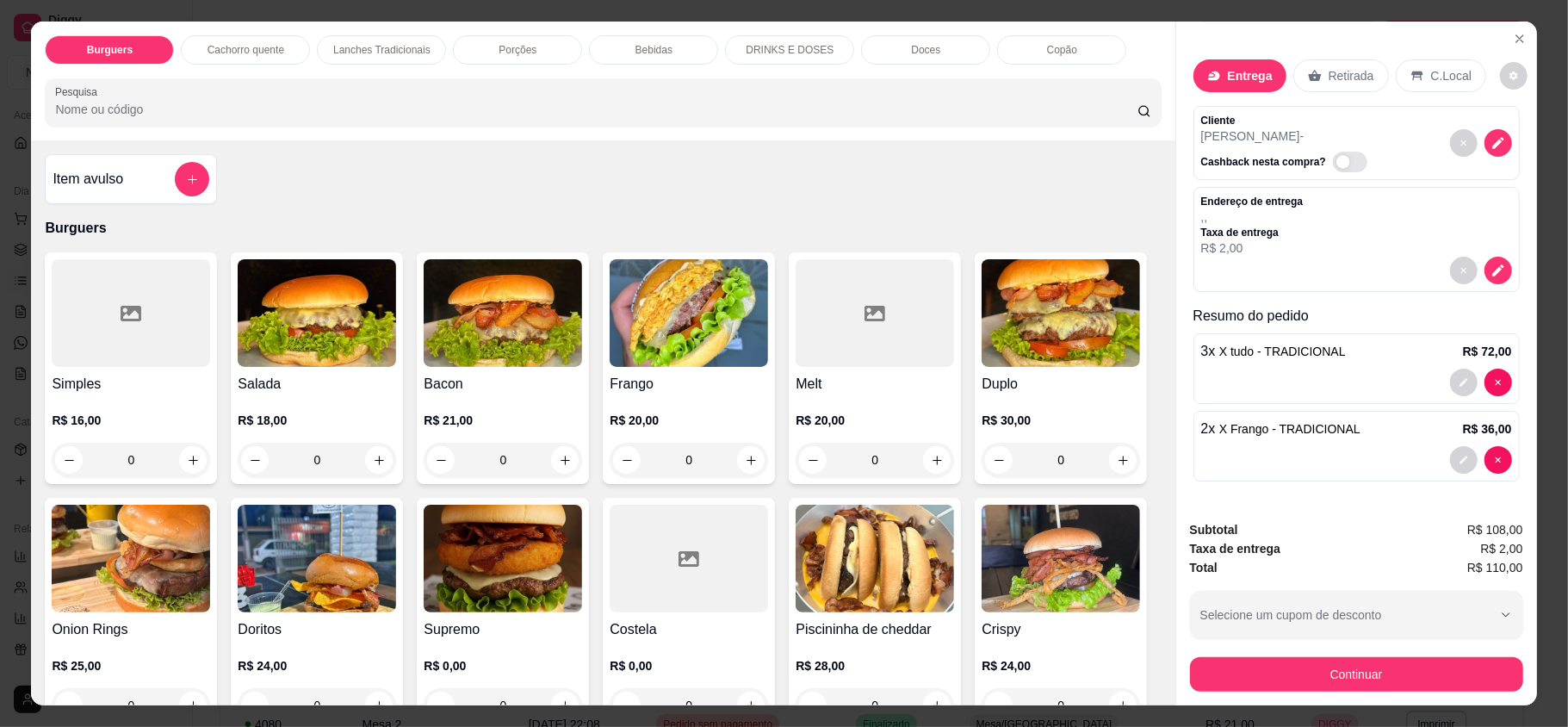
click at [606, 56] on div "Bebidas" at bounding box center [653, 50] width 129 height 29
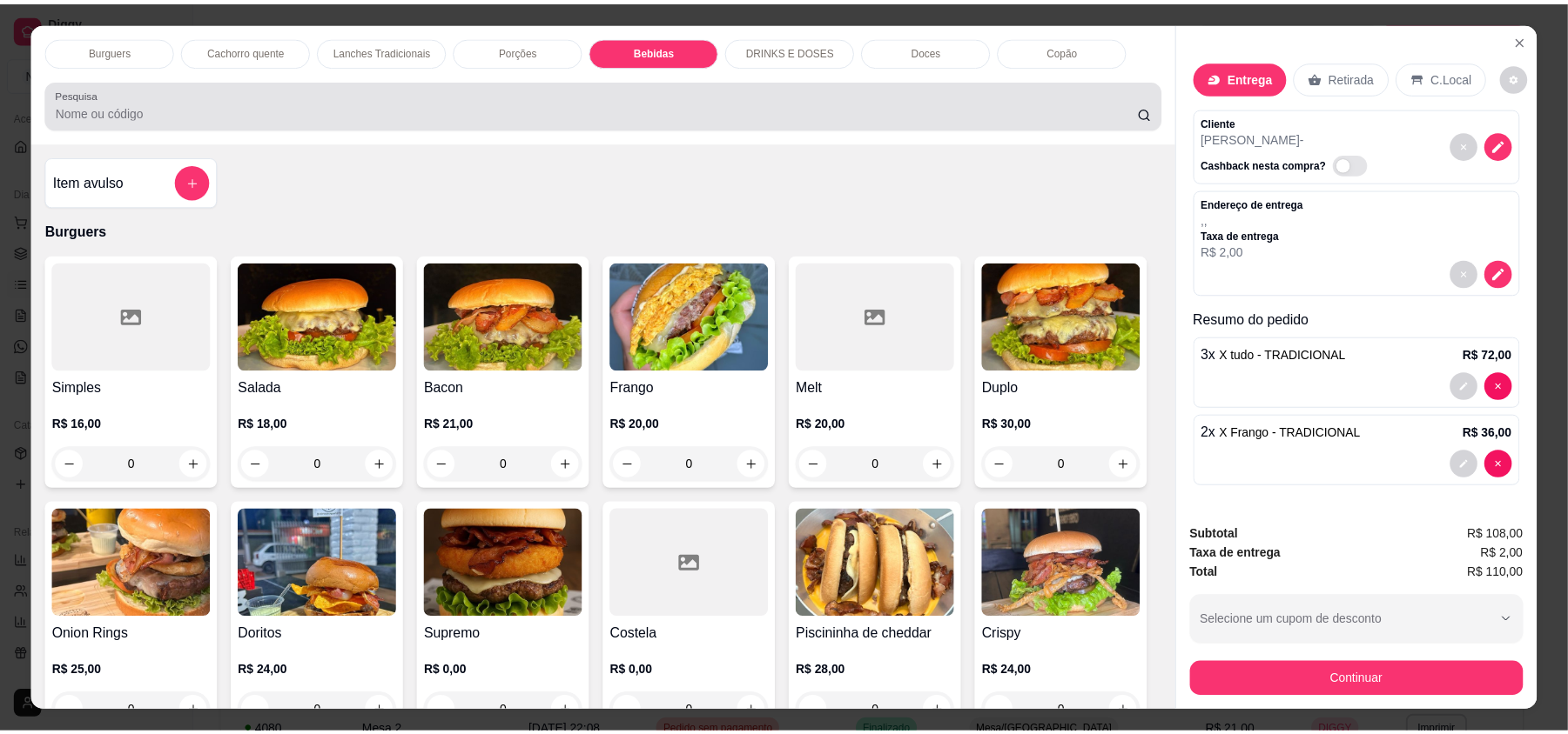
scroll to position [33, 0]
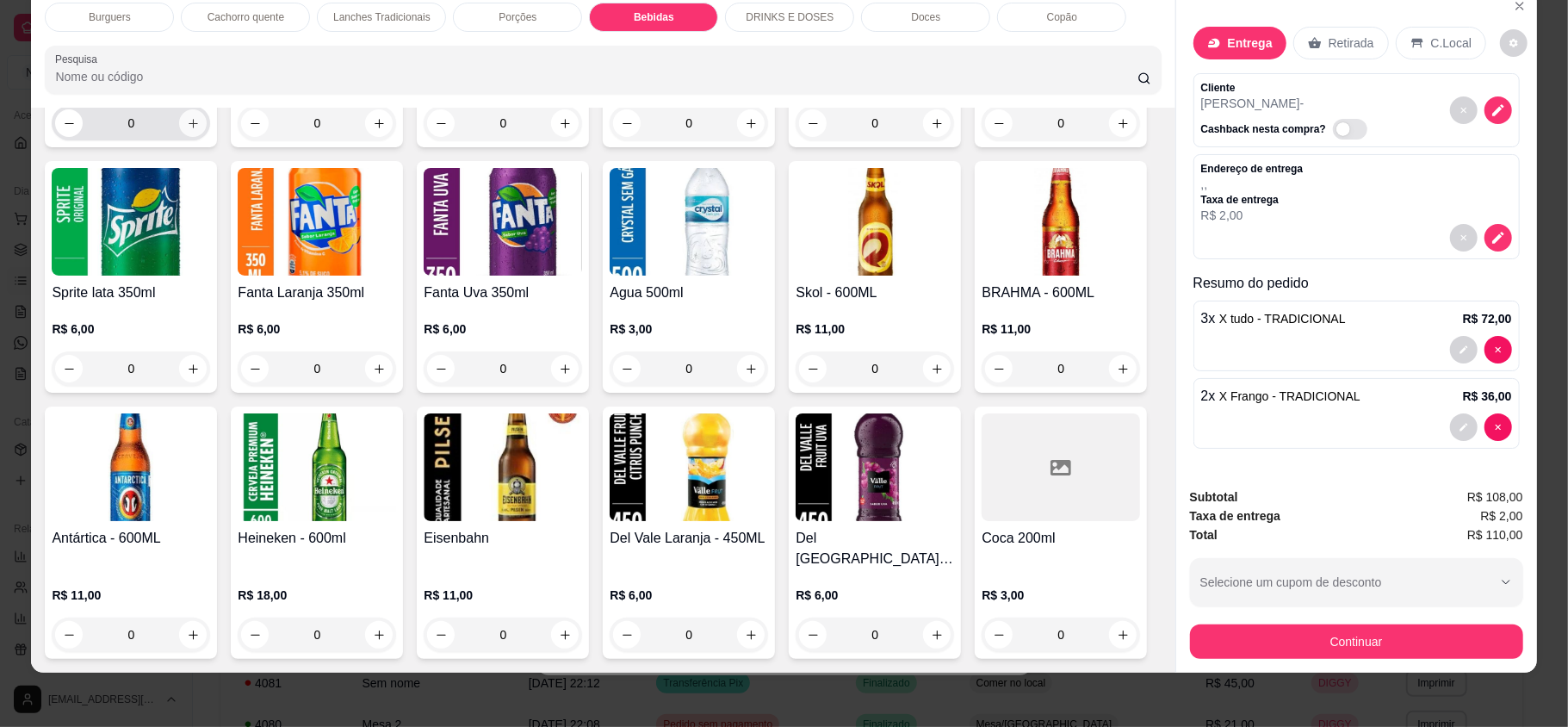
click at [179, 137] on button "increase-product-quantity" at bounding box center [193, 123] width 28 height 28
type input "1"
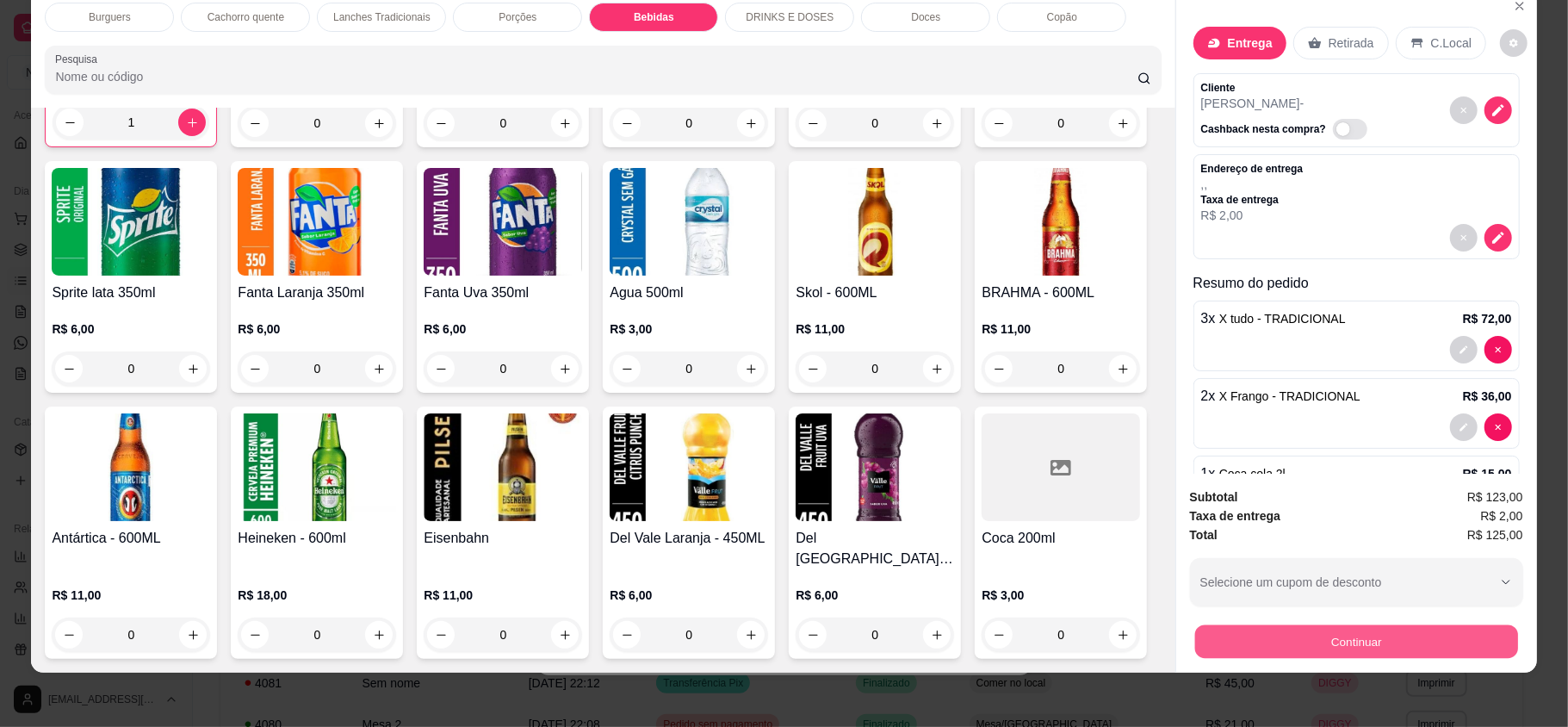
click at [1295, 632] on button "Continuar" at bounding box center [1356, 641] width 323 height 34
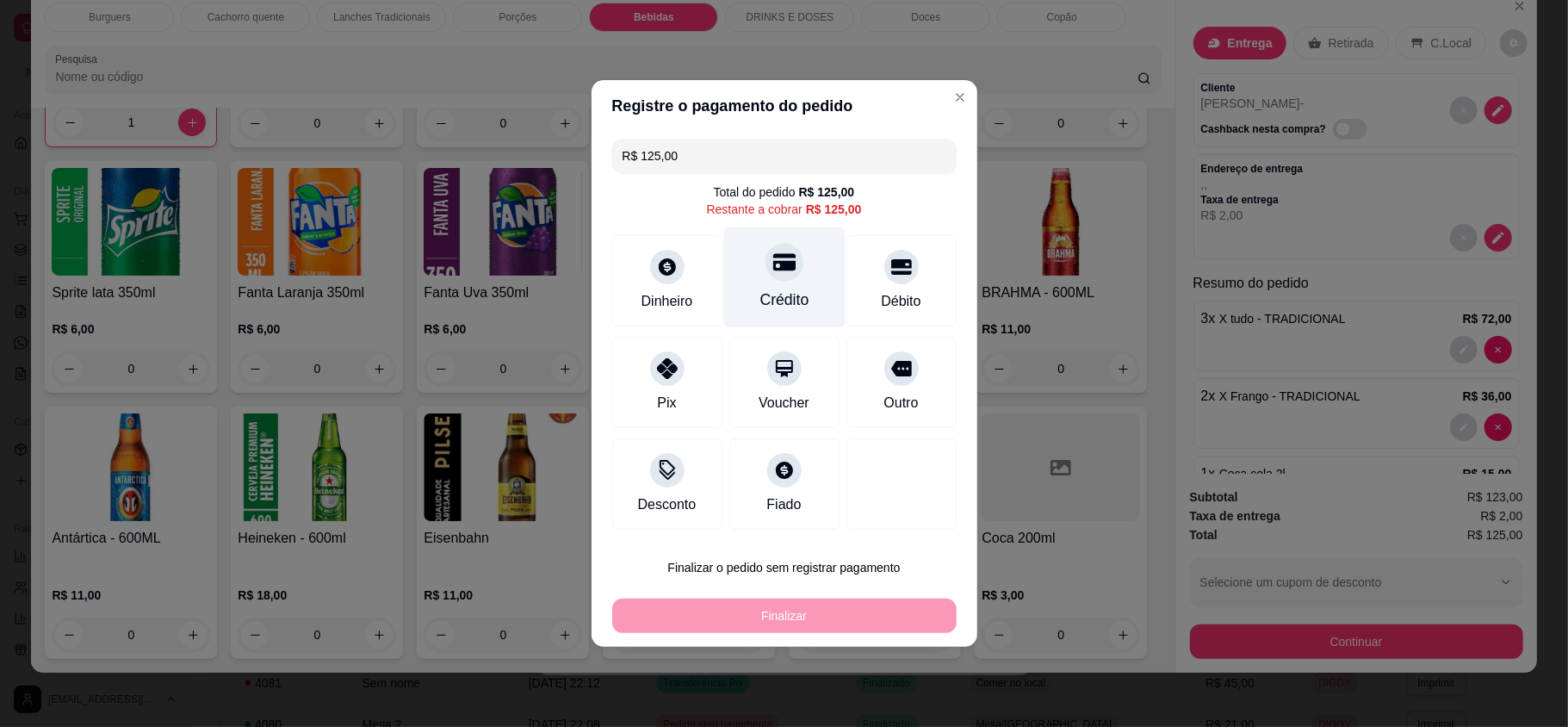
click at [763, 285] on div "Crédito" at bounding box center [784, 277] width 121 height 101
type input "R$ 0,00"
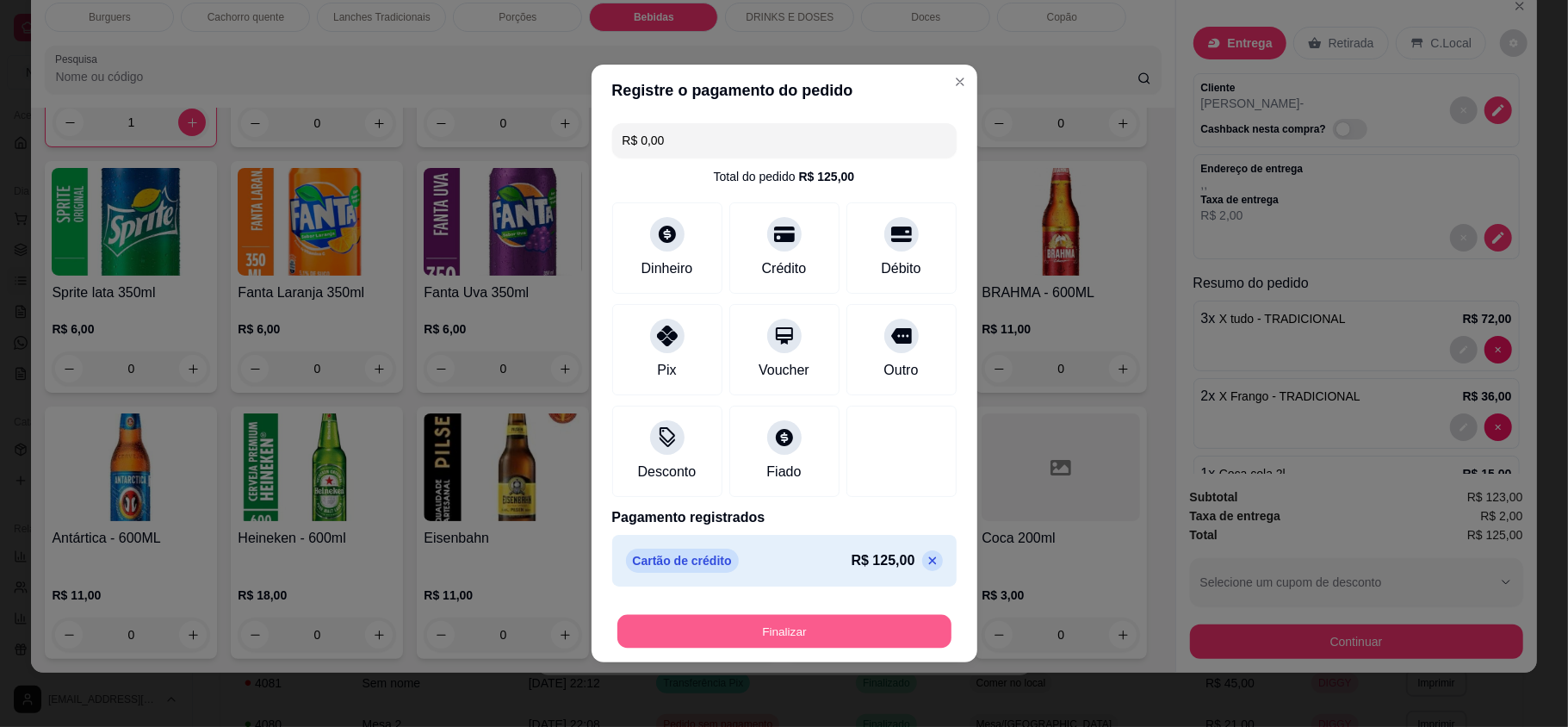
click at [879, 640] on button "Finalizar" at bounding box center [784, 632] width 334 height 34
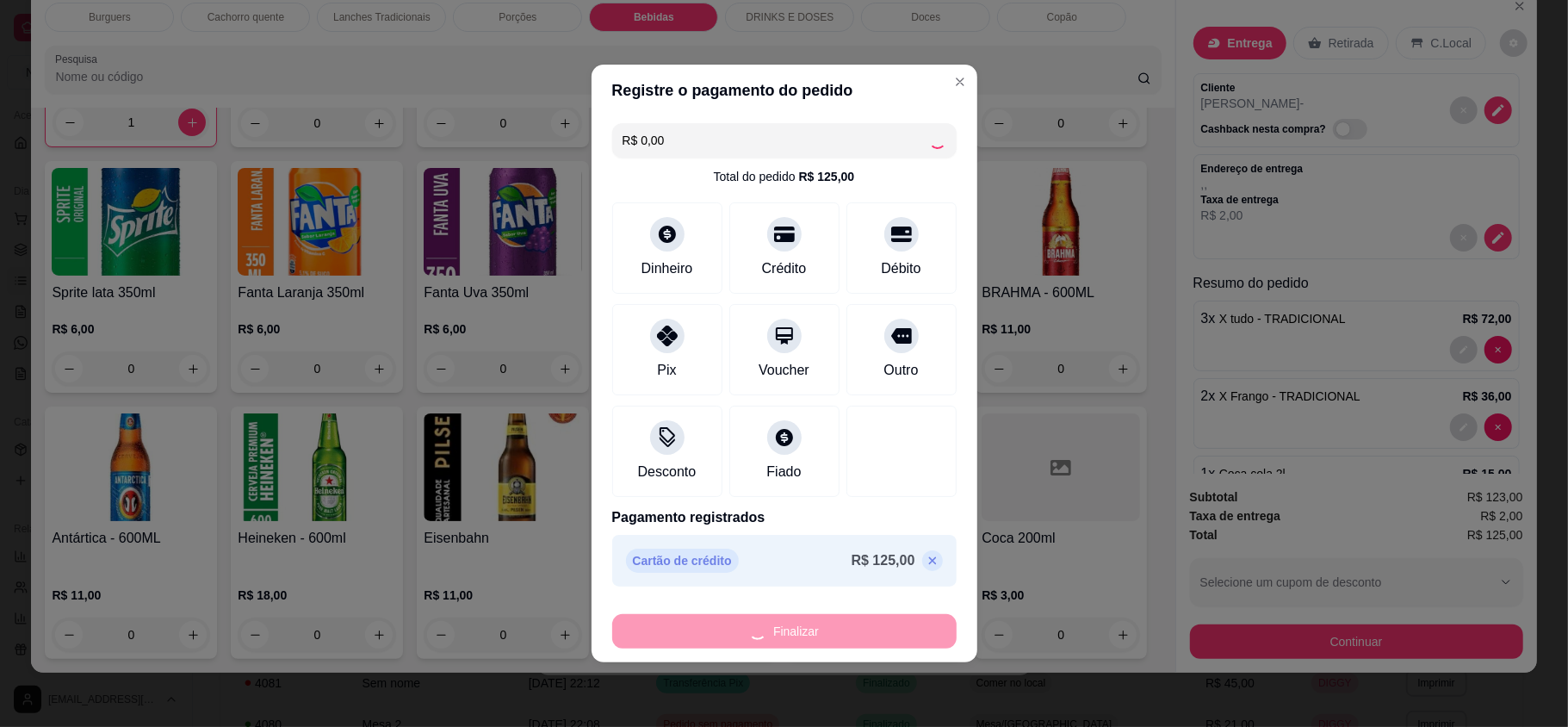
type input "0"
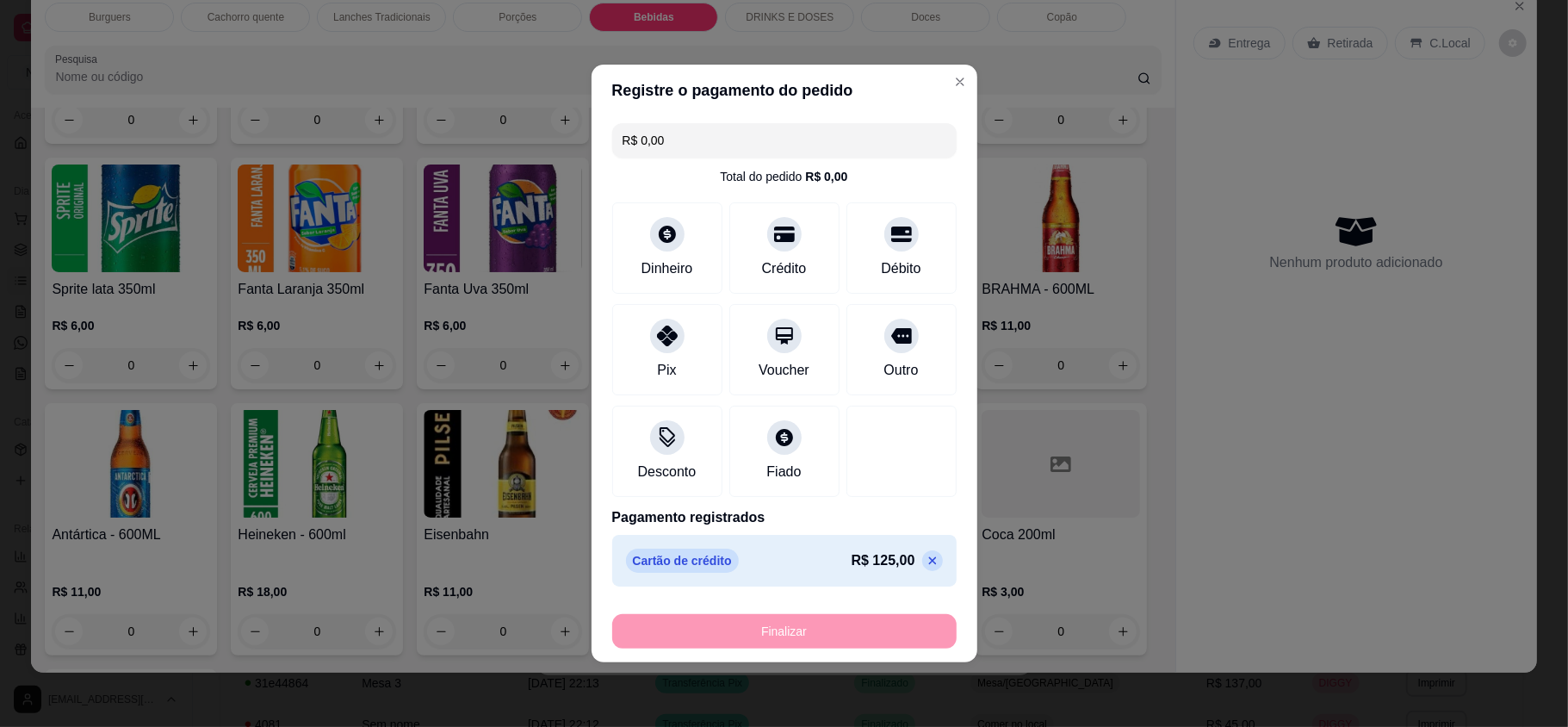
type input "-R$ 125,00"
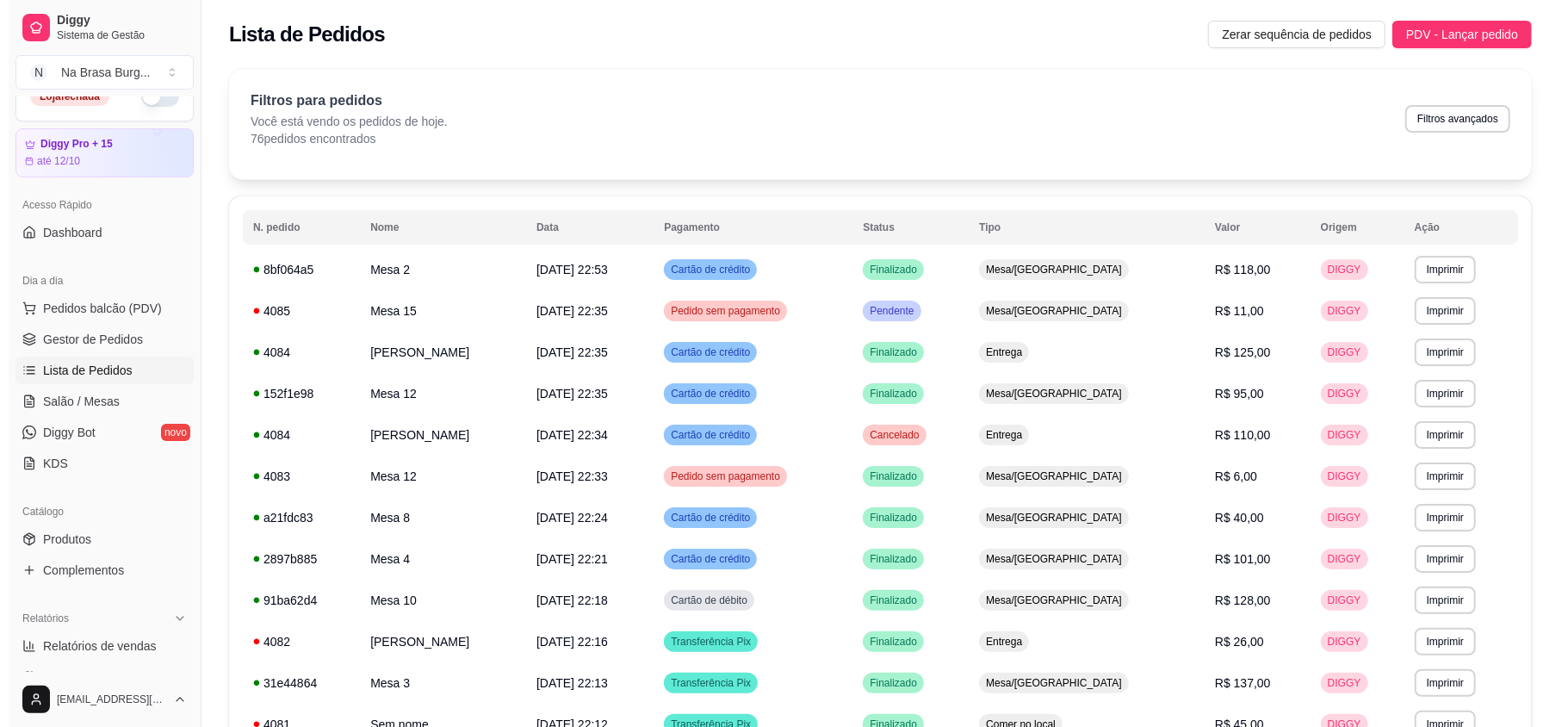
scroll to position [0, 0]
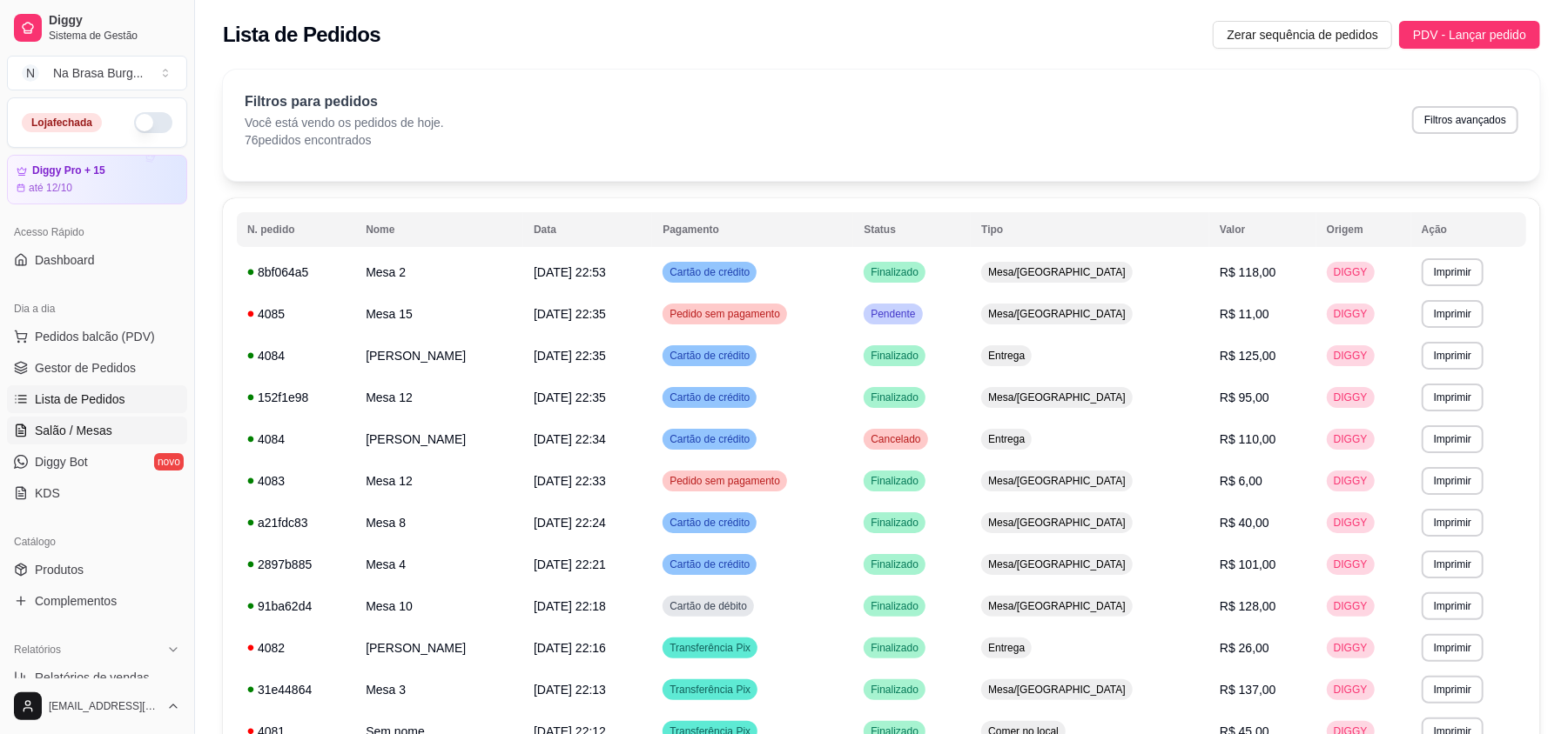
click at [60, 429] on span "Salão / Mesas" at bounding box center [74, 430] width 77 height 17
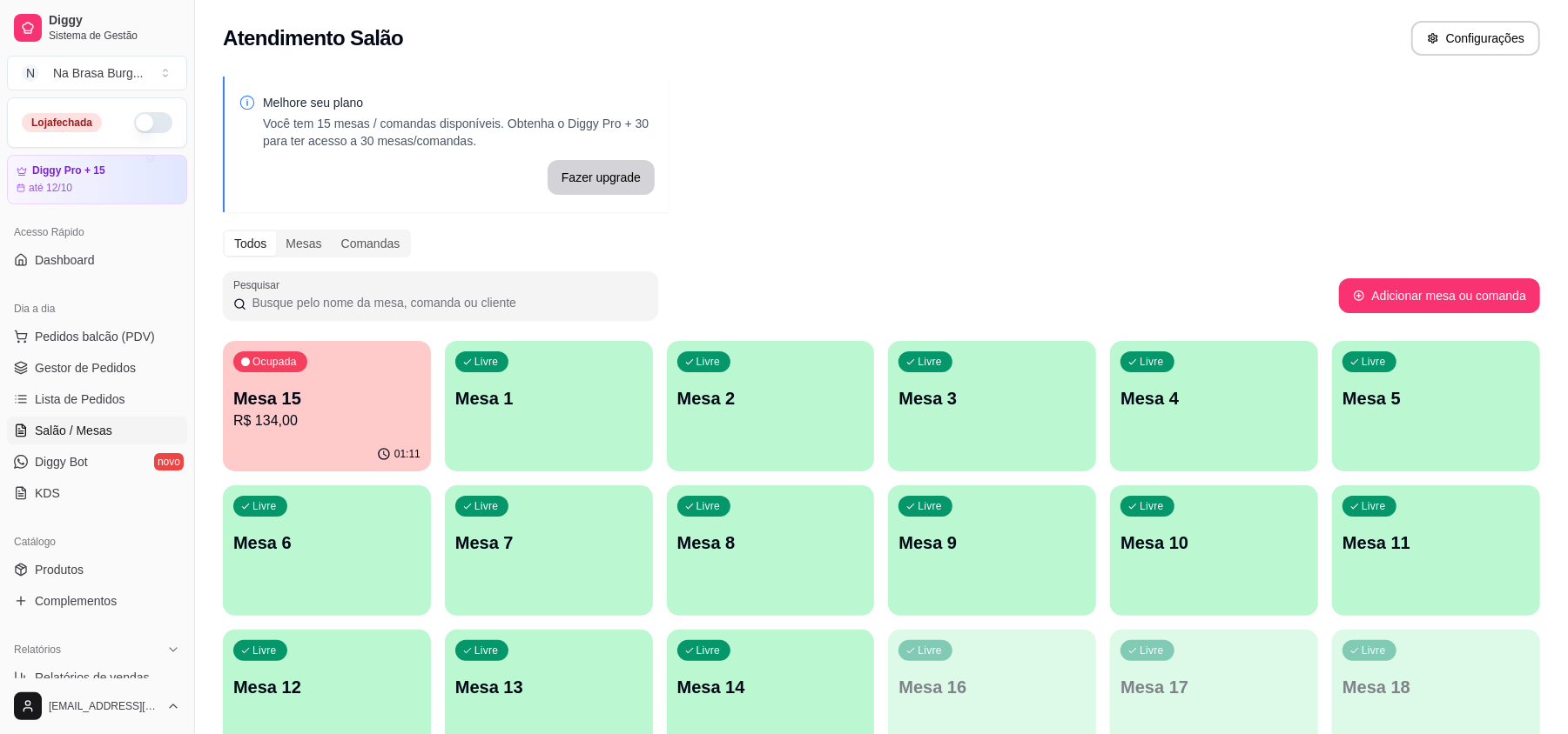
click at [332, 402] on p "Mesa 15" at bounding box center [327, 398] width 187 height 24
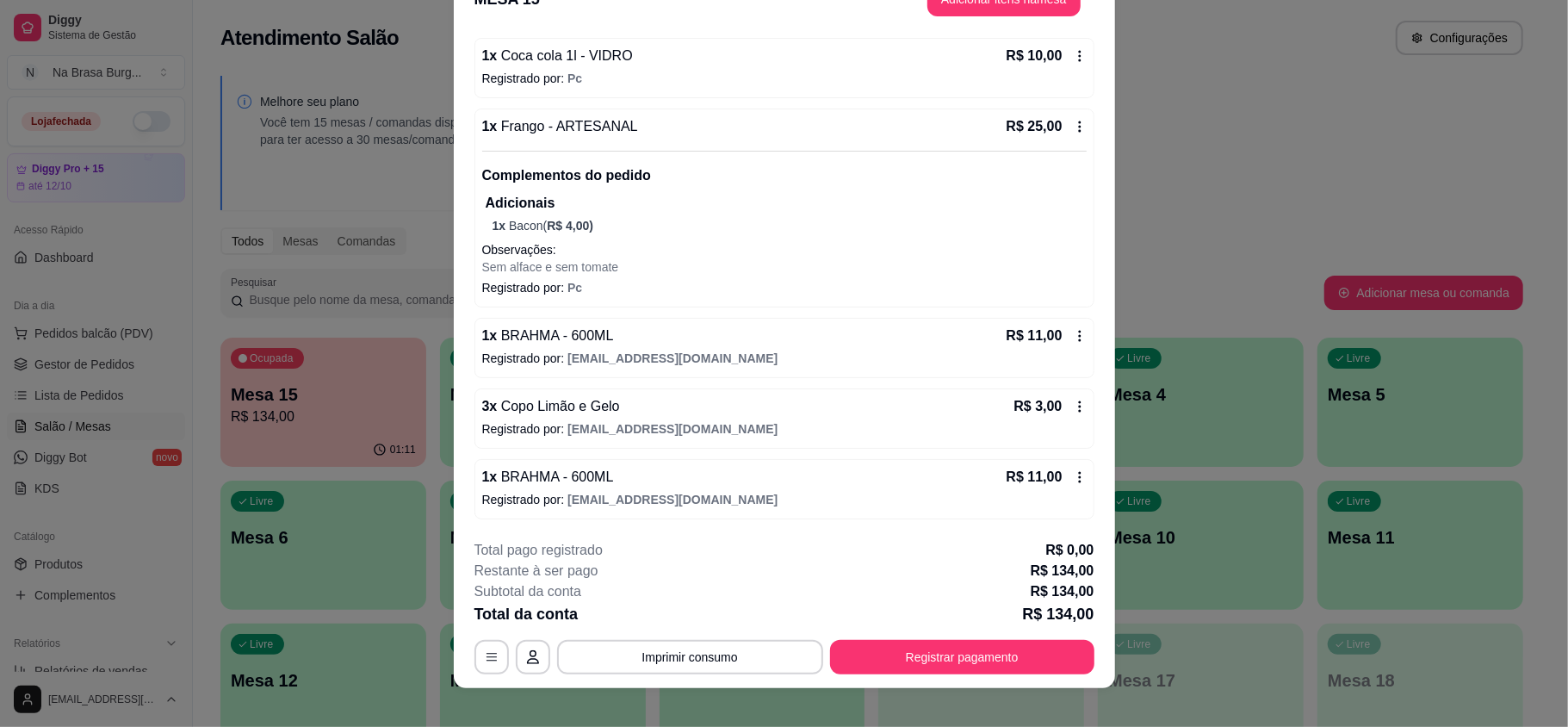
scroll to position [52, 0]
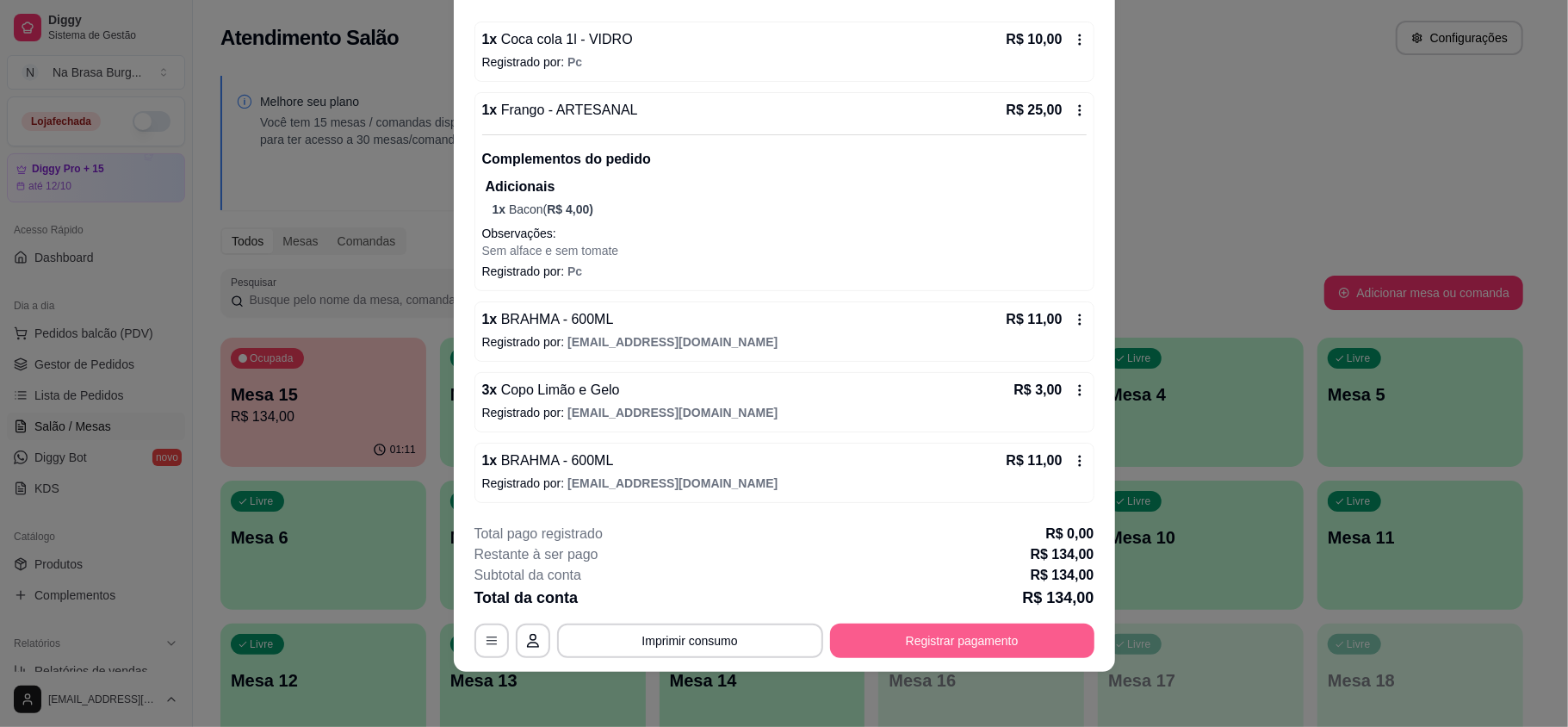
click at [949, 639] on button "Registrar pagamento" at bounding box center [962, 640] width 265 height 35
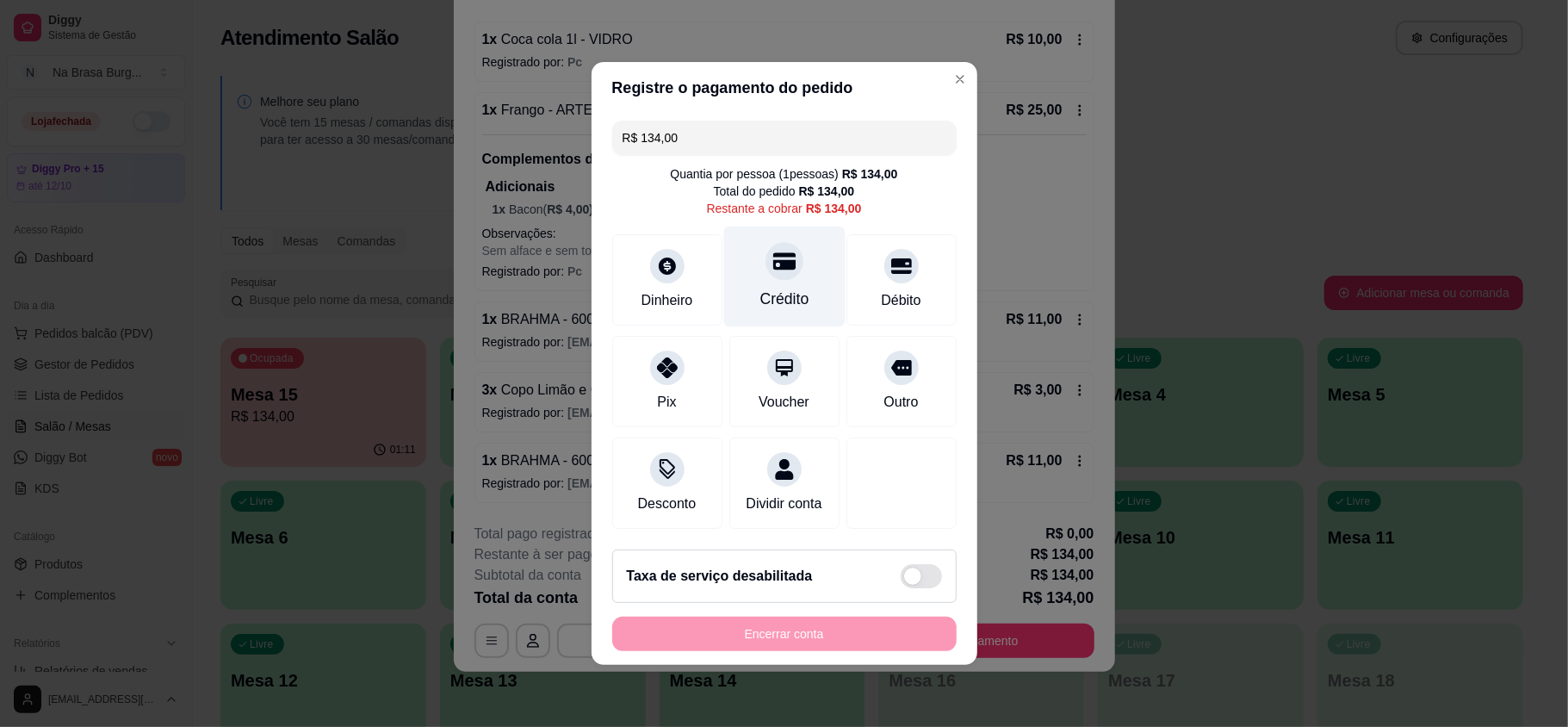
click at [776, 272] on div "Crédito" at bounding box center [784, 277] width 121 height 101
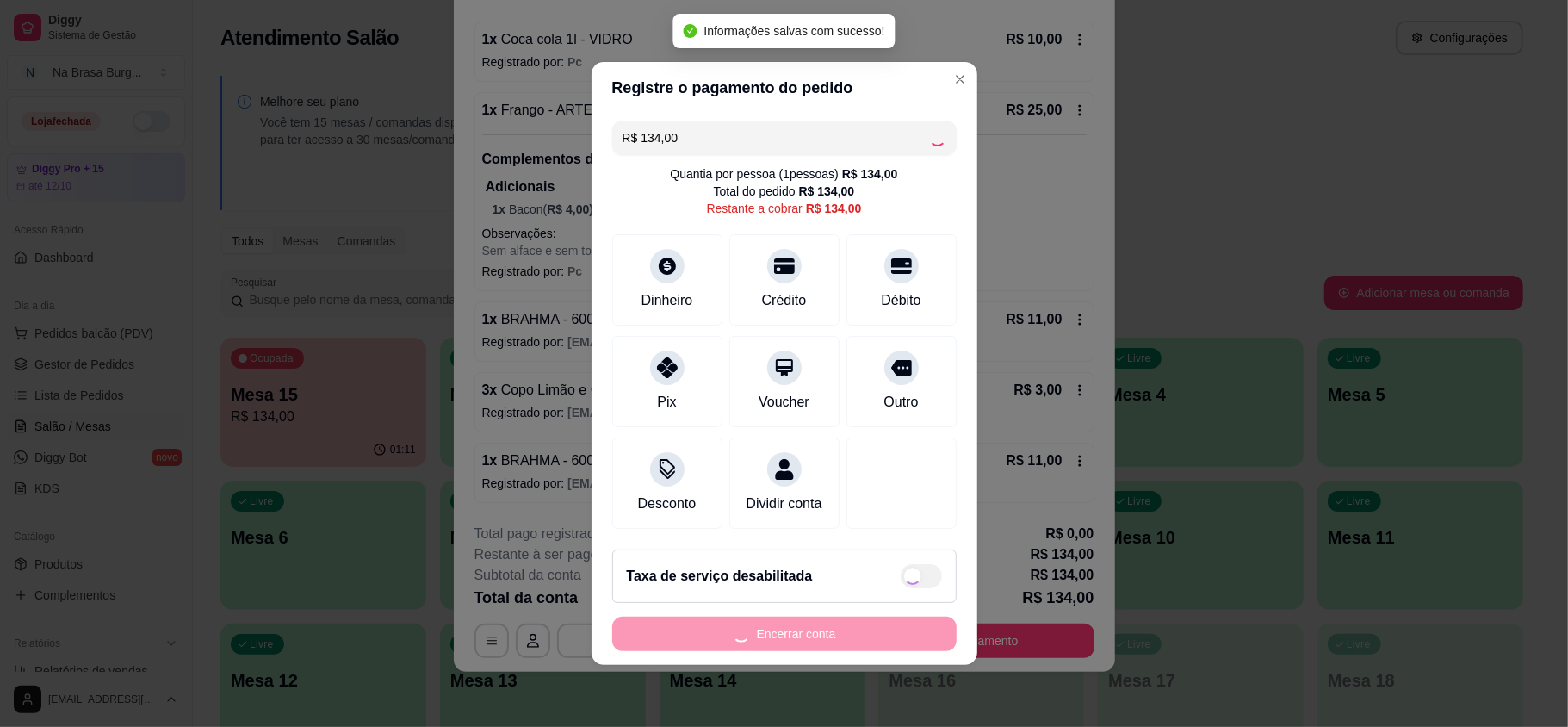
type input "R$ 0,00"
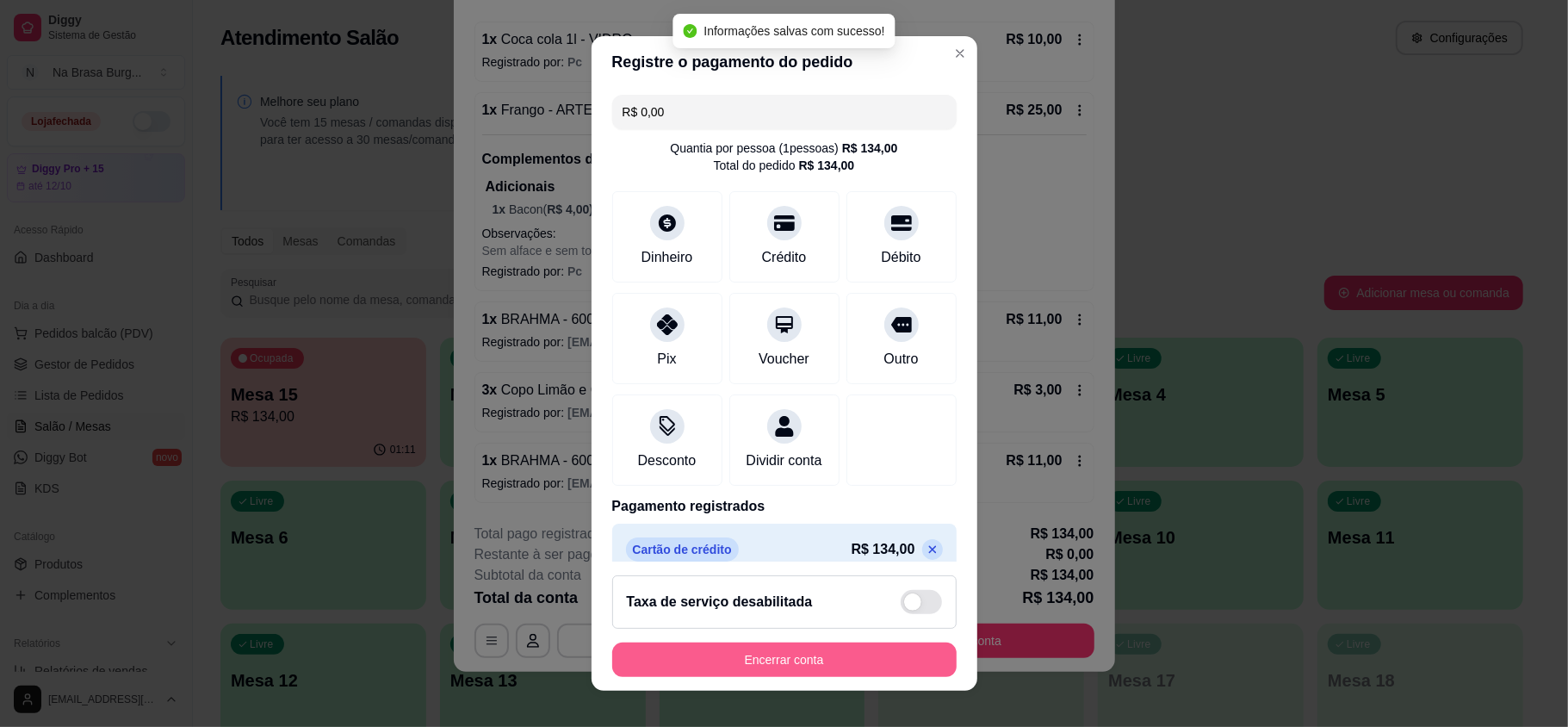
click at [773, 649] on button "Encerrar conta" at bounding box center [784, 660] width 344 height 35
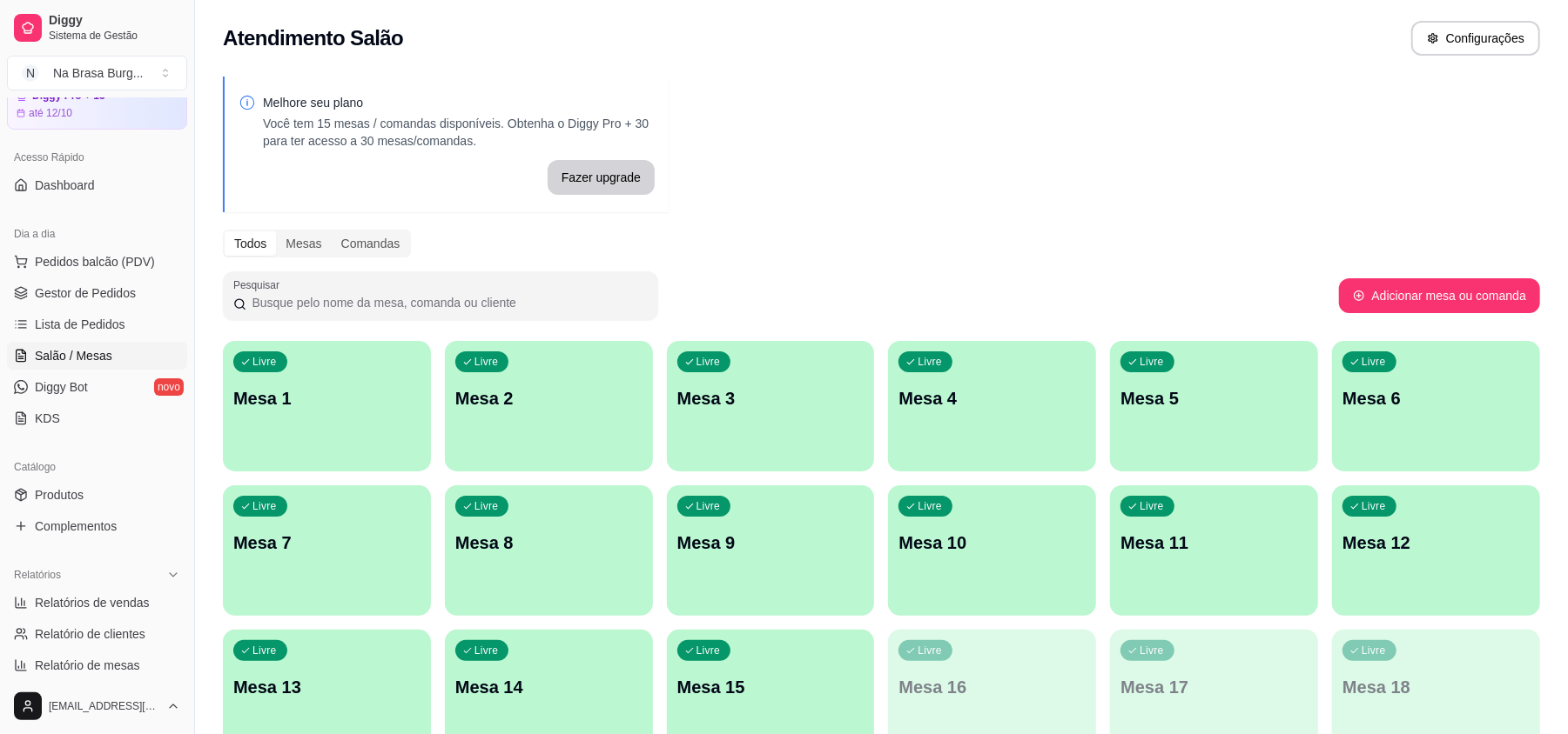
scroll to position [115, 0]
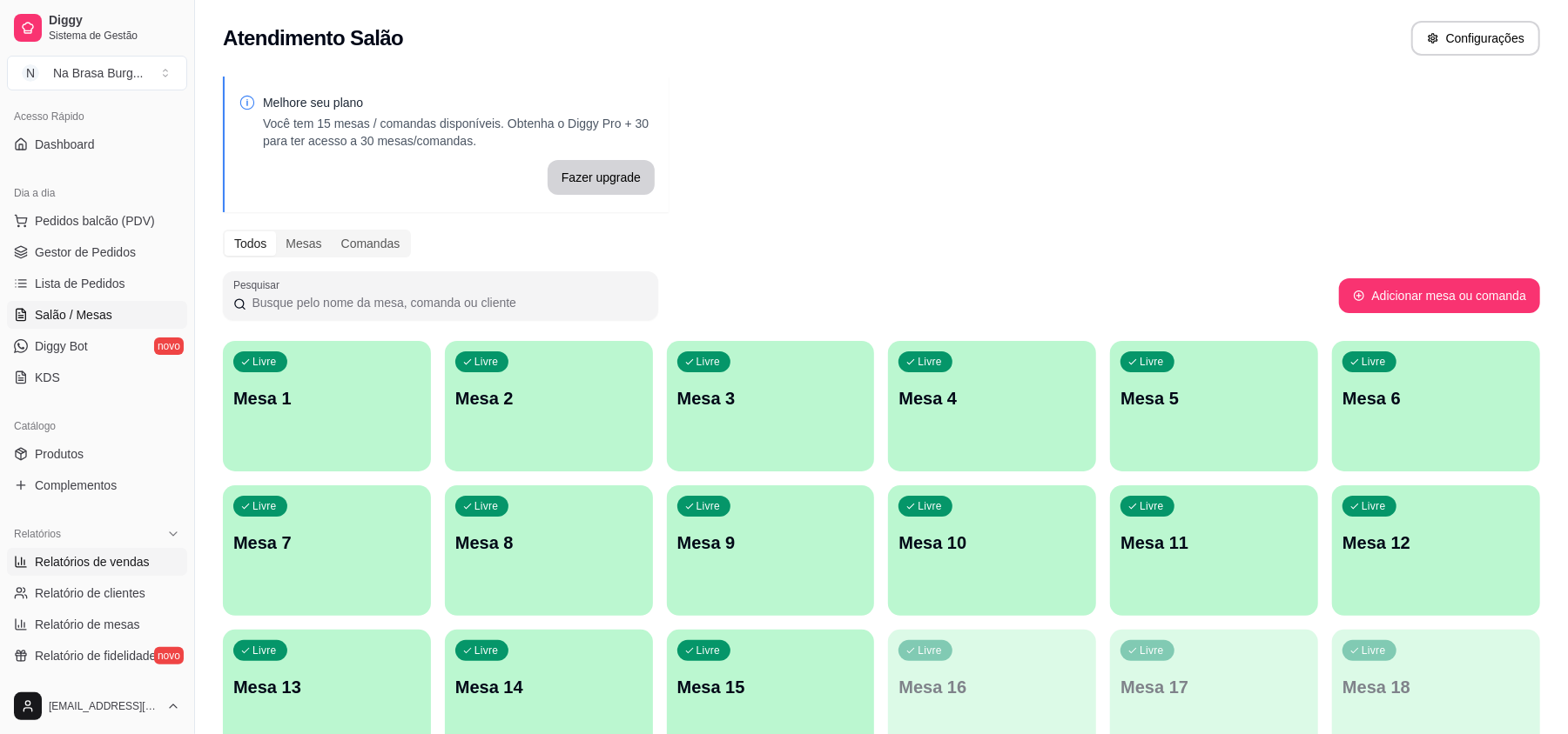
click at [118, 564] on span "Relatórios de vendas" at bounding box center [93, 561] width 115 height 17
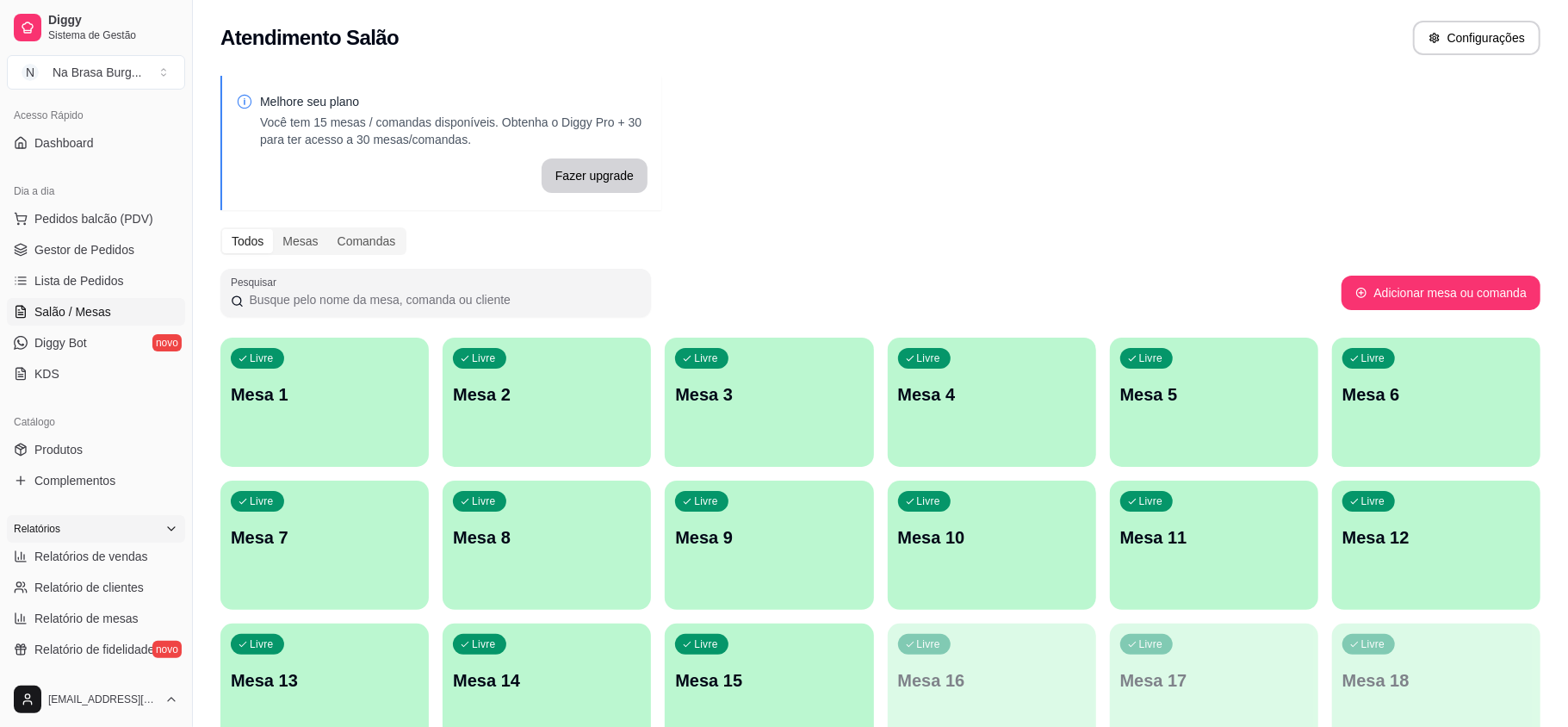
select select "ALL"
select select "0"
